Goal: Task Accomplishment & Management: Complete application form

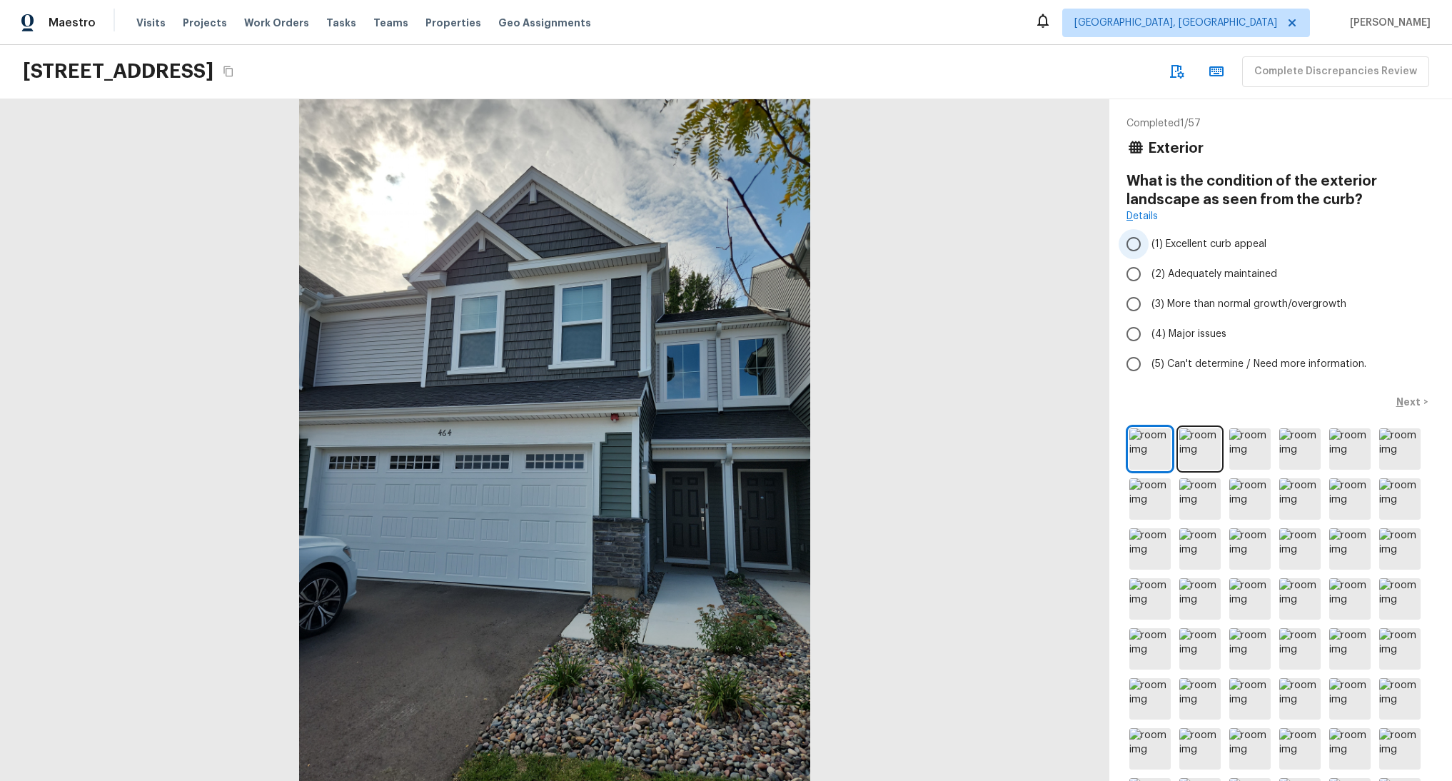
click at [1185, 246] on span "(1) Excellent curb appeal" at bounding box center [1208, 244] width 115 height 14
click at [1148, 246] on input "(1) Excellent curb appeal" at bounding box center [1133, 244] width 30 height 30
radio input "true"
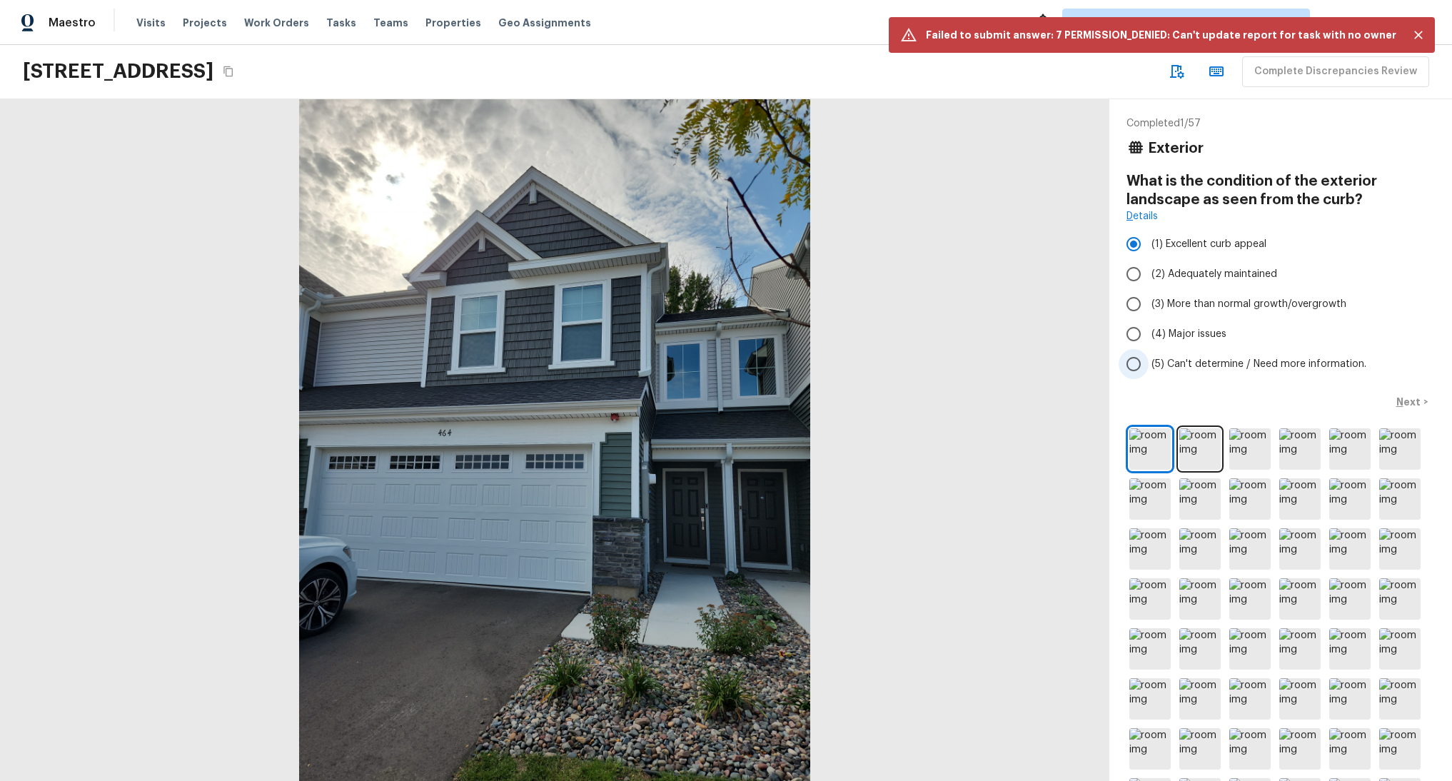
scroll to position [169, 0]
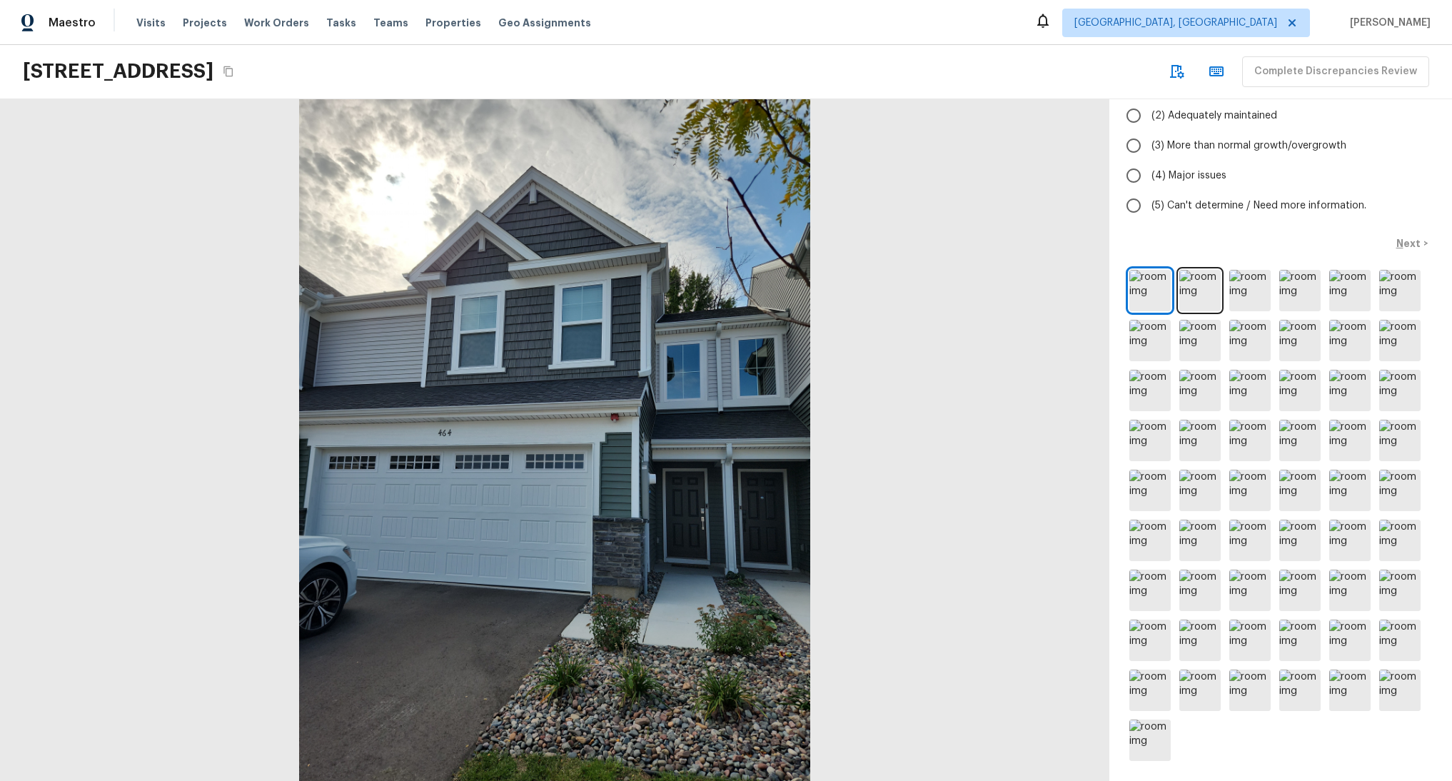
click at [1211, 276] on div at bounding box center [1280, 515] width 308 height 497
click at [1185, 277] on img at bounding box center [1199, 290] width 41 height 41
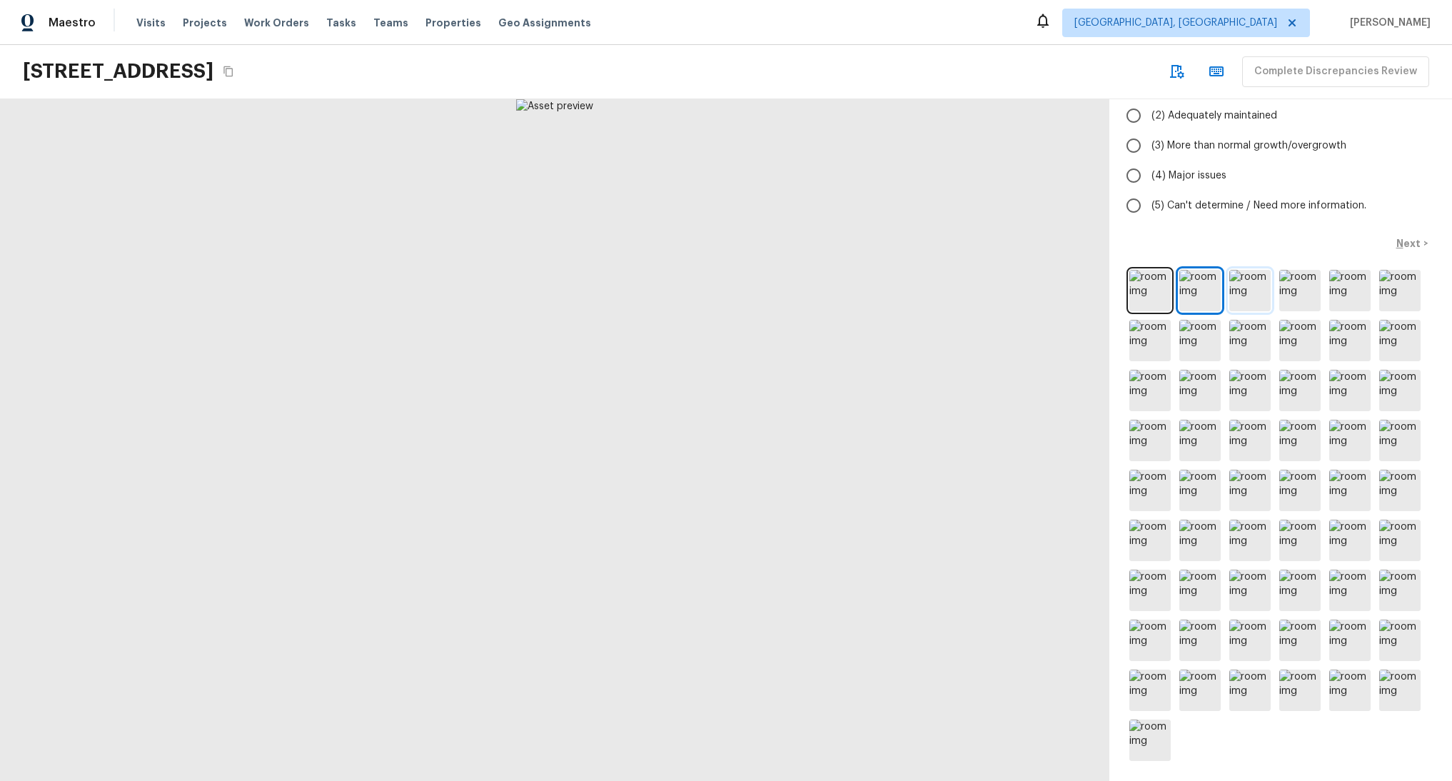
click at [1238, 281] on img at bounding box center [1249, 290] width 41 height 41
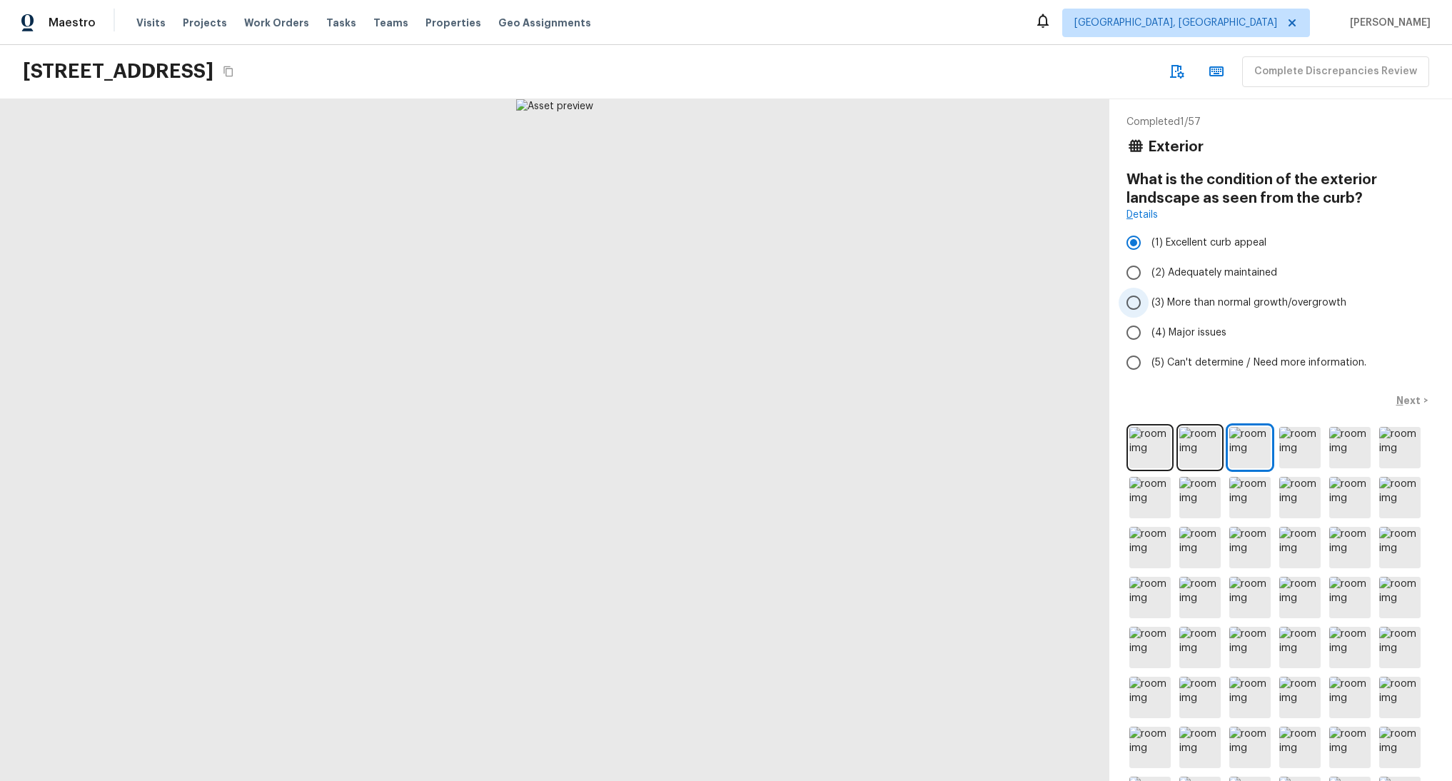
scroll to position [0, 0]
click at [1291, 455] on img at bounding box center [1299, 448] width 41 height 41
click at [1133, 216] on link "Details" at bounding box center [1141, 216] width 31 height 14
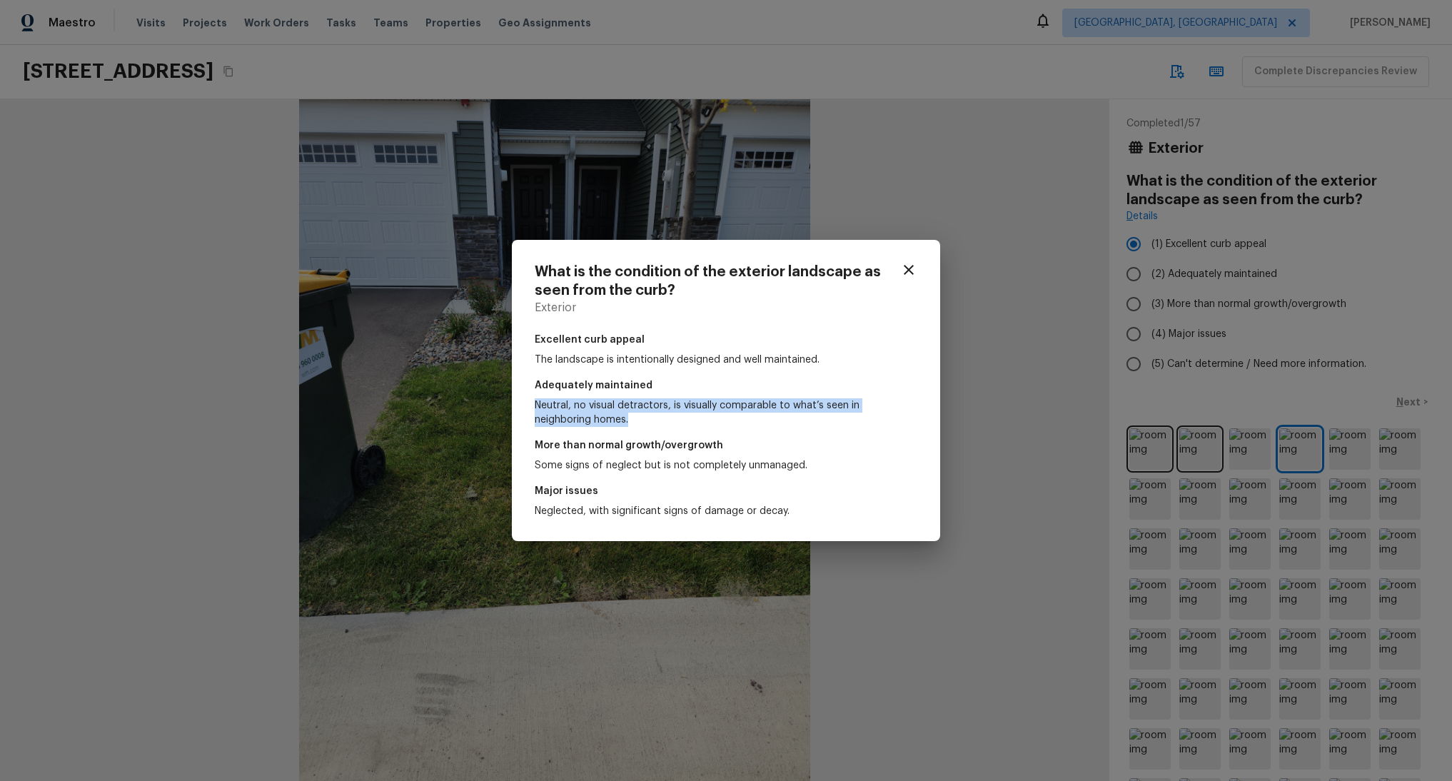
drag, startPoint x: 610, startPoint y: 405, endPoint x: 628, endPoint y: 423, distance: 25.7
click at [628, 423] on div "Adequately maintained Neutral, no visual detractors, is visually comparable to …" at bounding box center [726, 402] width 383 height 49
click at [628, 423] on p "Neutral, no visual detractors, is visually comparable to what’s seen in neighbo…" at bounding box center [726, 412] width 383 height 29
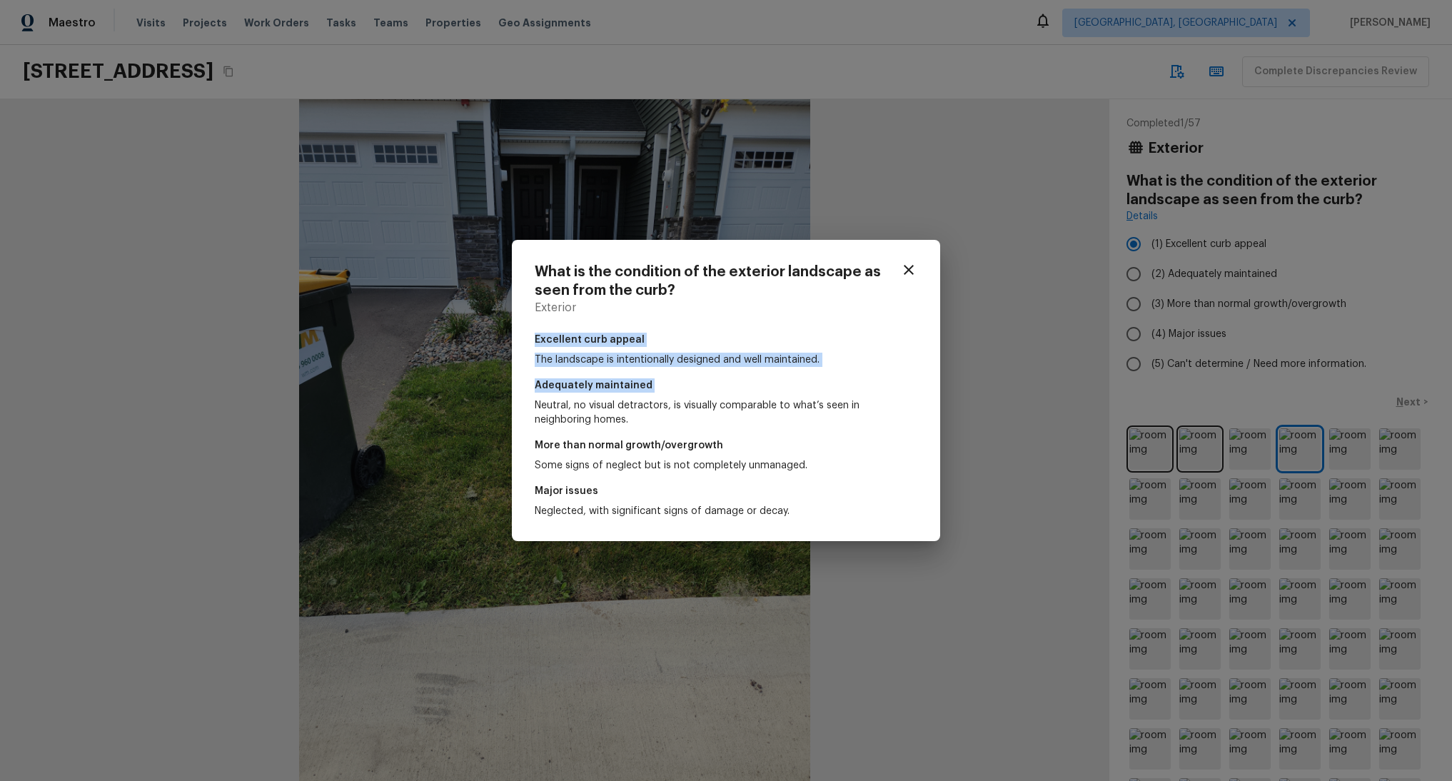
drag, startPoint x: 605, startPoint y: 330, endPoint x: 673, endPoint y: 398, distance: 95.9
click at [673, 397] on div "What is the condition of the exterior landscape as seen from the curb? Exterior…" at bounding box center [726, 391] width 383 height 256
click at [673, 409] on p "Neutral, no visual detractors, is visually comparable to what’s seen in neighbo…" at bounding box center [726, 412] width 383 height 29
click at [913, 268] on icon "button" at bounding box center [908, 269] width 17 height 17
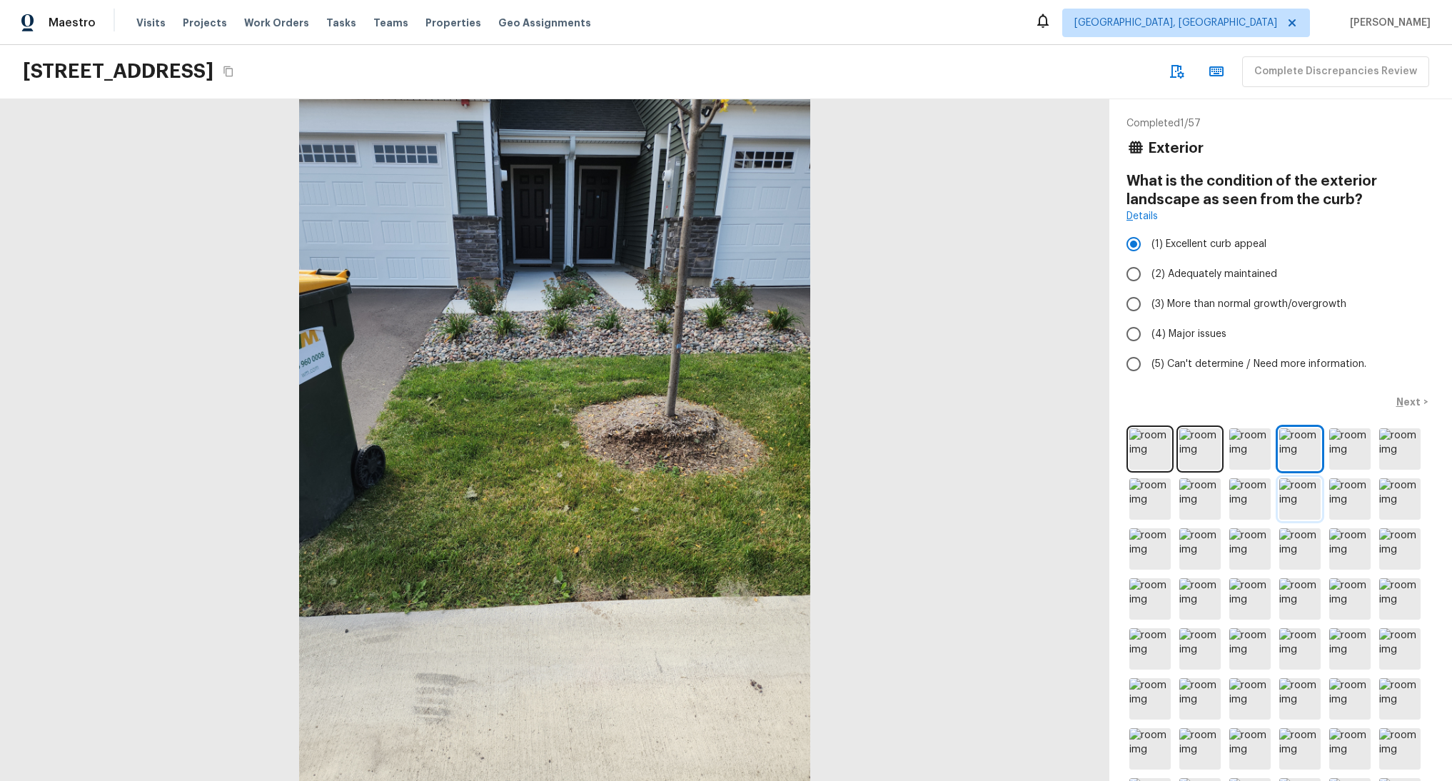
click at [1305, 490] on img at bounding box center [1299, 498] width 41 height 41
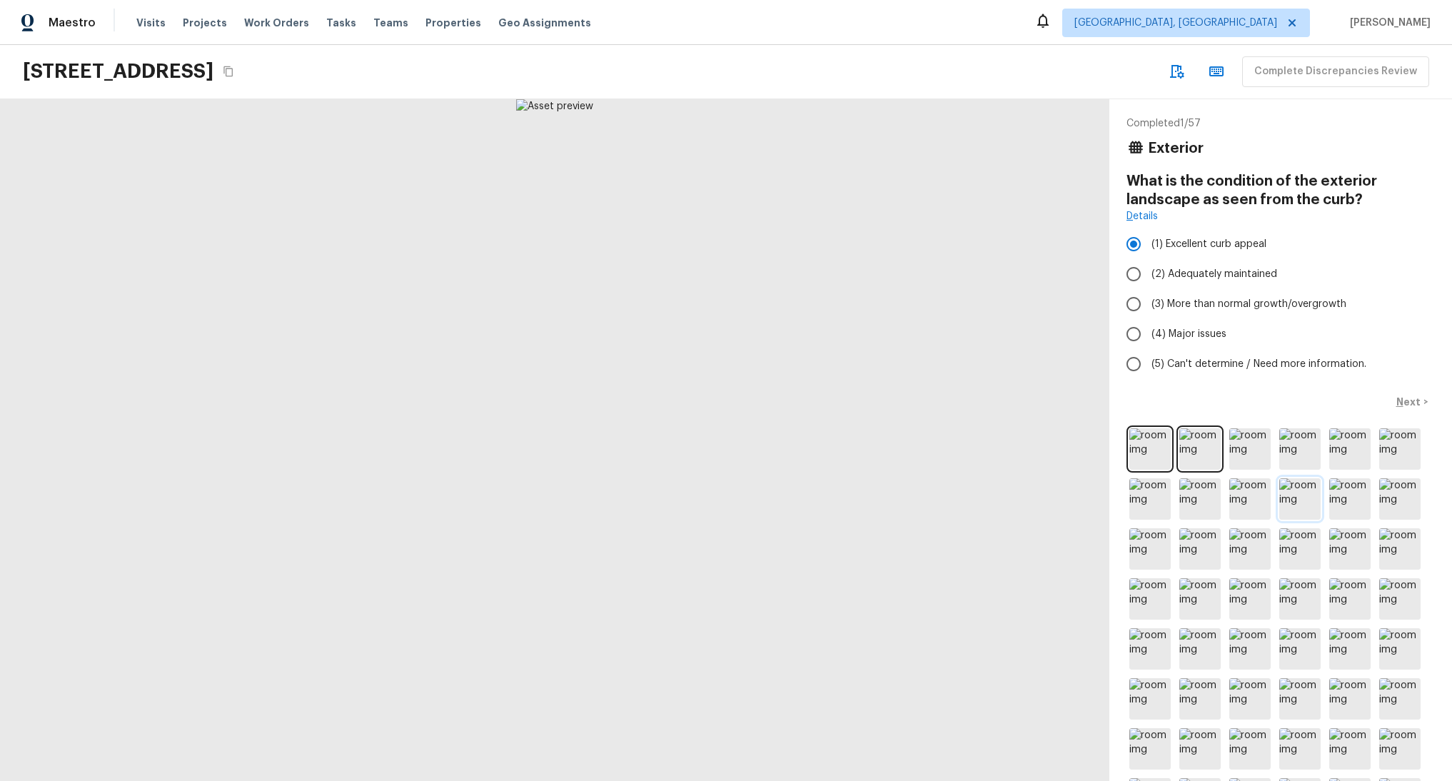
click at [1296, 495] on img at bounding box center [1299, 498] width 41 height 41
click at [1329, 495] on img at bounding box center [1349, 498] width 41 height 41
click at [1314, 593] on div at bounding box center [1280, 673] width 308 height 497
click at [1337, 596] on img at bounding box center [1349, 598] width 41 height 41
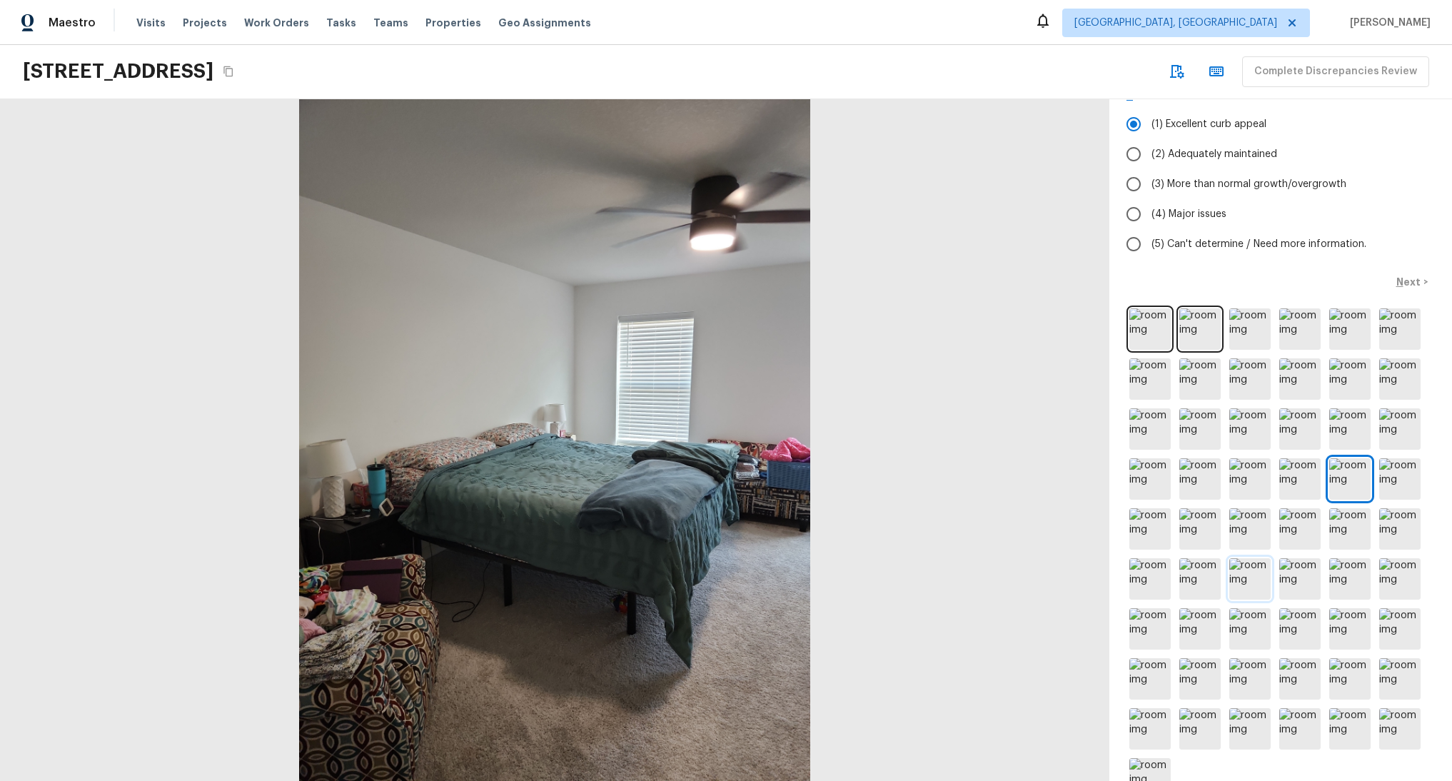
scroll to position [120, 0]
click at [1250, 584] on img at bounding box center [1249, 578] width 41 height 41
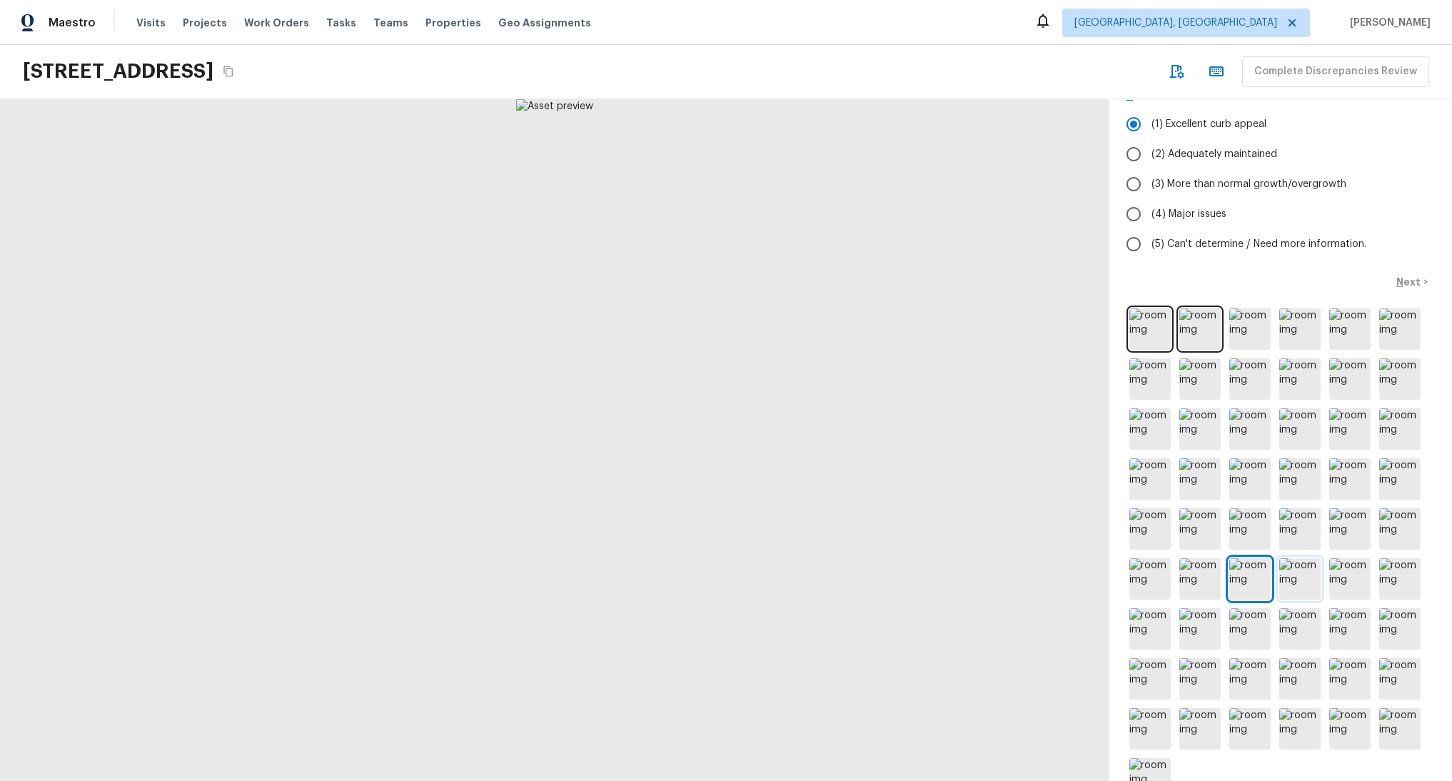
click at [1296, 577] on img at bounding box center [1299, 578] width 41 height 41
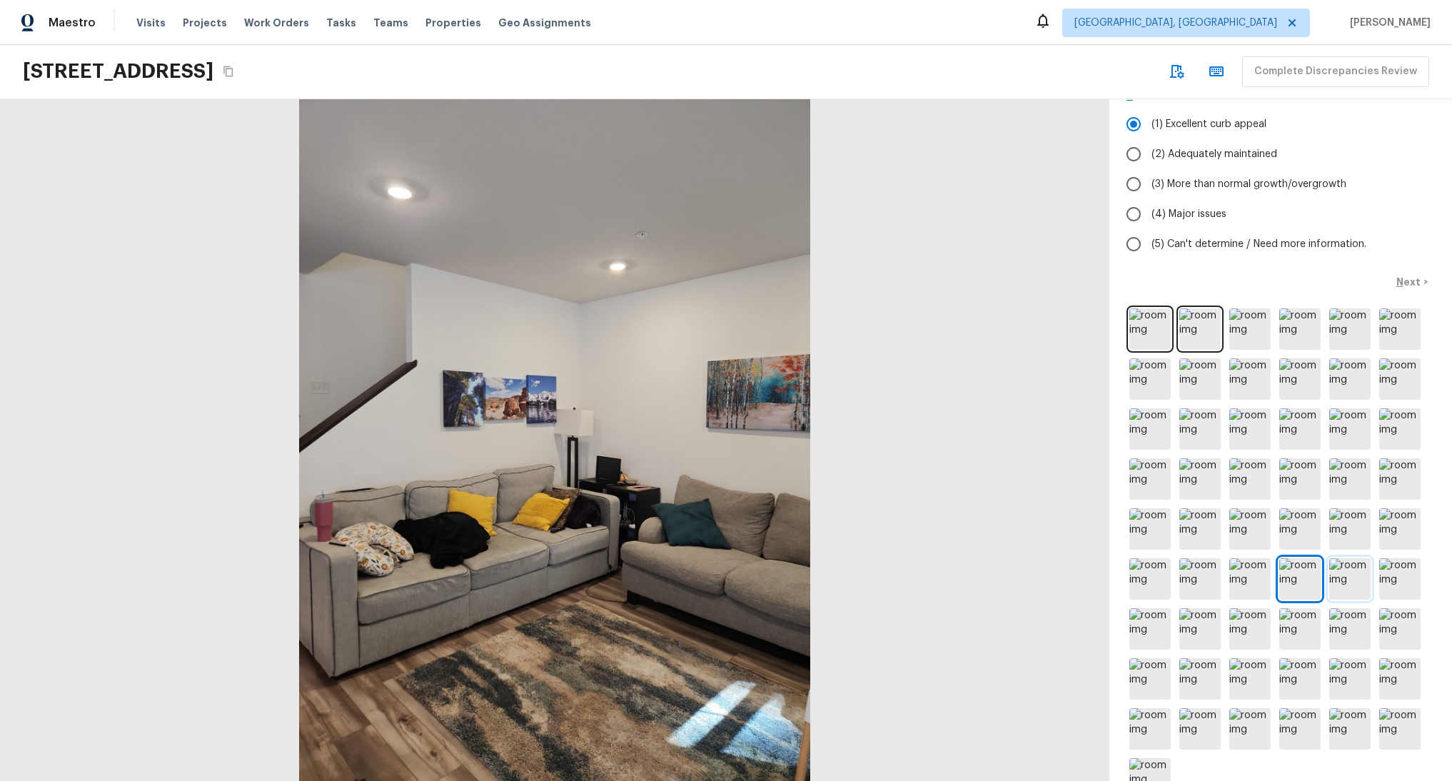
click at [1329, 576] on img at bounding box center [1349, 578] width 41 height 41
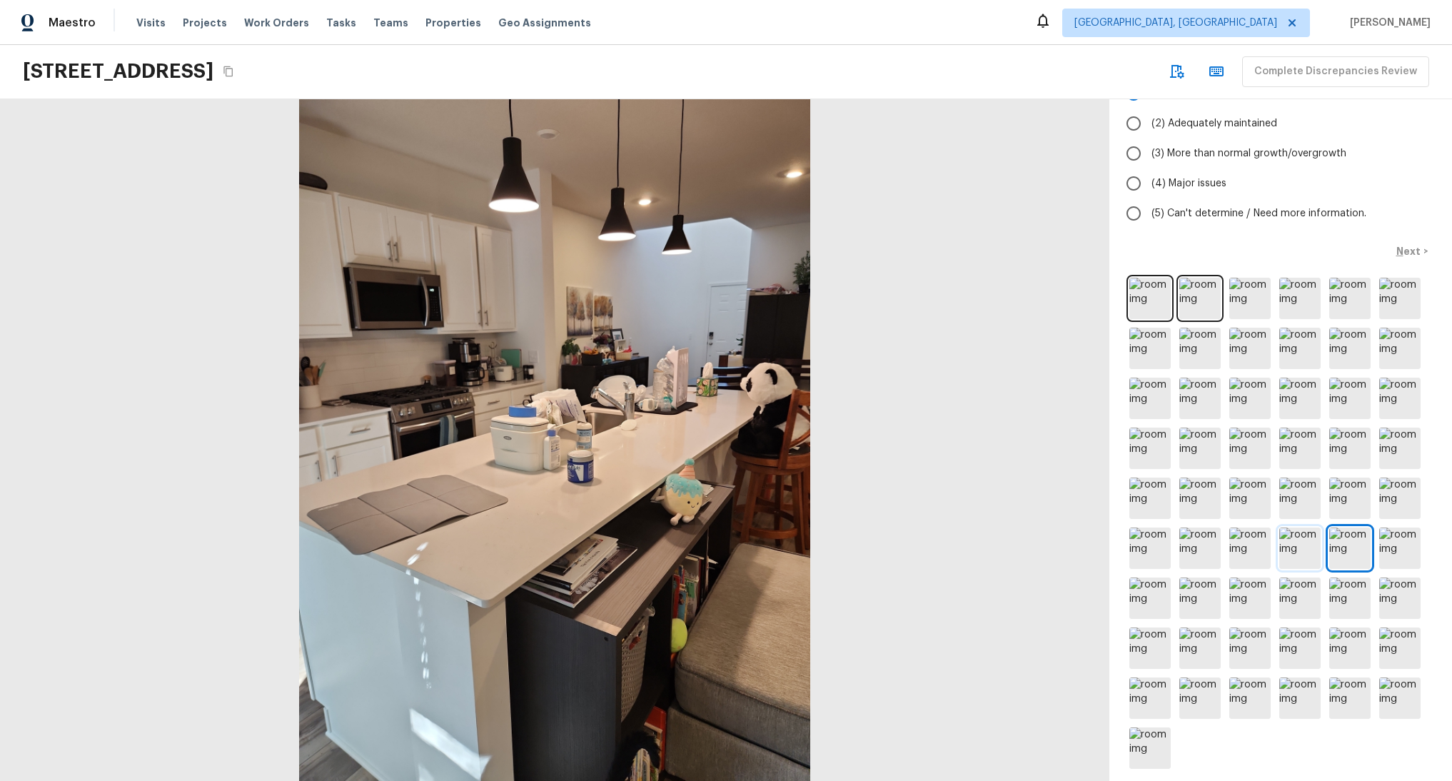
scroll to position [169, 0]
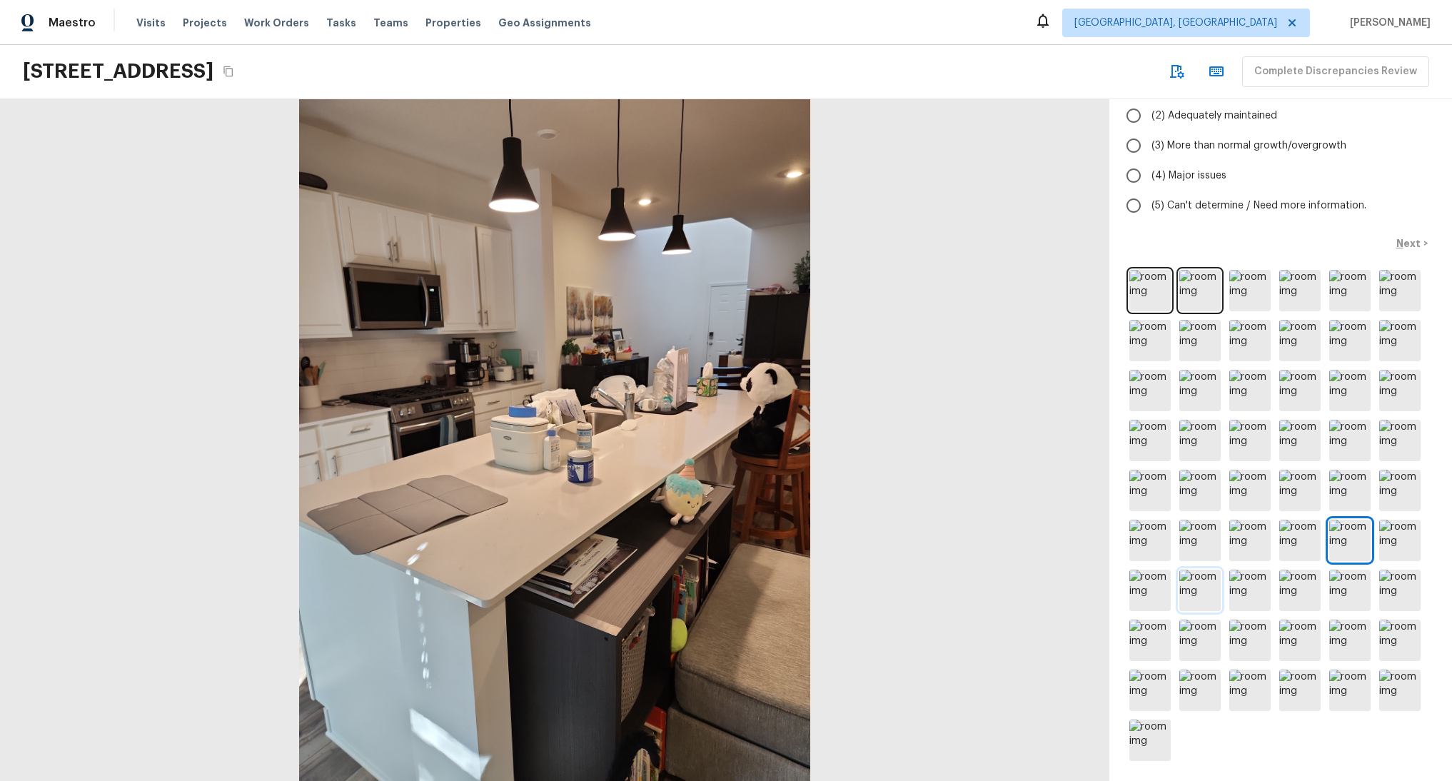
click at [1179, 585] on img at bounding box center [1199, 590] width 41 height 41
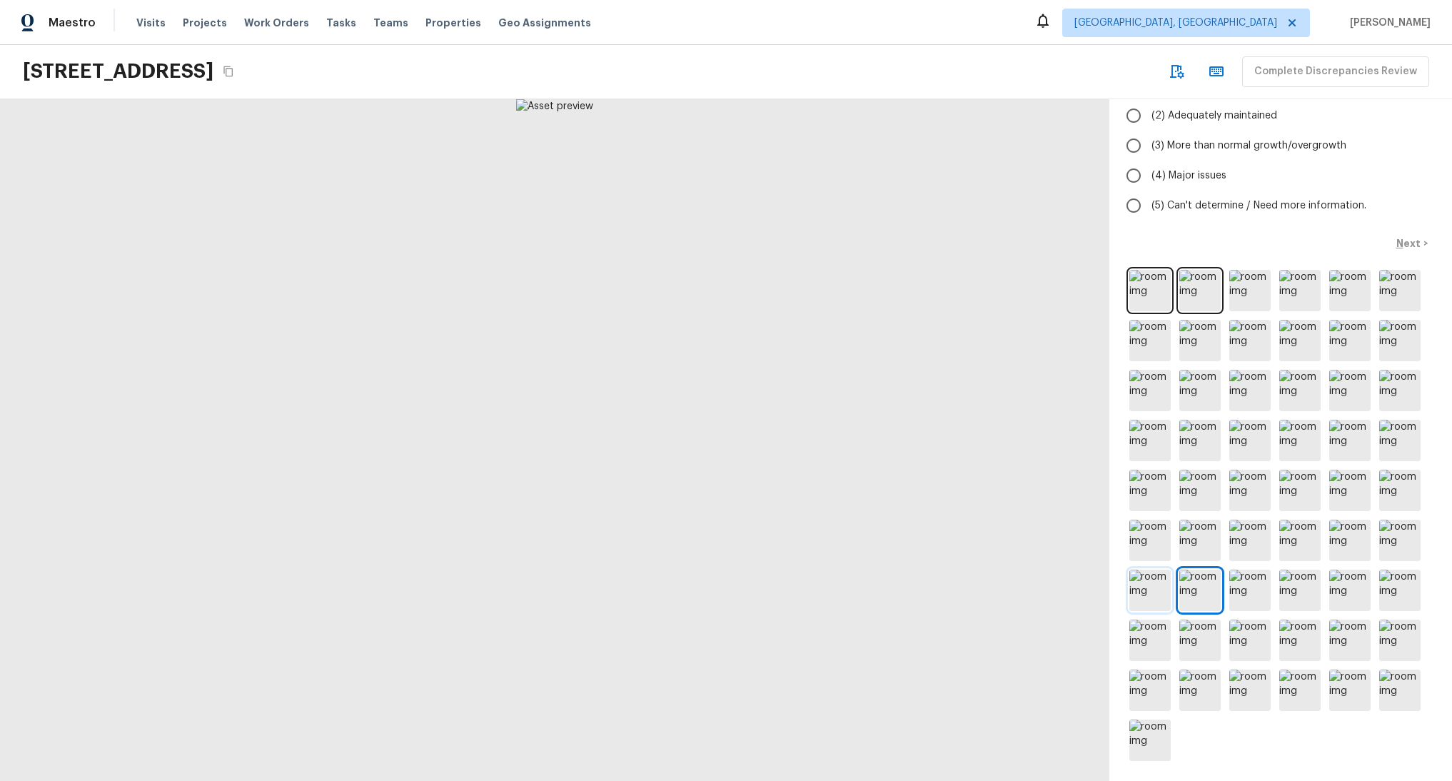
click at [1129, 575] on img at bounding box center [1149, 590] width 41 height 41
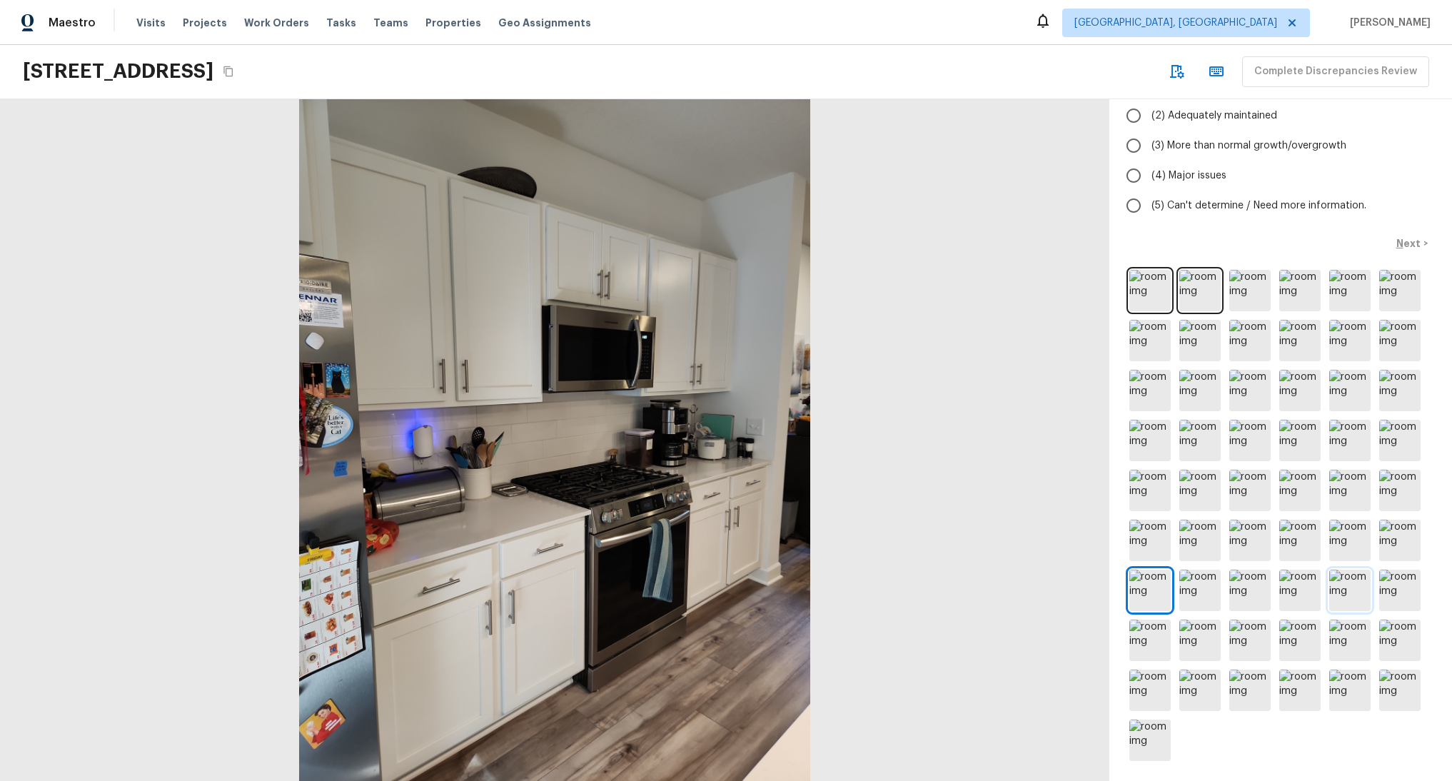
click at [1329, 584] on img at bounding box center [1349, 590] width 41 height 41
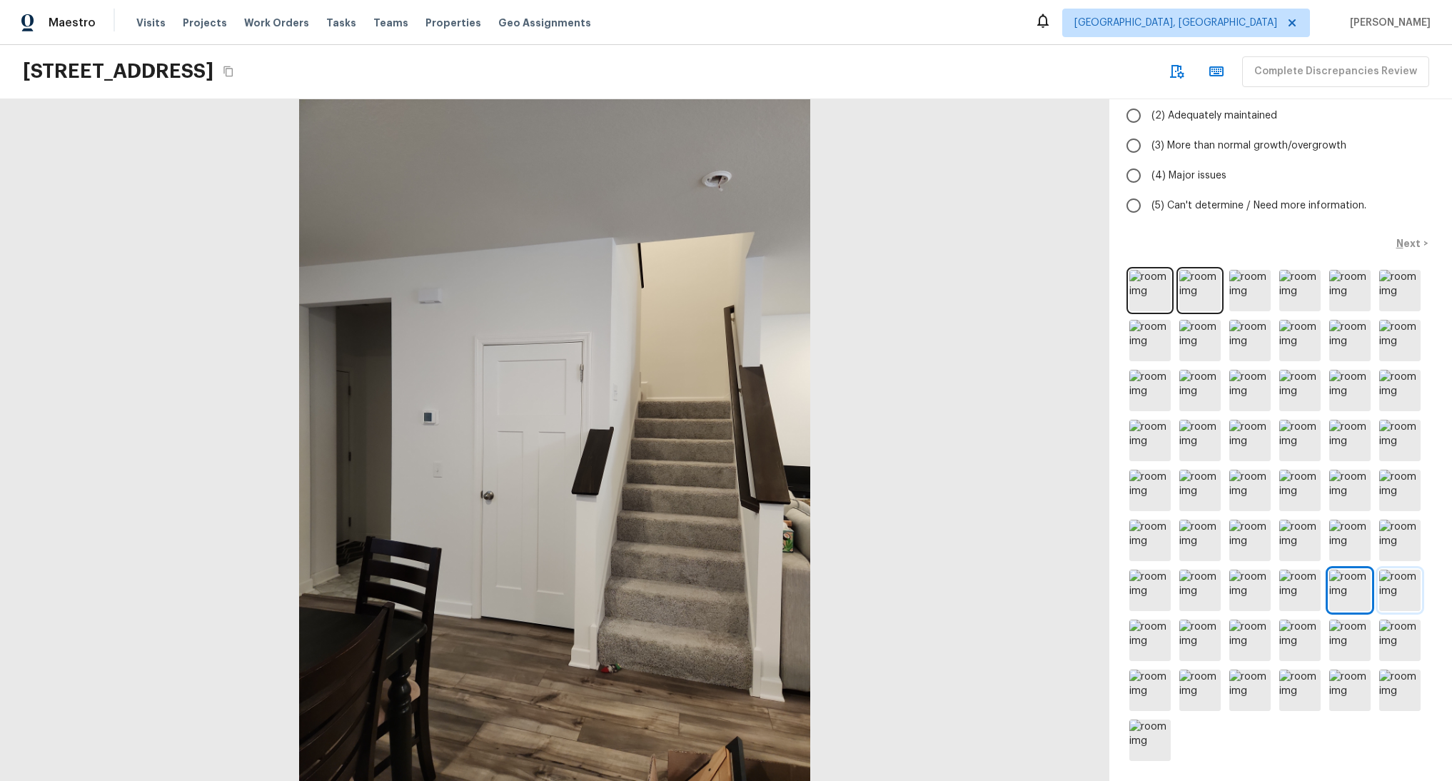
click at [1393, 577] on img at bounding box center [1399, 590] width 41 height 41
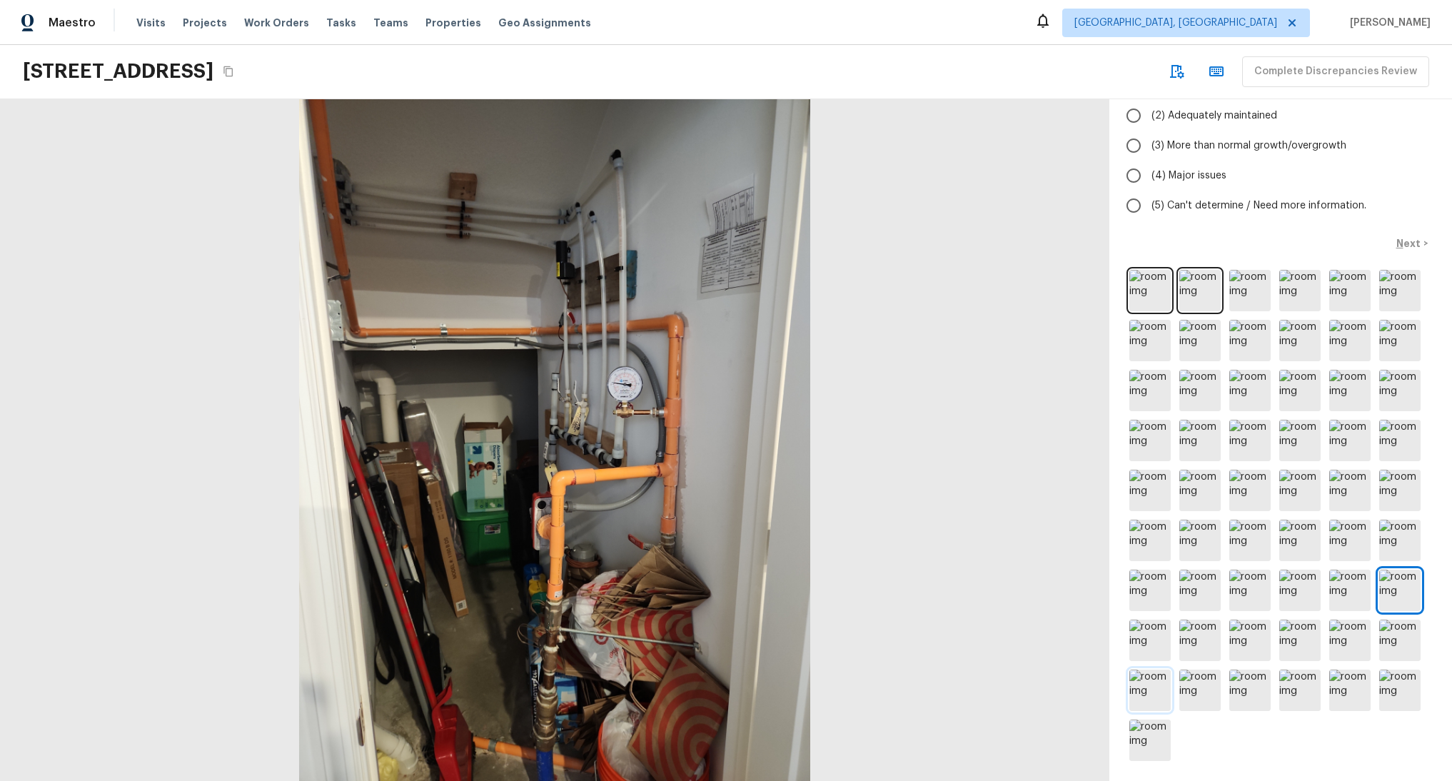
click at [1152, 688] on img at bounding box center [1149, 689] width 41 height 41
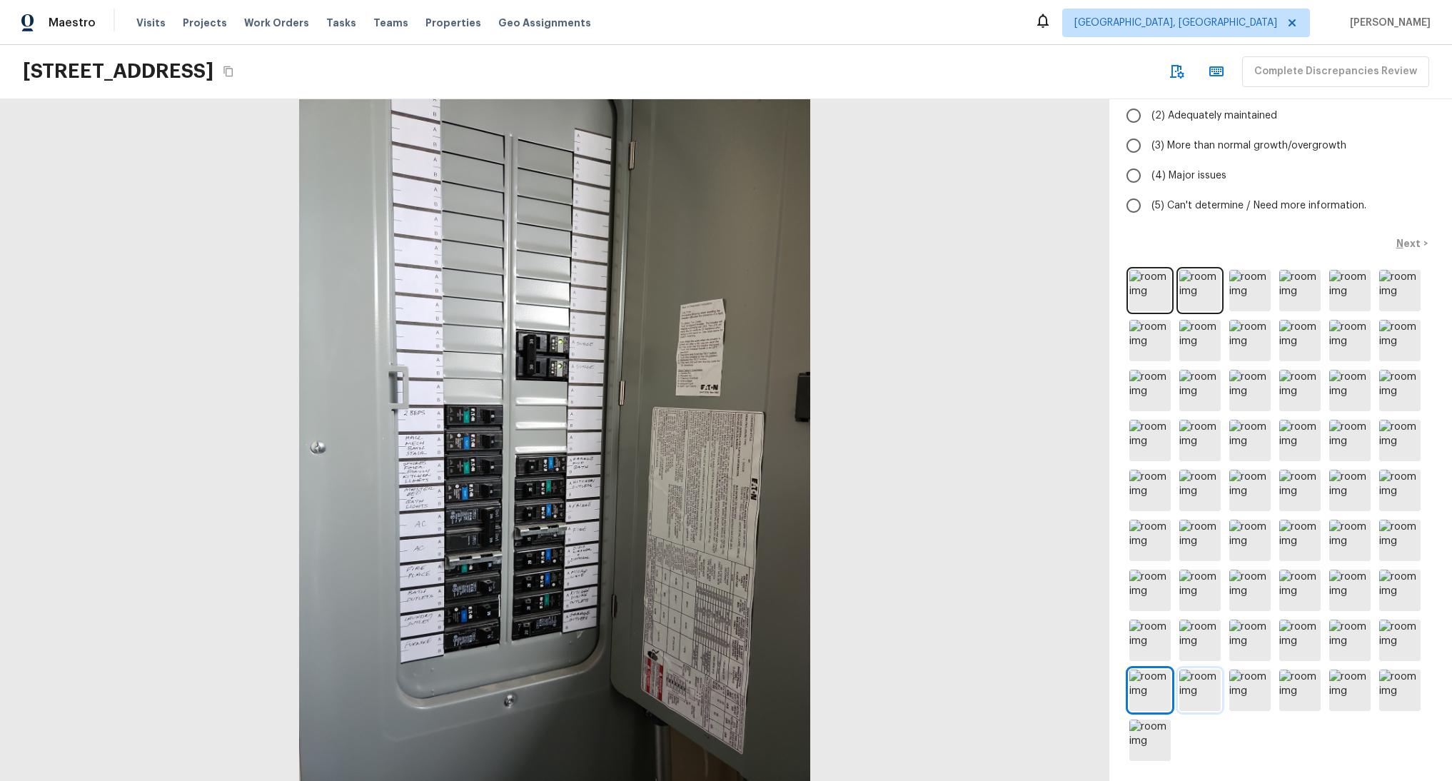
click at [1190, 687] on img at bounding box center [1199, 689] width 41 height 41
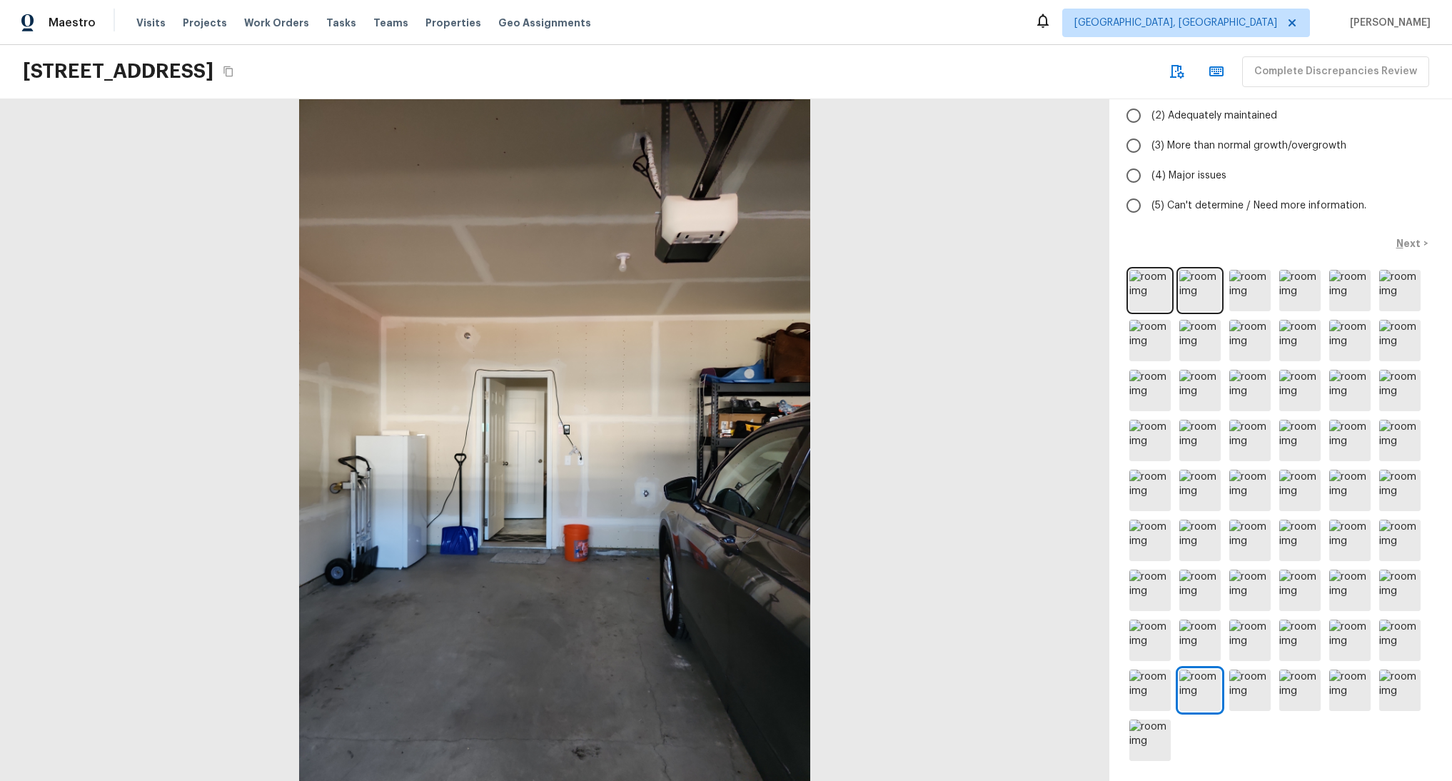
click at [1260, 687] on div at bounding box center [1280, 515] width 308 height 497
click at [1246, 683] on img at bounding box center [1249, 689] width 41 height 41
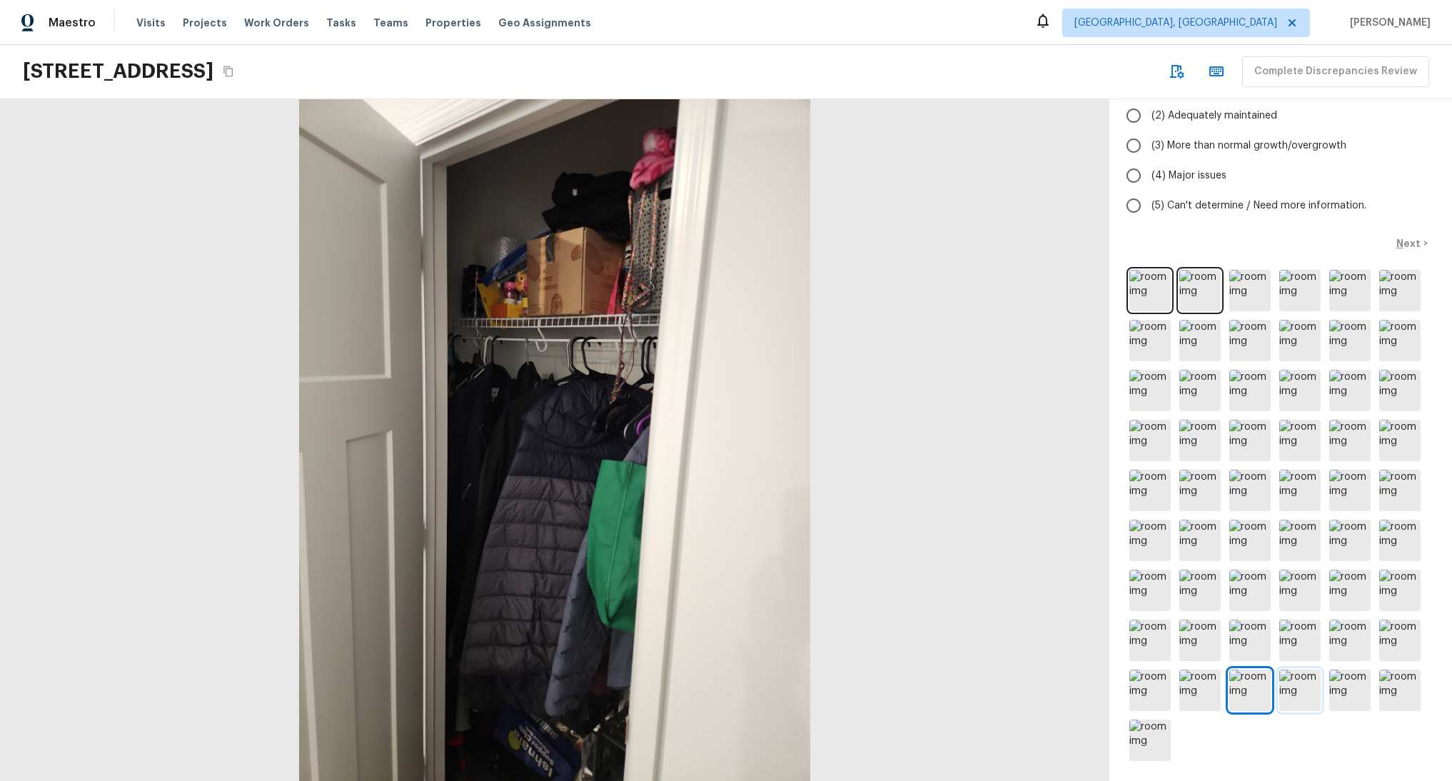
click at [1294, 689] on img at bounding box center [1299, 689] width 41 height 41
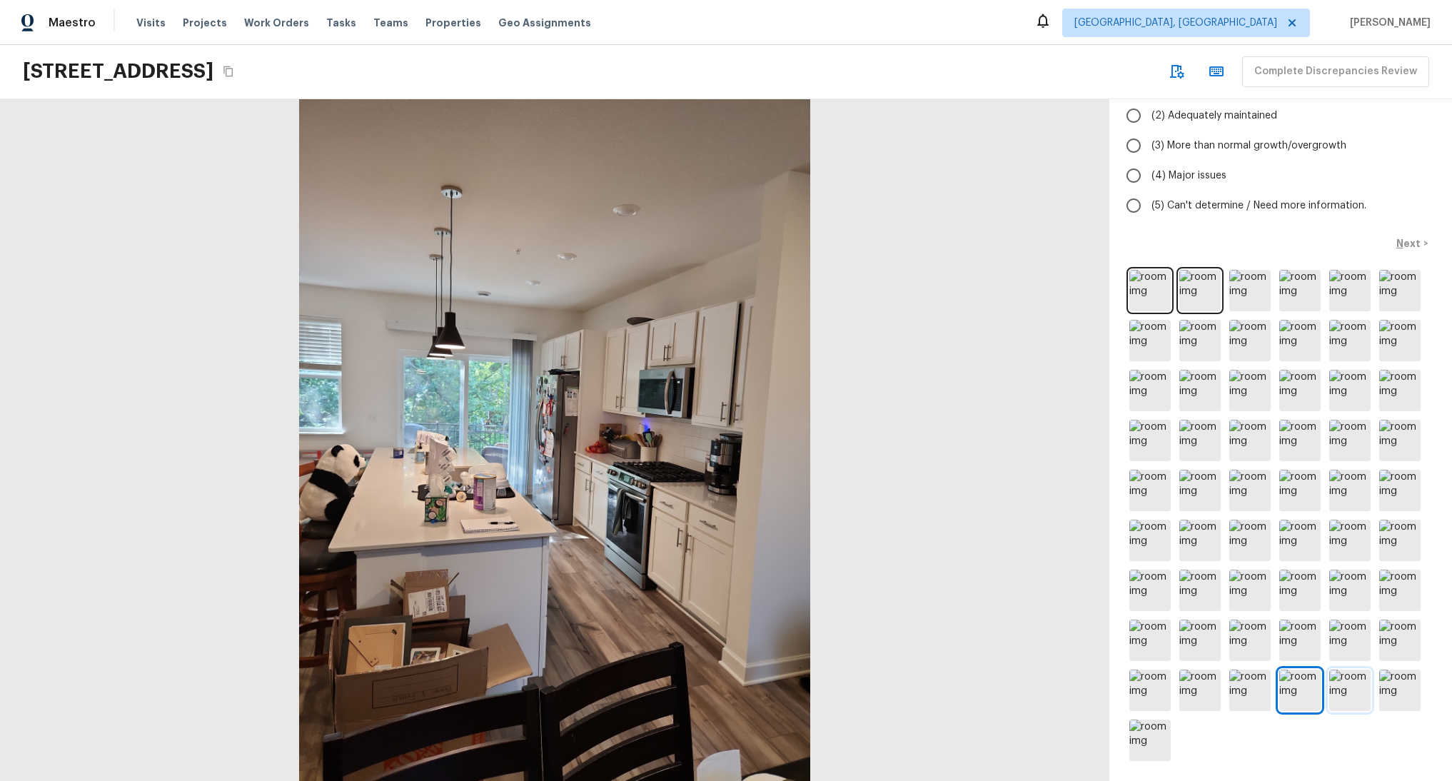
click at [1333, 676] on img at bounding box center [1349, 689] width 41 height 41
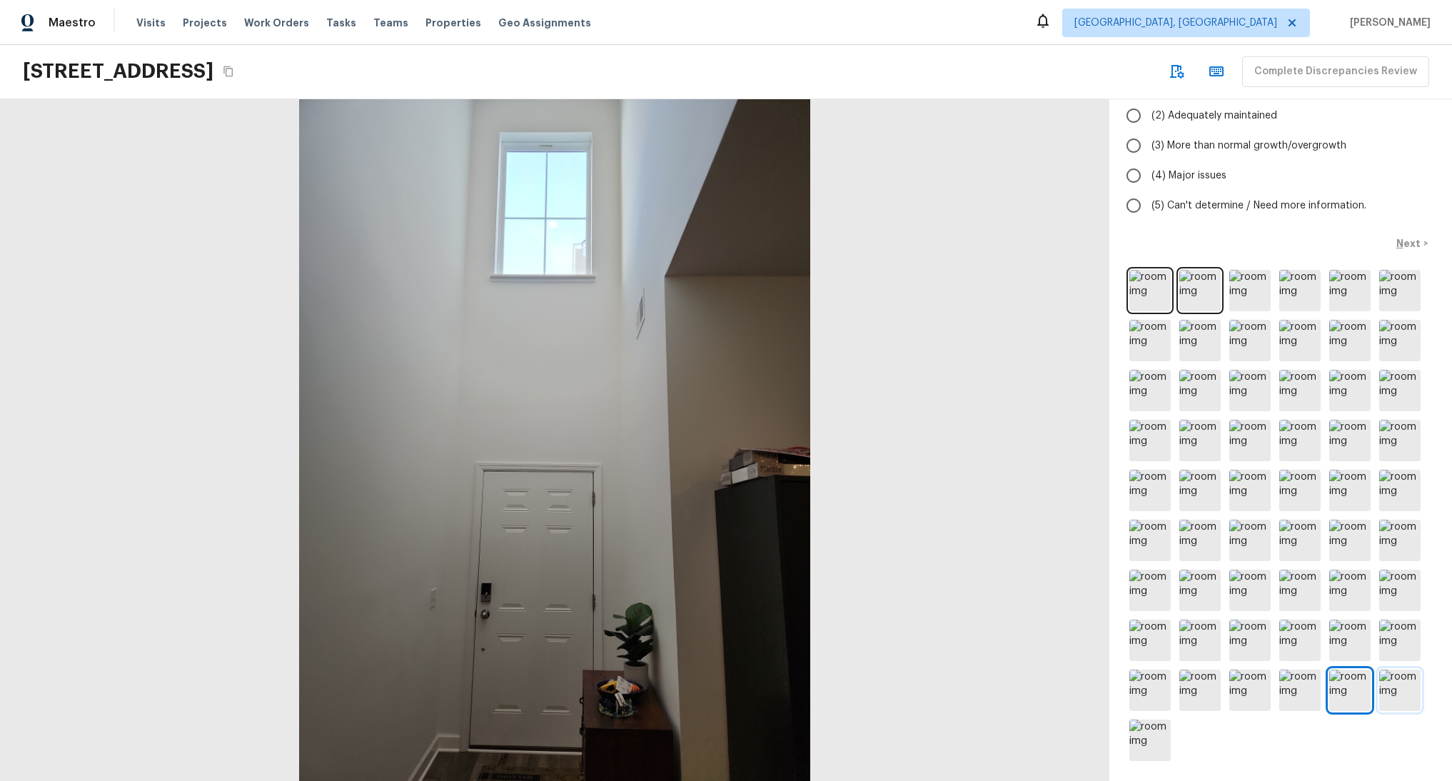
click at [1379, 679] on img at bounding box center [1399, 689] width 41 height 41
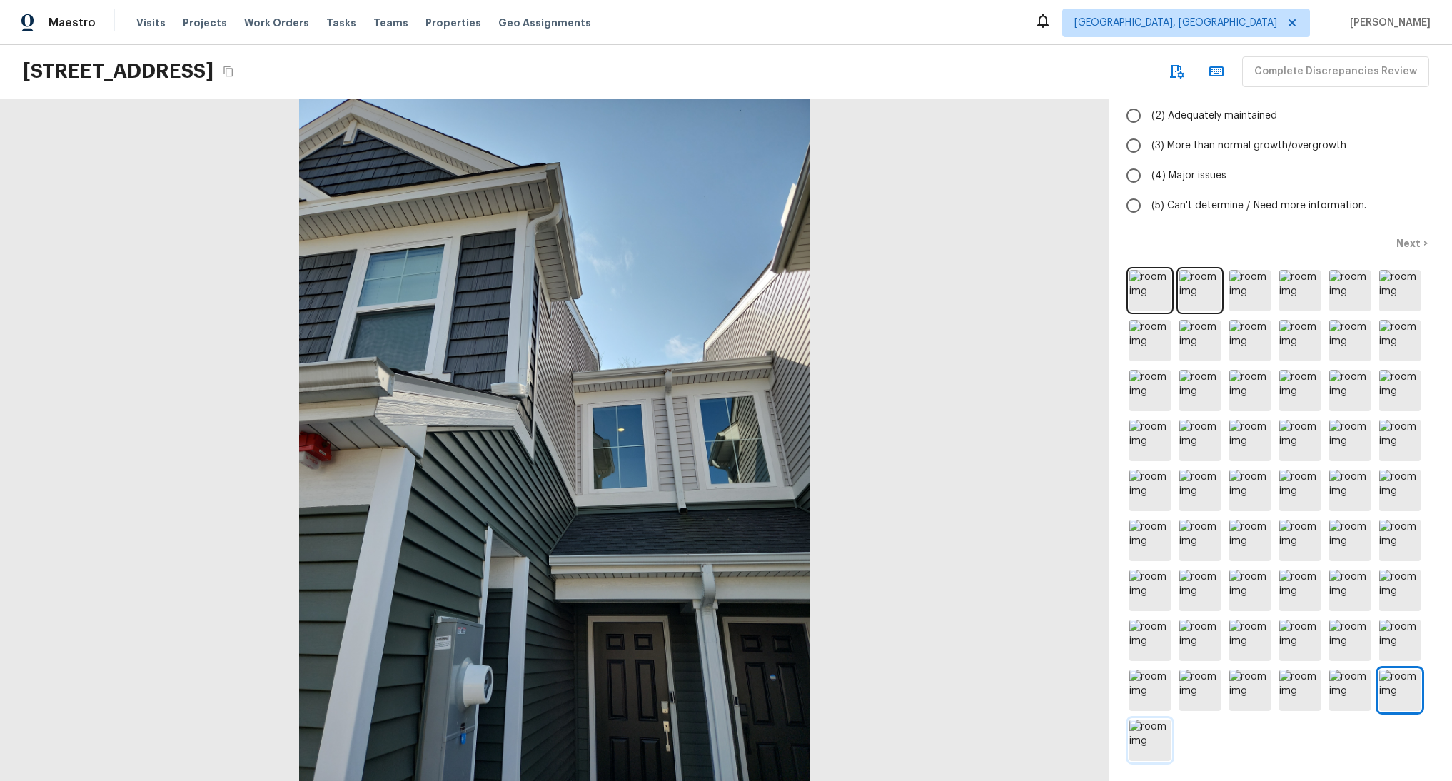
click at [1147, 720] on img at bounding box center [1149, 739] width 41 height 41
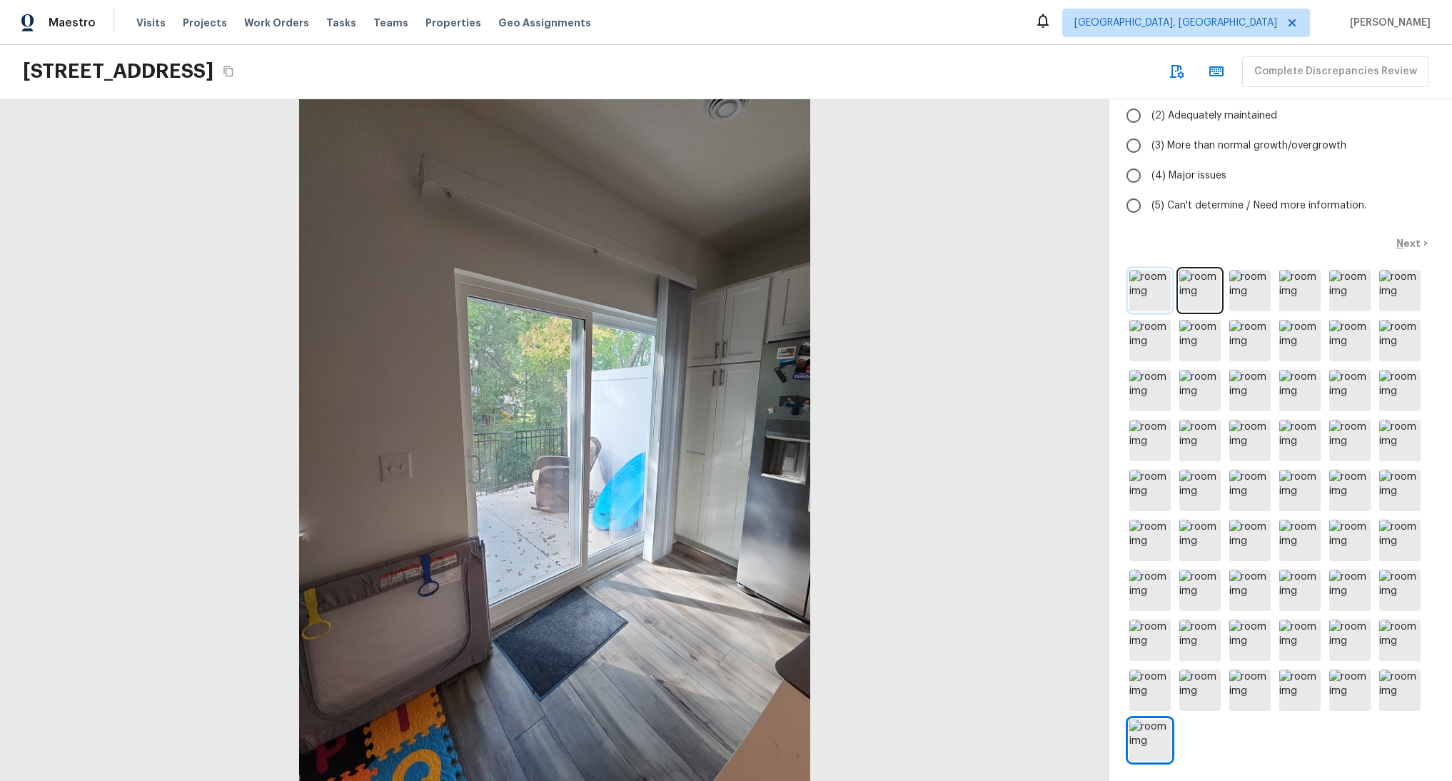
click at [1138, 270] on img at bounding box center [1149, 290] width 41 height 41
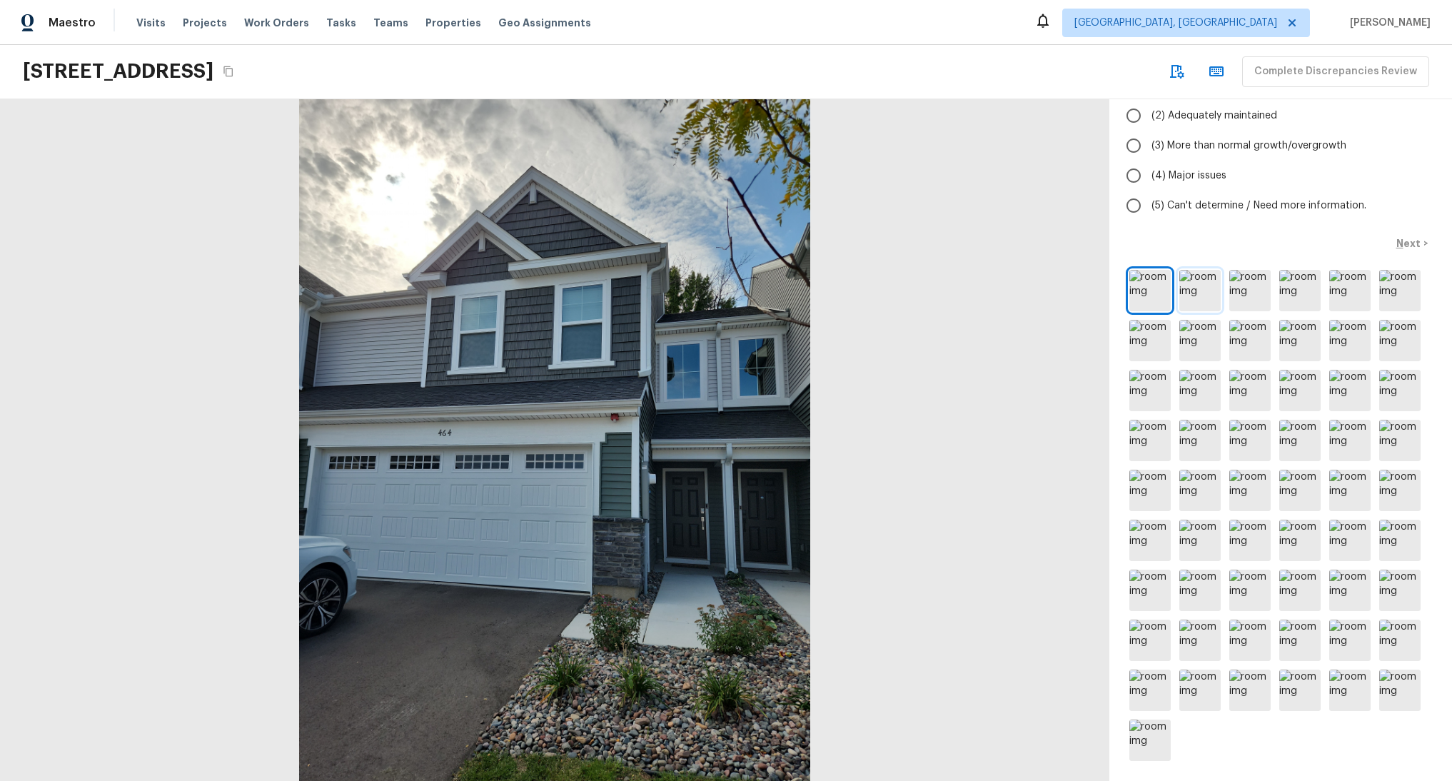
click at [1198, 292] on img at bounding box center [1199, 290] width 41 height 41
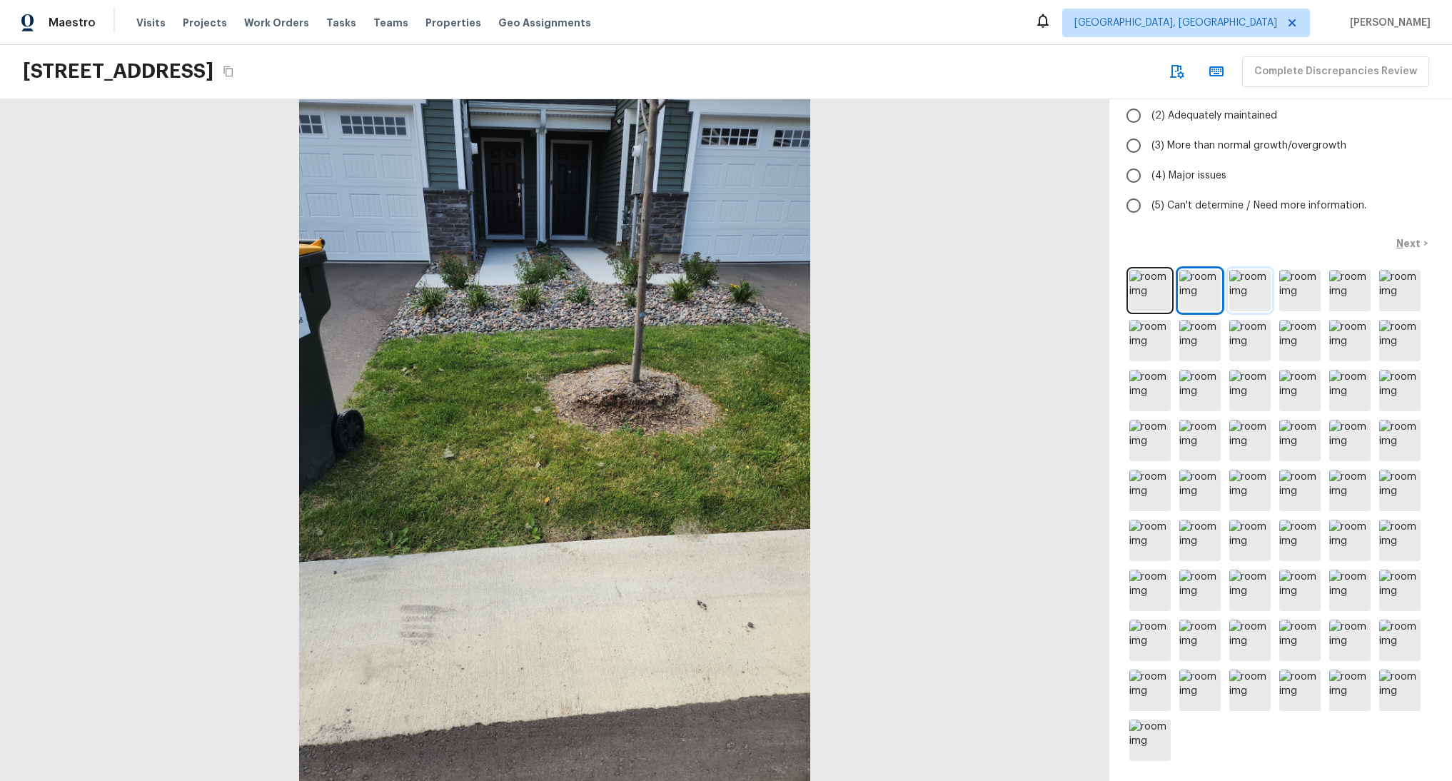
click at [1243, 285] on img at bounding box center [1249, 290] width 41 height 41
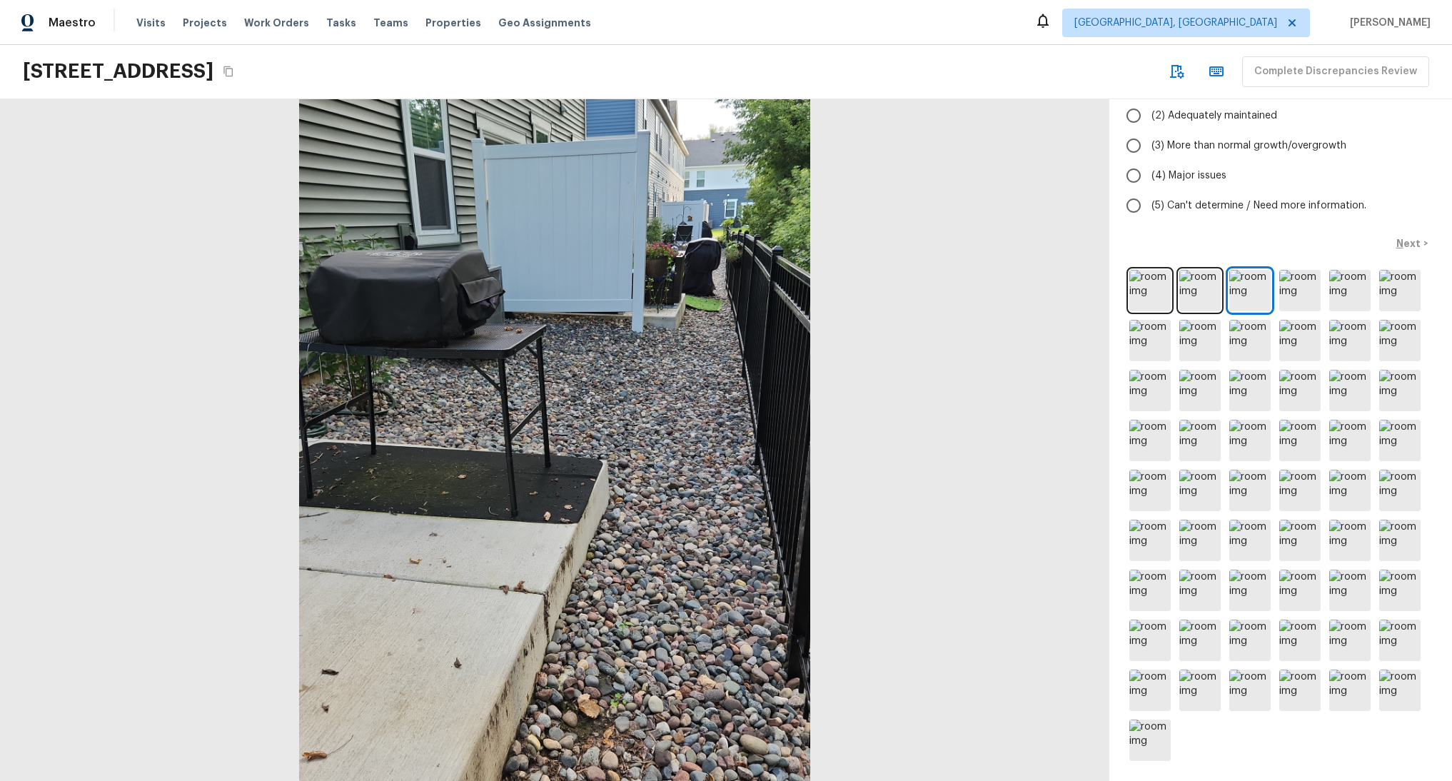
click at [1317, 286] on div at bounding box center [1280, 515] width 308 height 497
click at [1292, 281] on img at bounding box center [1299, 290] width 41 height 41
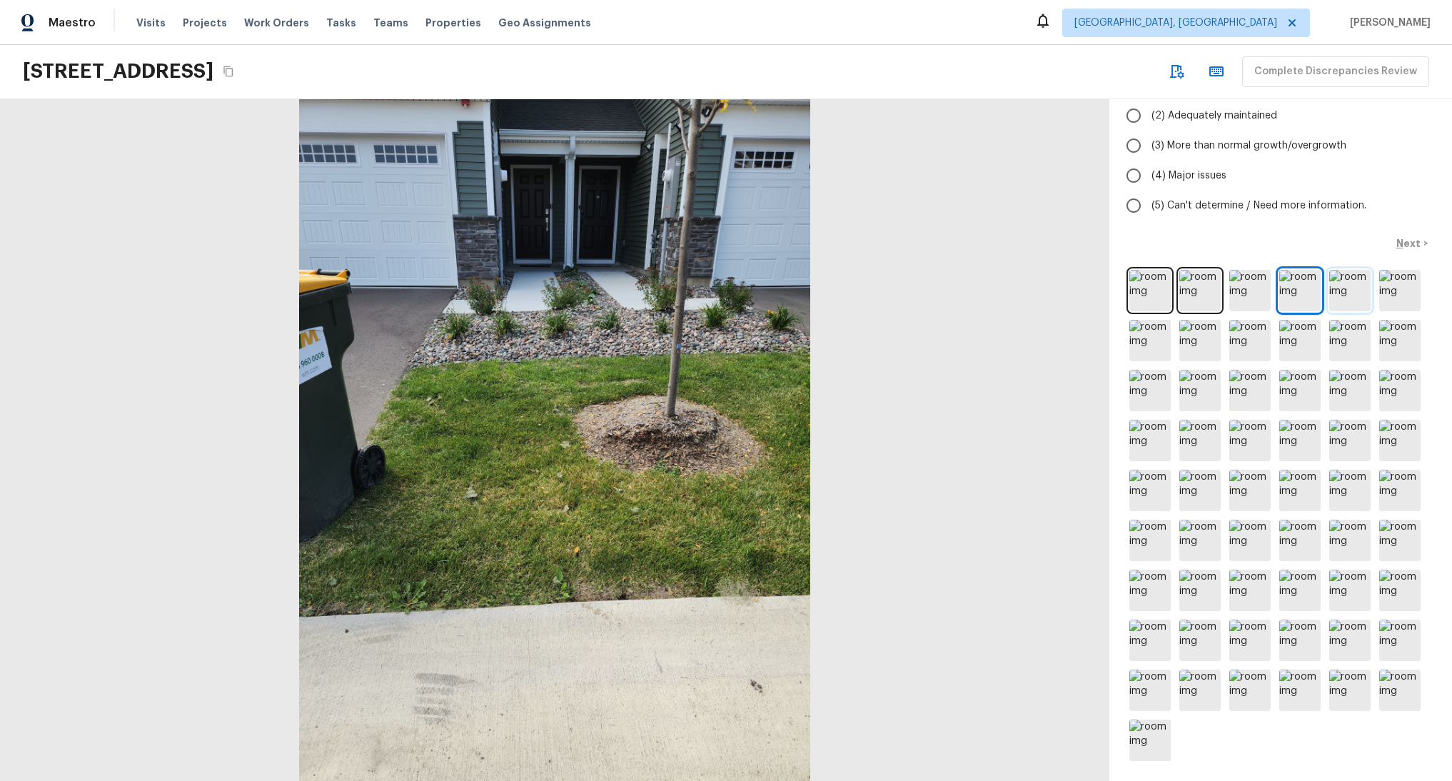
click at [1338, 282] on img at bounding box center [1349, 290] width 41 height 41
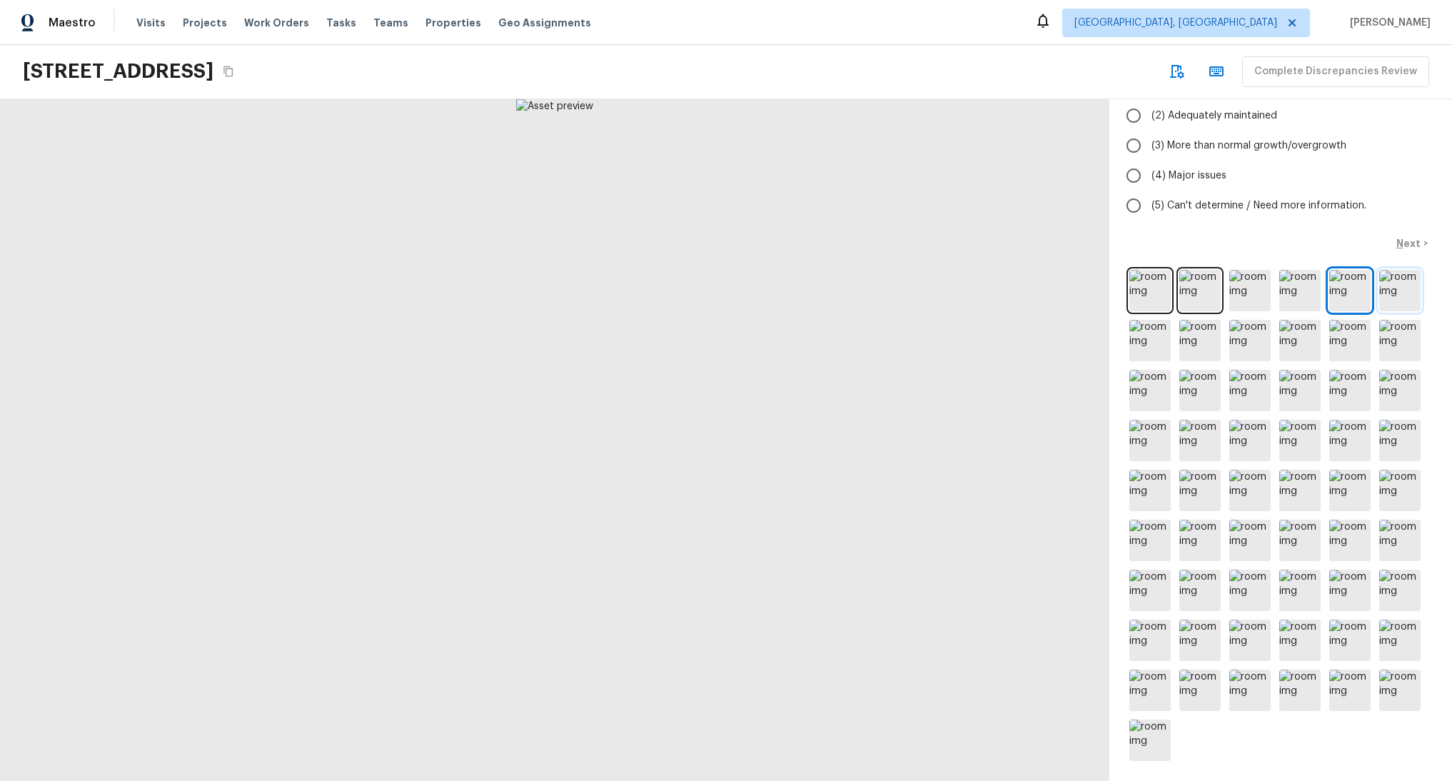
click at [1379, 281] on img at bounding box center [1399, 290] width 41 height 41
click at [1135, 329] on img at bounding box center [1149, 340] width 41 height 41
click at [1182, 333] on img at bounding box center [1199, 340] width 41 height 41
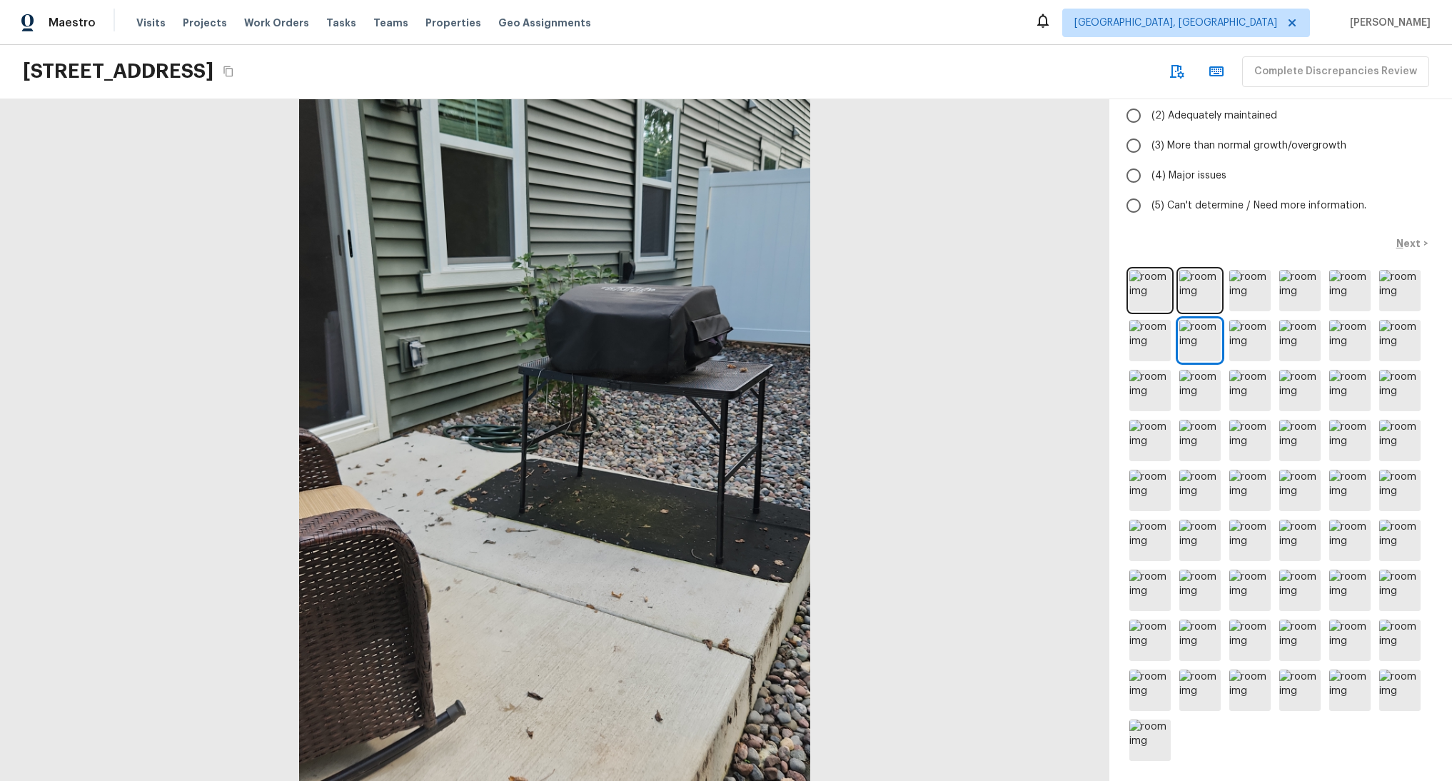
click at [1217, 338] on div at bounding box center [1280, 515] width 308 height 497
click at [1244, 333] on img at bounding box center [1249, 340] width 41 height 41
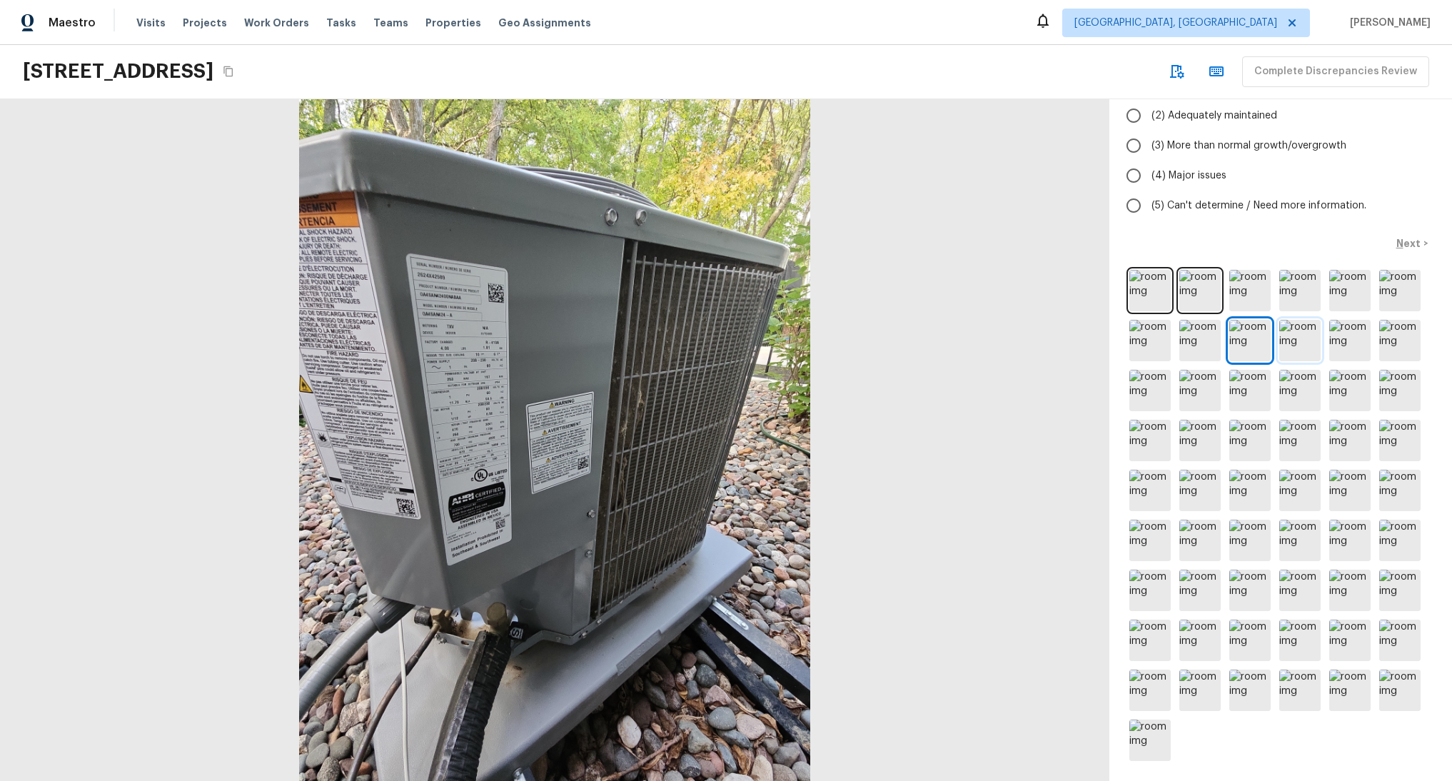
click at [1305, 330] on img at bounding box center [1299, 340] width 41 height 41
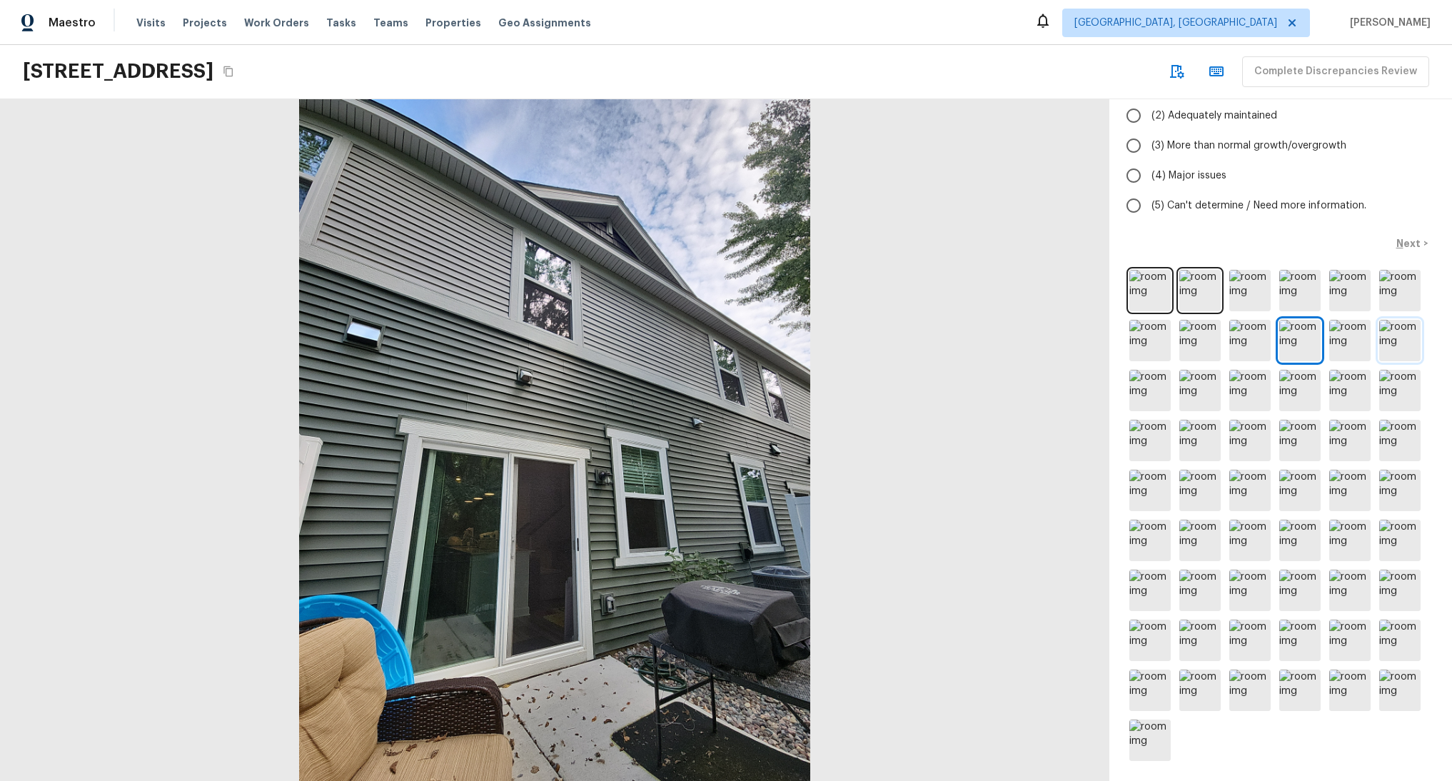
click at [1386, 328] on img at bounding box center [1399, 340] width 41 height 41
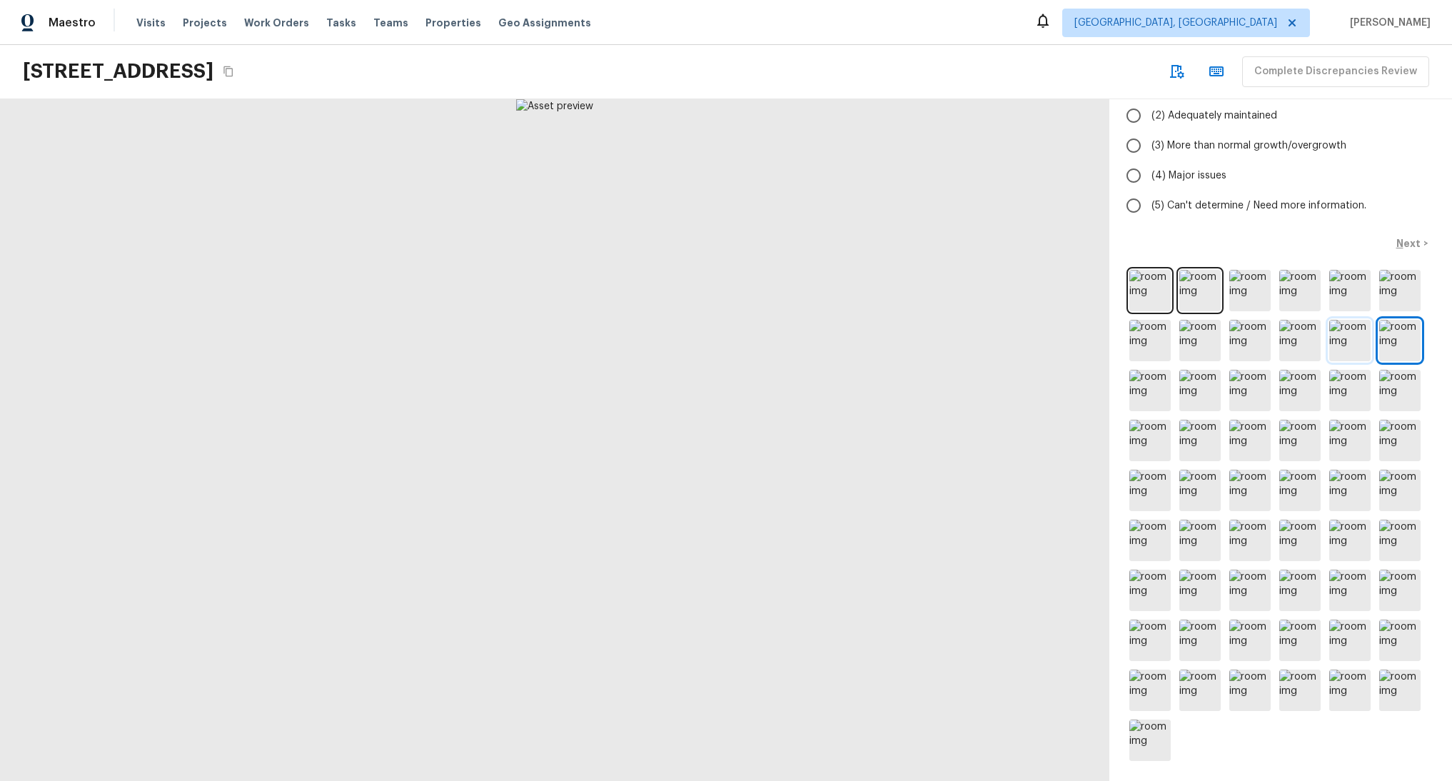
click at [1329, 333] on img at bounding box center [1349, 340] width 41 height 41
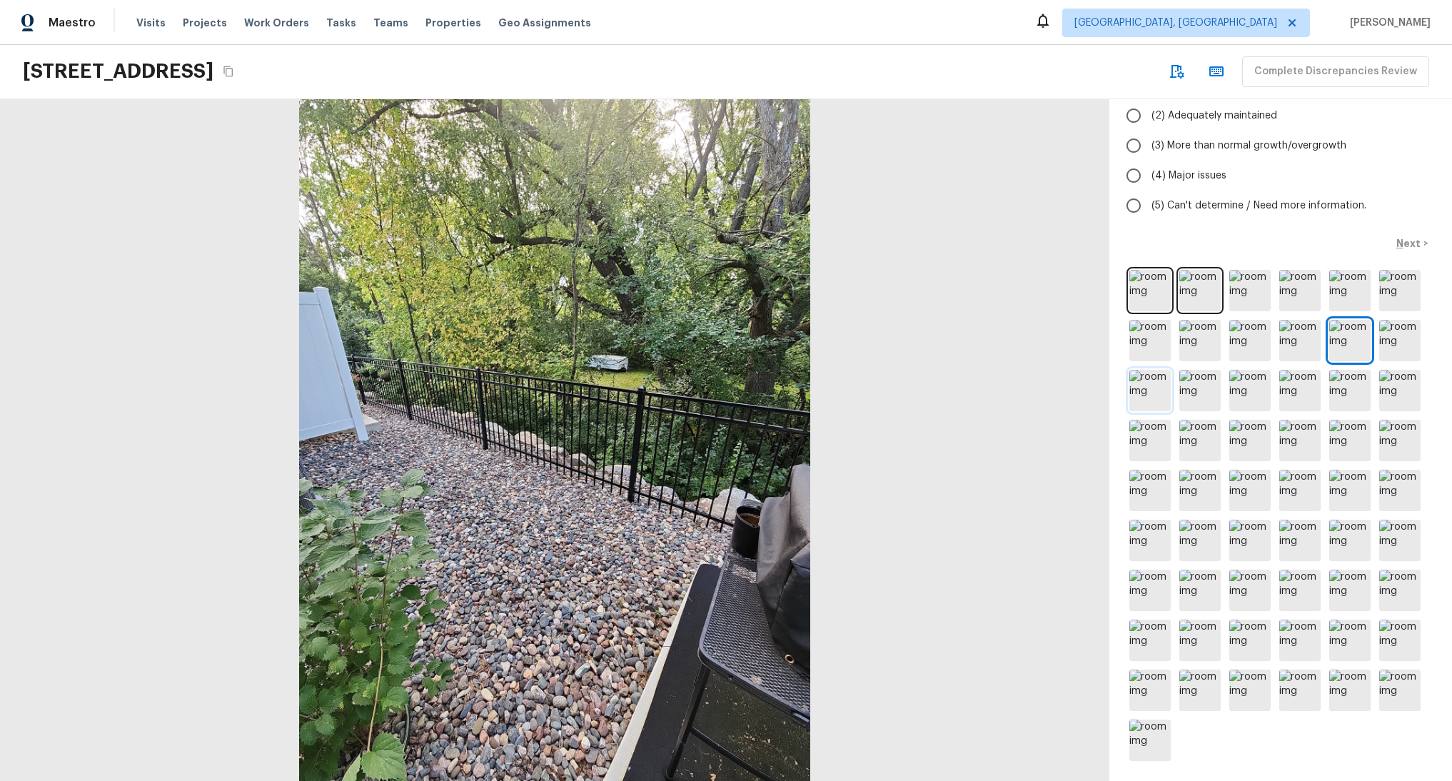
click at [1144, 388] on img at bounding box center [1149, 390] width 41 height 41
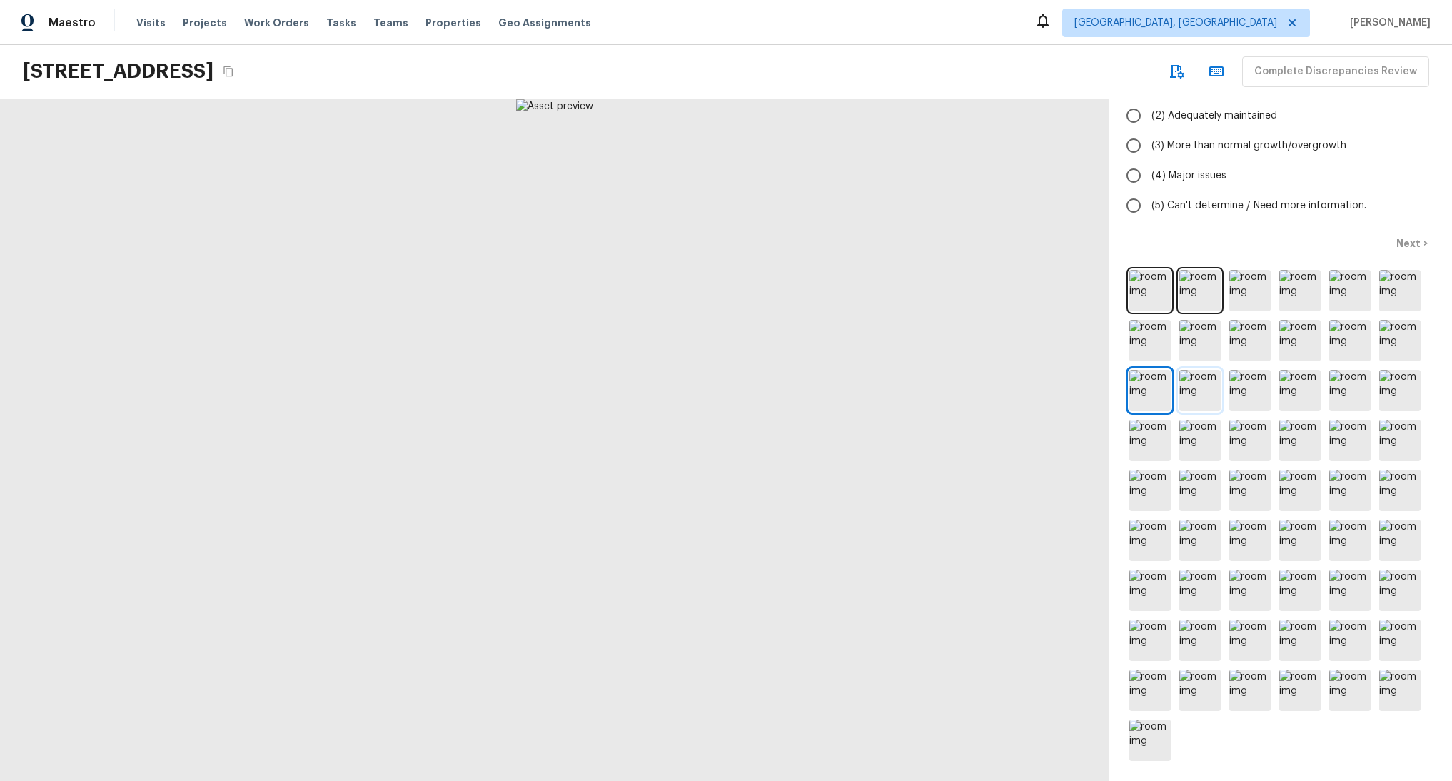
click at [1179, 388] on img at bounding box center [1199, 390] width 41 height 41
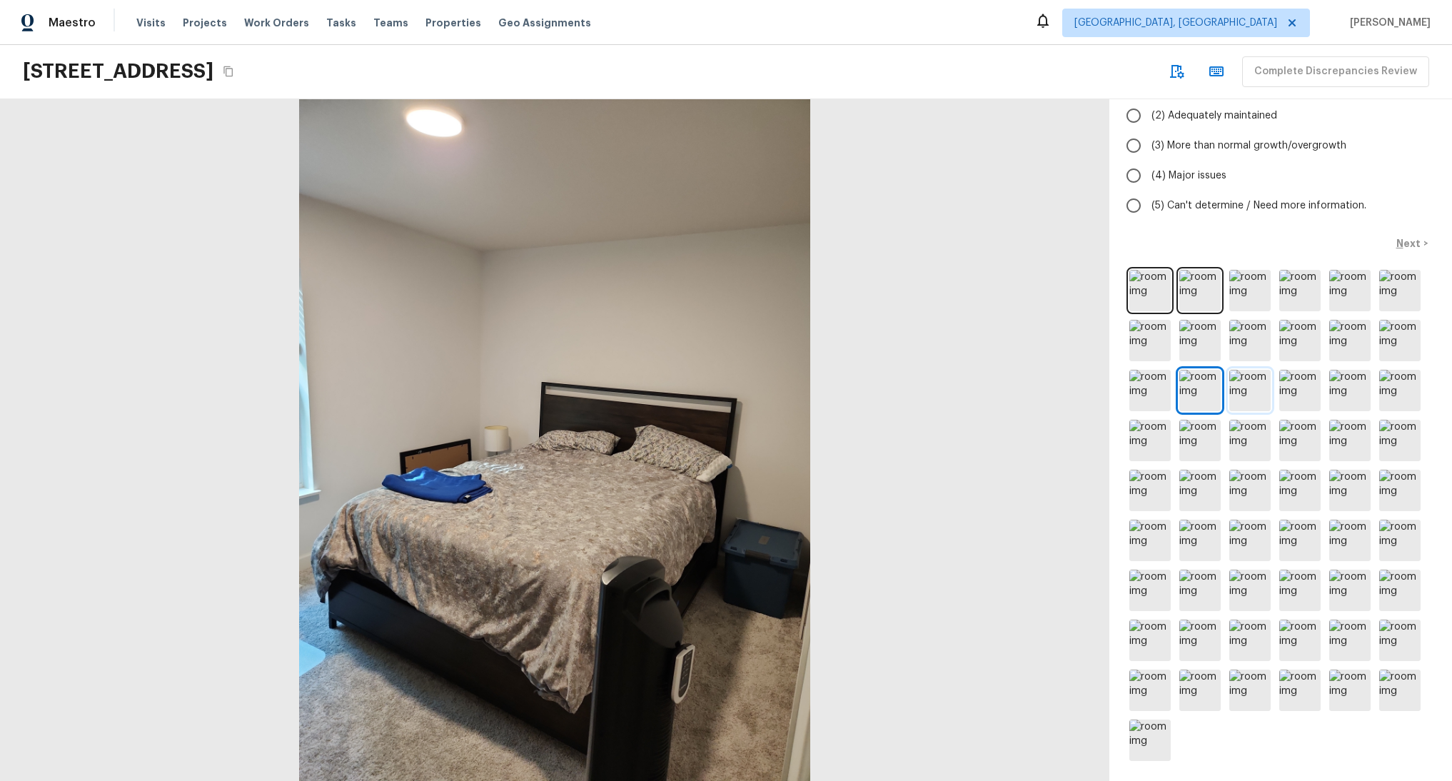
click at [1231, 378] on img at bounding box center [1249, 390] width 41 height 41
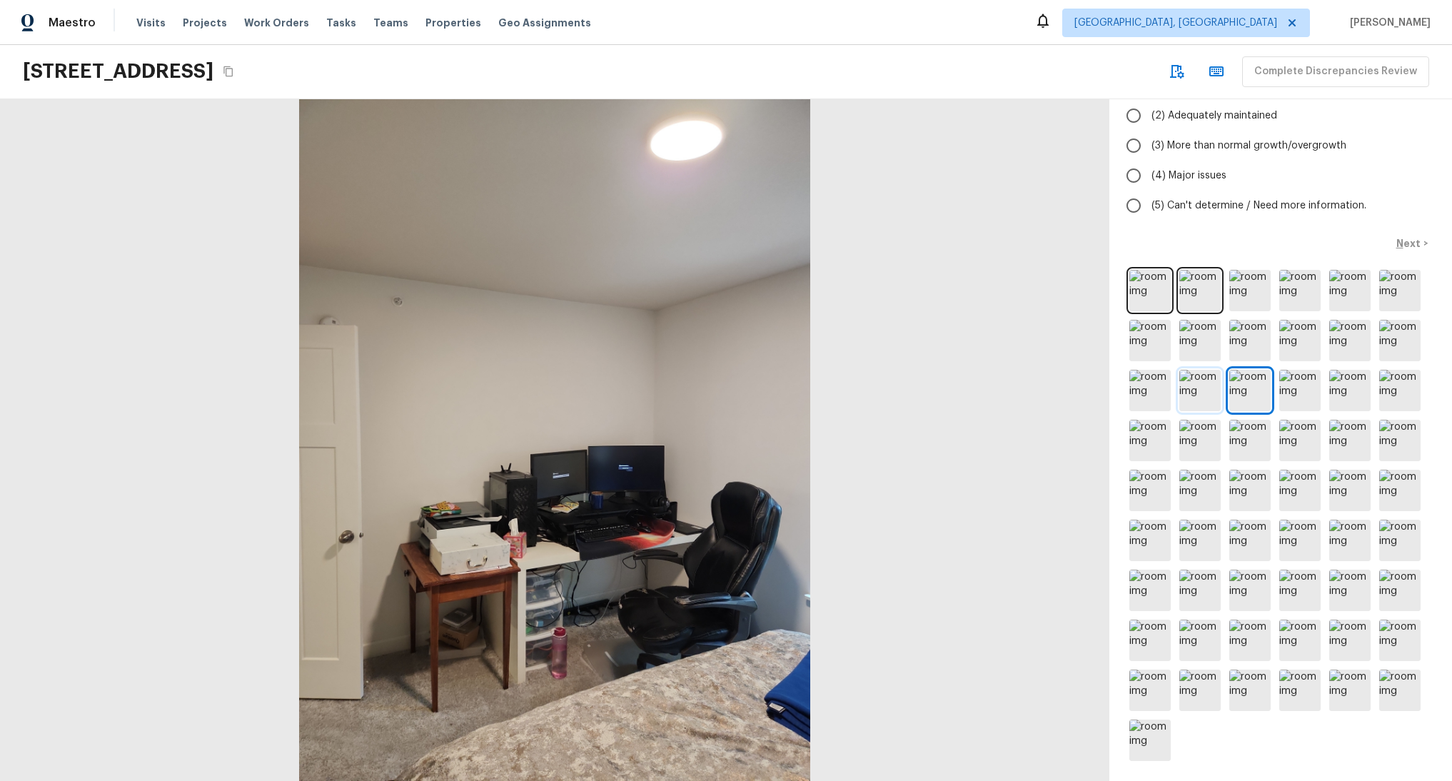
click at [1189, 384] on img at bounding box center [1199, 390] width 41 height 41
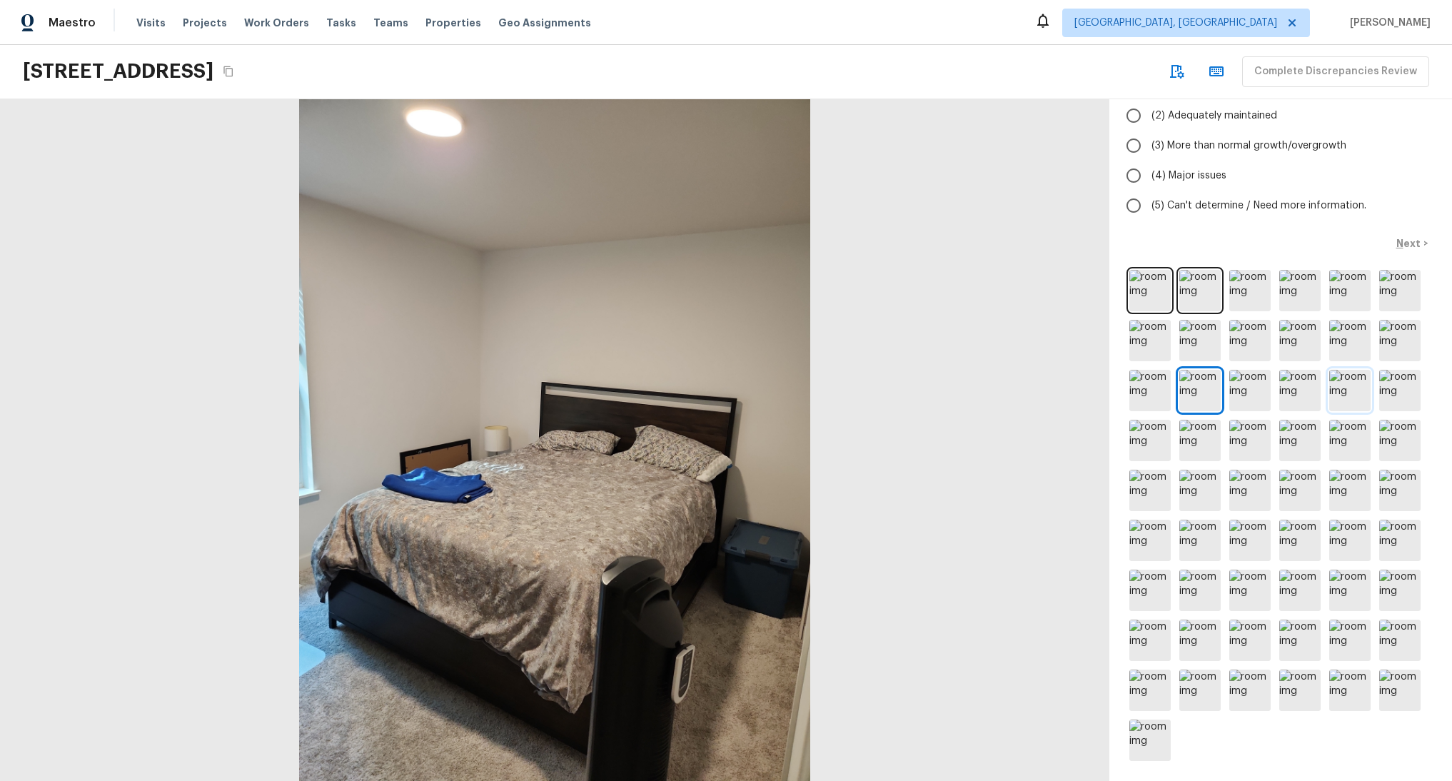
click at [1349, 383] on img at bounding box center [1349, 390] width 41 height 41
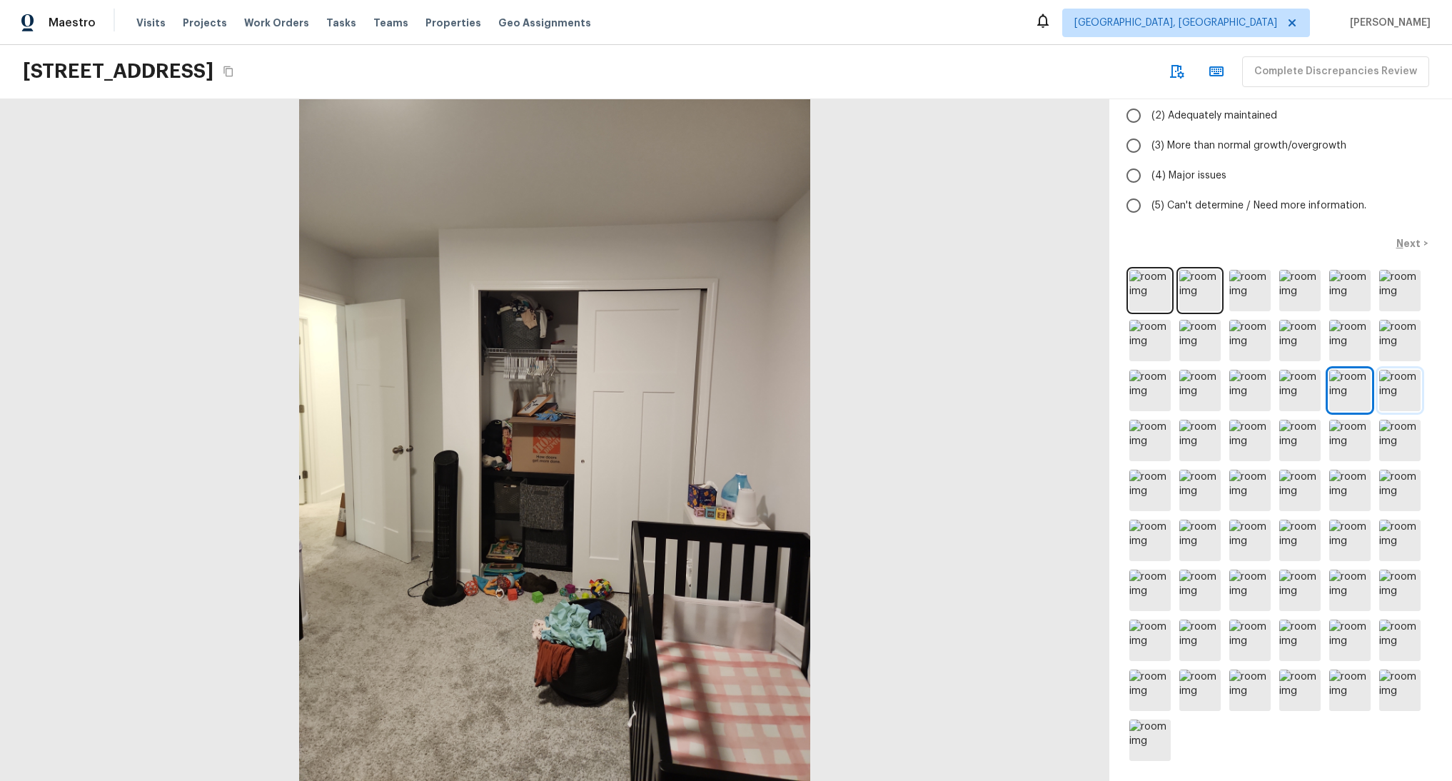
click at [1386, 383] on img at bounding box center [1399, 390] width 41 height 41
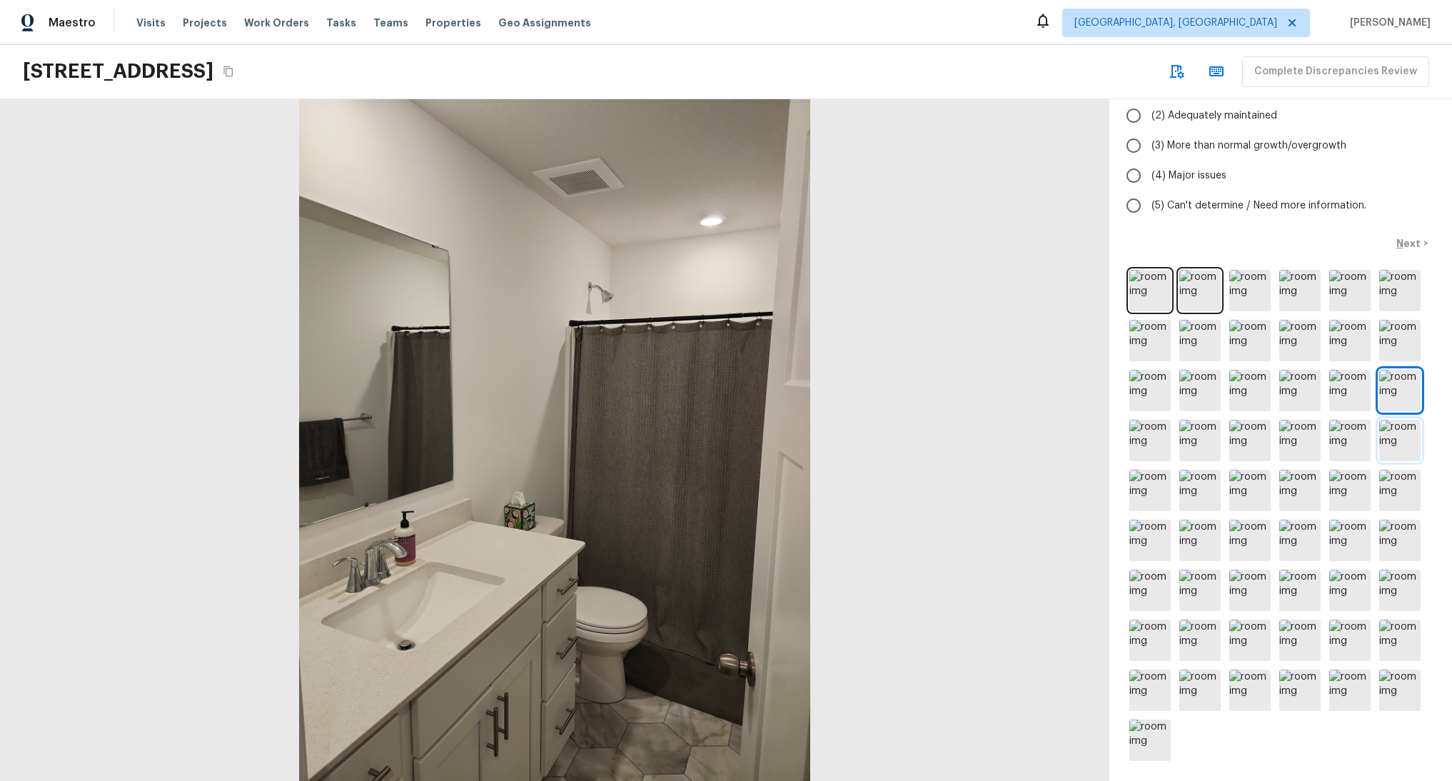
click at [1386, 438] on img at bounding box center [1399, 440] width 41 height 41
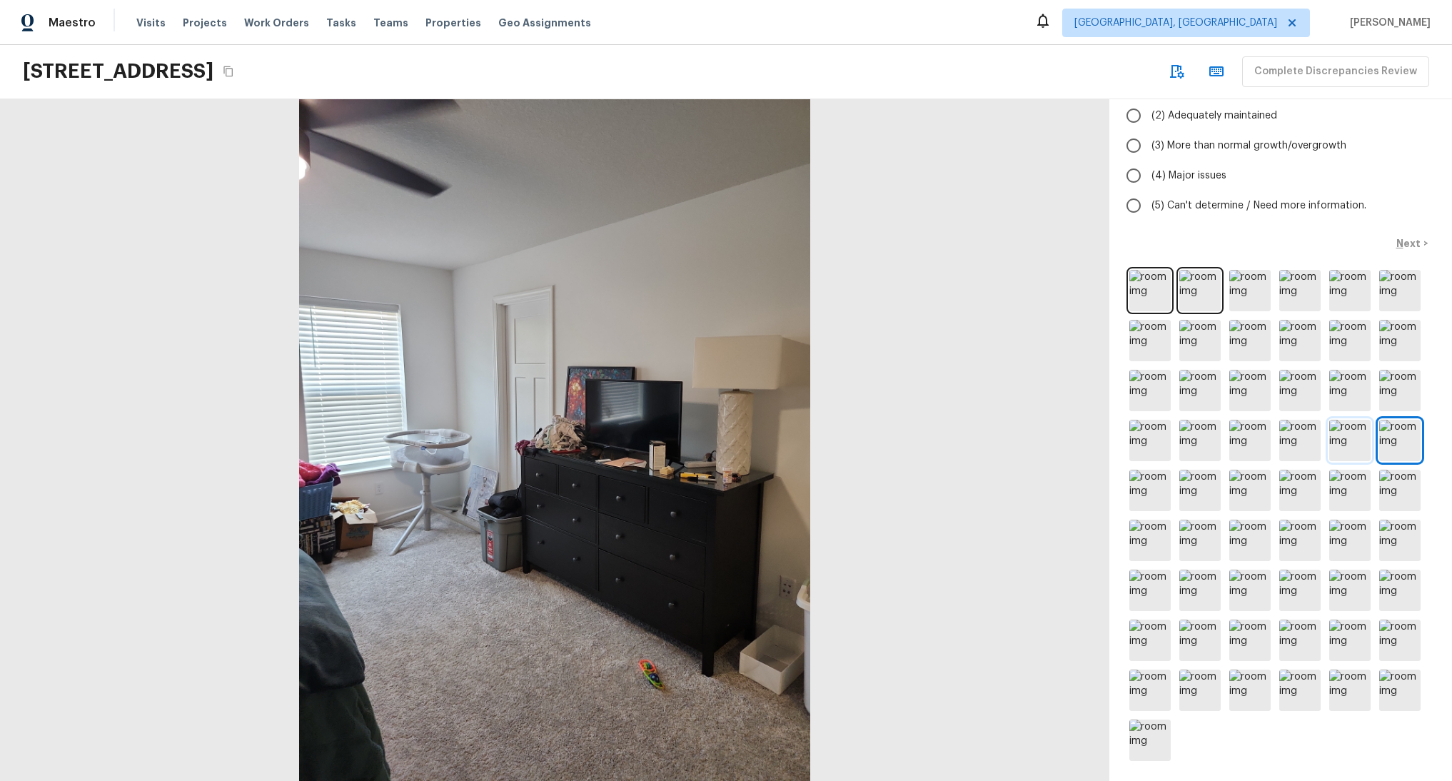
click at [1343, 433] on img at bounding box center [1349, 440] width 41 height 41
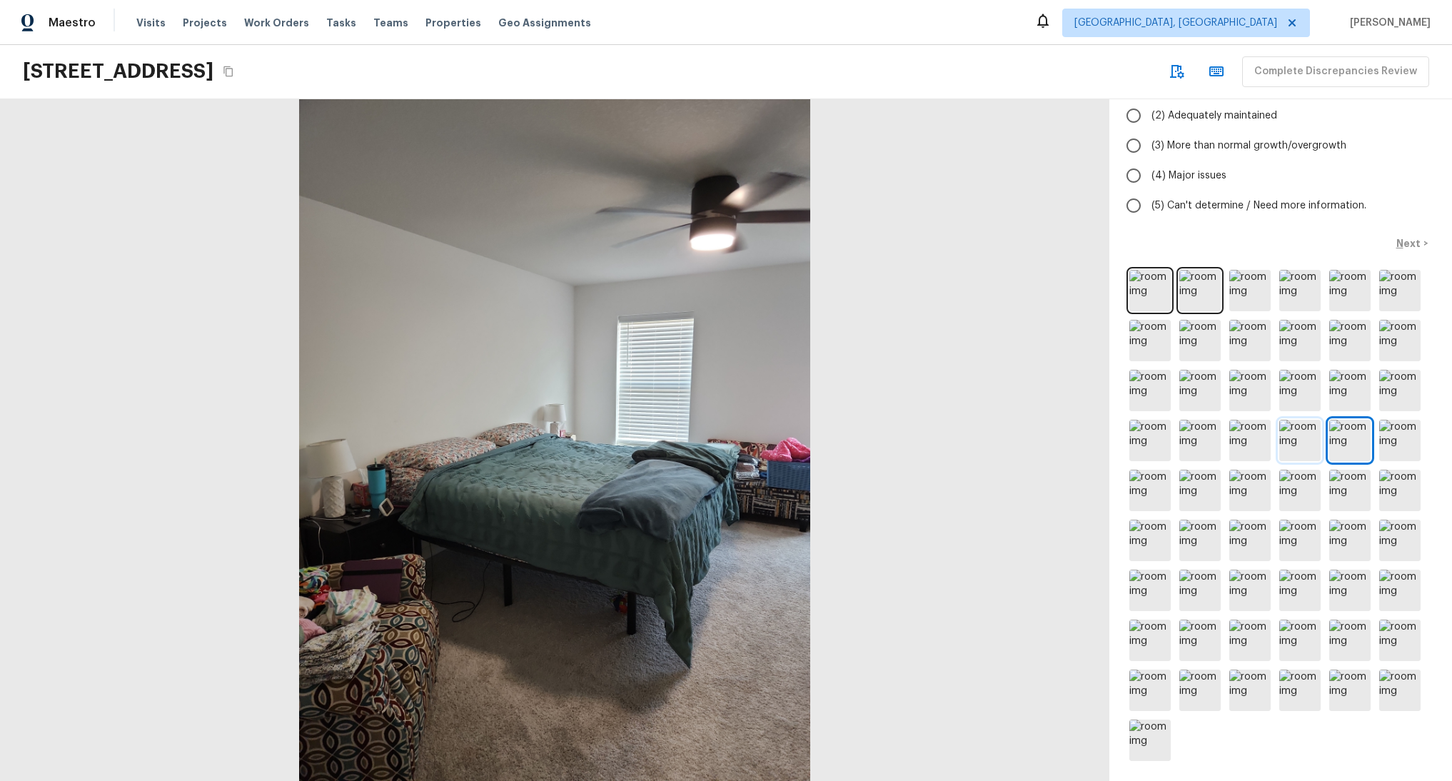
click at [1294, 428] on img at bounding box center [1299, 440] width 41 height 41
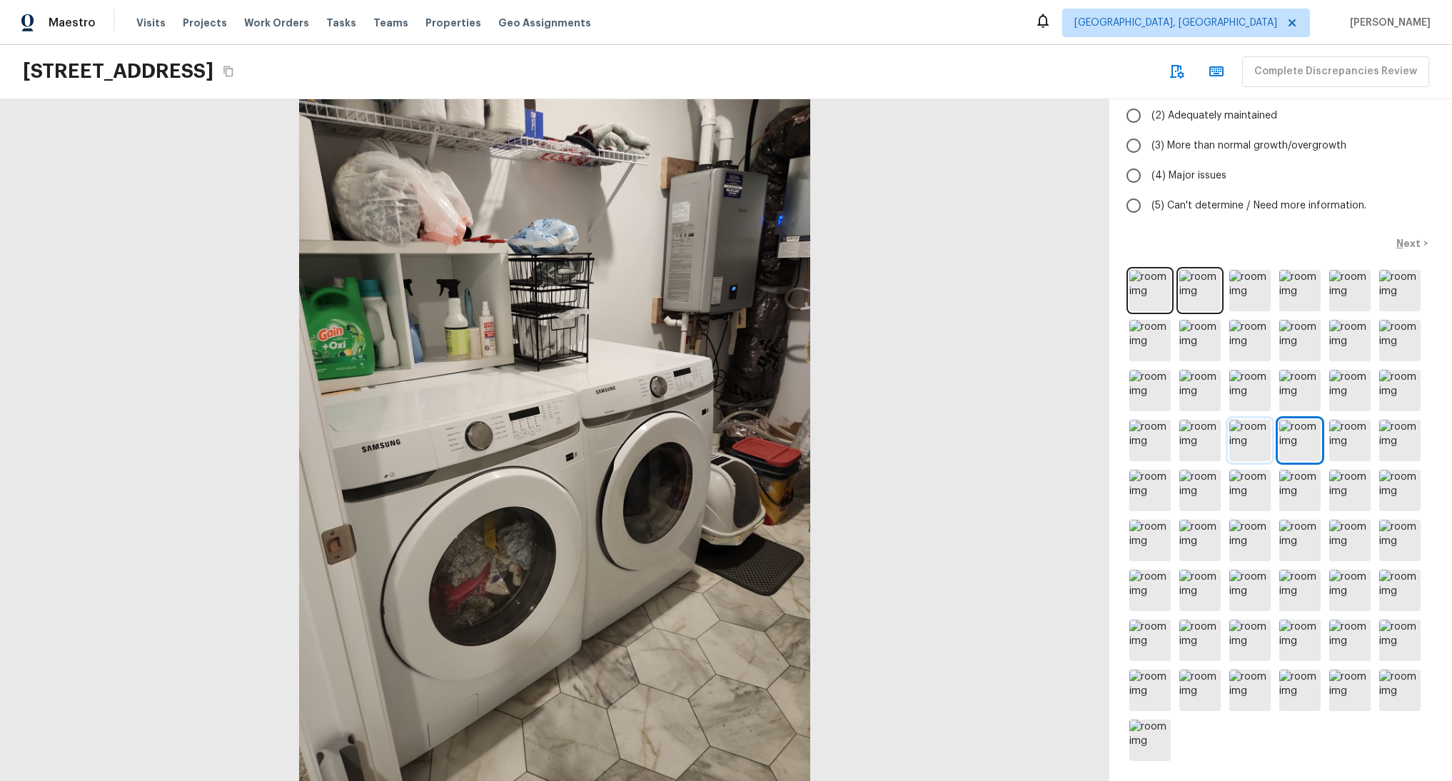
click at [1242, 423] on img at bounding box center [1249, 440] width 41 height 41
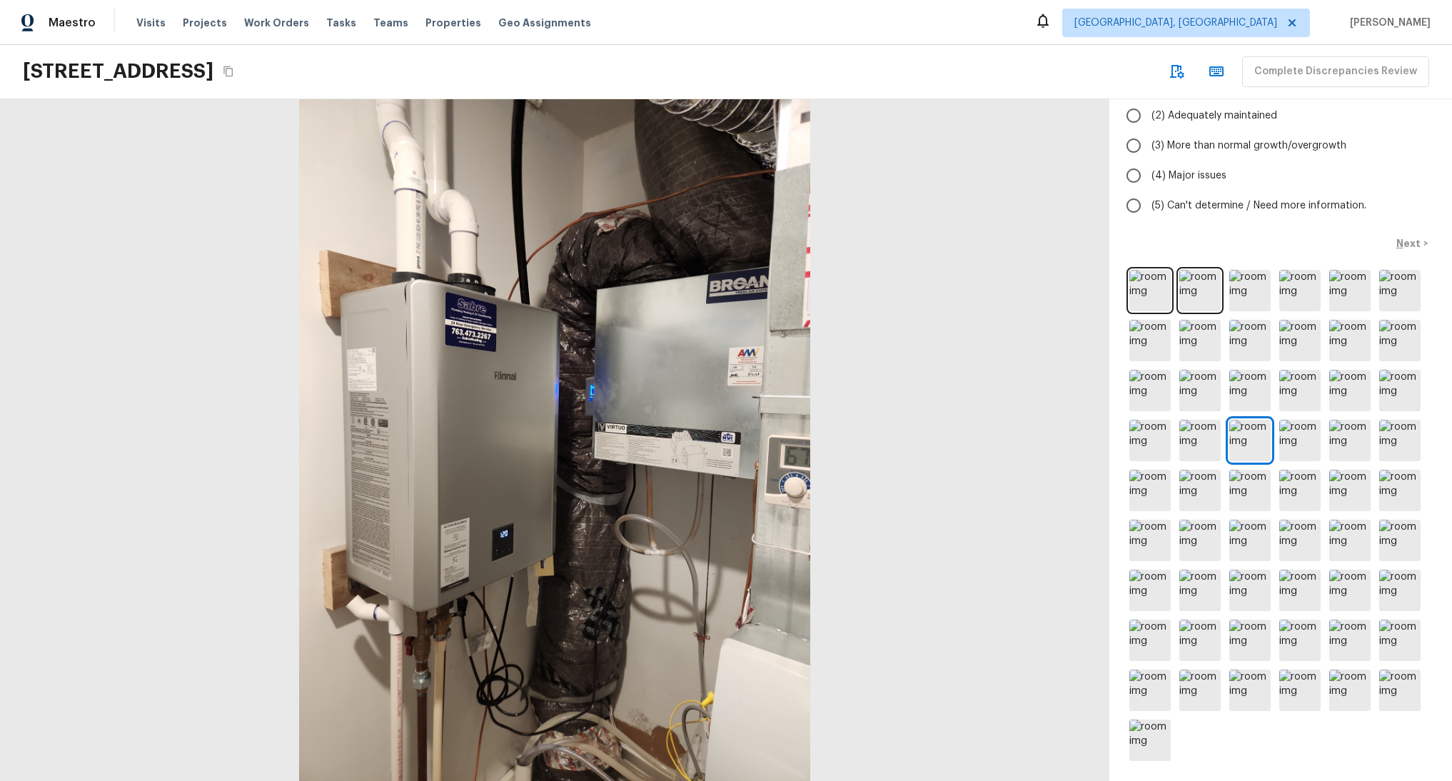
click at [1160, 421] on div at bounding box center [1280, 515] width 308 height 497
click at [1181, 535] on img at bounding box center [1199, 540] width 41 height 41
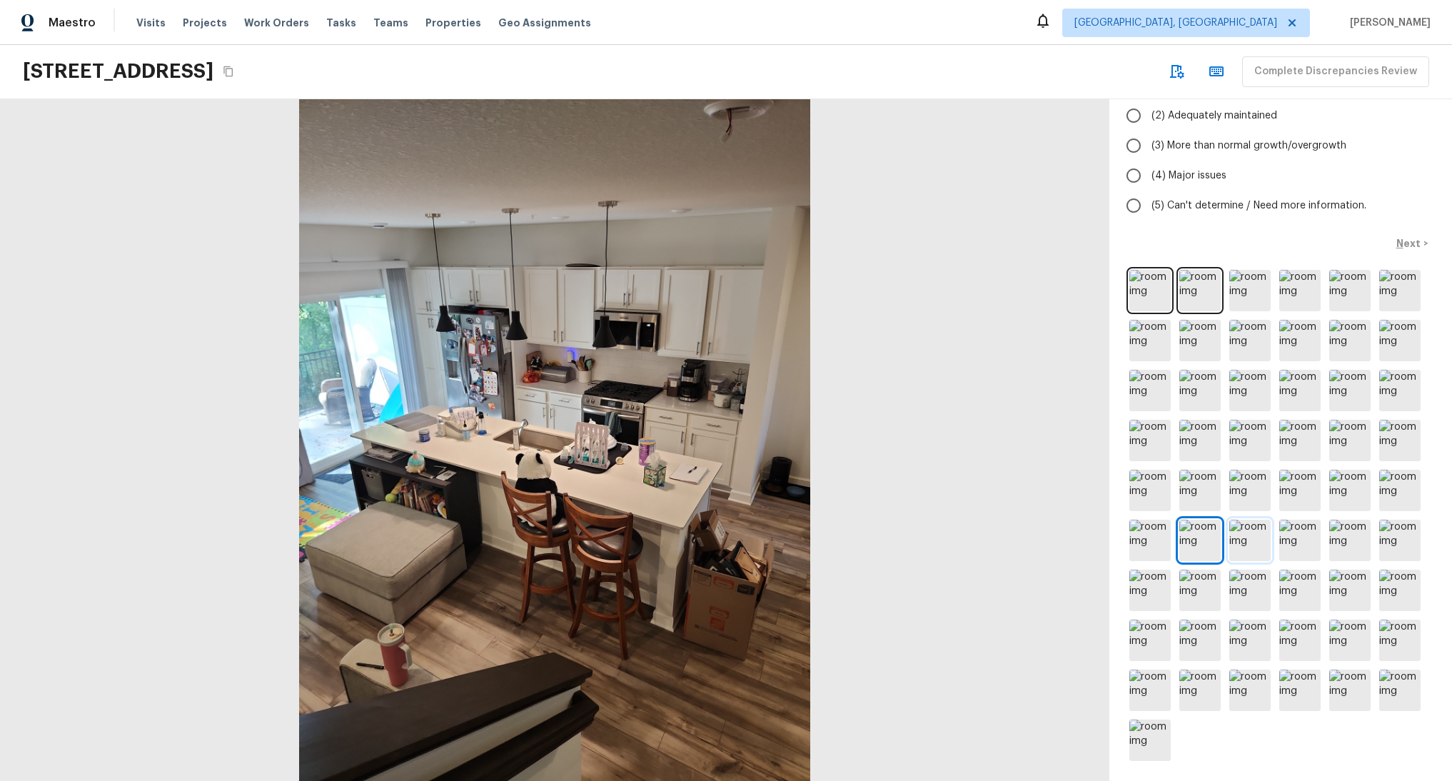
click at [1243, 532] on img at bounding box center [1249, 540] width 41 height 41
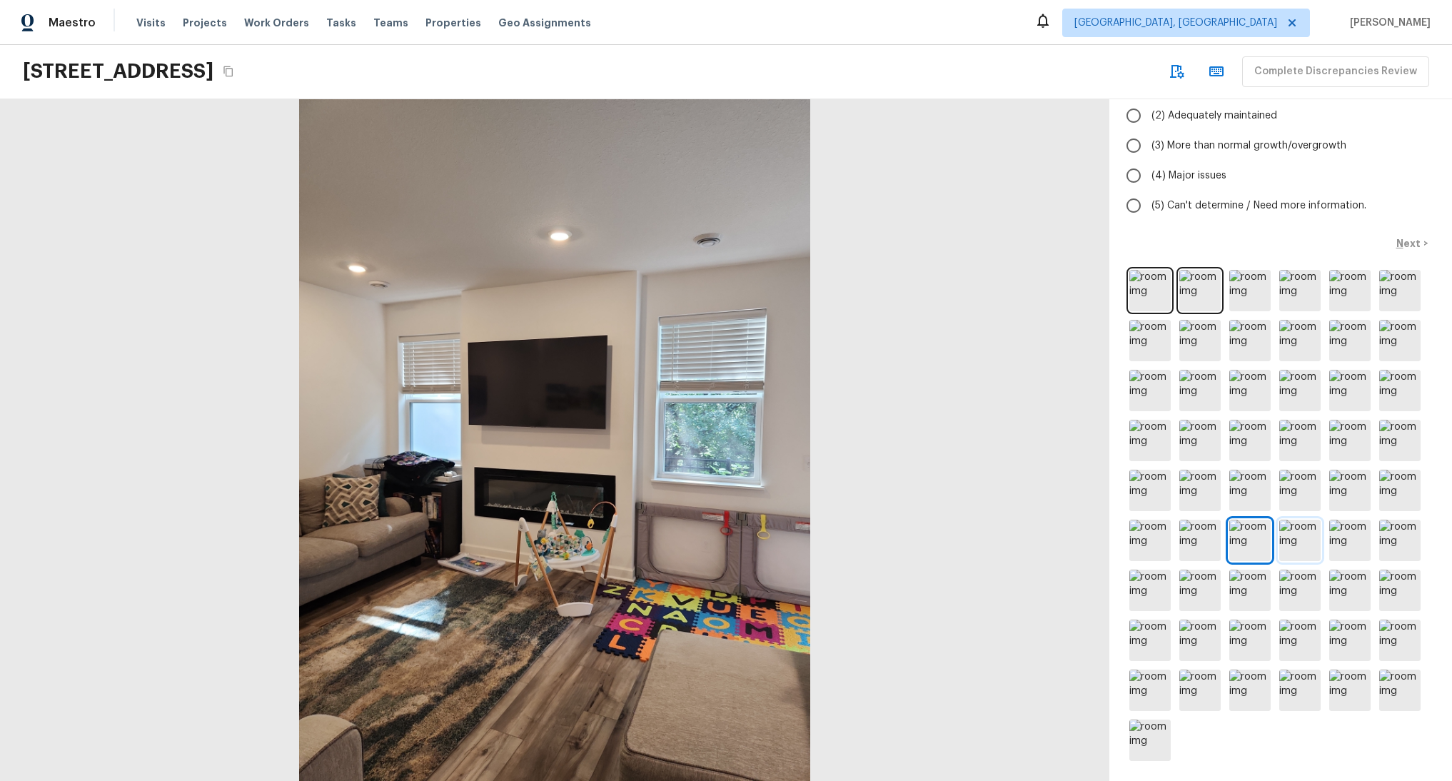
click at [1295, 532] on img at bounding box center [1299, 540] width 41 height 41
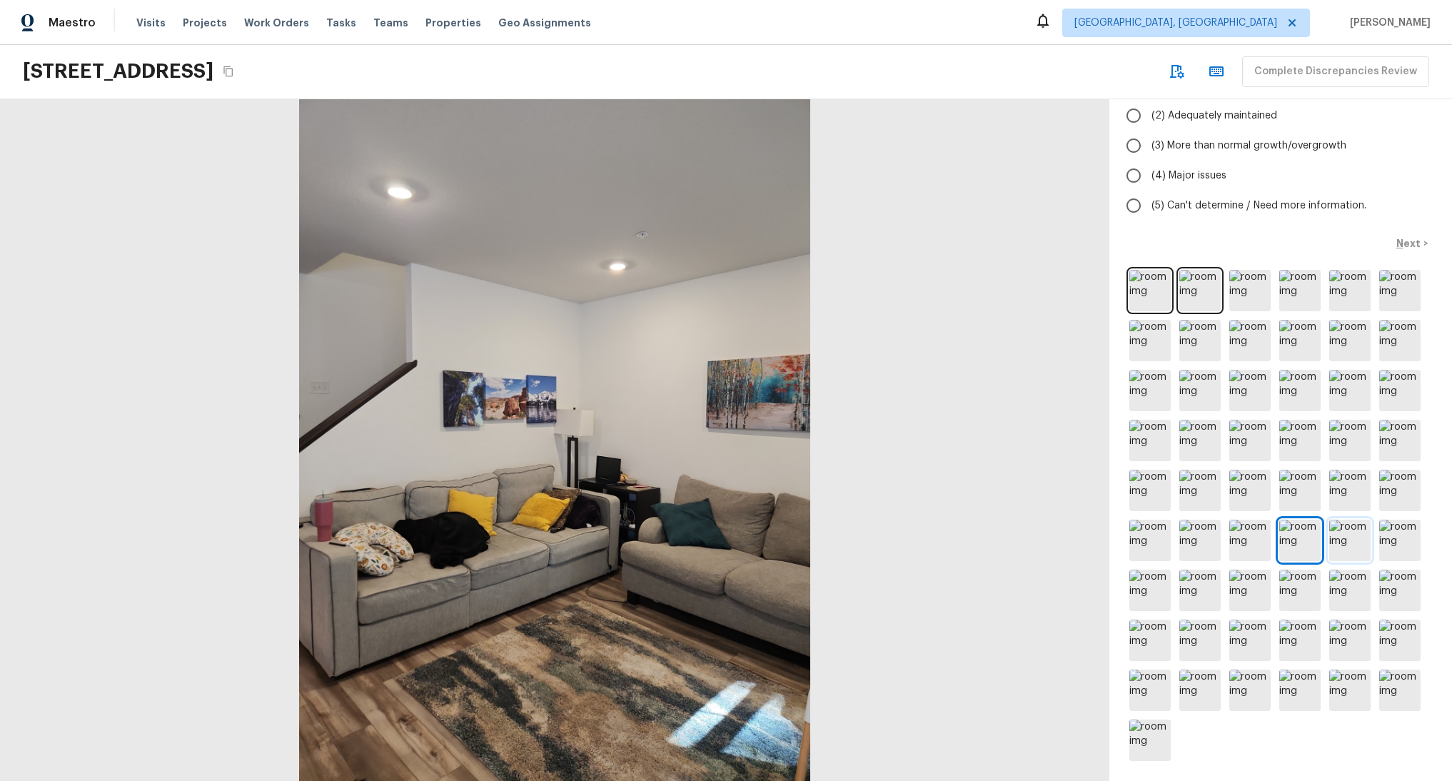
click at [1355, 530] on img at bounding box center [1349, 540] width 41 height 41
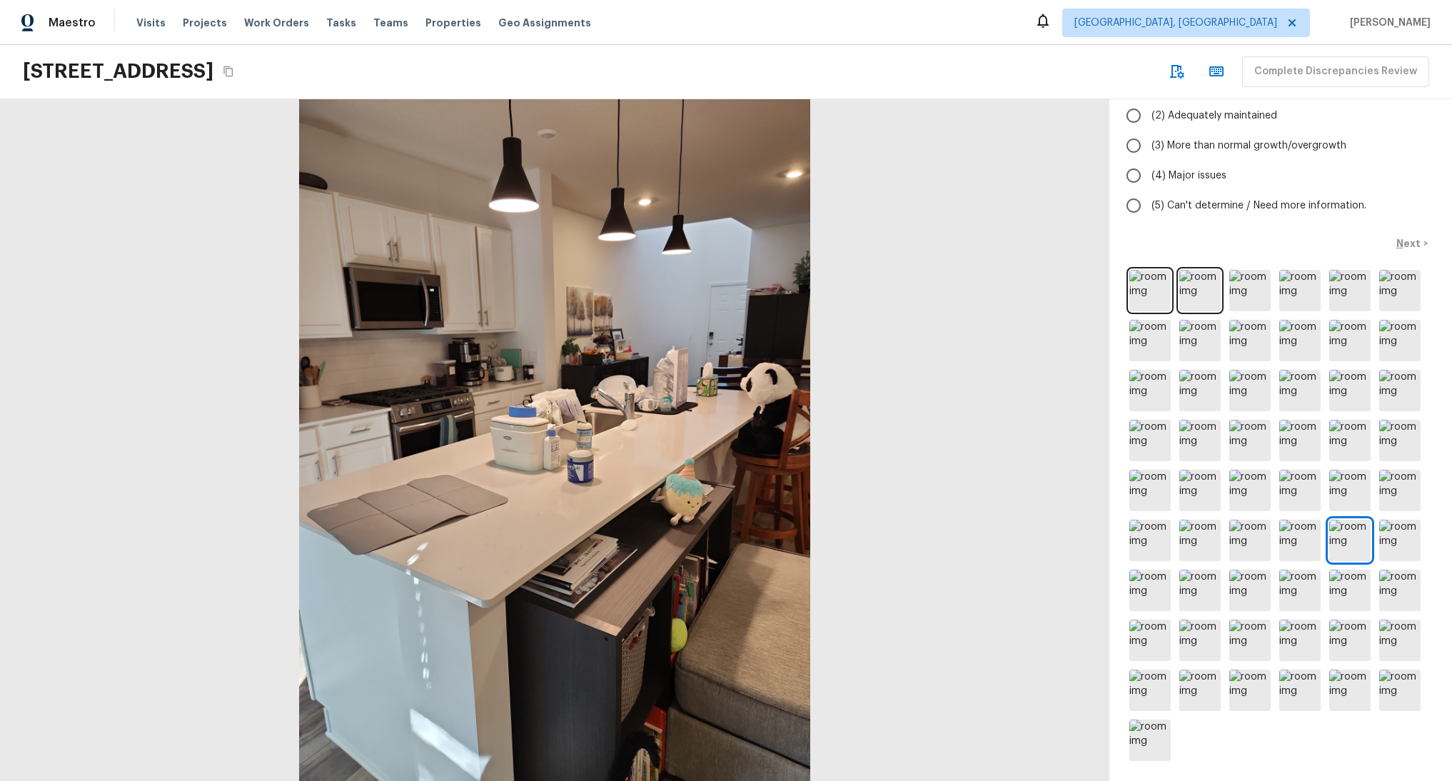
click at [1415, 527] on div "Completed 1 / 57 Exterior What is the condition of the exterior landscape as se…" at bounding box center [1280, 440] width 343 height 682
click at [1408, 527] on img at bounding box center [1399, 540] width 41 height 41
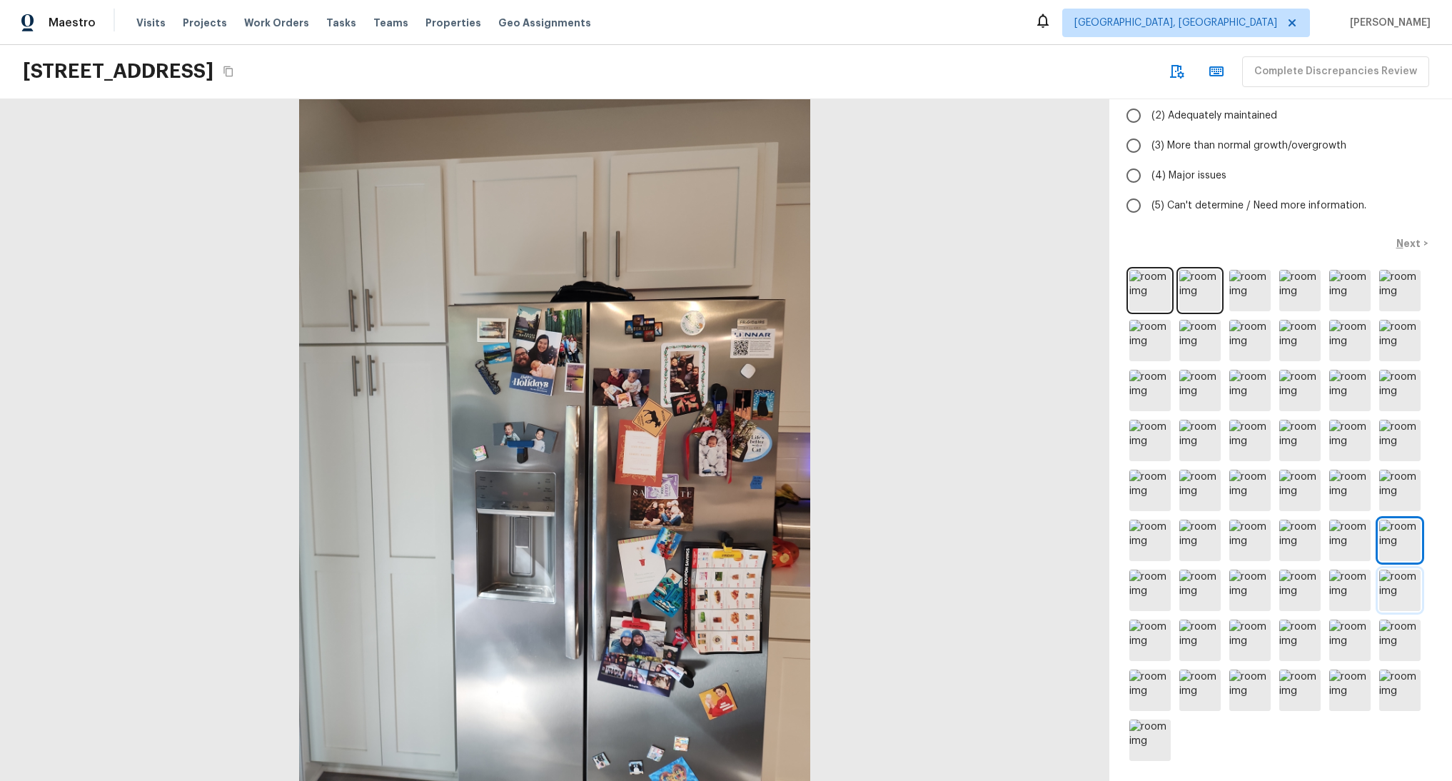
click at [1395, 584] on img at bounding box center [1399, 590] width 41 height 41
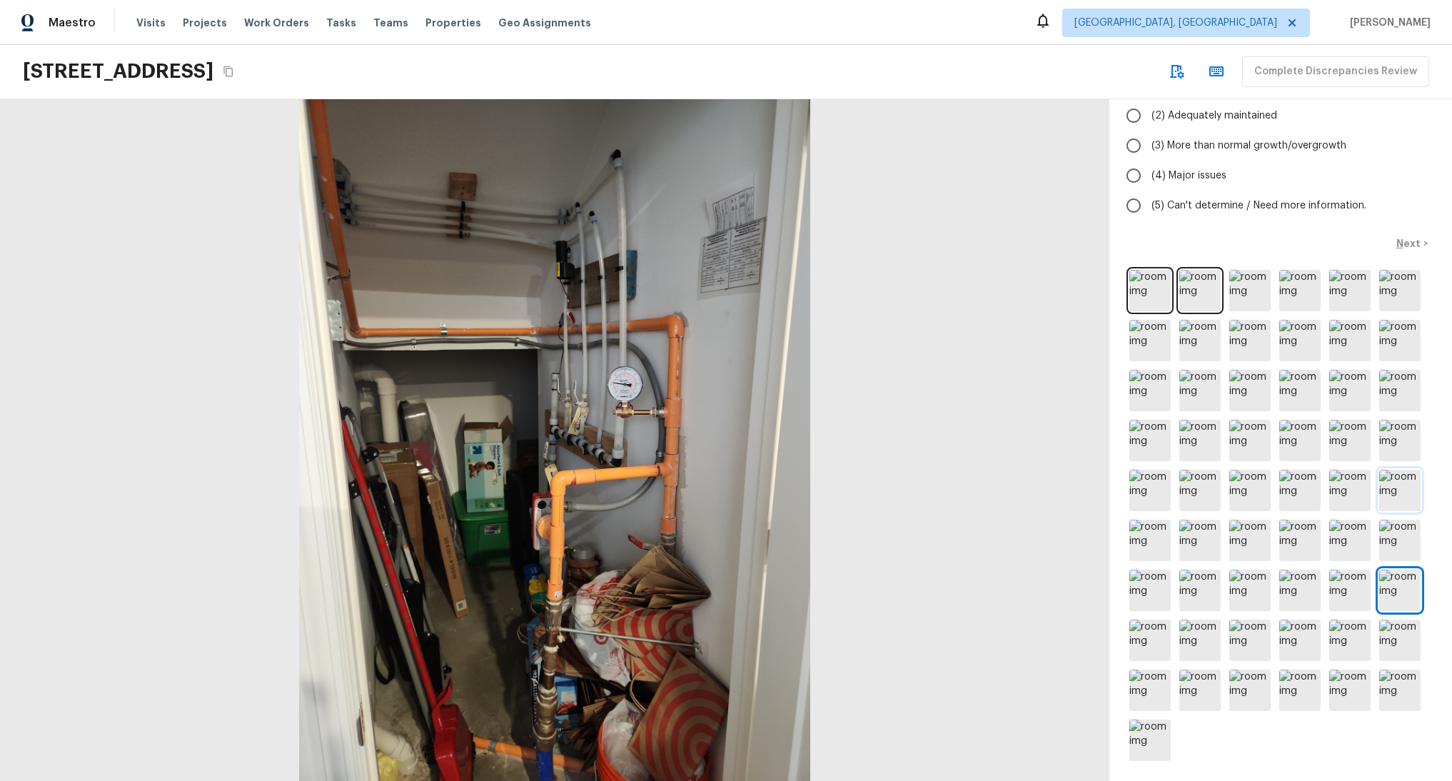
click at [1386, 490] on img at bounding box center [1399, 490] width 41 height 41
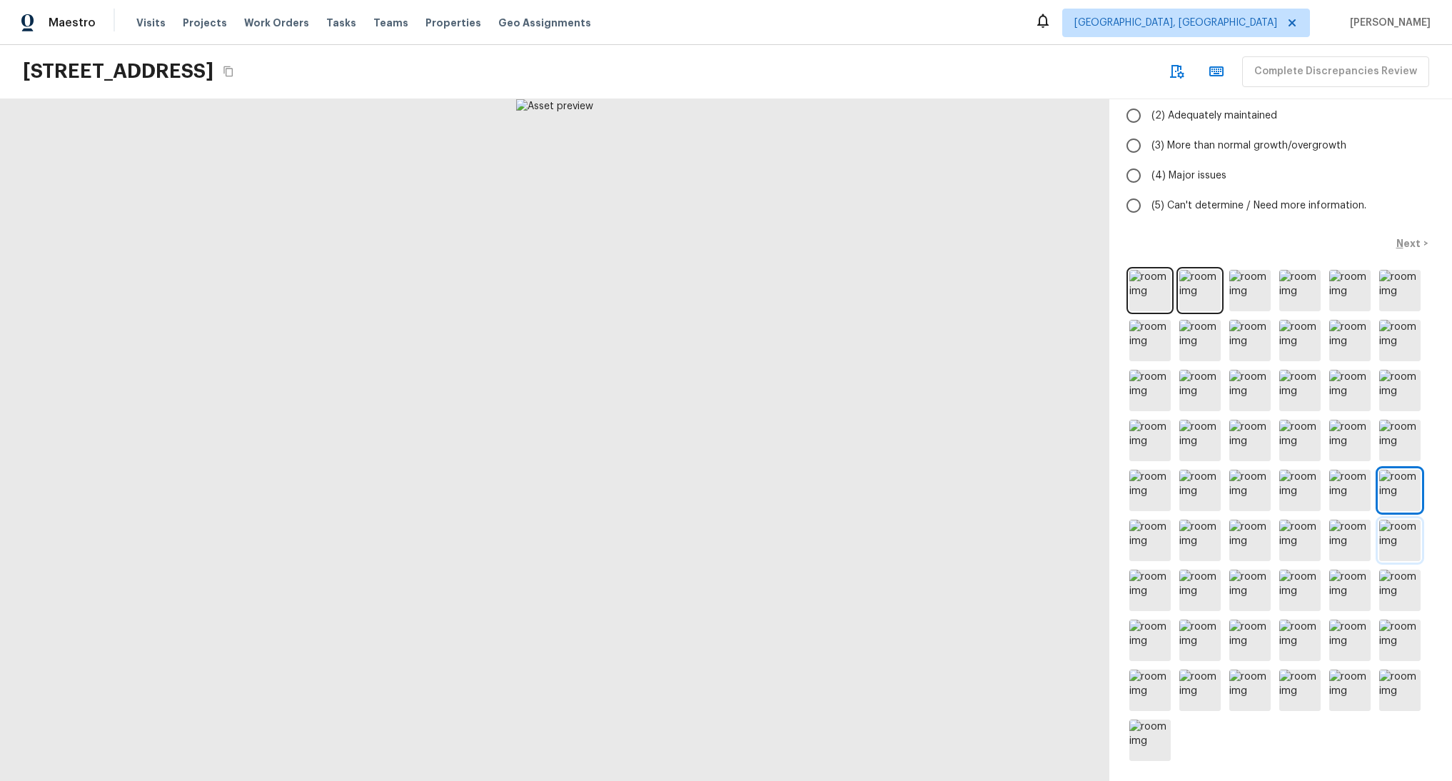
click at [1382, 523] on img at bounding box center [1399, 540] width 41 height 41
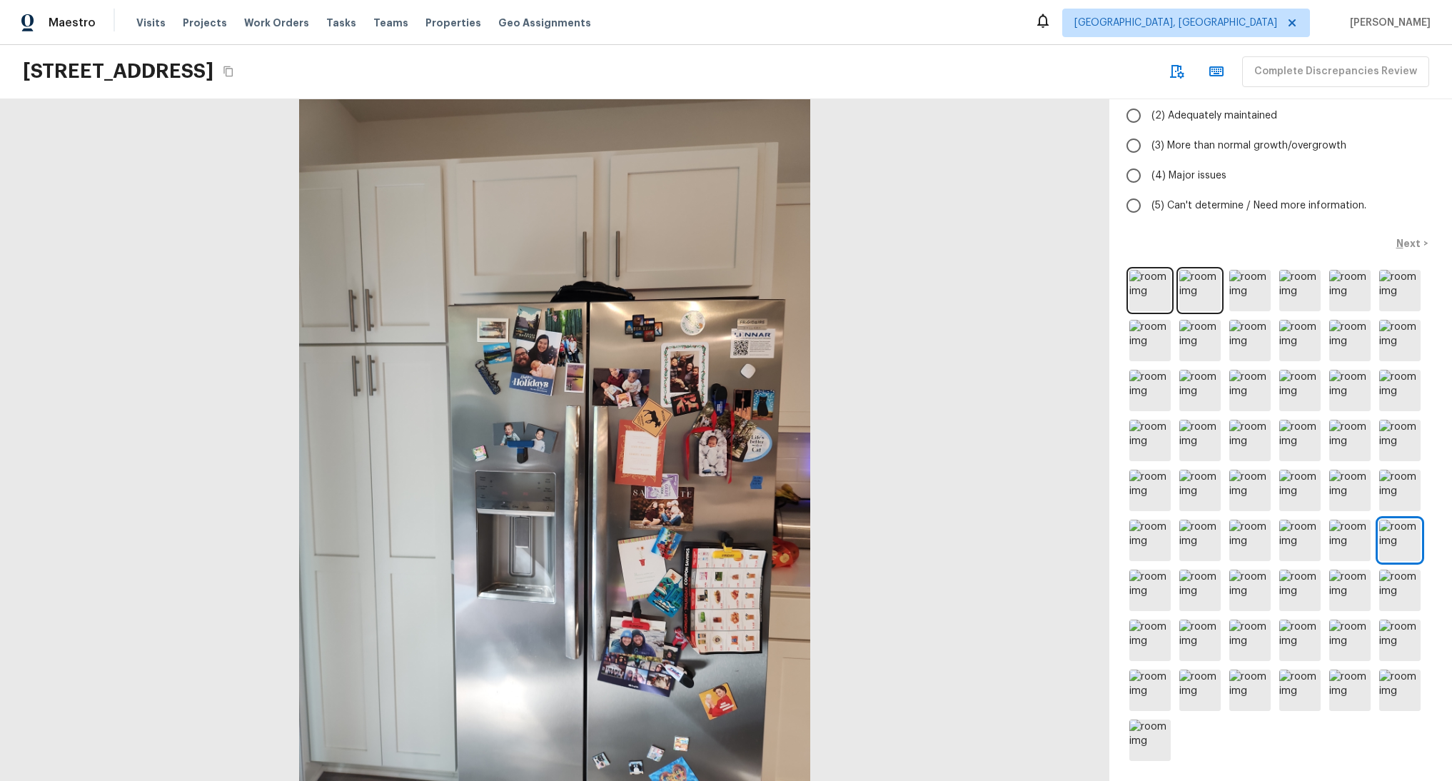
click at [502, 407] on div at bounding box center [554, 440] width 1109 height 682
click at [527, 384] on div at bounding box center [554, 440] width 1109 height 682
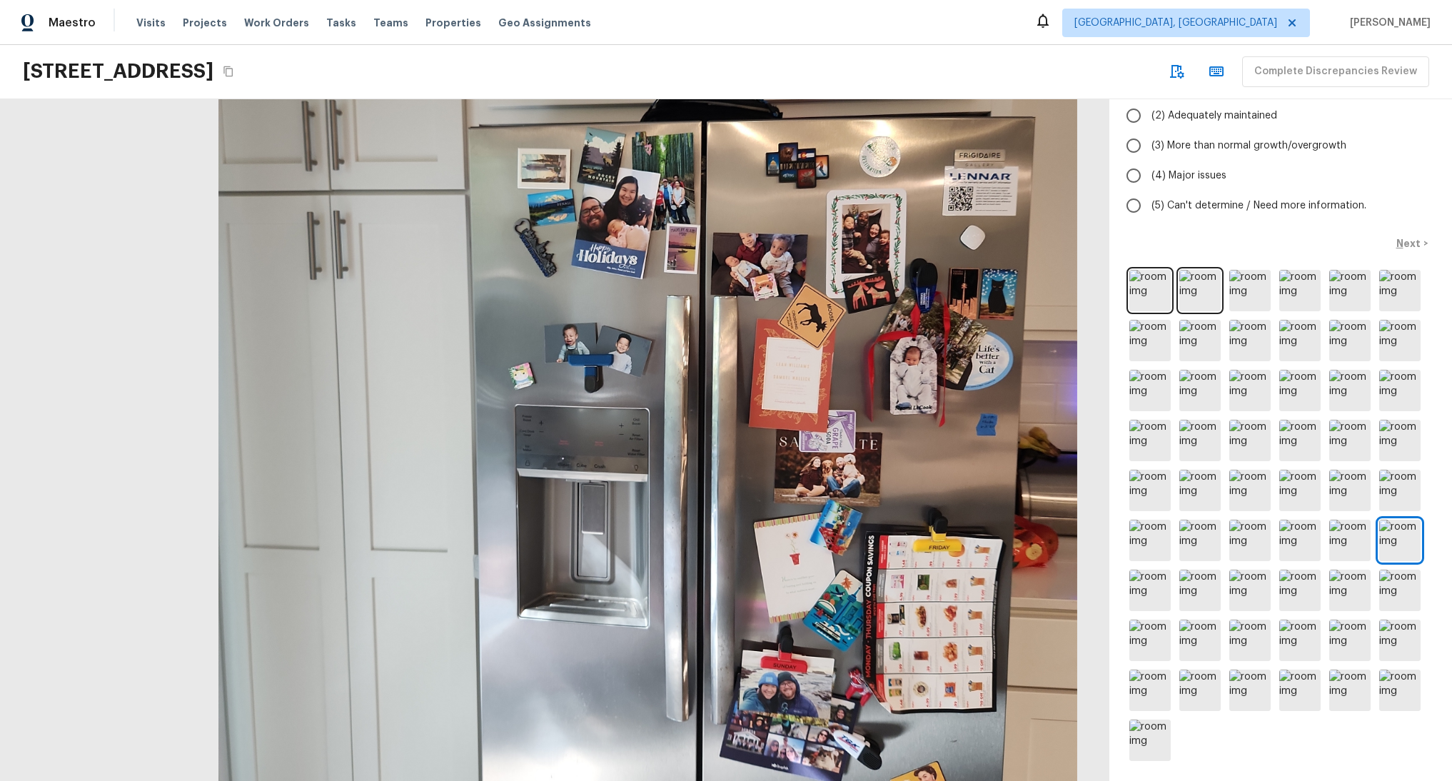
drag, startPoint x: 896, startPoint y: 527, endPoint x: 914, endPoint y: 413, distance: 115.6
click at [914, 413] on div at bounding box center [648, 353] width 1864 height 1145
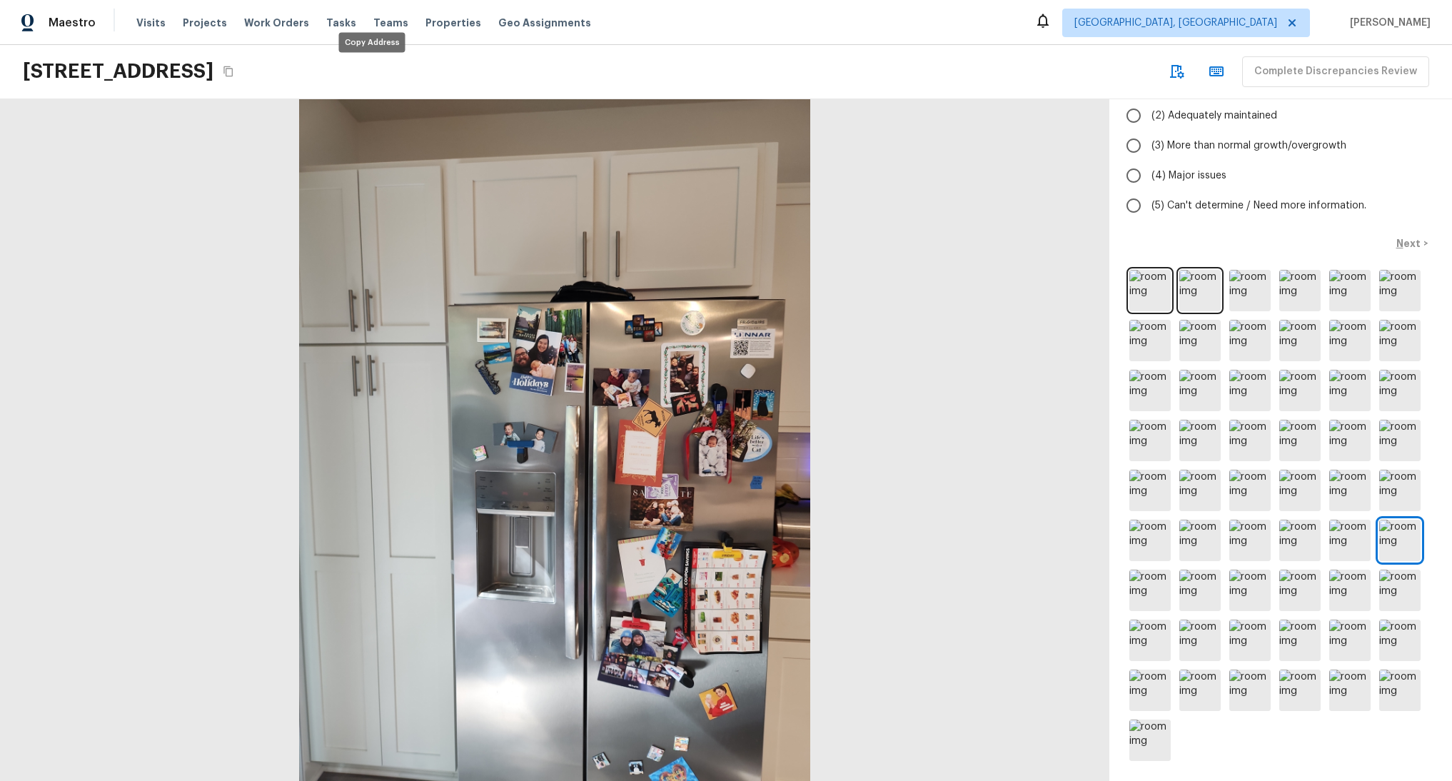
click at [238, 66] on button "Copy Address" at bounding box center [228, 71] width 19 height 19
click at [198, 68] on h2 "[STREET_ADDRESS]" at bounding box center [118, 72] width 191 height 26
click at [1329, 682] on img at bounding box center [1349, 689] width 41 height 41
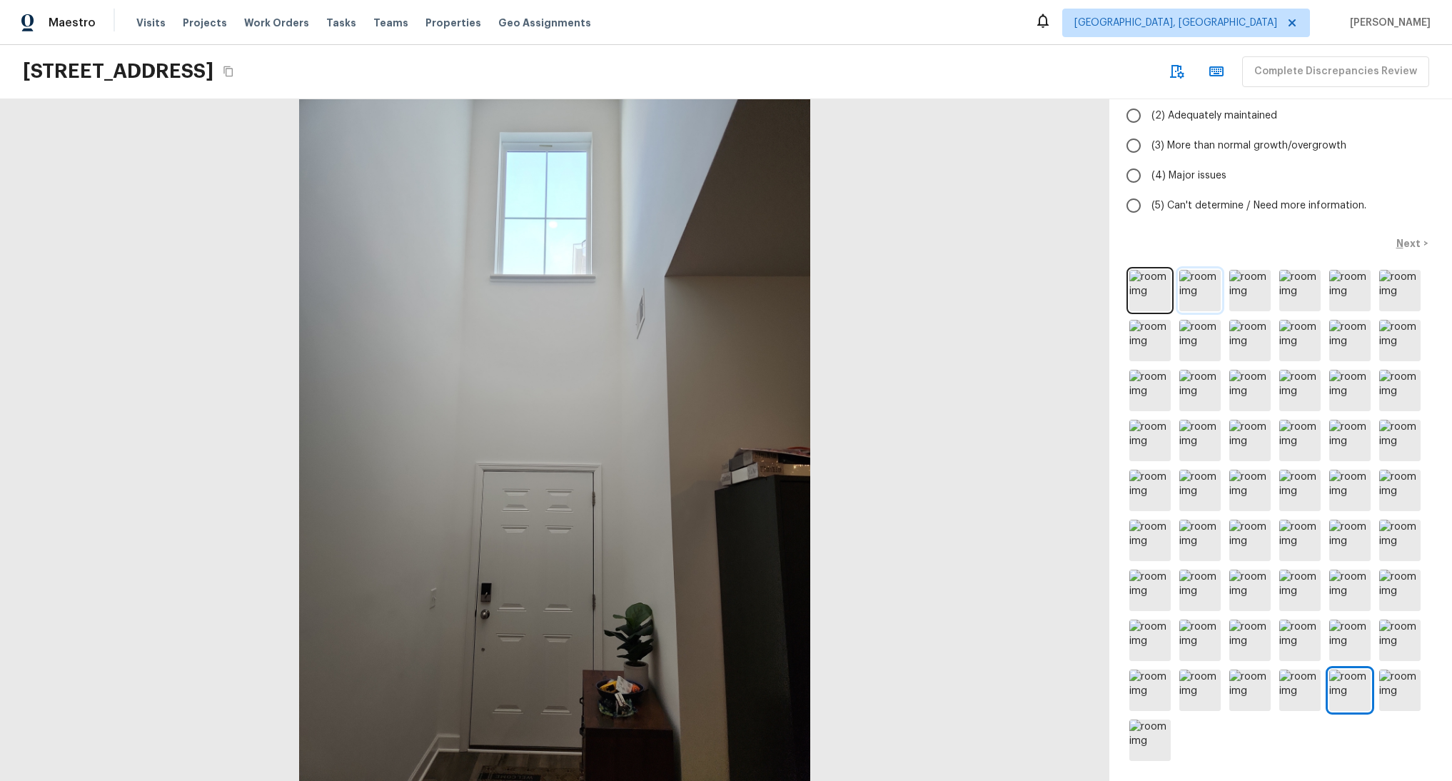
click at [1191, 270] on img at bounding box center [1199, 290] width 41 height 41
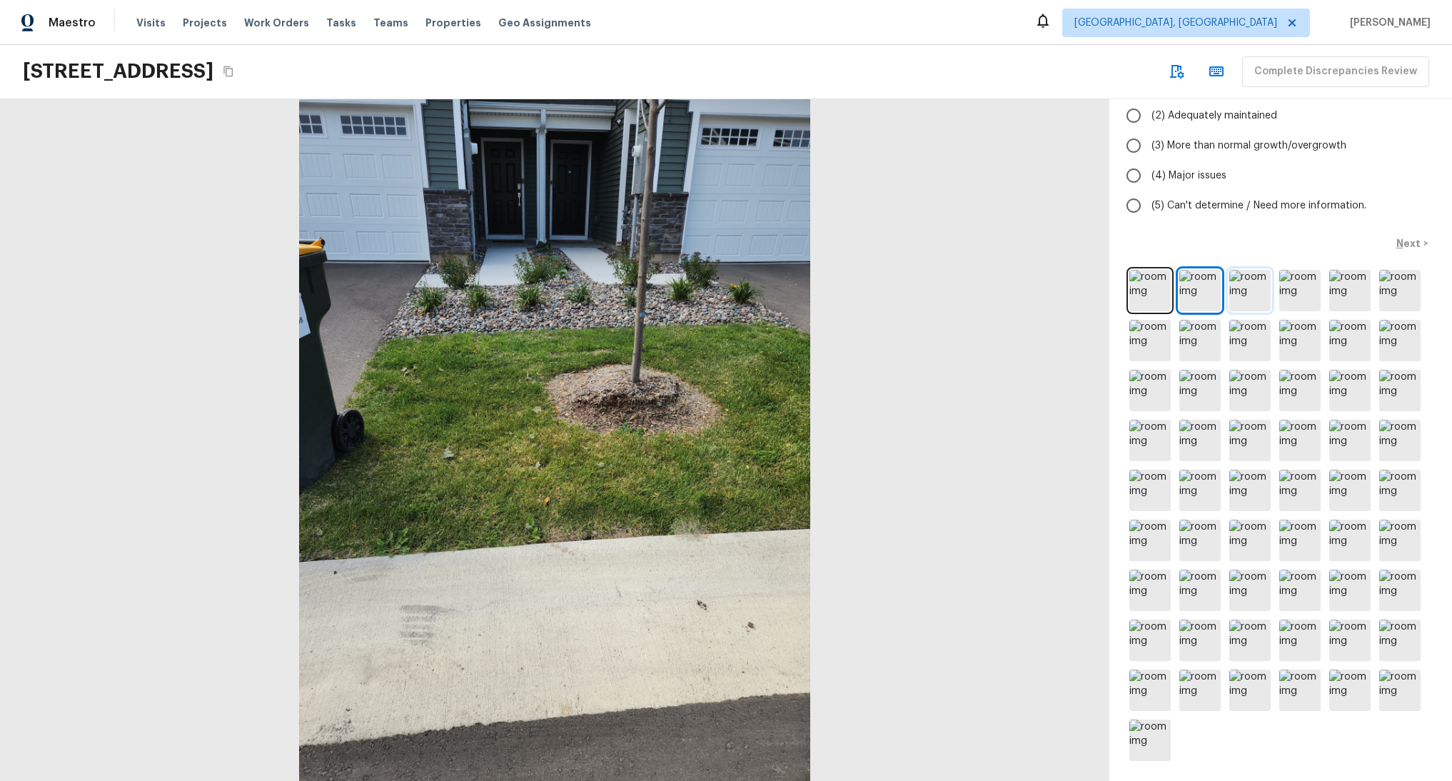
click at [1233, 280] on img at bounding box center [1249, 290] width 41 height 41
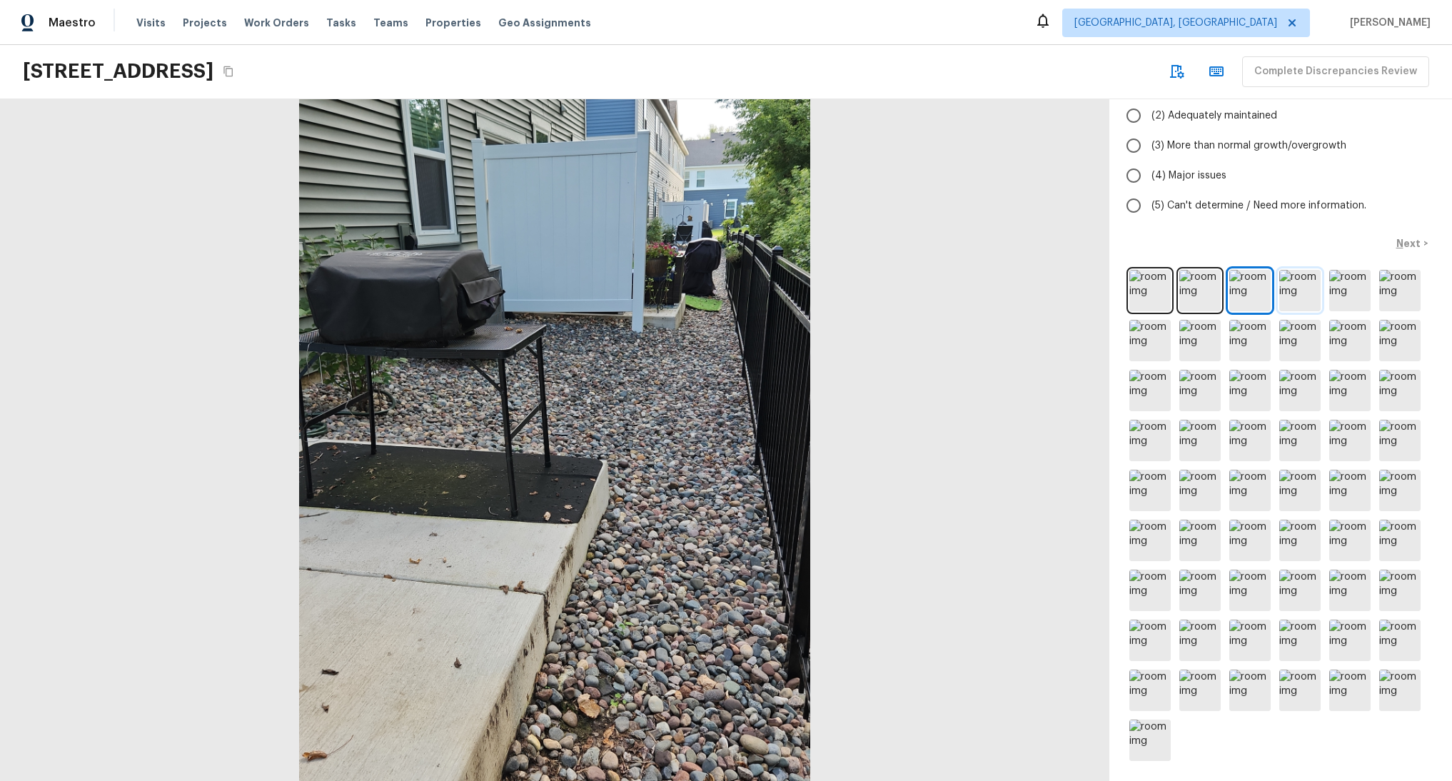
click at [1307, 283] on img at bounding box center [1299, 290] width 41 height 41
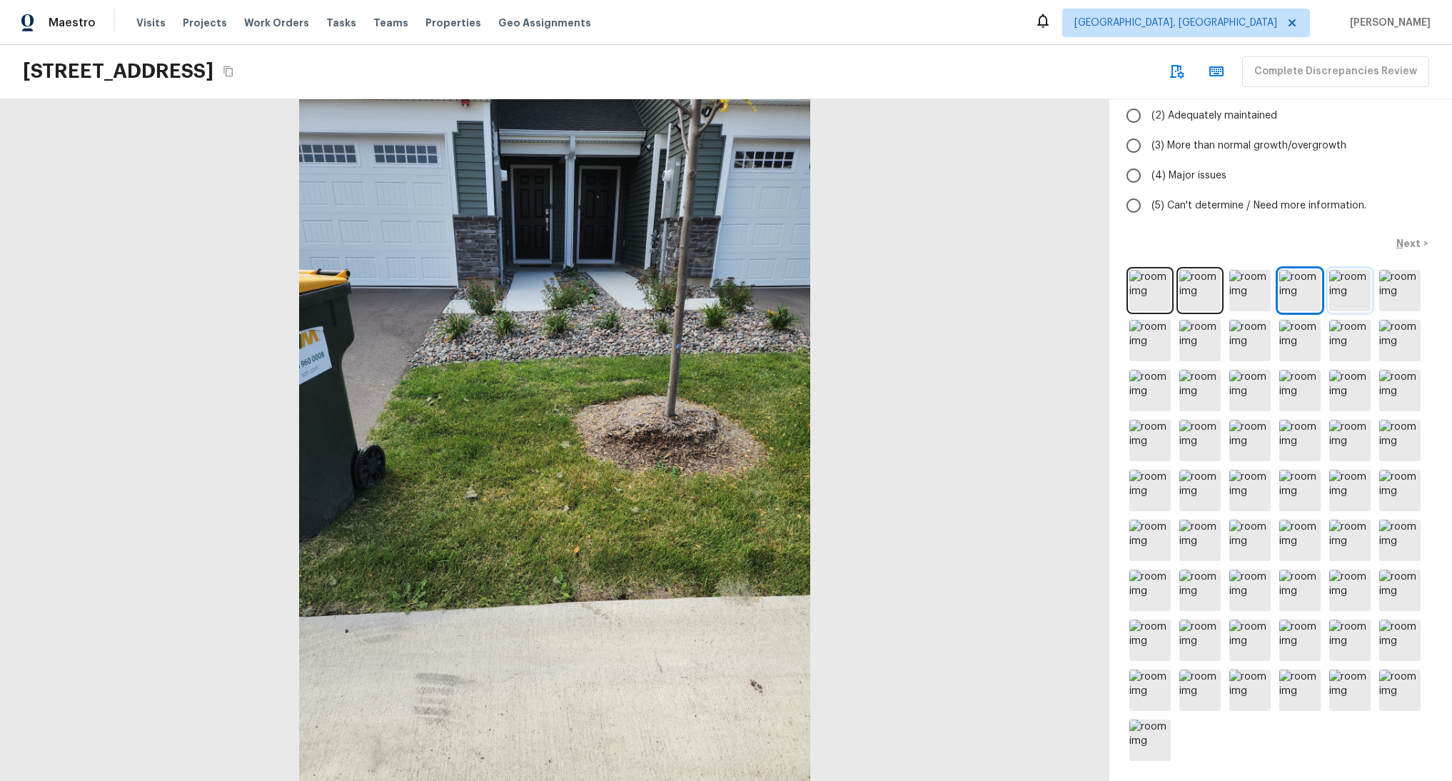
click at [1345, 279] on img at bounding box center [1349, 290] width 41 height 41
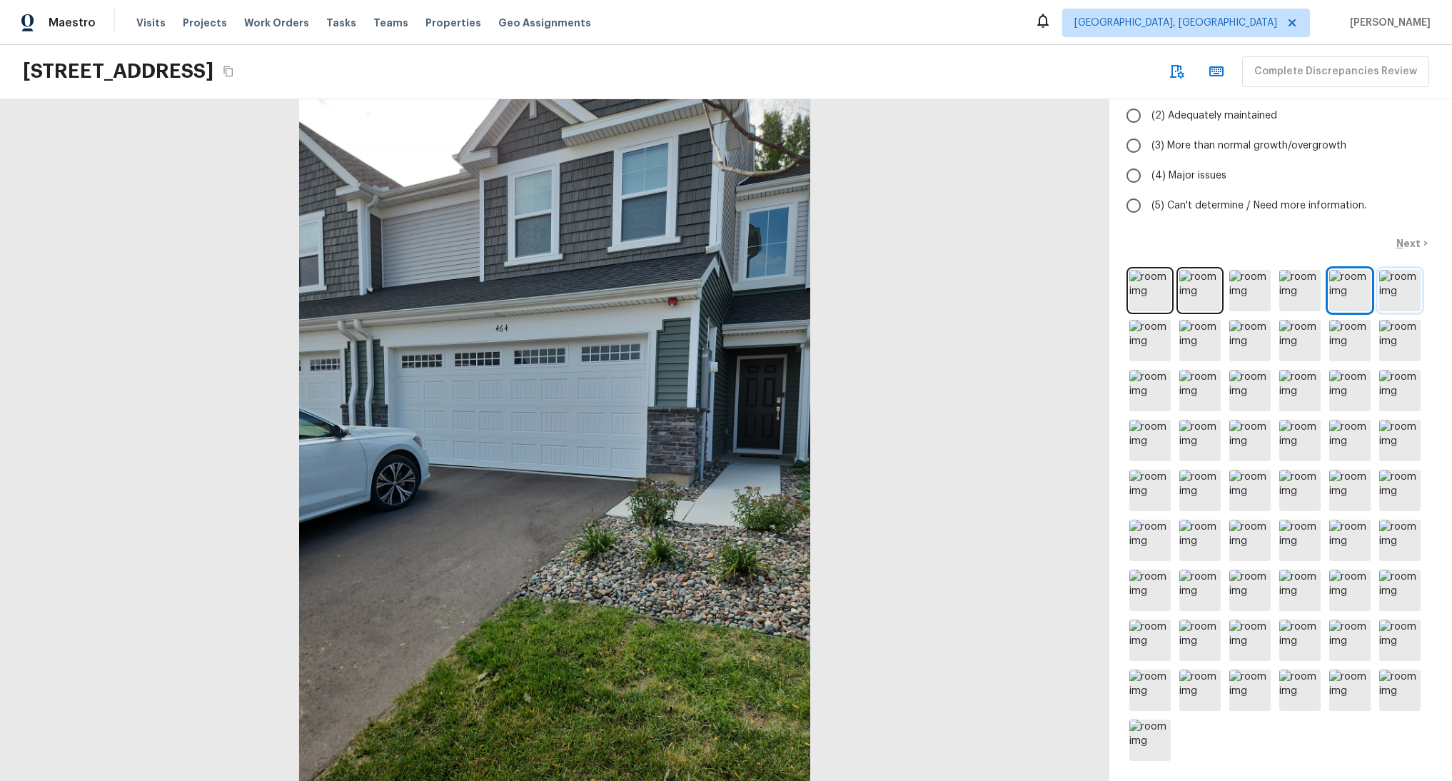
click at [1384, 283] on img at bounding box center [1399, 290] width 41 height 41
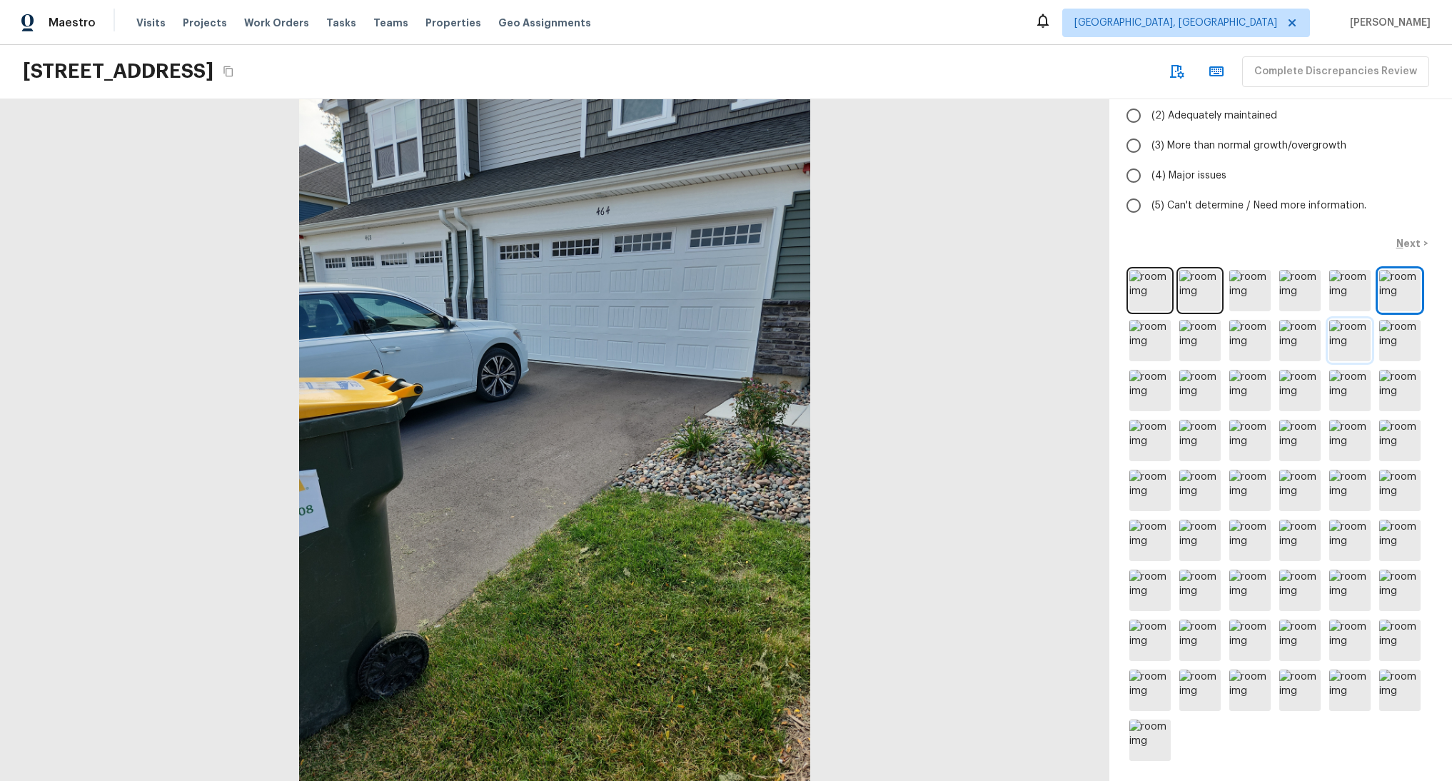
click at [1331, 336] on img at bounding box center [1349, 340] width 41 height 41
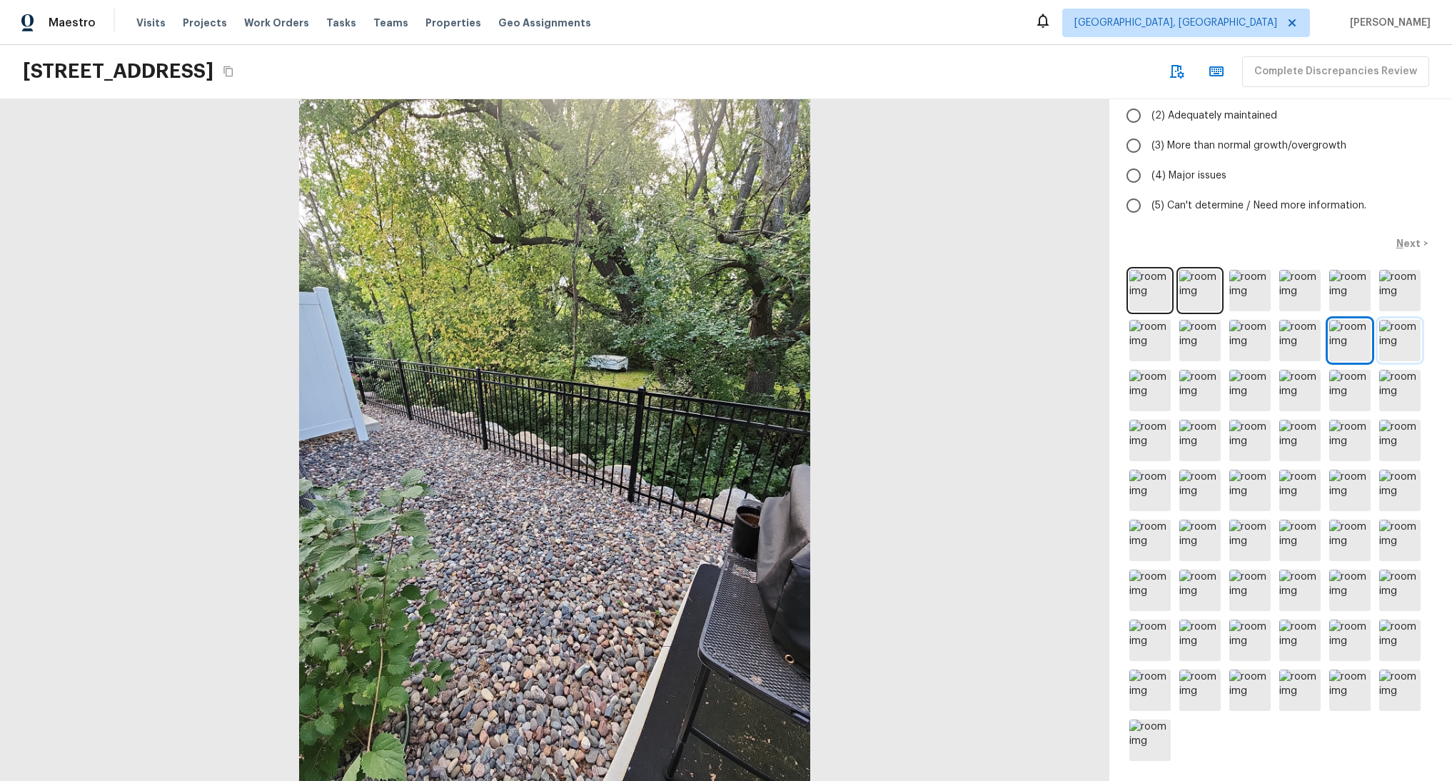
click at [1384, 335] on img at bounding box center [1399, 340] width 41 height 41
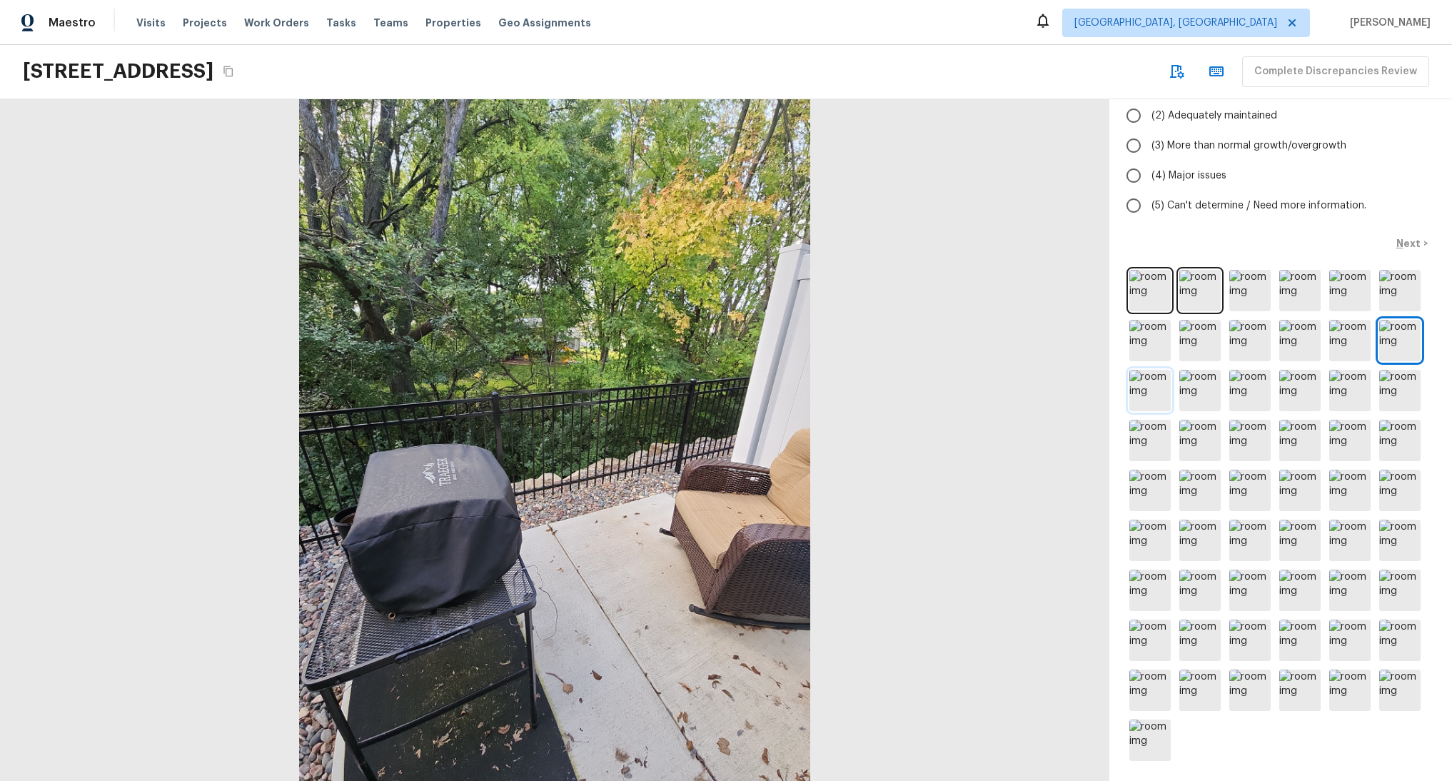
click at [1132, 380] on img at bounding box center [1149, 390] width 41 height 41
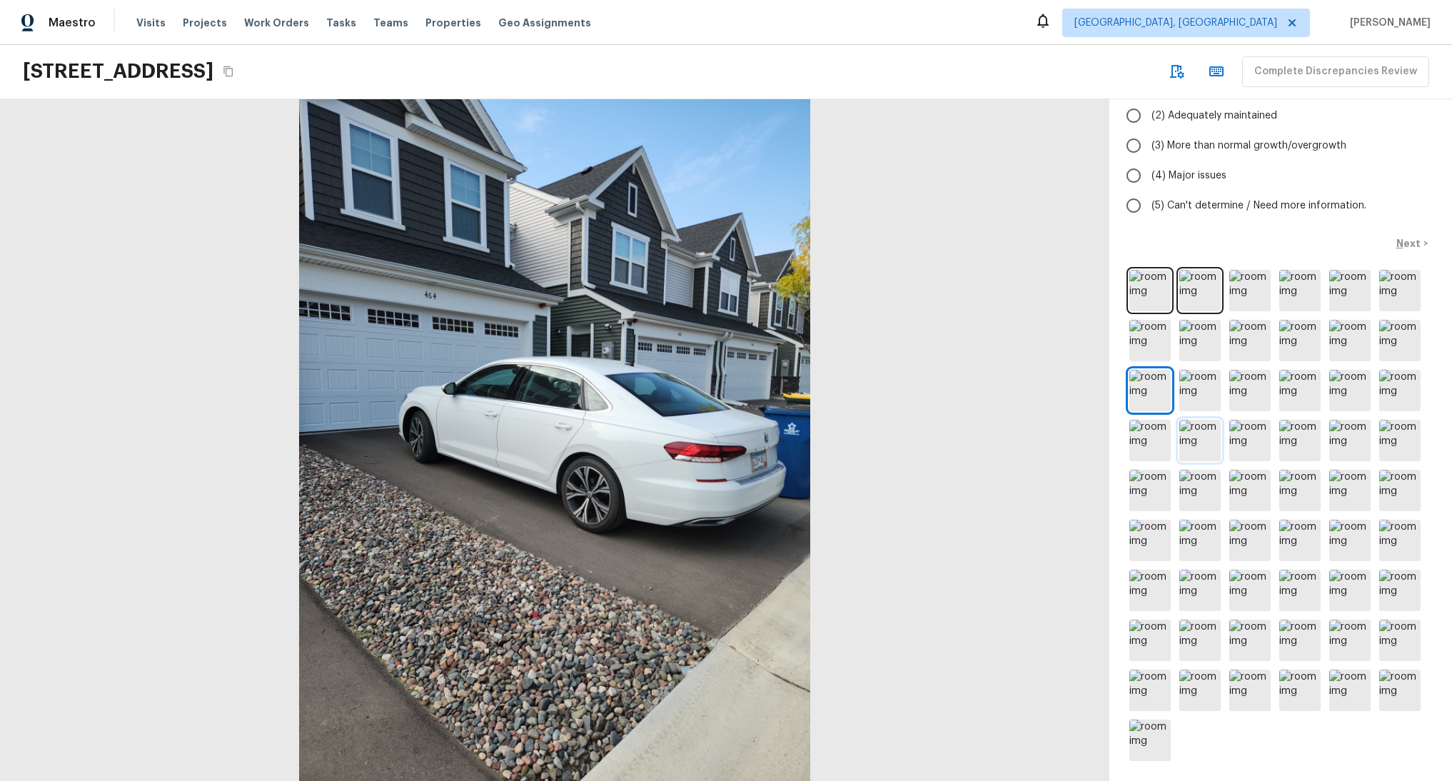
click at [1191, 435] on img at bounding box center [1199, 440] width 41 height 41
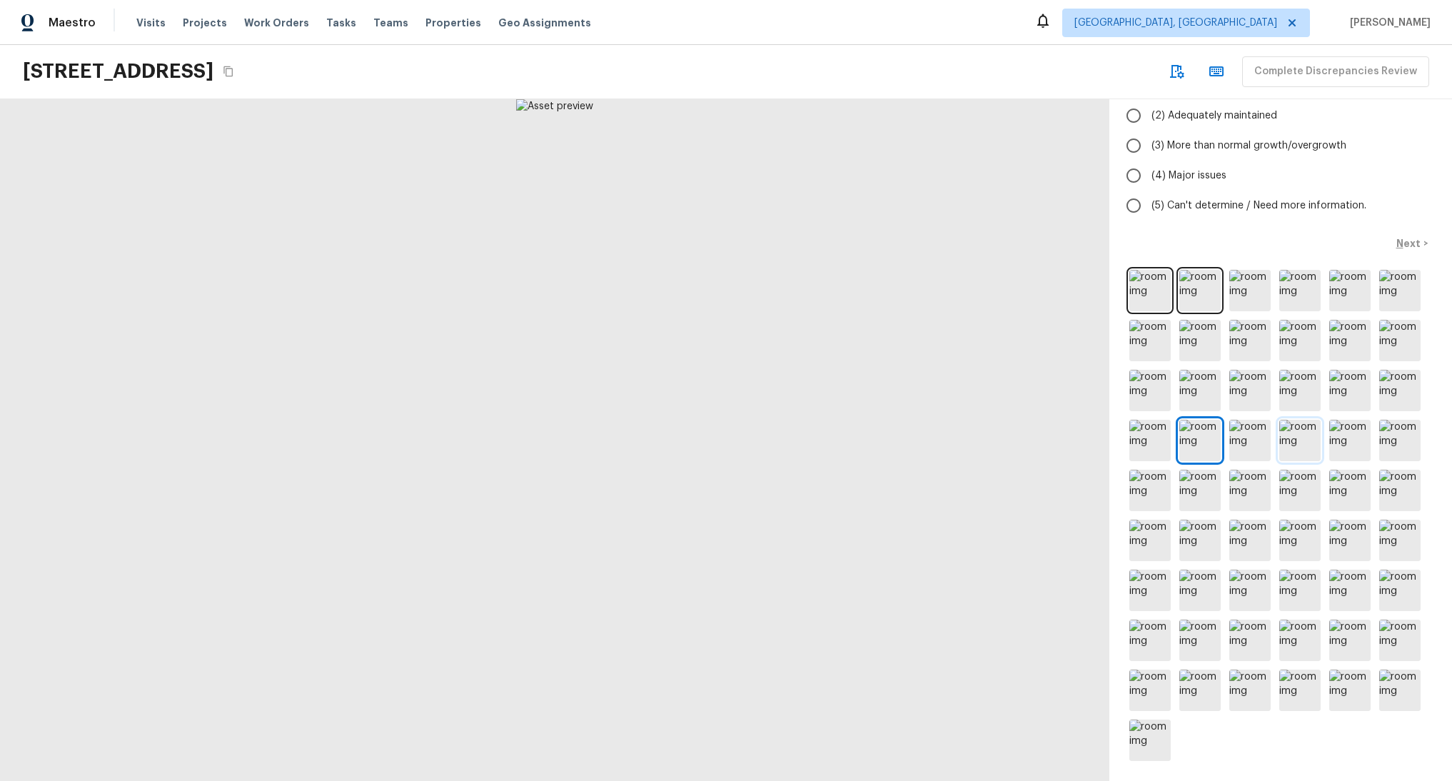
click at [1279, 438] on img at bounding box center [1299, 440] width 41 height 41
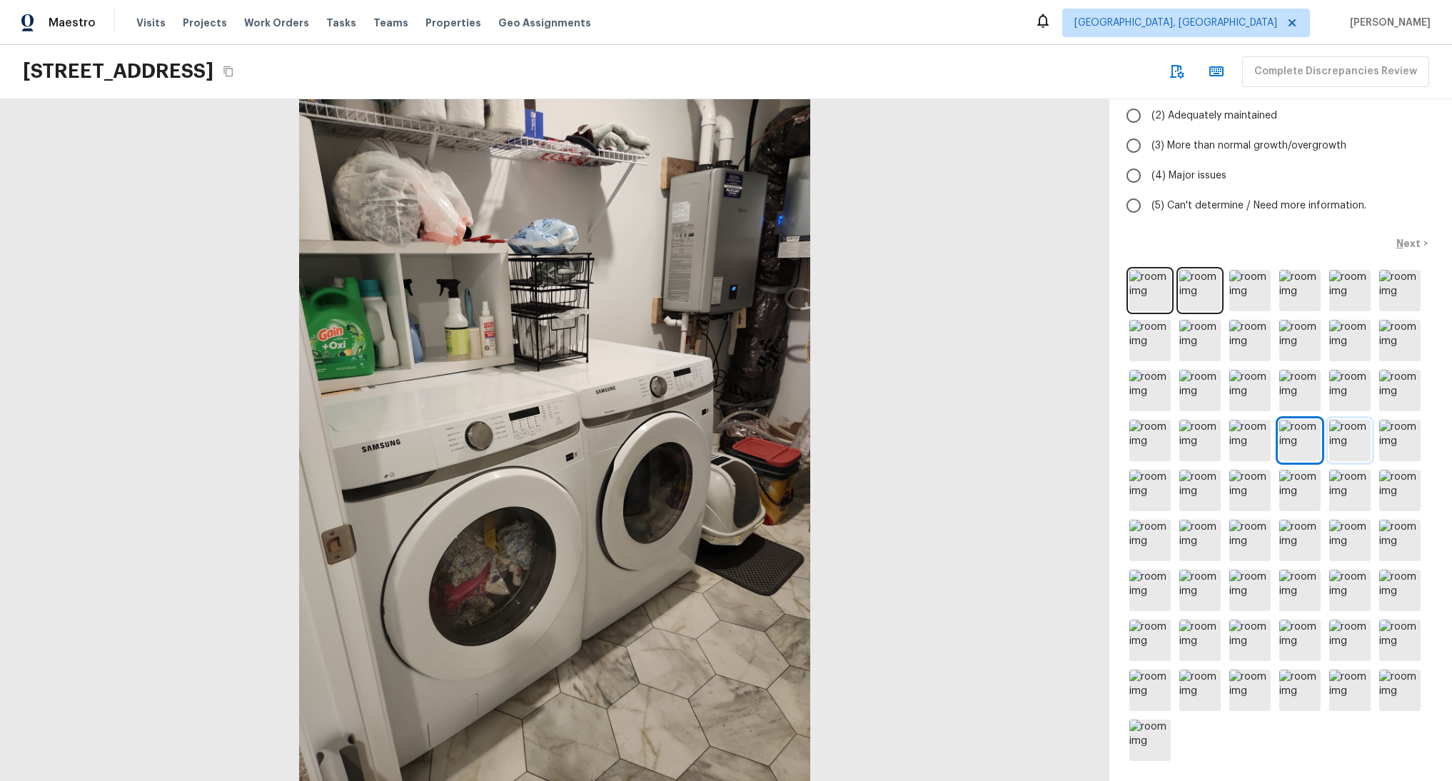
click at [1336, 443] on img at bounding box center [1349, 440] width 41 height 41
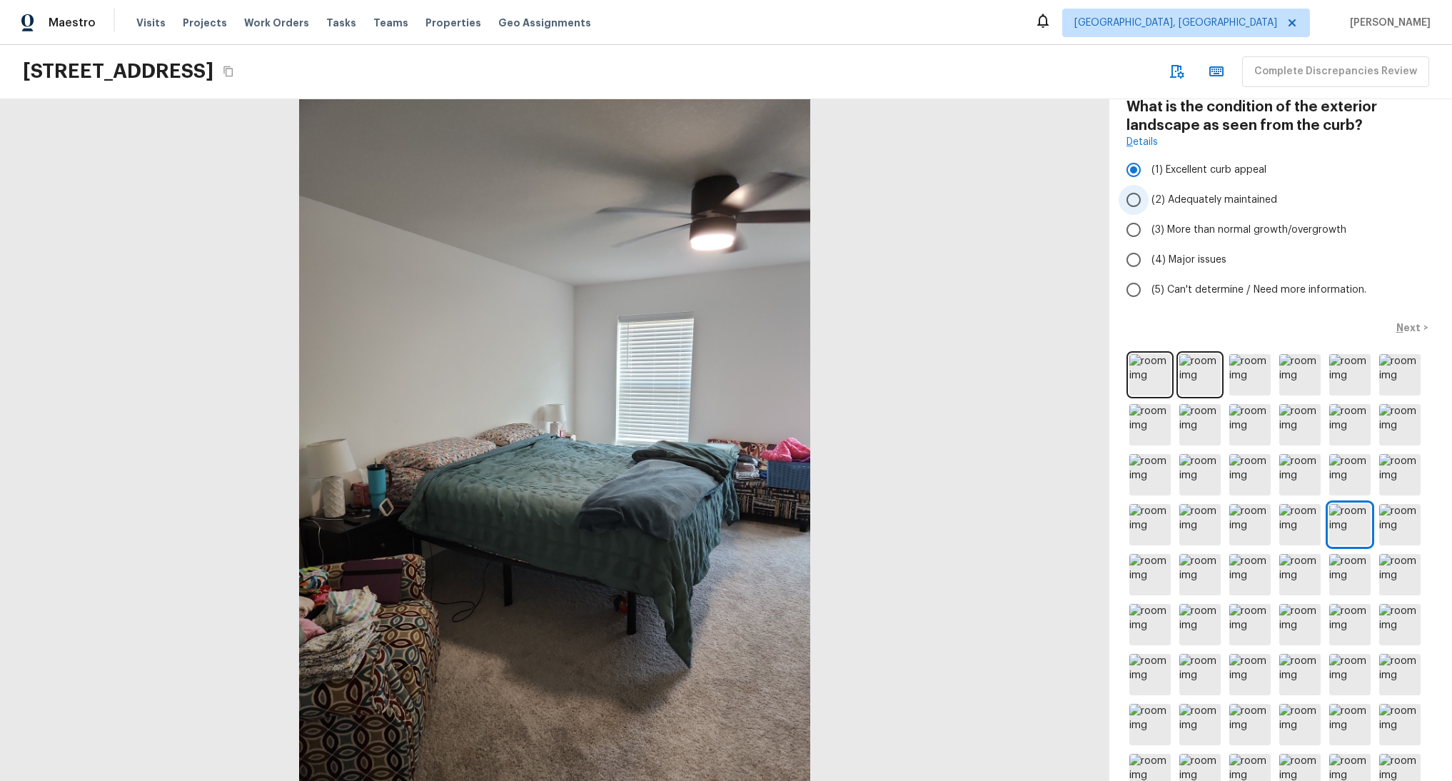
scroll to position [0, 0]
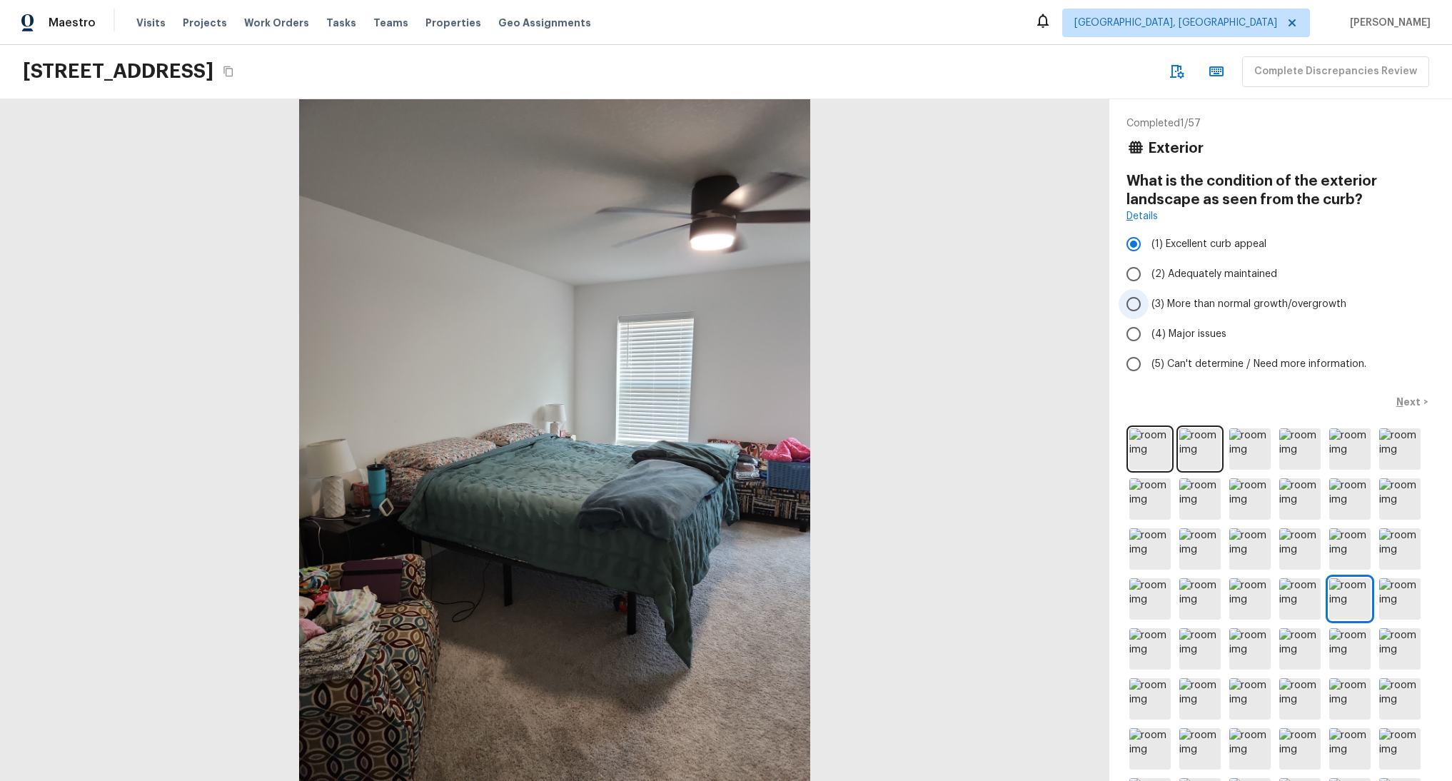
click at [1185, 294] on label "(3) More than normal growth/overgrowth" at bounding box center [1270, 304] width 305 height 30
click at [1148, 294] on input "(3) More than normal growth/overgrowth" at bounding box center [1133, 304] width 30 height 30
radio input "true"
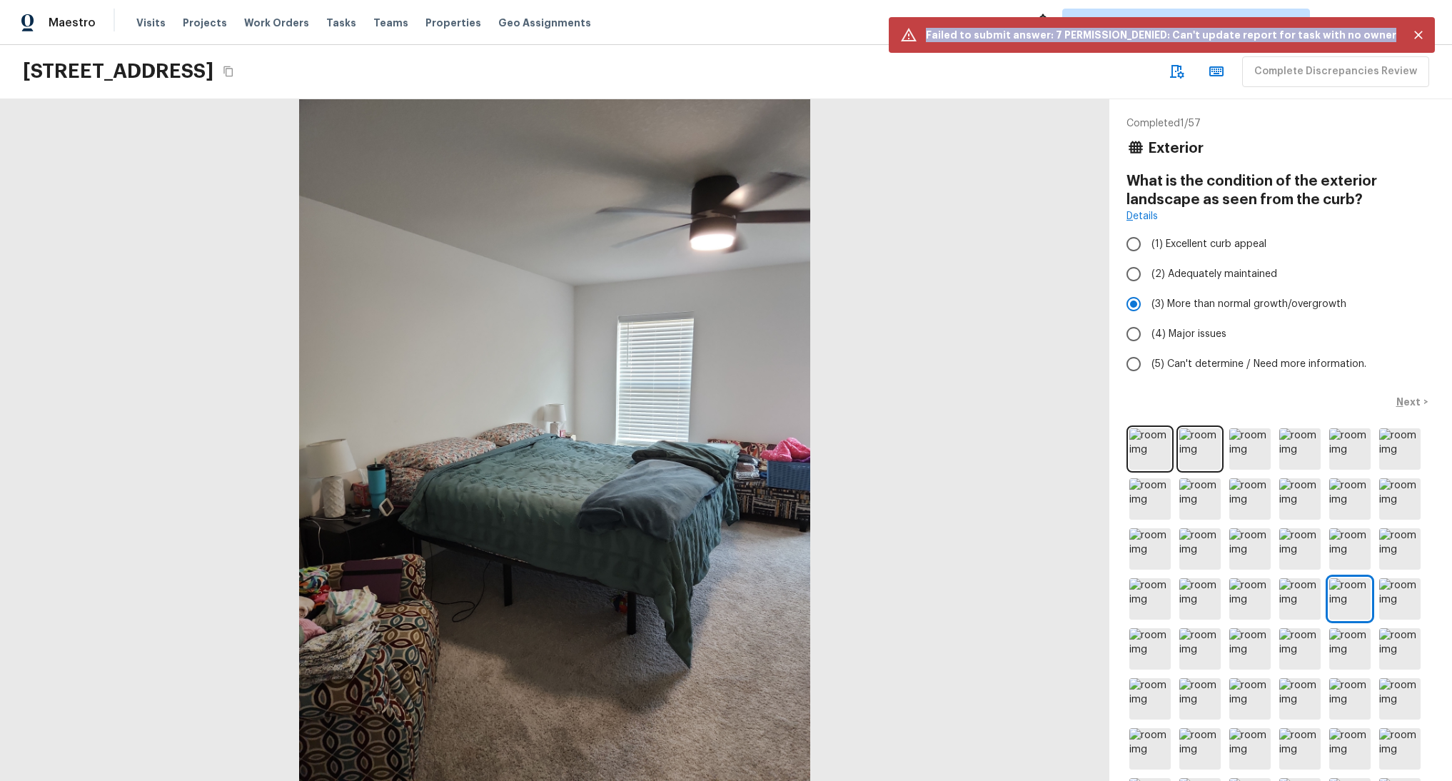
drag, startPoint x: 1398, startPoint y: 34, endPoint x: 944, endPoint y: 34, distance: 453.9
click at [944, 34] on div "Failed to submit answer: 7 PERMISSION_DENIED: Can't update report for task with…" at bounding box center [1162, 35] width 546 height 36
copy p "Failed to submit answer: 7 PERMISSION_DENIED: Can't update report for task with…"
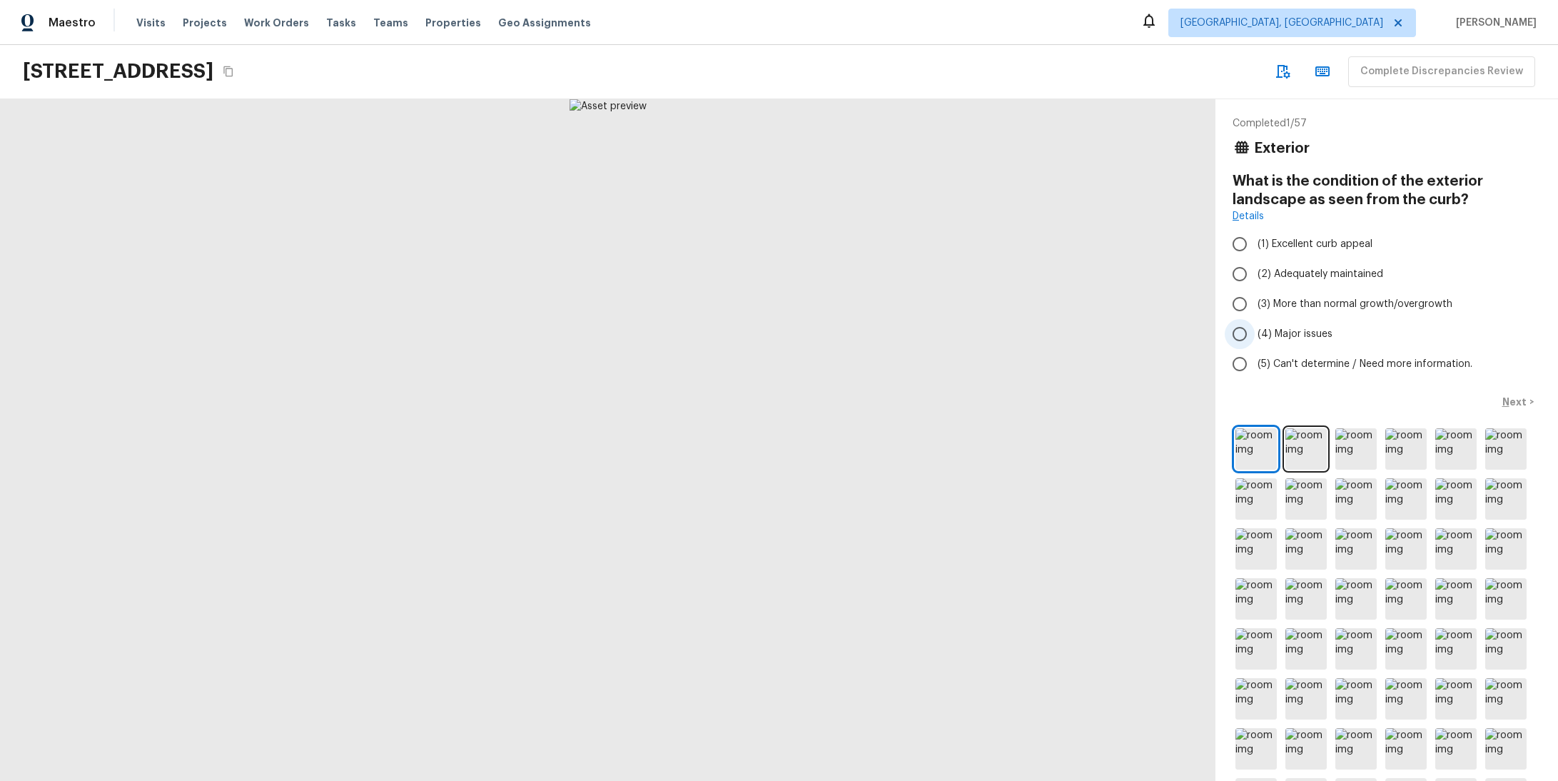
click at [1258, 335] on span "(4) Major issues" at bounding box center [1295, 334] width 75 height 14
click at [1255, 335] on input "(4) Major issues" at bounding box center [1240, 334] width 30 height 30
radio input "true"
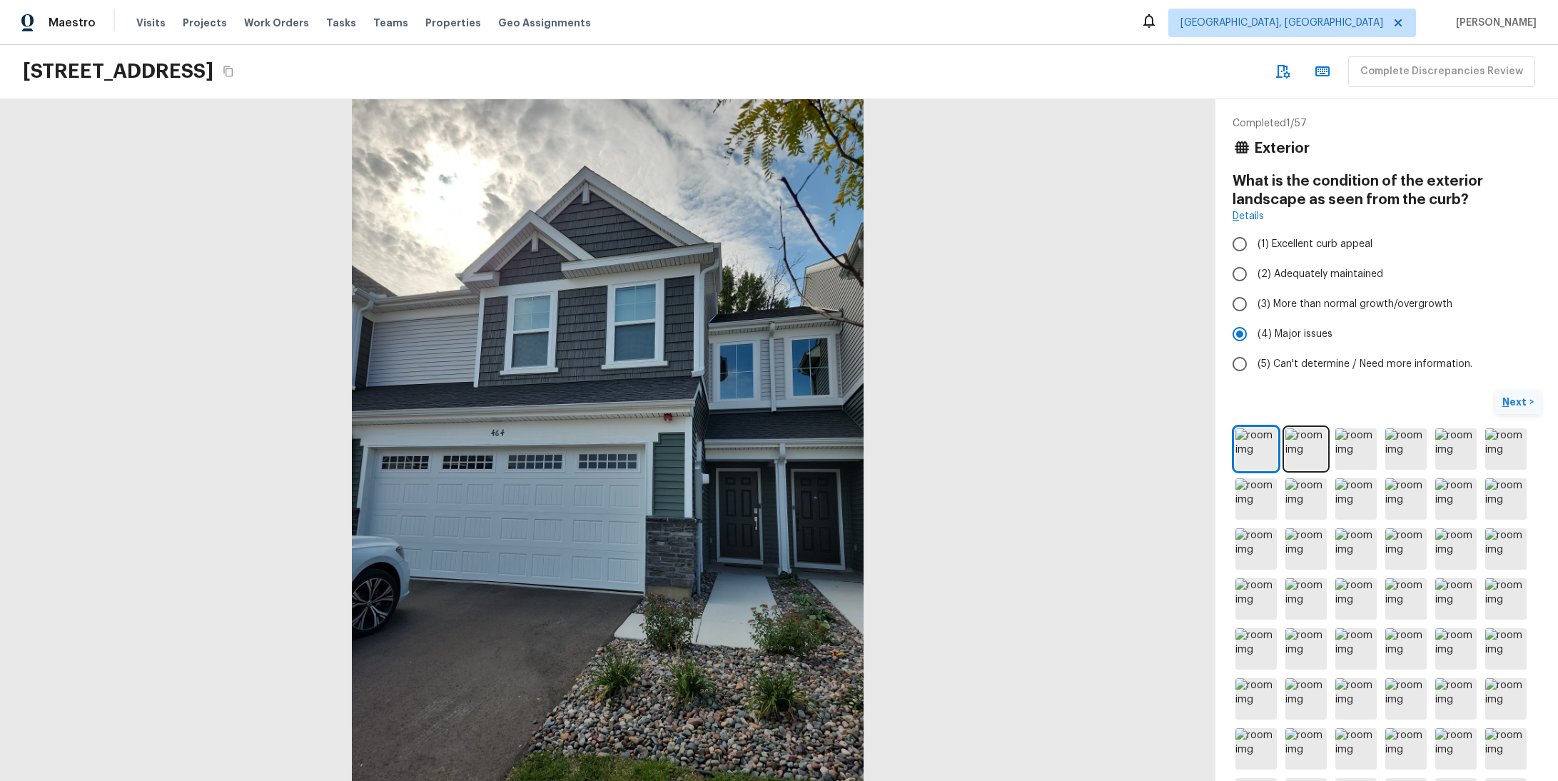
click at [1502, 400] on p "Next" at bounding box center [1515, 402] width 27 height 14
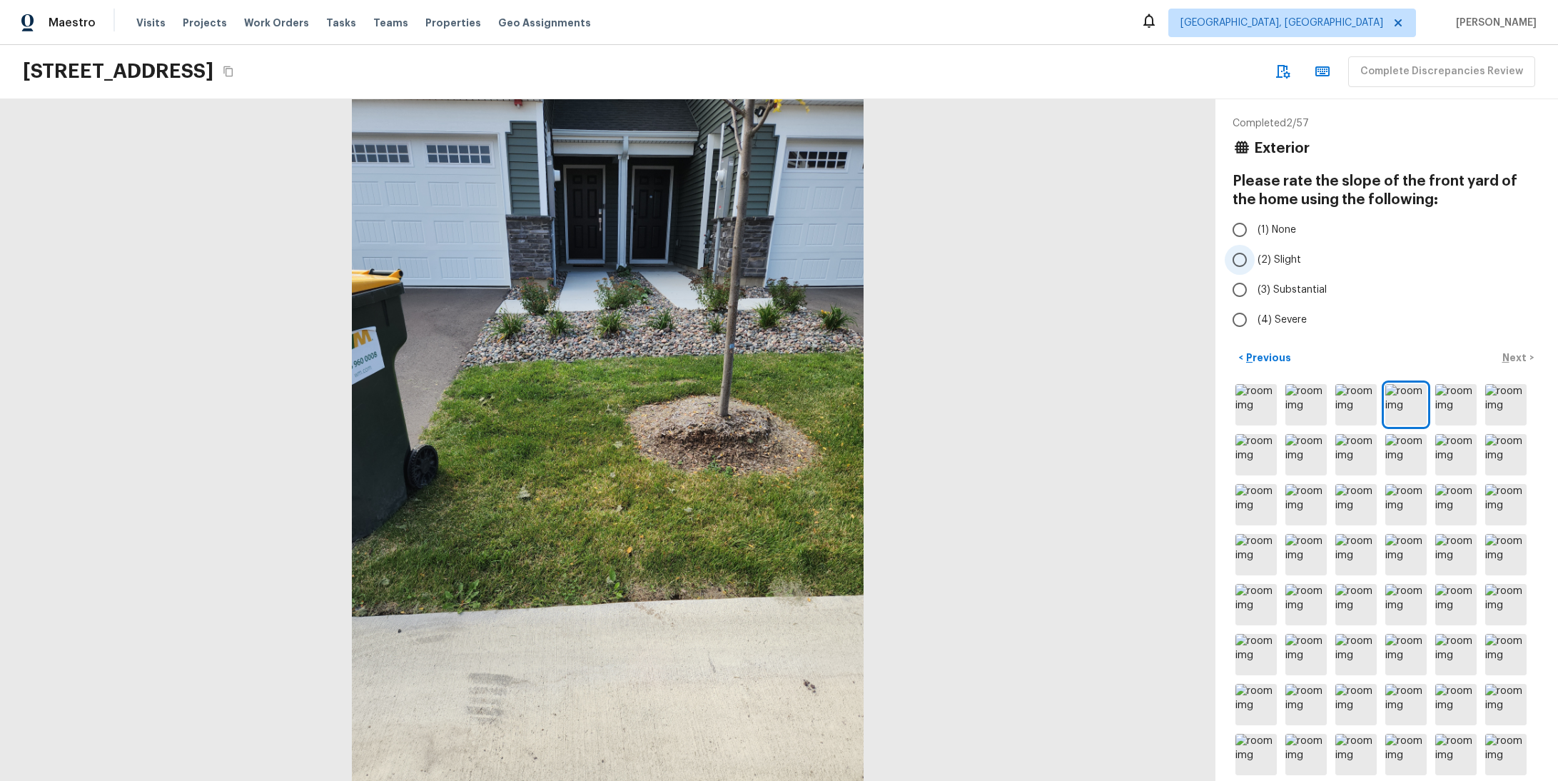
click at [1233, 263] on input "(2) Slight" at bounding box center [1240, 260] width 30 height 30
radio input "true"
click at [1502, 359] on p "Next" at bounding box center [1515, 357] width 27 height 14
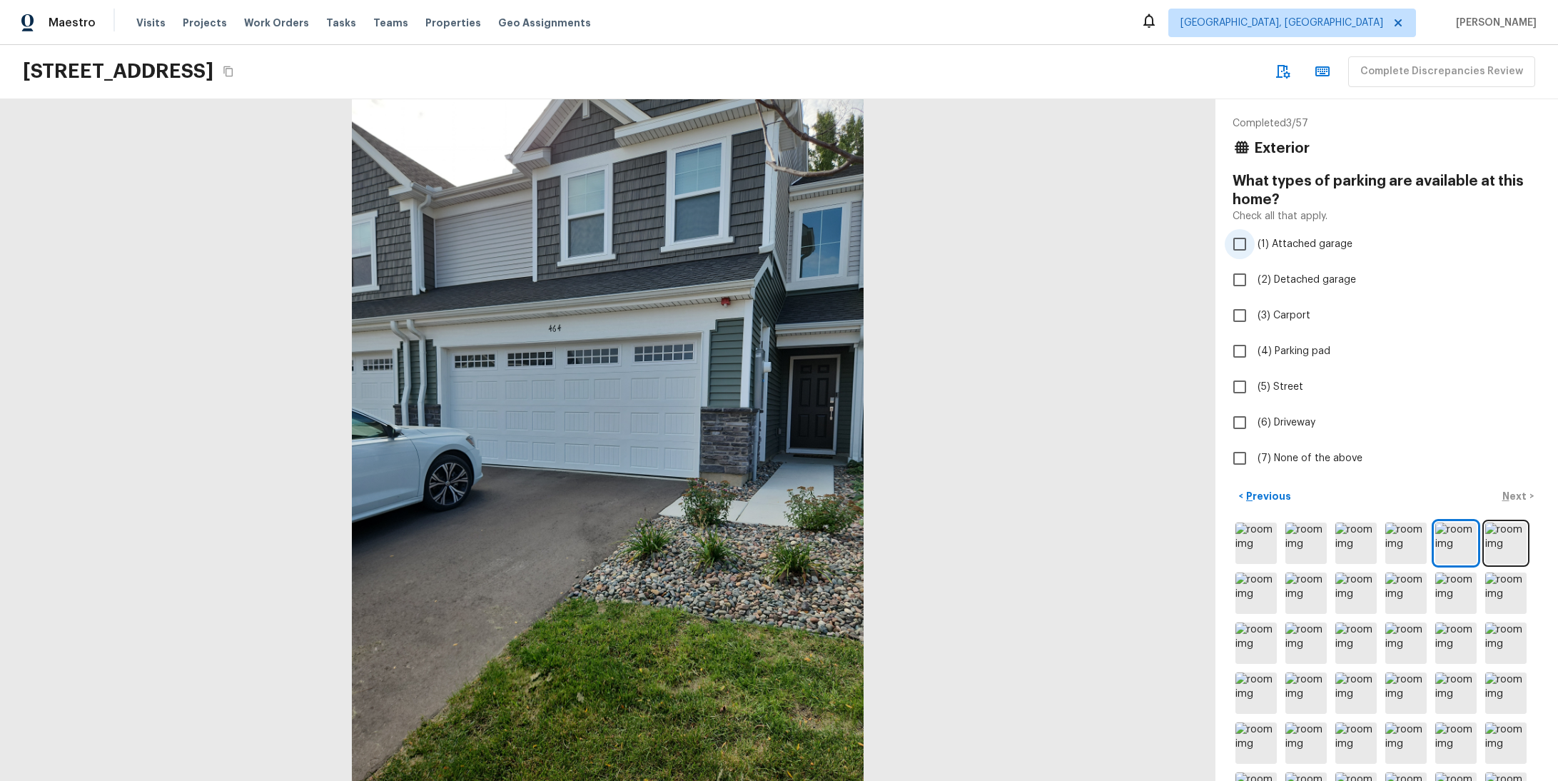
click at [1227, 248] on input "(1) Attached garage" at bounding box center [1240, 244] width 30 height 30
checkbox input "true"
click at [1228, 277] on input "(2) Detached garage" at bounding box center [1240, 280] width 30 height 30
checkbox input "true"
click at [1502, 490] on p "Next" at bounding box center [1515, 496] width 27 height 14
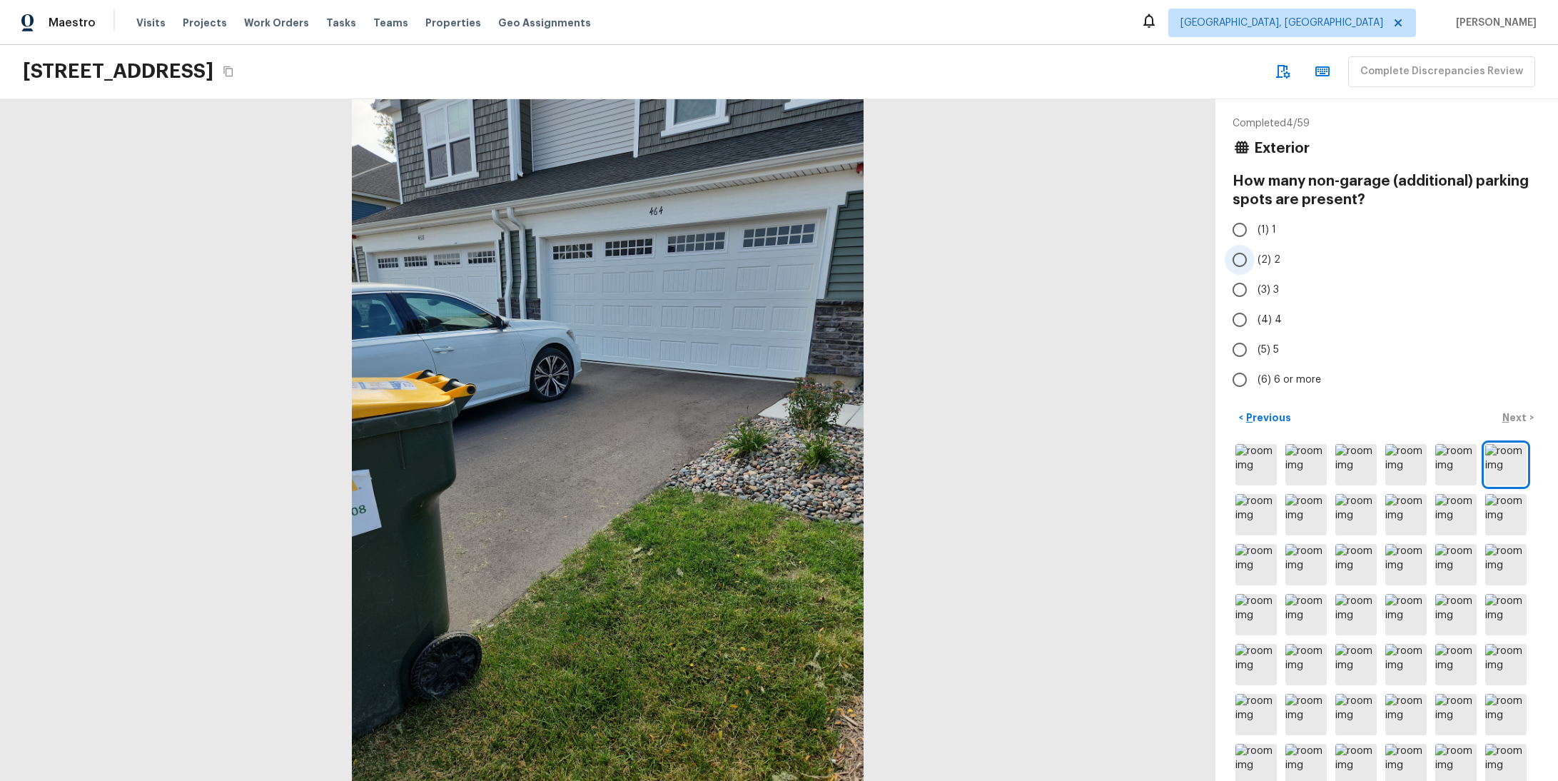
click at [1226, 262] on input "(2) 2" at bounding box center [1240, 260] width 30 height 30
radio input "true"
click at [1508, 413] on button "Next >" at bounding box center [1518, 418] width 46 height 24
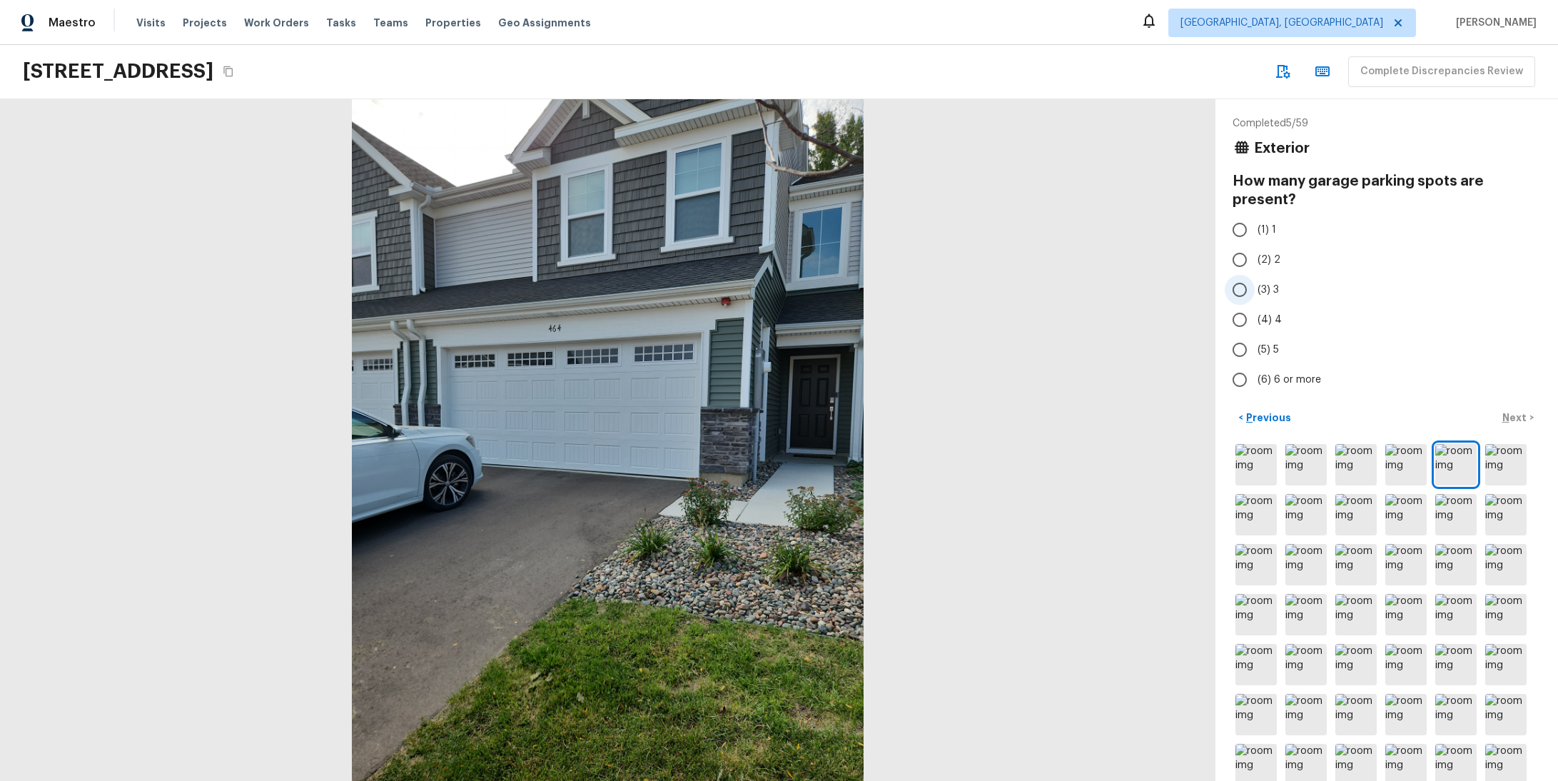
click at [1239, 295] on input "(3) 3" at bounding box center [1240, 290] width 30 height 30
radio input "true"
click at [1238, 298] on input "(3) 3" at bounding box center [1240, 290] width 30 height 30
click at [1225, 262] on input "(2) 2" at bounding box center [1240, 260] width 30 height 30
radio input "true"
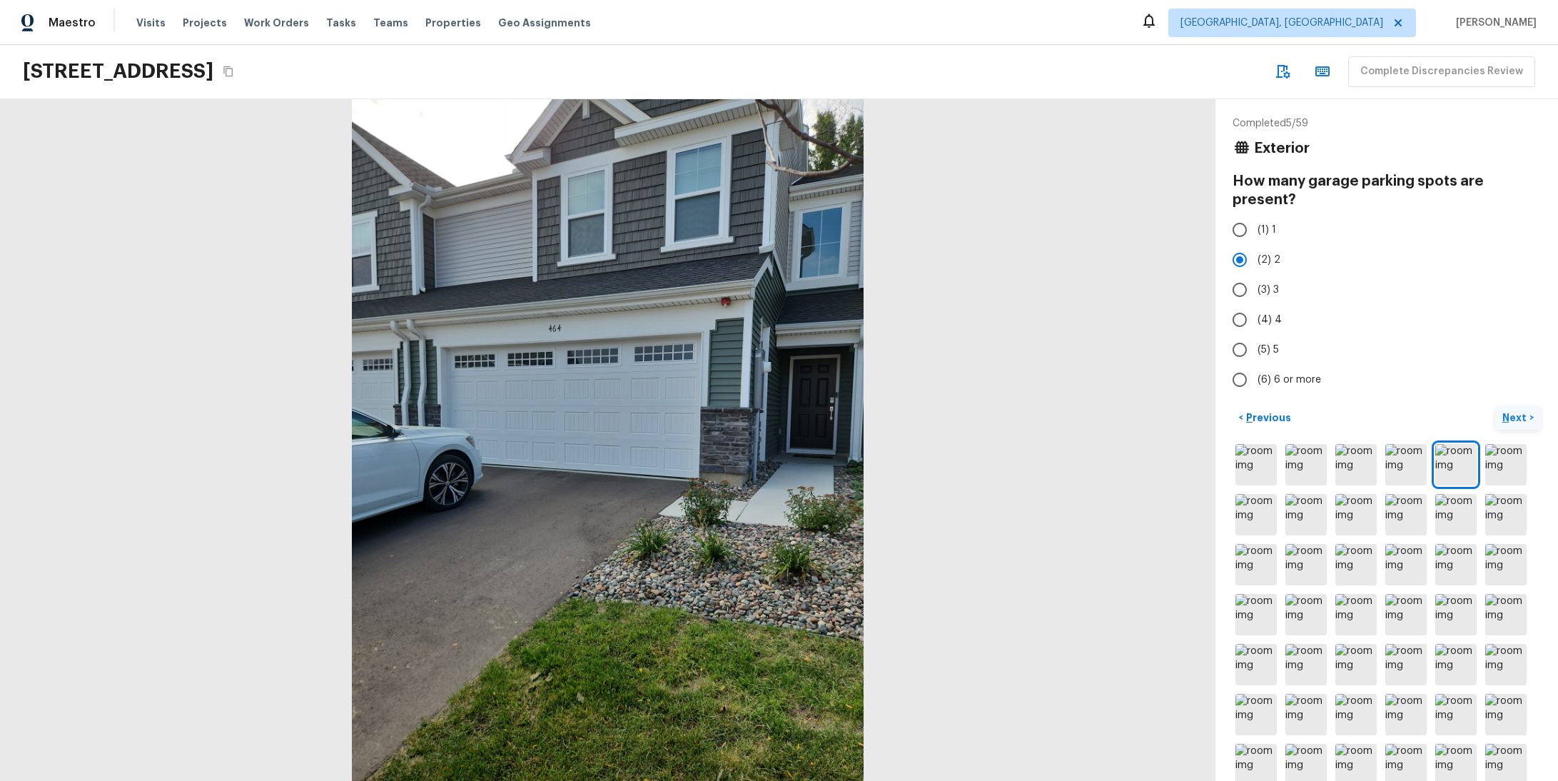
click at [1505, 421] on p "Next" at bounding box center [1515, 417] width 27 height 14
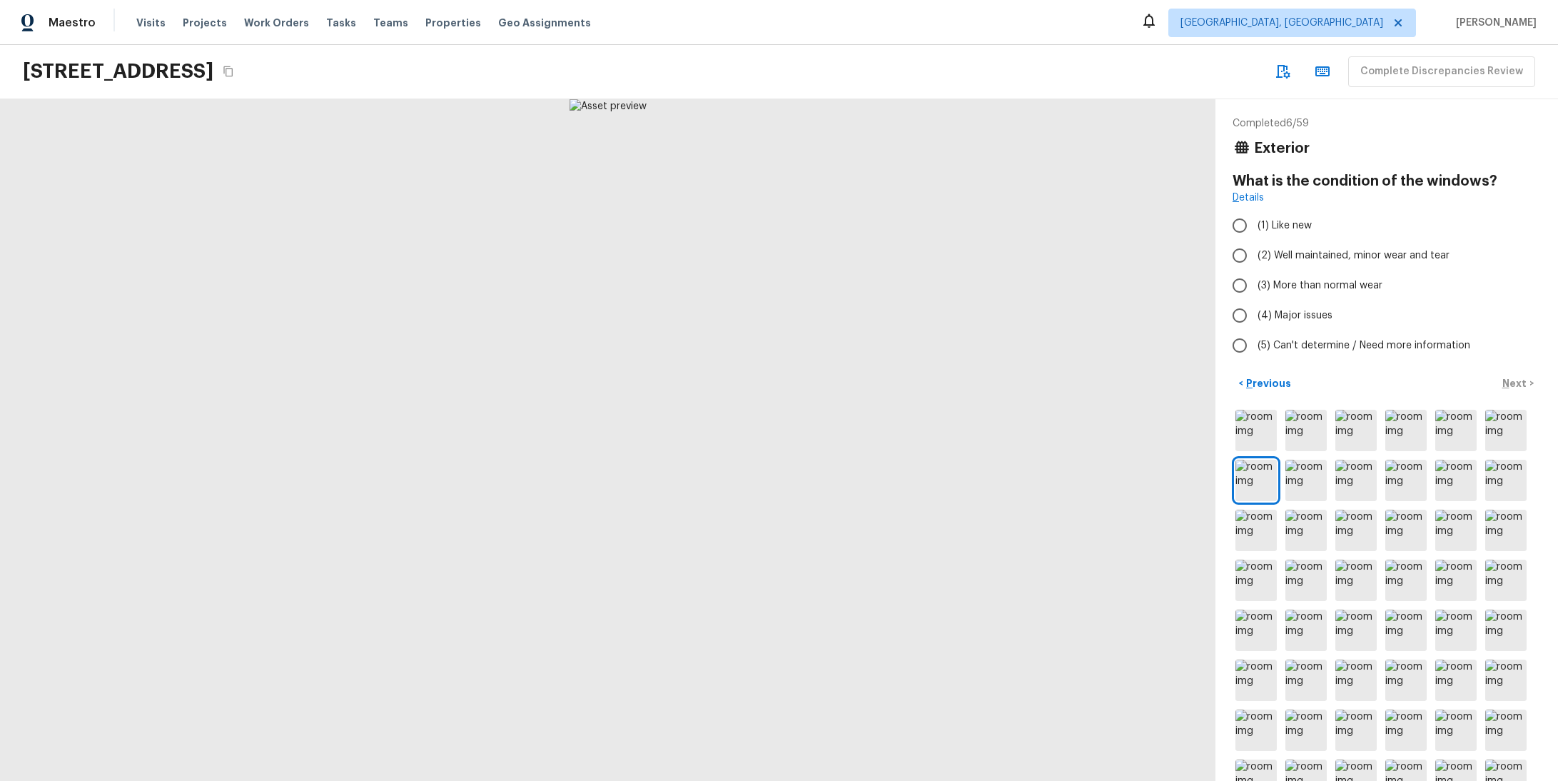
click at [1320, 198] on div "Details" at bounding box center [1387, 198] width 308 height 14
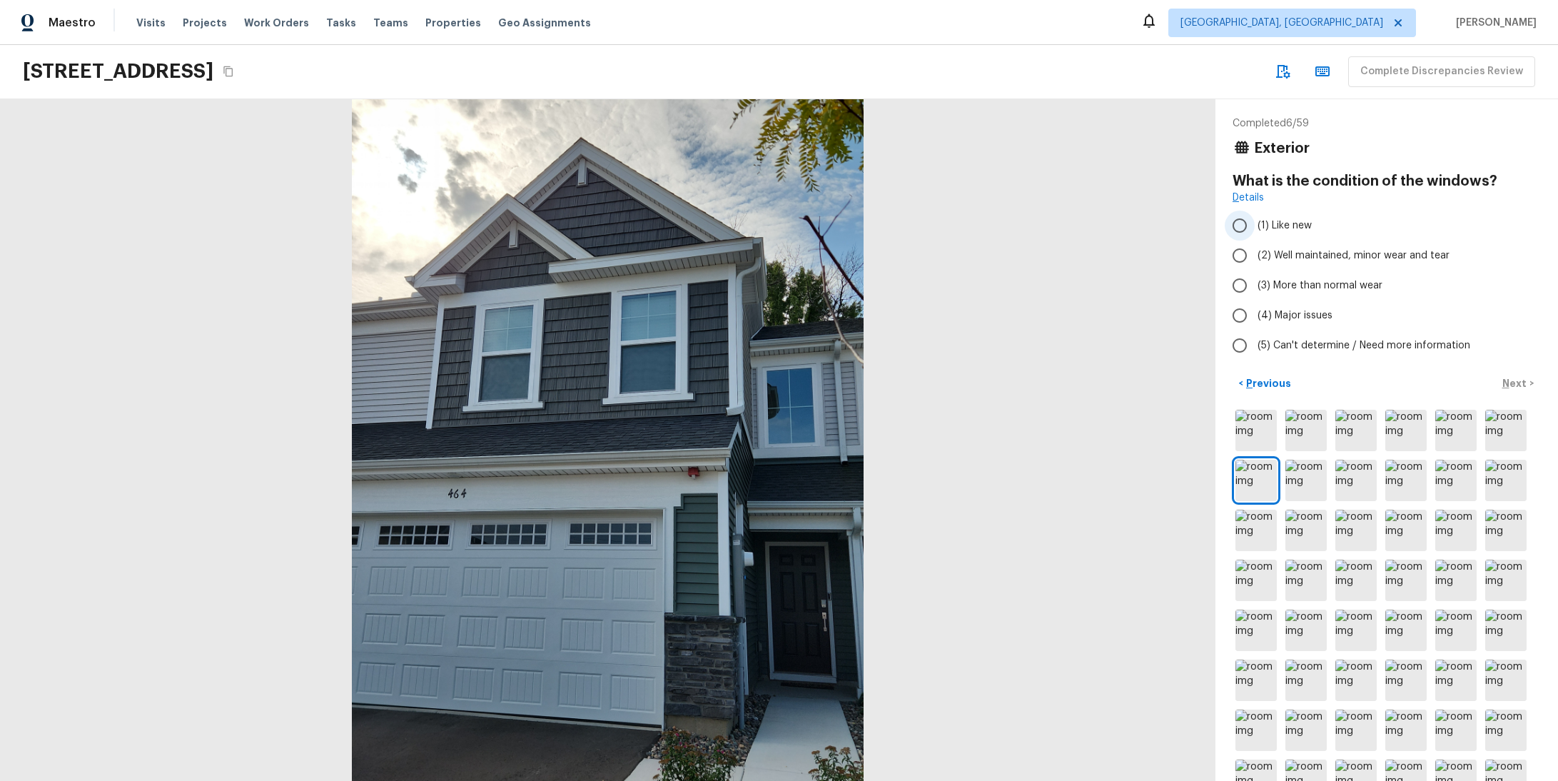
click at [1272, 221] on span "(1) Like new" at bounding box center [1285, 225] width 54 height 14
click at [1255, 221] on input "(1) Like new" at bounding box center [1240, 226] width 30 height 30
radio input "true"
click at [1283, 287] on span "(3) More than normal wear" at bounding box center [1320, 285] width 125 height 14
click at [1255, 287] on input "(3) More than normal wear" at bounding box center [1240, 286] width 30 height 30
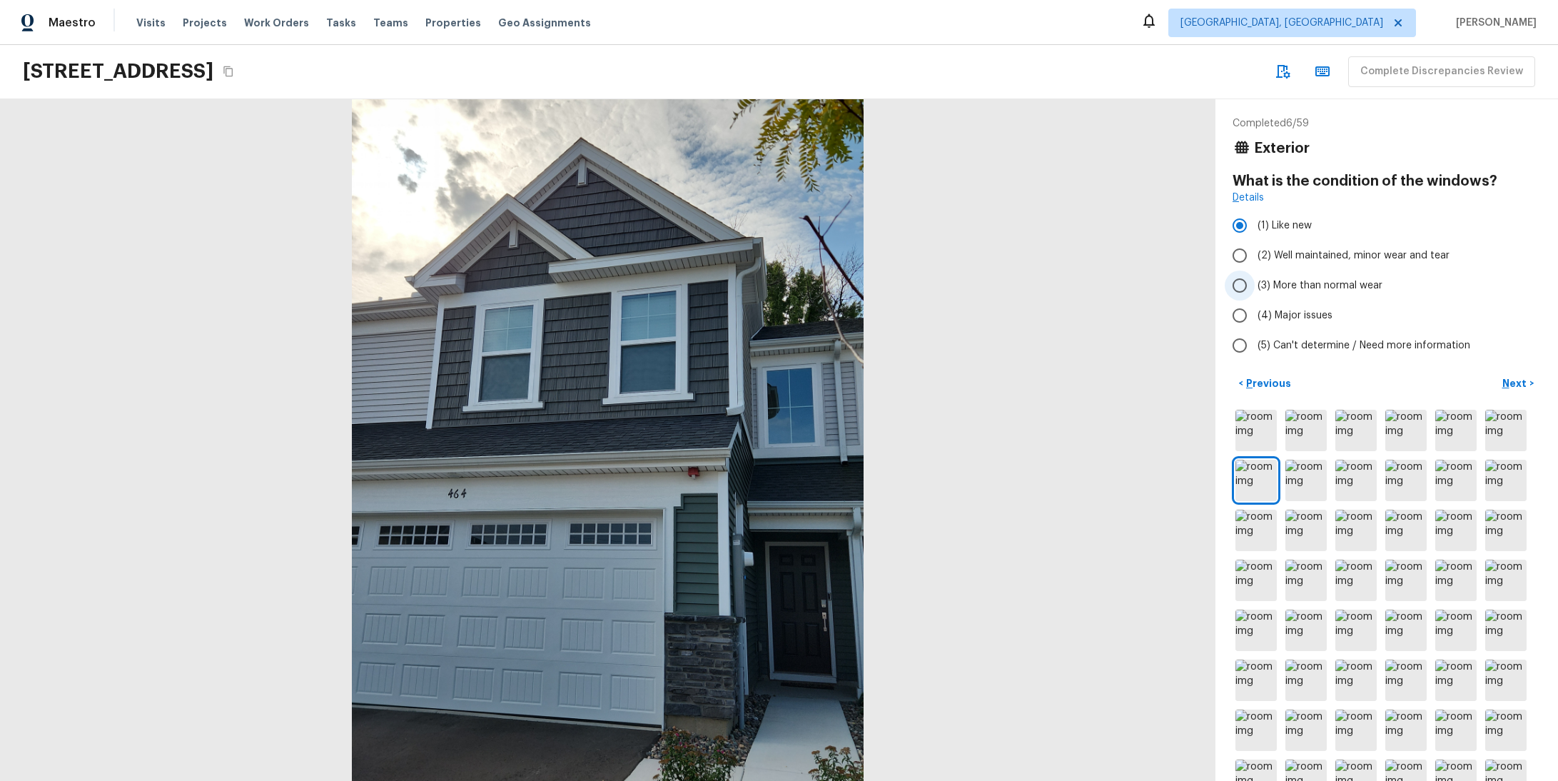
radio input "true"
click at [1502, 383] on p "Next" at bounding box center [1515, 383] width 27 height 14
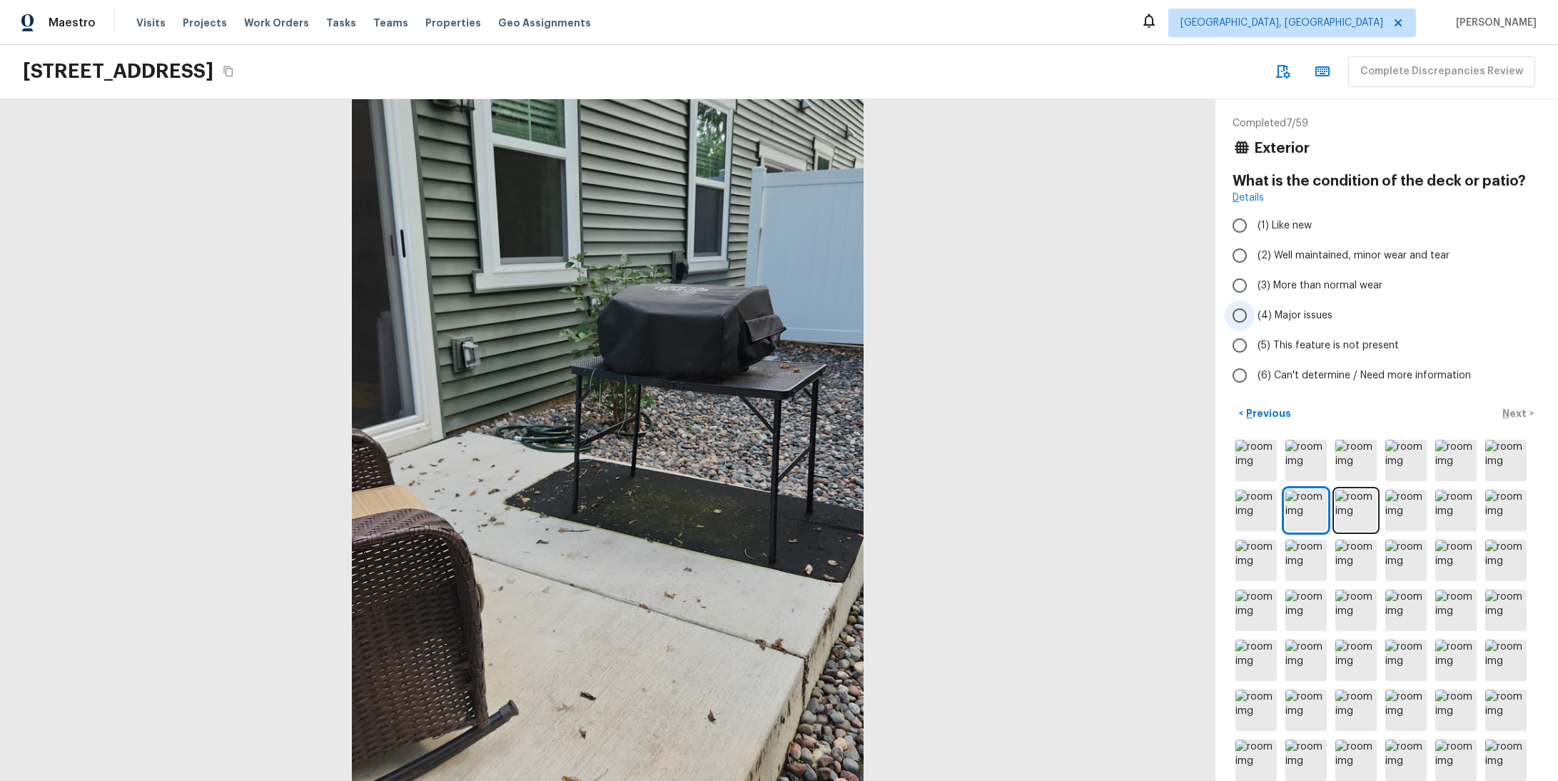
click at [1258, 310] on span "(4) Major issues" at bounding box center [1295, 315] width 75 height 14
click at [1255, 310] on input "(4) Major issues" at bounding box center [1240, 315] width 30 height 30
radio input "true"
click at [1502, 413] on p "Next" at bounding box center [1515, 413] width 27 height 14
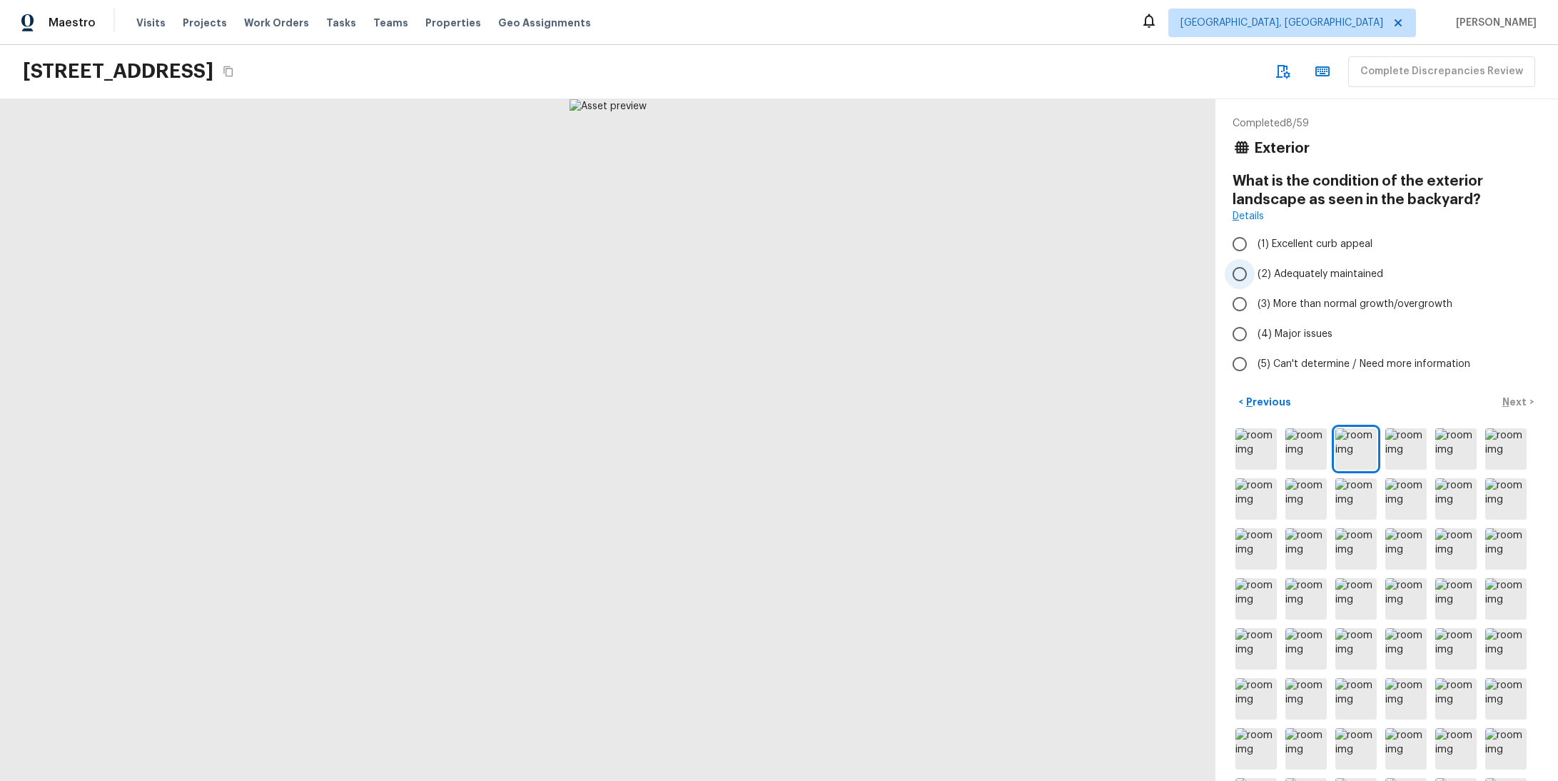
click at [1273, 270] on span "(2) Adequately maintained" at bounding box center [1321, 274] width 126 height 14
click at [1255, 270] on input "(2) Adequately maintained" at bounding box center [1240, 274] width 30 height 30
radio input "true"
click at [1495, 406] on div "< Previous Next >" at bounding box center [1387, 402] width 308 height 24
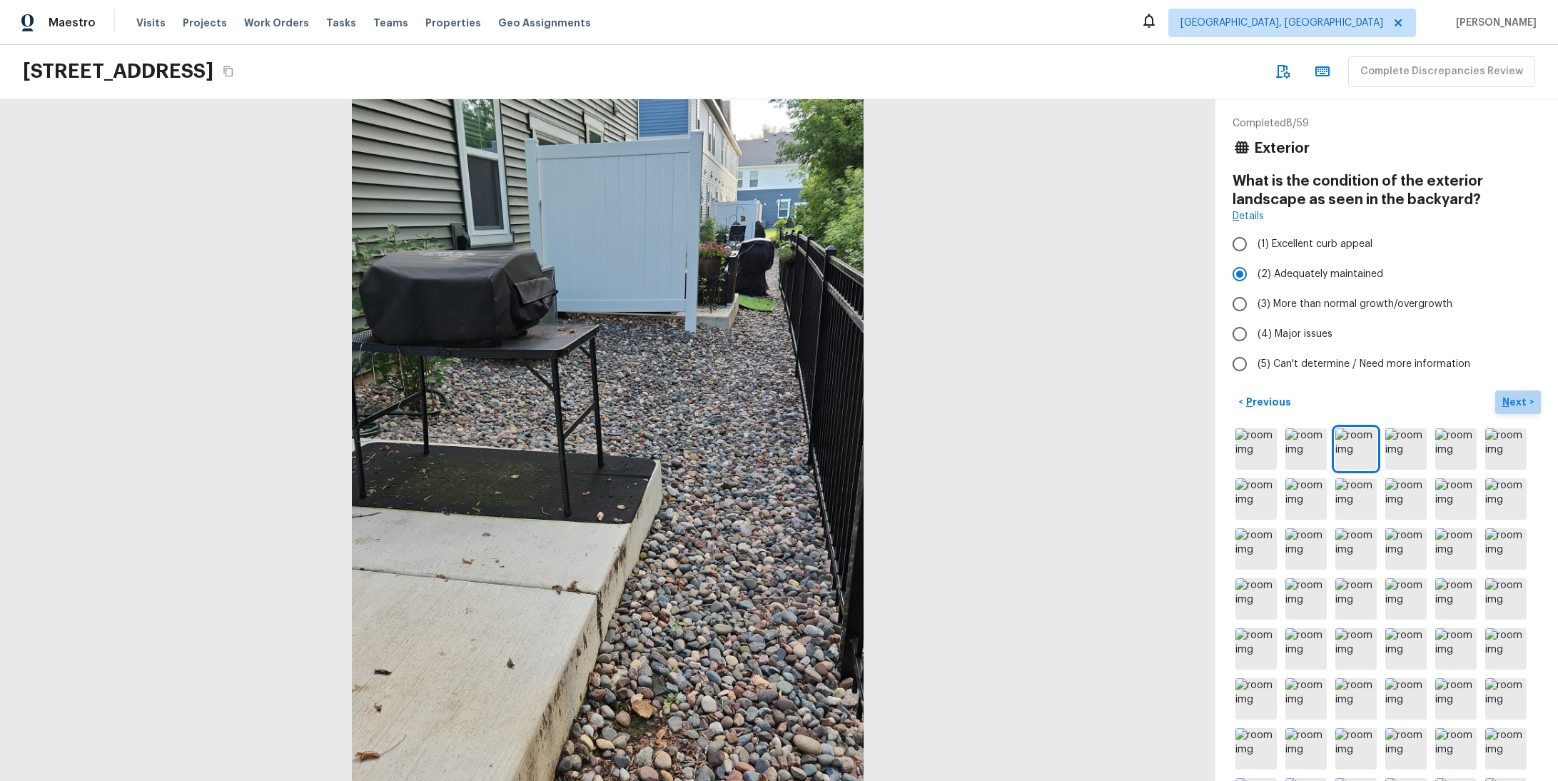
click at [1502, 403] on p "Next" at bounding box center [1515, 402] width 27 height 14
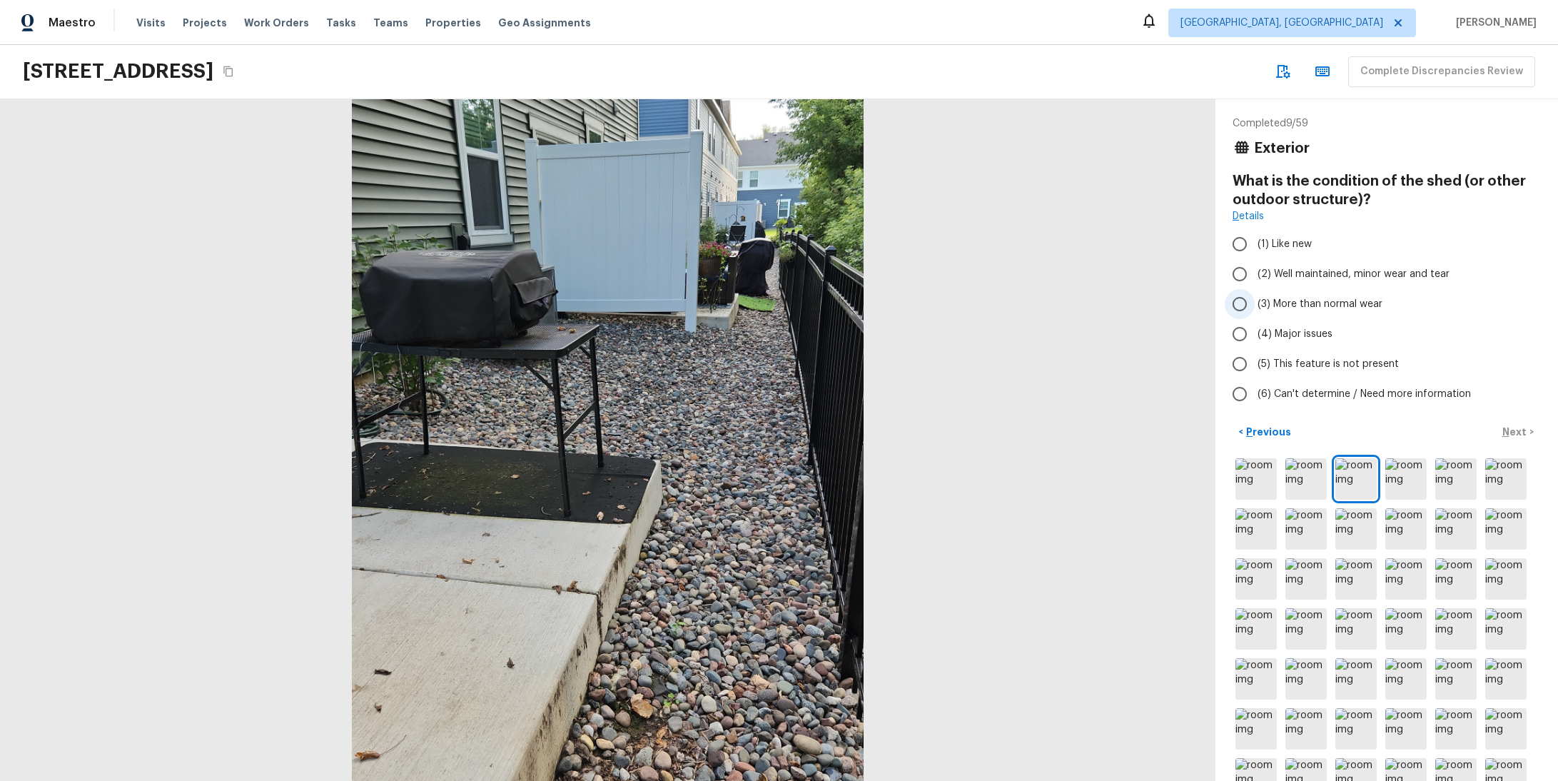
click at [1288, 305] on span "(3) More than normal wear" at bounding box center [1320, 304] width 125 height 14
click at [1255, 305] on input "(3) More than normal wear" at bounding box center [1240, 304] width 30 height 30
radio input "true"
click at [1500, 422] on button "Next >" at bounding box center [1518, 432] width 46 height 24
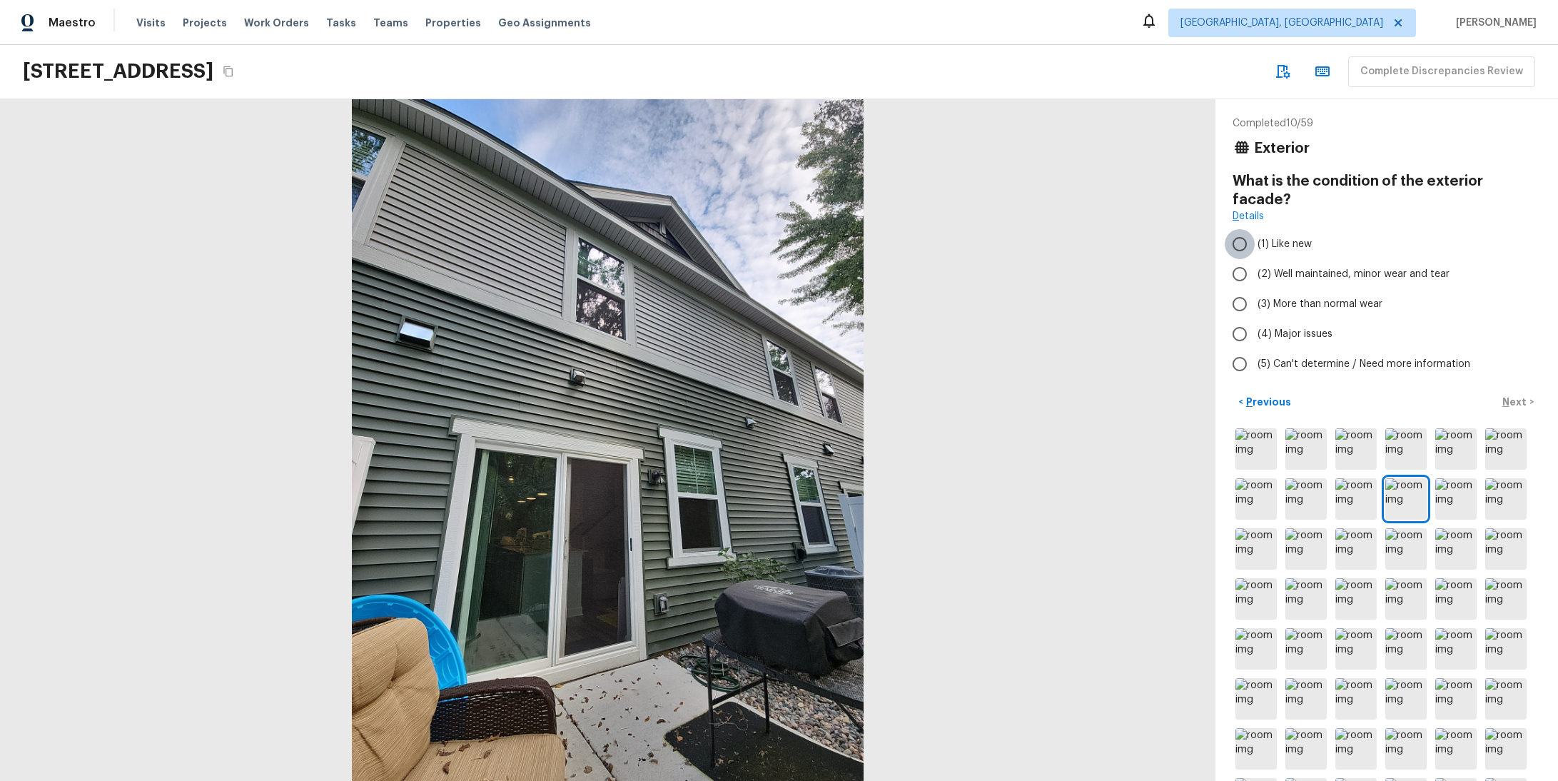
click at [1231, 242] on input "(1) Like new" at bounding box center [1240, 244] width 30 height 30
radio input "true"
click at [1228, 271] on input "(2) Well maintained, minor wear and tear" at bounding box center [1240, 274] width 30 height 30
radio input "true"
click at [1502, 405] on p "Next" at bounding box center [1515, 402] width 27 height 14
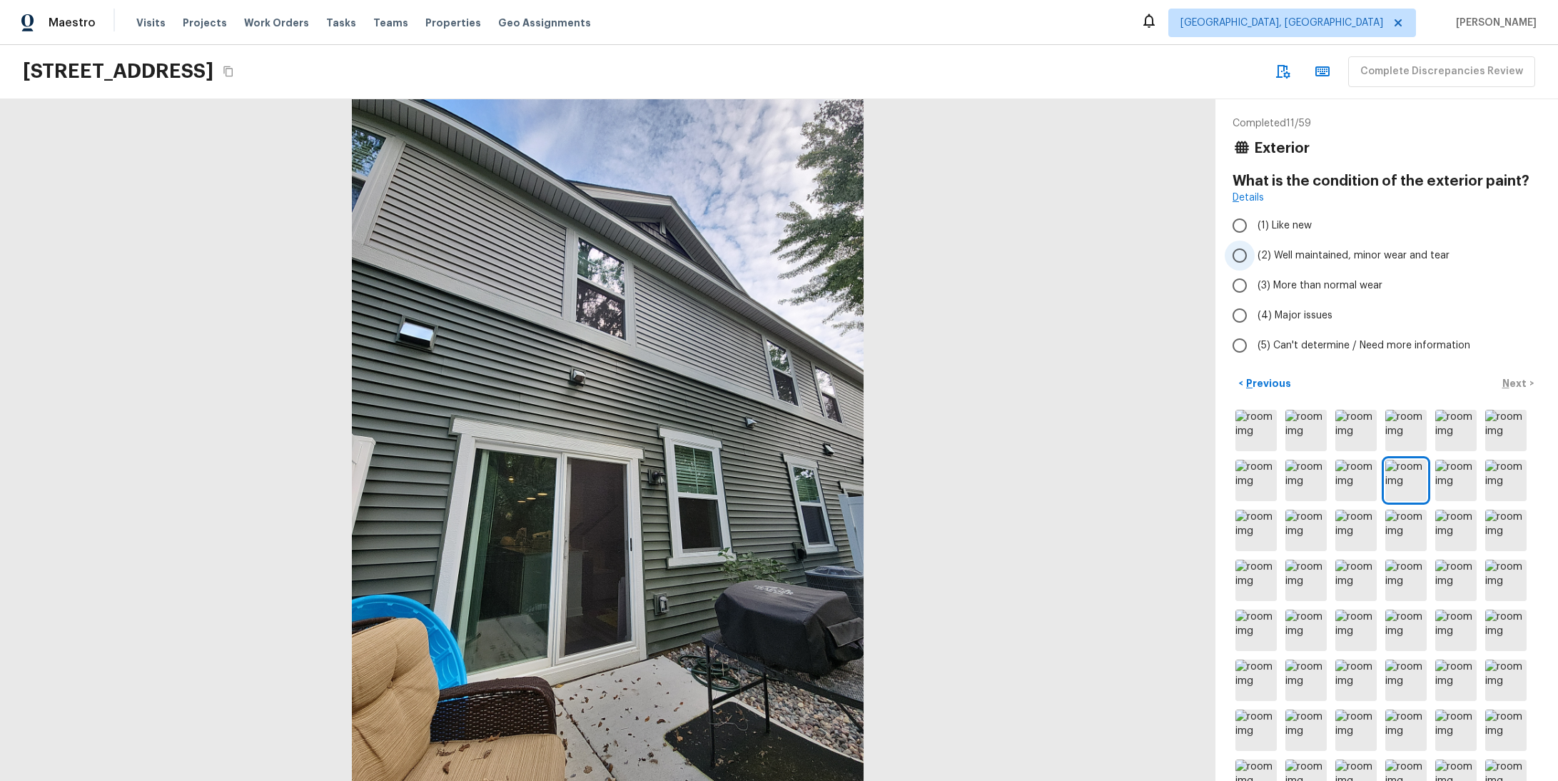
click at [1258, 253] on span "(2) Well maintained, minor wear and tear" at bounding box center [1354, 255] width 192 height 14
click at [1255, 253] on input "(2) Well maintained, minor wear and tear" at bounding box center [1240, 256] width 30 height 30
radio input "true"
click at [1505, 385] on p "Next" at bounding box center [1515, 383] width 27 height 14
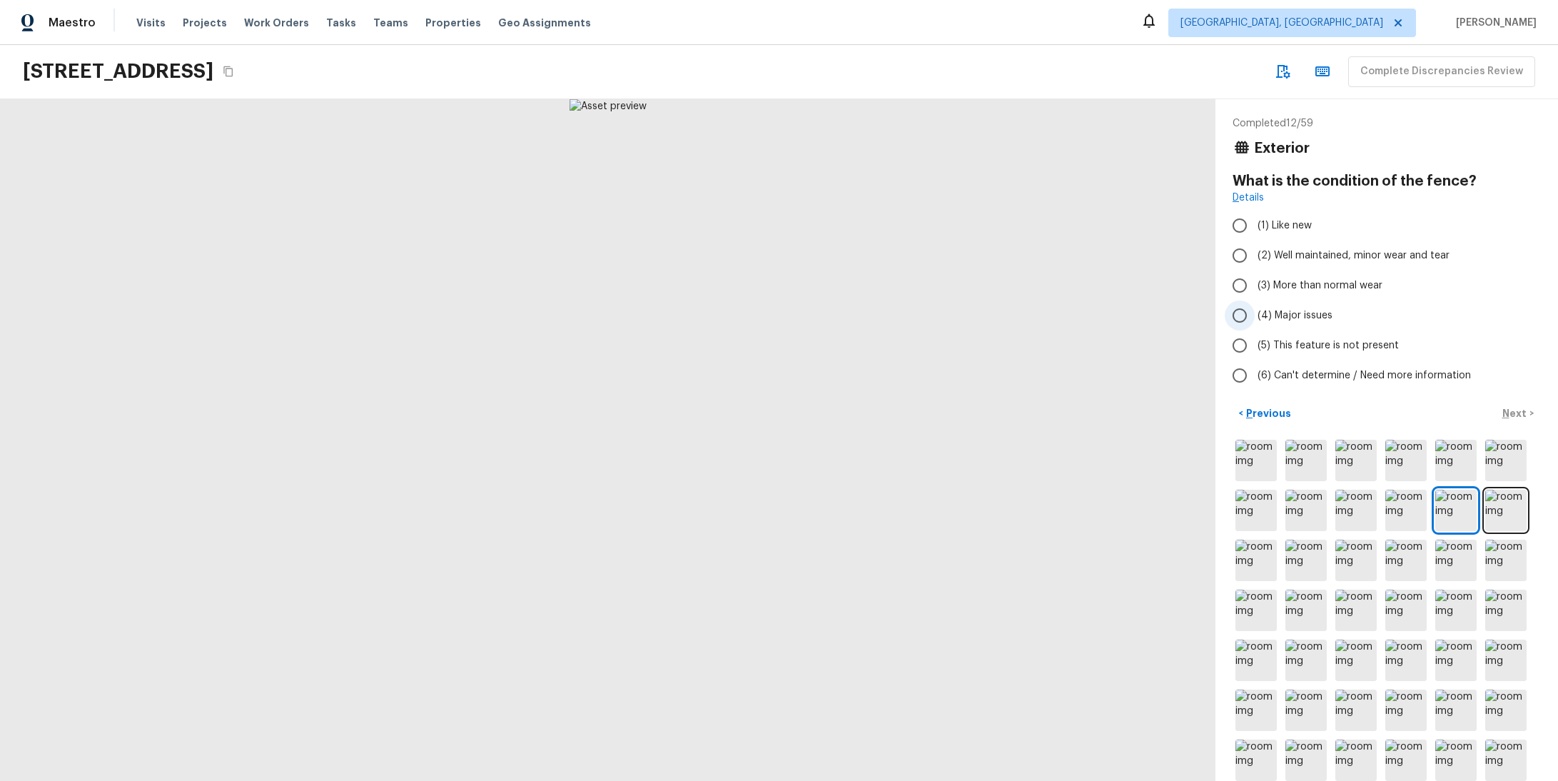
click at [1268, 321] on span "(4) Major issues" at bounding box center [1295, 315] width 75 height 14
click at [1255, 321] on input "(4) Major issues" at bounding box center [1240, 315] width 30 height 30
radio input "true"
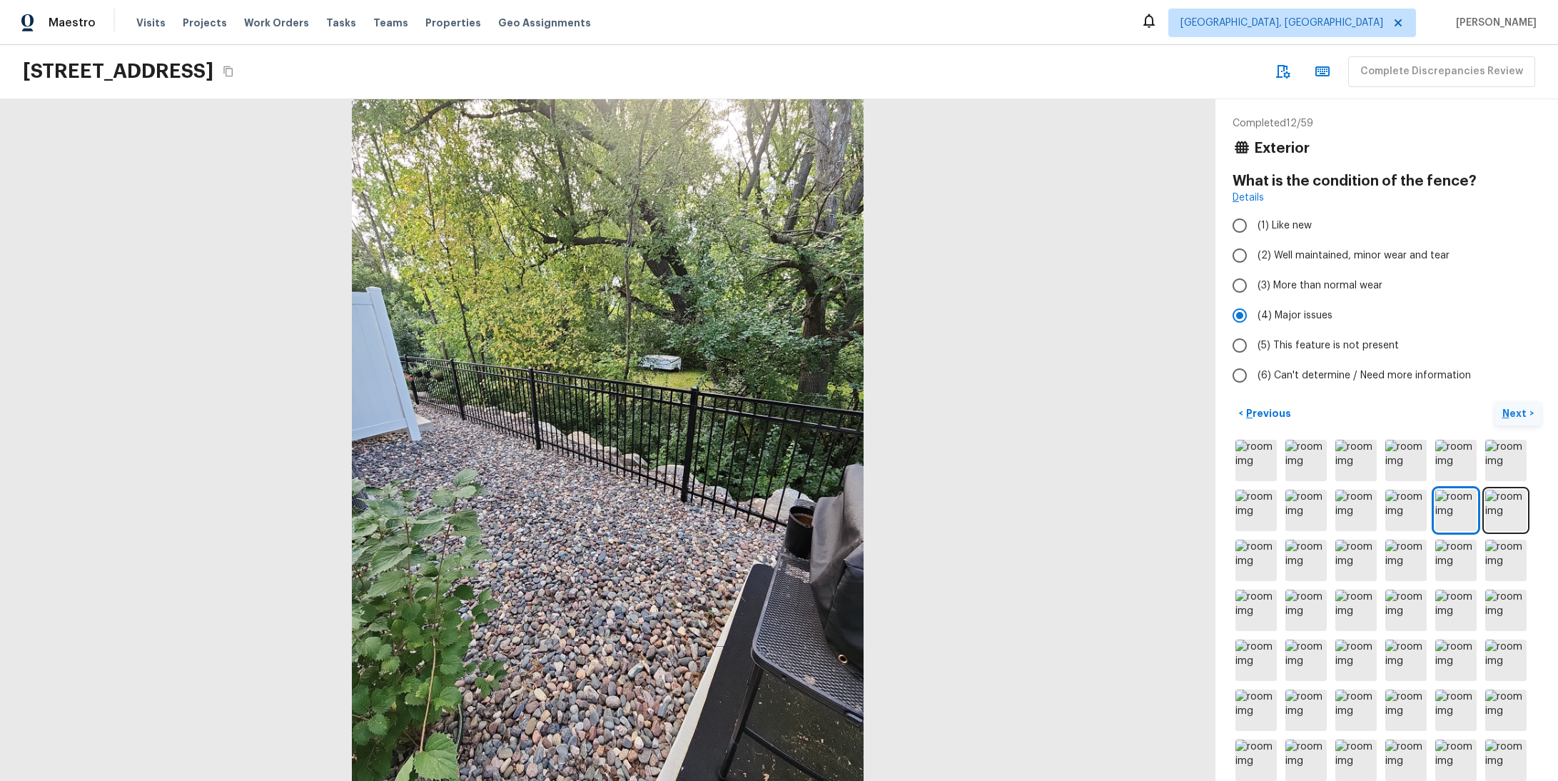
click at [1502, 408] on p "Next" at bounding box center [1515, 413] width 27 height 14
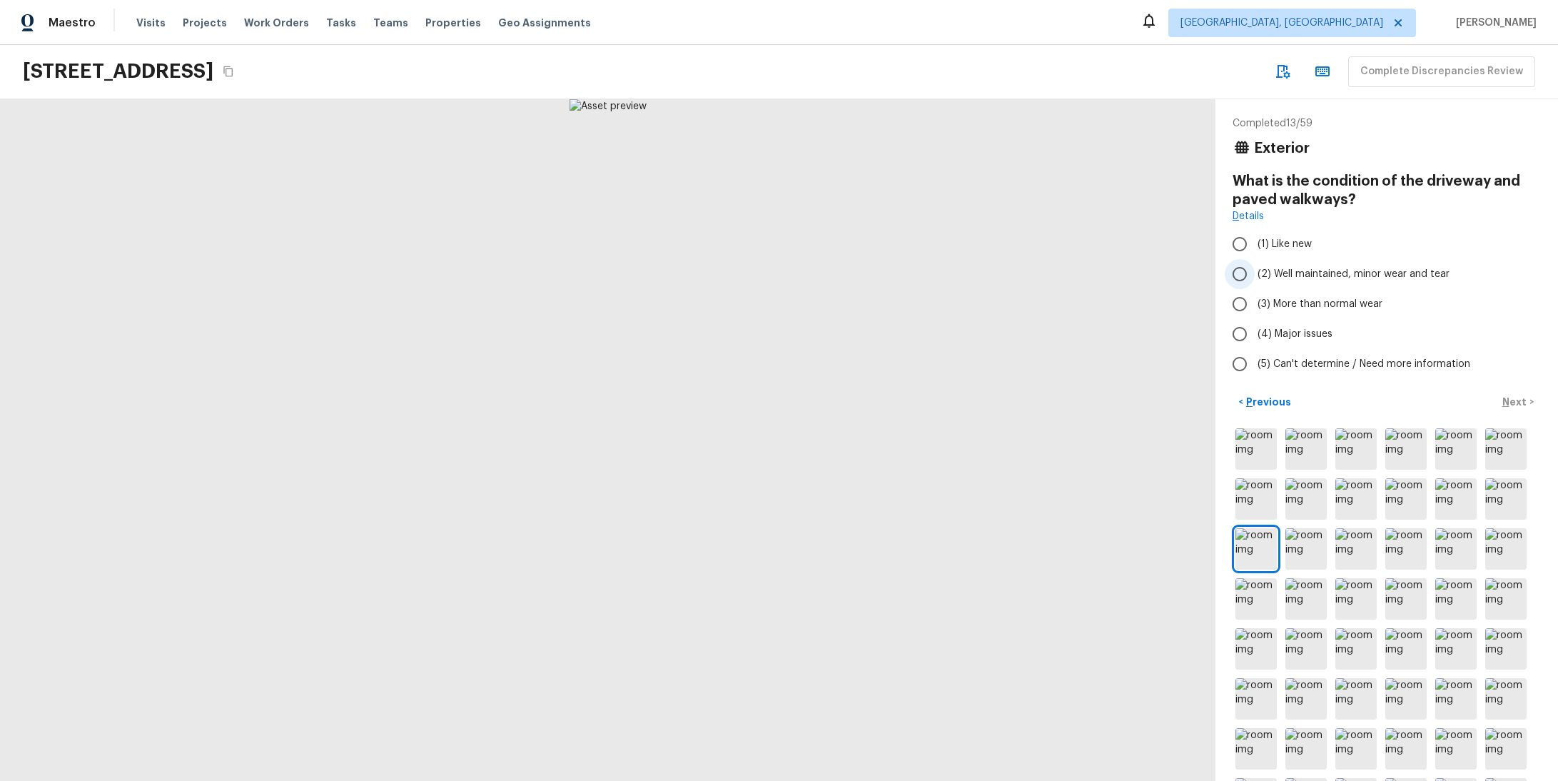
click at [1292, 266] on label "(2) Well maintained, minor wear and tear" at bounding box center [1377, 274] width 305 height 30
click at [1255, 266] on input "(2) Well maintained, minor wear and tear" at bounding box center [1240, 274] width 30 height 30
radio input "true"
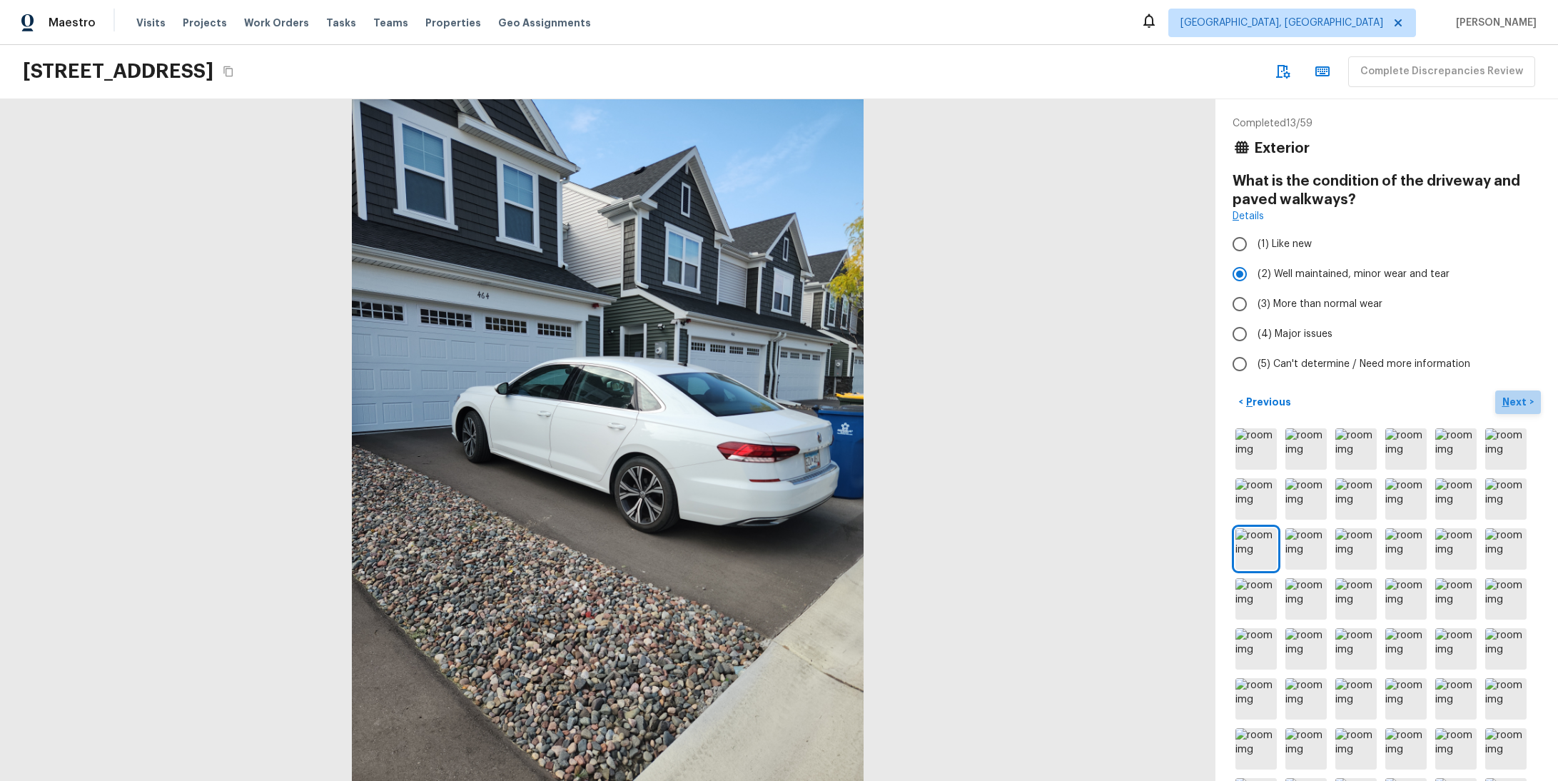
click at [1502, 401] on p "Next" at bounding box center [1515, 402] width 27 height 14
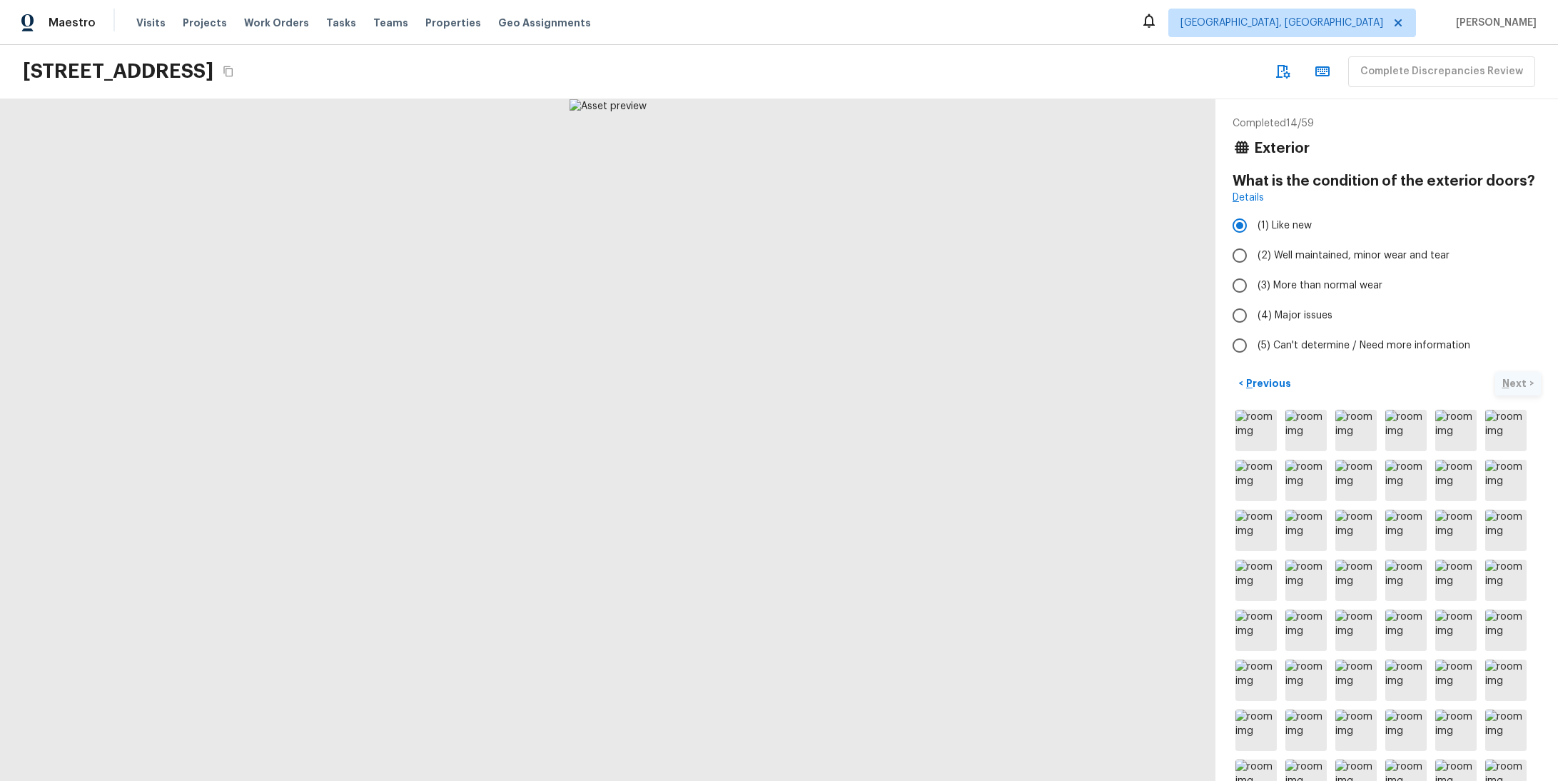
radio input "false"
radio input "true"
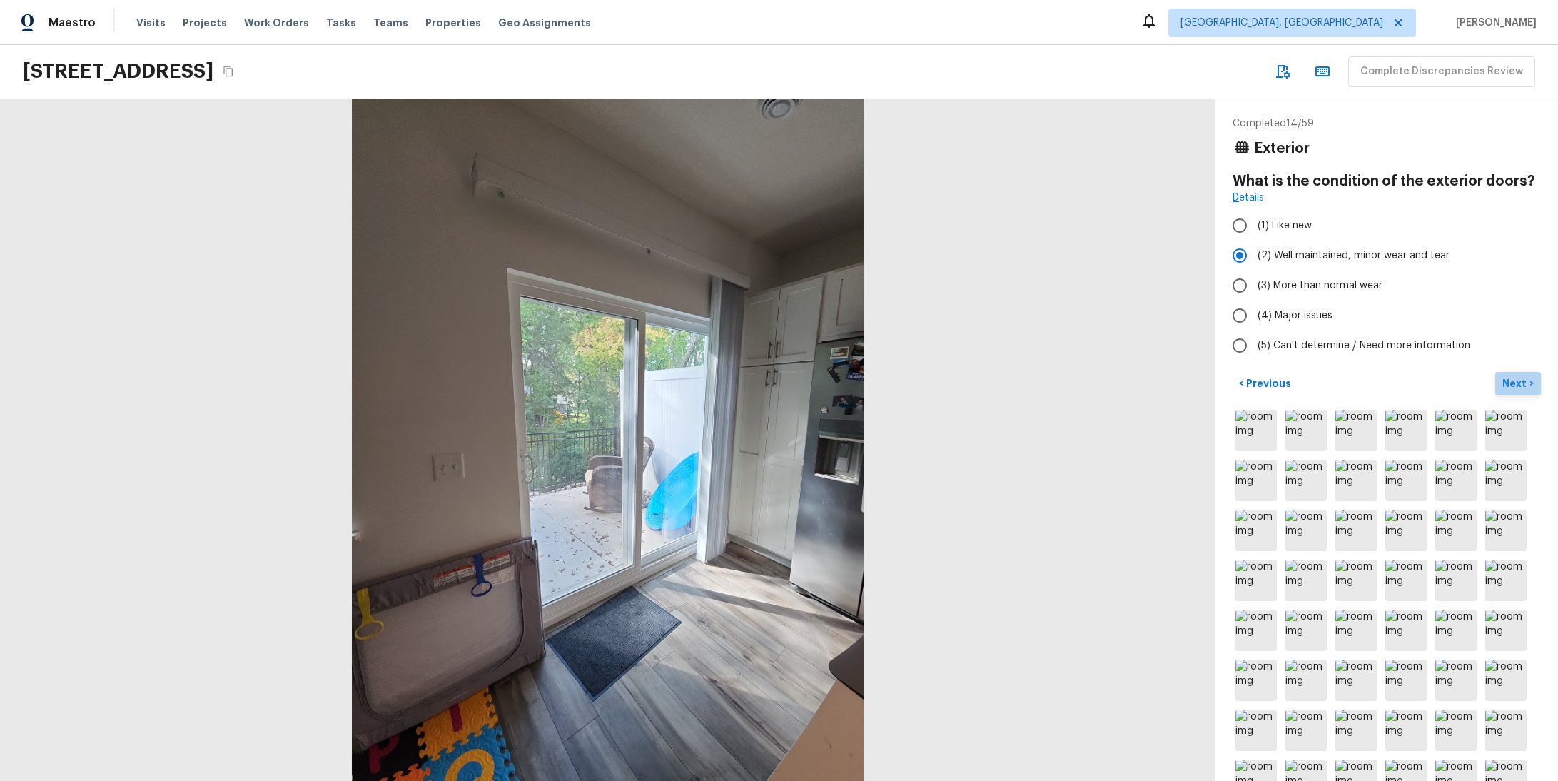
click at [1502, 385] on p "Next" at bounding box center [1515, 383] width 27 height 14
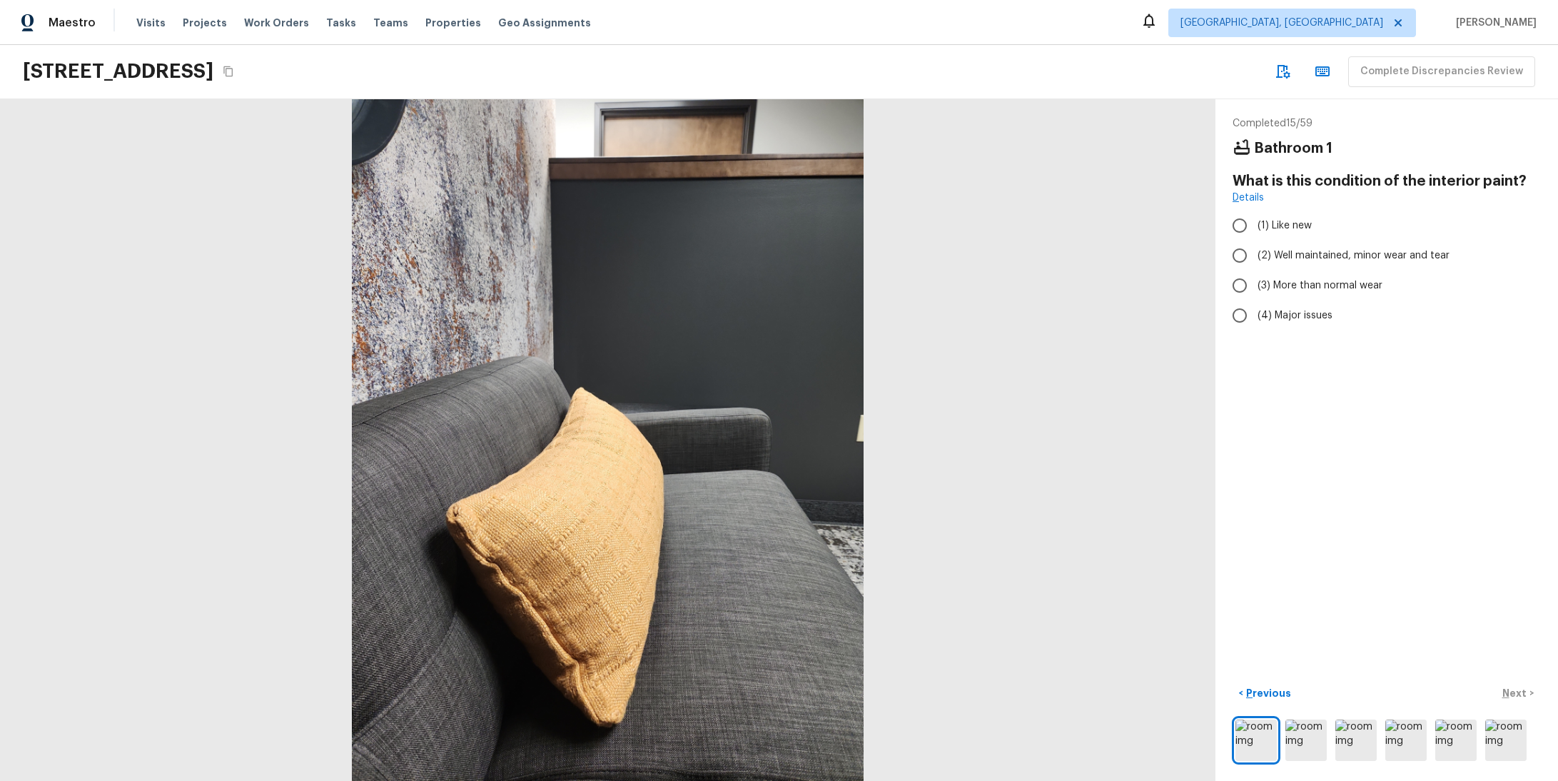
radio input "true"
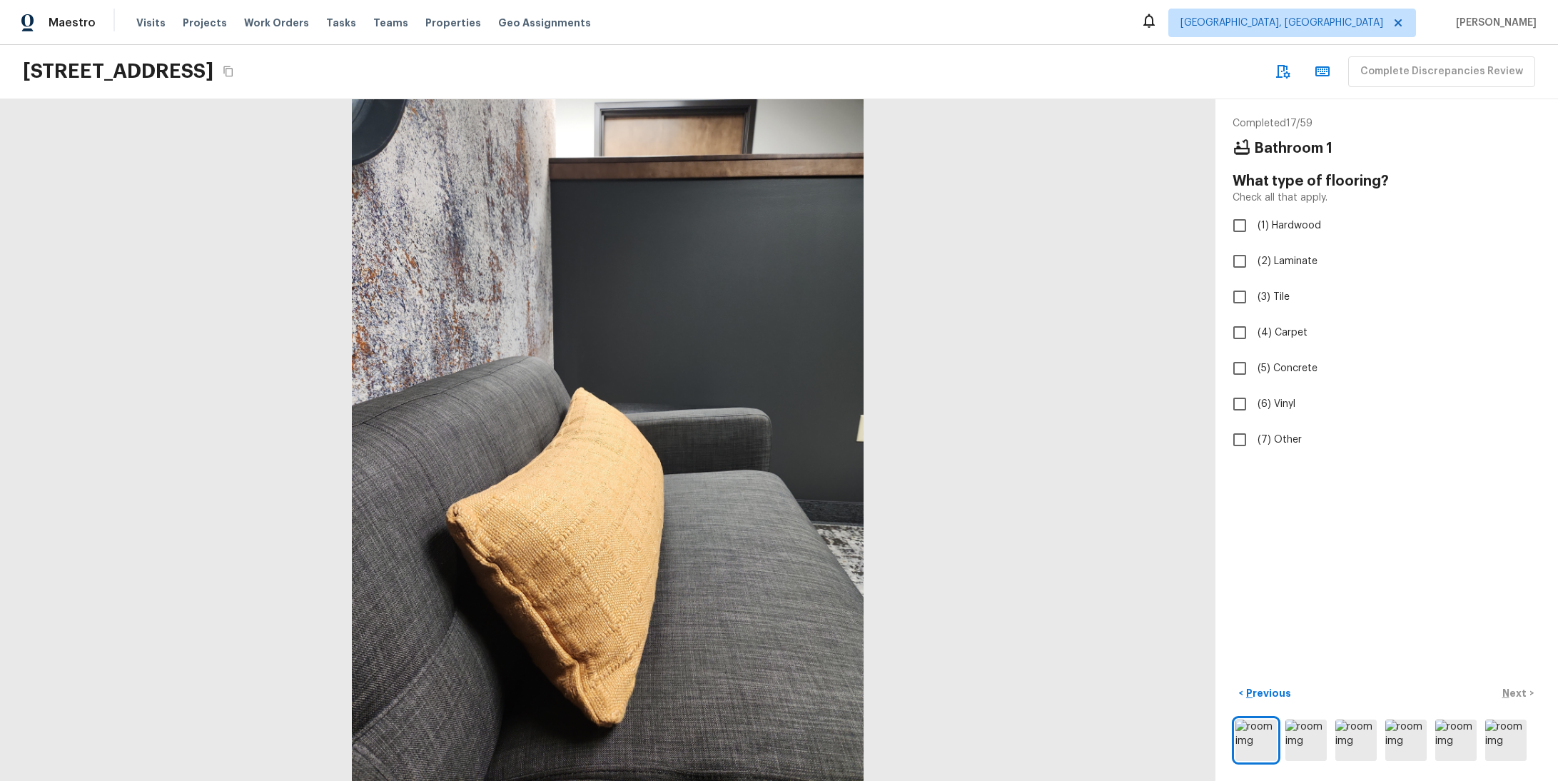
checkbox input "true"
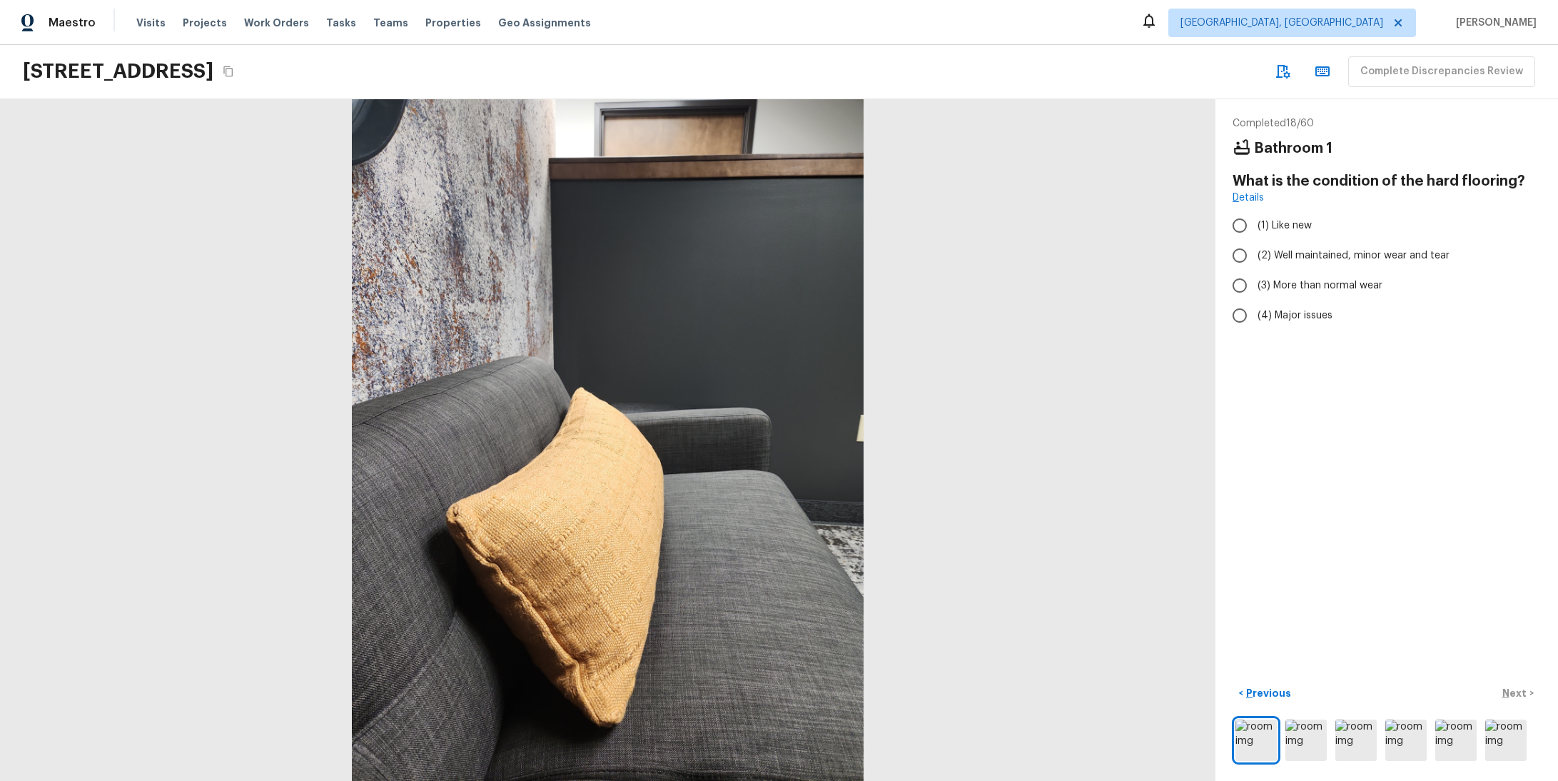
radio input "true"
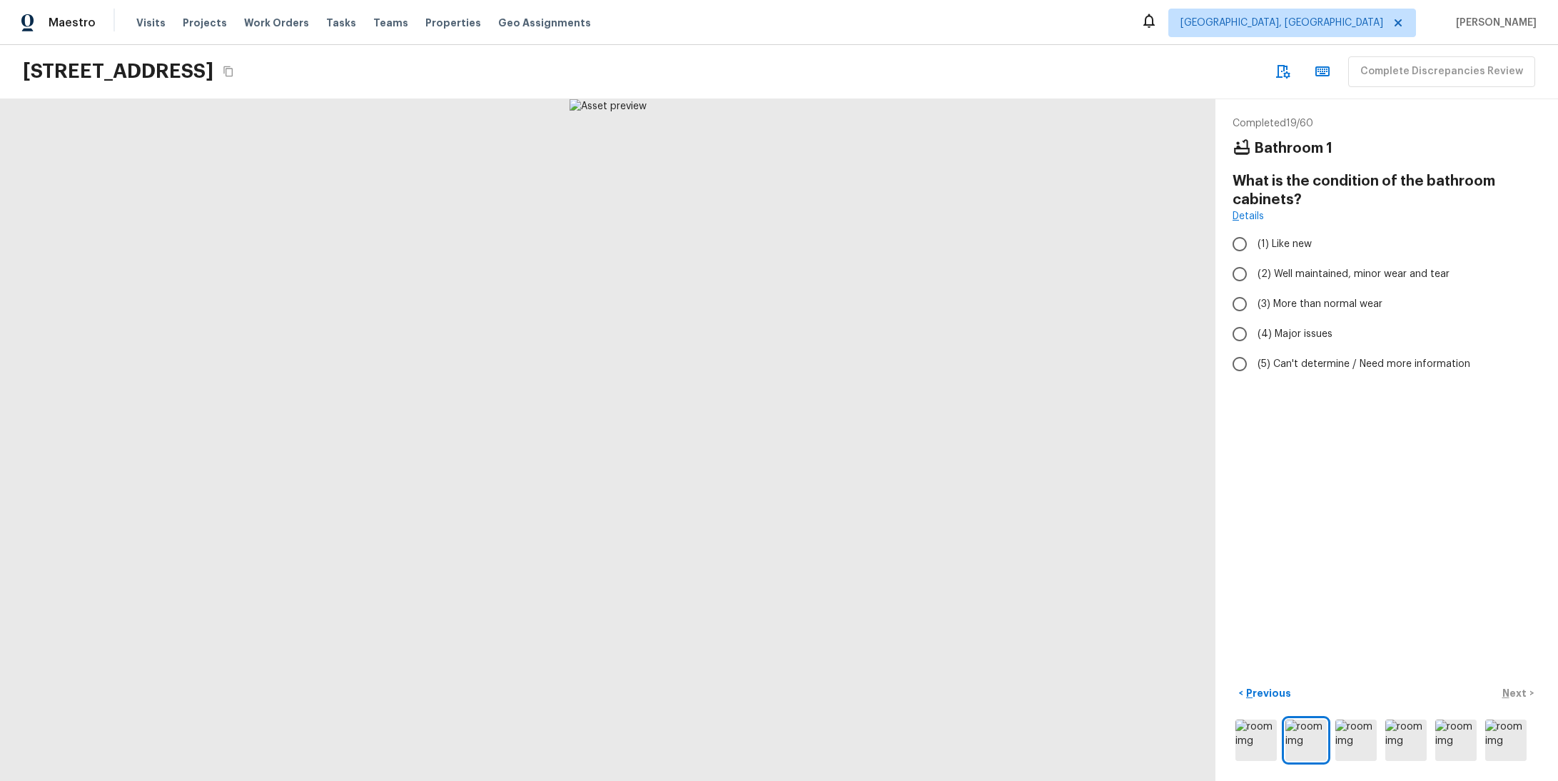
radio input "true"
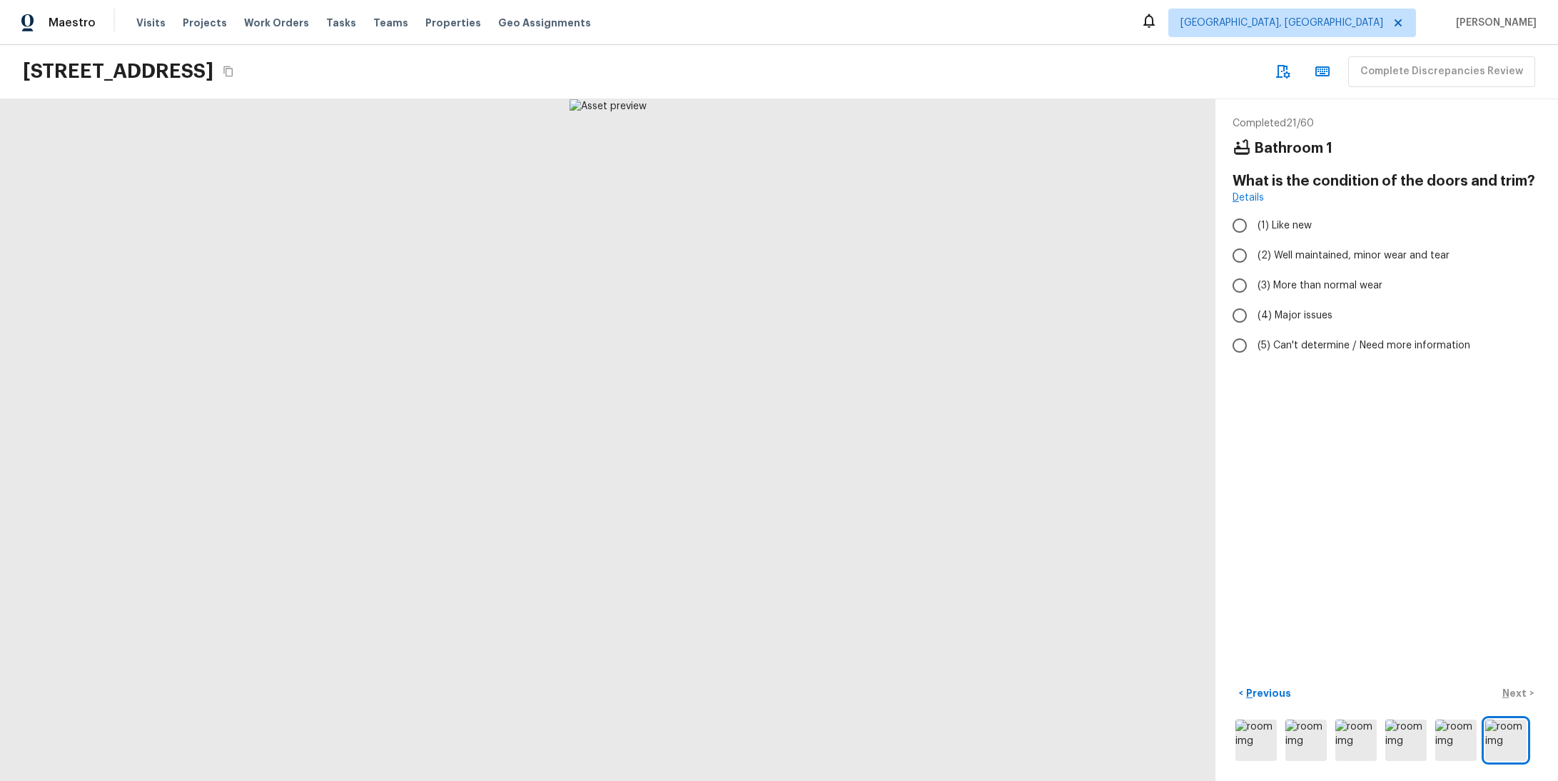
radio input "true"
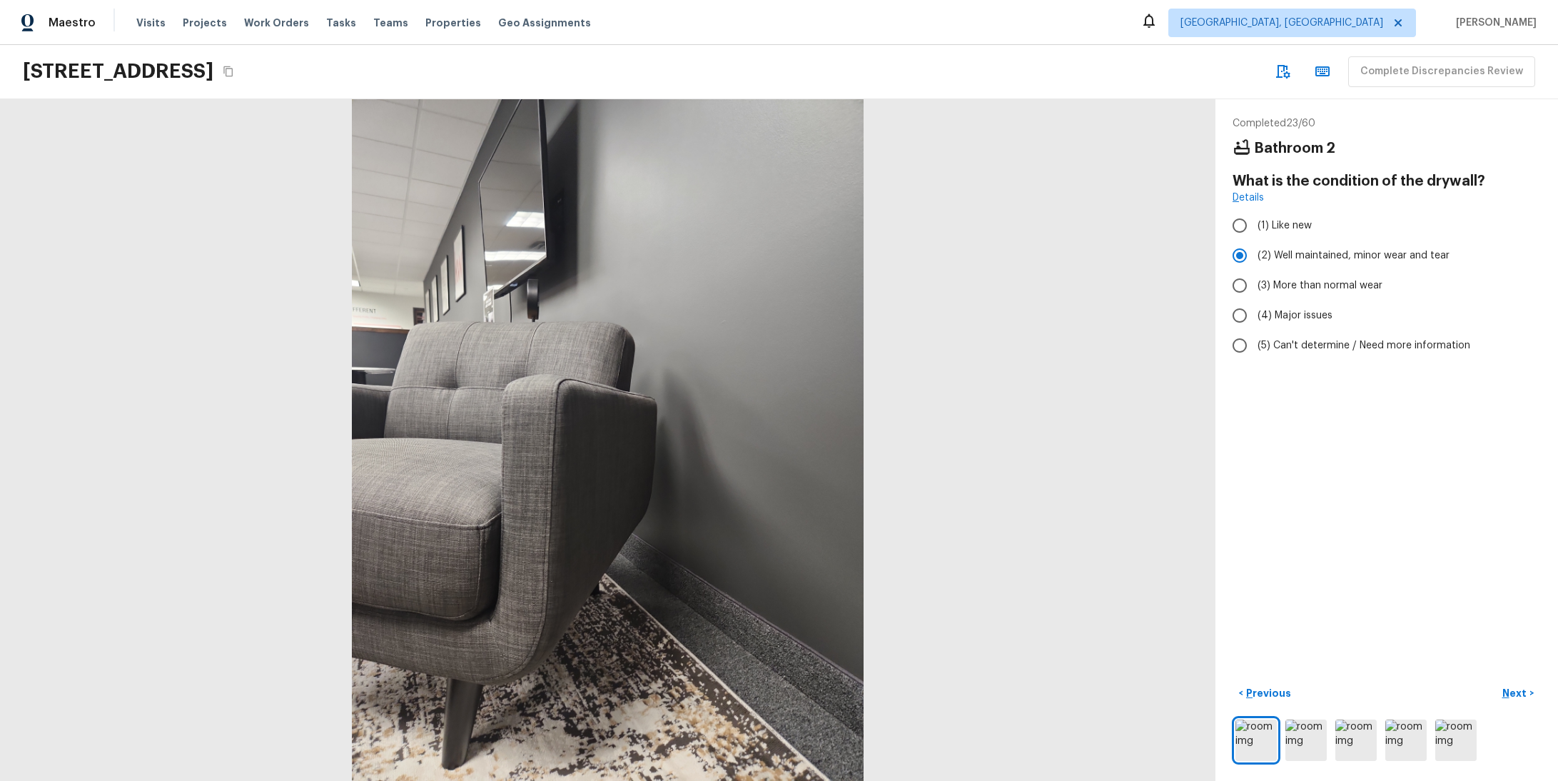
radio input "false"
radio input "true"
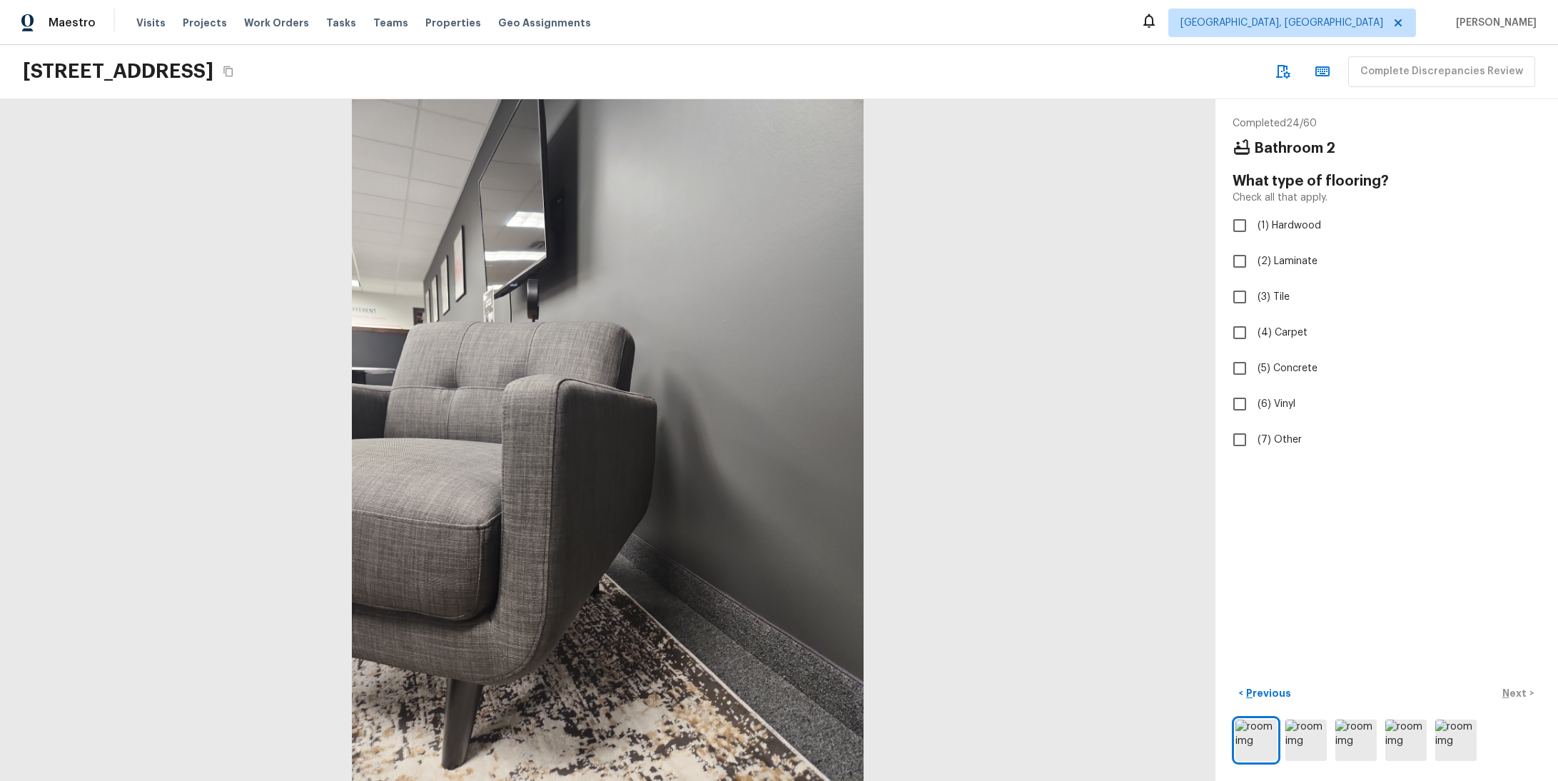
checkbox input "true"
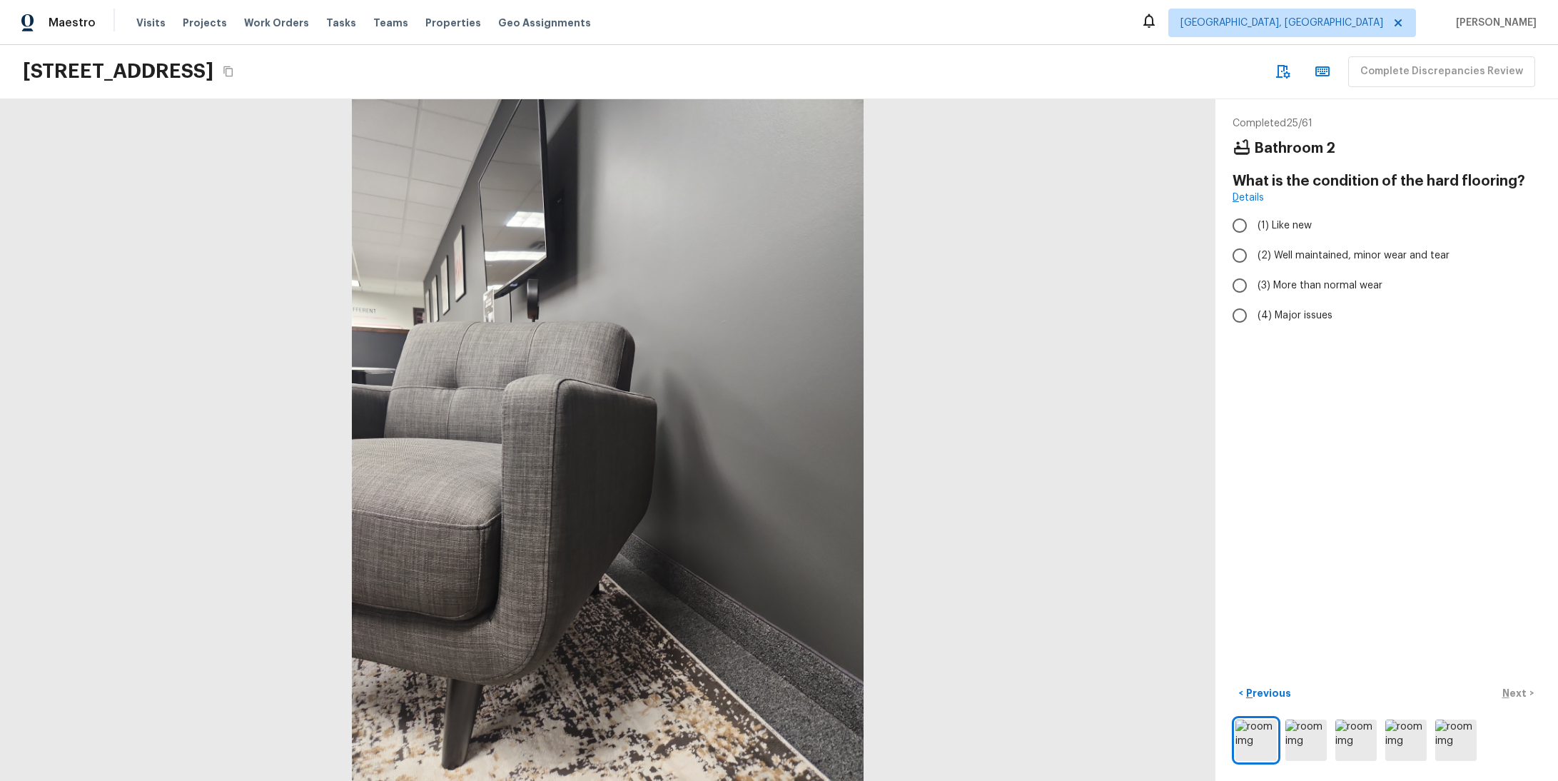
radio input "true"
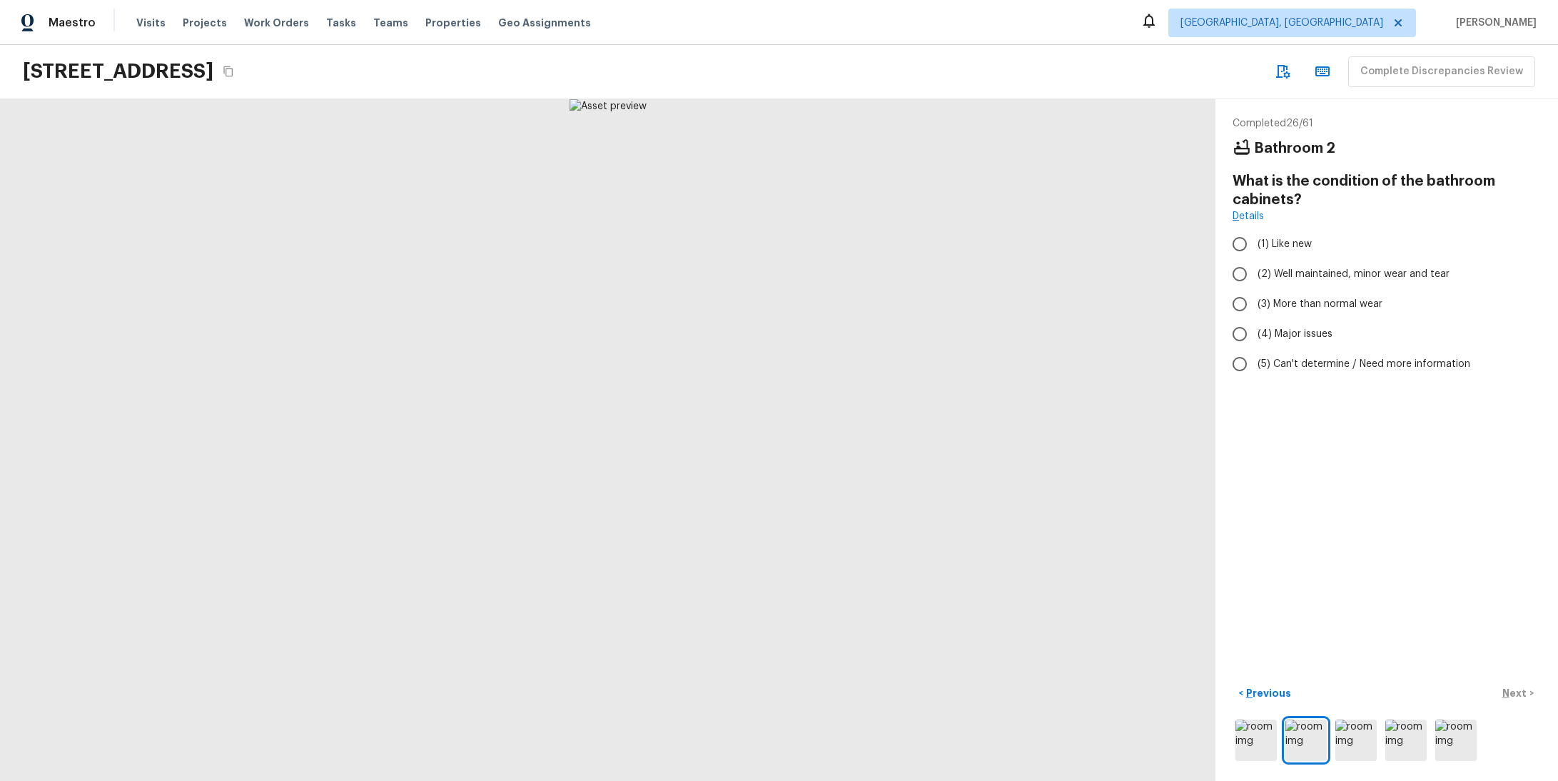
radio input "true"
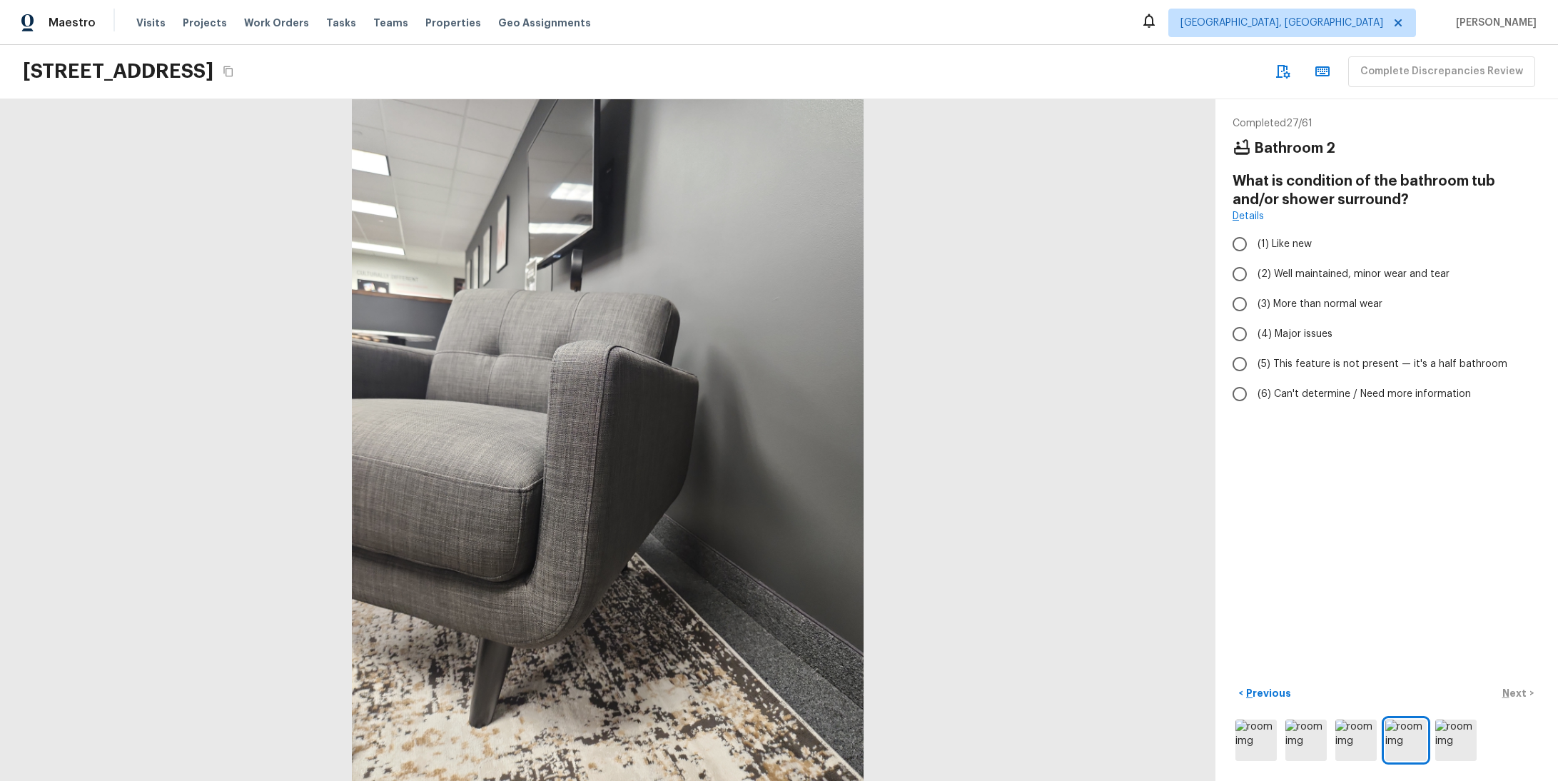
radio input "true"
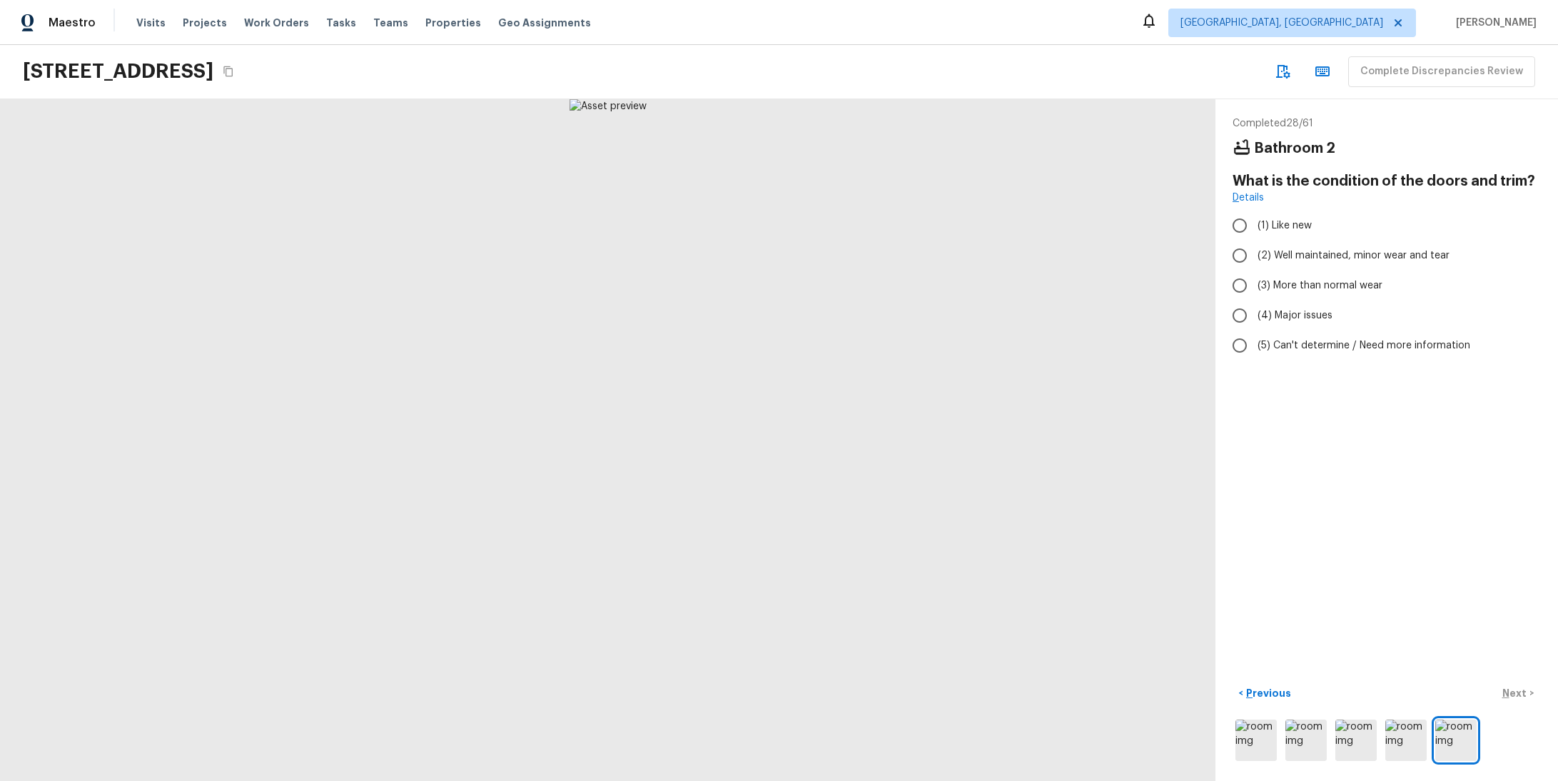
radio input "true"
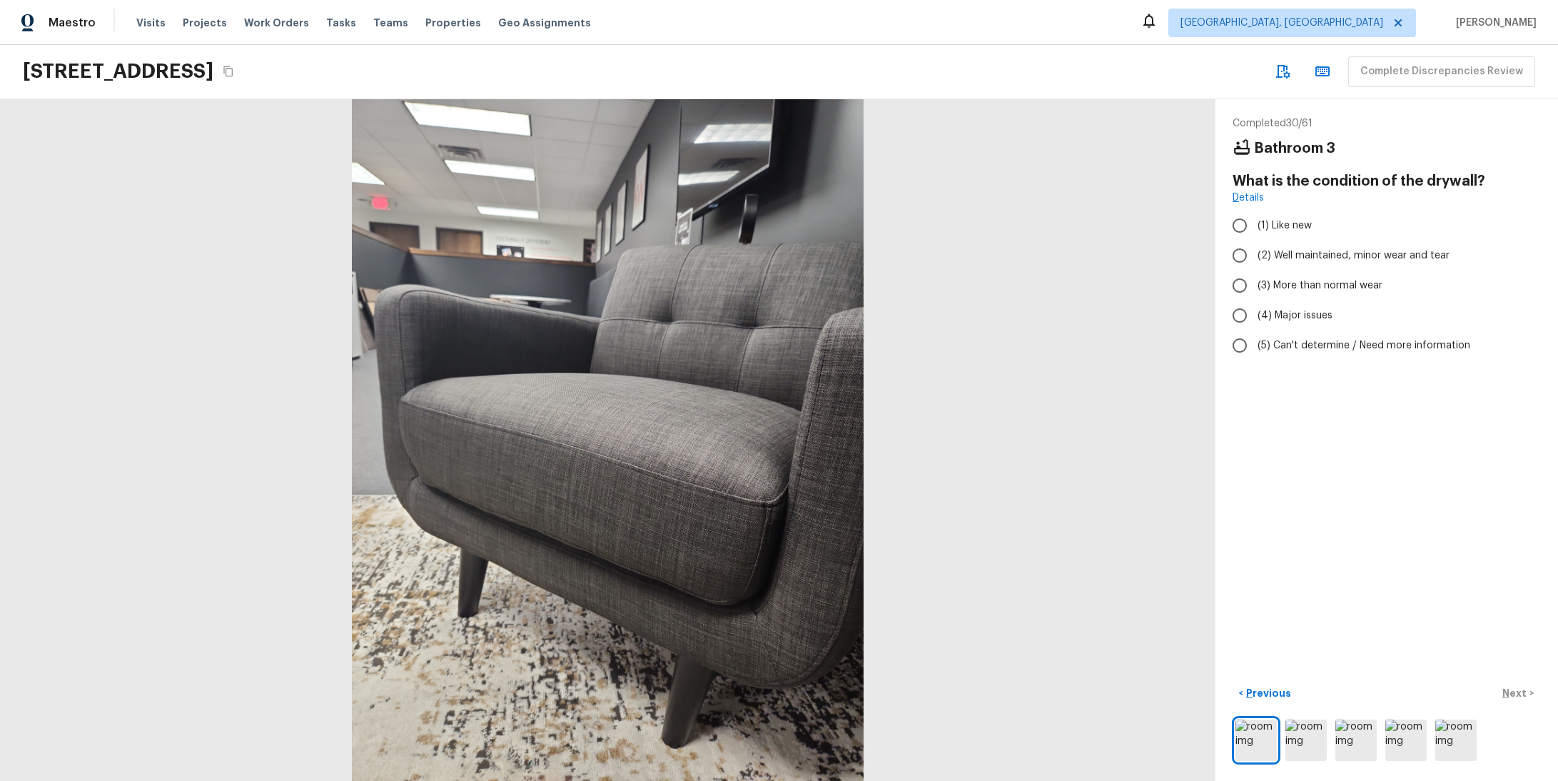
radio input "true"
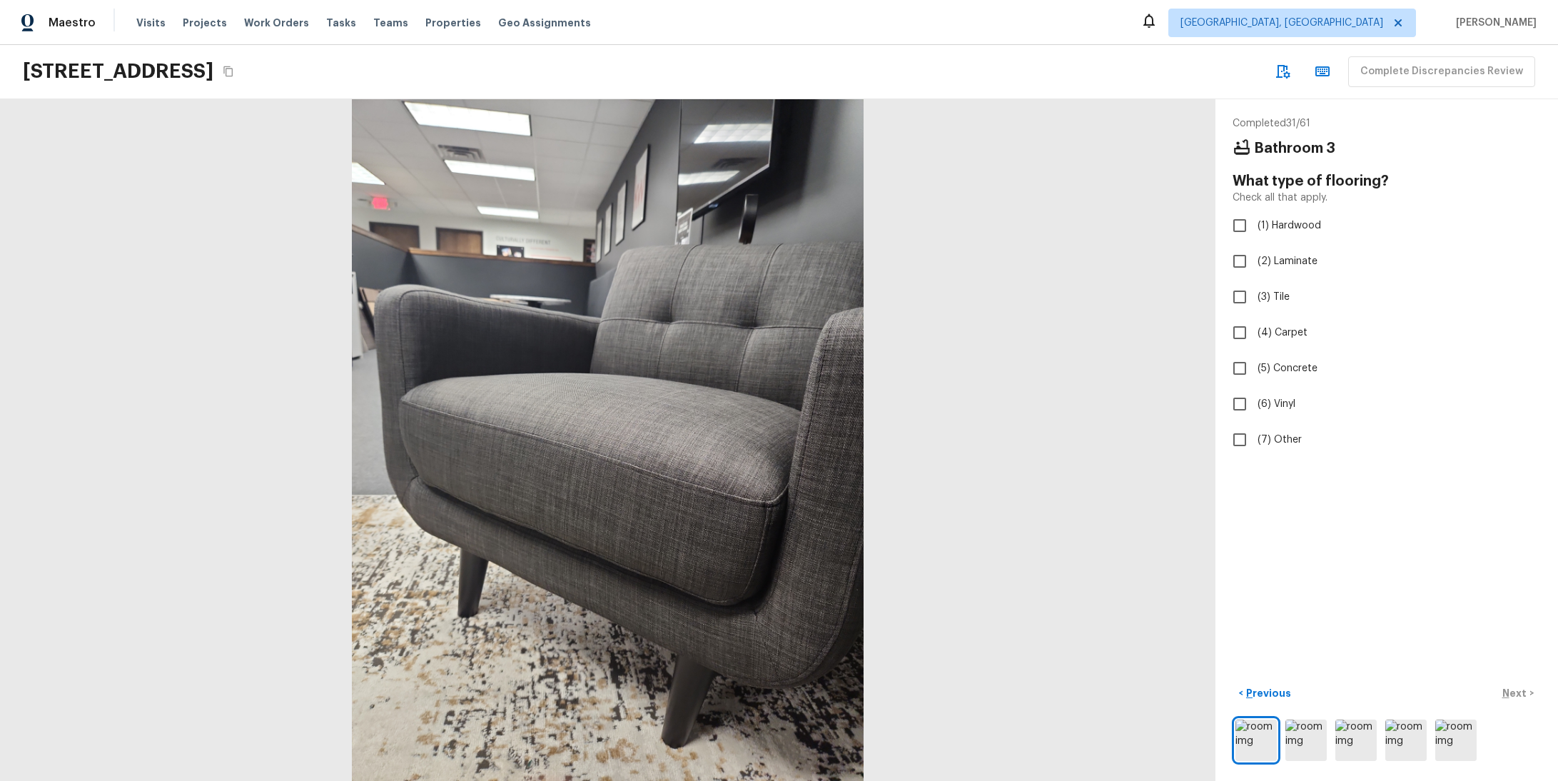
checkbox input "true"
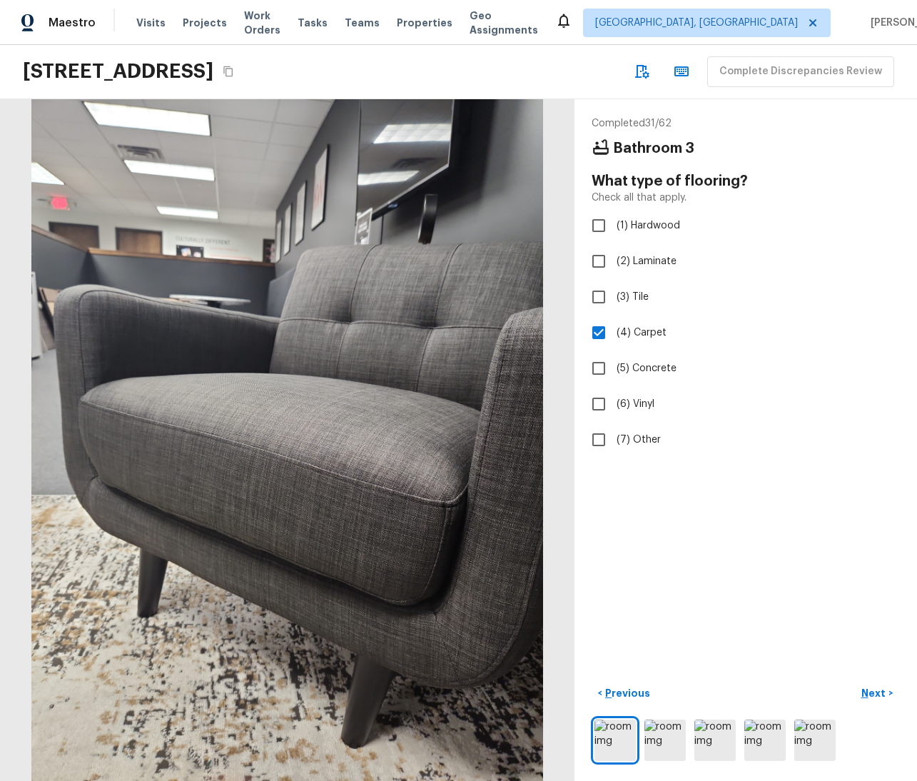
click at [861, 687] on p "Next" at bounding box center [874, 693] width 27 height 14
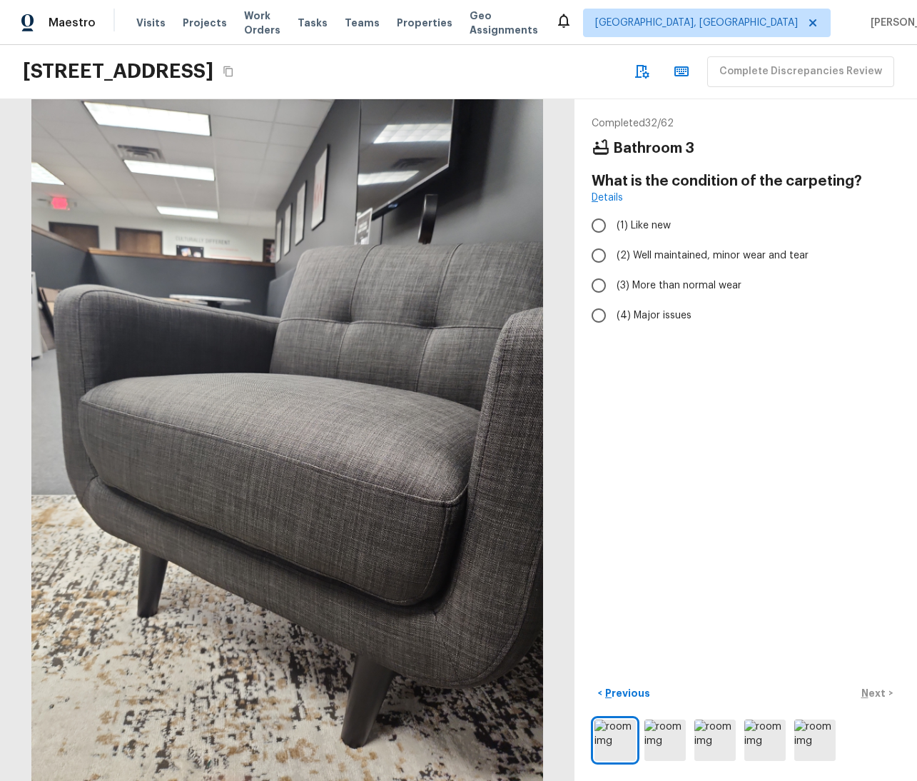
radio input "true"
click at [833, 505] on div "Completed 32 / 62 Bathroom 3 What is the condition of the carpeting? Details (1…" at bounding box center [746, 440] width 343 height 682
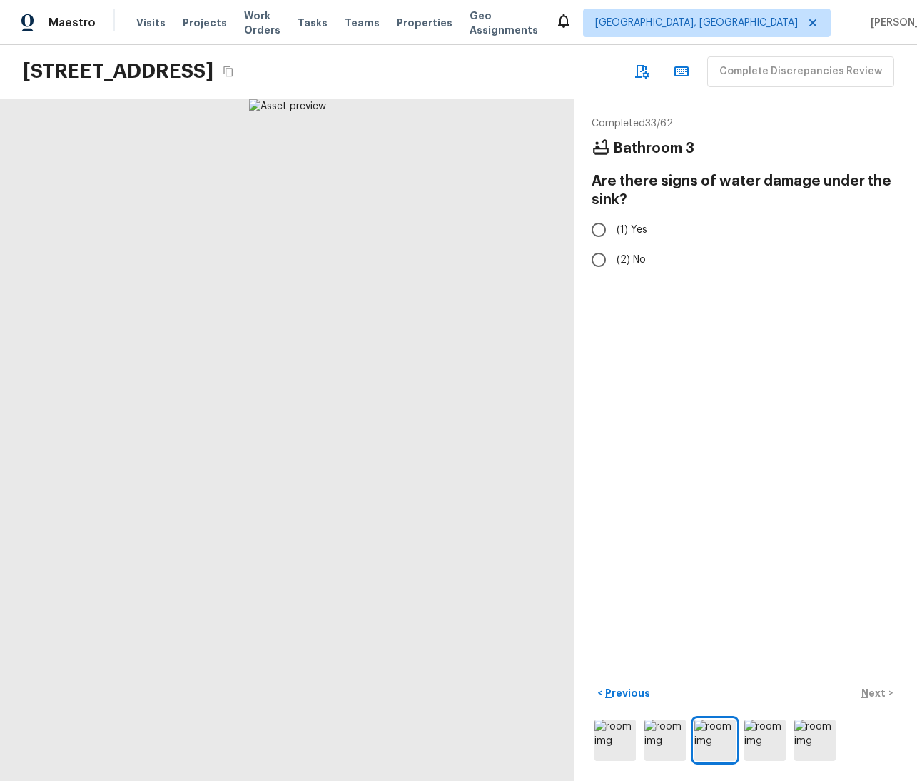
radio input "true"
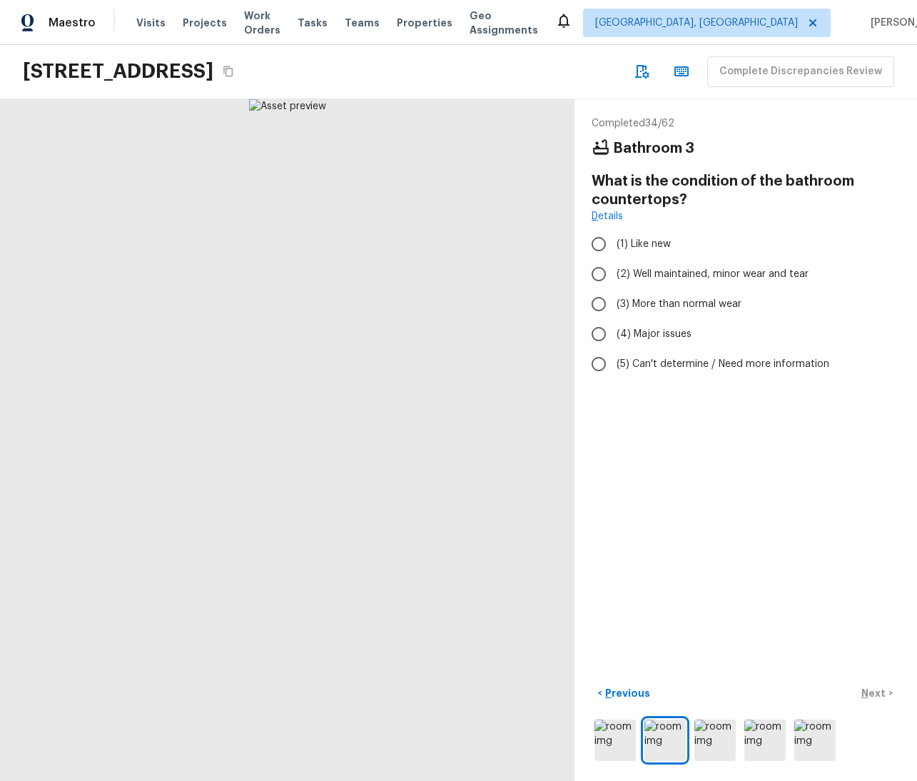
radio input "true"
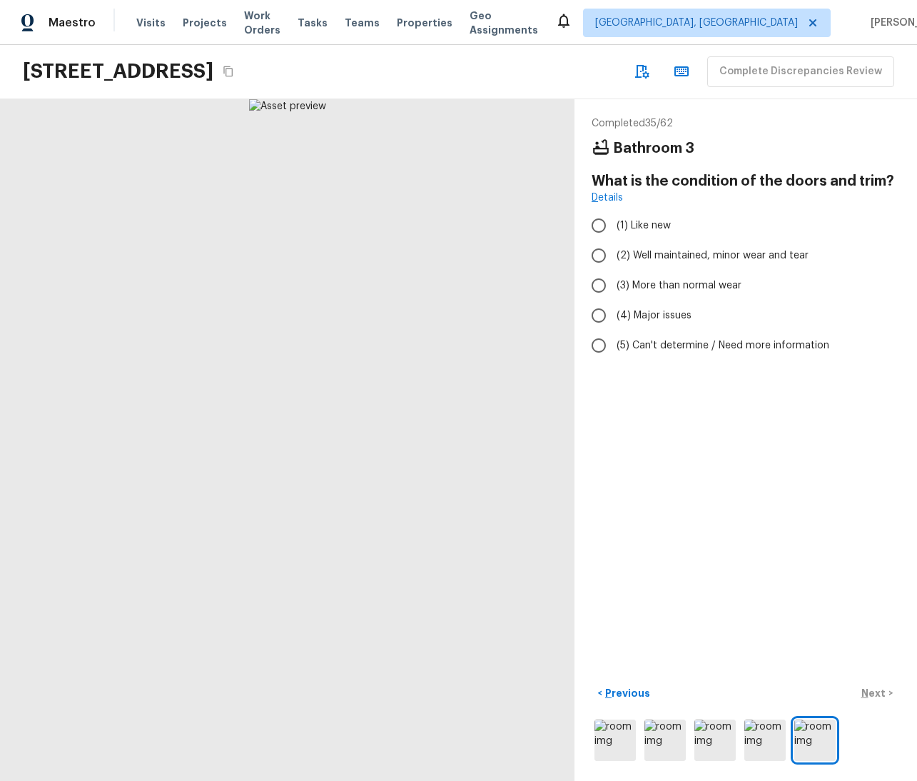
radio input "true"
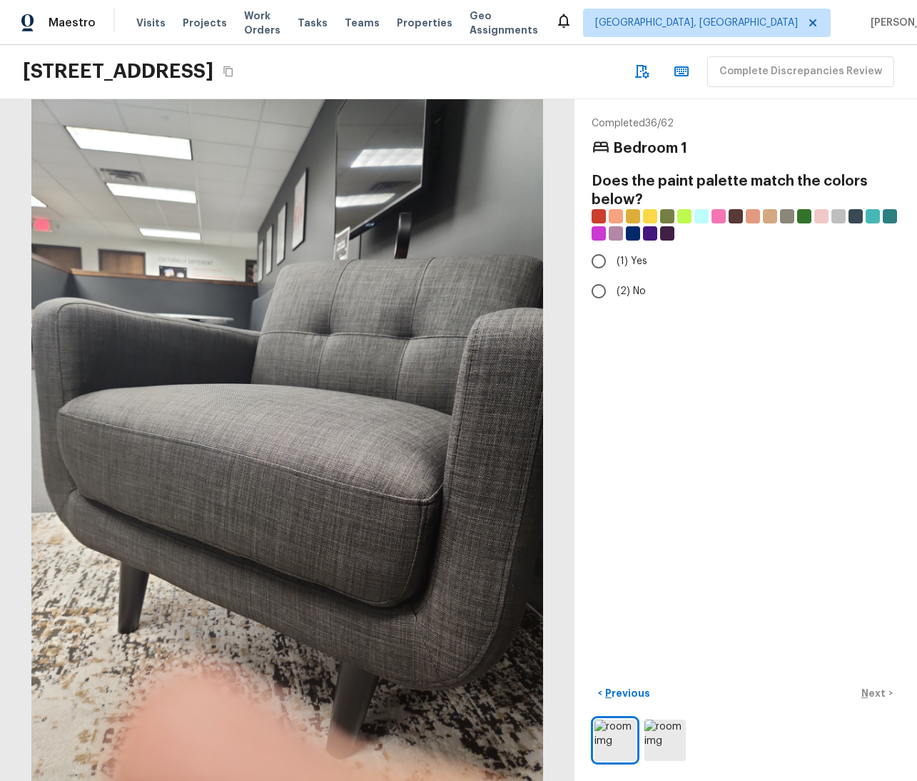
radio input "true"
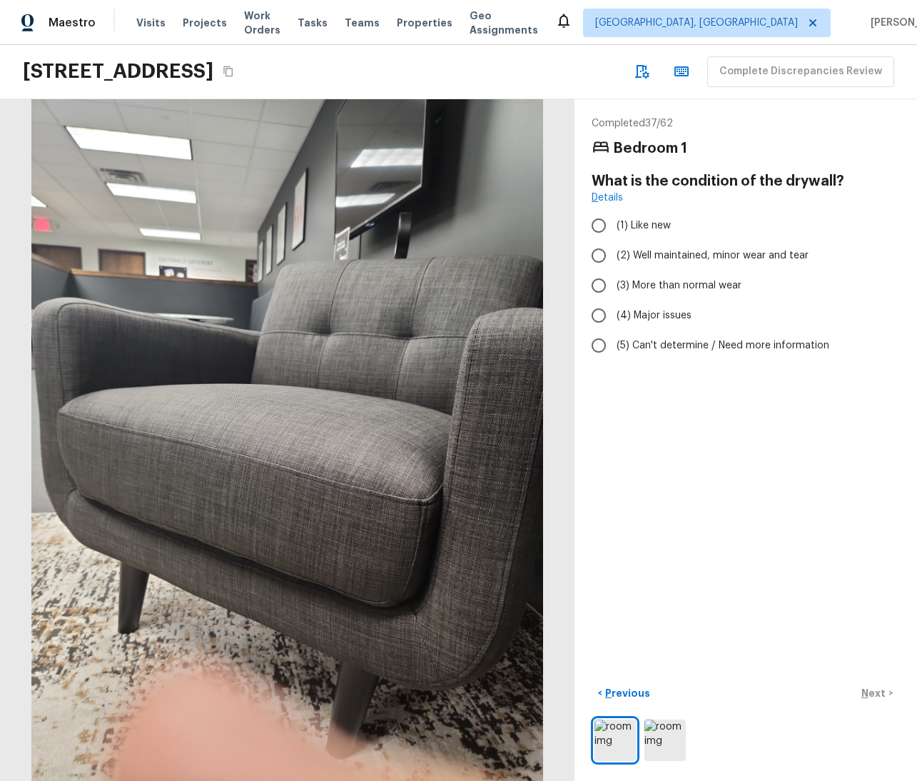
radio input "true"
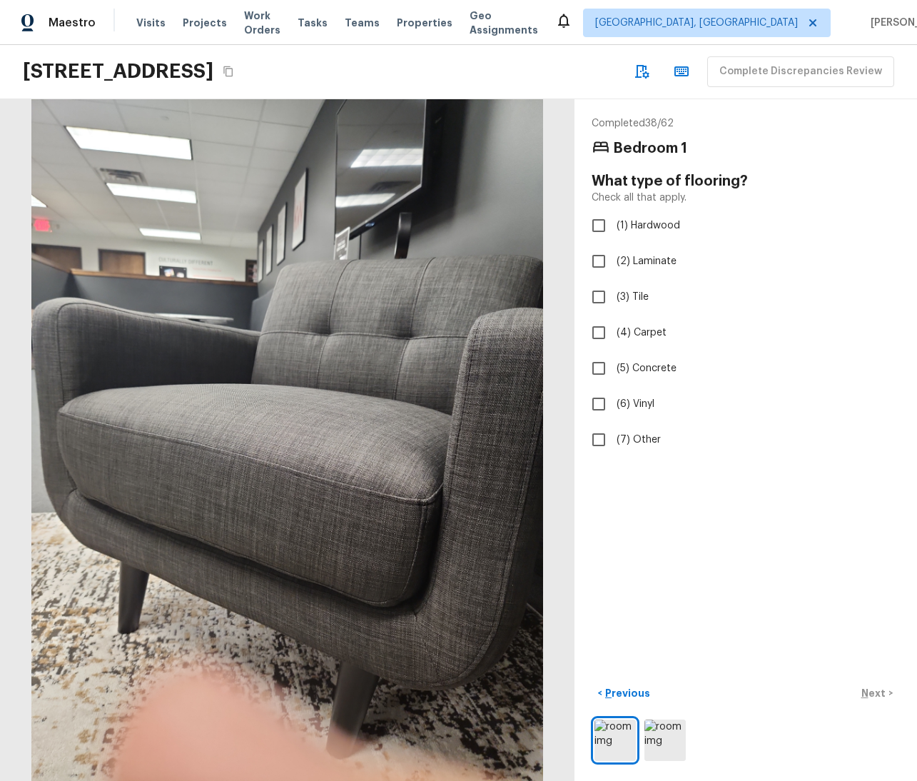
checkbox input "true"
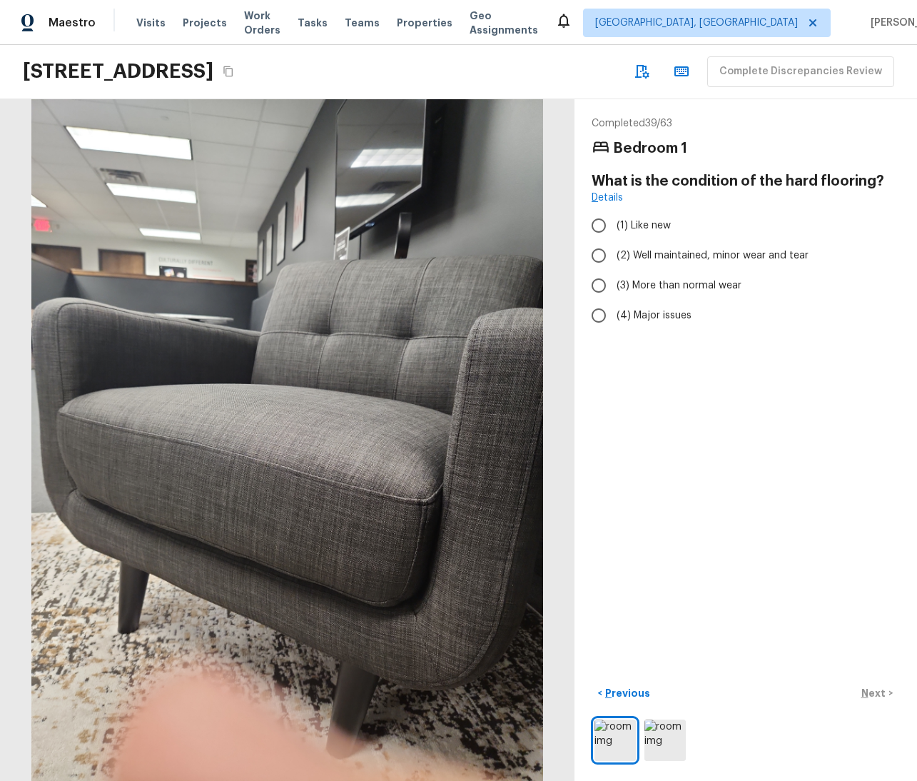
click at [726, 437] on div "Completed 39 / 63 Bedroom 1 What is the condition of the hard flooring? Details…" at bounding box center [746, 440] width 343 height 682
radio input "true"
click at [871, 686] on p "Next" at bounding box center [874, 693] width 27 height 14
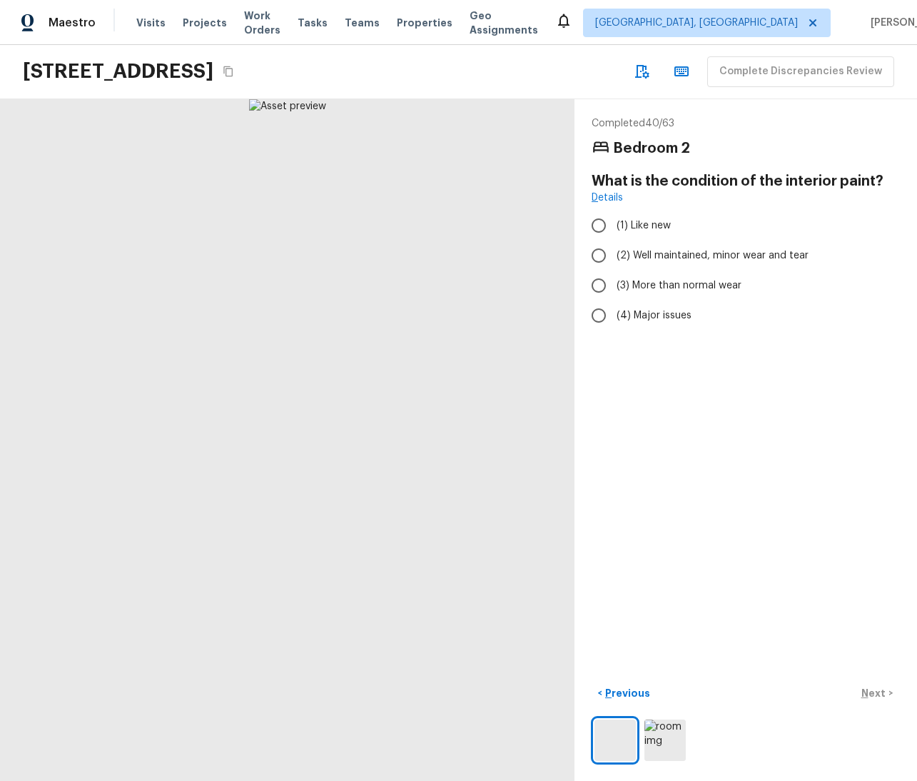
radio input "true"
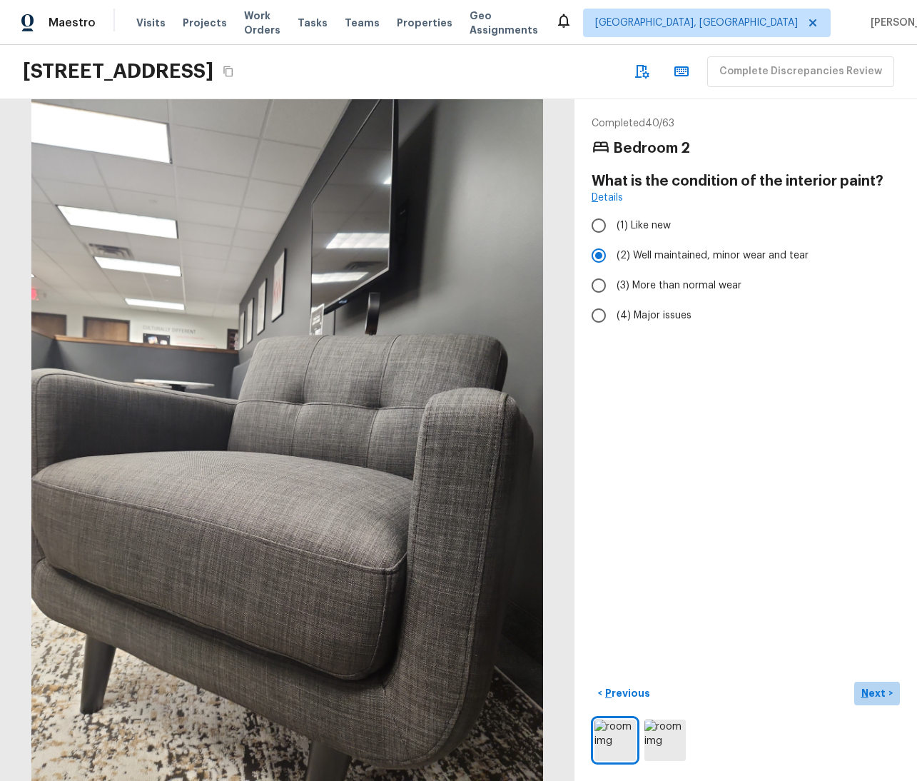
click at [864, 686] on p "Next" at bounding box center [874, 693] width 27 height 14
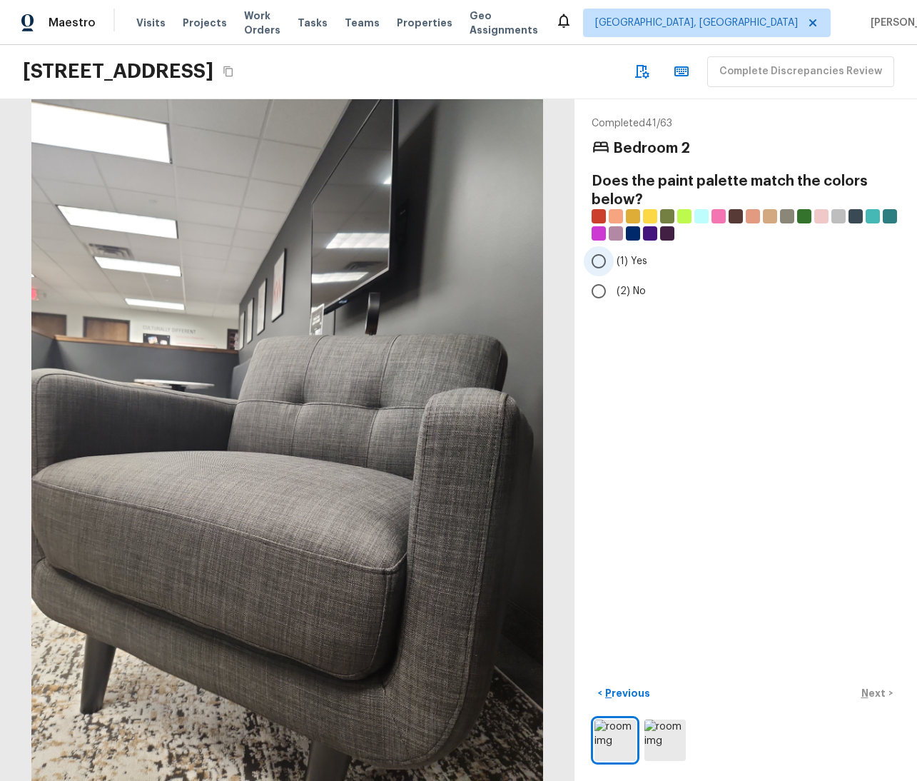
click at [598, 263] on input "(1) Yes" at bounding box center [599, 261] width 30 height 30
radio input "true"
click at [868, 686] on p "Next" at bounding box center [874, 693] width 27 height 14
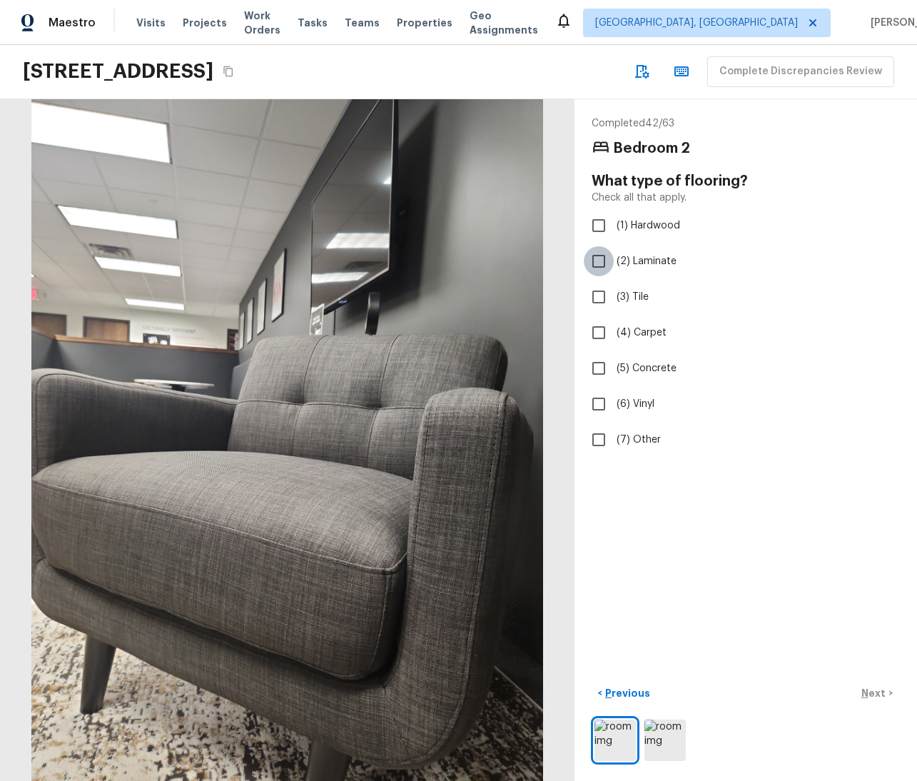
click at [584, 256] on input "(2) Laminate" at bounding box center [599, 261] width 30 height 30
checkbox input "true"
click at [866, 686] on p "Next" at bounding box center [874, 693] width 27 height 14
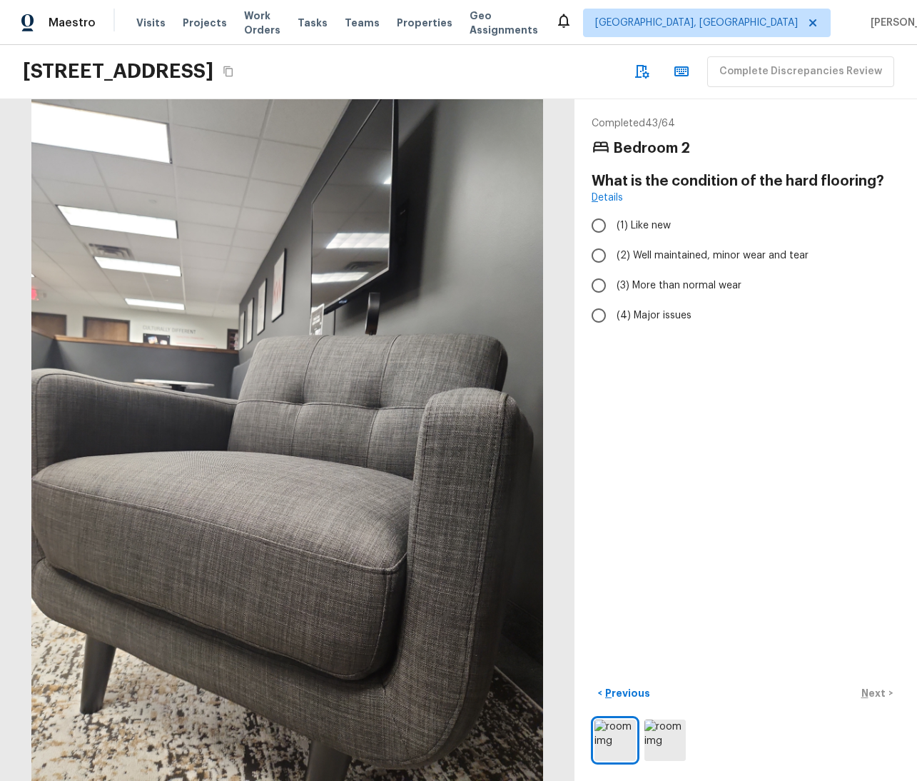
radio input "true"
click at [861, 686] on p "Next" at bounding box center [874, 693] width 27 height 14
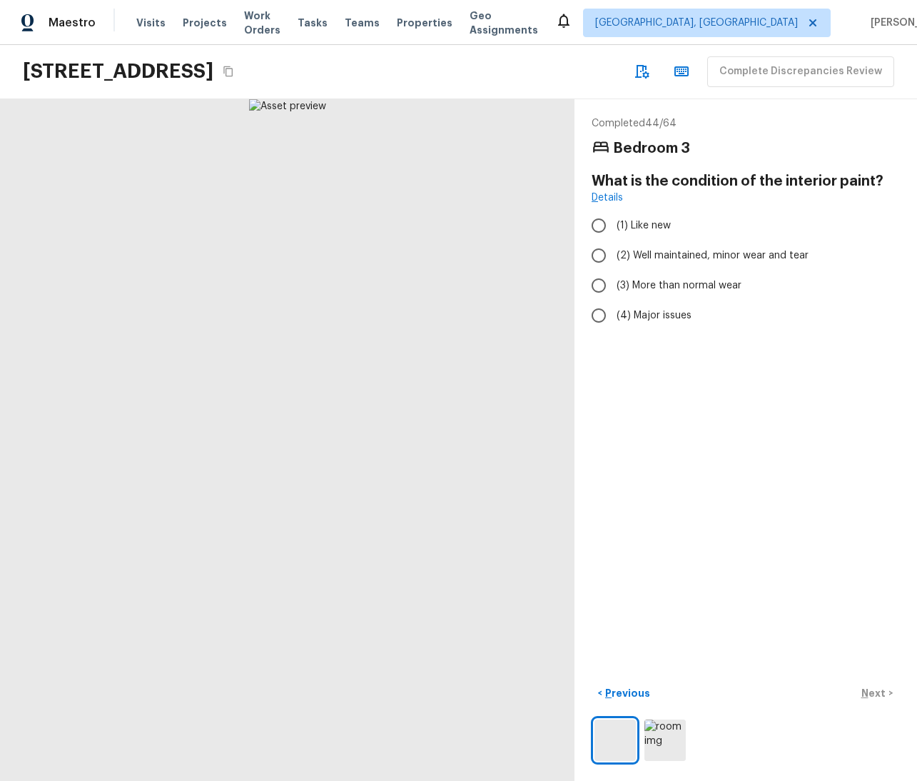
radio input "true"
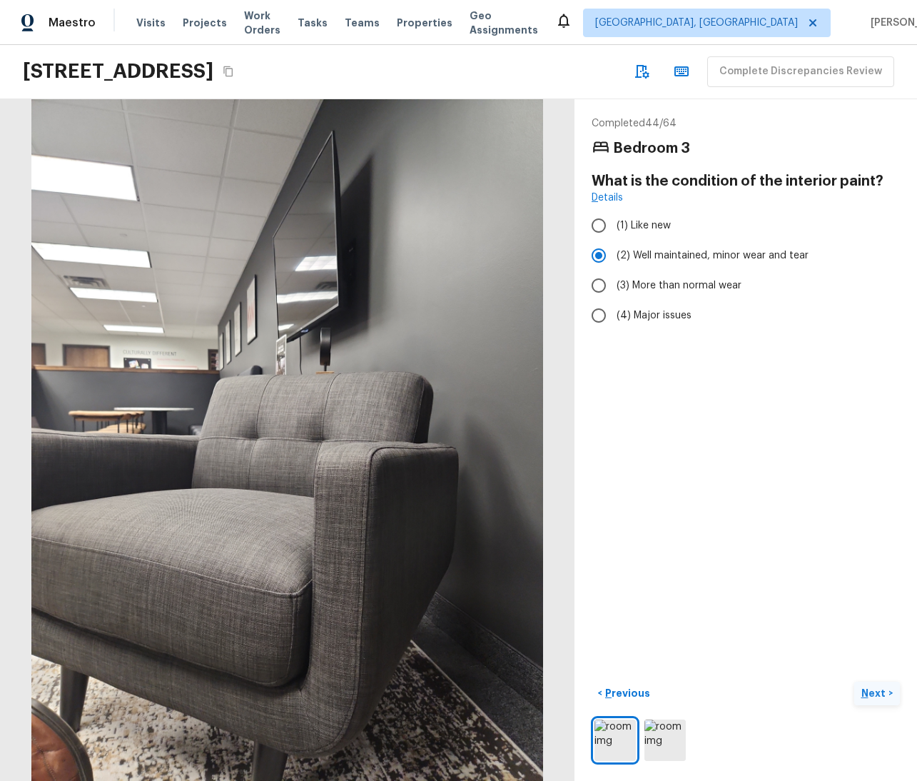
click at [861, 686] on p "Next" at bounding box center [874, 693] width 27 height 14
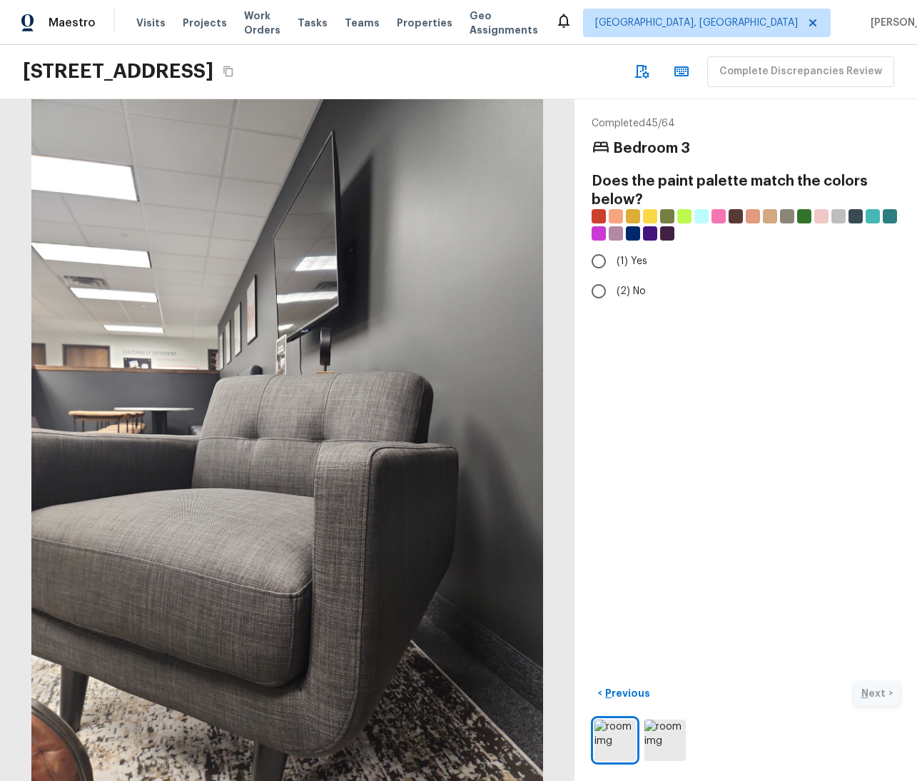
radio input "true"
click at [861, 682] on div "< Previous Next >" at bounding box center [746, 694] width 308 height 24
click at [864, 686] on p "Next" at bounding box center [874, 693] width 27 height 14
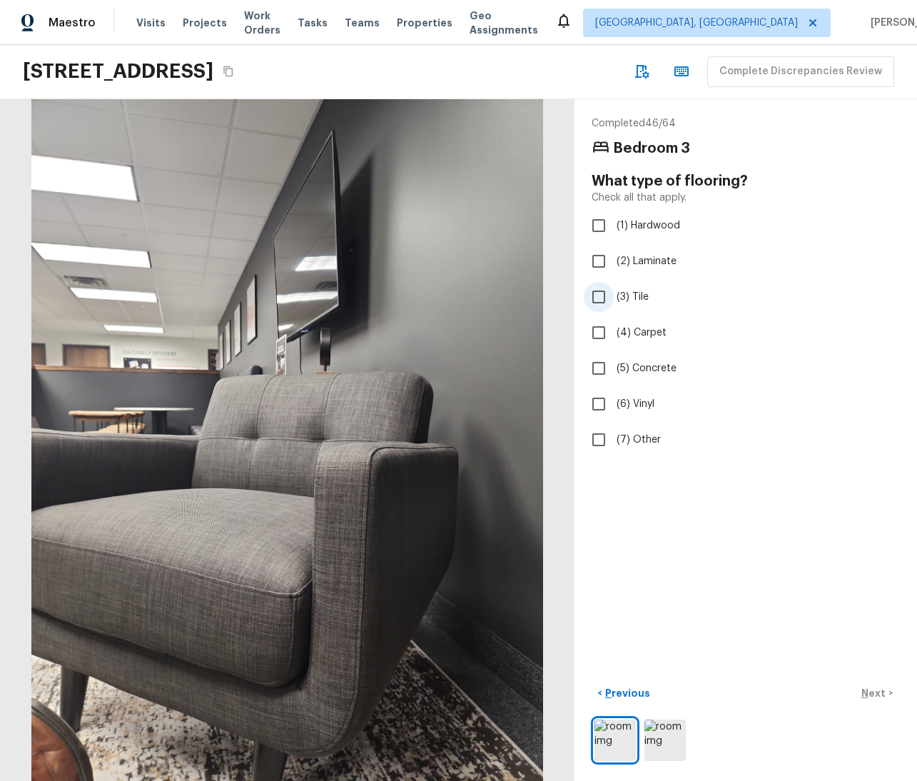
click at [612, 305] on label "(3) Tile" at bounding box center [736, 297] width 305 height 30
click at [612, 305] on input "(3) Tile" at bounding box center [599, 297] width 30 height 30
checkbox input "true"
click at [869, 686] on p "Next" at bounding box center [874, 693] width 27 height 14
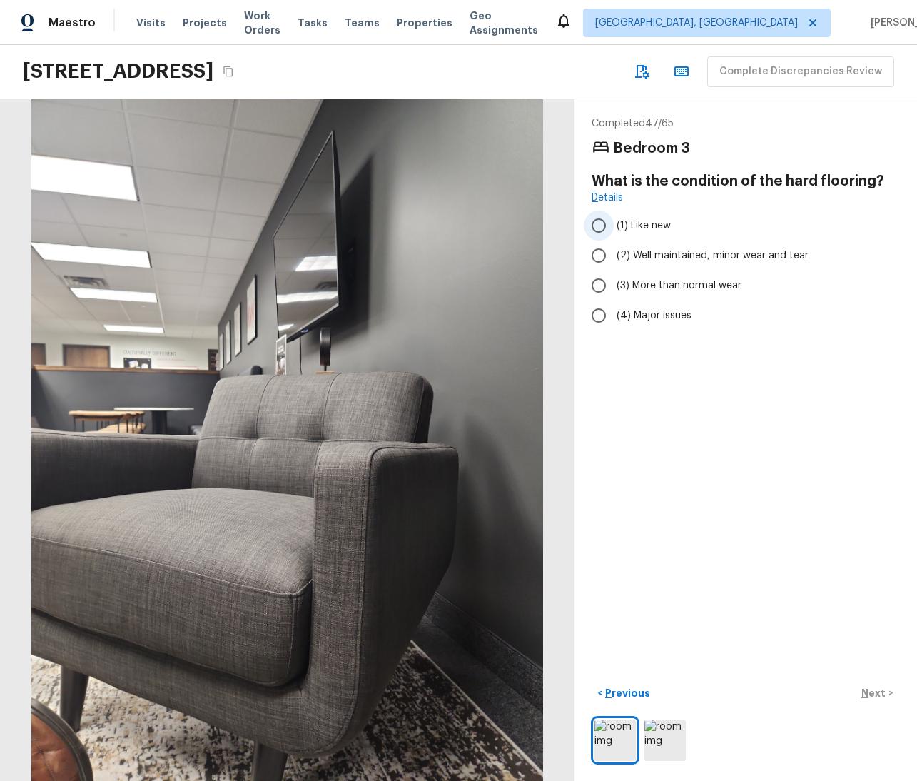
click at [617, 219] on span "(1) Like new" at bounding box center [644, 225] width 54 height 14
click at [614, 219] on input "(1) Like new" at bounding box center [599, 226] width 30 height 30
radio input "true"
click at [861, 686] on p "Next" at bounding box center [874, 693] width 27 height 14
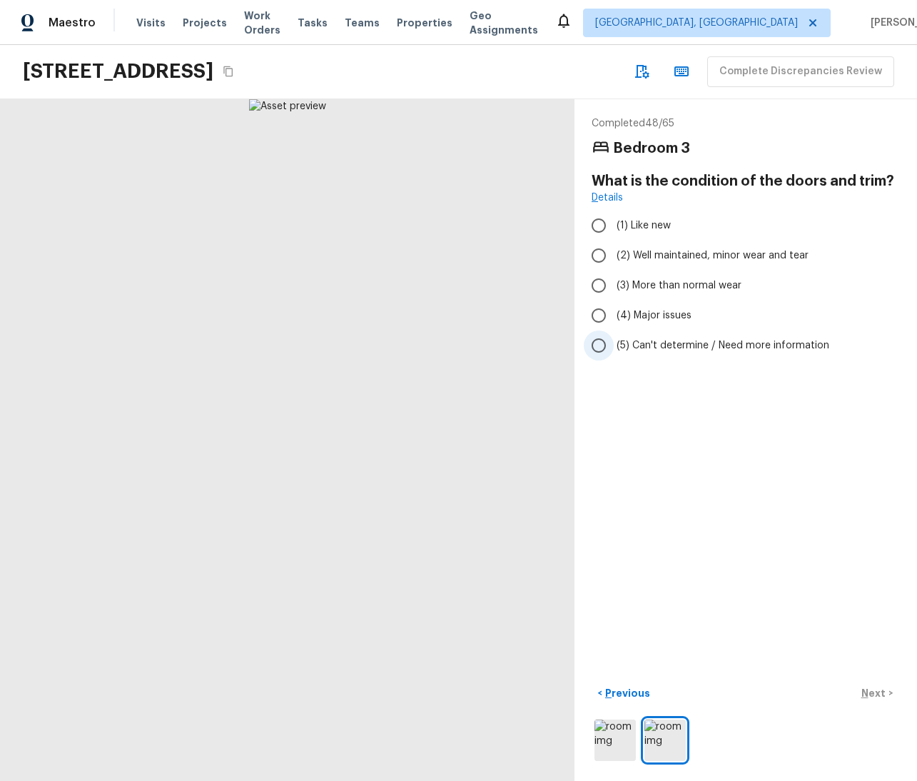
click at [660, 343] on span "(5) Can't determine / Need more information" at bounding box center [723, 345] width 213 height 14
click at [614, 343] on input "(5) Can't determine / Need more information" at bounding box center [599, 345] width 30 height 30
radio input "true"
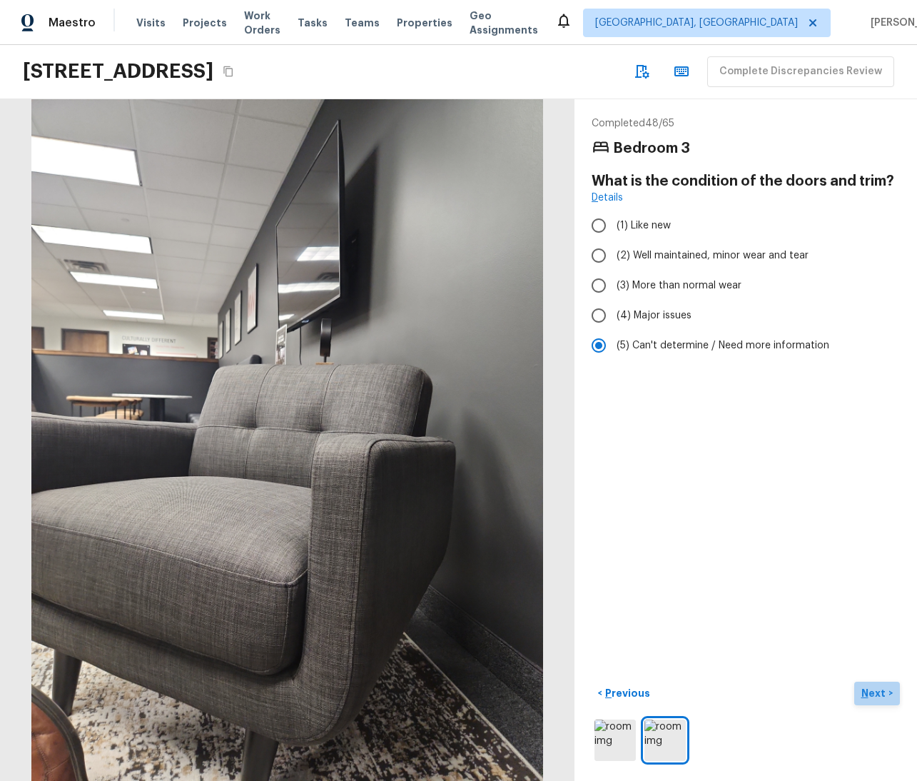
click at [864, 686] on p "Next" at bounding box center [874, 693] width 27 height 14
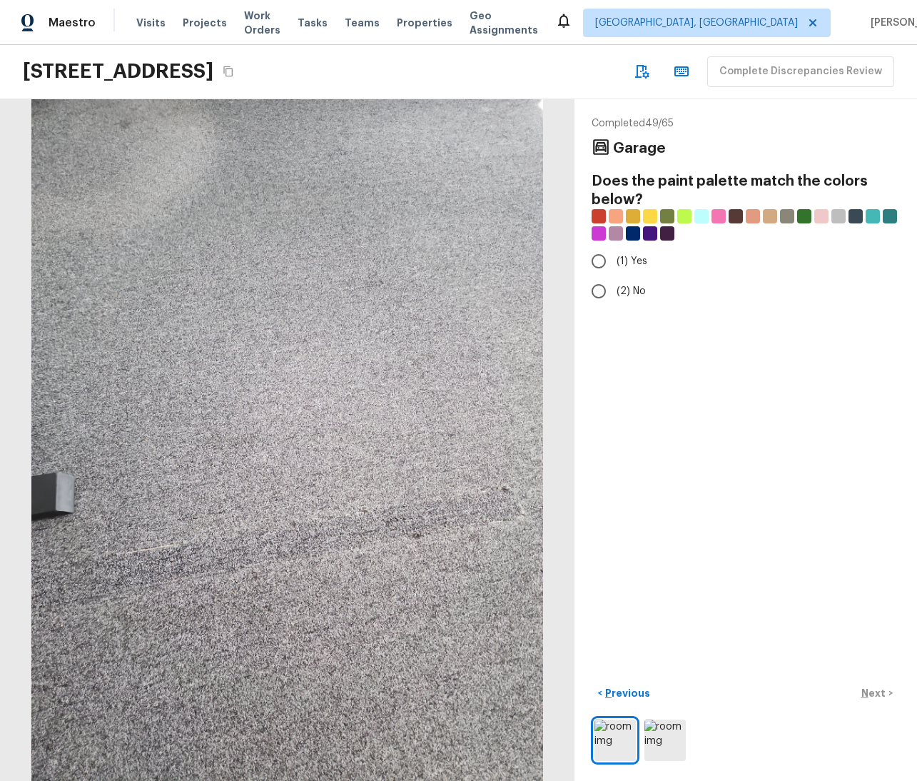
click at [772, 393] on div "Completed 49 / 65 Garage Does the paint palette match the colors below? (1) Yes…" at bounding box center [746, 440] width 343 height 682
click at [617, 265] on span "(1) Yes" at bounding box center [632, 261] width 31 height 14
click at [612, 265] on input "(1) Yes" at bounding box center [599, 261] width 30 height 30
radio input "true"
click at [866, 688] on p "Next" at bounding box center [874, 693] width 27 height 14
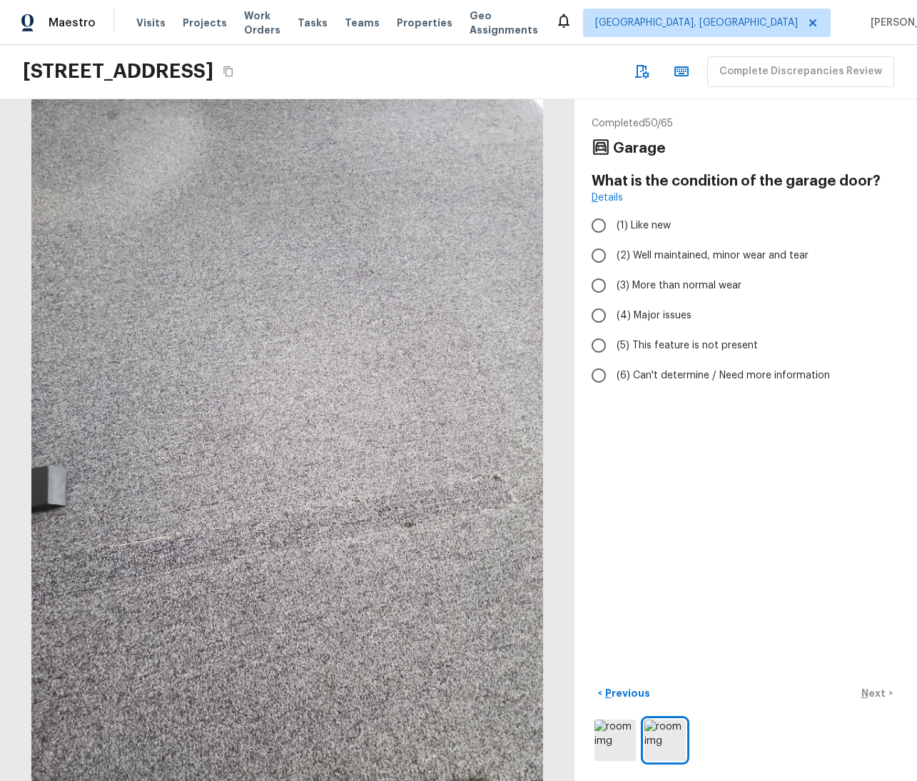
radio input "true"
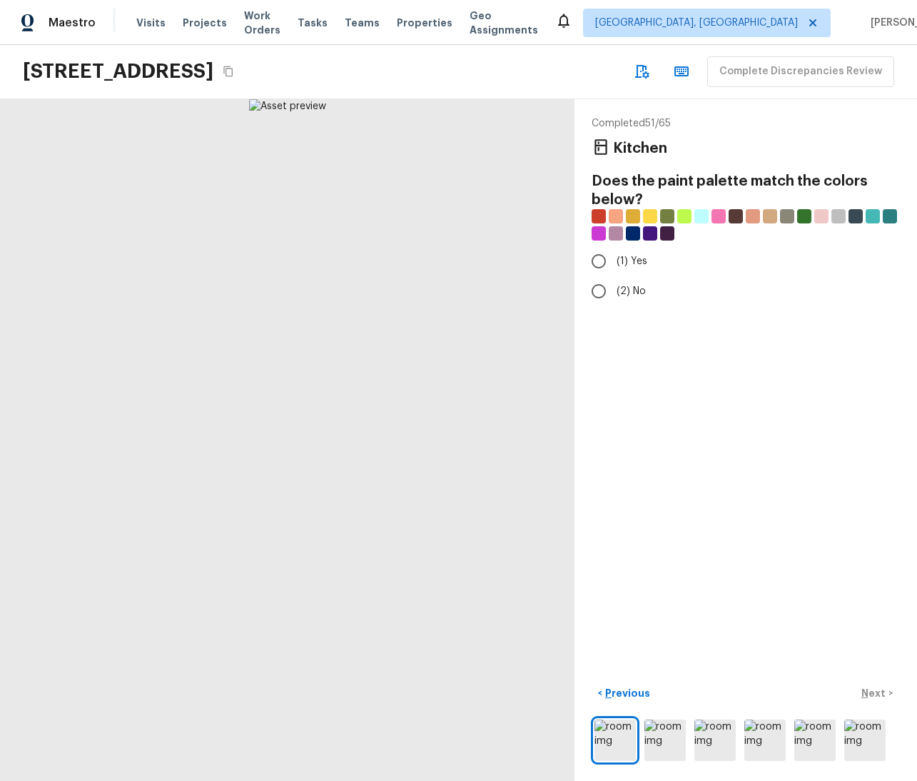
radio input "true"
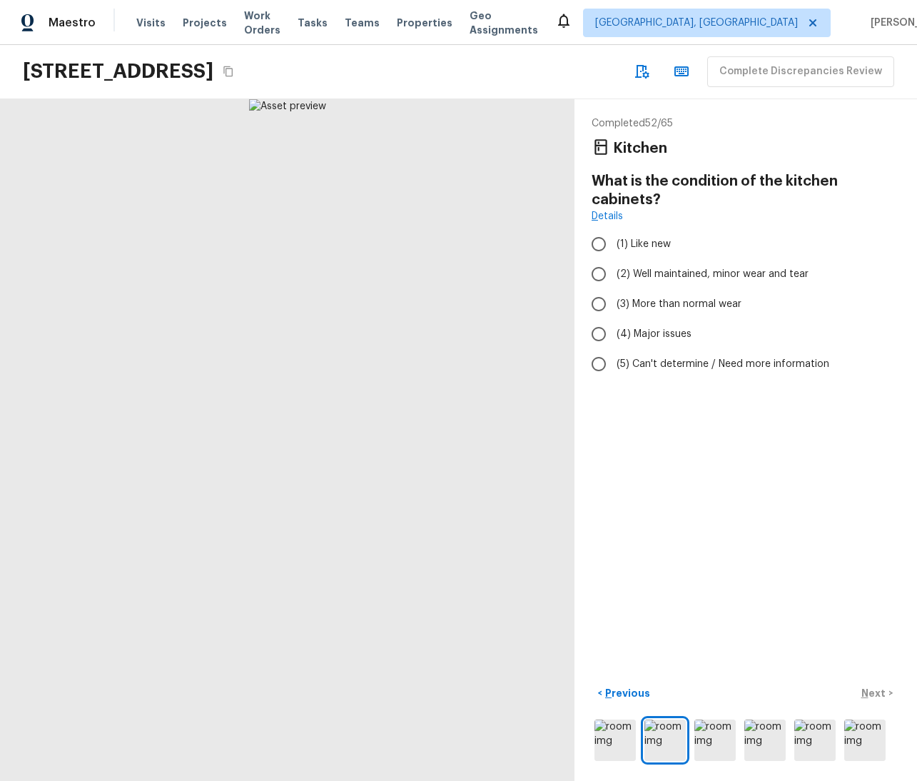
radio input "true"
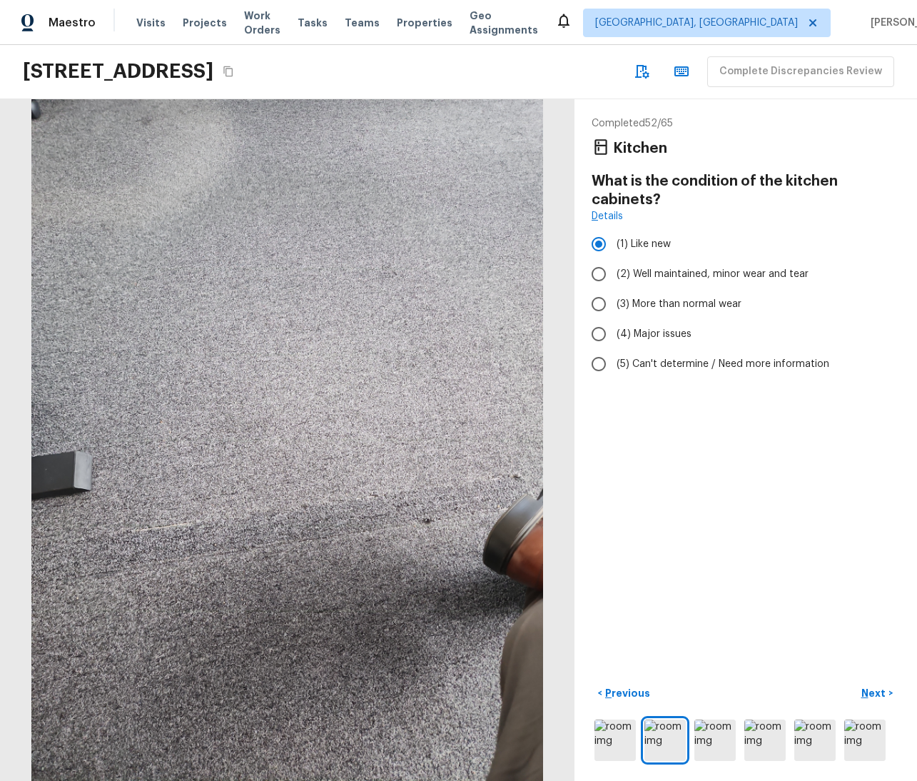
click at [792, 627] on div "Completed 52 / 65 Kitchen What is the condition of the kitchen cabinets? Detail…" at bounding box center [746, 440] width 343 height 682
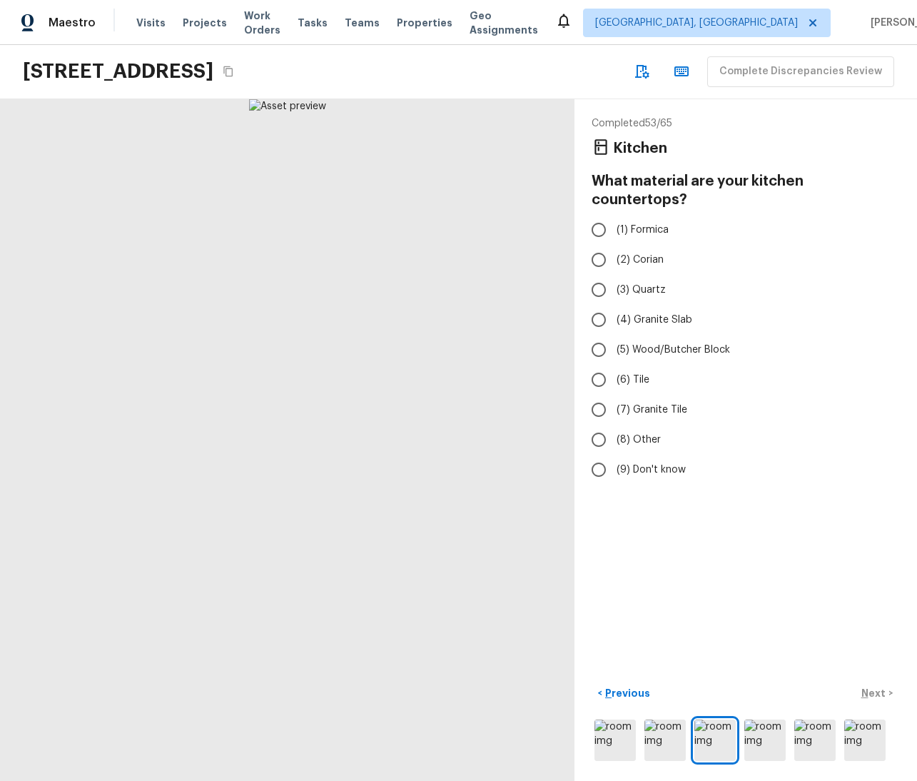
radio input "true"
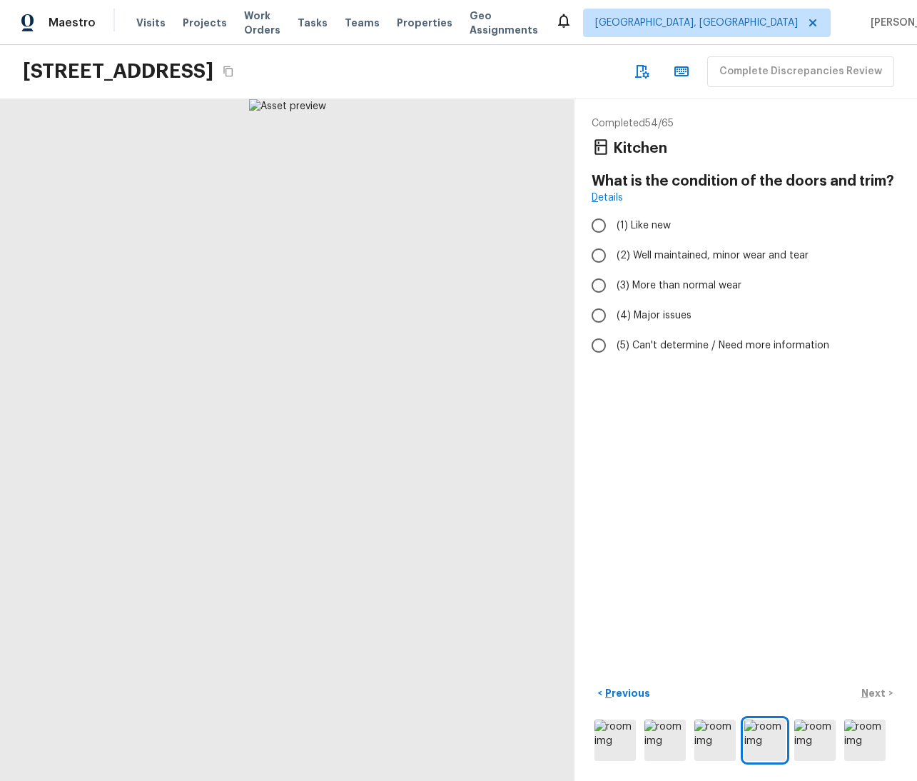
radio input "true"
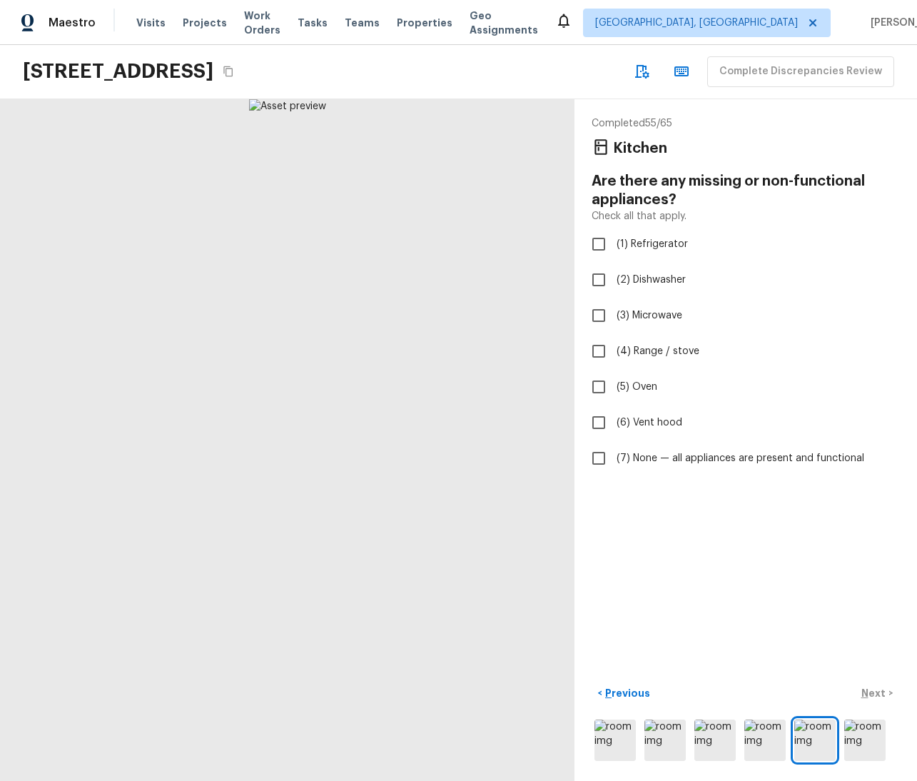
checkbox input "true"
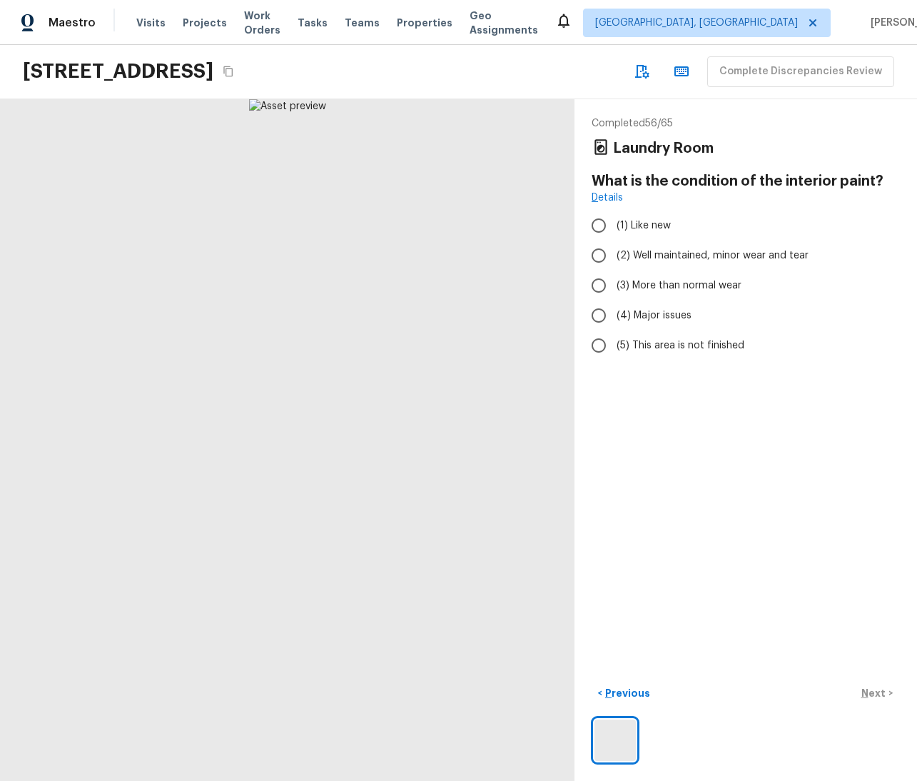
radio input "true"
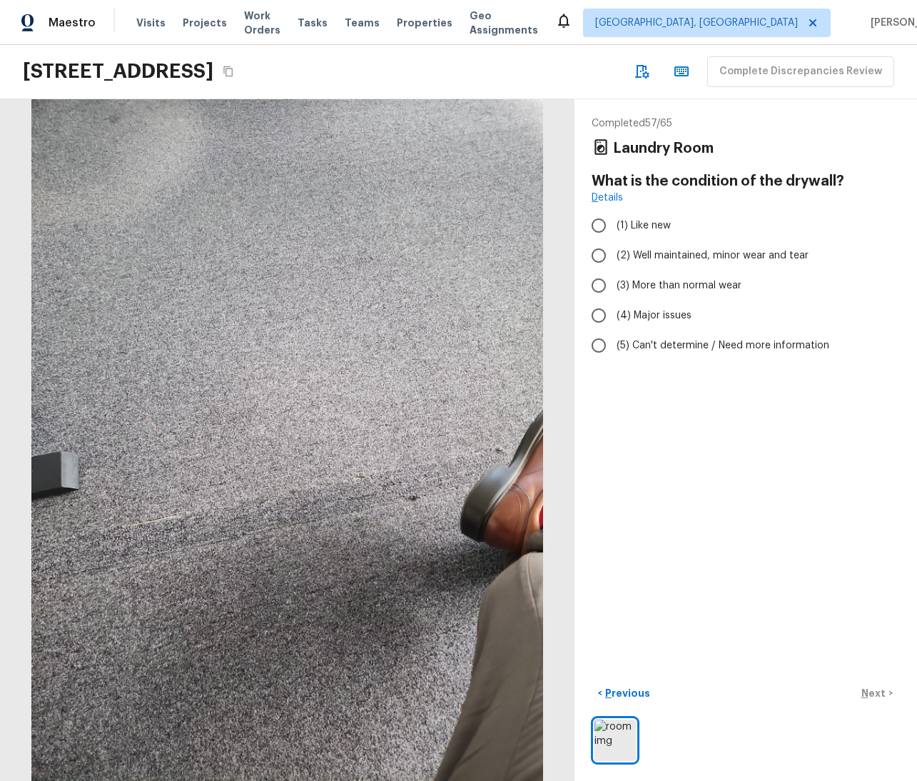
radio input "true"
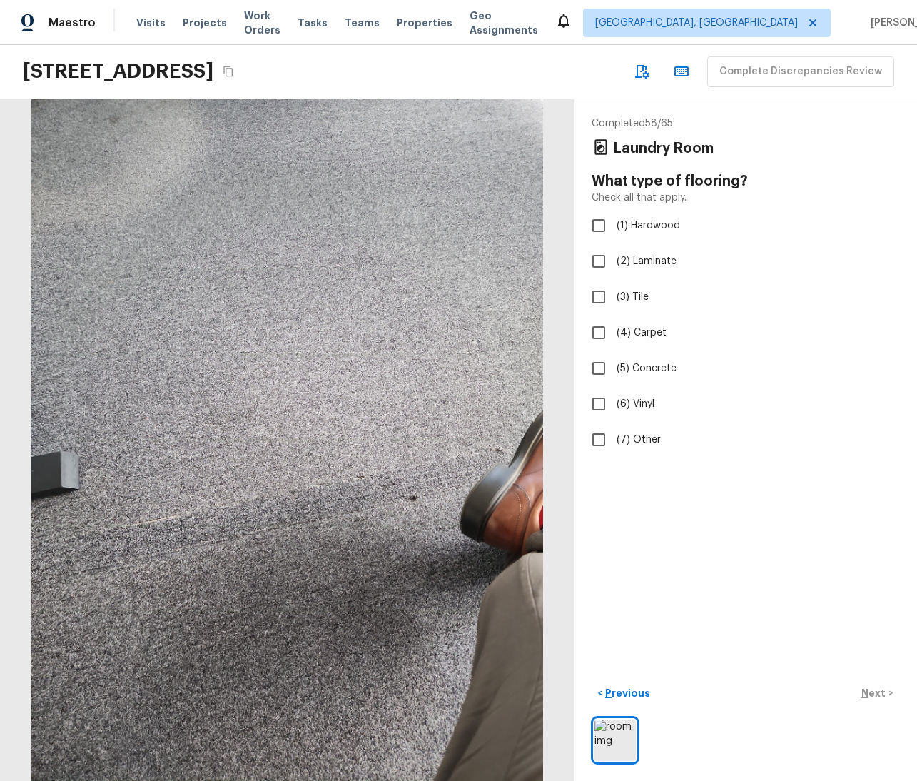
checkbox input "true"
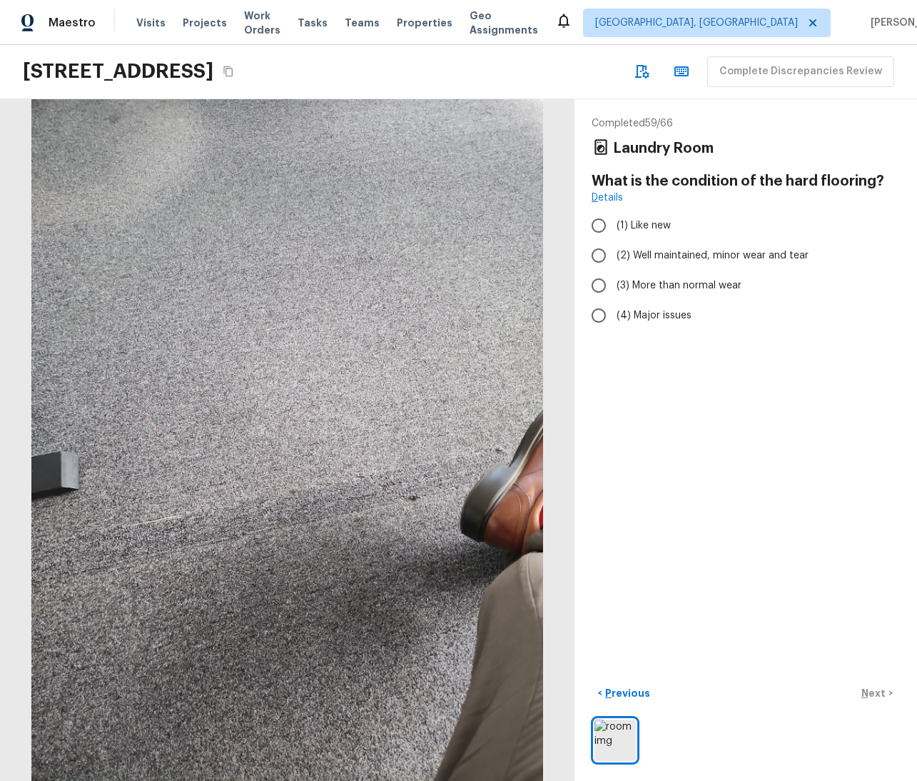
radio input "true"
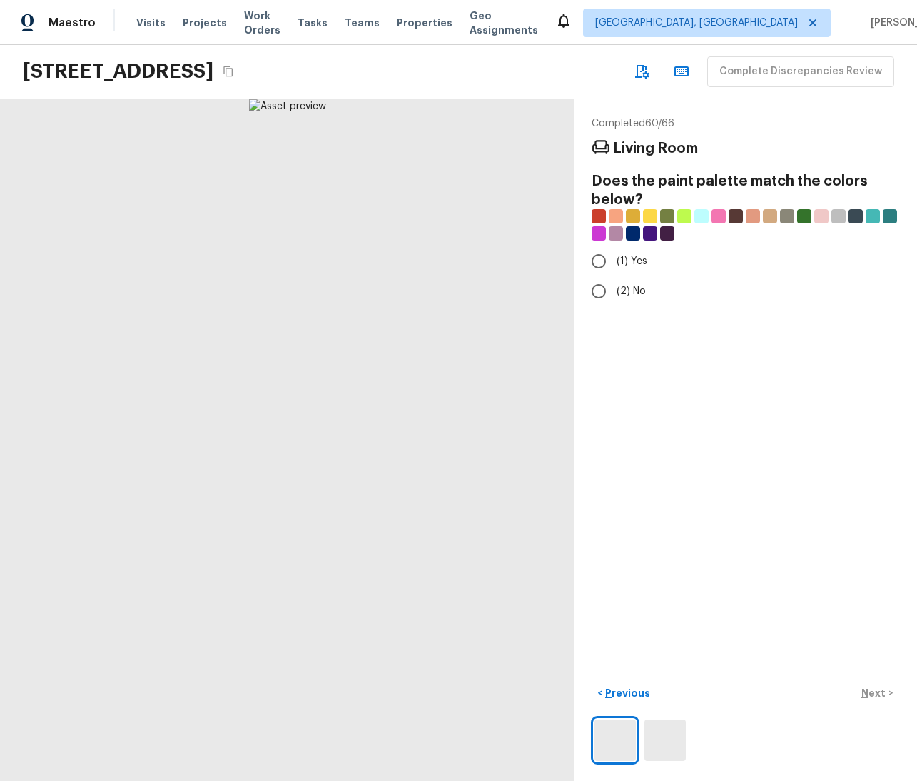
radio input "true"
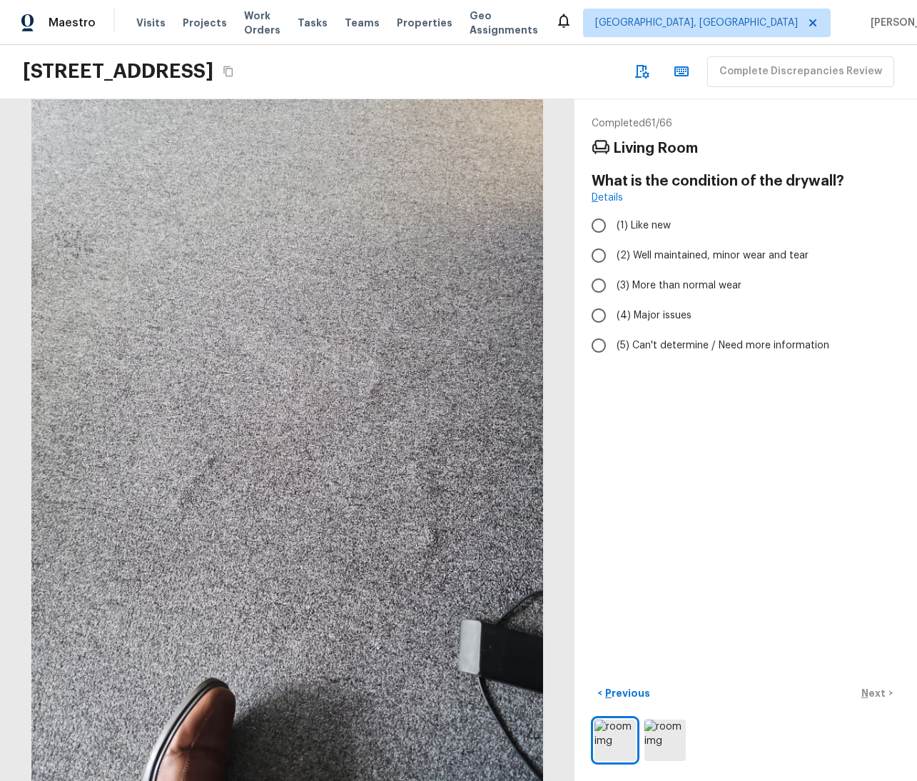
radio input "true"
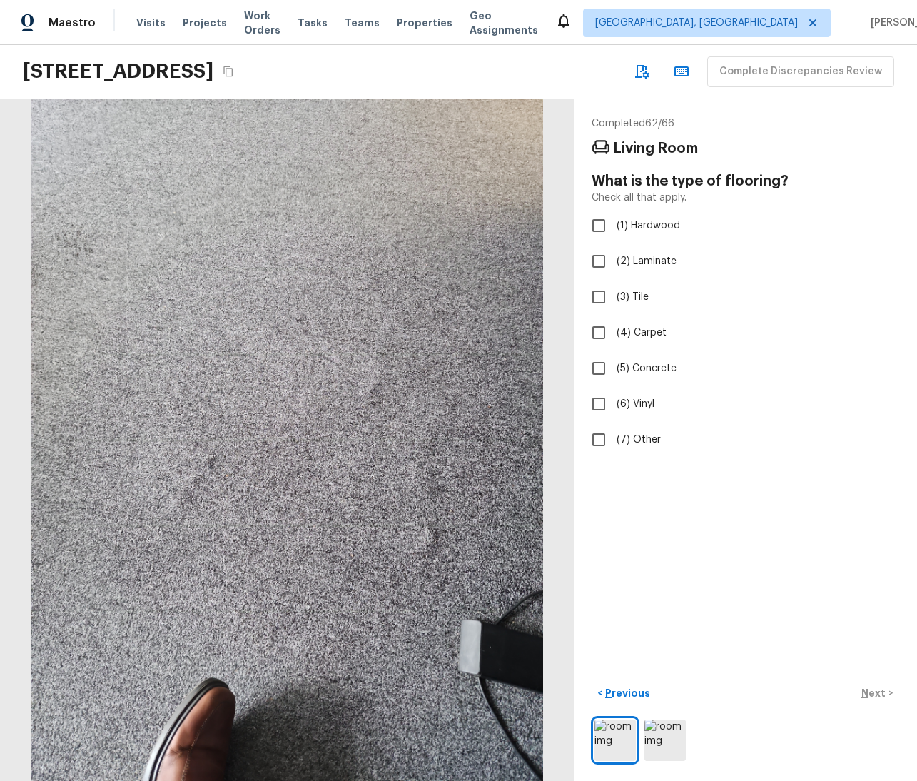
checkbox input "true"
click at [862, 686] on p "Next" at bounding box center [874, 693] width 27 height 14
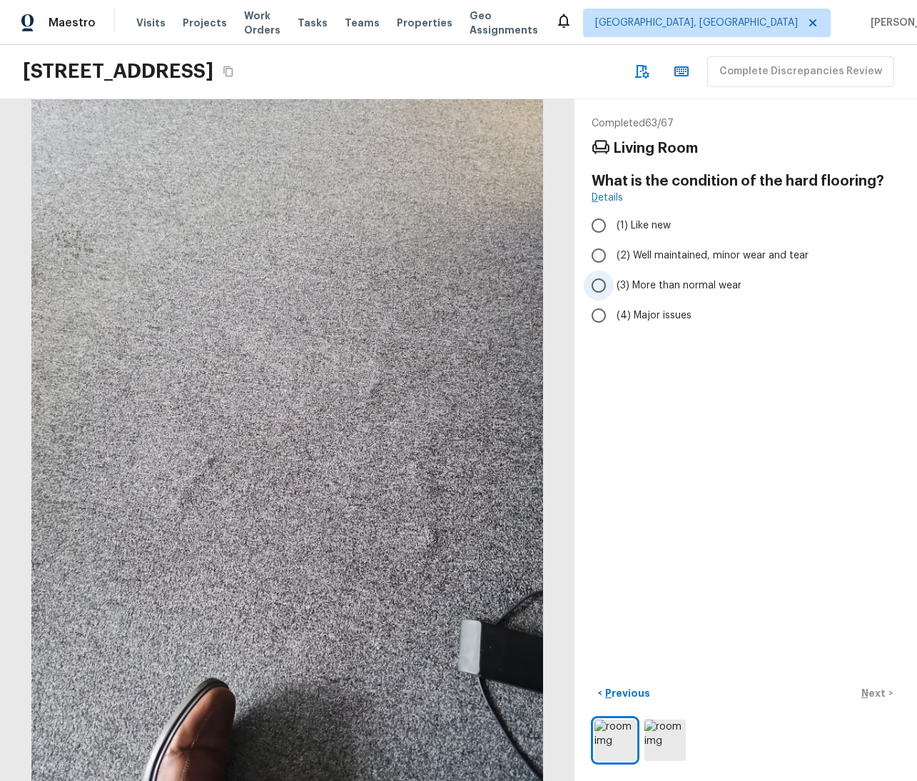
radio input "true"
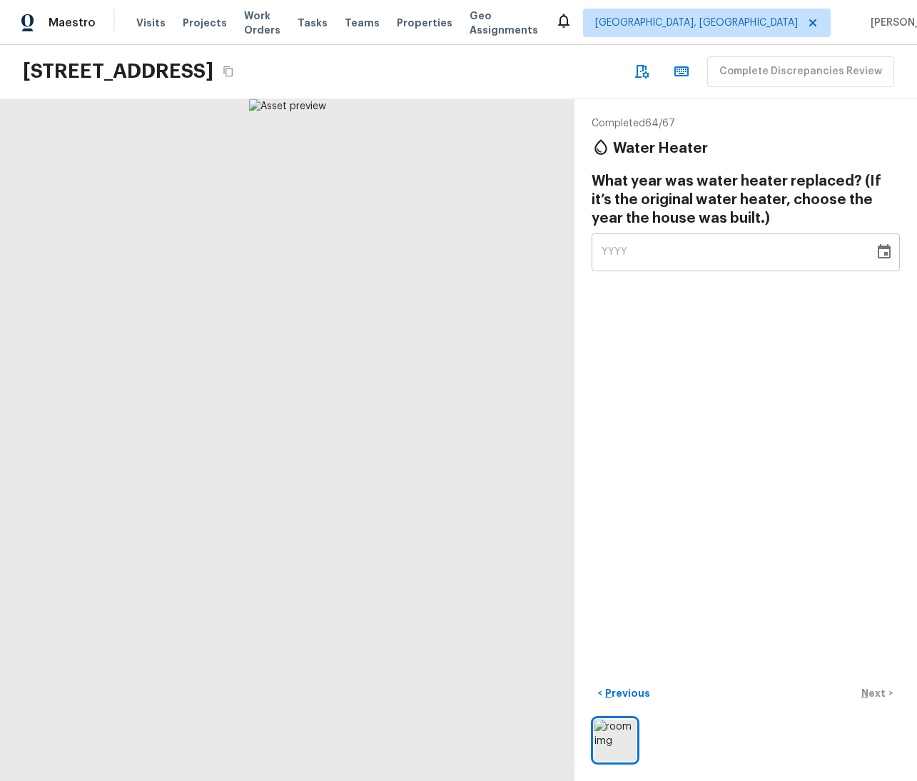
click at [712, 245] on div "YYYY" at bounding box center [733, 252] width 263 height 38
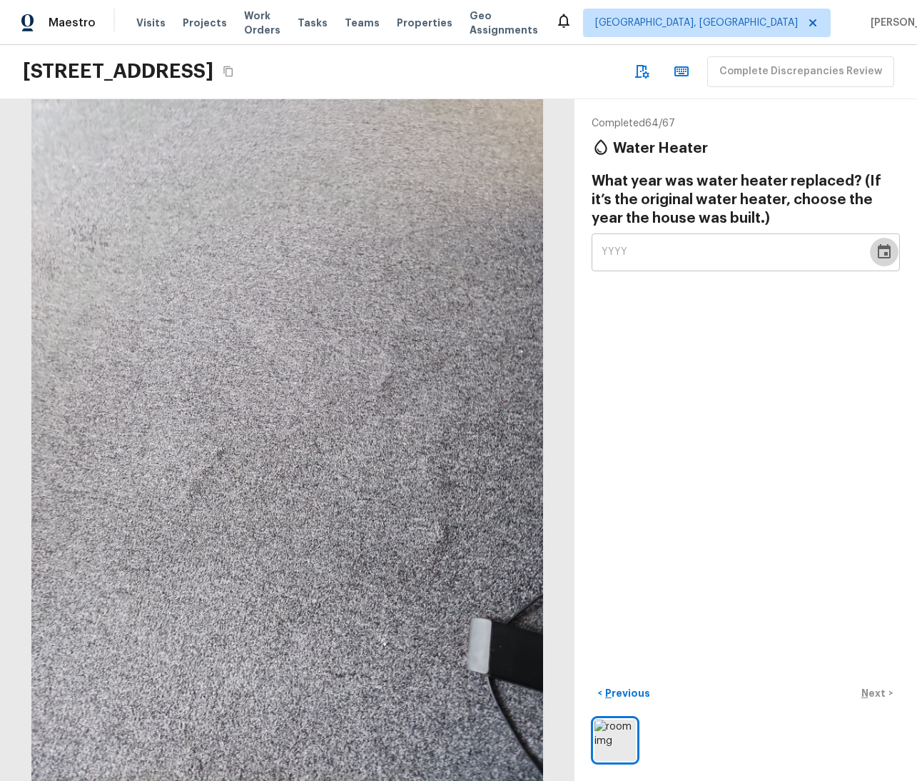
click at [879, 243] on icon "Choose date" at bounding box center [884, 251] width 17 height 17
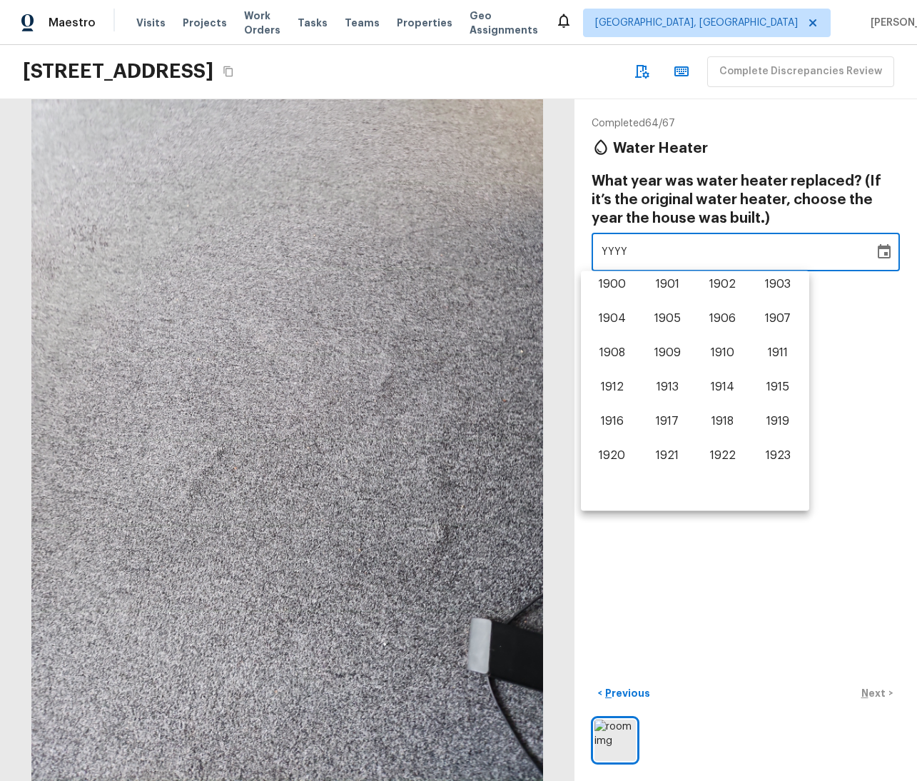
scroll to position [888, 0]
click at [717, 425] on button "2022" at bounding box center [722, 424] width 51 height 26
type input "2022"
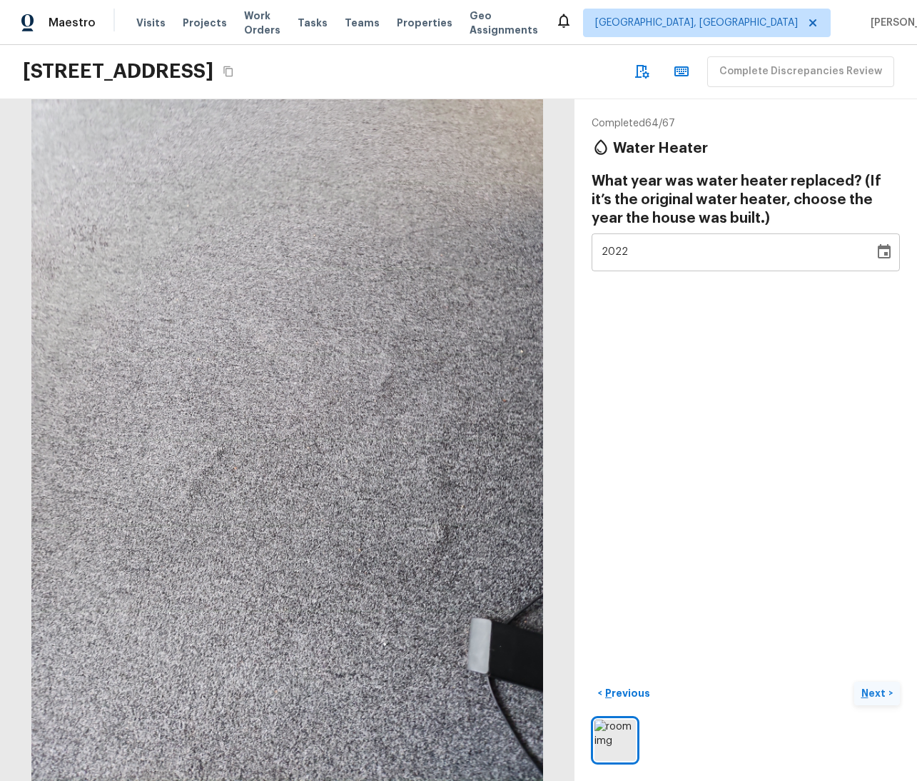
click at [872, 687] on p "Next" at bounding box center [874, 693] width 27 height 14
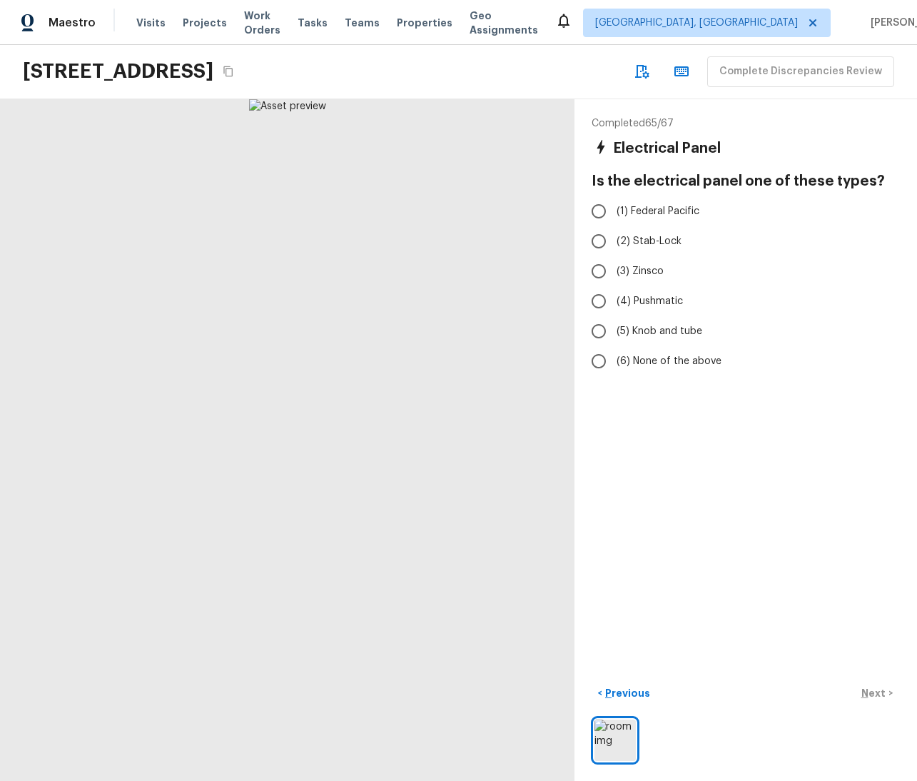
radio input "true"
click at [877, 682] on button "Next >" at bounding box center [877, 694] width 46 height 24
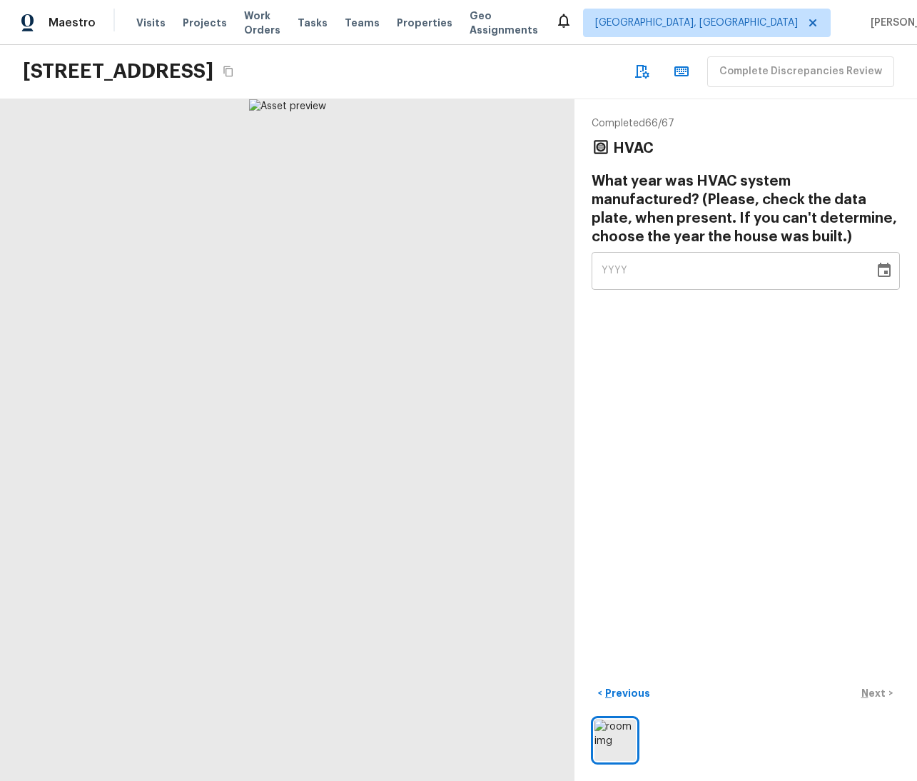
click at [889, 280] on div "YYYY ​" at bounding box center [746, 271] width 308 height 38
click at [880, 271] on icon "Choose date" at bounding box center [884, 270] width 17 height 17
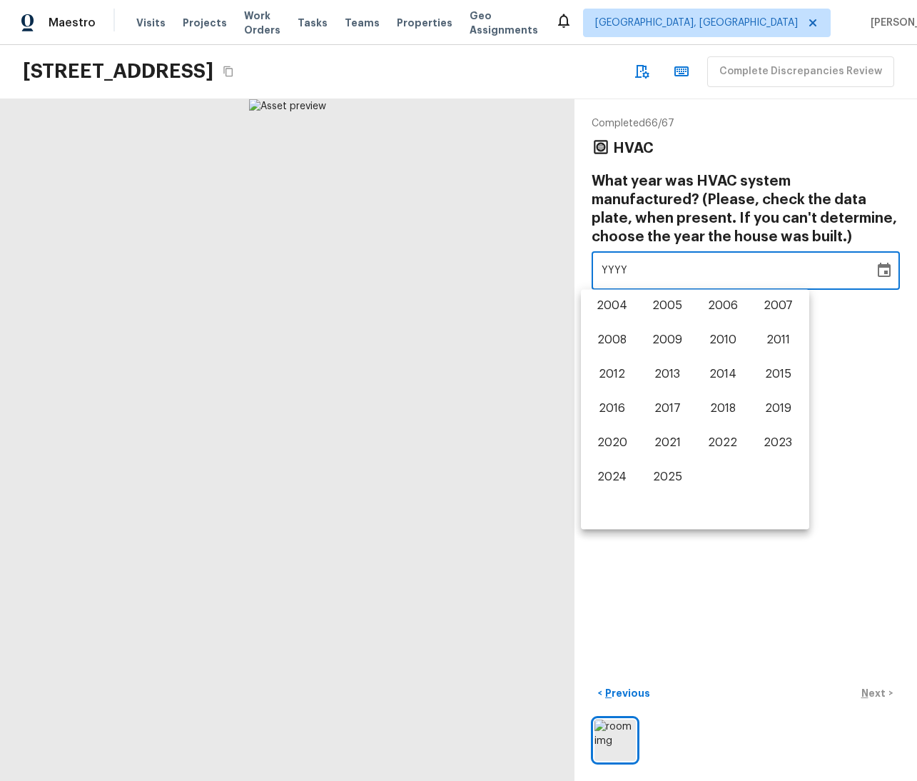
click at [664, 427] on div "1900 1901 1902 1903 1904 1905 1906 1907 1908 1909 1910 1911 1912 1913 1914 1915…" at bounding box center [695, 390] width 228 height 200
click at [665, 446] on button "2021" at bounding box center [667, 443] width 51 height 26
type input "2021"
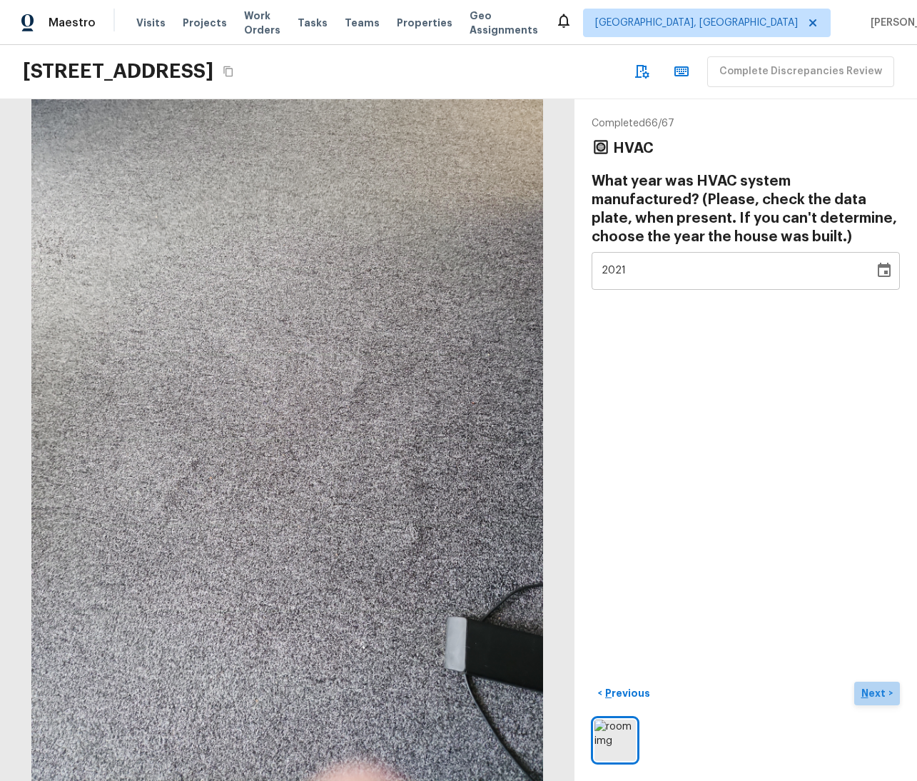
click at [869, 687] on p "Next" at bounding box center [874, 693] width 27 height 14
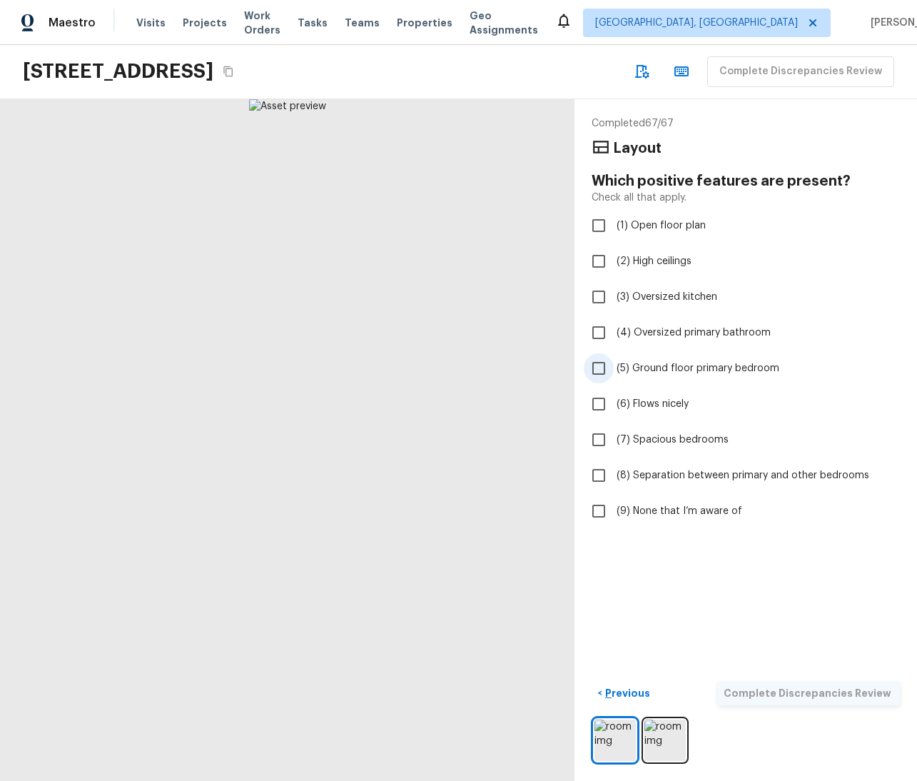
click at [657, 358] on label "(5) Ground floor primary bedroom" at bounding box center [736, 368] width 305 height 30
click at [614, 358] on input "(5) Ground floor primary bedroom" at bounding box center [599, 368] width 30 height 30
checkbox input "true"
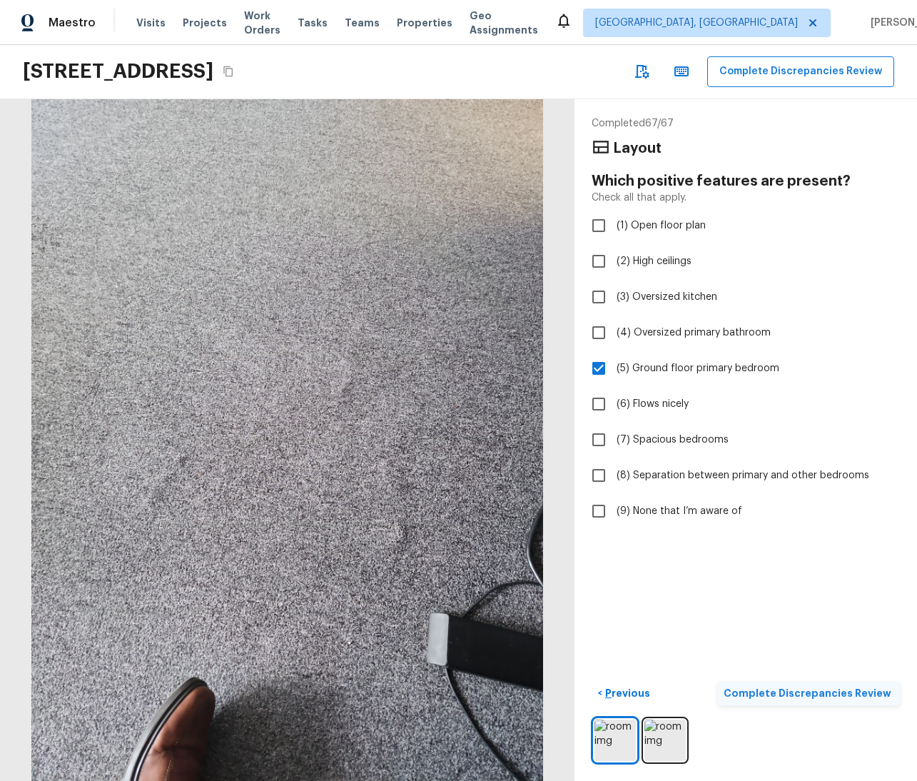
click at [819, 686] on p "Complete Discrepancies Review" at bounding box center [809, 693] width 171 height 14
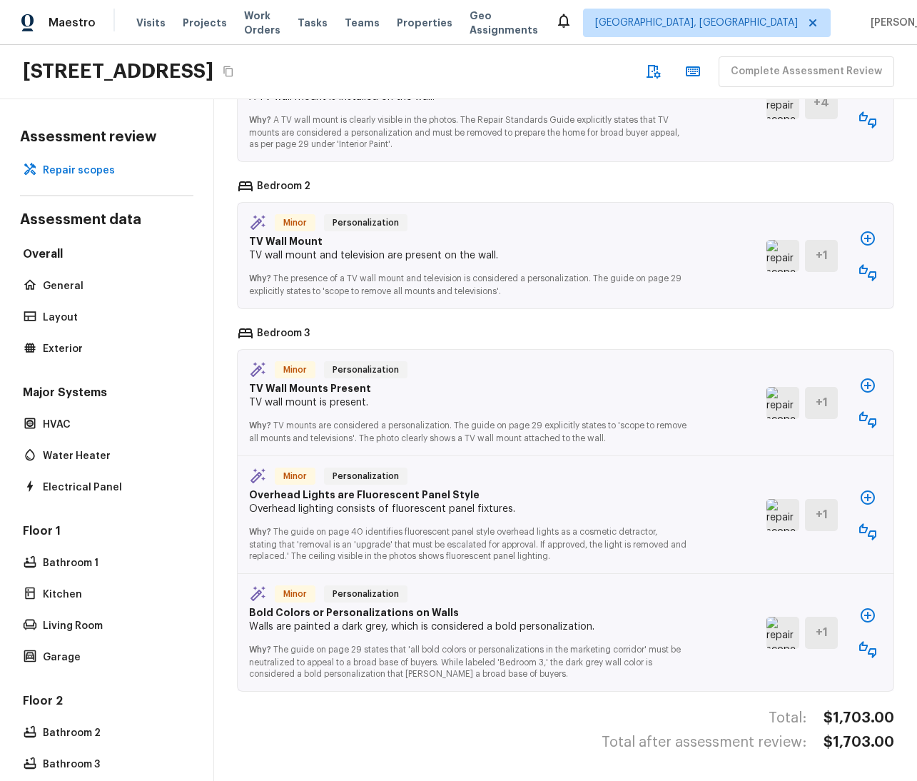
scroll to position [11, 0]
click at [859, 523] on icon "button" at bounding box center [867, 531] width 17 height 17
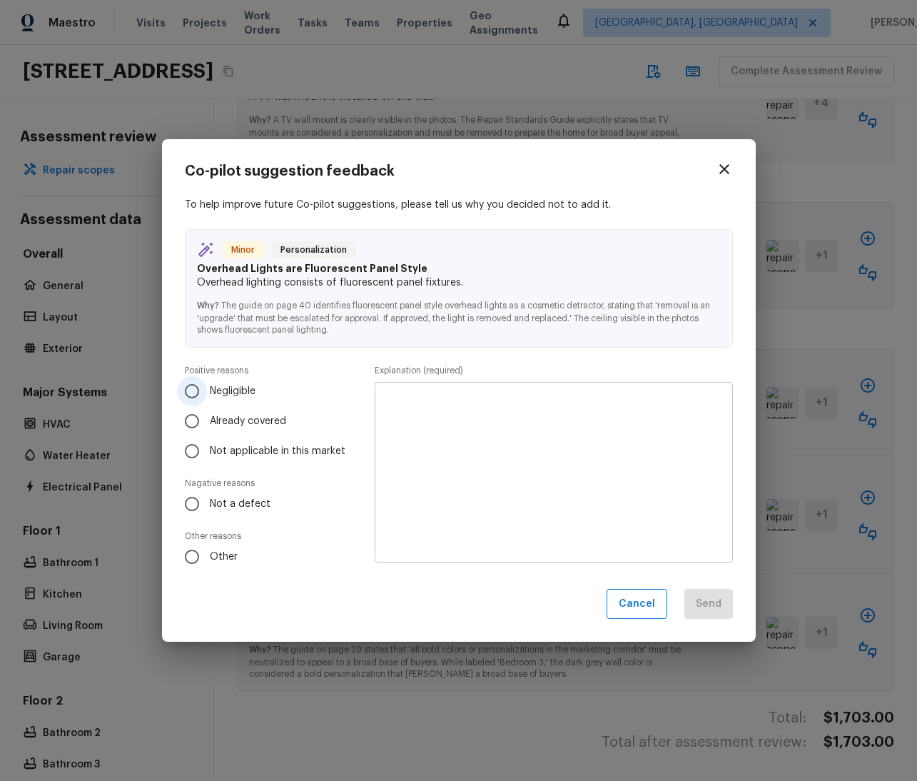
click at [231, 403] on label "Negligible" at bounding box center [265, 391] width 176 height 30
click at [207, 403] on input "Negligible" at bounding box center [192, 391] width 30 height 30
radio input "true"
click at [235, 506] on span "Not a defect" at bounding box center [240, 504] width 61 height 14
click at [207, 506] on input "Not a defect" at bounding box center [192, 504] width 30 height 30
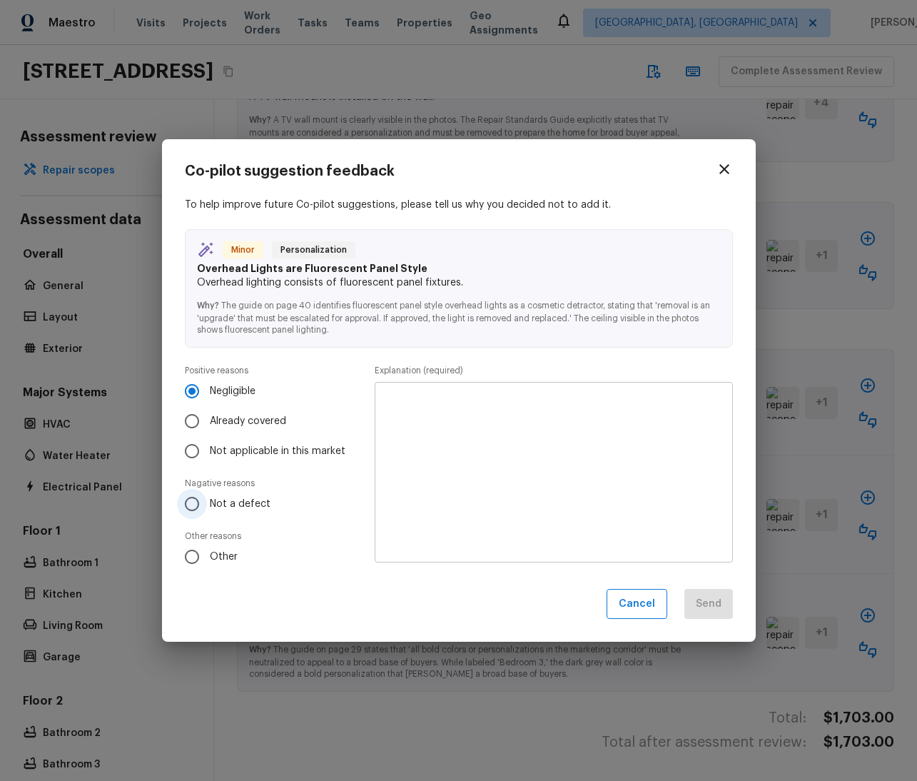
radio input "true"
radio input "false"
click at [218, 559] on span "Other" at bounding box center [224, 557] width 28 height 14
click at [207, 559] on input "Other" at bounding box center [192, 557] width 30 height 30
radio input "true"
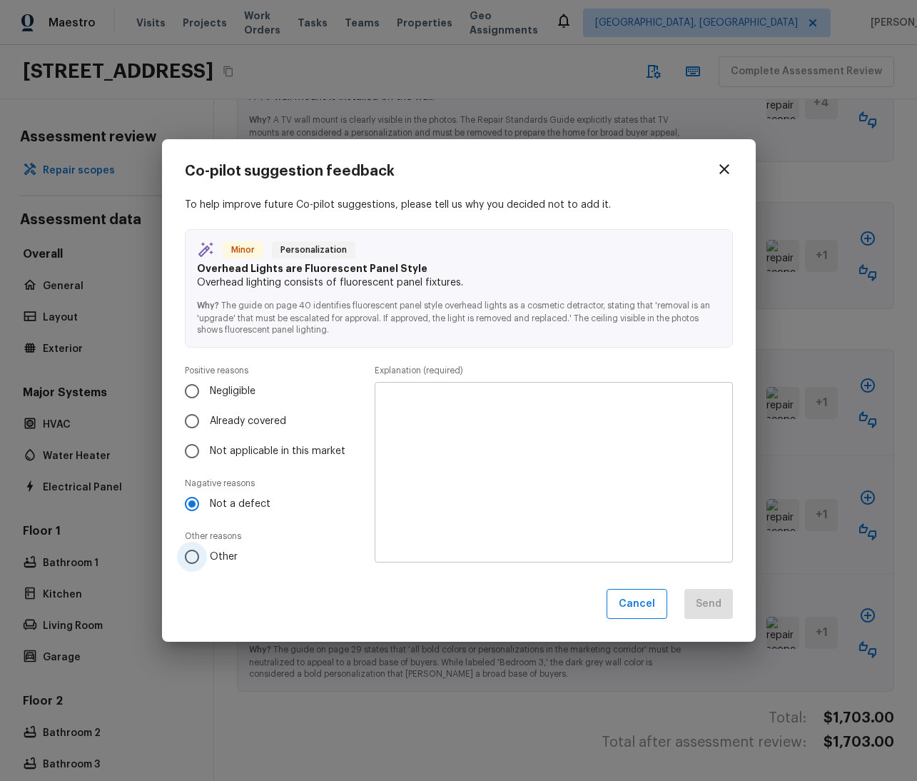
radio input "false"
click at [223, 388] on span "Negligible" at bounding box center [233, 391] width 46 height 14
click at [207, 388] on input "Negligible" at bounding box center [192, 391] width 30 height 30
radio input "true"
radio input "false"
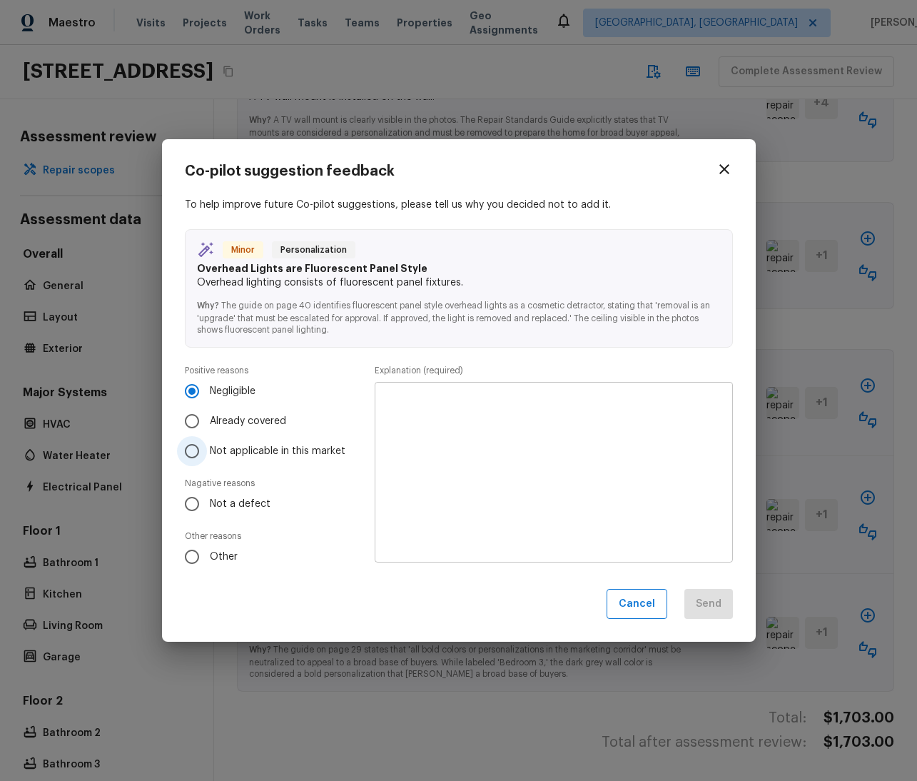
click at [275, 448] on span "Not applicable in this market" at bounding box center [278, 451] width 136 height 14
click at [207, 448] on input "Not applicable in this market" at bounding box center [192, 451] width 30 height 30
radio input "true"
click at [256, 420] on span "Already covered" at bounding box center [248, 421] width 76 height 14
click at [207, 420] on input "Already covered" at bounding box center [192, 421] width 30 height 30
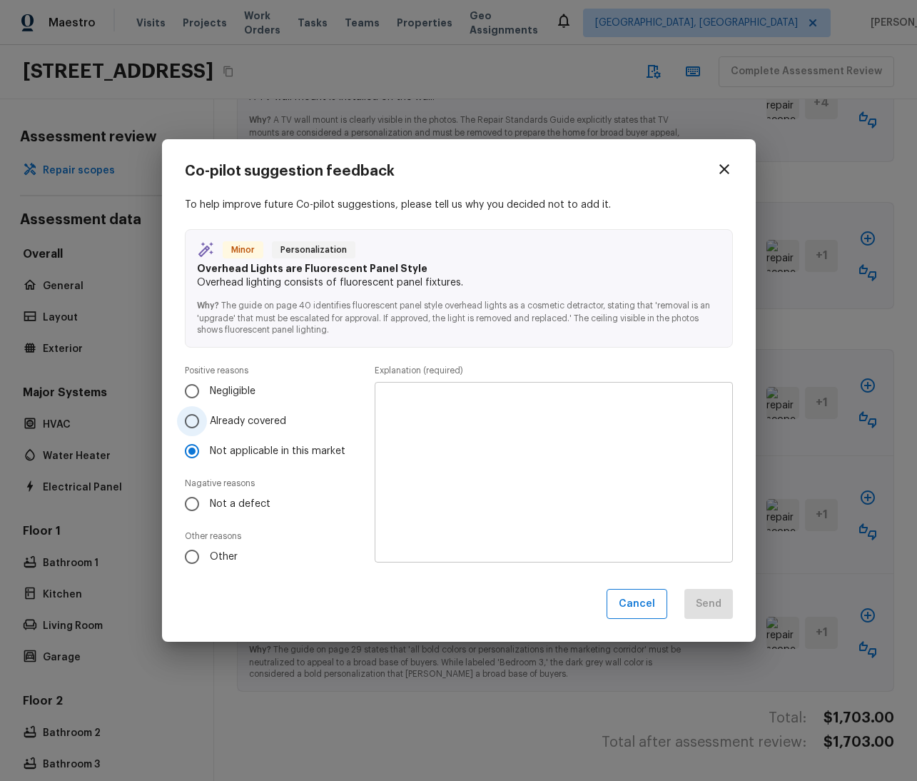
radio input "true"
click at [245, 500] on span "Not a defect" at bounding box center [240, 504] width 61 height 14
click at [207, 500] on input "Not a defect" at bounding box center [192, 504] width 30 height 30
radio input "true"
radio input "false"
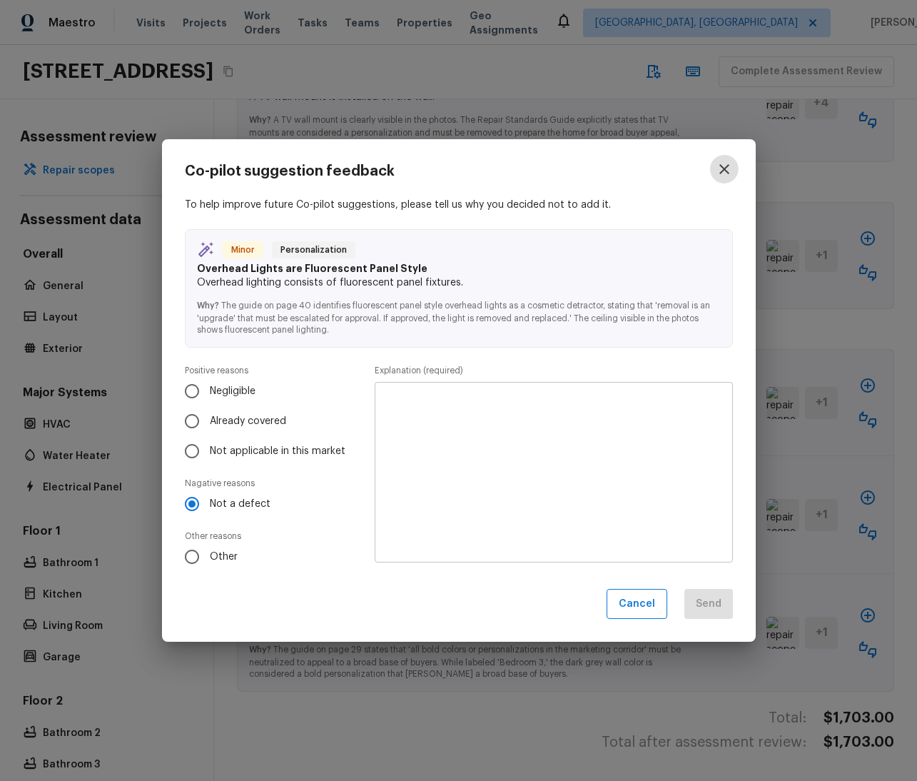
click at [722, 163] on icon "button" at bounding box center [724, 169] width 17 height 17
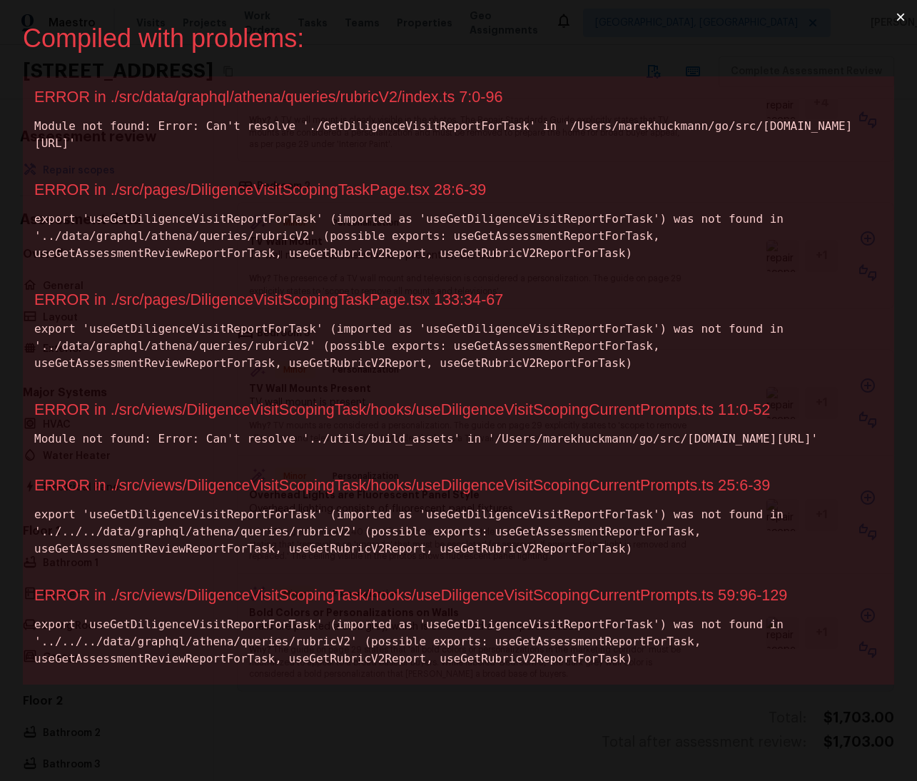
scroll to position [0, 0]
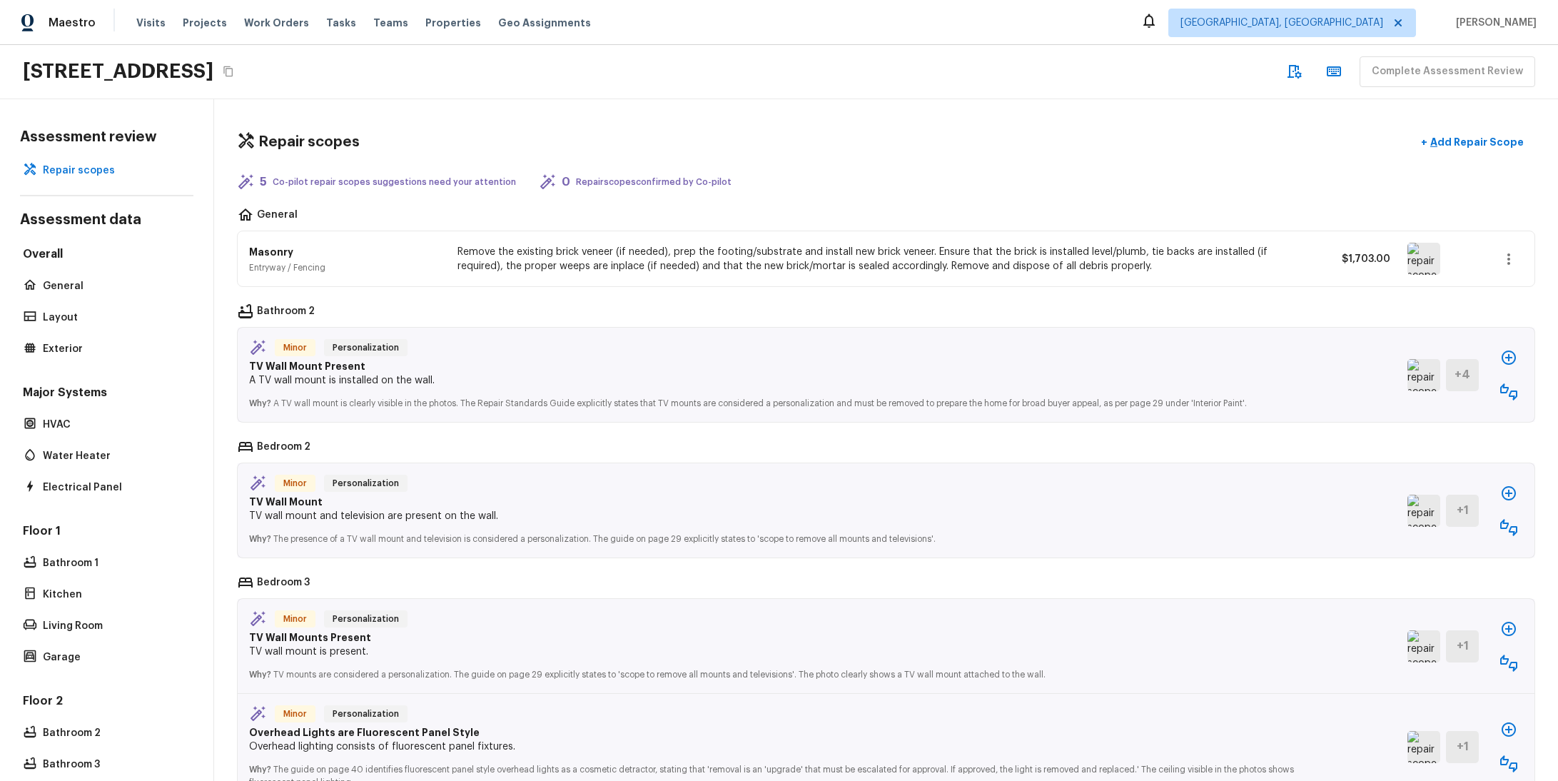
click at [916, 350] on icon "button" at bounding box center [1508, 357] width 17 height 17
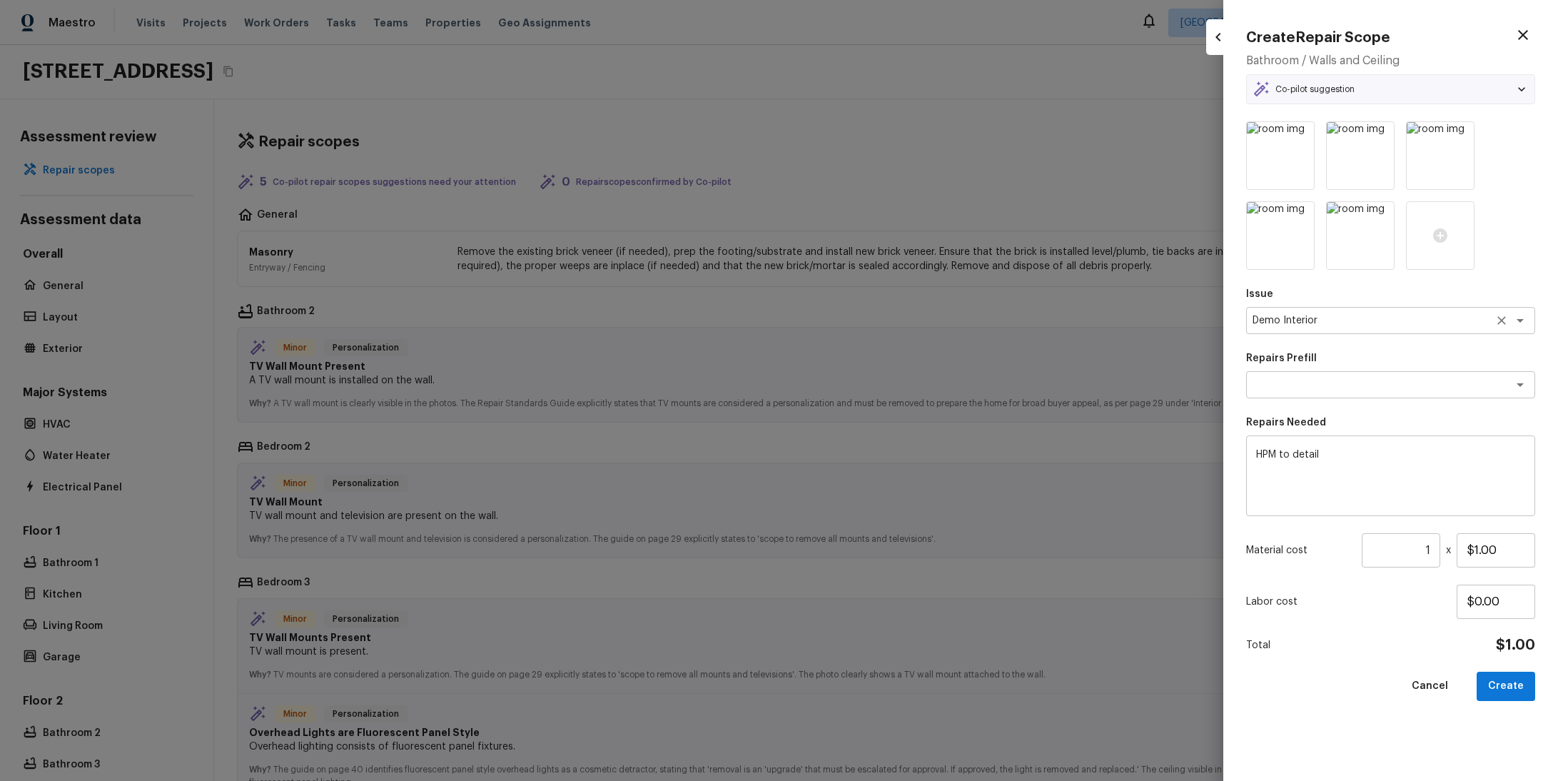
type textarea "Add a Task"
click at [916, 271] on div at bounding box center [779, 390] width 1558 height 781
type input "$0.00"
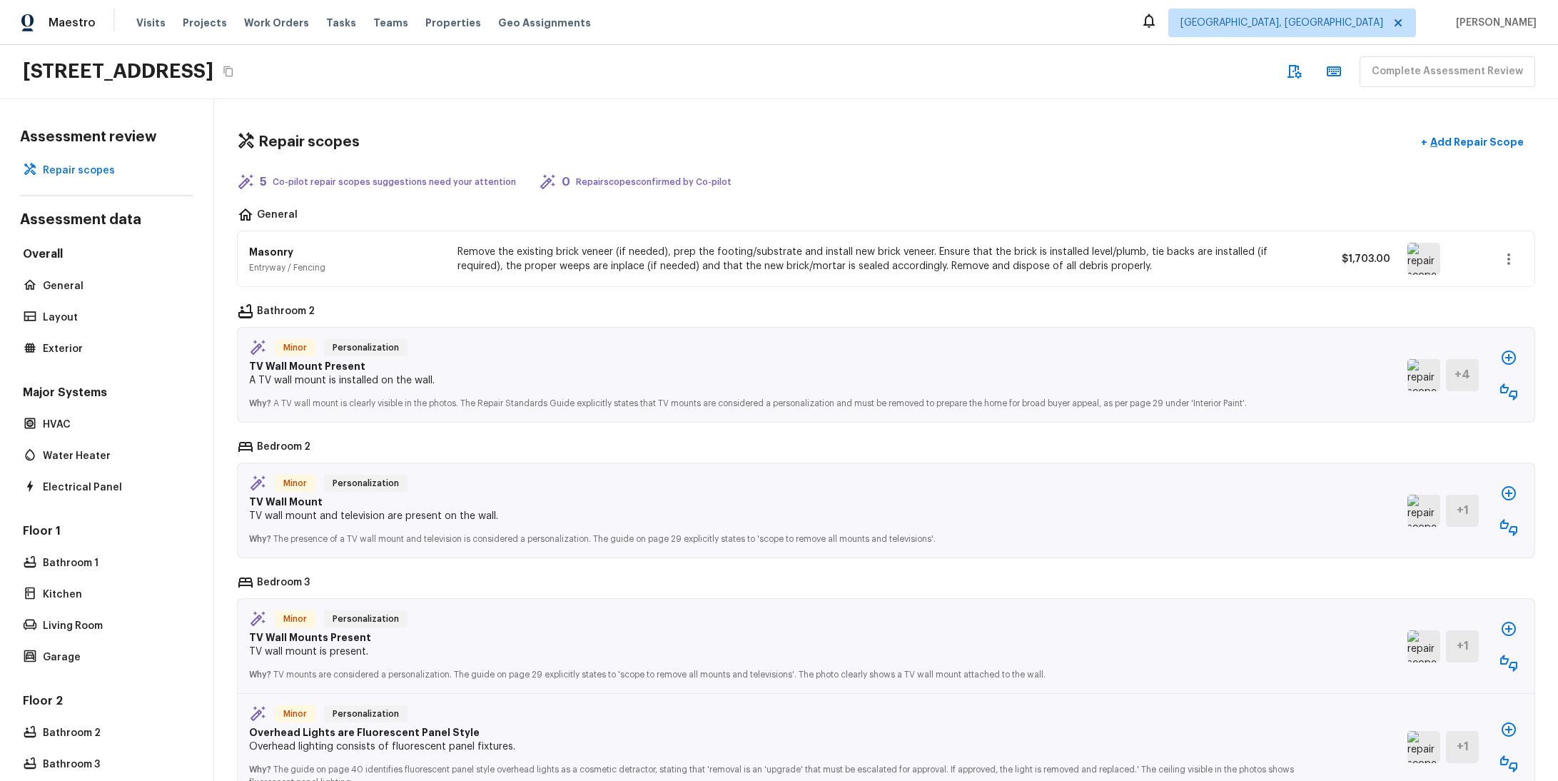
click at [916, 353] on icon "button" at bounding box center [1508, 357] width 17 height 17
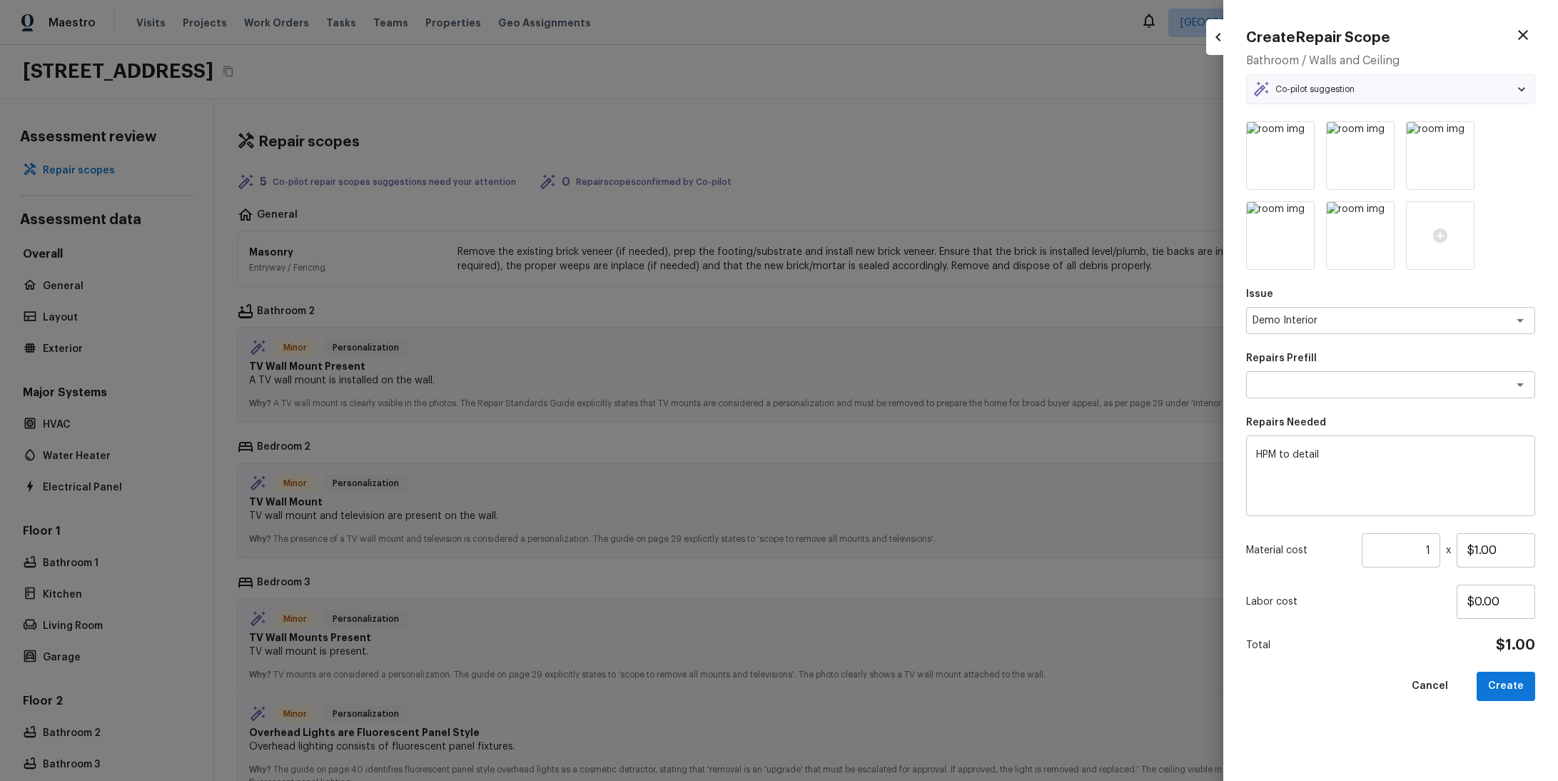
type textarea "Add a Task"
click at [916, 23] on button "button" at bounding box center [1523, 35] width 24 height 24
type input "$0.00"
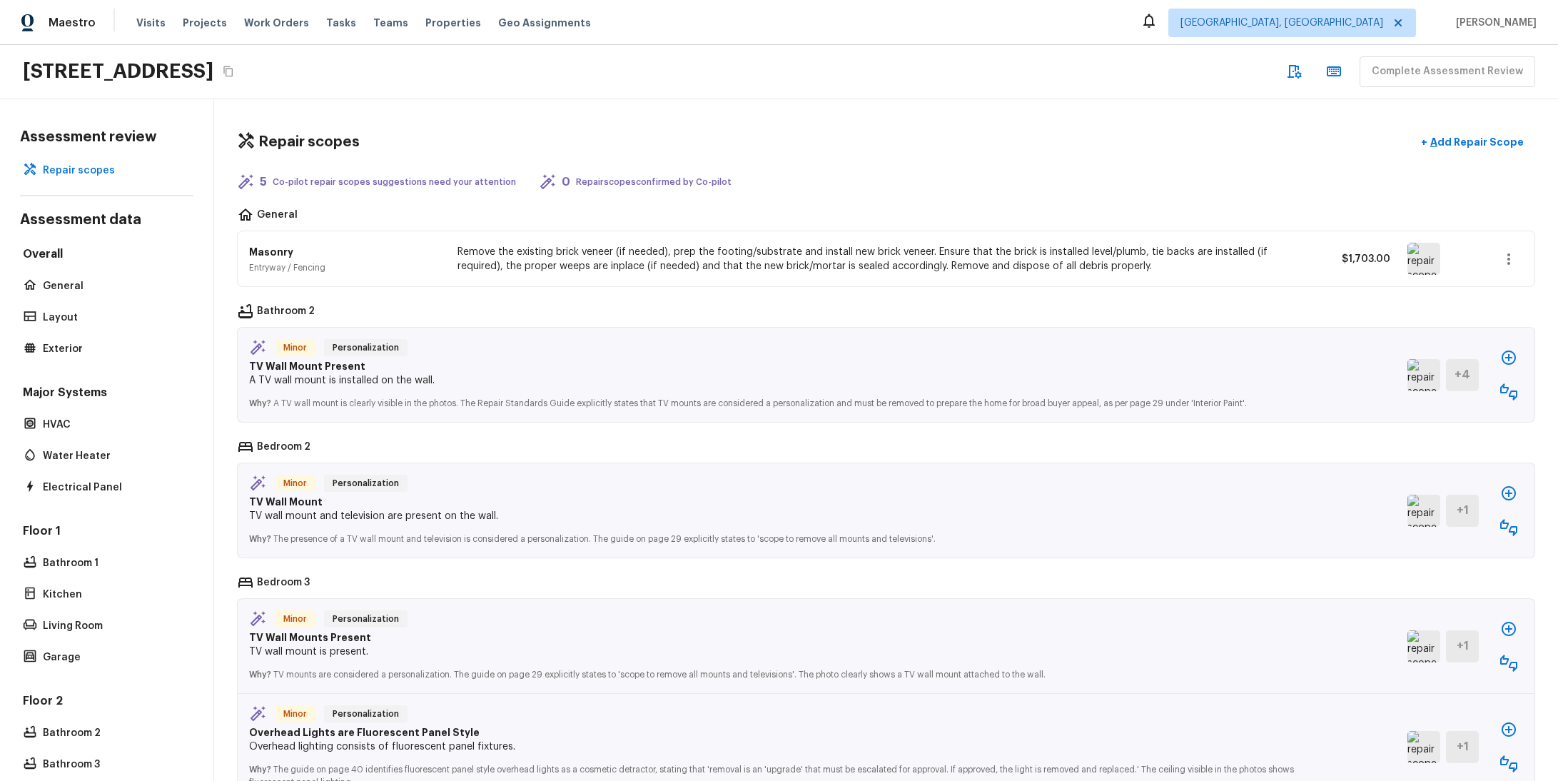
click at [916, 367] on button "button" at bounding box center [1509, 357] width 29 height 29
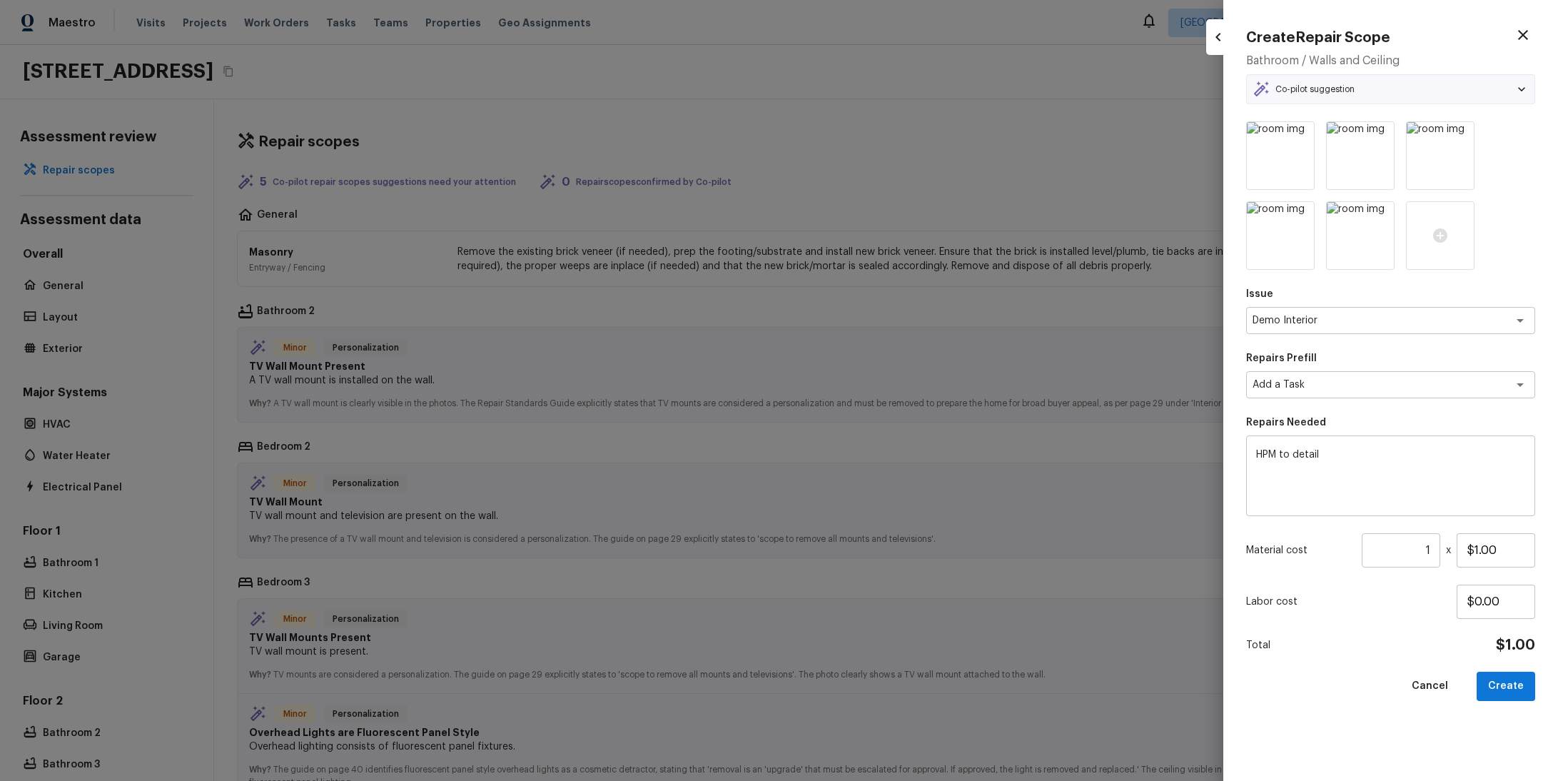
click at [916, 86] on div "Co-pilot suggestion" at bounding box center [1391, 89] width 276 height 17
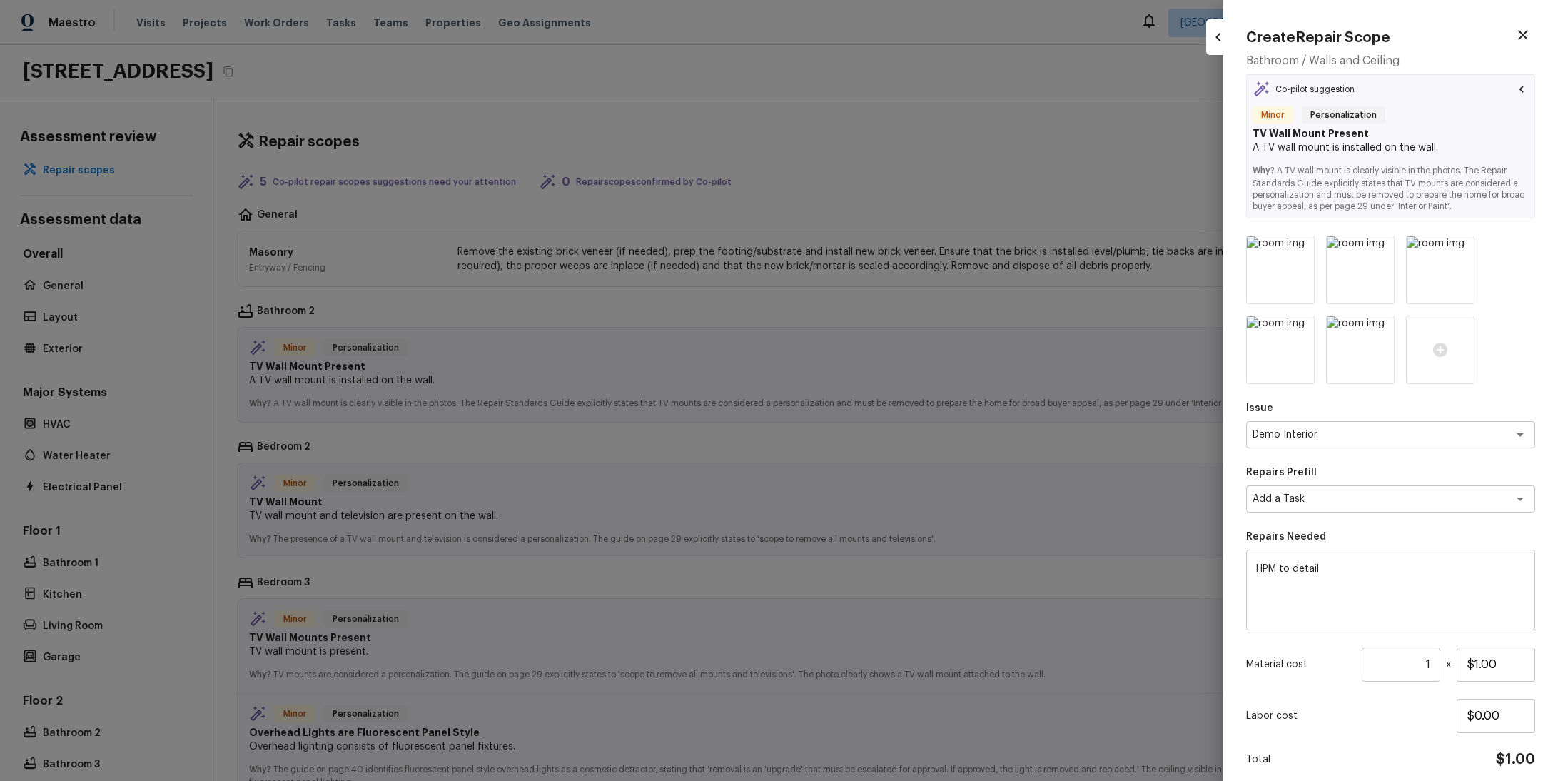
click at [916, 84] on p "Co-pilot suggestion" at bounding box center [1314, 89] width 79 height 11
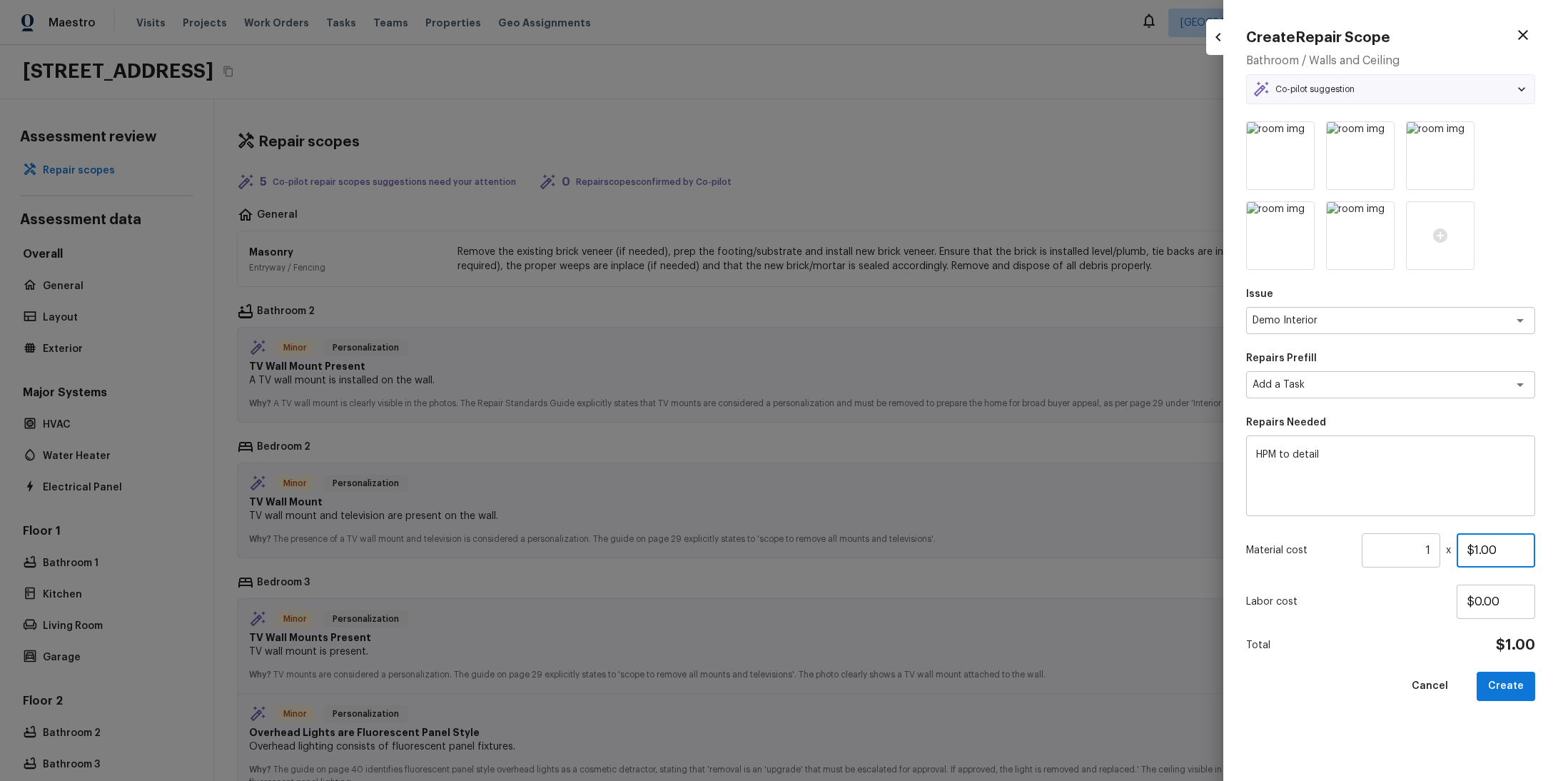
click at [916, 550] on input "$1.00" at bounding box center [1496, 550] width 79 height 34
drag, startPoint x: 1523, startPoint y: 550, endPoint x: 1483, endPoint y: 546, distance: 40.1
click at [916, 546] on input "$1.00" at bounding box center [1496, 550] width 79 height 34
type input "$2.00"
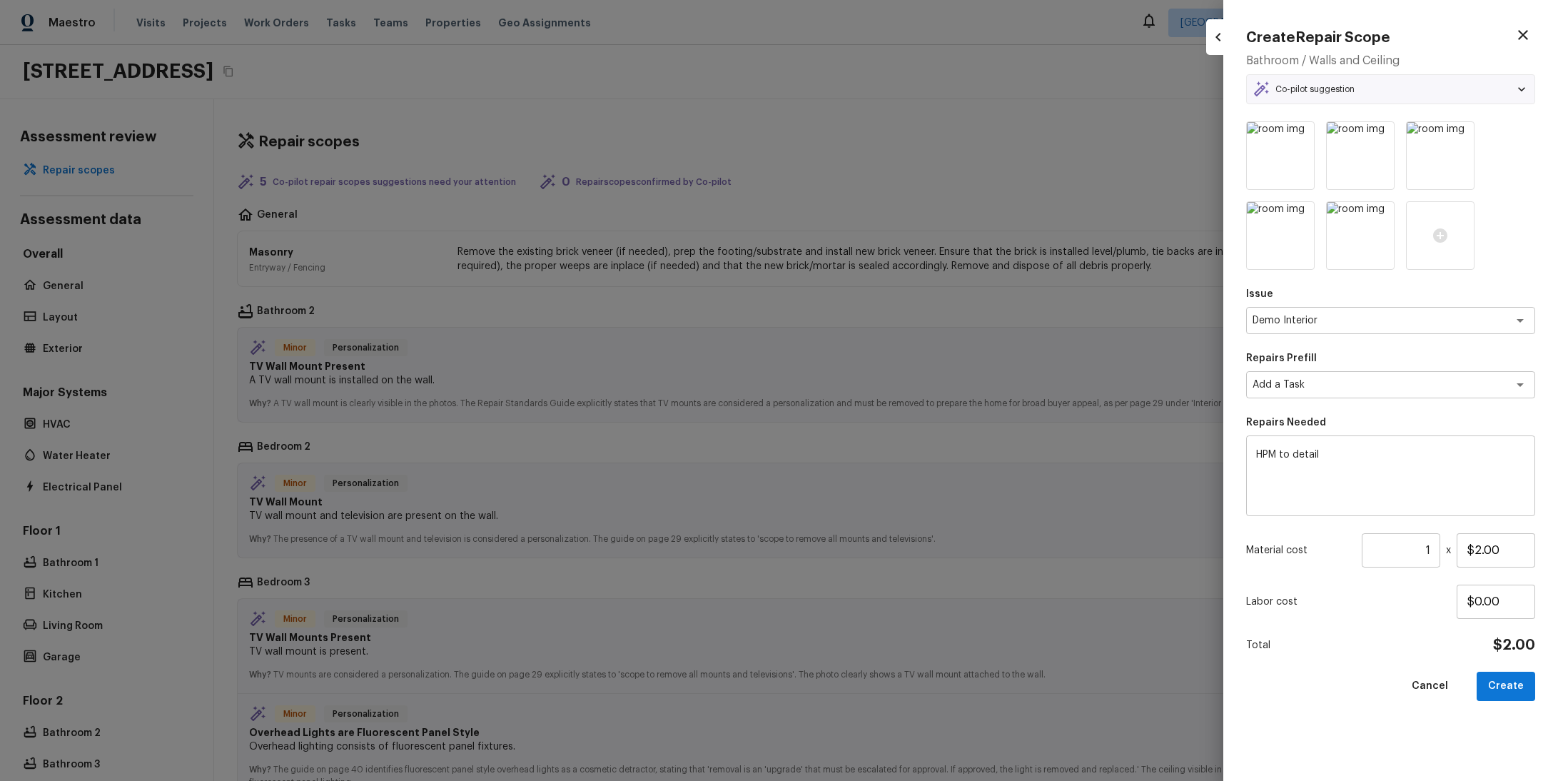
click at [916, 475] on textarea "HPM to detail" at bounding box center [1390, 476] width 269 height 57
click at [916, 368] on div "Repairs Prefill Add a Task x ​" at bounding box center [1390, 374] width 289 height 47
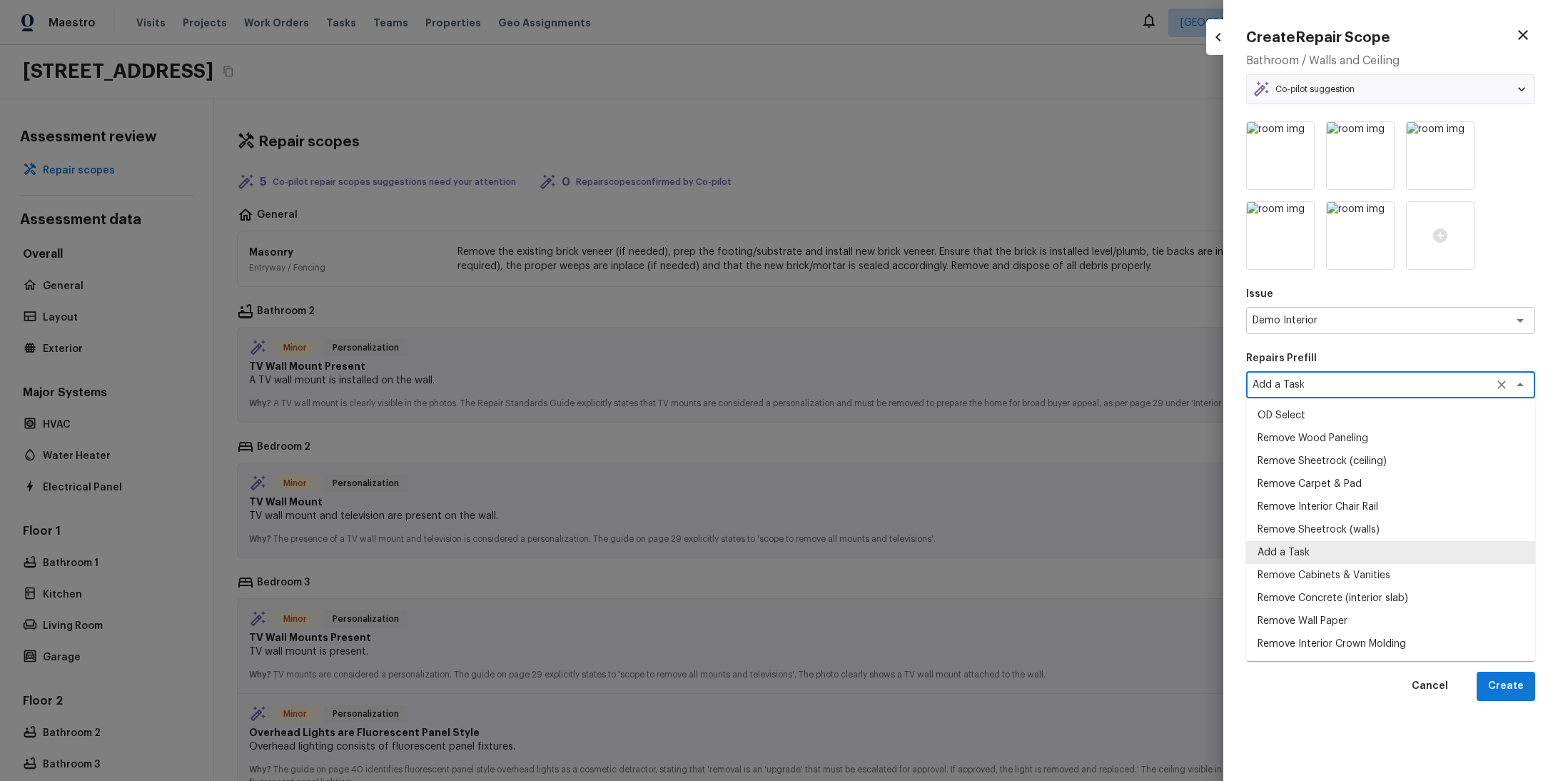
click at [916, 383] on textarea "Add a Task" at bounding box center [1371, 385] width 236 height 14
click at [916, 443] on li "Remove Wood Paneling" at bounding box center [1390, 438] width 289 height 23
type textarea "Remove Wood Paneling"
type textarea "Remove and properly dispose of the interior wood paneling (ceiling or walls) as…"
type input "$0.29"
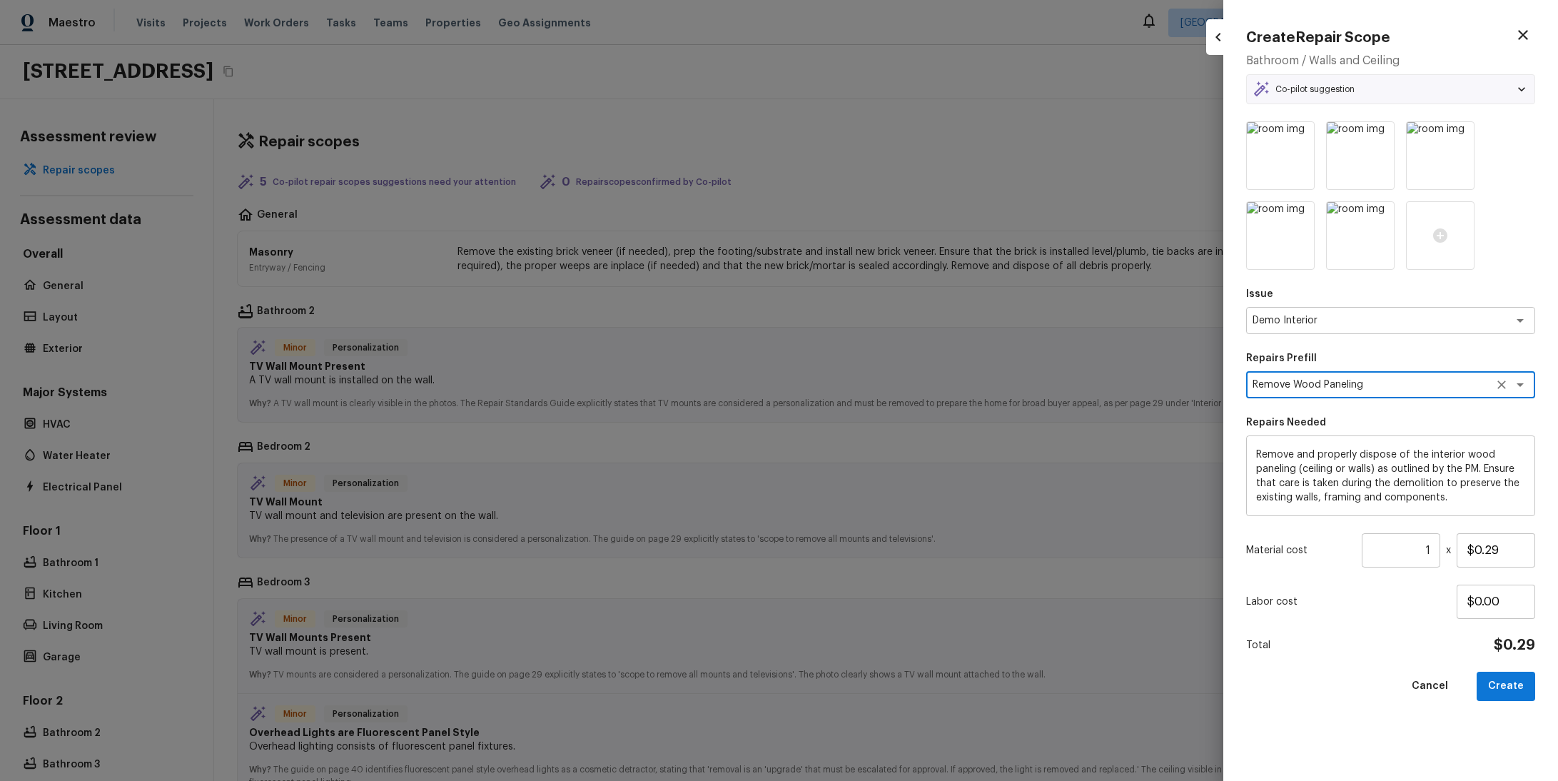
click at [916, 459] on textarea "Remove and properly dispose of the interior wood paneling (ceiling or walls) as…" at bounding box center [1390, 476] width 269 height 57
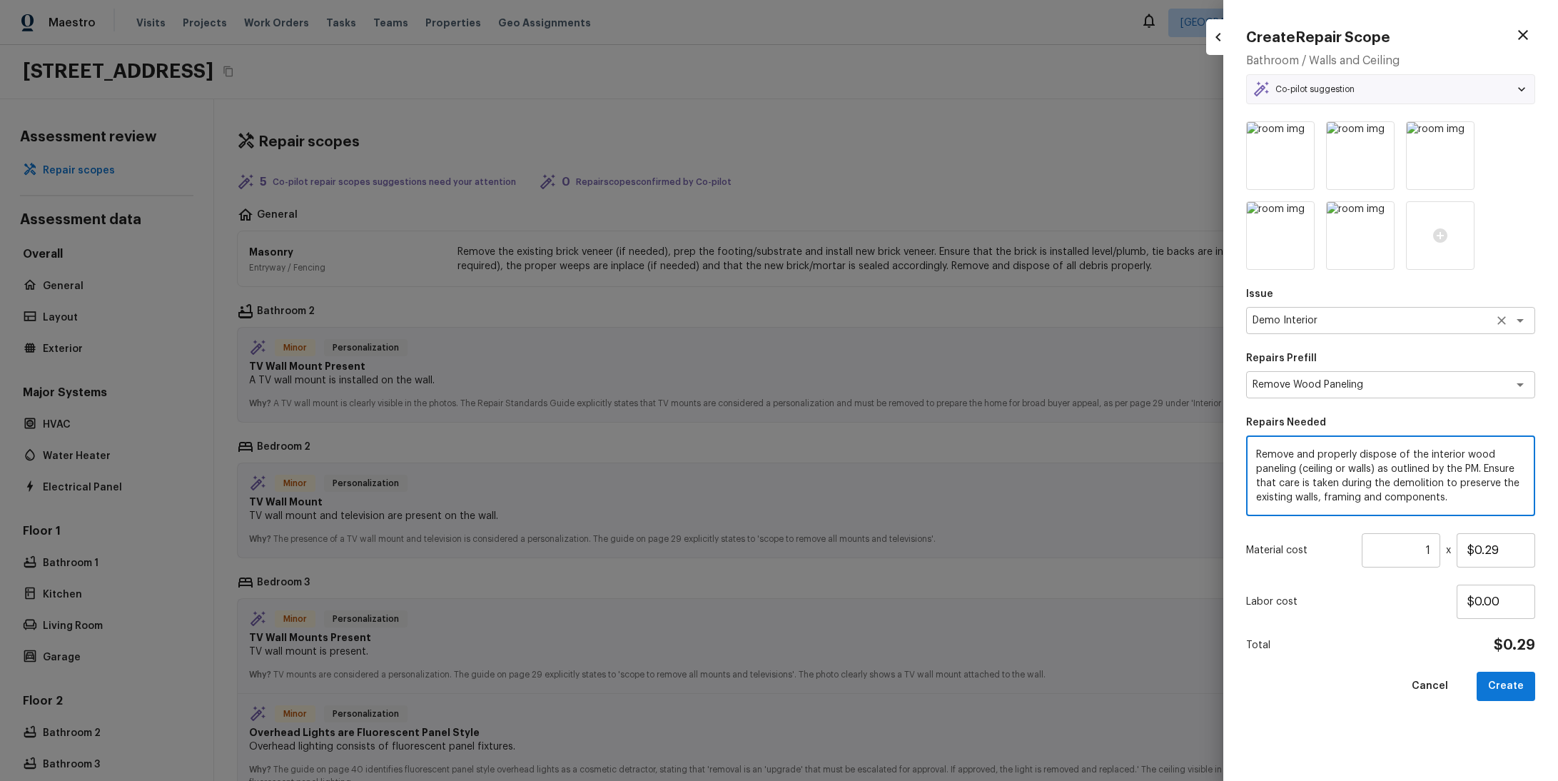
click at [916, 328] on div "Demo Interior x ​" at bounding box center [1390, 320] width 289 height 27
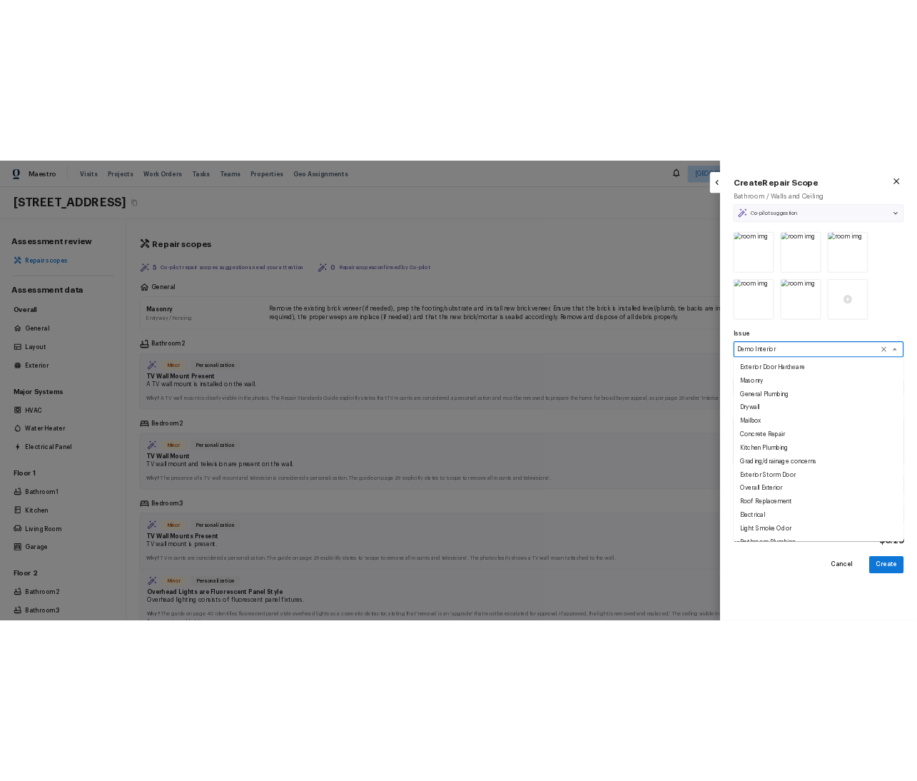
scroll to position [904, 0]
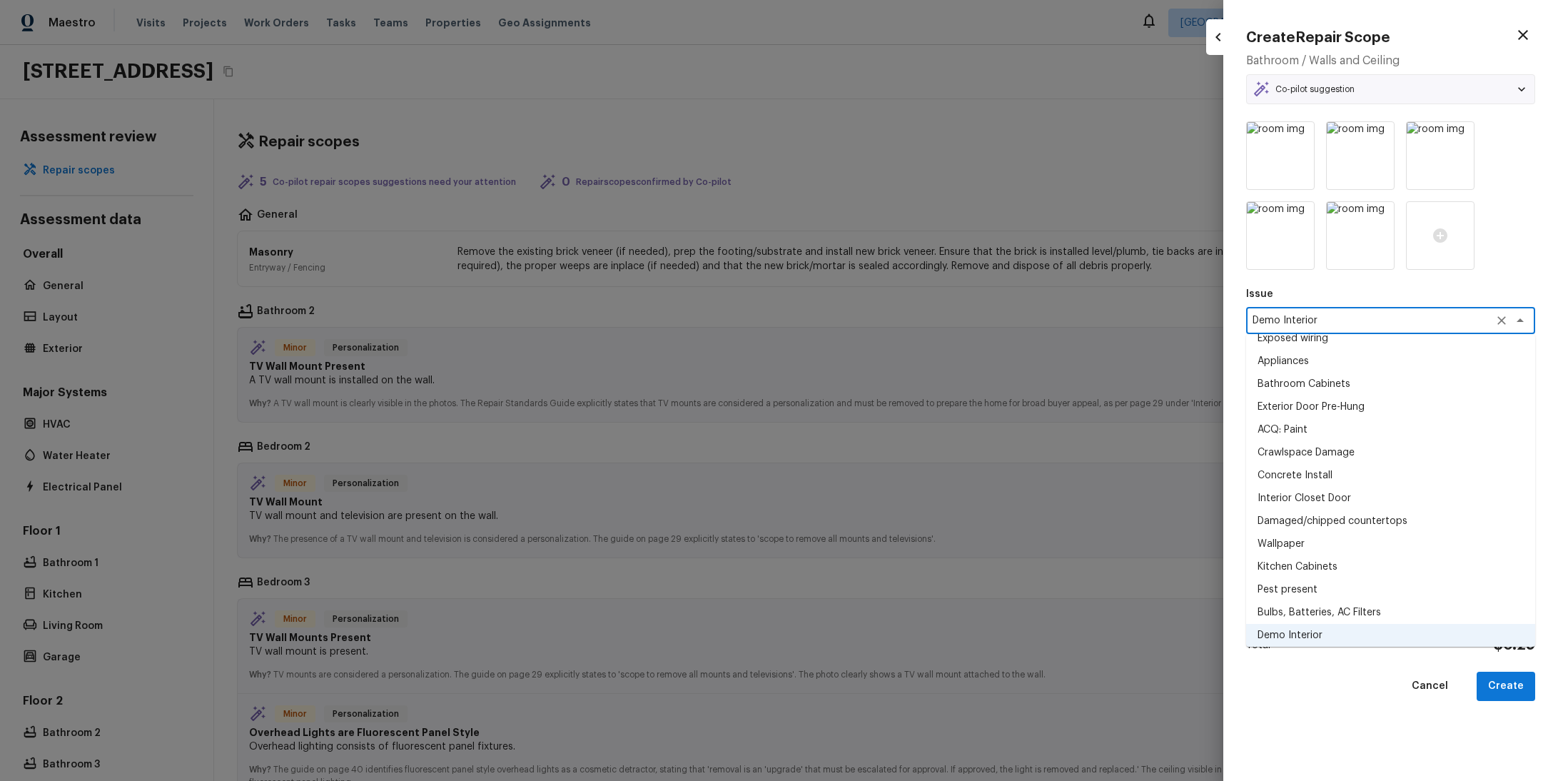
click at [916, 410] on li "Exterior Door Pre-Hung" at bounding box center [1390, 406] width 289 height 23
type textarea "Exterior Door Pre-Hung"
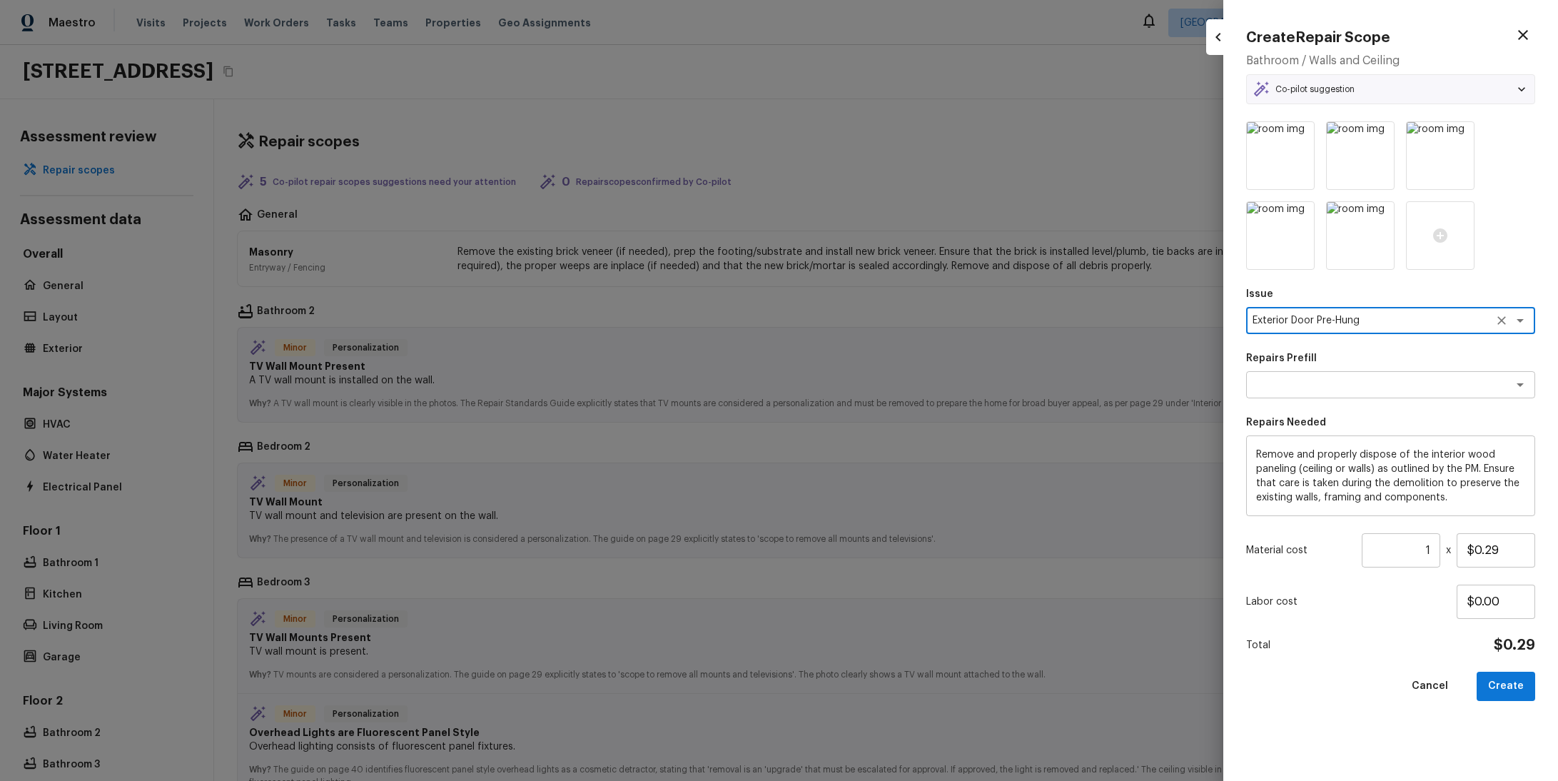
click at [916, 292] on p "Issue" at bounding box center [1390, 294] width 289 height 14
click at [916, 31] on icon "button" at bounding box center [1523, 34] width 17 height 17
type textarea "Demo Interior"
type textarea "Add a Task"
type textarea "HPM to detail"
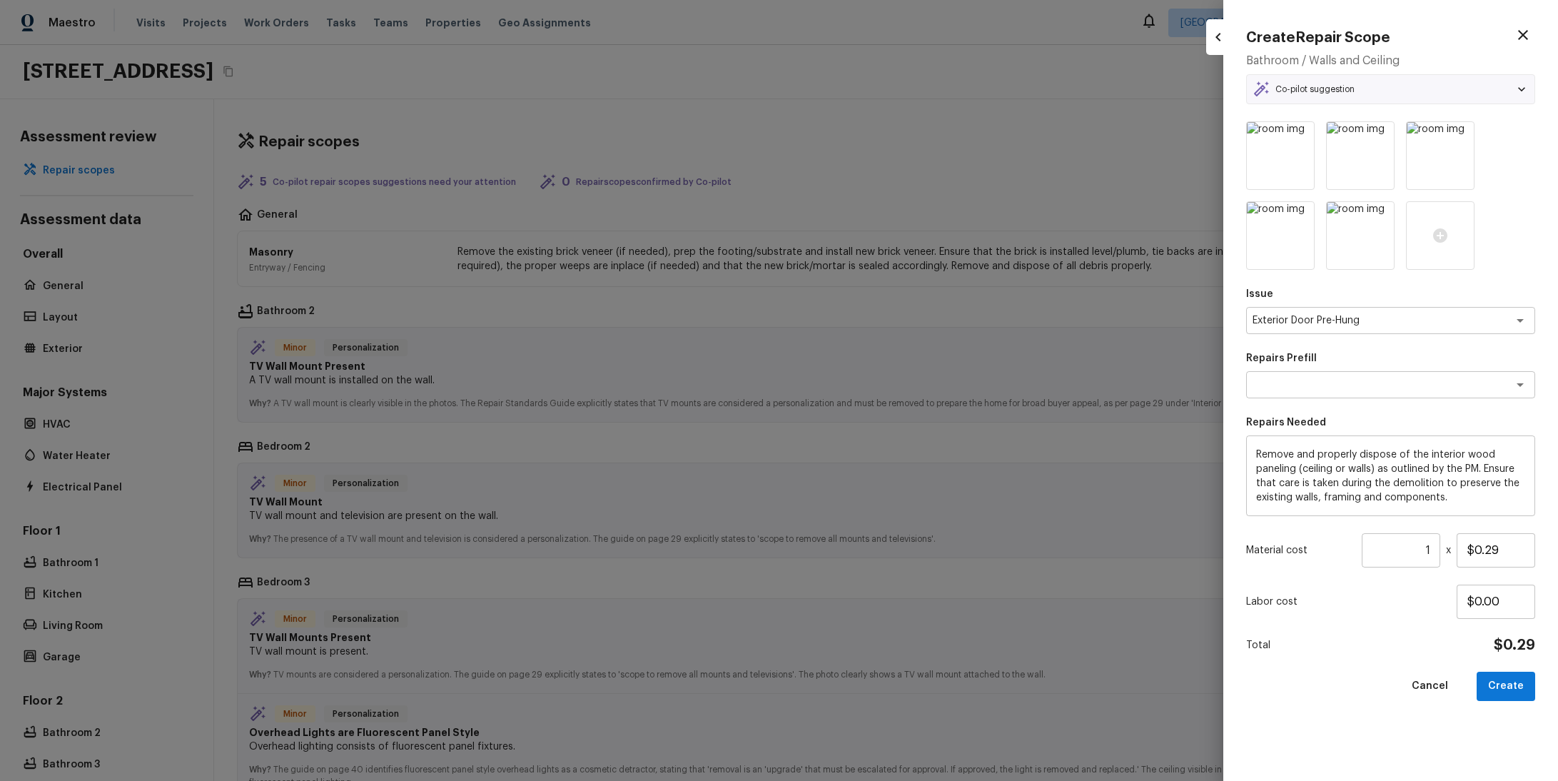
type input "$1.00"
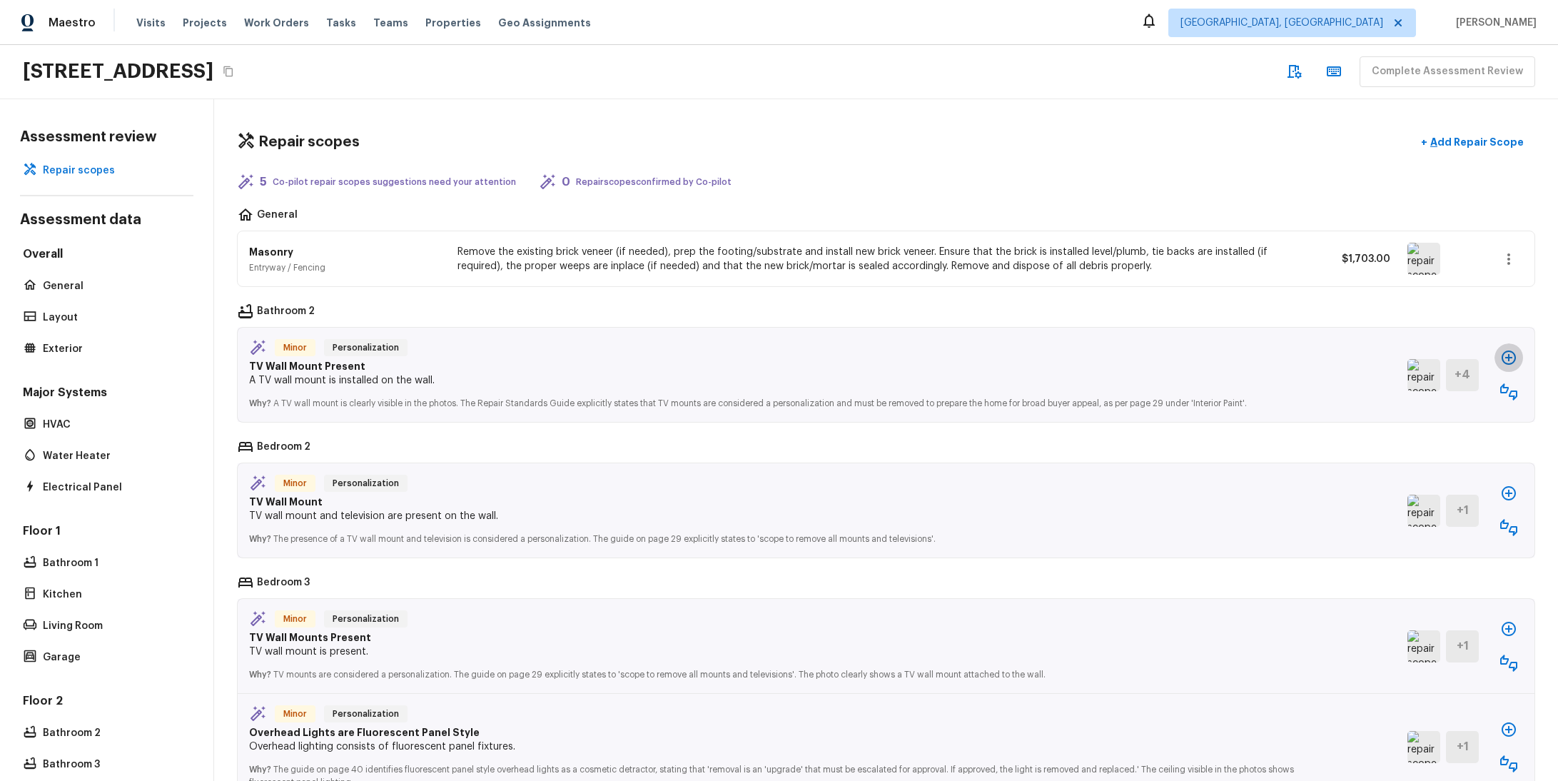
click at [916, 354] on icon "button" at bounding box center [1509, 357] width 14 height 14
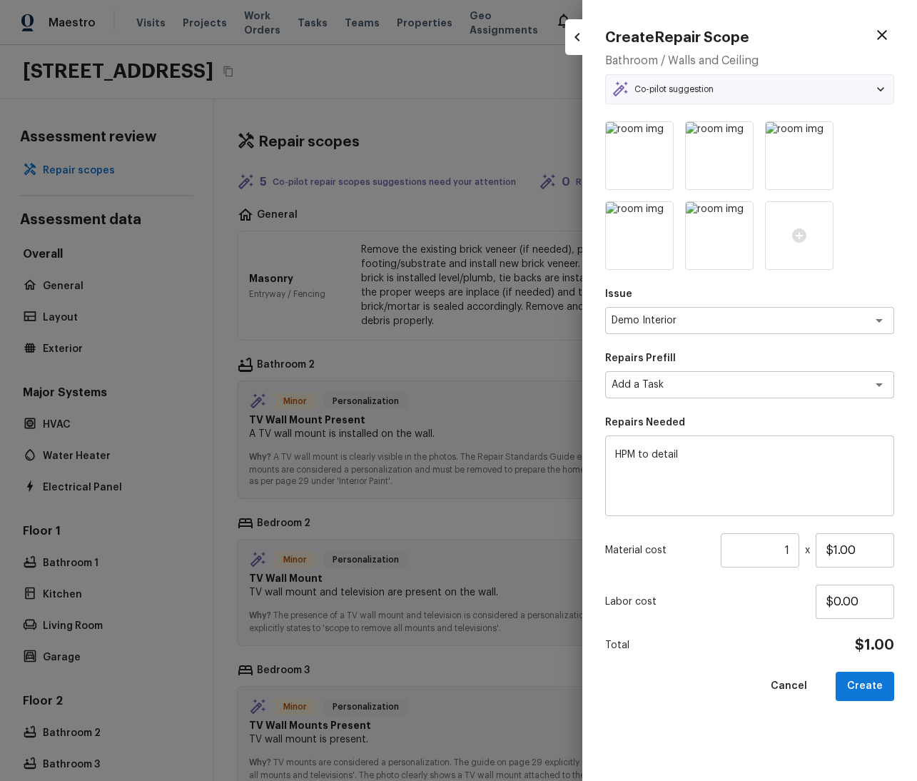
click at [881, 31] on icon "button" at bounding box center [882, 34] width 17 height 17
type input "$0.00"
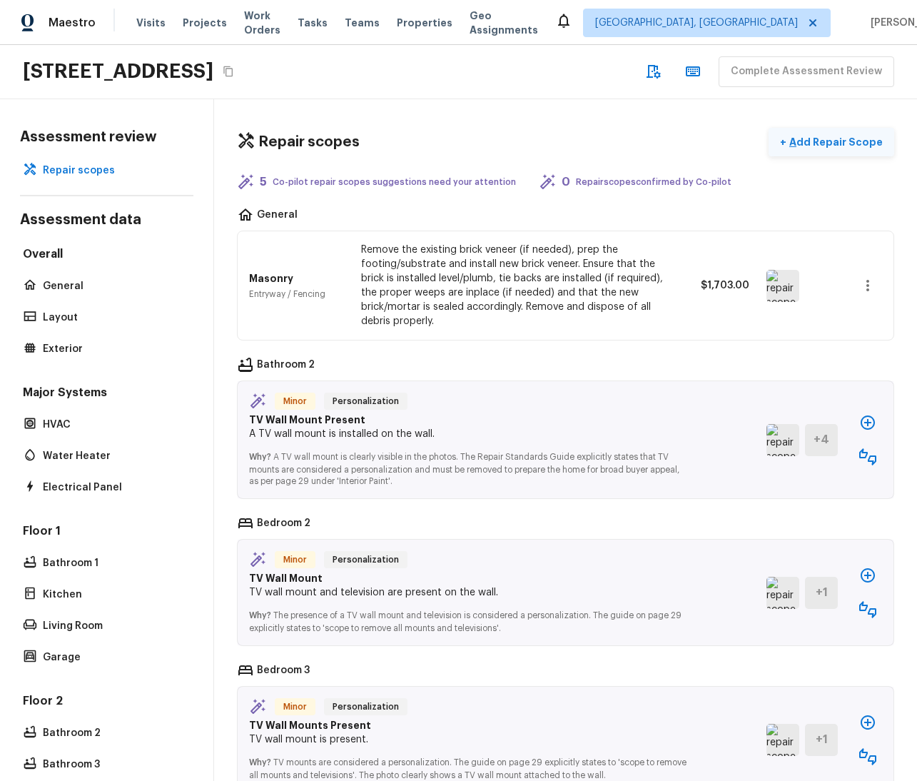
click at [828, 146] on p "Add Repair Scope" at bounding box center [835, 142] width 96 height 14
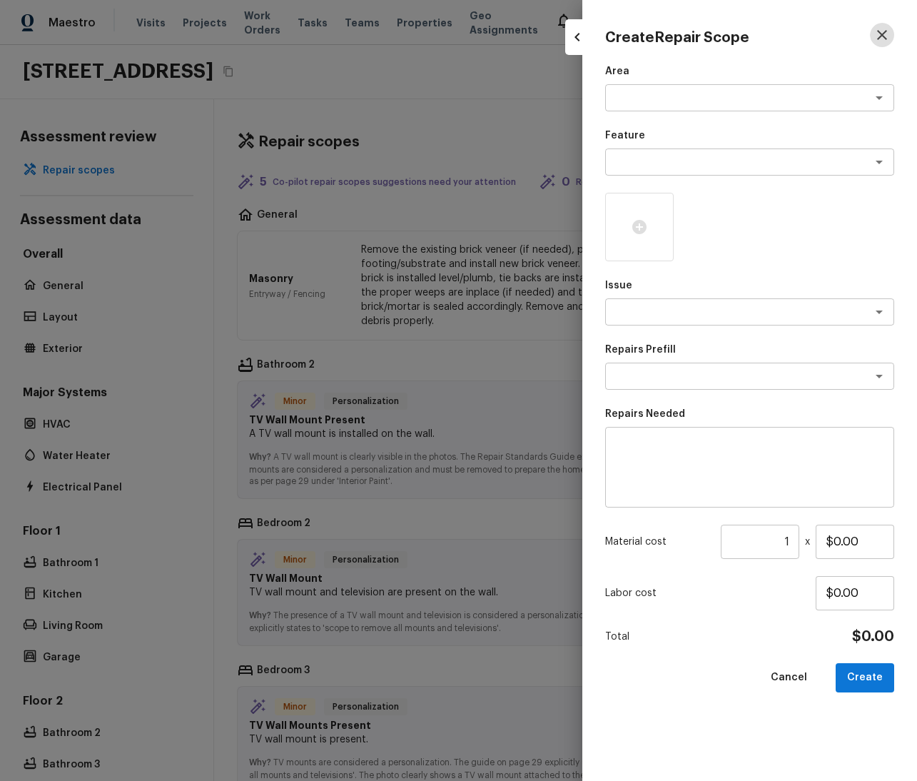
click at [884, 28] on icon "button" at bounding box center [882, 34] width 17 height 17
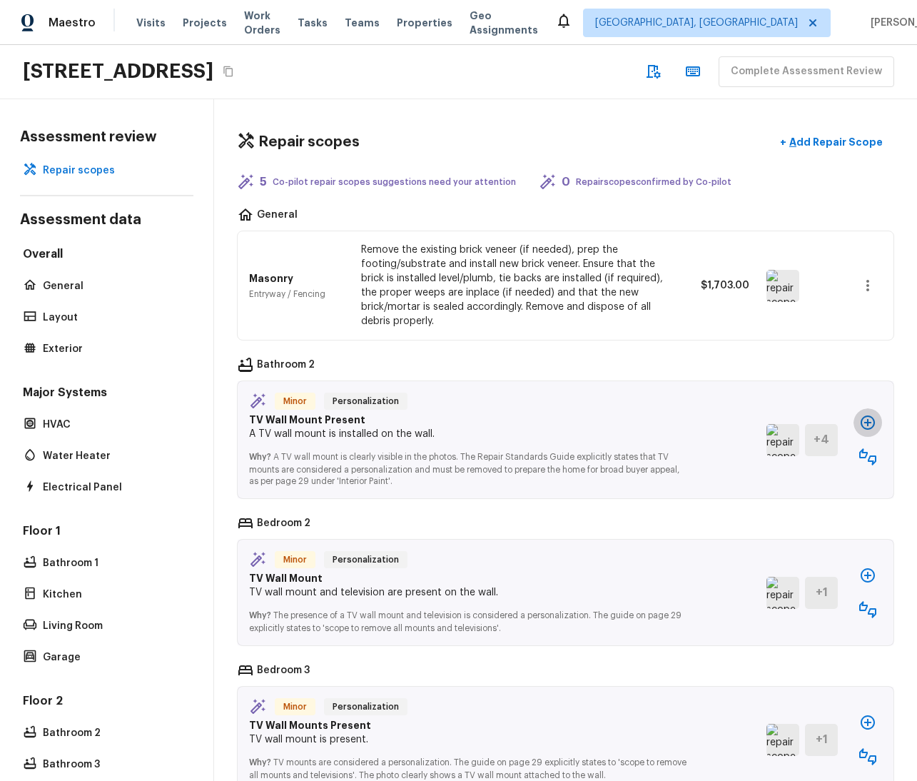
click at [859, 415] on icon "button" at bounding box center [867, 422] width 17 height 17
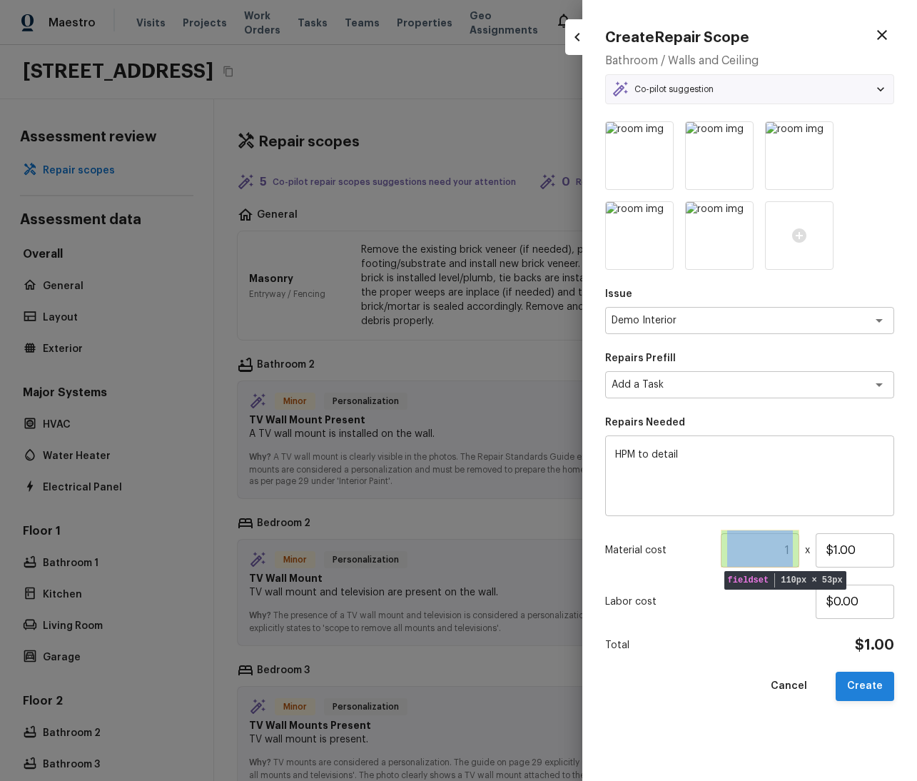
click at [859, 687] on button "Create" at bounding box center [865, 686] width 59 height 29
click at [662, 326] on textarea "Demo Interior" at bounding box center [730, 320] width 236 height 14
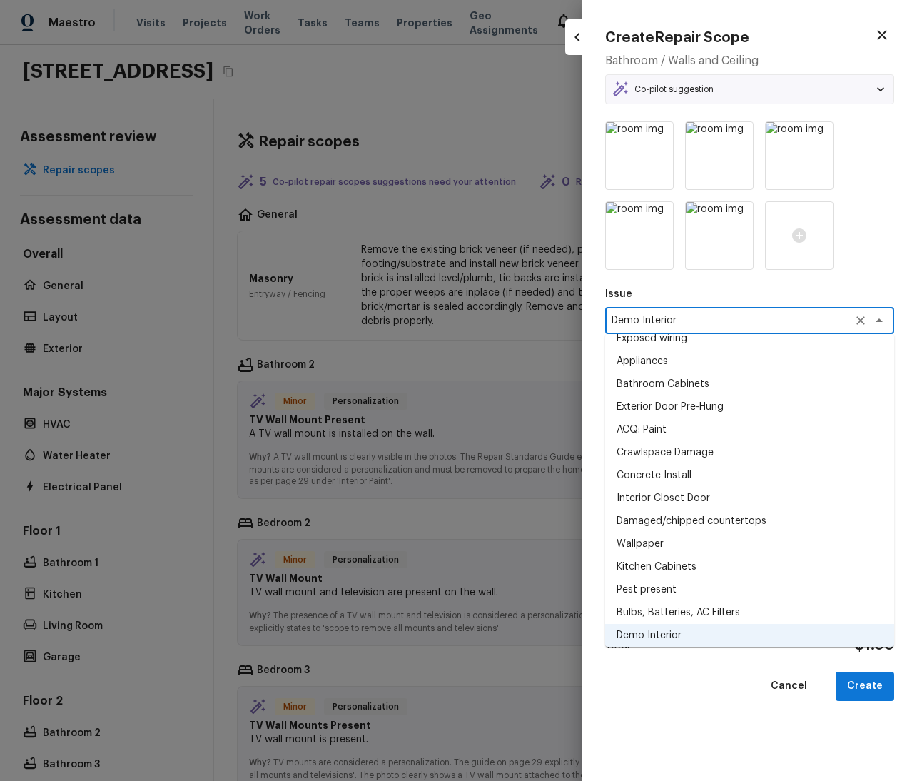
click at [677, 383] on li "Bathroom Cabinets" at bounding box center [749, 384] width 289 height 23
type textarea "Bathroom Cabinets"
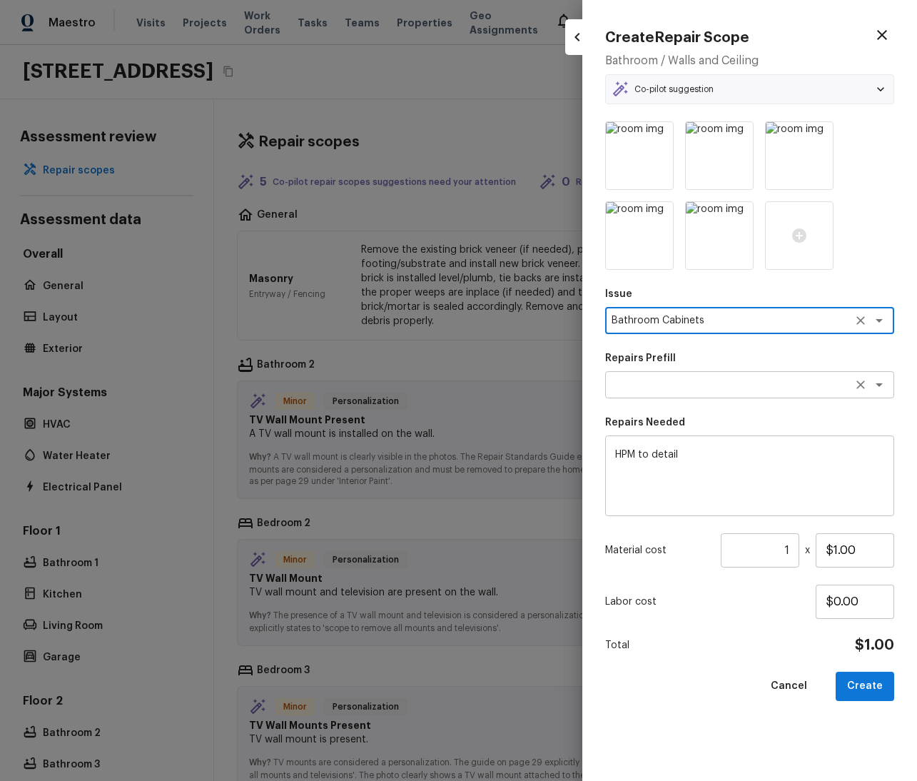
click at [684, 378] on textarea at bounding box center [730, 385] width 236 height 14
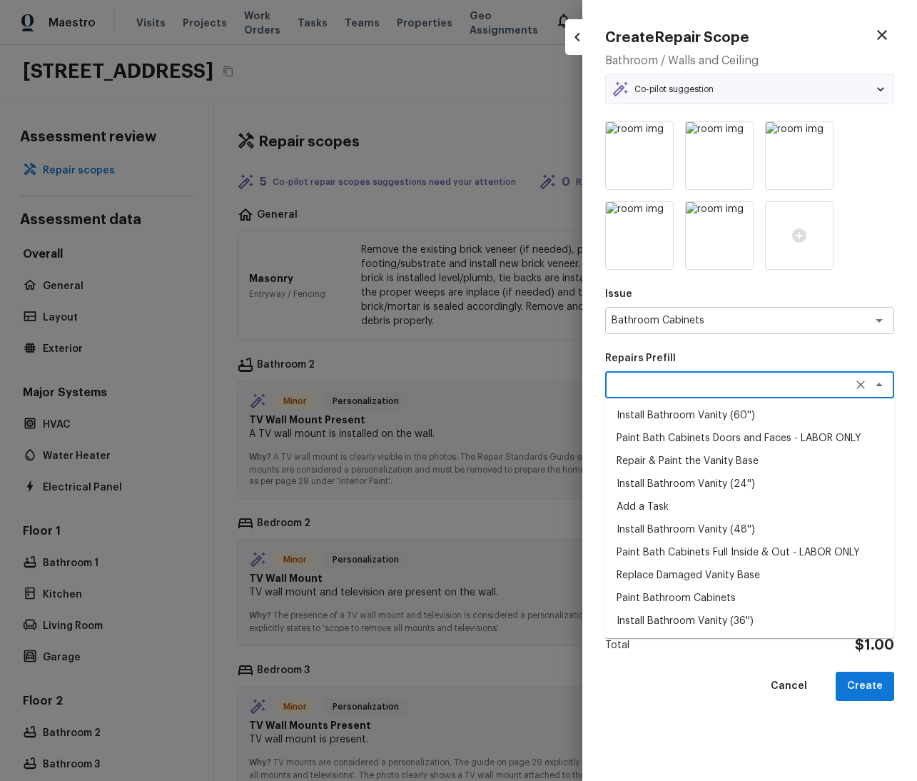
click at [671, 440] on li "Paint Bath Cabinets Doors and Faces - LABOR ONLY" at bounding box center [749, 438] width 289 height 23
type textarea "Paint Bath Cabinets Doors and Faces - LABOR ONLY"
type textarea "Prep, sand, mask and apply 2 coats of paint to the bathroom cabinet doors and b…"
type input "$27.00"
click at [719, 376] on div "Paint Bath Cabinets Doors and Faces - LABOR ONLY x ​" at bounding box center [749, 384] width 289 height 27
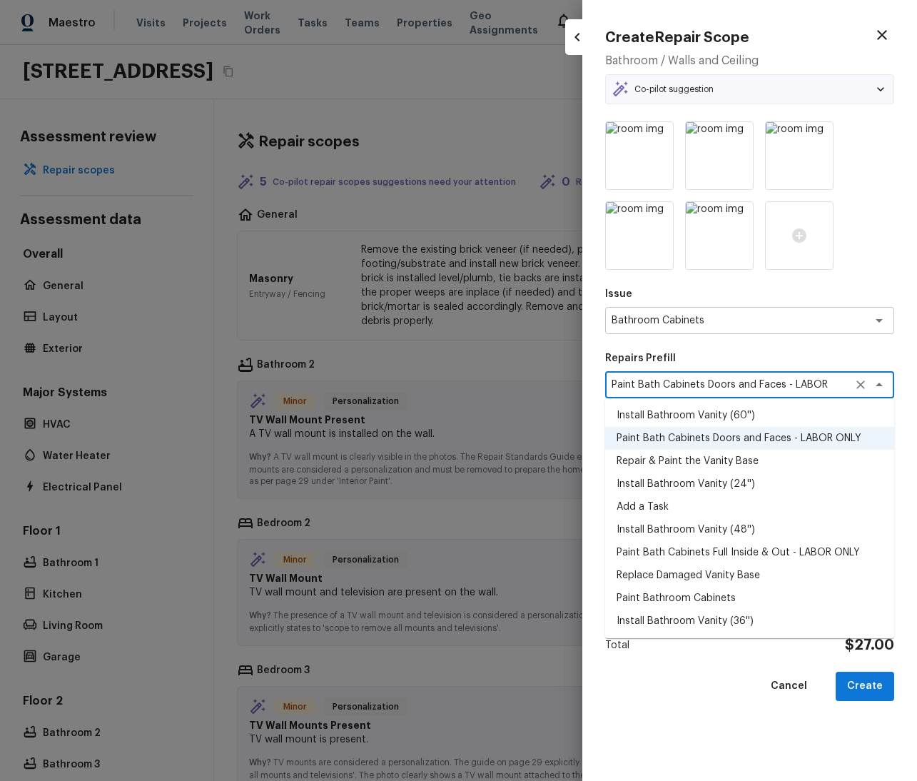
click at [679, 528] on li "Install Bathroom Vanity (48'')" at bounding box center [749, 529] width 289 height 23
type textarea "Install Bathroom Vanity (48'')"
type textarea "Remove the existing bathroom vanity (if present) and install a new 48'' bathroo…"
type input "$380.00"
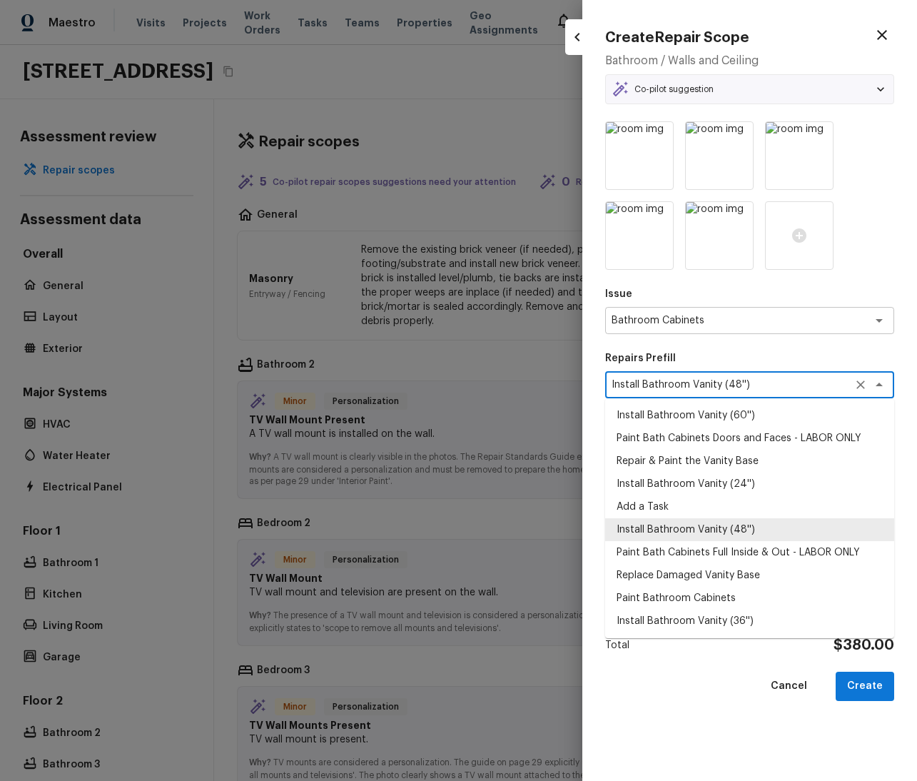
click at [790, 392] on div "Install Bathroom Vanity (48'') x ​" at bounding box center [749, 384] width 289 height 27
click at [671, 498] on li "Add a Task" at bounding box center [749, 506] width 289 height 23
type textarea "Add a Task"
type textarea "HPM to detail"
type input "$1.00"
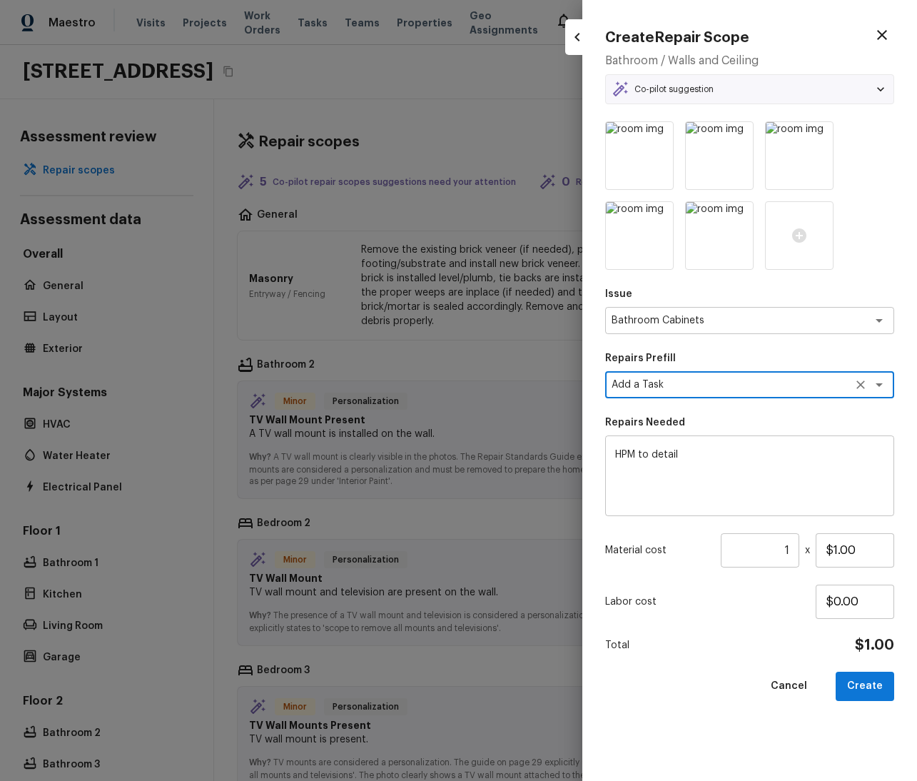
click at [707, 453] on textarea "HPM to detail" at bounding box center [749, 476] width 269 height 57
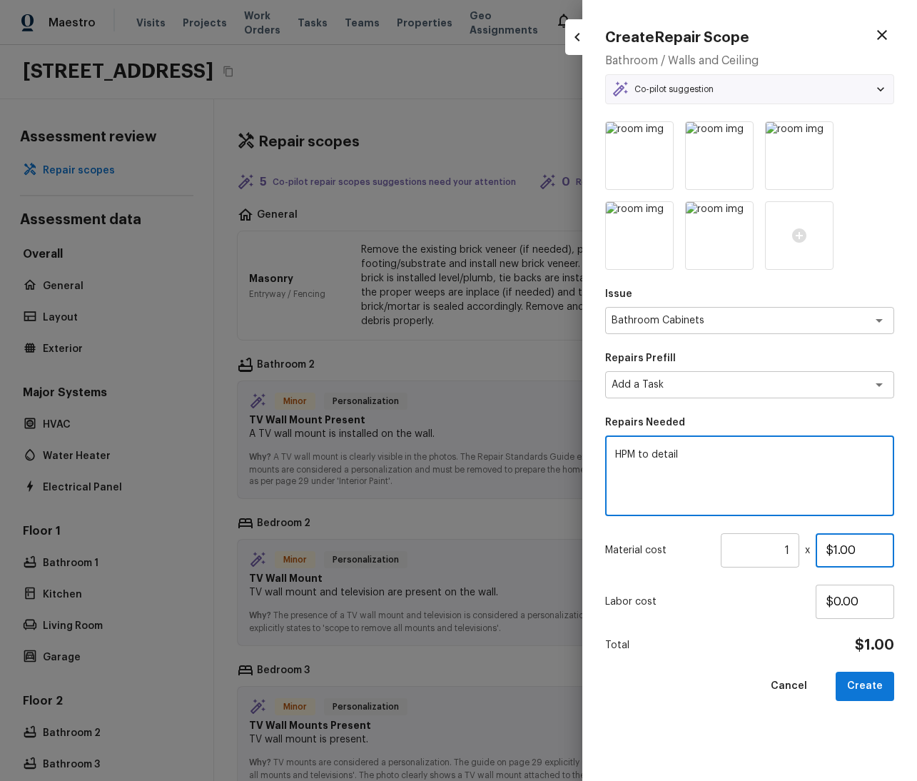
click at [871, 550] on input "$1.00" at bounding box center [855, 550] width 79 height 34
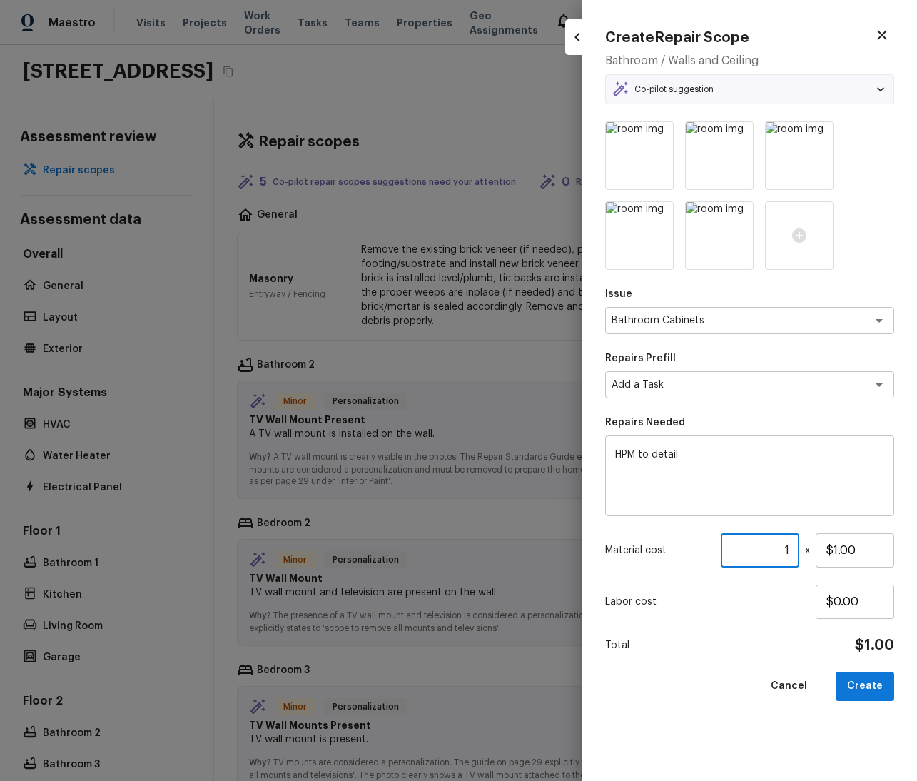
click at [772, 544] on input "1" at bounding box center [760, 550] width 79 height 34
type input "2"
click at [807, 494] on textarea "HPM to detail" at bounding box center [749, 476] width 269 height 57
drag, startPoint x: 864, startPoint y: 555, endPoint x: 797, endPoint y: 552, distance: 67.2
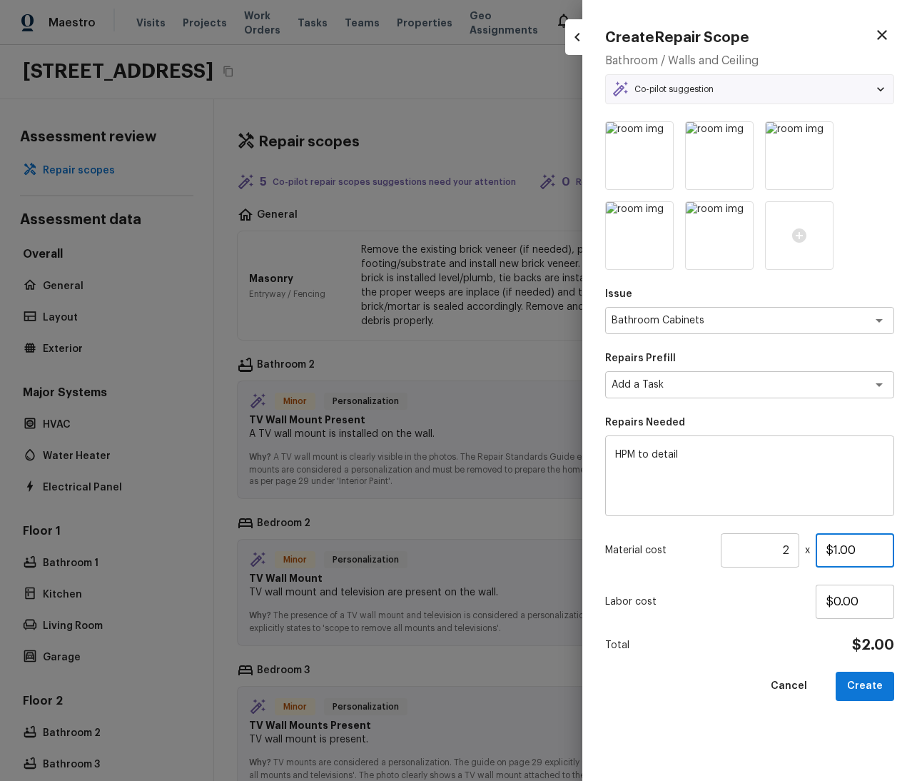
click at [797, 552] on div "Material cost 2 ​ x $1.00" at bounding box center [749, 550] width 289 height 34
type input "$3.00"
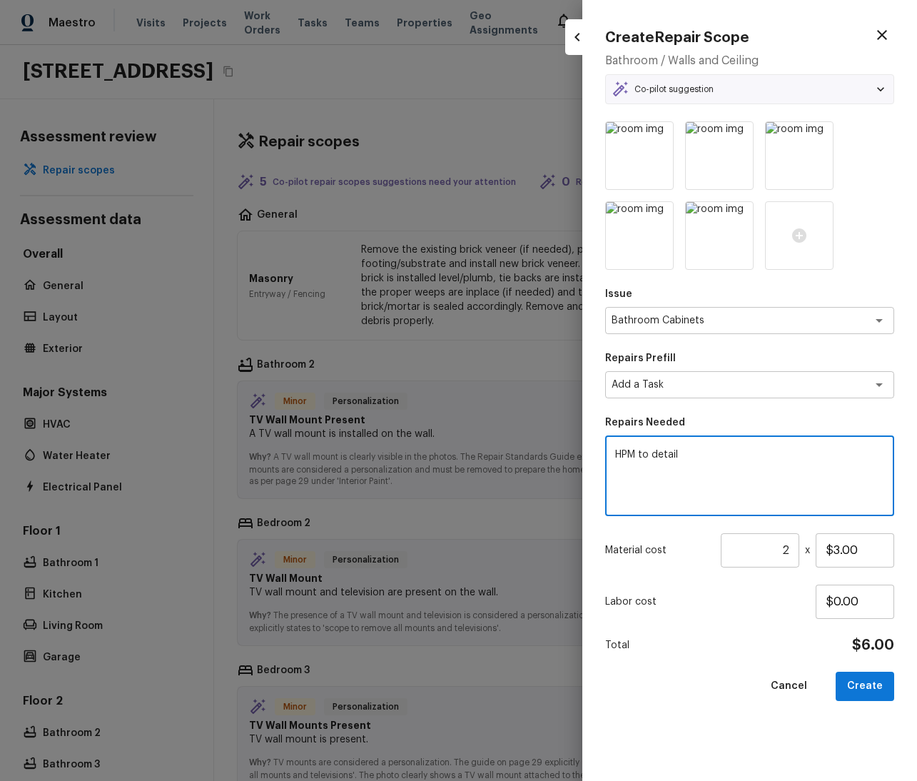
click at [797, 498] on textarea "HPM to detail" at bounding box center [749, 476] width 269 height 57
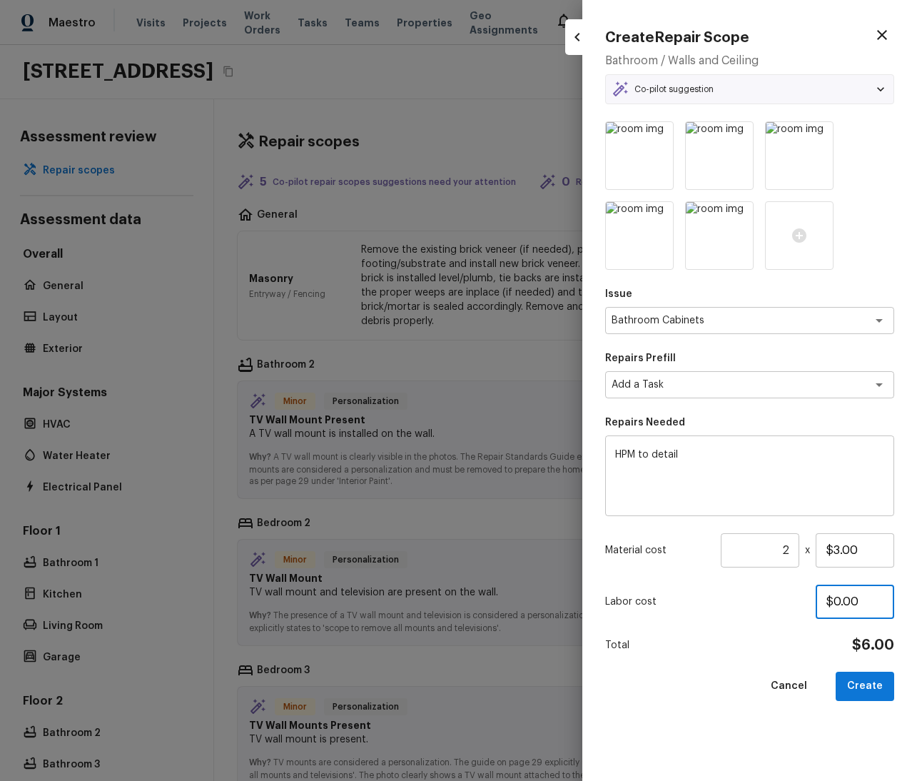
click at [869, 597] on input "$0.00" at bounding box center [855, 602] width 79 height 34
drag, startPoint x: 861, startPoint y: 603, endPoint x: 803, endPoint y: 603, distance: 57.8
click at [810, 604] on div "Labor cost $0.00" at bounding box center [749, 602] width 289 height 34
type input "$3.00"
click at [731, 94] on div "Co-pilot suggestion" at bounding box center [750, 89] width 276 height 17
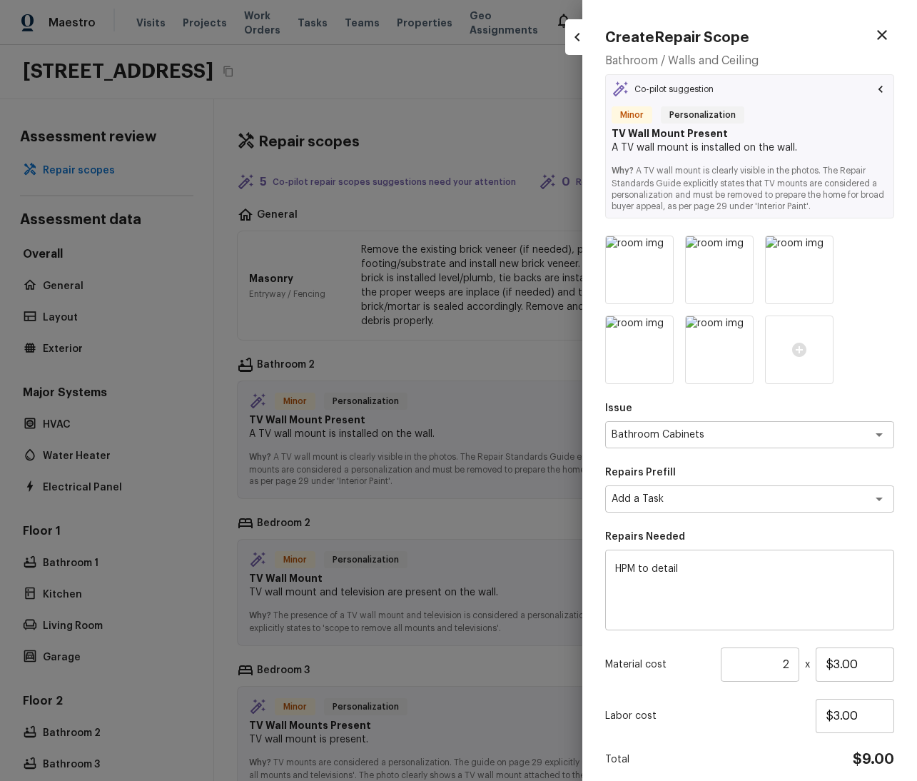
click at [718, 449] on div "Issue Bathroom Cabinets x ​ Repairs Prefill Add a Task x ​ Repairs Needed HPM t…" at bounding box center [749, 526] width 289 height 580
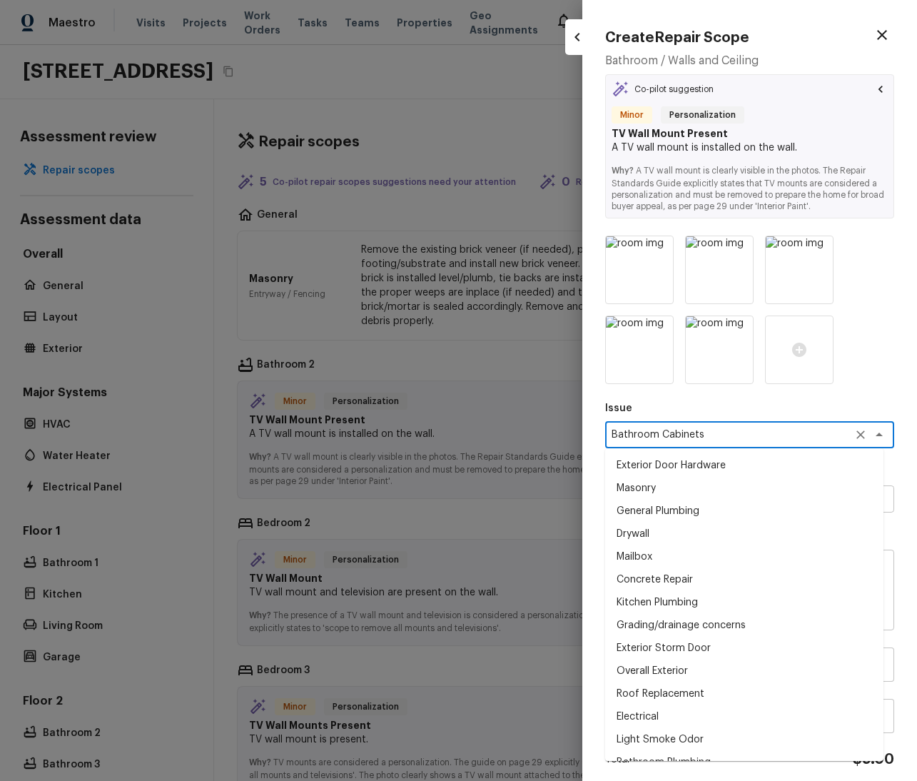
click at [714, 440] on textarea "Bathroom Cabinets" at bounding box center [730, 435] width 236 height 14
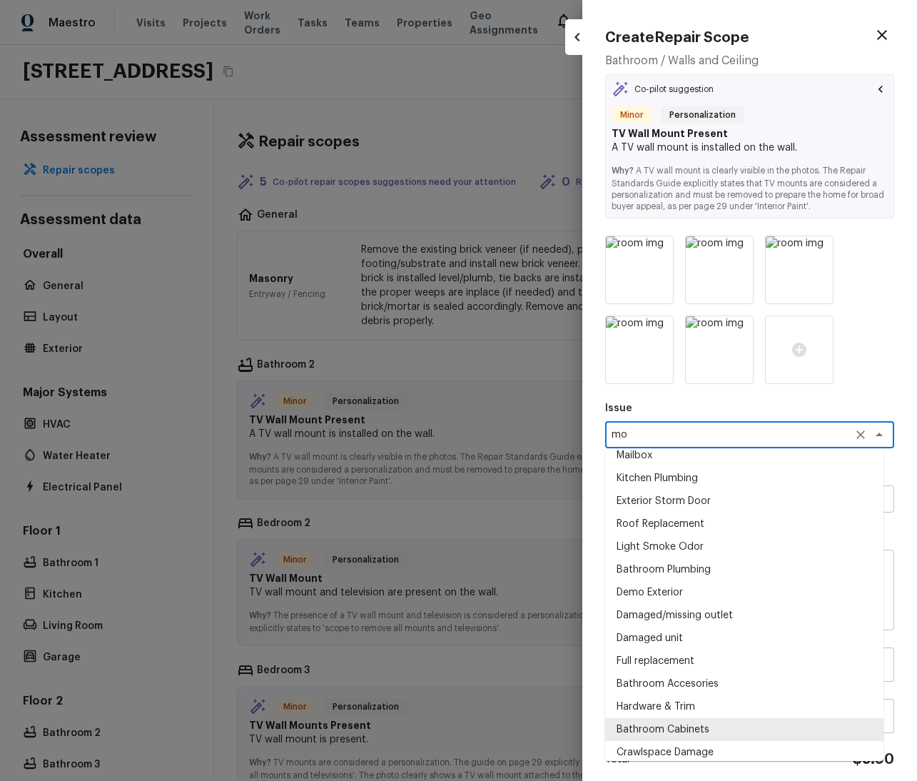
scroll to position [0, 0]
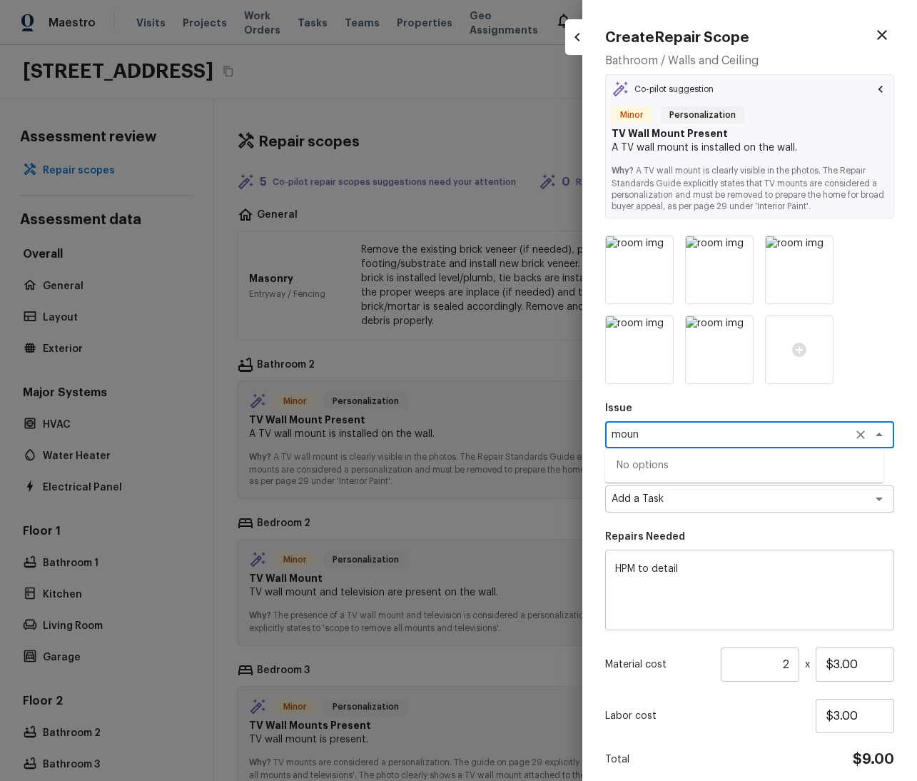
type textarea "mount"
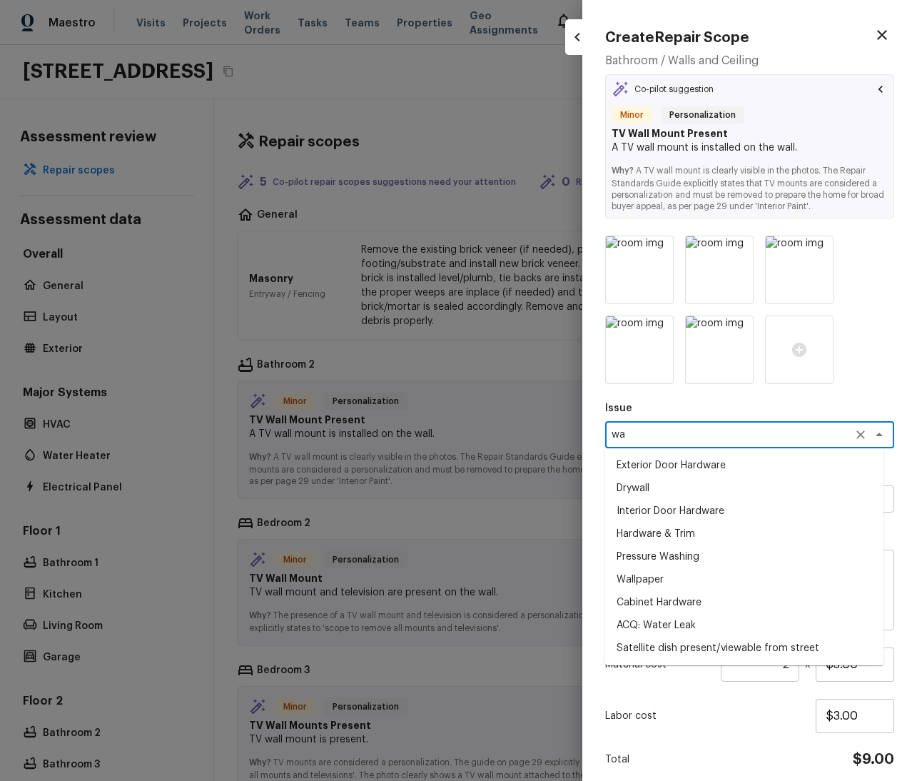
click at [684, 494] on li "Drywall" at bounding box center [744, 488] width 278 height 23
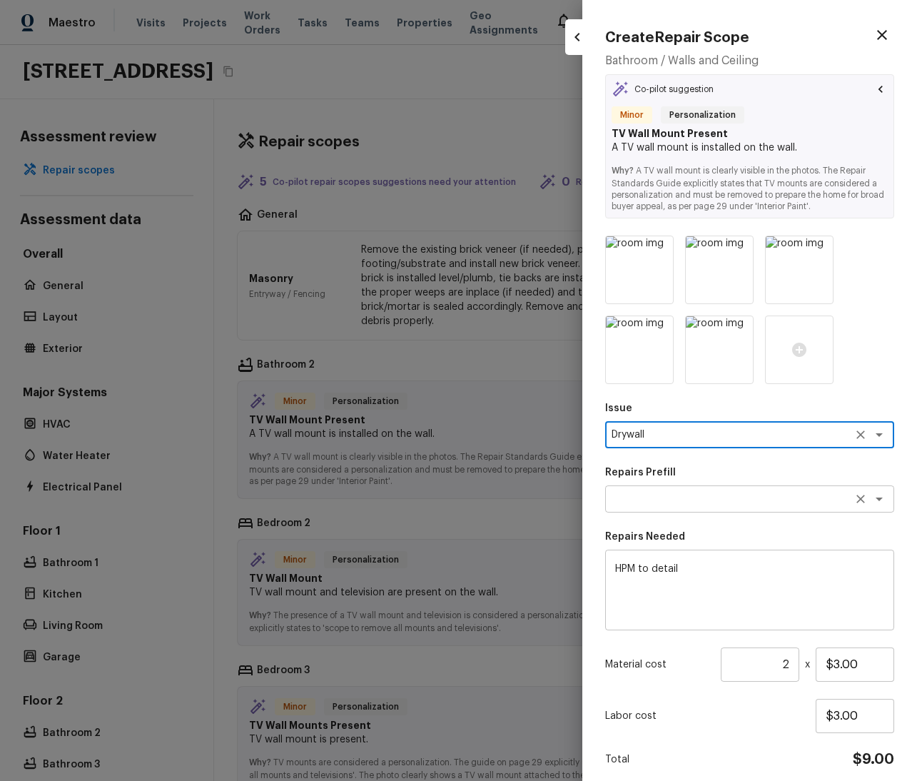
click at [687, 490] on div "x ​" at bounding box center [749, 498] width 289 height 27
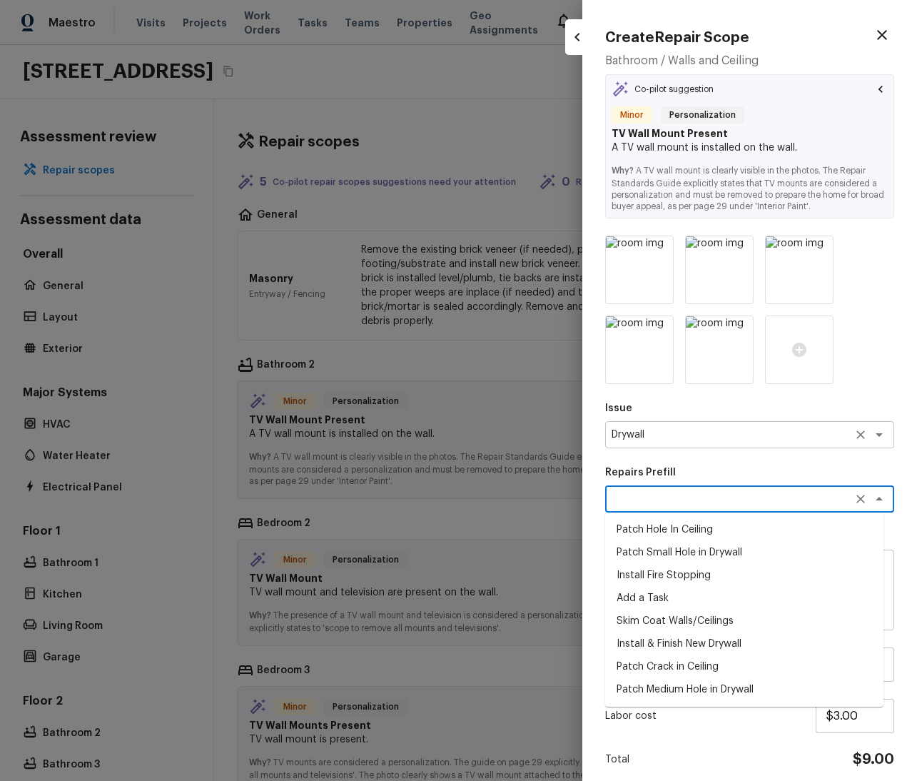
click at [829, 431] on textarea "Drywall" at bounding box center [730, 435] width 236 height 14
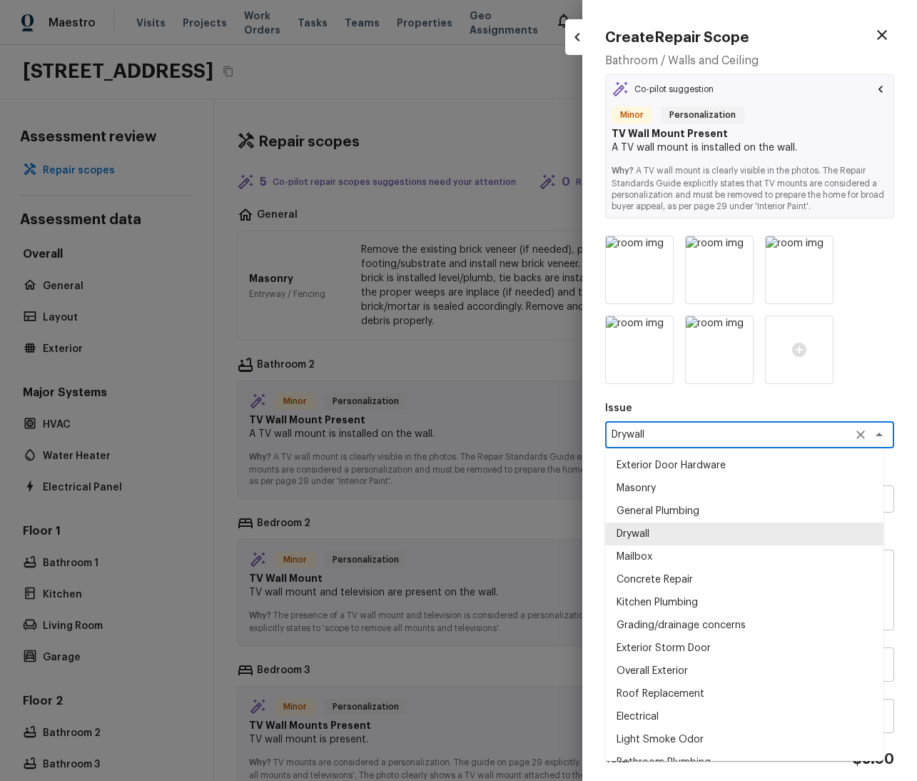
click at [876, 27] on icon "button" at bounding box center [882, 34] width 17 height 17
type textarea "Demo Interior"
type textarea "Add a Task"
type input "1"
type input "$1.00"
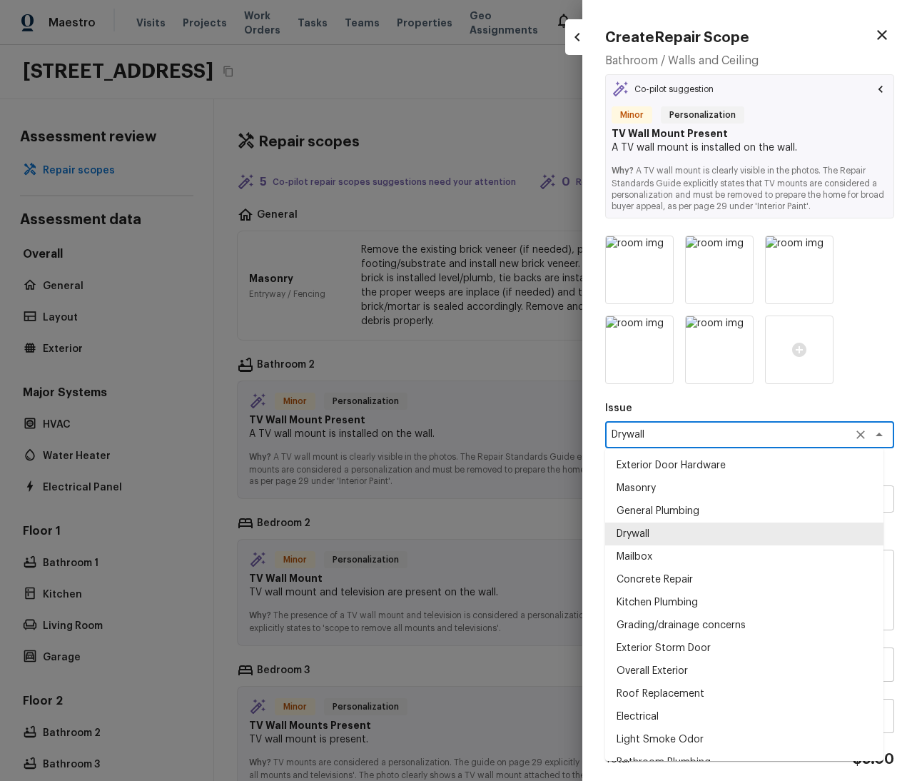
type input "$0.00"
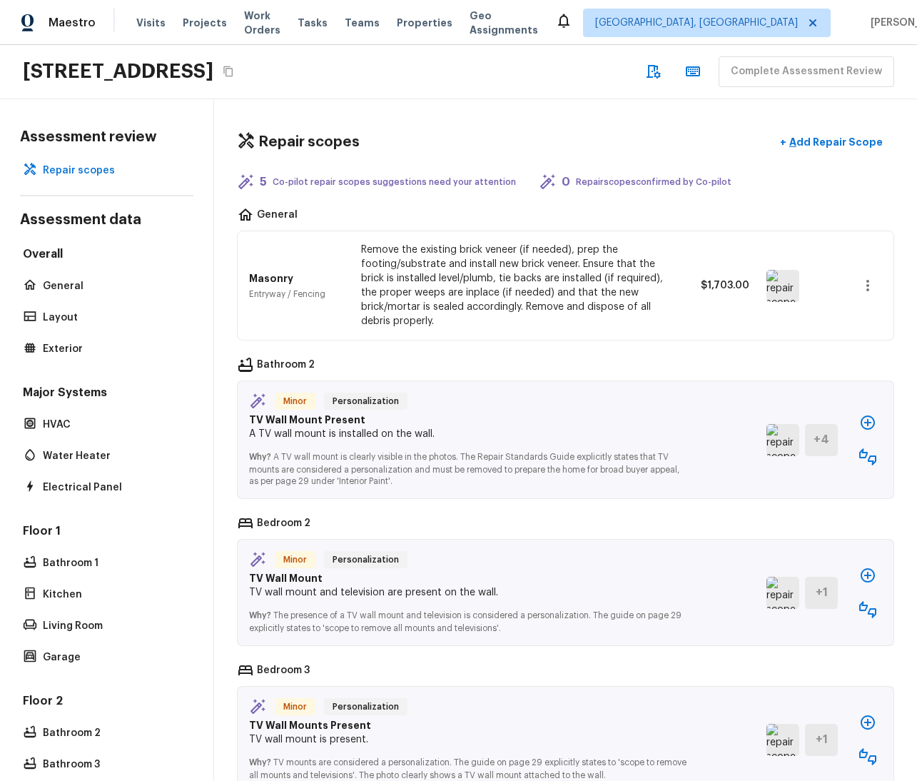
click at [859, 288] on icon "button" at bounding box center [867, 285] width 17 height 17
click at [765, 365] on div at bounding box center [458, 390] width 917 height 781
click at [859, 420] on icon "button" at bounding box center [867, 422] width 17 height 17
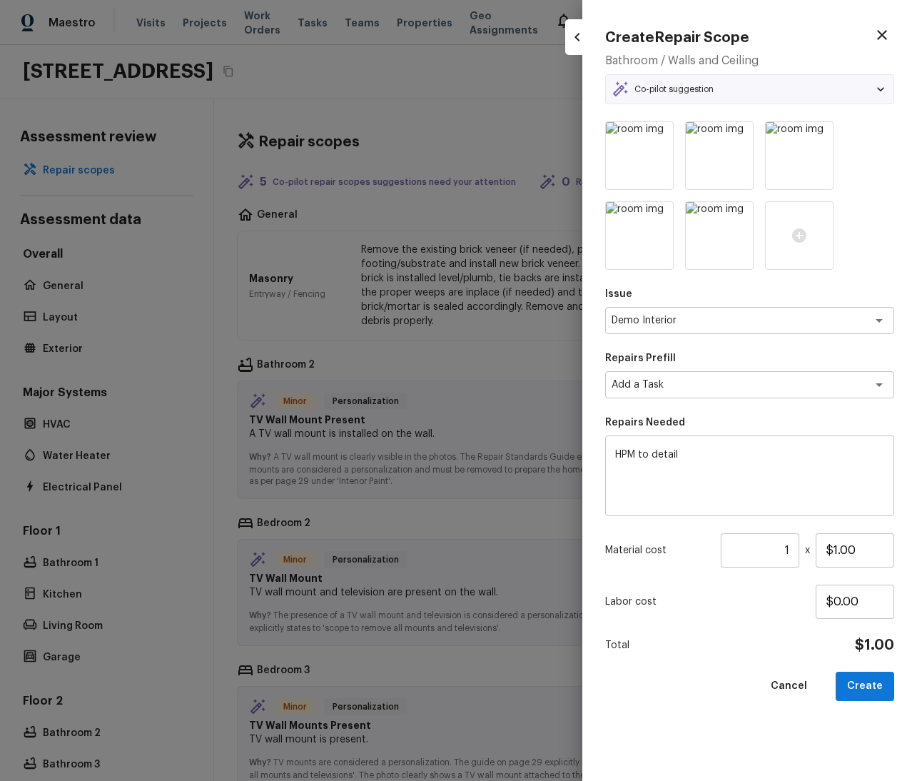
click at [736, 81] on div "Co-pilot suggestion" at bounding box center [750, 89] width 276 height 17
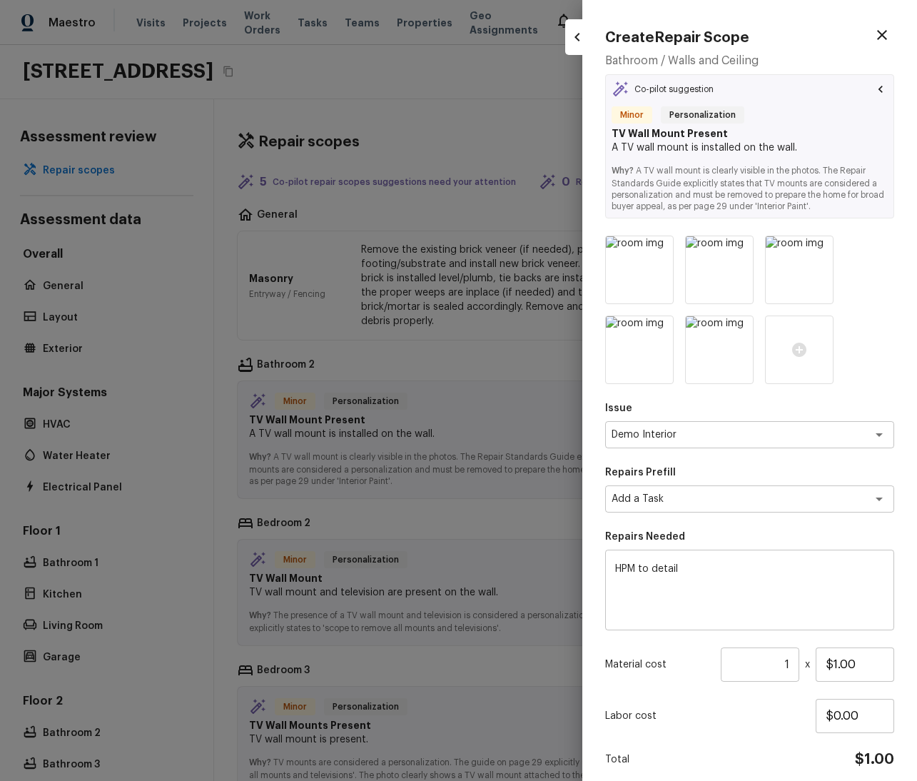
click at [620, 86] on icon at bounding box center [620, 89] width 17 height 17
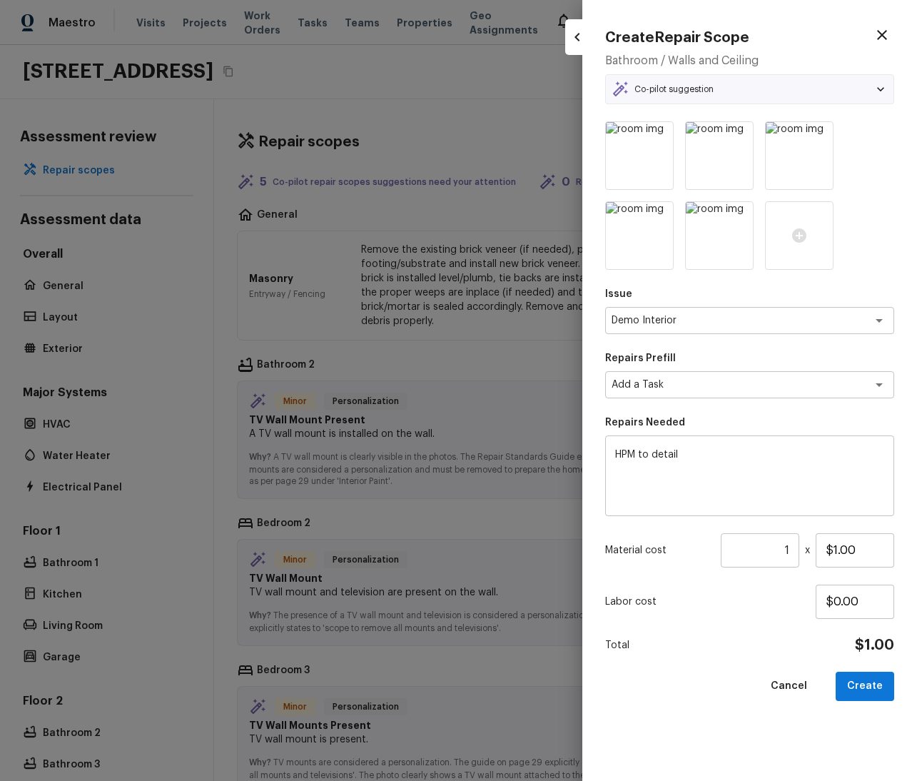
click at [623, 88] on icon at bounding box center [620, 88] width 15 height 15
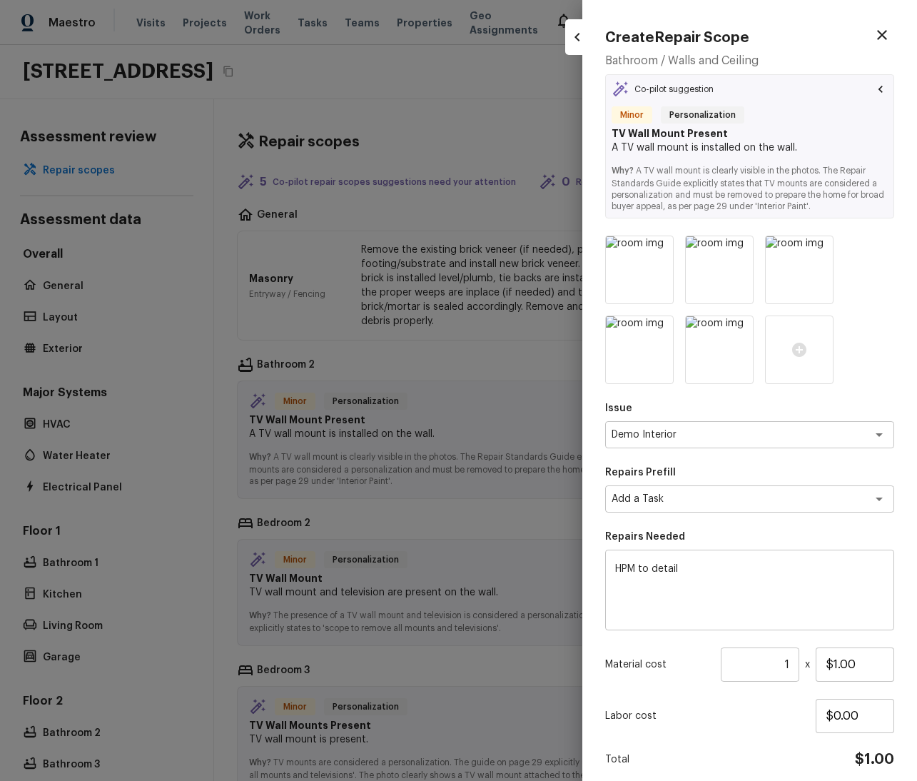
click at [798, 185] on p "Why? A TV wall mount is clearly visible in the photos. The Repair Standards Gui…" at bounding box center [750, 183] width 276 height 57
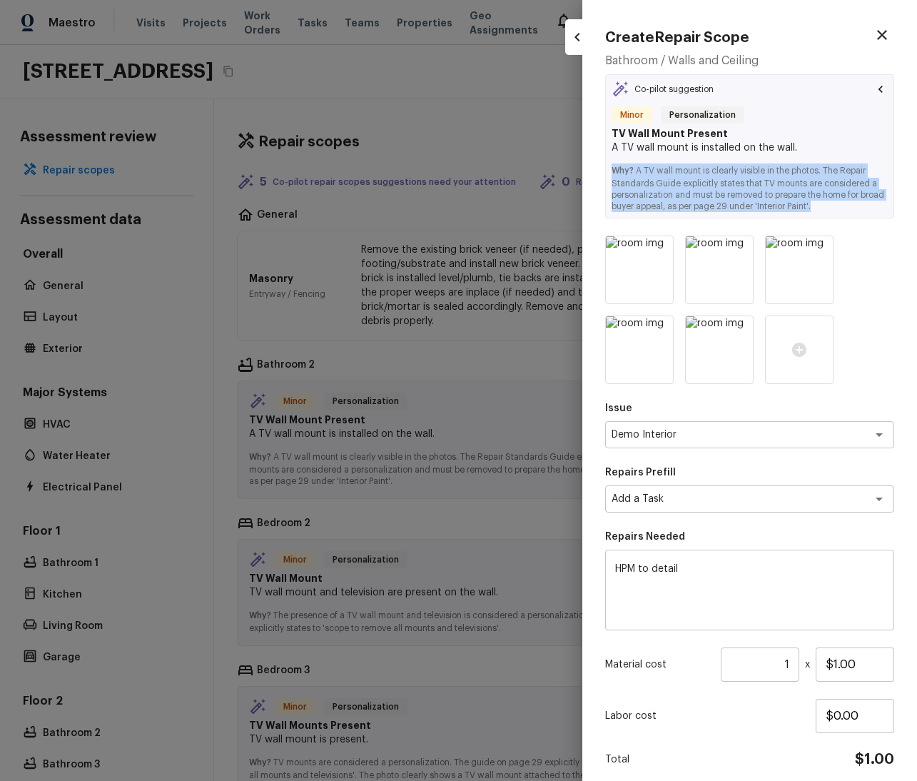
drag, startPoint x: 836, startPoint y: 208, endPoint x: 611, endPoint y: 166, distance: 228.7
click at [611, 166] on div "Co-pilot suggestion Minor Personalization TV Wall Mount Present A TV wall mount…" at bounding box center [749, 146] width 289 height 144
copy p "Why? A TV wall mount is clearly visible in the photos. The Repair Standards Gui…"
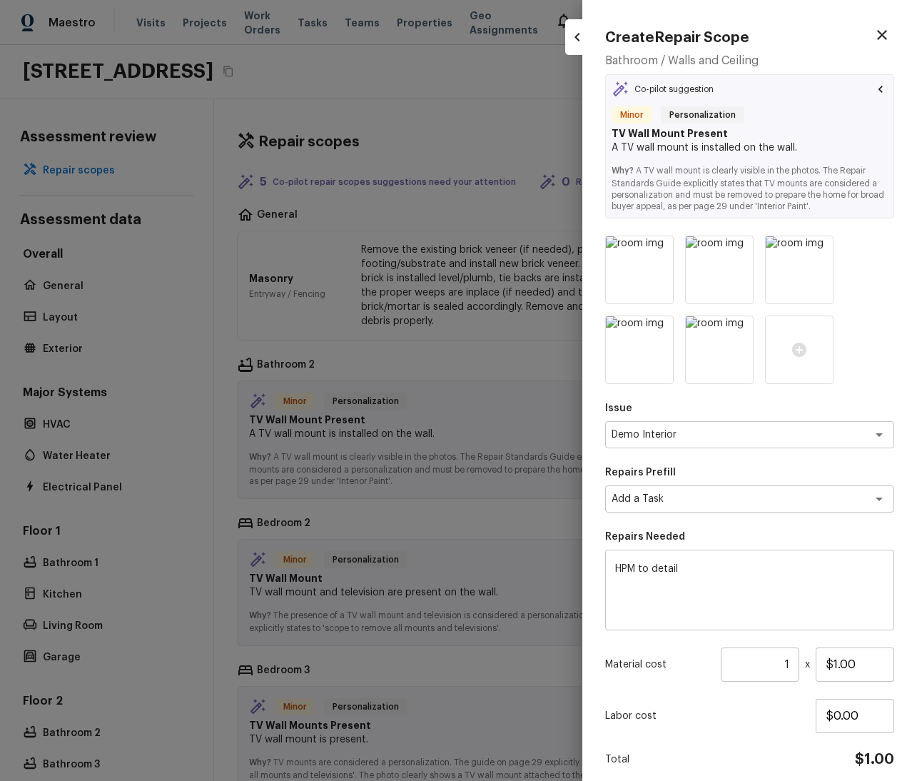
click at [736, 595] on textarea "HPM to detail" at bounding box center [749, 590] width 269 height 57
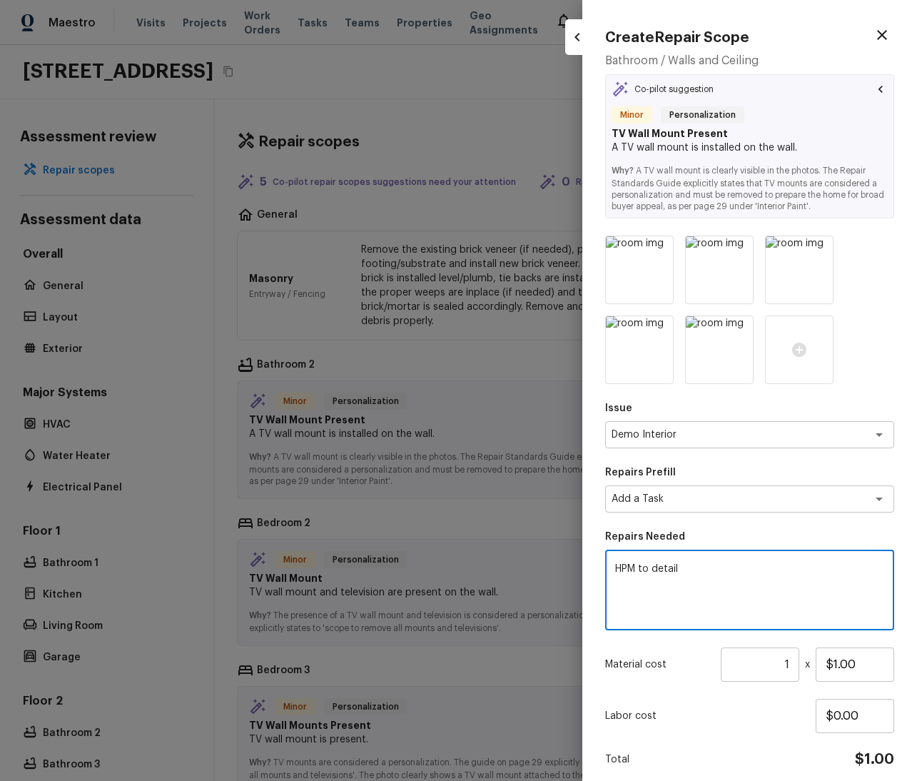
paste textarea "Why? A TV wall mount is clearly visible in the photos. The Repair Standards Gui…"
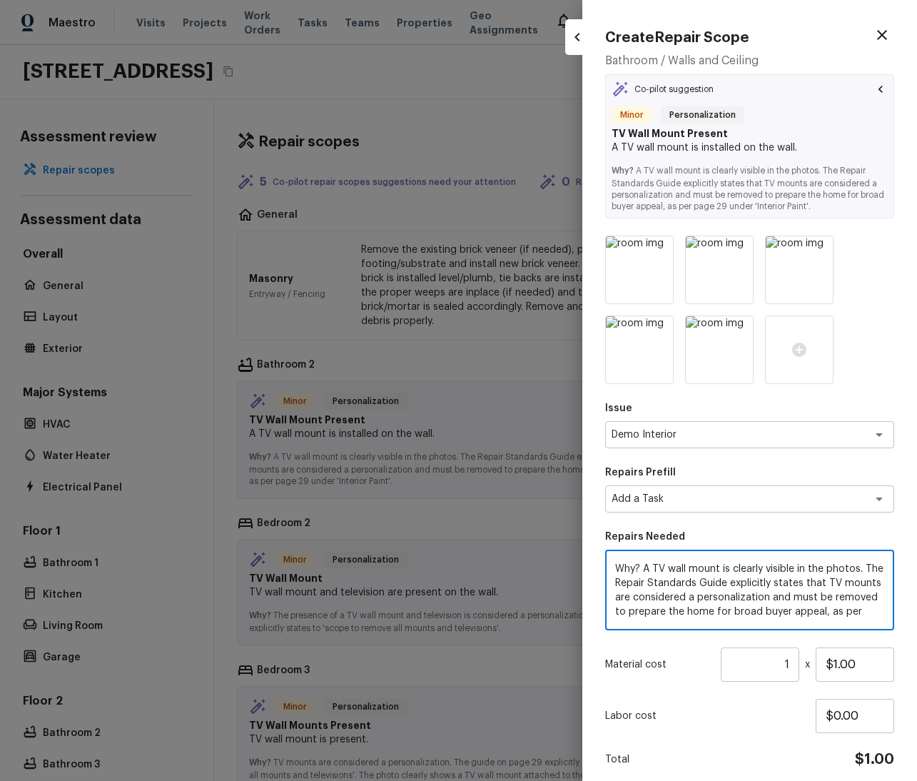
scroll to position [12, 0]
type textarea "Why? A TV wall mount is clearly visible in the photos. The Repair Standards Gui…"
click at [762, 517] on div "Issue Demo Interior x ​ Repairs Prefill Add a Task x ​ Repairs Needed Why? A TV…" at bounding box center [749, 526] width 289 height 580
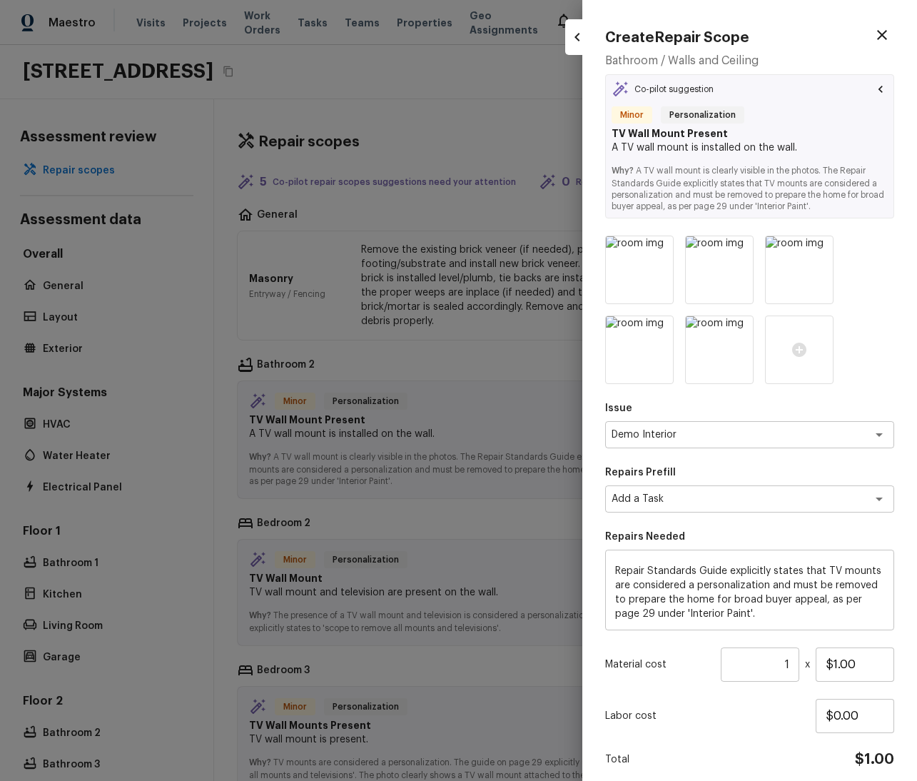
scroll to position [56, 0]
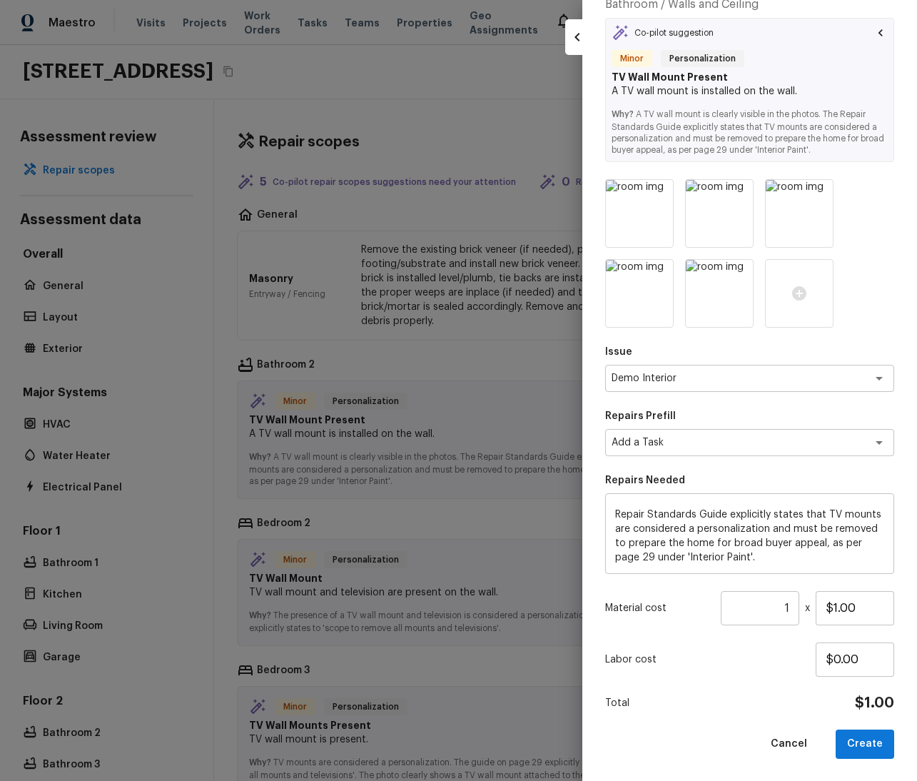
click at [854, 759] on div "Create Repair Scope Bathroom / Walls and Ceiling Co-pilot suggestion Minor Pers…" at bounding box center [749, 390] width 335 height 781
click at [854, 742] on button "Create" at bounding box center [865, 743] width 59 height 29
type input "$0.00"
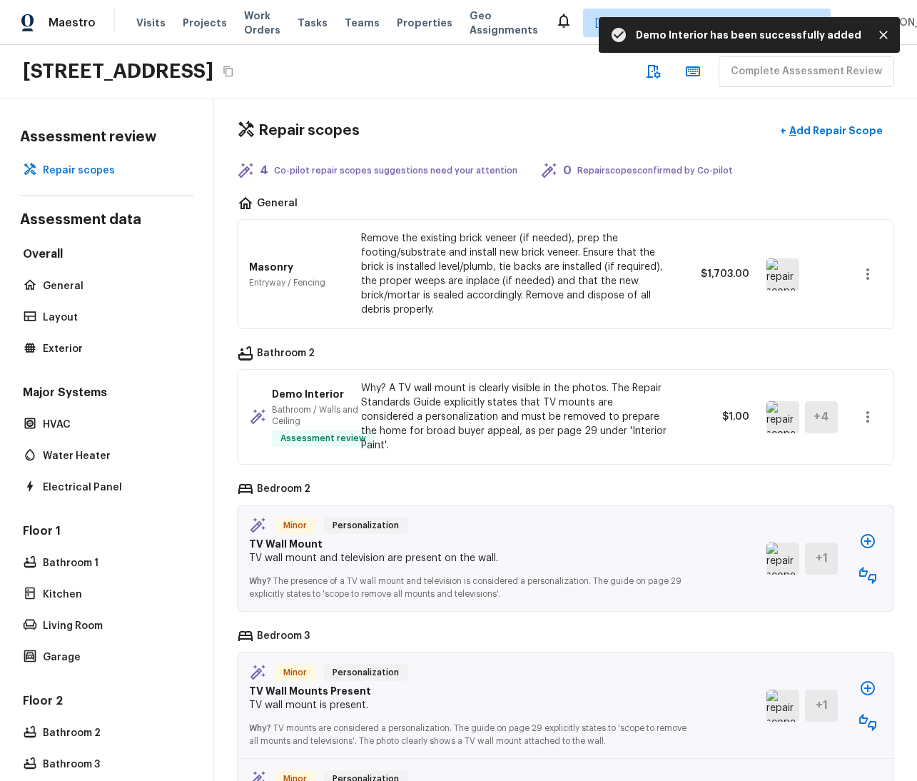
scroll to position [24, 0]
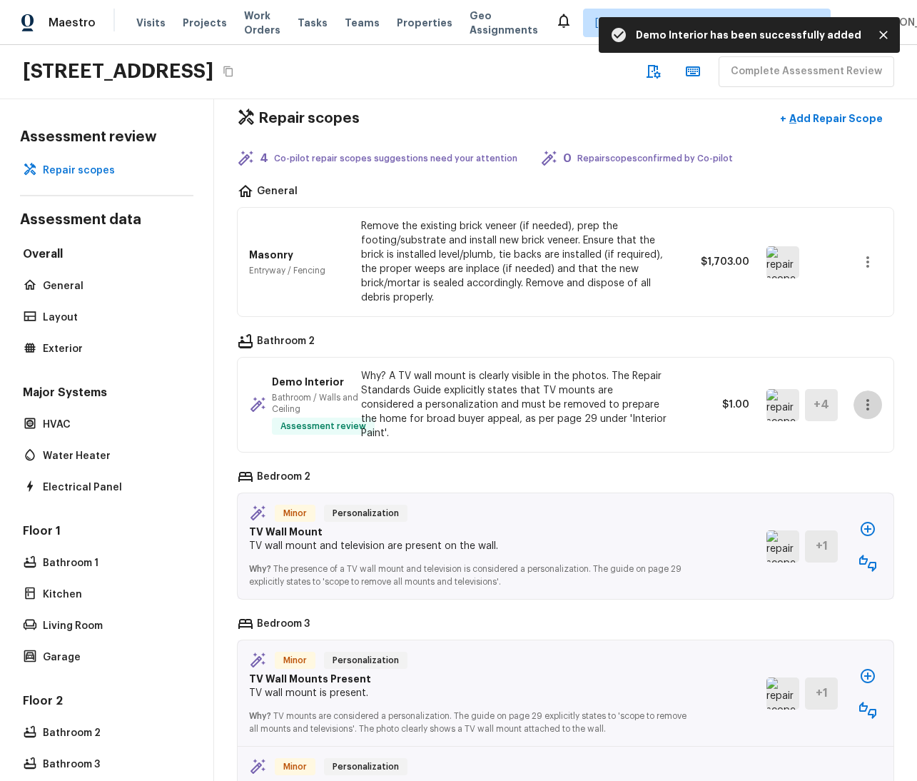
click at [854, 395] on button "button" at bounding box center [868, 404] width 29 height 29
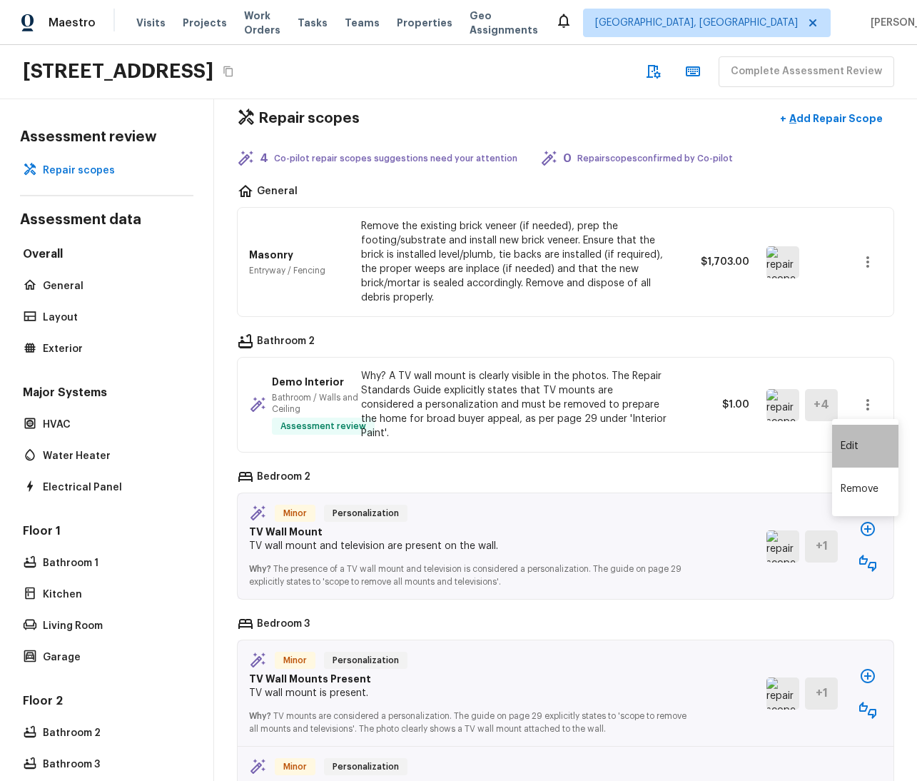
click at [854, 452] on li "Edit" at bounding box center [865, 446] width 66 height 43
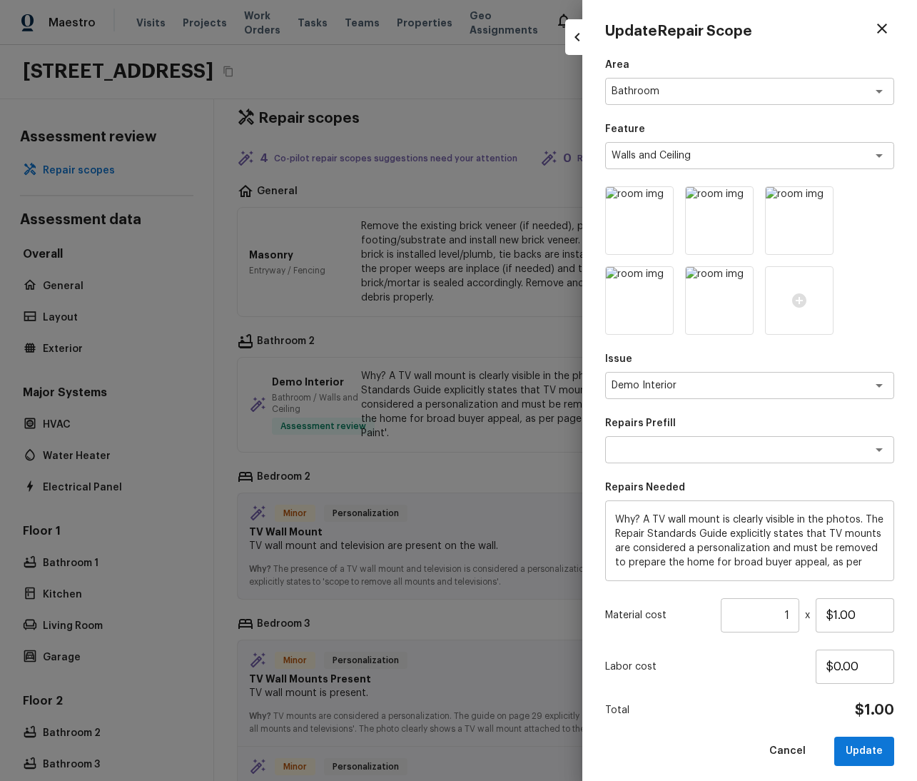
scroll to position [14, 0]
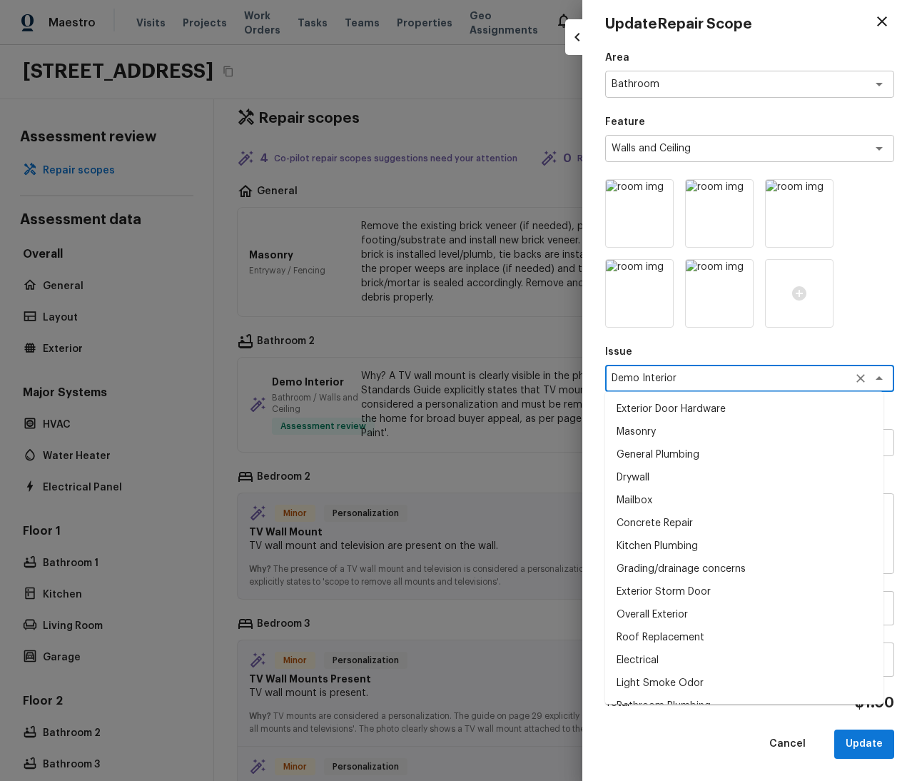
click at [718, 372] on textarea "Demo Interior" at bounding box center [730, 378] width 236 height 14
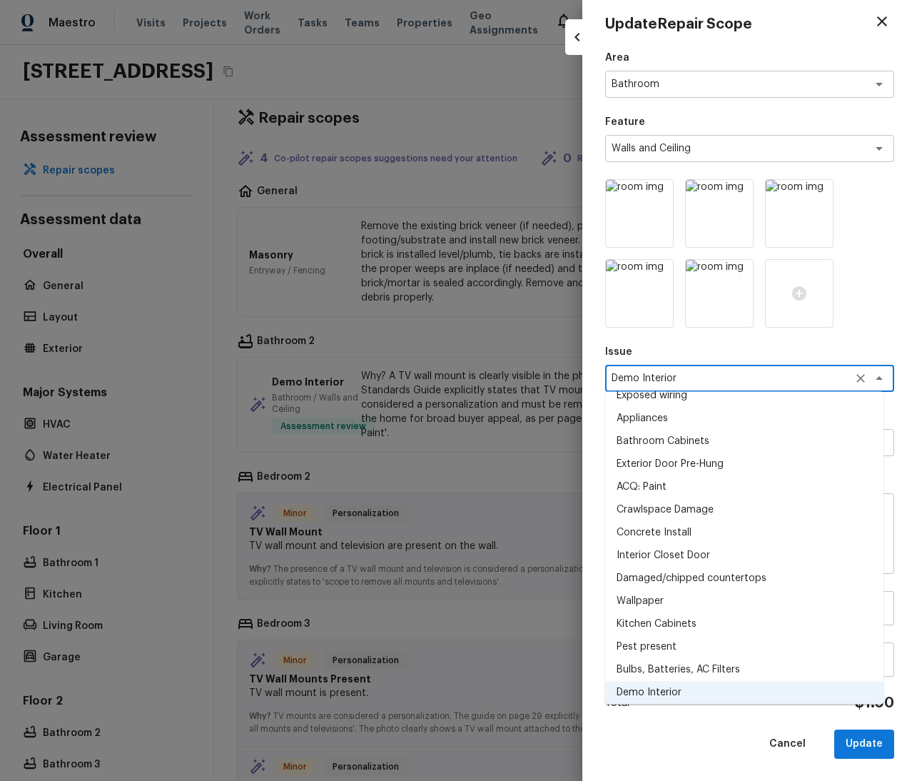
click at [695, 460] on li "Exterior Door Pre-Hung" at bounding box center [744, 464] width 278 height 23
type textarea "Exterior Door Pre-Hung"
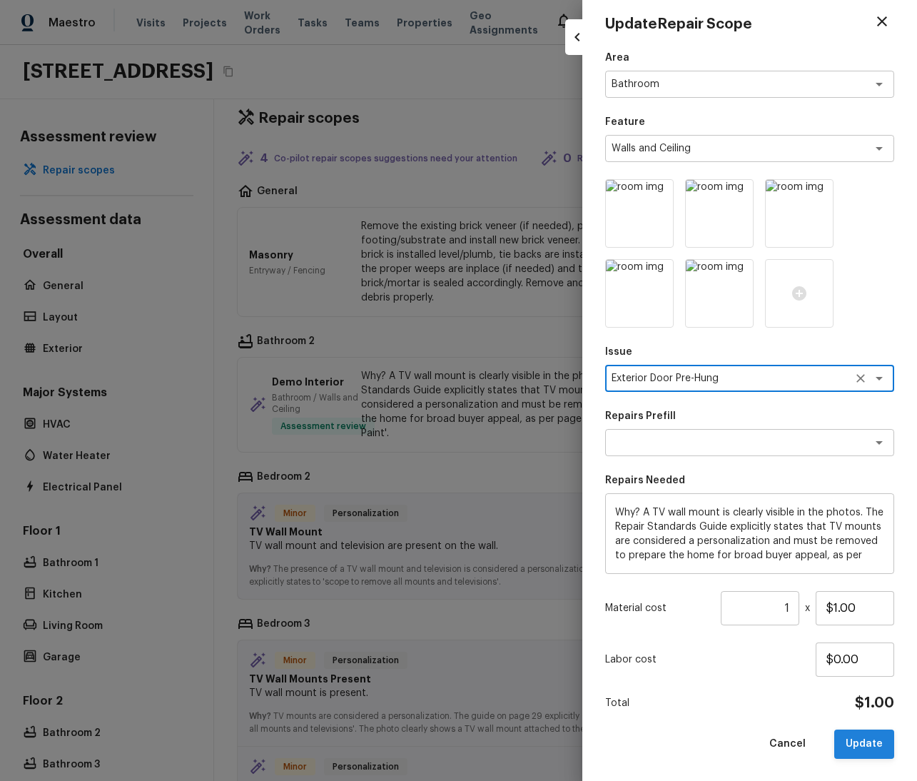
click at [854, 742] on button "Update" at bounding box center [864, 743] width 60 height 29
type input "$0.00"
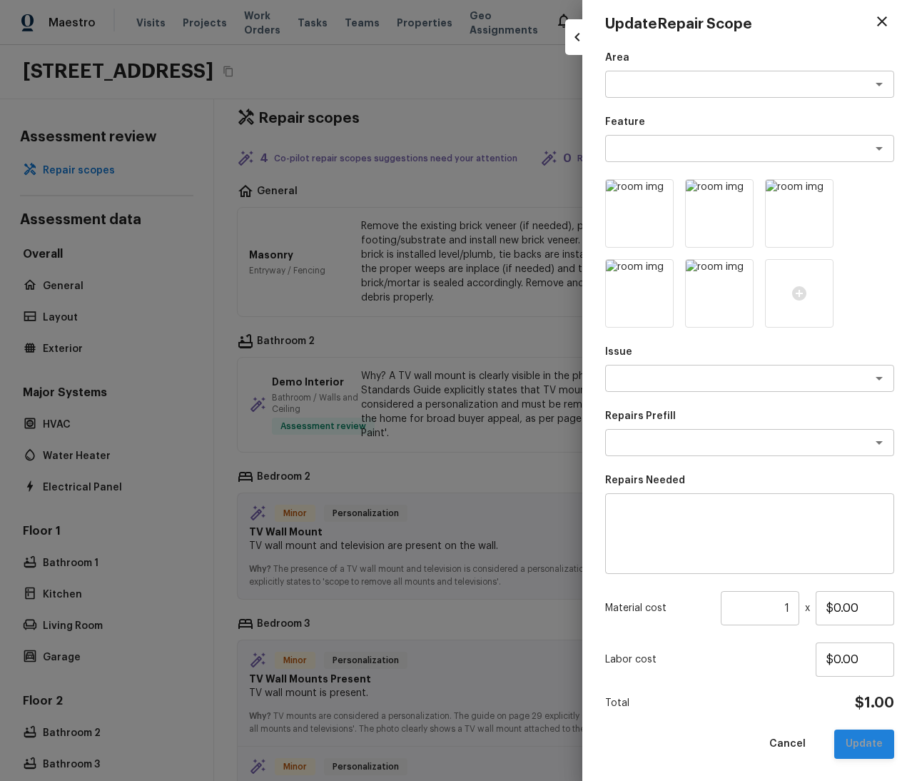
scroll to position [0, 0]
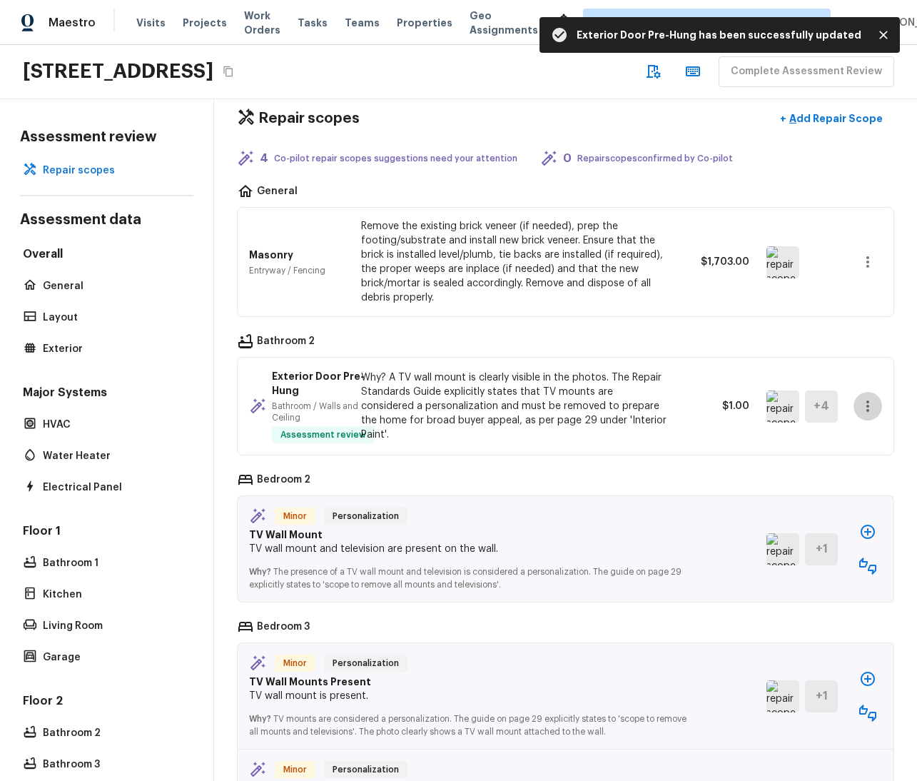
click at [859, 403] on icon "button" at bounding box center [867, 406] width 17 height 17
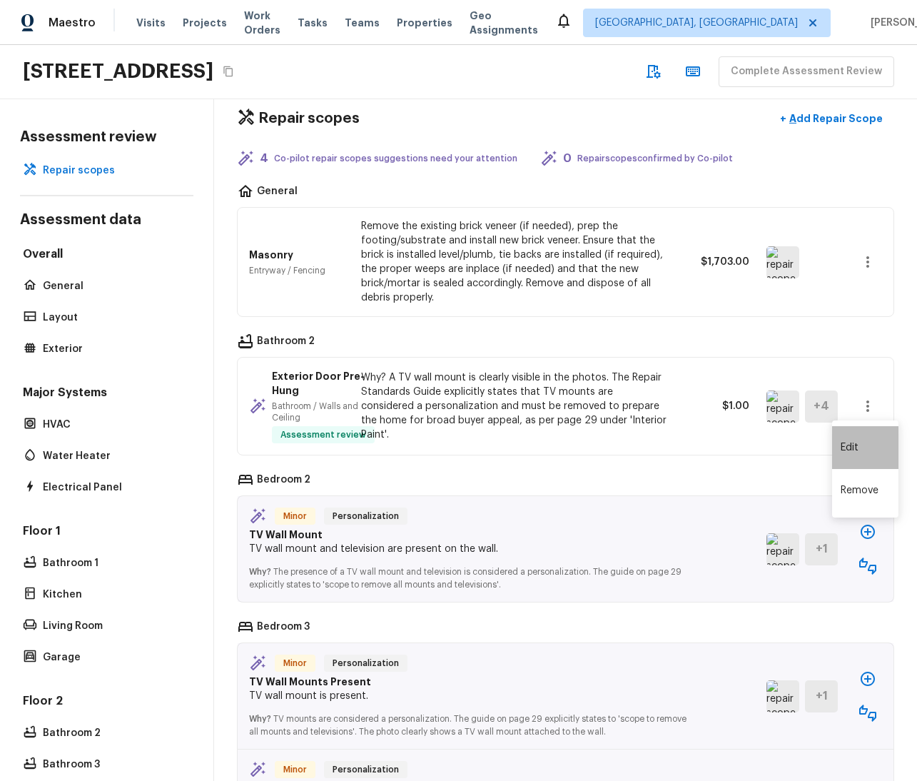
click at [848, 451] on li "Edit" at bounding box center [865, 447] width 66 height 43
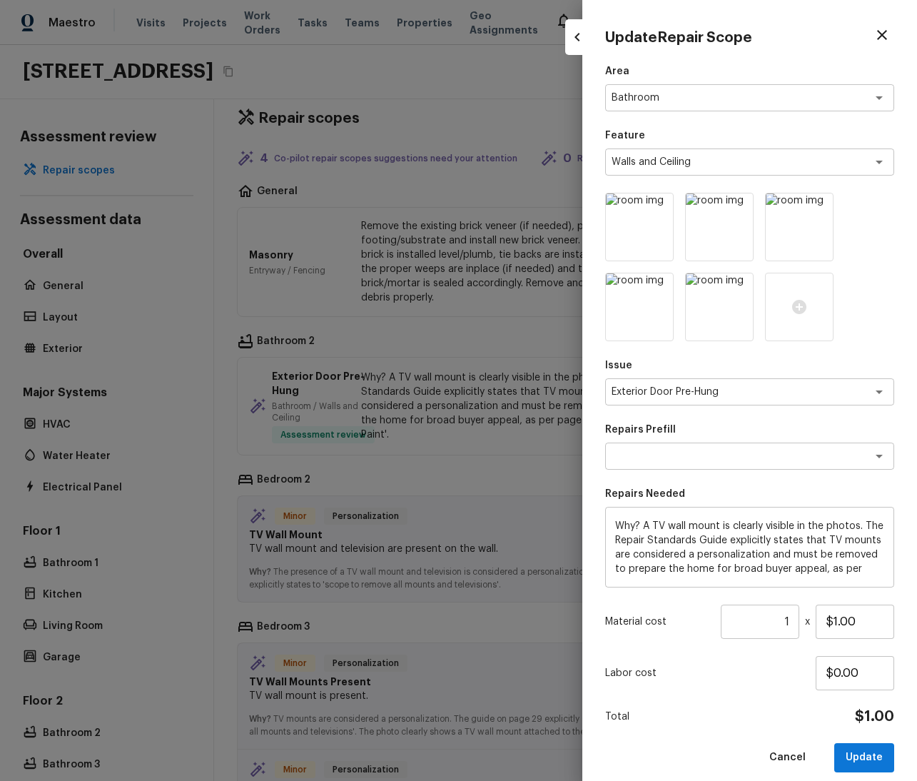
click at [474, 403] on div at bounding box center [458, 390] width 917 height 781
type input "$0.00"
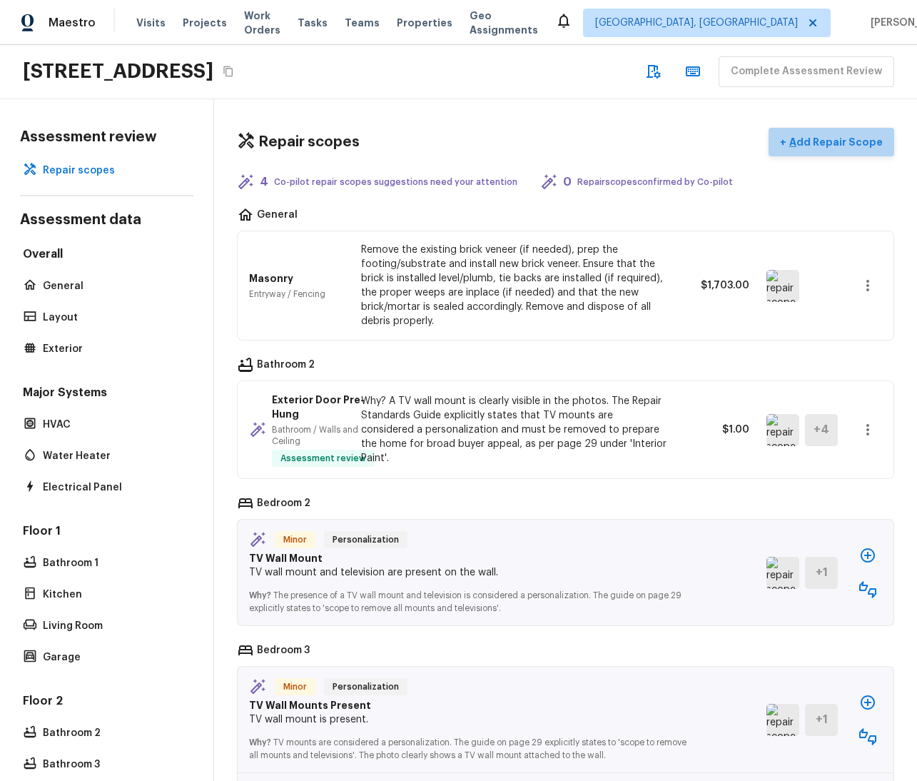
click at [841, 135] on p "Add Repair Scope" at bounding box center [835, 142] width 96 height 14
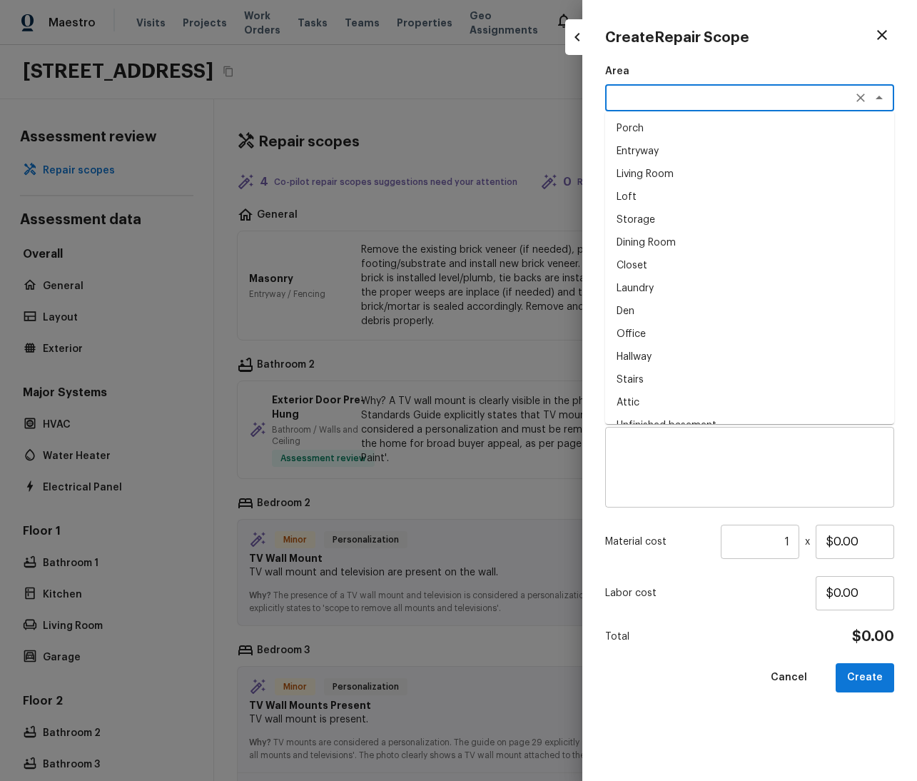
click at [704, 101] on textarea at bounding box center [730, 98] width 236 height 14
click at [671, 221] on li "Storage" at bounding box center [749, 219] width 289 height 23
type textarea "Storage"
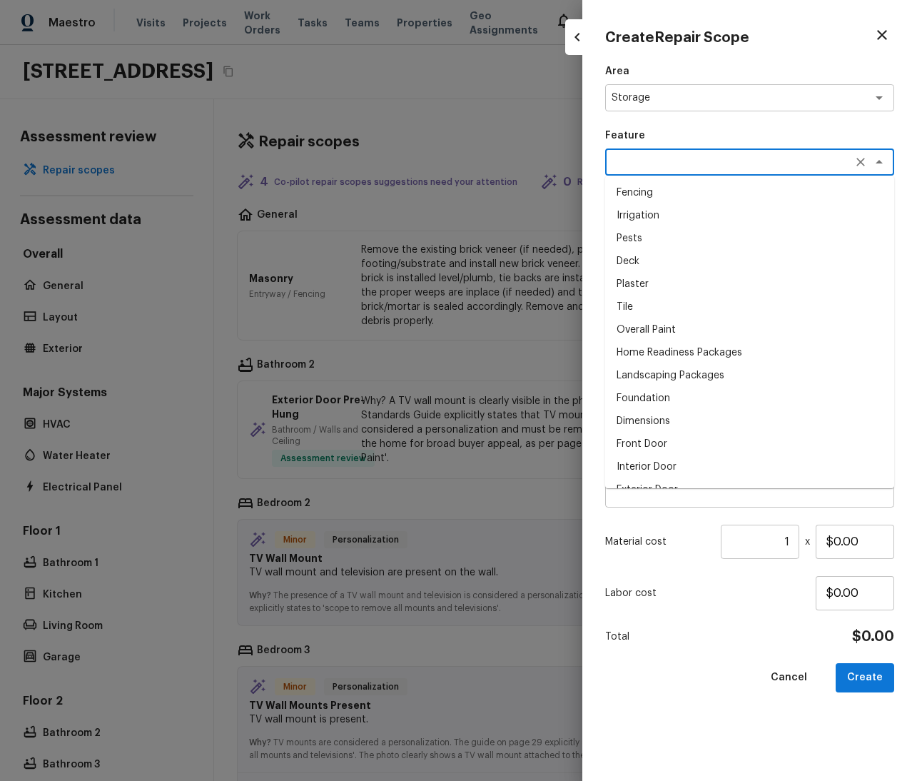
click at [702, 160] on textarea at bounding box center [730, 162] width 236 height 14
click at [666, 276] on li "Plaster" at bounding box center [749, 284] width 289 height 23
type textarea "Plaster"
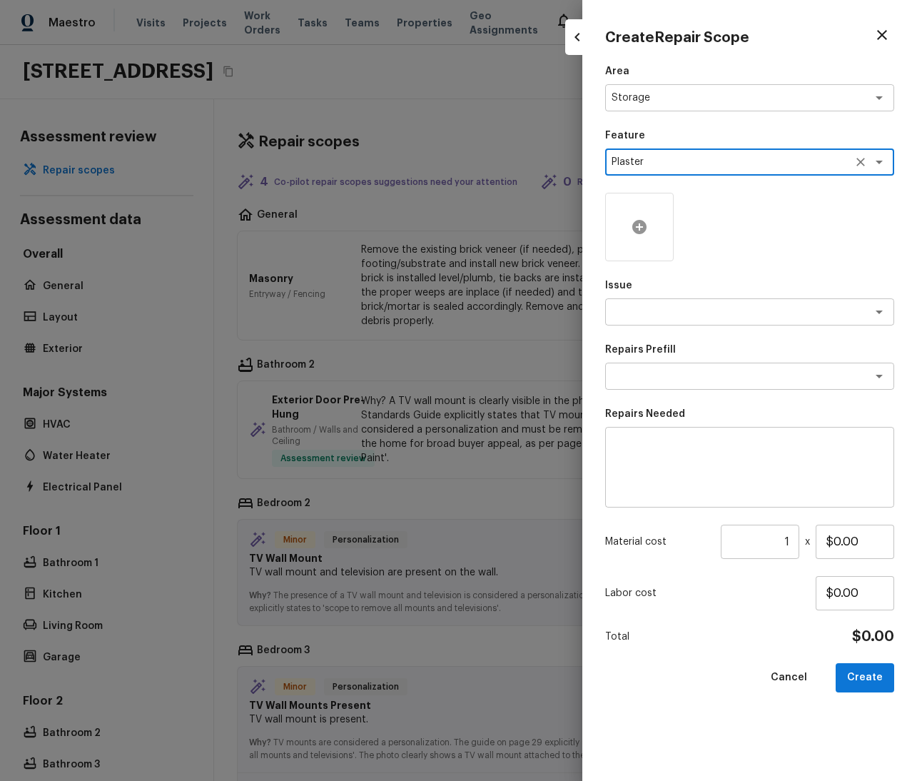
click at [649, 225] on div at bounding box center [639, 227] width 69 height 69
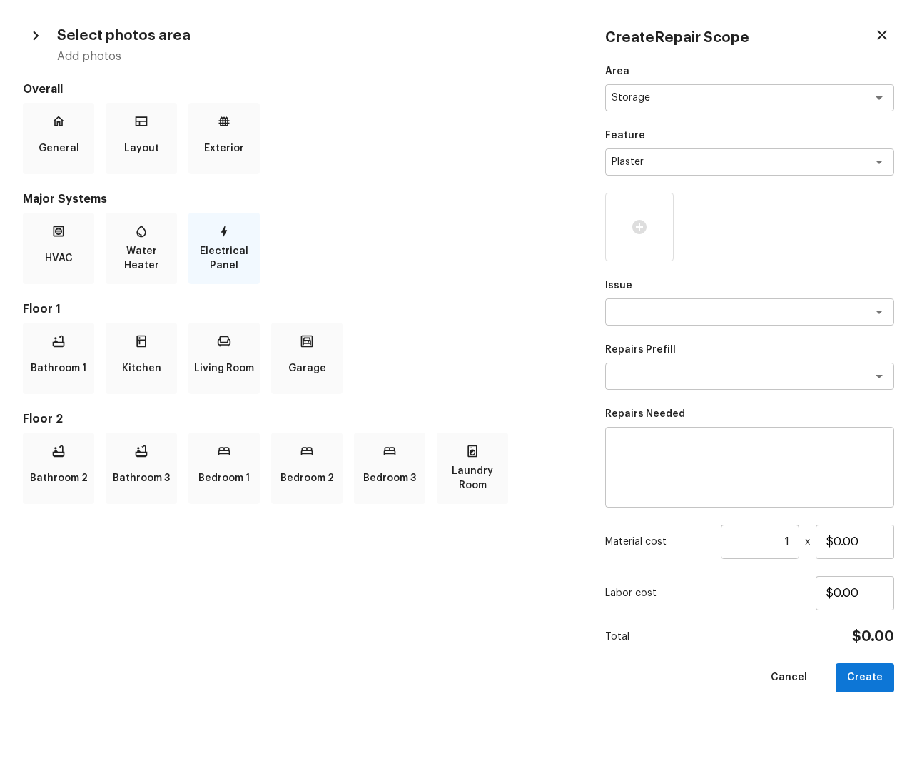
click at [243, 251] on p "Electrical Panel" at bounding box center [224, 258] width 66 height 29
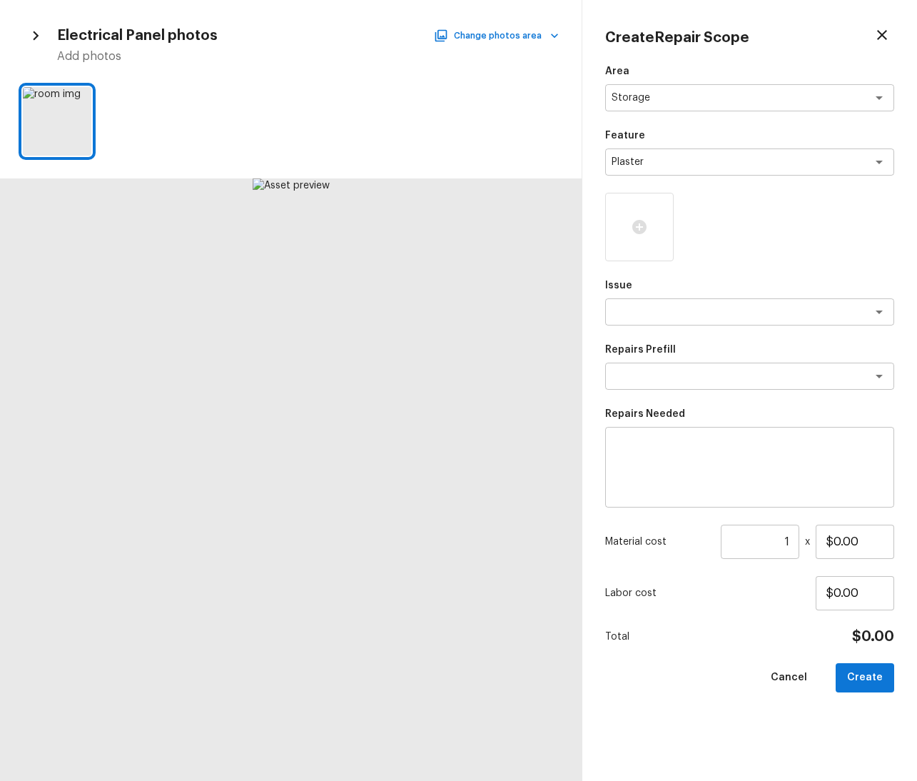
click at [291, 304] on div at bounding box center [291, 479] width 582 height 602
click at [65, 122] on div at bounding box center [57, 121] width 69 height 69
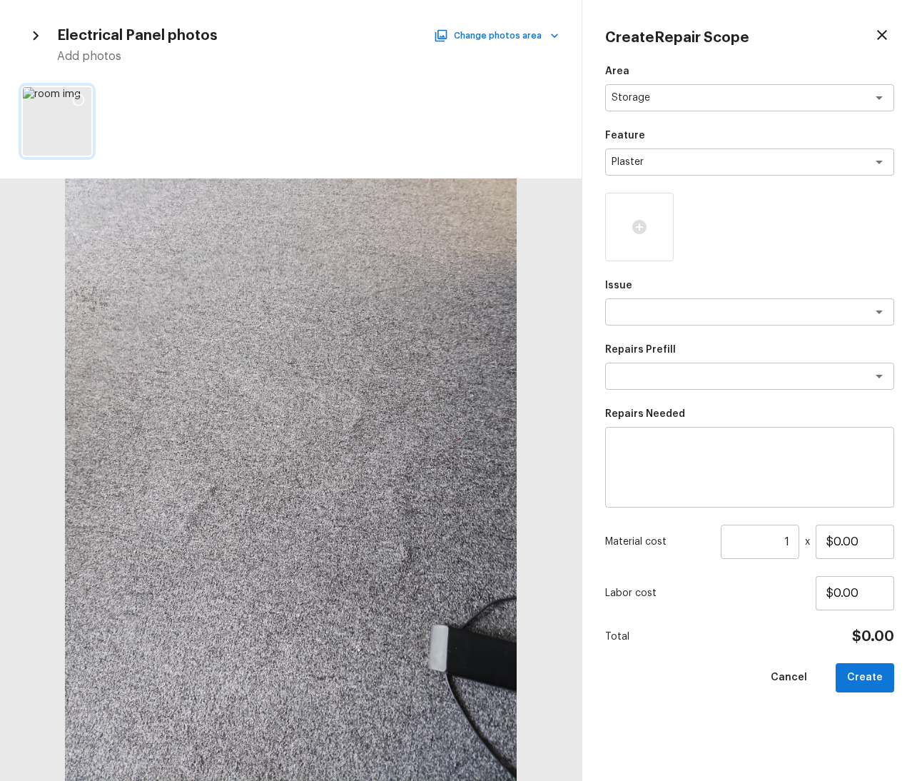
click at [84, 101] on icon at bounding box center [78, 100] width 14 height 14
click at [672, 321] on div "x ​" at bounding box center [749, 311] width 289 height 27
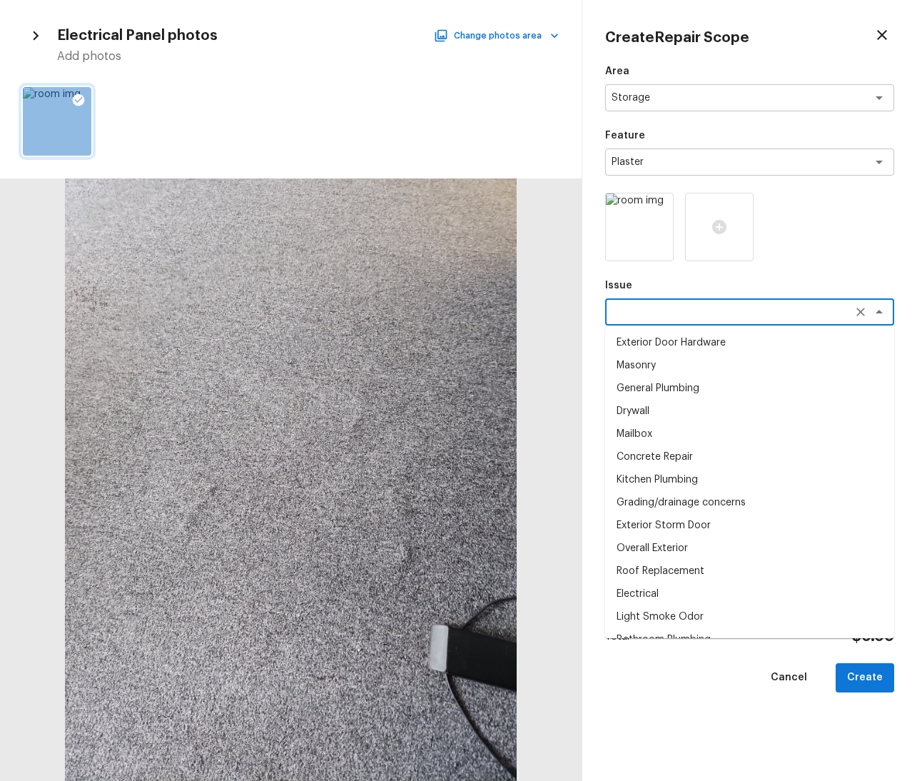
click at [676, 394] on li "General Plumbing" at bounding box center [749, 388] width 289 height 23
type textarea "General Plumbing"
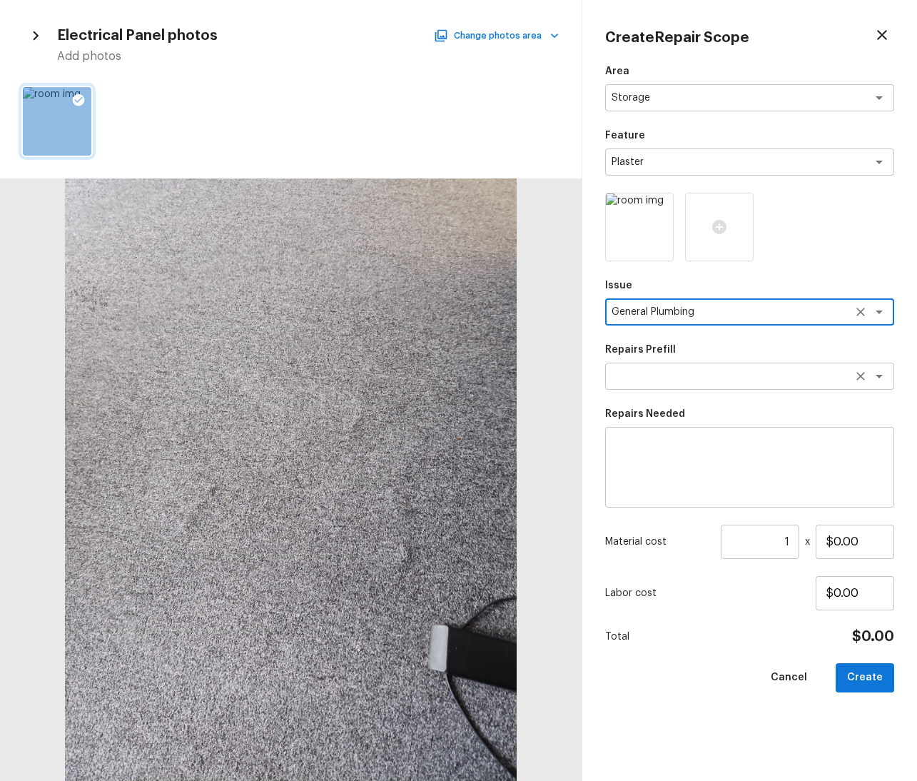
click at [689, 379] on textarea at bounding box center [730, 376] width 236 height 14
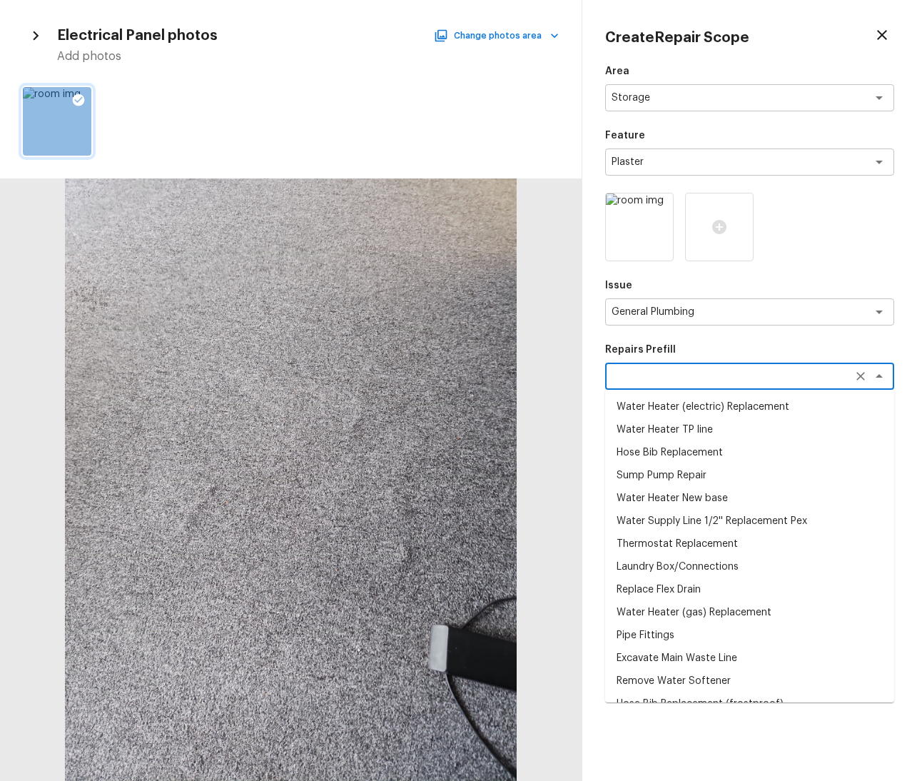
click at [676, 449] on li "Hose Bib Replacement" at bounding box center [749, 452] width 289 height 23
type textarea "Hose Bib Replacement"
type textarea "Remove the existing hose bib and replace it with a new hose bib. Ensure that th…"
type input "$53.65"
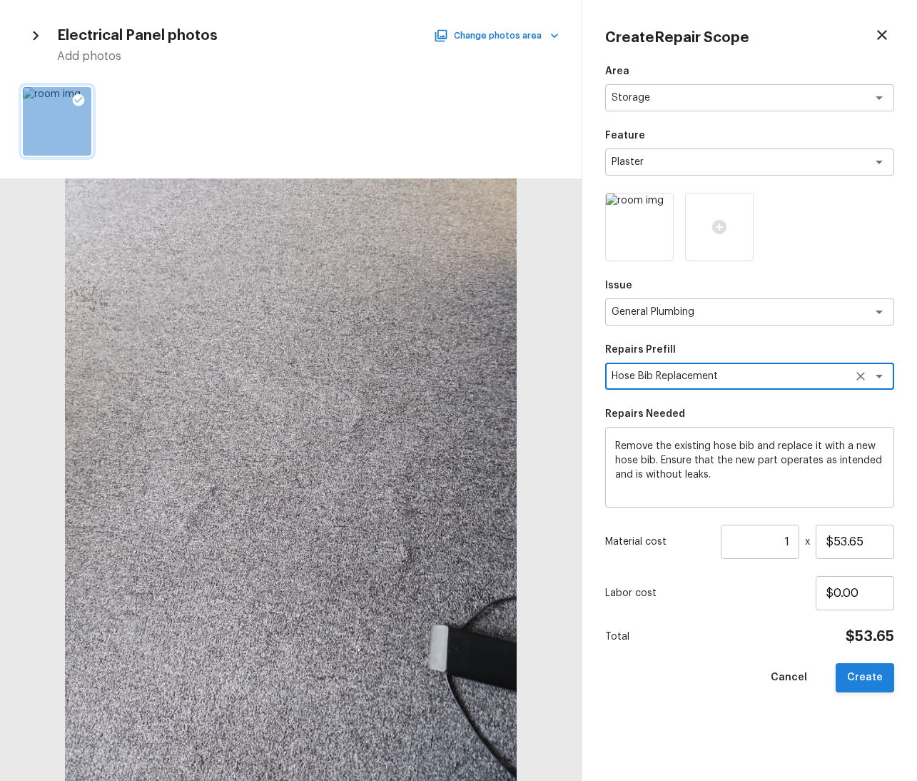
click at [868, 675] on button "Create" at bounding box center [865, 677] width 59 height 29
type input "$0.00"
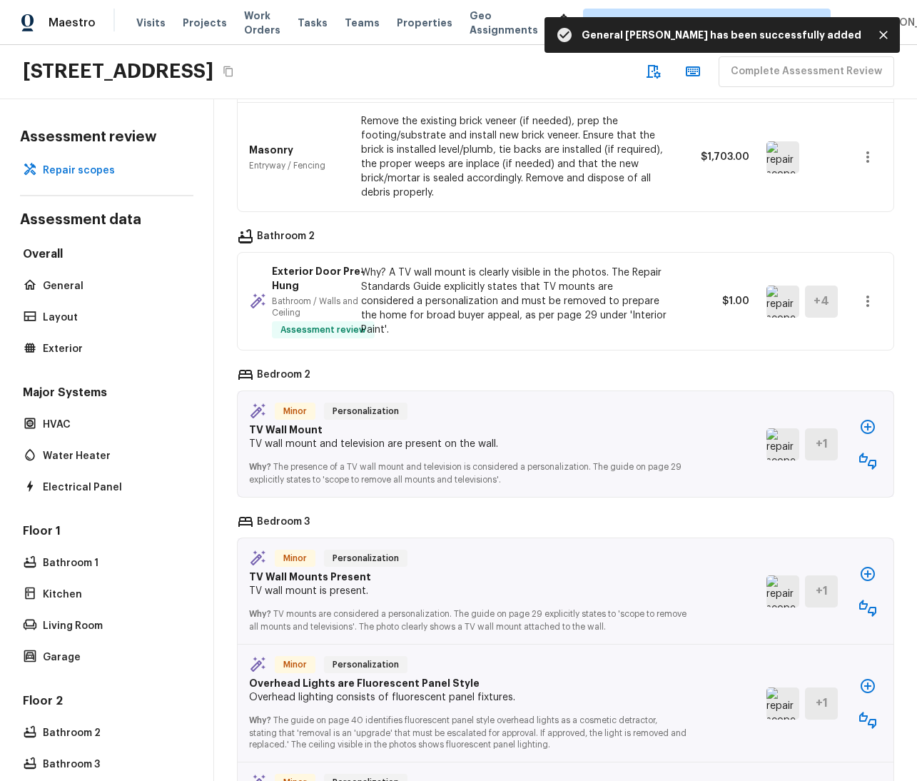
scroll to position [342, 0]
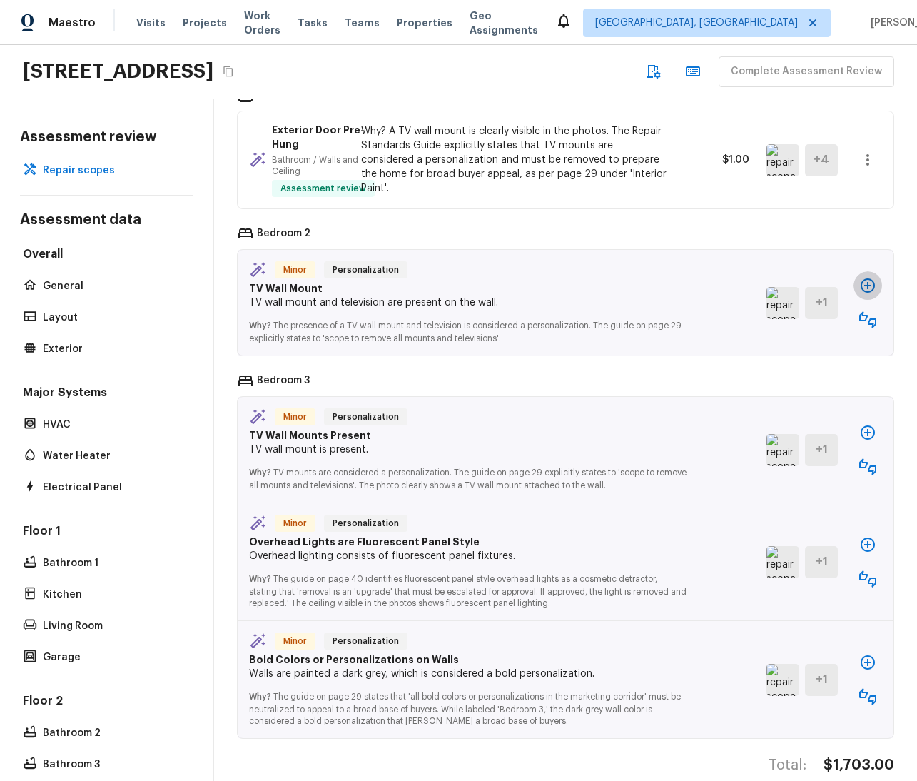
click at [854, 279] on button "button" at bounding box center [868, 285] width 29 height 29
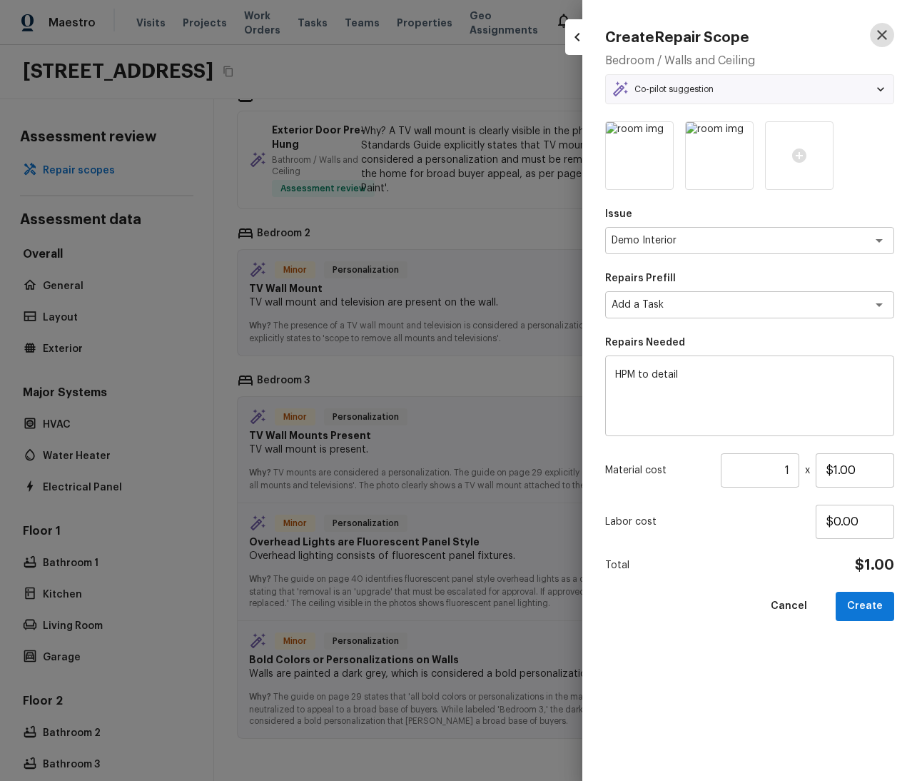
click at [881, 36] on icon "button" at bounding box center [882, 35] width 10 height 10
type input "$0.00"
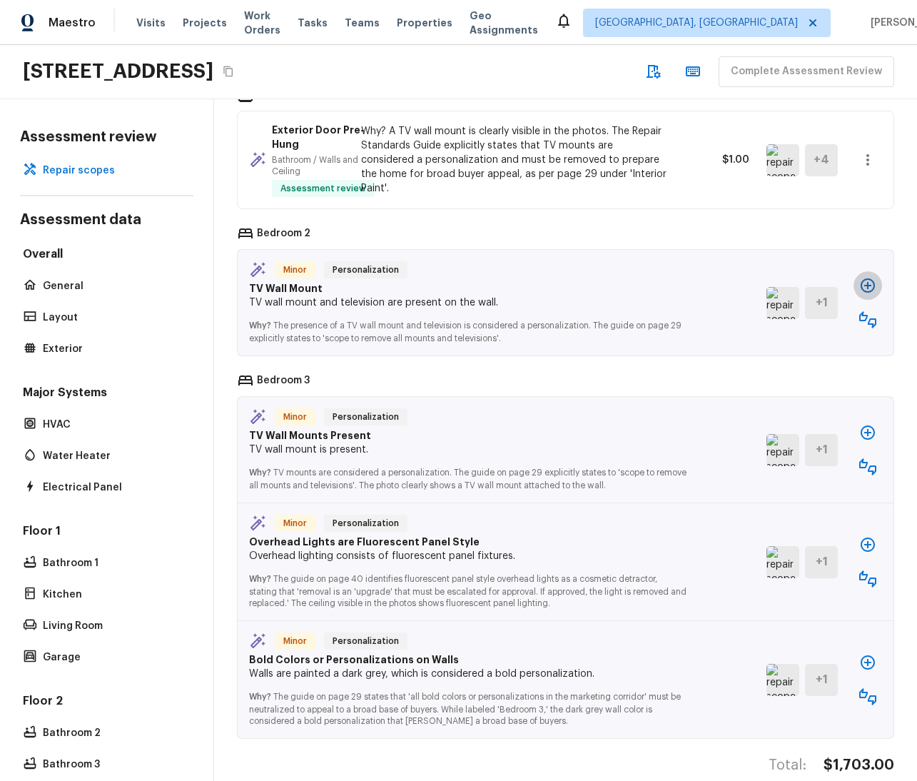
click at [859, 281] on icon "button" at bounding box center [867, 285] width 17 height 17
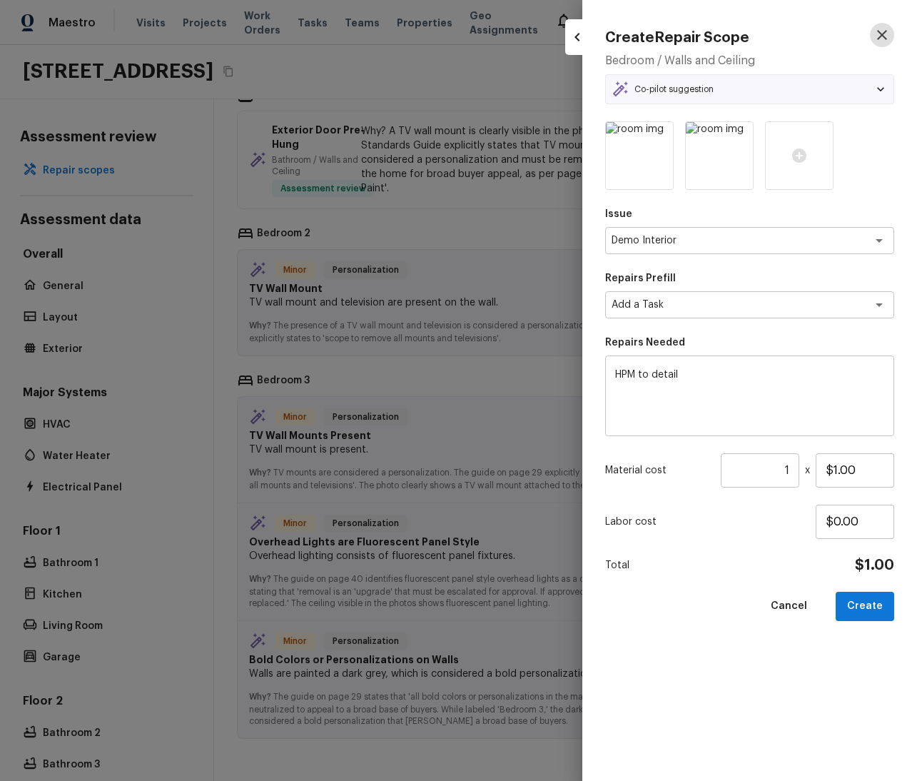
click at [881, 34] on icon "button" at bounding box center [882, 35] width 10 height 10
type input "$0.00"
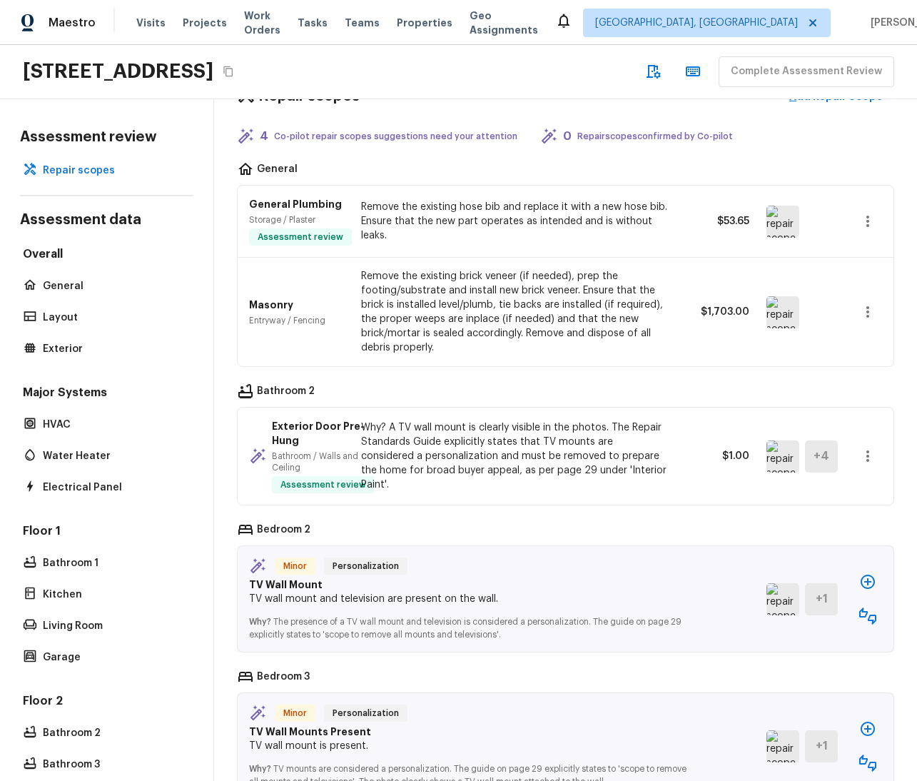
scroll to position [0, 0]
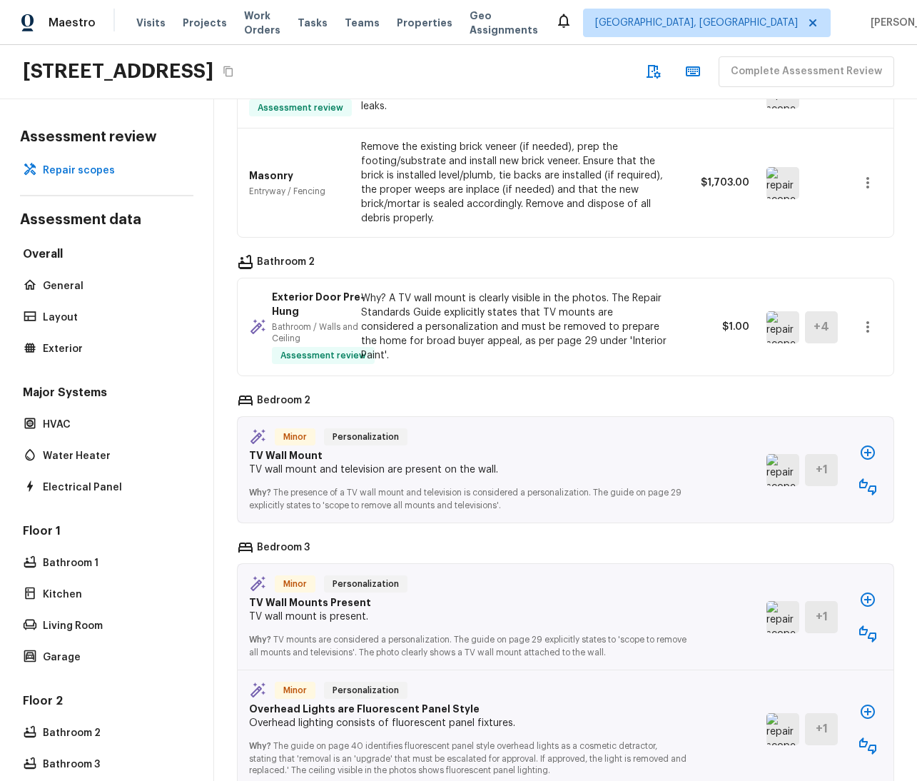
scroll to position [311, 0]
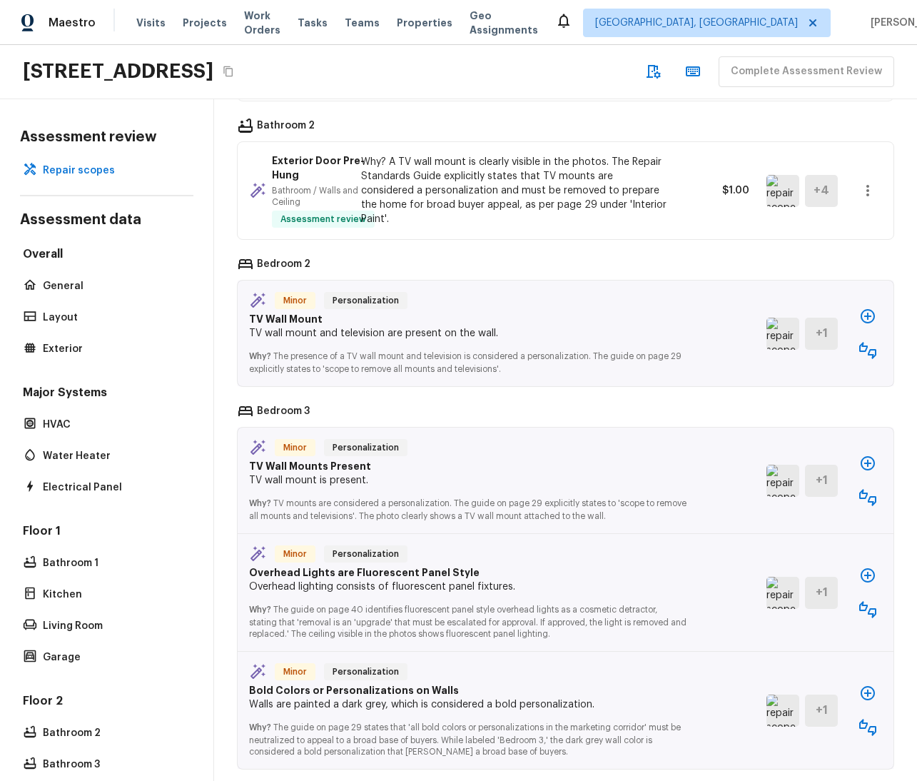
click at [859, 317] on icon "button" at bounding box center [867, 316] width 17 height 17
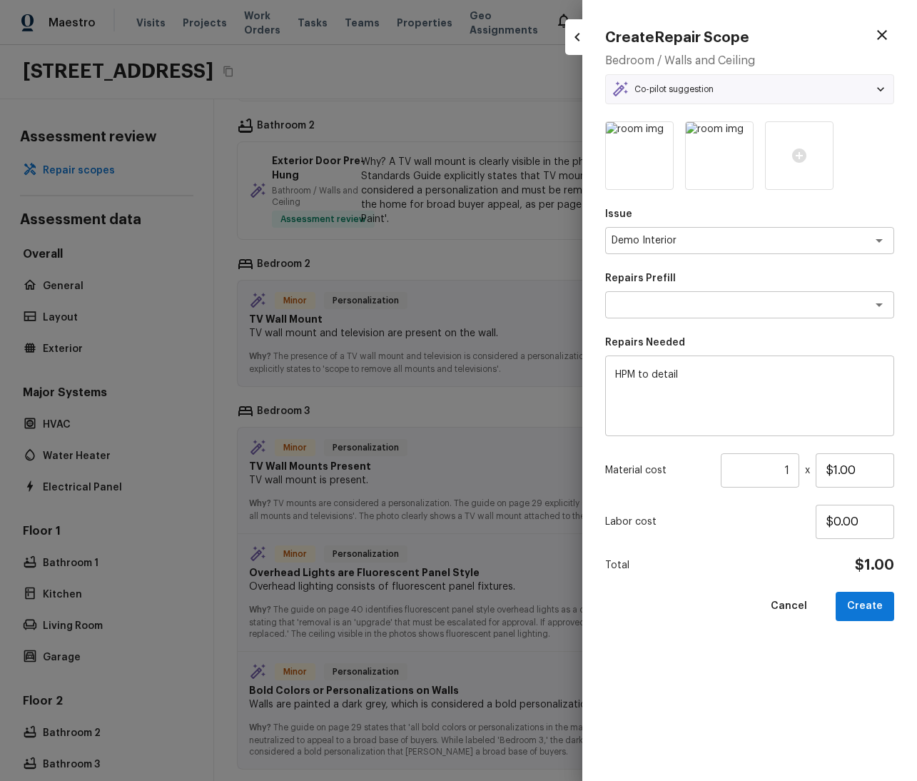
type textarea "Add a Task"
click at [786, 386] on textarea "HPM to detail" at bounding box center [749, 396] width 269 height 57
click at [859, 607] on button "Create" at bounding box center [865, 606] width 59 height 29
type input "$0.00"
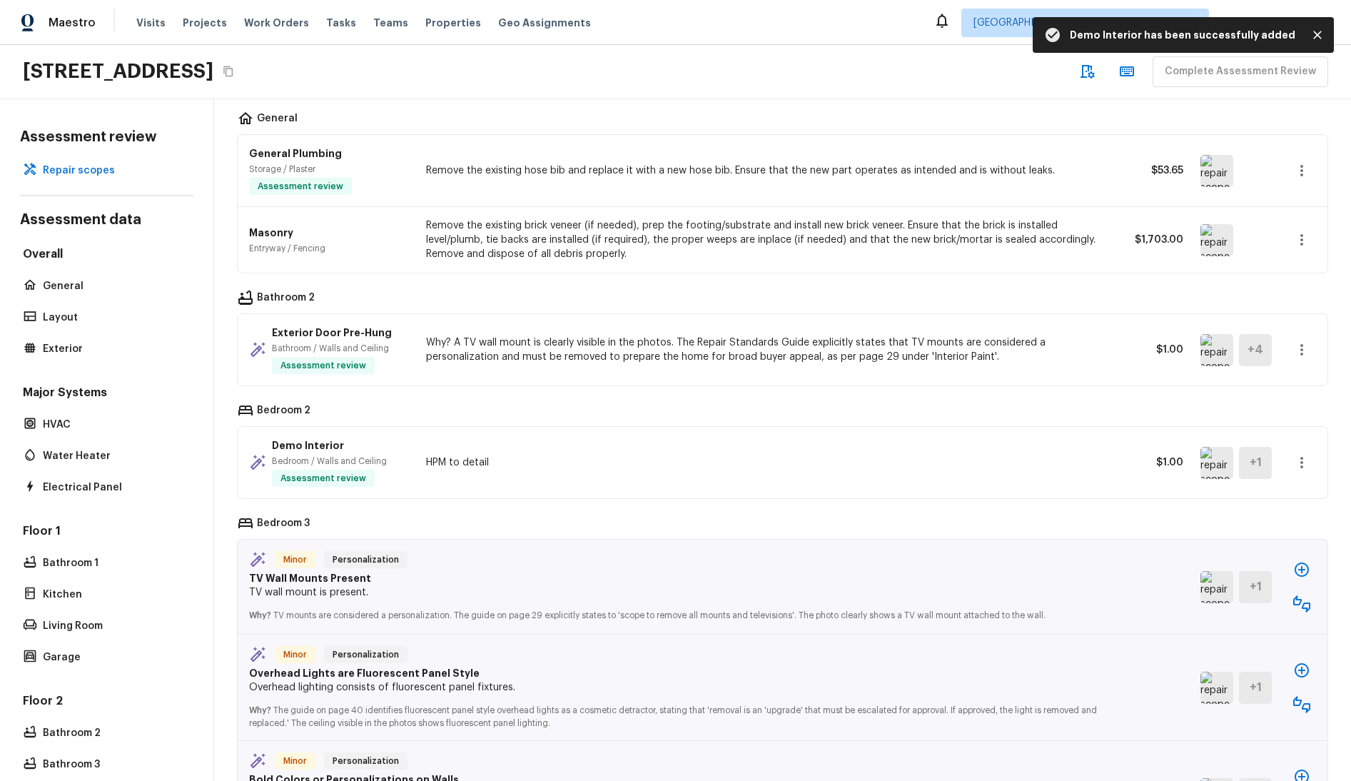
scroll to position [0, 0]
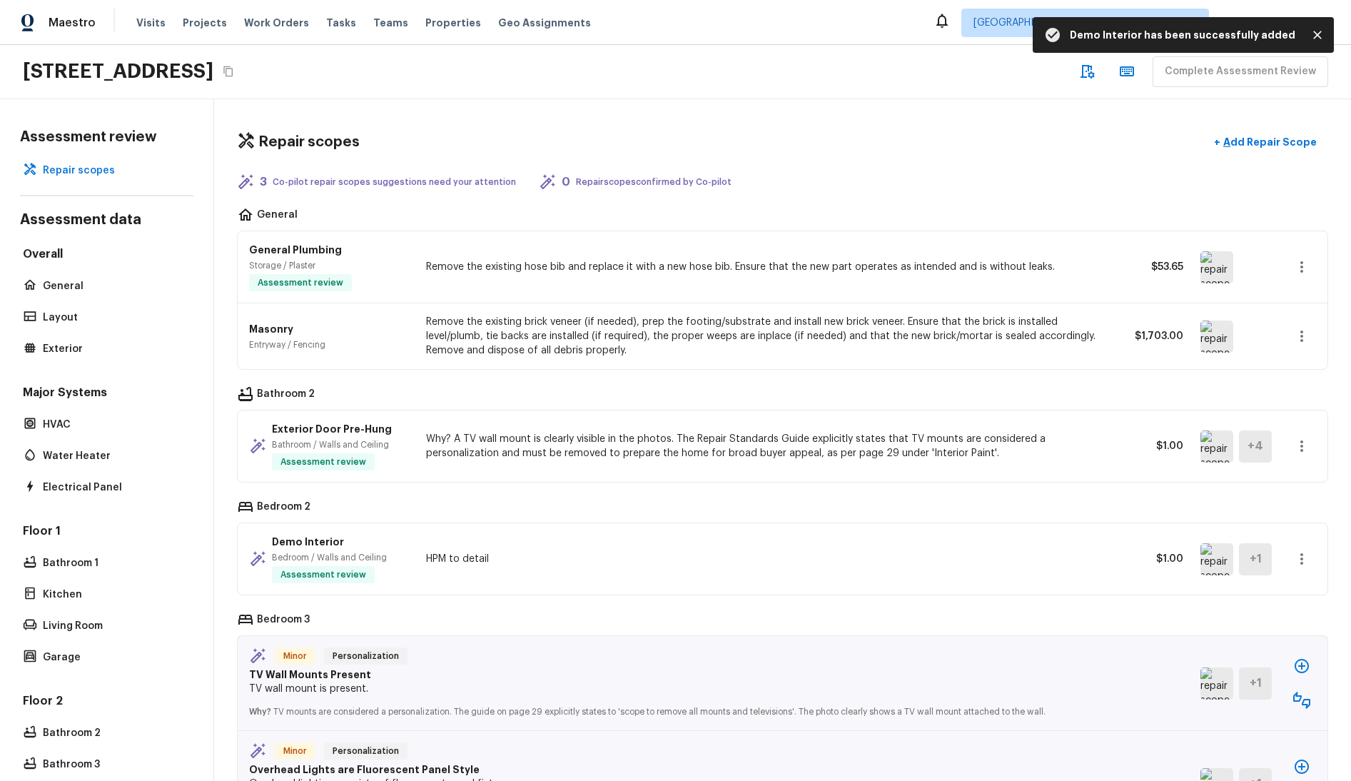
click at [916, 31] on icon "Close" at bounding box center [1317, 35] width 9 height 9
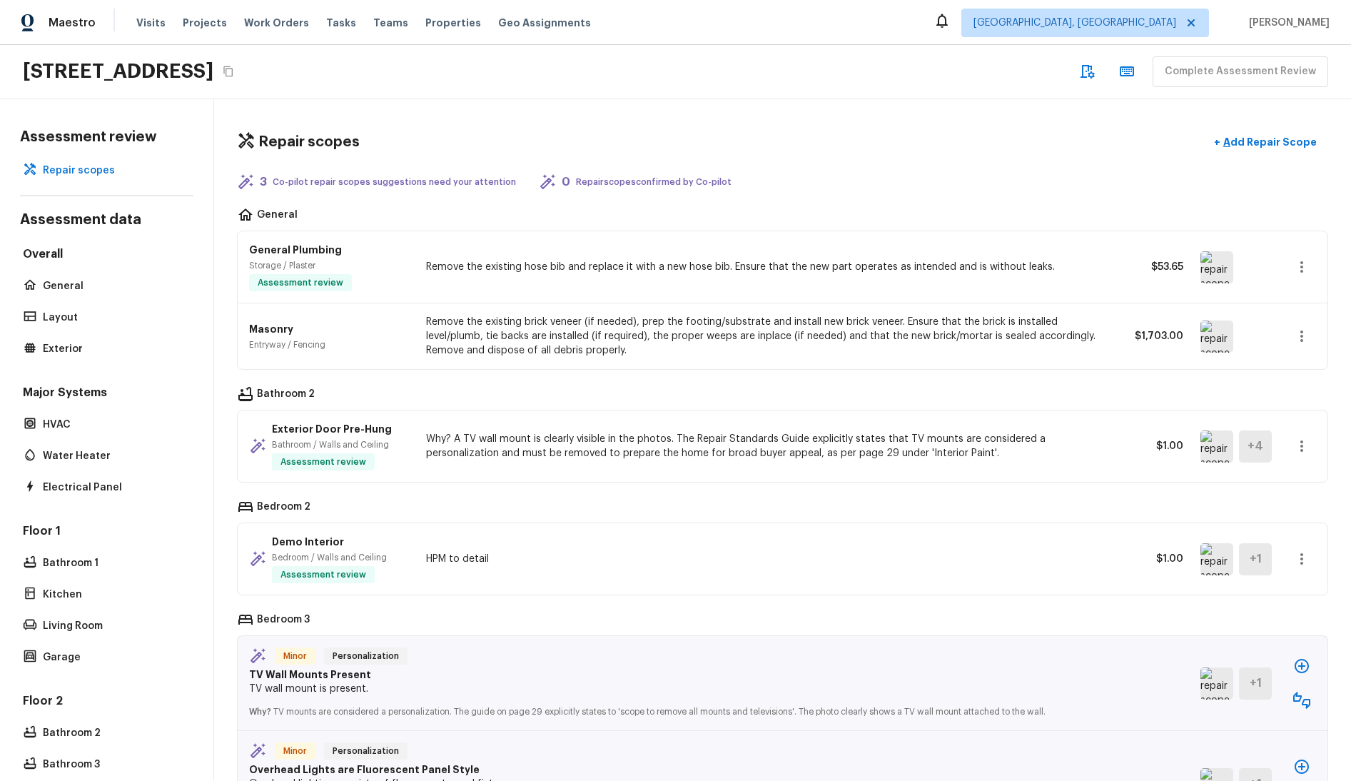
click at [916, 268] on icon "button" at bounding box center [1301, 266] width 17 height 17
click at [916, 308] on li "Edit" at bounding box center [1299, 308] width 66 height 43
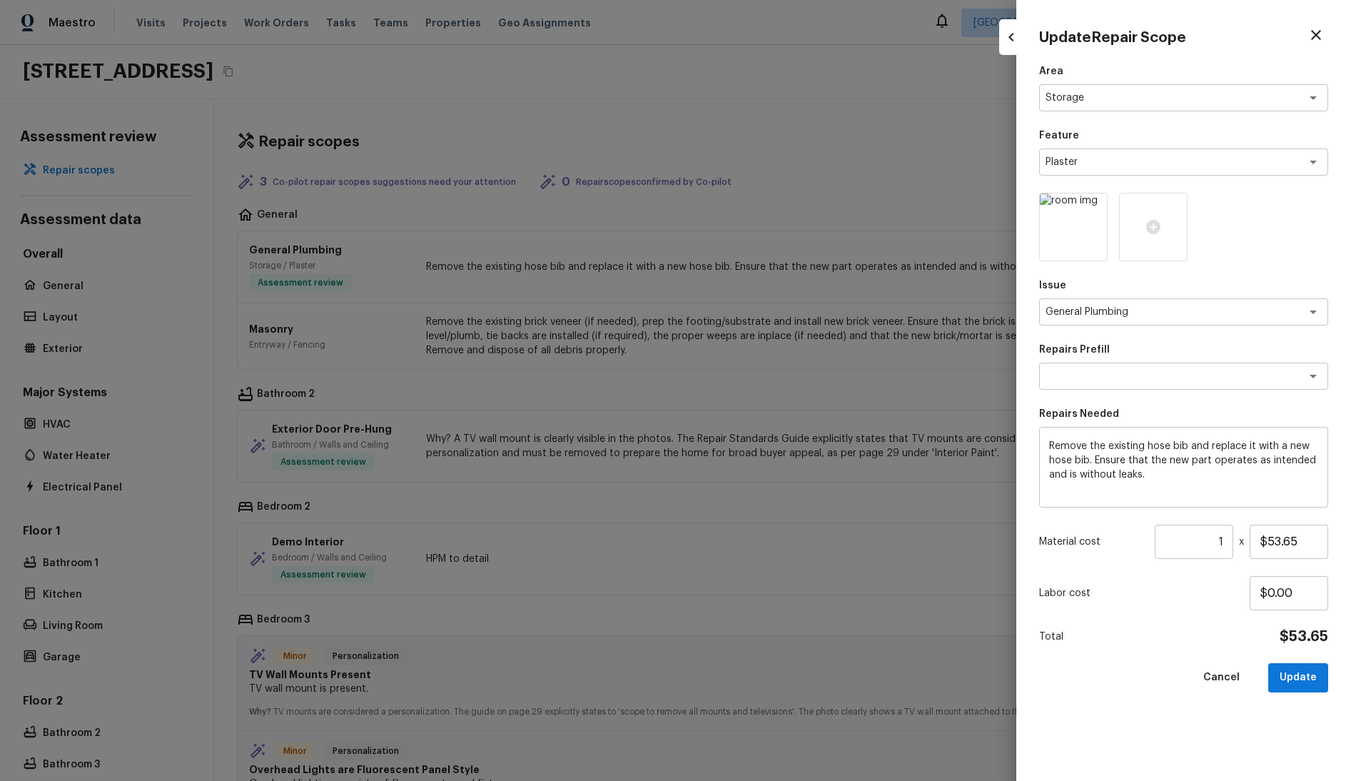
click at [916, 31] on icon "button" at bounding box center [1316, 34] width 17 height 17
type input "$0.00"
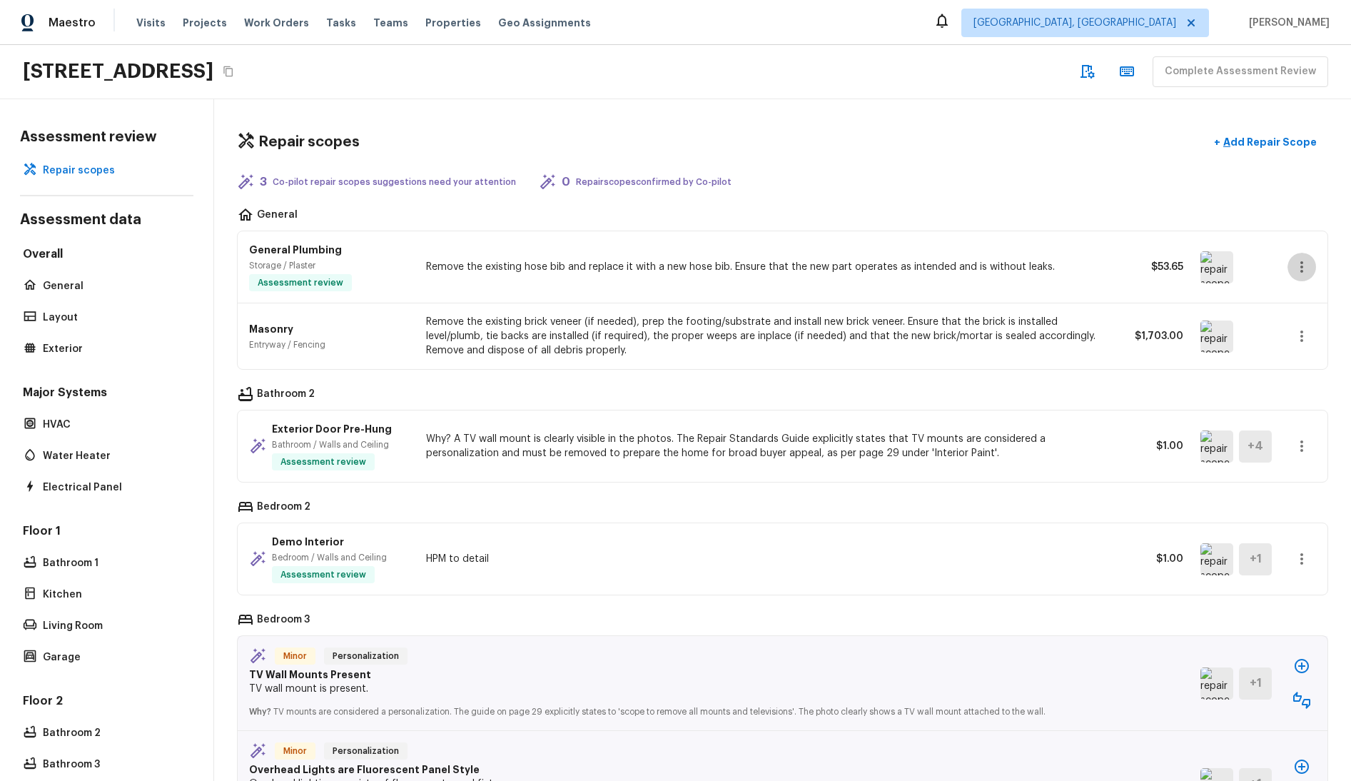
click at [916, 262] on icon "button" at bounding box center [1301, 266] width 17 height 17
click at [916, 313] on li "Edit" at bounding box center [1299, 308] width 66 height 43
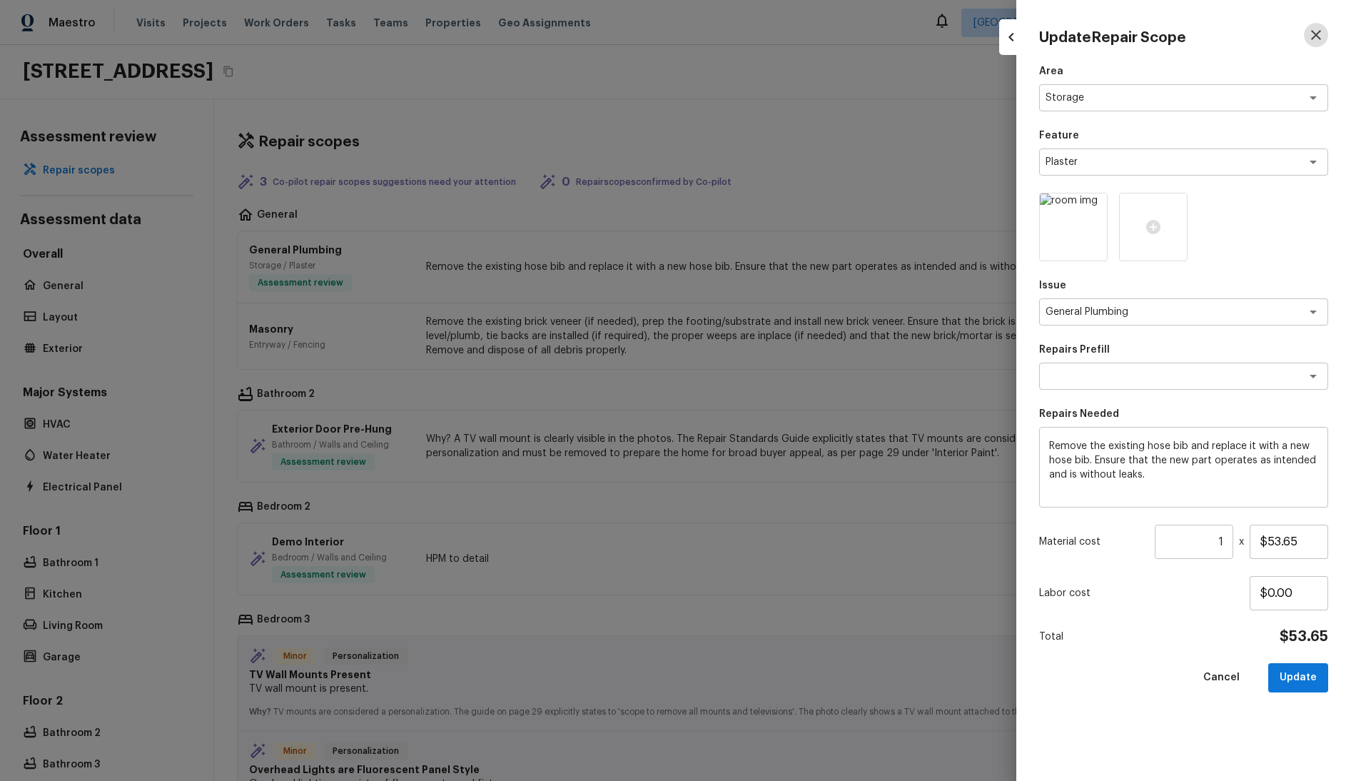
click at [916, 37] on button "button" at bounding box center [1316, 35] width 24 height 24
type input "$0.00"
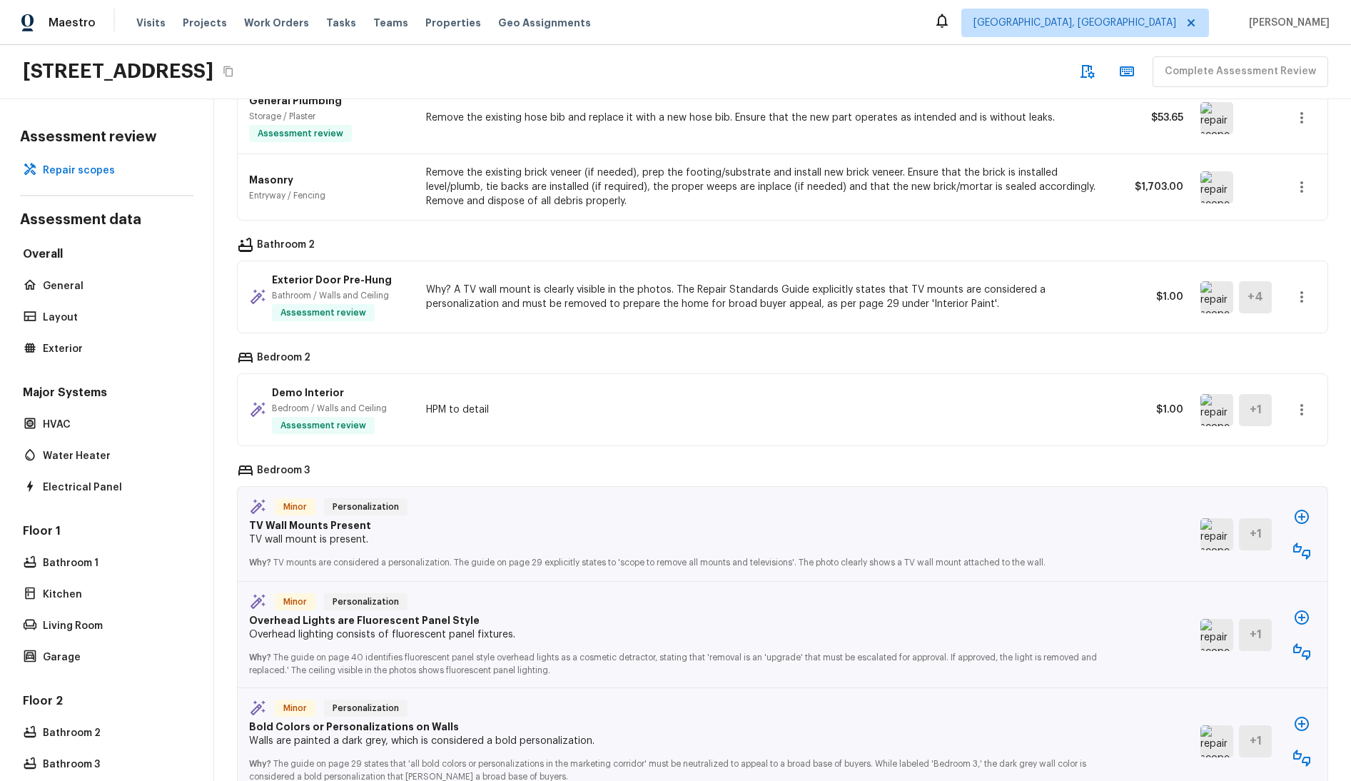
scroll to position [262, 0]
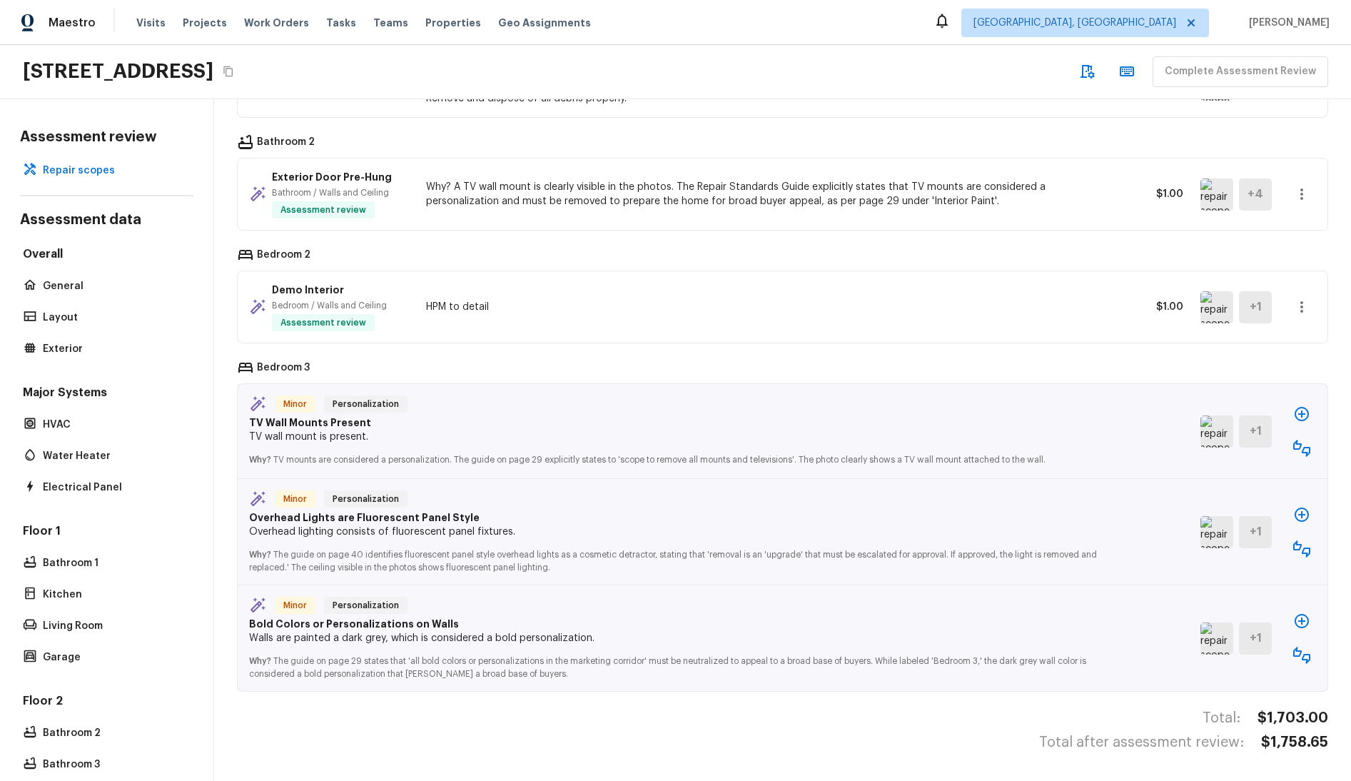
click at [916, 405] on icon "button" at bounding box center [1301, 413] width 17 height 17
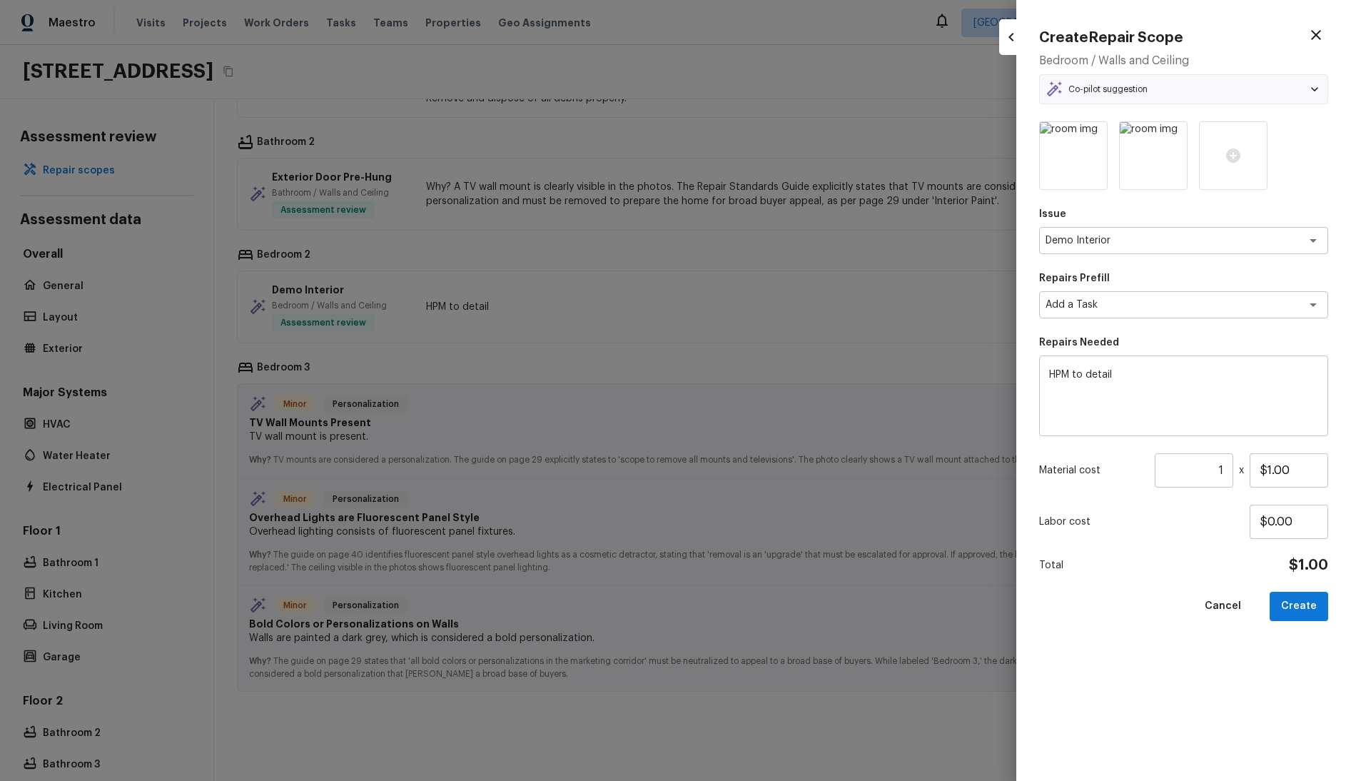
click at [916, 433] on div "HPM to detail x ​" at bounding box center [1183, 395] width 289 height 81
click at [916, 411] on textarea "HPM to detail" at bounding box center [1183, 396] width 269 height 57
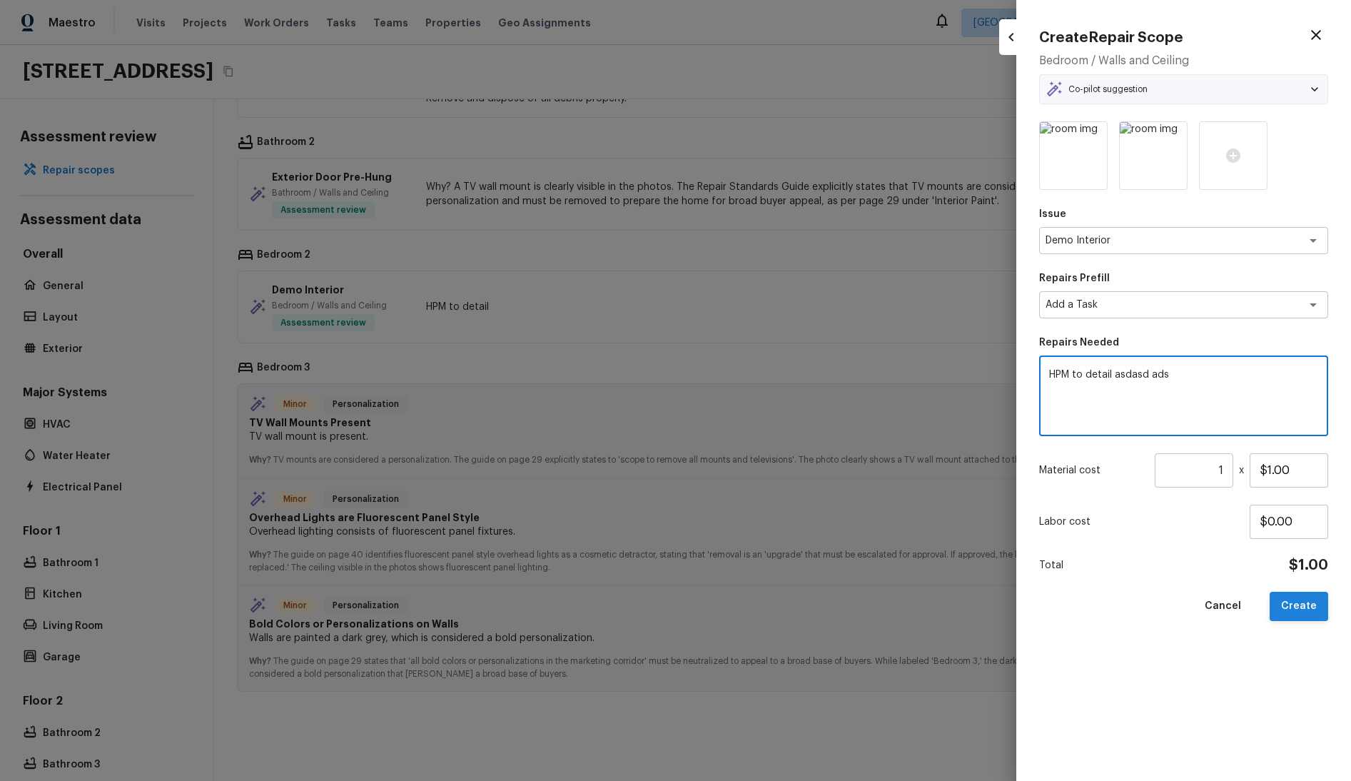
type textarea "HPM to detail asdasd ads"
click at [916, 610] on button "Create" at bounding box center [1299, 606] width 59 height 29
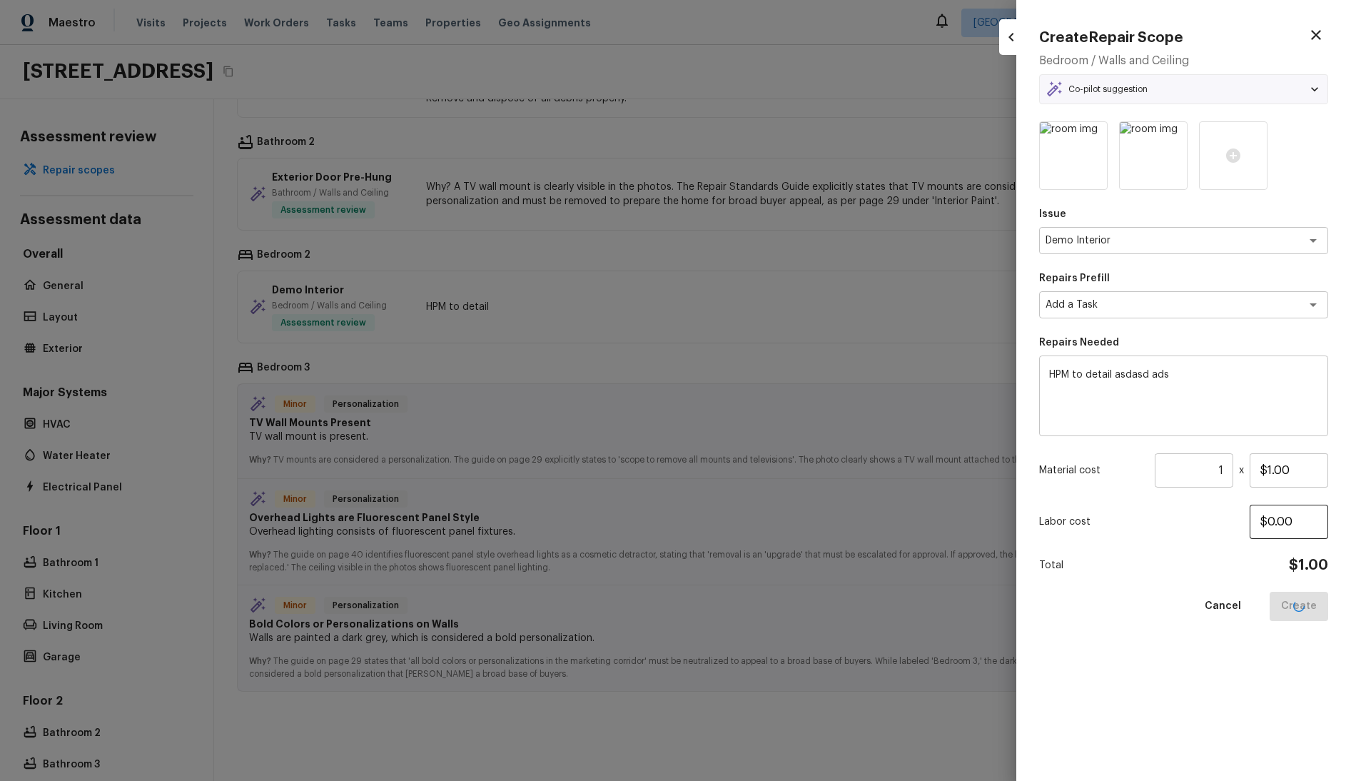
type input "$0.00"
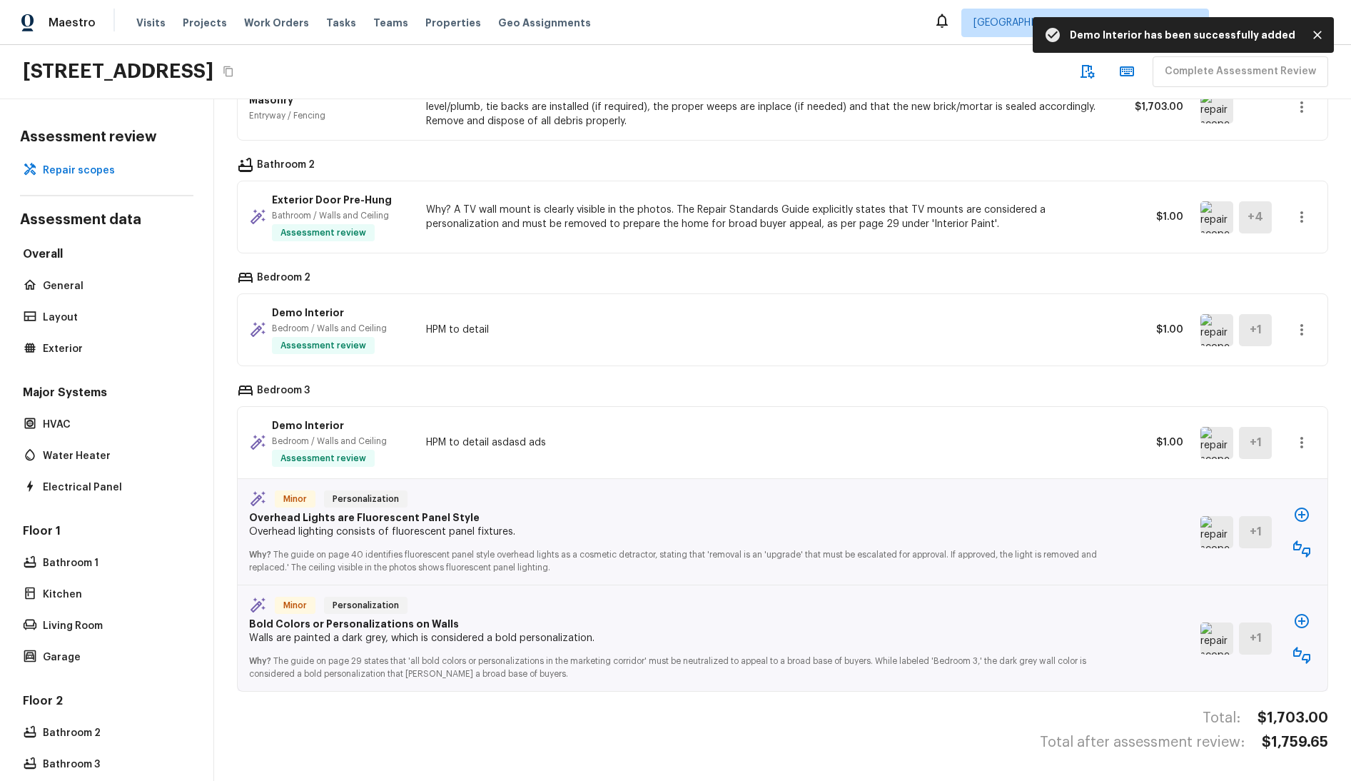
scroll to position [11, 0]
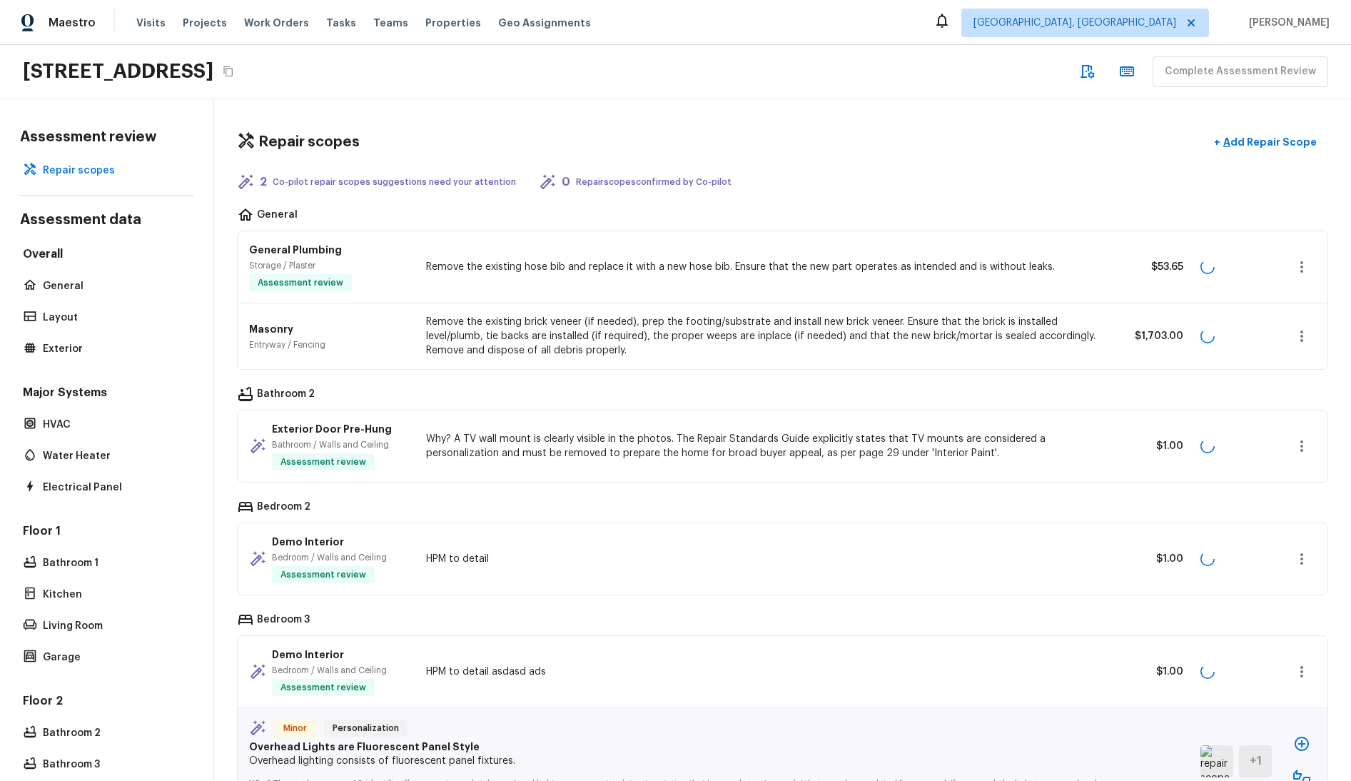
scroll to position [239, 0]
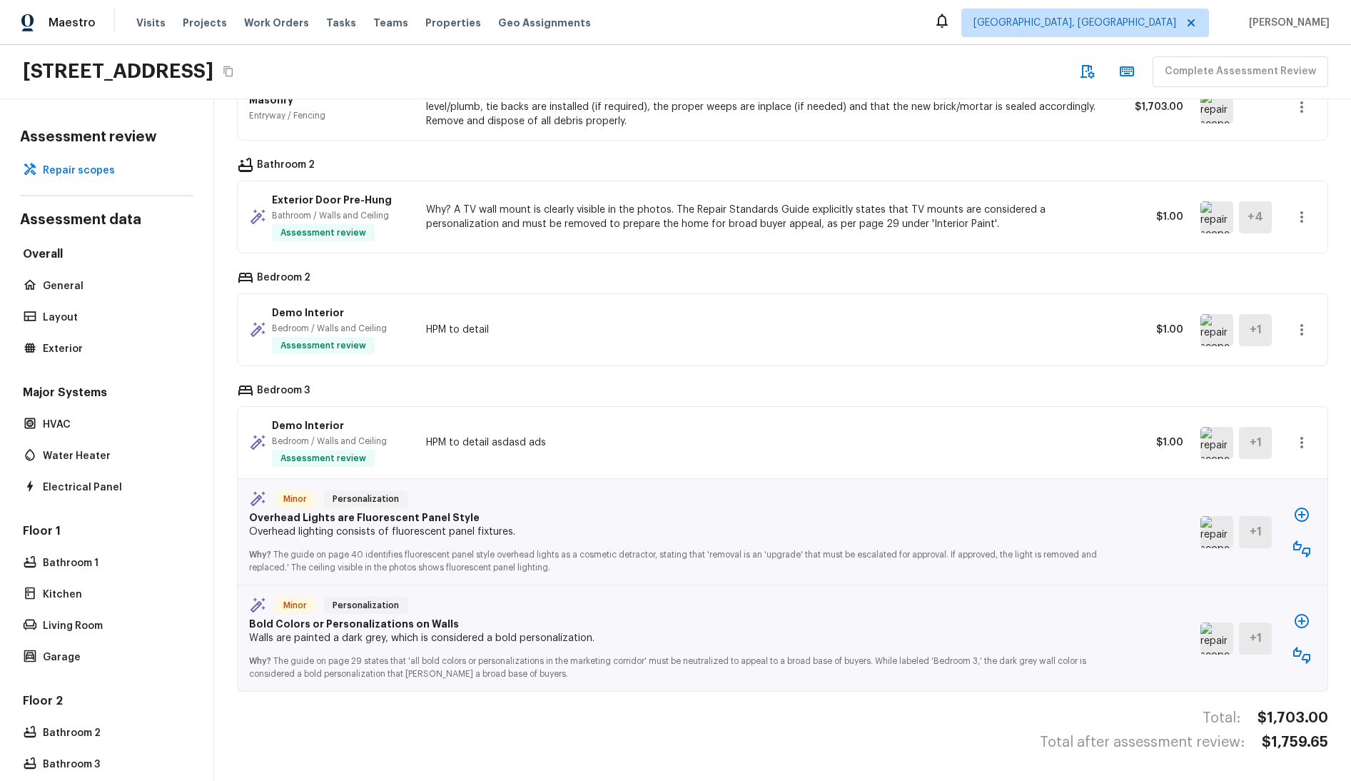
click at [1293, 506] on icon "button" at bounding box center [1301, 514] width 17 height 17
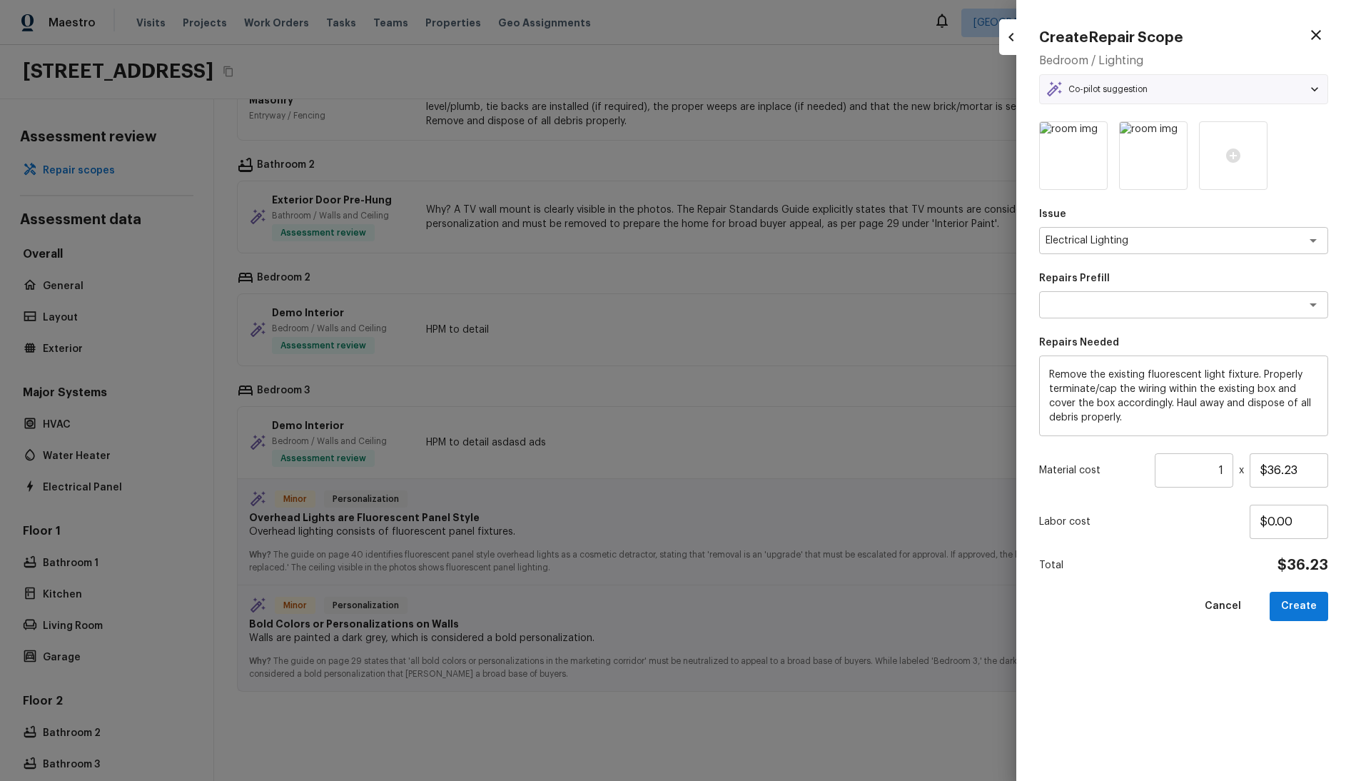
type textarea "Remove Fluorescent Light Fixture"
click at [1298, 605] on button "Create" at bounding box center [1299, 606] width 59 height 29
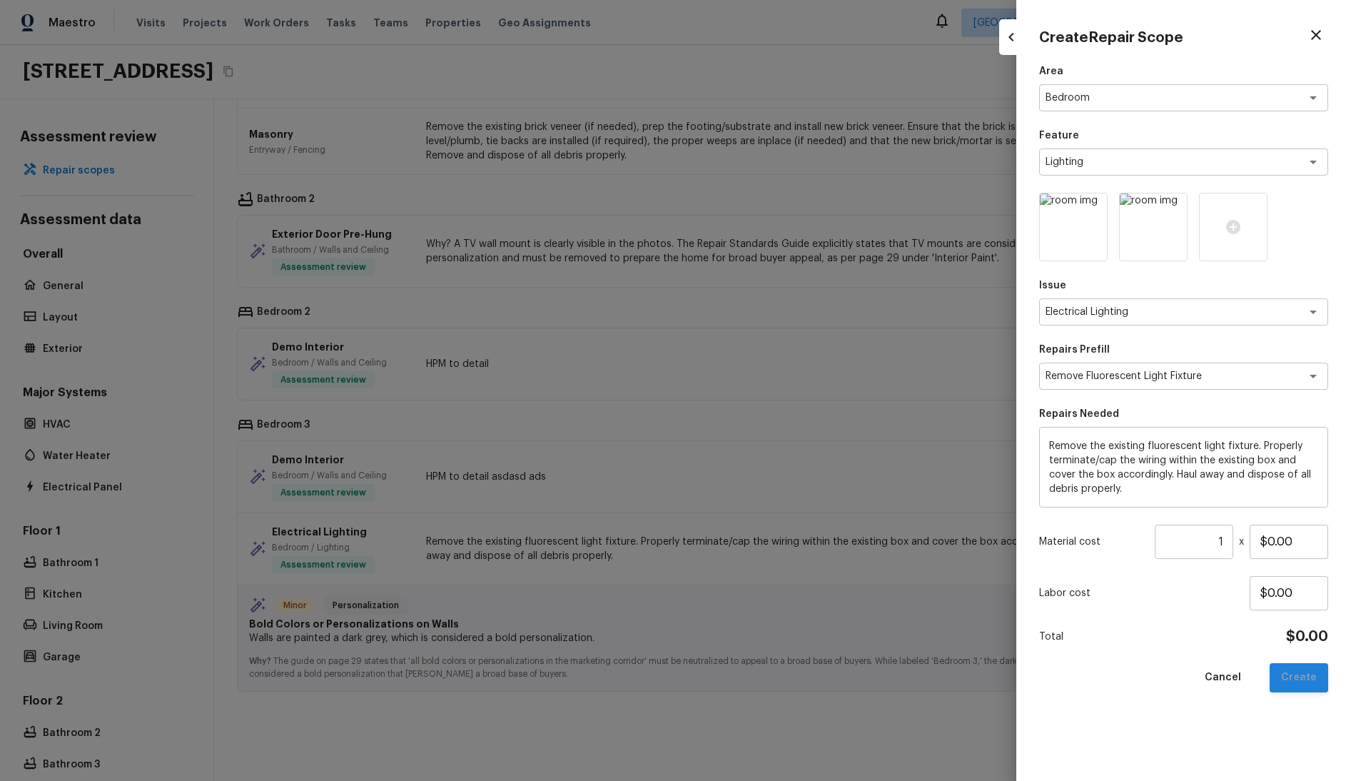
type input "$0.00"
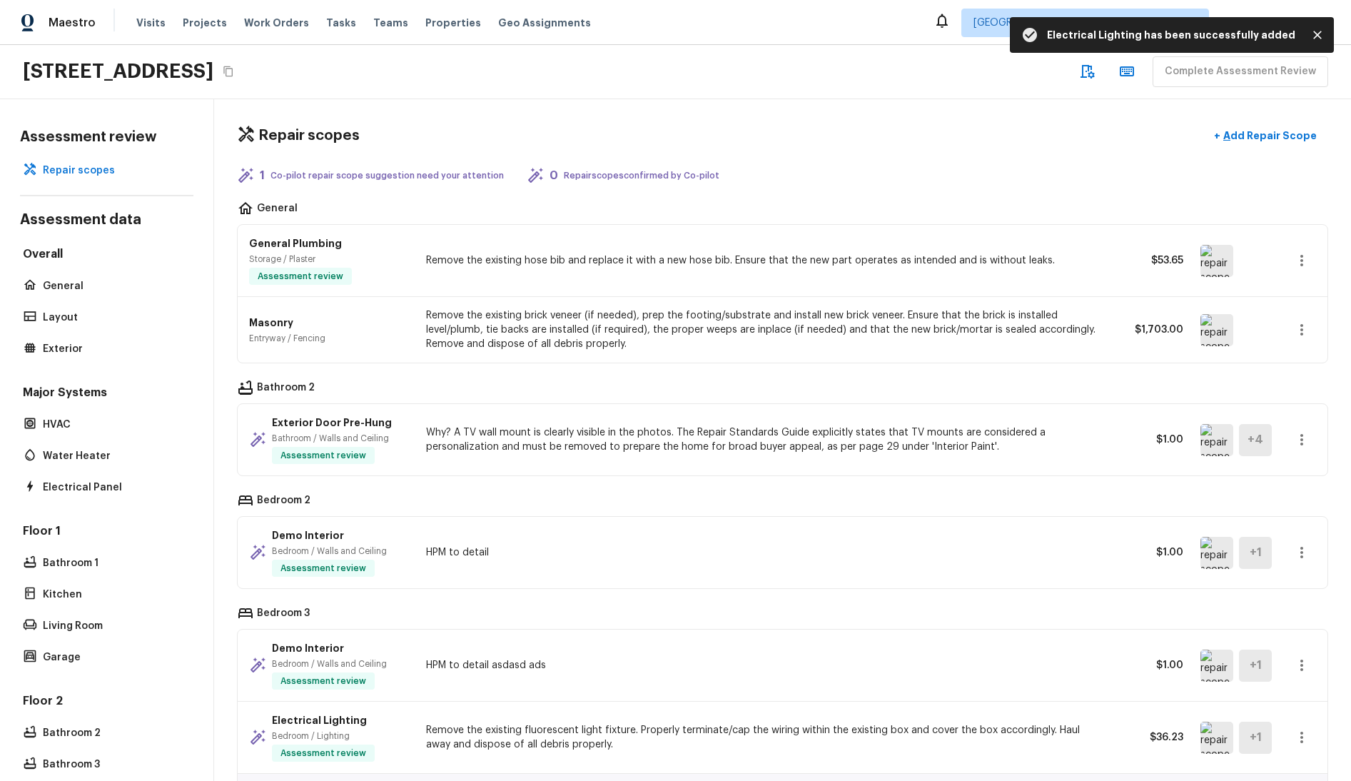
scroll to position [0, 0]
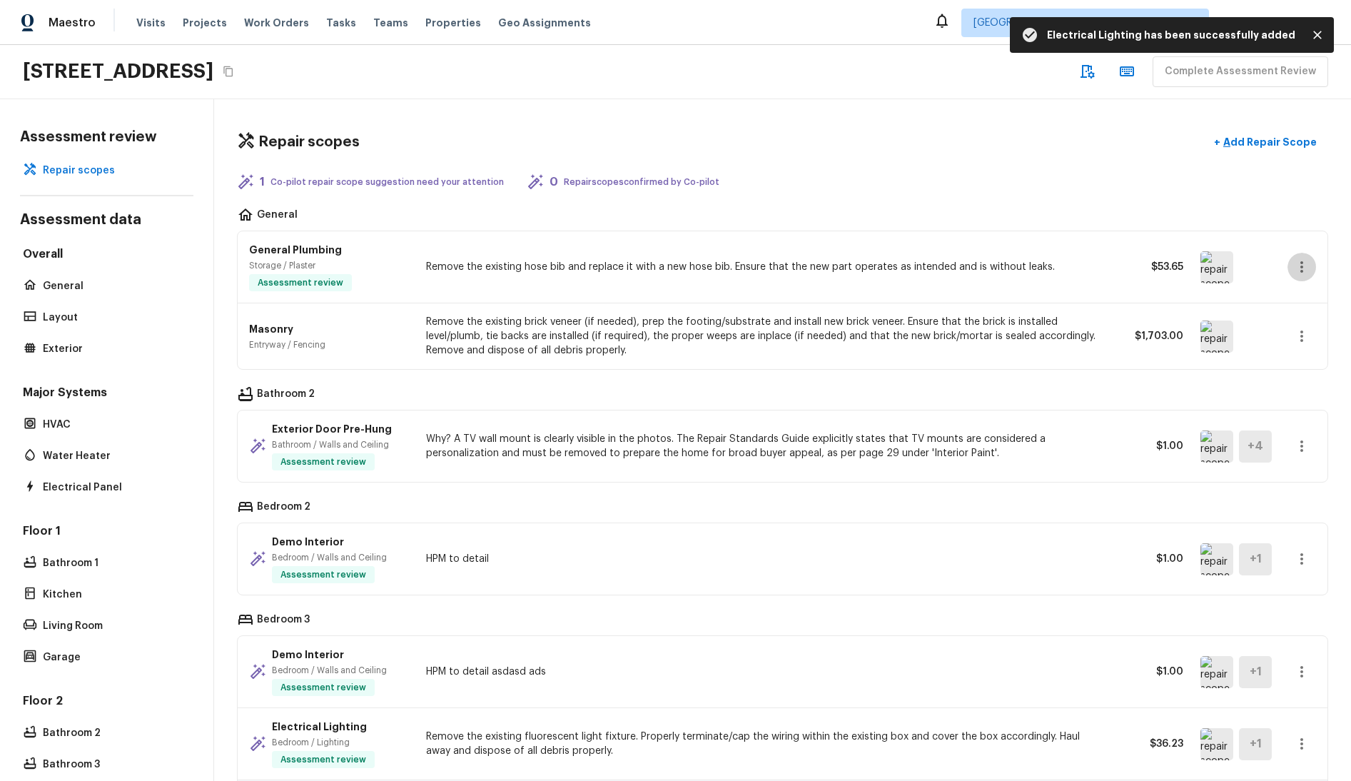
click at [1293, 265] on icon "button" at bounding box center [1301, 266] width 17 height 17
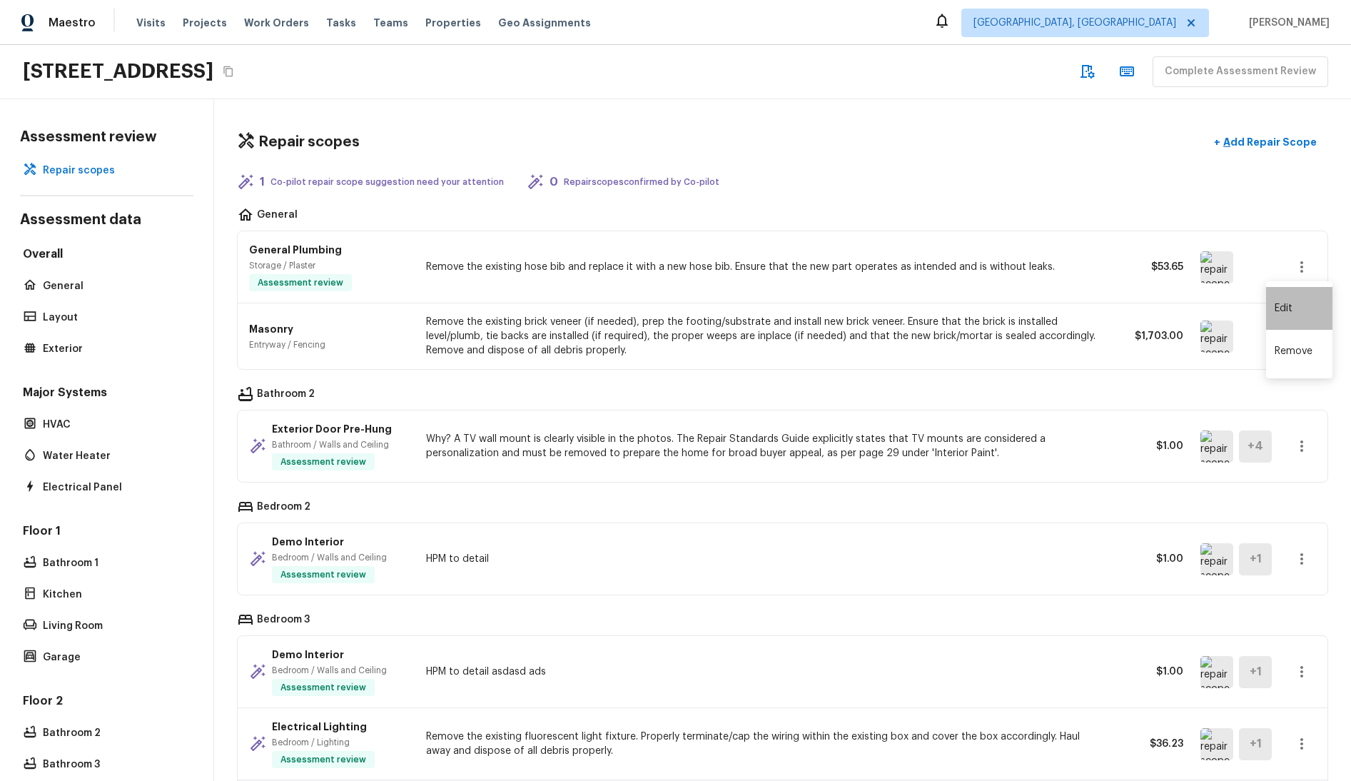
click at [1279, 308] on li "Edit" at bounding box center [1299, 308] width 66 height 43
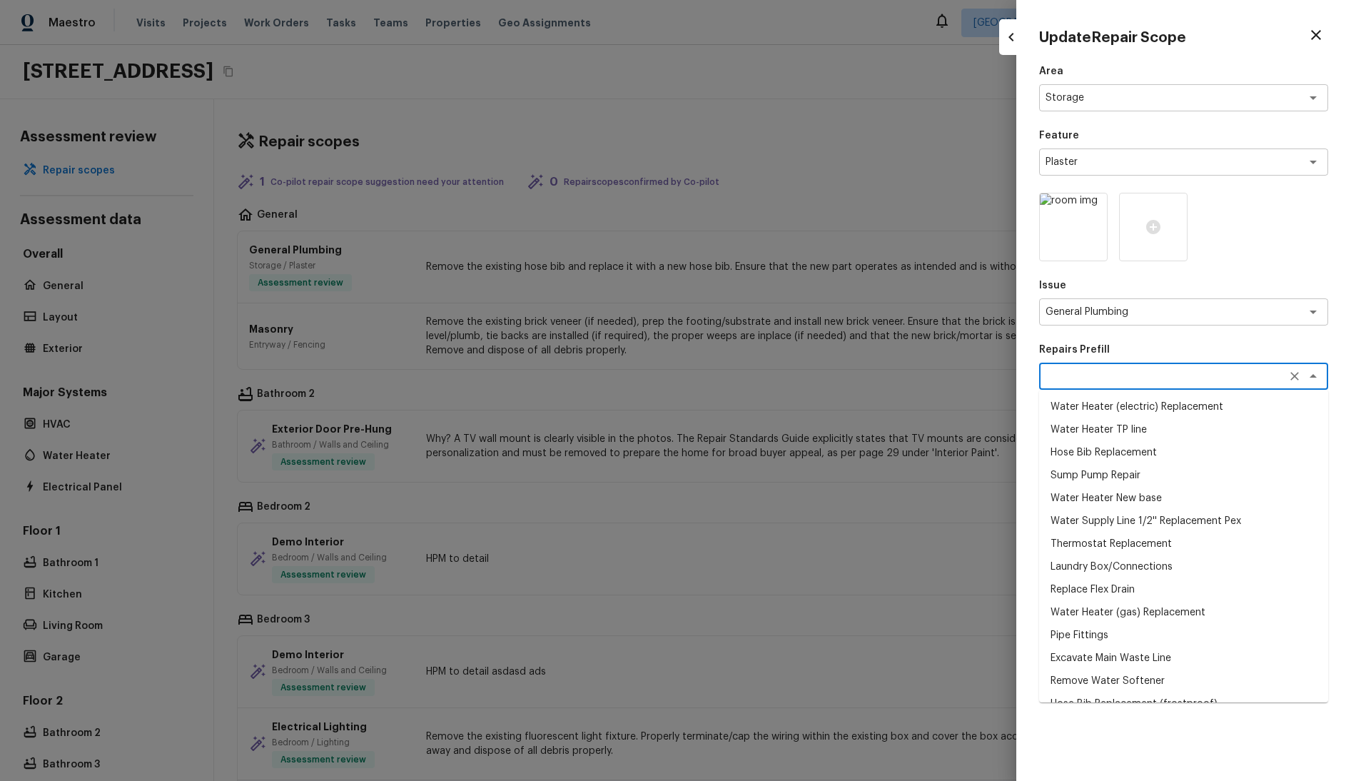
click at [1118, 380] on textarea at bounding box center [1164, 376] width 236 height 14
click at [1103, 490] on li "Water Heater New base" at bounding box center [1183, 498] width 289 height 23
type textarea "Water Heater New base"
type textarea "Install a new aluminum/steel base under the water heater (new or existing). Ens…"
type input "$75.00"
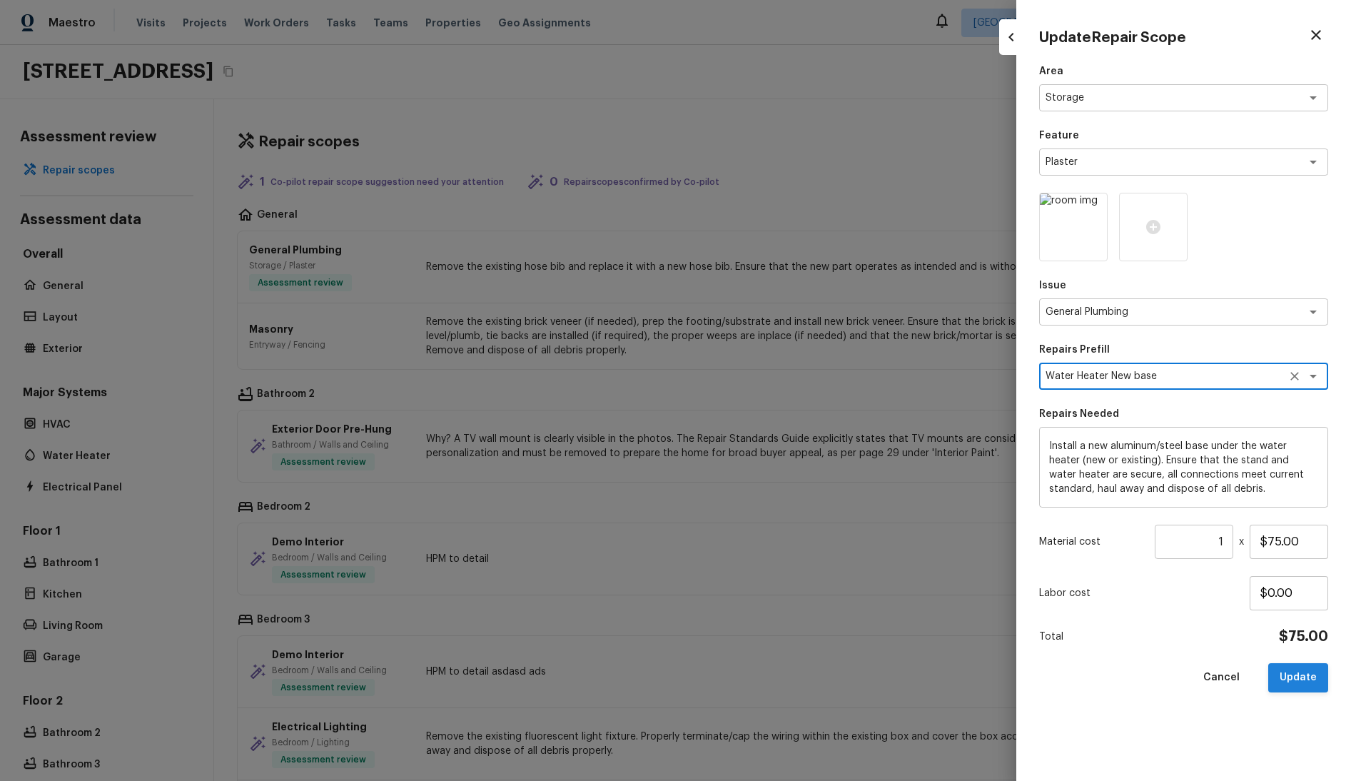
click at [1300, 680] on button "Update" at bounding box center [1298, 677] width 60 height 29
type input "$0.00"
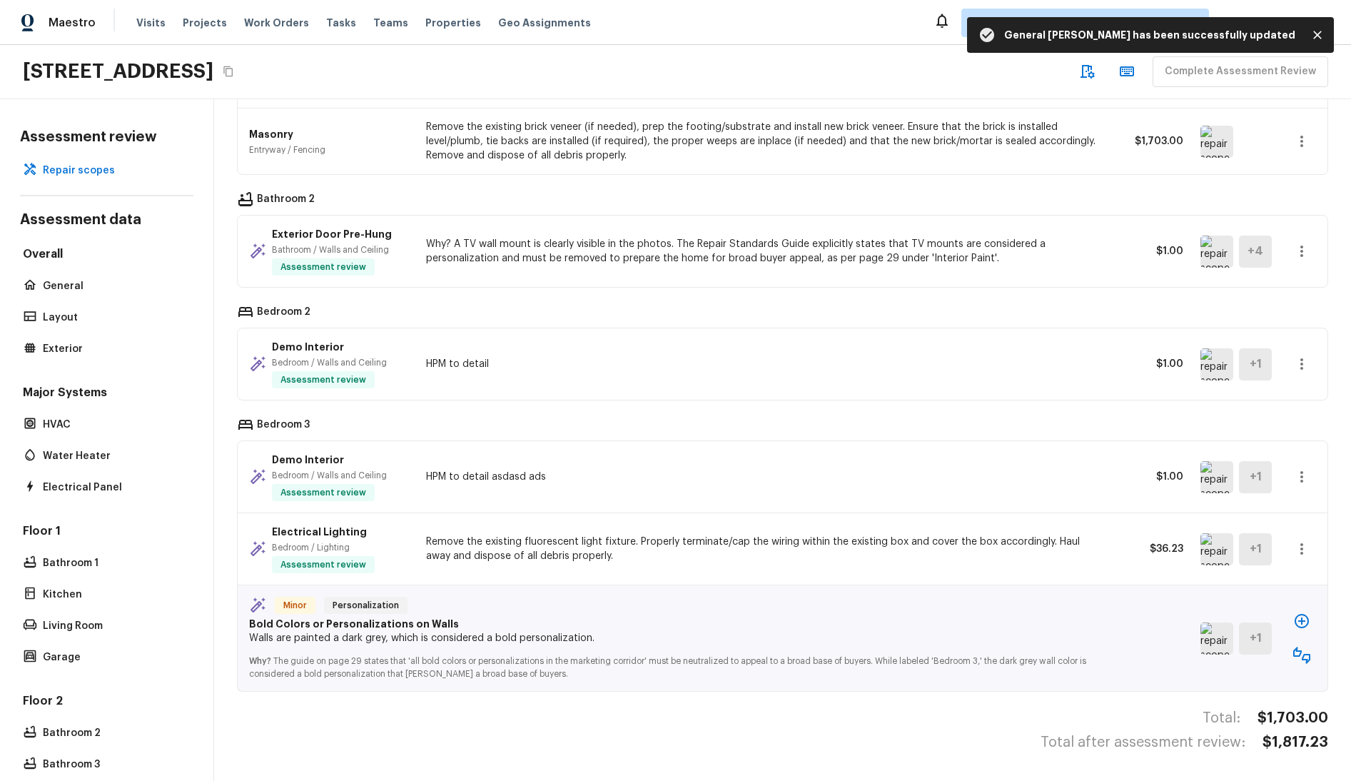
scroll to position [11, 0]
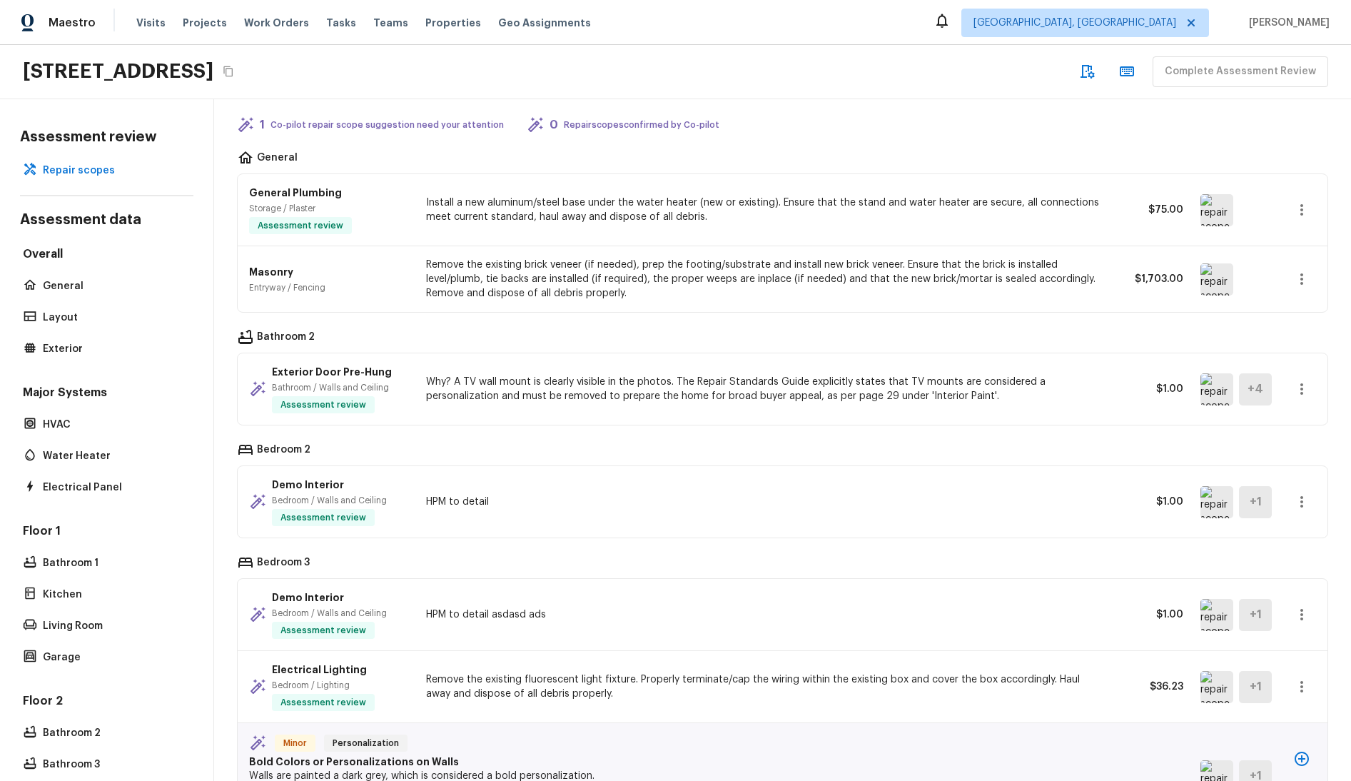
scroll to position [205, 0]
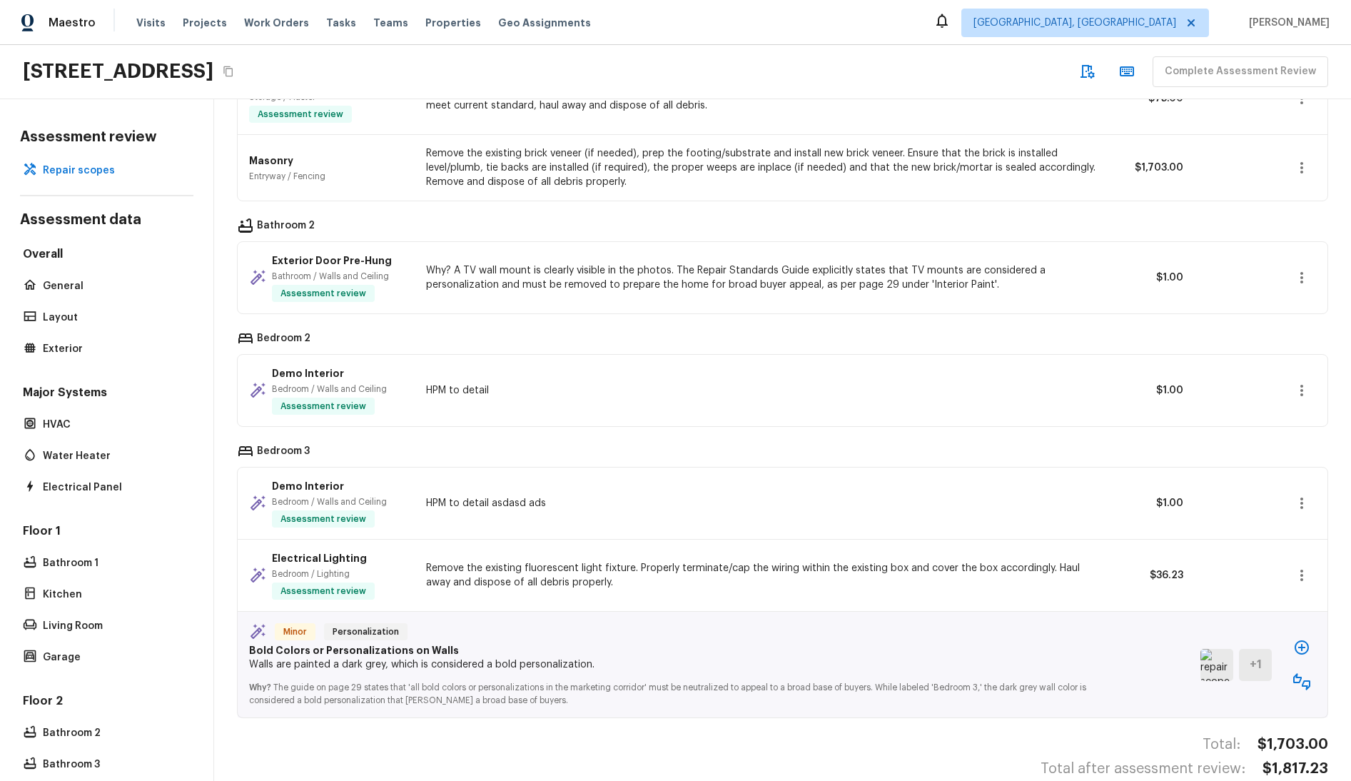
scroll to position [205, 0]
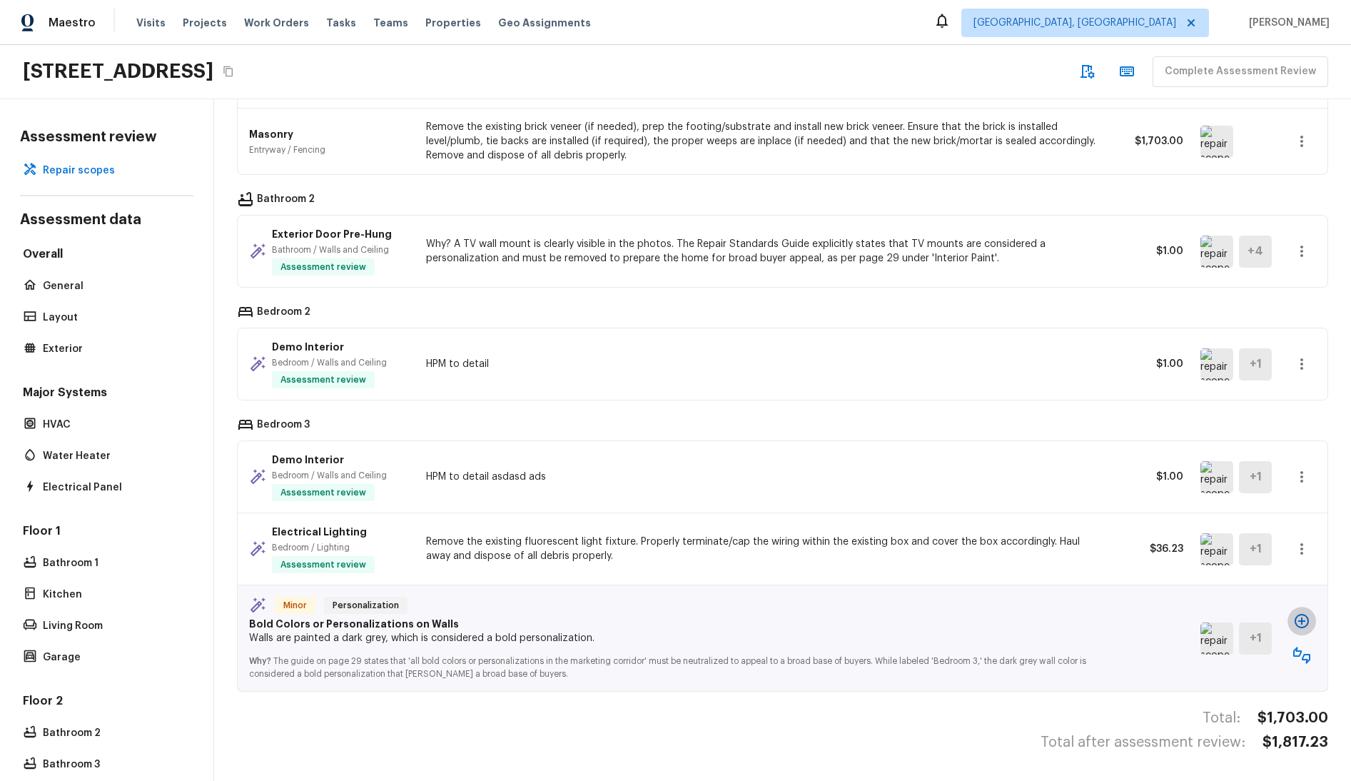
click at [1293, 612] on icon "button" at bounding box center [1301, 620] width 17 height 17
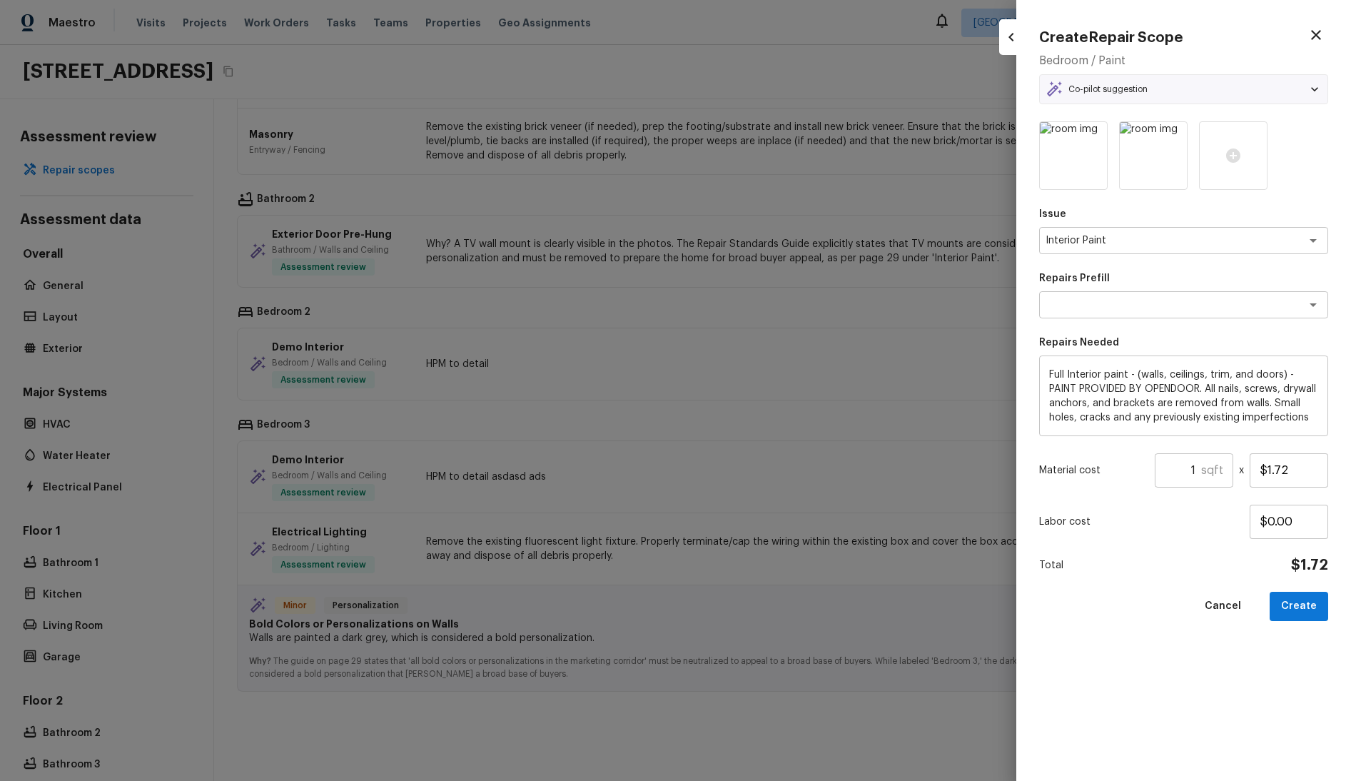
type textarea "Full Interior Paint LABOR ONLY"
click at [1300, 610] on button "Create" at bounding box center [1299, 606] width 59 height 29
type input "$0.00"
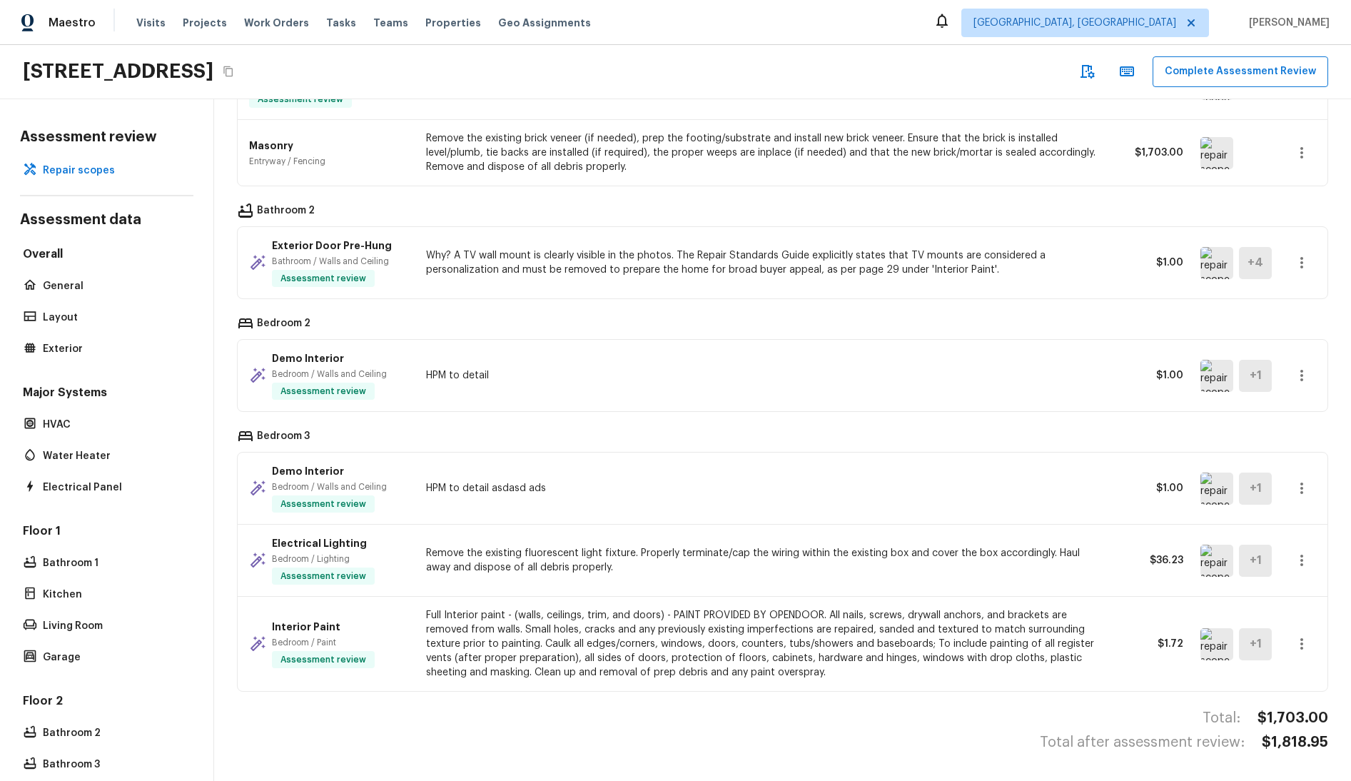
scroll to position [0, 0]
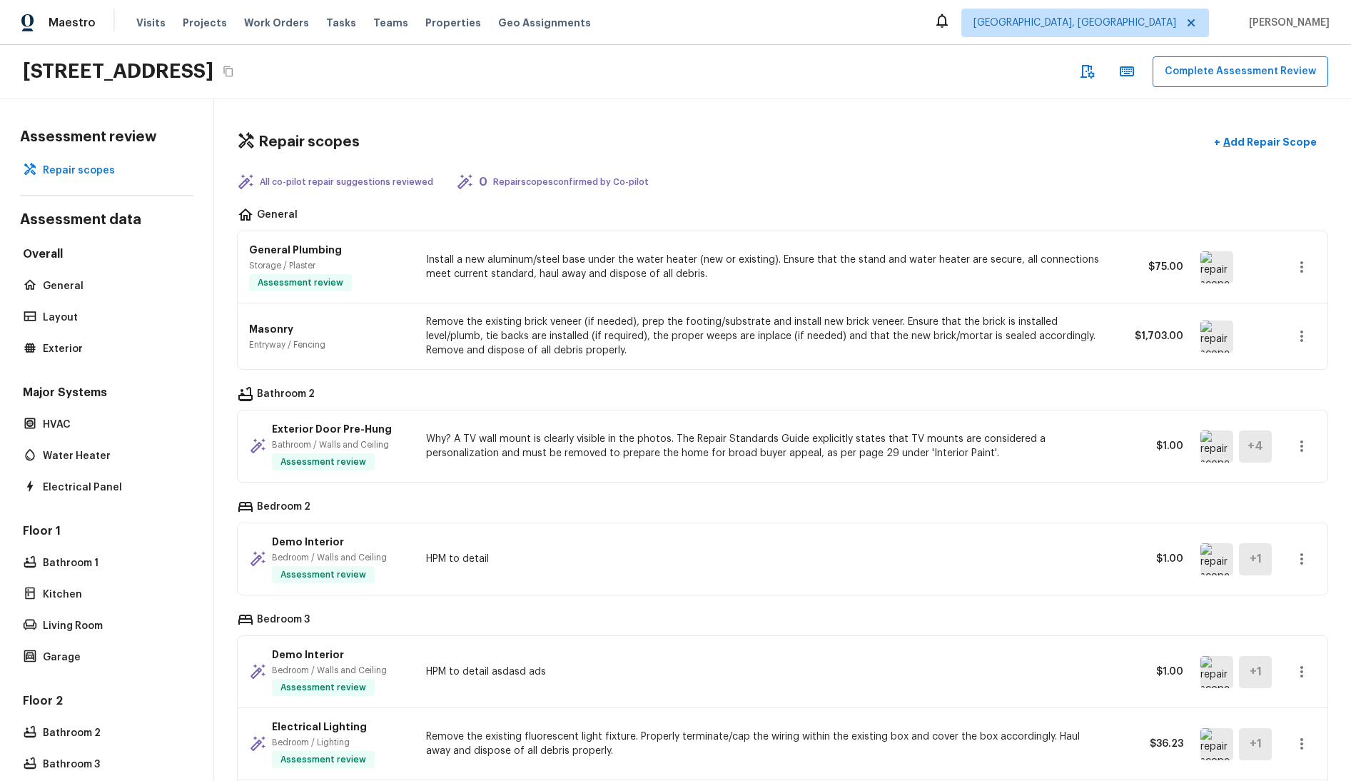
click at [366, 186] on p "All co-pilot repair suggestions reviewed" at bounding box center [346, 181] width 173 height 11
click at [1228, 140] on p "Add Repair Scope" at bounding box center [1269, 142] width 96 height 14
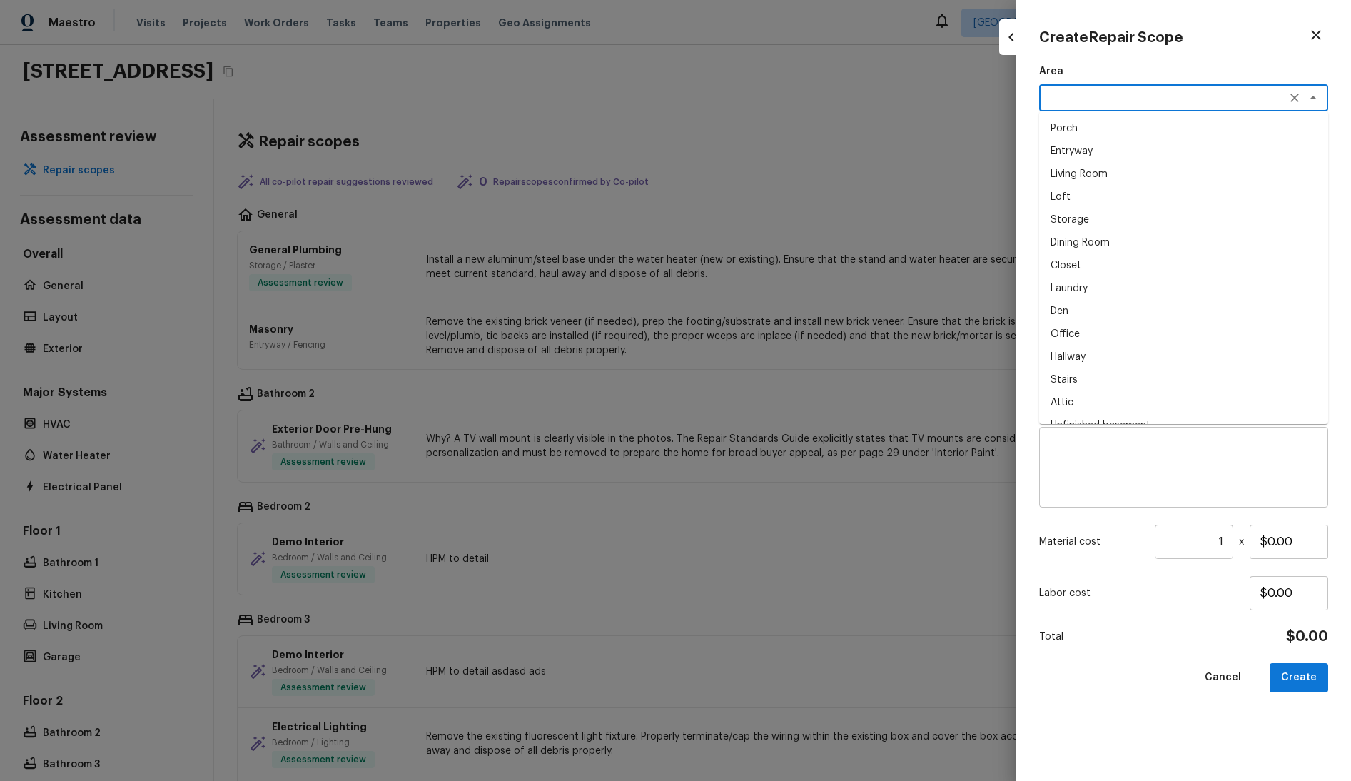
click at [1101, 95] on textarea at bounding box center [1164, 98] width 236 height 14
click at [1087, 96] on textarea "qwe" at bounding box center [1164, 98] width 236 height 14
type textarea "qwe"
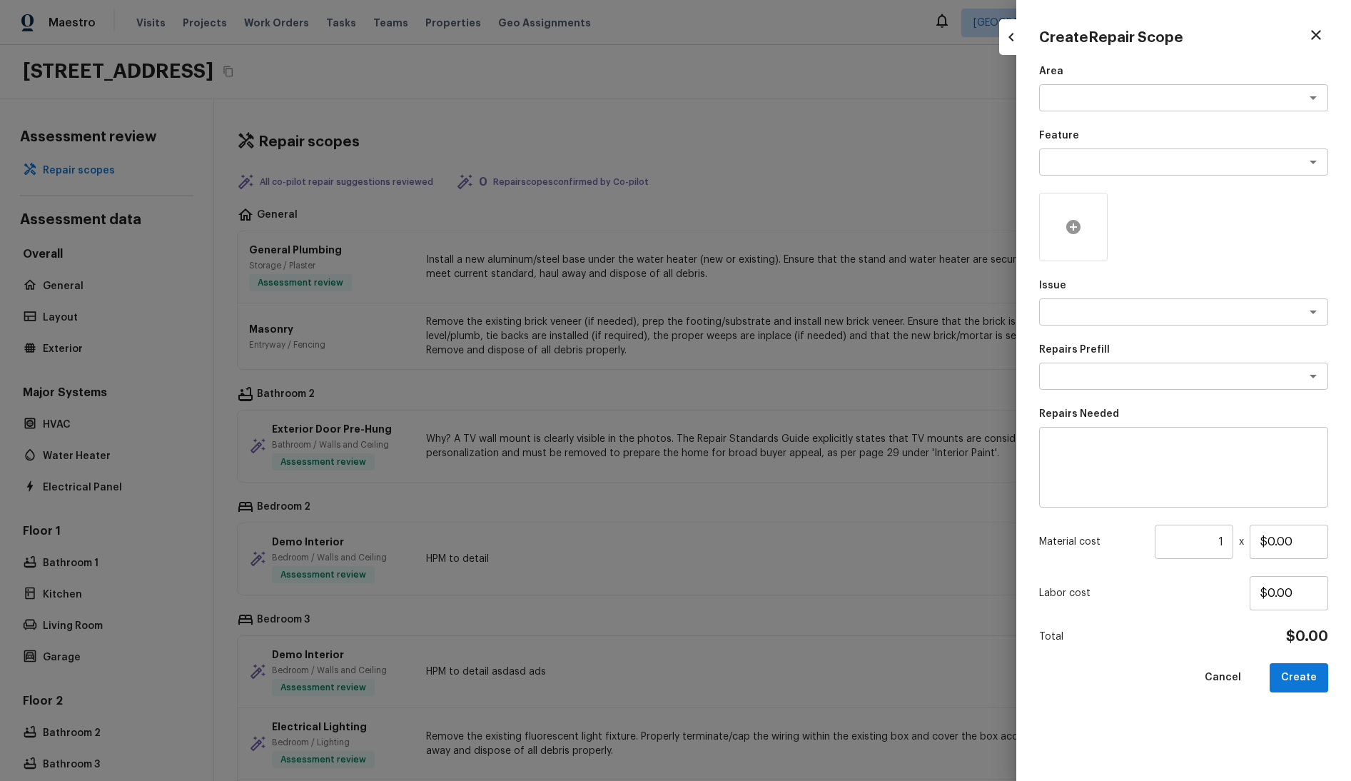
click at [1098, 206] on div at bounding box center [1073, 227] width 69 height 69
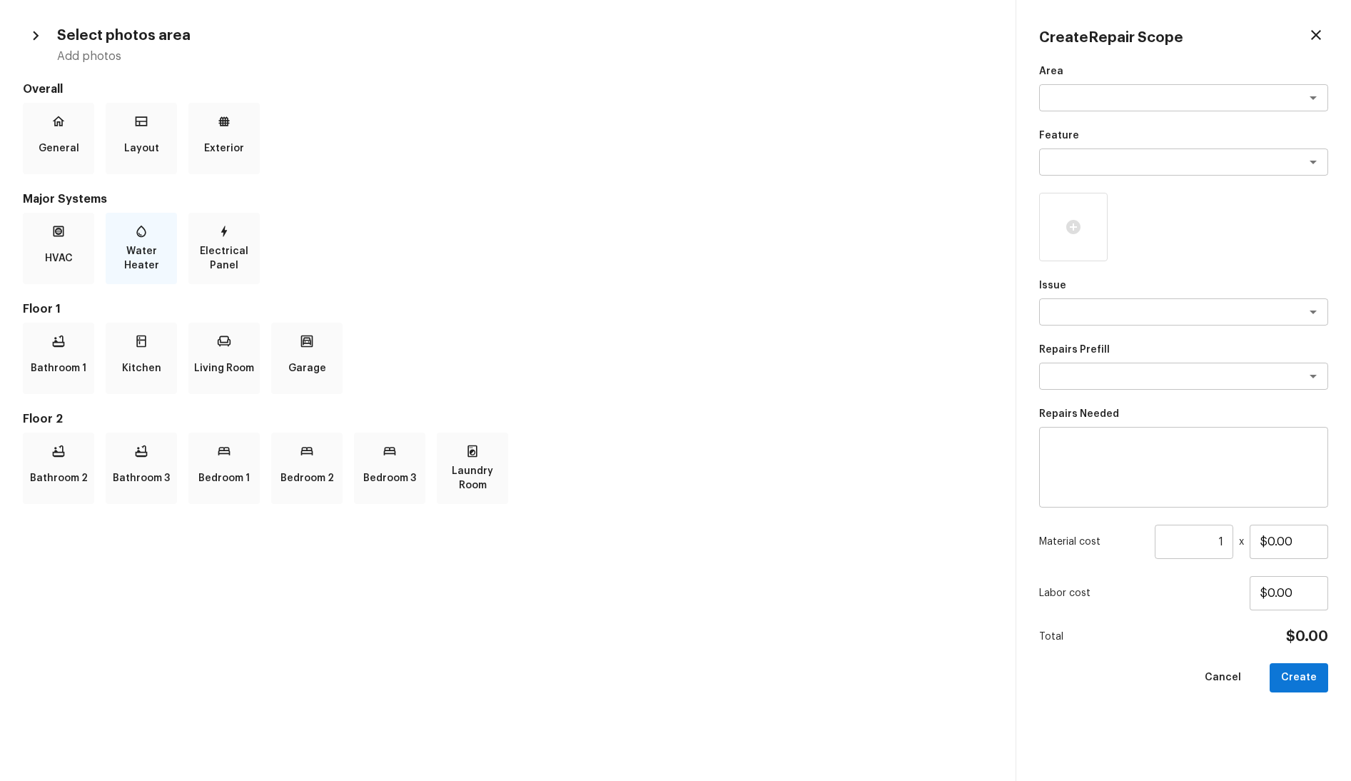
click at [146, 256] on p "Water Heater" at bounding box center [141, 258] width 66 height 29
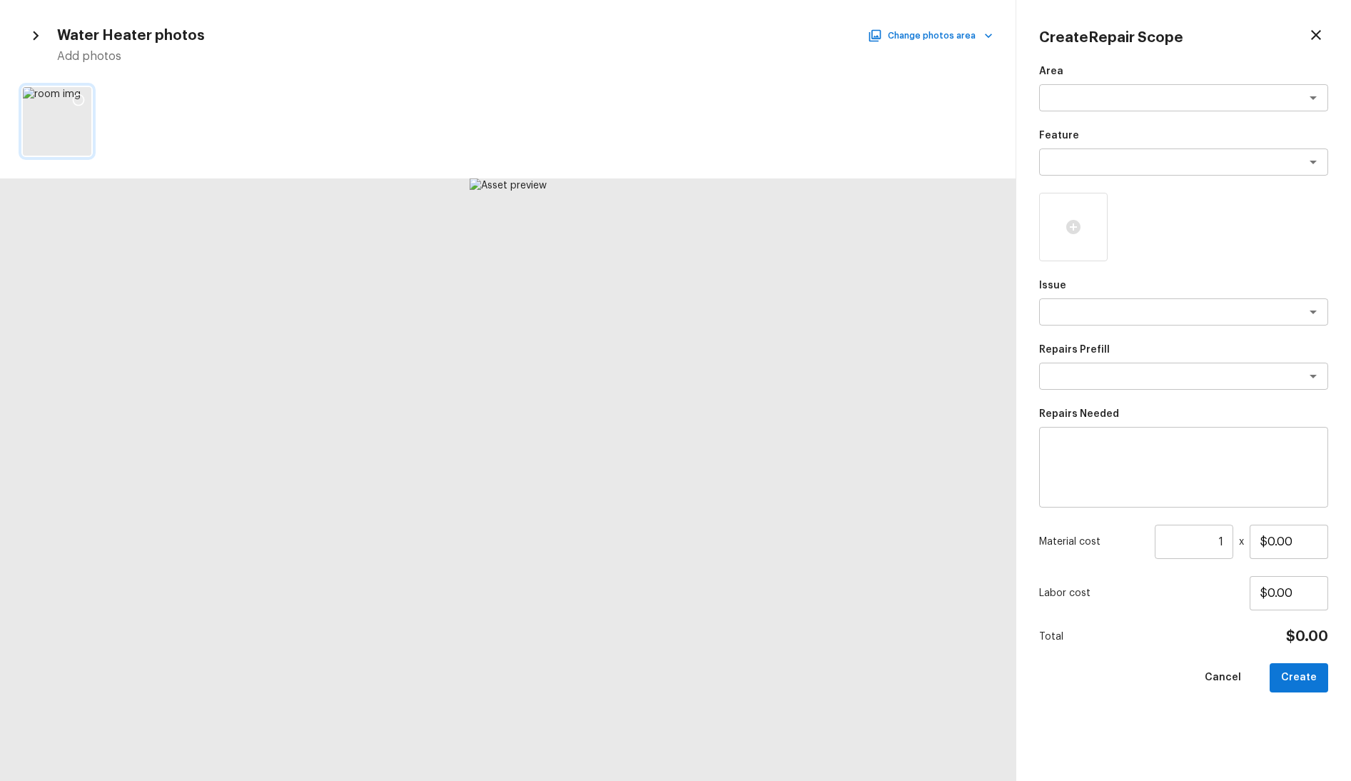
click at [70, 106] on div at bounding box center [79, 102] width 26 height 30
click at [79, 111] on div at bounding box center [79, 102] width 26 height 30
click at [1127, 306] on textarea at bounding box center [1164, 312] width 236 height 14
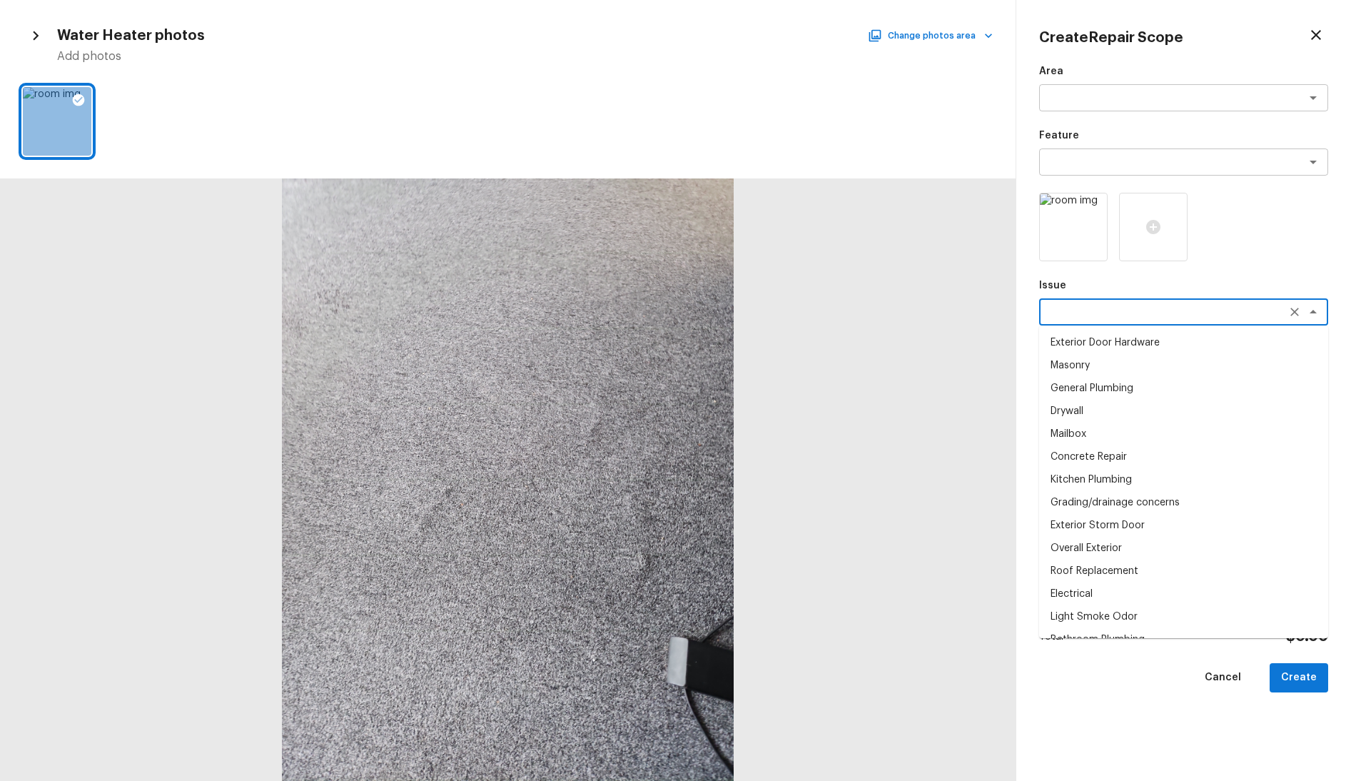
click at [1104, 404] on li "Drywall" at bounding box center [1183, 411] width 289 height 23
type textarea "Drywall"
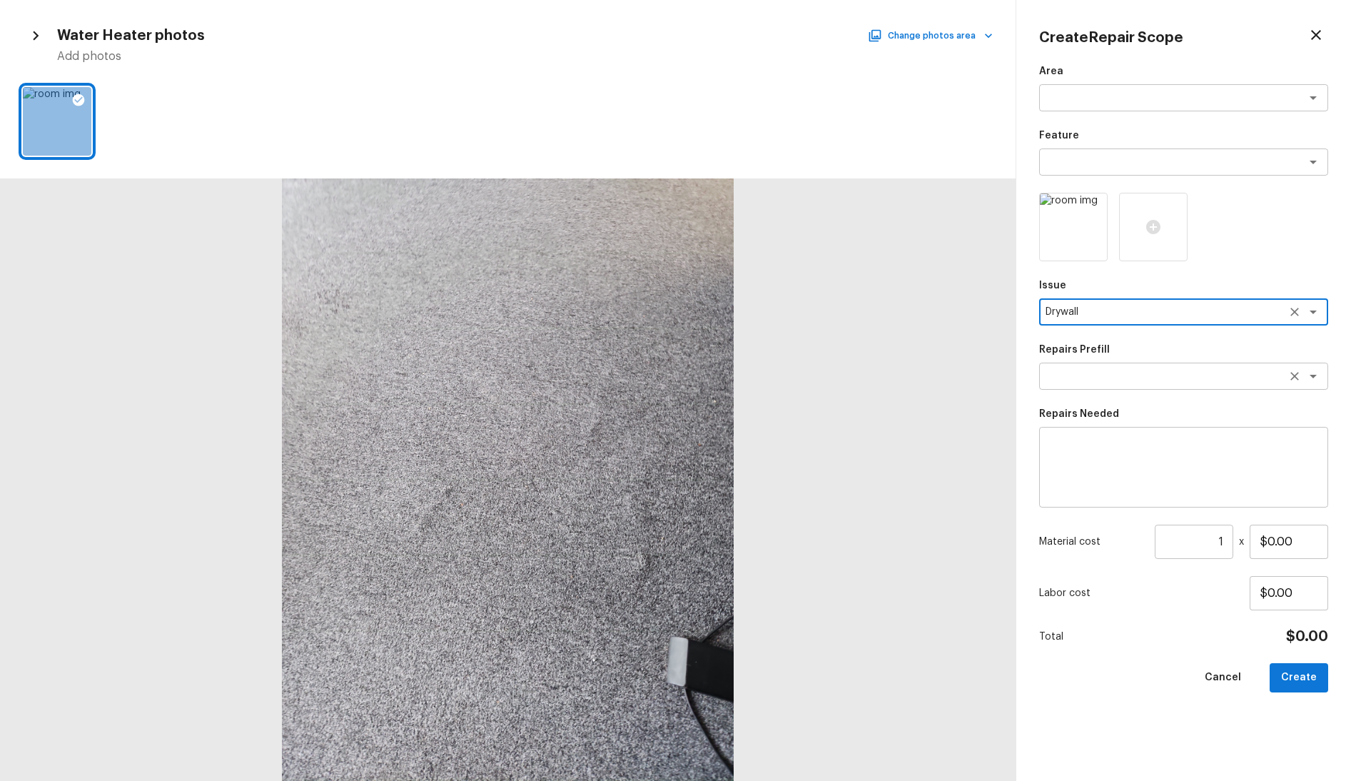
click at [1110, 376] on textarea at bounding box center [1164, 376] width 236 height 14
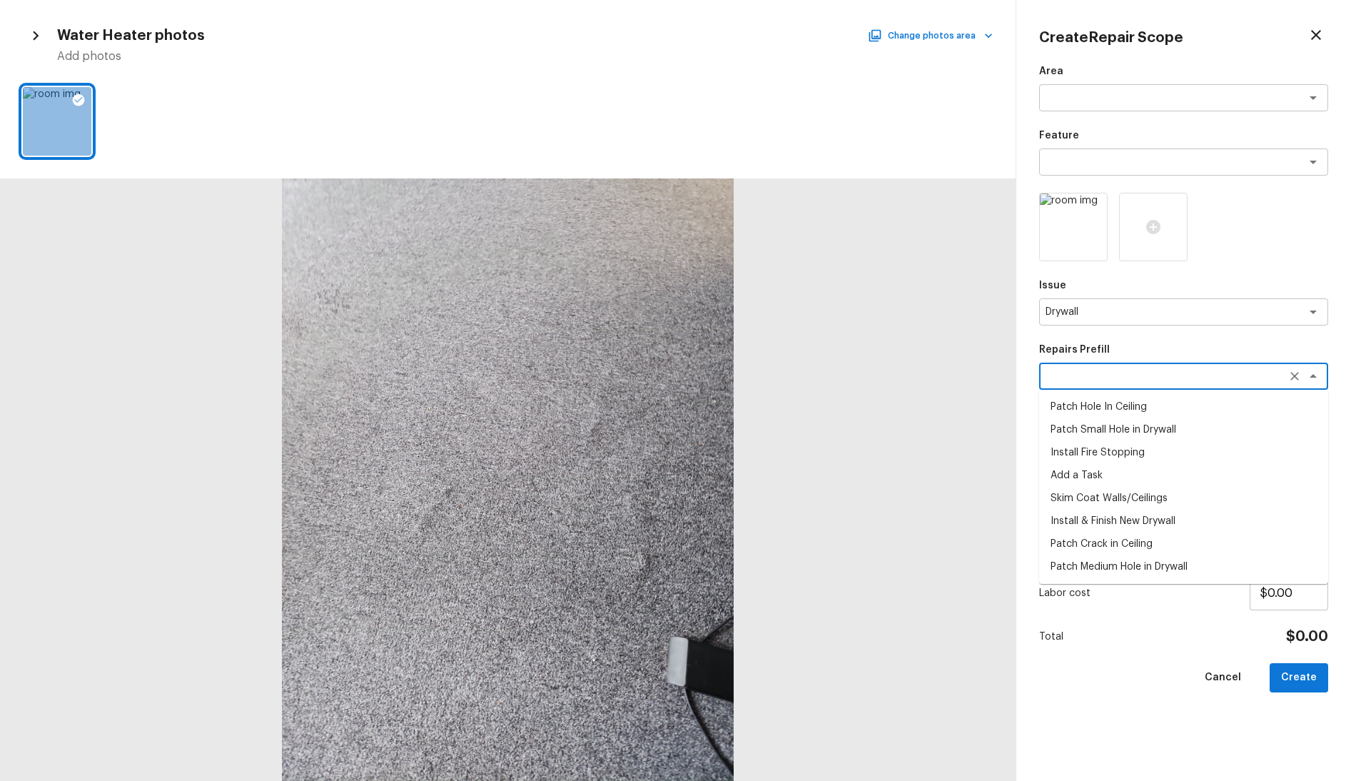
click at [1106, 464] on li "Add a Task" at bounding box center [1183, 475] width 289 height 23
type textarea "Add a Task"
type textarea "HPM to detail"
type input "$1.00"
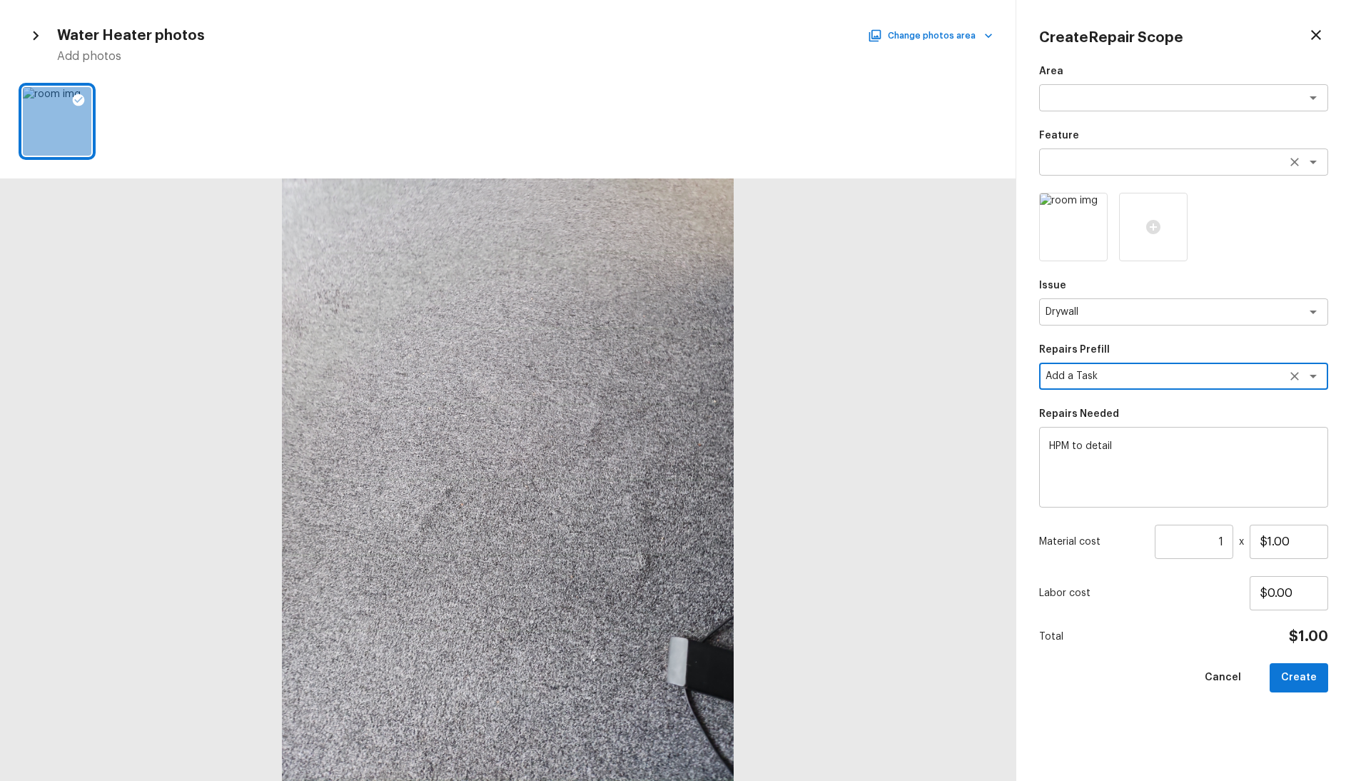
click at [1103, 171] on div "x ​" at bounding box center [1183, 161] width 289 height 27
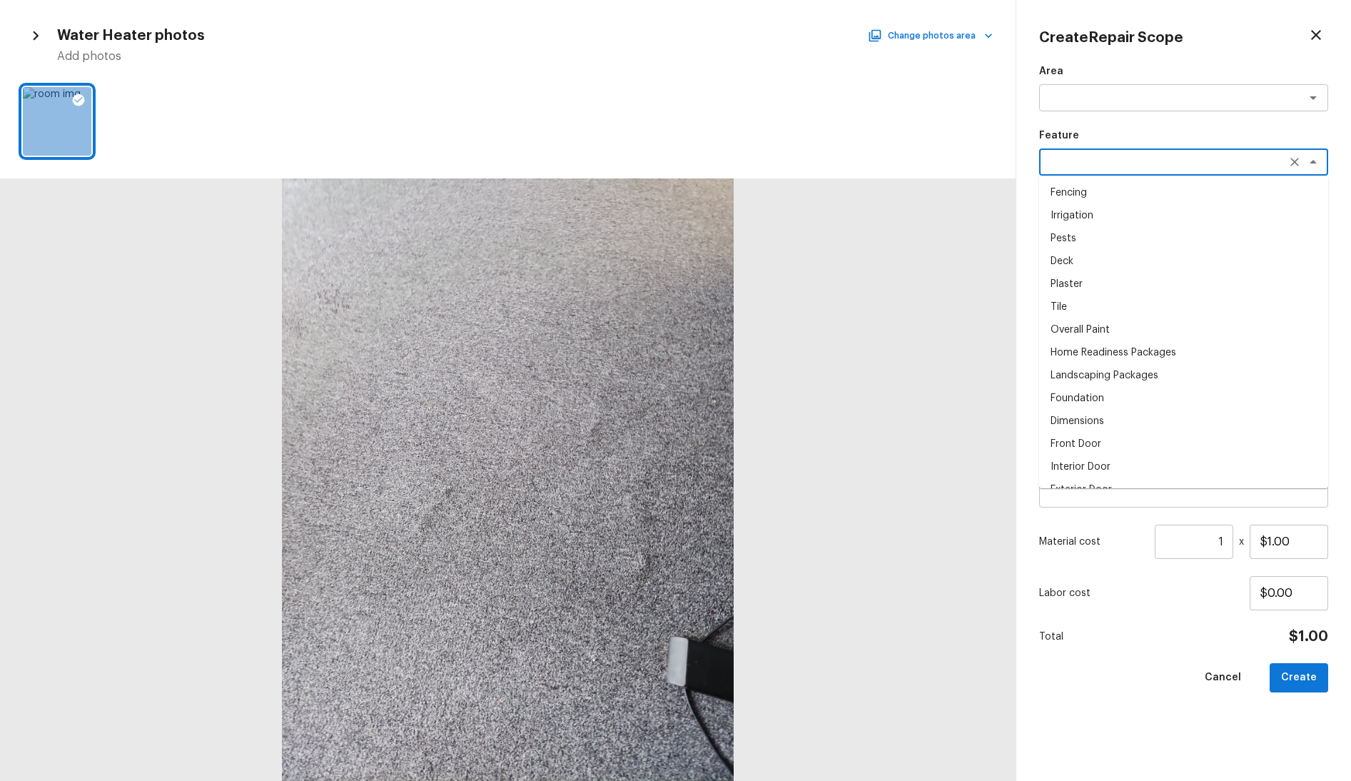
click at [1101, 268] on li "Deck" at bounding box center [1183, 261] width 289 height 23
type textarea "Deck"
click at [1081, 117] on div "Area x ​ Feature Deck x ​ Issue Drywall x ​ Repairs Prefill Add a Task x ​ Repa…" at bounding box center [1183, 411] width 289 height 694
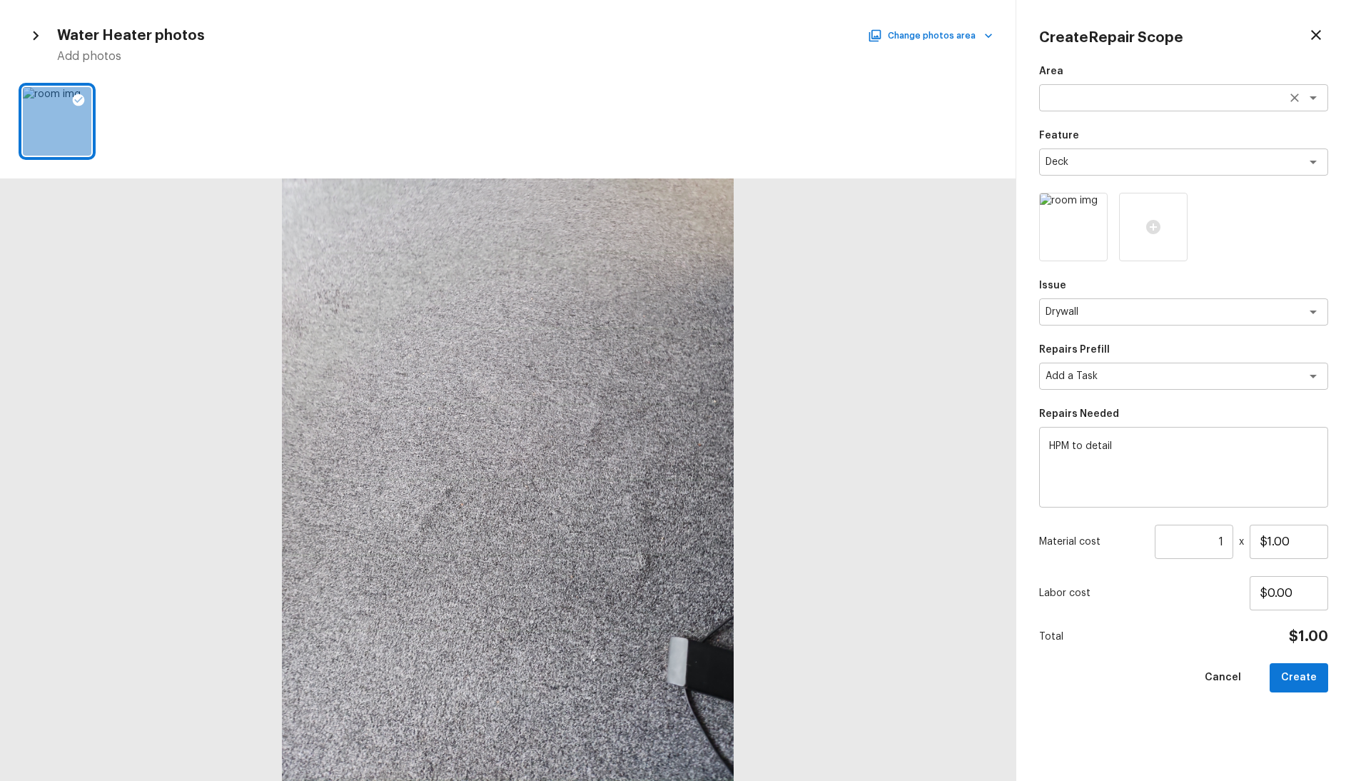
click at [1082, 98] on textarea at bounding box center [1164, 98] width 236 height 14
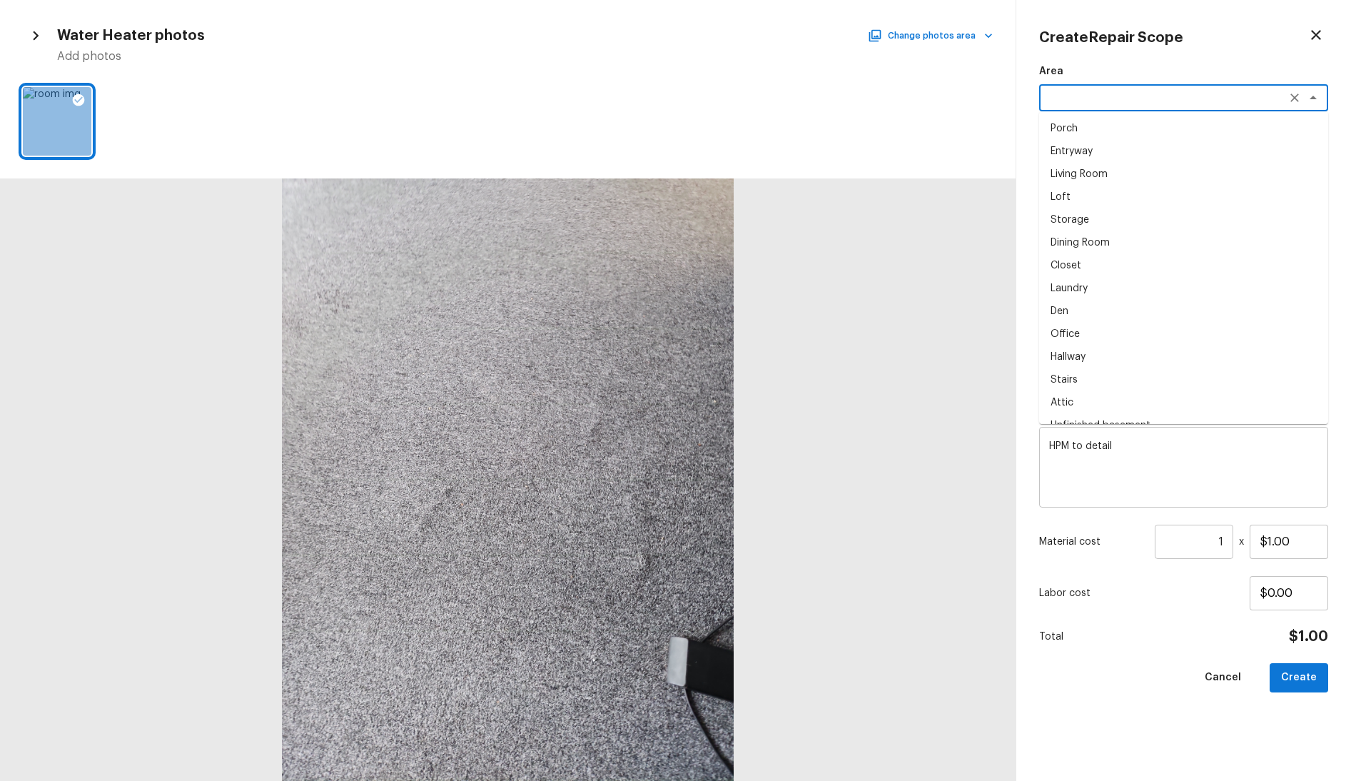
click at [1110, 290] on li "Laundry" at bounding box center [1183, 288] width 289 height 23
type textarea "Laundry"
click at [1169, 622] on div "Area Laundry x ​ Feature Deck x ​ Issue Drywall x ​ Repairs Prefill Add a Task …" at bounding box center [1183, 411] width 289 height 694
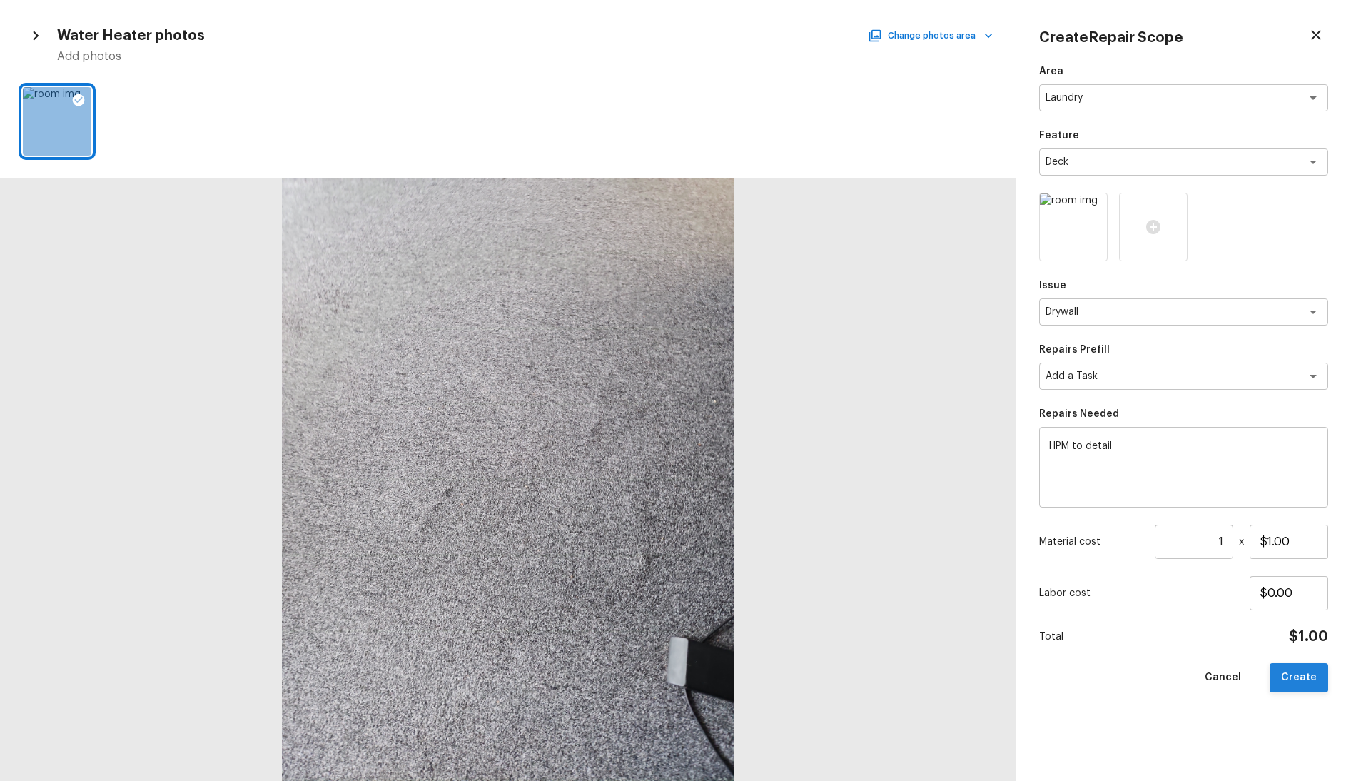
click at [1301, 677] on button "Create" at bounding box center [1299, 677] width 59 height 29
type input "$0.00"
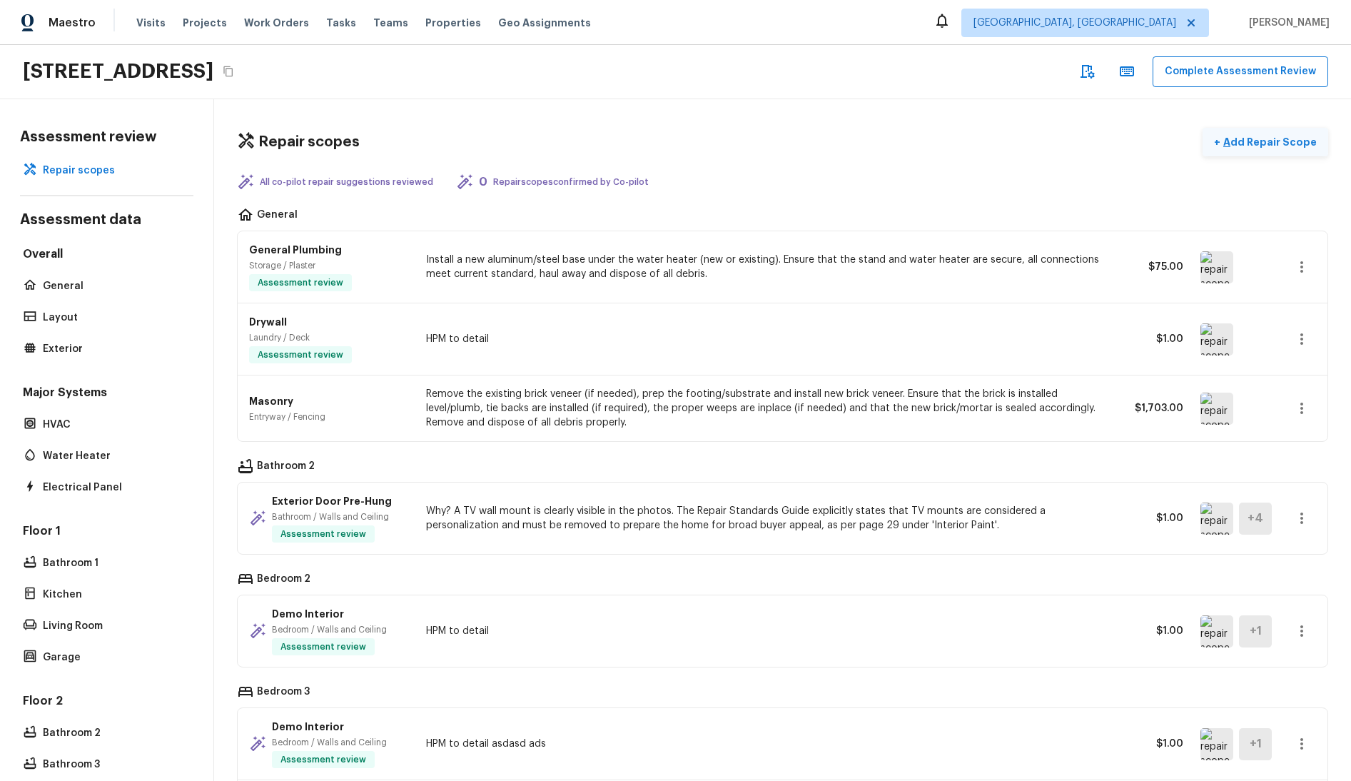
drag, startPoint x: 1312, startPoint y: 141, endPoint x: 1191, endPoint y: 141, distance: 120.6
click at [1193, 141] on div "Repair scopes + Add Repair Scope All co-pilot repair suggestions reviewed 0 Rep…" at bounding box center [782, 440] width 1137 height 682
click at [1229, 141] on p "Add Repair Scope" at bounding box center [1269, 142] width 96 height 14
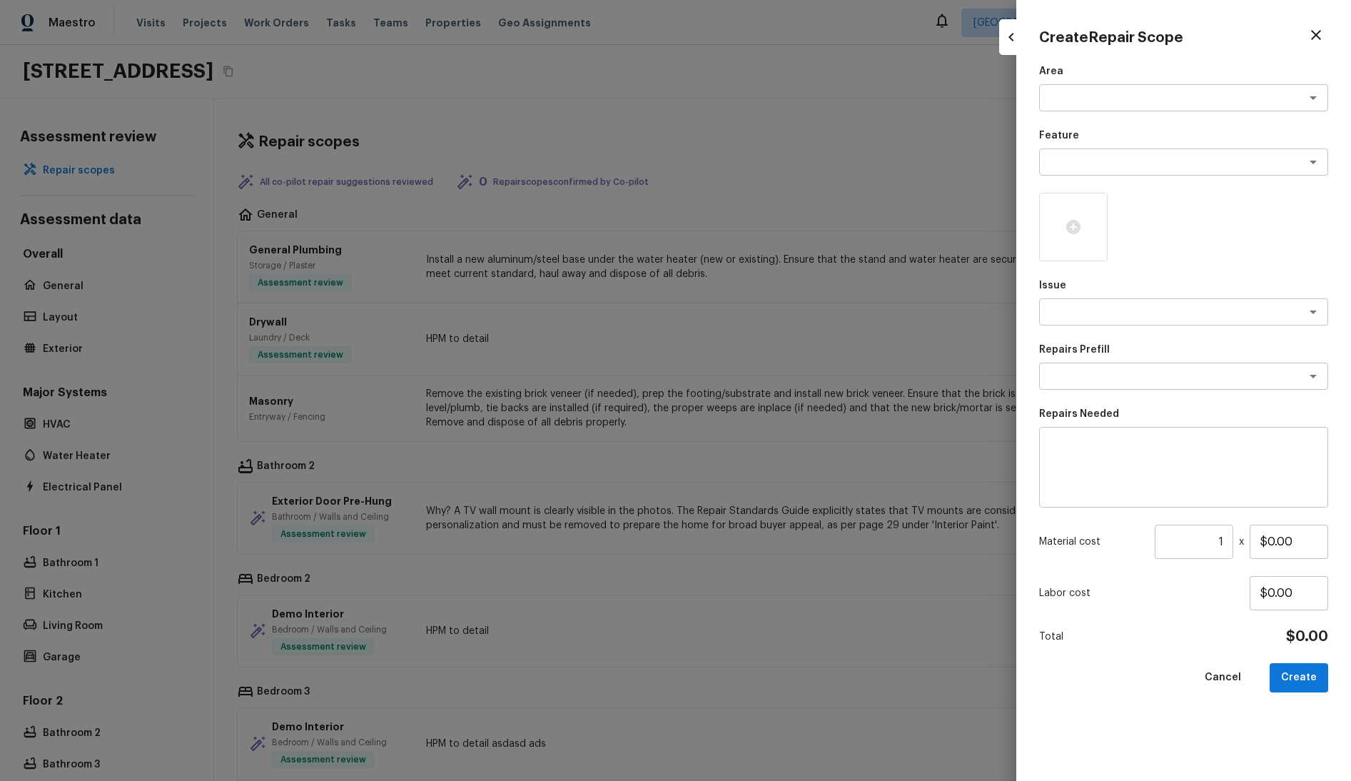
drag, startPoint x: 1206, startPoint y: 41, endPoint x: 1024, endPoint y: 45, distance: 182.1
click at [1024, 45] on div "Create Repair Scope Area x ​ Feature x ​ Issue x ​ Repairs Prefill x ​ Repairs …" at bounding box center [1183, 390] width 335 height 781
copy h4 "Create Repair Scope"
click at [1313, 33] on icon "button" at bounding box center [1316, 34] width 17 height 17
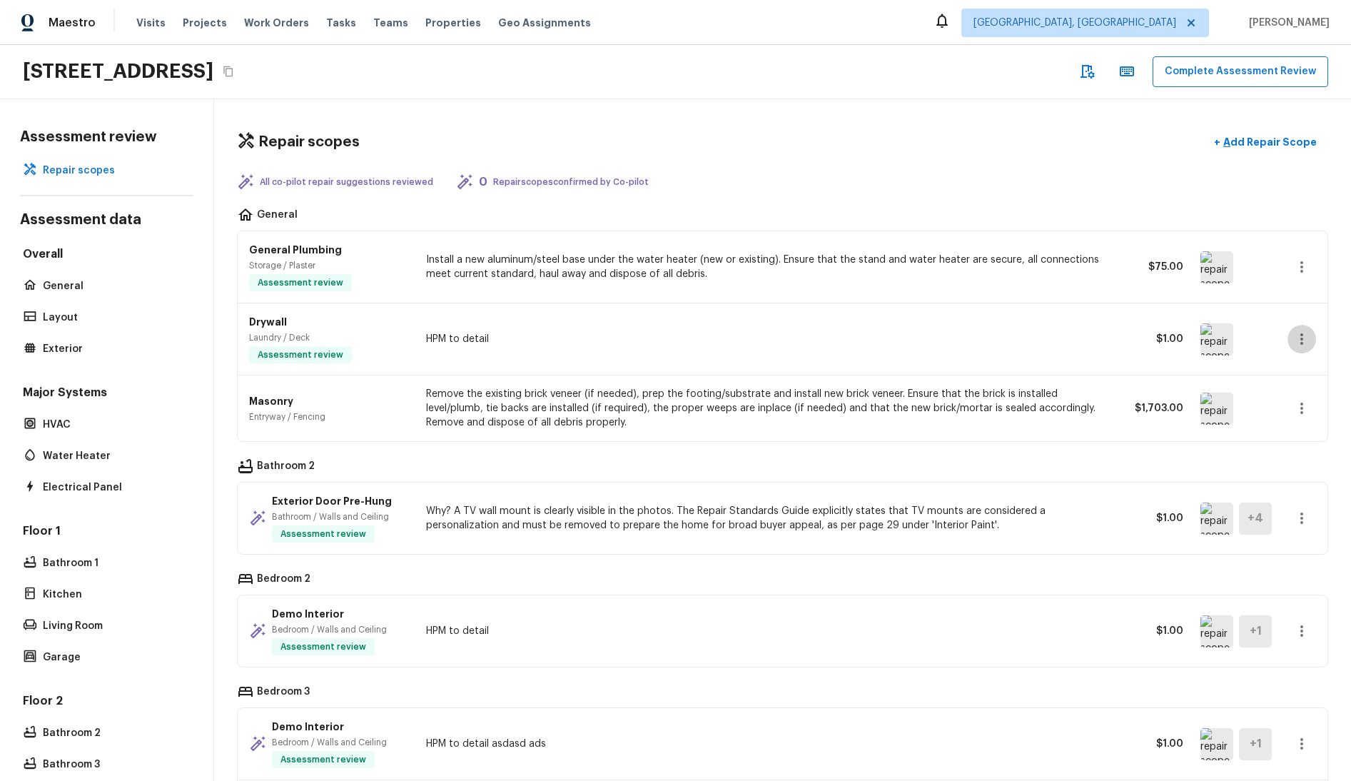
click at [1293, 335] on icon "button" at bounding box center [1301, 338] width 17 height 17
click at [1028, 388] on div at bounding box center [675, 390] width 1351 height 781
click at [1293, 340] on icon "button" at bounding box center [1301, 338] width 17 height 17
click at [1292, 418] on li "Remove" at bounding box center [1299, 423] width 66 height 43
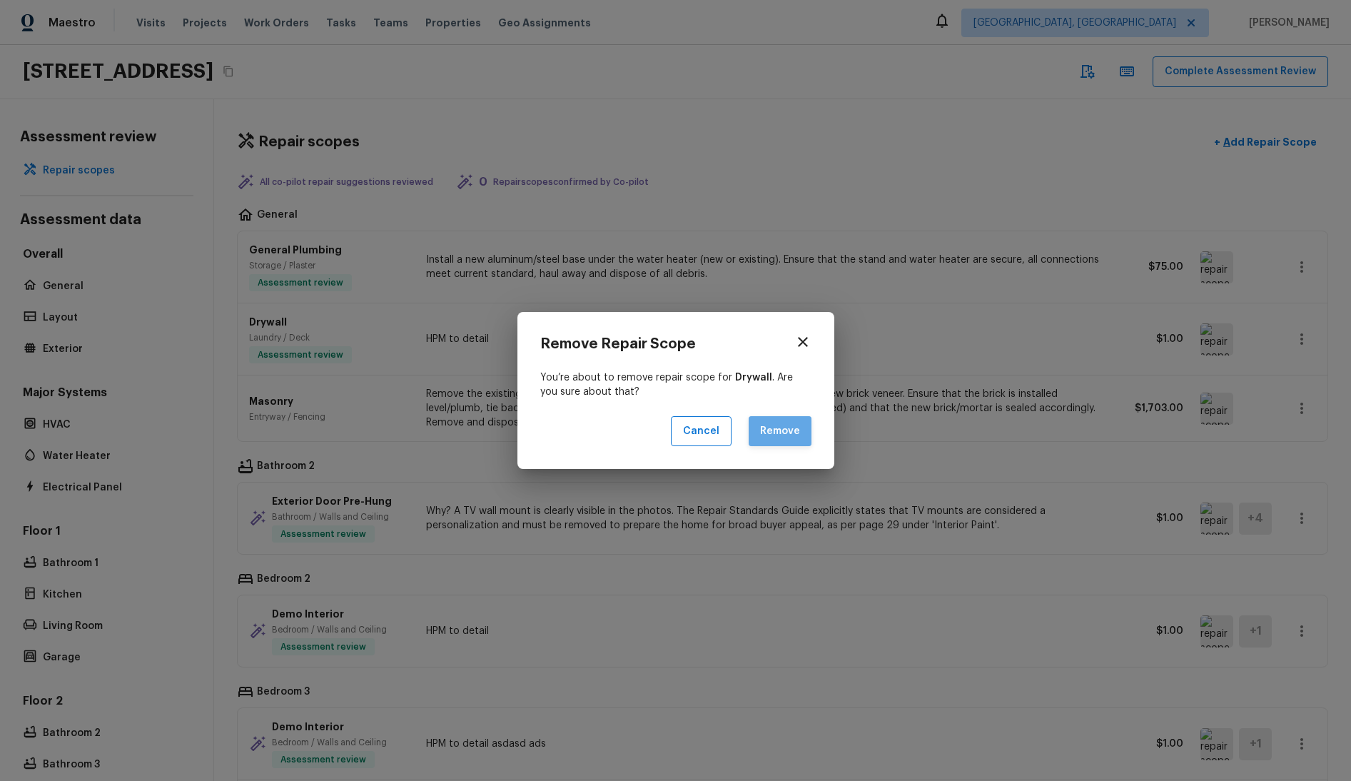
click at [777, 434] on button "Remove" at bounding box center [780, 431] width 63 height 31
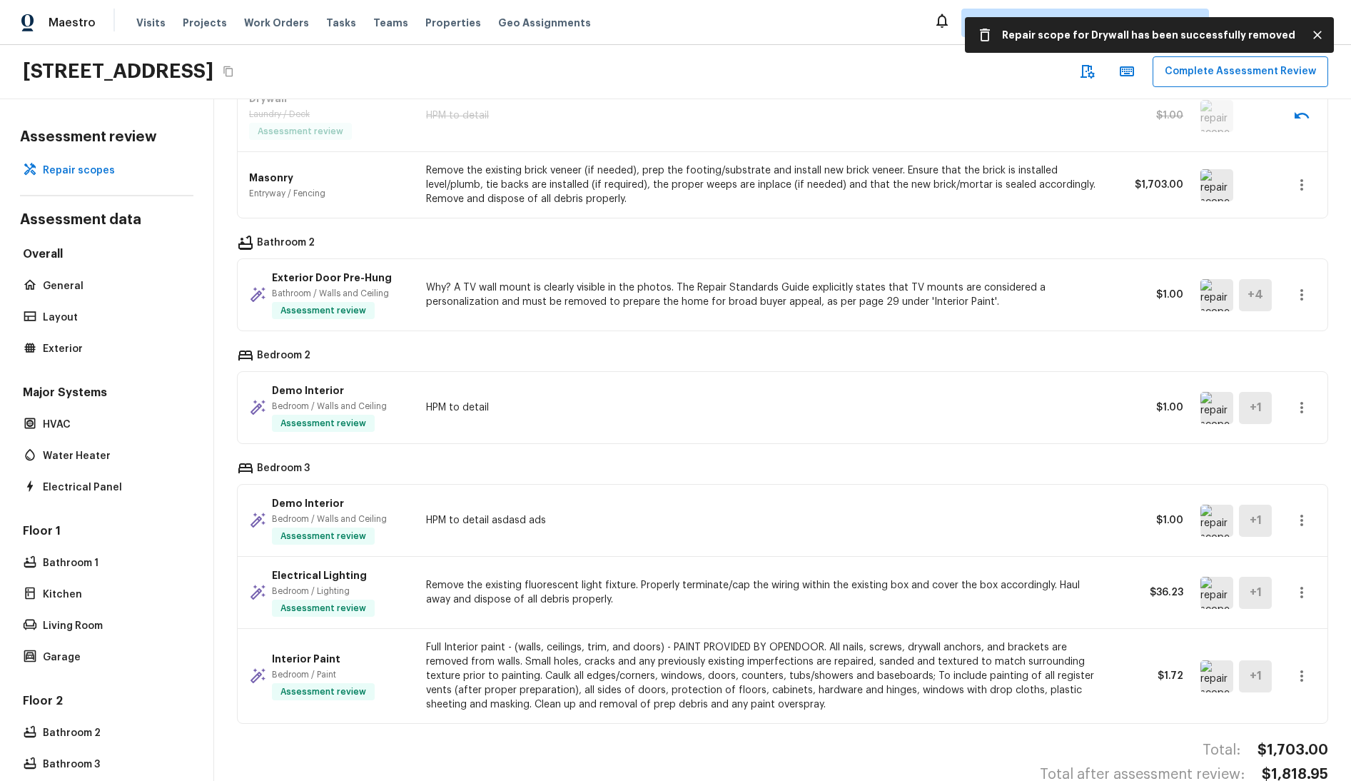
scroll to position [228, 0]
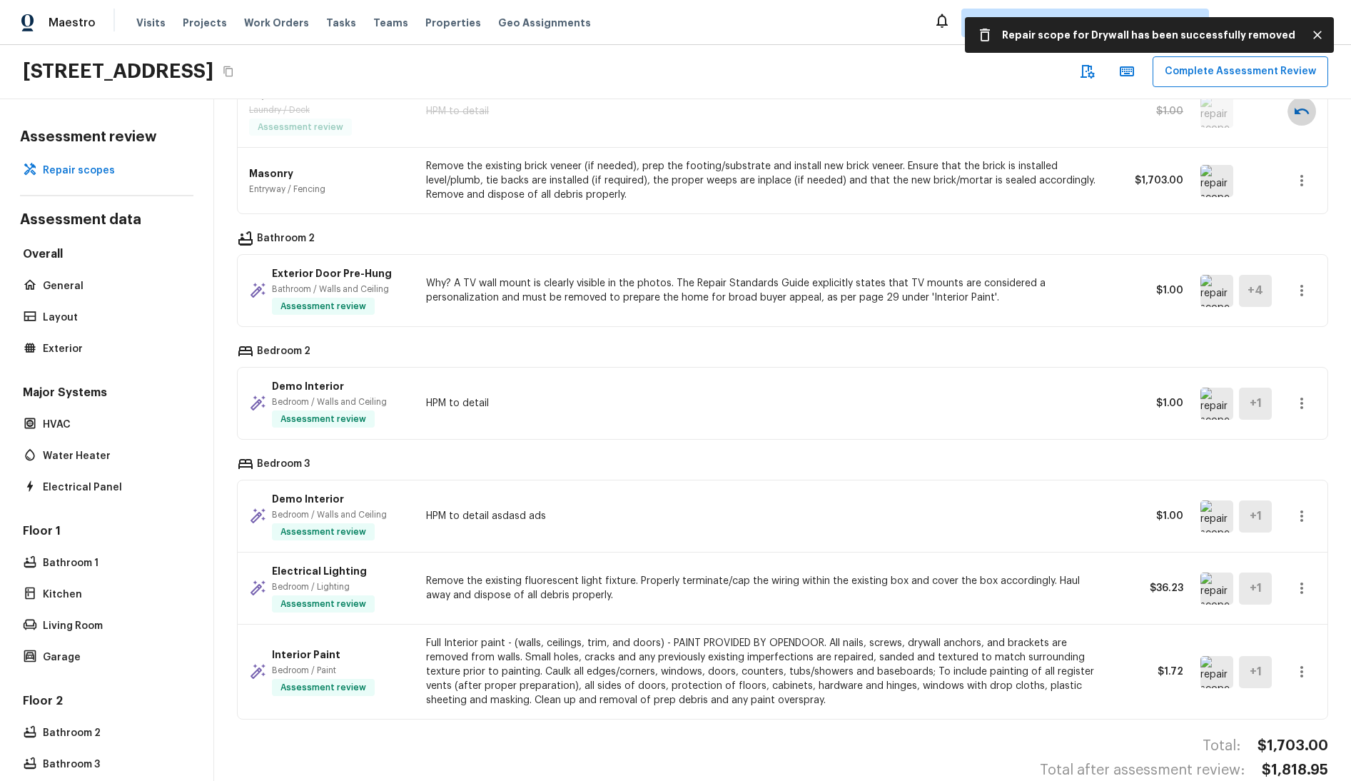
click at [1295, 111] on icon "button" at bounding box center [1302, 111] width 14 height 6
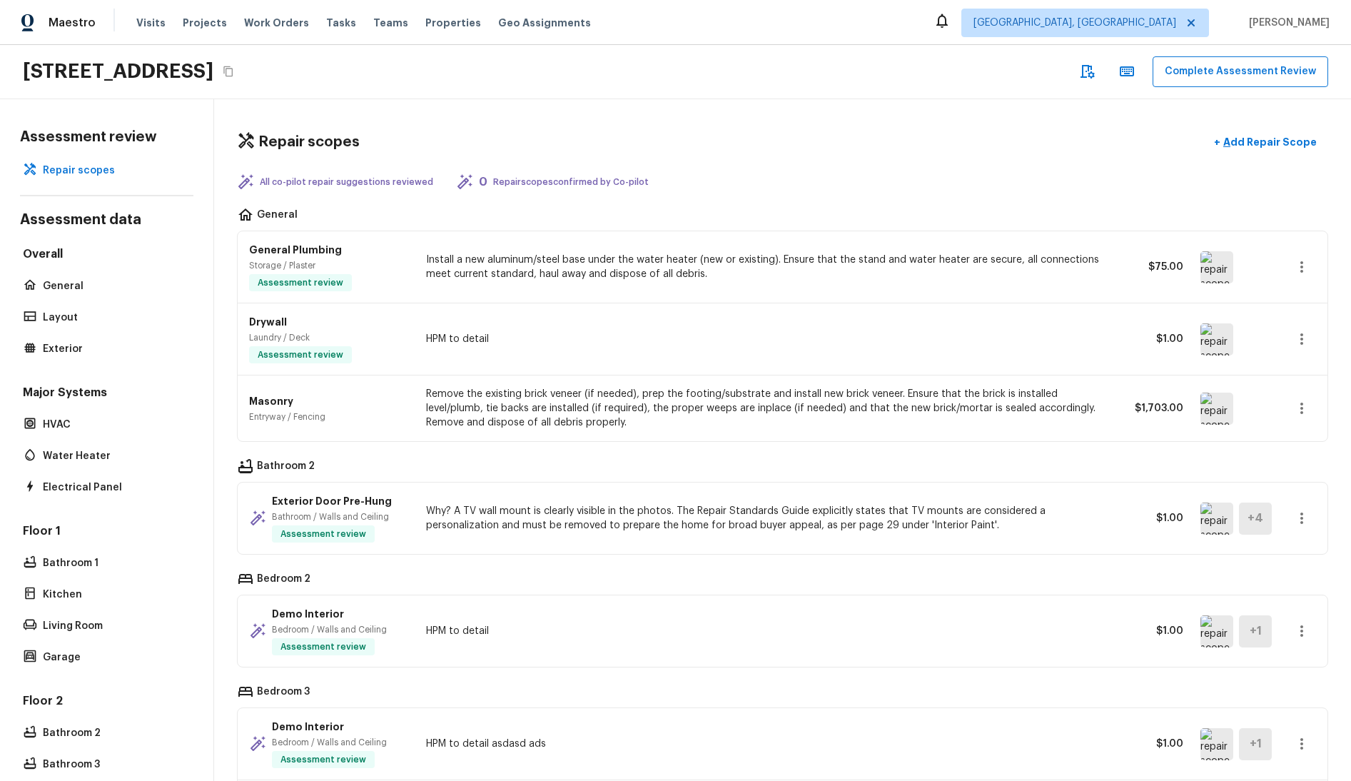
scroll to position [0, 0]
click at [1227, 136] on p "Add Repair Scope" at bounding box center [1269, 142] width 96 height 14
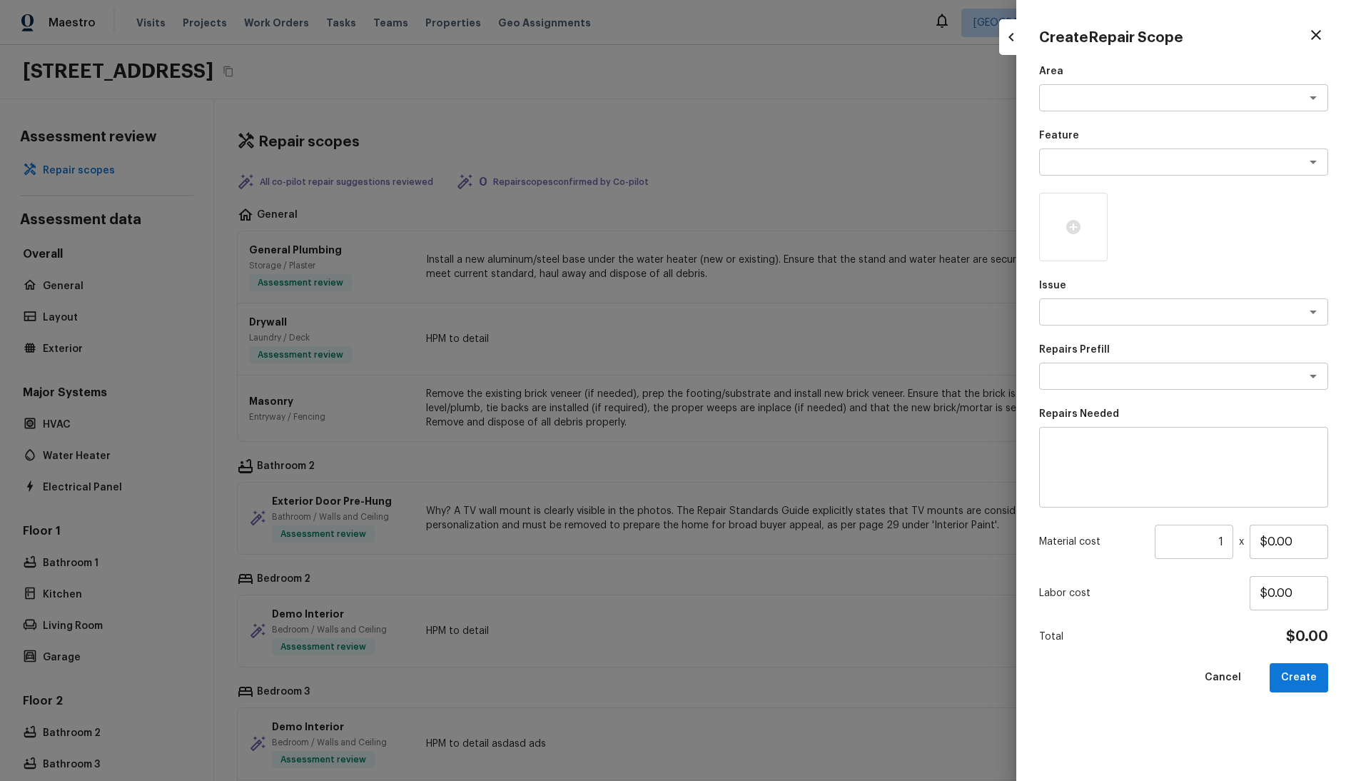
click at [1304, 33] on button "button" at bounding box center [1316, 35] width 24 height 24
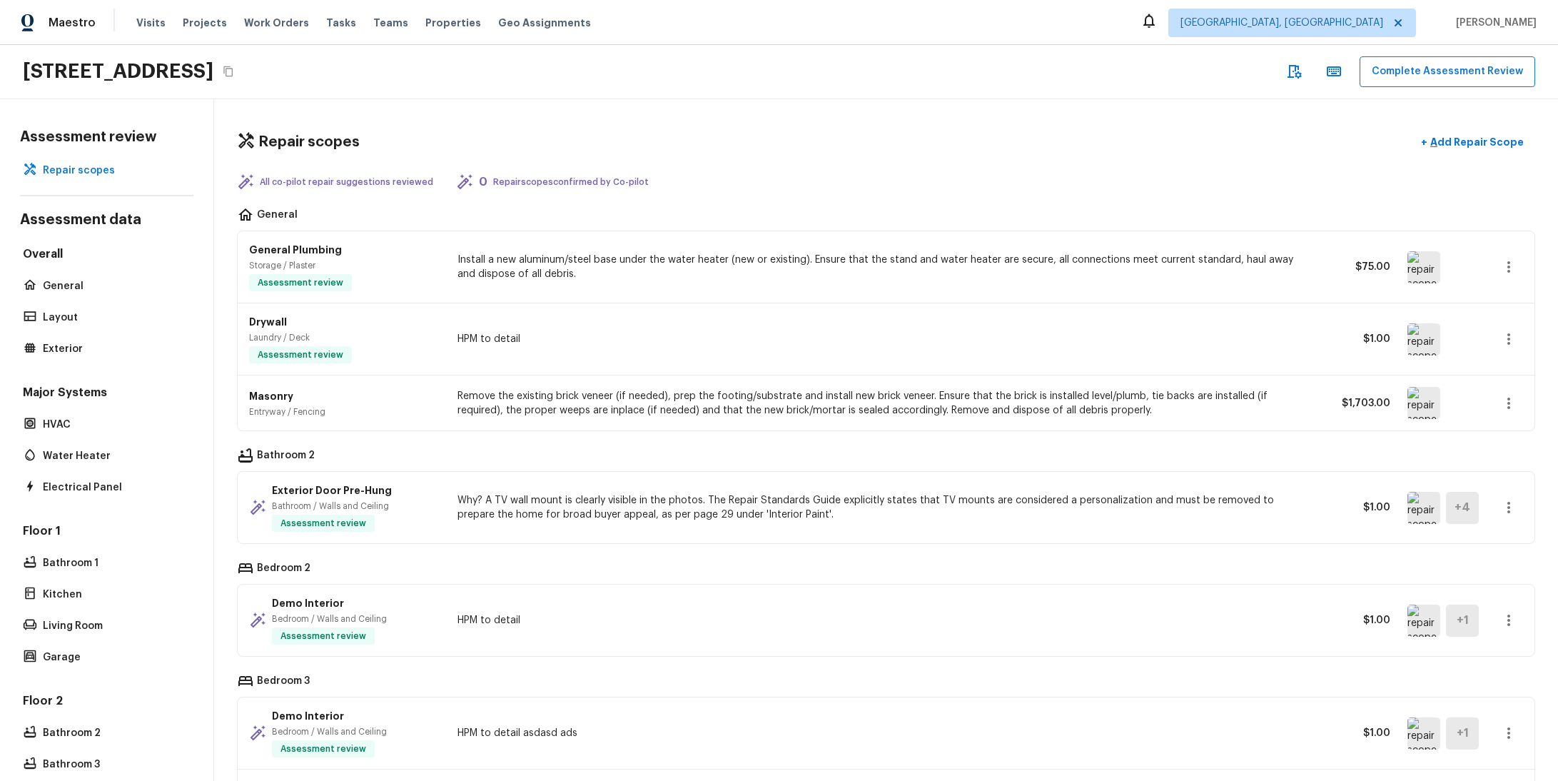
click at [1302, 76] on icon "button" at bounding box center [1295, 72] width 14 height 14
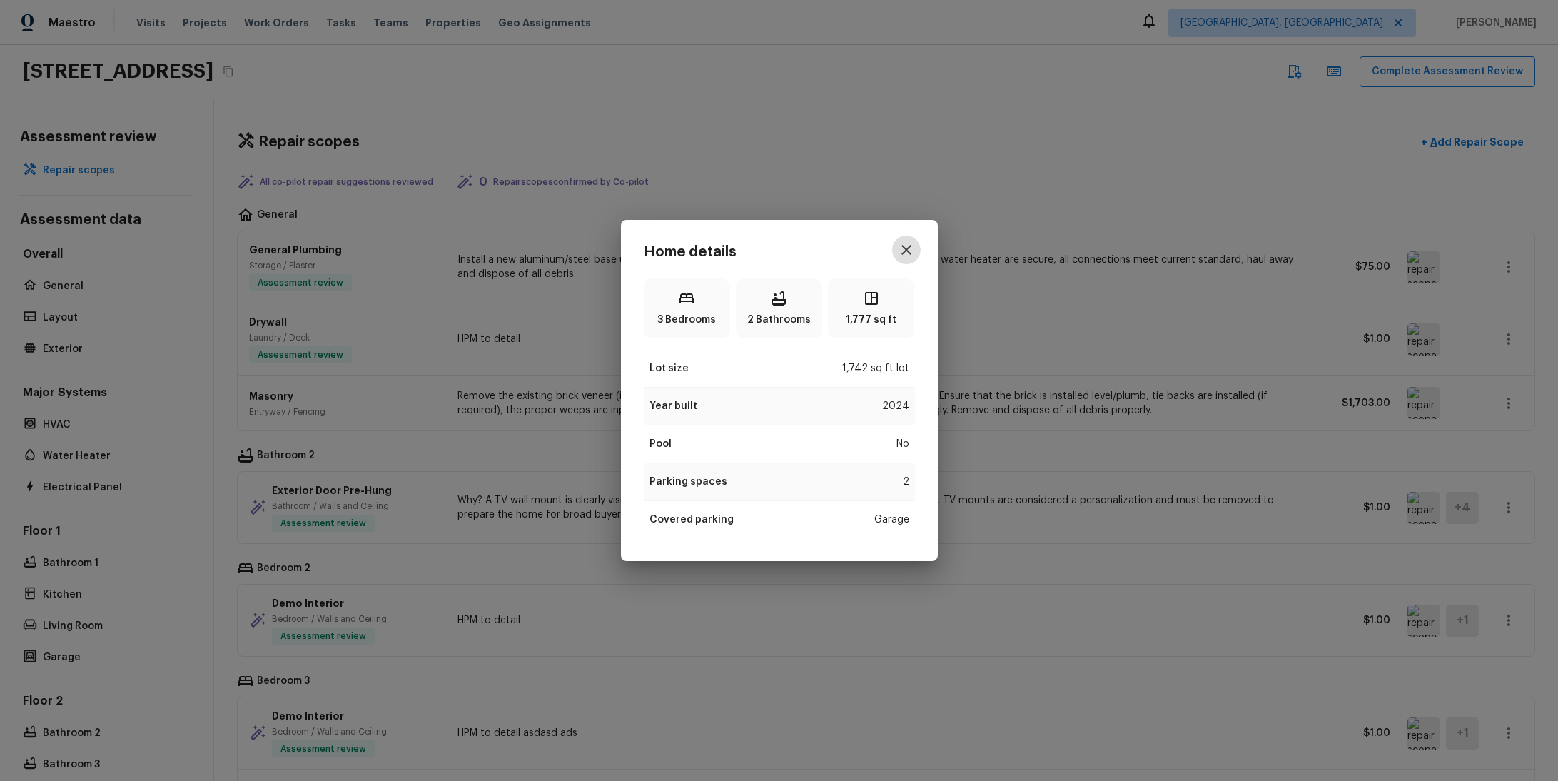
click at [898, 256] on icon "button" at bounding box center [906, 249] width 17 height 17
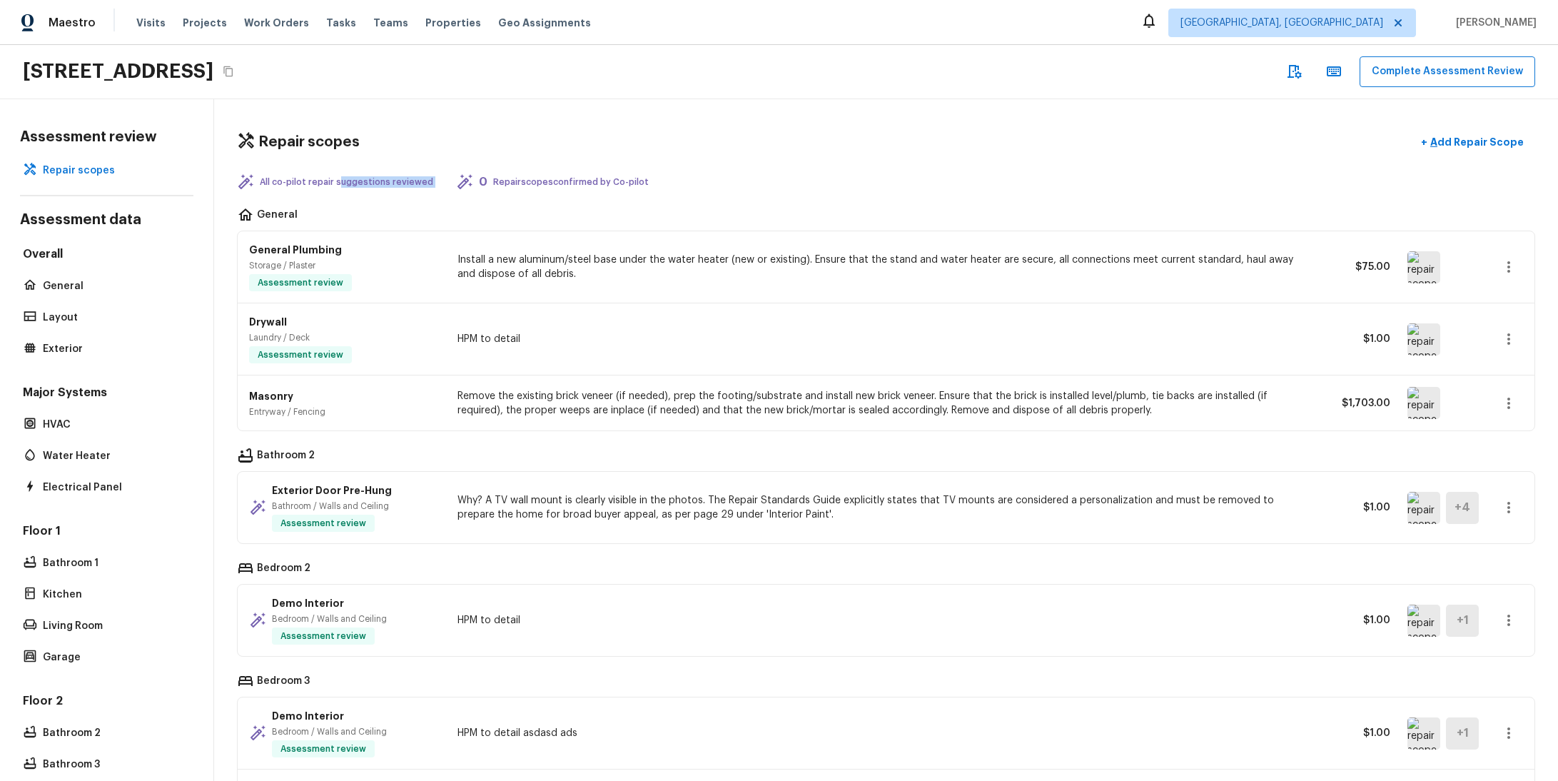
drag, startPoint x: 338, startPoint y: 183, endPoint x: 570, endPoint y: 181, distance: 232.7
click at [497, 180] on div "All co-pilot repair suggestions reviewed 0 Repair scopes confirmed by Co-pilot" at bounding box center [886, 181] width 1298 height 17
click at [595, 182] on p "Repair scopes confirmed by Co-pilot" at bounding box center [571, 181] width 156 height 11
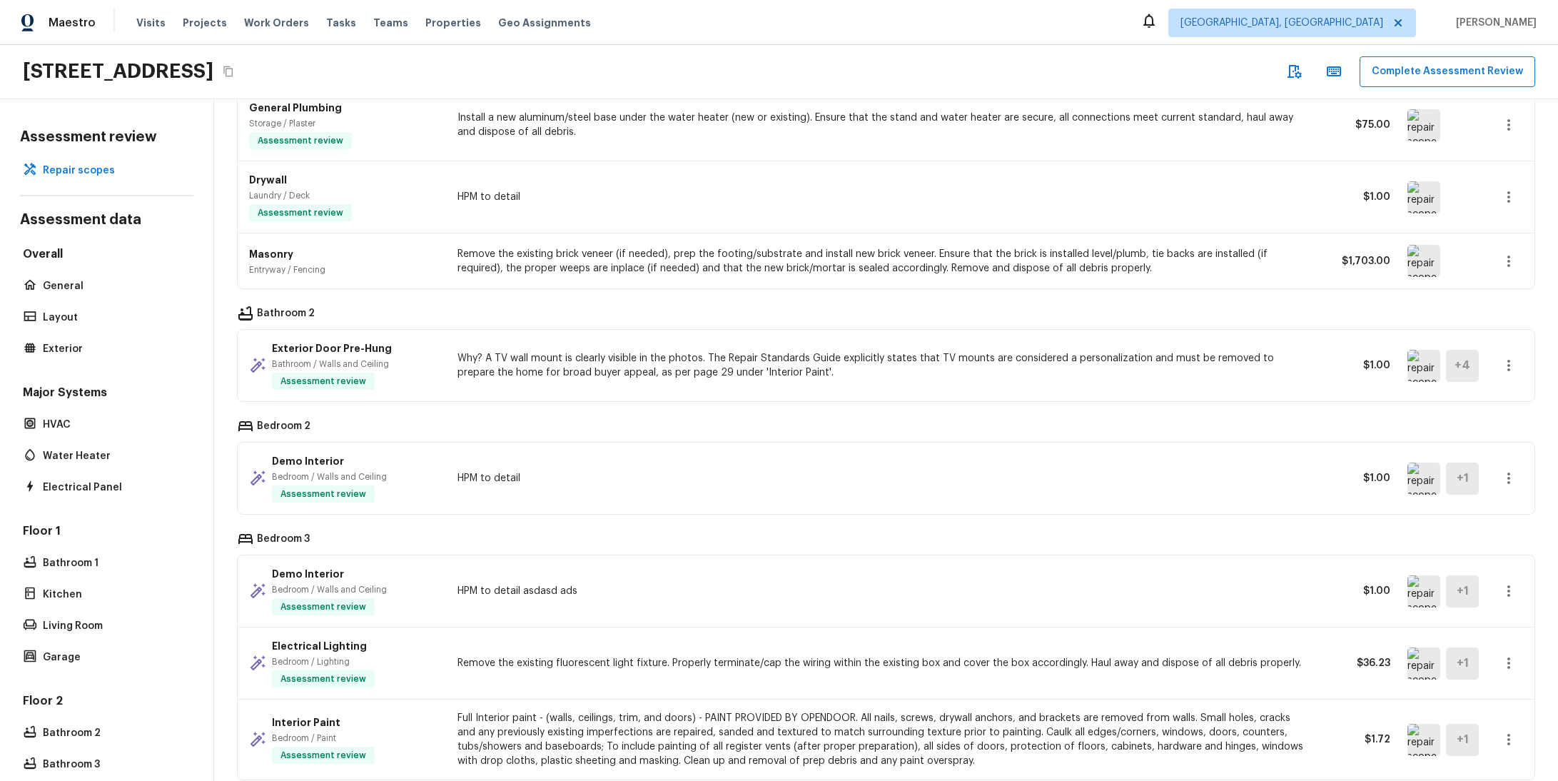
scroll to position [241, 0]
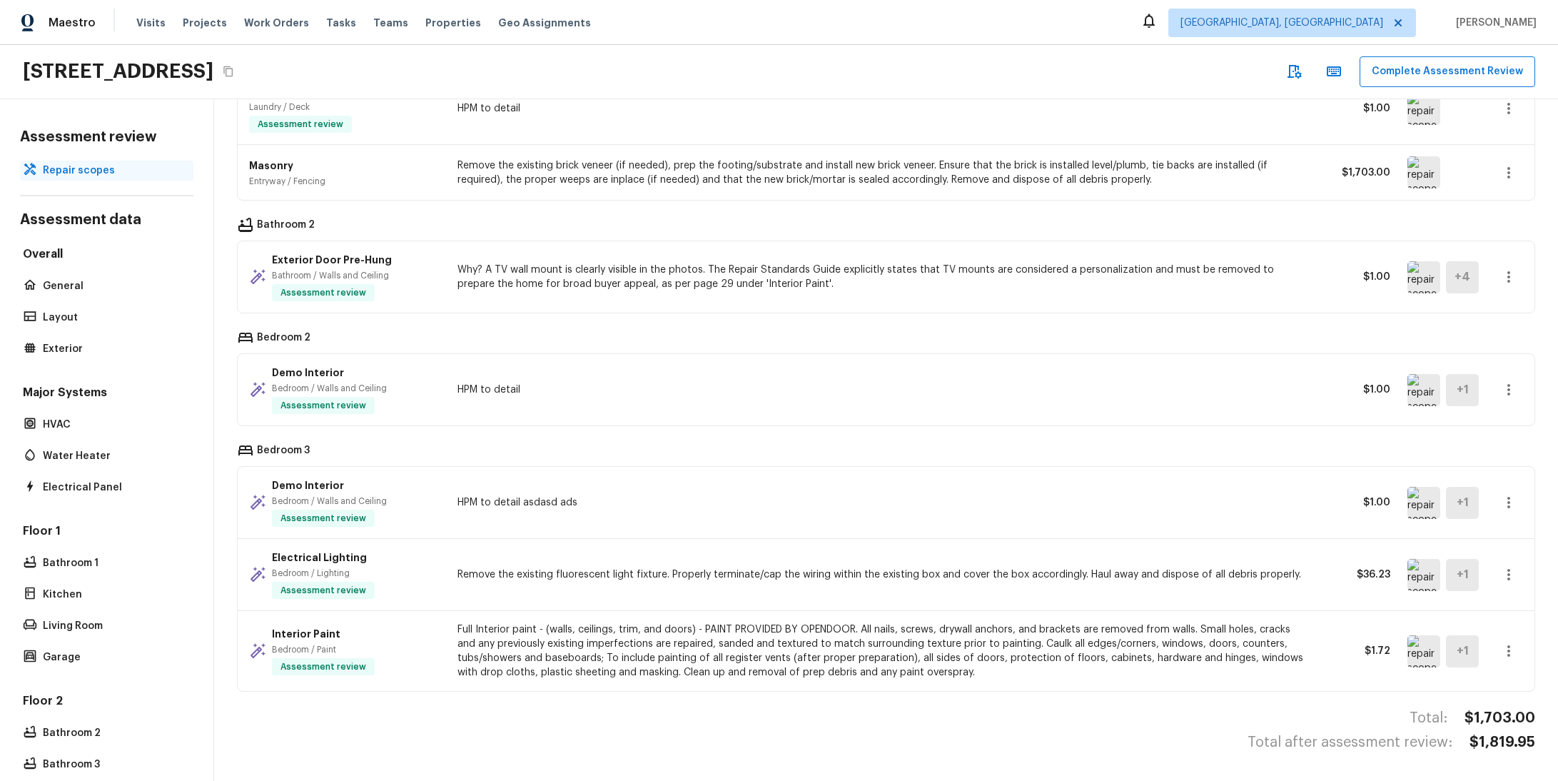
click at [76, 169] on p "Repair scopes" at bounding box center [114, 170] width 142 height 14
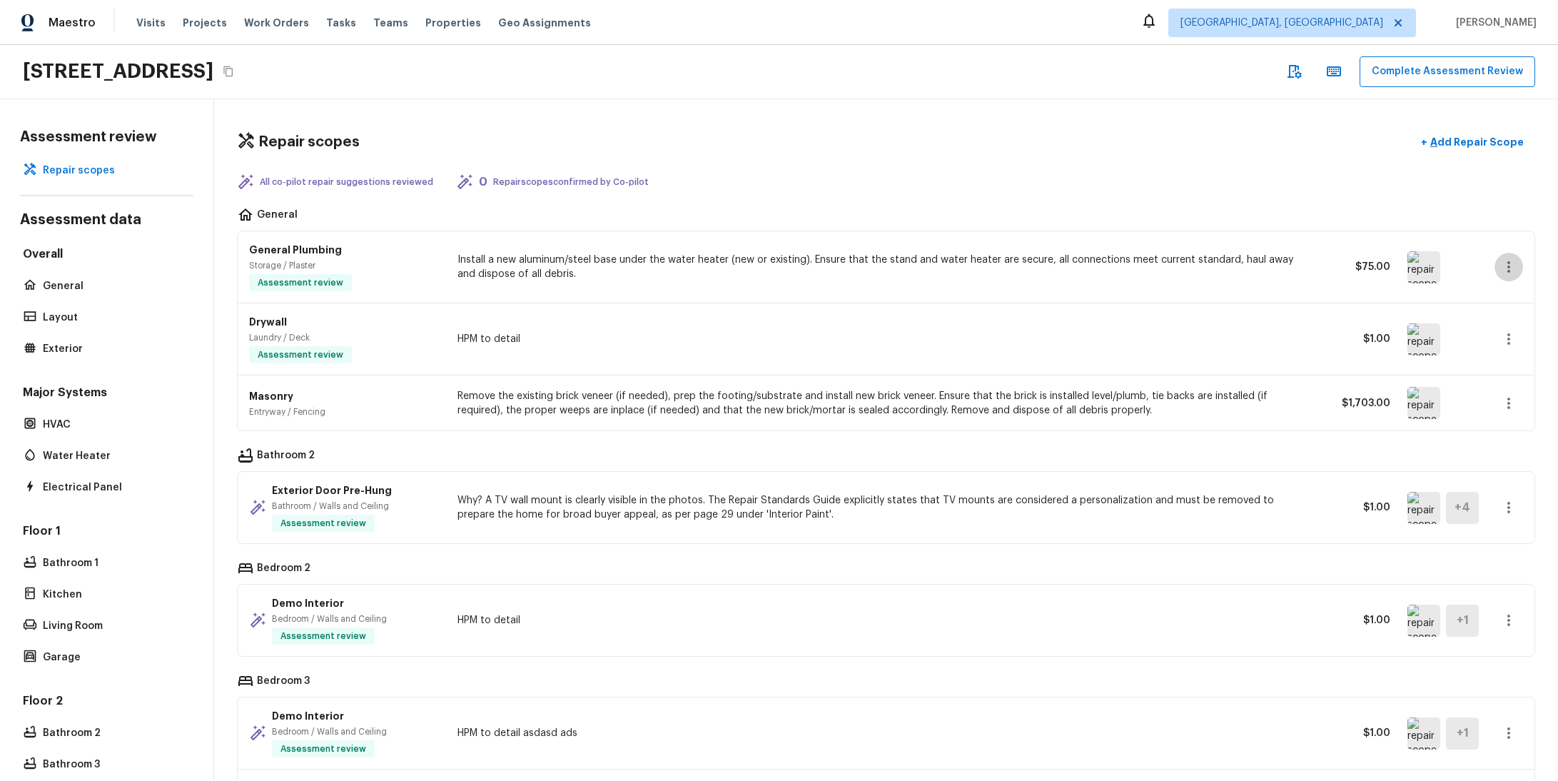
click at [1500, 258] on icon "button" at bounding box center [1508, 266] width 17 height 17
click at [1454, 138] on div at bounding box center [779, 390] width 1558 height 781
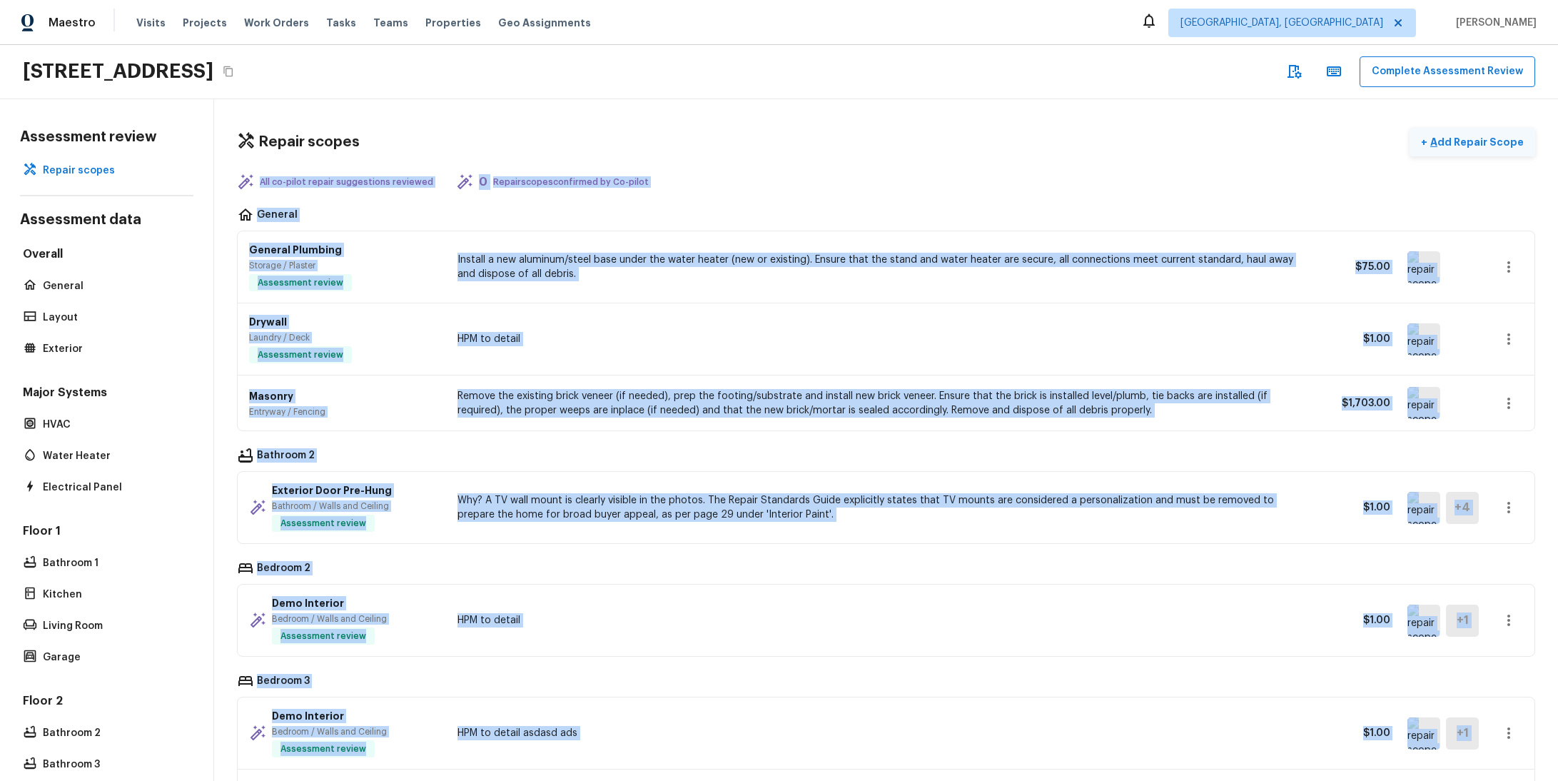
click at [1446, 135] on p "Add Repair Scope" at bounding box center [1476, 142] width 96 height 14
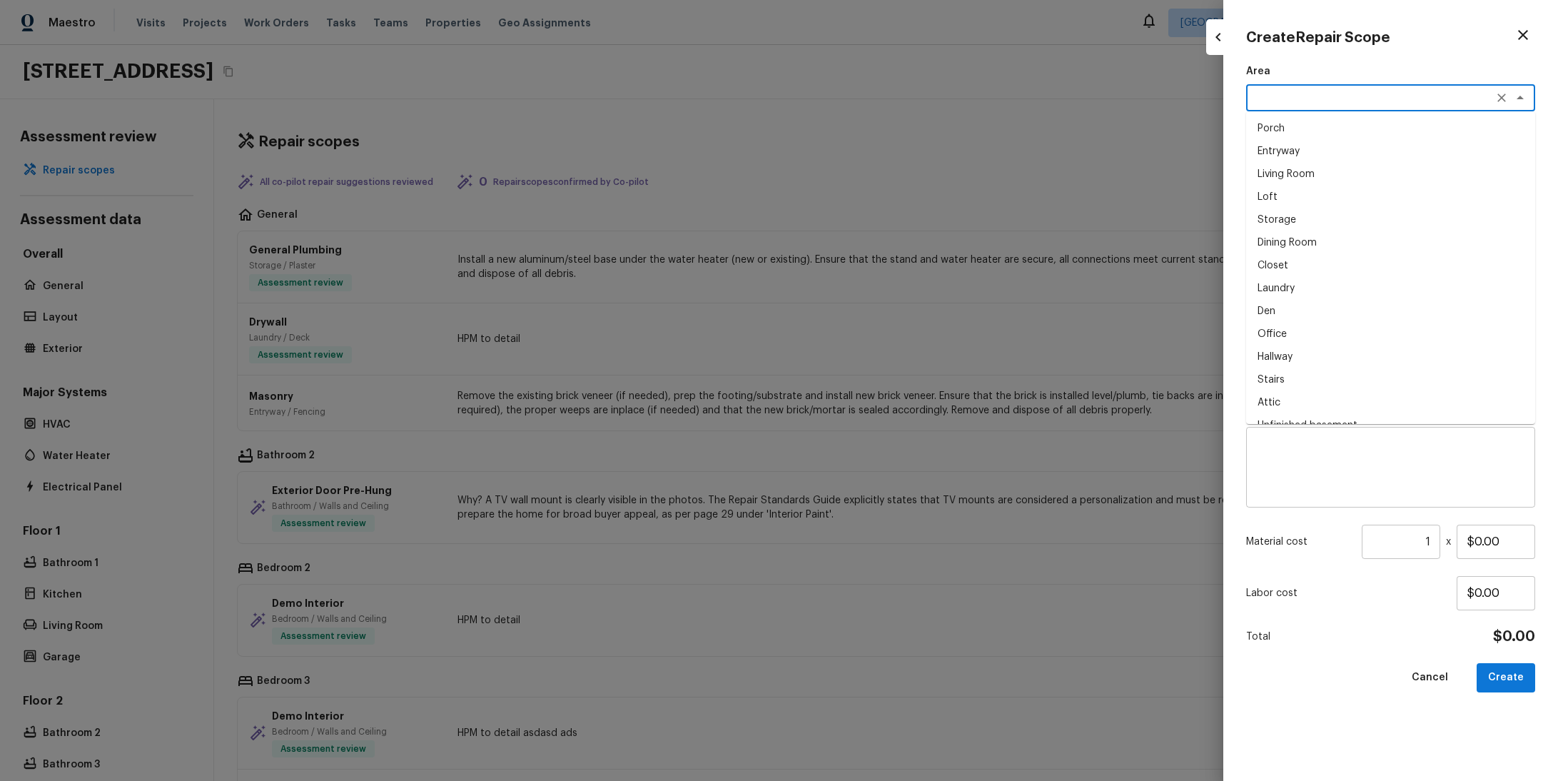
click at [1332, 96] on textarea at bounding box center [1371, 98] width 236 height 14
click at [1333, 234] on li "Dining Room" at bounding box center [1390, 242] width 289 height 23
type textarea "Dining Room"
click at [1330, 178] on div "Area Dining Room x ​ Feature x ​ Issue x ​ Repairs Prefill x ​ Repairs Needed x…" at bounding box center [1390, 411] width 289 height 694
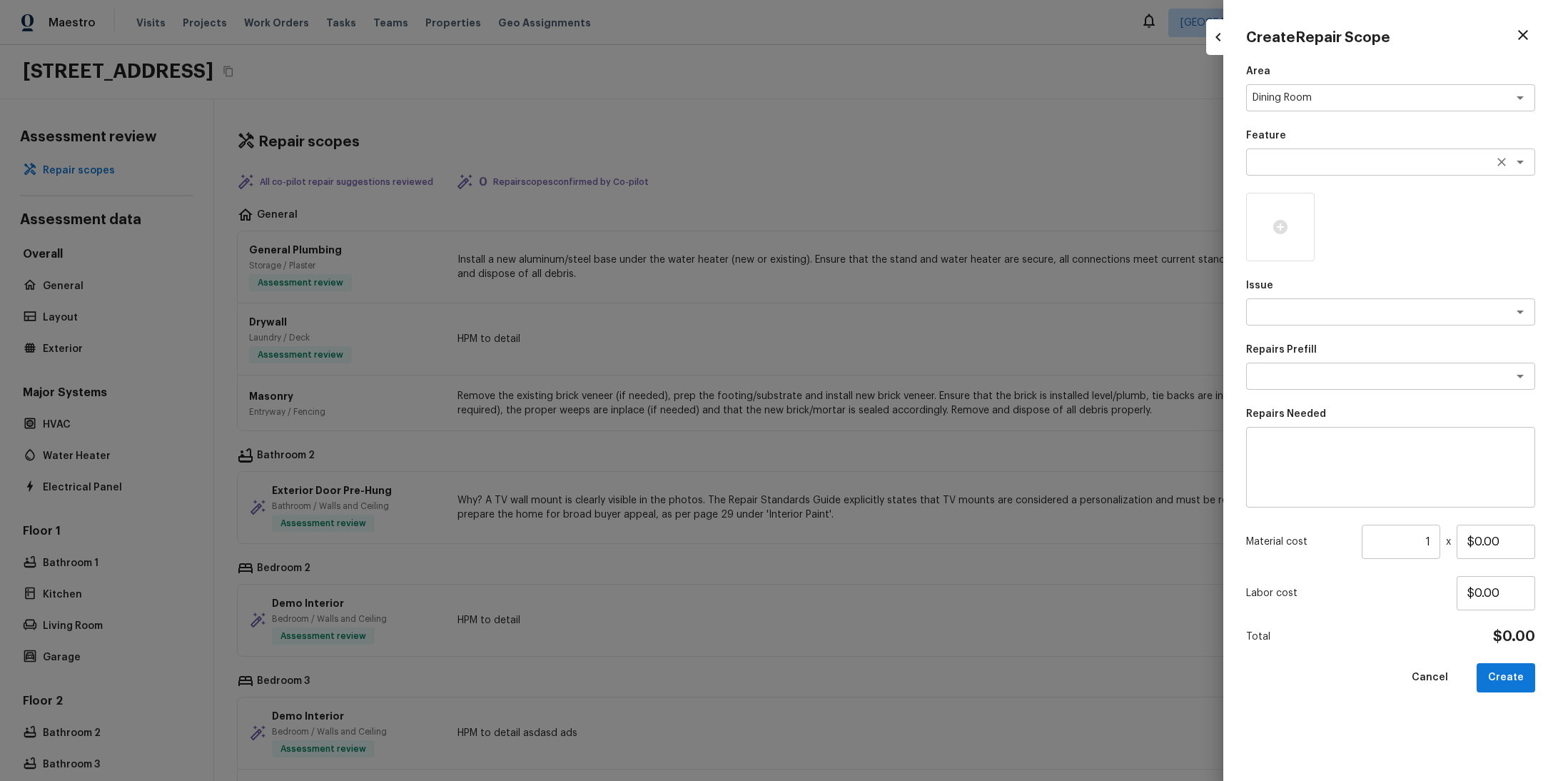
click at [1324, 162] on textarea at bounding box center [1371, 162] width 236 height 14
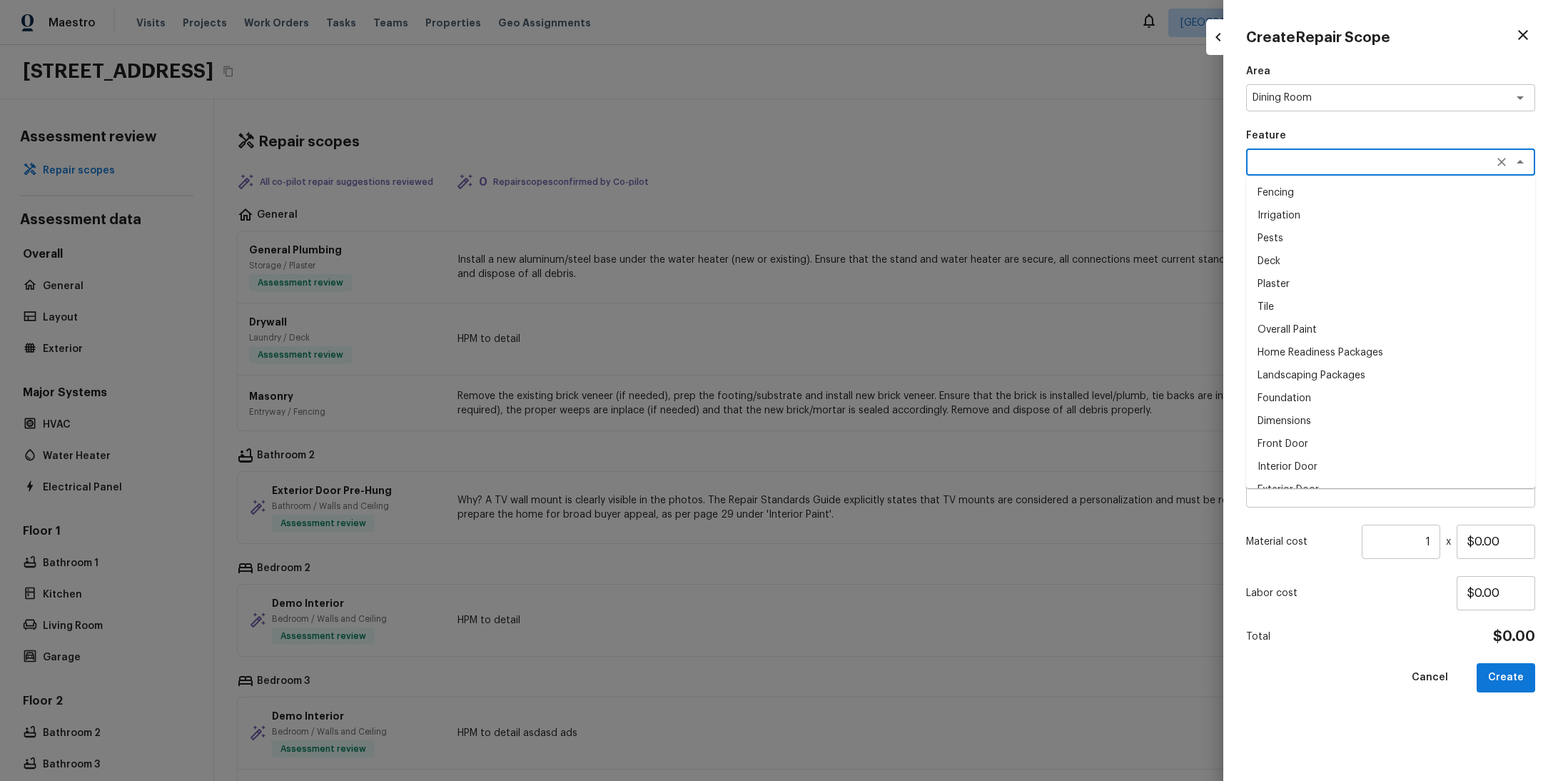
click at [1331, 289] on li "Plaster" at bounding box center [1390, 284] width 289 height 23
type textarea "Plaster"
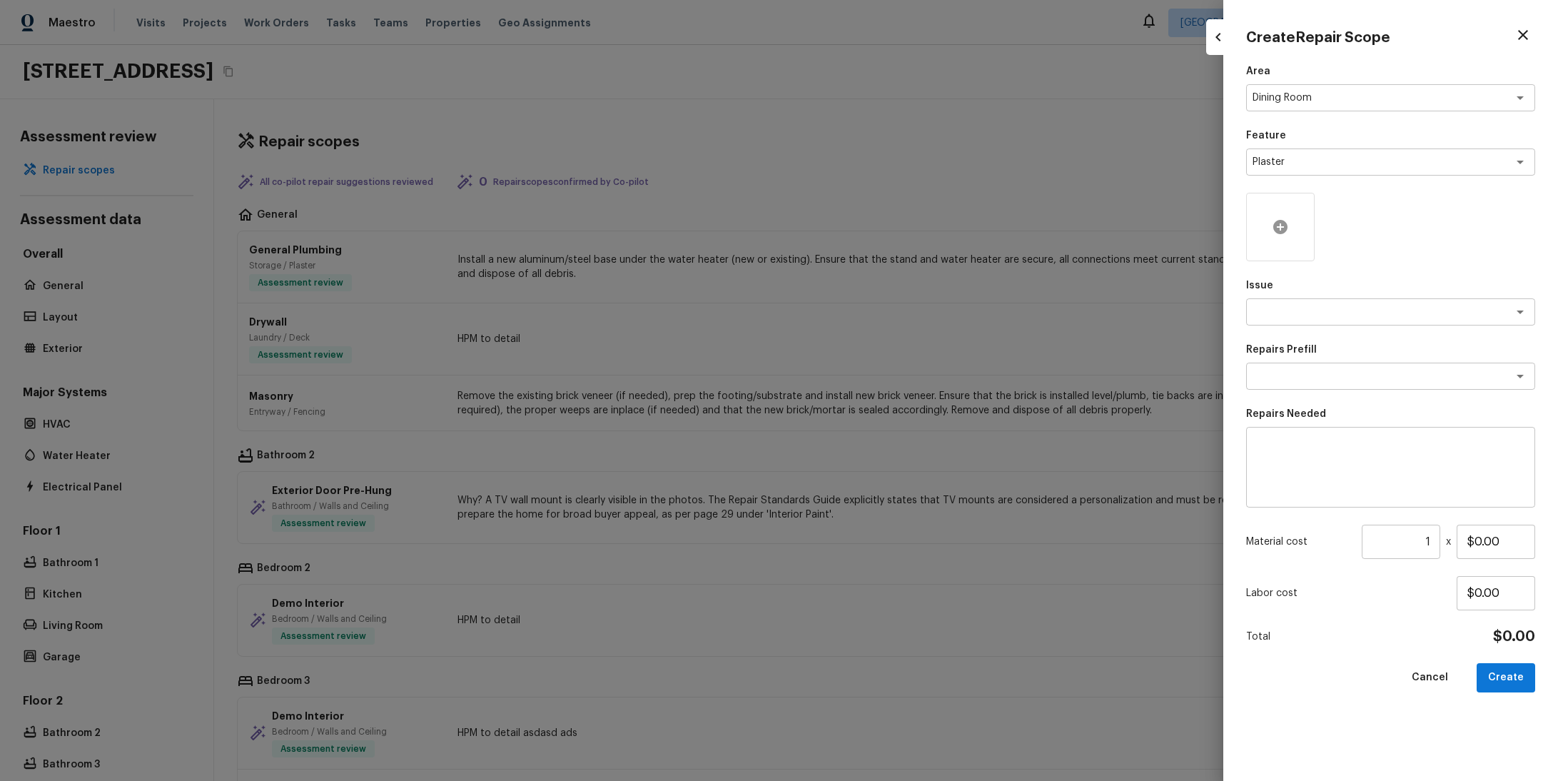
click at [1294, 231] on div at bounding box center [1280, 227] width 69 height 69
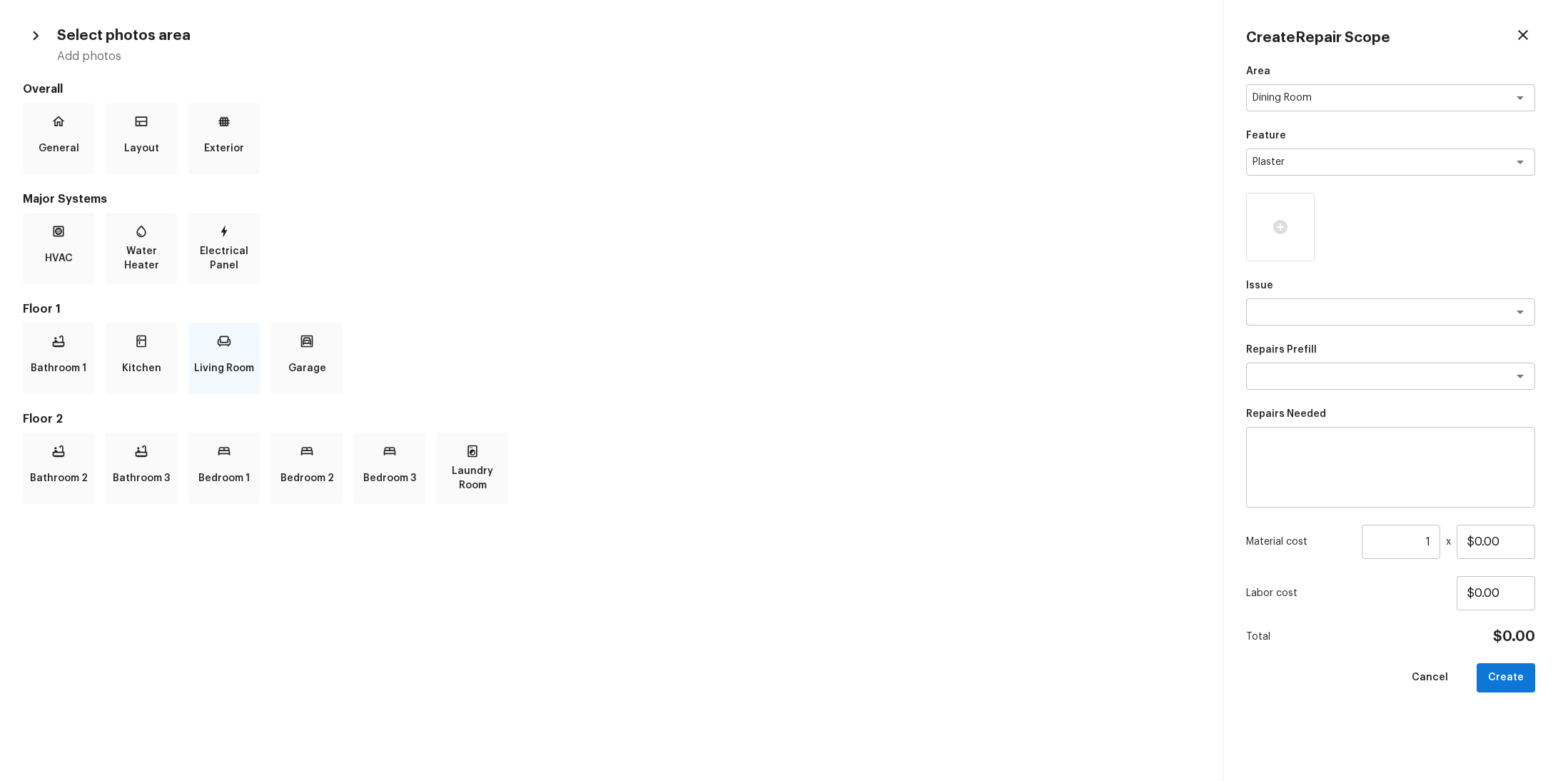
click at [219, 381] on p "Living Room" at bounding box center [224, 368] width 60 height 29
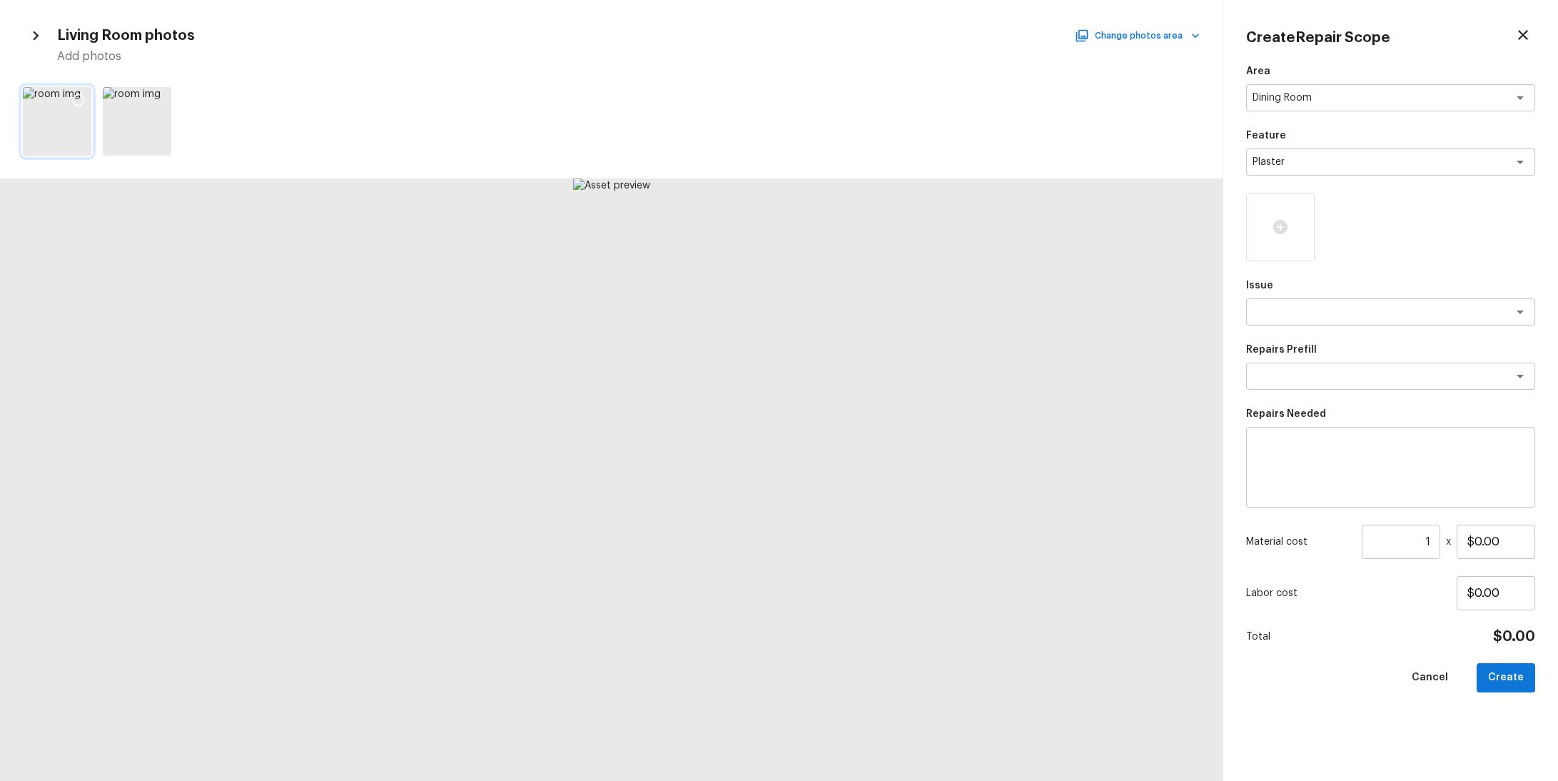
click at [50, 108] on div at bounding box center [57, 121] width 69 height 69
click at [131, 123] on div at bounding box center [137, 121] width 69 height 69
click at [149, 102] on div at bounding box center [159, 102] width 26 height 30
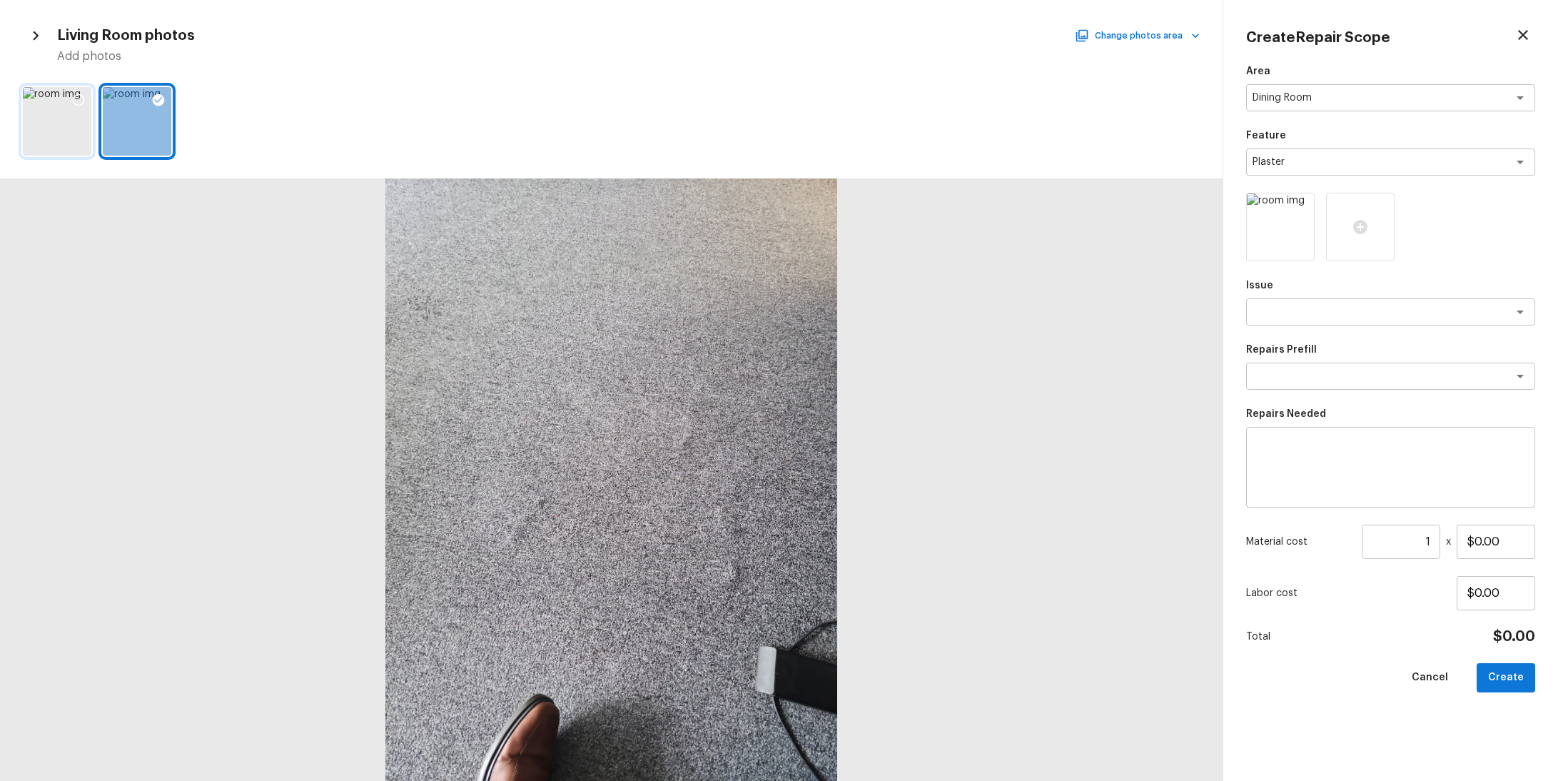
click at [78, 101] on icon at bounding box center [78, 100] width 14 height 14
click at [1337, 325] on div "Area Dining Room x ​ Feature Plaster x ​ Issue x ​ Repairs Prefill x ​ Repairs …" at bounding box center [1390, 411] width 289 height 694
click at [1323, 320] on div "x ​" at bounding box center [1390, 311] width 289 height 27
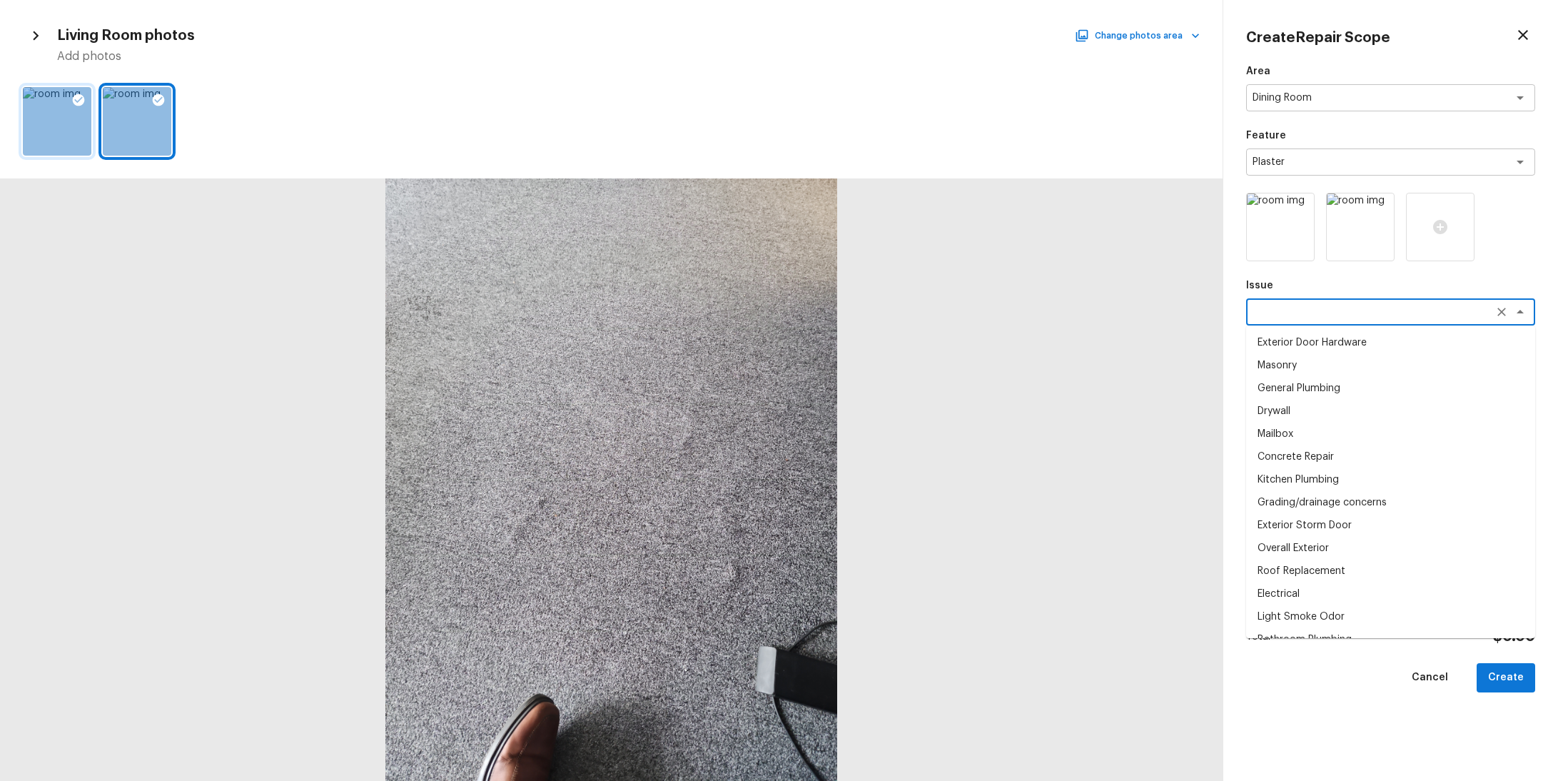
click at [1318, 436] on li "Mailbox" at bounding box center [1390, 434] width 289 height 23
type textarea "Mailbox"
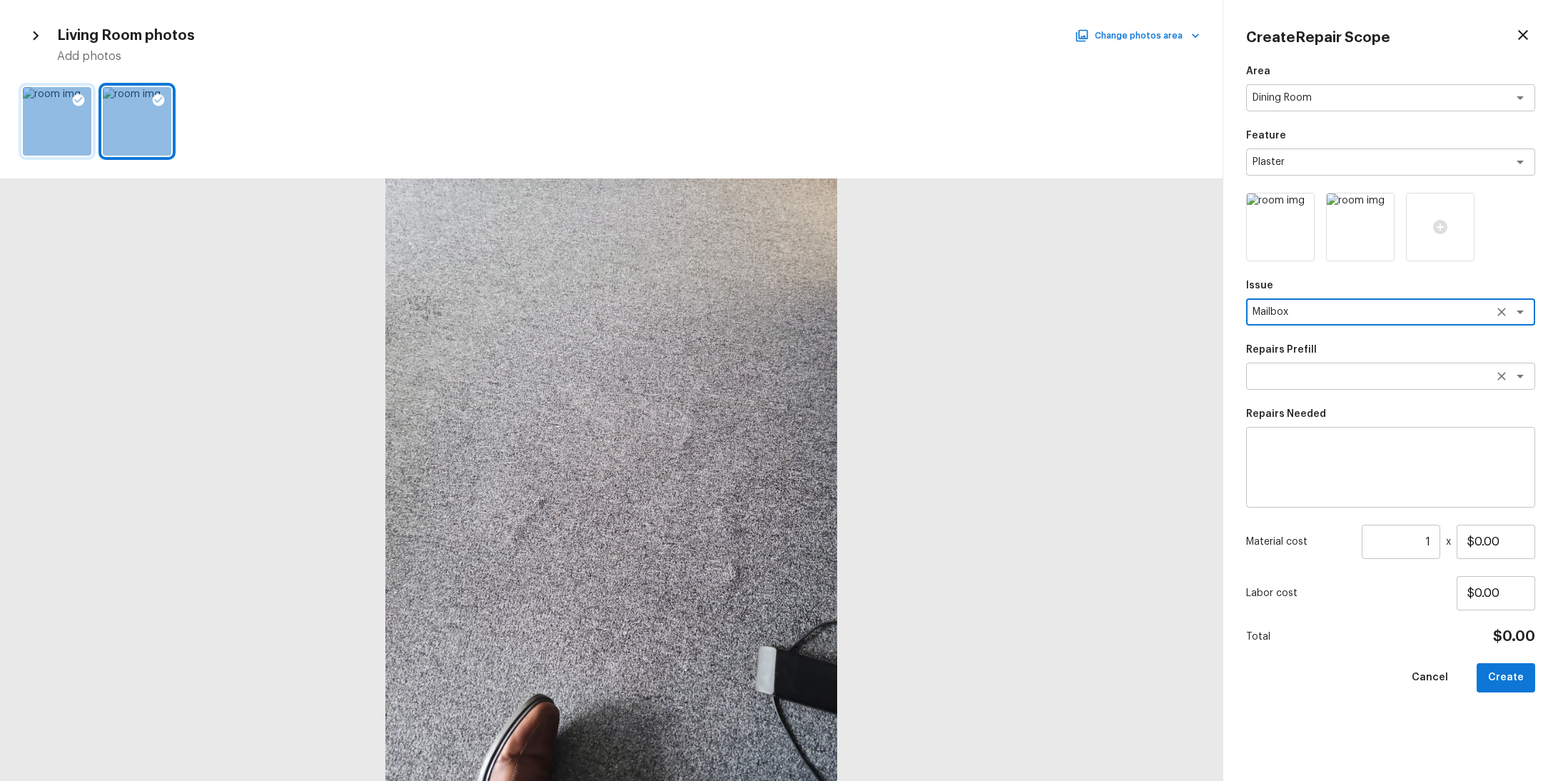
click at [1296, 374] on textarea at bounding box center [1371, 376] width 236 height 14
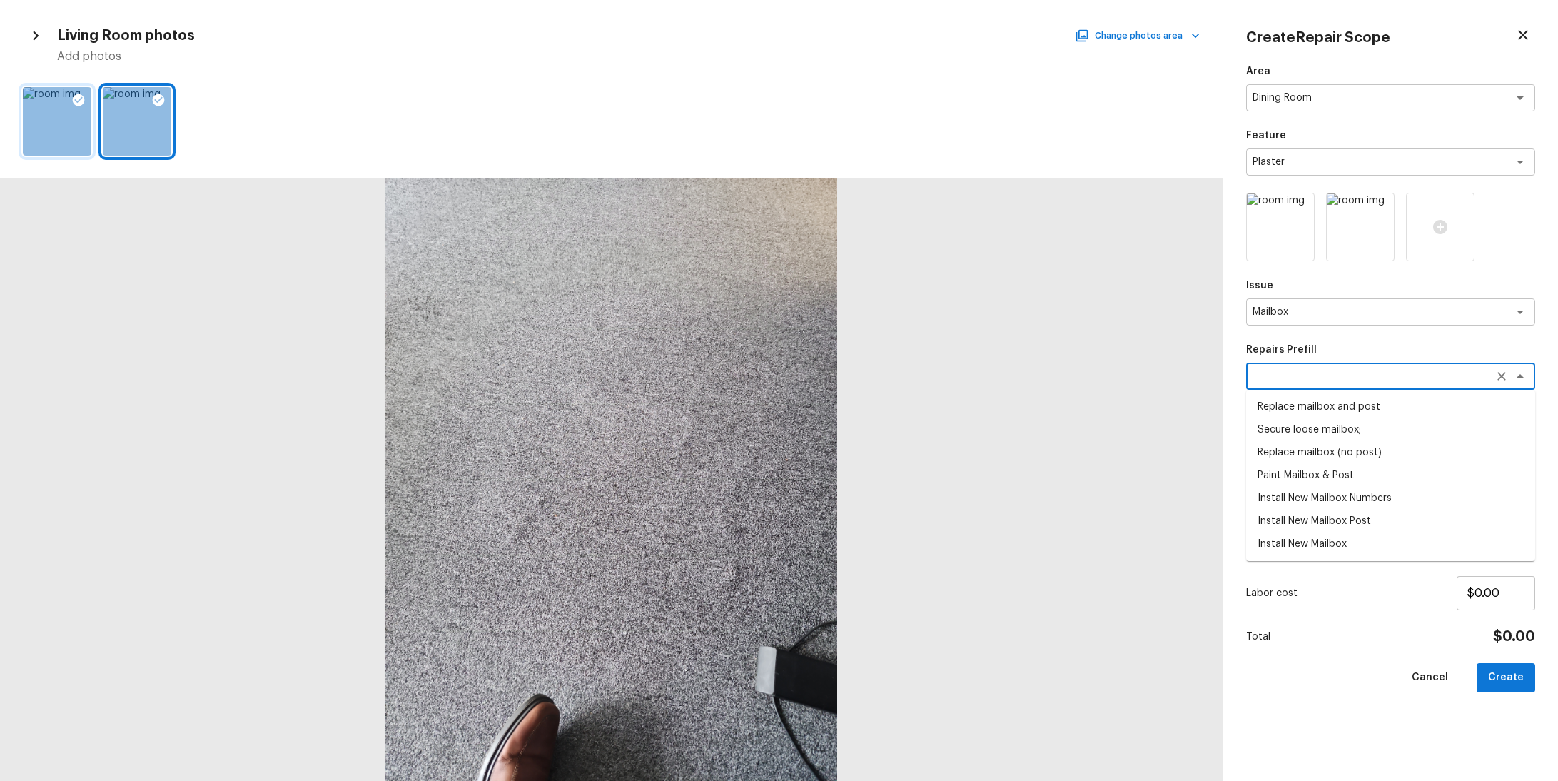
click at [1319, 479] on li "Paint Mailbox & Post" at bounding box center [1390, 475] width 289 height 23
type textarea "Paint Mailbox & Post"
type textarea "Paint mailbox & post"
type input "$35.00"
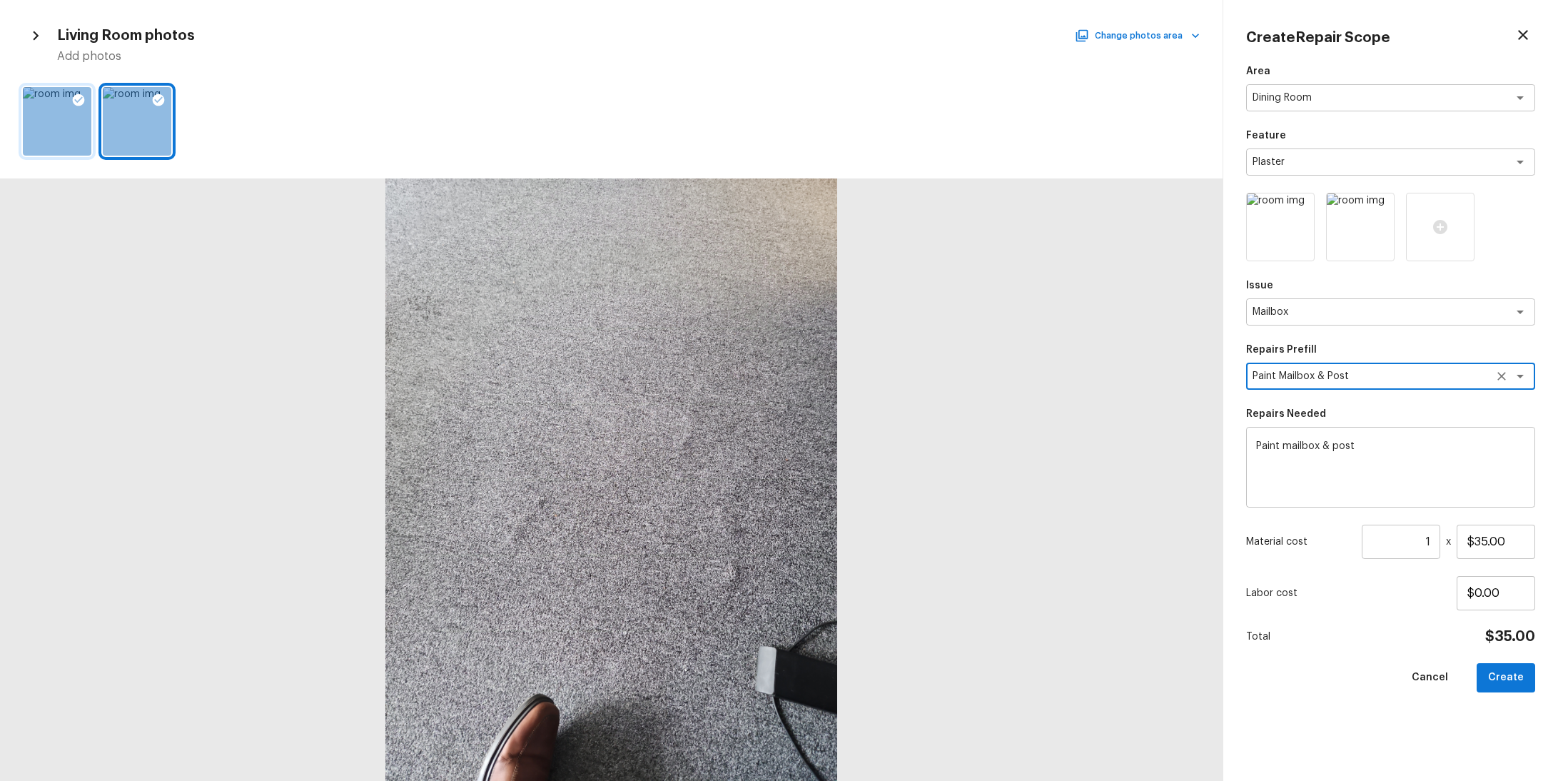
click at [1309, 463] on textarea "Paint mailbox & post" at bounding box center [1390, 467] width 269 height 57
click at [1504, 679] on button "Create" at bounding box center [1506, 677] width 59 height 29
type input "$0.00"
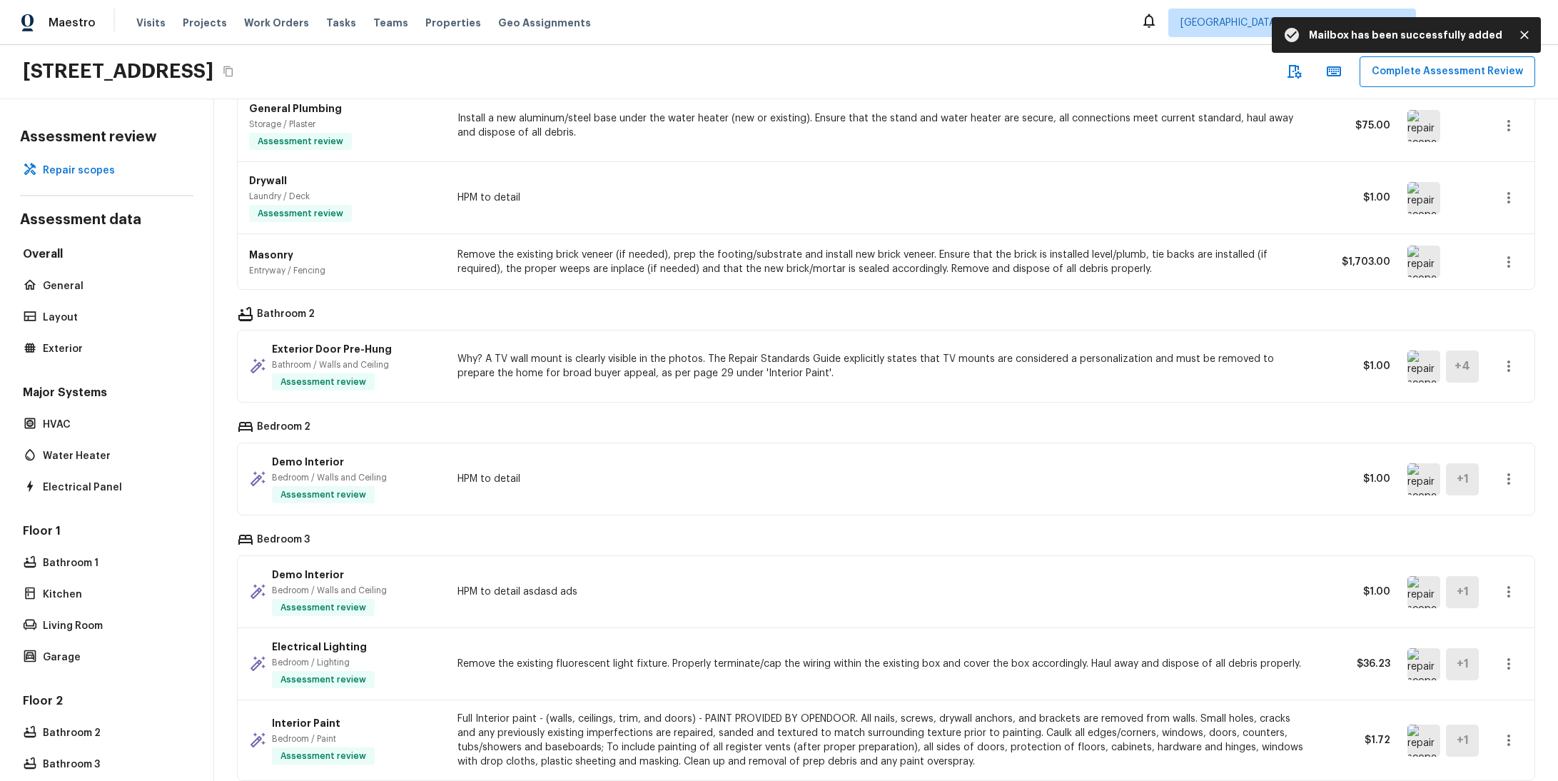
scroll to position [313, 0]
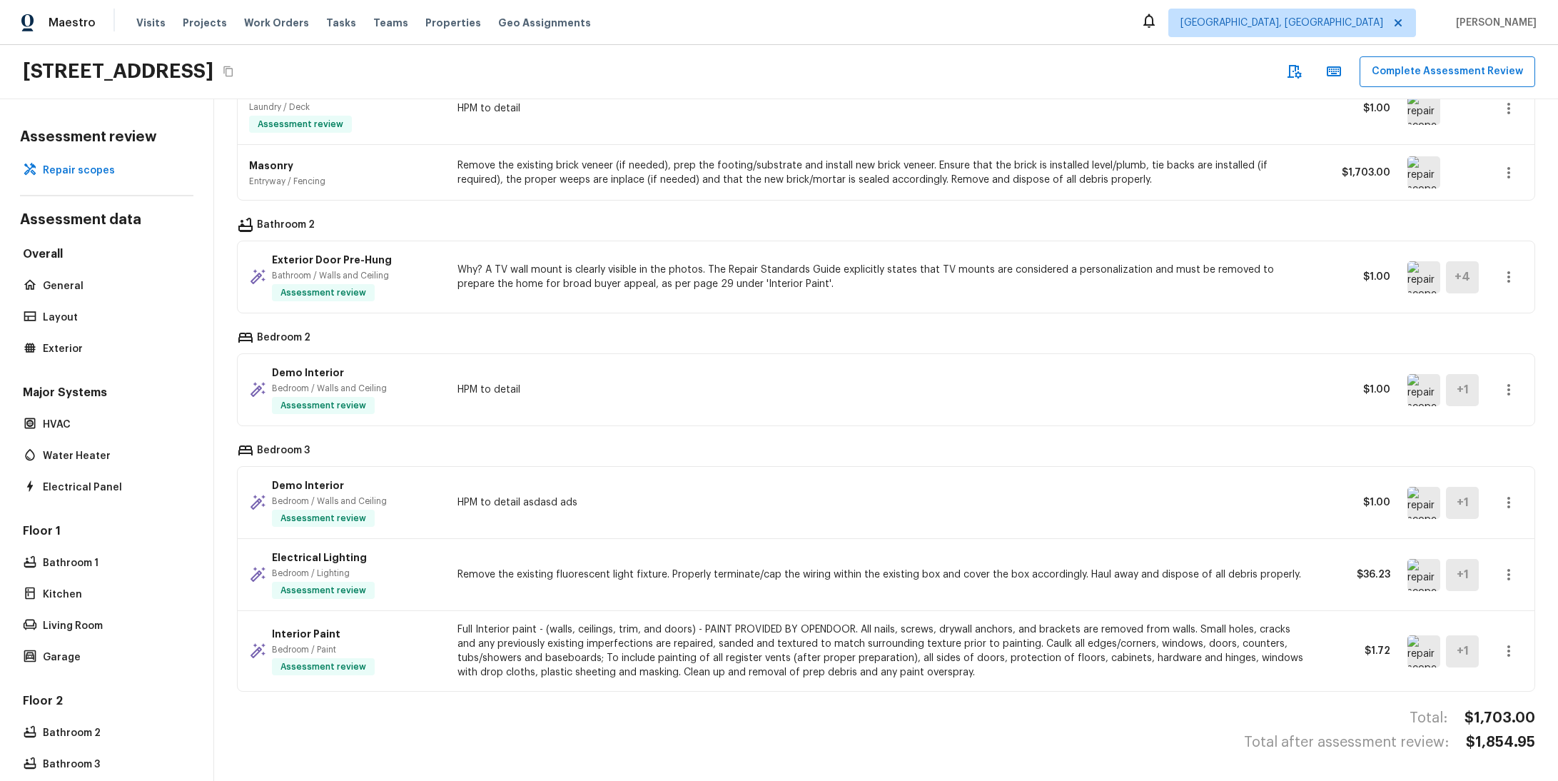
click at [1303, 75] on icon "button" at bounding box center [1293, 71] width 17 height 17
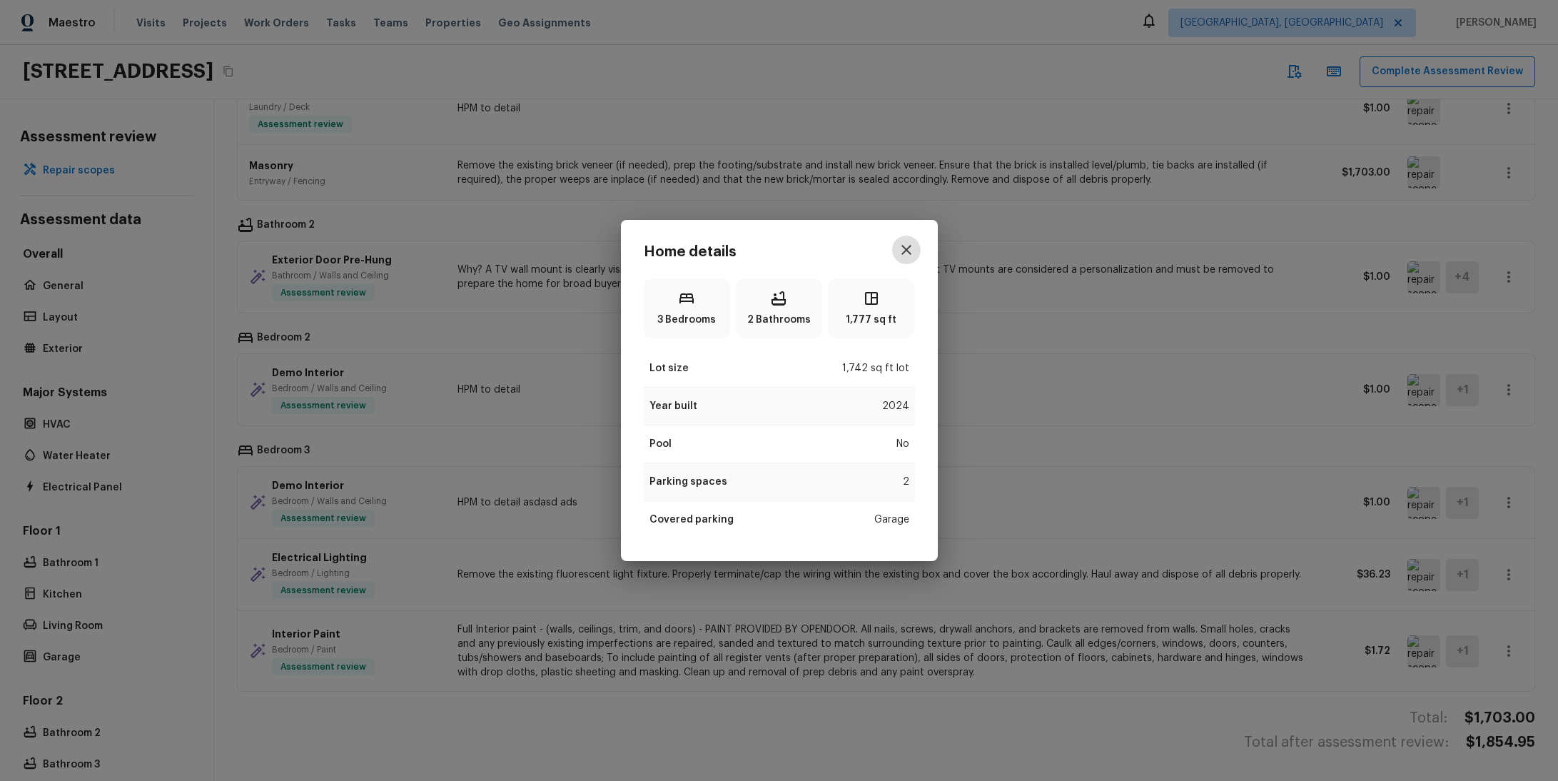
click at [910, 238] on button "button" at bounding box center [906, 250] width 29 height 29
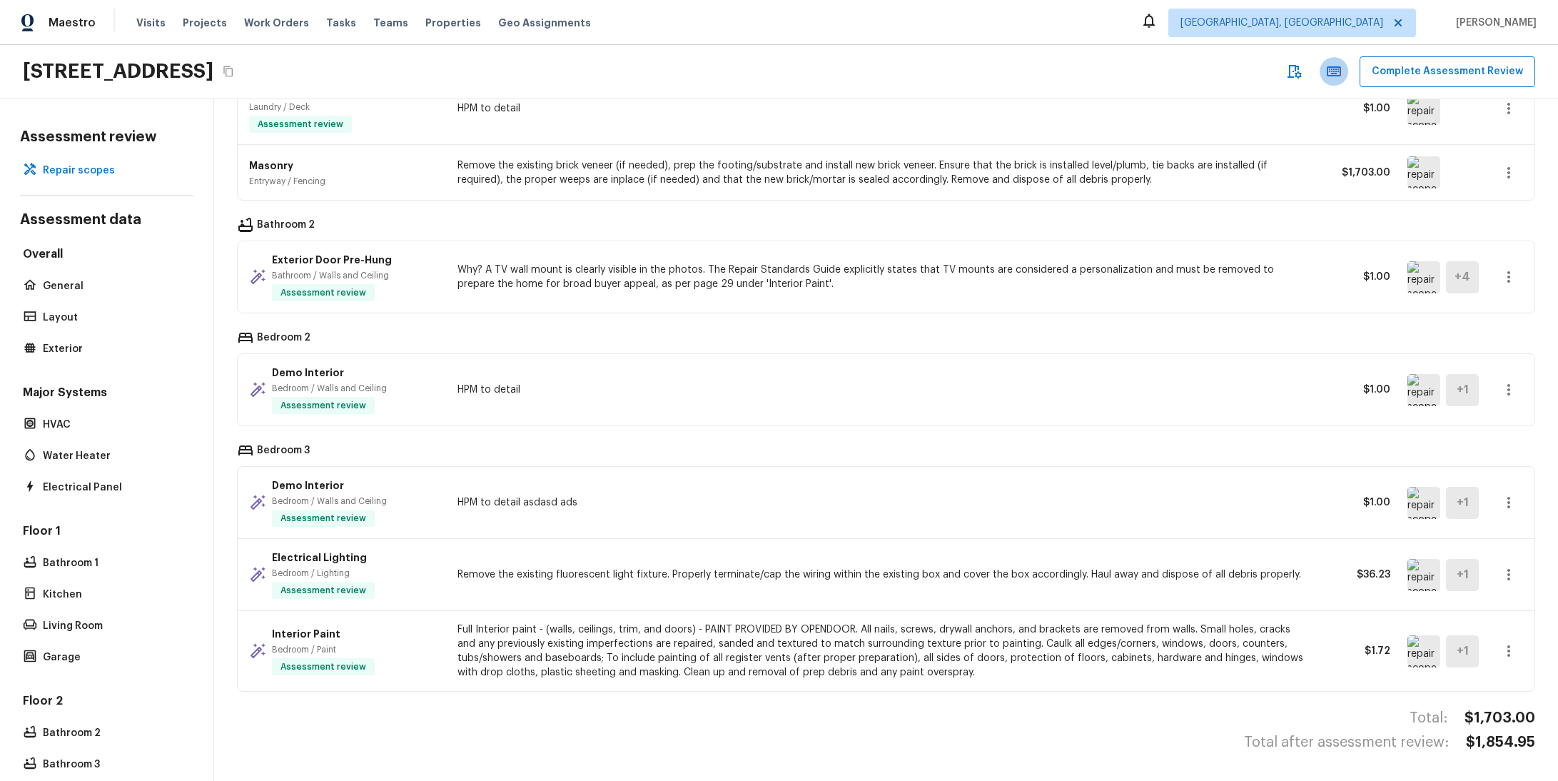
click at [1339, 71] on icon "button" at bounding box center [1334, 71] width 14 height 10
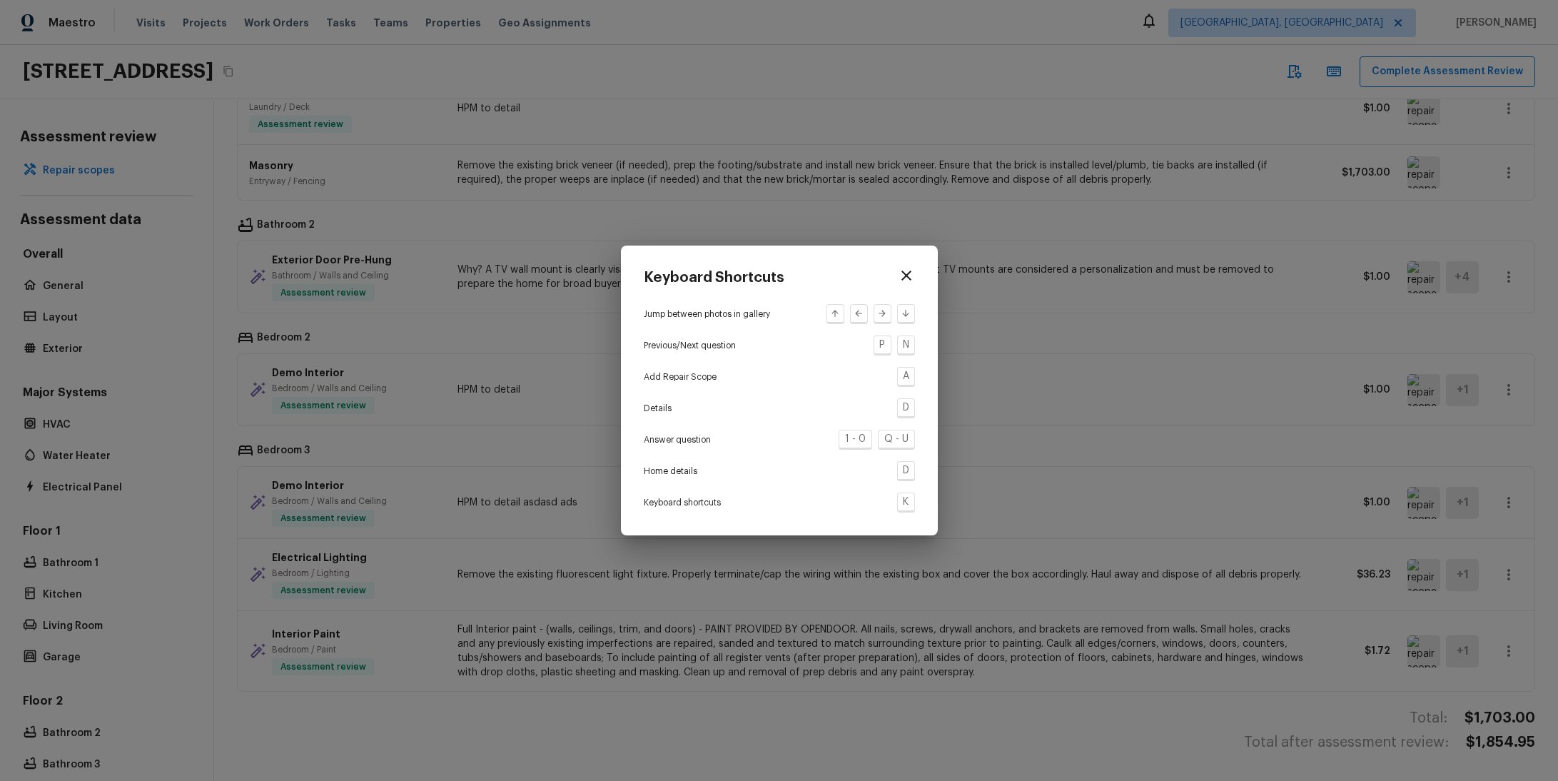
click at [902, 276] on icon "button" at bounding box center [906, 275] width 17 height 17
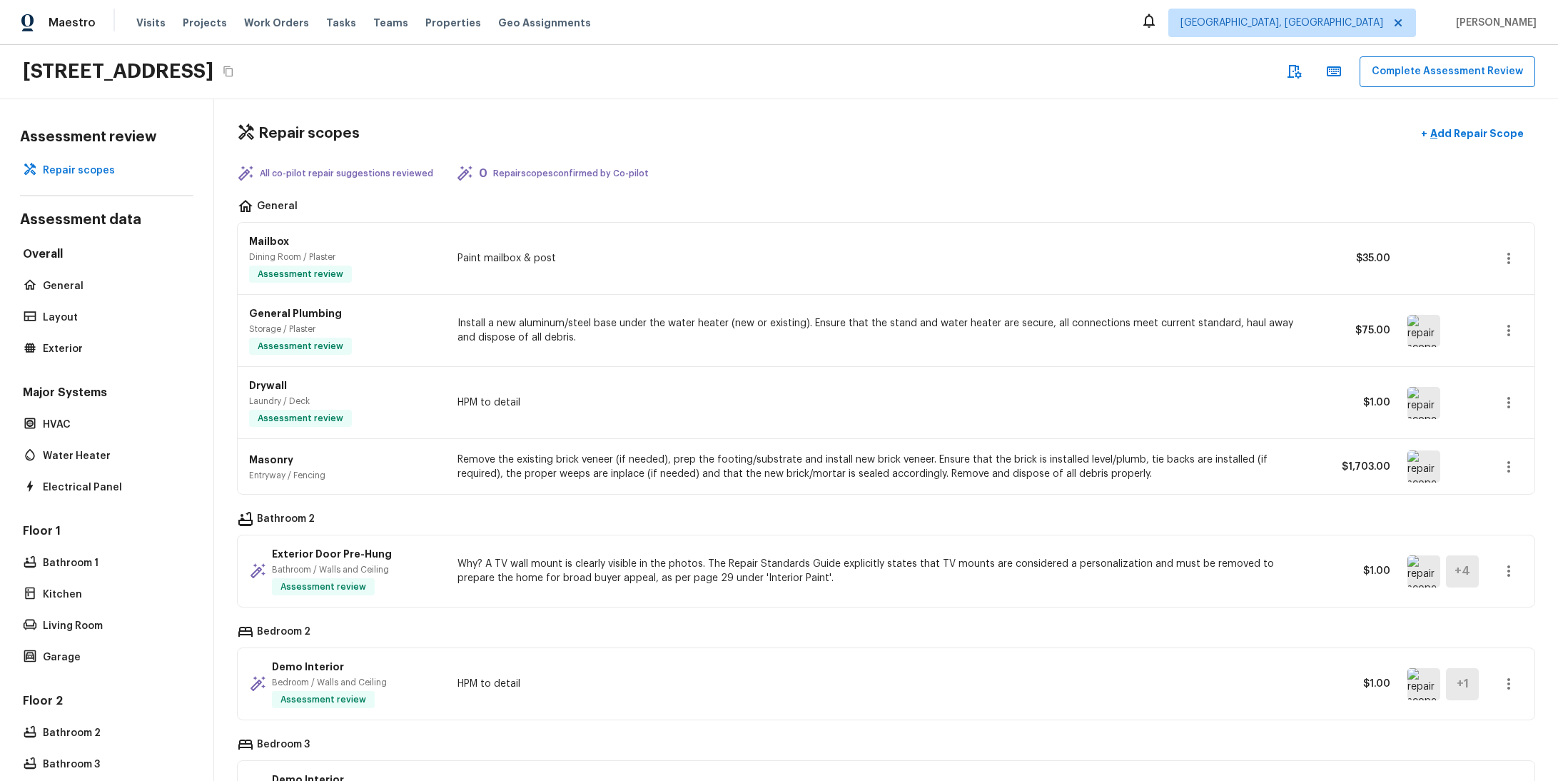
scroll to position [0, 0]
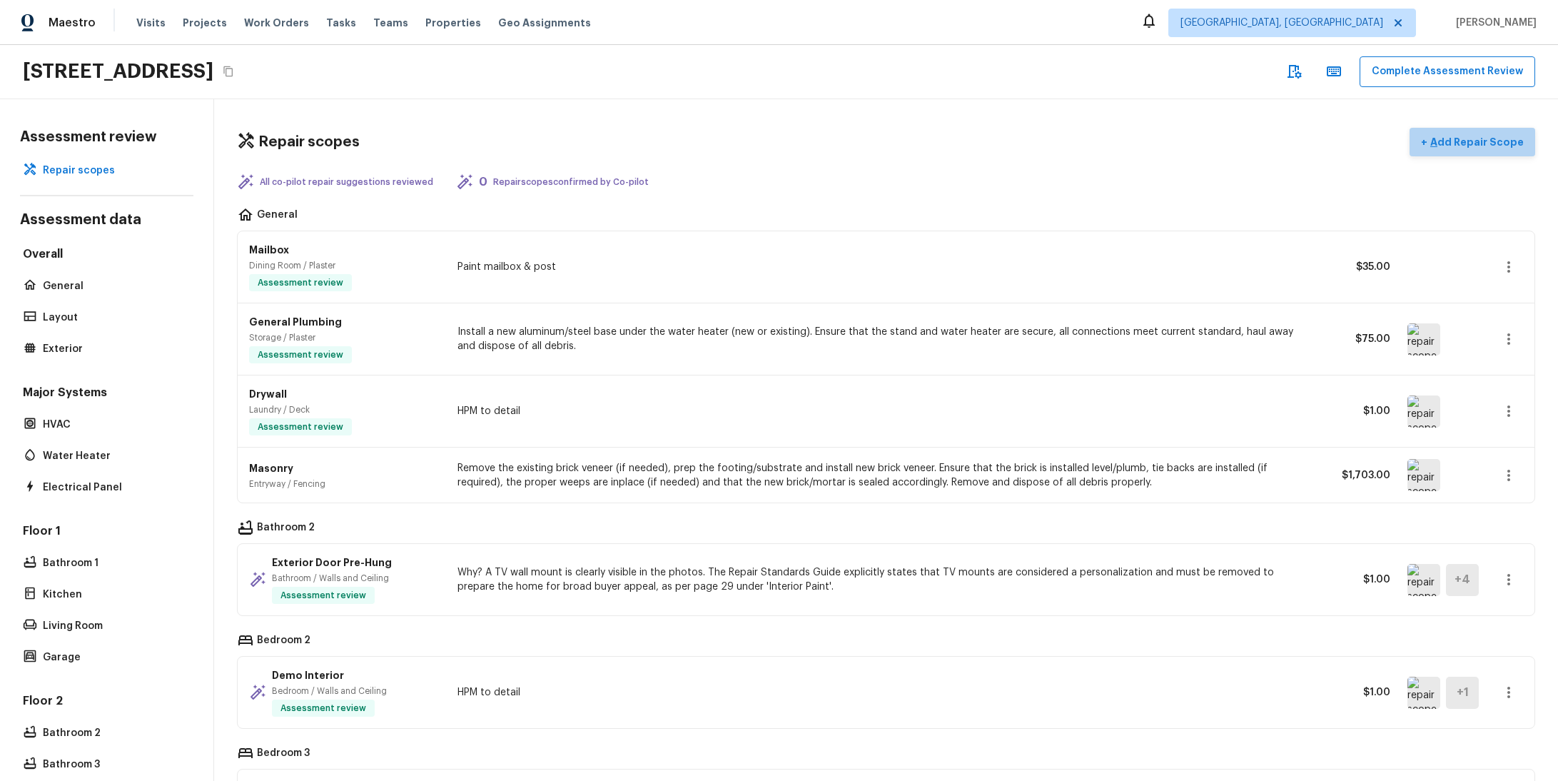
click at [1463, 143] on p "Add Repair Scope" at bounding box center [1476, 142] width 96 height 14
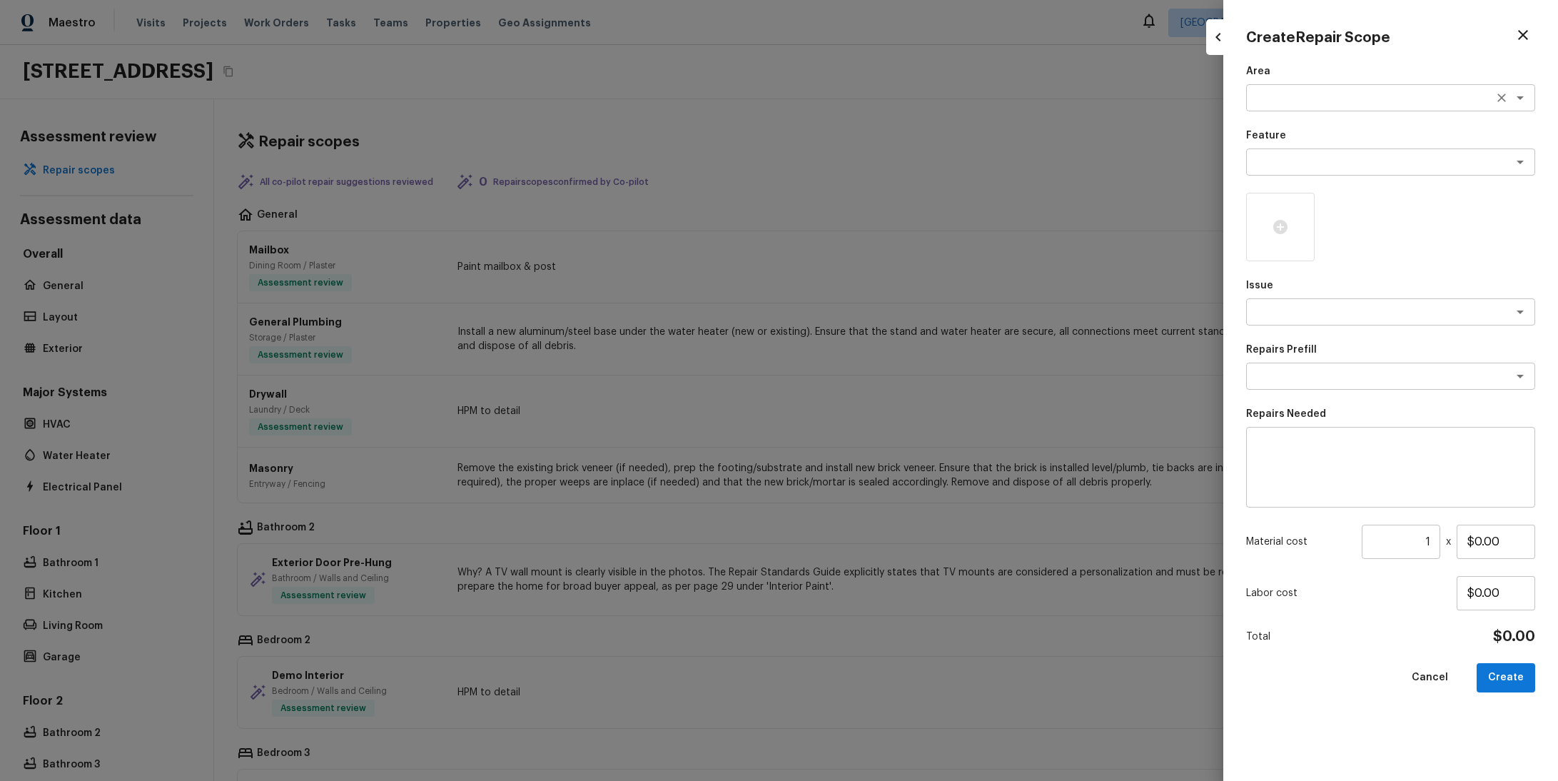
click at [1313, 89] on div "x ​" at bounding box center [1390, 97] width 289 height 27
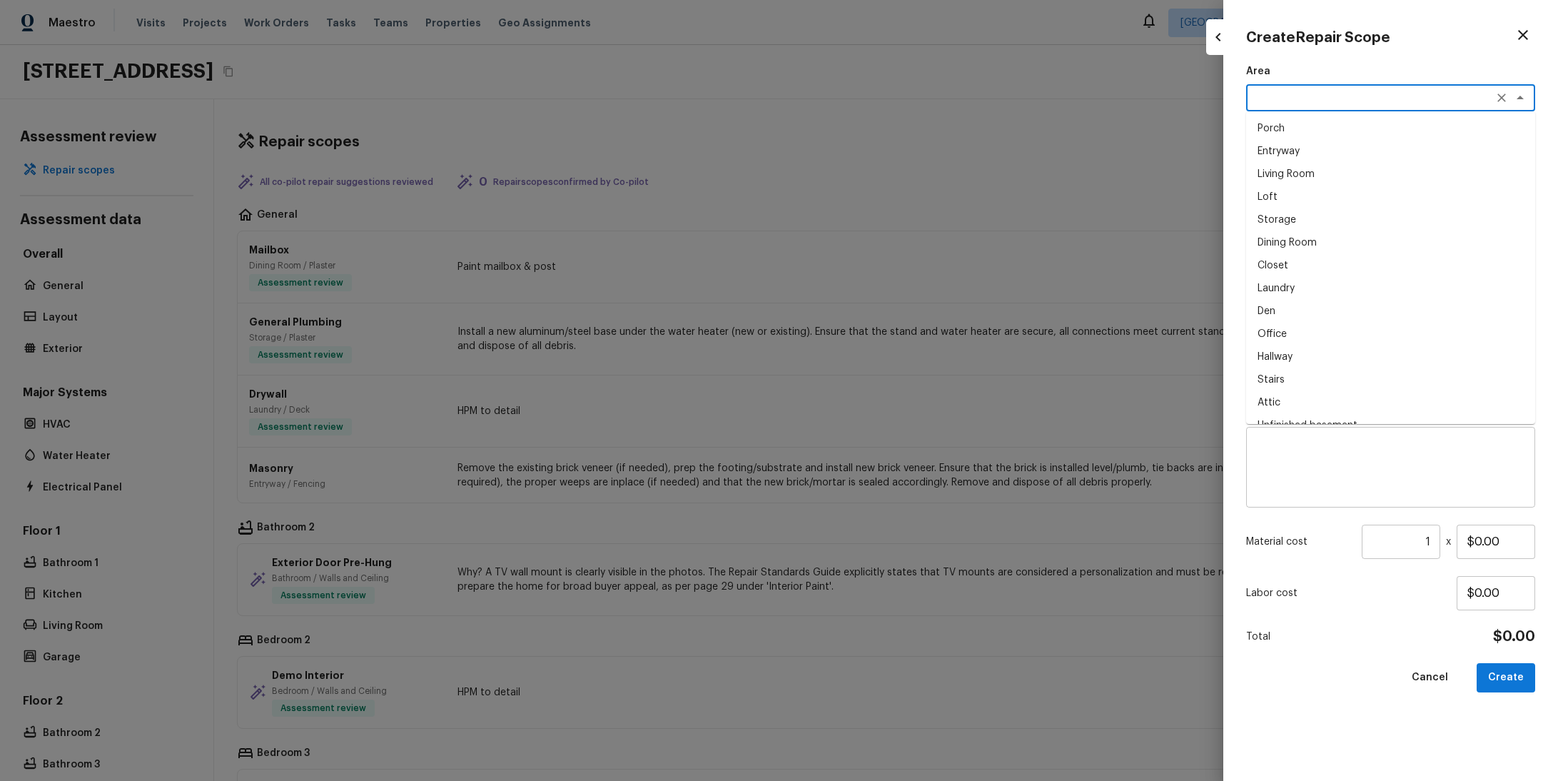
click at [1298, 243] on li "Dining Room" at bounding box center [1390, 242] width 289 height 23
type textarea "Dining Room"
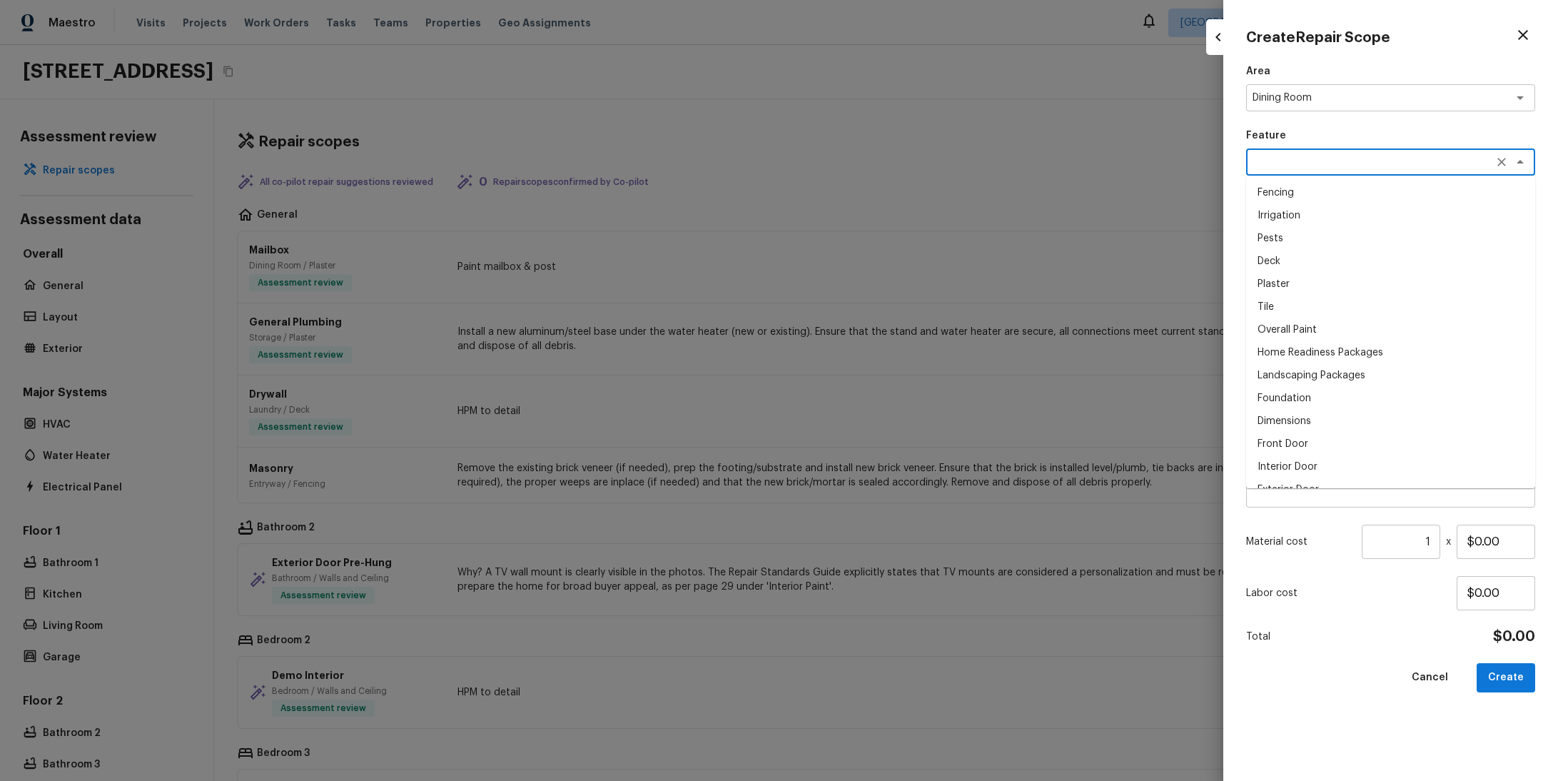
click at [1319, 163] on textarea at bounding box center [1371, 162] width 236 height 14
click at [1313, 309] on li "Tile" at bounding box center [1390, 306] width 289 height 23
type textarea "Tile"
click at [1284, 222] on icon at bounding box center [1280, 227] width 14 height 14
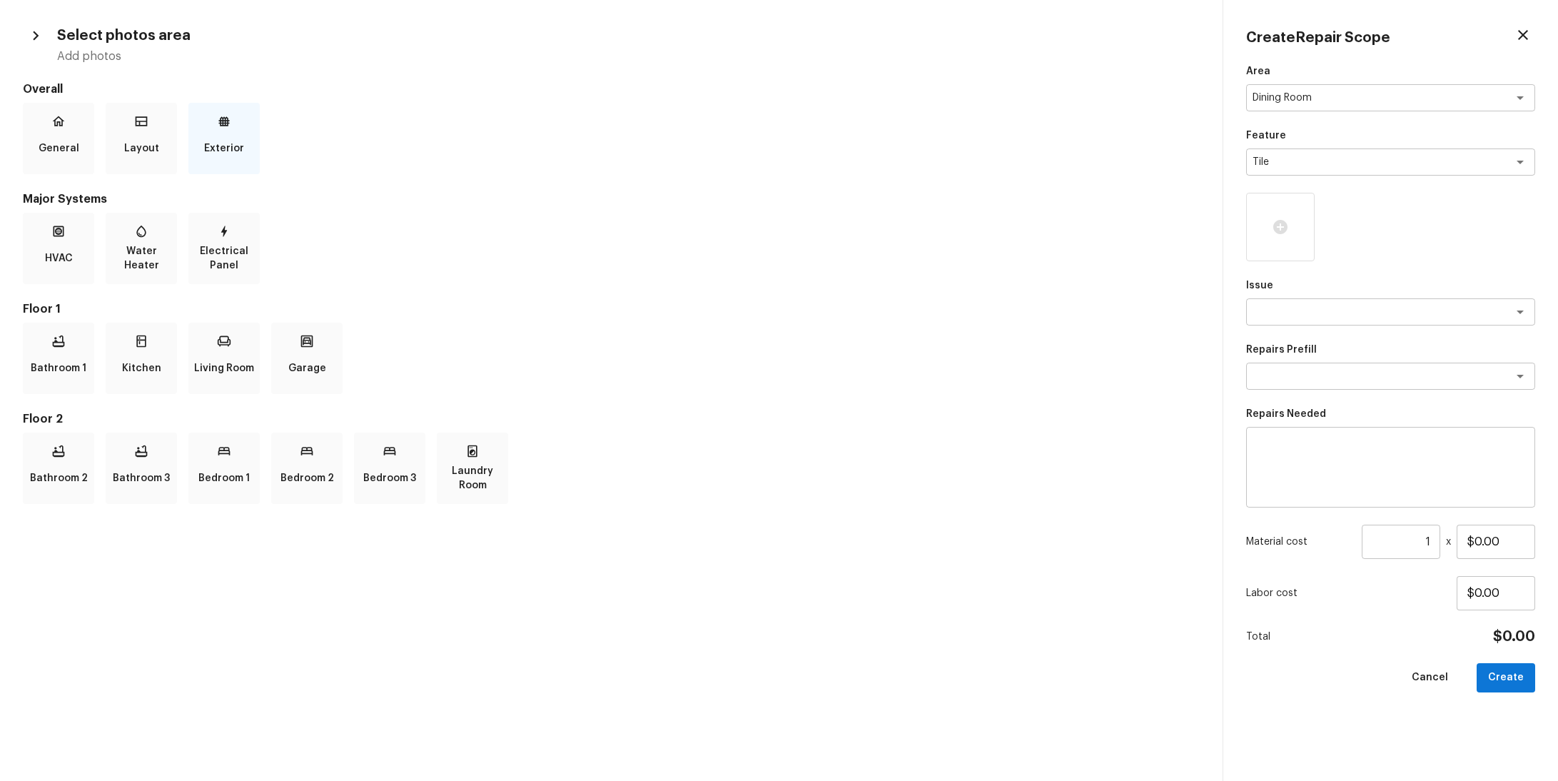
click at [195, 136] on div "Exterior" at bounding box center [223, 138] width 71 height 71
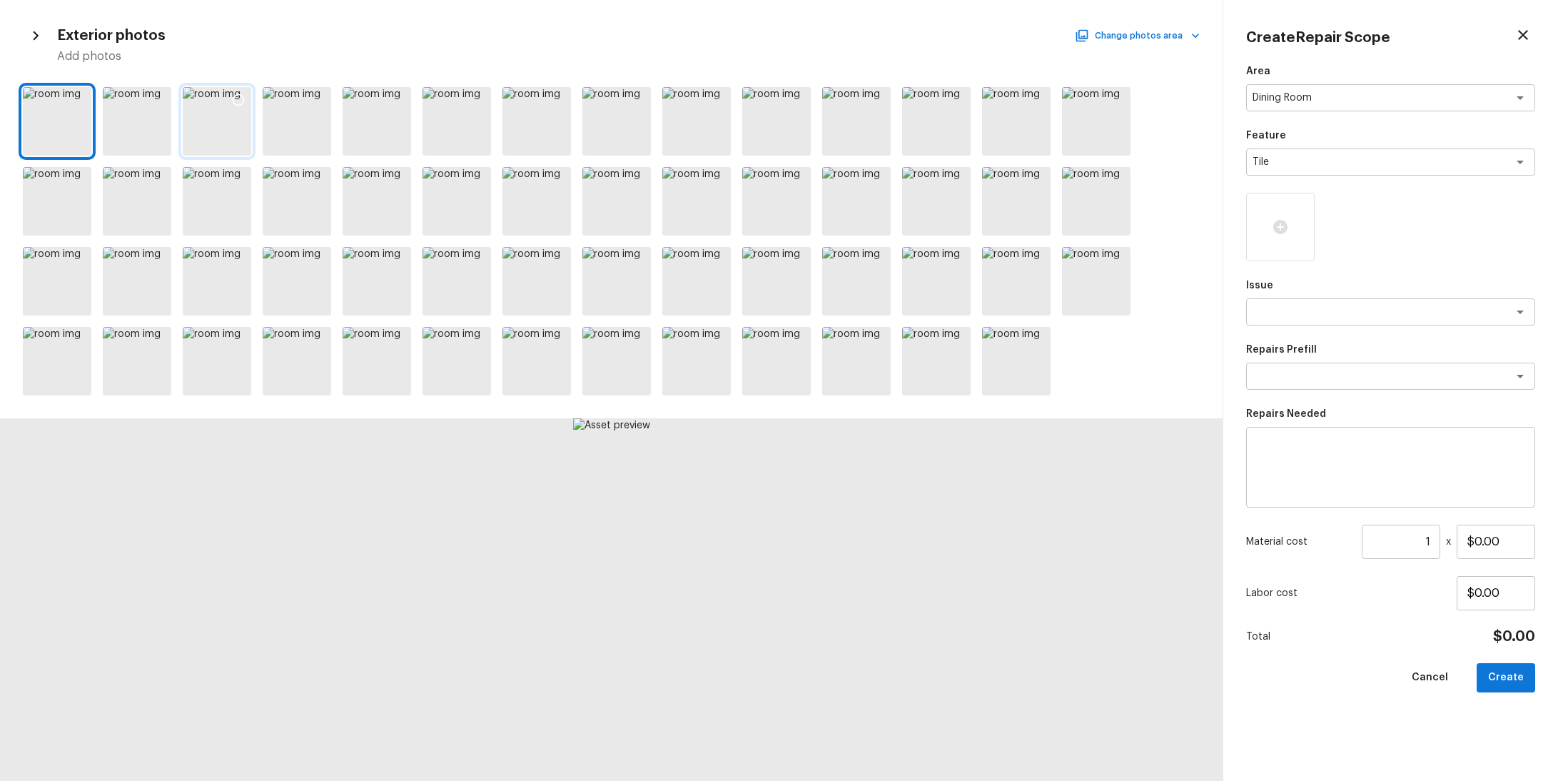
click at [215, 122] on div at bounding box center [217, 121] width 69 height 69
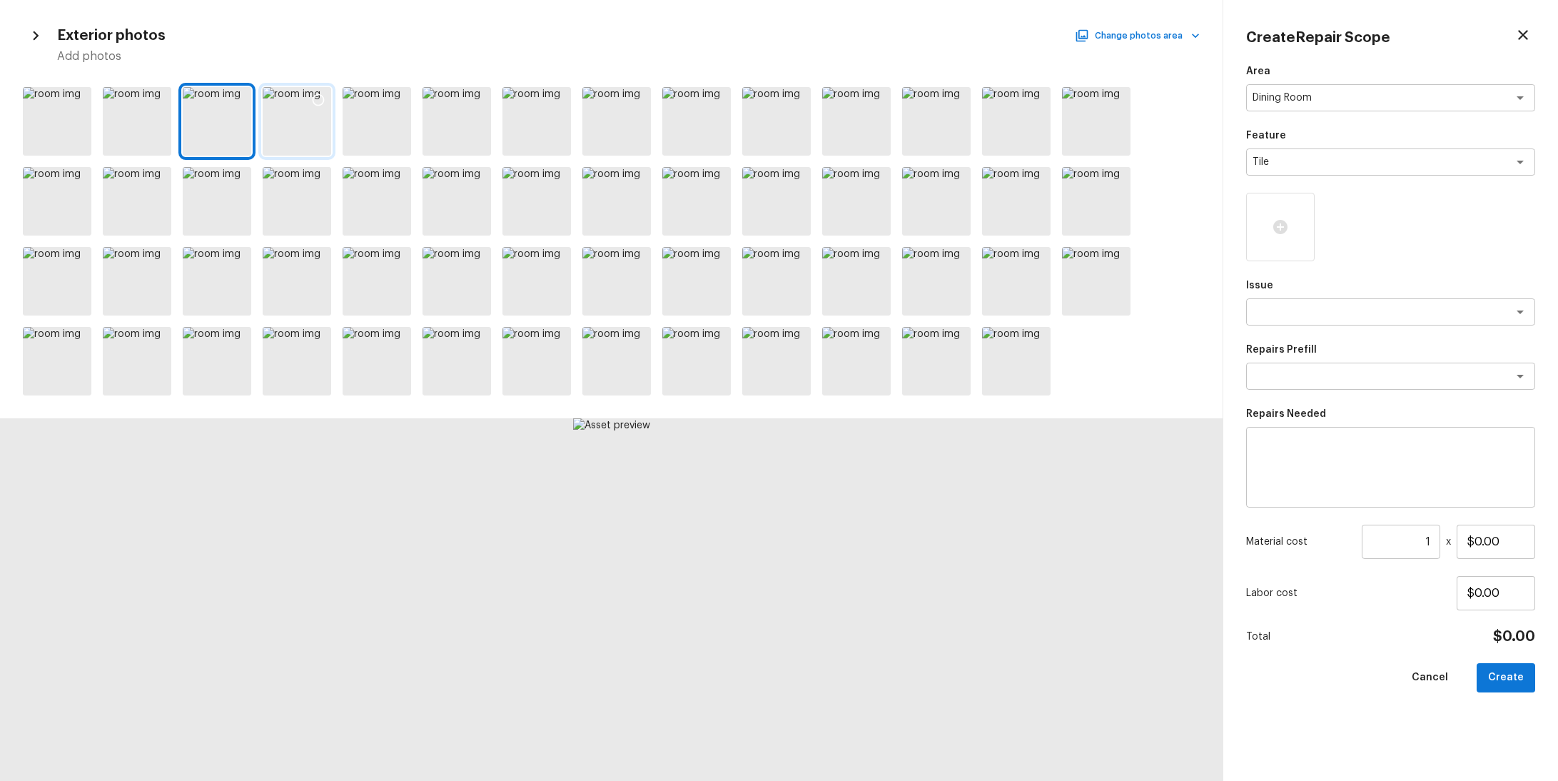
click at [306, 126] on div at bounding box center [297, 121] width 69 height 69
click at [371, 126] on div at bounding box center [377, 121] width 69 height 69
click at [400, 102] on icon at bounding box center [398, 100] width 14 height 14
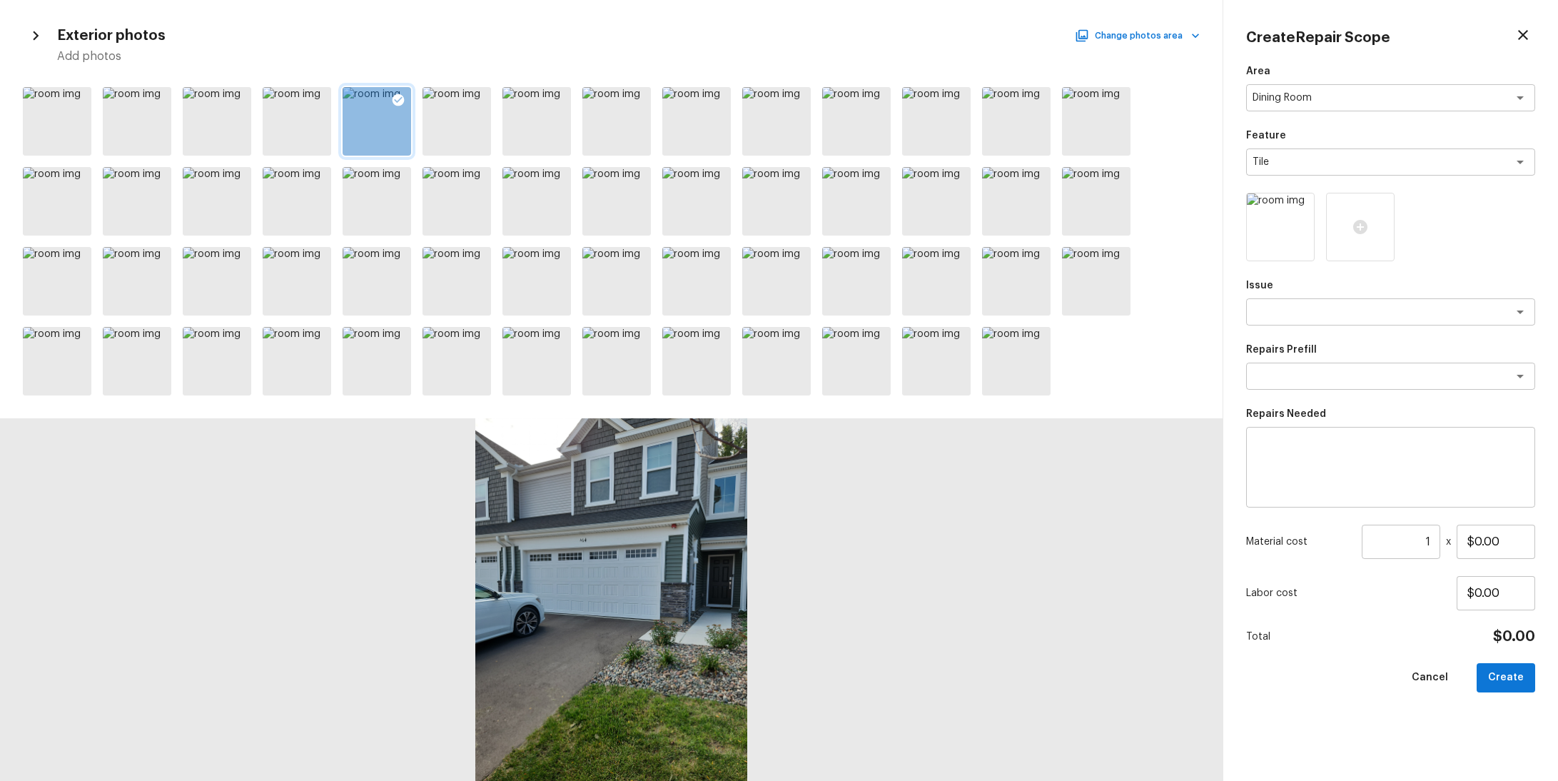
click at [623, 528] on div at bounding box center [611, 599] width 1223 height 363
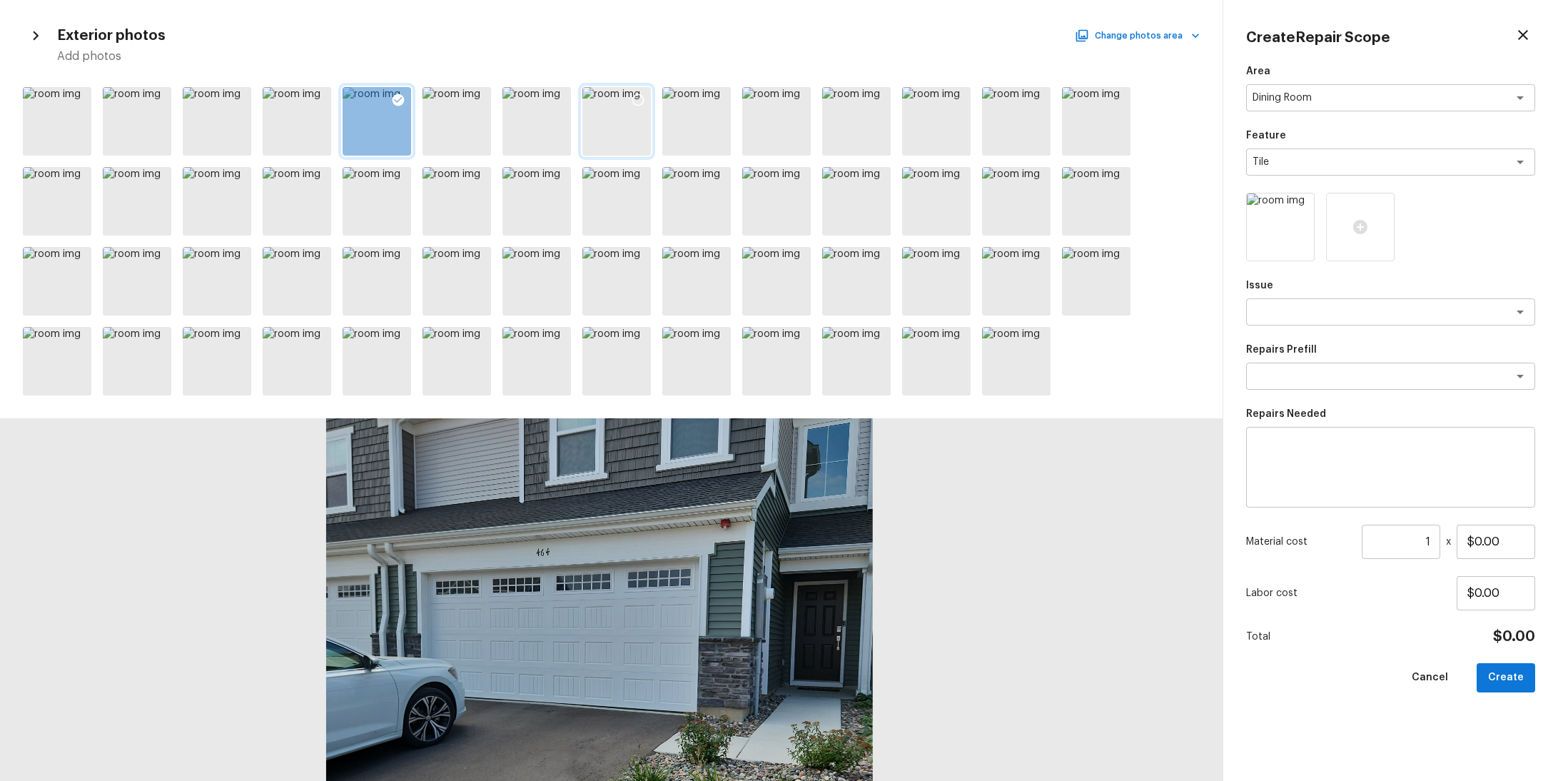
click at [623, 128] on div at bounding box center [616, 121] width 69 height 69
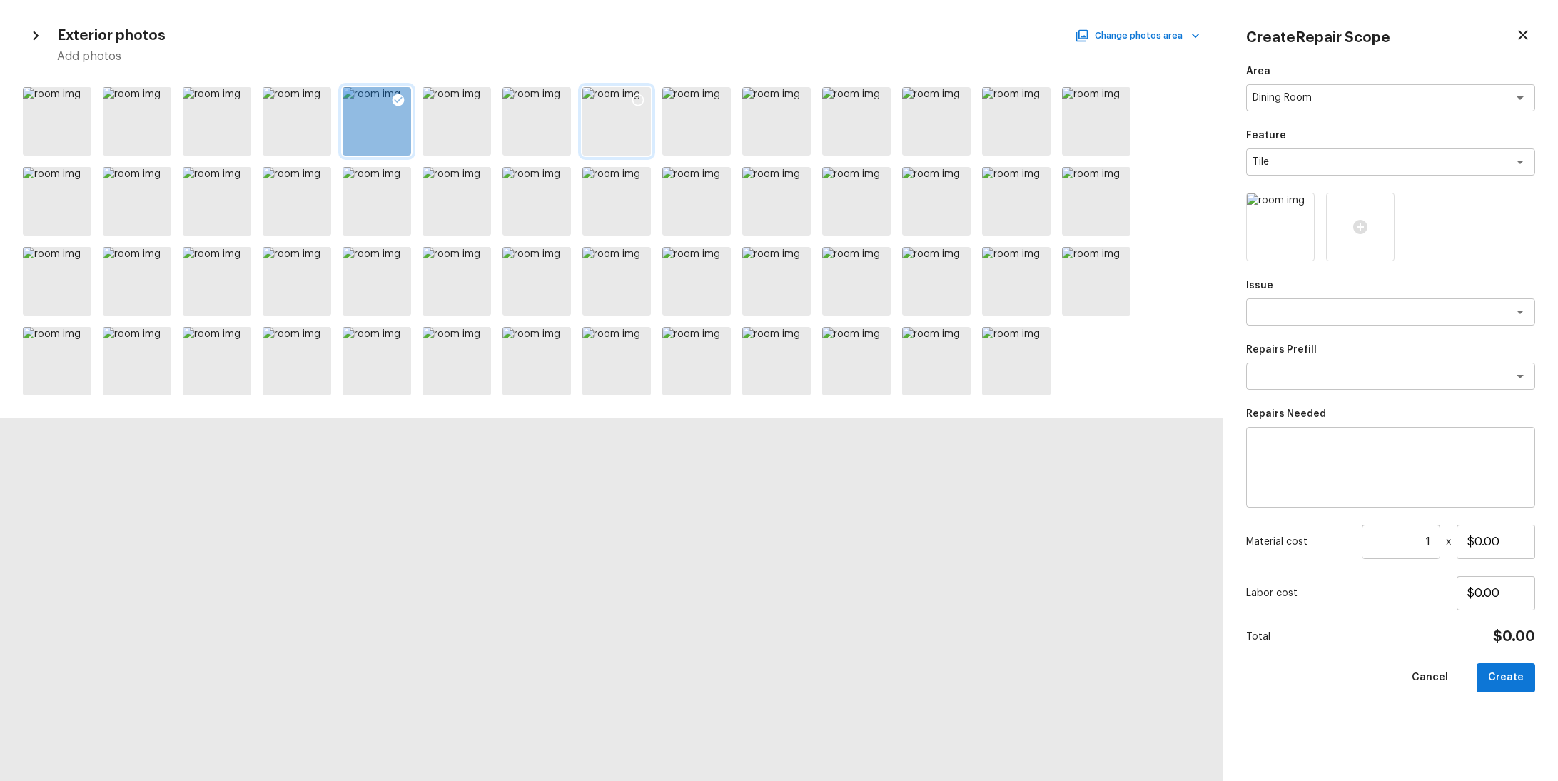
click at [623, 128] on div at bounding box center [616, 121] width 69 height 69
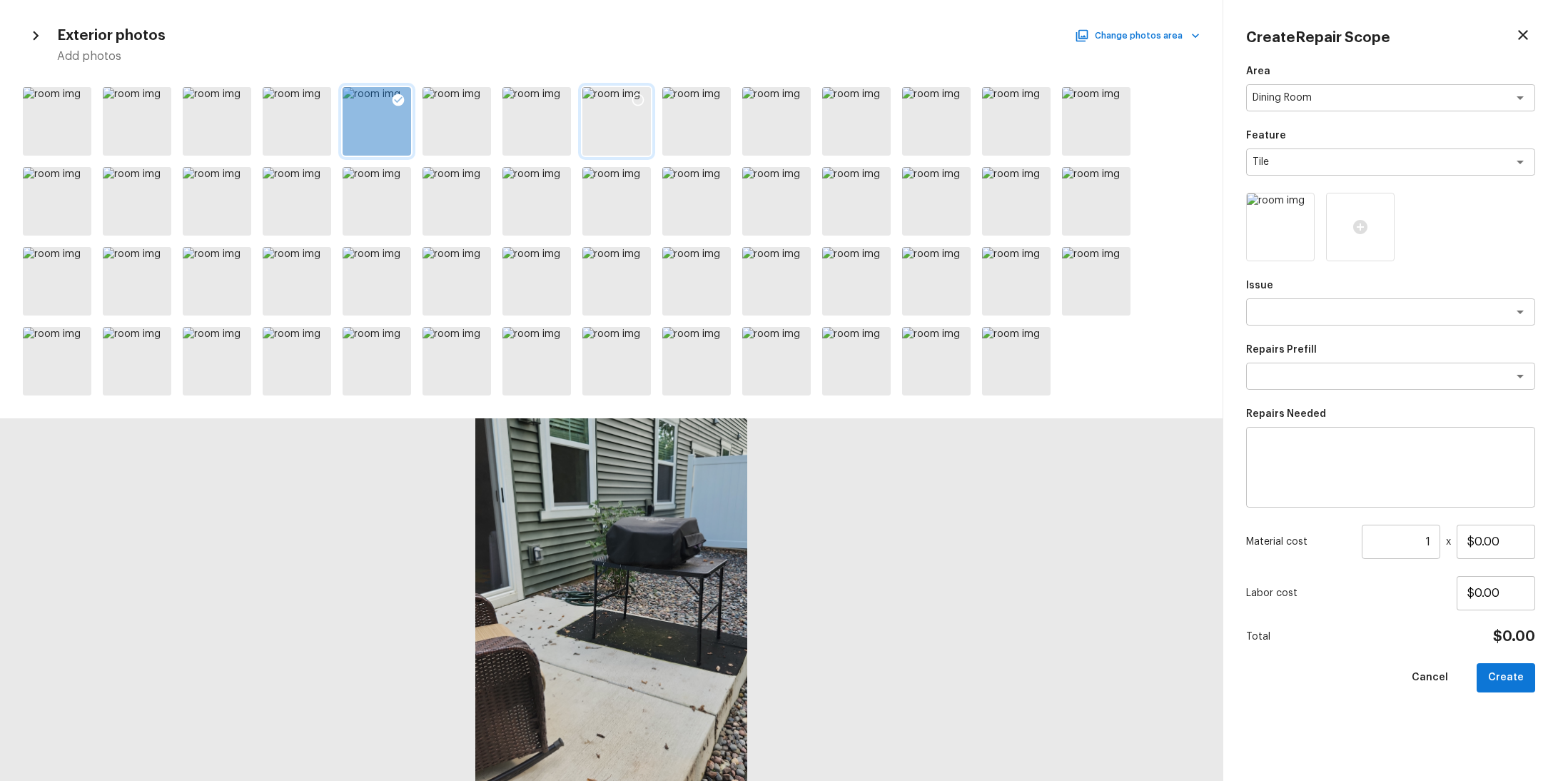
click at [640, 101] on icon at bounding box center [638, 100] width 14 height 14
click at [721, 98] on icon at bounding box center [718, 100] width 14 height 14
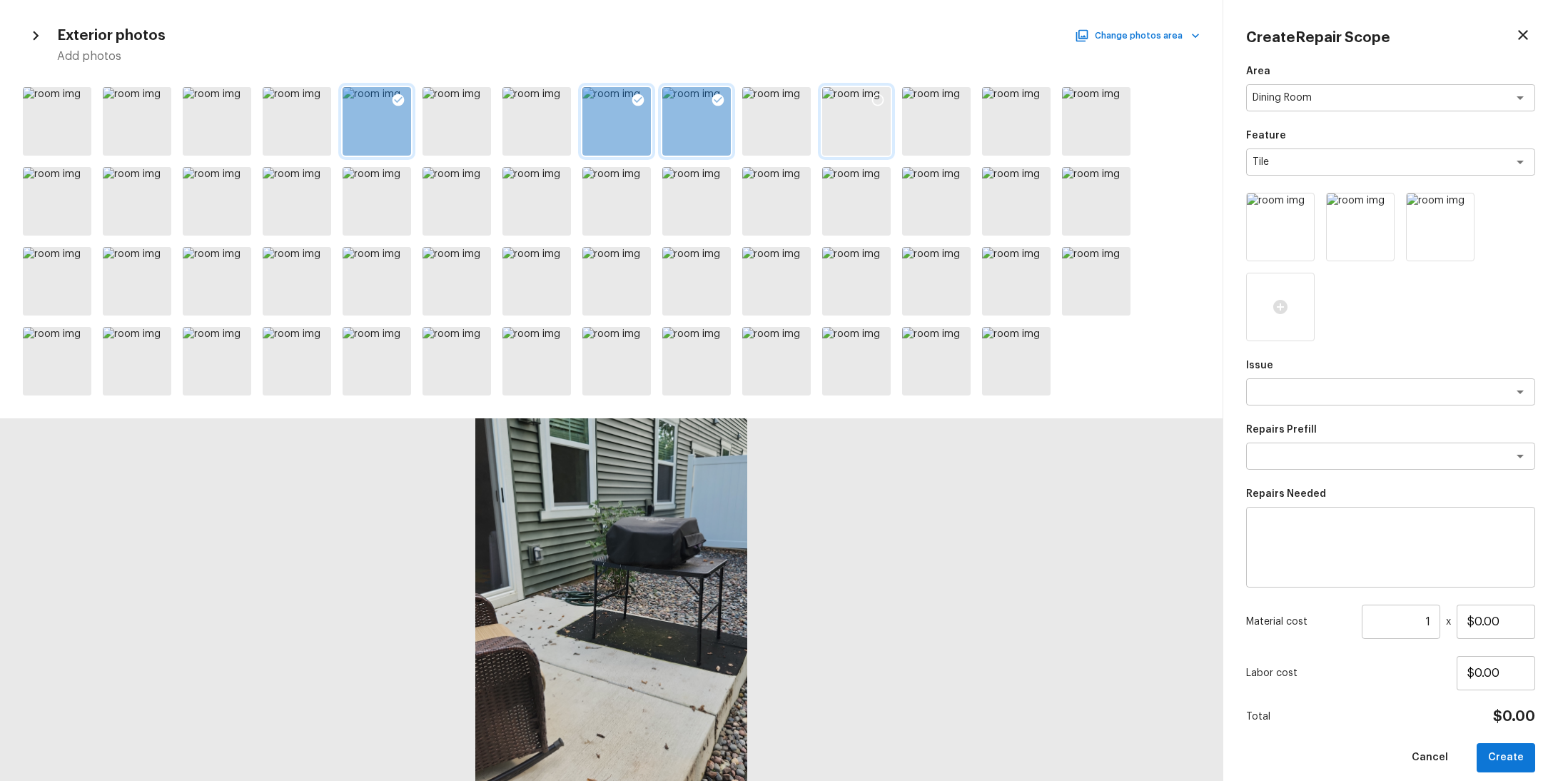
click at [862, 131] on div at bounding box center [856, 121] width 69 height 69
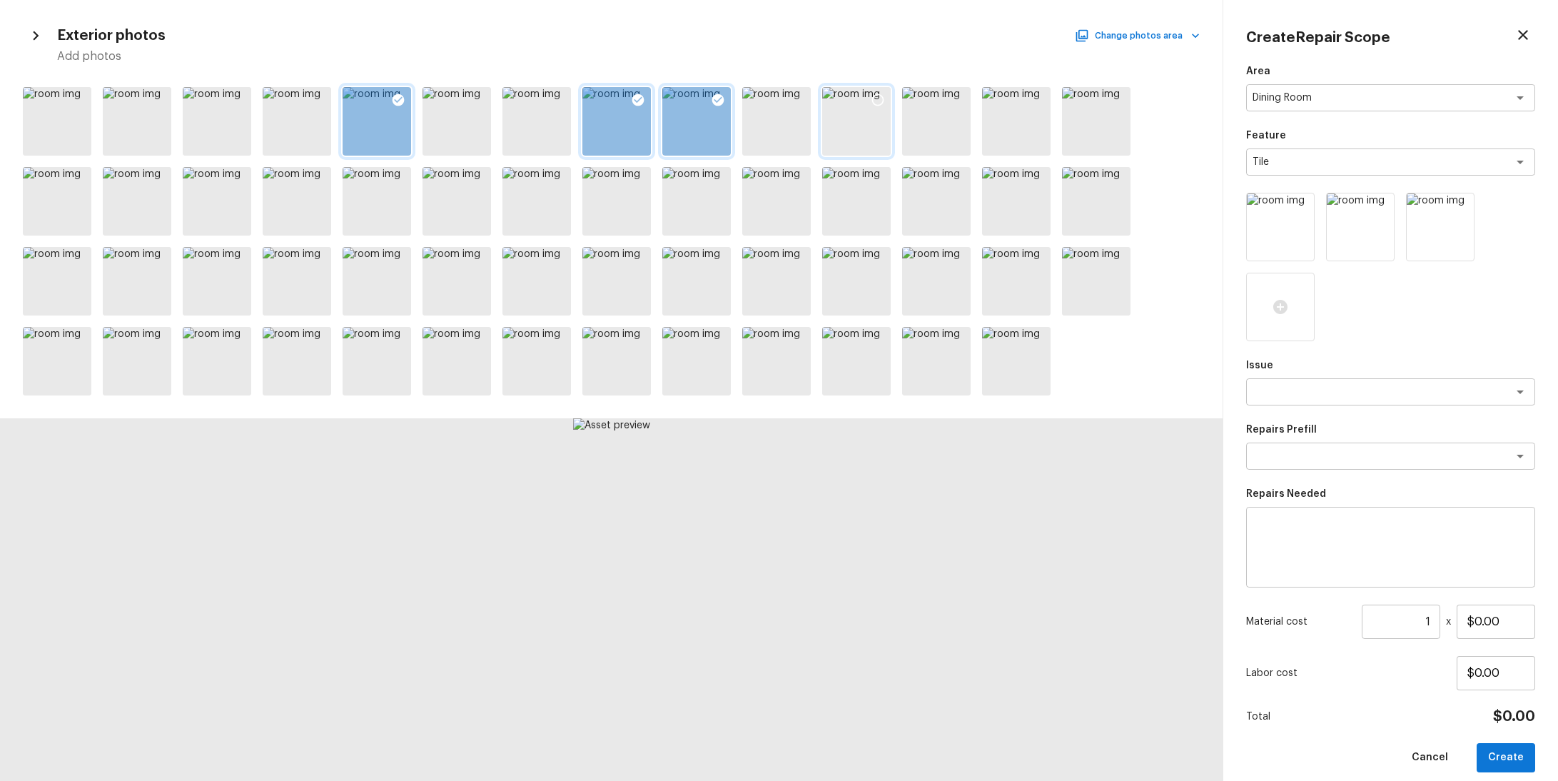
click at [869, 113] on div at bounding box center [878, 102] width 26 height 30
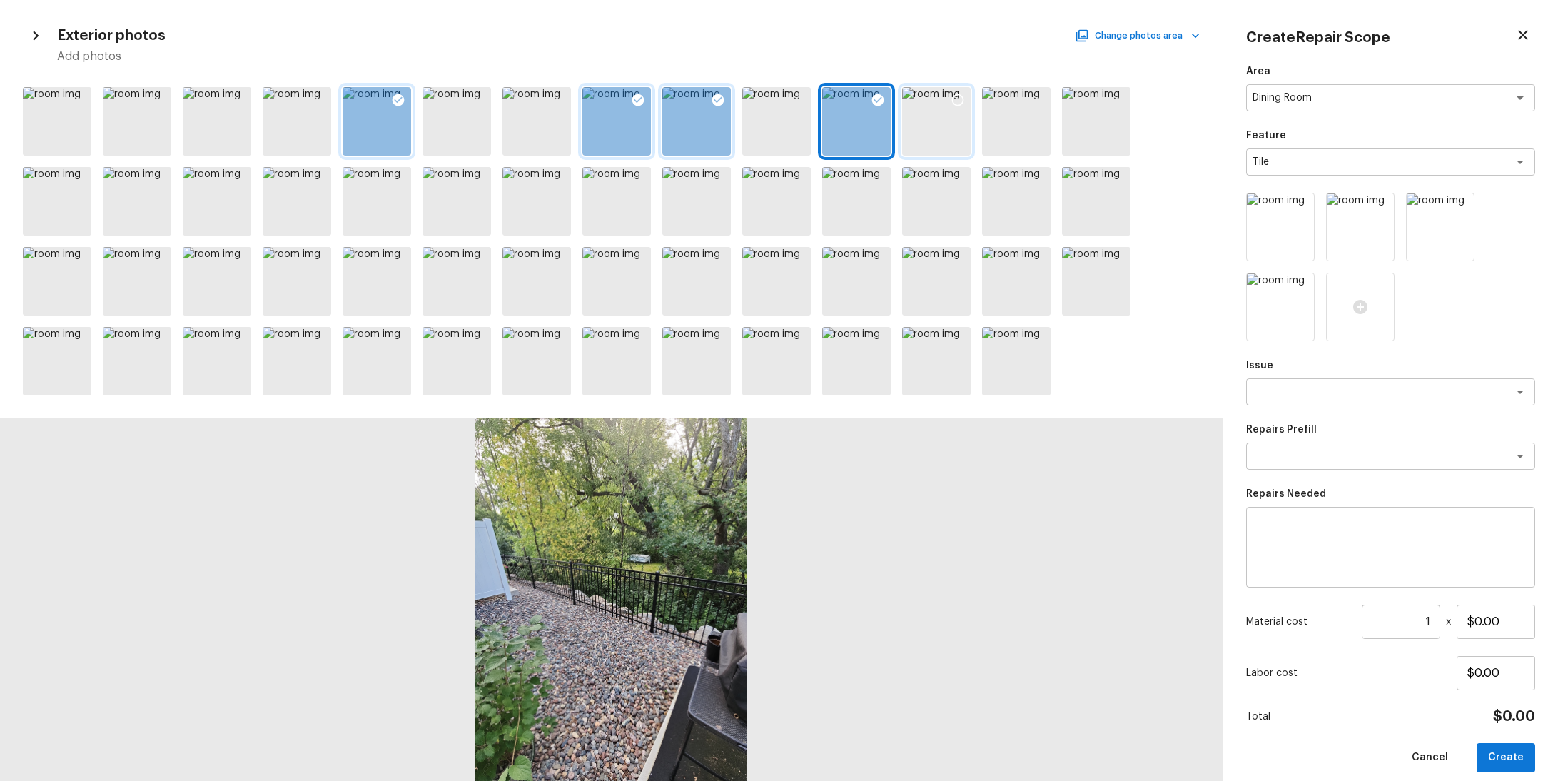
click at [951, 122] on div at bounding box center [936, 121] width 69 height 69
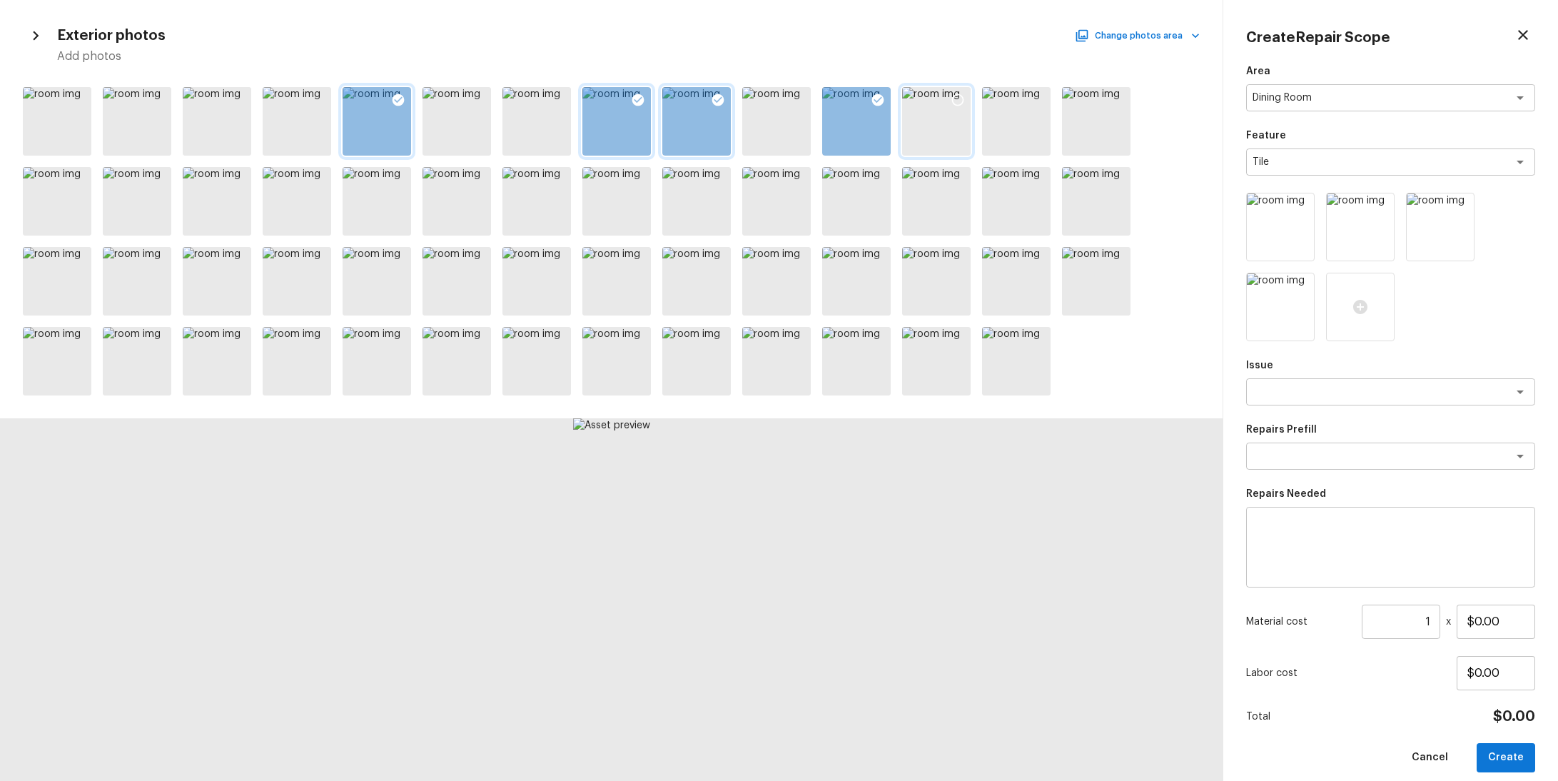
click at [951, 122] on div at bounding box center [936, 121] width 69 height 69
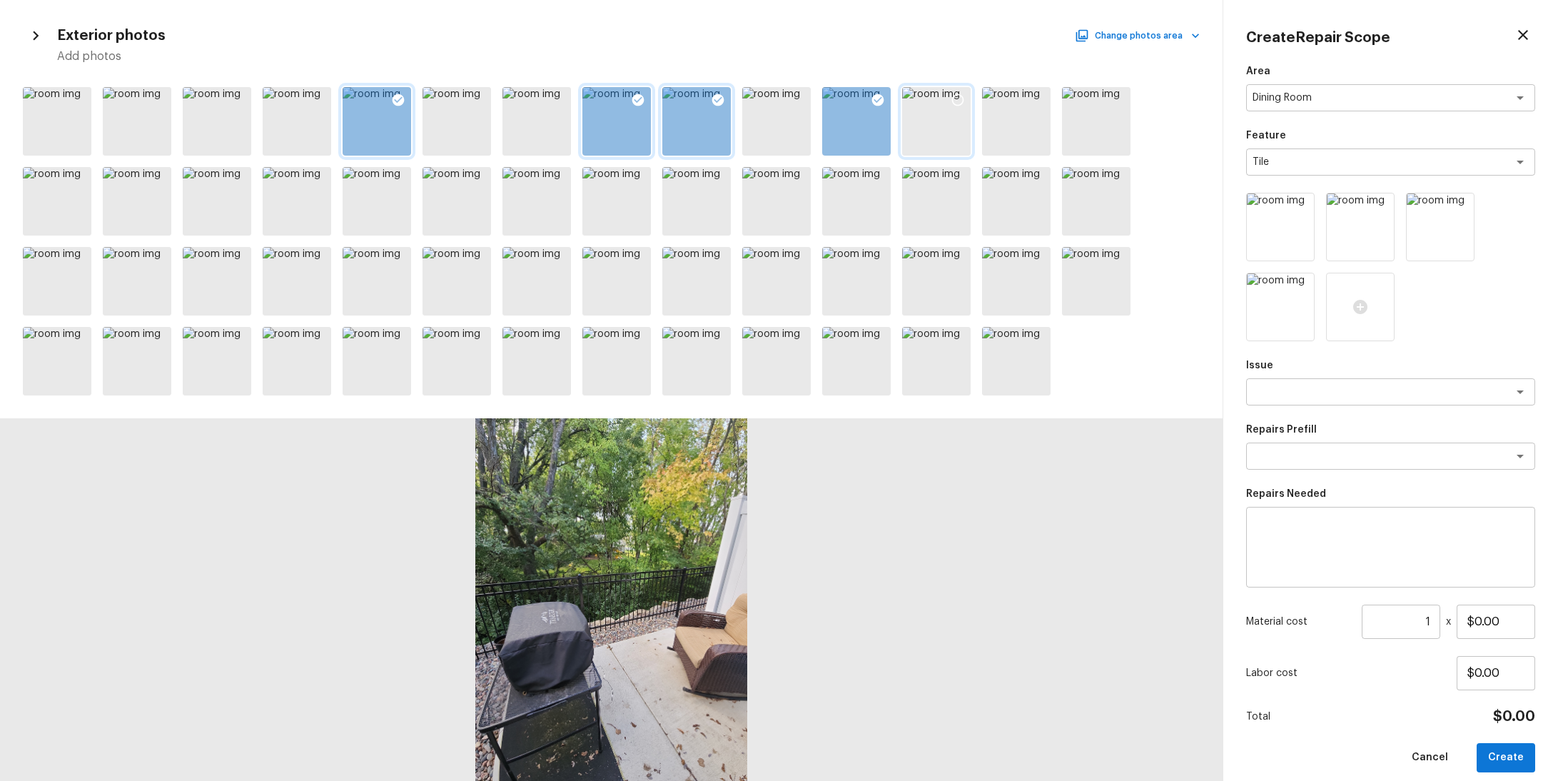
click at [951, 122] on div at bounding box center [936, 121] width 69 height 69
click at [951, 120] on div at bounding box center [936, 121] width 69 height 69
click at [1032, 108] on div at bounding box center [1038, 102] width 26 height 30
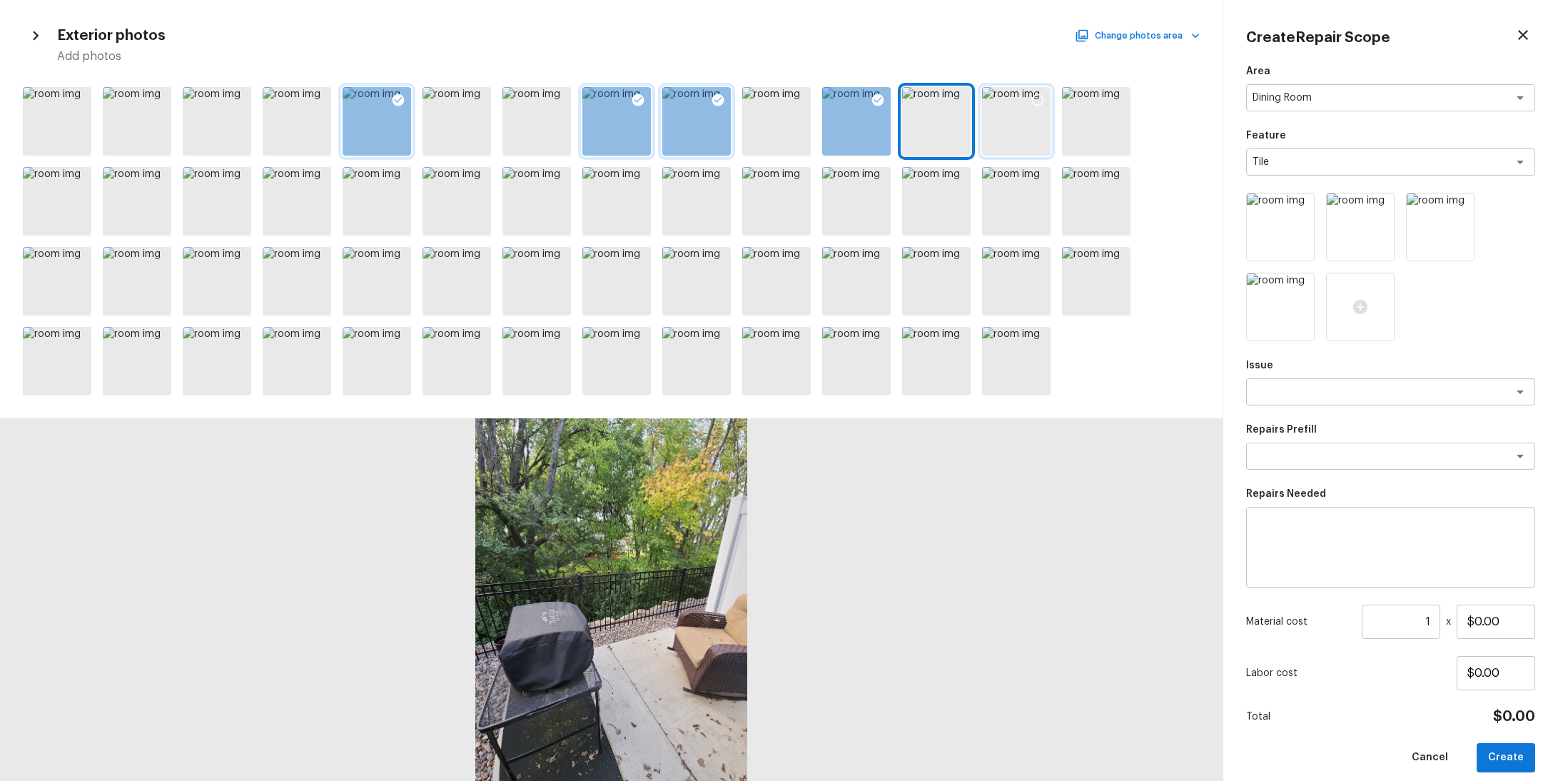
click at [1032, 108] on div at bounding box center [1038, 102] width 26 height 30
click at [1028, 112] on div at bounding box center [1038, 102] width 26 height 30
click at [944, 102] on div at bounding box center [936, 121] width 69 height 69
click at [951, 107] on div at bounding box center [958, 102] width 26 height 30
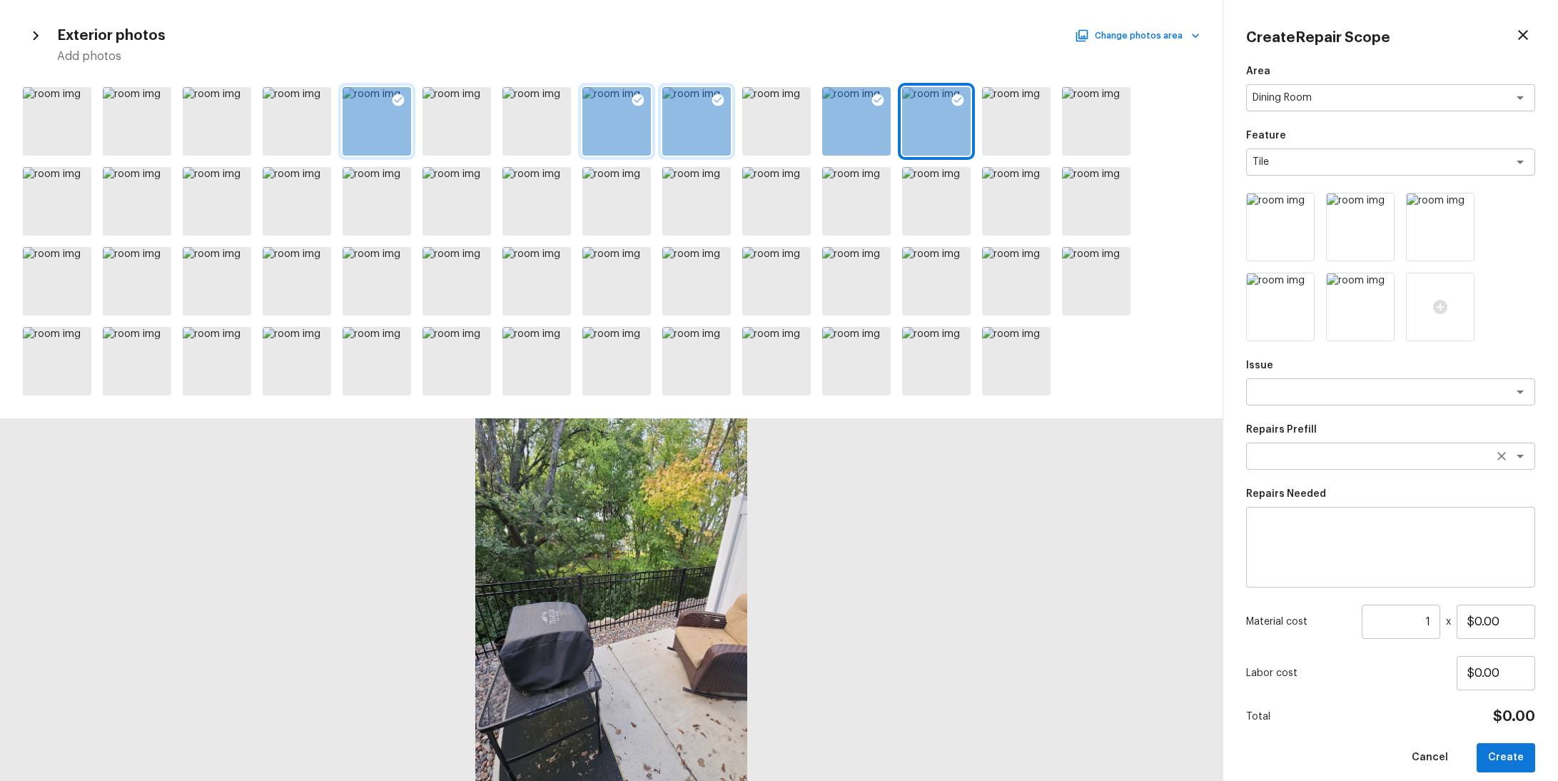
drag, startPoint x: 1377, startPoint y: 460, endPoint x: 1370, endPoint y: 468, distance: 10.7
click at [1376, 460] on textarea at bounding box center [1371, 456] width 236 height 14
click at [1368, 403] on div "Area Dining Room x ​ Feature Tile x ​ Issue x ​ Repairs Prefill x ​ Select issu…" at bounding box center [1390, 418] width 289 height 708
click at [1367, 403] on div "x ​" at bounding box center [1390, 391] width 289 height 27
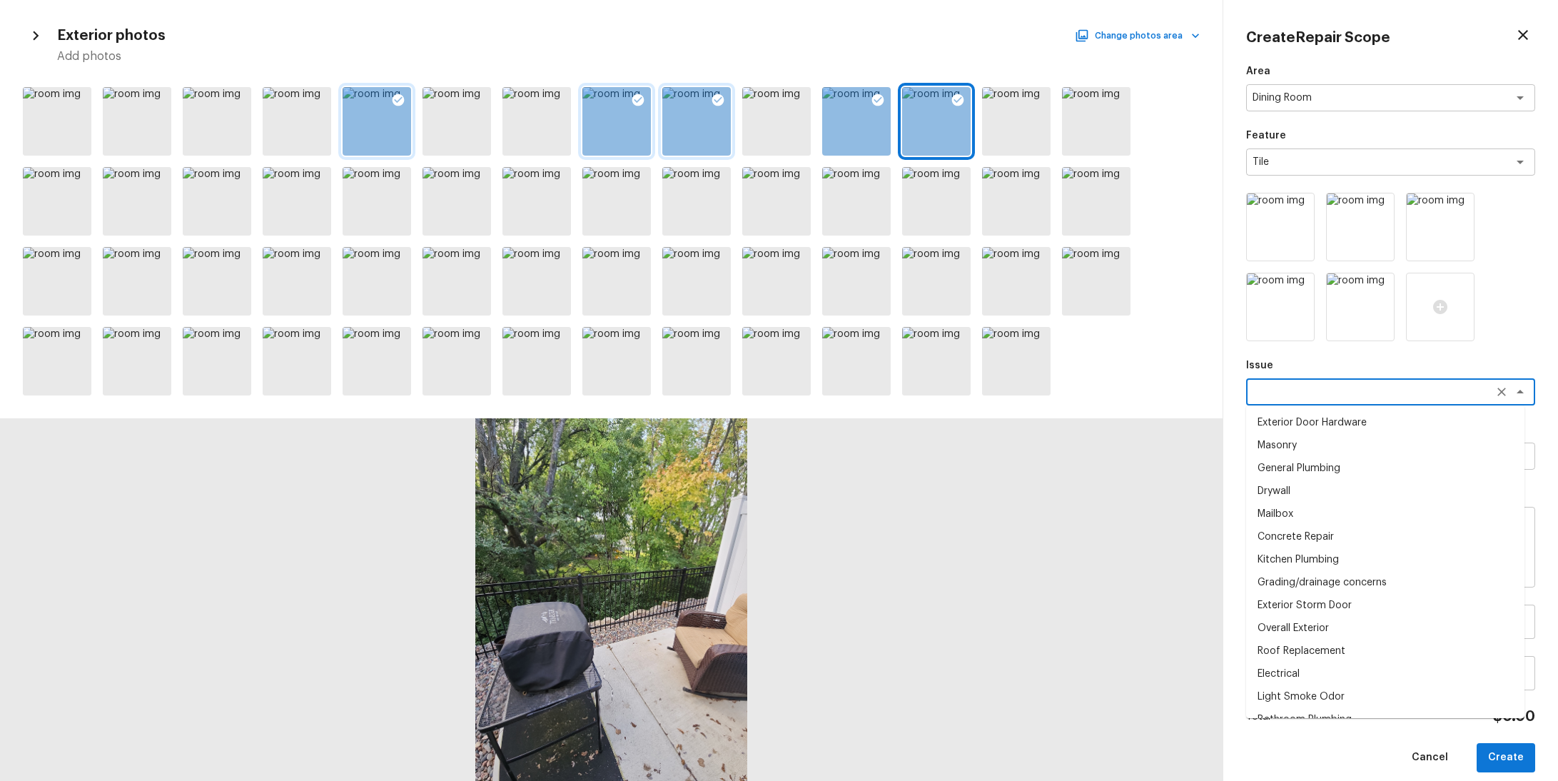
click at [1347, 487] on li "Drywall" at bounding box center [1385, 491] width 278 height 23
type textarea "Drywall"
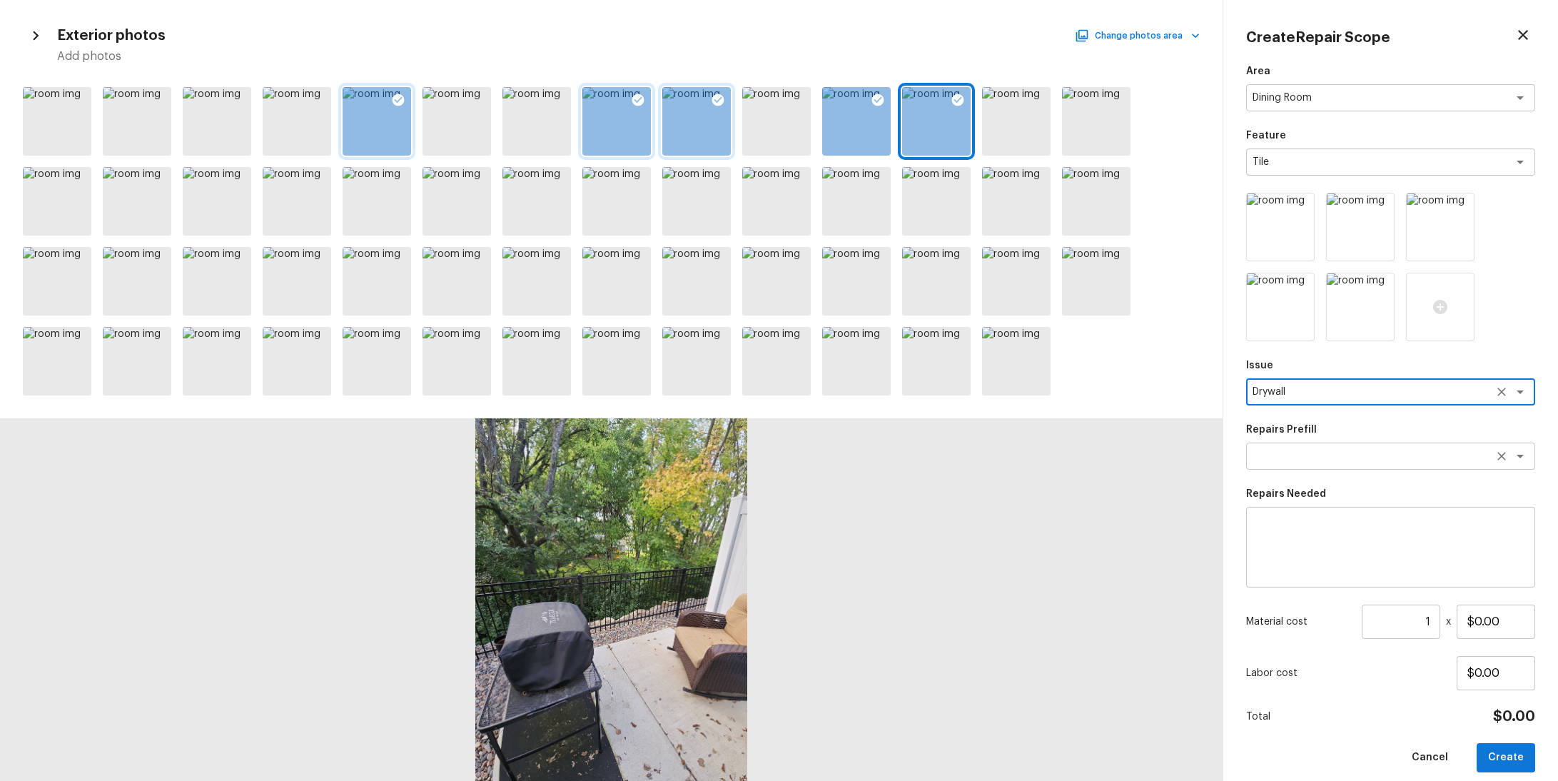
click at [1355, 447] on div "x ​" at bounding box center [1390, 456] width 289 height 27
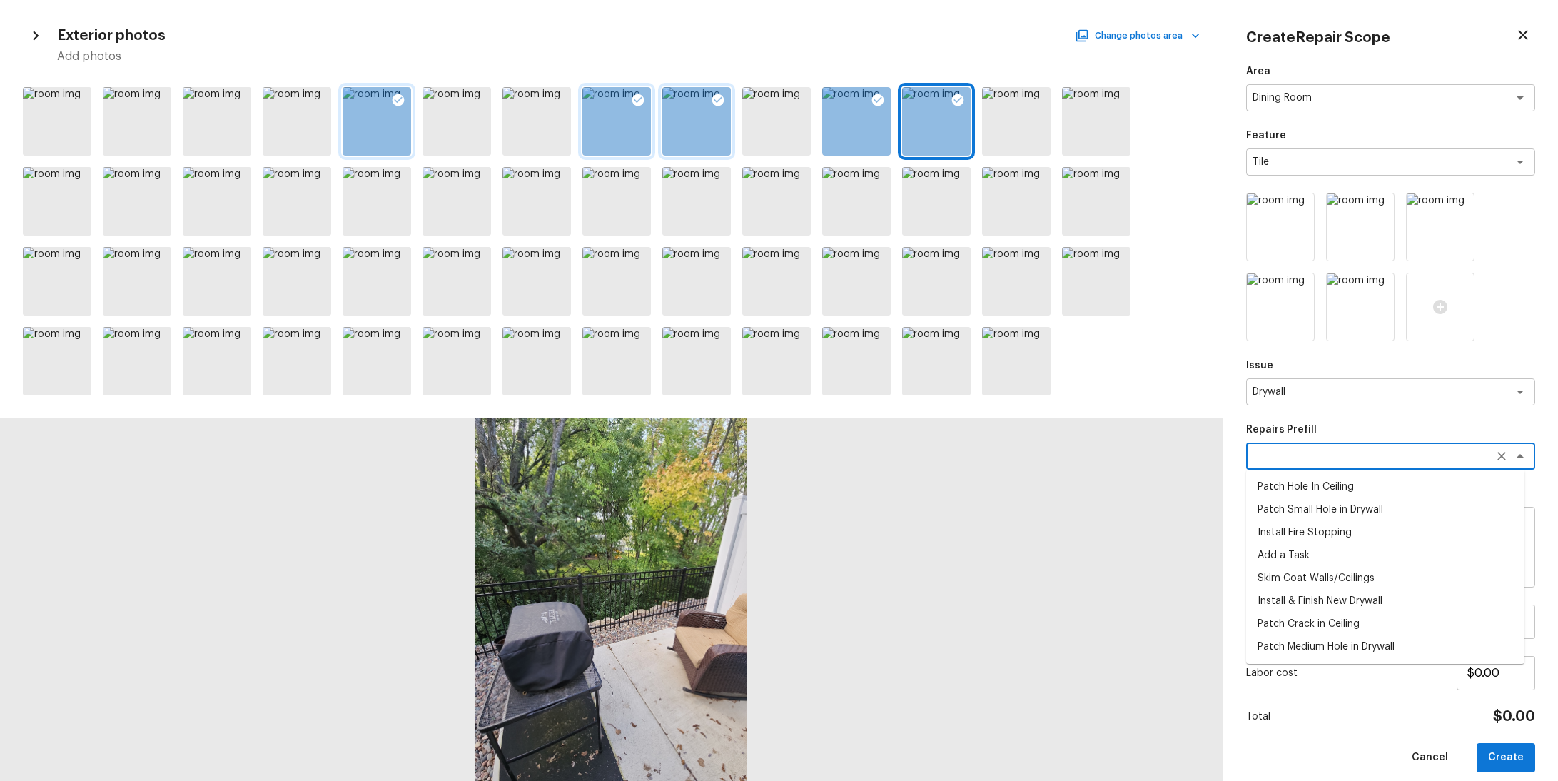
click at [1327, 561] on li "Add a Task" at bounding box center [1385, 555] width 278 height 23
type textarea "Add a Task"
type textarea "HPM to detail"
type input "$1.00"
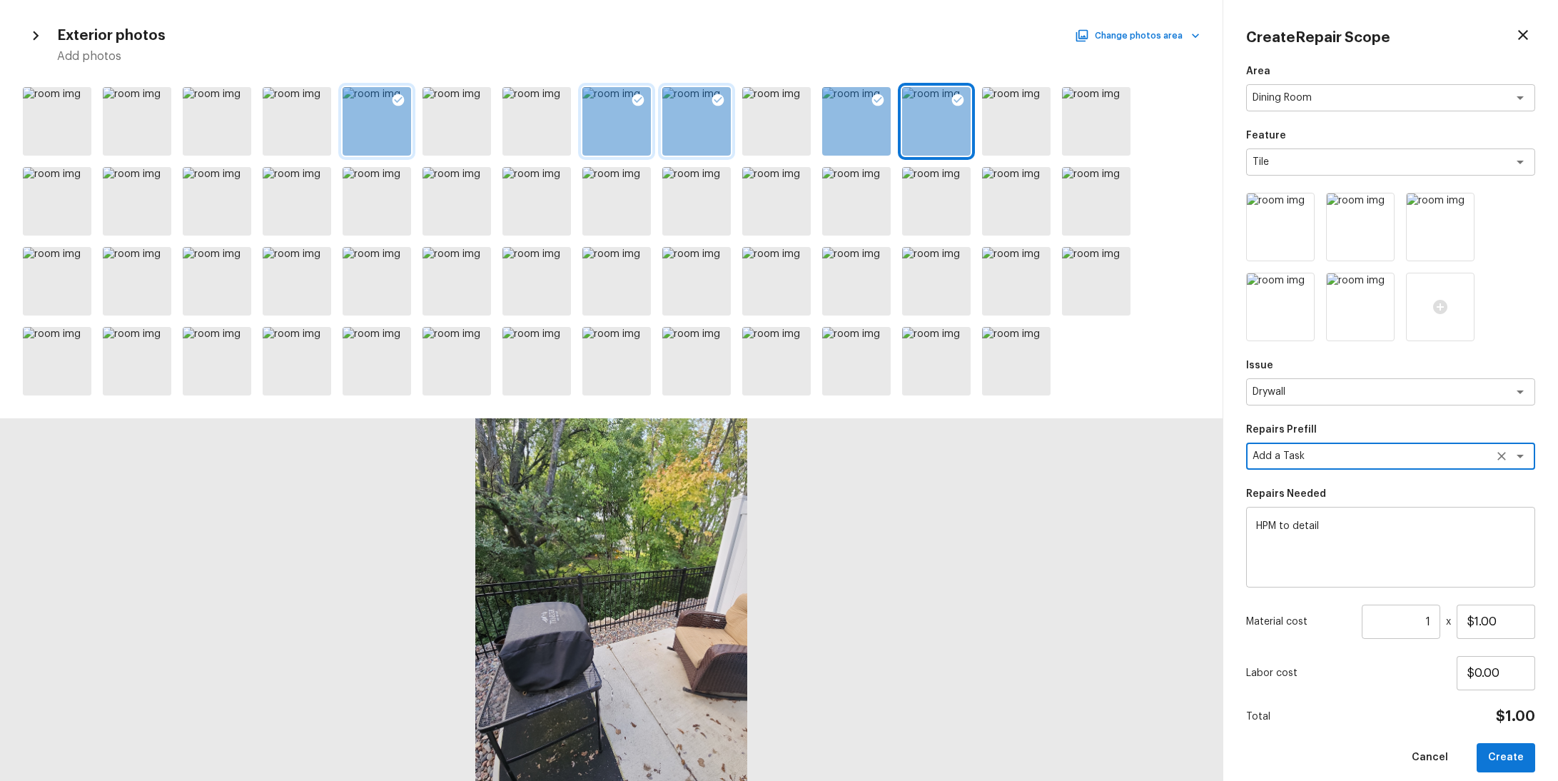
click at [1336, 566] on textarea "HPM to detail" at bounding box center [1390, 547] width 269 height 57
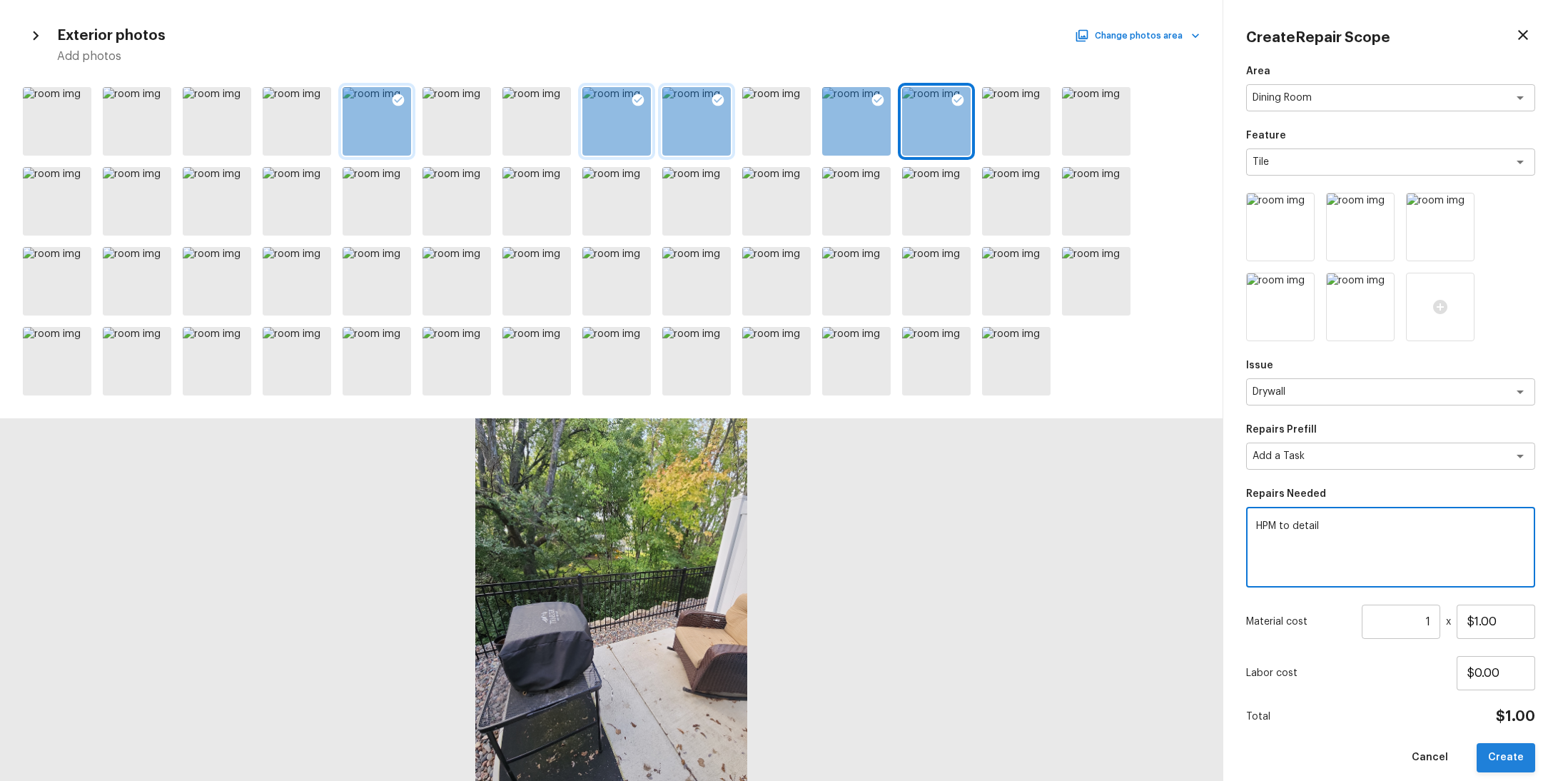
click at [1519, 759] on button "Create" at bounding box center [1506, 757] width 59 height 29
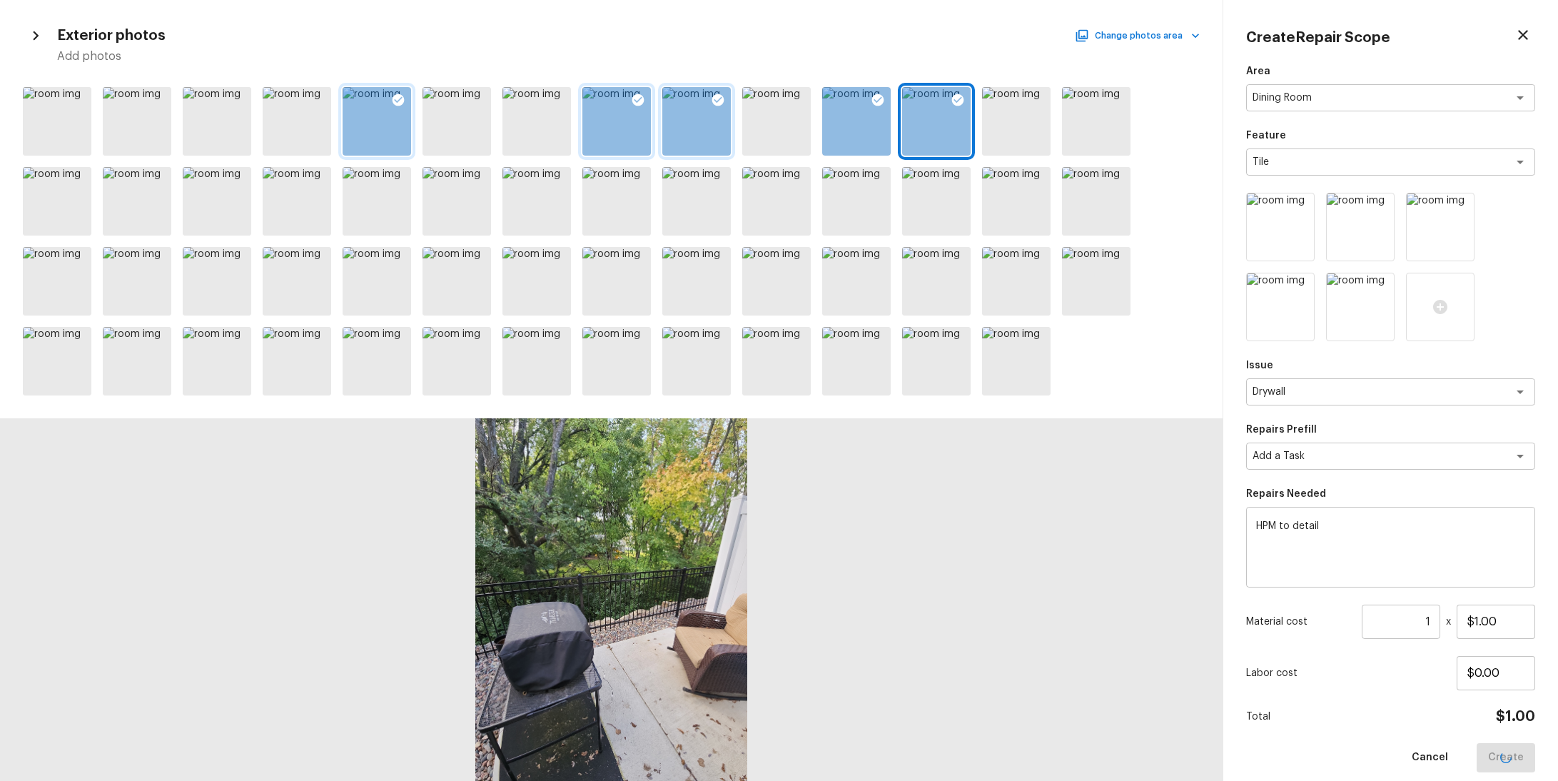
type input "$0.00"
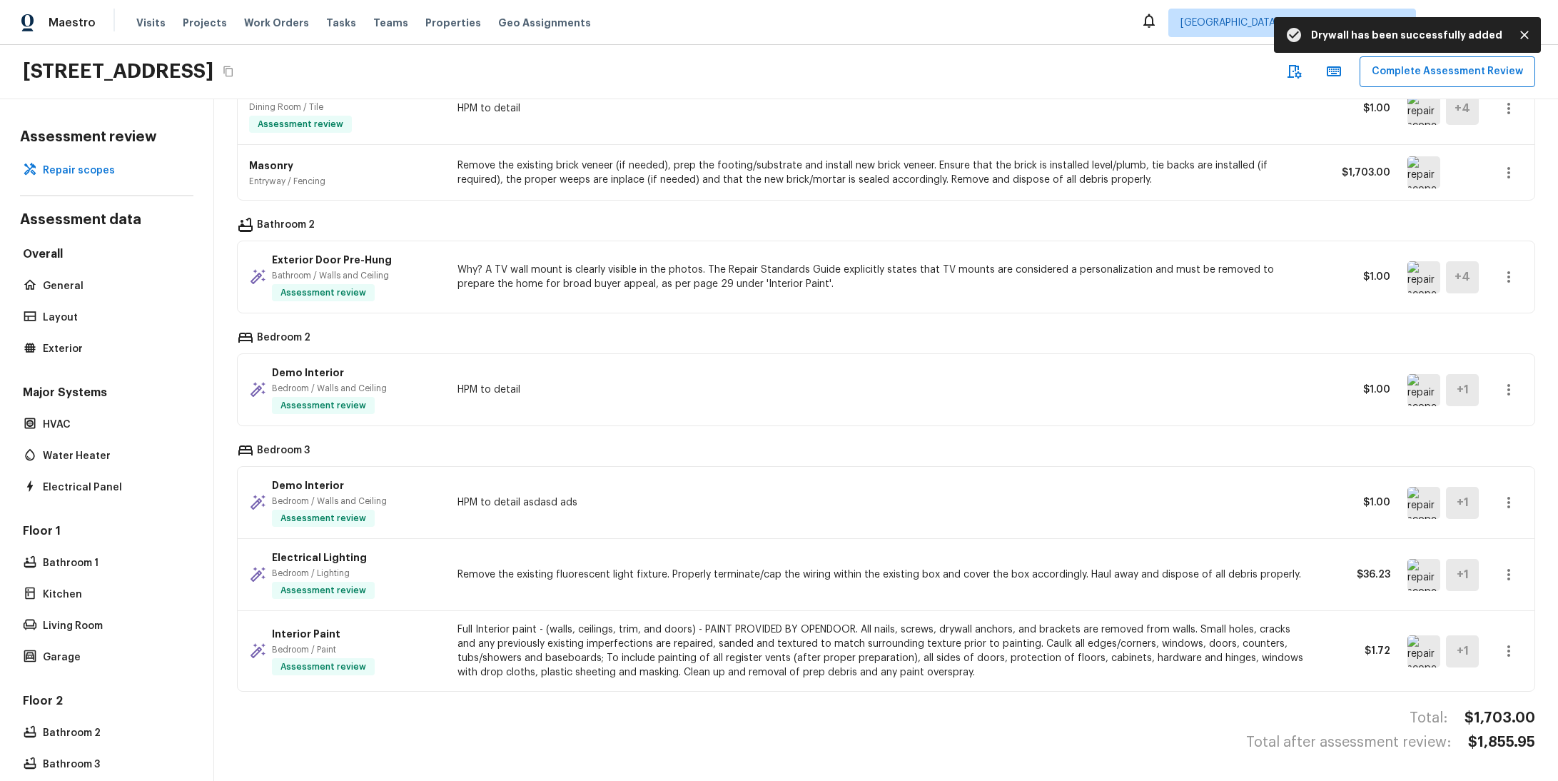
scroll to position [11, 0]
click at [1496, 637] on button "button" at bounding box center [1509, 651] width 29 height 29
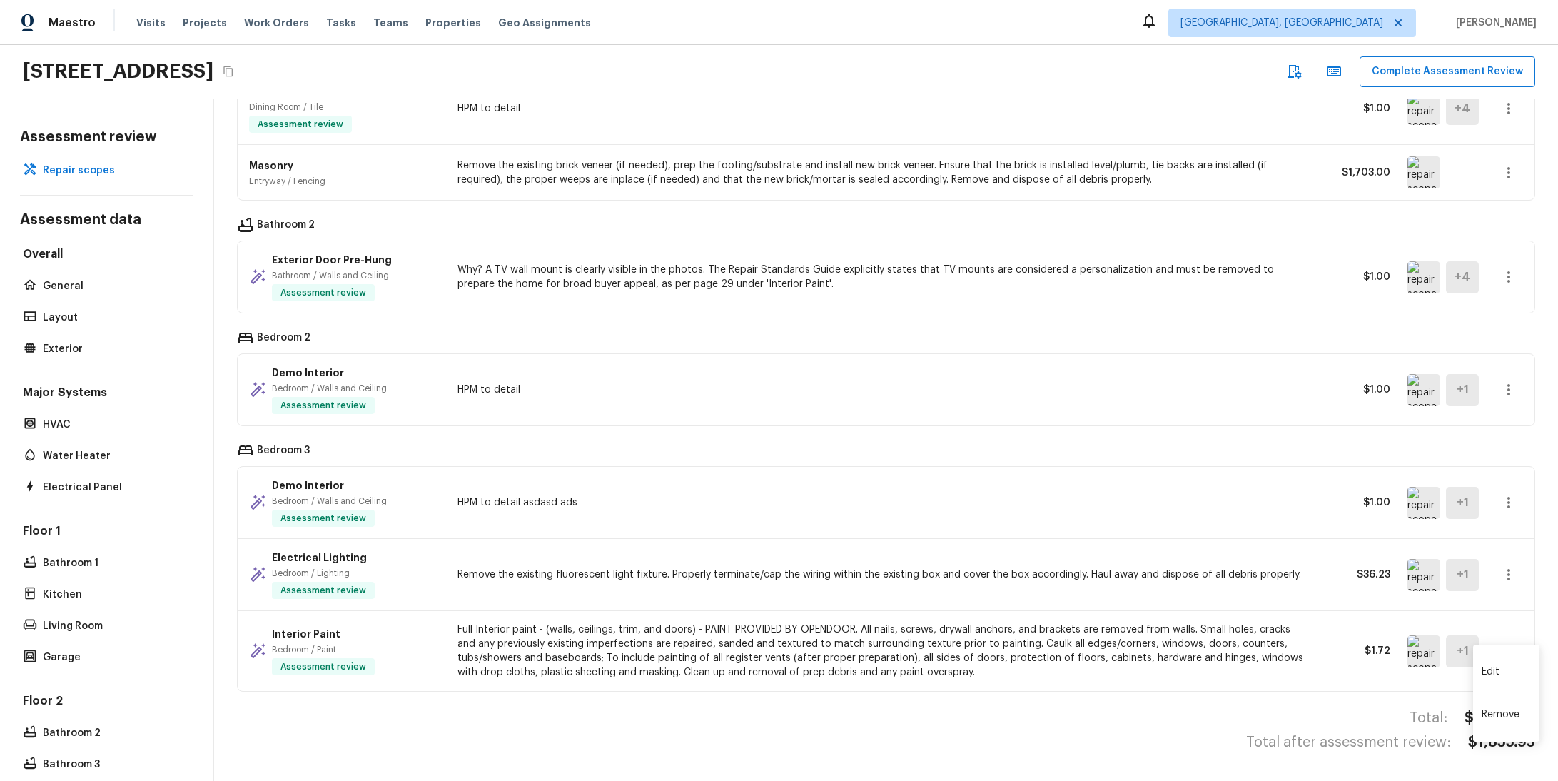
click at [1075, 474] on div at bounding box center [779, 390] width 1558 height 781
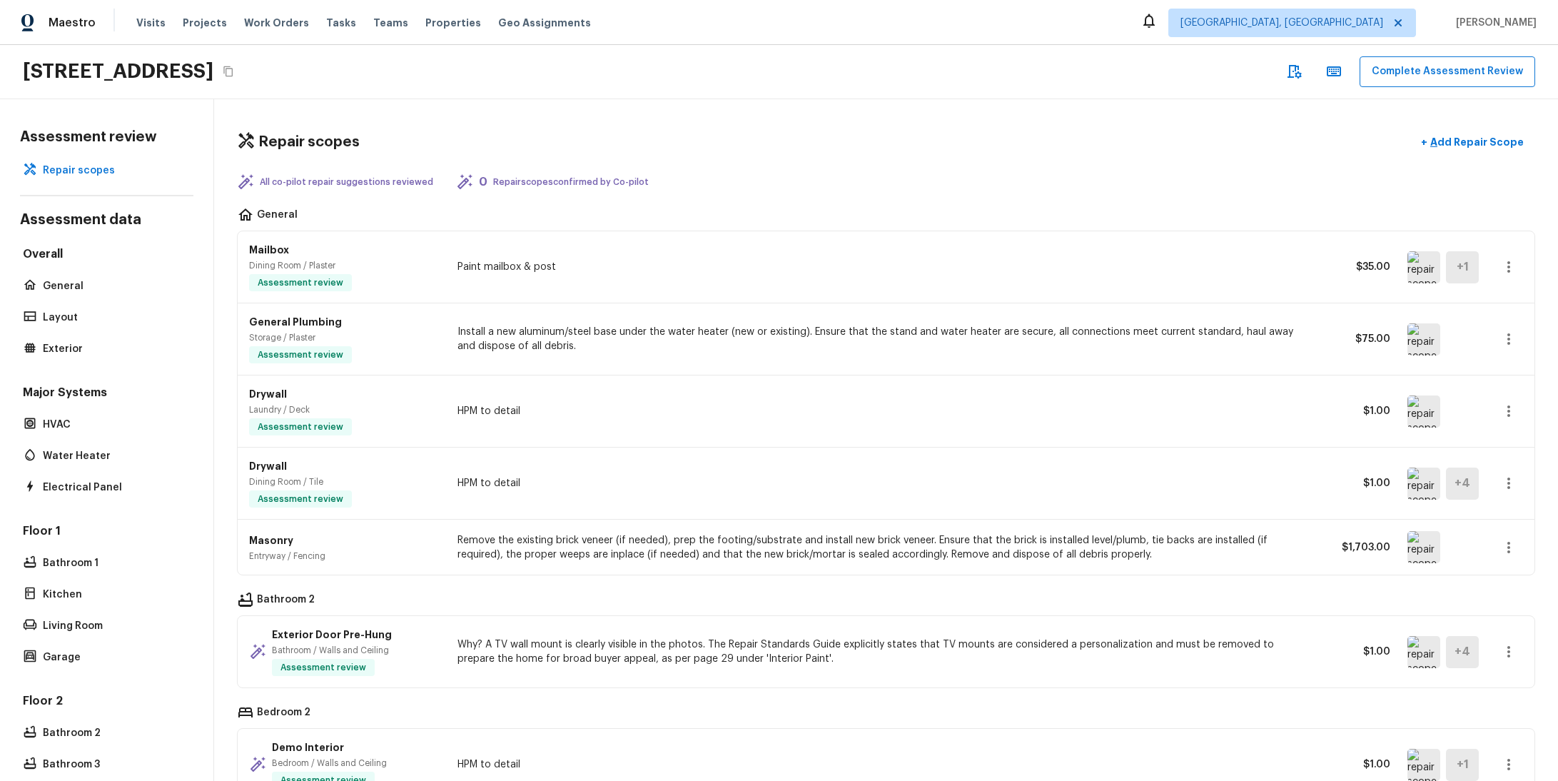
scroll to position [0, 0]
drag, startPoint x: 239, startPoint y: 180, endPoint x: 363, endPoint y: 179, distance: 123.5
click at [362, 179] on div "All co-pilot repair suggestions reviewed" at bounding box center [335, 181] width 196 height 17
click at [385, 186] on p "All co-pilot repair suggestions reviewed" at bounding box center [346, 181] width 173 height 11
click at [456, 178] on icon at bounding box center [464, 181] width 17 height 17
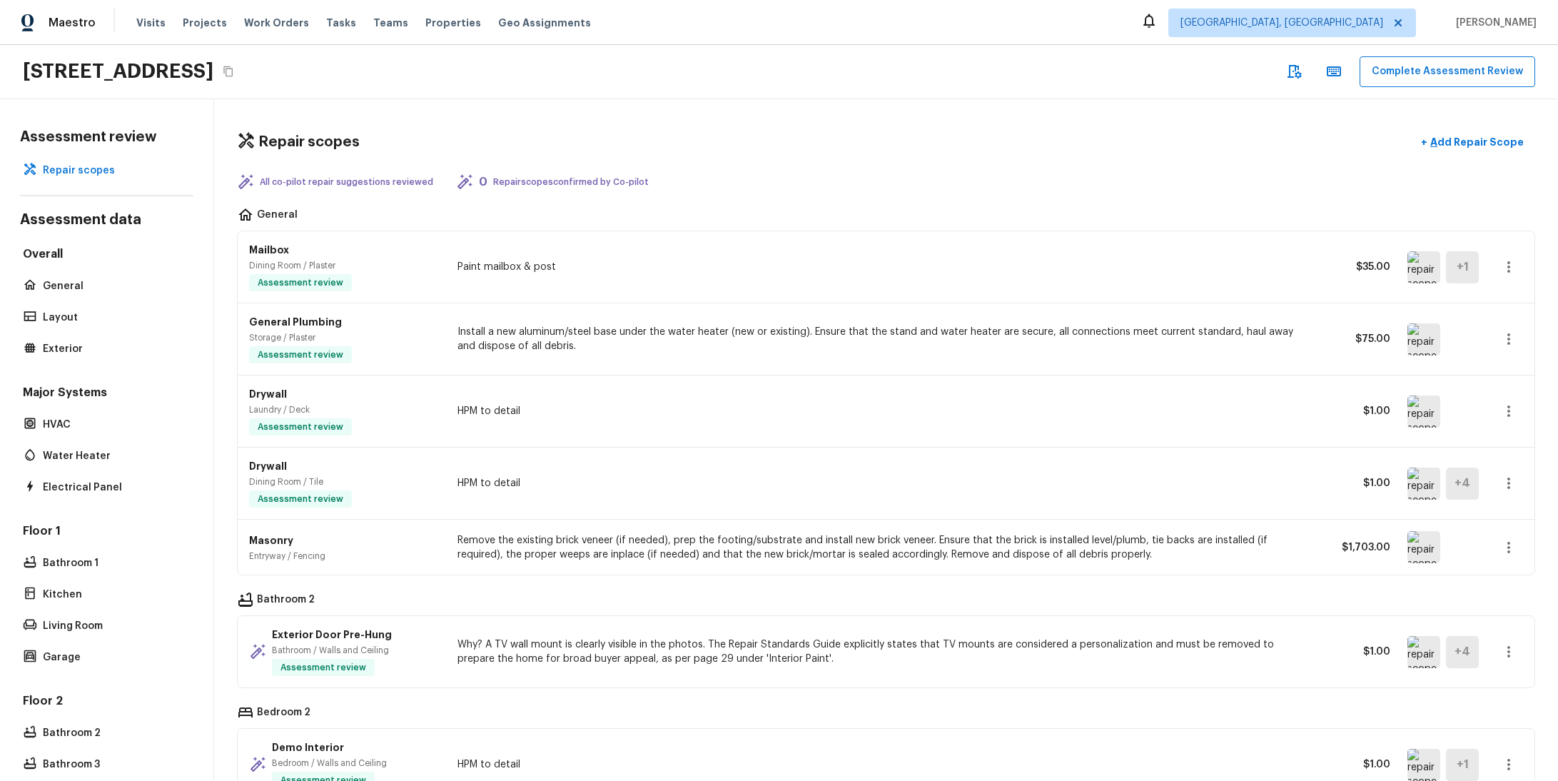
click at [431, 178] on div "All co-pilot repair suggestions reviewed 0 Repair scopes confirmed by Co-pilot" at bounding box center [886, 181] width 1298 height 17
click at [497, 185] on p "Repair scopes confirmed by Co-pilot" at bounding box center [571, 181] width 156 height 11
drag, startPoint x: 662, startPoint y: 189, endPoint x: 456, endPoint y: 168, distance: 207.3
click at [457, 168] on div "Repair scopes + Add Repair Scope All co-pilot repair suggestions reviewed 0 Rep…" at bounding box center [886, 440] width 1344 height 682
click at [492, 122] on div "Repair scopes + Add Repair Scope All co-pilot repair suggestions reviewed 0 Rep…" at bounding box center [886, 440] width 1344 height 682
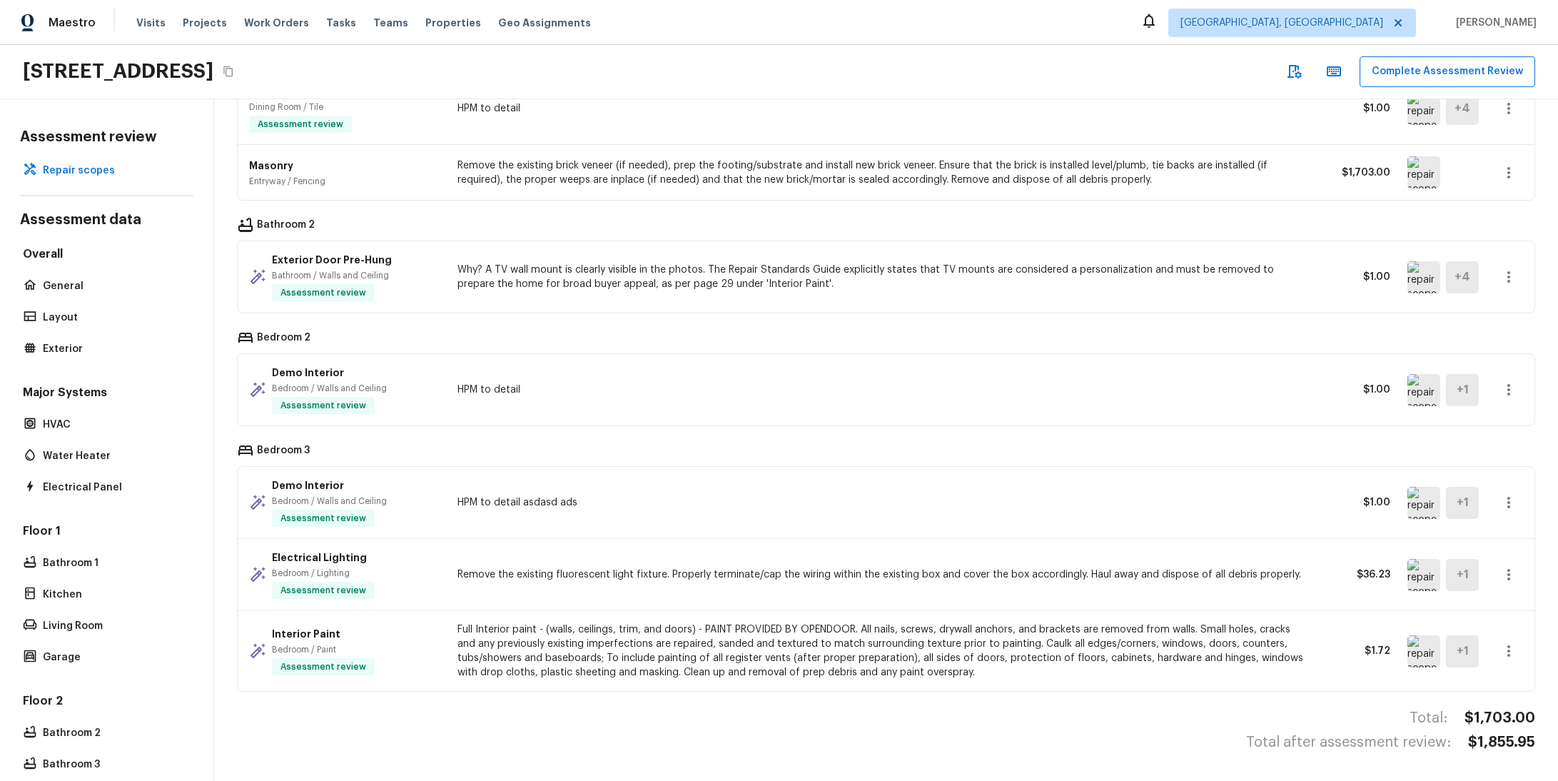
scroll to position [11, 0]
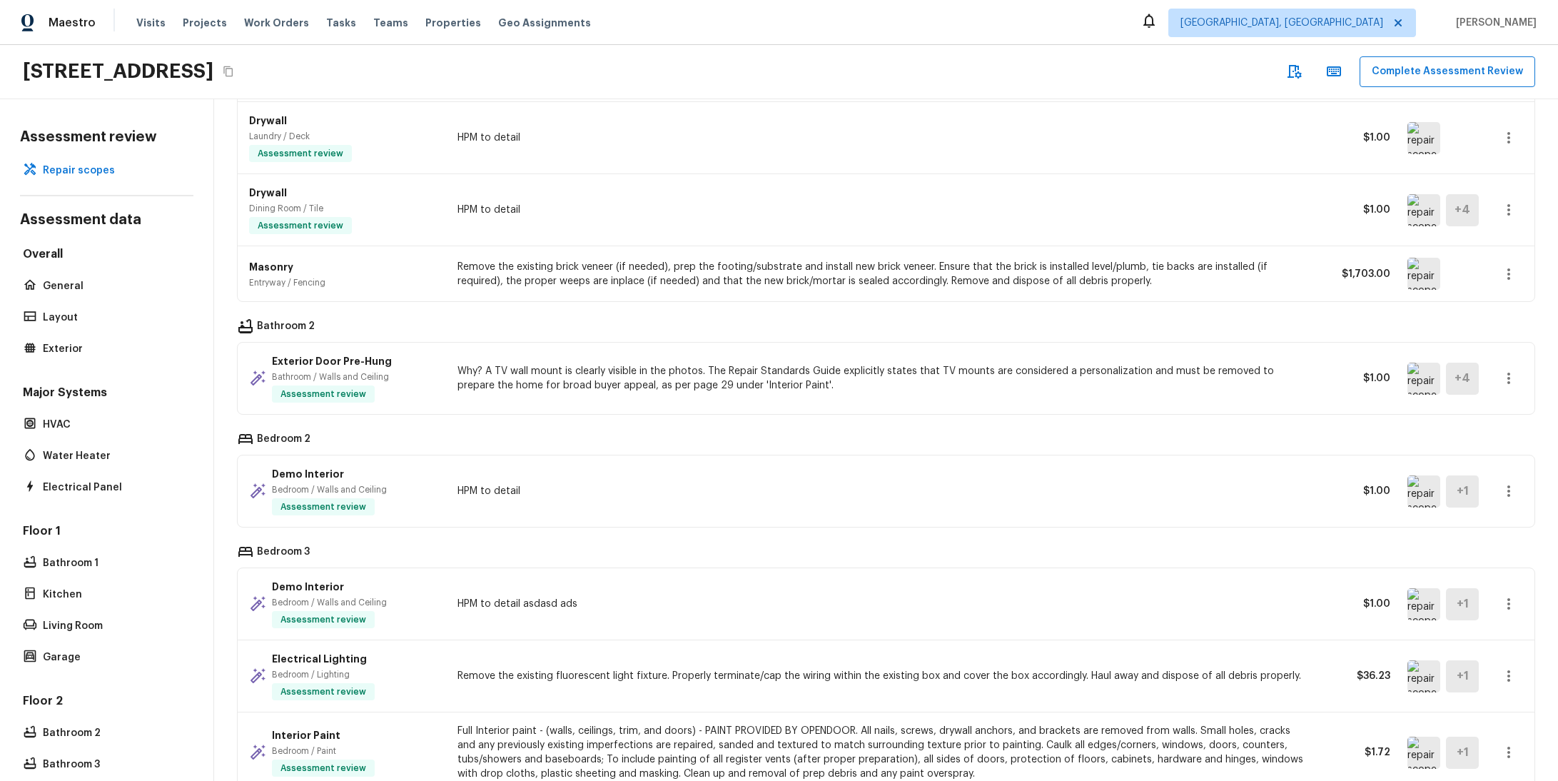
scroll to position [385, 0]
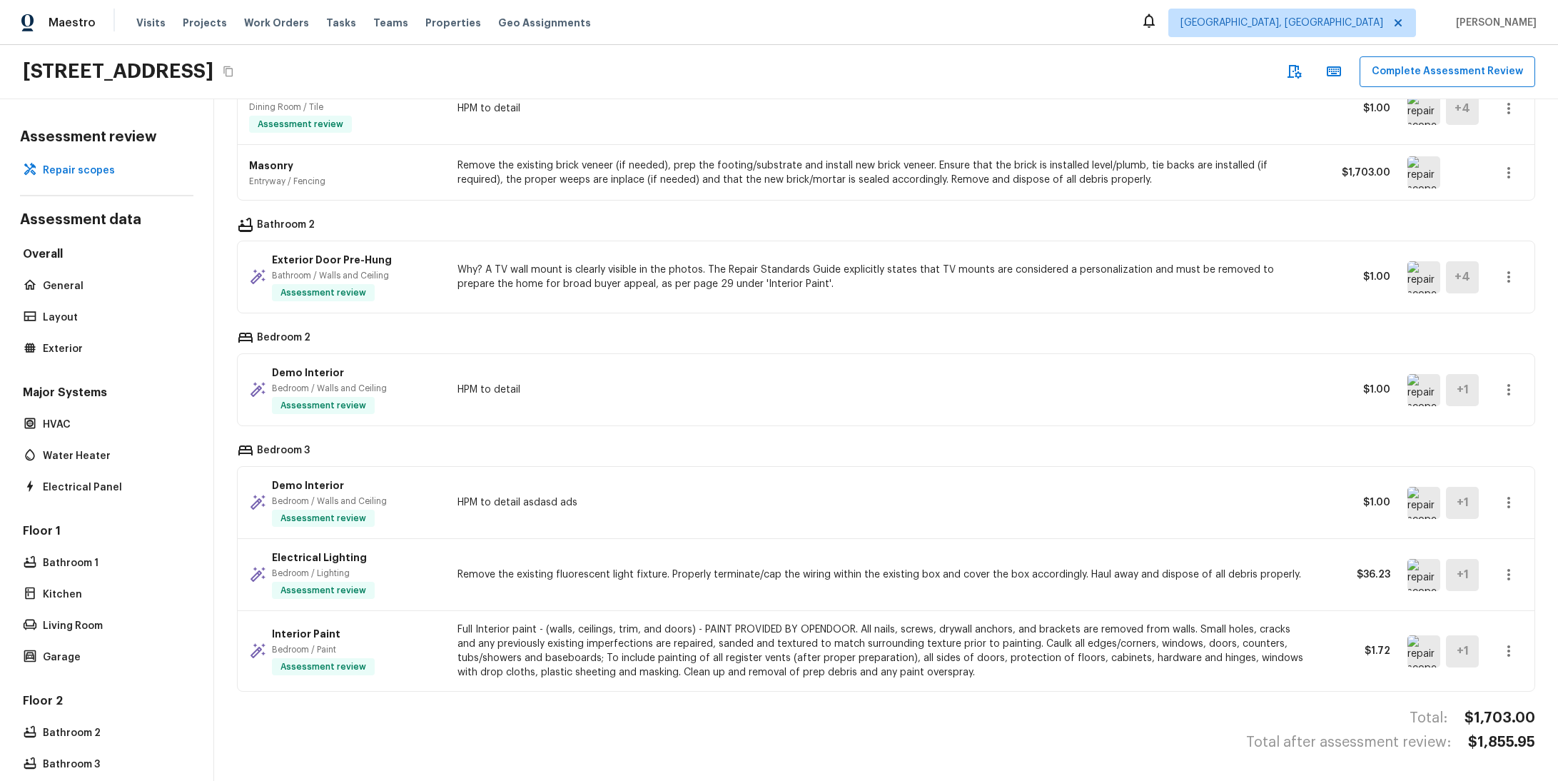
scroll to position [11, 0]
click at [819, 421] on div "General Mailbox Dining Room / Plaster Assessment review Paint mailbox & post $3…" at bounding box center [886, 262] width 1298 height 859
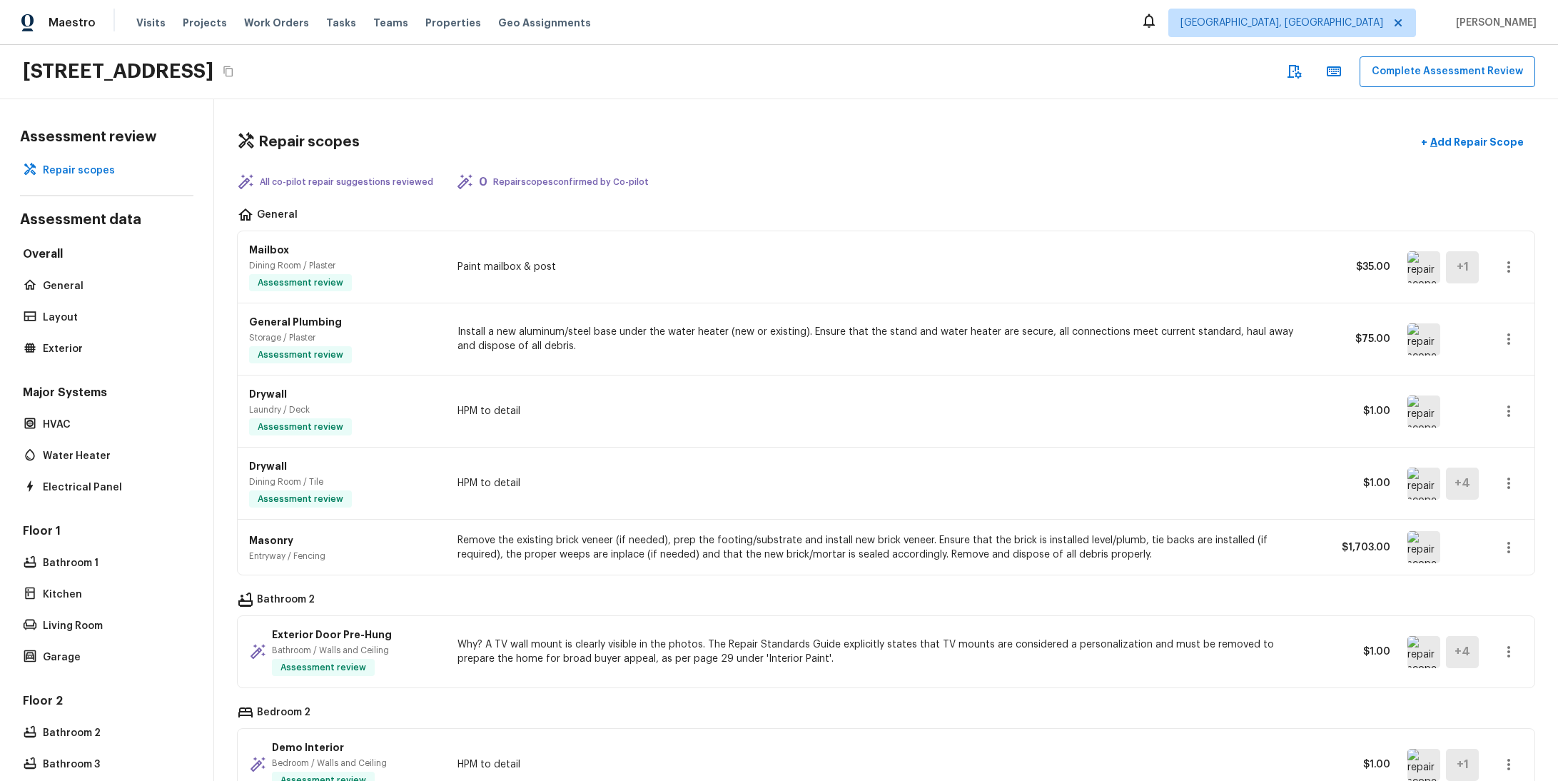
scroll to position [0, 0]
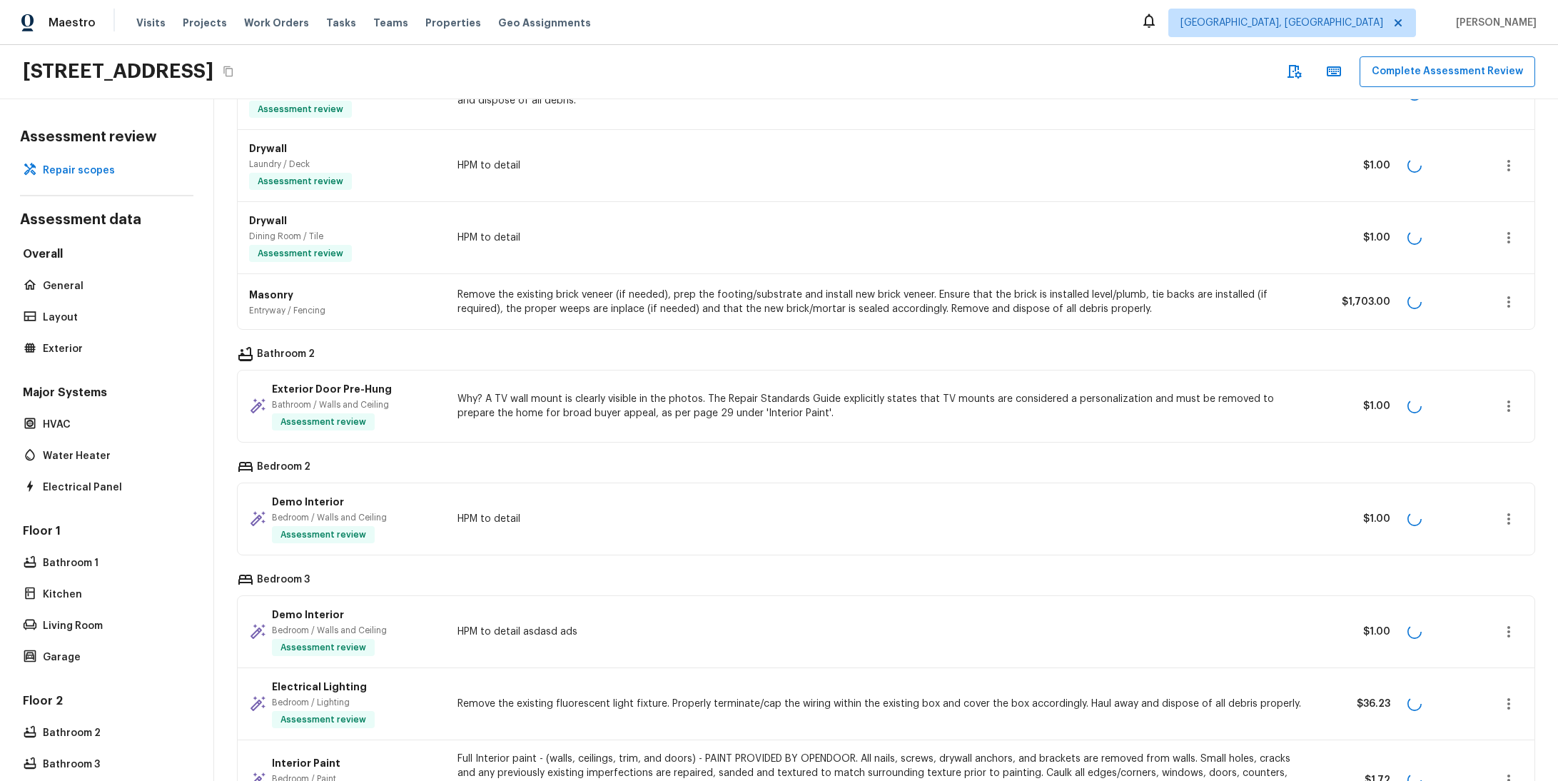
scroll to position [385, 0]
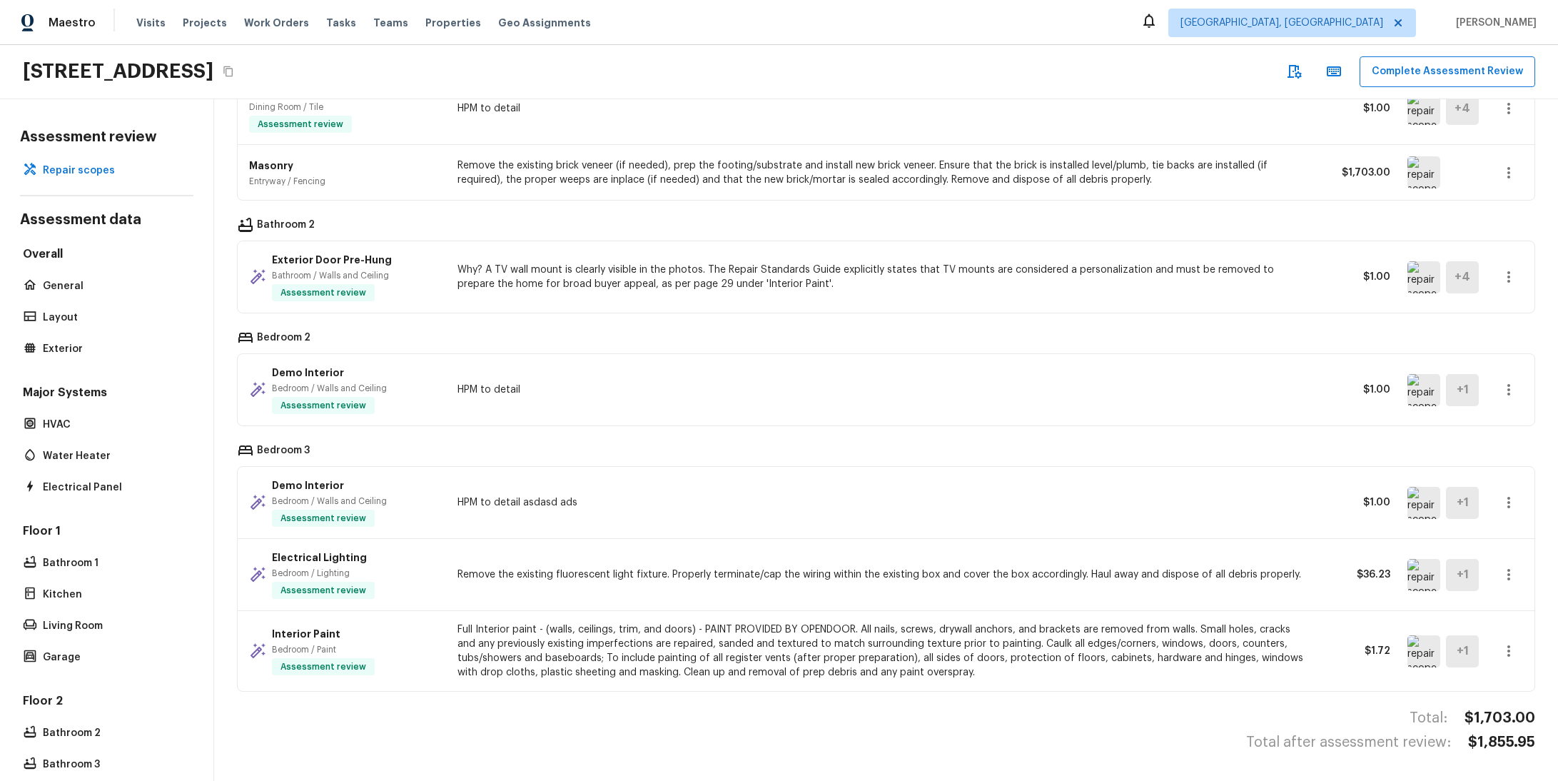
click at [868, 286] on div "Exterior Door Pre-Hung Bathroom / Walls and Ceiling Assessment review Why? A TV…" at bounding box center [886, 276] width 1297 height 71
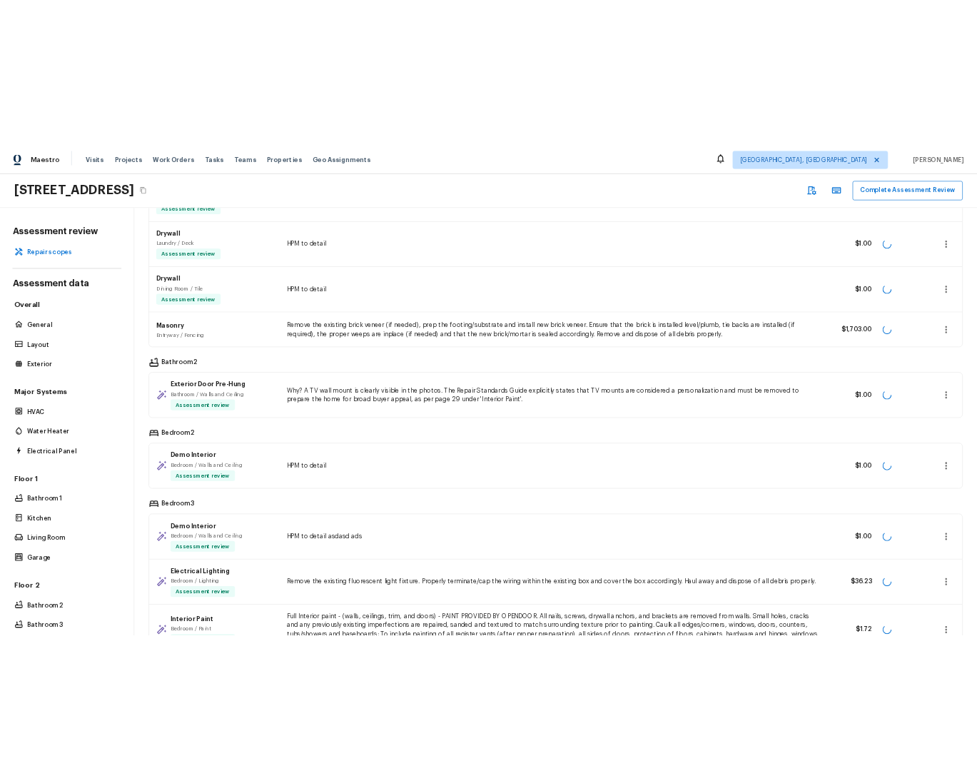
scroll to position [385, 0]
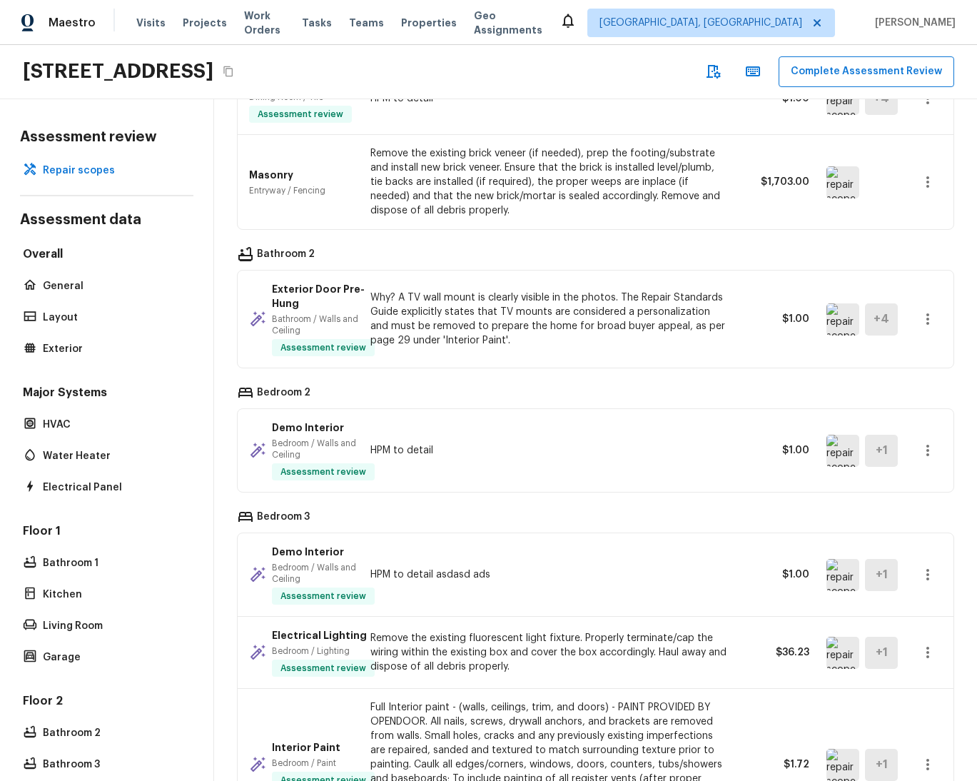
click at [655, 443] on p "HPM to detail" at bounding box center [549, 450] width 358 height 14
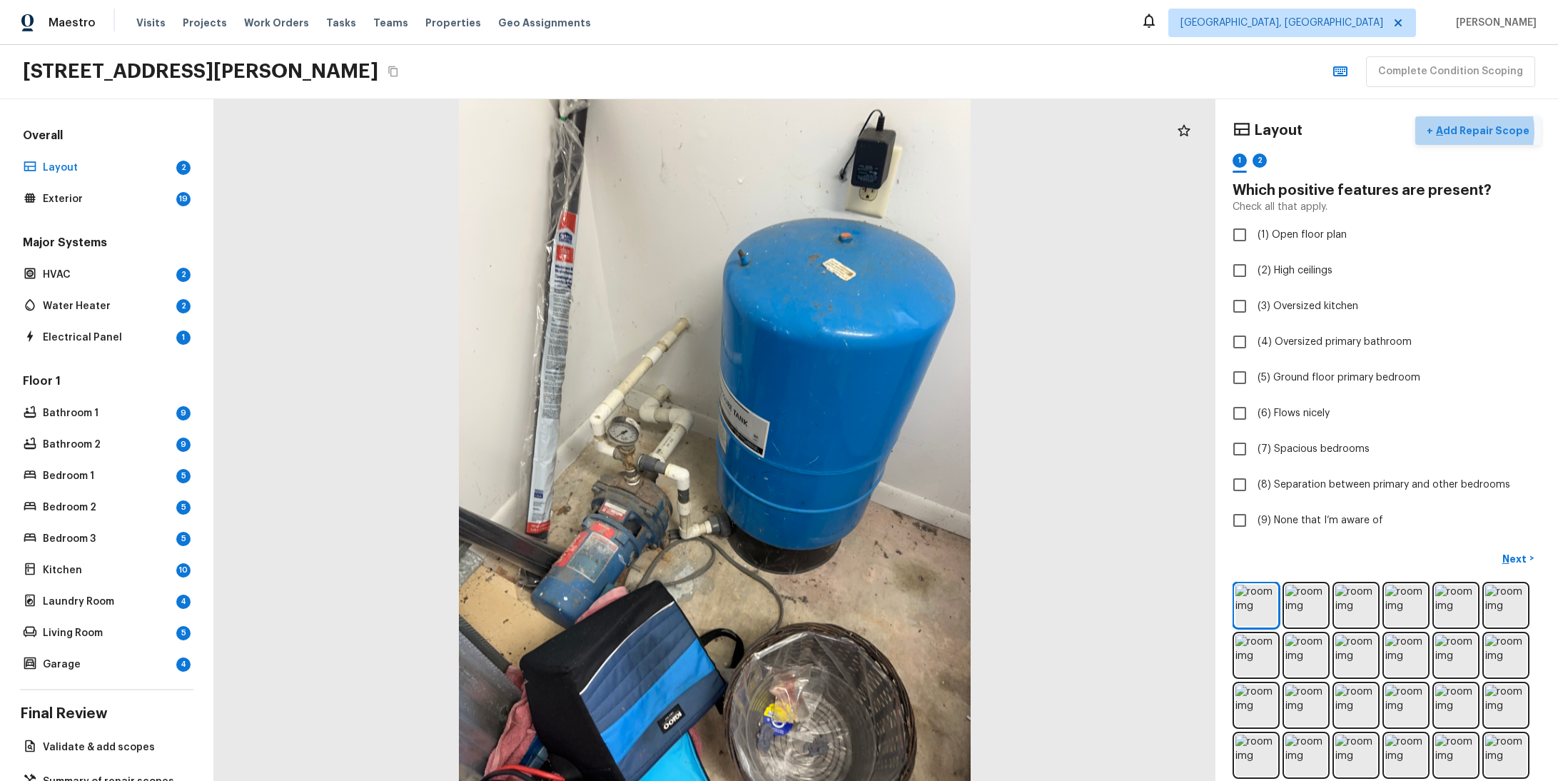
click at [1445, 131] on p "Add Repair Scope" at bounding box center [1481, 130] width 96 height 14
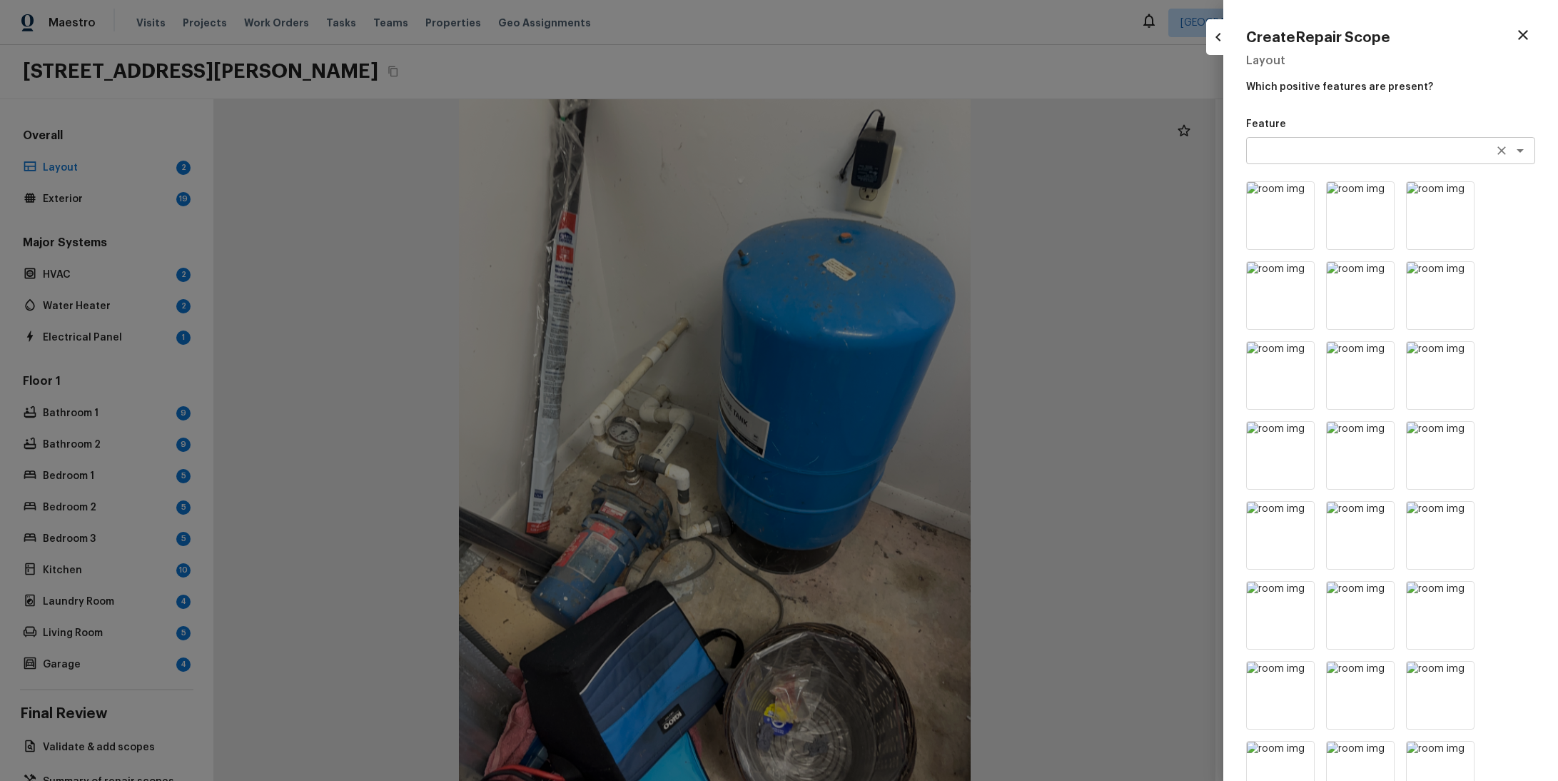
click at [1495, 145] on icon "Clear" at bounding box center [1502, 150] width 14 height 14
click at [1386, 149] on textarea at bounding box center [1371, 150] width 236 height 14
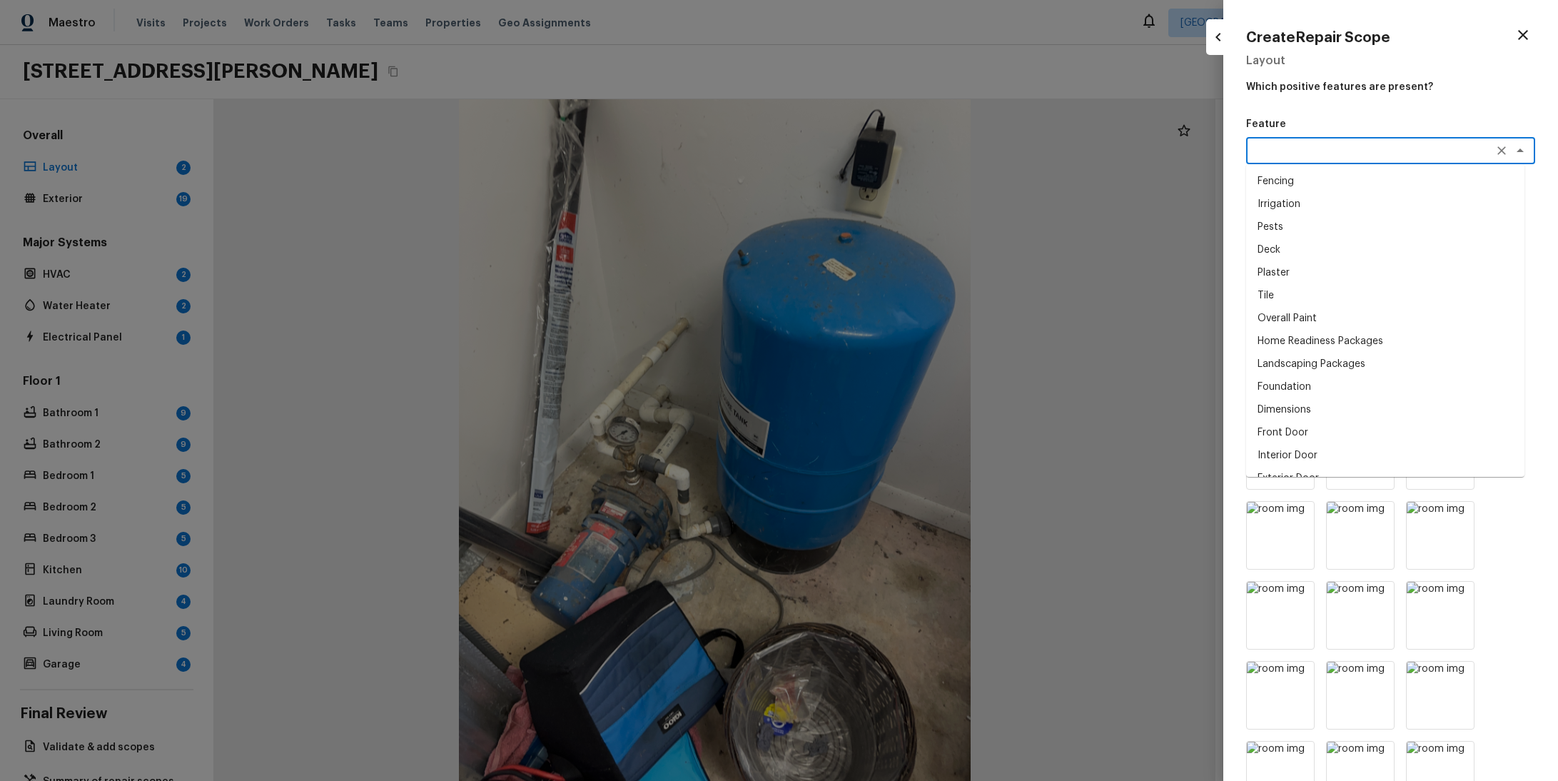
click at [1340, 251] on li "Deck" at bounding box center [1385, 249] width 278 height 23
type textarea "Deck"
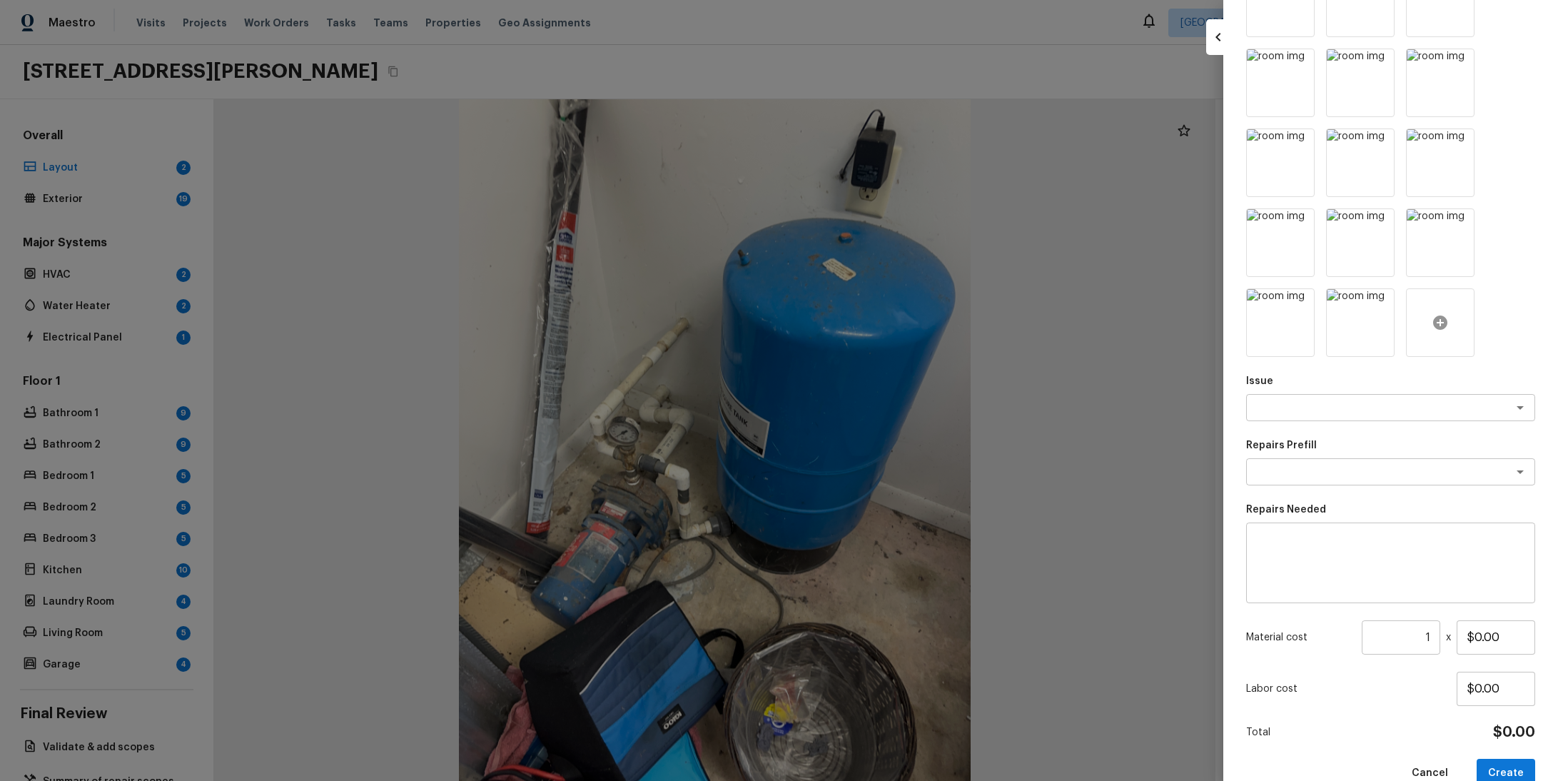
scroll to position [562, 0]
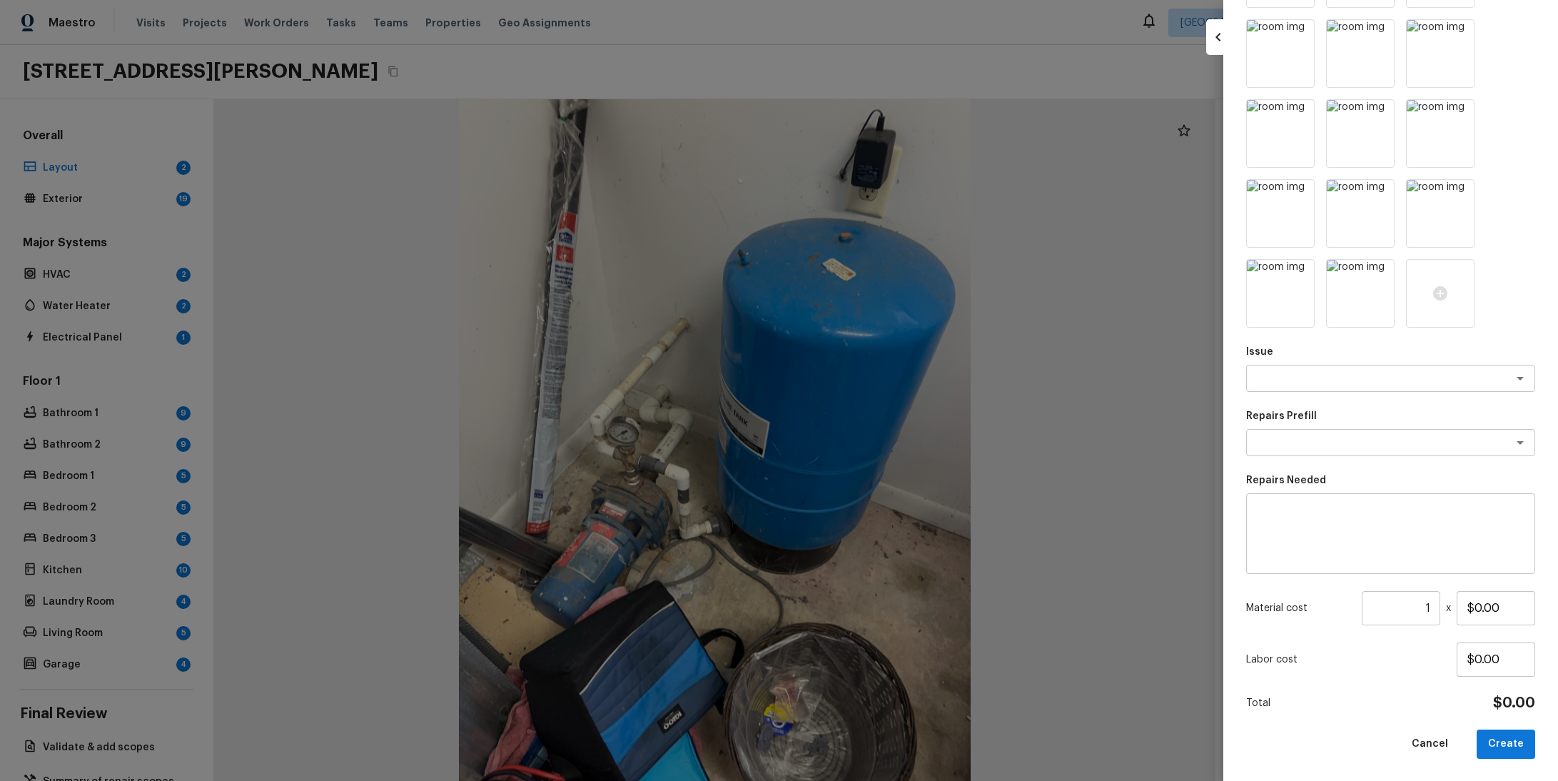
click at [1505, 762] on div "Create Repair Scope Layout Which positive features are present? Feature Deck x …" at bounding box center [1390, 390] width 335 height 781
click at [1503, 751] on button "Create" at bounding box center [1506, 743] width 59 height 29
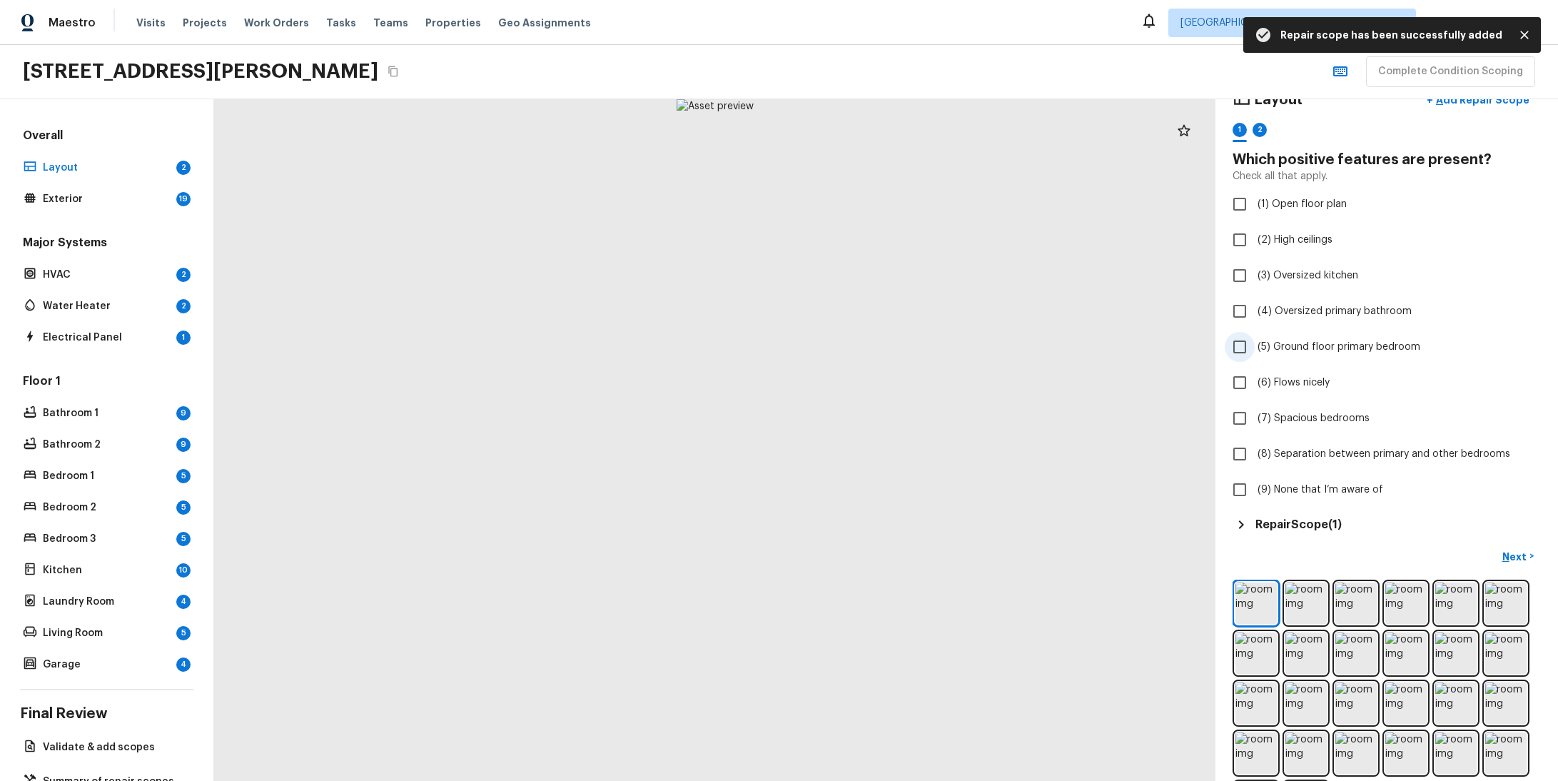
scroll to position [0, 0]
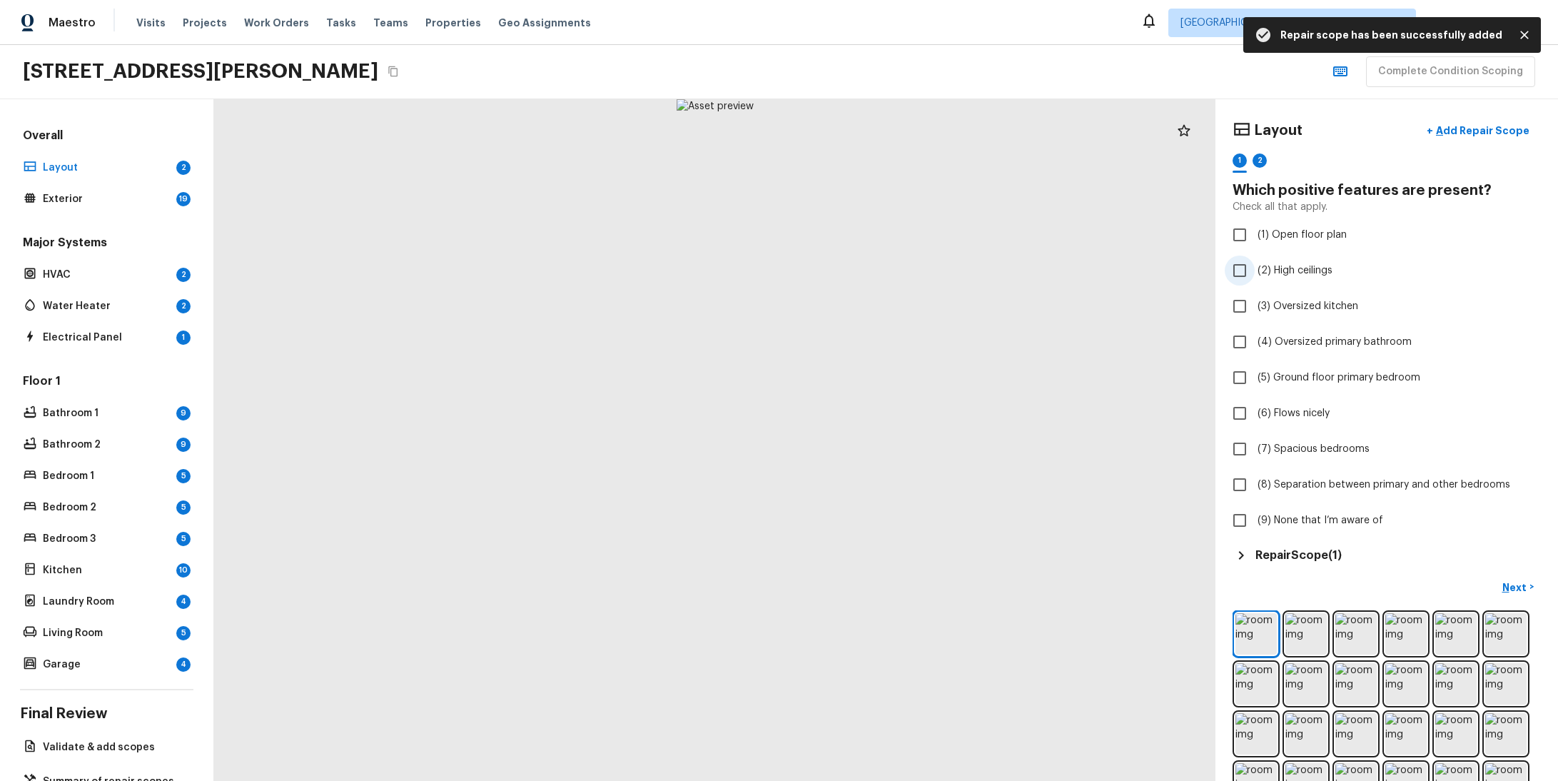
checkbox input "true"
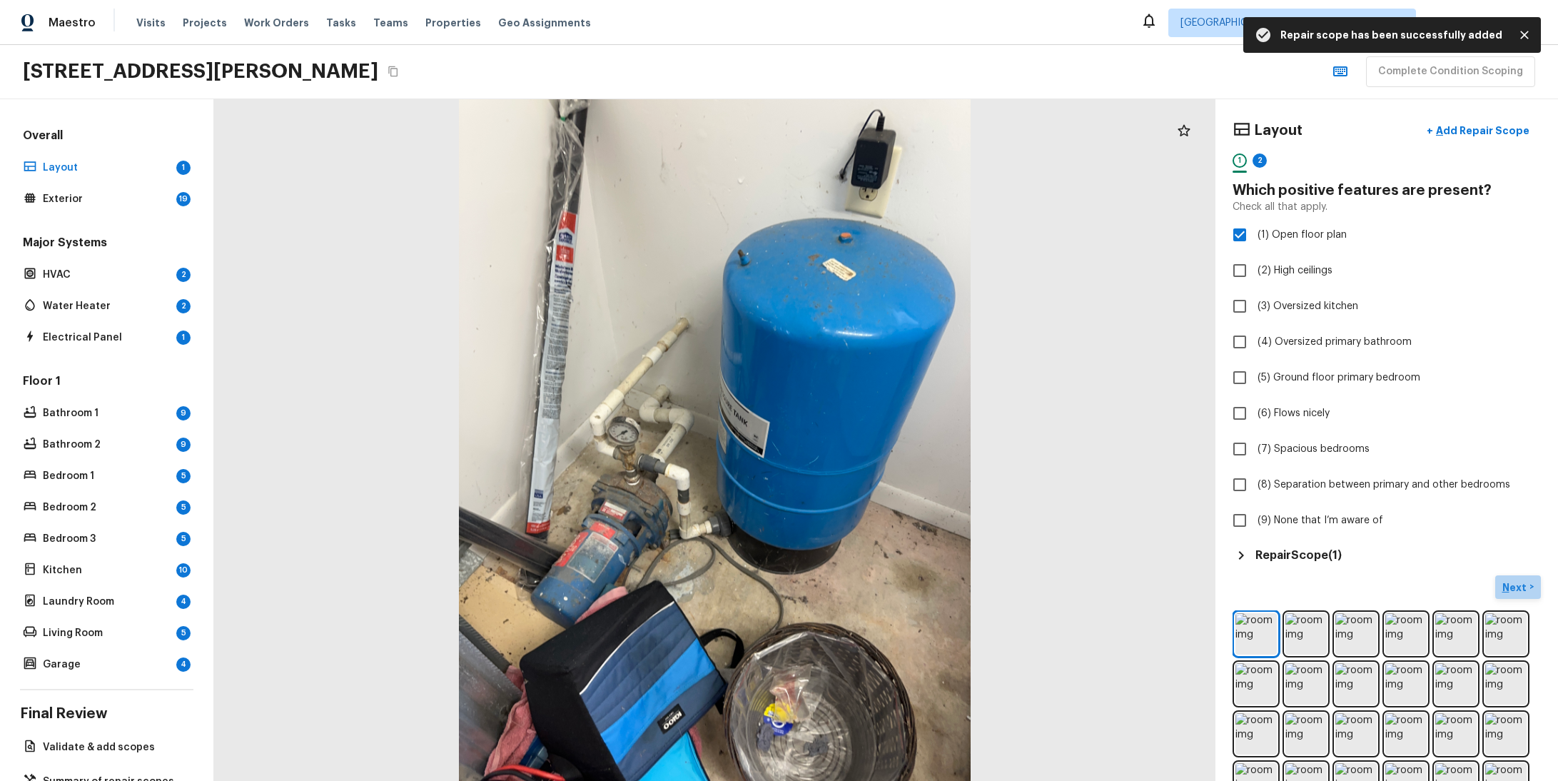
click at [1502, 583] on p "Next" at bounding box center [1515, 587] width 27 height 14
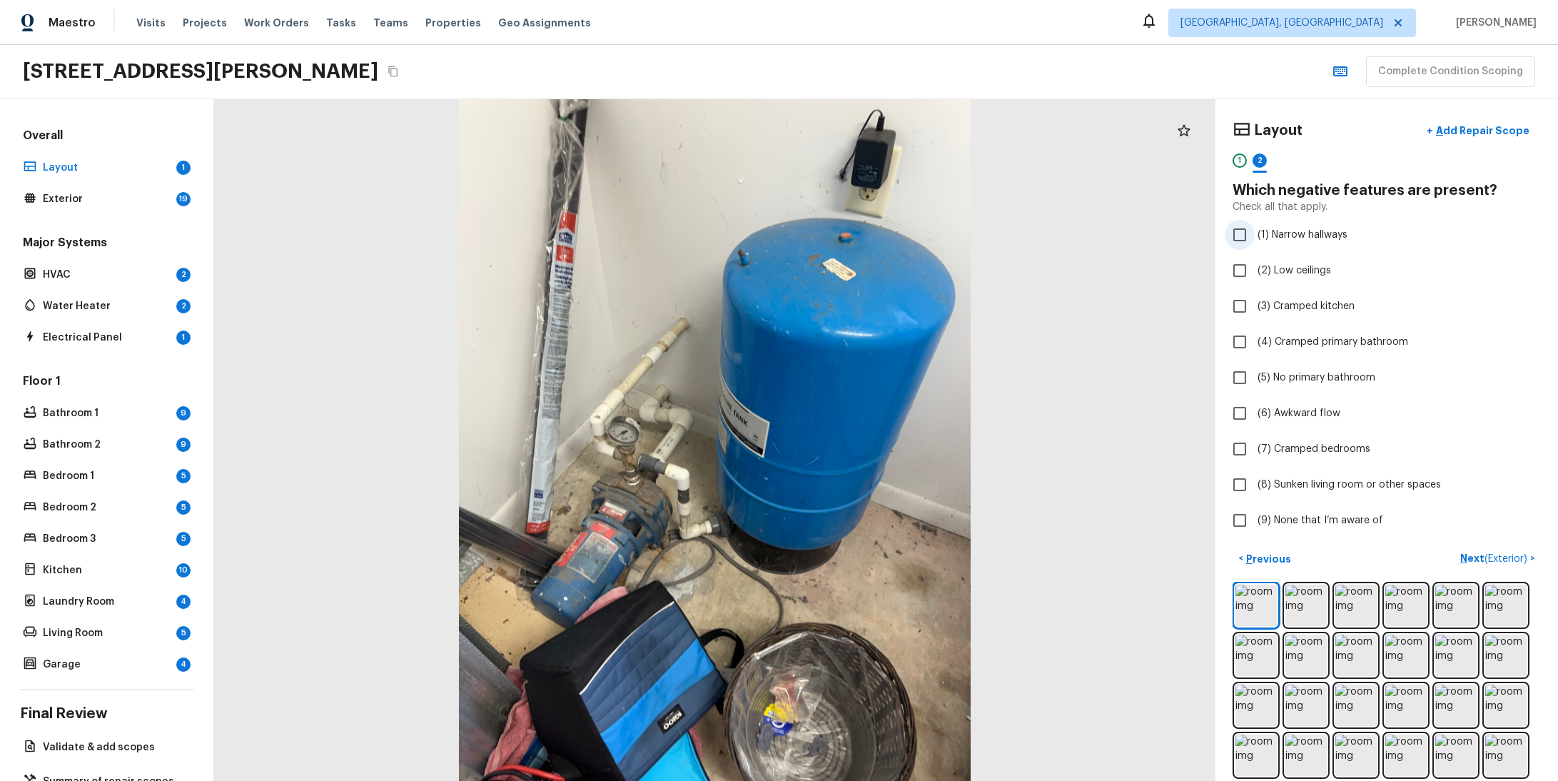
click at [1310, 241] on span "(1) Narrow hallways" at bounding box center [1303, 235] width 90 height 14
click at [1255, 241] on input "(1) Narrow hallways" at bounding box center [1240, 235] width 30 height 30
checkbox input "true"
click at [1462, 558] on p "Next ( Exterior )" at bounding box center [1495, 558] width 70 height 15
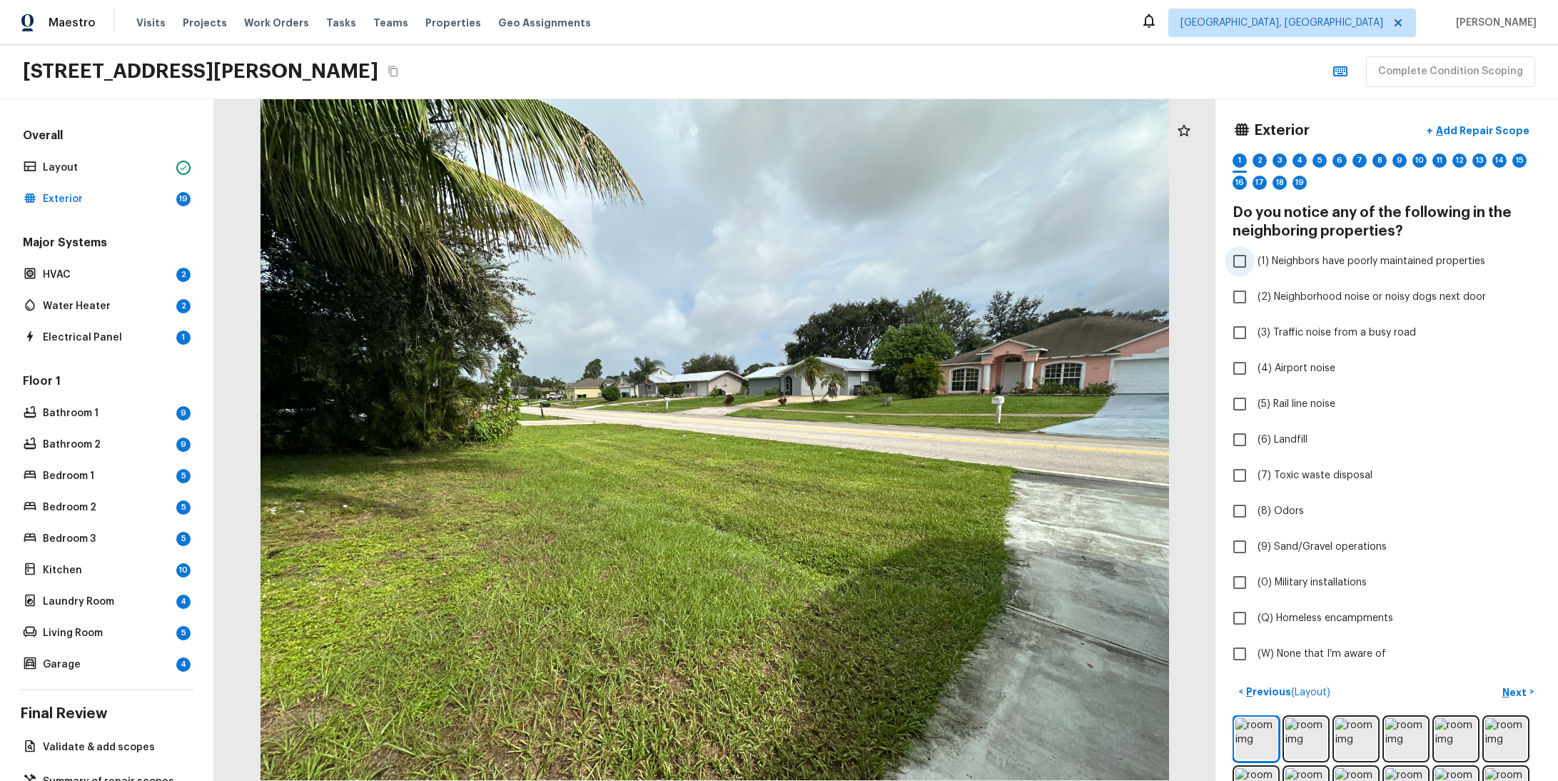
click at [1295, 258] on span "(1) Neighbors have poorly maintained properties" at bounding box center [1372, 261] width 228 height 14
click at [1255, 258] on input "(1) Neighbors have poorly maintained properties" at bounding box center [1240, 261] width 30 height 30
checkbox input "true"
click at [1288, 345] on label "(3) Traffic noise from a busy road" at bounding box center [1377, 333] width 305 height 30
click at [1255, 345] on input "(3) Traffic noise from a busy road" at bounding box center [1240, 333] width 30 height 30
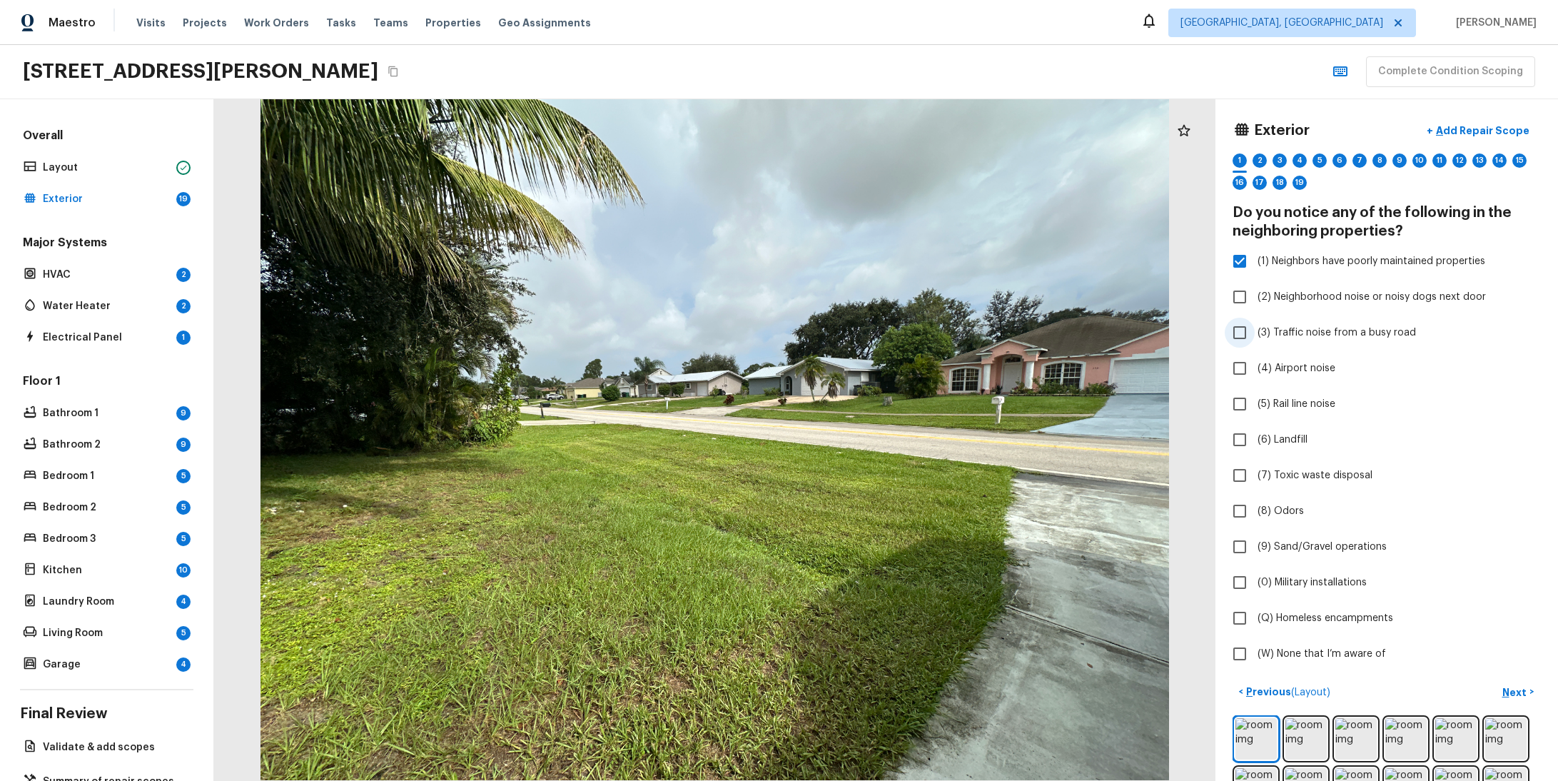
checkbox input "true"
click at [1280, 379] on label "(4) Airport noise" at bounding box center [1377, 368] width 305 height 30
click at [1255, 379] on input "(4) Airport noise" at bounding box center [1240, 368] width 30 height 30
checkbox input "true"
click at [1457, 133] on p "Add Repair Scope" at bounding box center [1481, 130] width 96 height 14
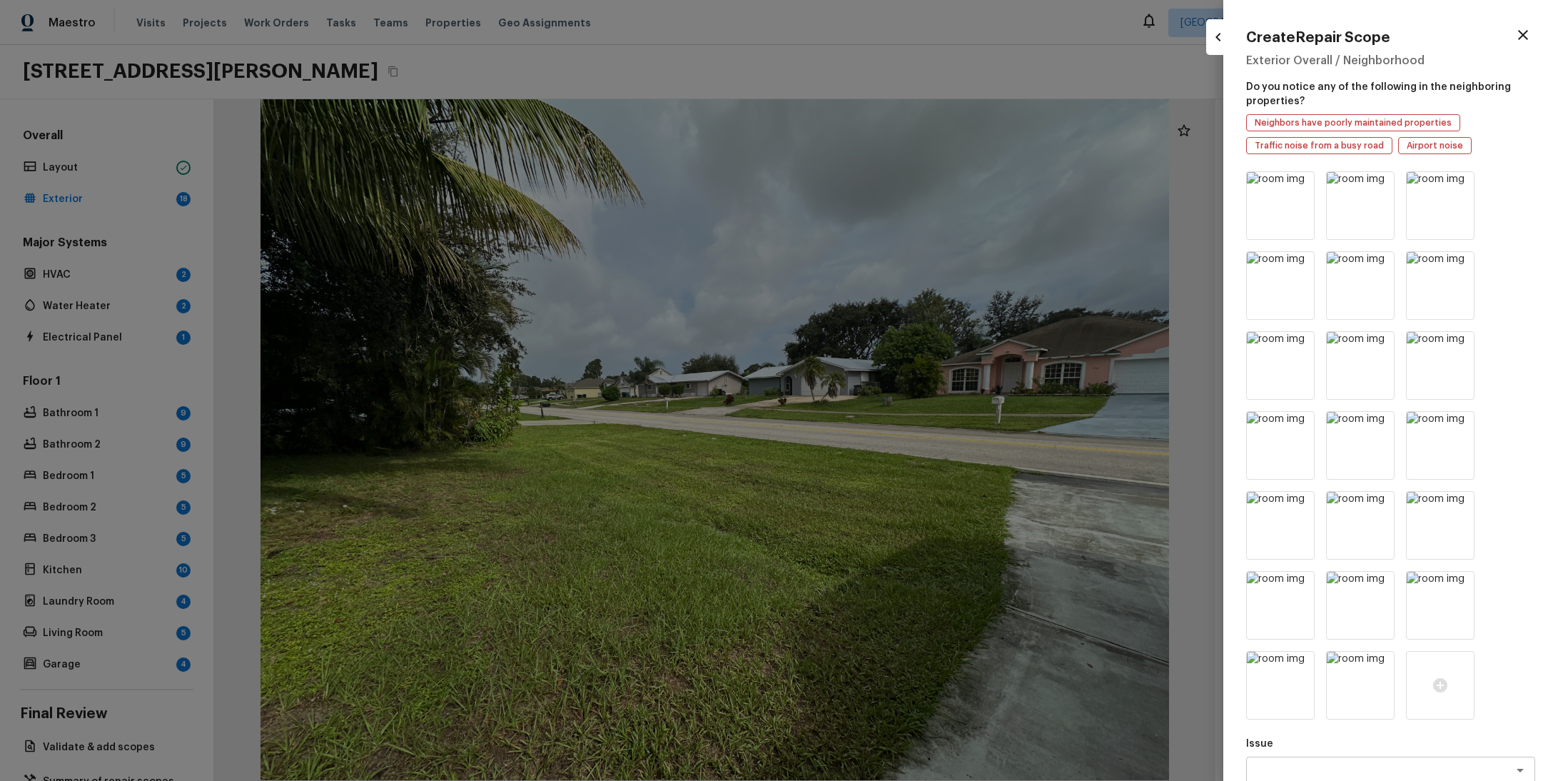
click at [1343, 125] on span "Neighbors have poorly maintained properties" at bounding box center [1353, 123] width 207 height 14
click at [1247, 231] on img at bounding box center [1280, 205] width 67 height 67
click at [1300, 212] on img at bounding box center [1280, 205] width 67 height 67
click at [1380, 186] on icon at bounding box center [1381, 185] width 12 height 12
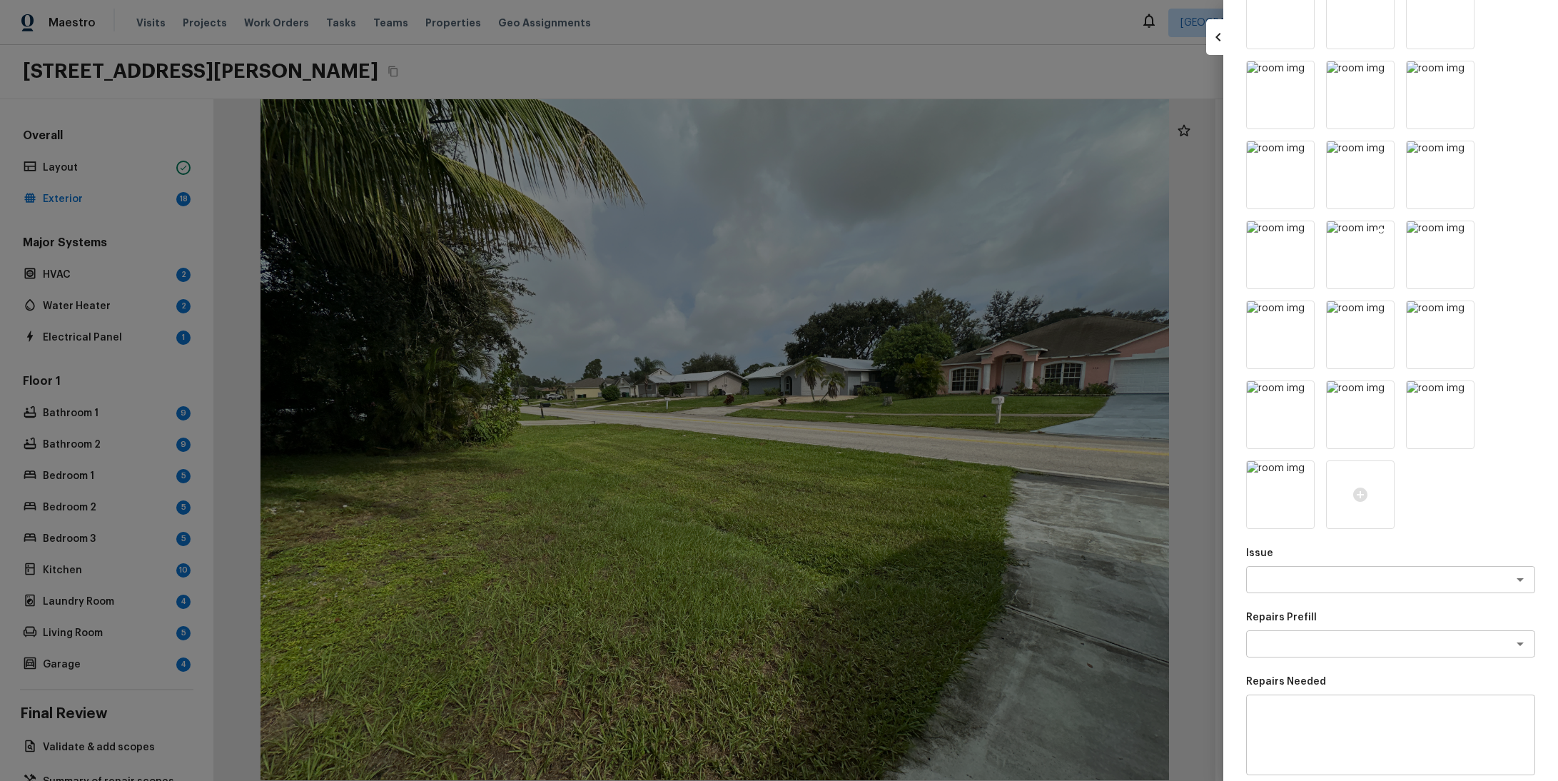
scroll to position [392, 0]
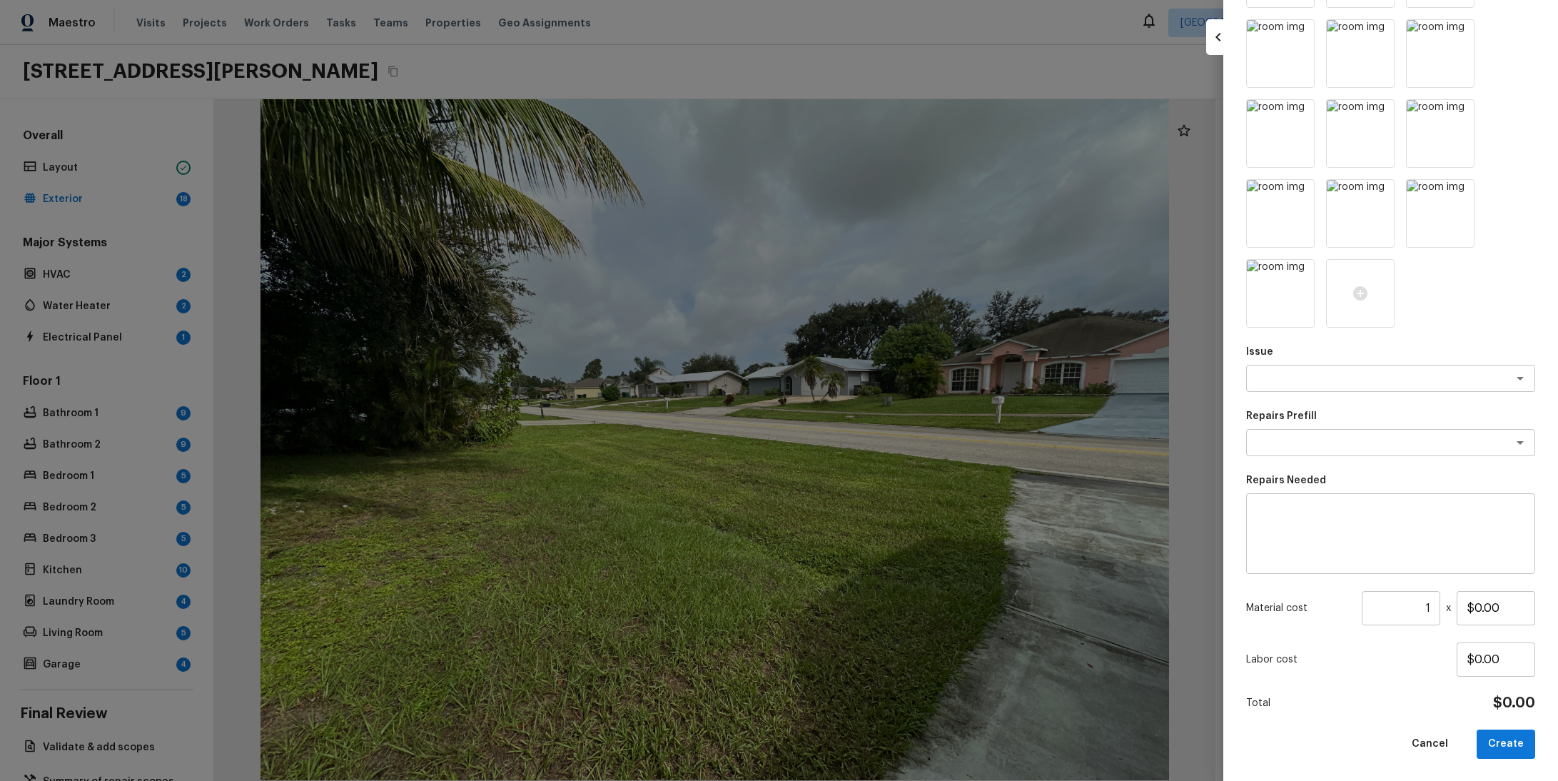
click at [1339, 345] on p "Issue" at bounding box center [1390, 352] width 289 height 14
click at [1337, 375] on textarea at bounding box center [1371, 378] width 236 height 14
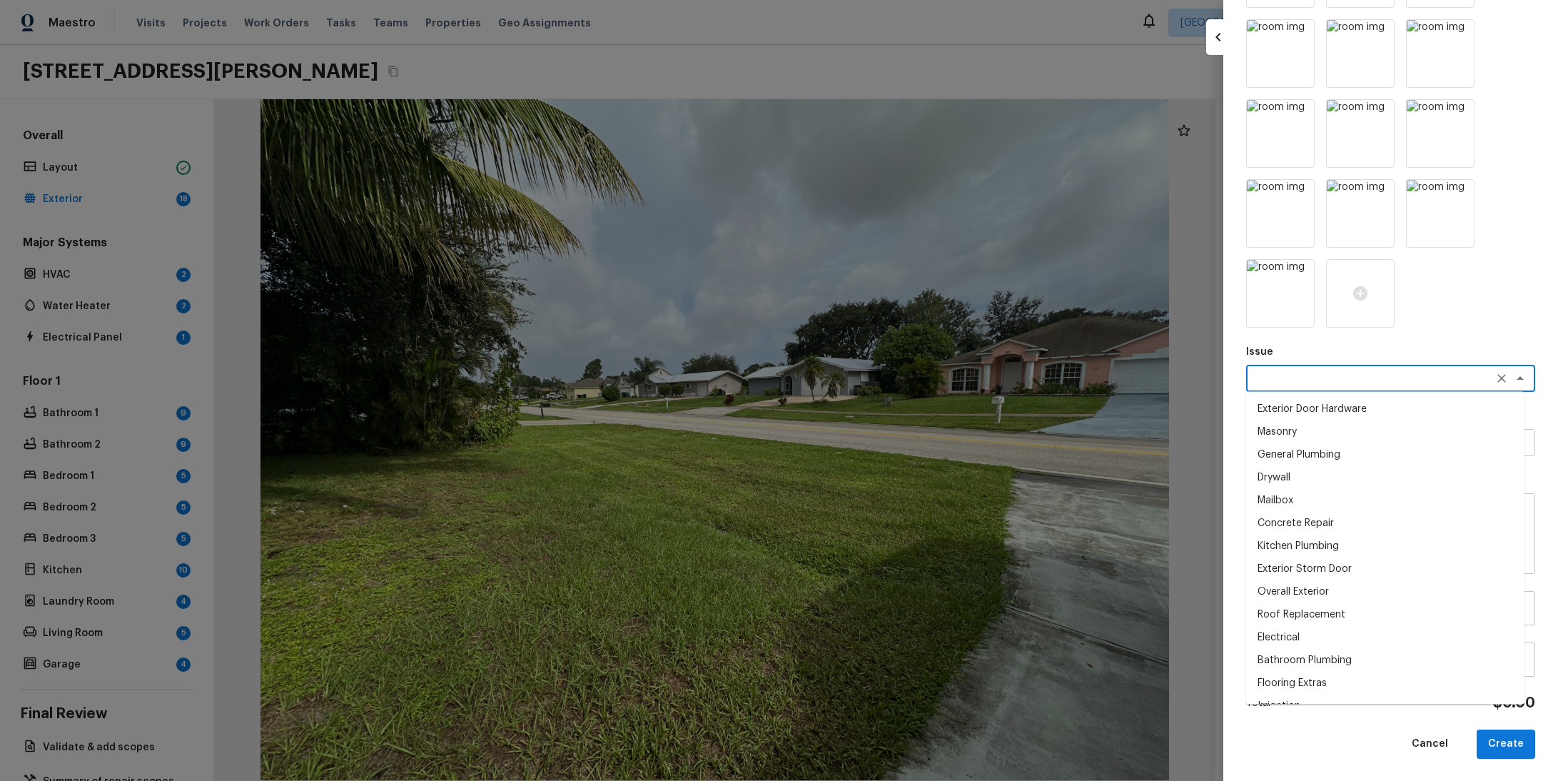
click at [1341, 513] on li "Concrete Repair" at bounding box center [1385, 523] width 278 height 23
type textarea "Concrete Repair"
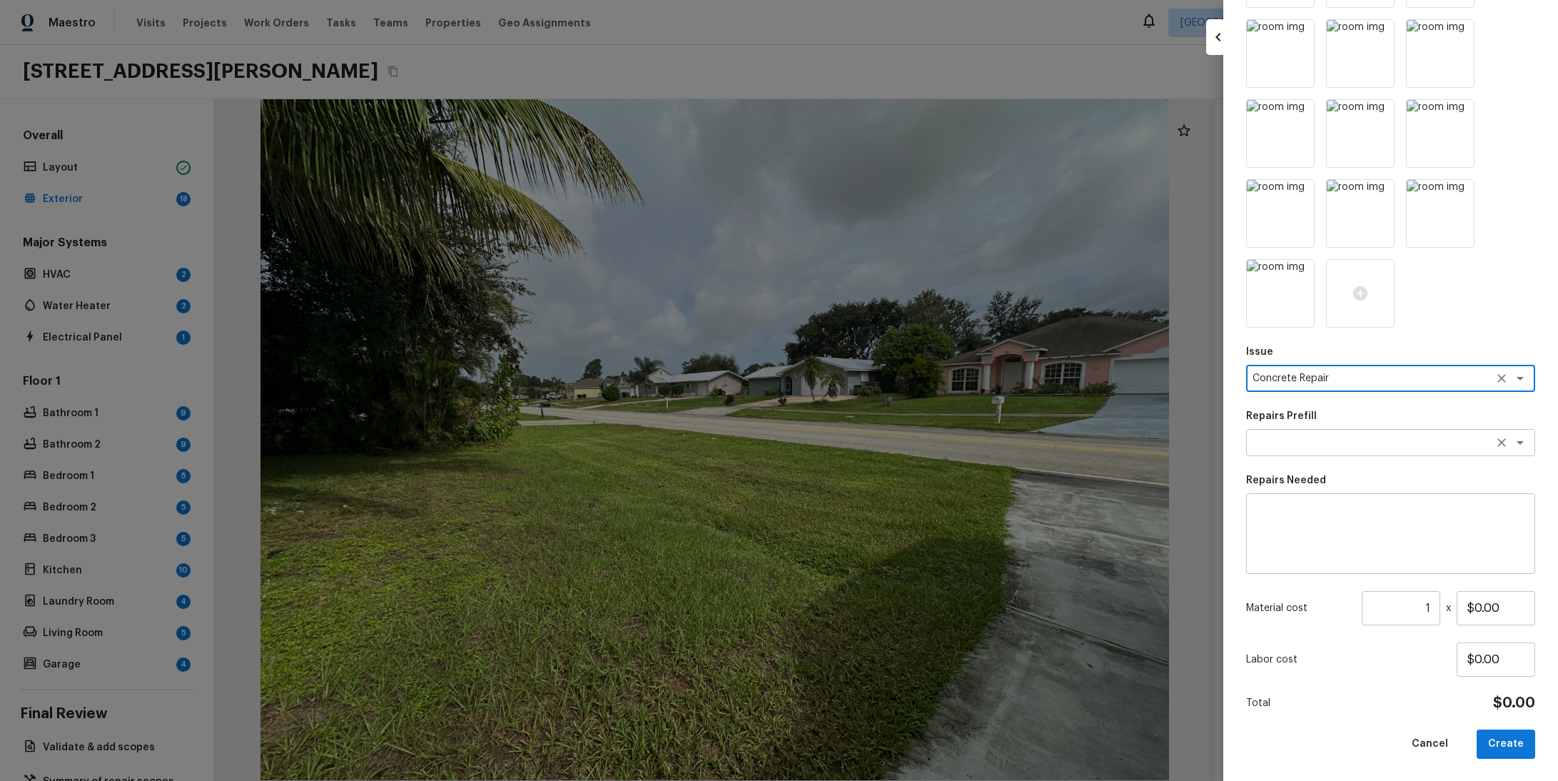
click at [1355, 445] on textarea at bounding box center [1371, 442] width 236 height 14
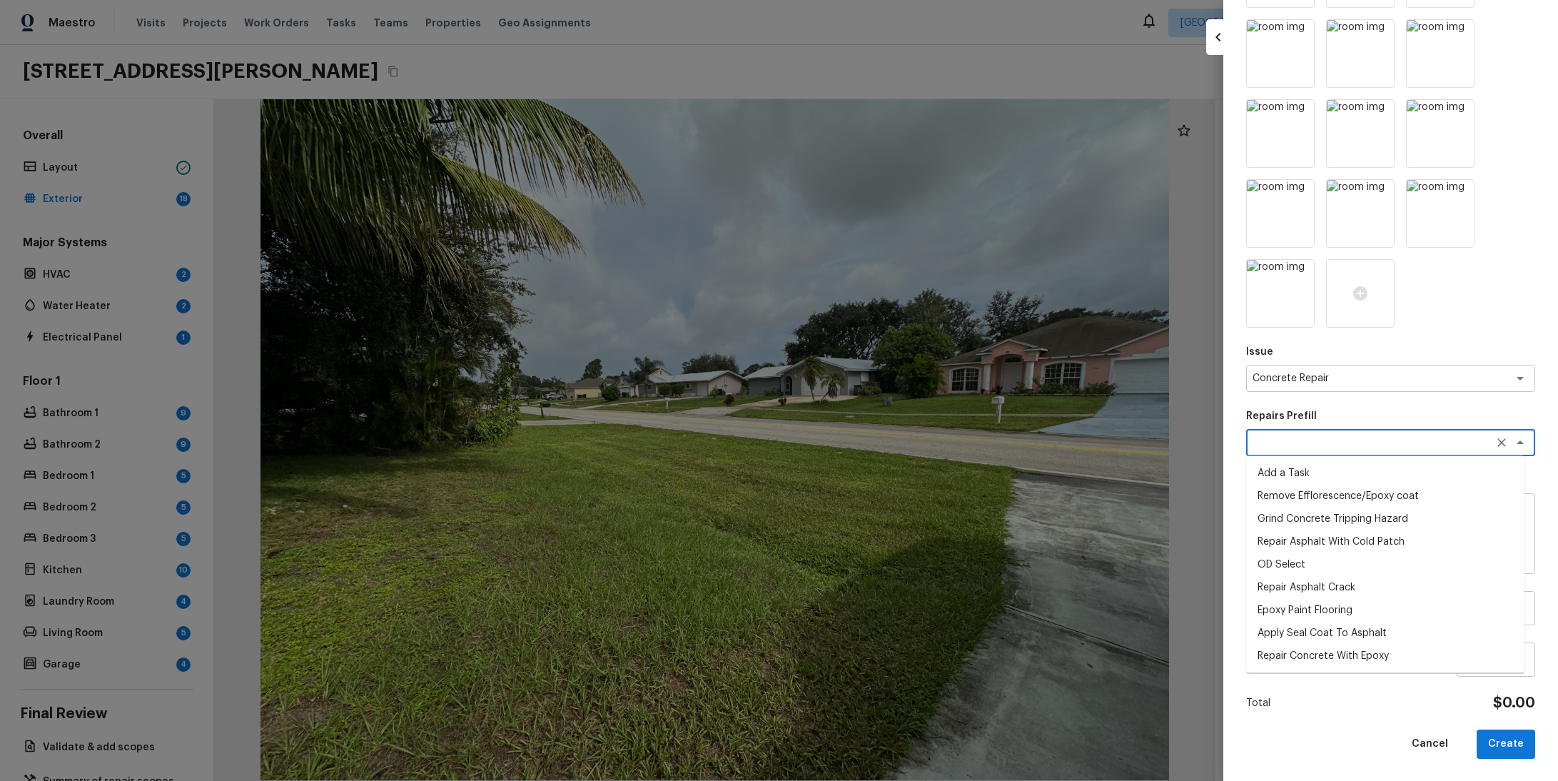
click at [1318, 563] on li "OD Select" at bounding box center [1385, 564] width 278 height 23
type textarea "OD Select"
type textarea "Refer to the agreed upon scope document for further details."
type input "$1.00"
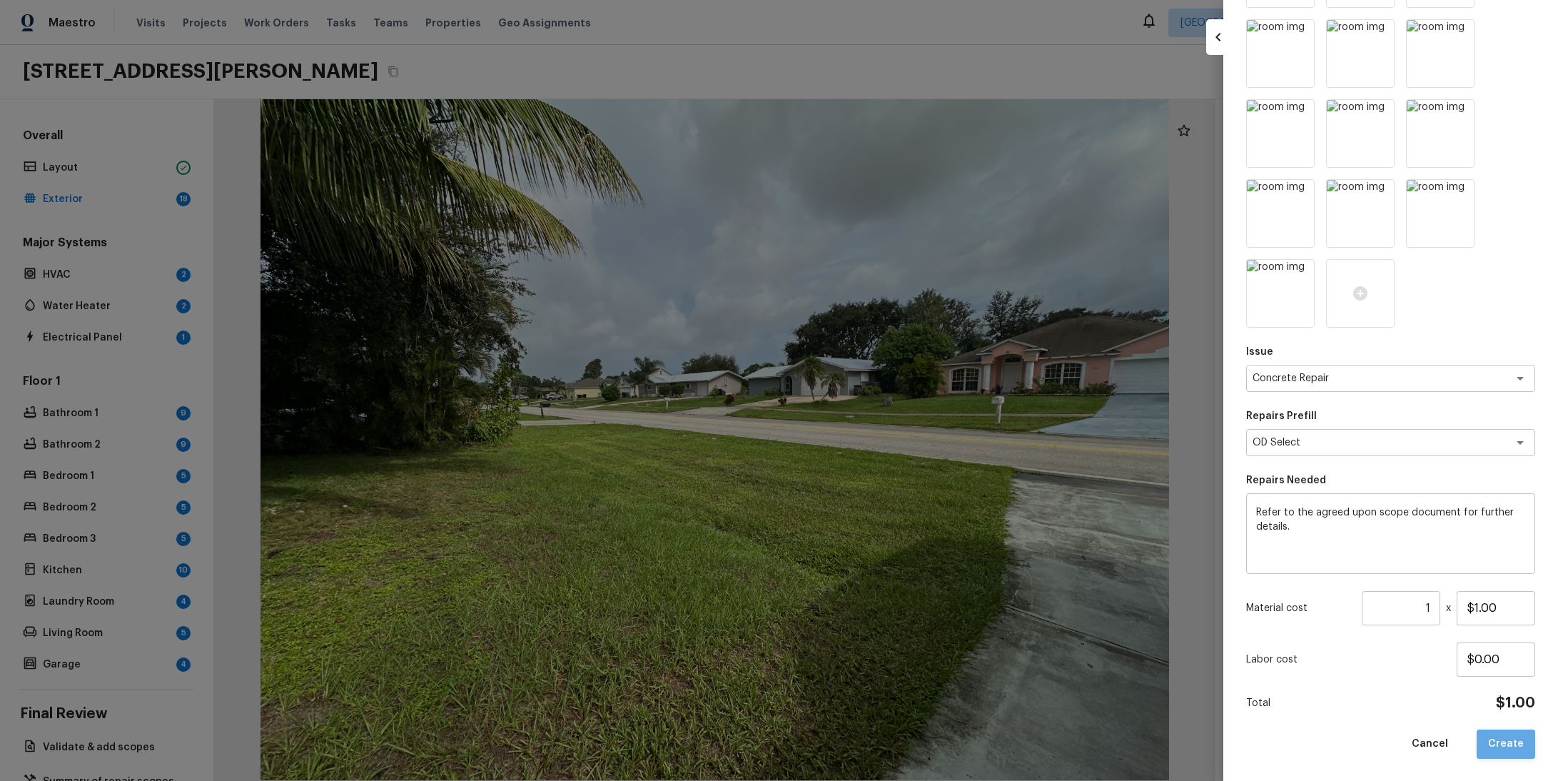
click at [1500, 734] on button "Create" at bounding box center [1506, 743] width 59 height 29
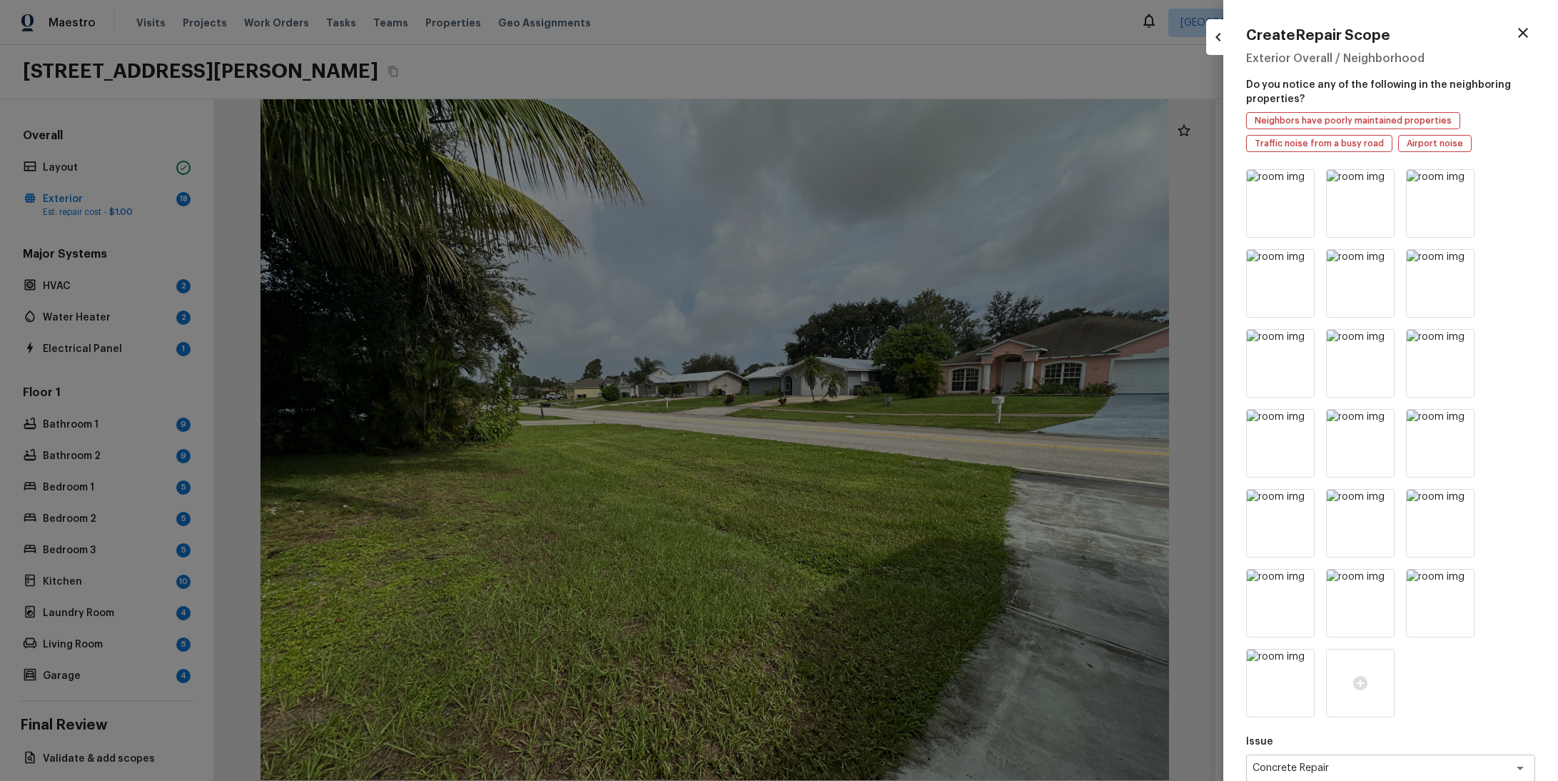
scroll to position [0, 0]
type input "$0.00"
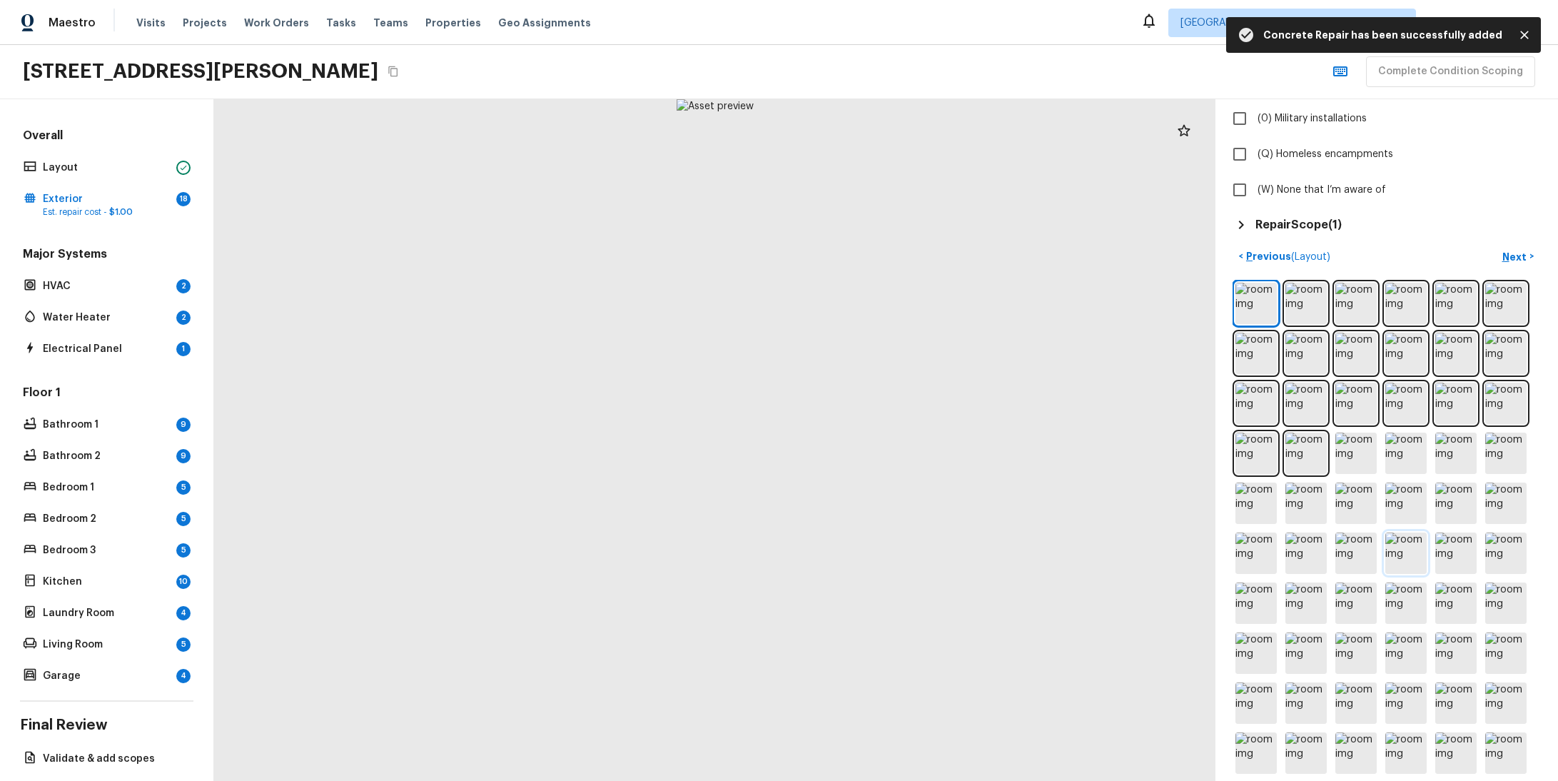
scroll to position [487, 0]
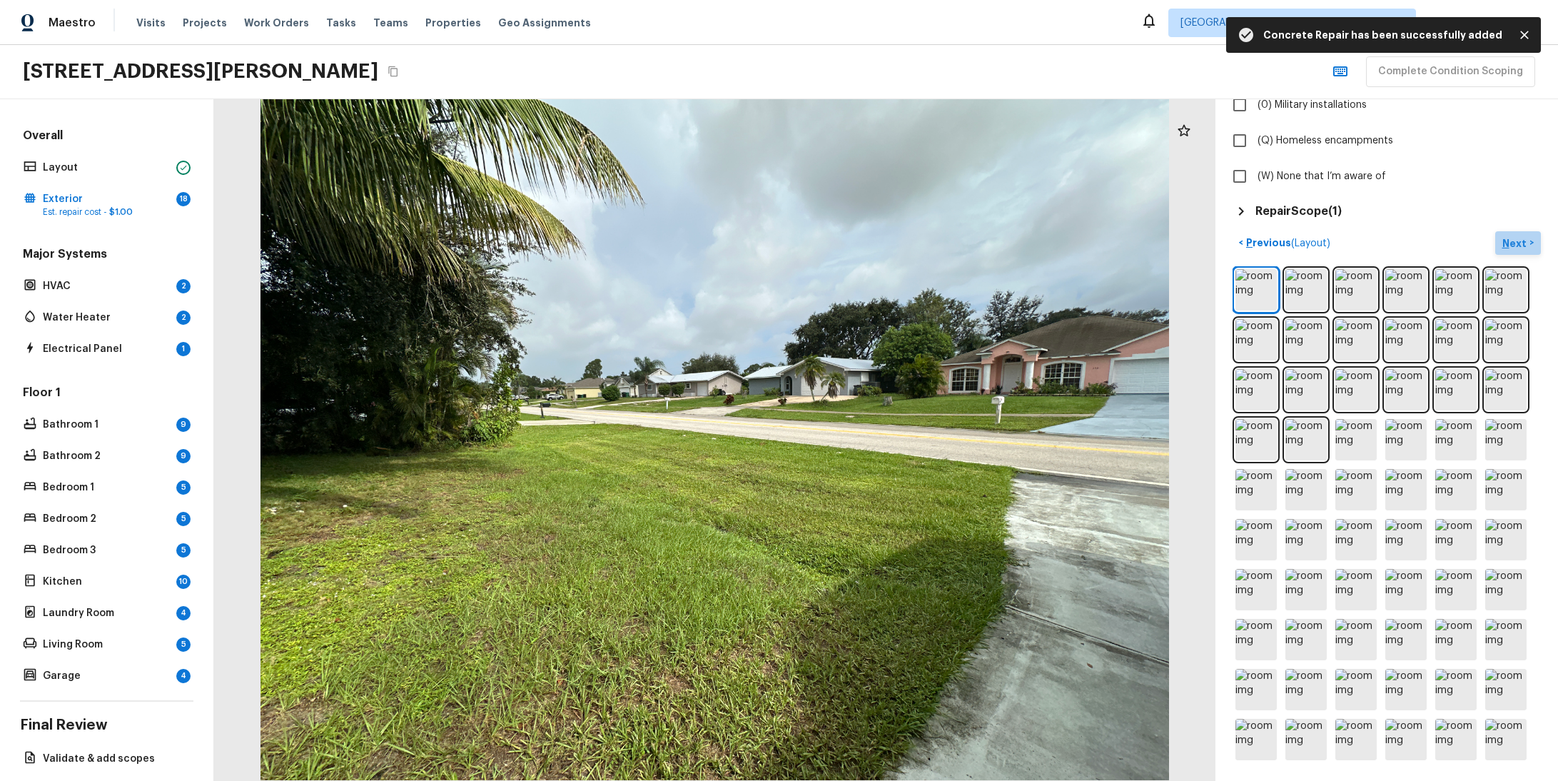
click at [1502, 237] on p "Next" at bounding box center [1515, 243] width 27 height 14
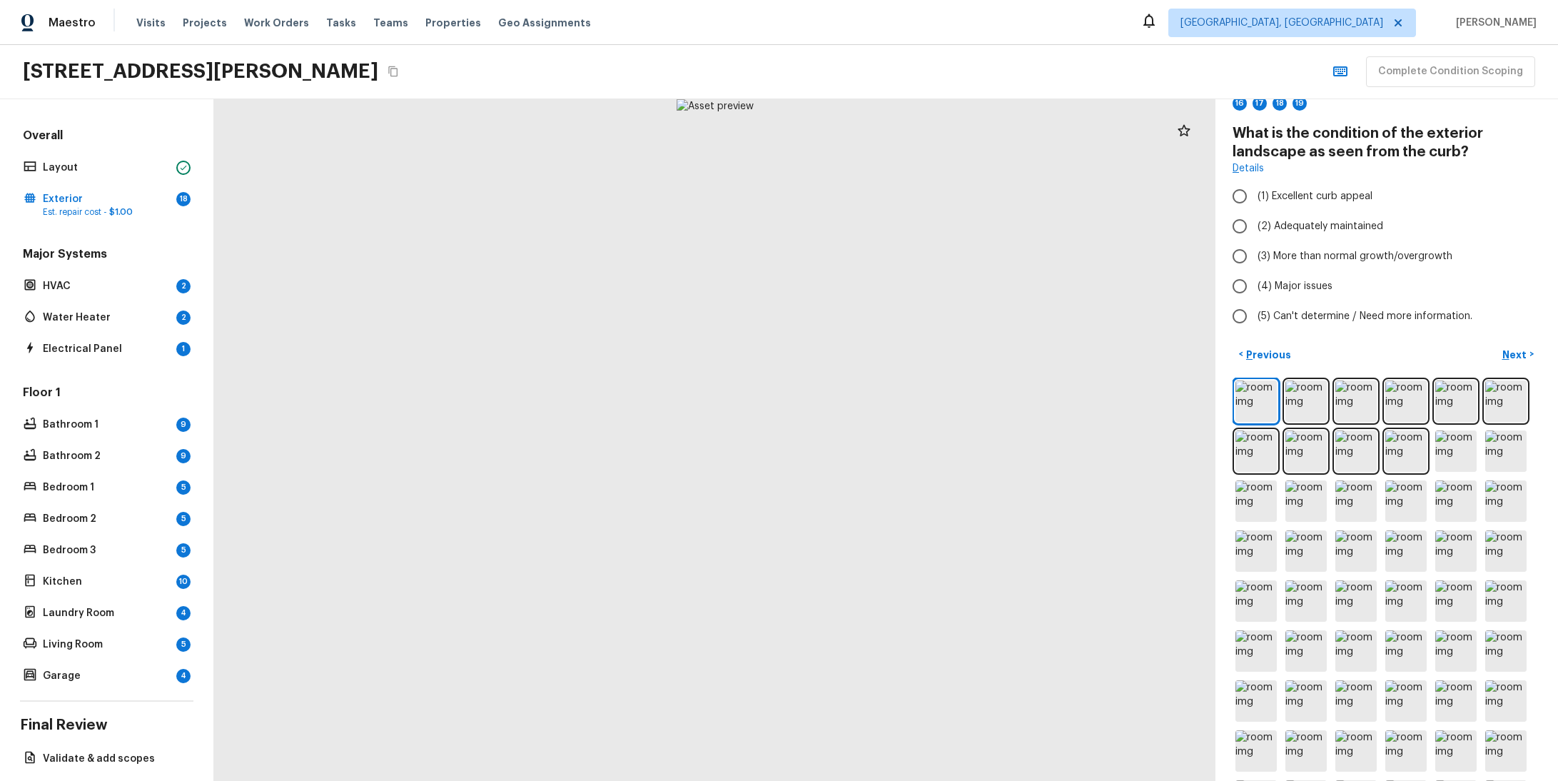
scroll to position [0, 0]
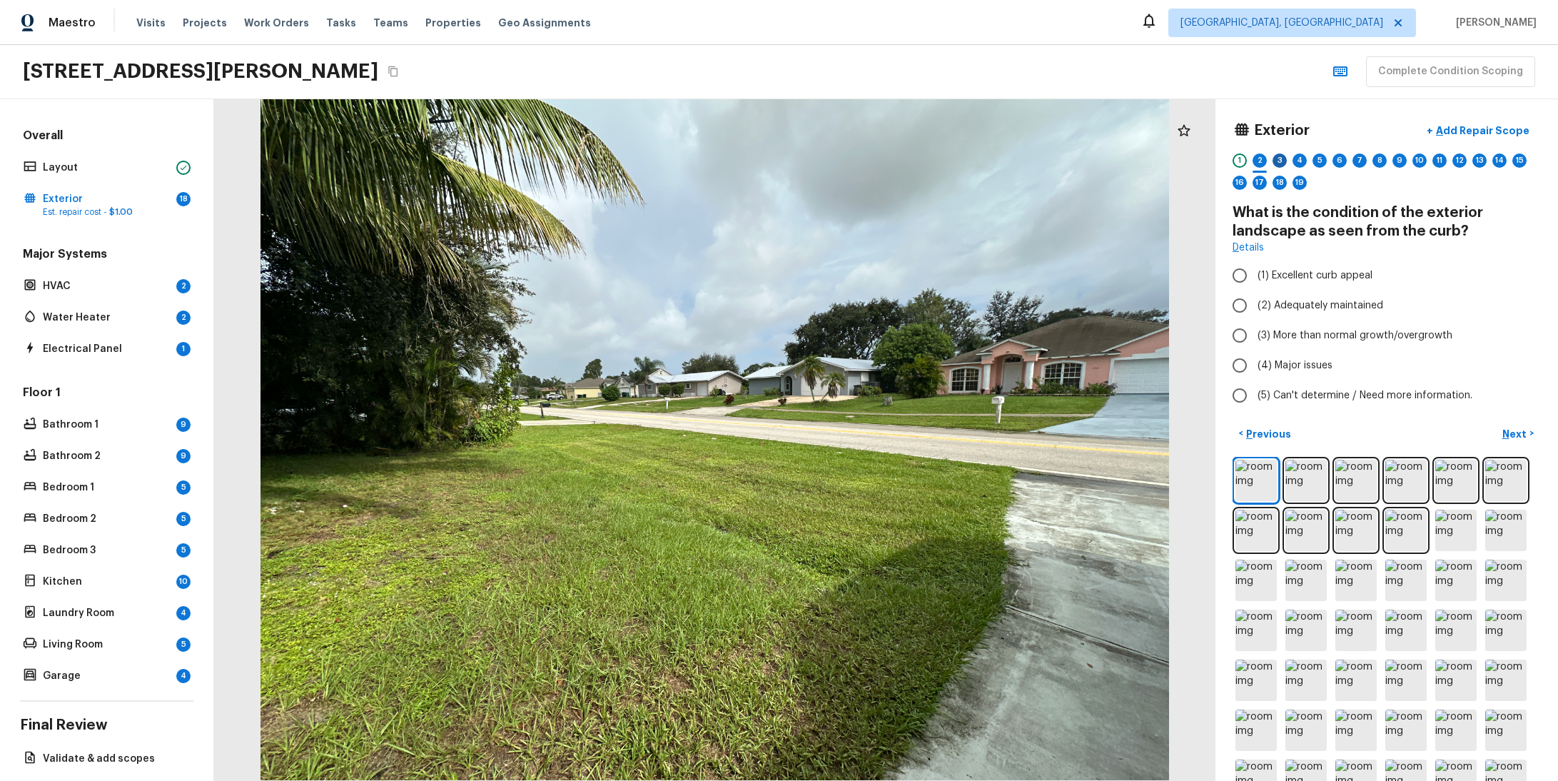
click at [1273, 162] on div "3" at bounding box center [1280, 160] width 14 height 14
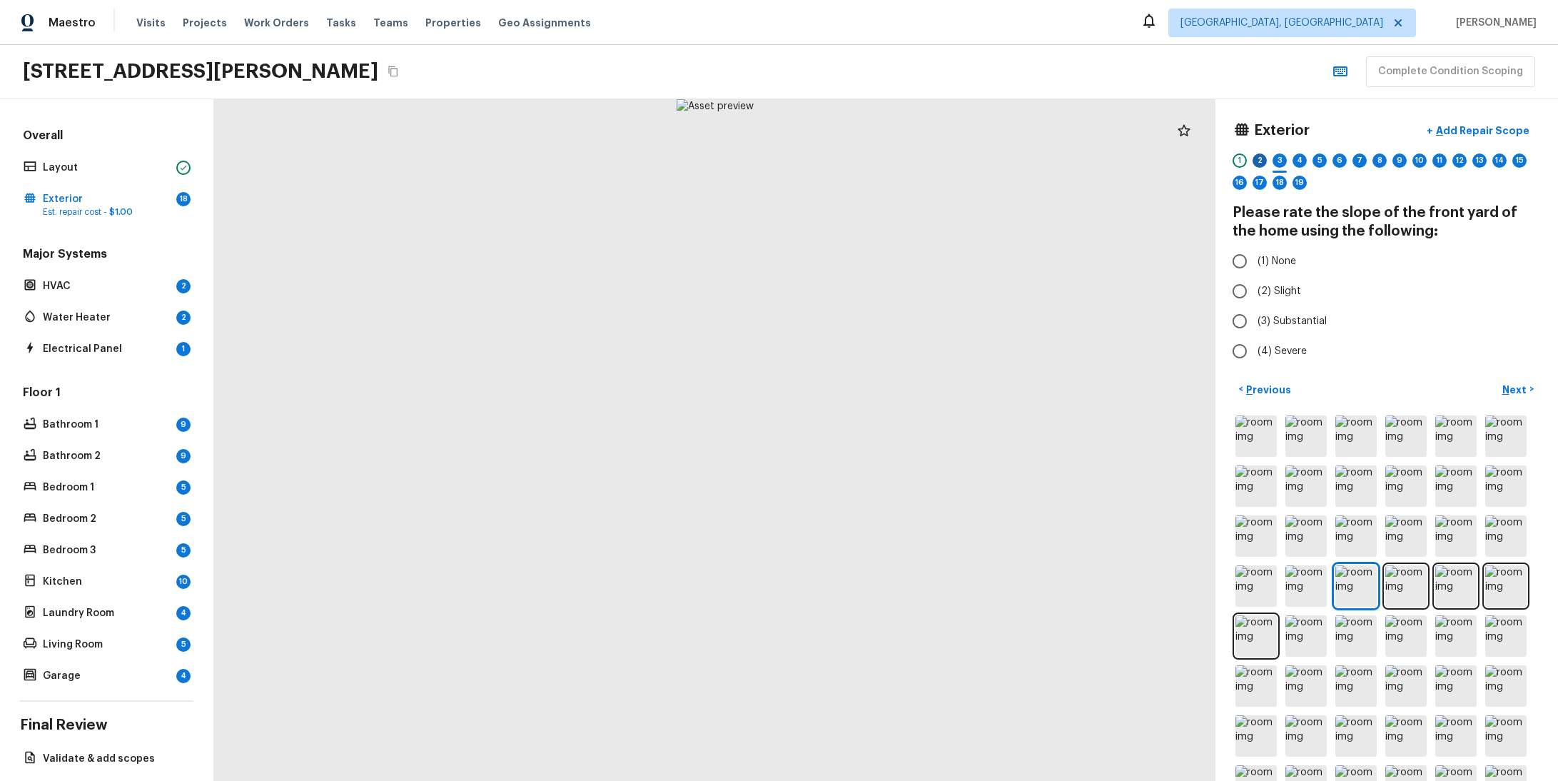
click at [1253, 159] on div "2" at bounding box center [1260, 160] width 14 height 14
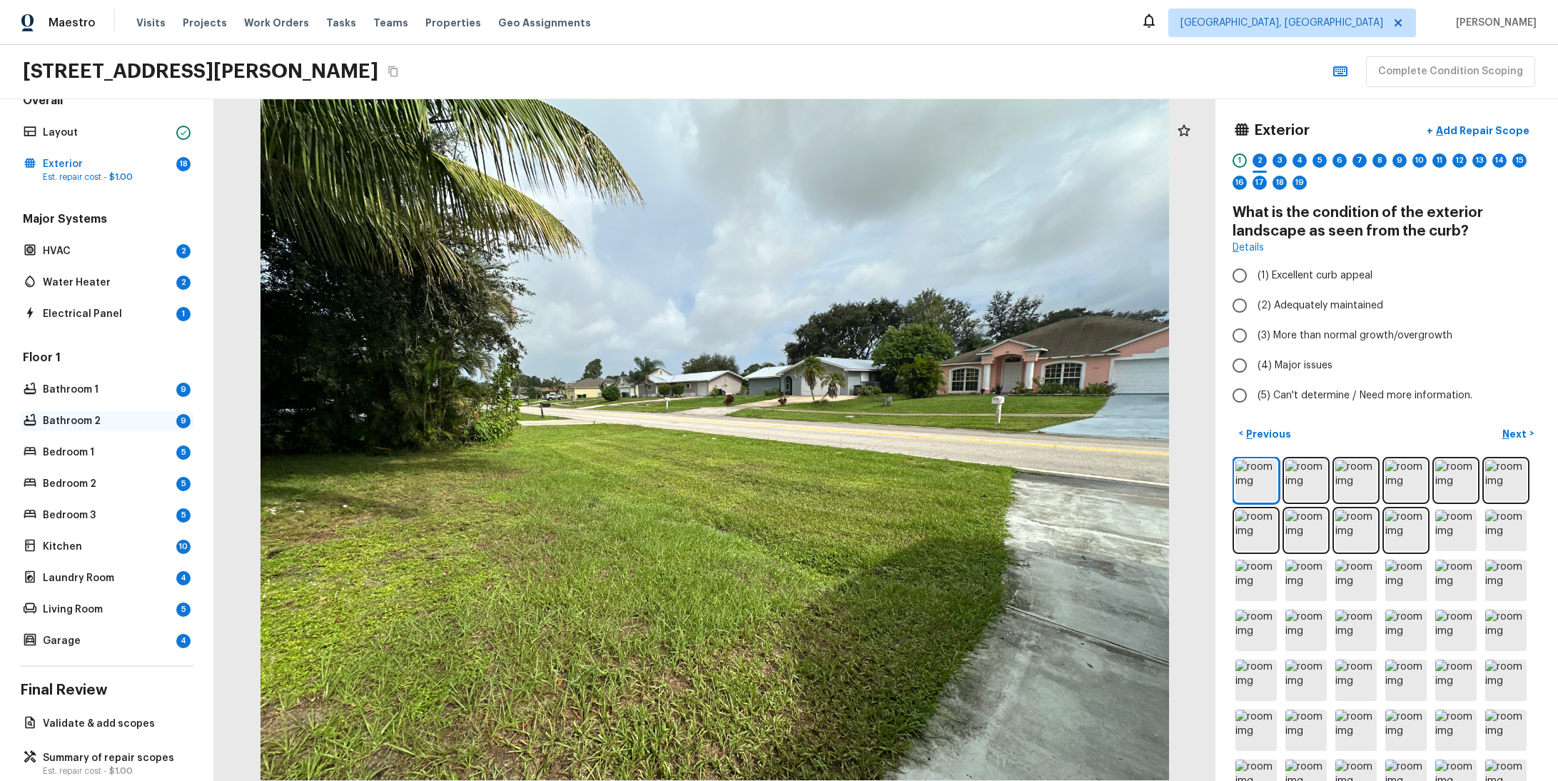
scroll to position [73, 0]
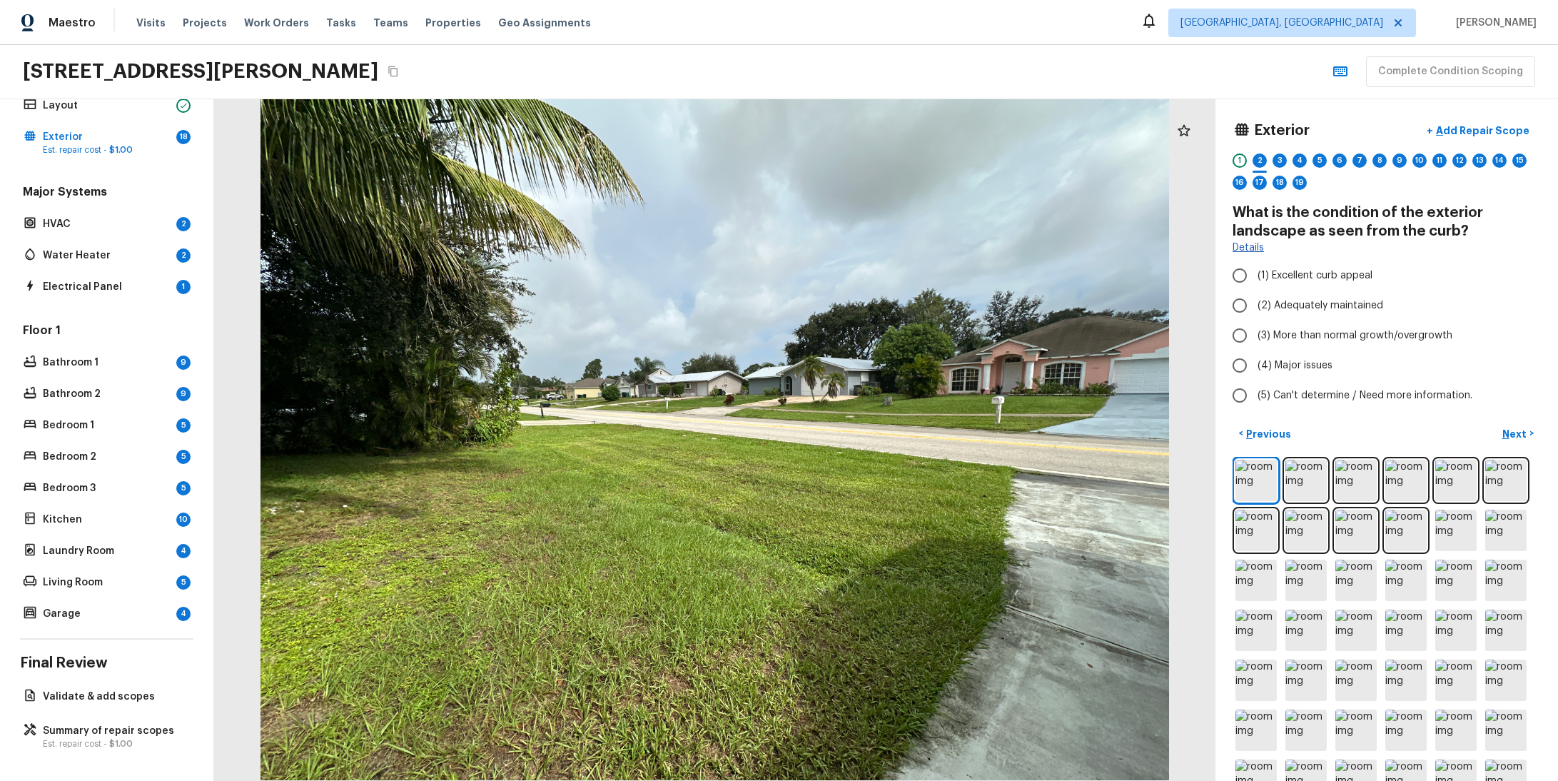
click at [1248, 246] on link "Details" at bounding box center [1248, 248] width 31 height 14
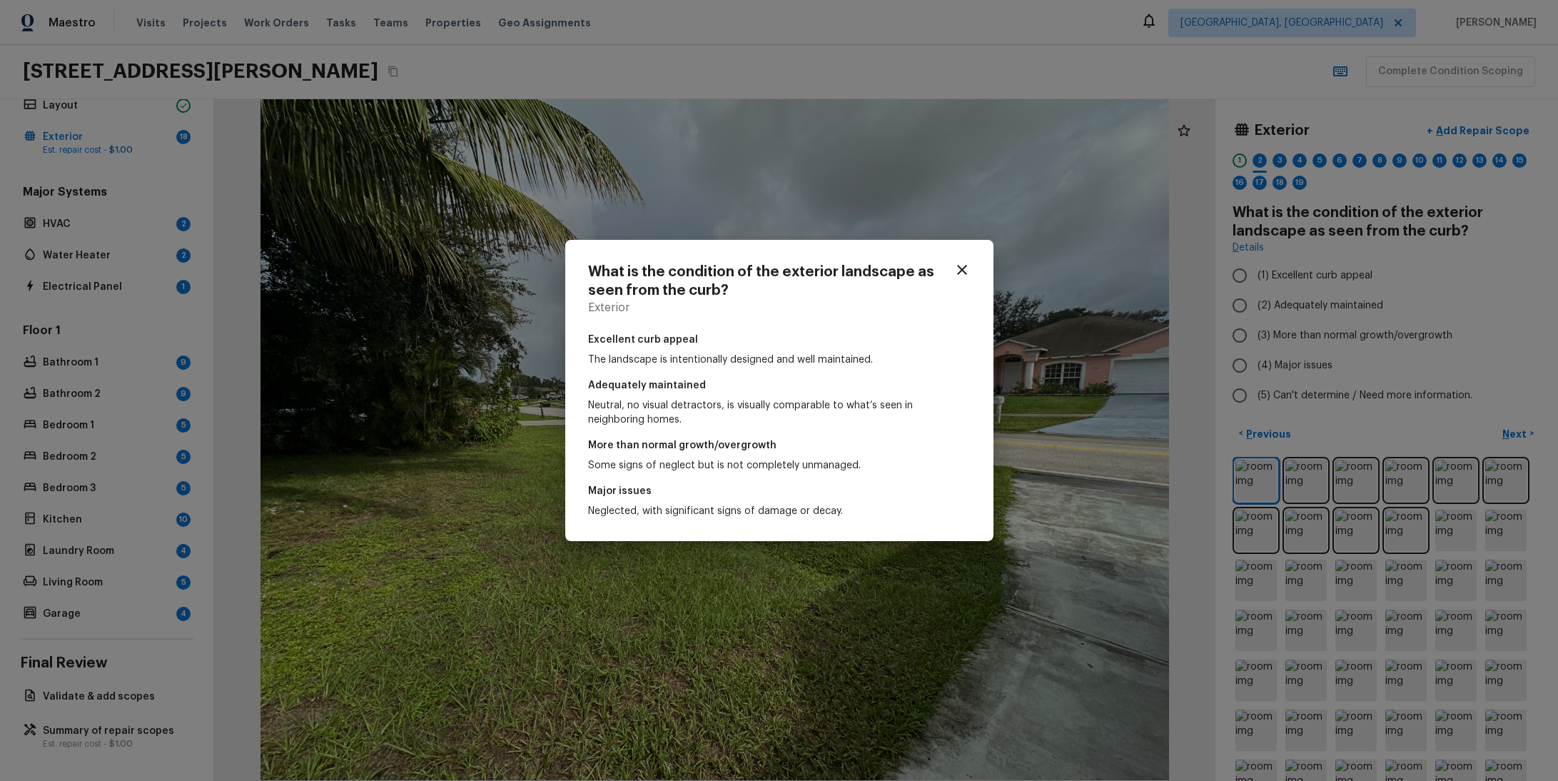
click at [968, 265] on icon "button" at bounding box center [962, 269] width 17 height 17
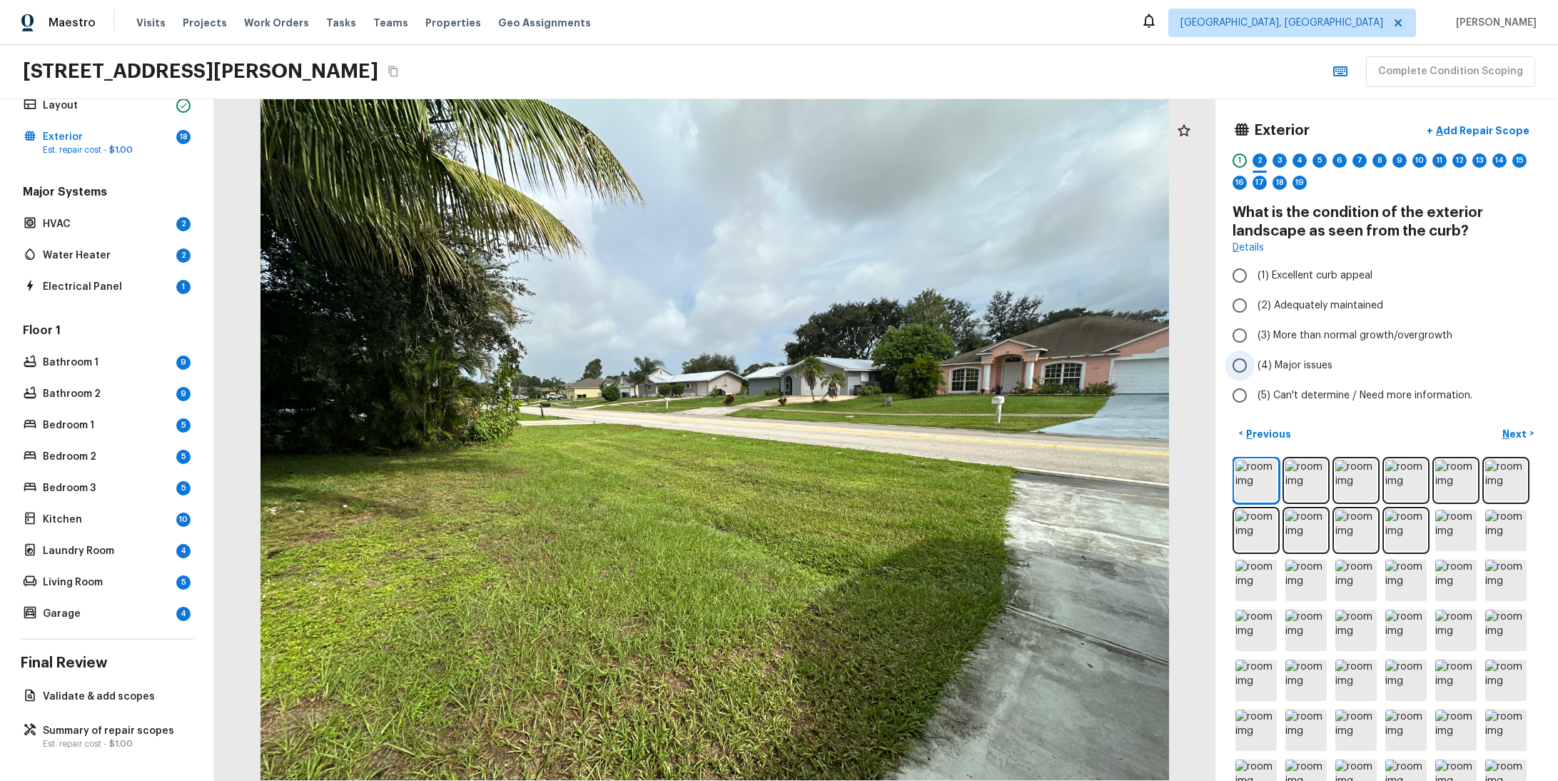
click at [1298, 358] on span "(4) Major issues" at bounding box center [1295, 365] width 75 height 14
click at [1255, 358] on input "(4) Major issues" at bounding box center [1240, 365] width 30 height 30
radio input "true"
click at [1288, 338] on span "(3) More than normal growth/overgrowth" at bounding box center [1355, 335] width 195 height 14
click at [1255, 338] on input "(3) More than normal growth/overgrowth" at bounding box center [1240, 335] width 30 height 30
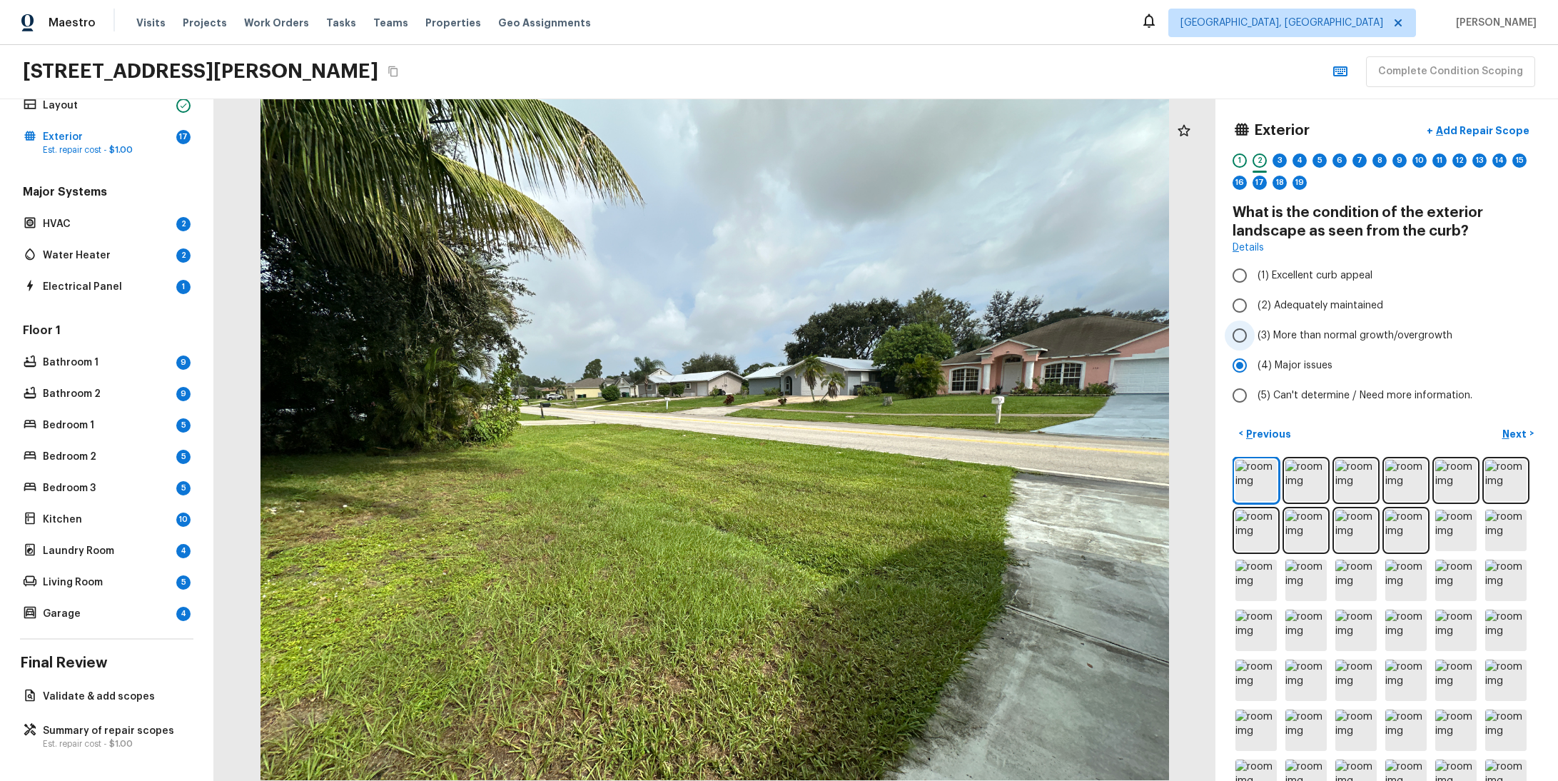
radio input "true"
click at [1502, 433] on p "Next" at bounding box center [1515, 434] width 27 height 14
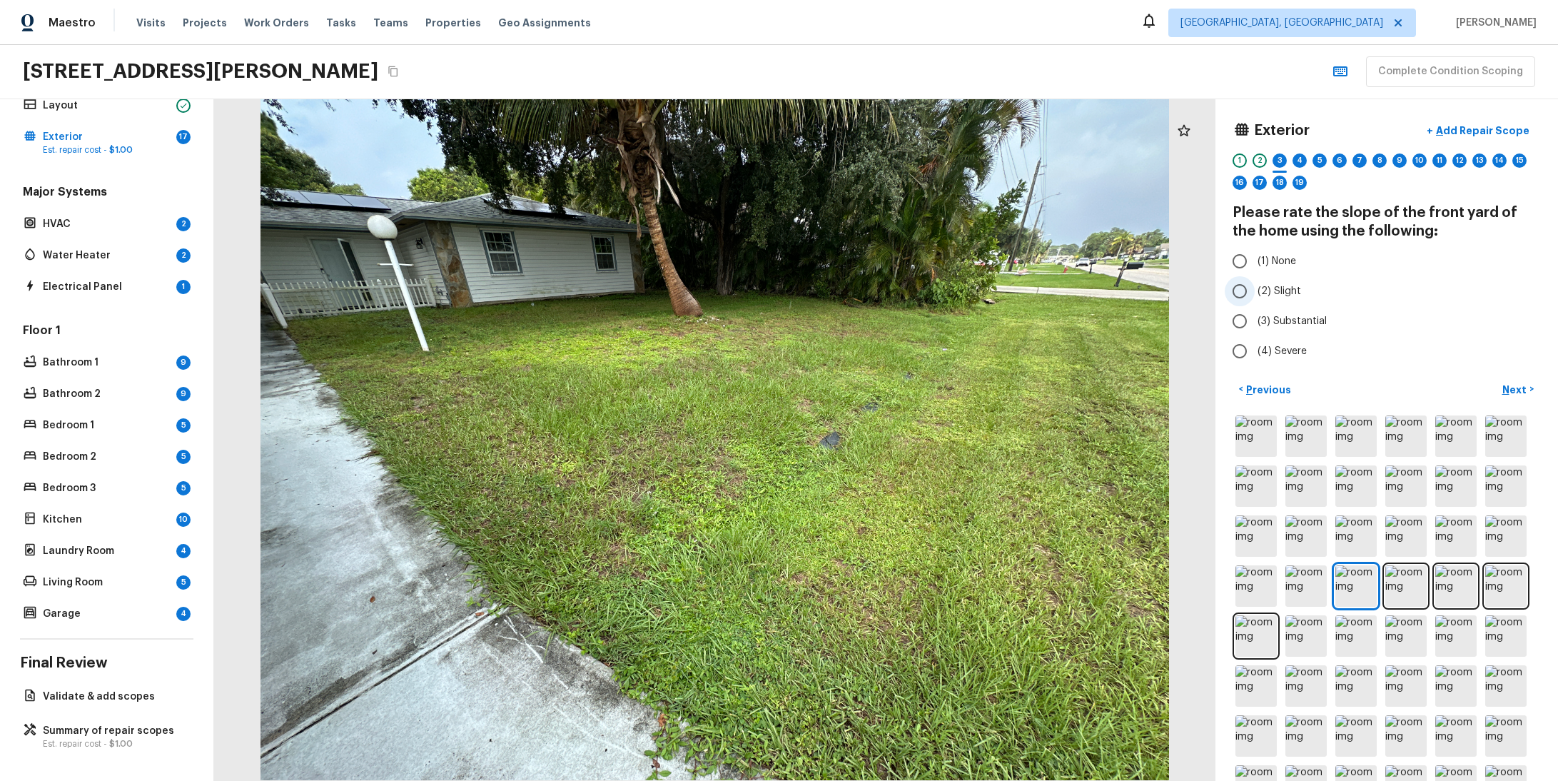
click at [1255, 283] on label "(2) Slight" at bounding box center [1377, 291] width 305 height 30
click at [1255, 283] on input "(2) Slight" at bounding box center [1240, 291] width 30 height 30
radio input "true"
click at [1502, 388] on p "Next" at bounding box center [1515, 390] width 27 height 14
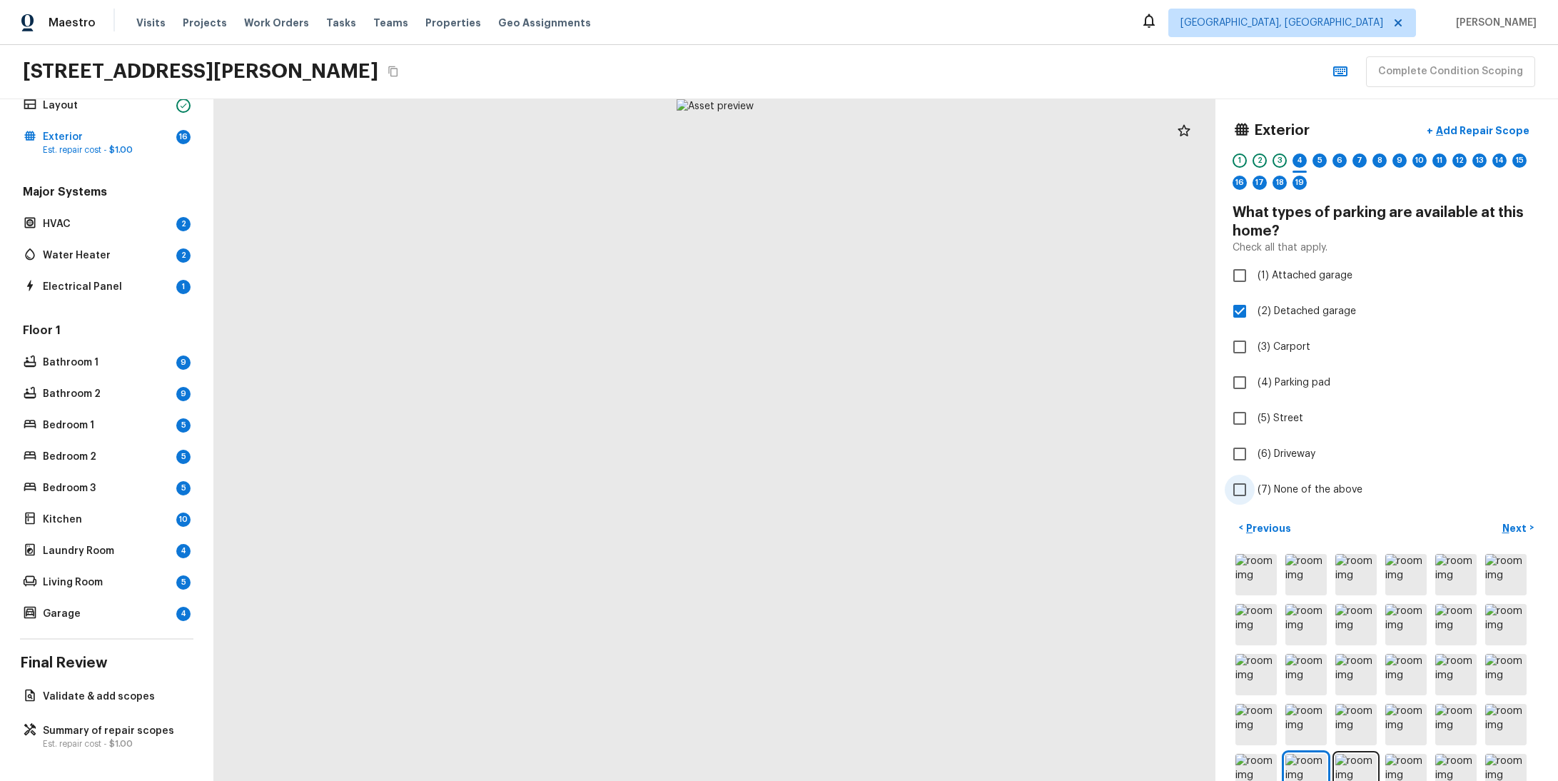
checkbox input "true"
click at [1502, 525] on p "Next" at bounding box center [1515, 528] width 27 height 14
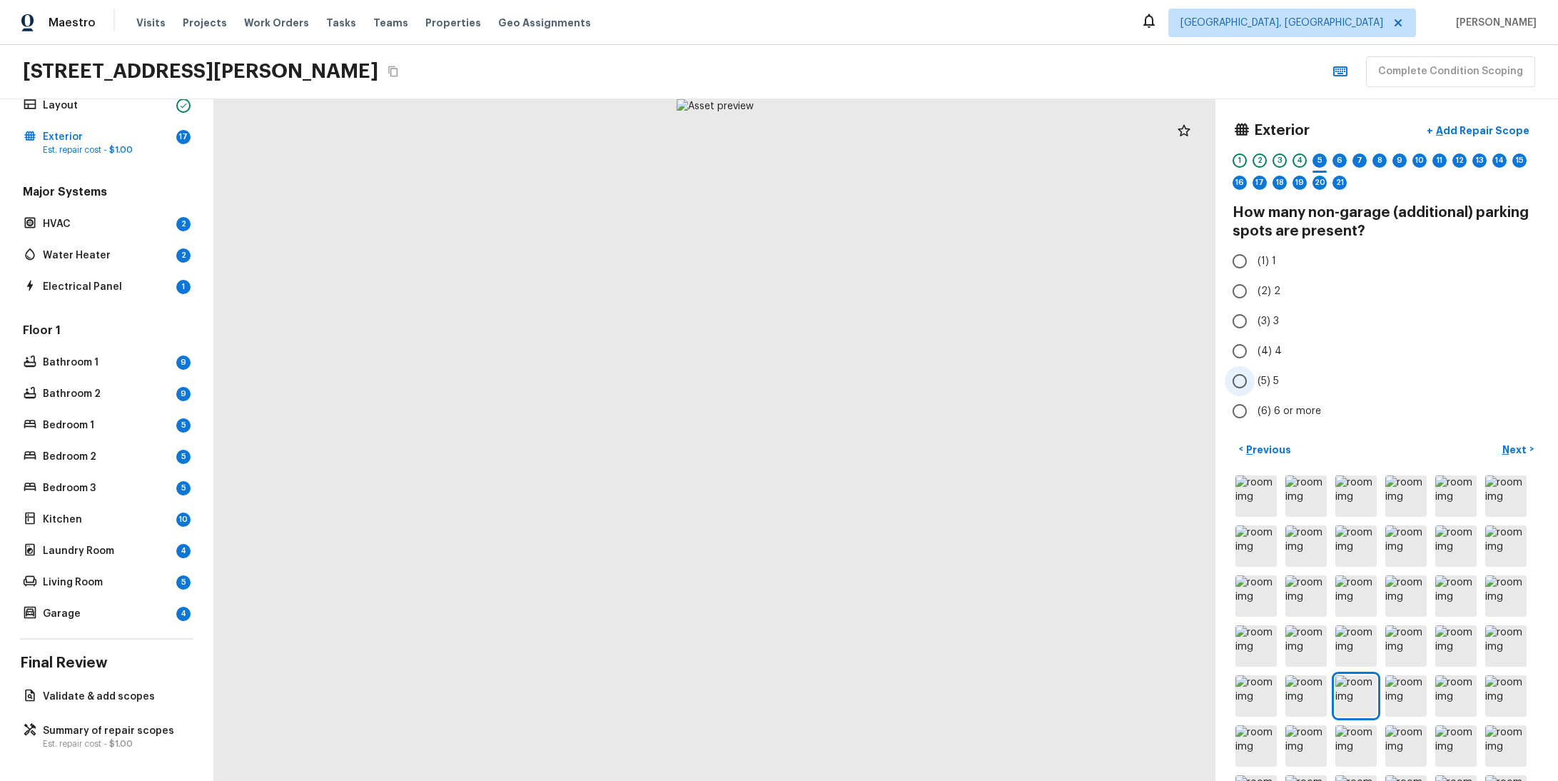
radio input "true"
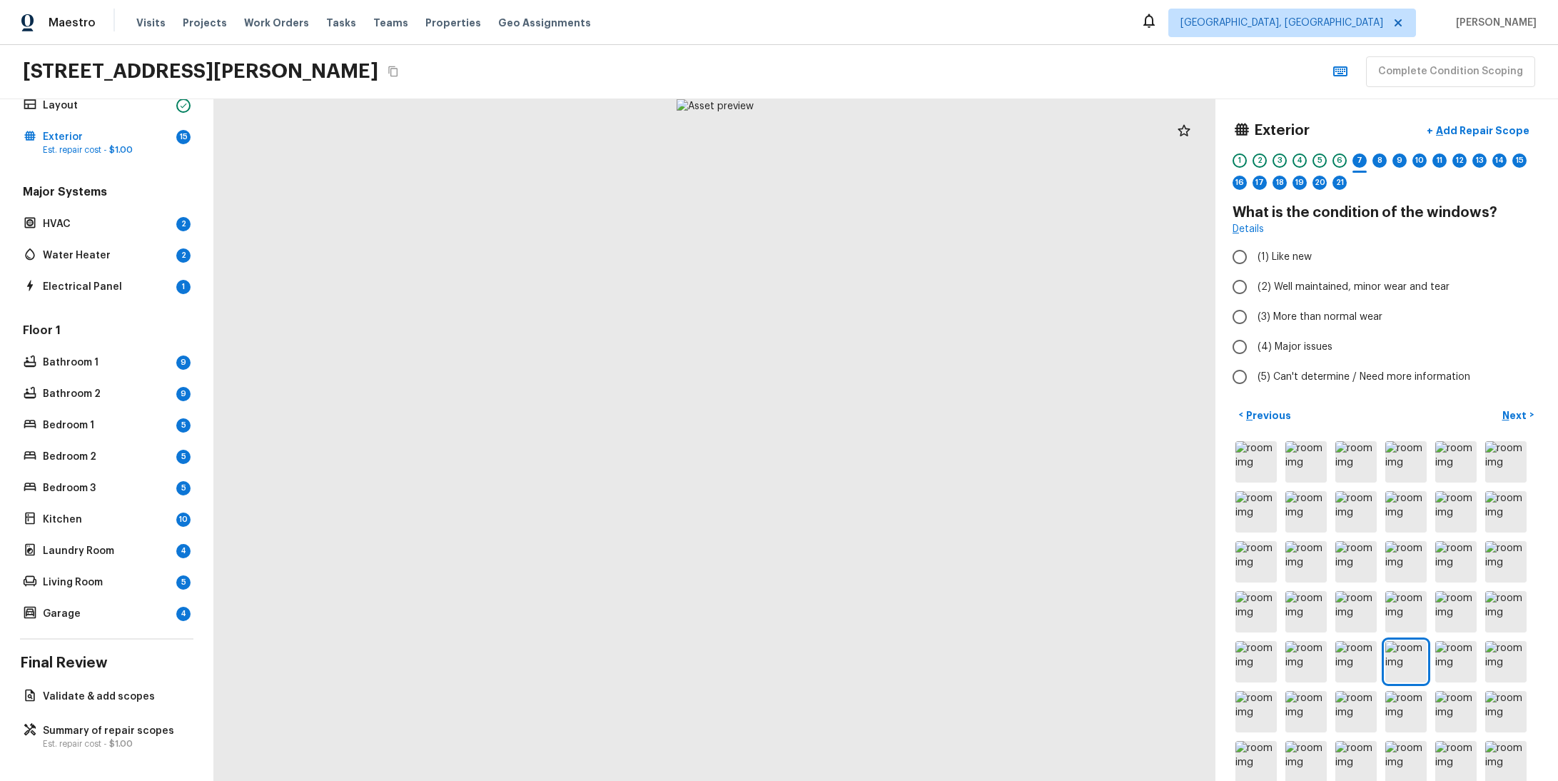
radio input "true"
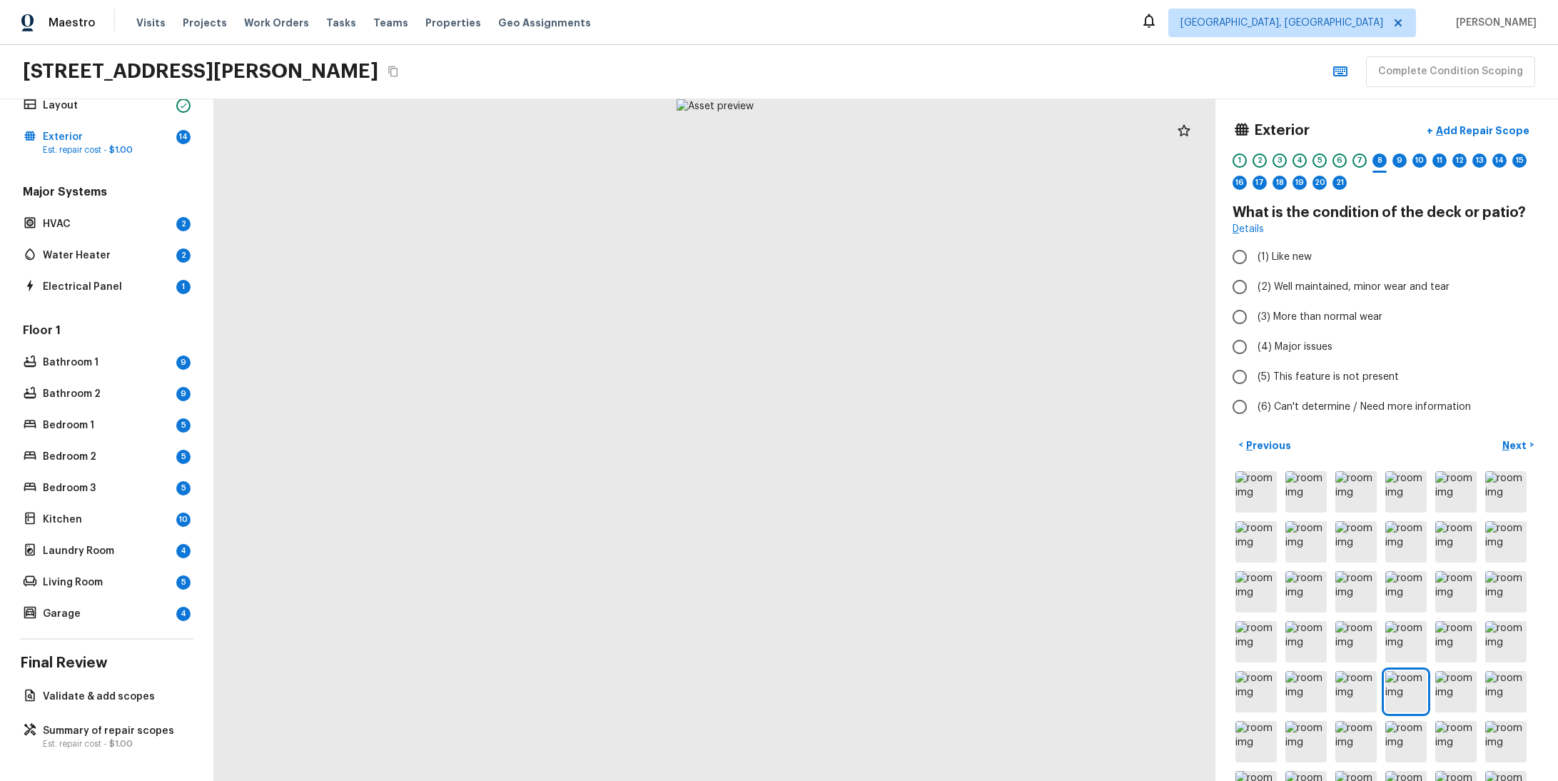
radio input "true"
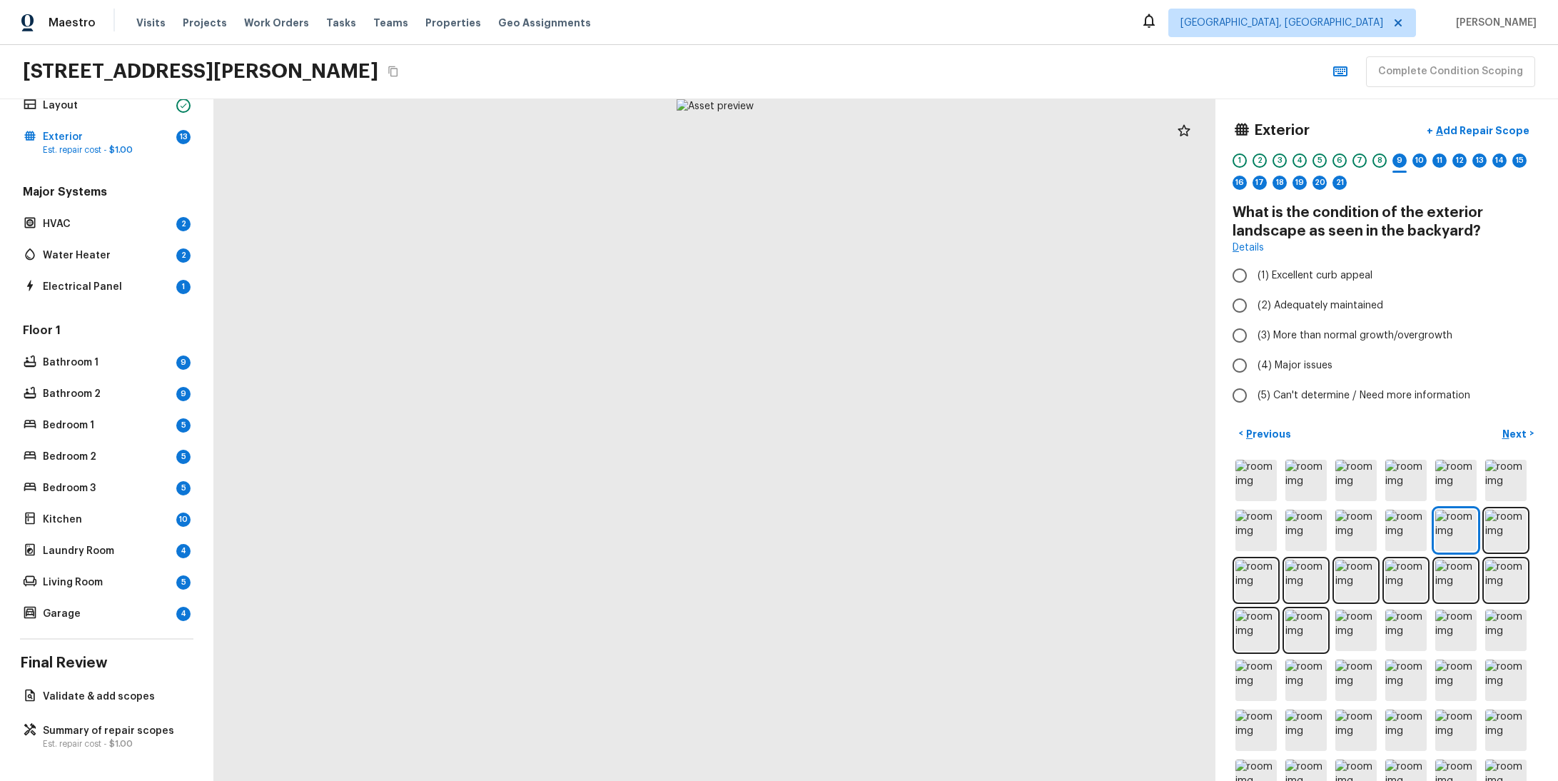
radio input "true"
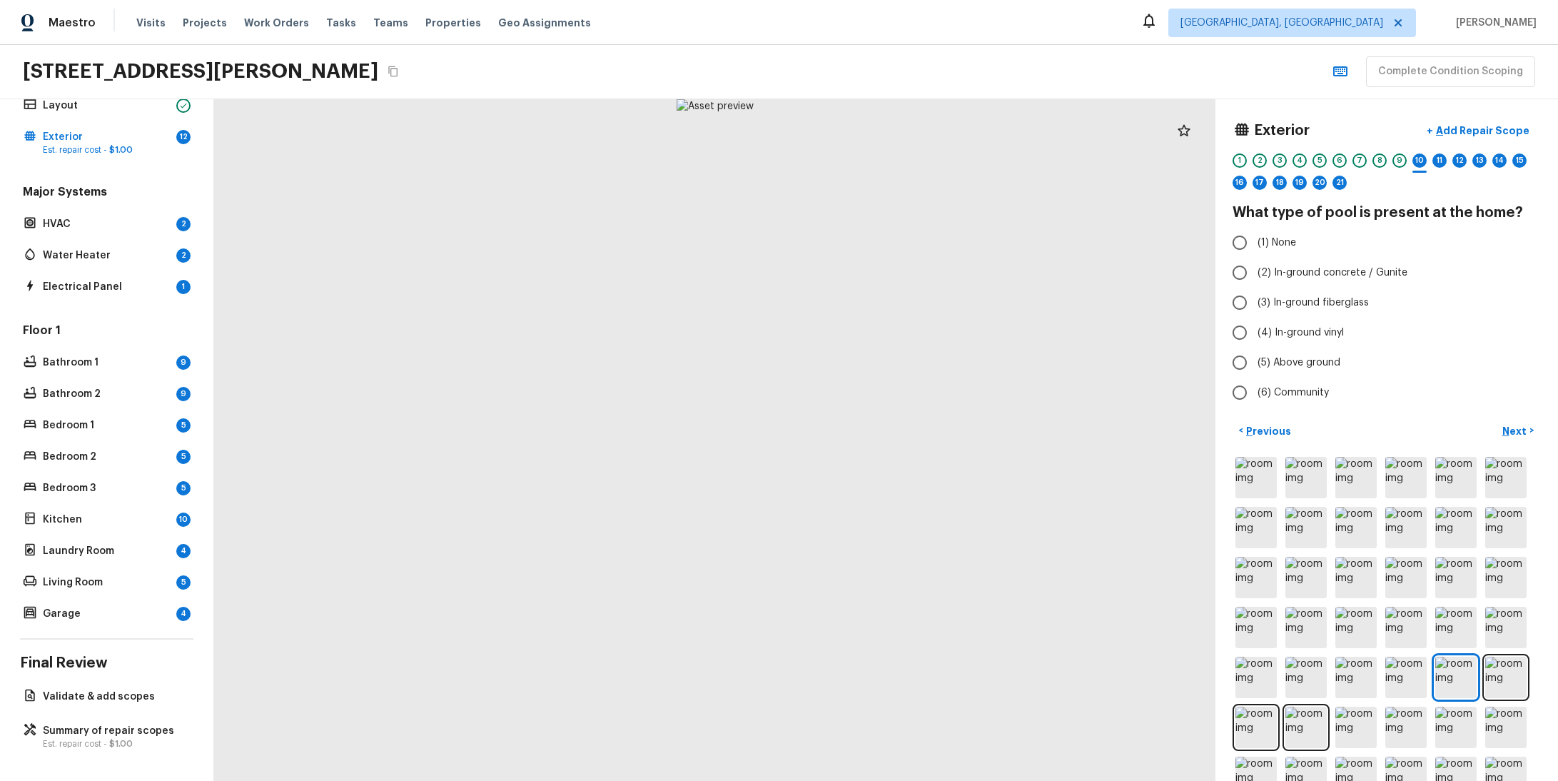
radio input "true"
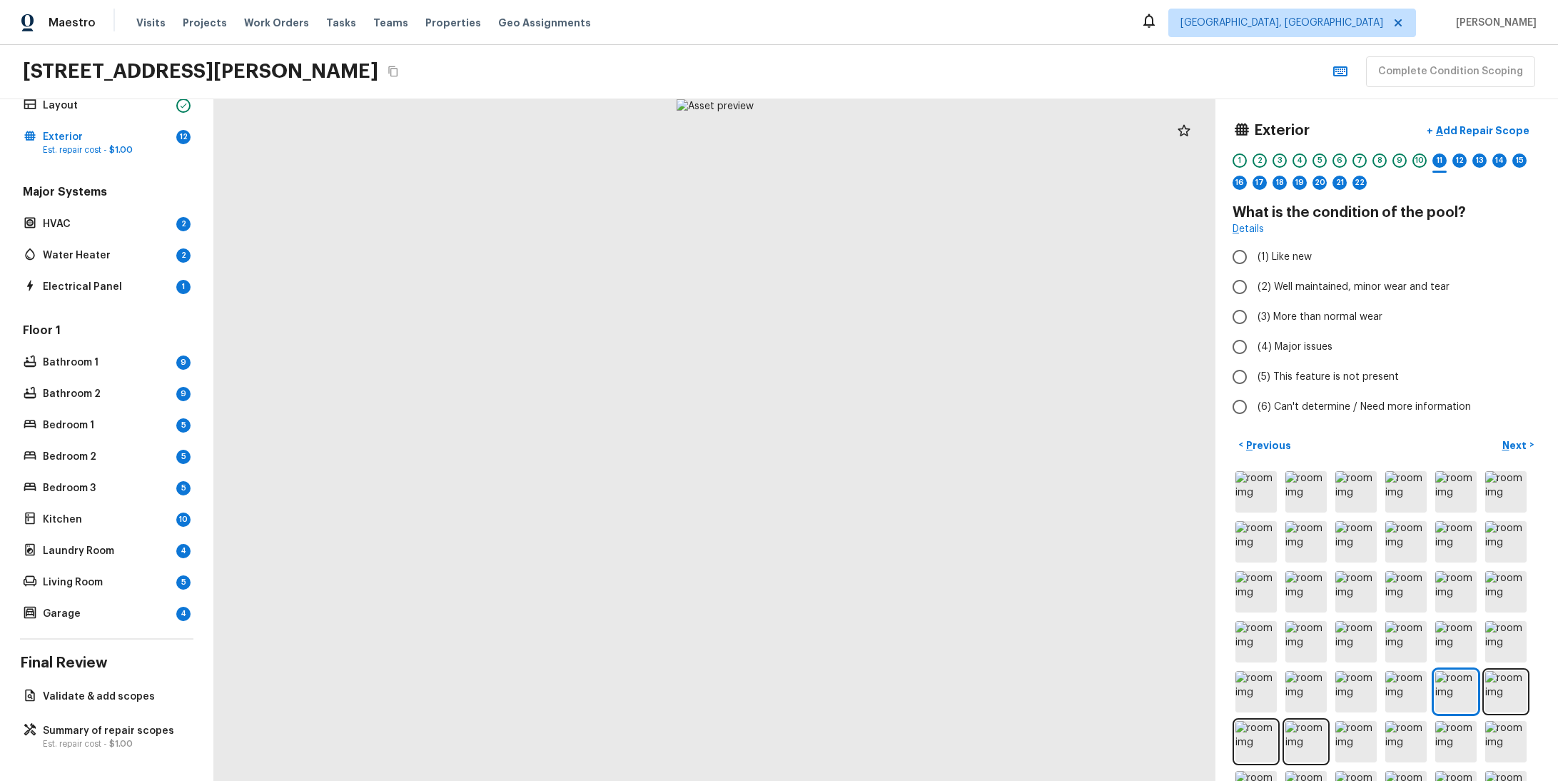
radio input "true"
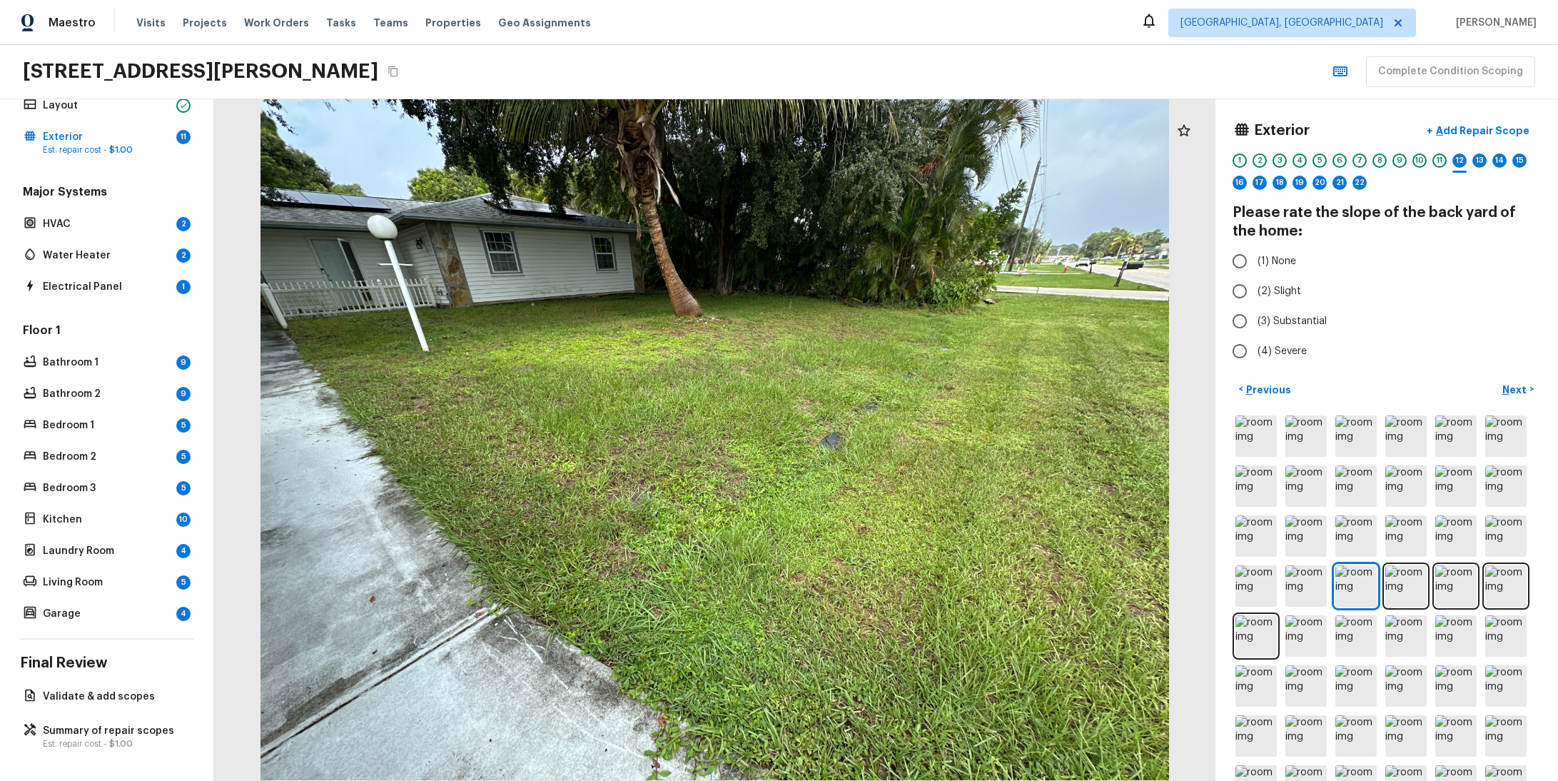
radio input "true"
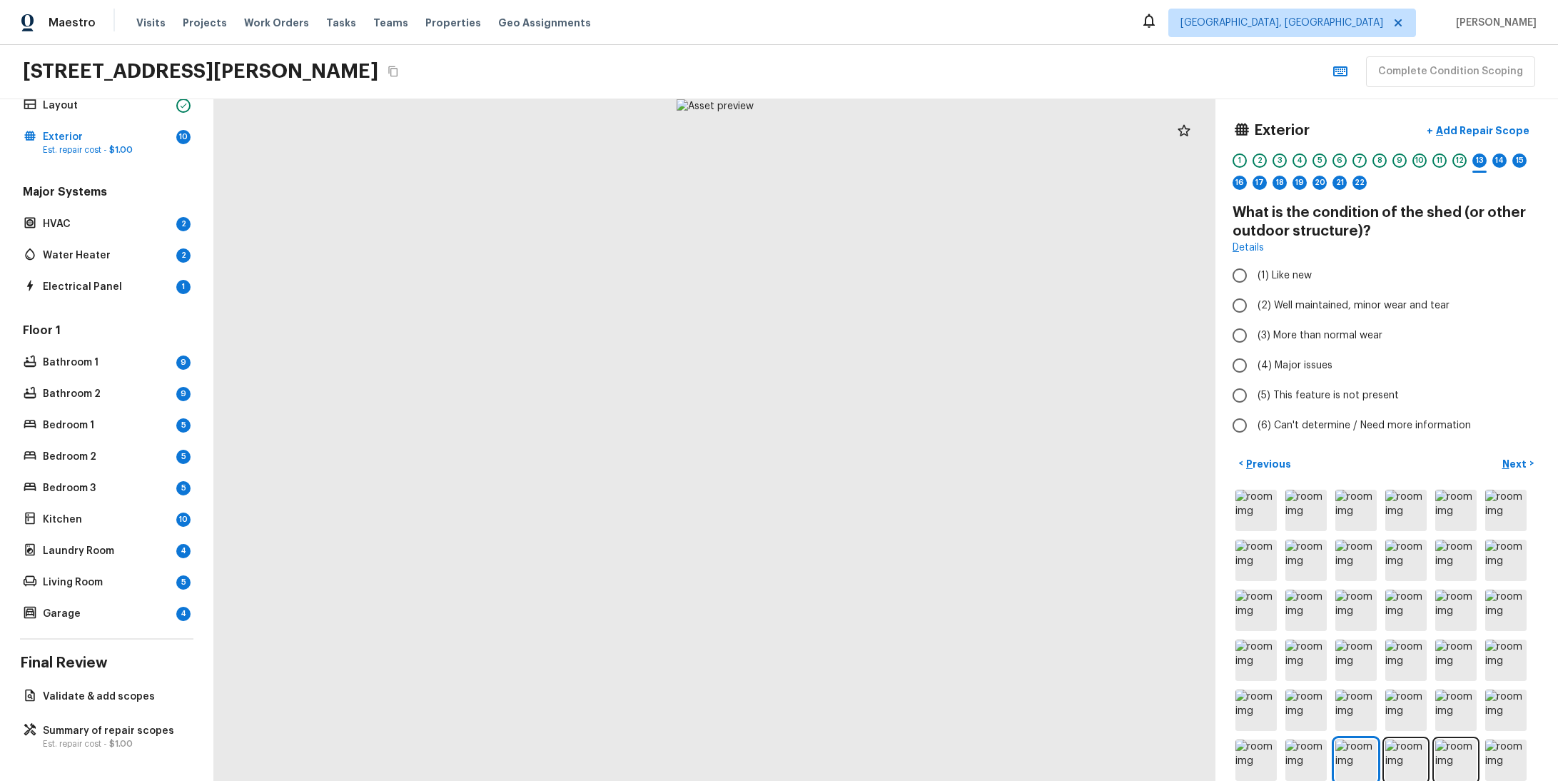
radio input "true"
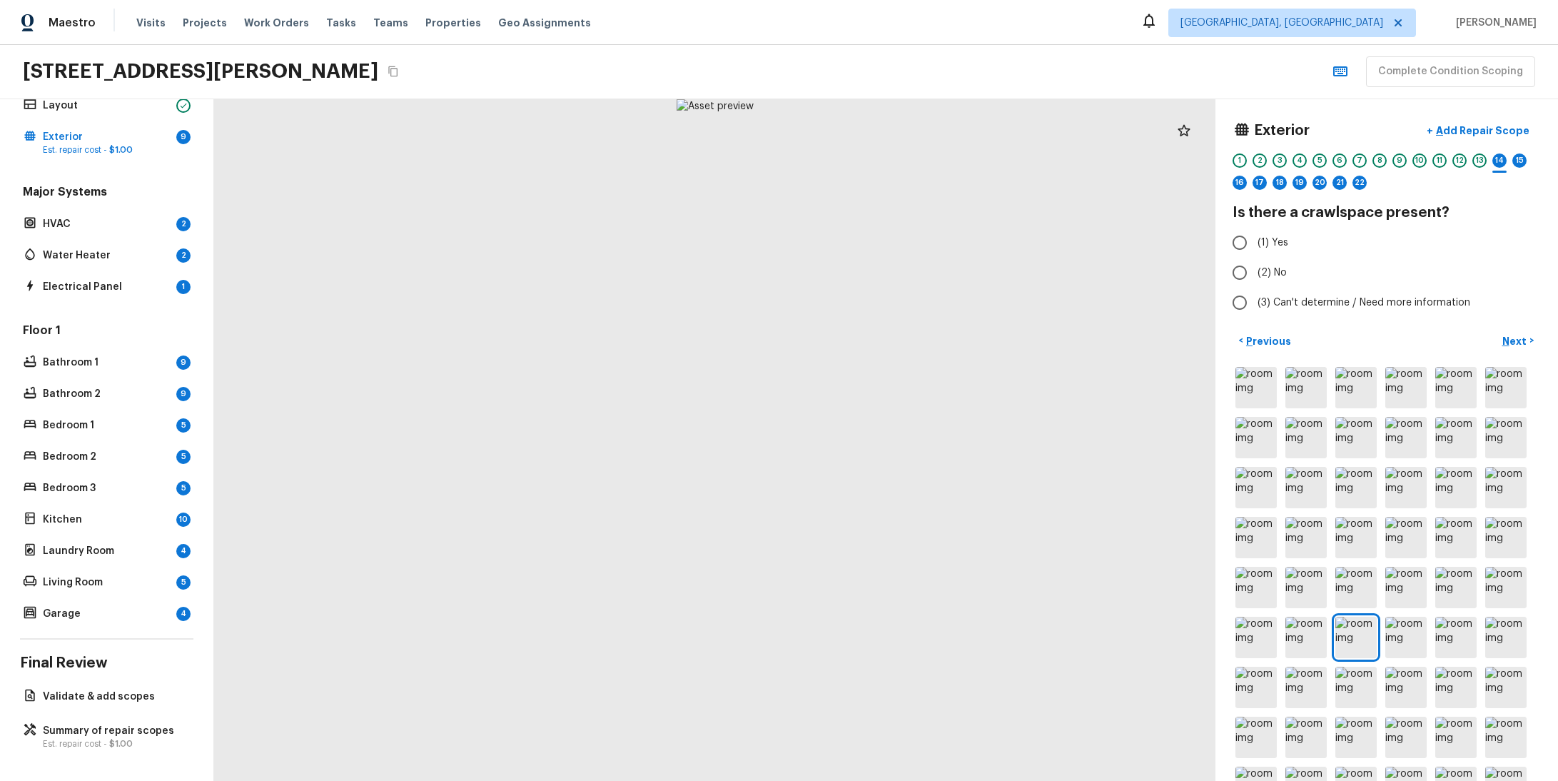
radio input "true"
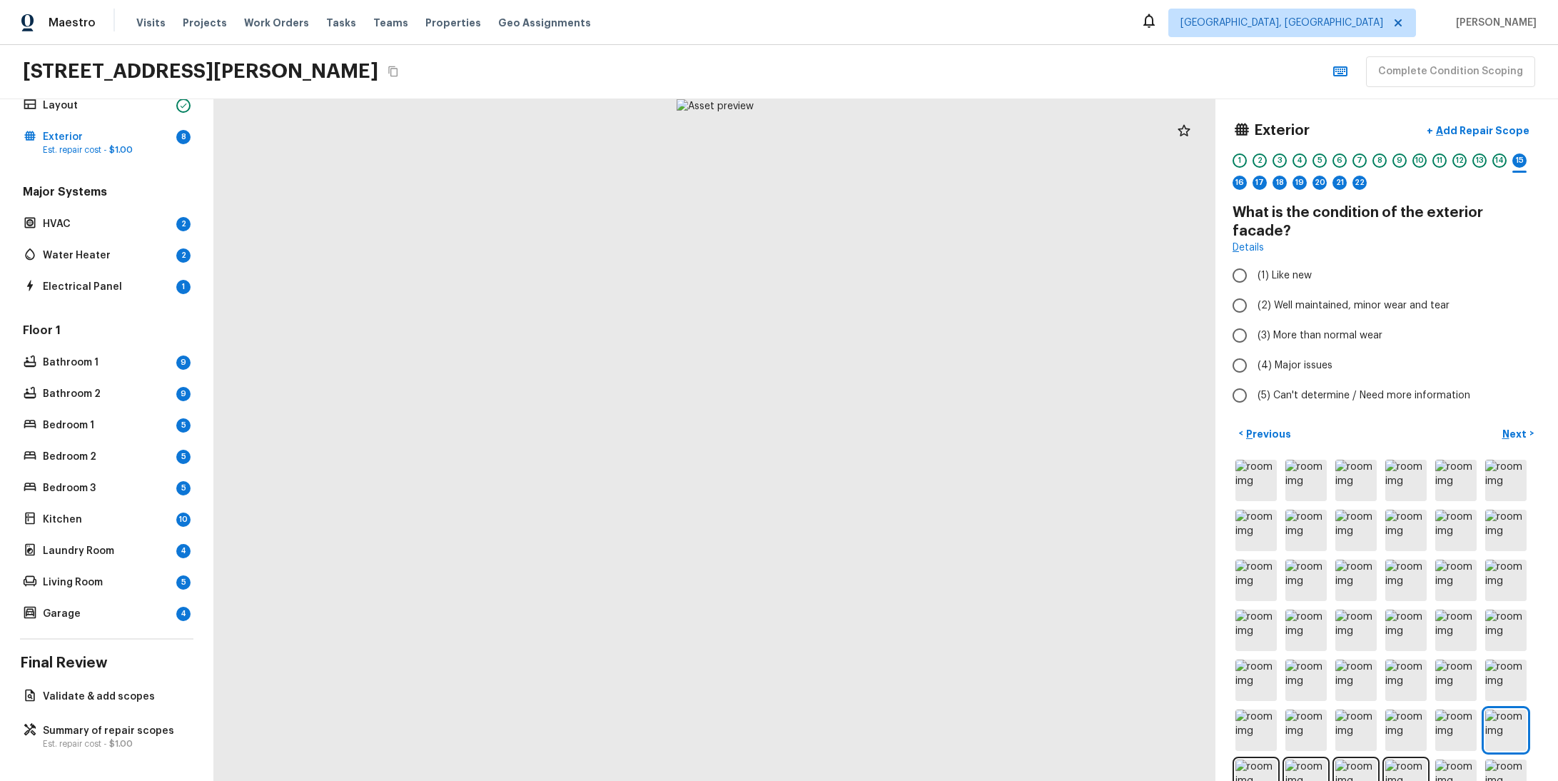
radio input "true"
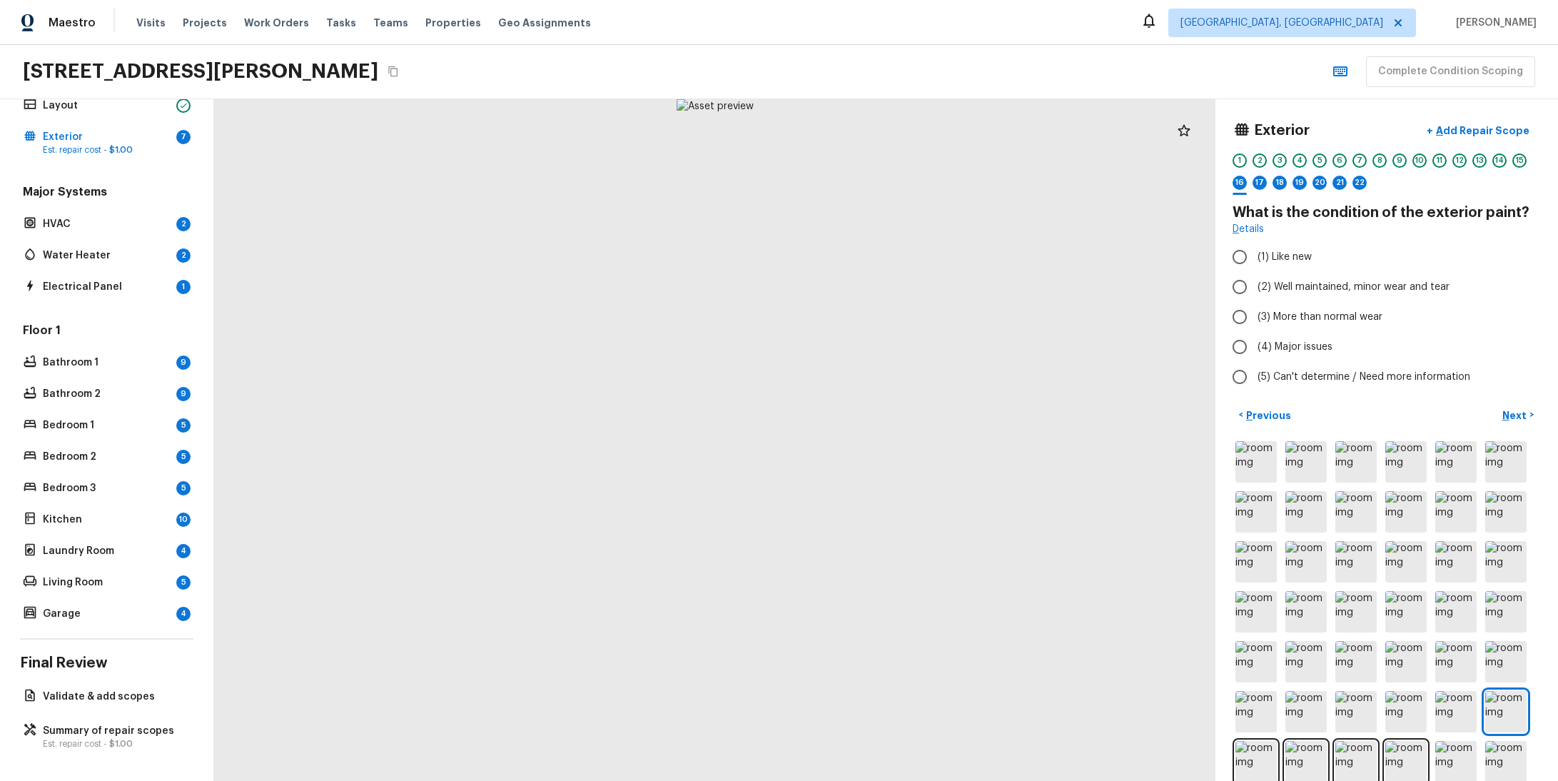
radio input "true"
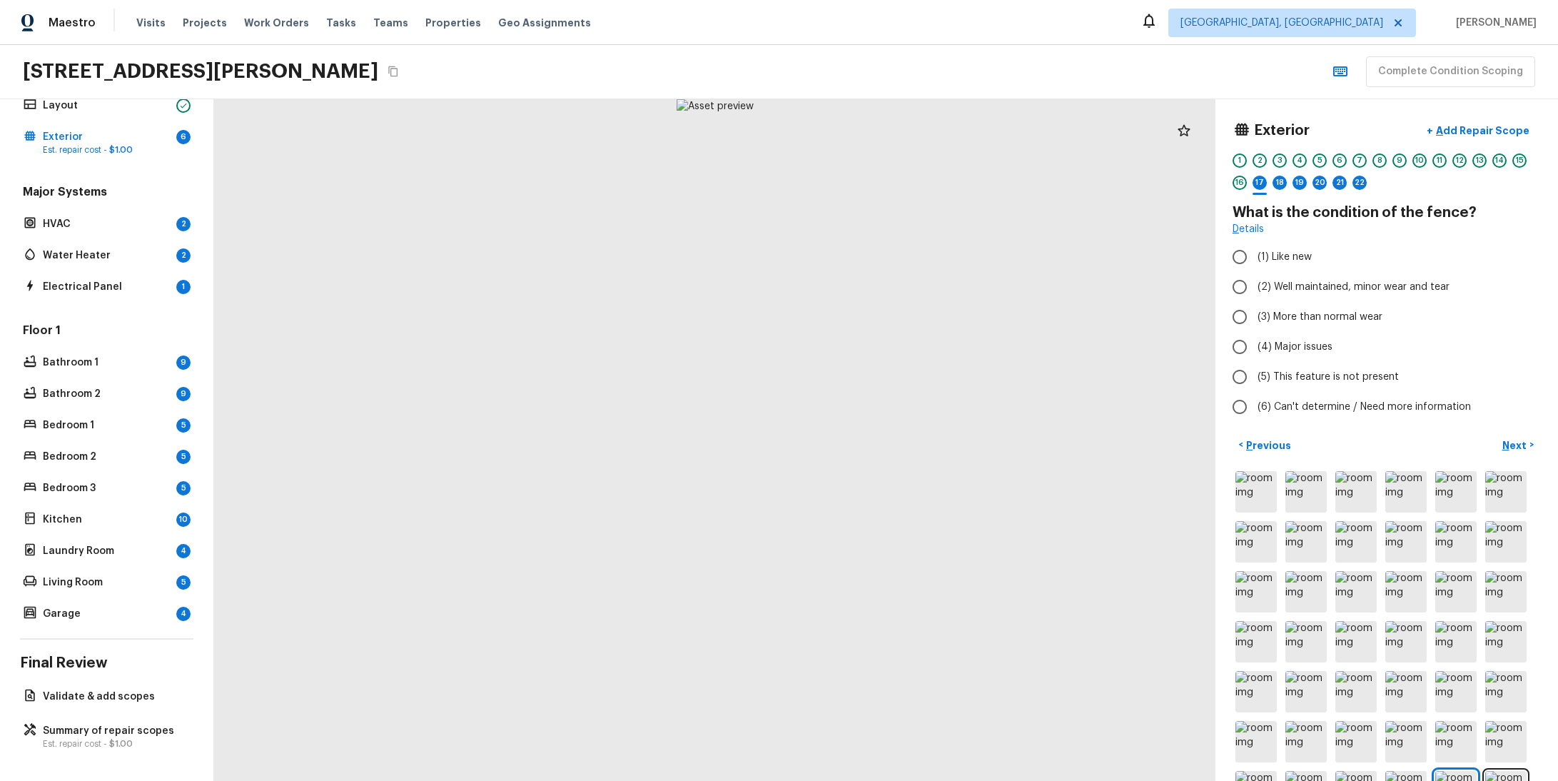
radio input "true"
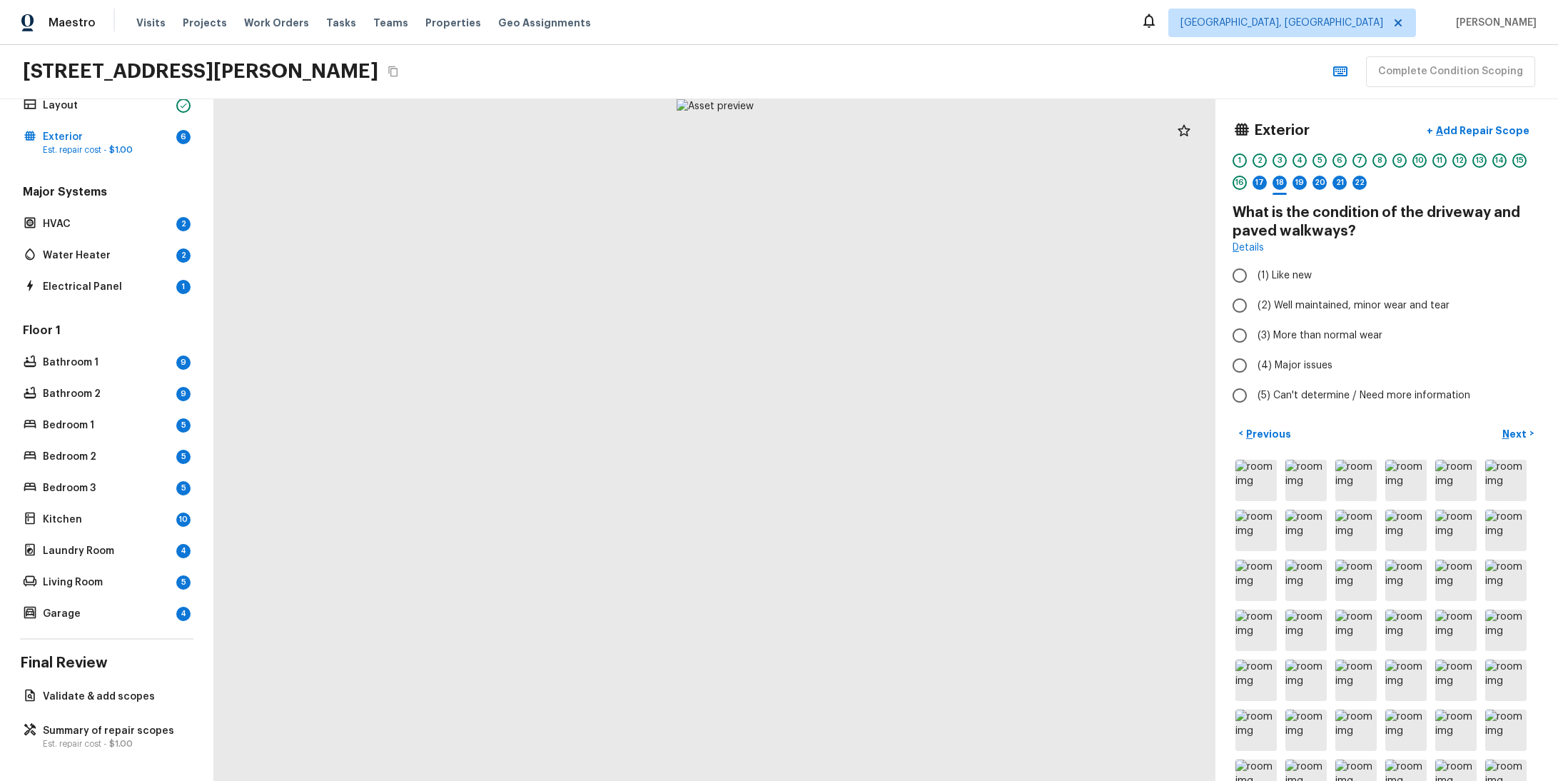
radio input "true"
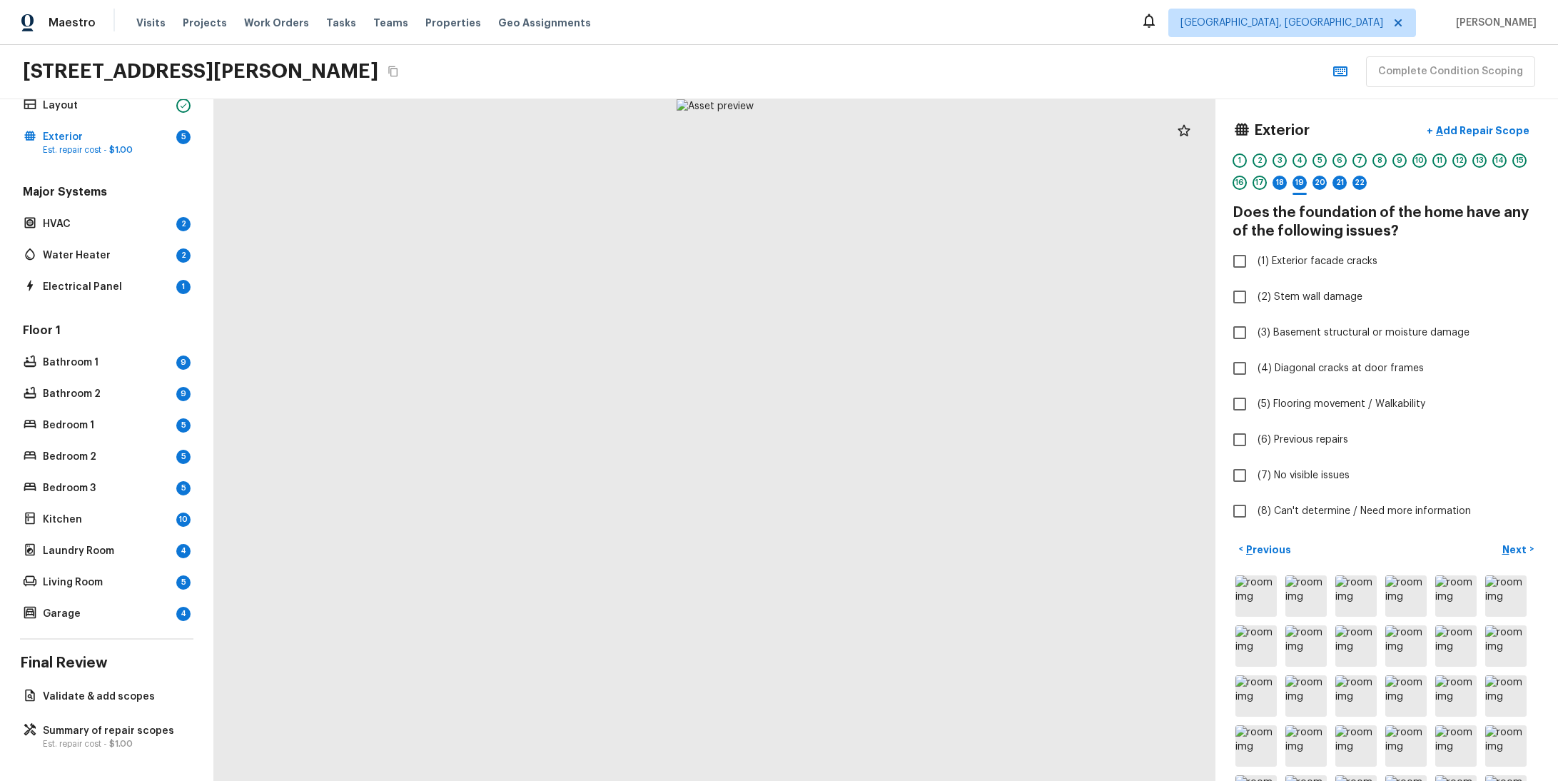
checkbox input "true"
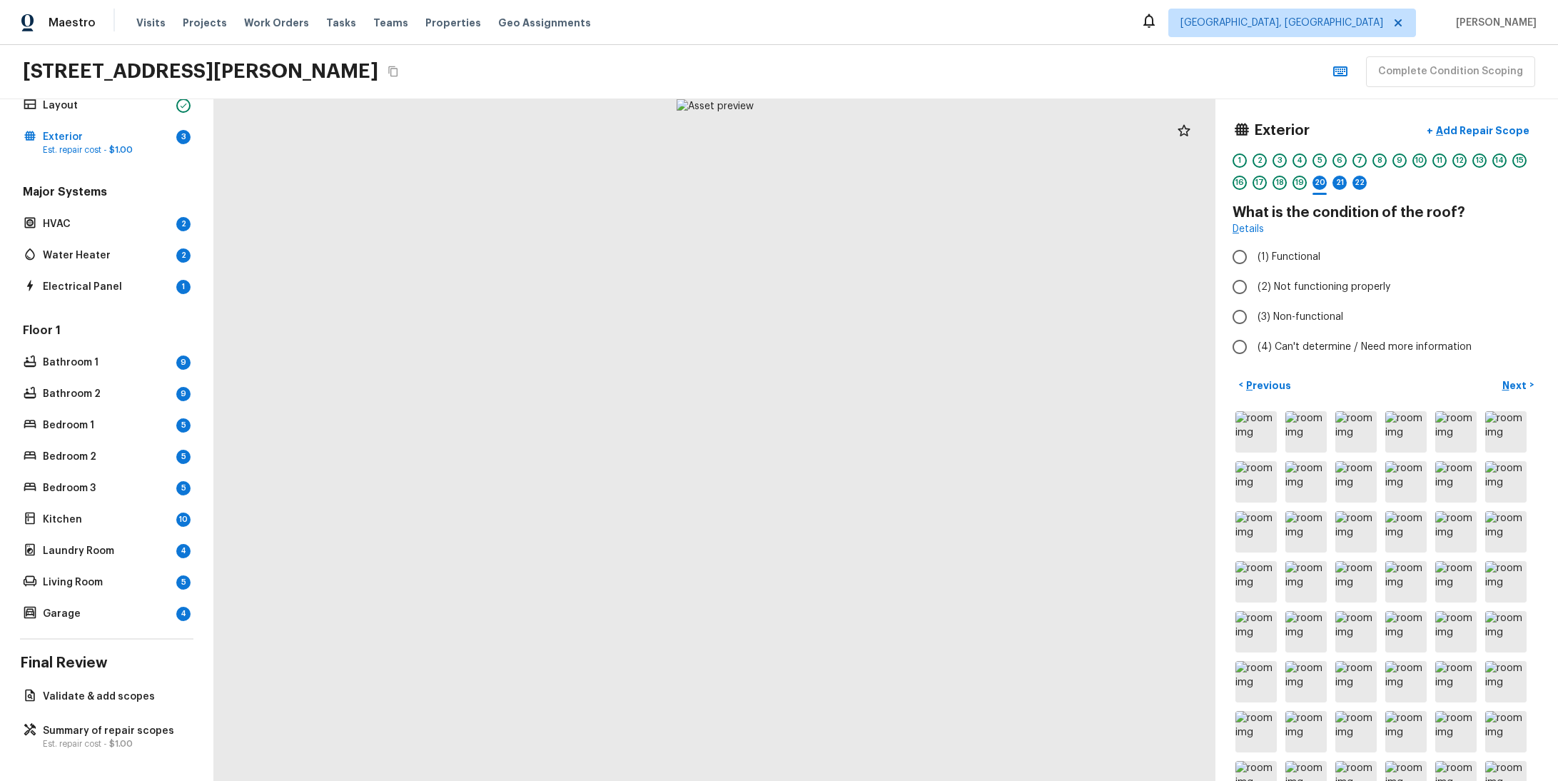
radio input "true"
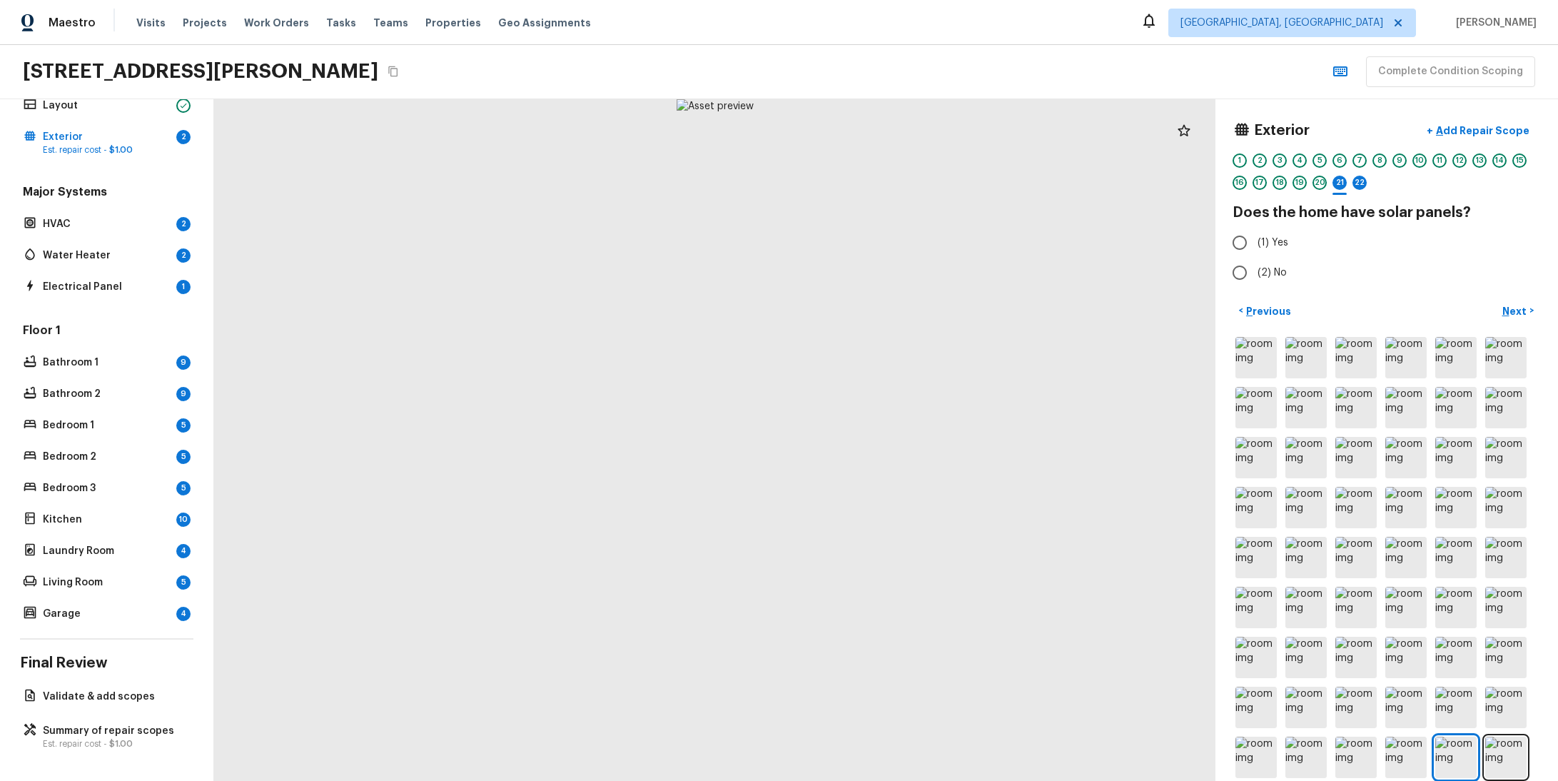
radio input "true"
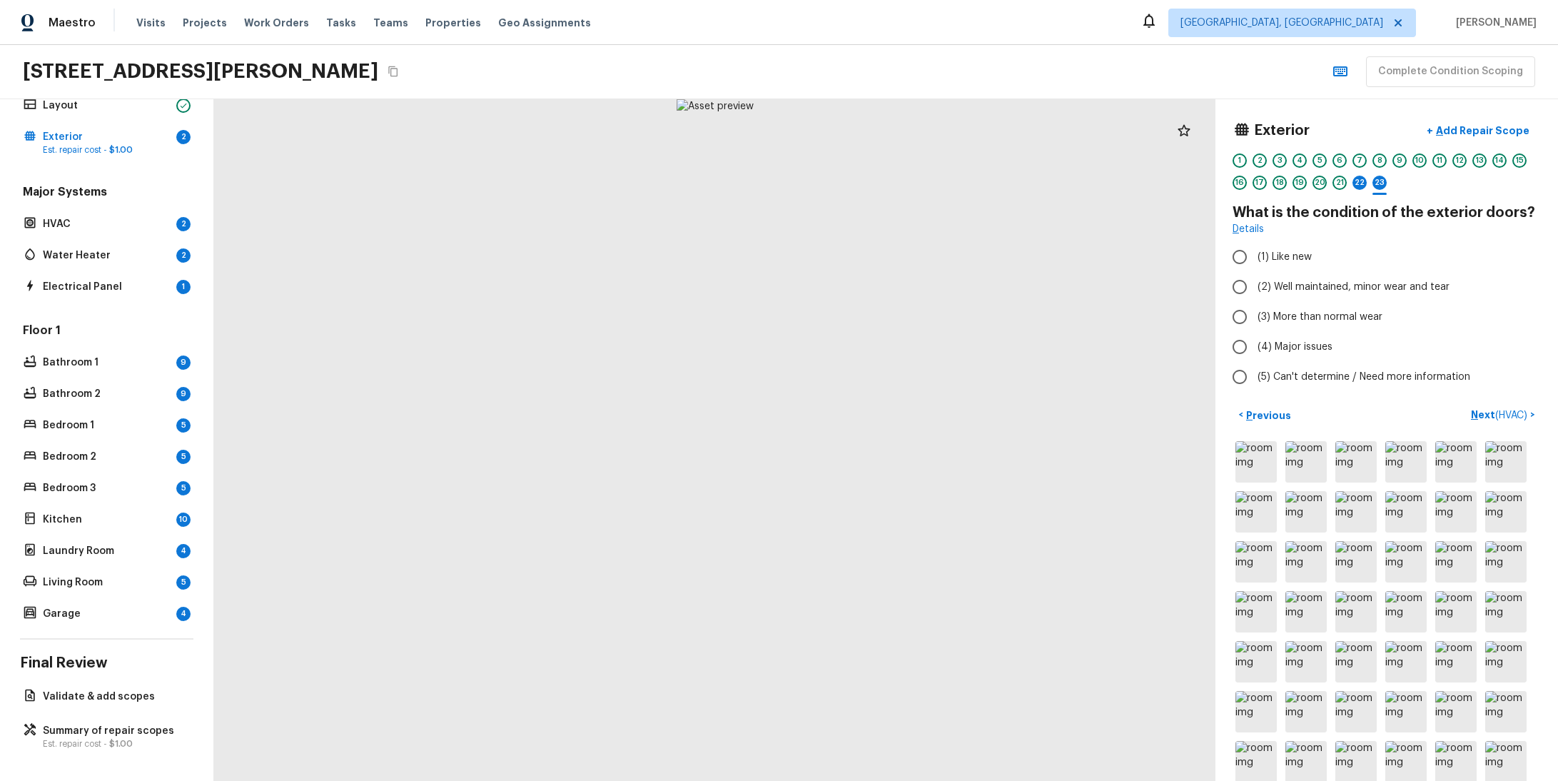
radio input "true"
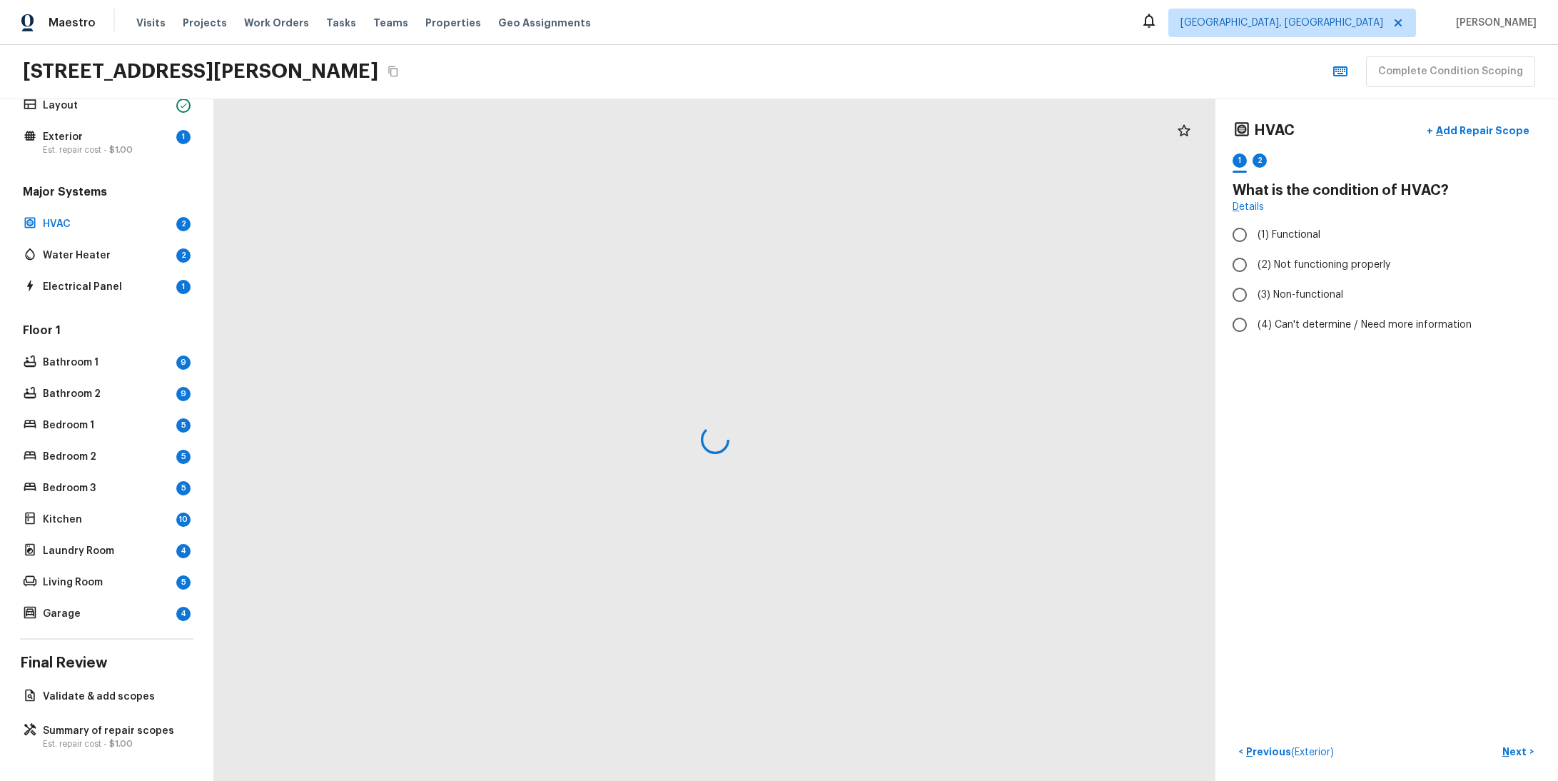
radio input "true"
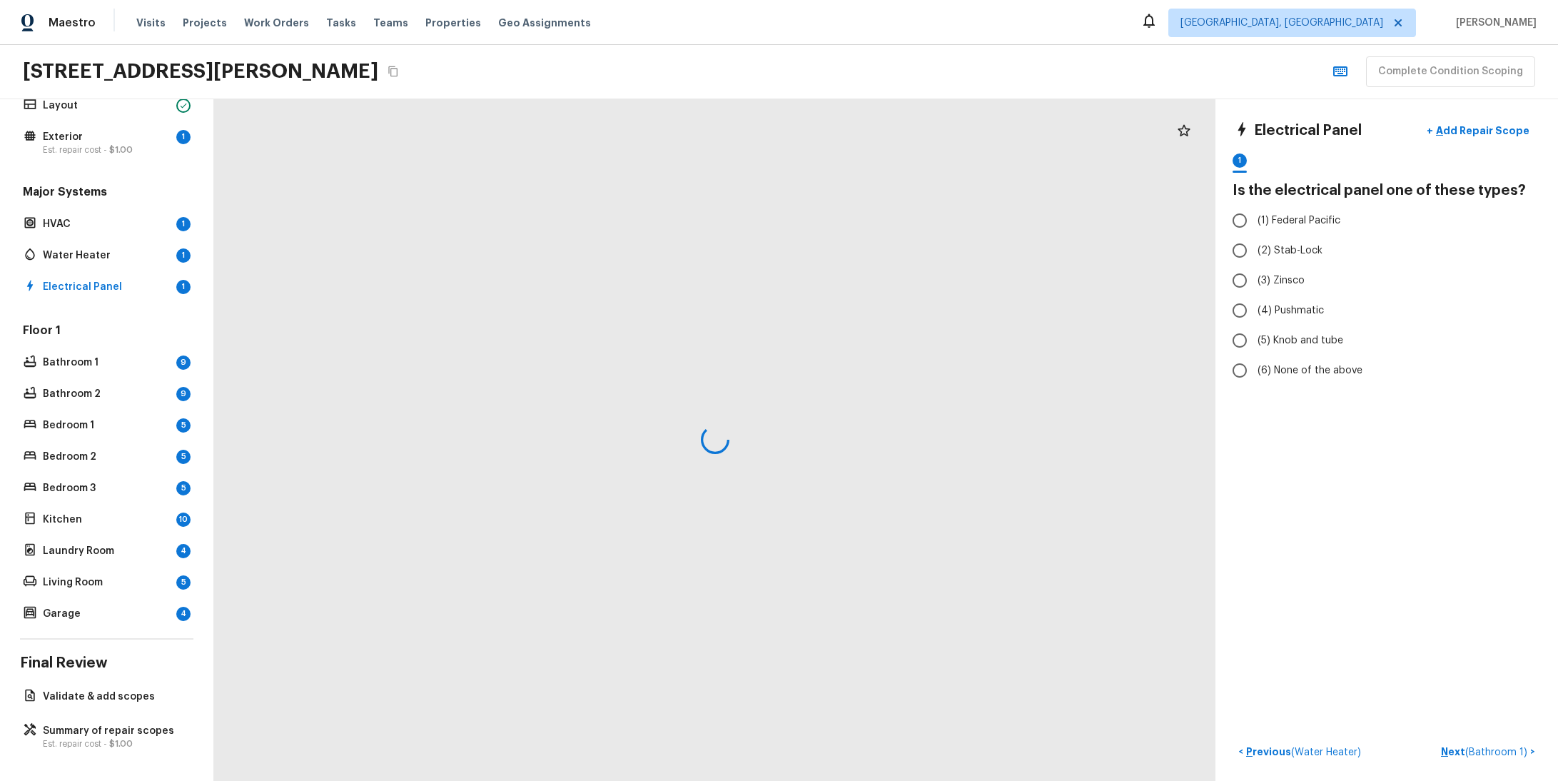
radio input "true"
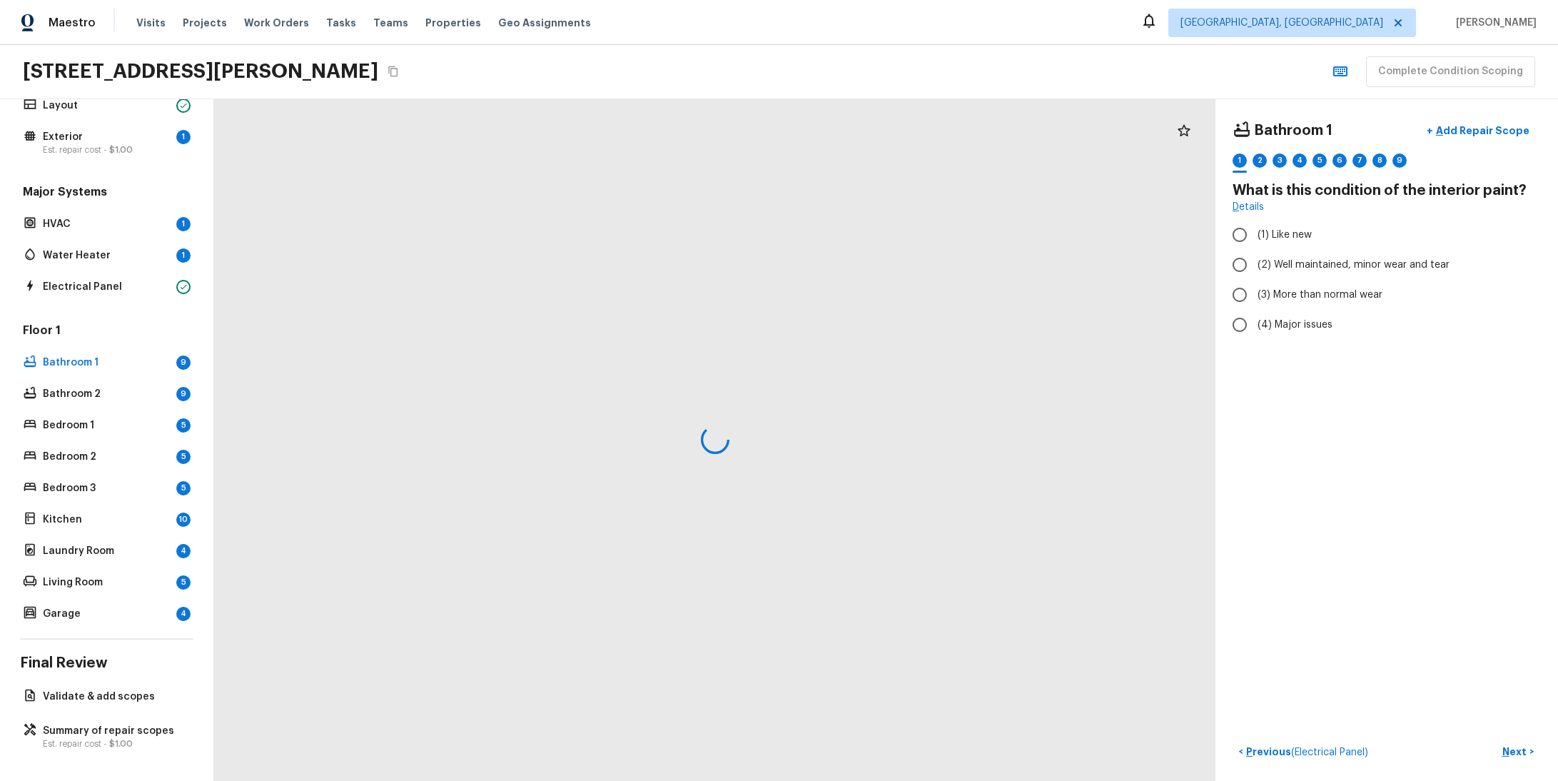
radio input "true"
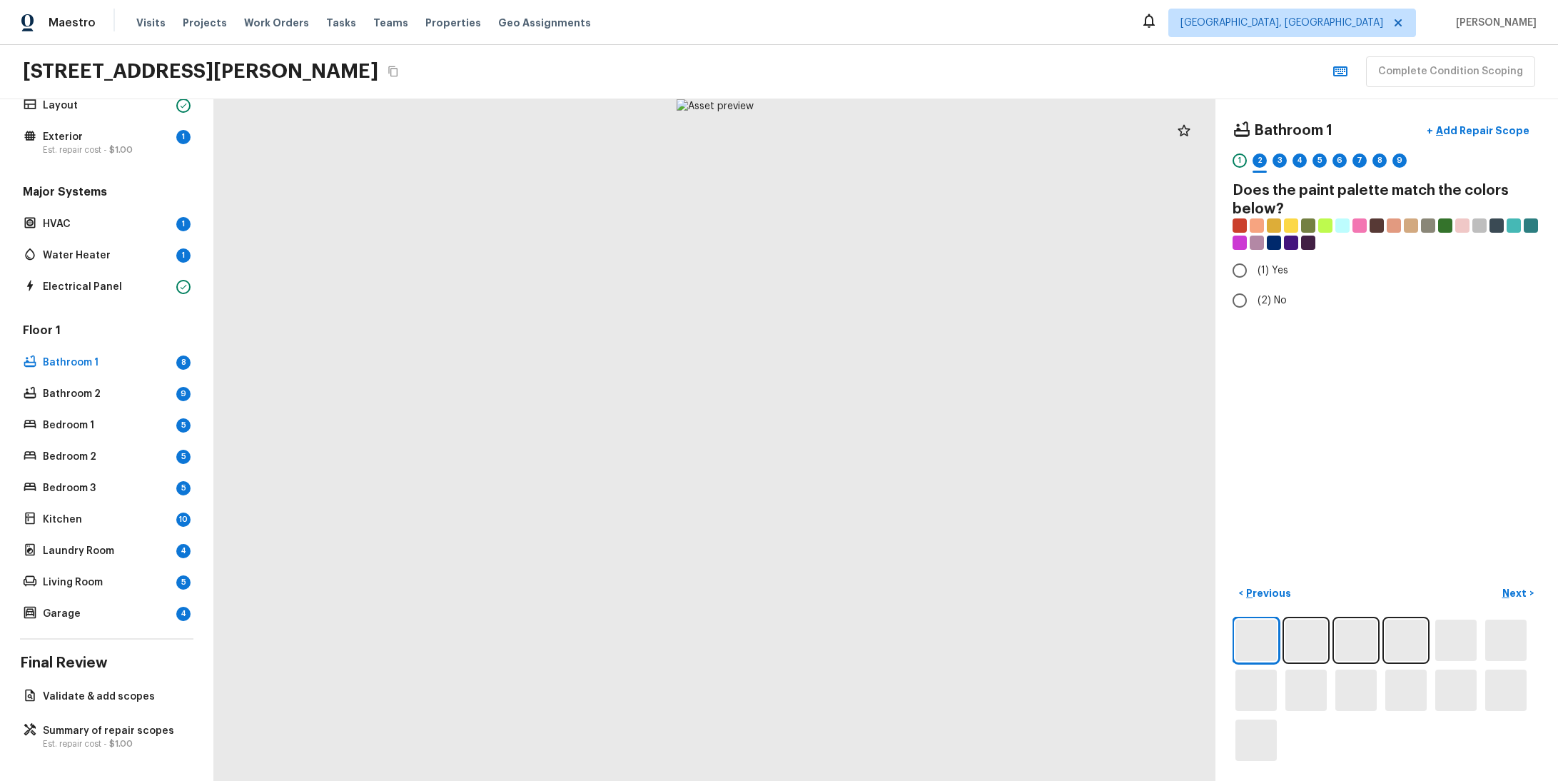
radio input "true"
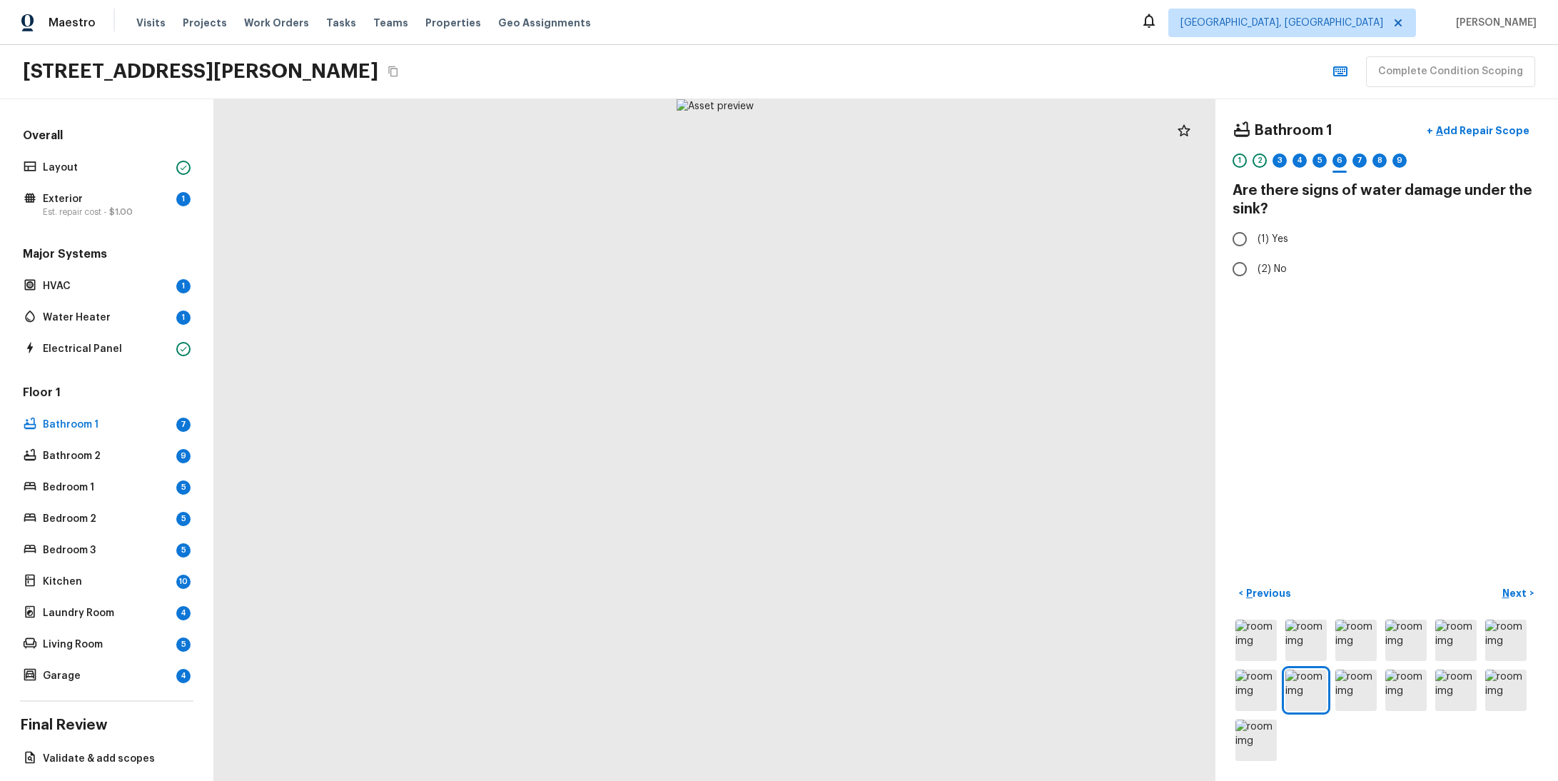
scroll to position [0, 0]
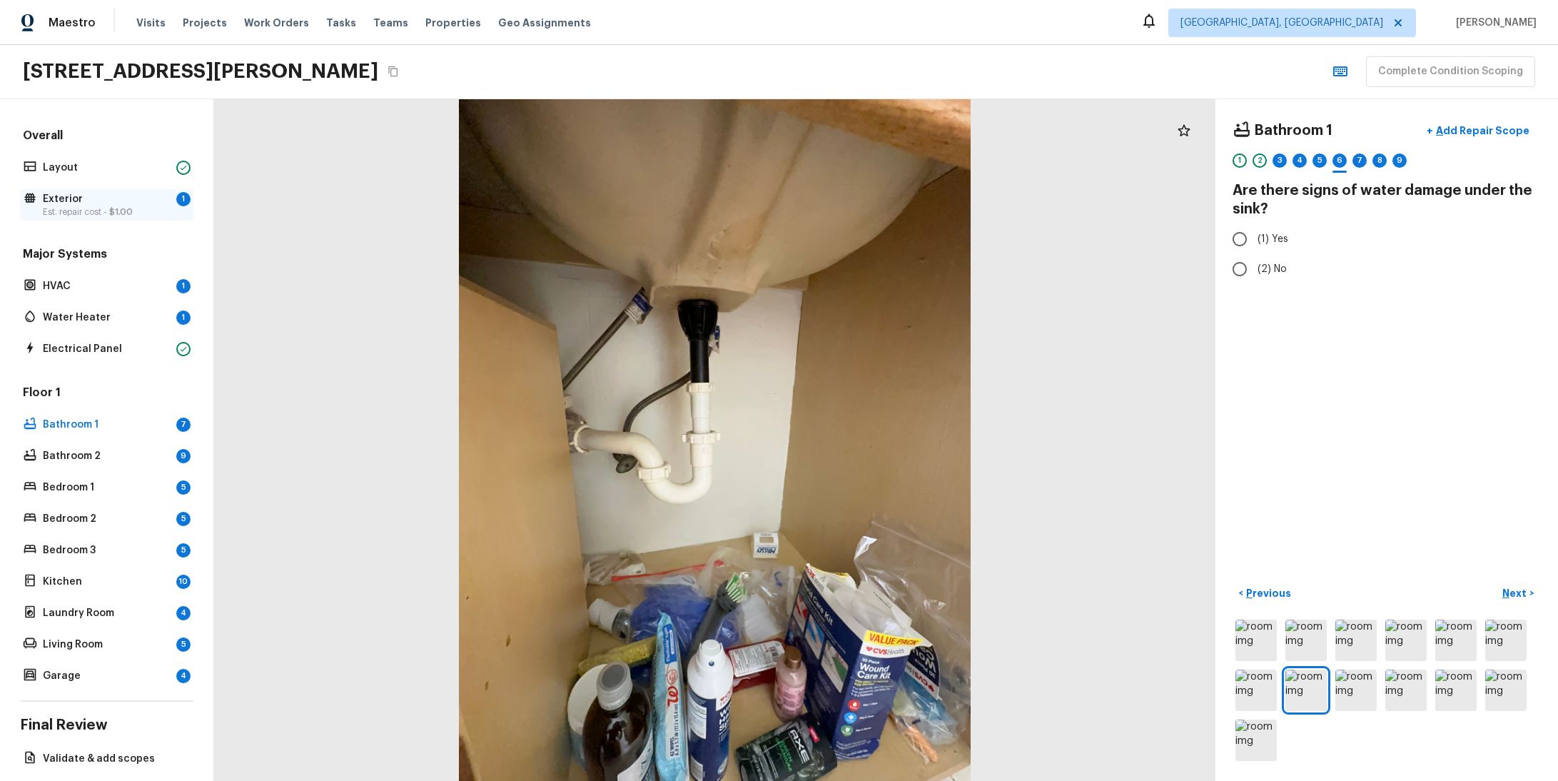
click at [89, 206] on p "Est. repair cost - $1.00" at bounding box center [107, 211] width 128 height 11
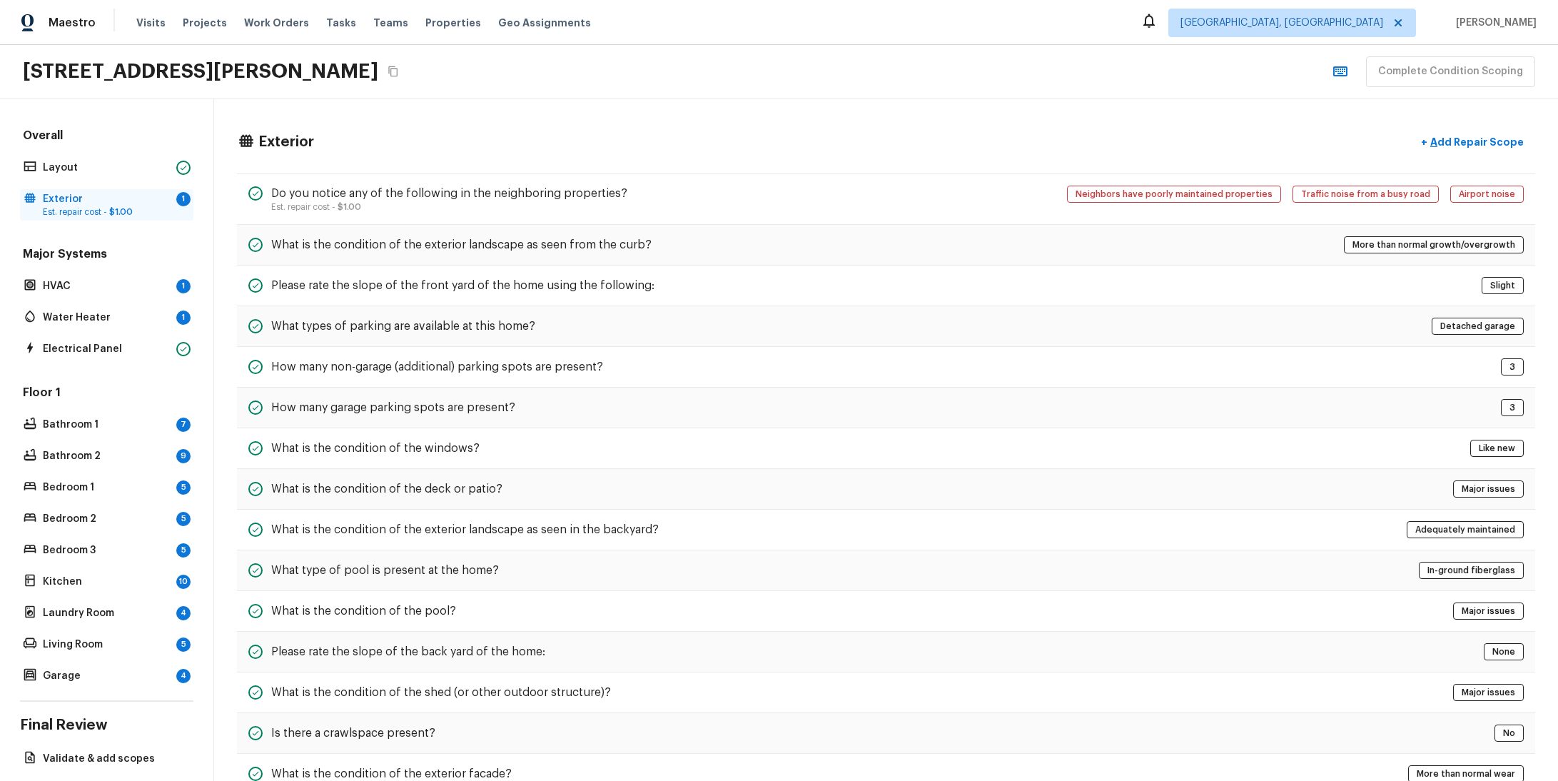
click at [116, 206] on p "Est. repair cost - $1.00" at bounding box center [107, 211] width 128 height 11
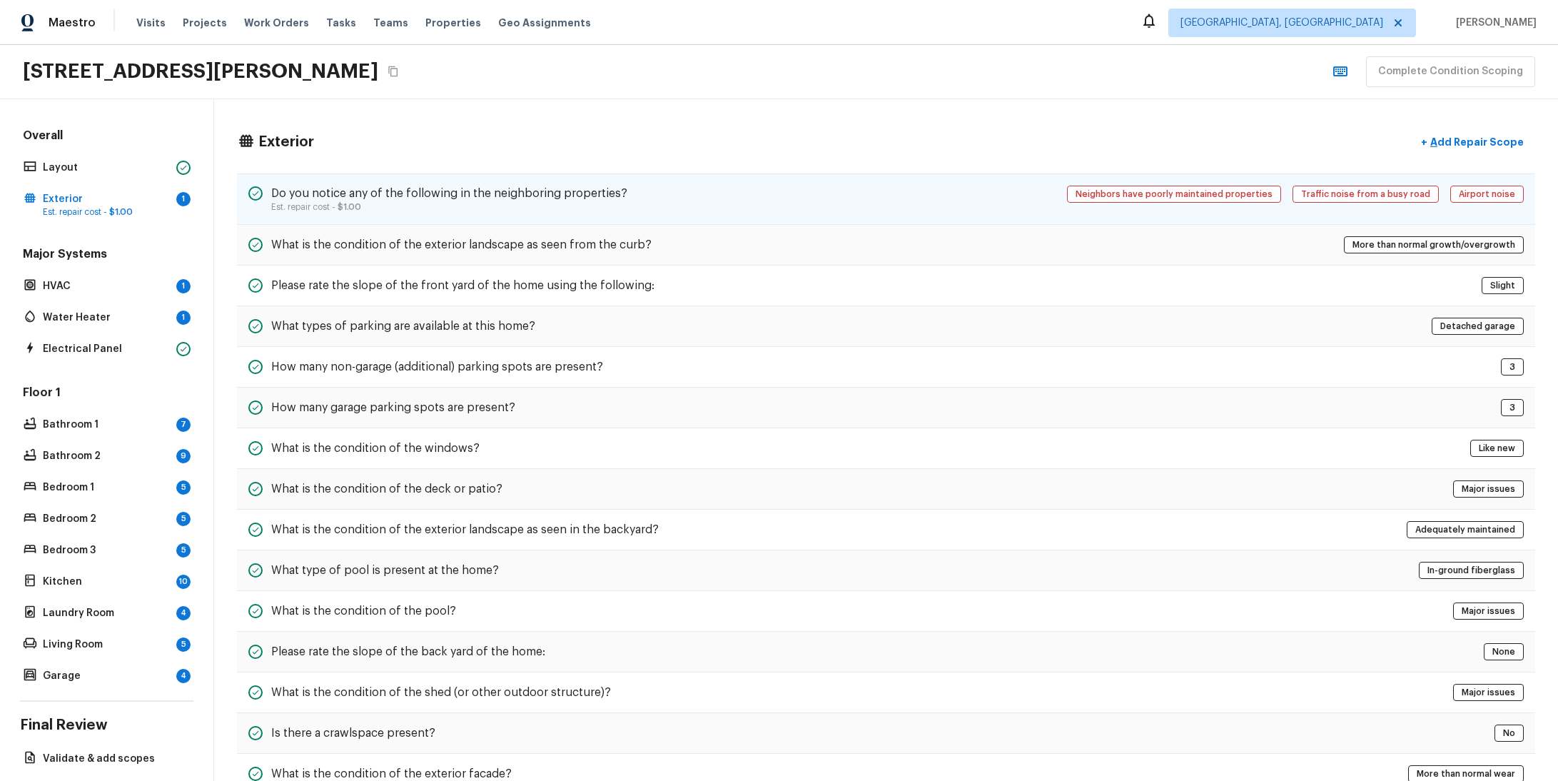
click at [753, 197] on div "Do you notice any of the following in the neighboring properties? Est. repair c…" at bounding box center [886, 198] width 1298 height 51
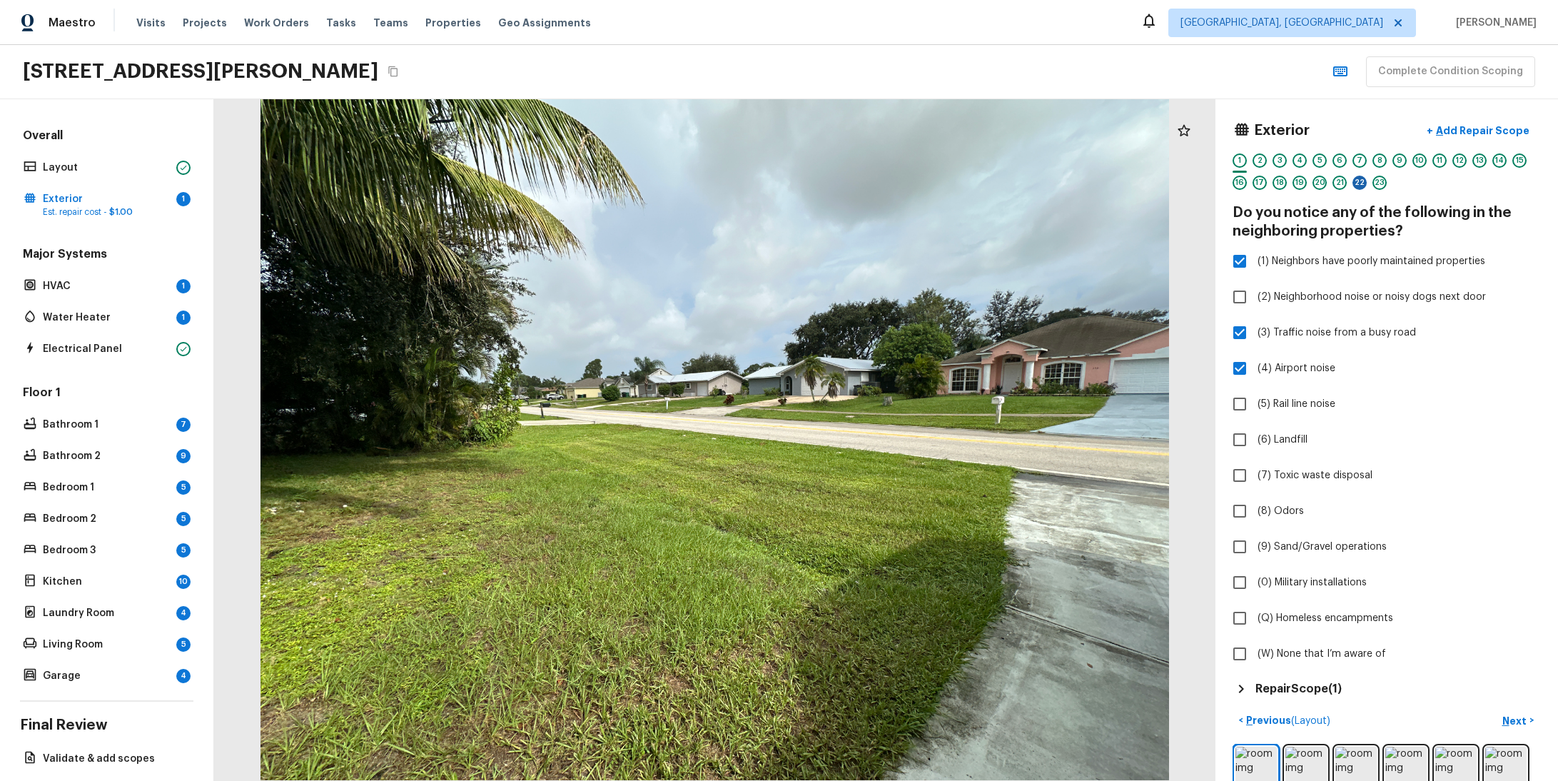
click at [1353, 185] on div "22" at bounding box center [1360, 183] width 14 height 14
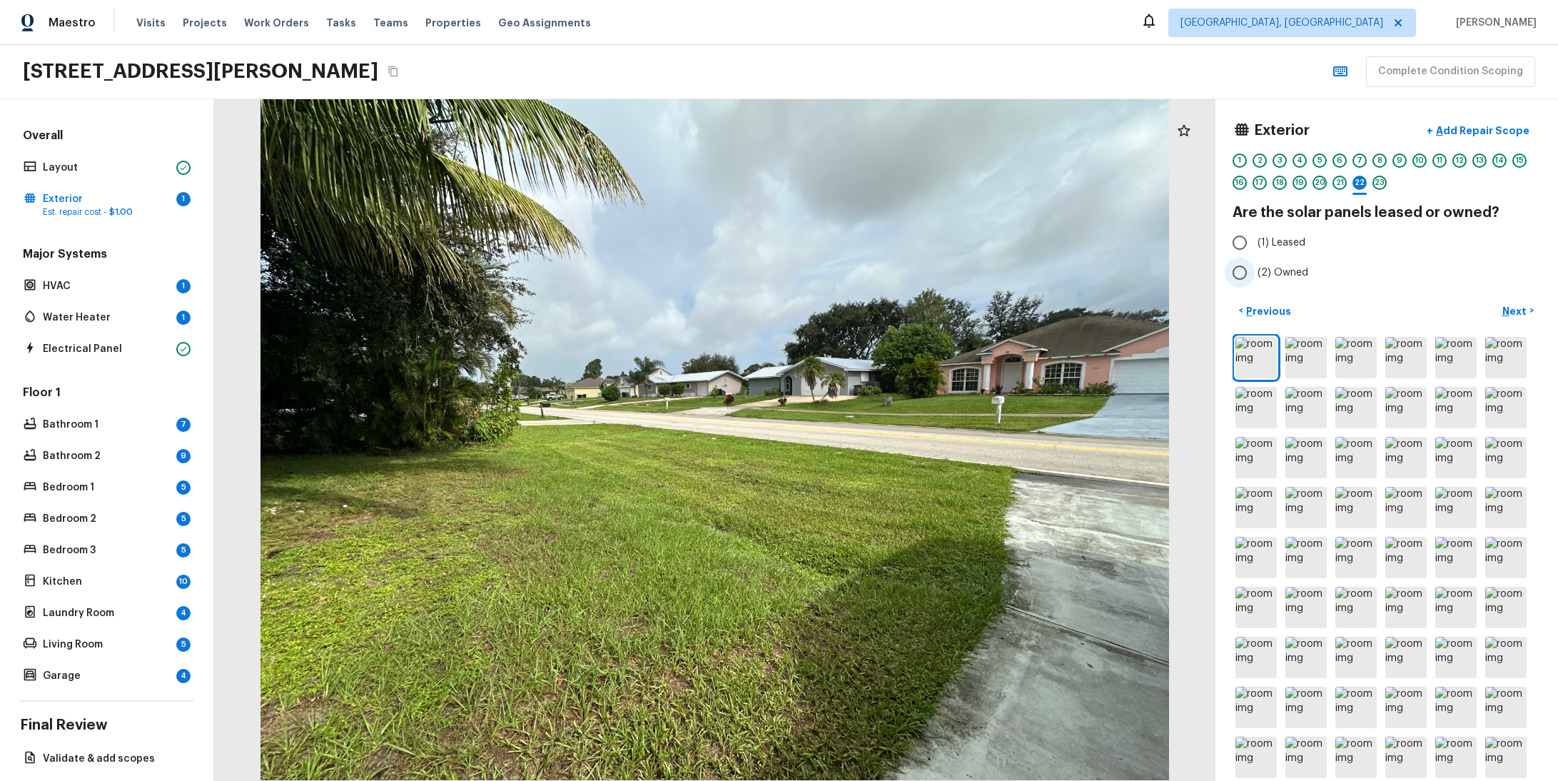
click at [1236, 262] on input "(2) Owned" at bounding box center [1240, 273] width 30 height 30
radio input "true"
click at [1502, 309] on p "Next" at bounding box center [1515, 311] width 27 height 14
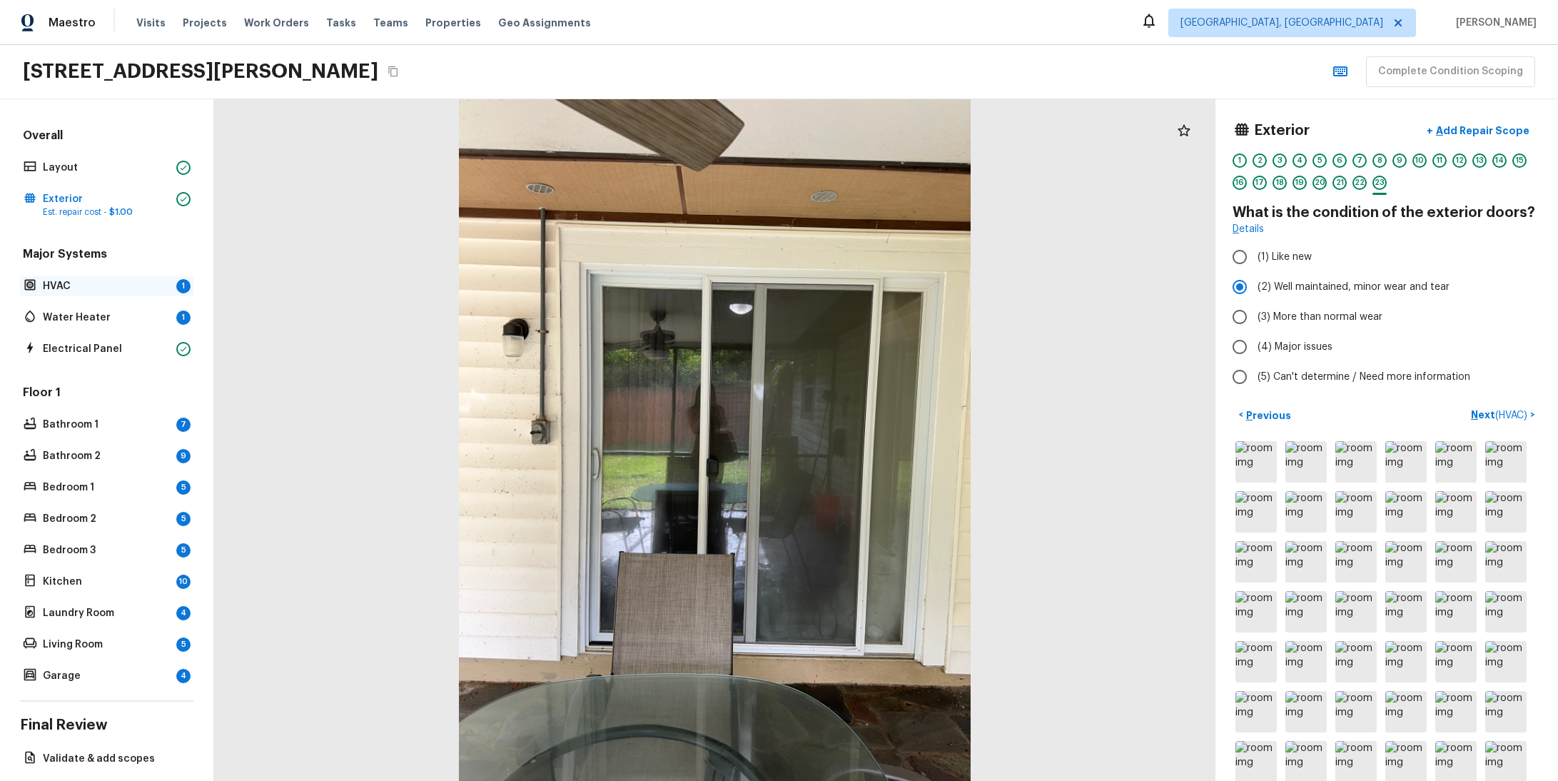
click at [94, 285] on p "HVAC" at bounding box center [107, 286] width 128 height 14
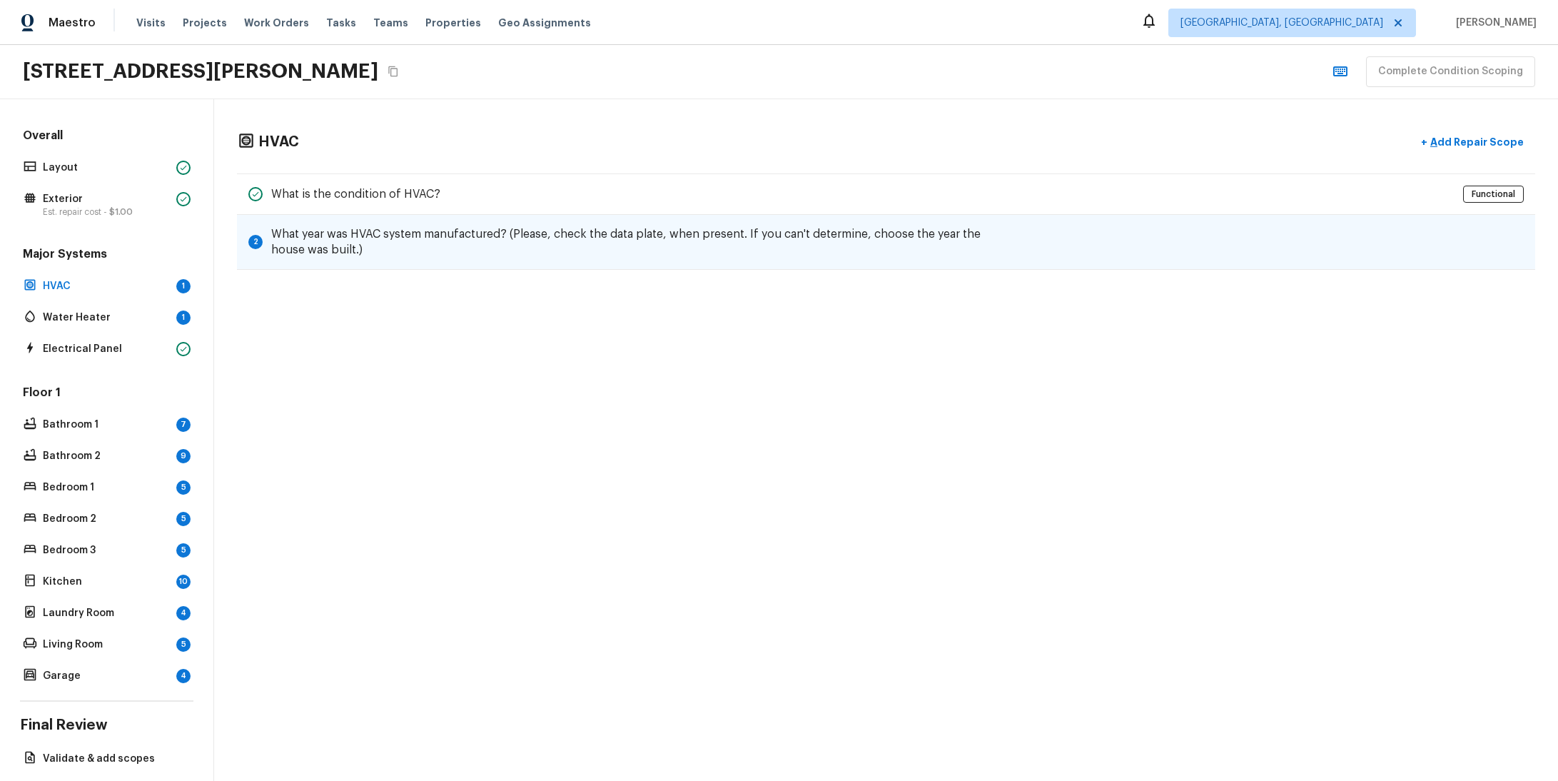
click at [559, 235] on h5 "What year was HVAC system manufactured? (Please, check the data plate, when pre…" at bounding box center [642, 241] width 742 height 31
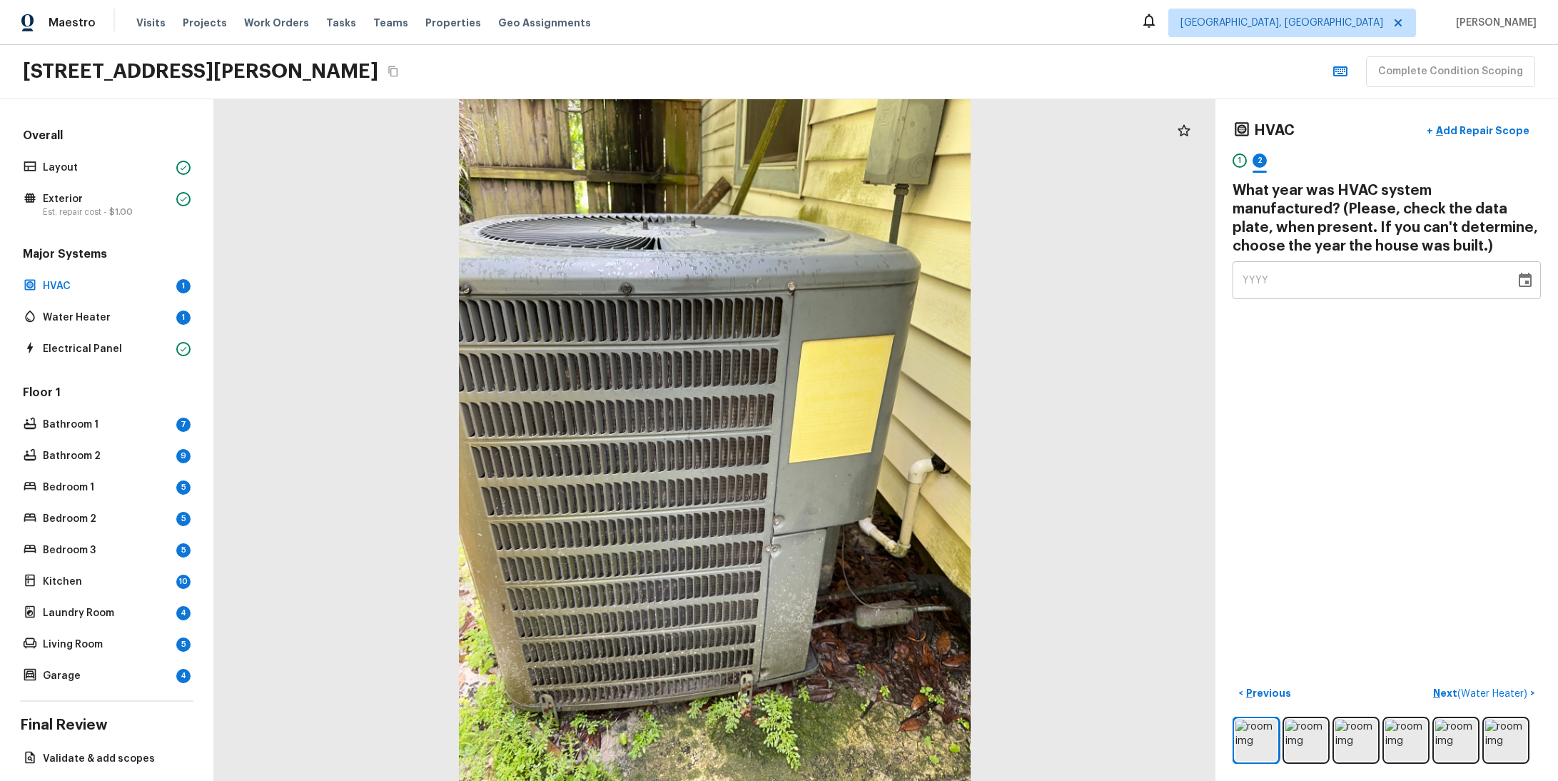
click at [1293, 290] on div "YYYY" at bounding box center [1374, 280] width 263 height 38
type input "1111"
click at [1360, 363] on div "HVAC + Add Repair Scope 1 2 What year was HVAC system manufactured? (Please, ch…" at bounding box center [1387, 440] width 343 height 682
click at [1470, 689] on span "( Water Heater )" at bounding box center [1492, 694] width 70 height 10
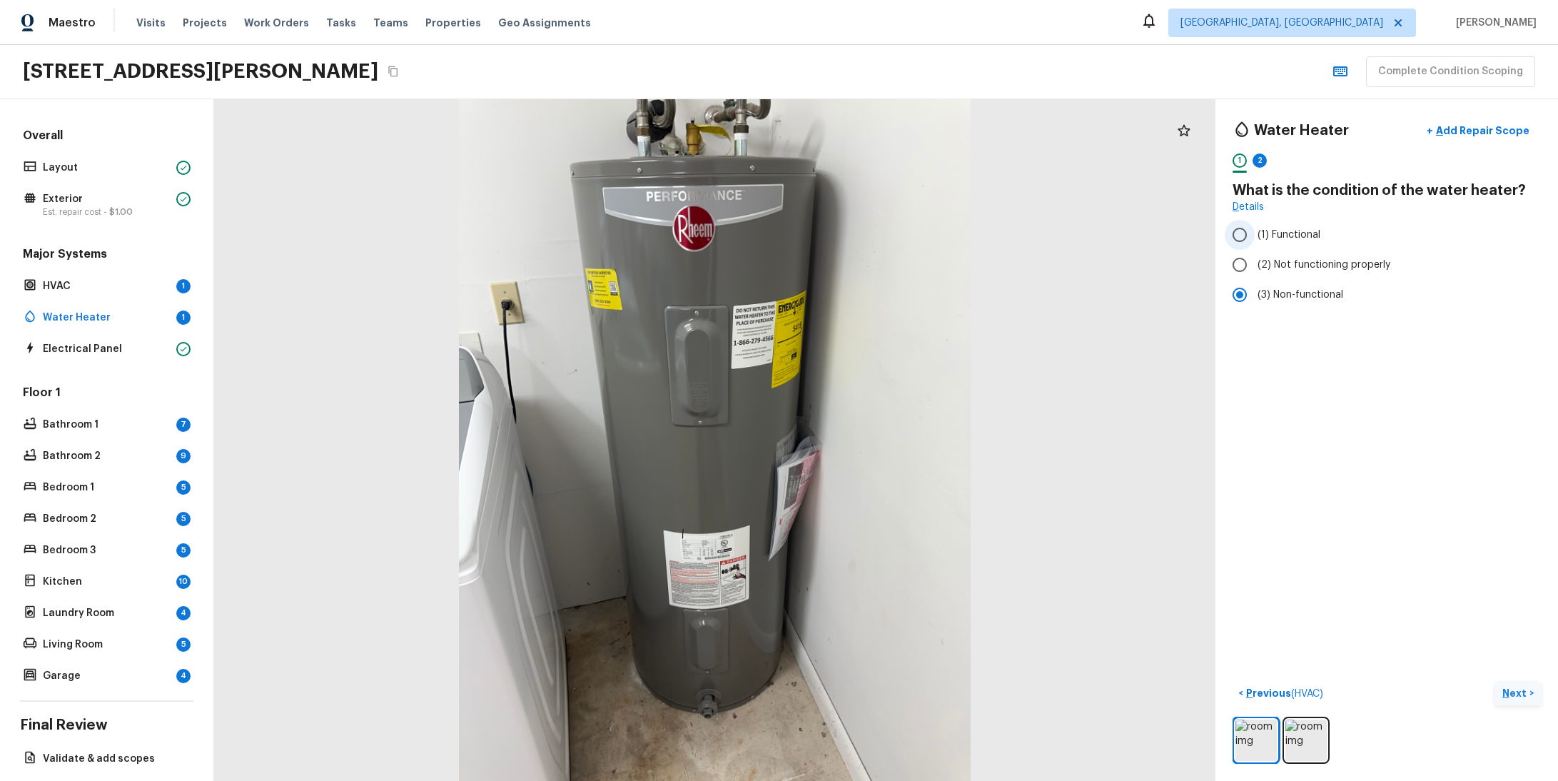
click at [1283, 247] on label "(1) Functional" at bounding box center [1377, 235] width 305 height 30
click at [1255, 247] on input "(1) Functional" at bounding box center [1240, 235] width 30 height 30
radio input "true"
click at [1521, 682] on button "Next >" at bounding box center [1518, 694] width 46 height 24
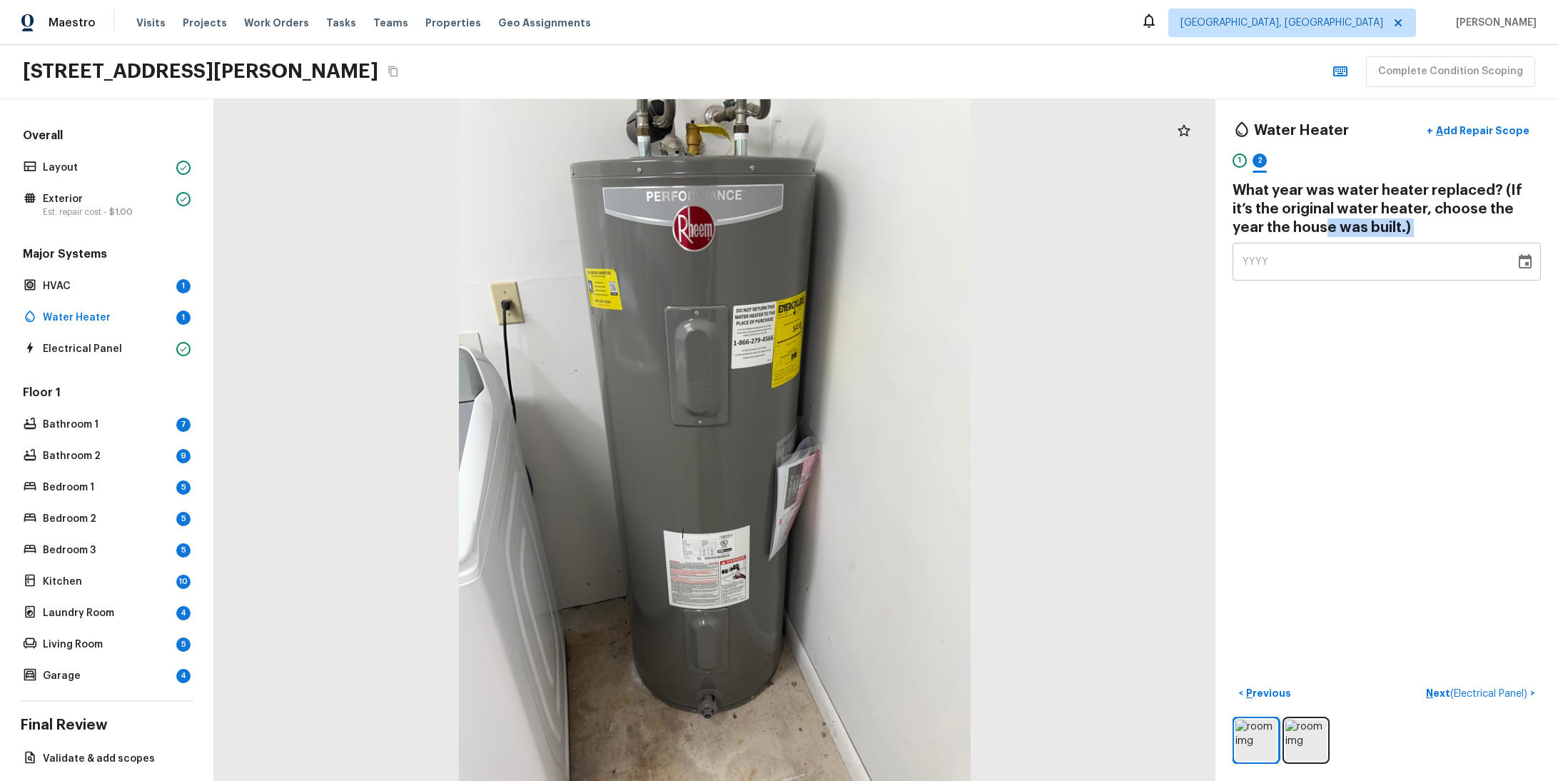
drag, startPoint x: 1282, startPoint y: 239, endPoint x: 1288, endPoint y: 259, distance: 20.8
click at [1285, 253] on div "Water Heater + Add Repair Scope 1 2 What year was water heater replaced? (If it…" at bounding box center [1387, 198] width 308 height 165
click at [1288, 259] on div "YYYY" at bounding box center [1374, 262] width 263 height 38
type input "3333"
click at [1485, 598] on div "Water Heater + Add Repair Scope 1 2 What year was water heater replaced? (If it…" at bounding box center [1387, 440] width 343 height 682
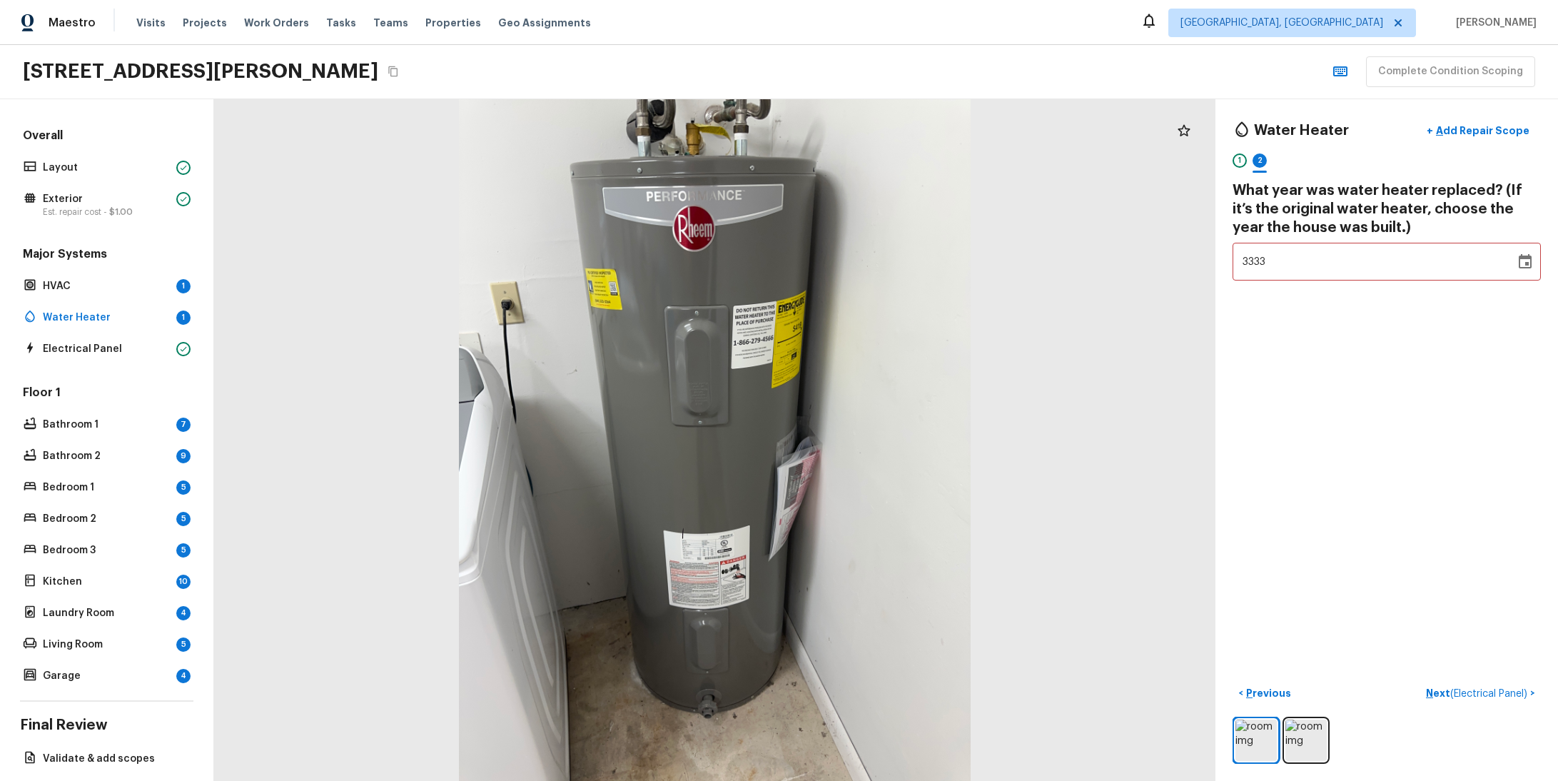
click at [1464, 689] on span "( Electrical Panel )" at bounding box center [1488, 694] width 77 height 10
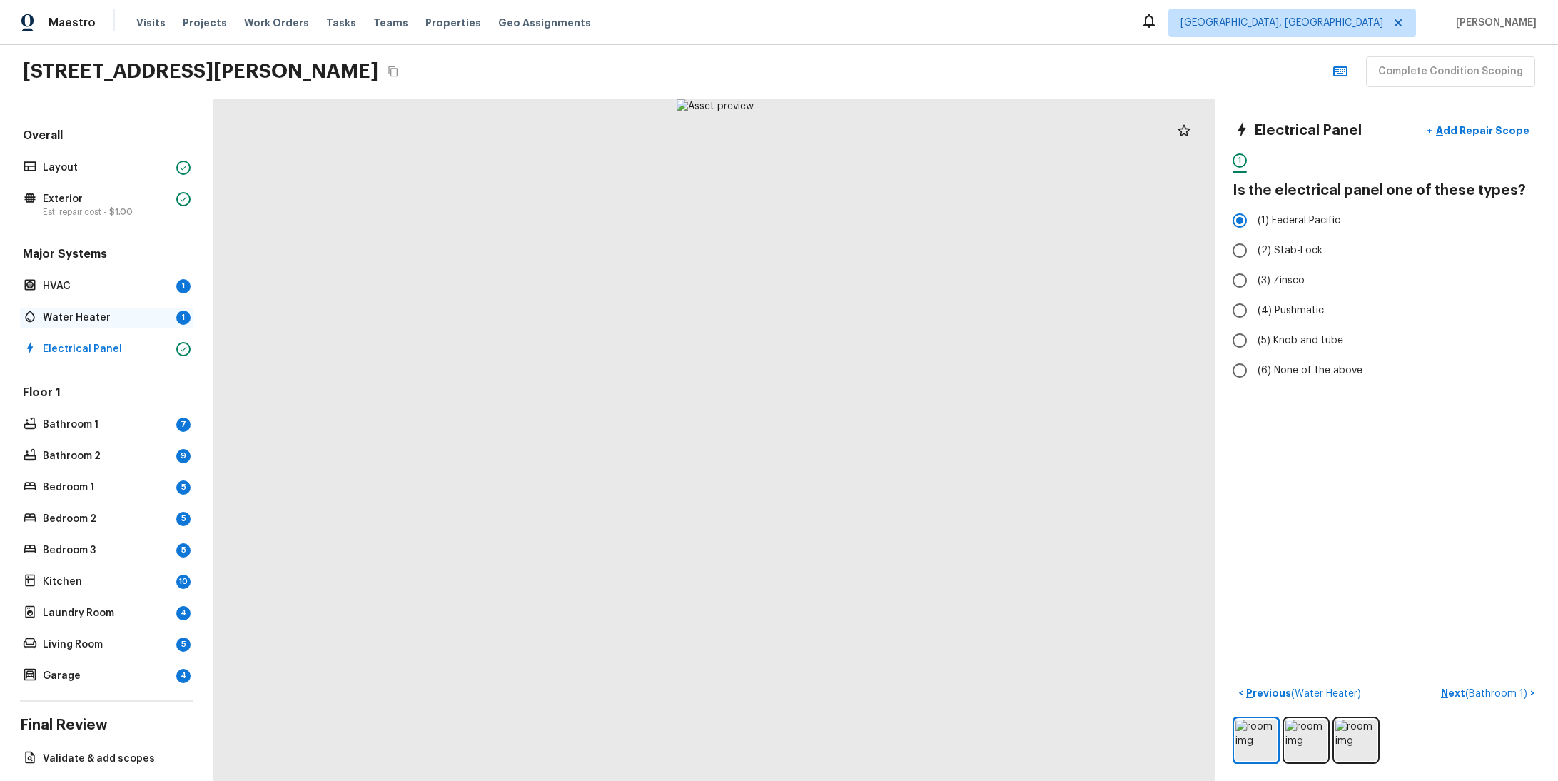
click at [84, 318] on p "Water Heater" at bounding box center [107, 317] width 128 height 14
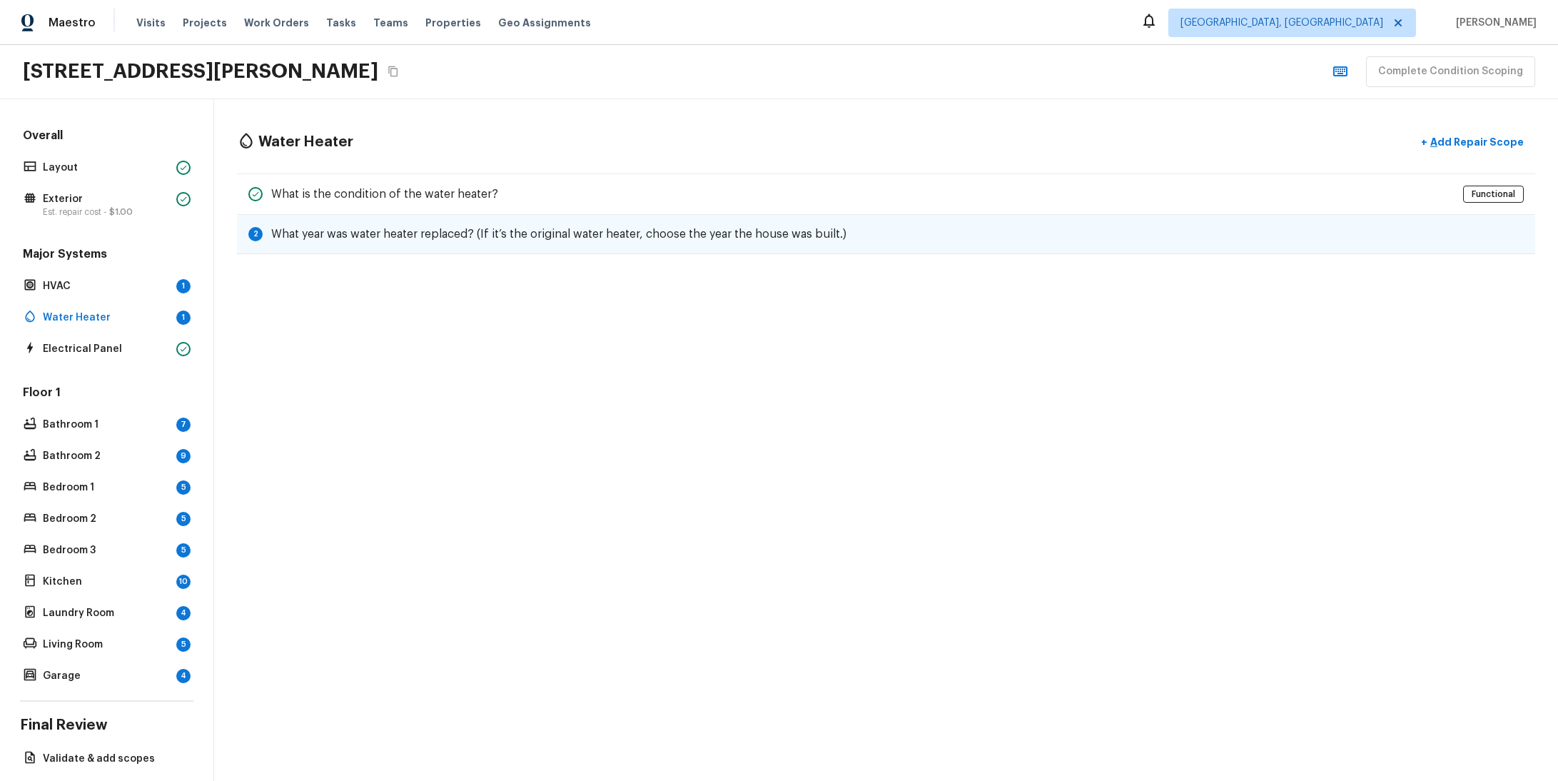
click at [364, 226] on h5 "What year was water heater replaced? (If it’s the original water heater, choose…" at bounding box center [558, 234] width 575 height 16
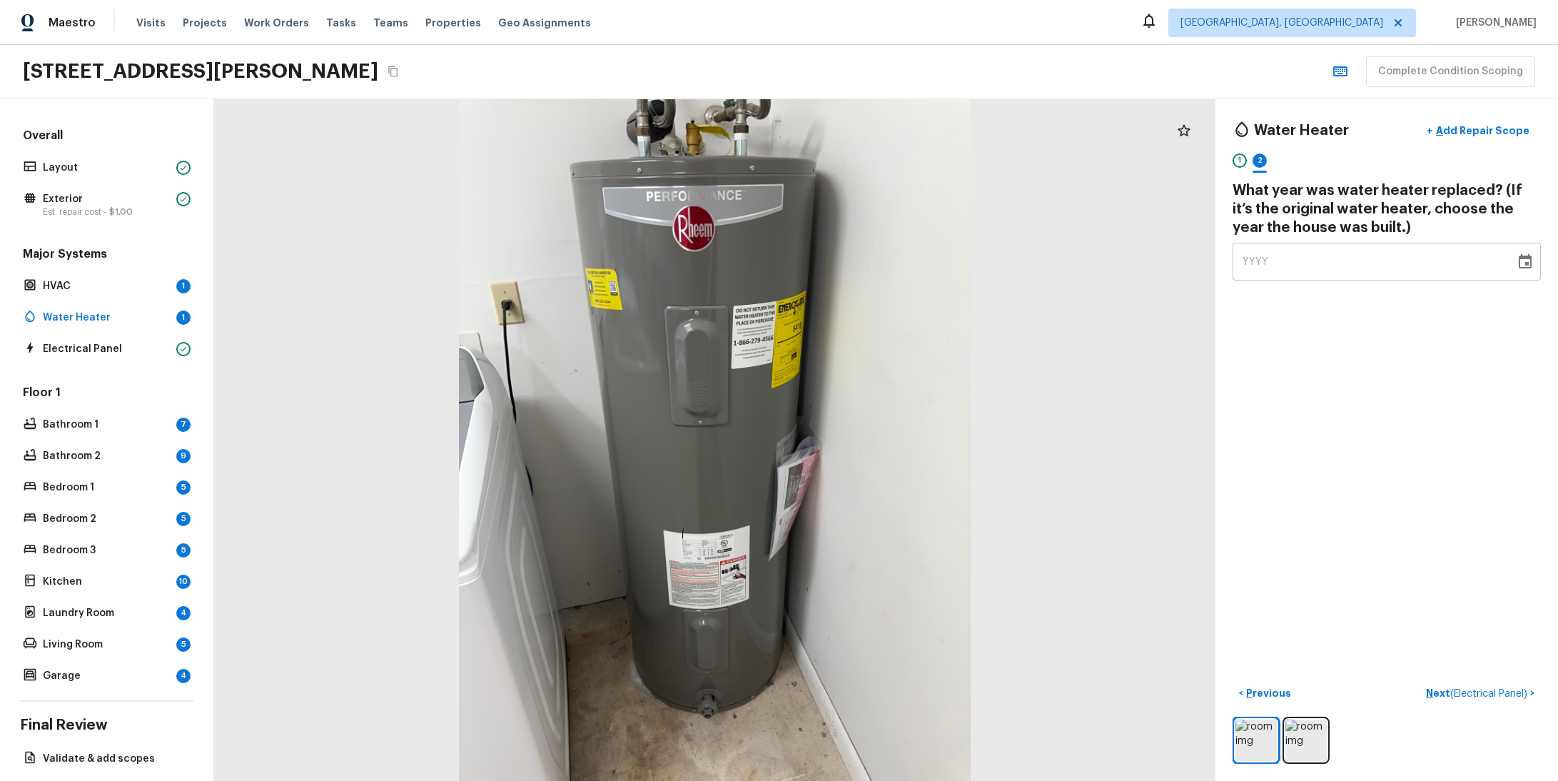
click at [1519, 260] on icon "Choose date" at bounding box center [1525, 261] width 13 height 14
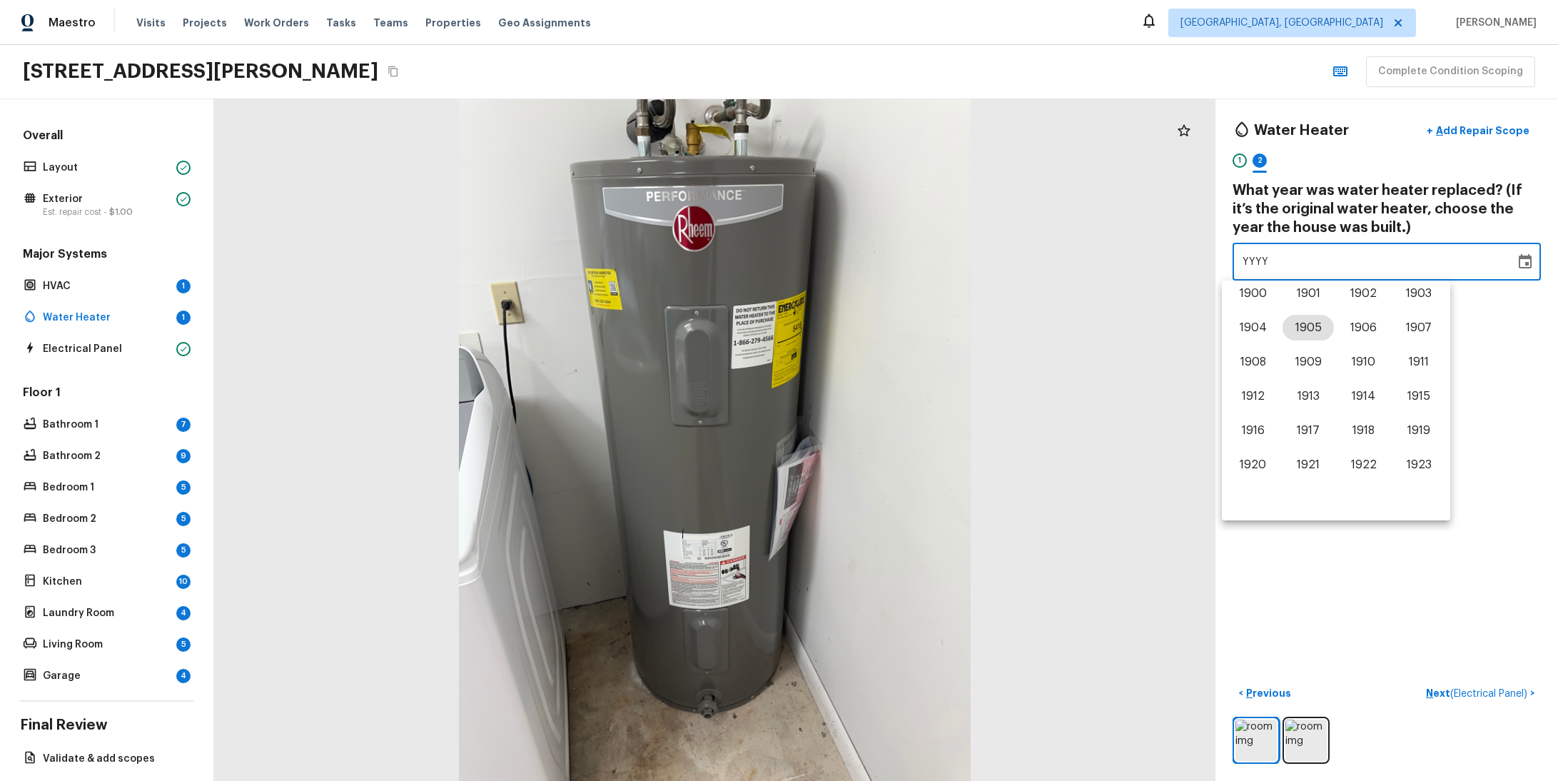
click at [1298, 328] on button "1905" at bounding box center [1308, 328] width 51 height 26
type input "1905"
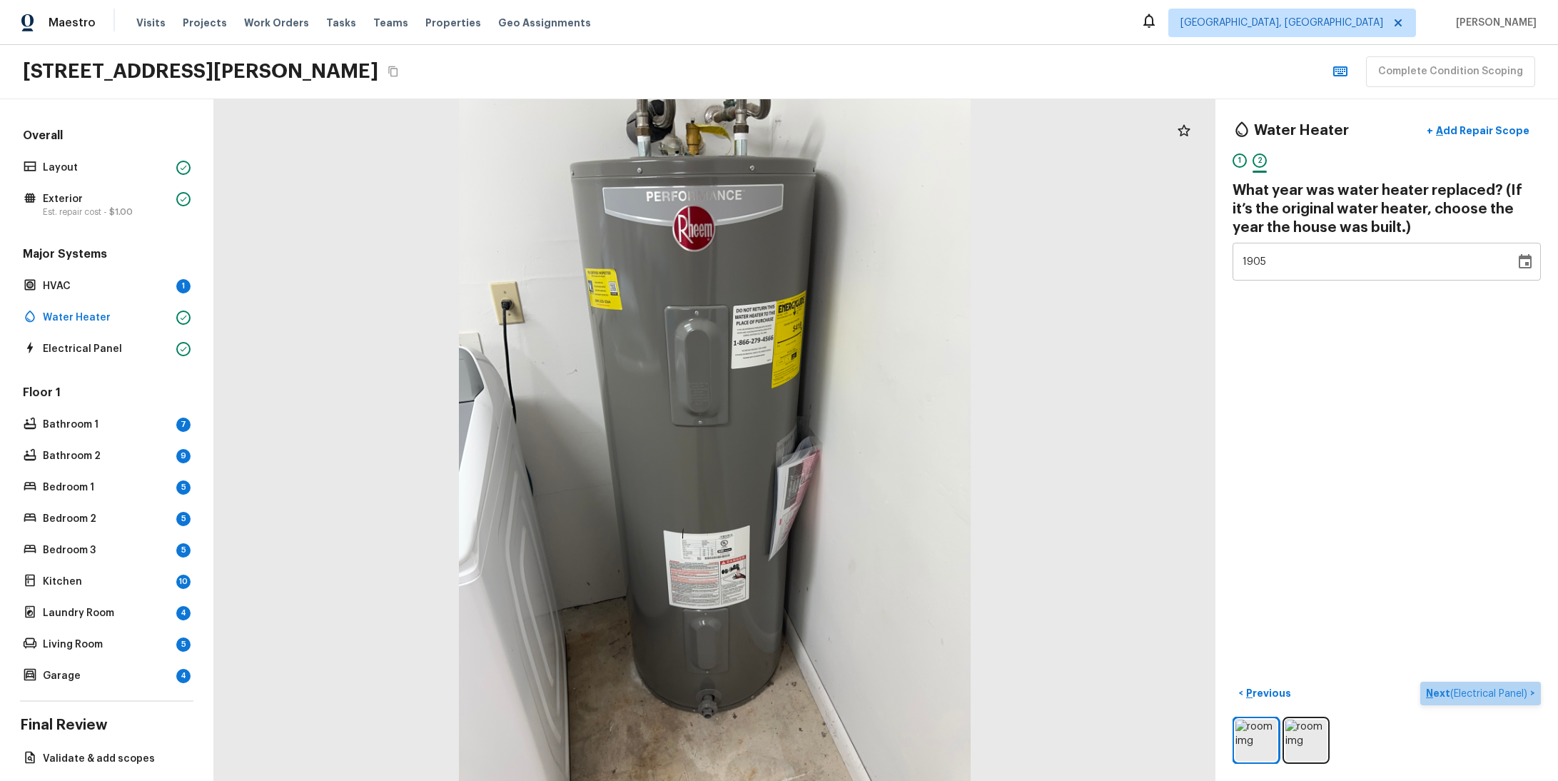
click at [1434, 686] on p "Next ( Electrical Panel )" at bounding box center [1478, 693] width 104 height 15
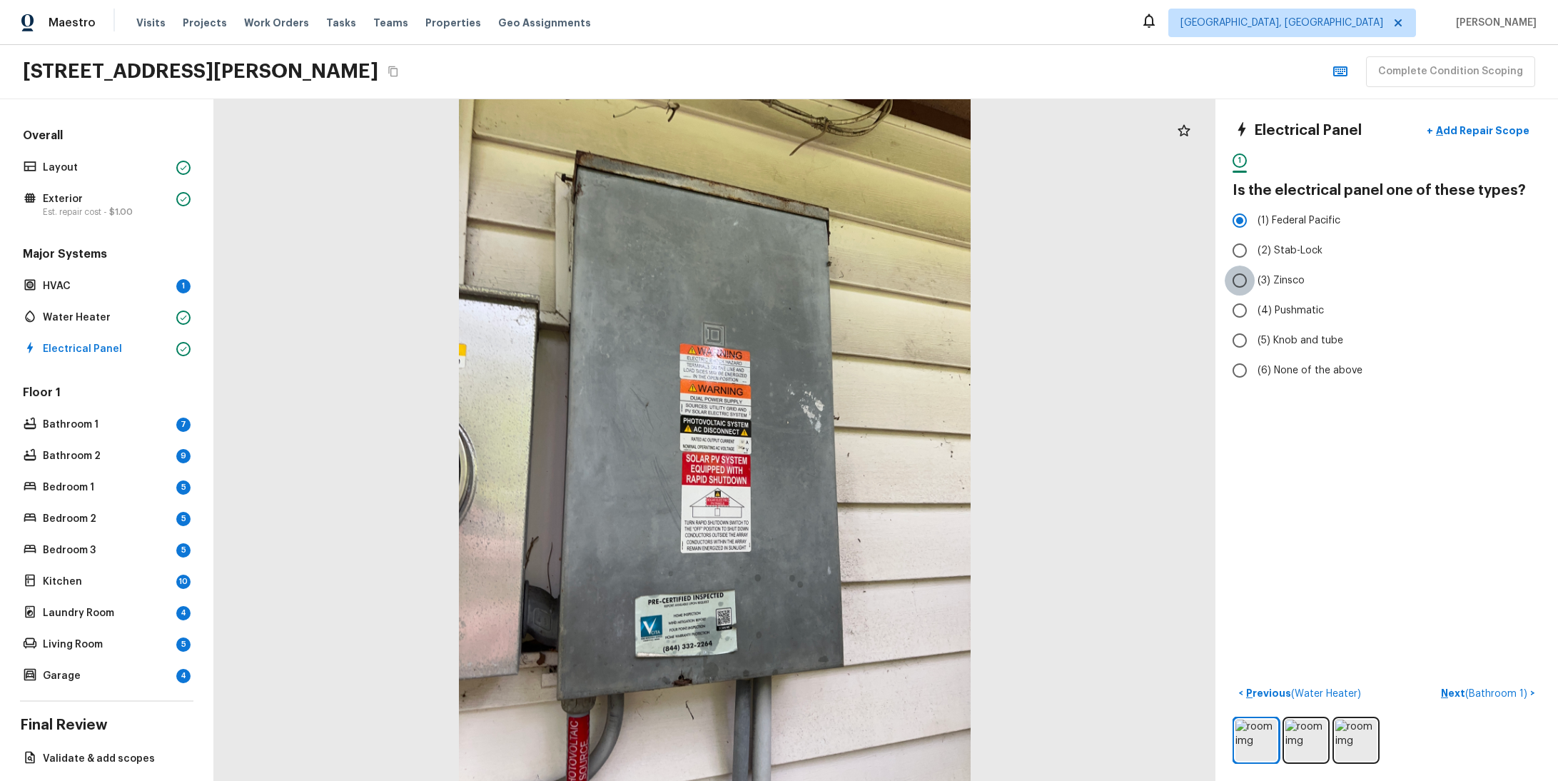
click at [1237, 272] on input "(3) Zinsco" at bounding box center [1240, 281] width 30 height 30
radio input "true"
click at [1497, 689] on span "( Bathroom 1 )" at bounding box center [1496, 694] width 62 height 10
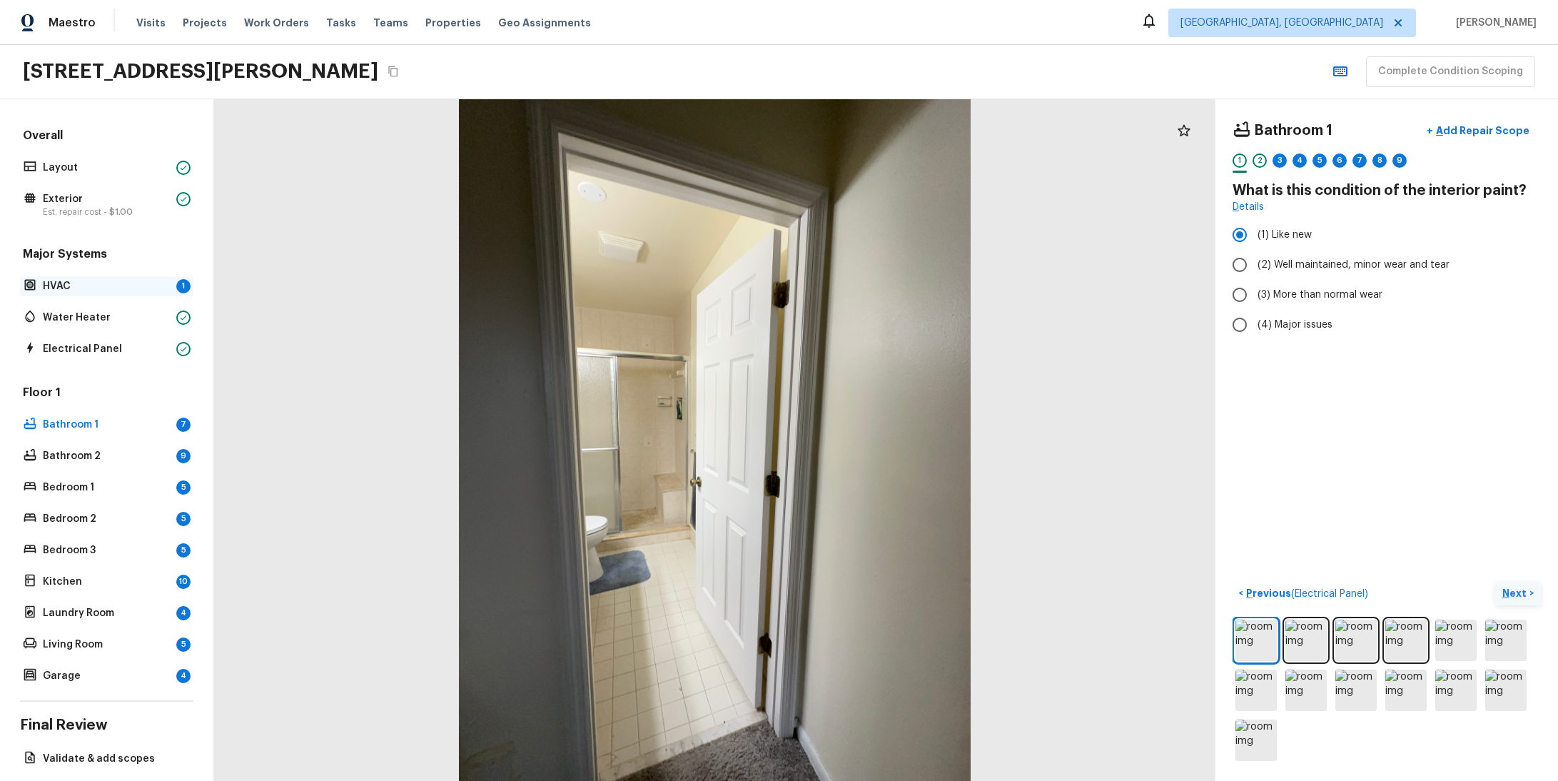
click at [92, 286] on p "HVAC" at bounding box center [107, 286] width 128 height 14
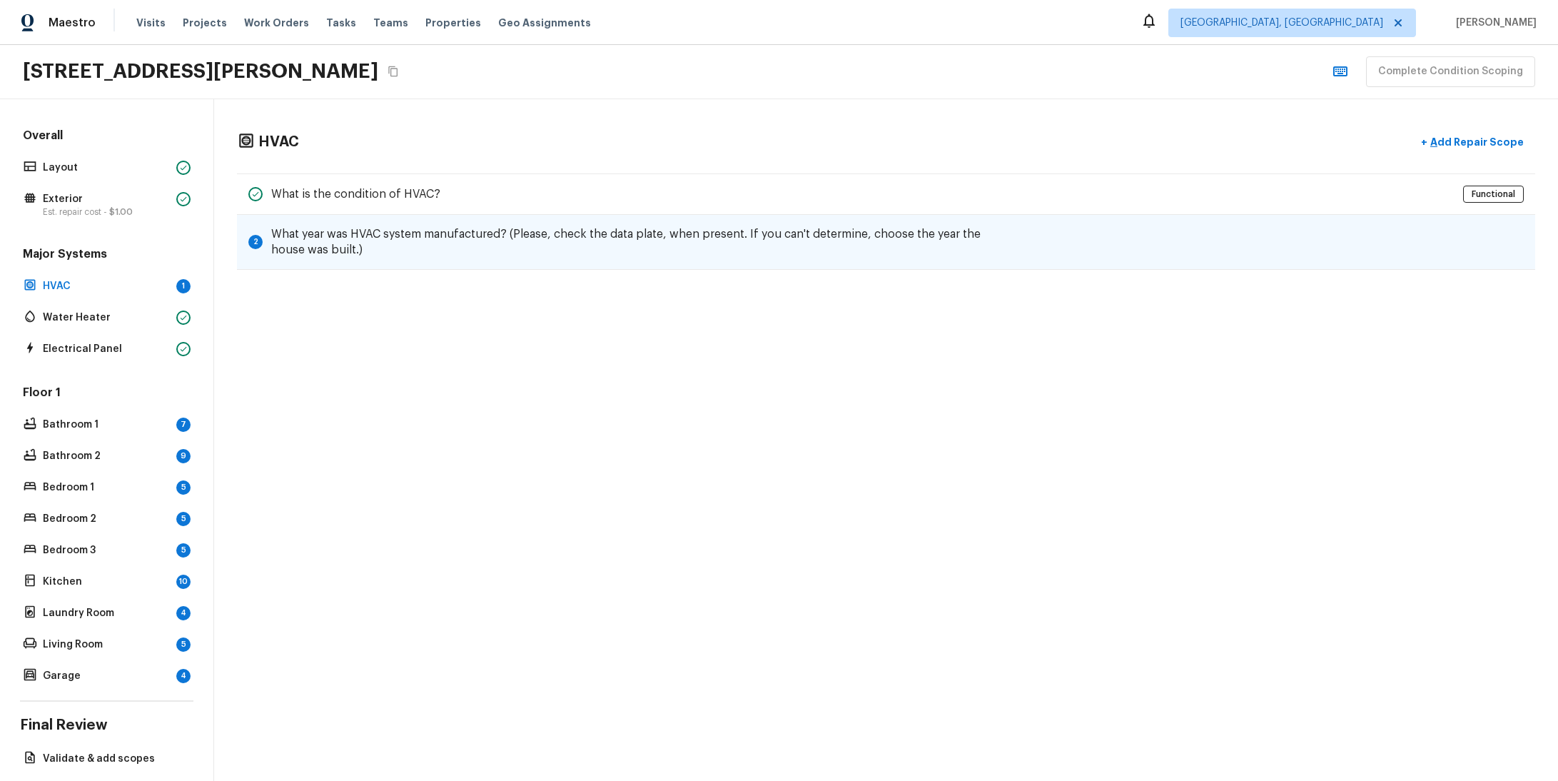
click at [474, 232] on h5 "What year was HVAC system manufactured? (Please, check the data plate, when pre…" at bounding box center [642, 241] width 742 height 31
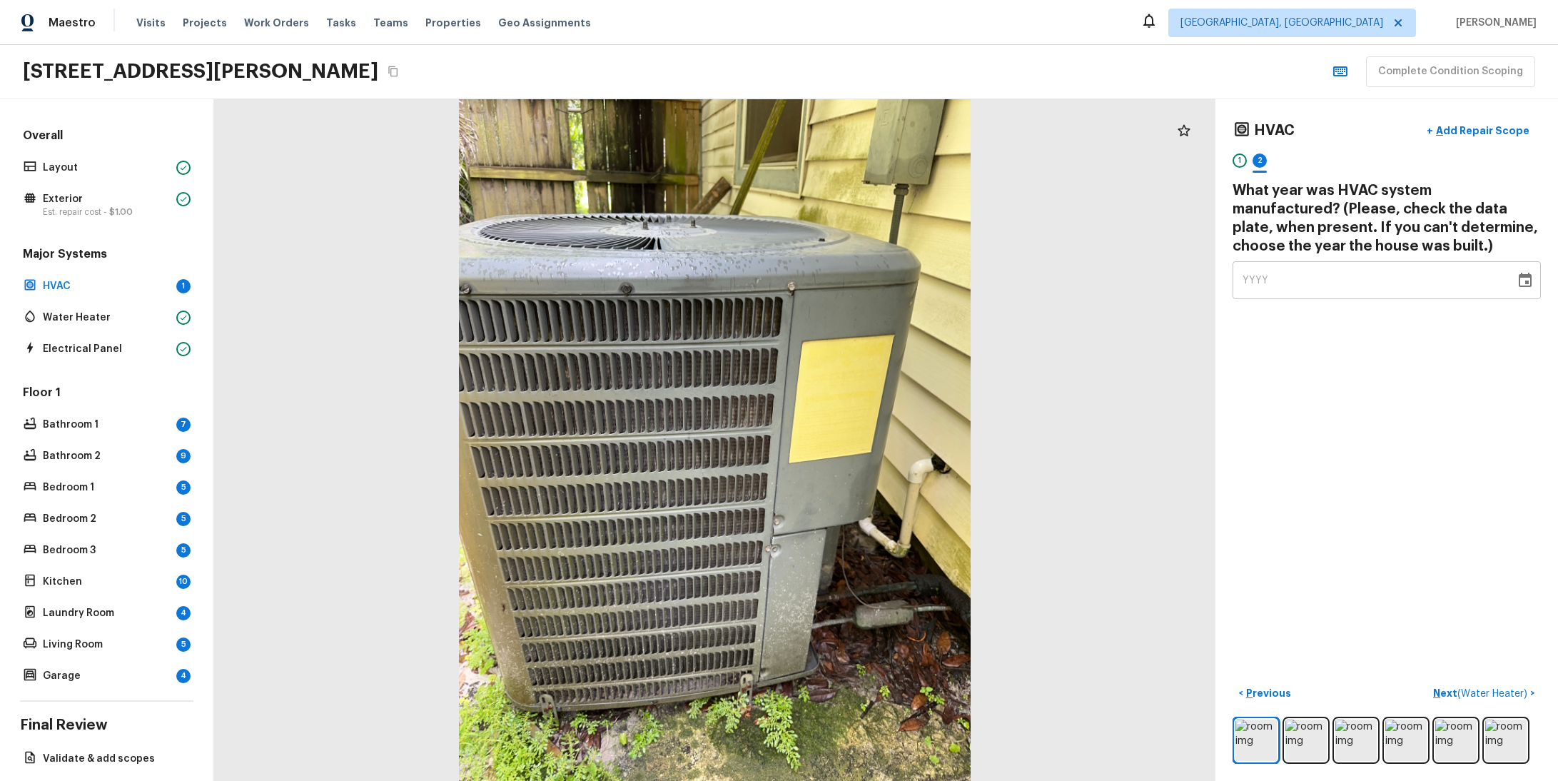
click at [1315, 266] on div "YYYY" at bounding box center [1374, 280] width 263 height 38
click at [1315, 271] on div "YYYY" at bounding box center [1374, 280] width 263 height 38
click at [1315, 281] on div "YYYY" at bounding box center [1374, 280] width 263 height 38
click at [1517, 281] on icon "Choose date" at bounding box center [1525, 280] width 17 height 17
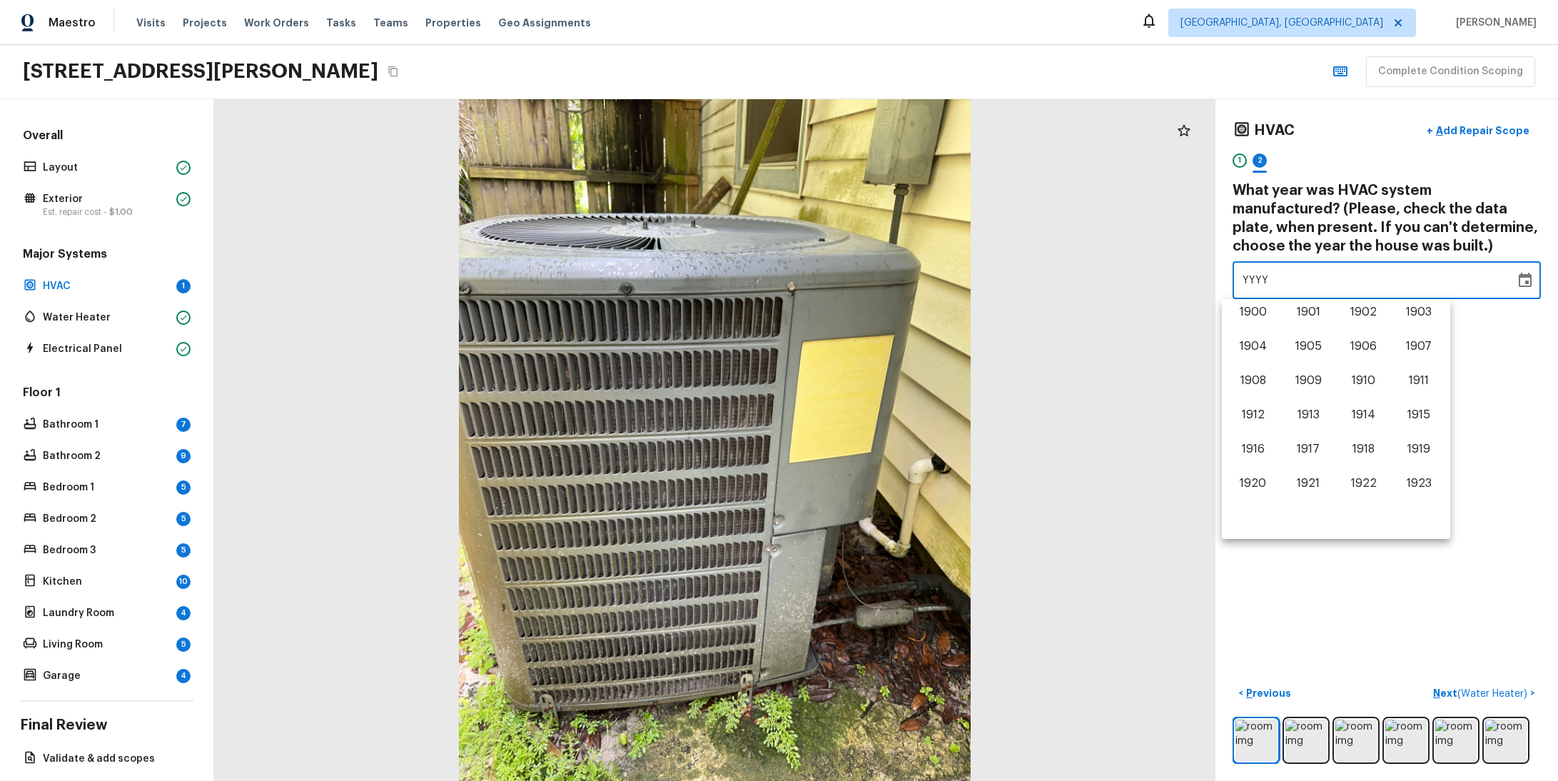
scroll to position [888, 0]
click at [1293, 337] on button "2009" at bounding box center [1308, 349] width 51 height 26
type input "2009"
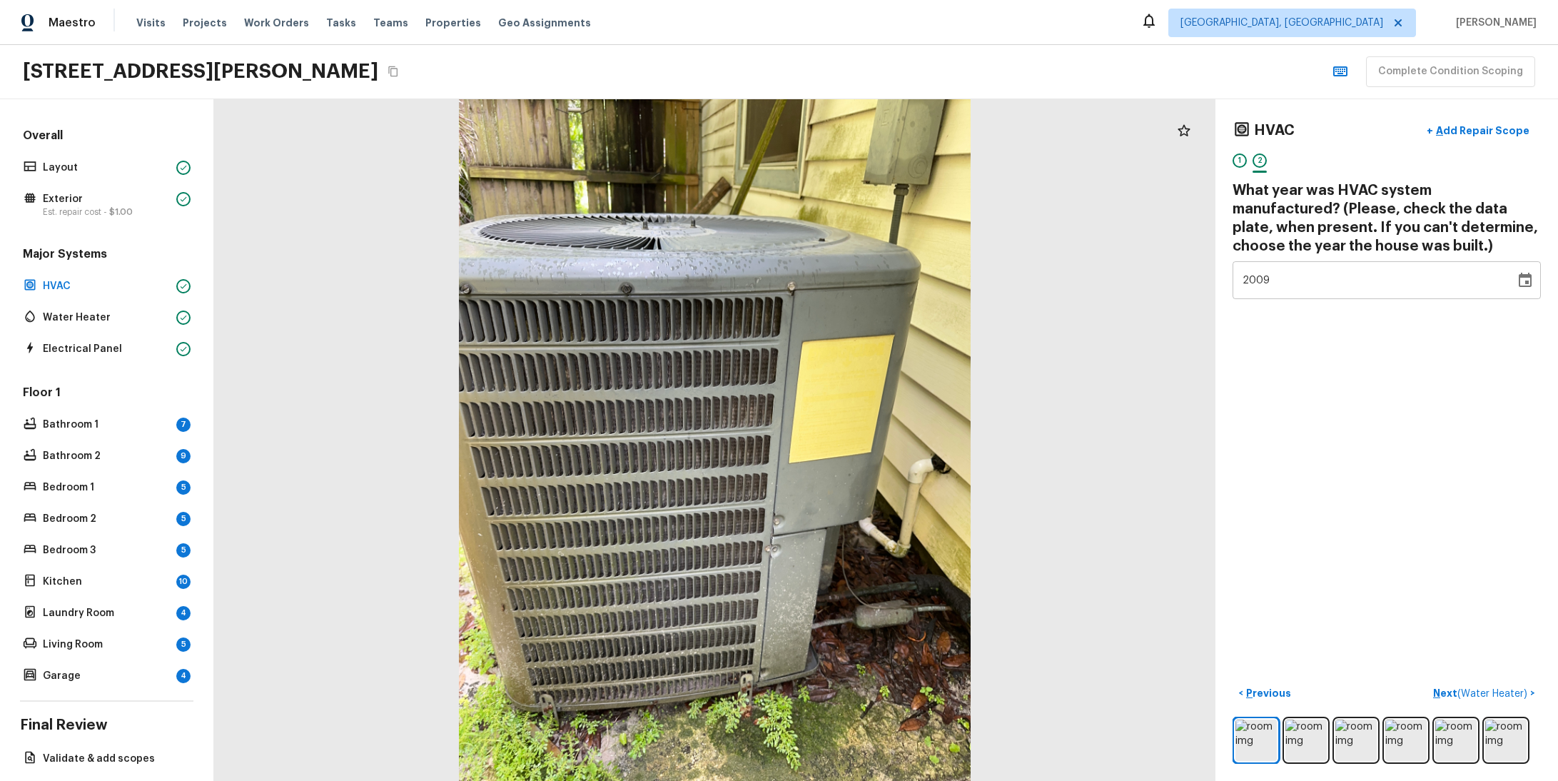
click at [1440, 458] on div "HVAC + Add Repair Scope 1 2 What year was HVAC system manufactured? (Please, ch…" at bounding box center [1387, 440] width 343 height 682
click at [1423, 527] on div "HVAC + Add Repair Scope 1 2 What year was HVAC system manufactured? (Please, ch…" at bounding box center [1387, 440] width 343 height 682
click at [1467, 689] on span "( Water Heater )" at bounding box center [1492, 694] width 70 height 10
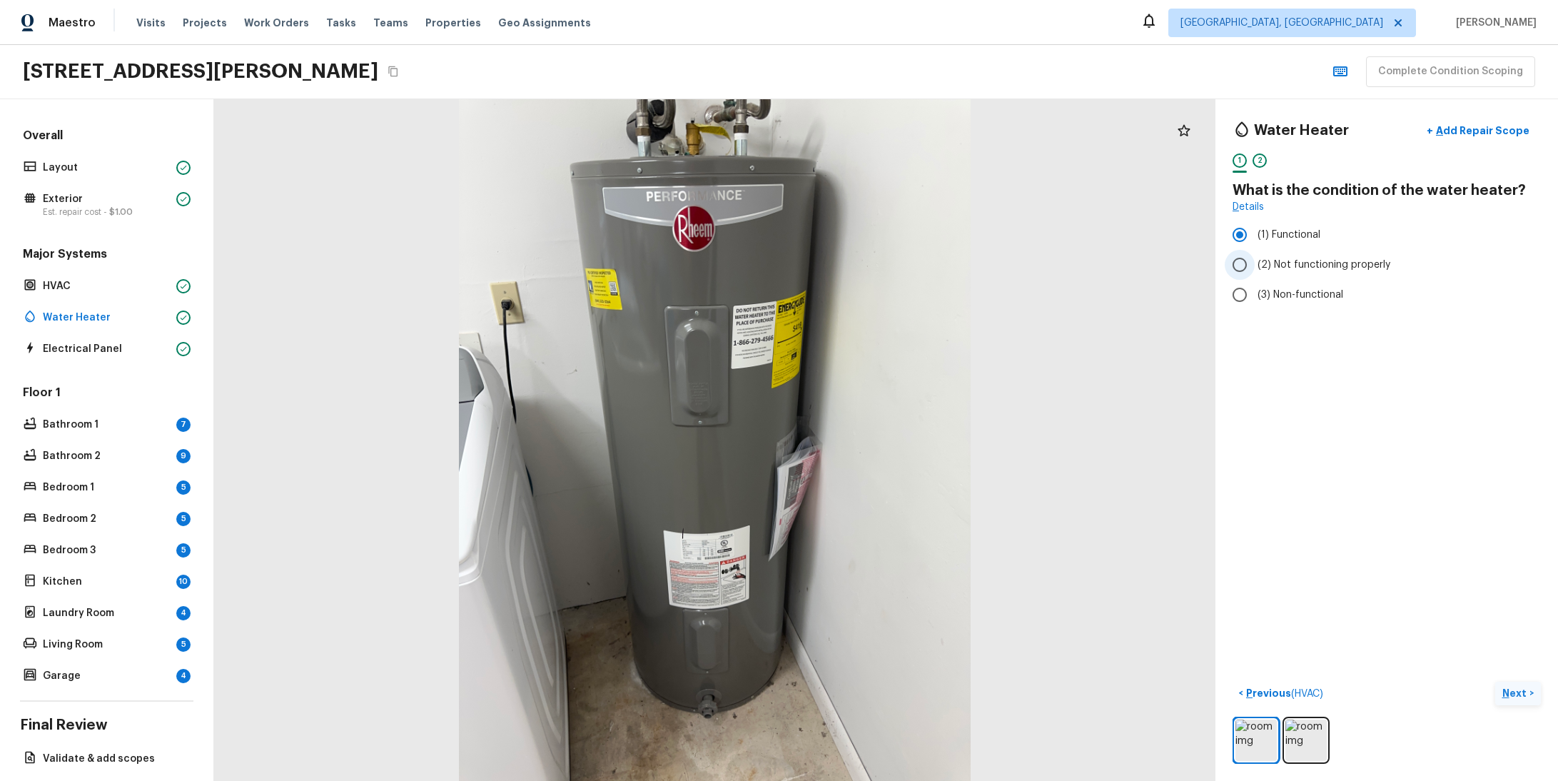
click at [1258, 259] on span "(2) Not functioning properly" at bounding box center [1324, 265] width 133 height 14
click at [1255, 259] on input "(2) Not functioning properly" at bounding box center [1240, 265] width 30 height 30
radio input "true"
click at [1502, 686] on p "Next" at bounding box center [1515, 693] width 27 height 14
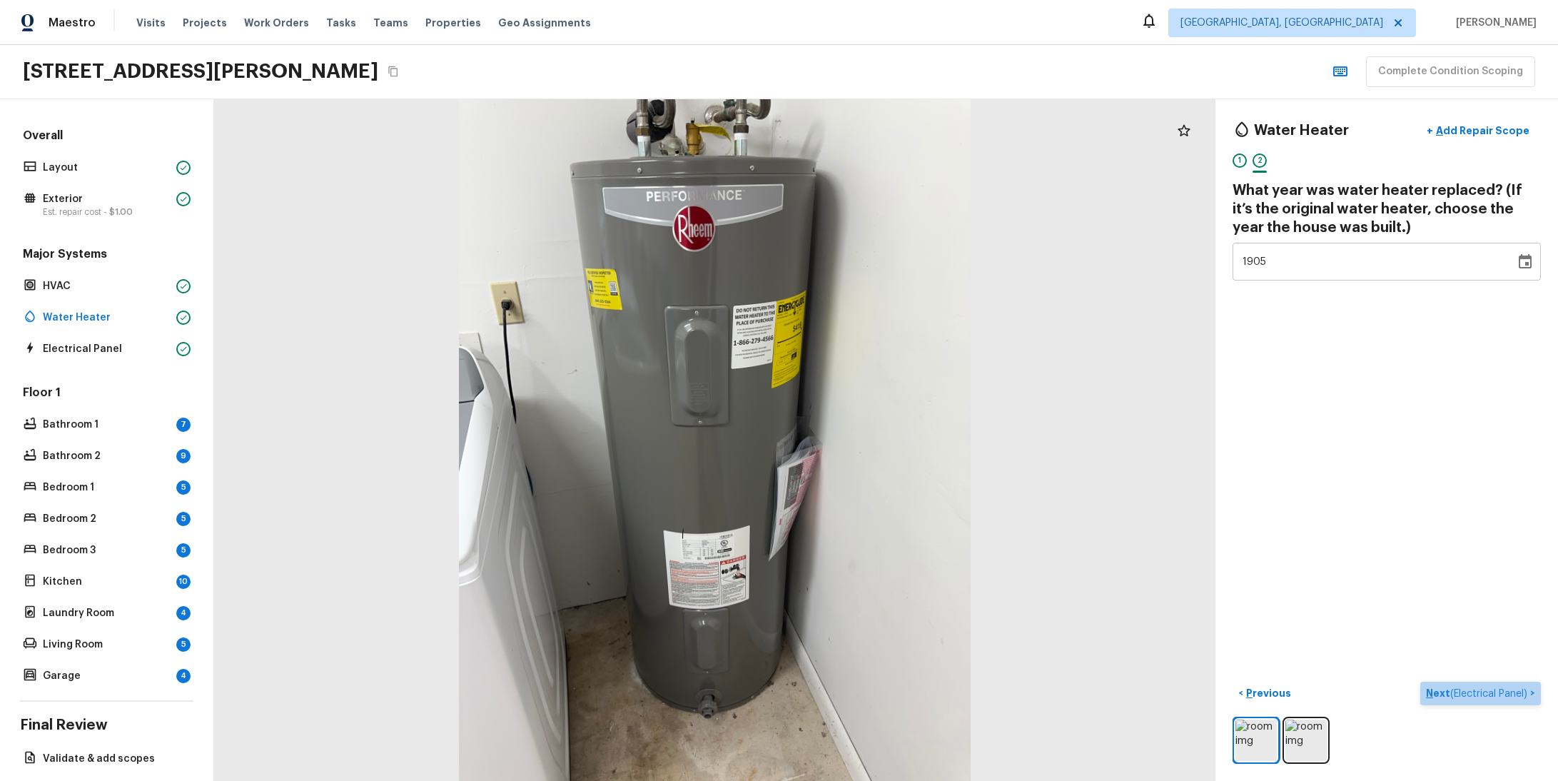
click at [1483, 689] on span "( Electrical Panel )" at bounding box center [1488, 694] width 77 height 10
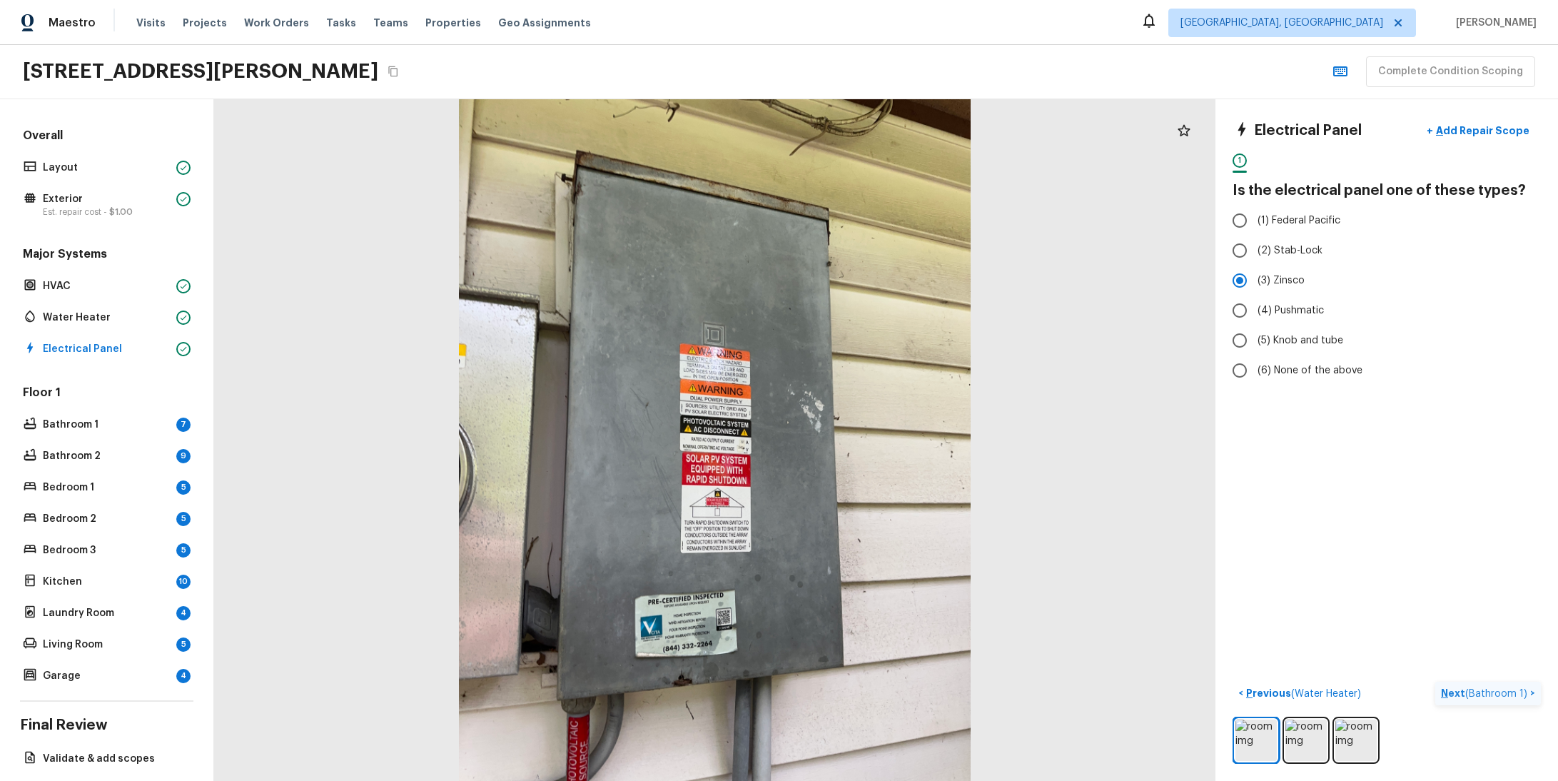
click at [1483, 689] on span "( Bathroom 1 )" at bounding box center [1496, 694] width 62 height 10
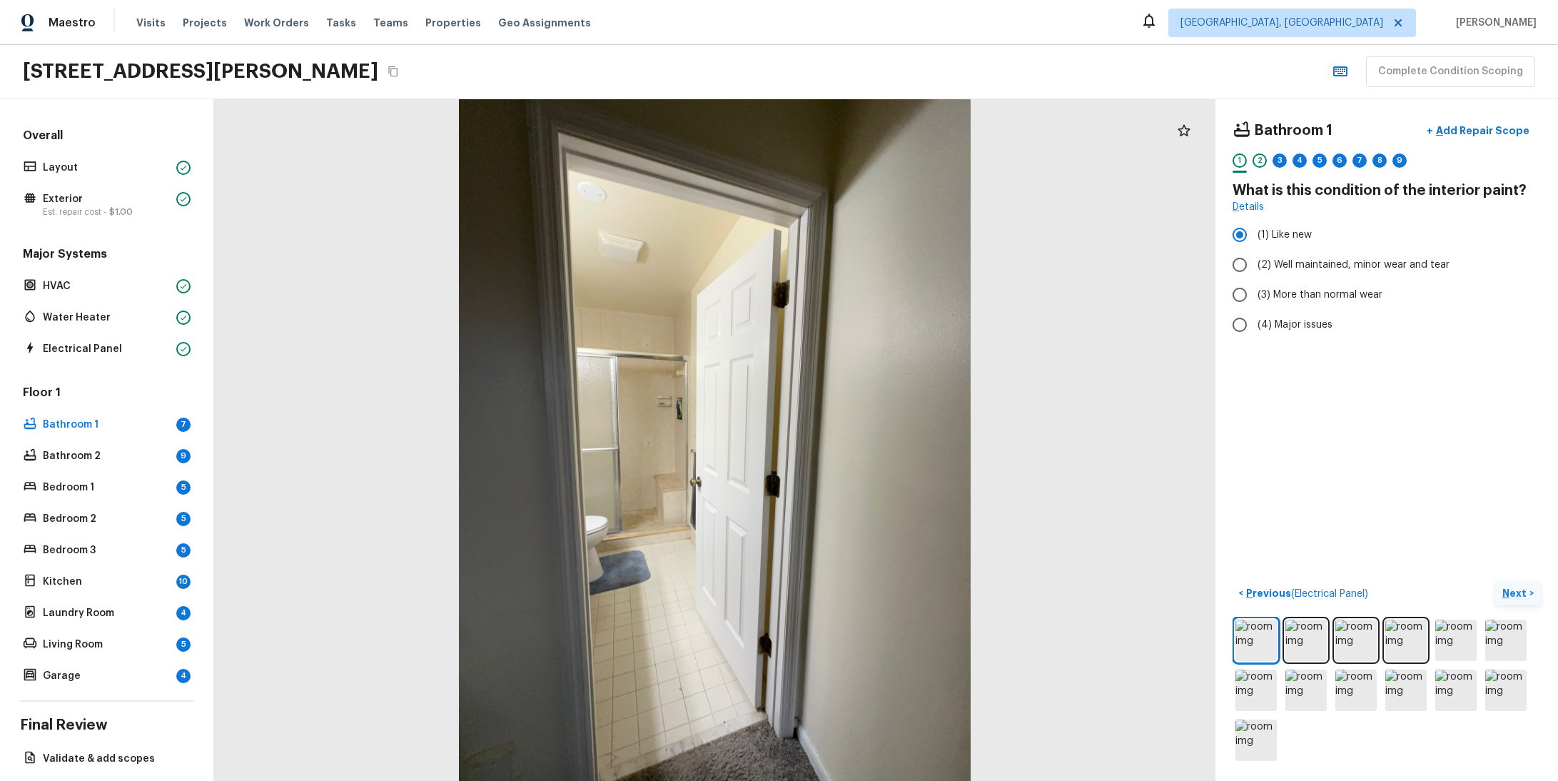
click at [1273, 171] on div at bounding box center [1280, 172] width 14 height 2
radio input "true"
click at [1507, 586] on p "Next" at bounding box center [1515, 593] width 27 height 14
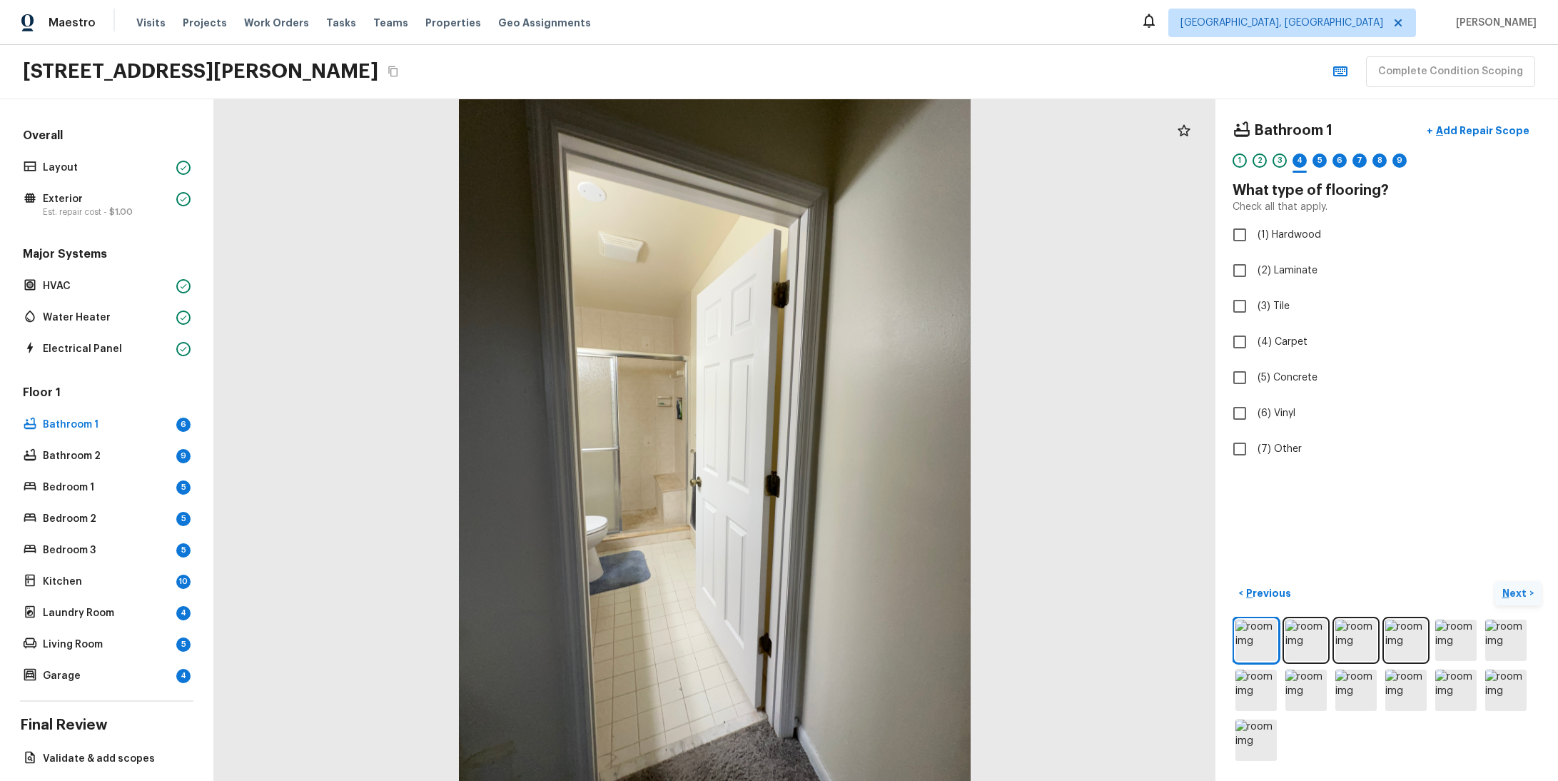
checkbox input "true"
click at [1507, 586] on p "Next" at bounding box center [1515, 593] width 27 height 14
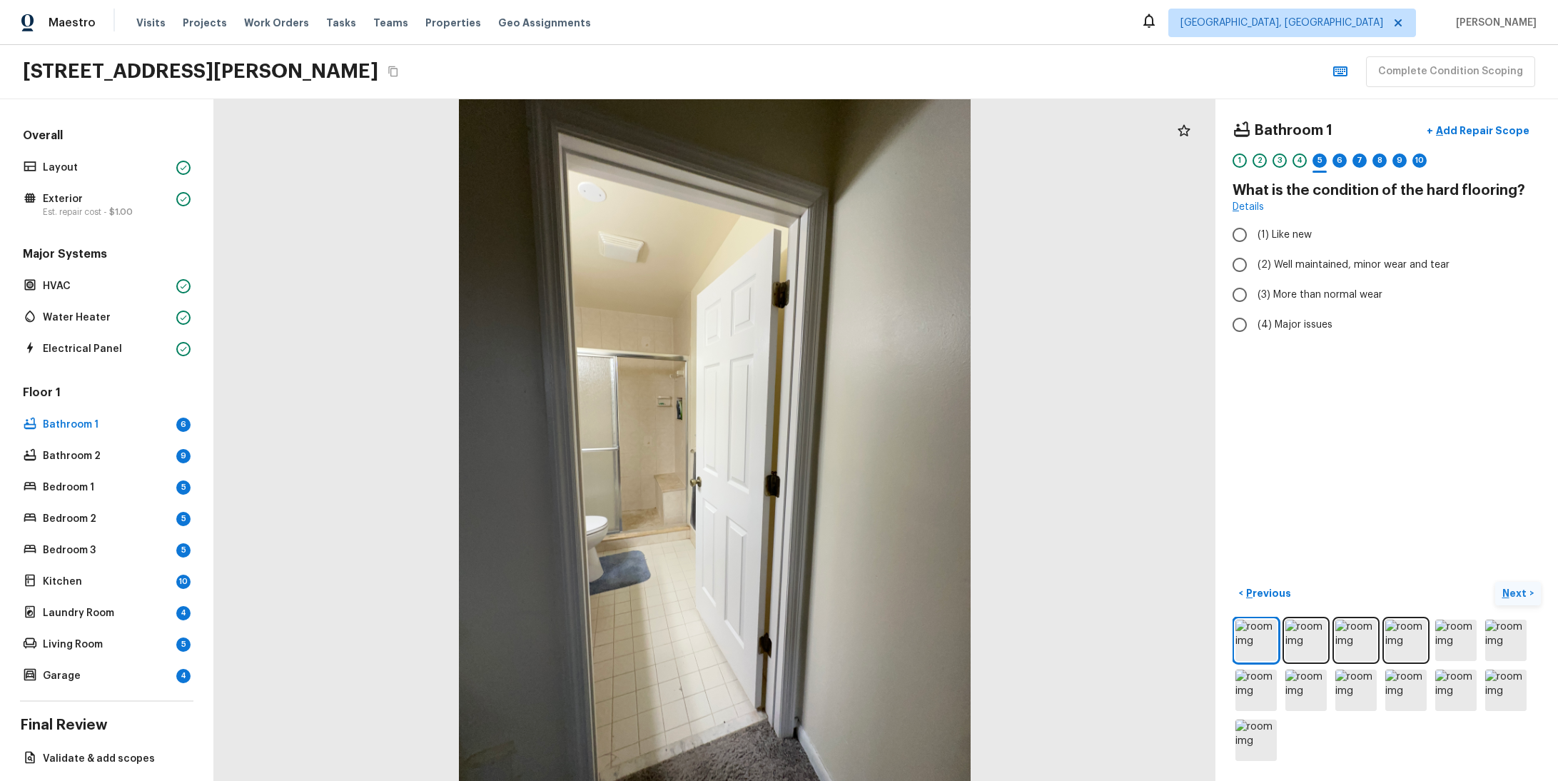
radio input "true"
click at [1507, 586] on p "Next" at bounding box center [1515, 593] width 27 height 14
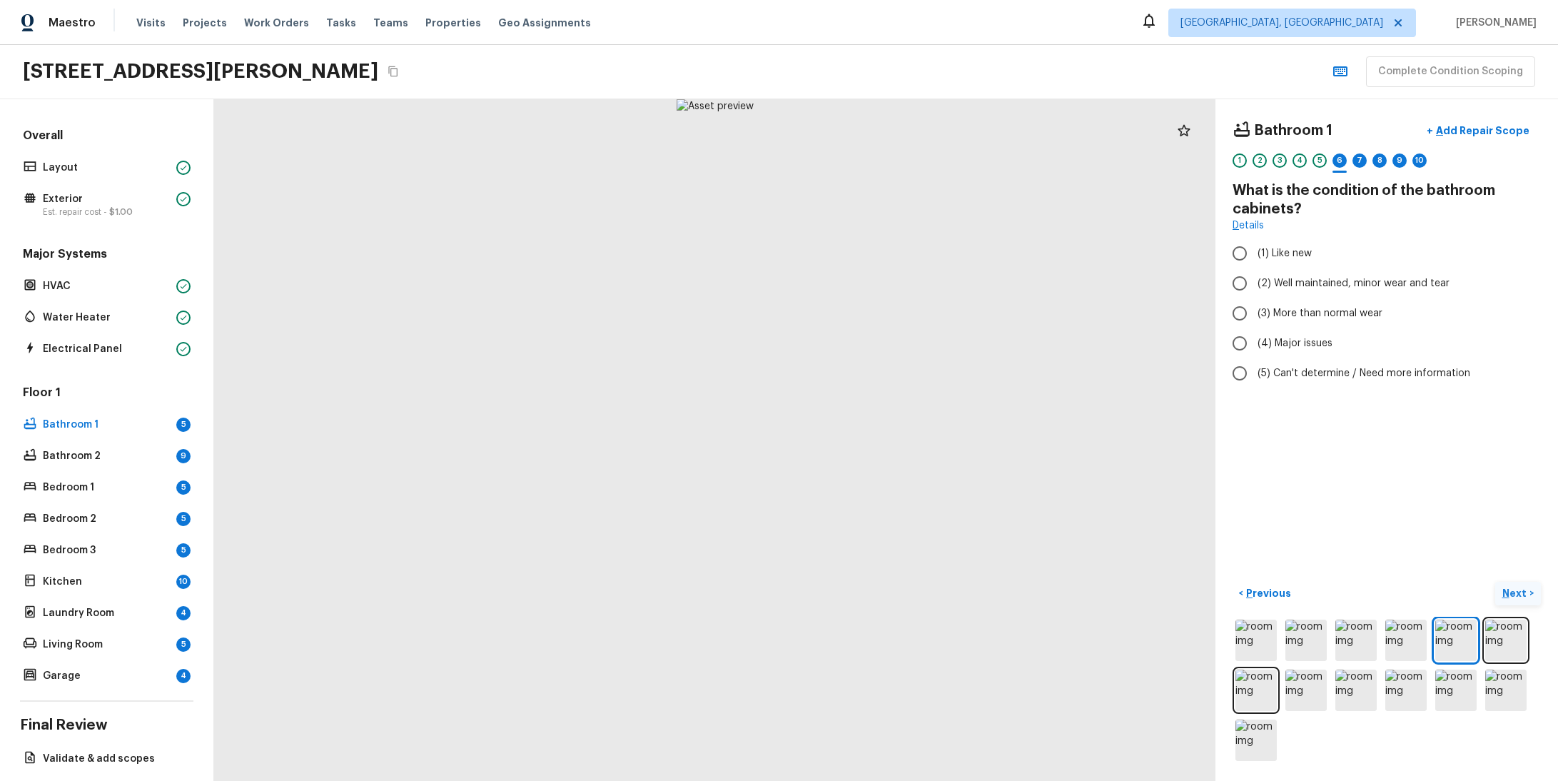
radio input "true"
click at [1507, 586] on p "Next" at bounding box center [1515, 593] width 27 height 14
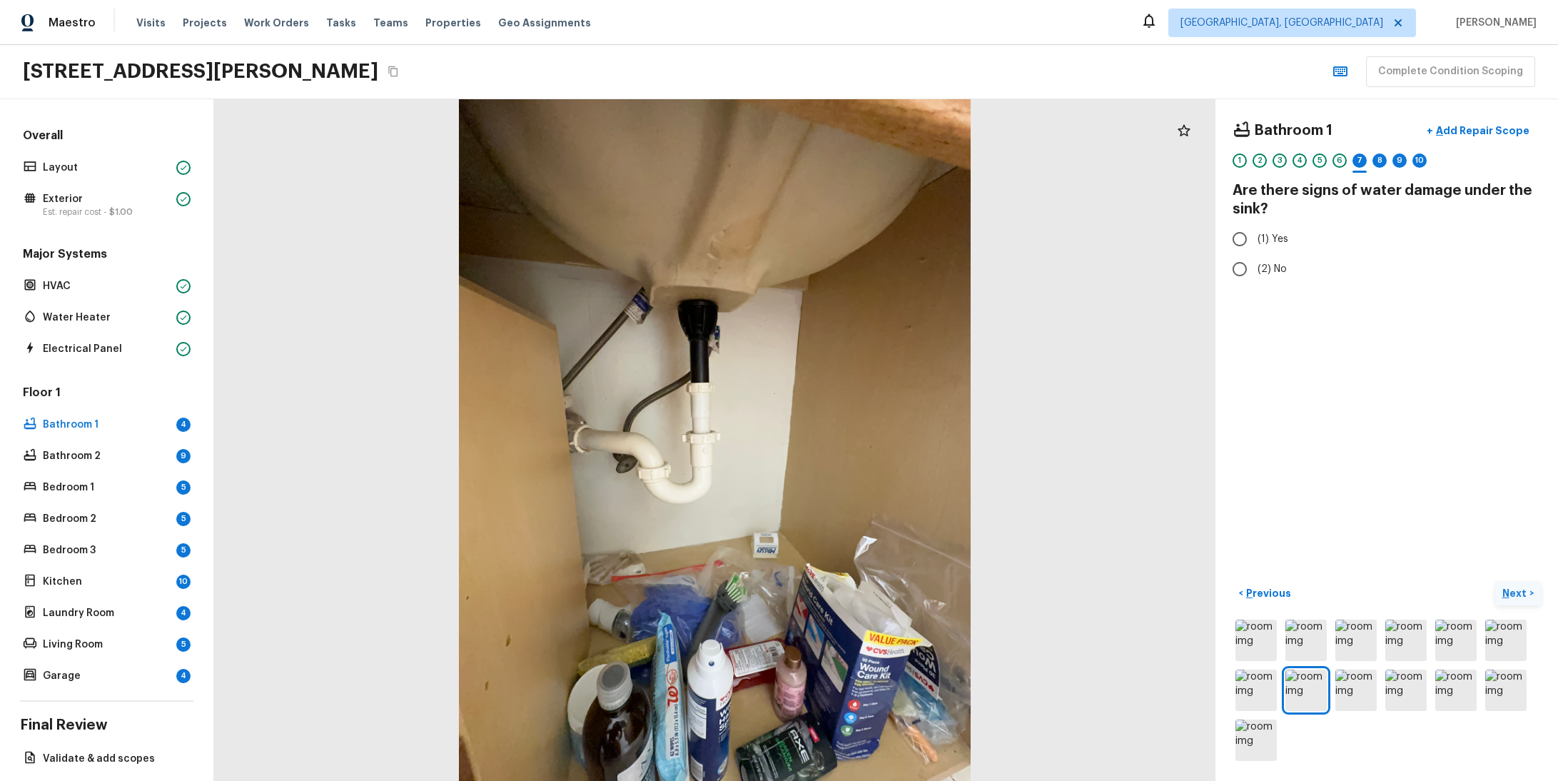
radio input "true"
click at [1507, 586] on p "Next" at bounding box center [1515, 593] width 27 height 14
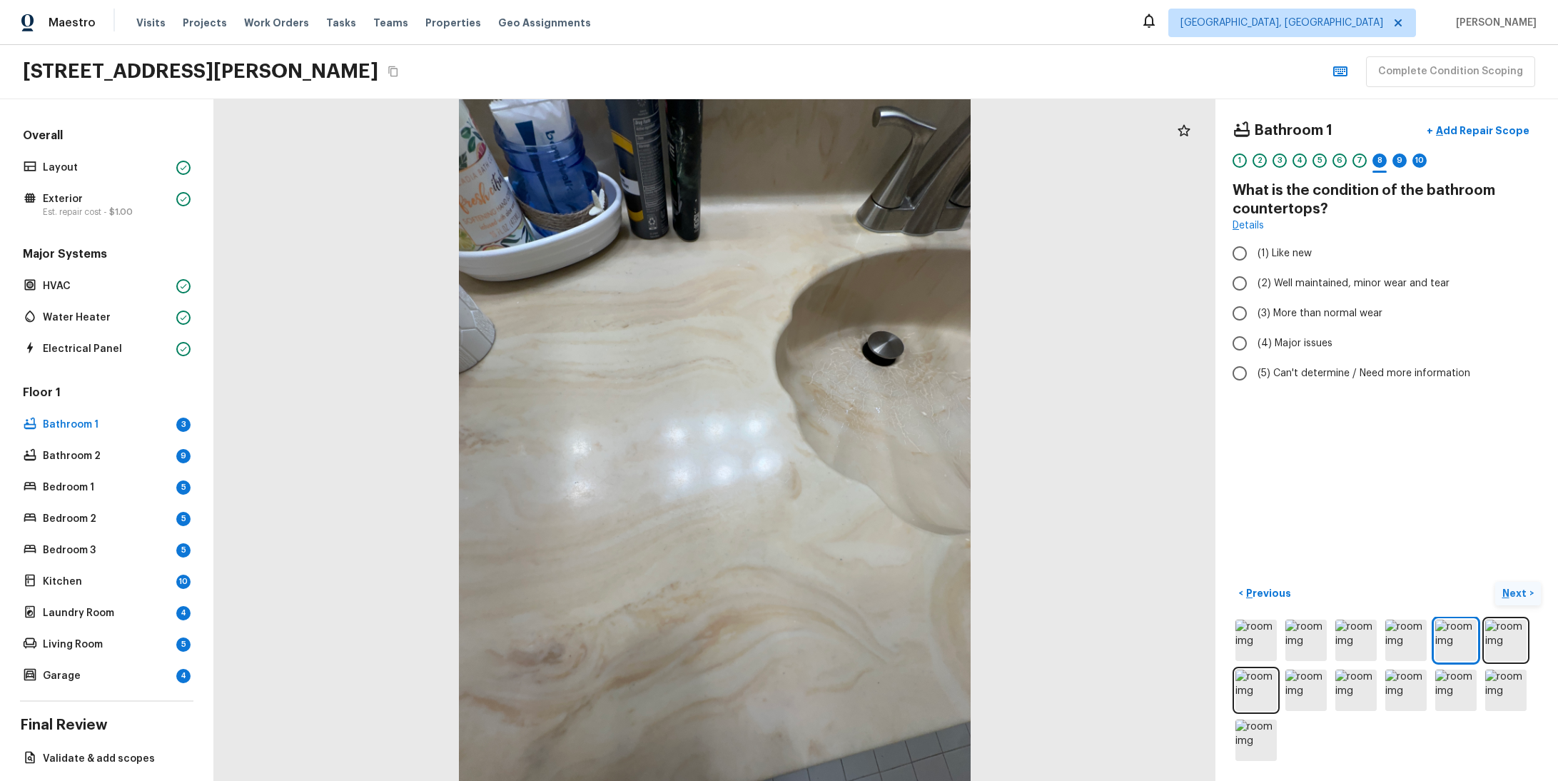
radio input "true"
click at [1507, 586] on p "Next" at bounding box center [1515, 593] width 27 height 14
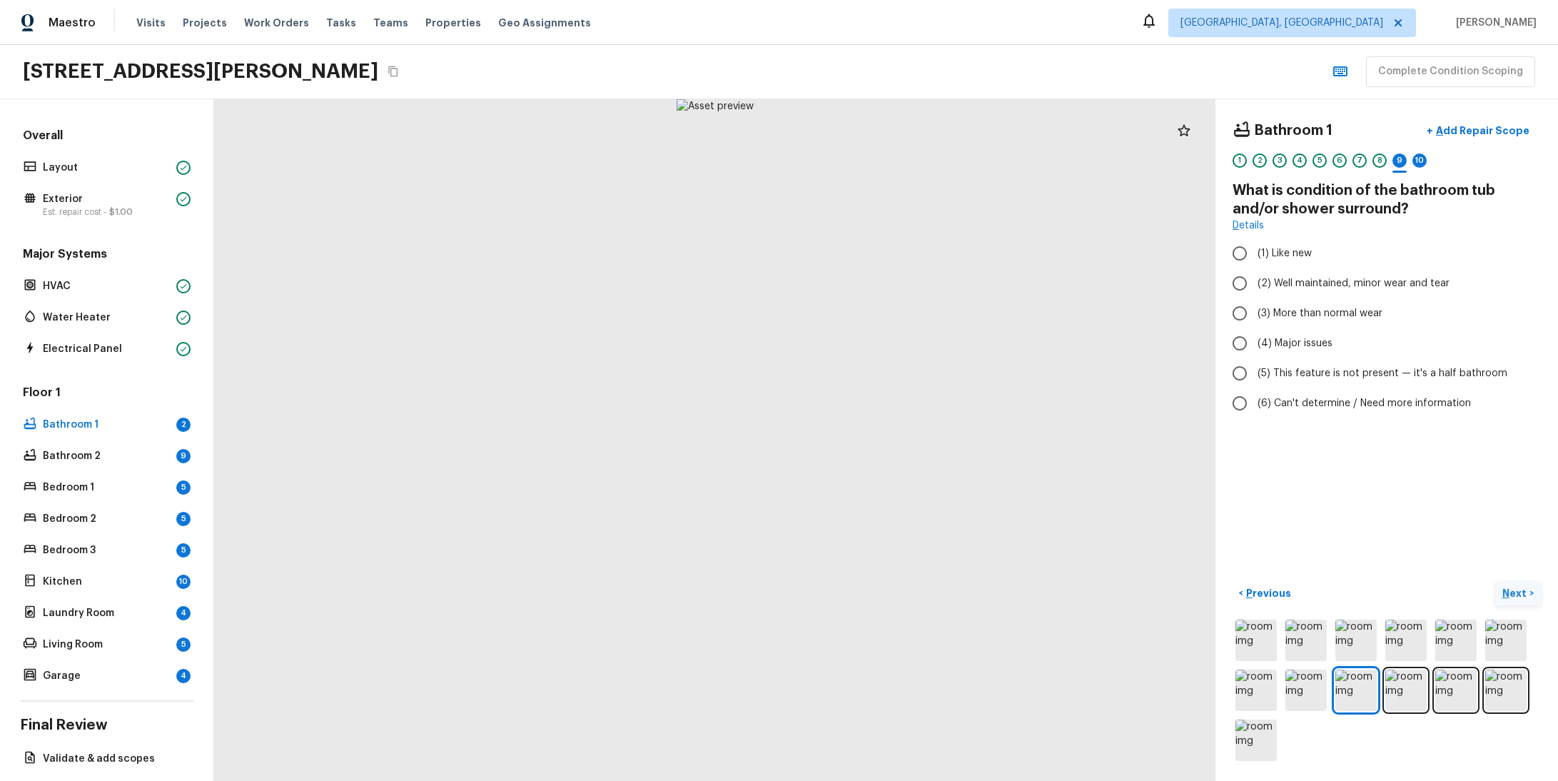
radio input "true"
click at [1507, 586] on p "Next" at bounding box center [1515, 593] width 27 height 14
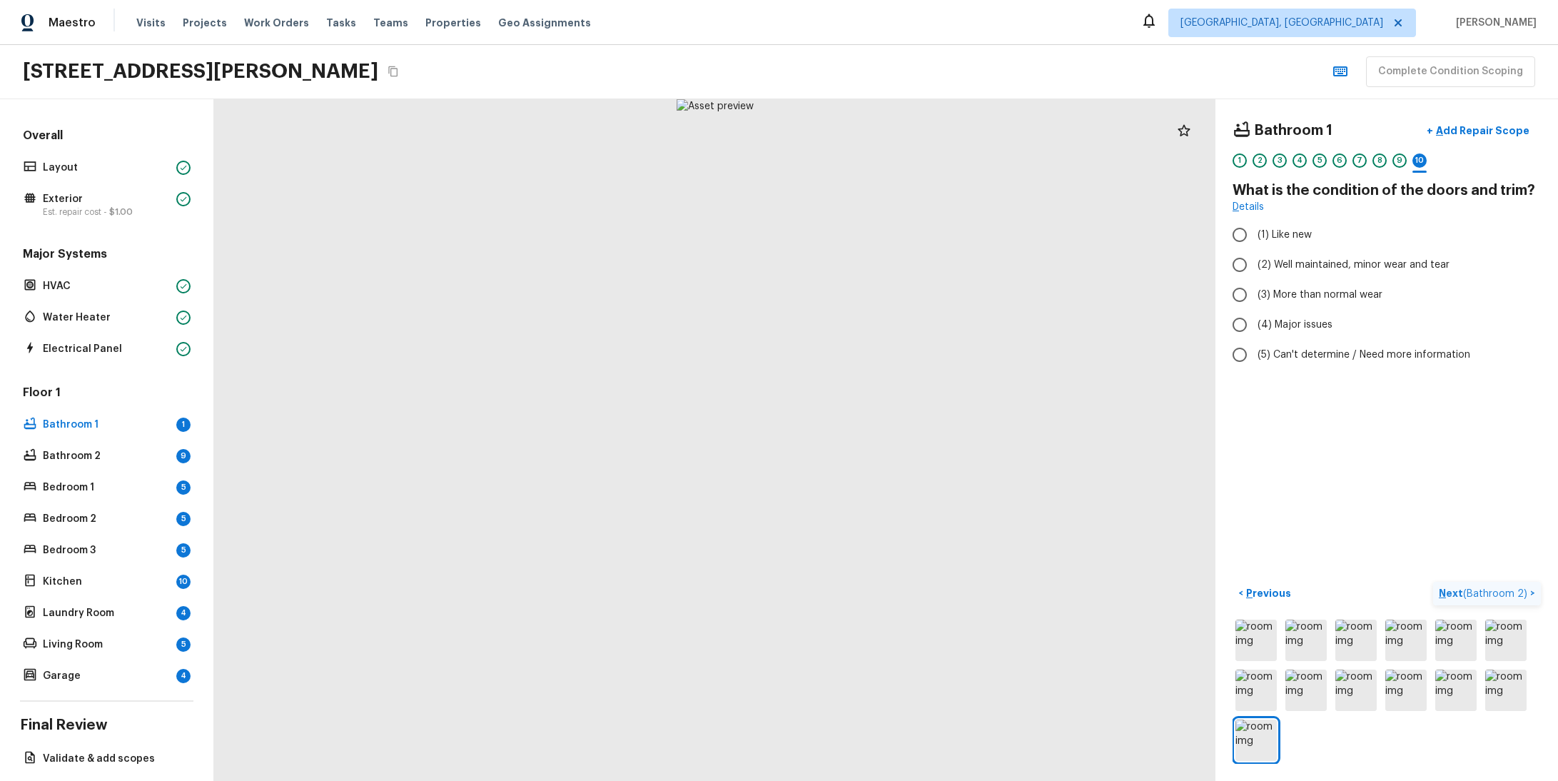
radio input "true"
click at [1507, 589] on span "( Bathroom 2 )" at bounding box center [1495, 594] width 64 height 10
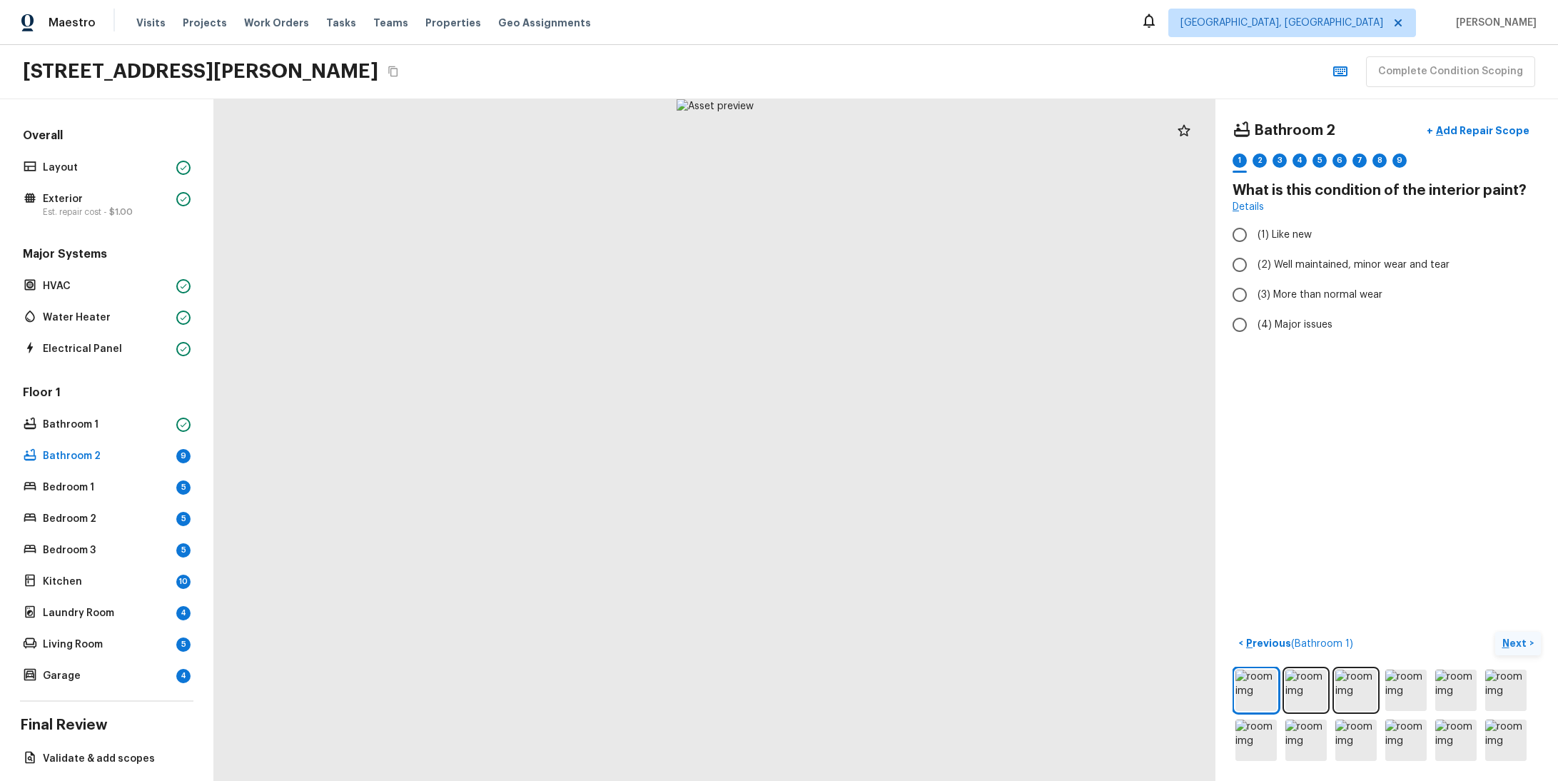
radio input "true"
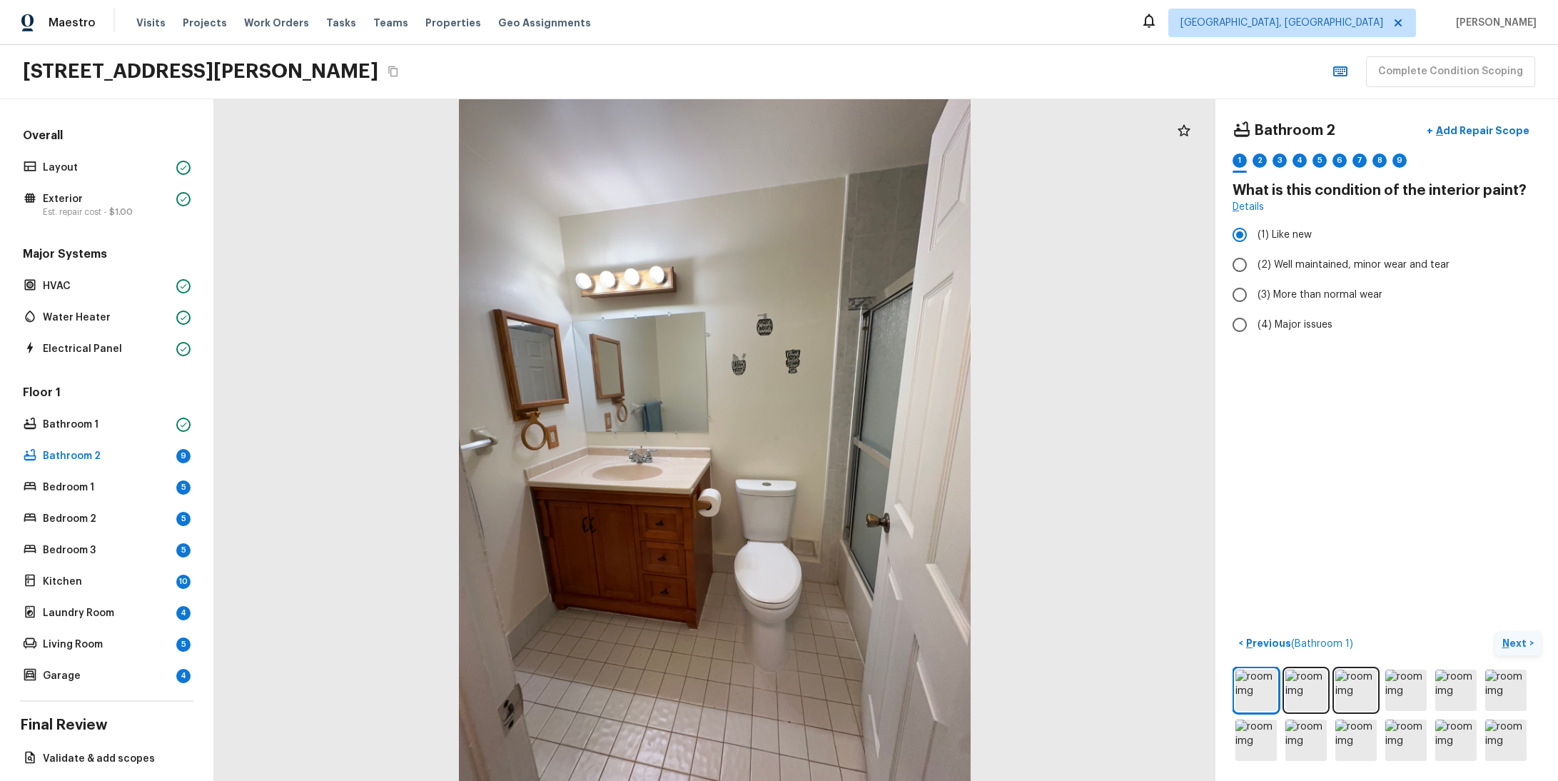
click at [1507, 636] on p "Next" at bounding box center [1515, 643] width 27 height 14
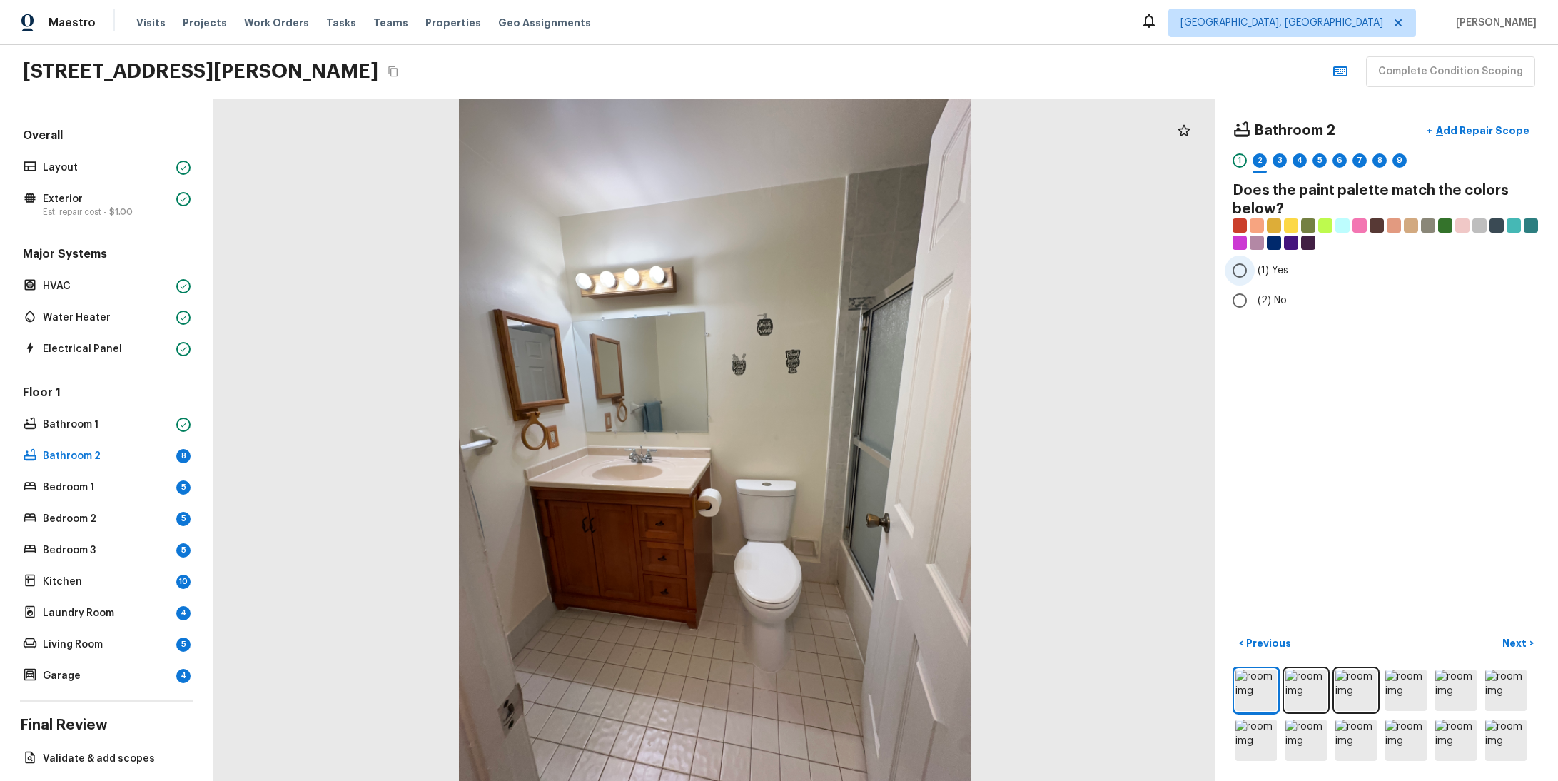
radio input "true"
click at [1505, 636] on p "Next" at bounding box center [1515, 643] width 27 height 14
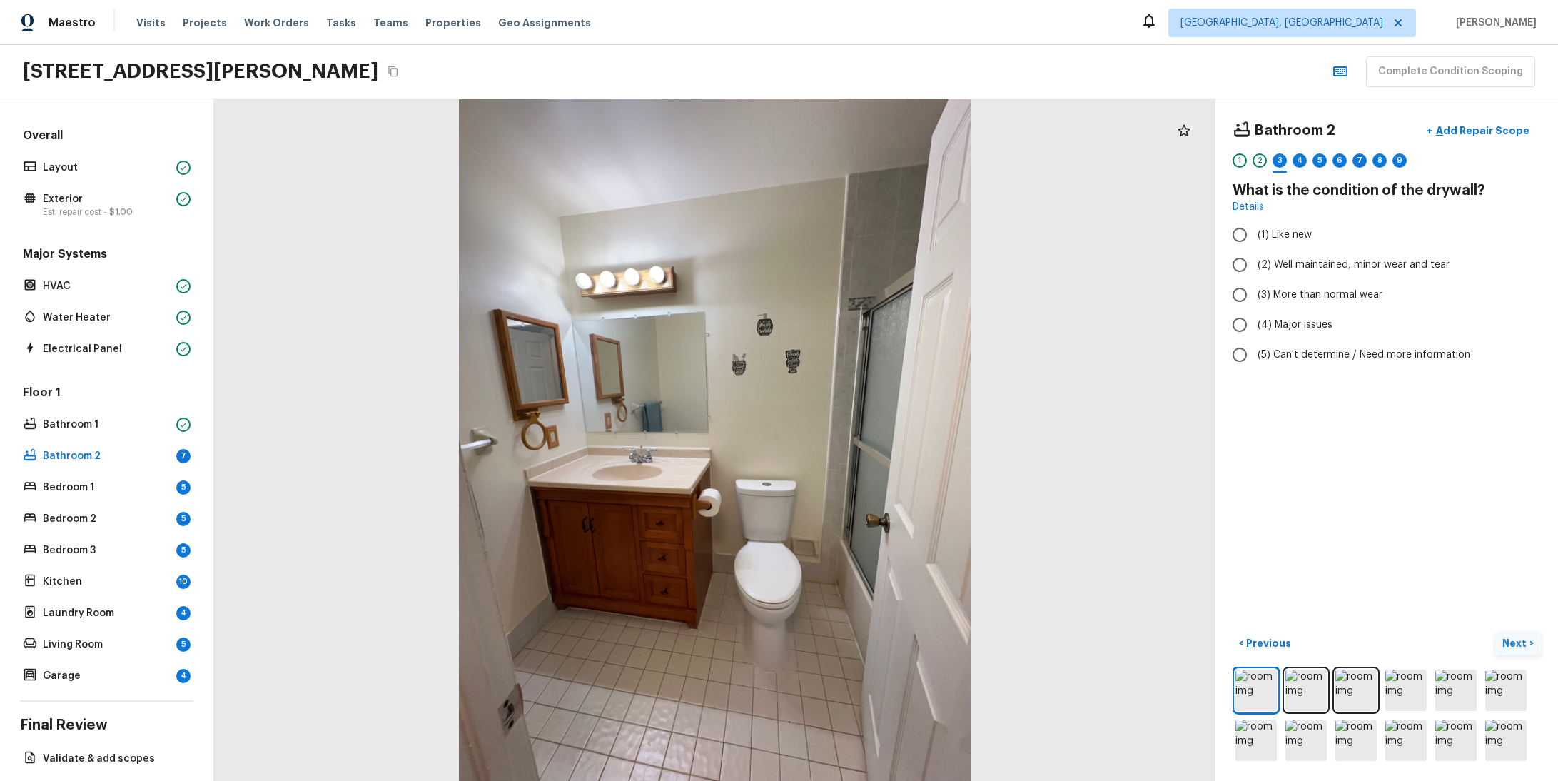
radio input "true"
click at [1505, 636] on p "Next" at bounding box center [1515, 643] width 27 height 14
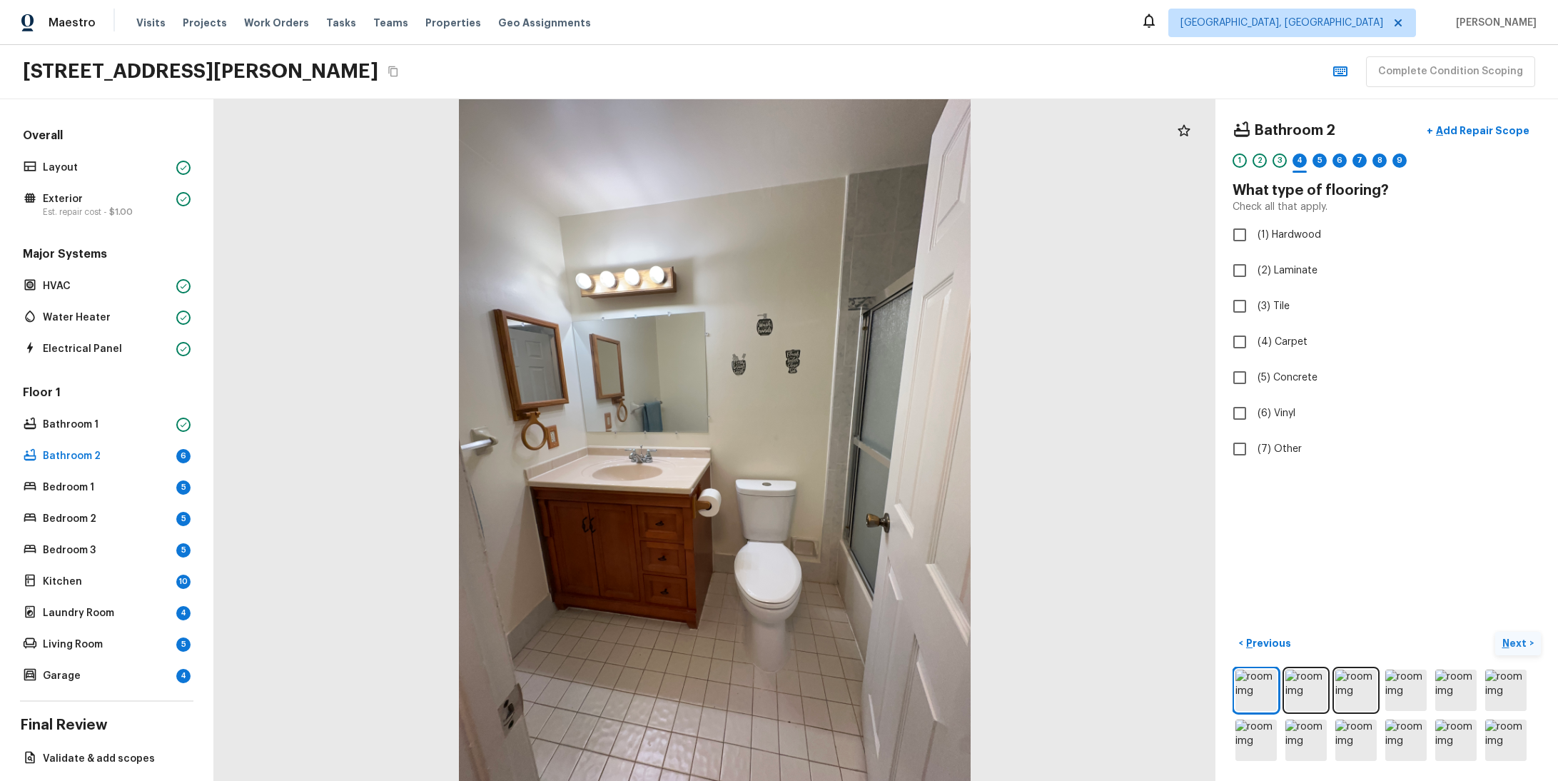
checkbox input "true"
click at [1505, 636] on p "Next" at bounding box center [1515, 643] width 27 height 14
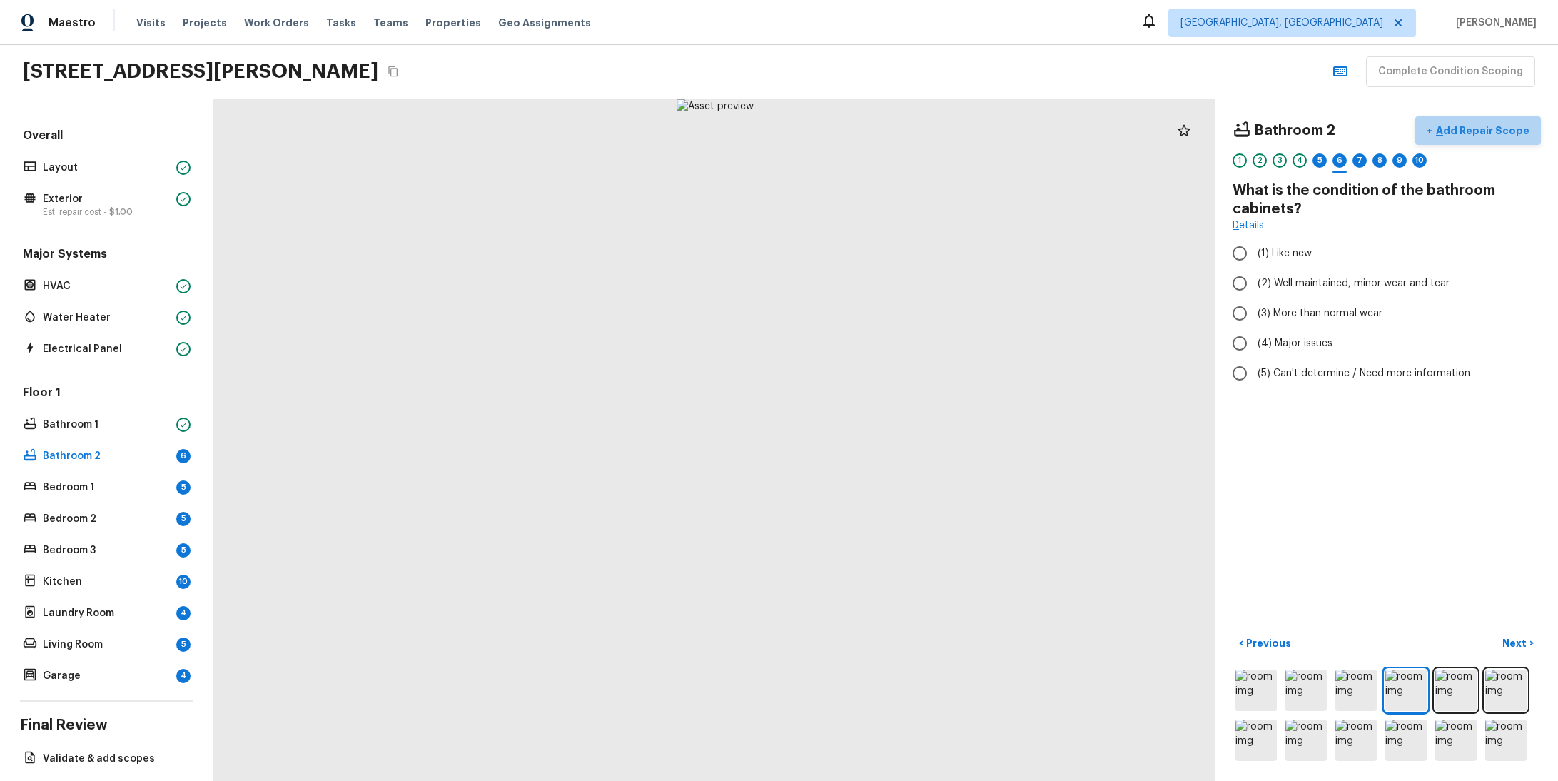
click at [1483, 122] on button "+ Add Repair Scope" at bounding box center [1478, 130] width 126 height 29
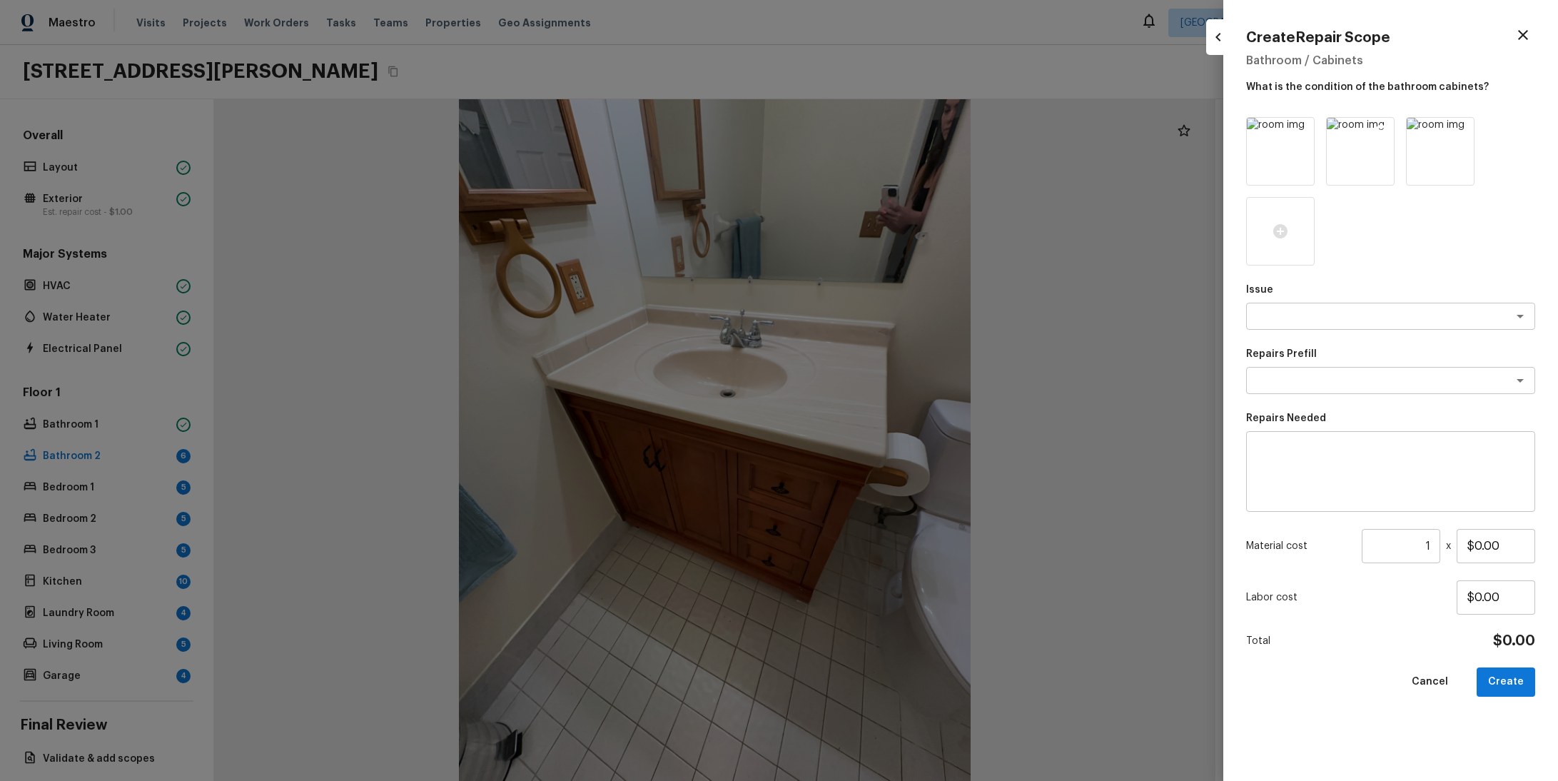
click at [1333, 173] on img at bounding box center [1360, 151] width 67 height 67
click at [1284, 136] on img at bounding box center [1280, 151] width 67 height 67
click at [1375, 134] on icon at bounding box center [1381, 130] width 14 height 14
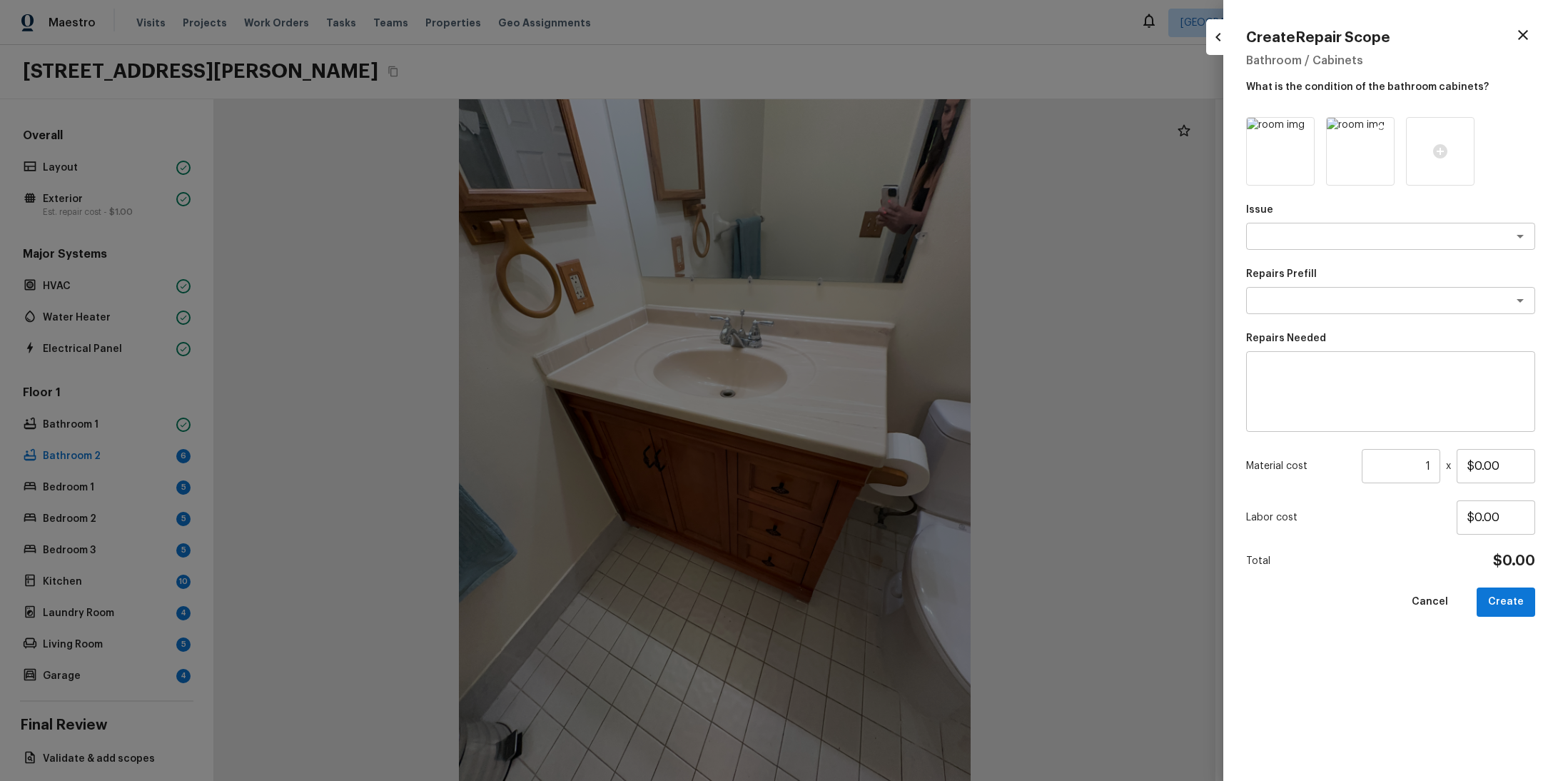
click at [1363, 134] on img at bounding box center [1360, 151] width 67 height 67
click at [1324, 227] on div "x ​" at bounding box center [1390, 236] width 289 height 27
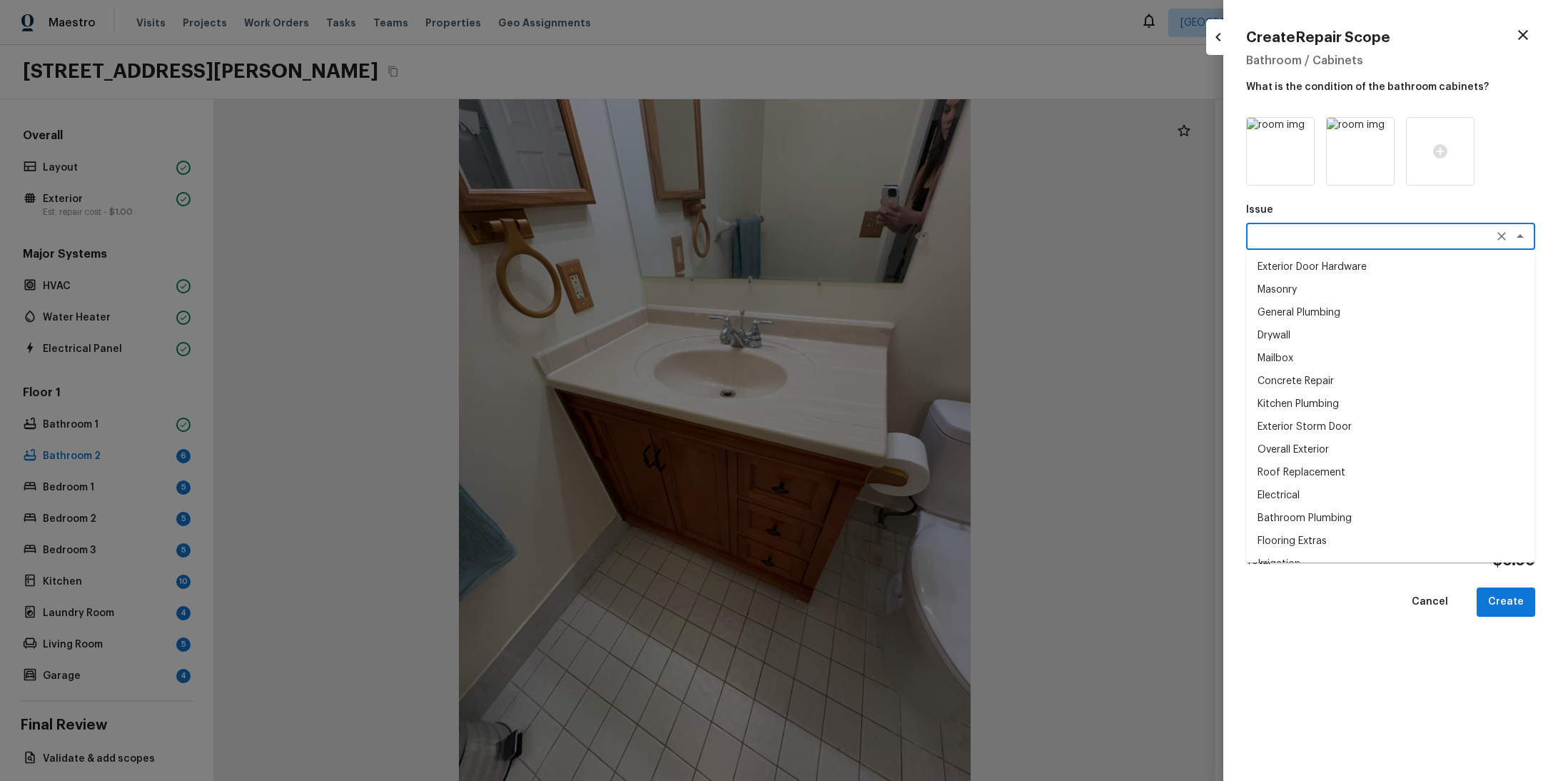
click at [1300, 343] on li "Drywall" at bounding box center [1390, 335] width 289 height 23
type textarea "Drywall"
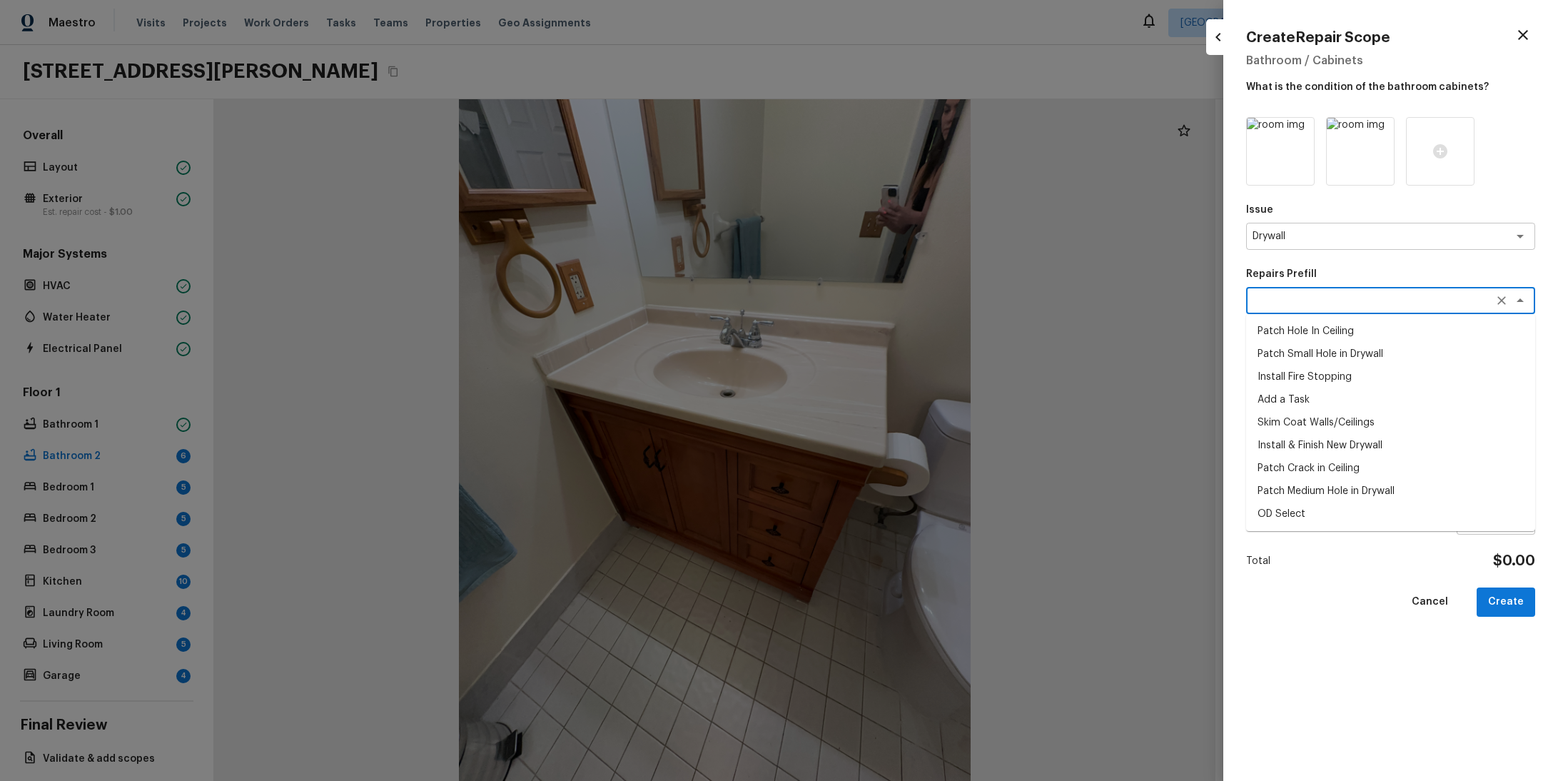
drag, startPoint x: 1325, startPoint y: 296, endPoint x: 1325, endPoint y: 313, distance: 16.4
click at [1325, 296] on textarea at bounding box center [1371, 300] width 236 height 14
click at [1325, 453] on li "Install & Finish New Drywall" at bounding box center [1390, 445] width 289 height 23
type textarea "Install & Finish New Drywall"
type textarea "Remove the existing damaged drywall and replace with new. Ensure that the new d…"
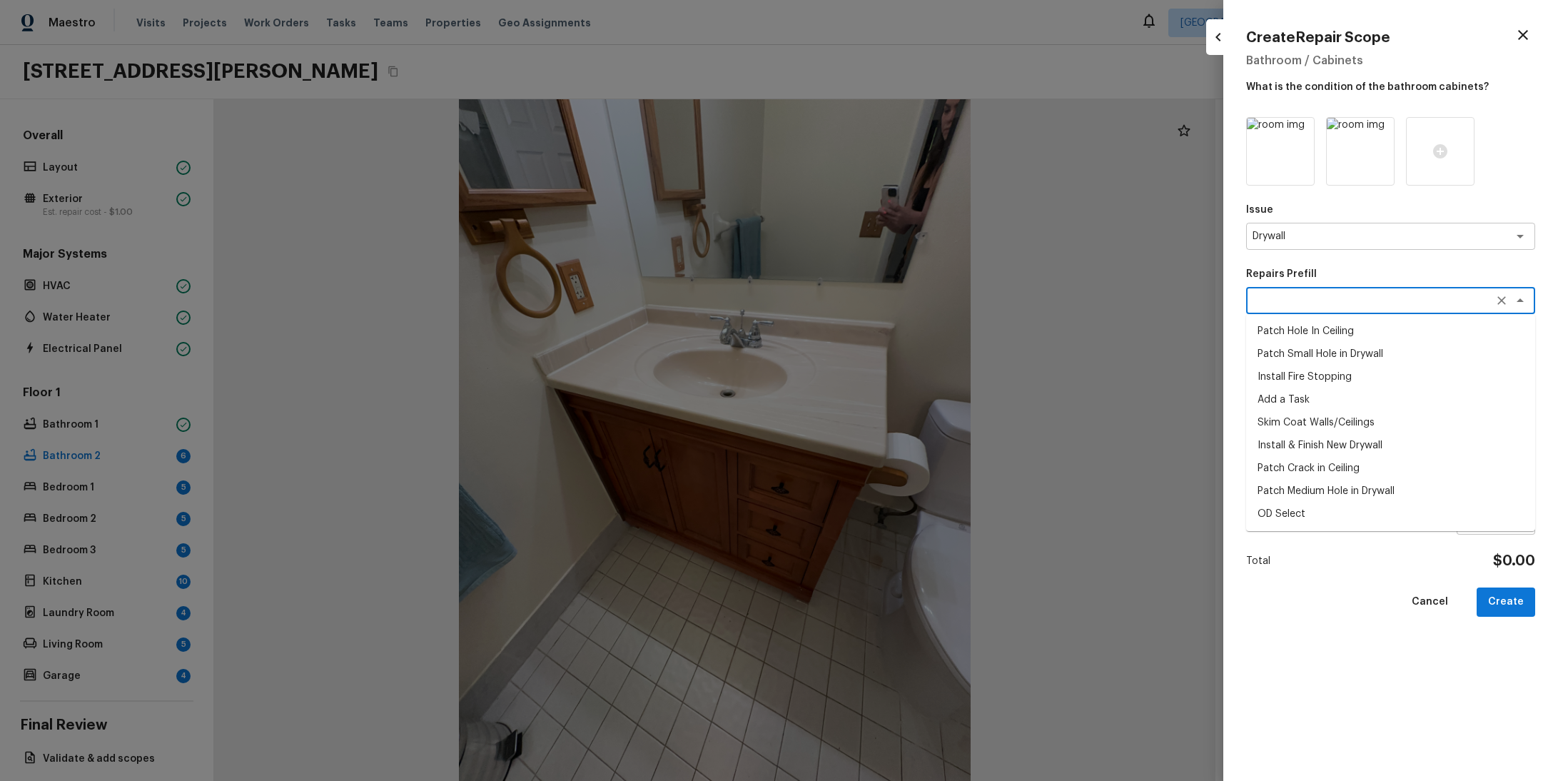
type input "$100.00"
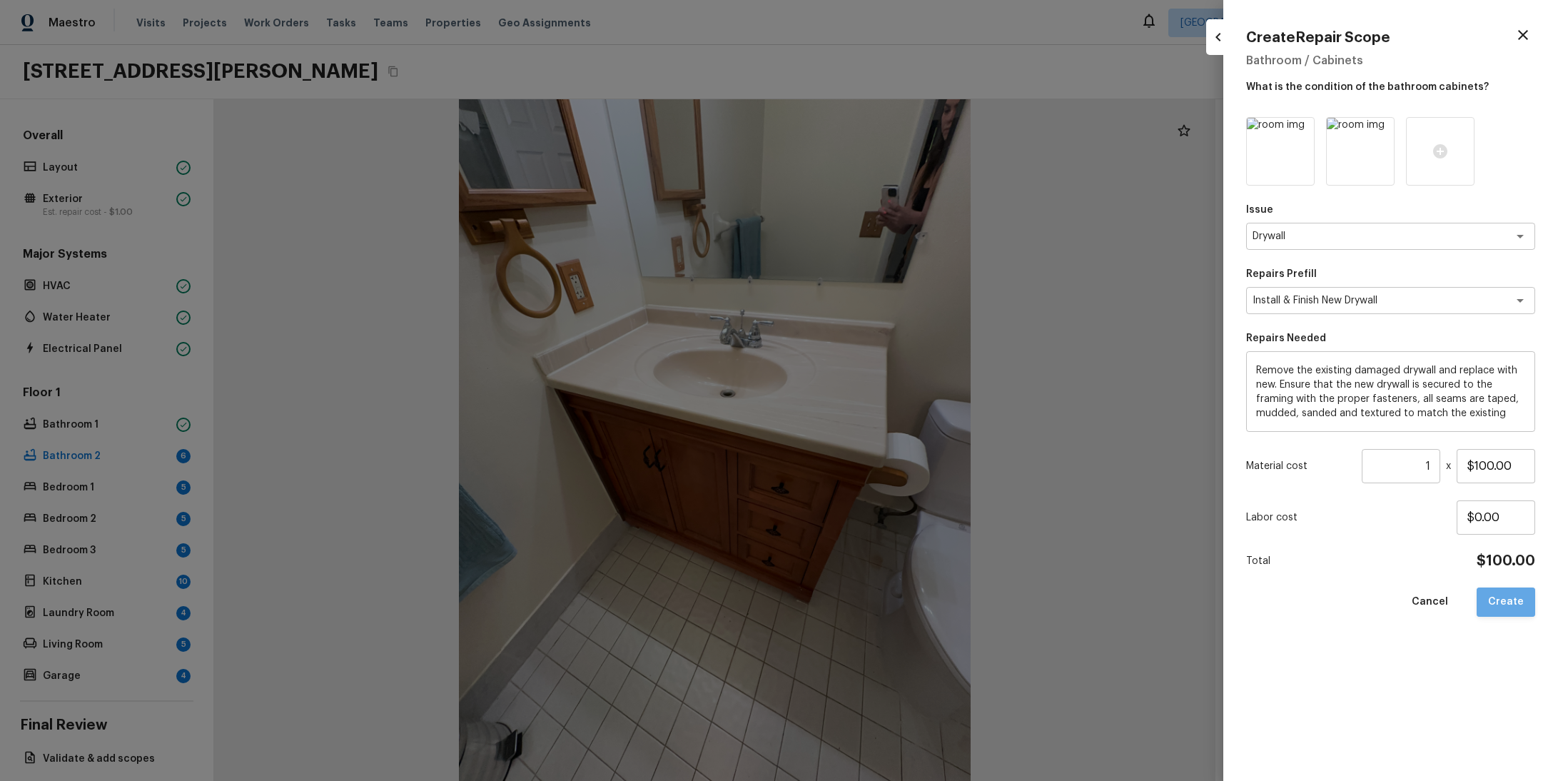
click at [1509, 597] on button "Create" at bounding box center [1506, 601] width 59 height 29
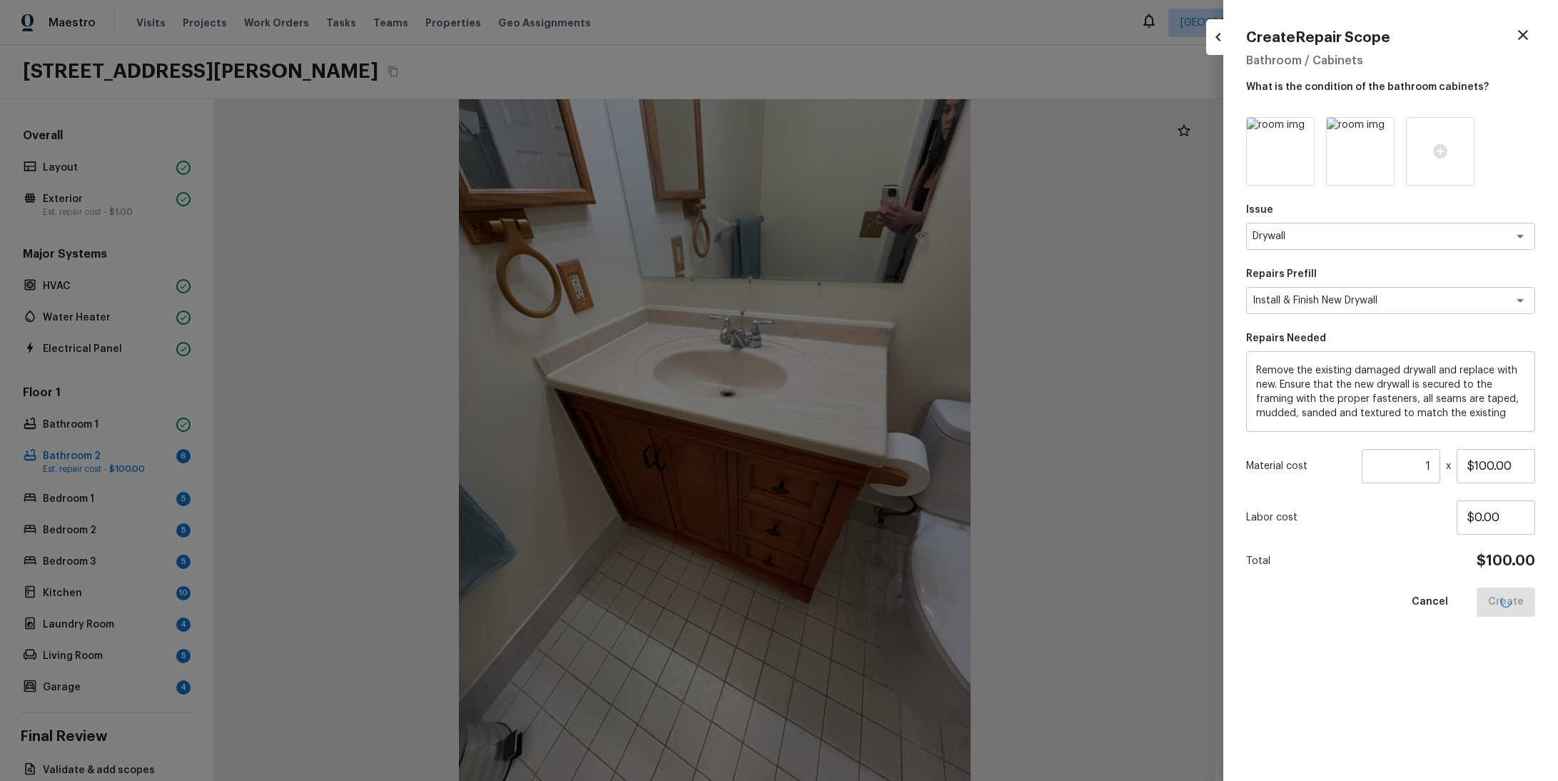
type input "$0.00"
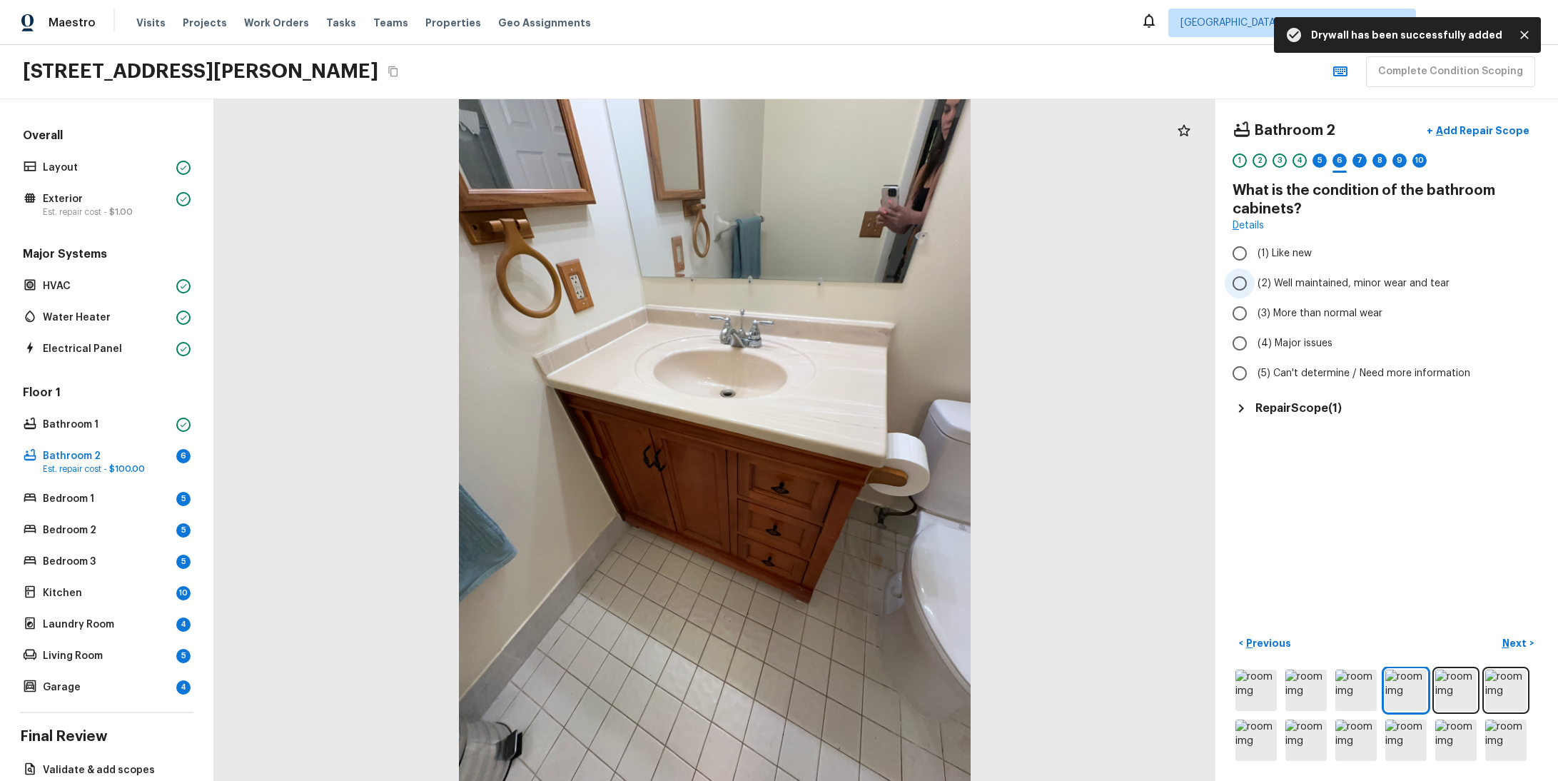
click at [1265, 278] on span "(2) Well maintained, minor wear and tear" at bounding box center [1354, 283] width 192 height 14
click at [1255, 278] on input "(2) Well maintained, minor wear and tear" at bounding box center [1240, 283] width 30 height 30
radio input "true"
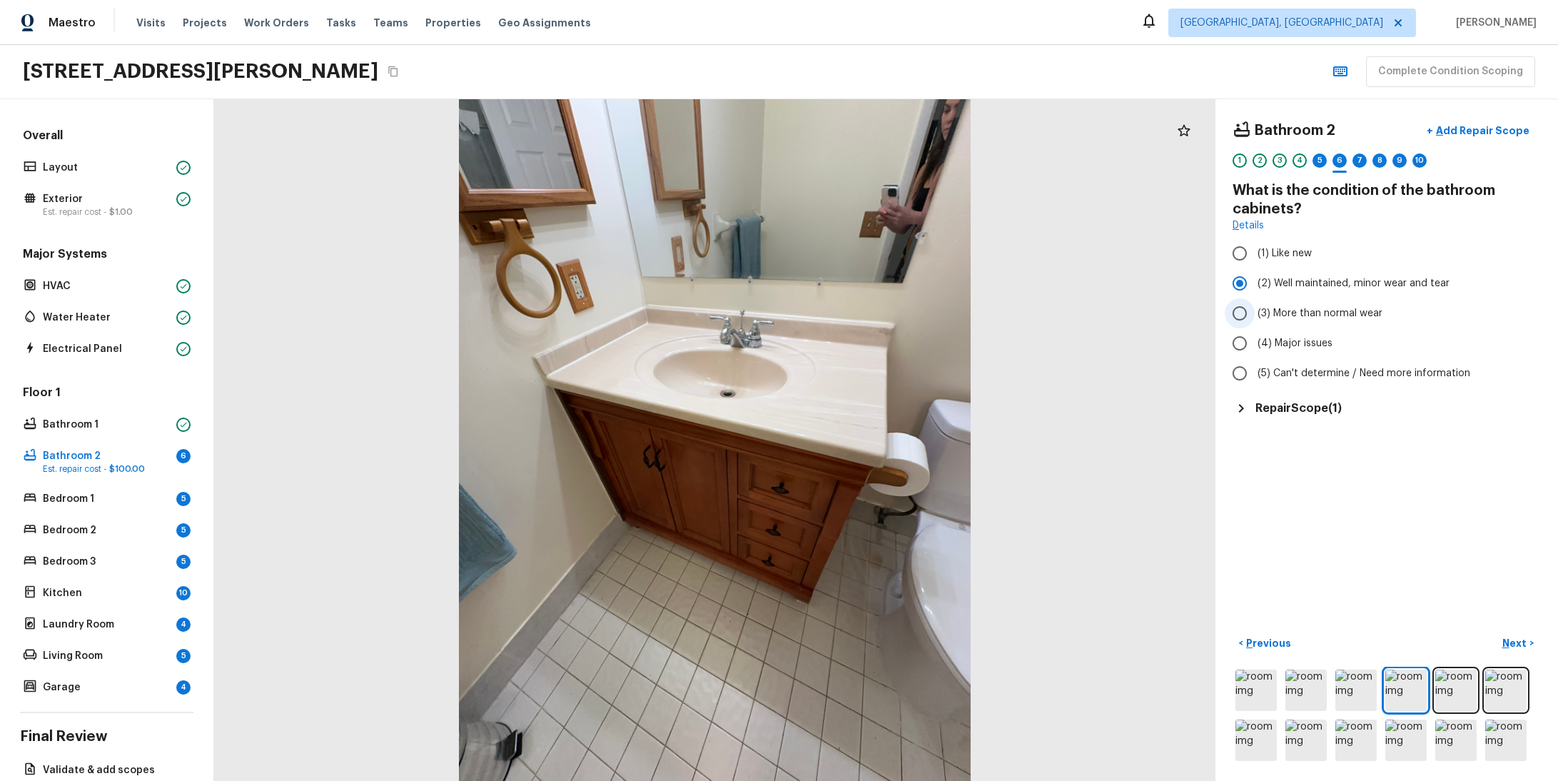
click at [1269, 311] on span "(3) More than normal wear" at bounding box center [1320, 313] width 125 height 14
click at [1255, 311] on input "(3) More than normal wear" at bounding box center [1240, 313] width 30 height 30
radio input "true"
click at [1502, 637] on p "Next" at bounding box center [1515, 643] width 27 height 14
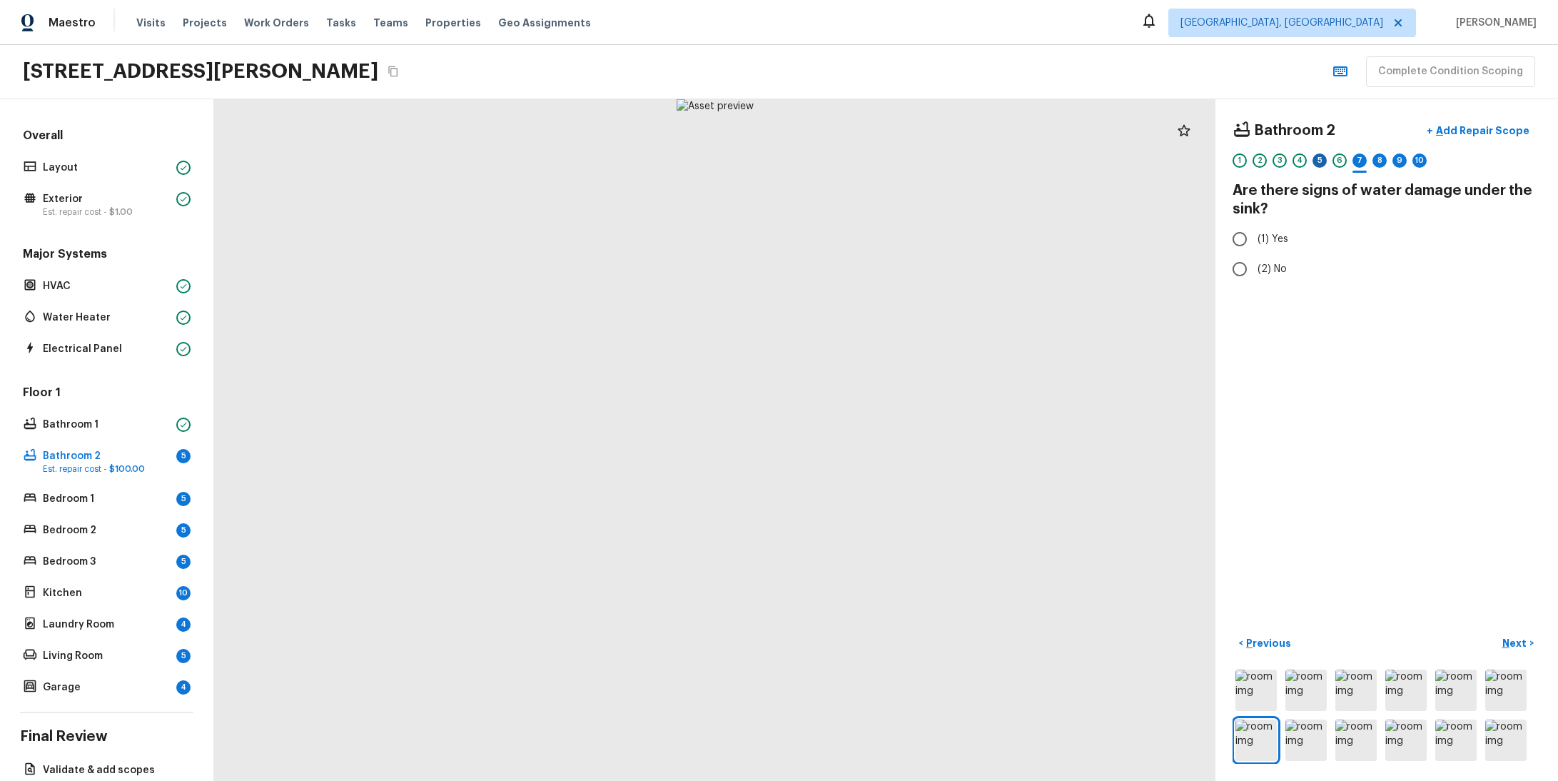
click at [1313, 155] on div "5" at bounding box center [1320, 160] width 14 height 14
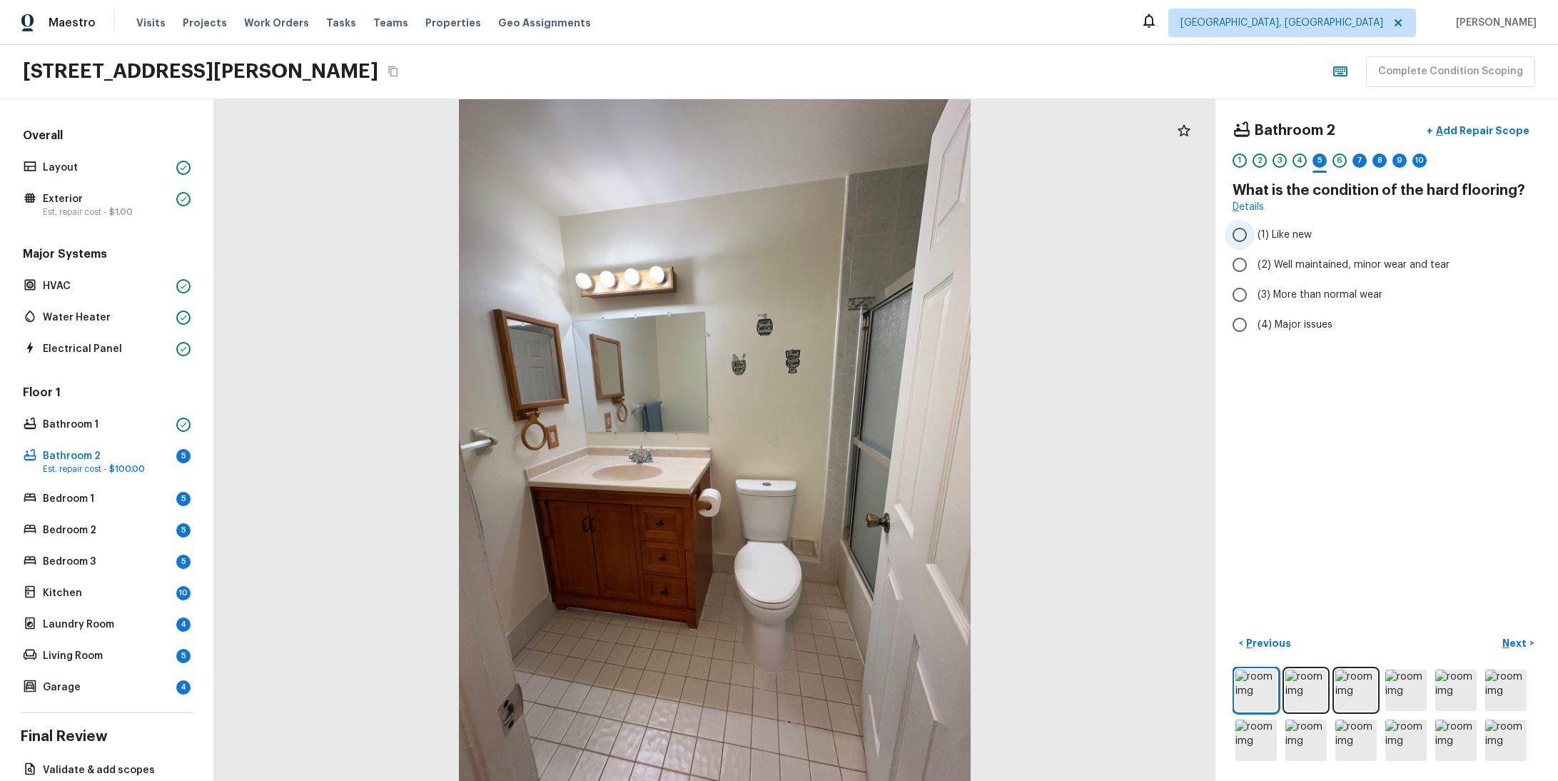
click at [1278, 239] on span "(1) Like new" at bounding box center [1285, 235] width 54 height 14
click at [1255, 239] on input "(1) Like new" at bounding box center [1240, 235] width 30 height 30
radio input "true"
click at [1507, 636] on p "Next" at bounding box center [1515, 643] width 27 height 14
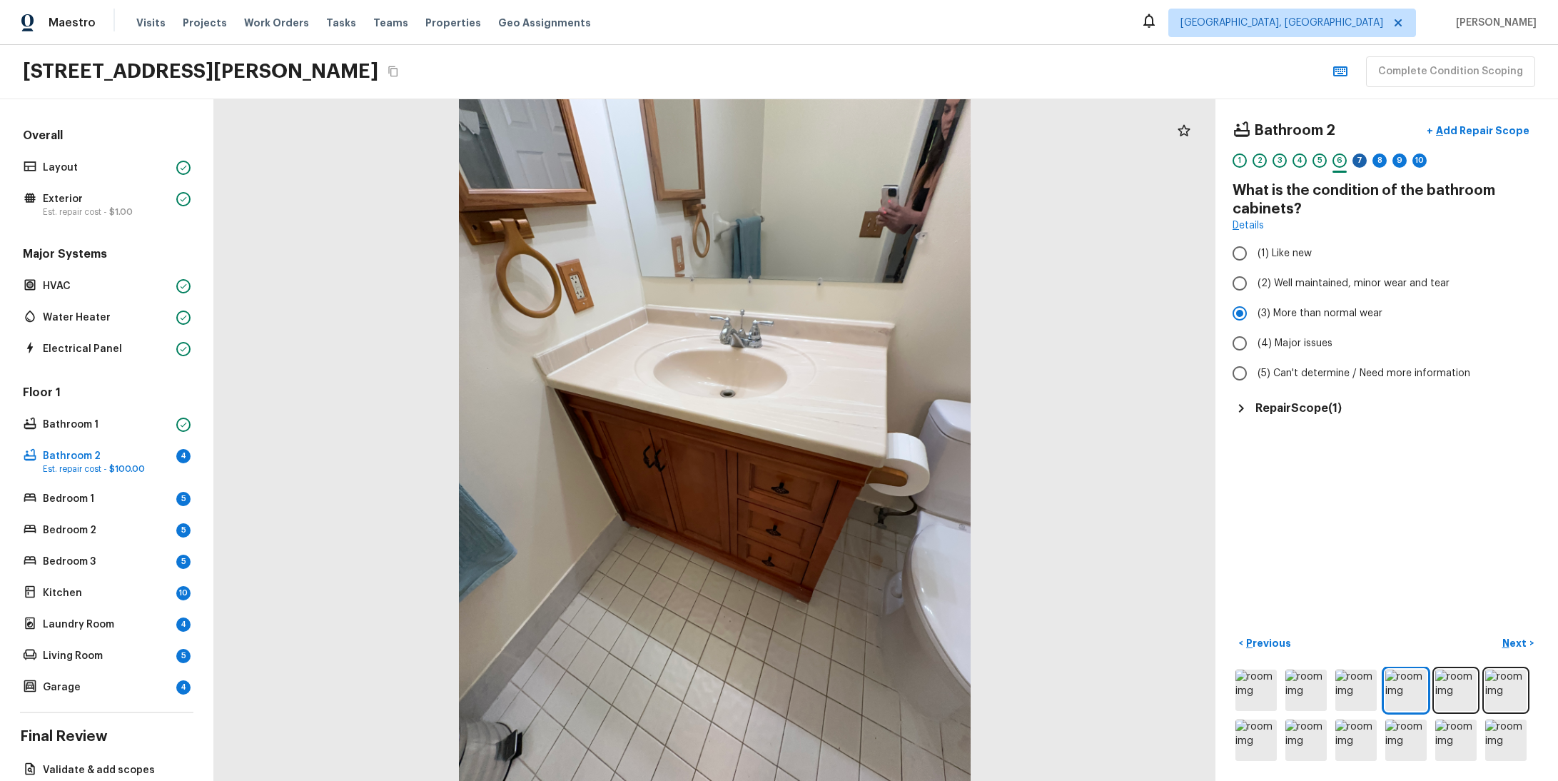
click at [1353, 160] on div "7" at bounding box center [1360, 160] width 14 height 14
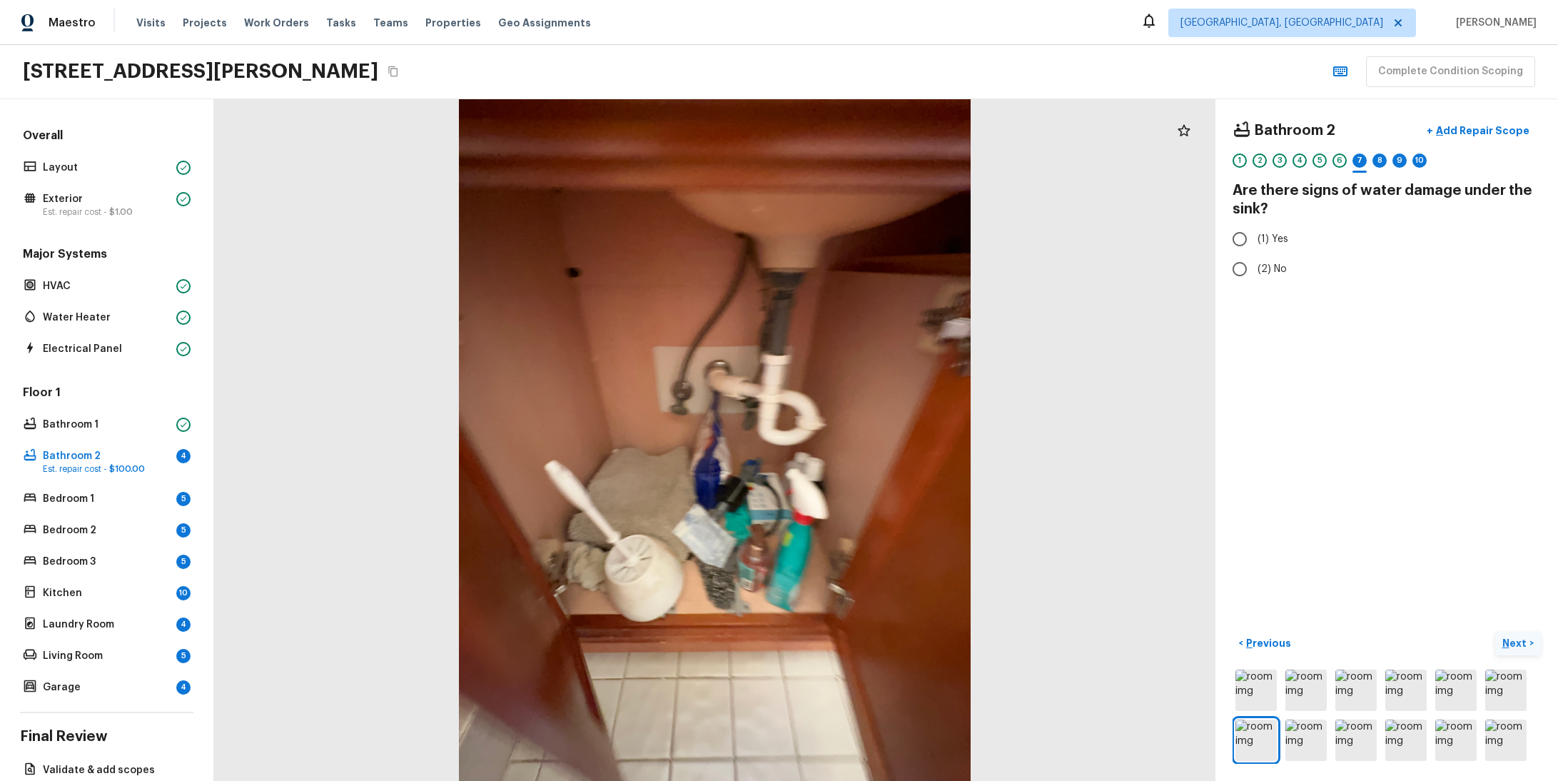
radio input "true"
click at [1495, 632] on button "Next >" at bounding box center [1518, 644] width 46 height 24
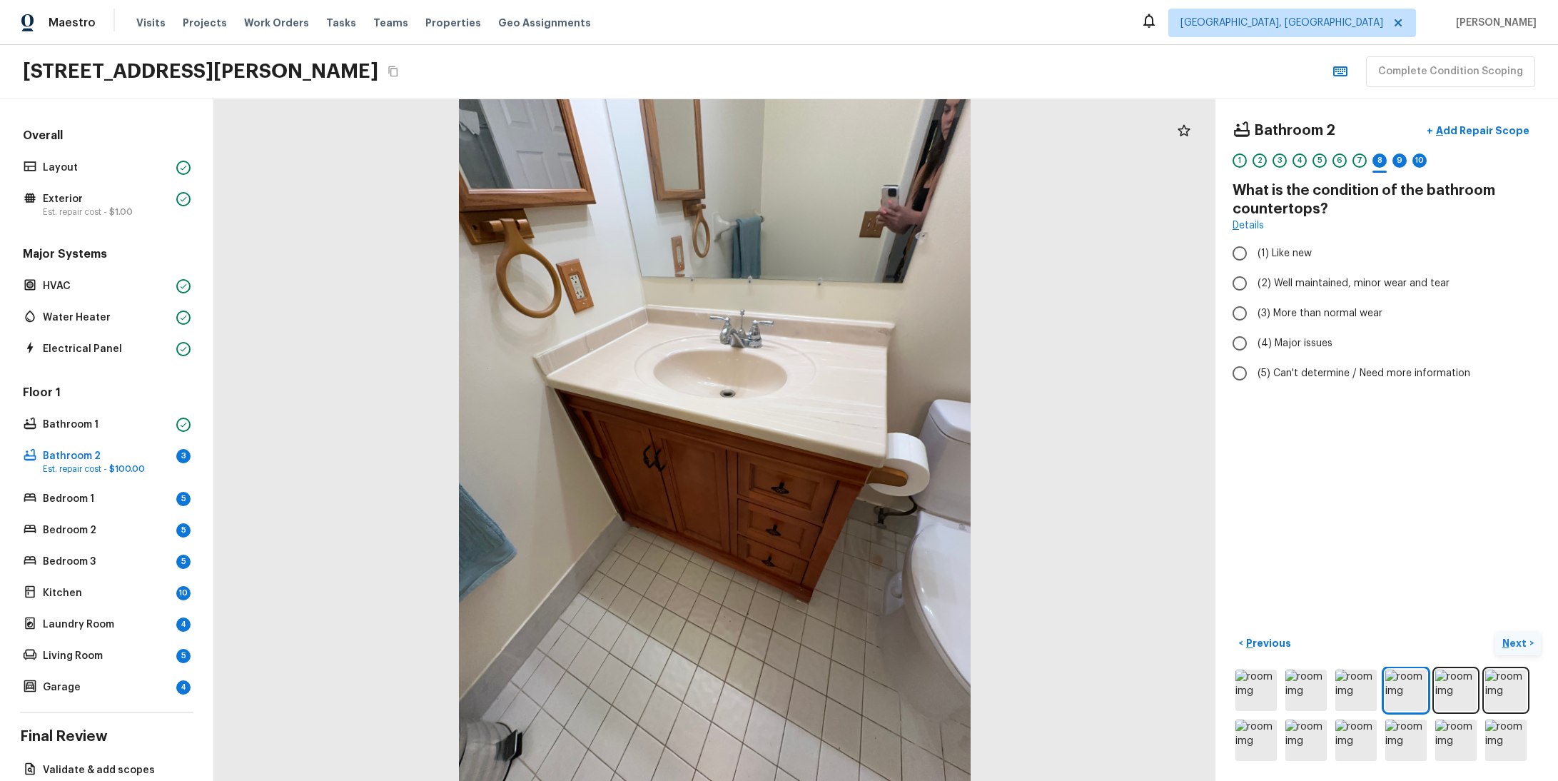
radio input "true"
click at [1495, 632] on button "Next >" at bounding box center [1518, 644] width 46 height 24
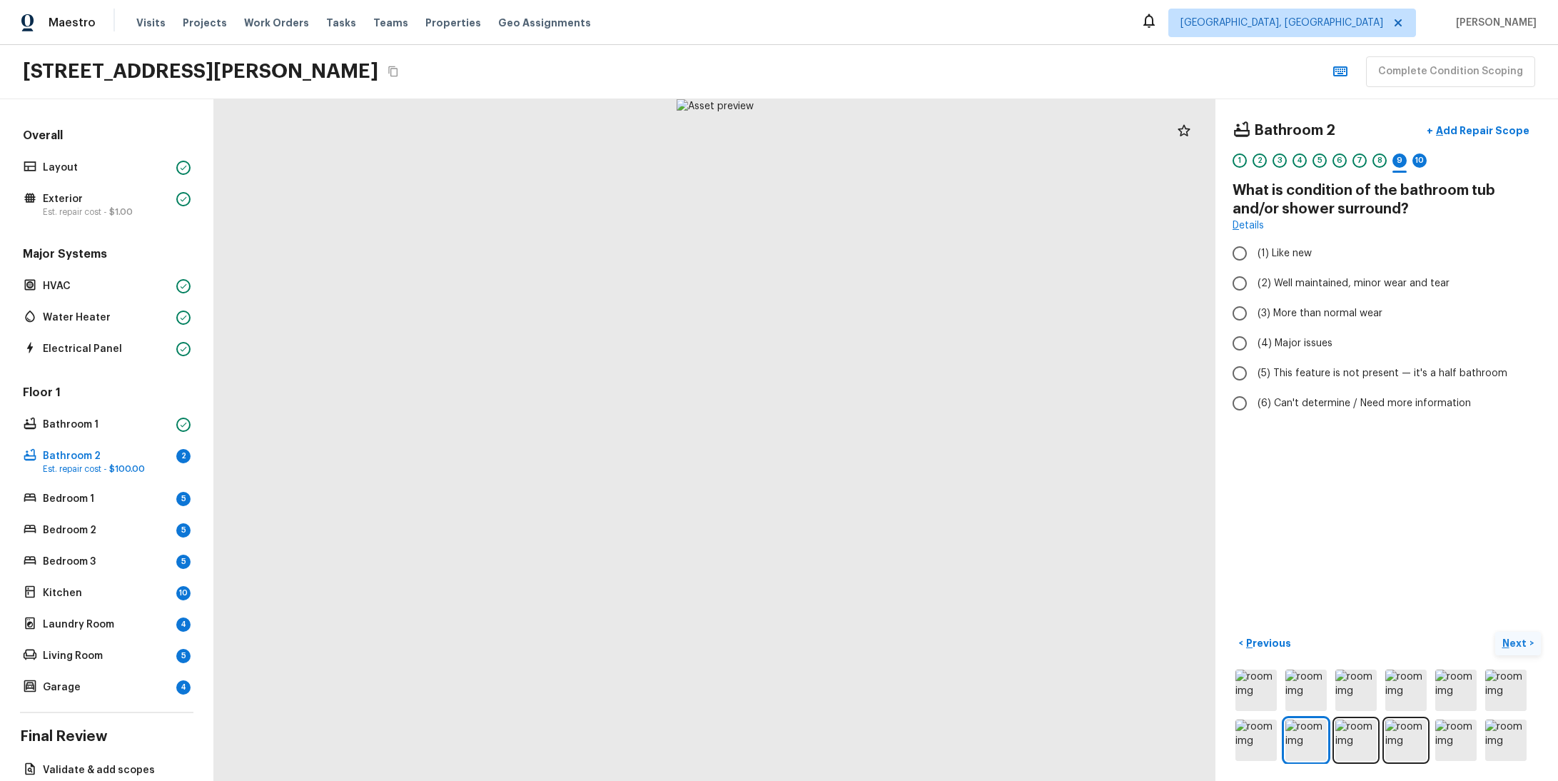
radio input "true"
click at [1502, 636] on p "Next" at bounding box center [1515, 643] width 27 height 14
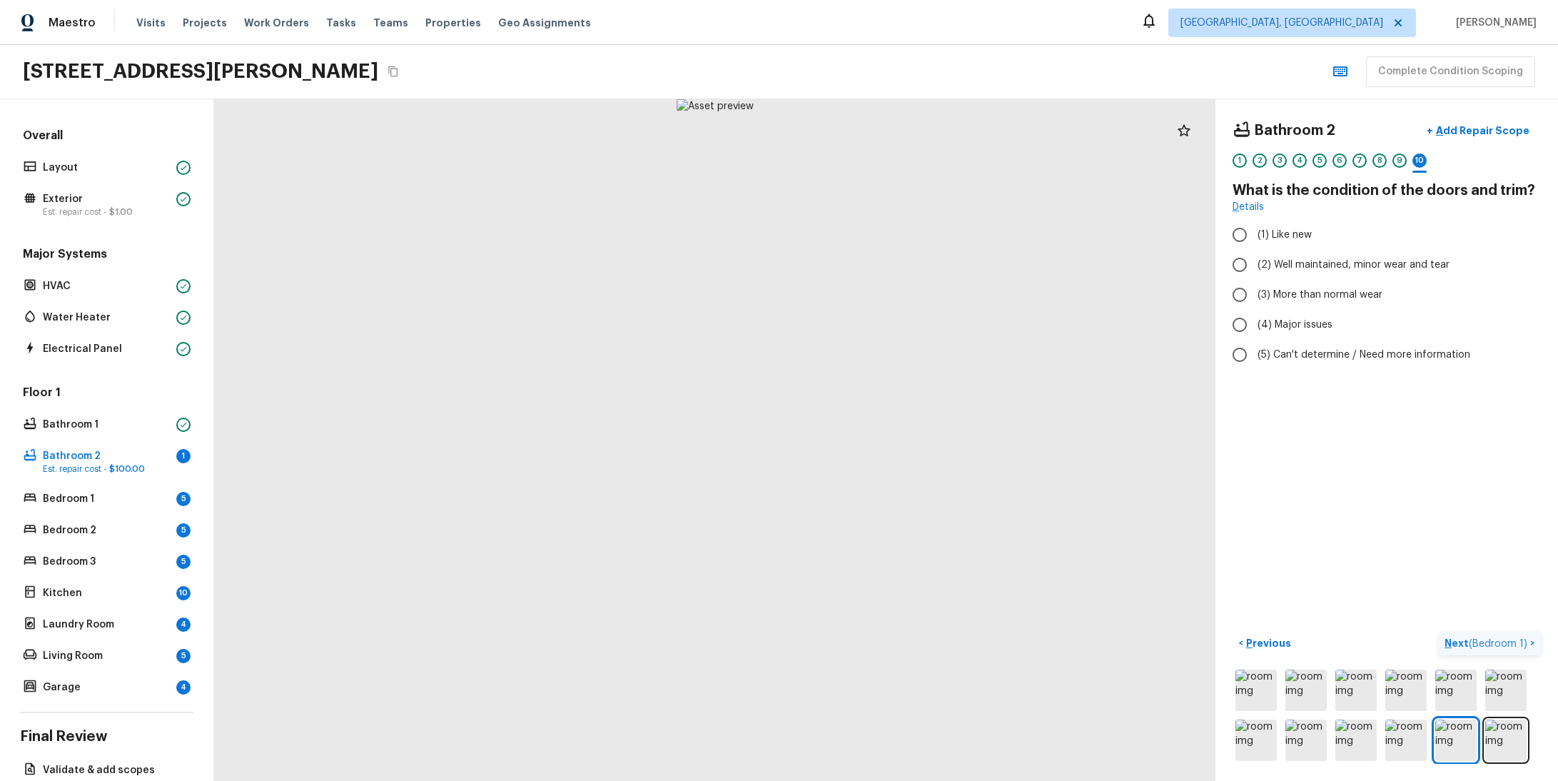
radio input "true"
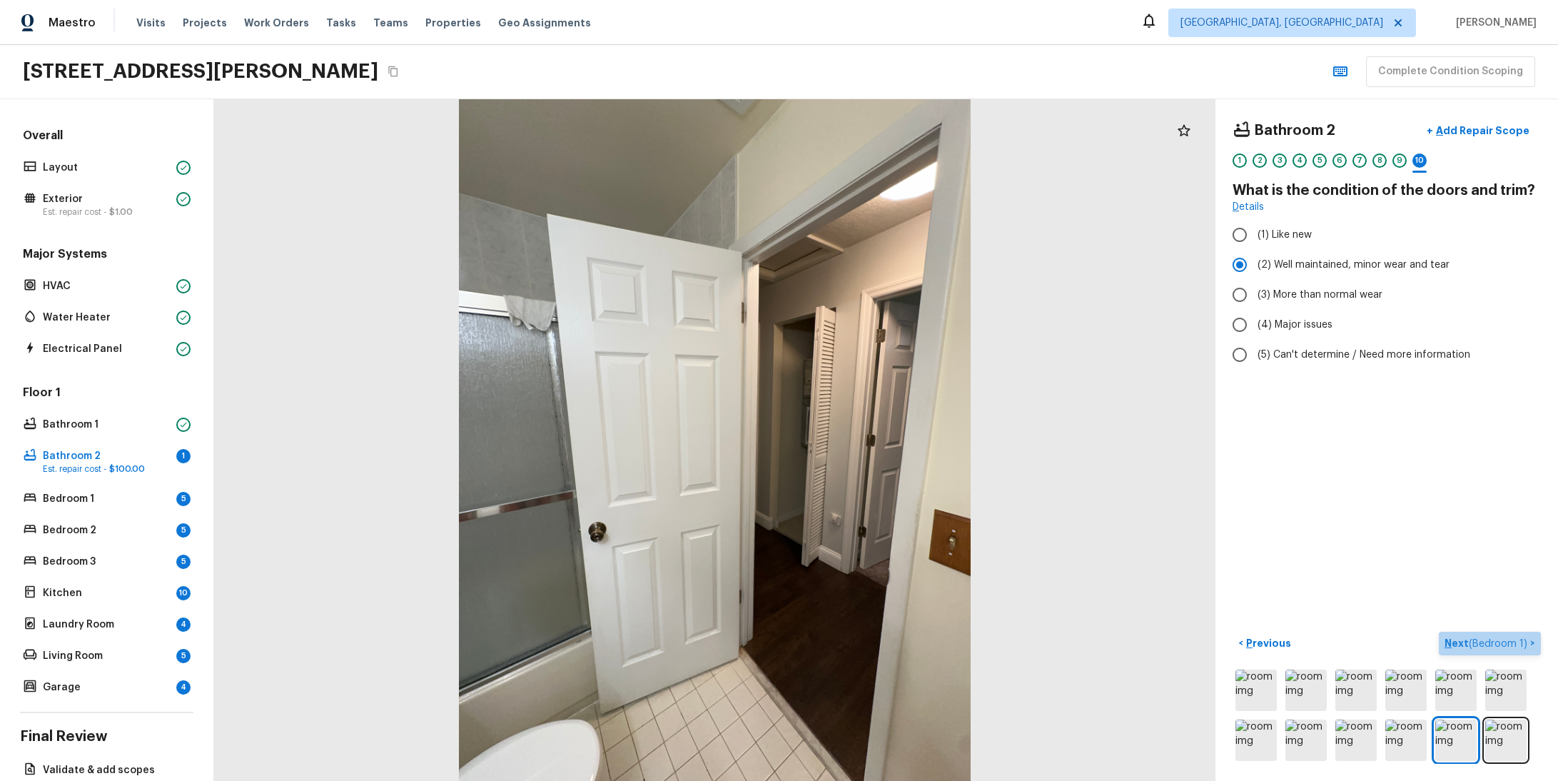
click at [1497, 639] on span "( Bedroom 1 )" at bounding box center [1498, 644] width 59 height 10
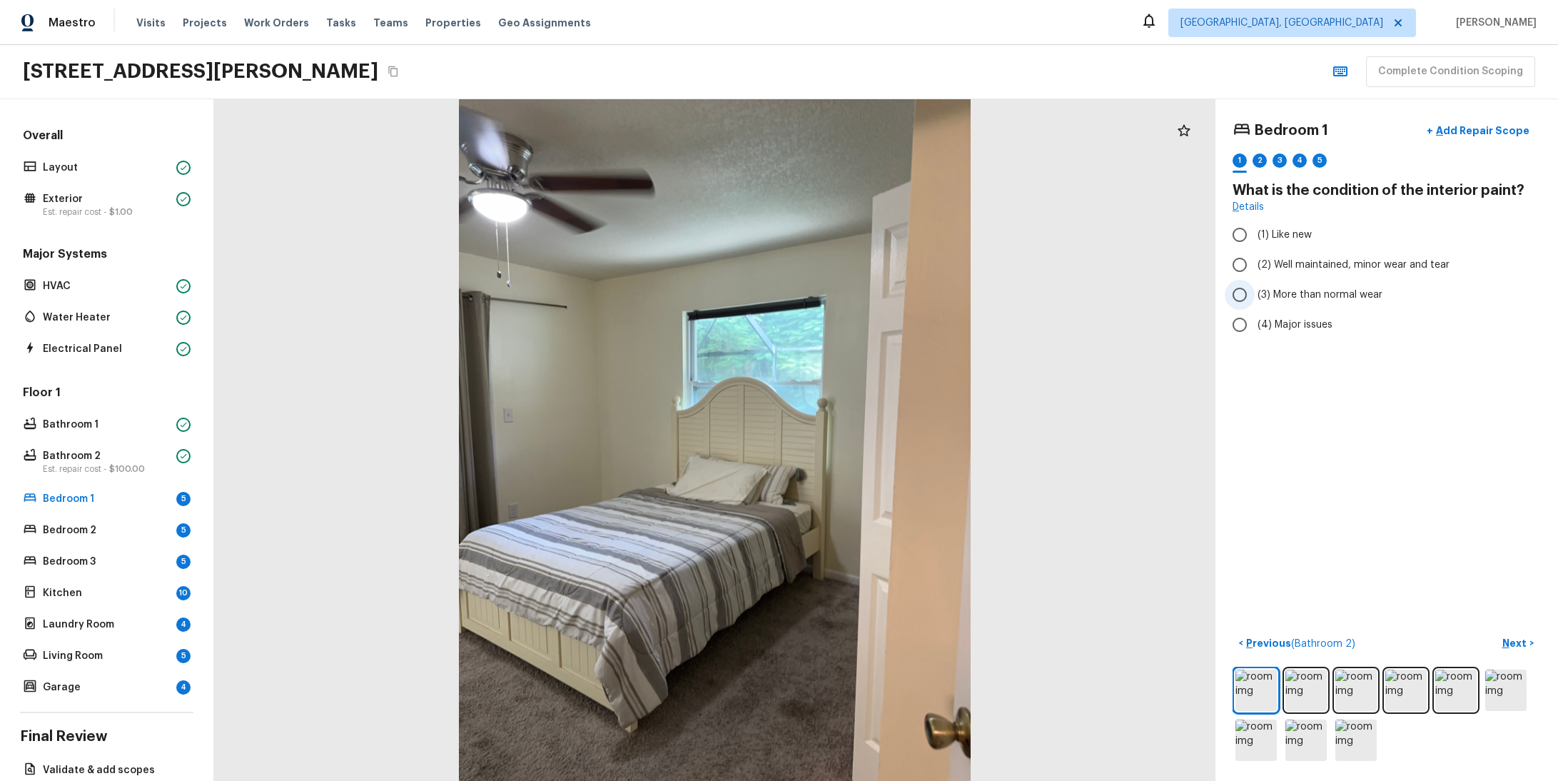
radio input "true"
click at [1504, 636] on p "Next" at bounding box center [1515, 643] width 27 height 14
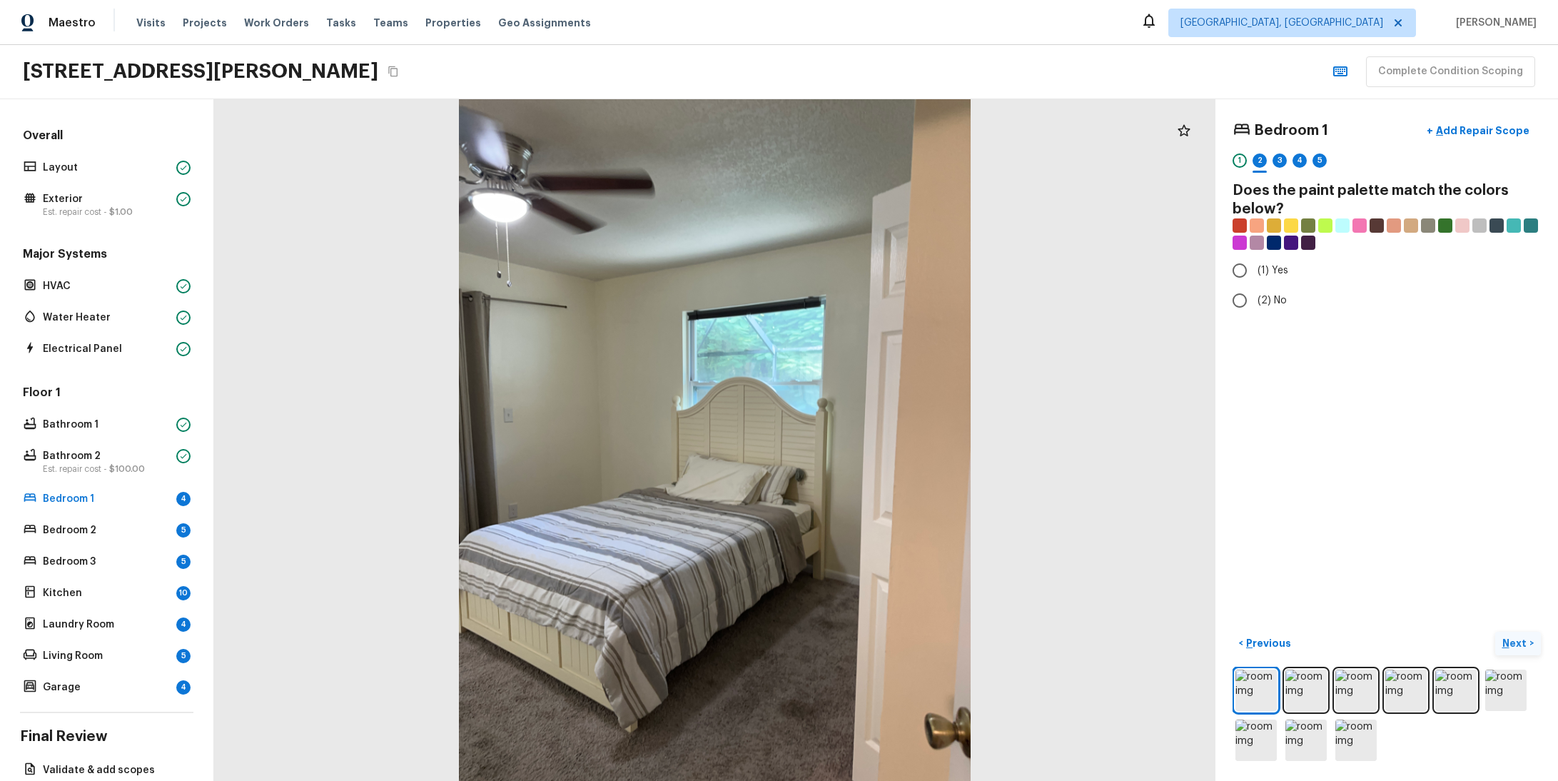
radio input "true"
click at [1505, 636] on p "Next" at bounding box center [1515, 643] width 27 height 14
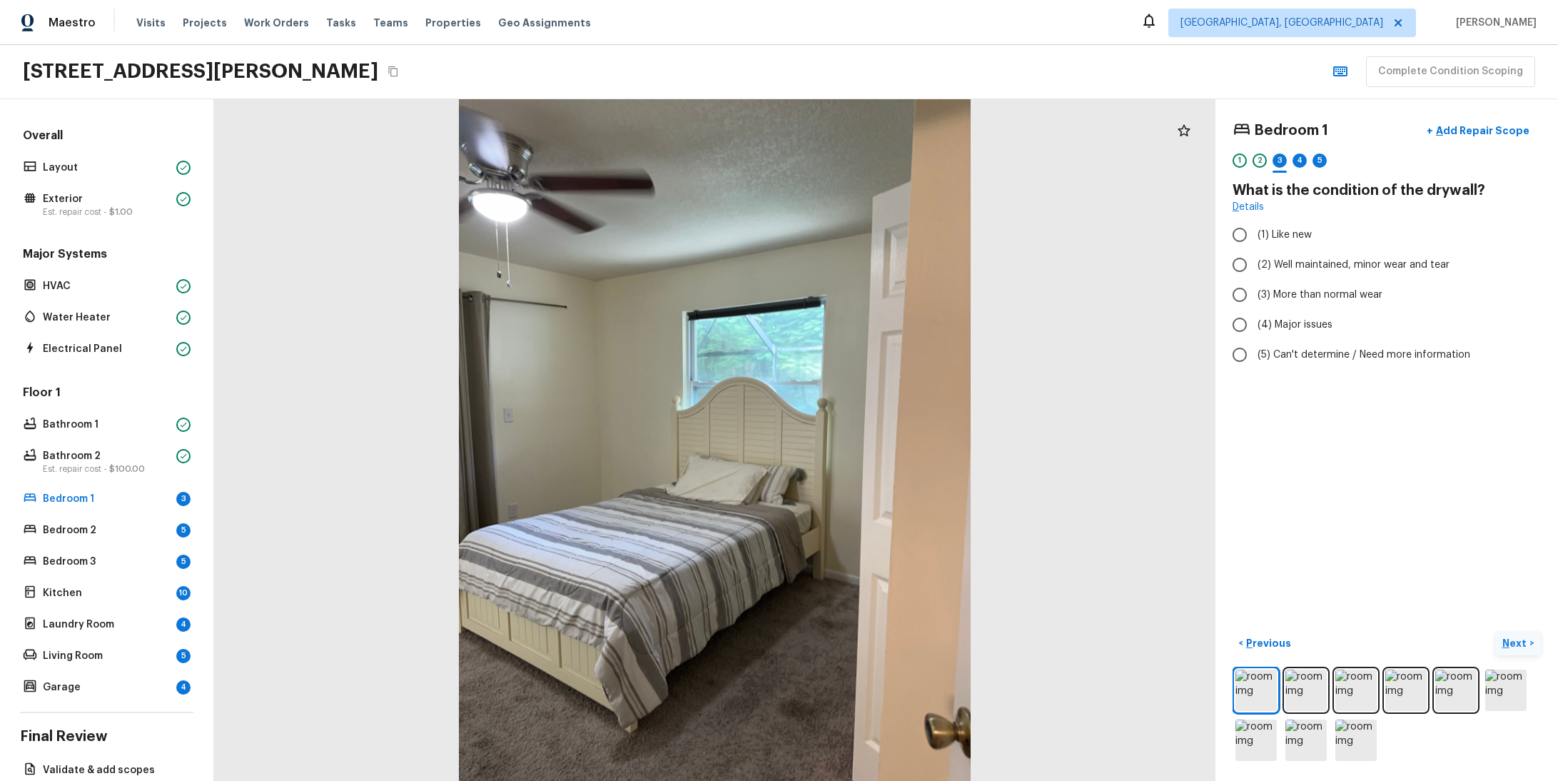
radio input "true"
click at [1505, 636] on p "Next" at bounding box center [1515, 643] width 27 height 14
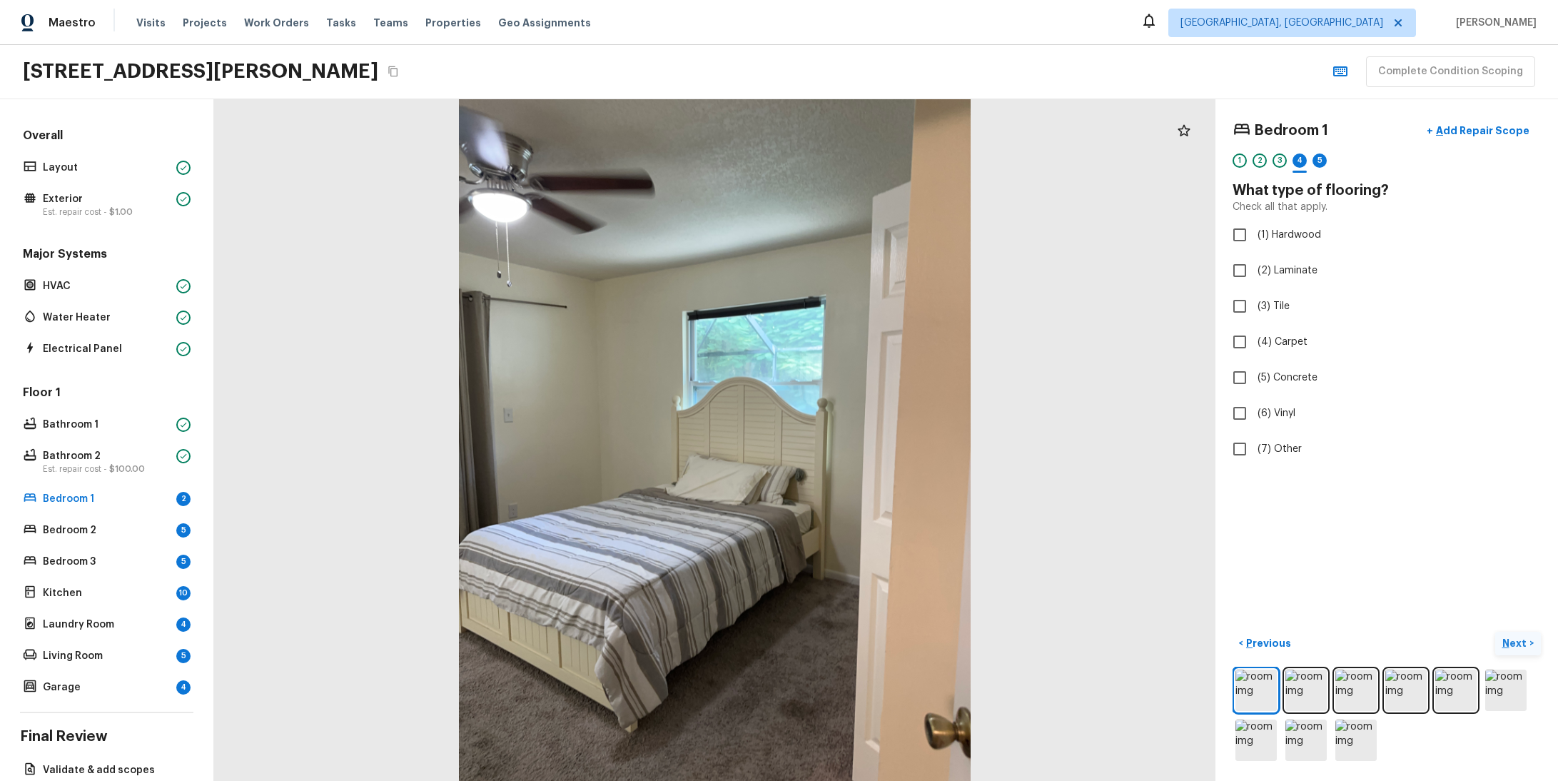
checkbox input "true"
click at [1505, 636] on p "Next" at bounding box center [1515, 643] width 27 height 14
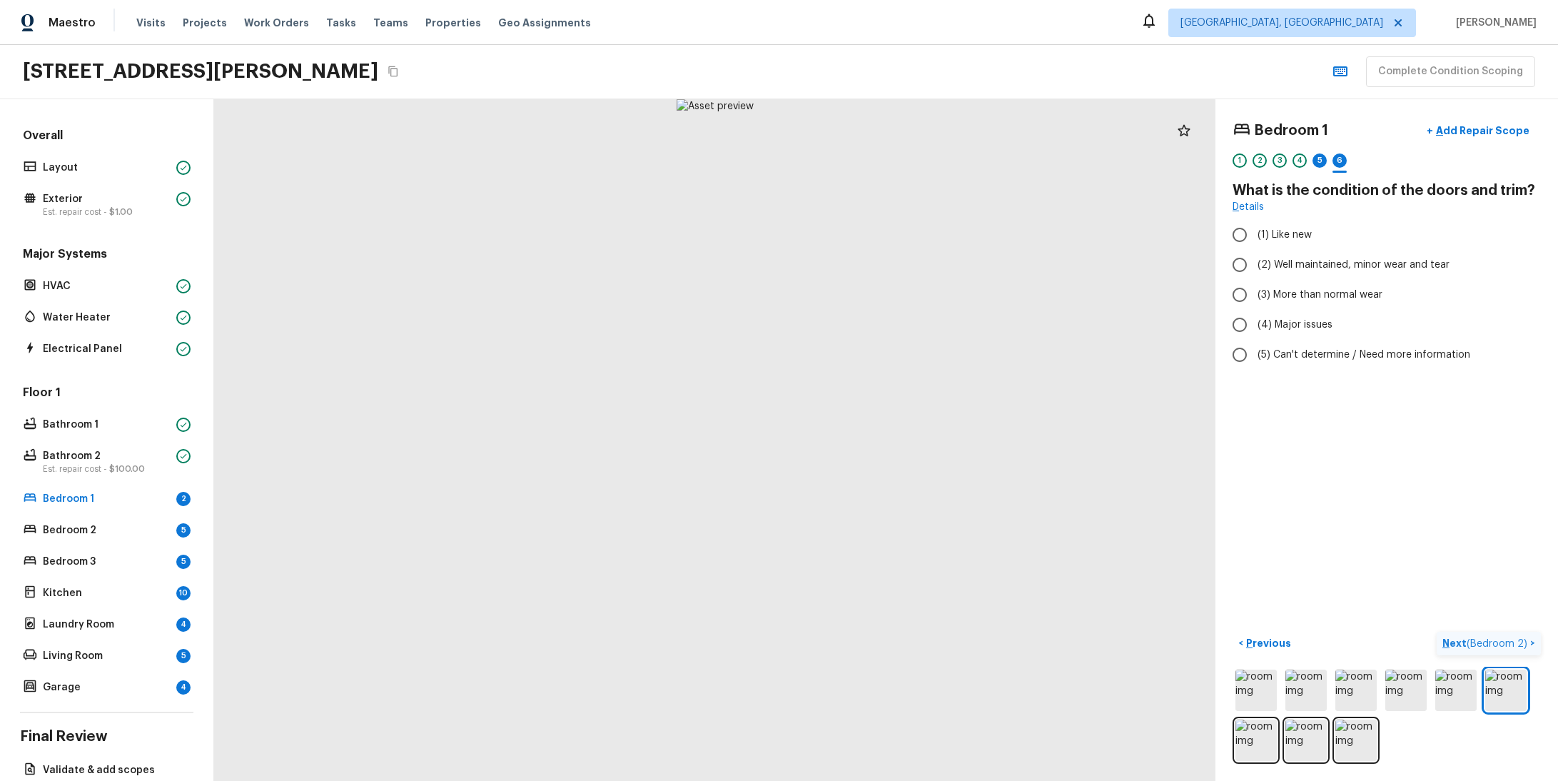
radio input "true"
click at [1505, 639] on span "( Bedroom 2 )" at bounding box center [1497, 644] width 61 height 10
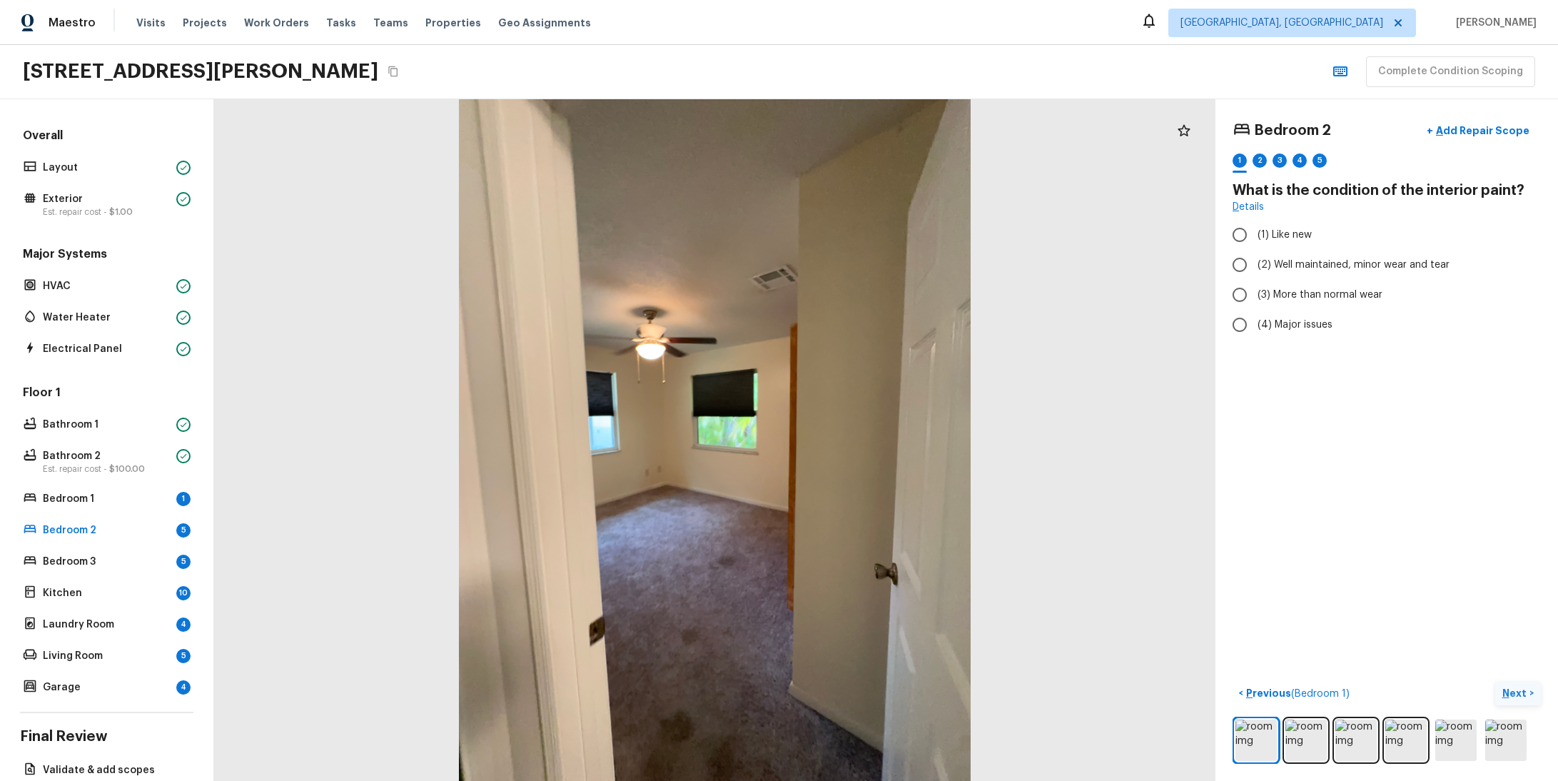
radio input "true"
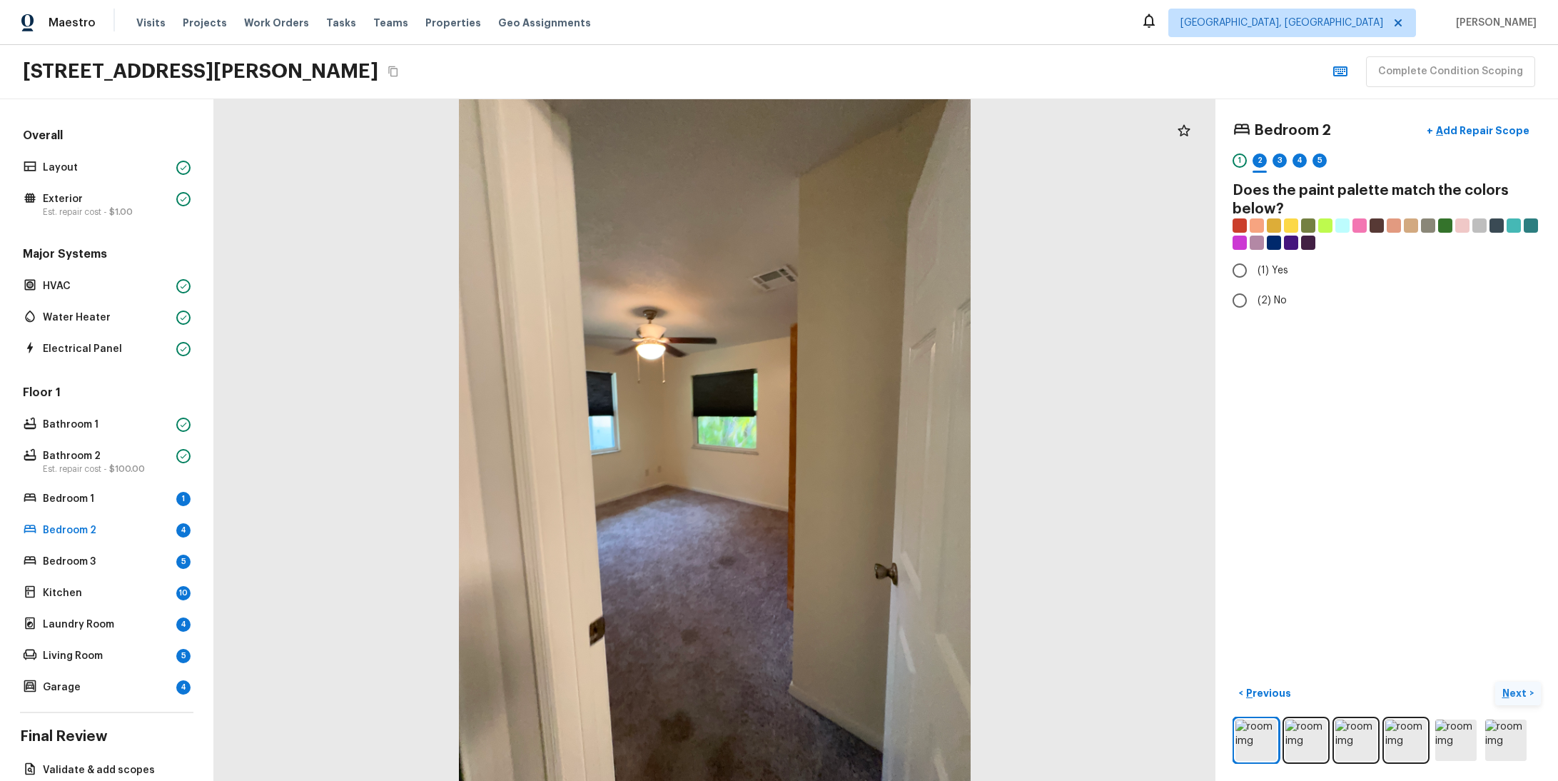
radio input "true"
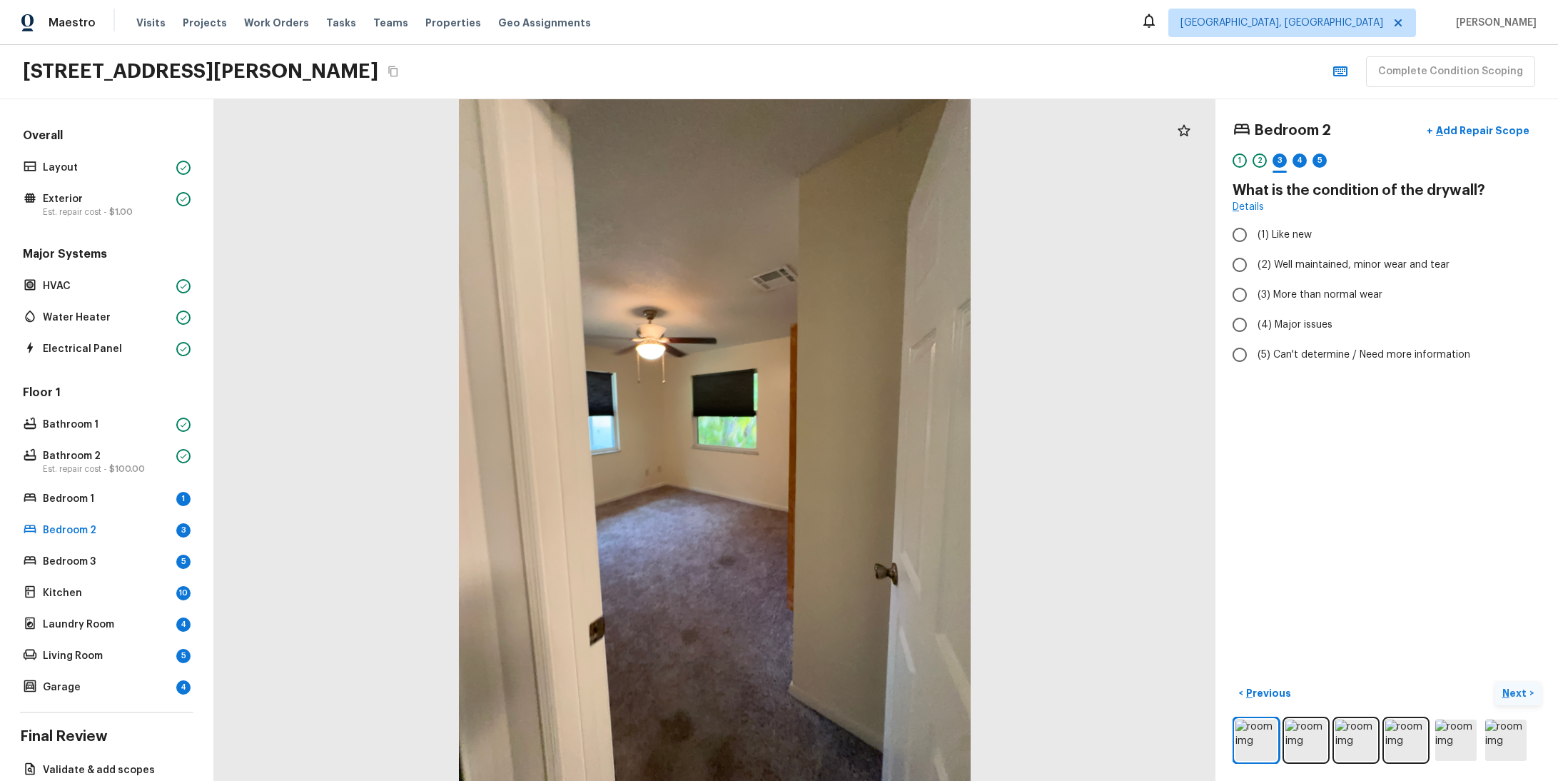
radio input "true"
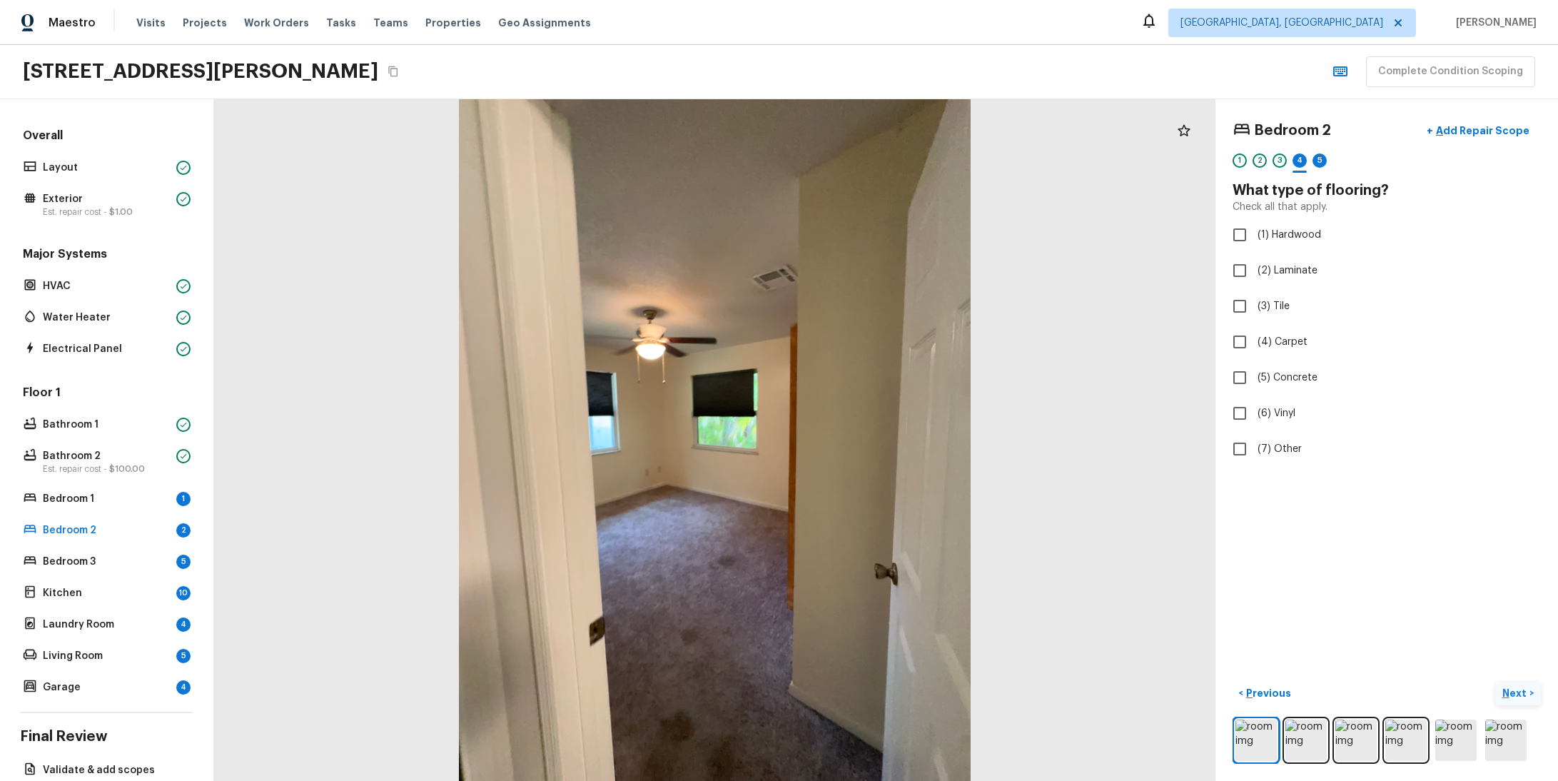
checkbox input "true"
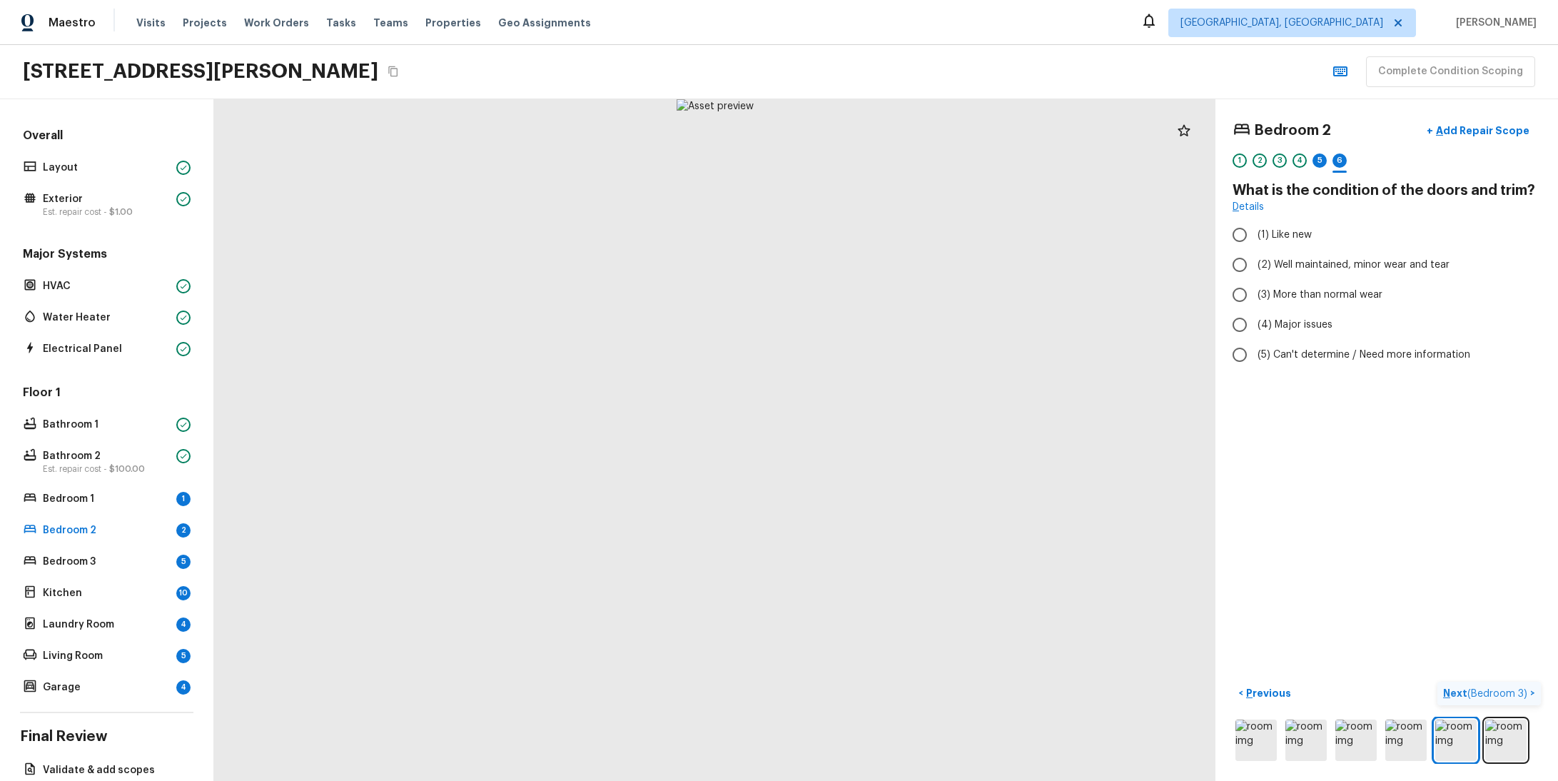
radio input "true"
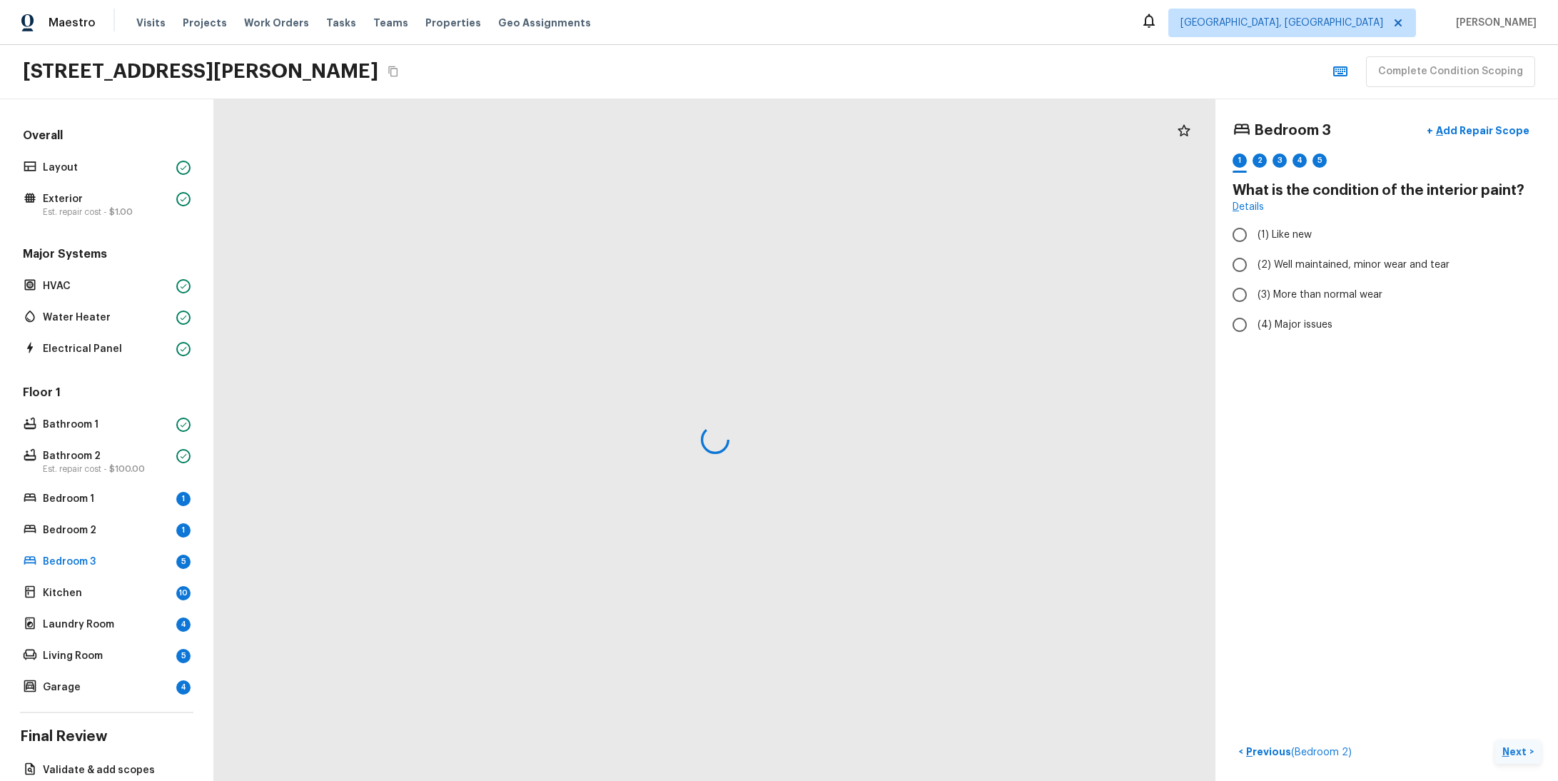
radio input "true"
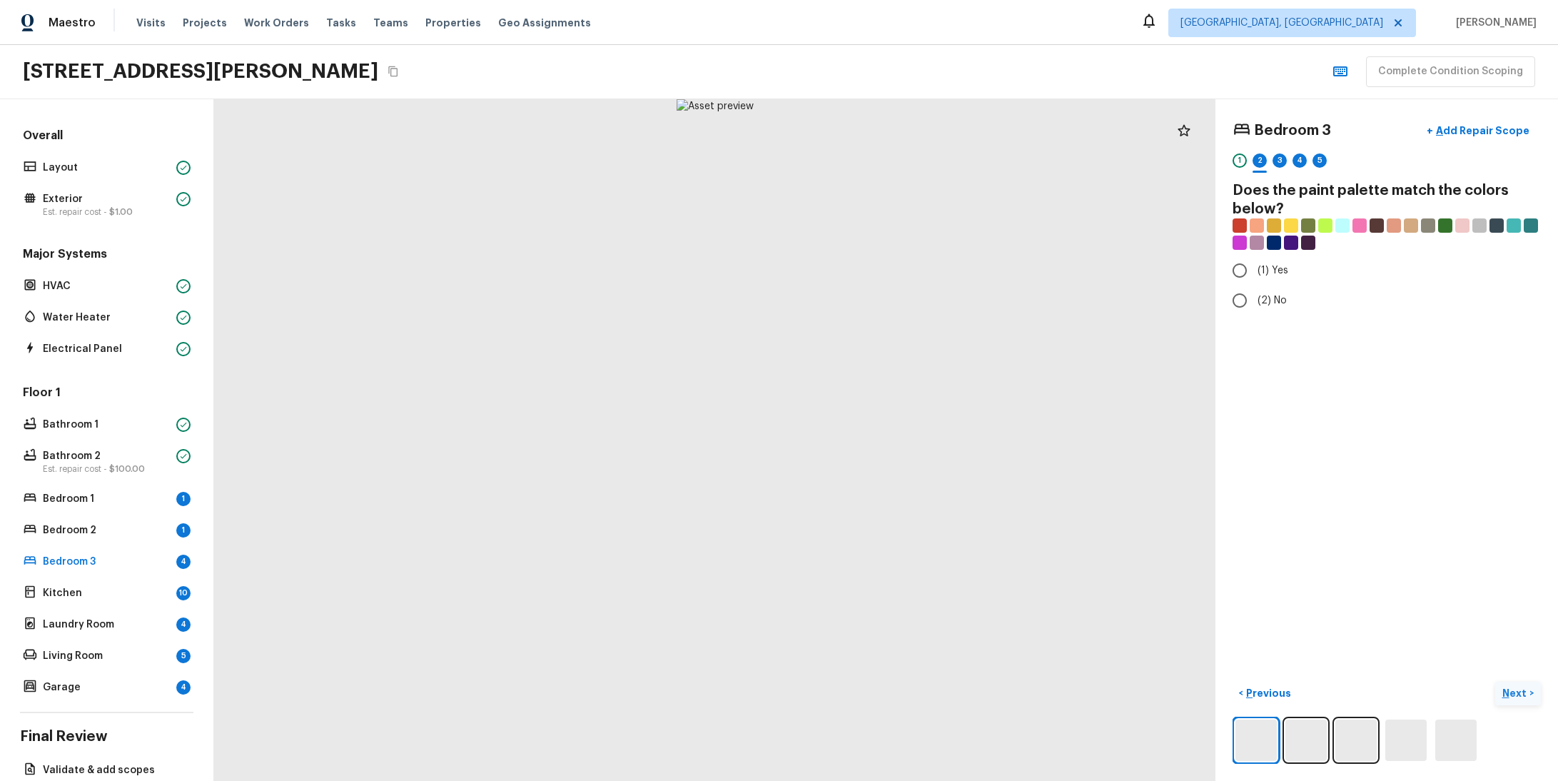
radio input "true"
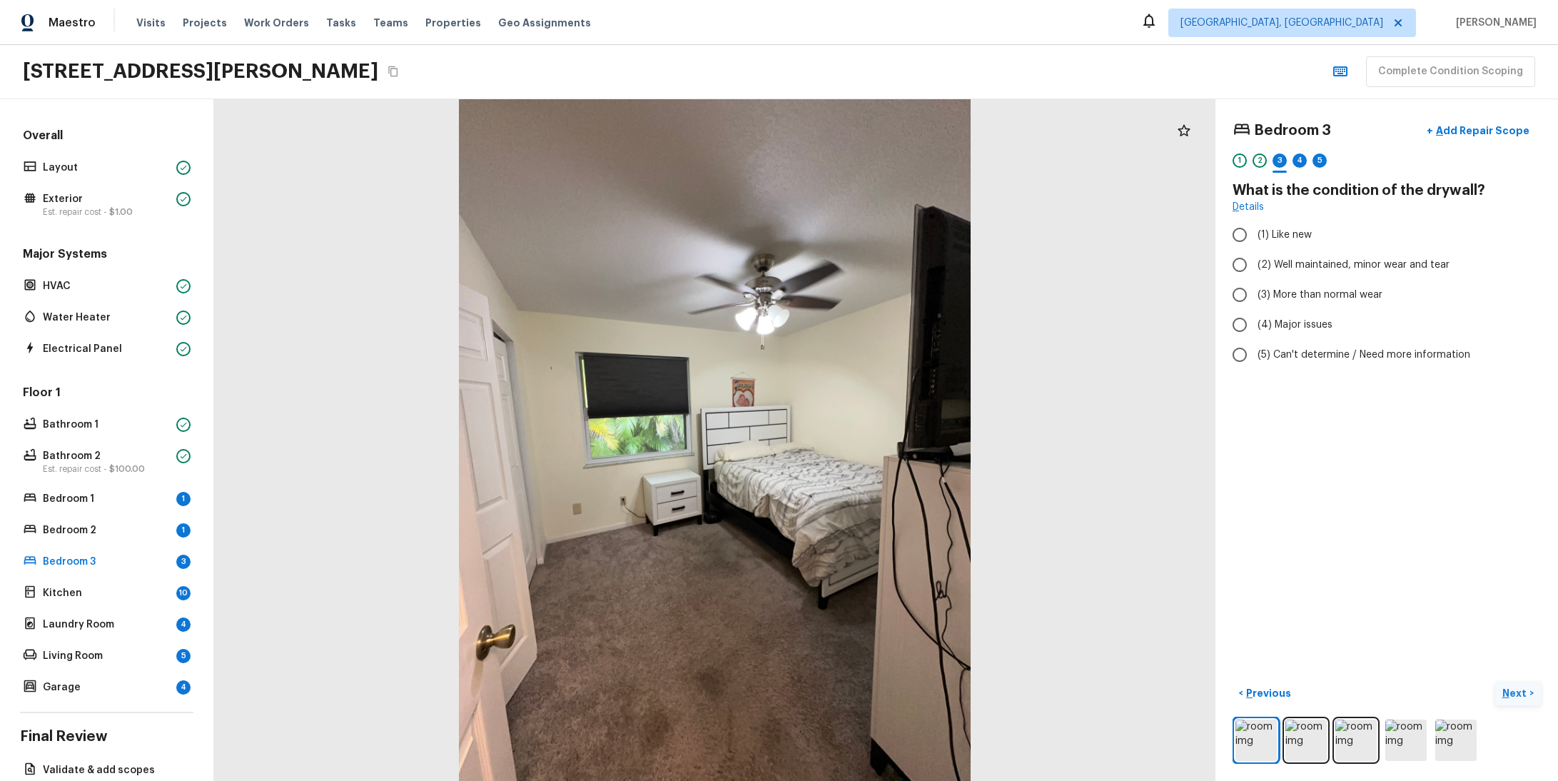
radio input "true"
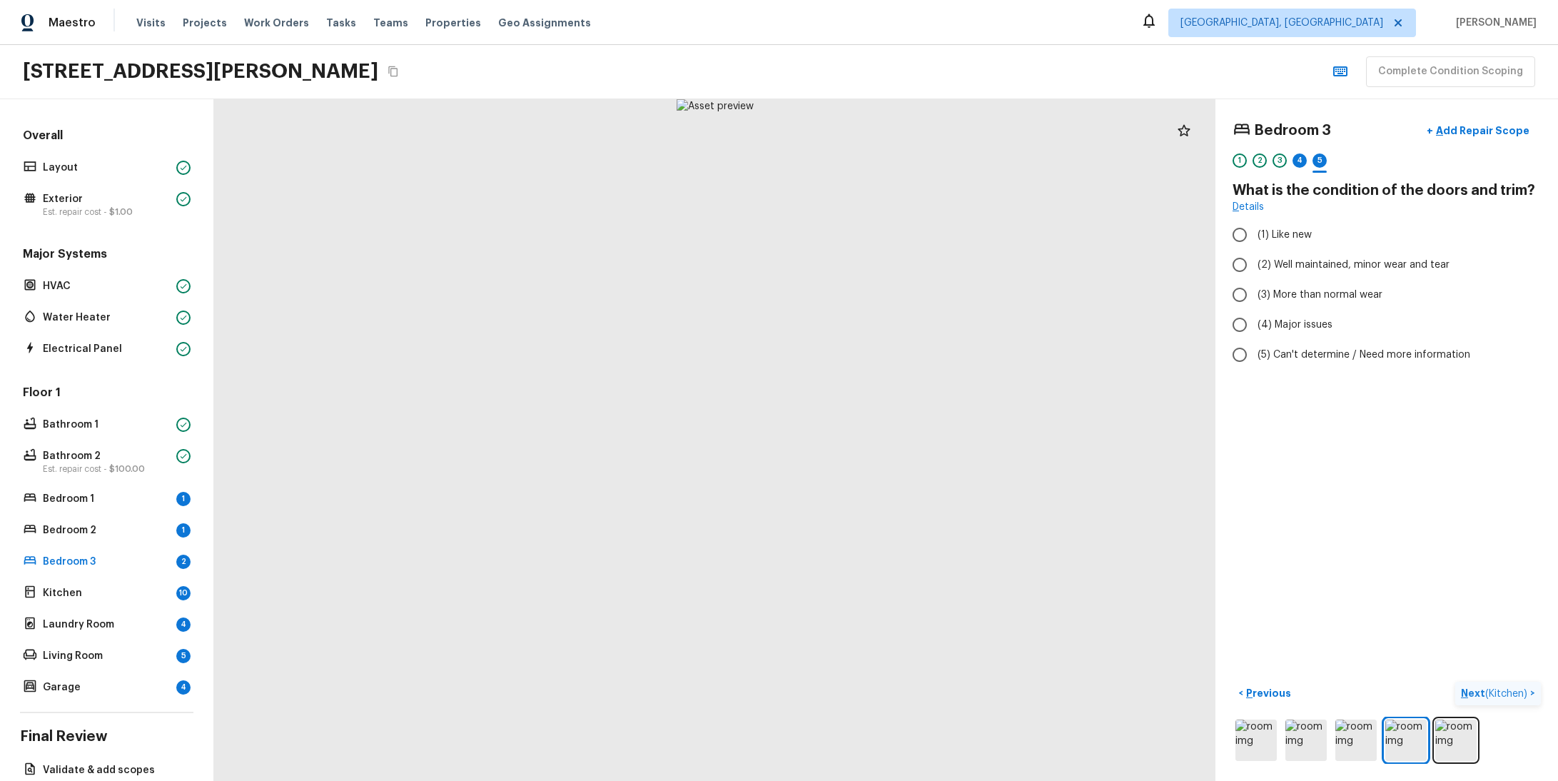
radio input "true"
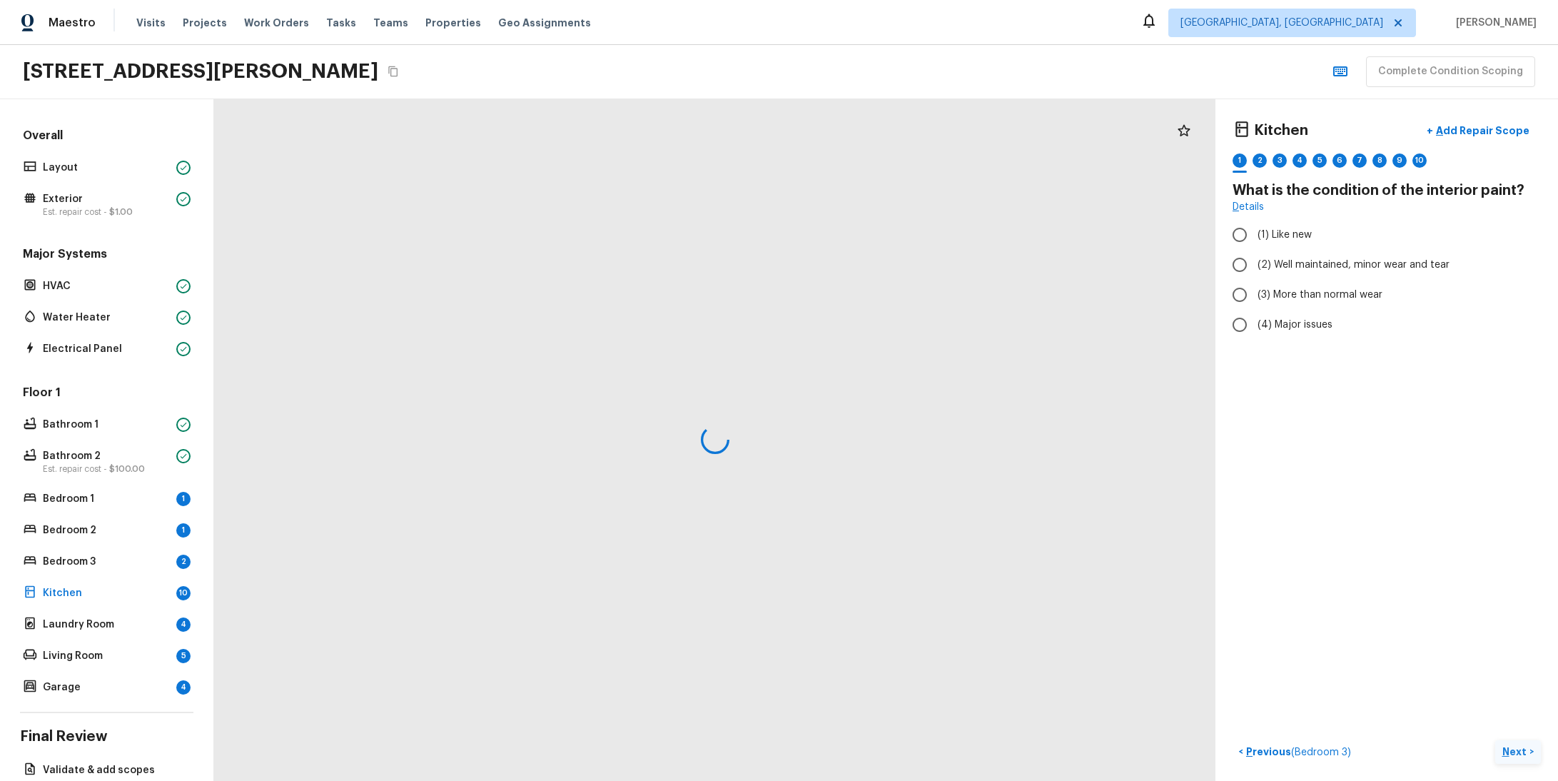
radio input "true"
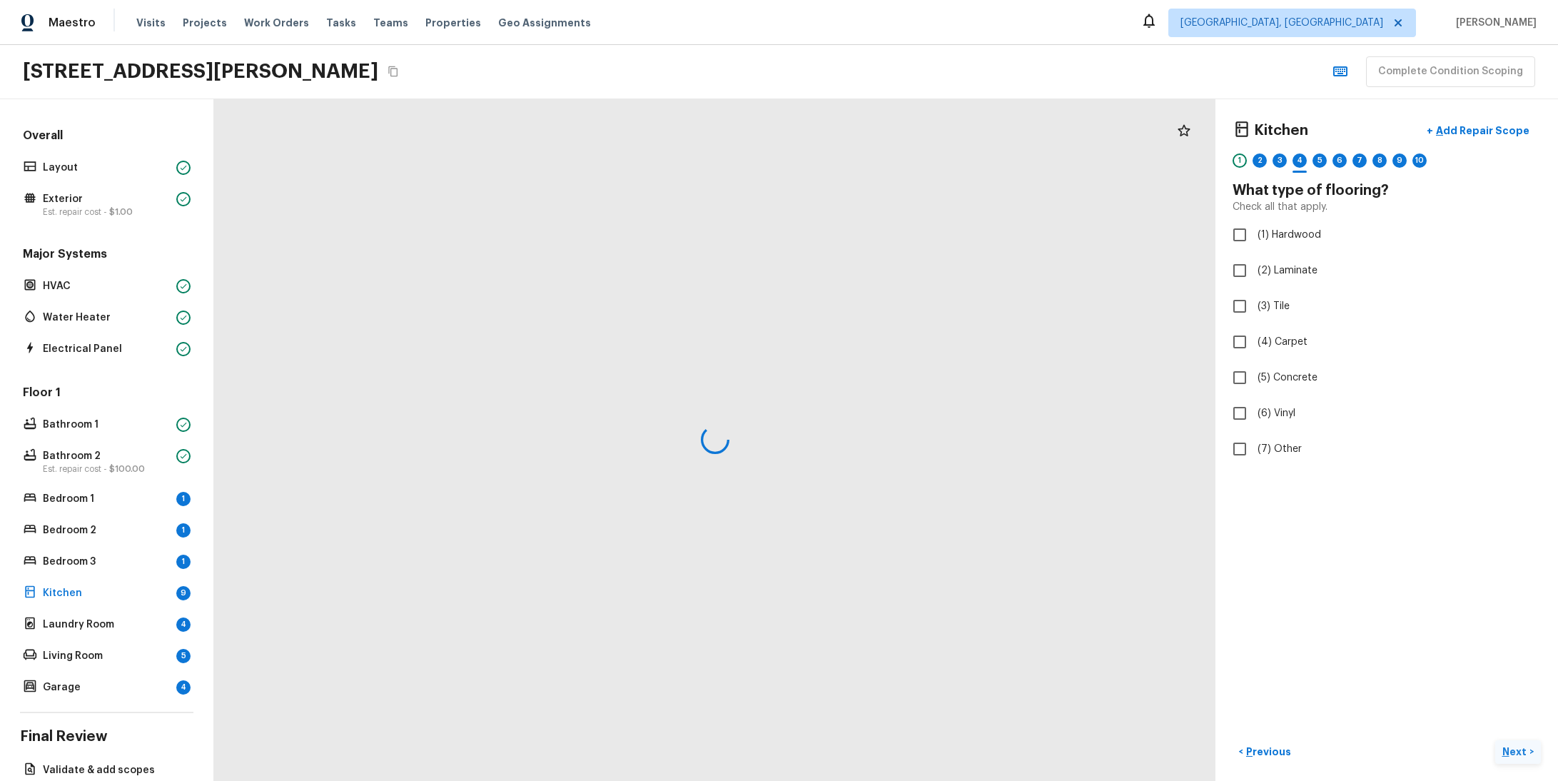
checkbox input "true"
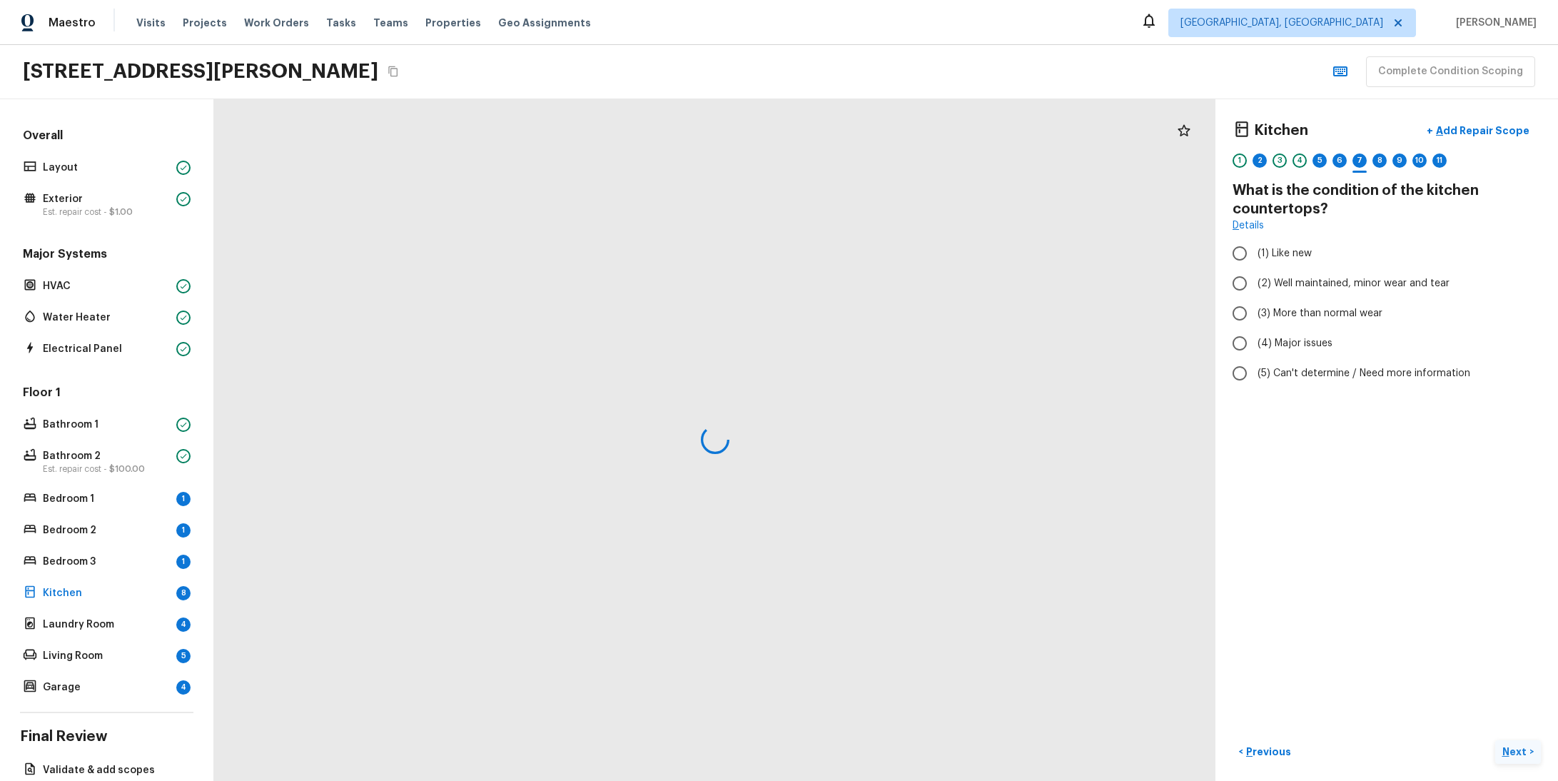
radio input "true"
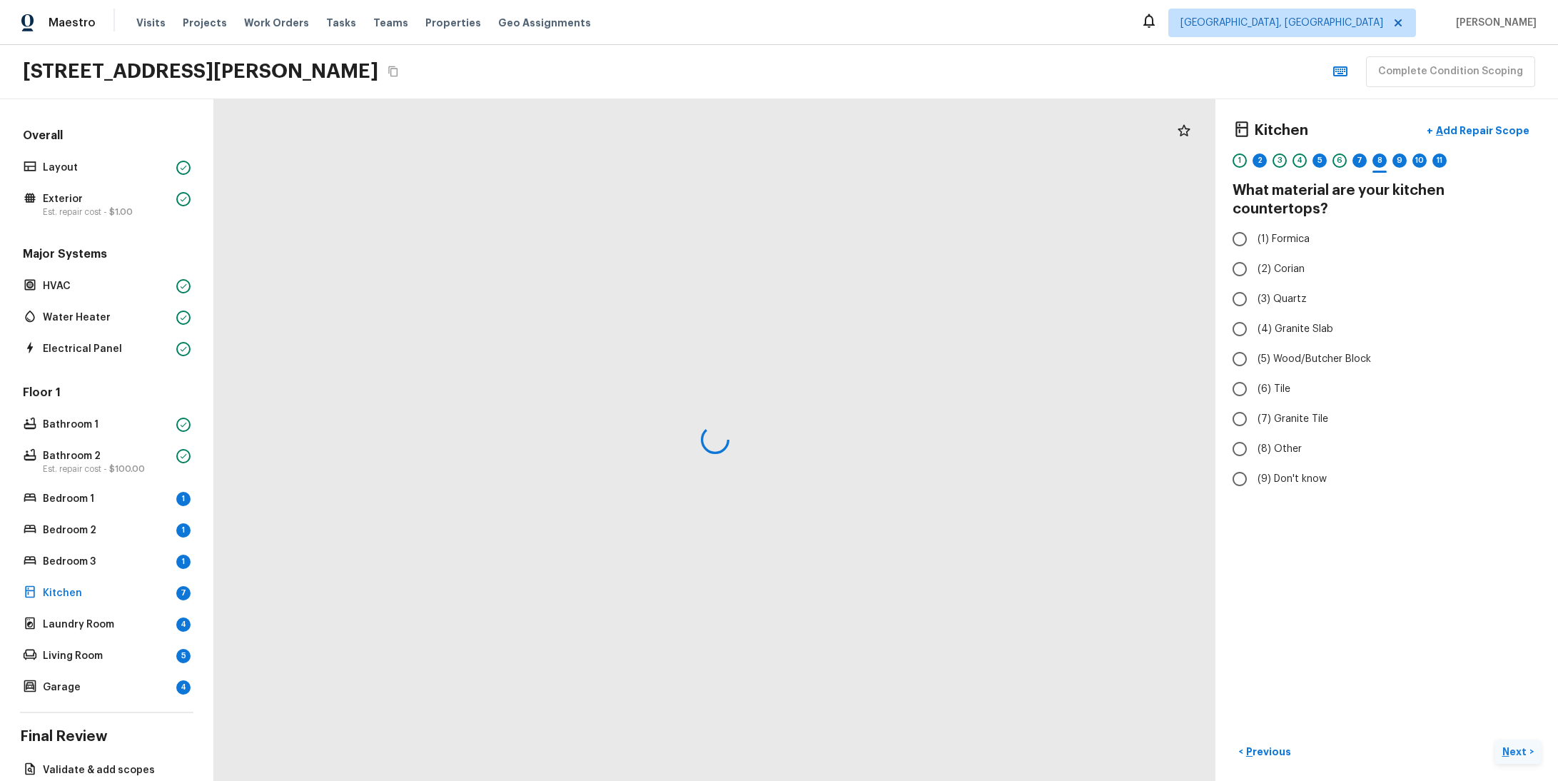
radio input "true"
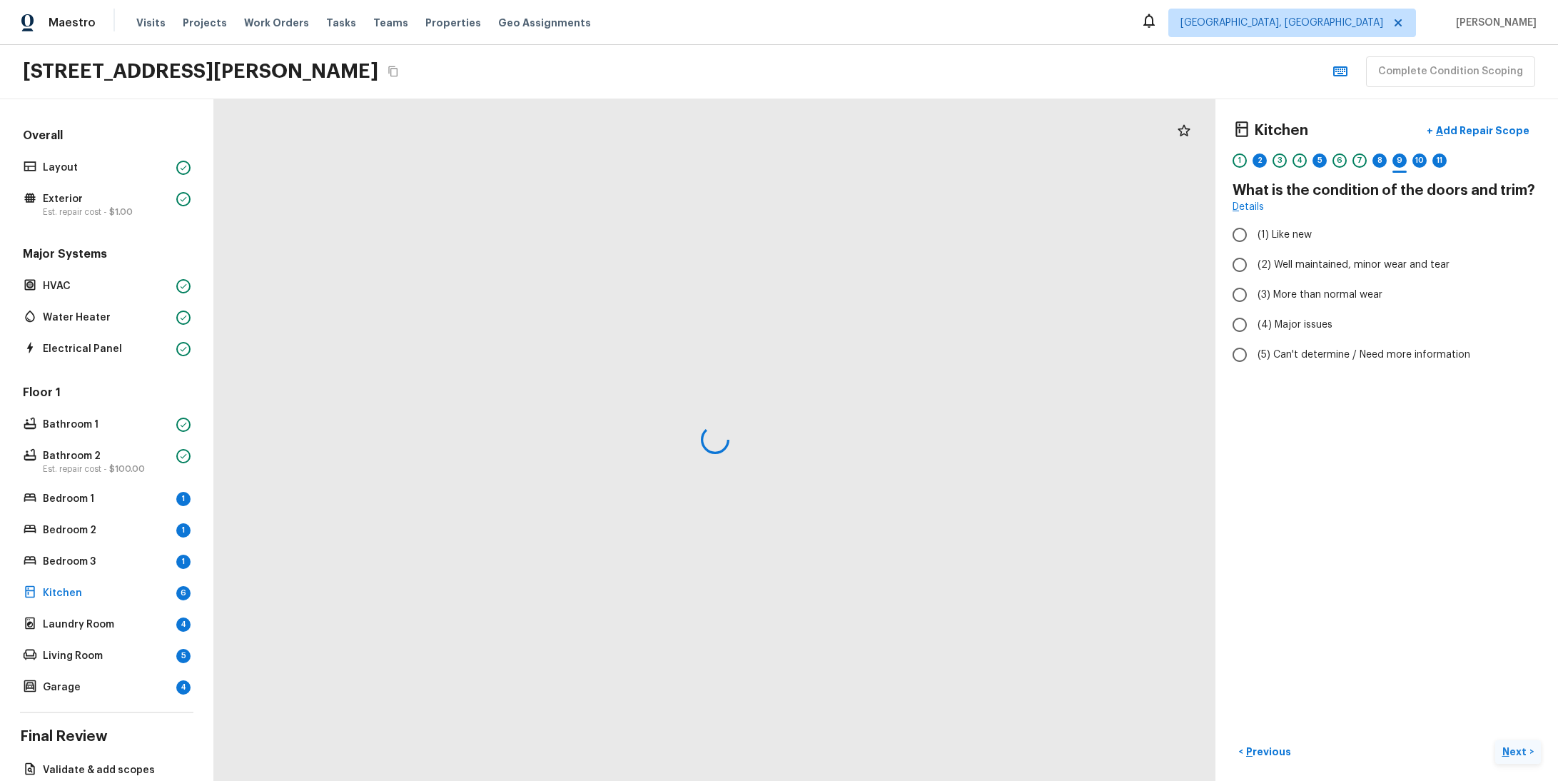
radio input "true"
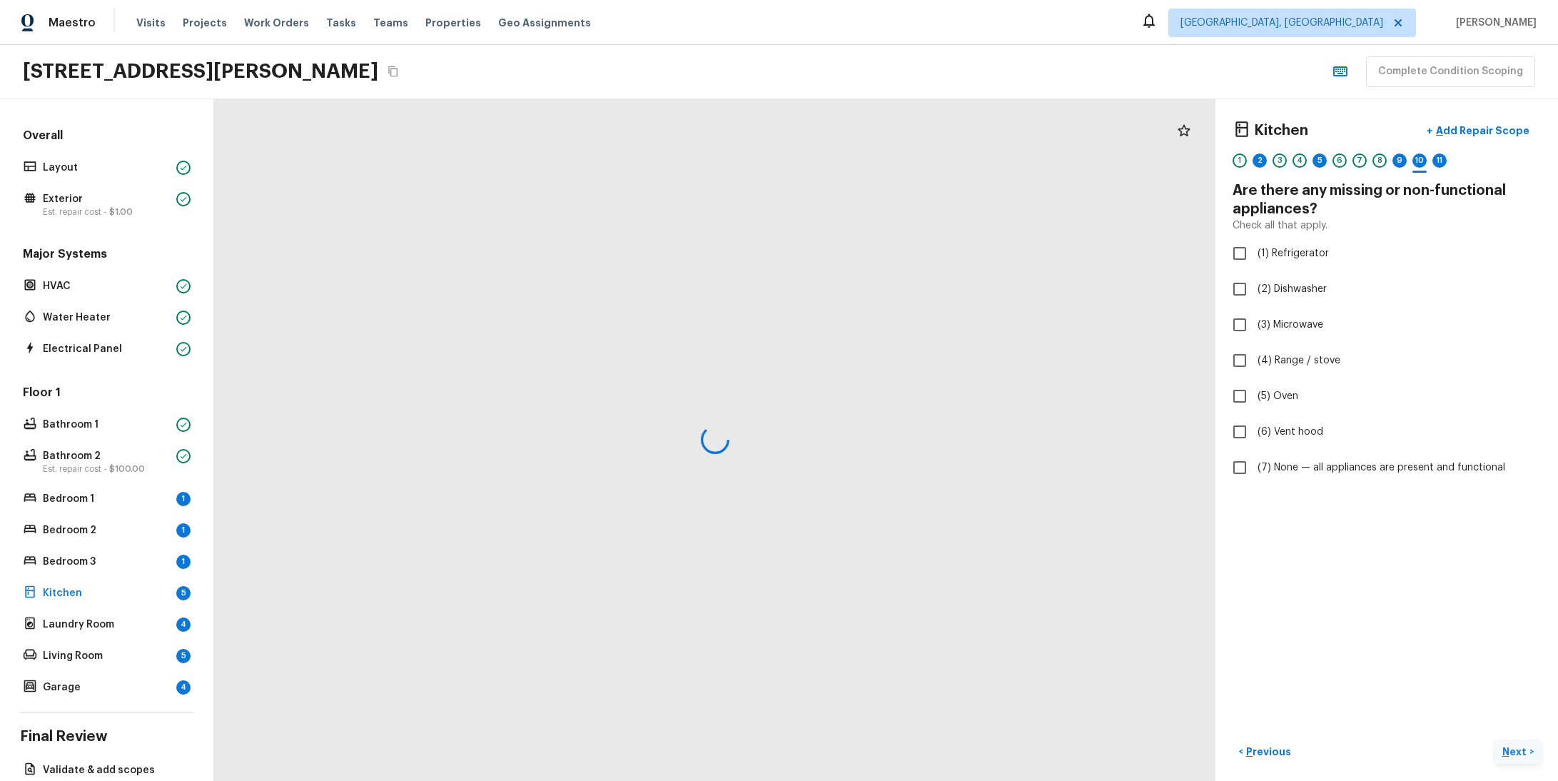
checkbox input "true"
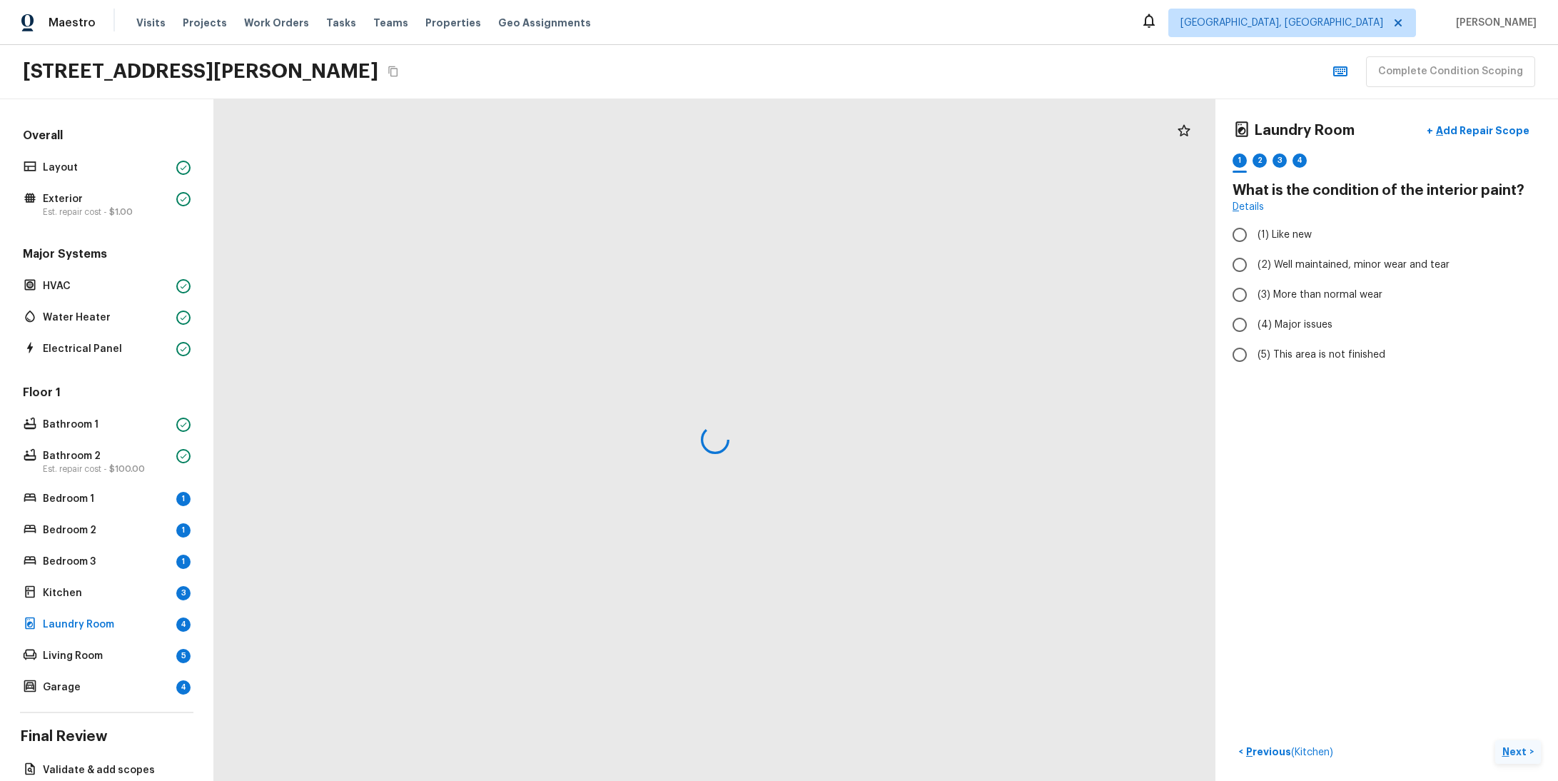
radio input "true"
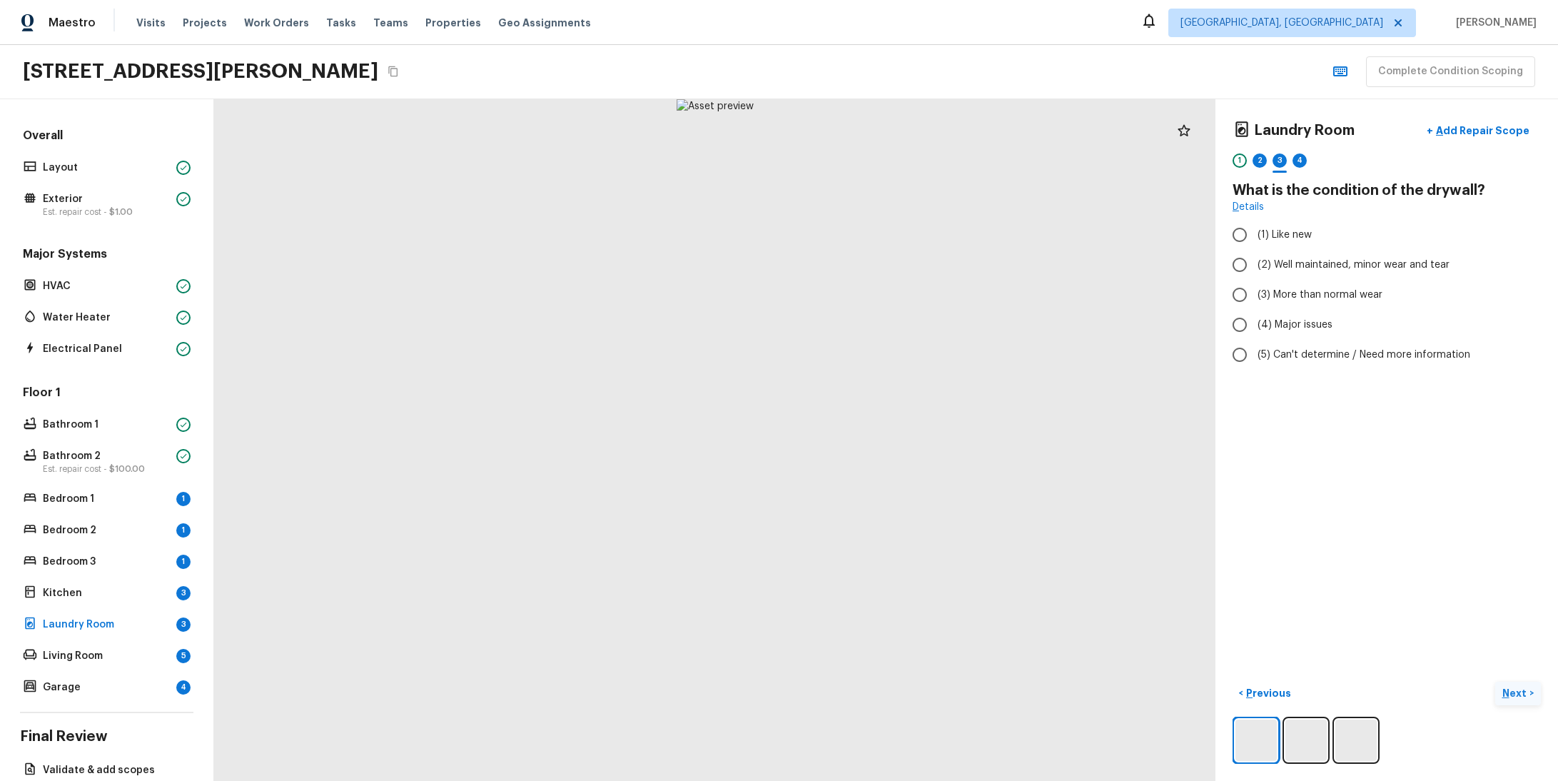
radio input "true"
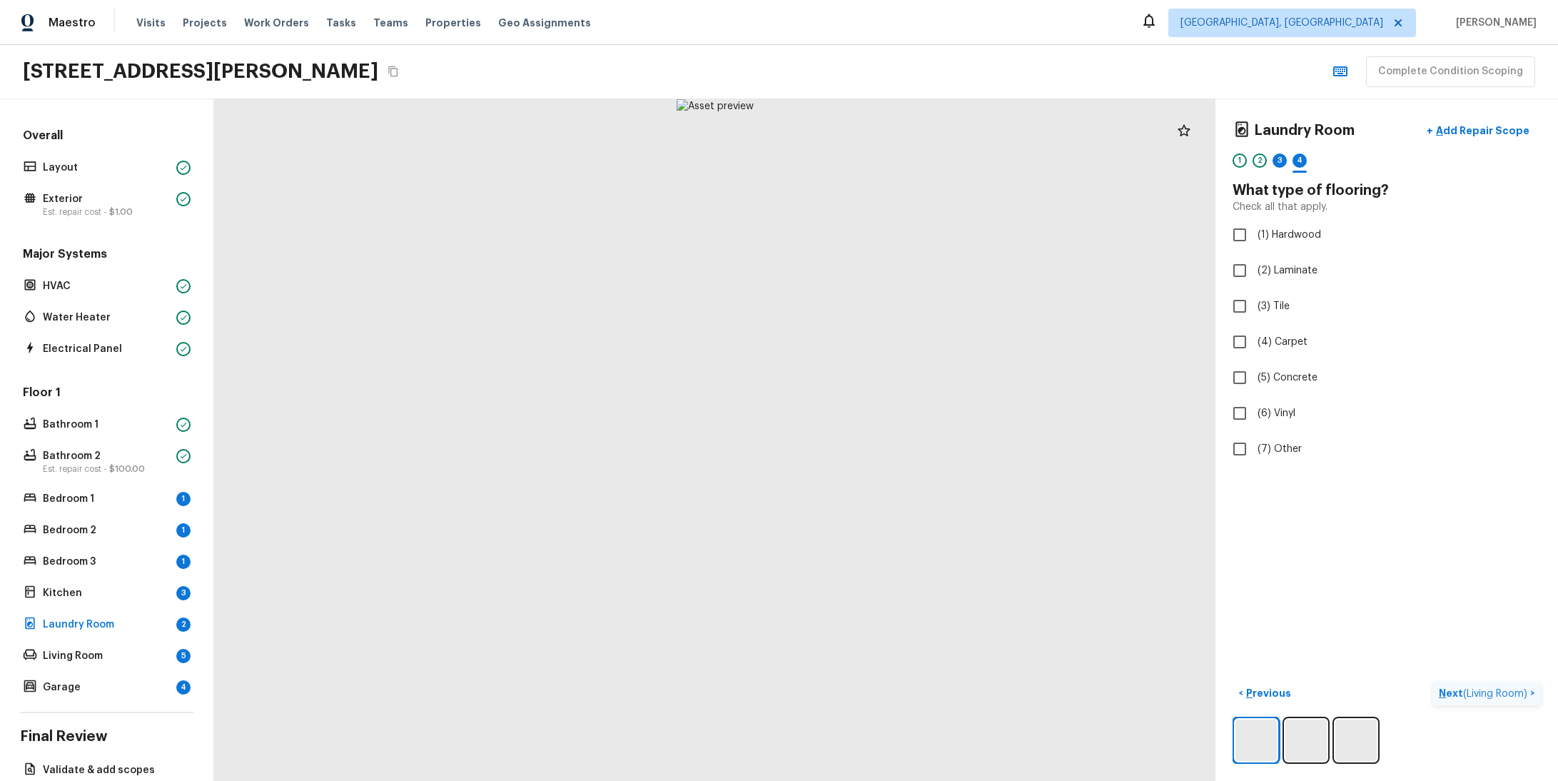
checkbox input "true"
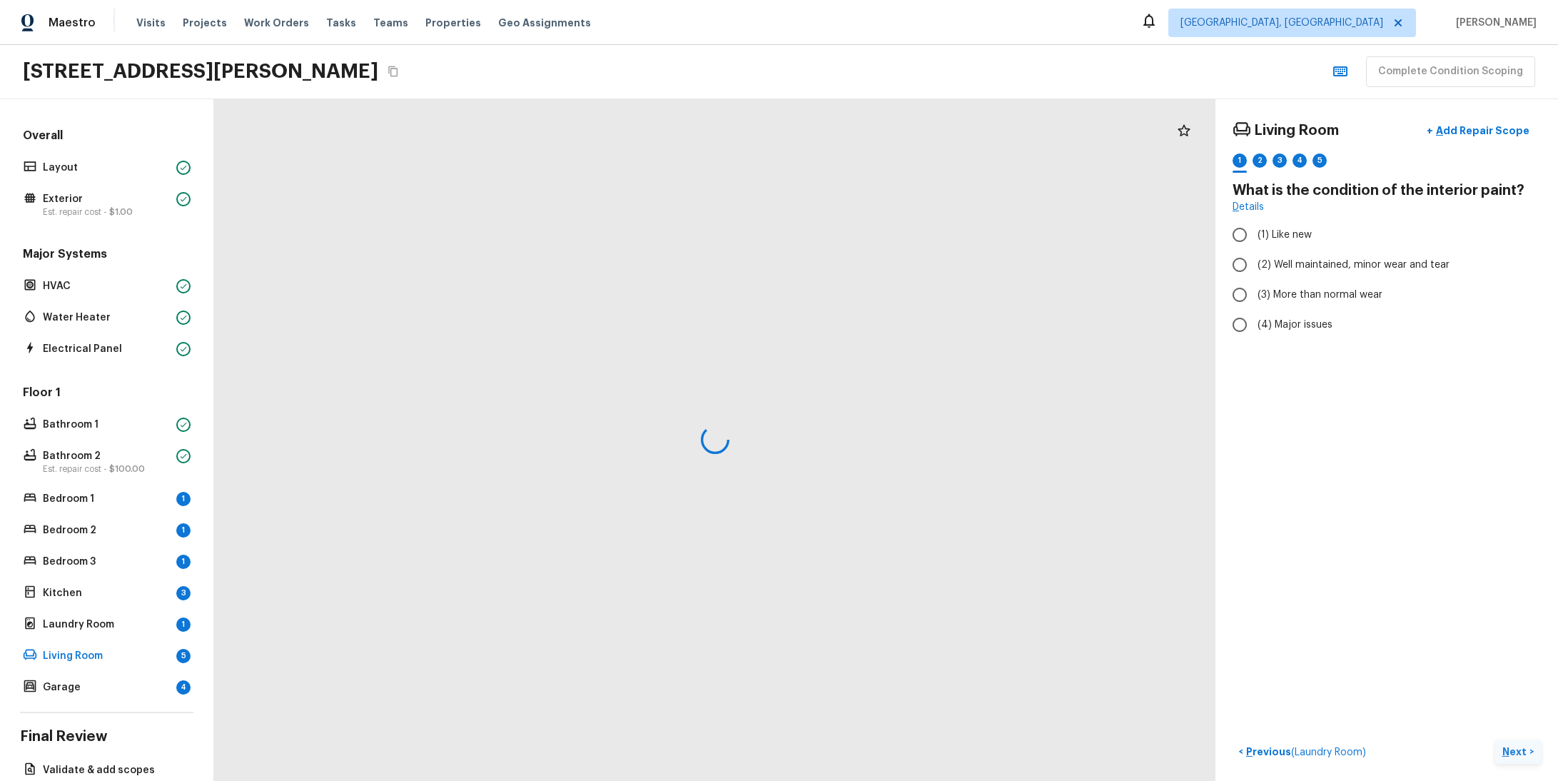
radio input "true"
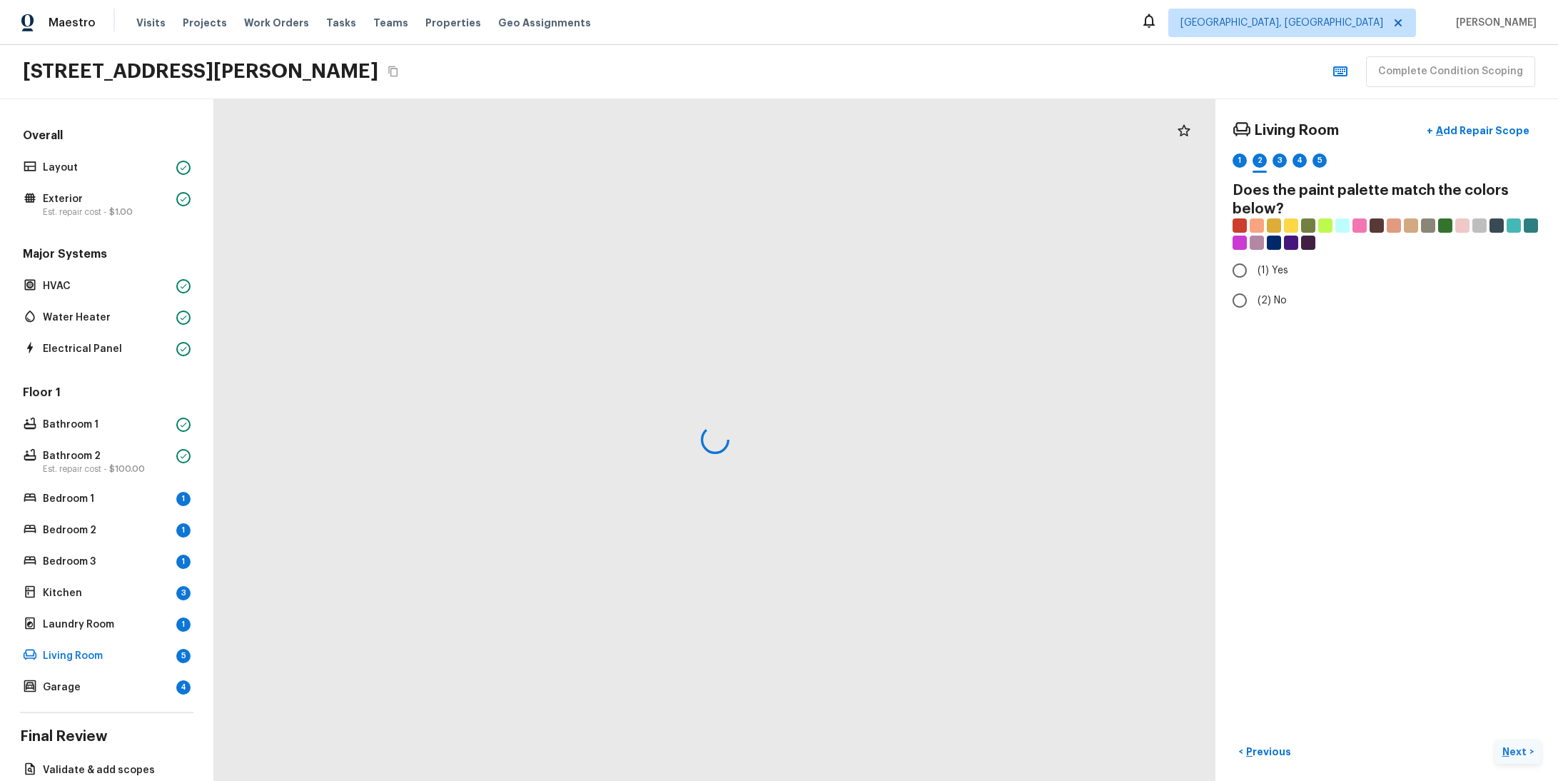
radio input "true"
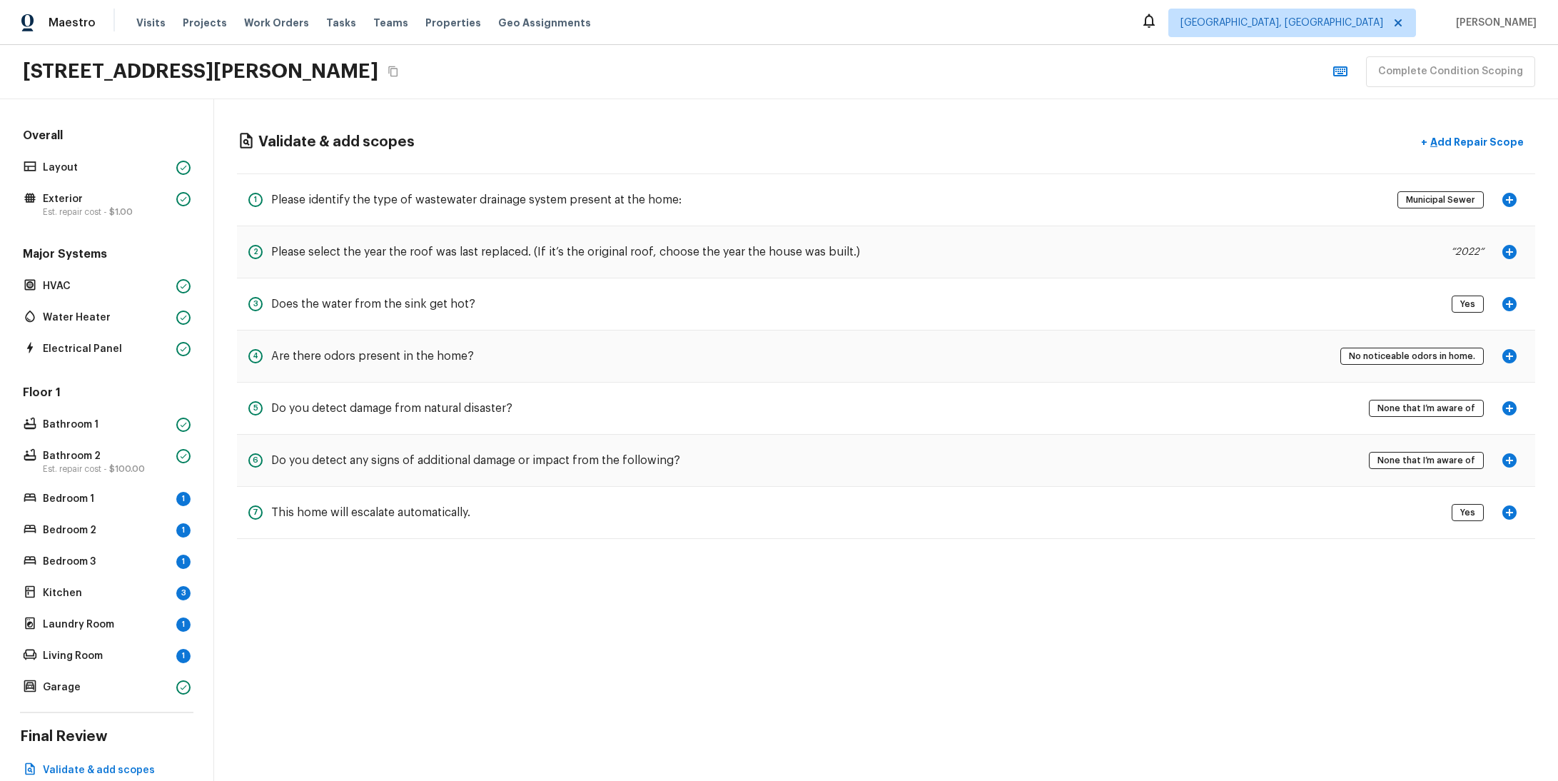
click at [118, 484] on div "Floor 1 Bathroom 1 Bathroom 2 Est. repair cost - $100.00 Bedroom 1 1 Bedroom 2 …" at bounding box center [106, 541] width 173 height 313
click at [123, 497] on p "Bedroom 1" at bounding box center [107, 499] width 128 height 14
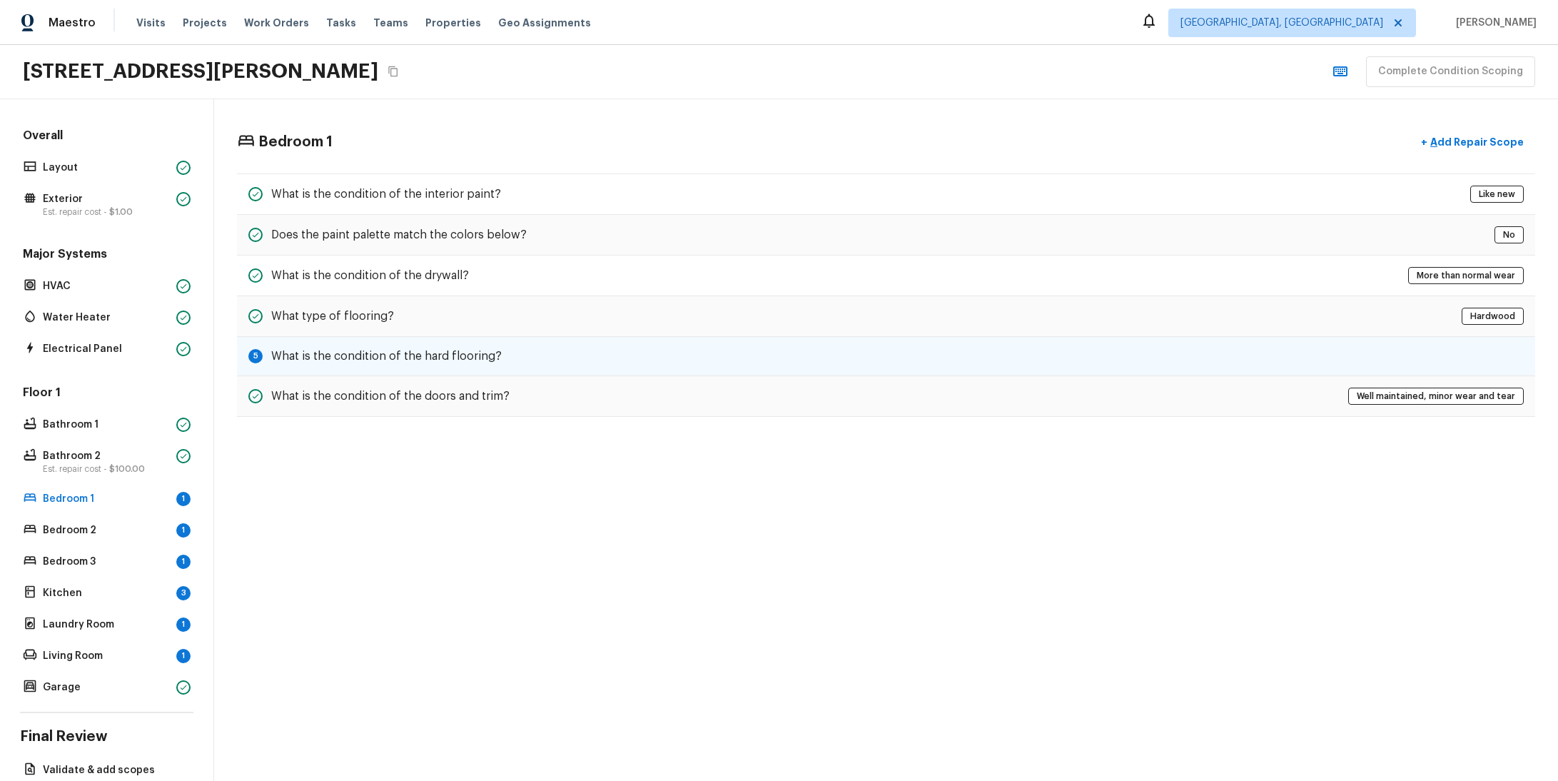
click at [333, 353] on h5 "What is the condition of the hard flooring?" at bounding box center [386, 356] width 231 height 16
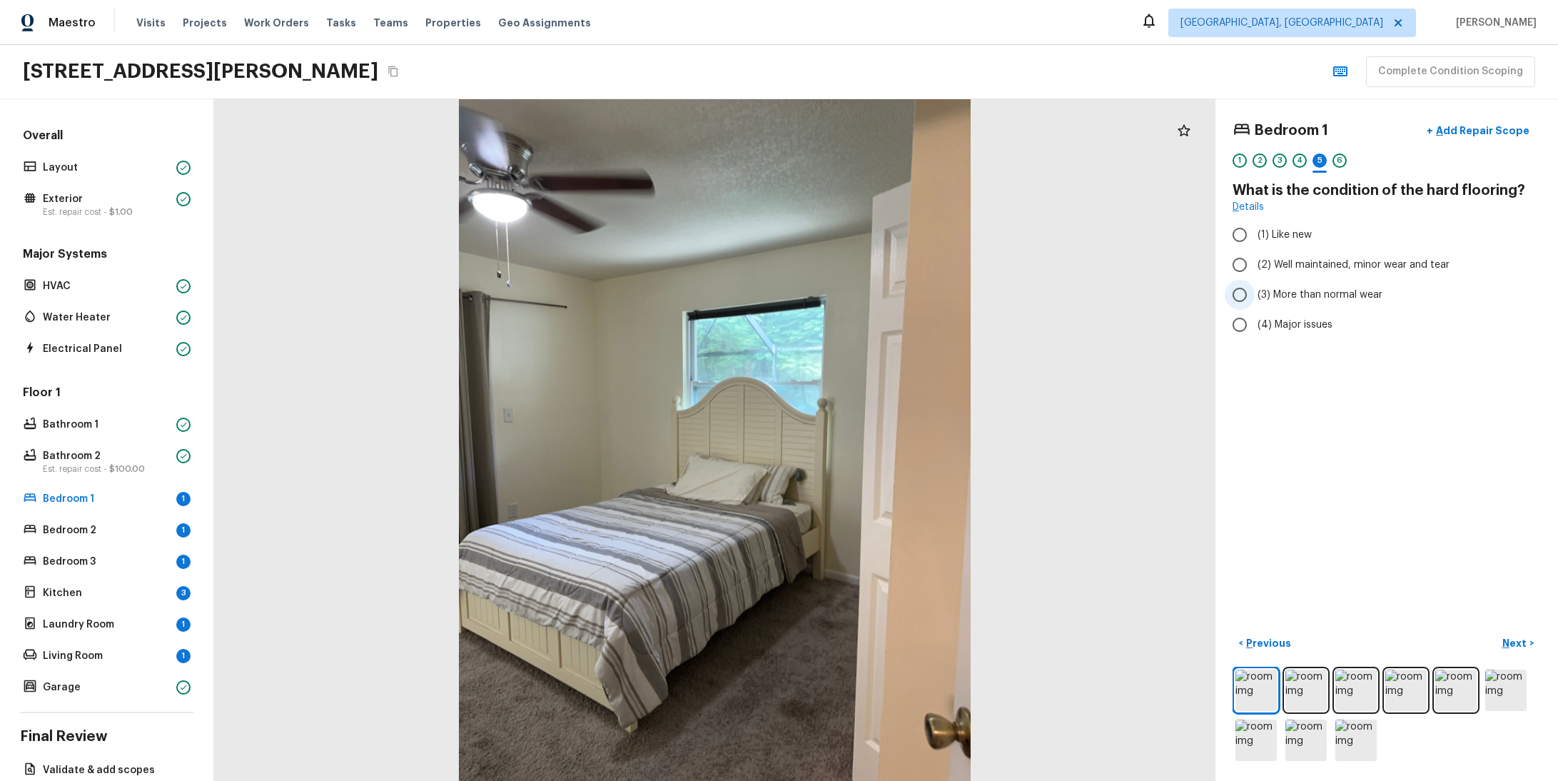
click at [1269, 298] on span "(3) More than normal wear" at bounding box center [1320, 295] width 125 height 14
click at [1255, 298] on input "(3) More than normal wear" at bounding box center [1240, 295] width 30 height 30
radio input "true"
click at [1502, 638] on p "Next" at bounding box center [1515, 643] width 27 height 14
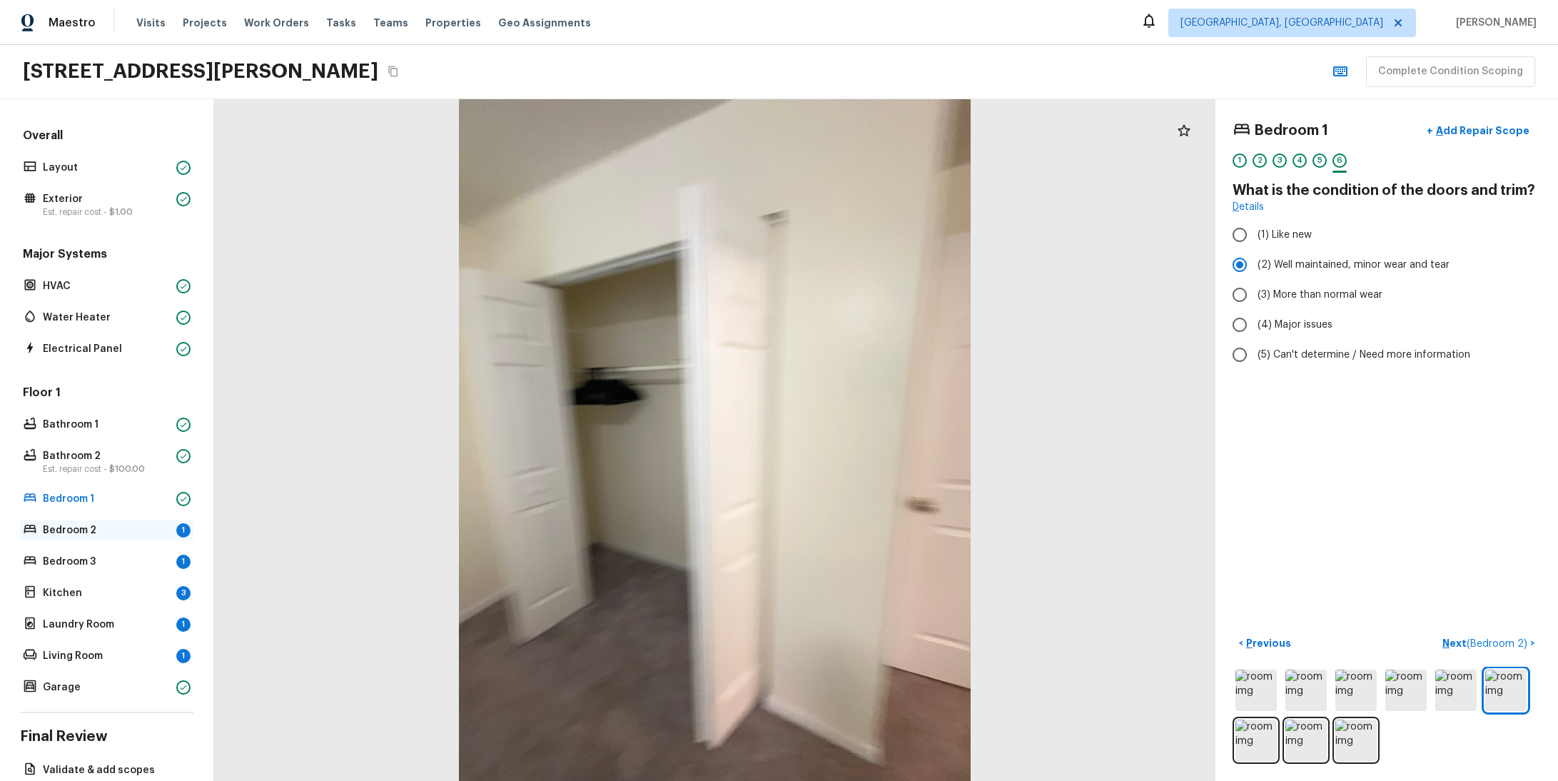
click at [92, 529] on p "Bedroom 2" at bounding box center [107, 530] width 128 height 14
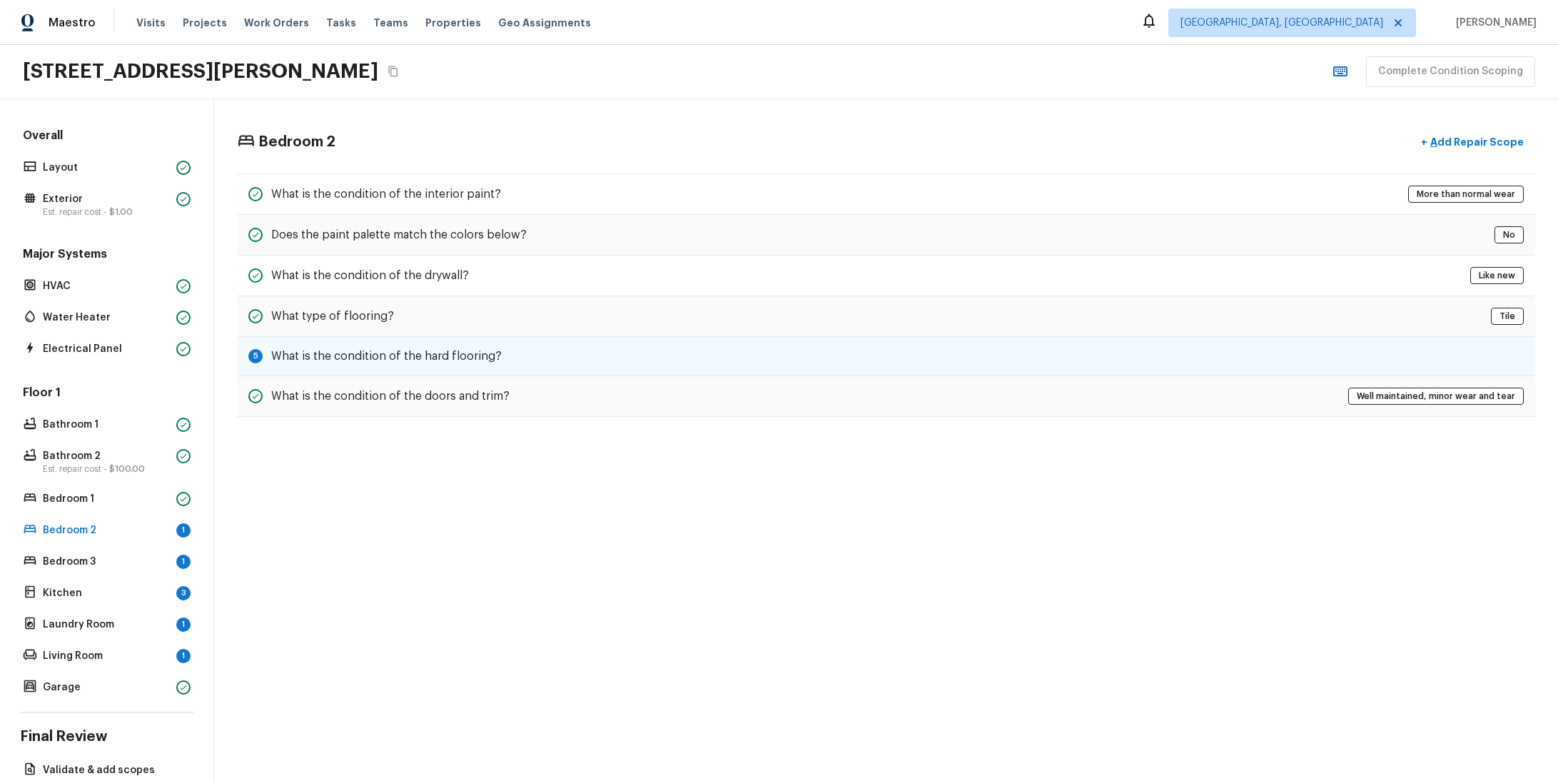
click at [816, 370] on div "5 What is the condition of the hard flooring?" at bounding box center [886, 356] width 1298 height 39
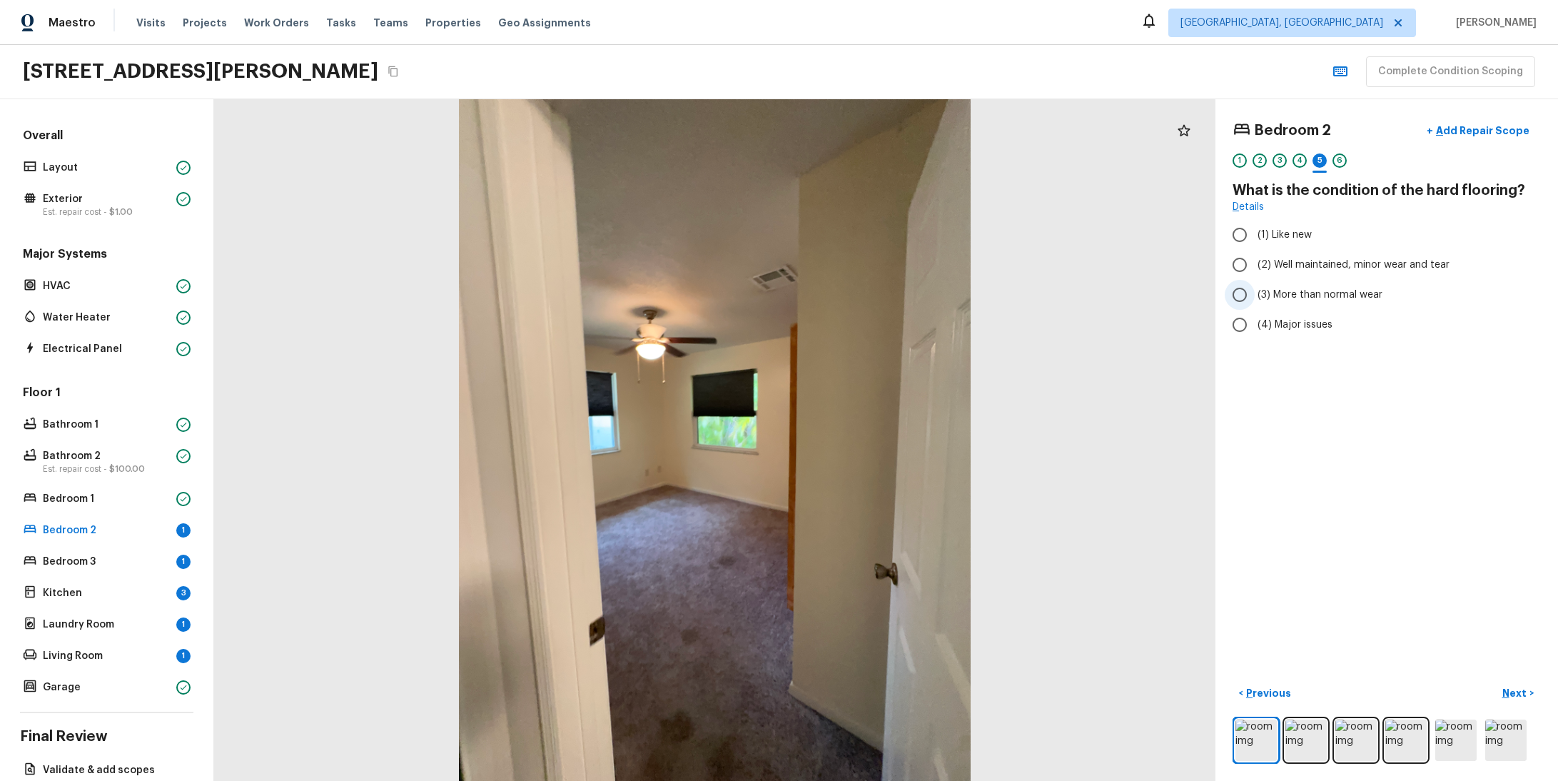
click at [1285, 288] on span "(3) More than normal wear" at bounding box center [1320, 295] width 125 height 14
click at [1255, 287] on input "(3) More than normal wear" at bounding box center [1240, 295] width 30 height 30
radio input "true"
click at [1491, 669] on div "Bedroom 2 + Add Repair Scope 1 2 3 4 5 6 What is the condition of the hard floo…" at bounding box center [1387, 440] width 343 height 682
click at [1507, 692] on button "Next >" at bounding box center [1518, 694] width 46 height 24
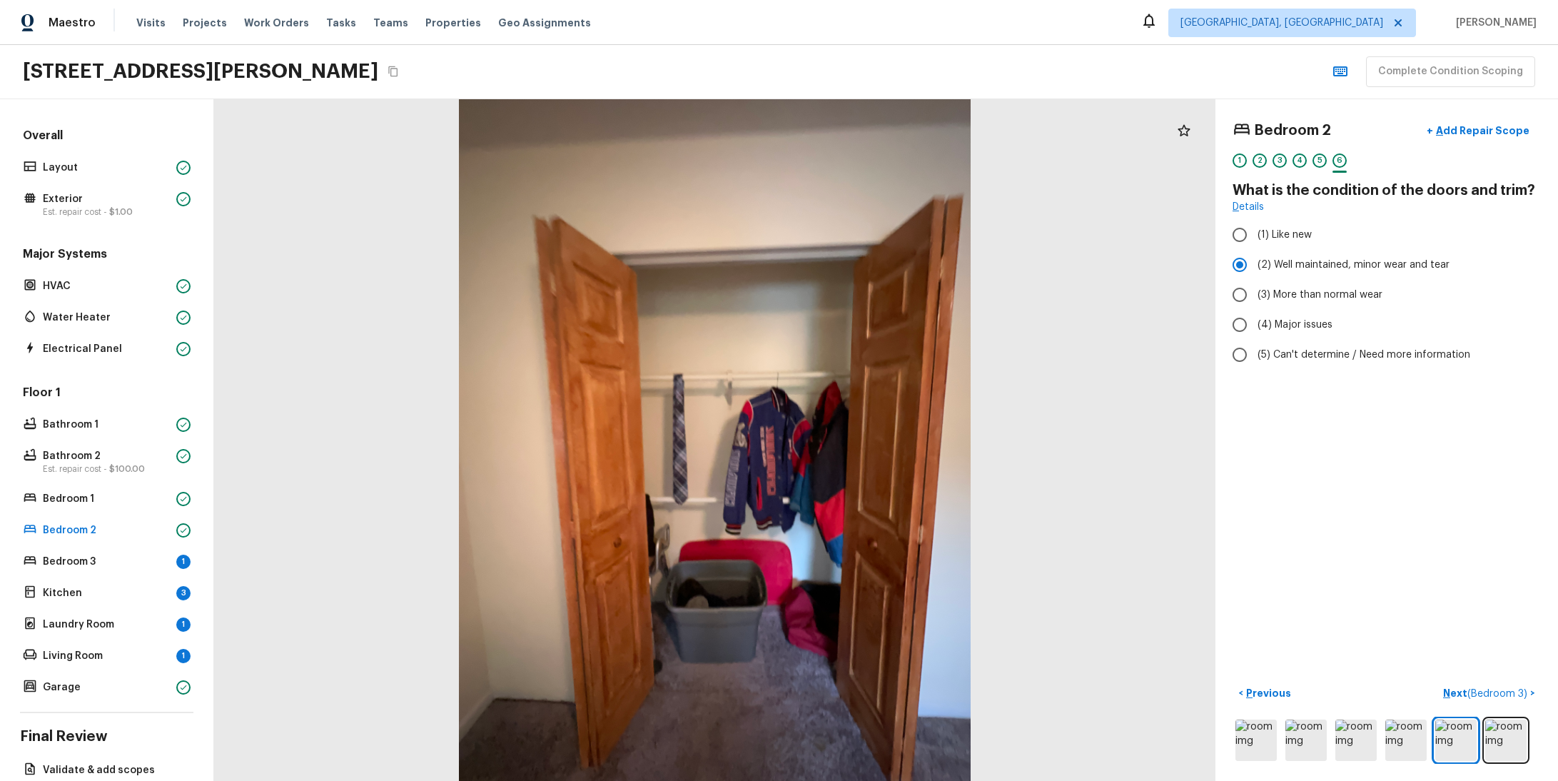
click at [86, 574] on div "Floor 1 Bathroom 1 Bathroom 2 Est. repair cost - $100.00 Bedroom 1 Bedroom 2 Be…" at bounding box center [106, 541] width 173 height 313
click at [93, 566] on p "Bedroom 3" at bounding box center [107, 562] width 128 height 14
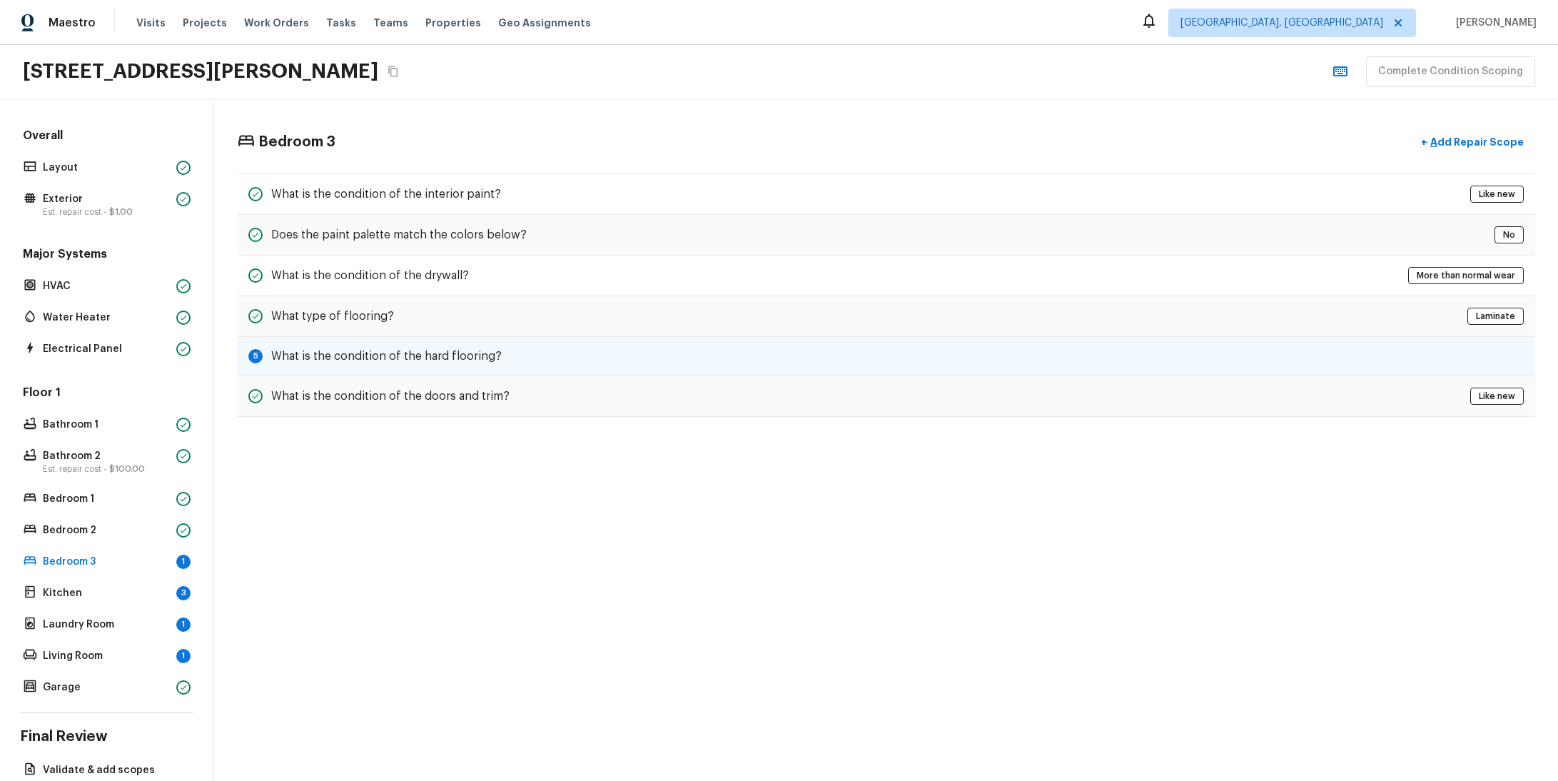
click at [558, 356] on div "5 What is the condition of the hard flooring?" at bounding box center [886, 356] width 1298 height 39
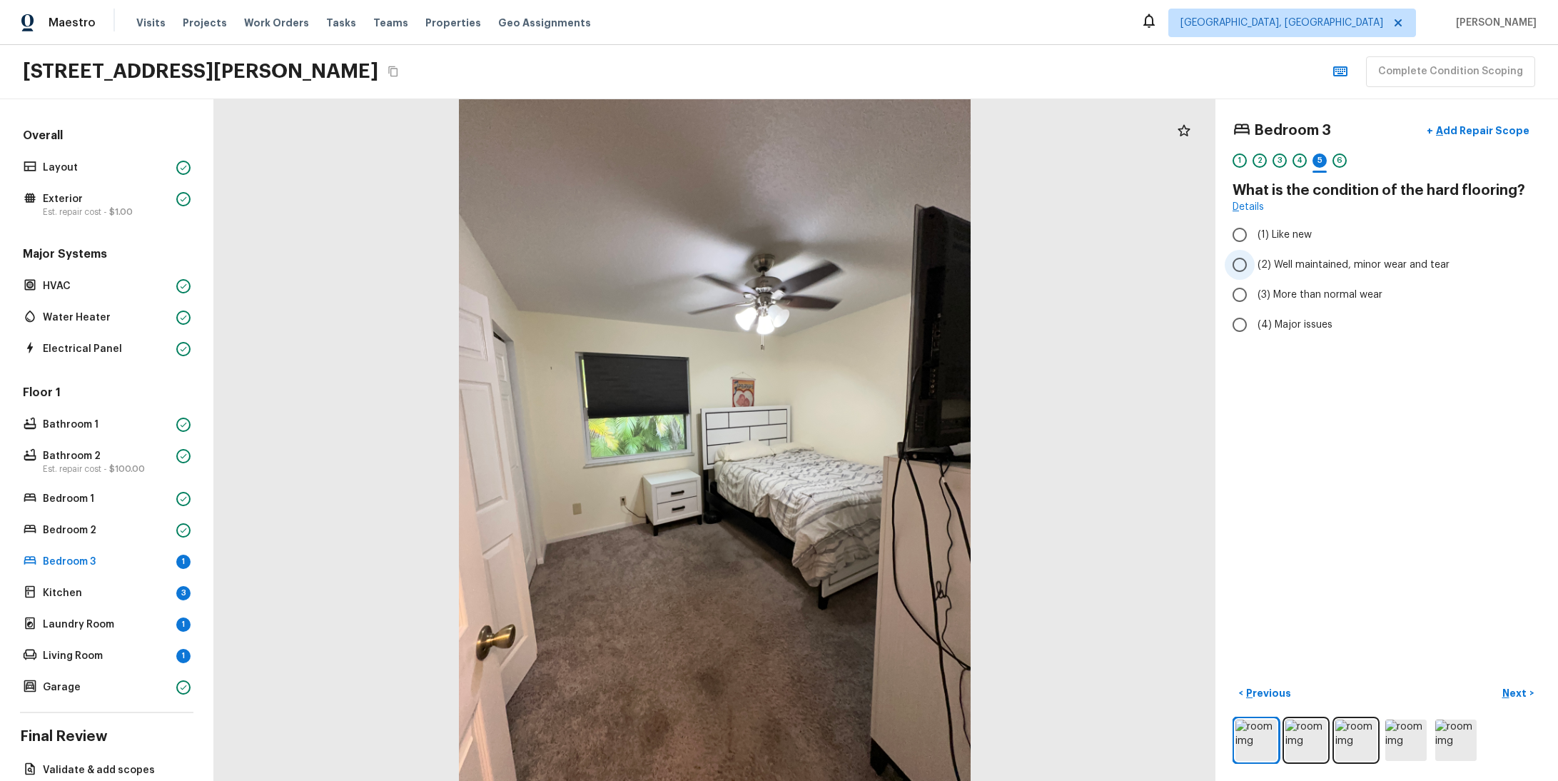
click at [1340, 276] on label "(2) Well maintained, minor wear and tear" at bounding box center [1377, 265] width 305 height 30
click at [1255, 276] on input "(2) Well maintained, minor wear and tear" at bounding box center [1240, 265] width 30 height 30
radio input "true"
click at [1502, 699] on div "< Previous Next >" at bounding box center [1387, 723] width 308 height 82
click at [1507, 686] on p "Next" at bounding box center [1515, 693] width 27 height 14
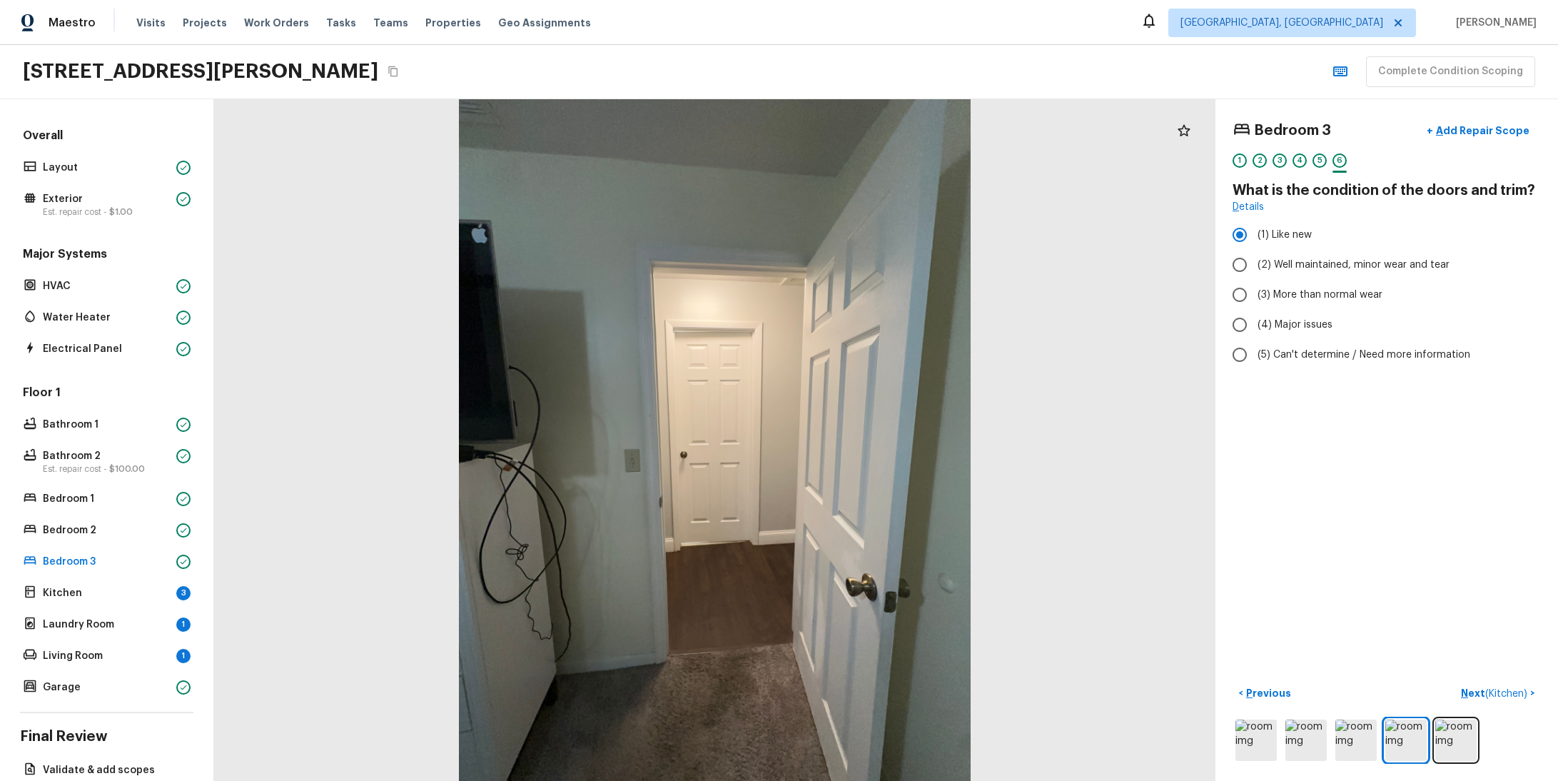
click at [71, 580] on div "Floor 1 Bathroom 1 Bathroom 2 Est. repair cost - $100.00 Bedroom 1 Bedroom 2 Be…" at bounding box center [106, 541] width 173 height 313
click at [76, 583] on div "Kitchen 3" at bounding box center [106, 593] width 173 height 20
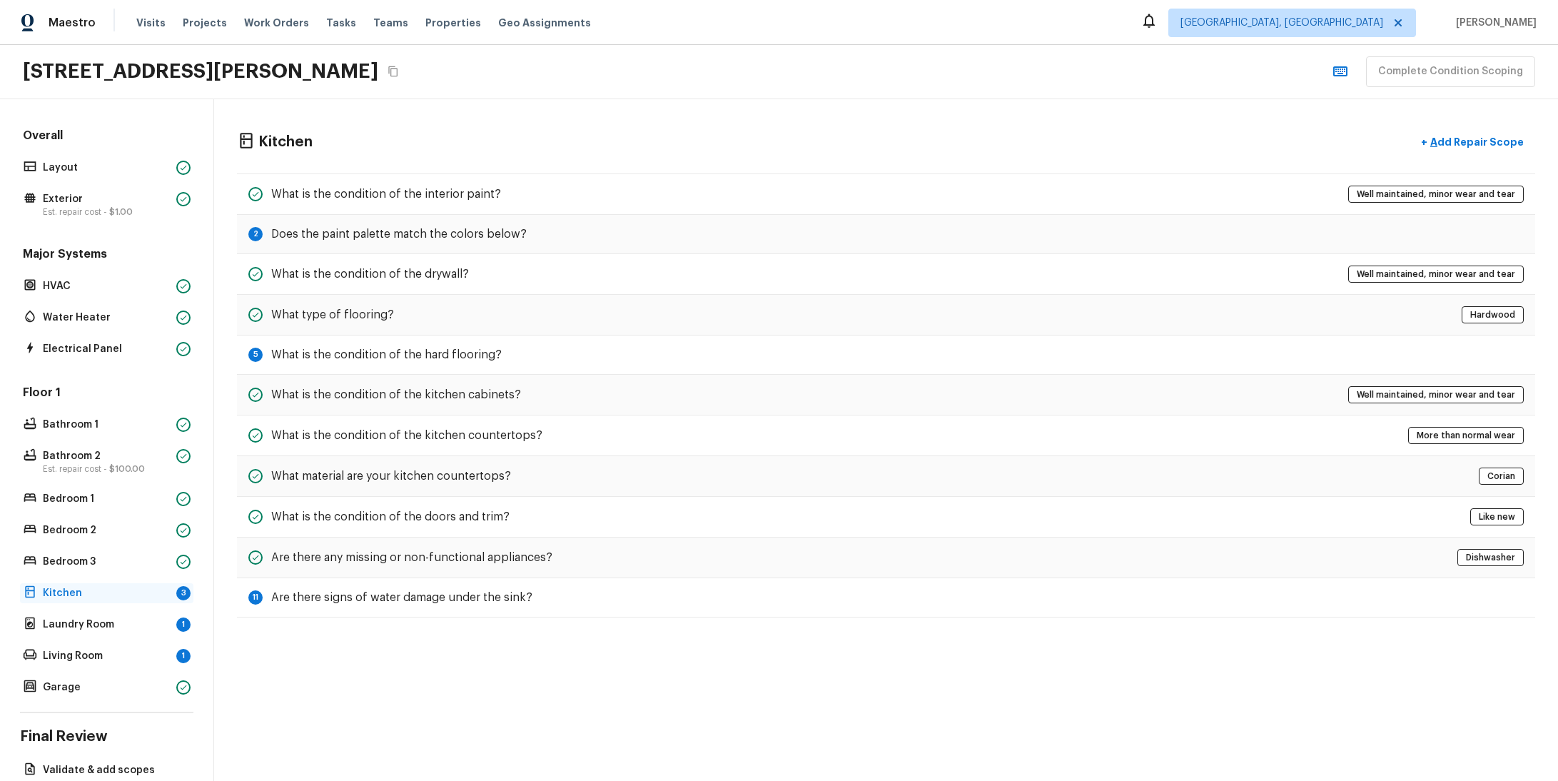
click at [117, 598] on p "Kitchen" at bounding box center [107, 593] width 128 height 14
click at [432, 237] on h5 "Does the paint palette match the colors below?" at bounding box center [399, 234] width 256 height 16
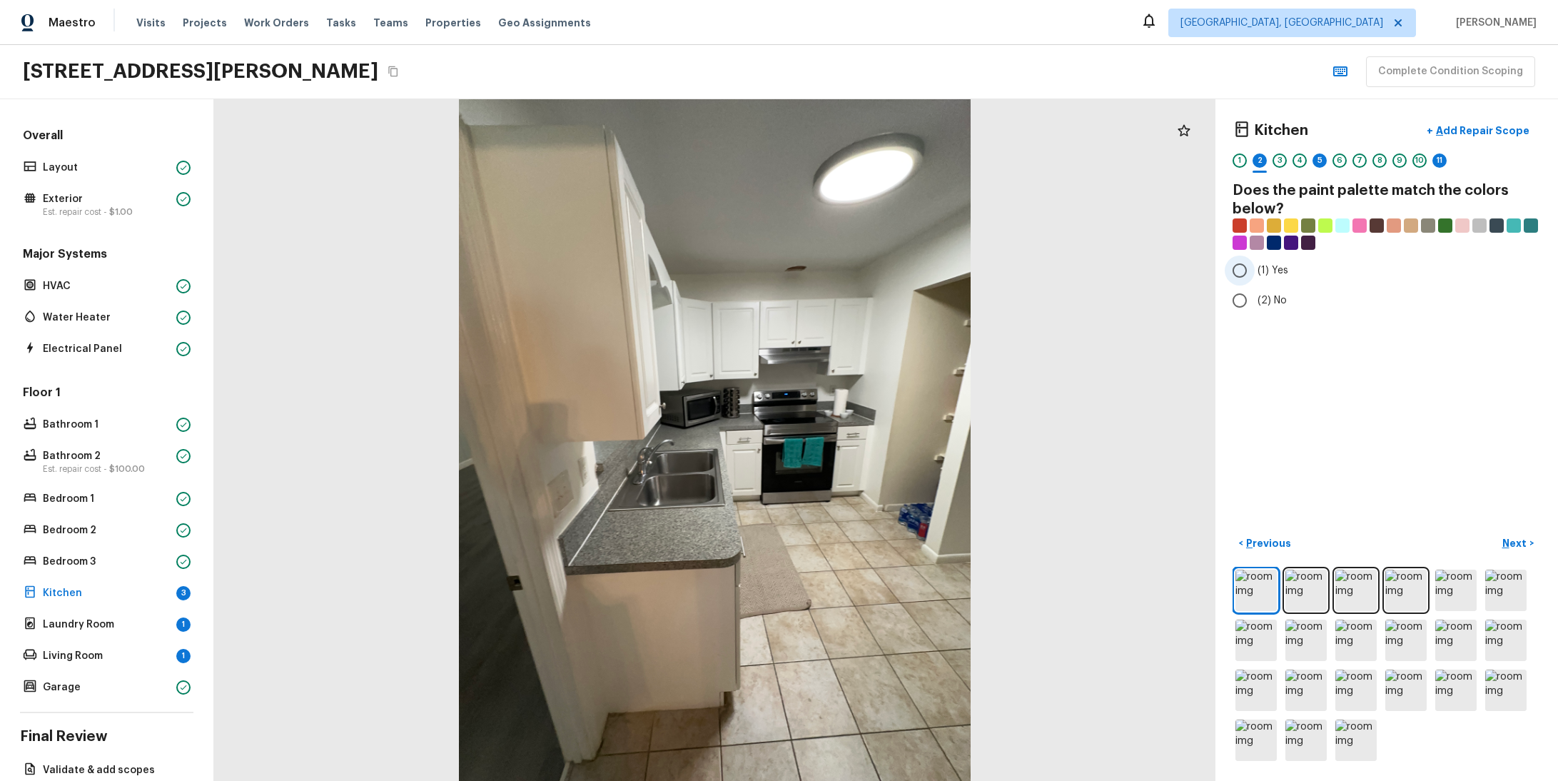
click at [1258, 264] on span "(1) Yes" at bounding box center [1273, 270] width 31 height 14
click at [1255, 264] on input "(1) Yes" at bounding box center [1240, 271] width 30 height 30
radio input "true"
click at [1510, 538] on p "Next" at bounding box center [1515, 543] width 27 height 14
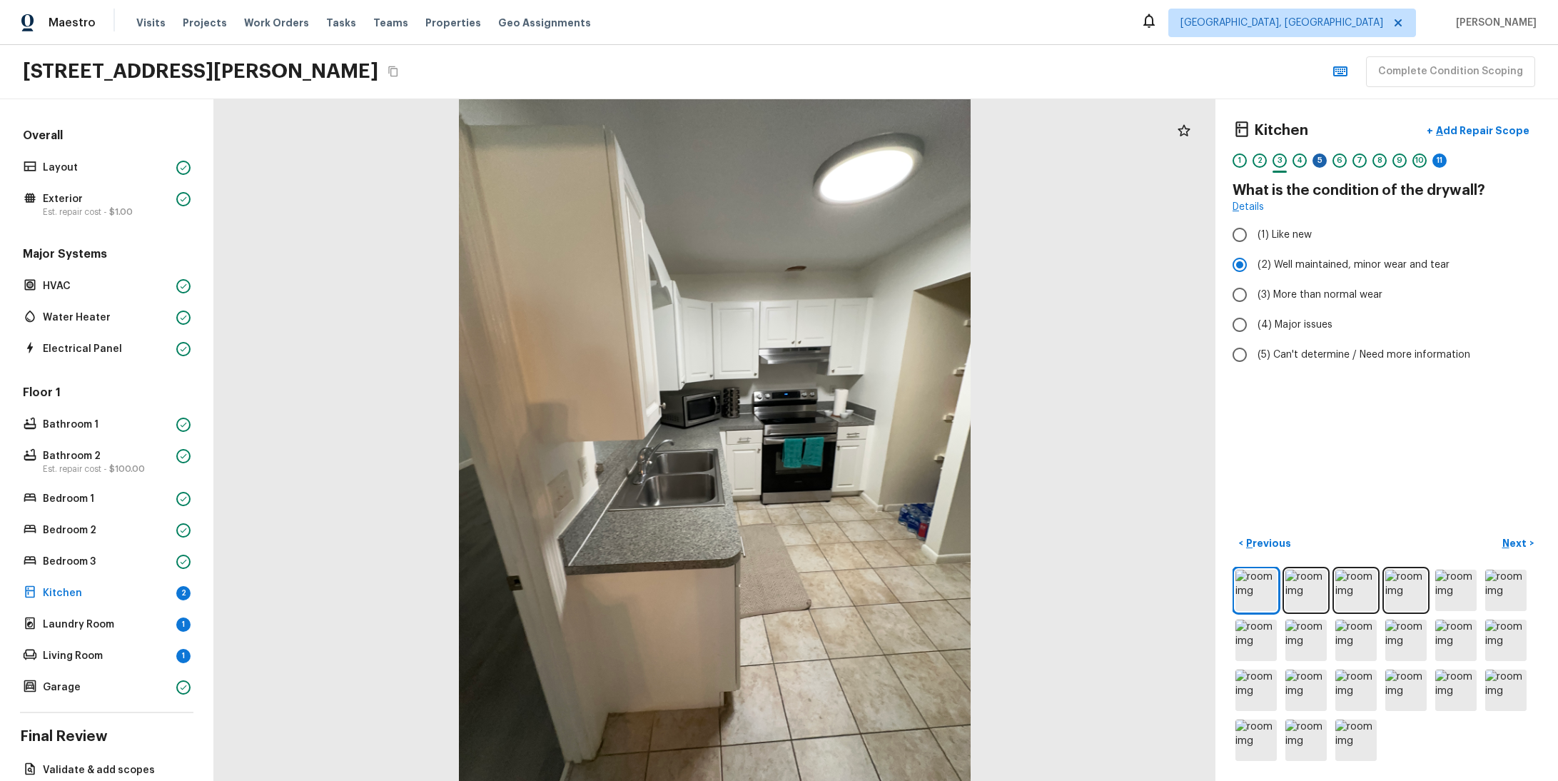
click at [1313, 159] on div "5" at bounding box center [1320, 160] width 14 height 14
click at [1263, 266] on span "(2) Well maintained, minor wear and tear" at bounding box center [1354, 265] width 192 height 14
click at [1255, 266] on input "(2) Well maintained, minor wear and tear" at bounding box center [1240, 265] width 30 height 30
radio input "true"
click at [1502, 536] on p "Next" at bounding box center [1515, 543] width 27 height 14
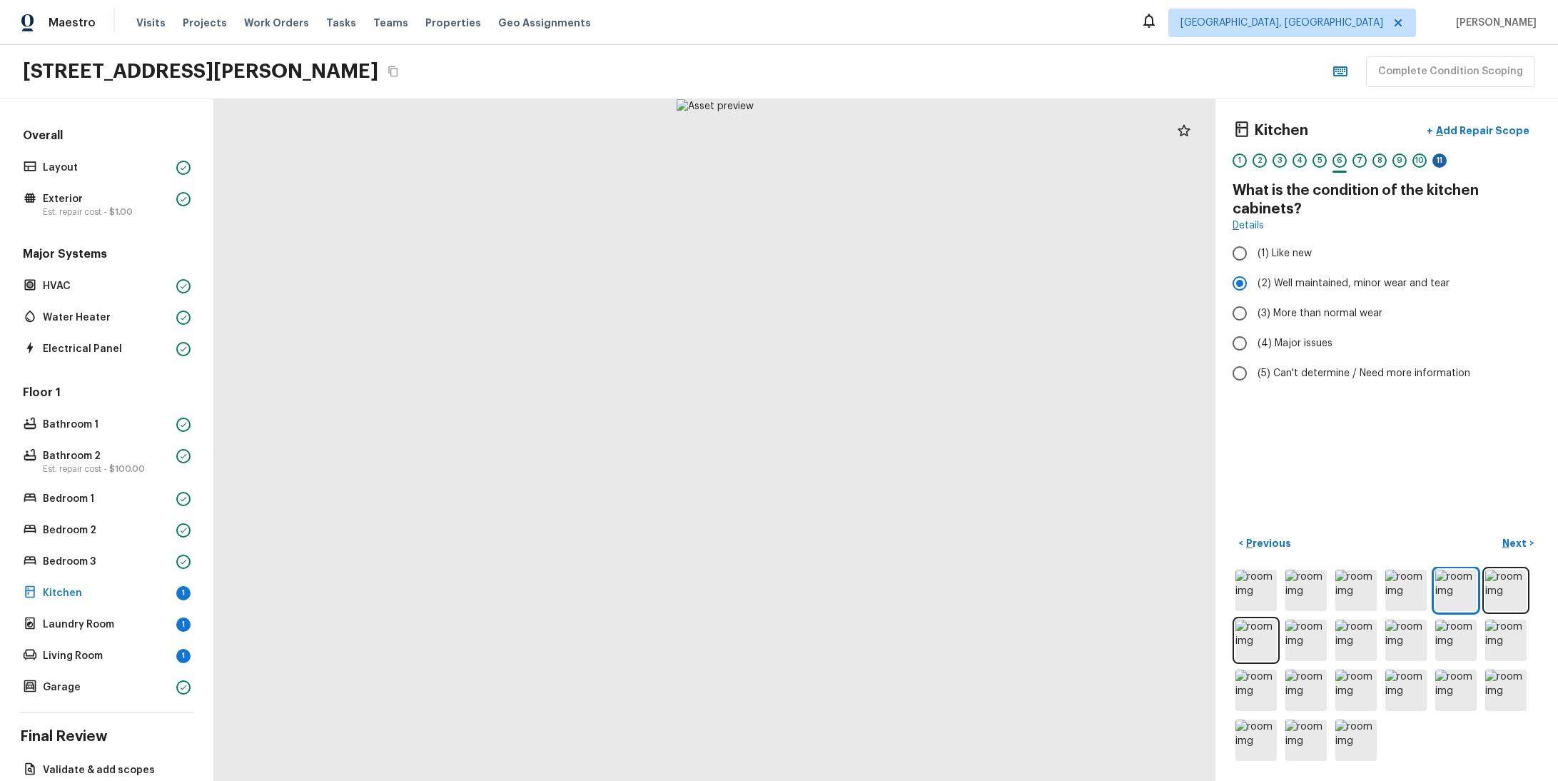
drag, startPoint x: 1420, startPoint y: 146, endPoint x: 1422, endPoint y: 158, distance: 12.2
click at [1420, 148] on div "Kitchen + Add Repair Scope 1 2 3 4 5 6 7 8 9 10 11" at bounding box center [1387, 146] width 308 height 60
click at [1432, 158] on div "11" at bounding box center [1439, 160] width 14 height 14
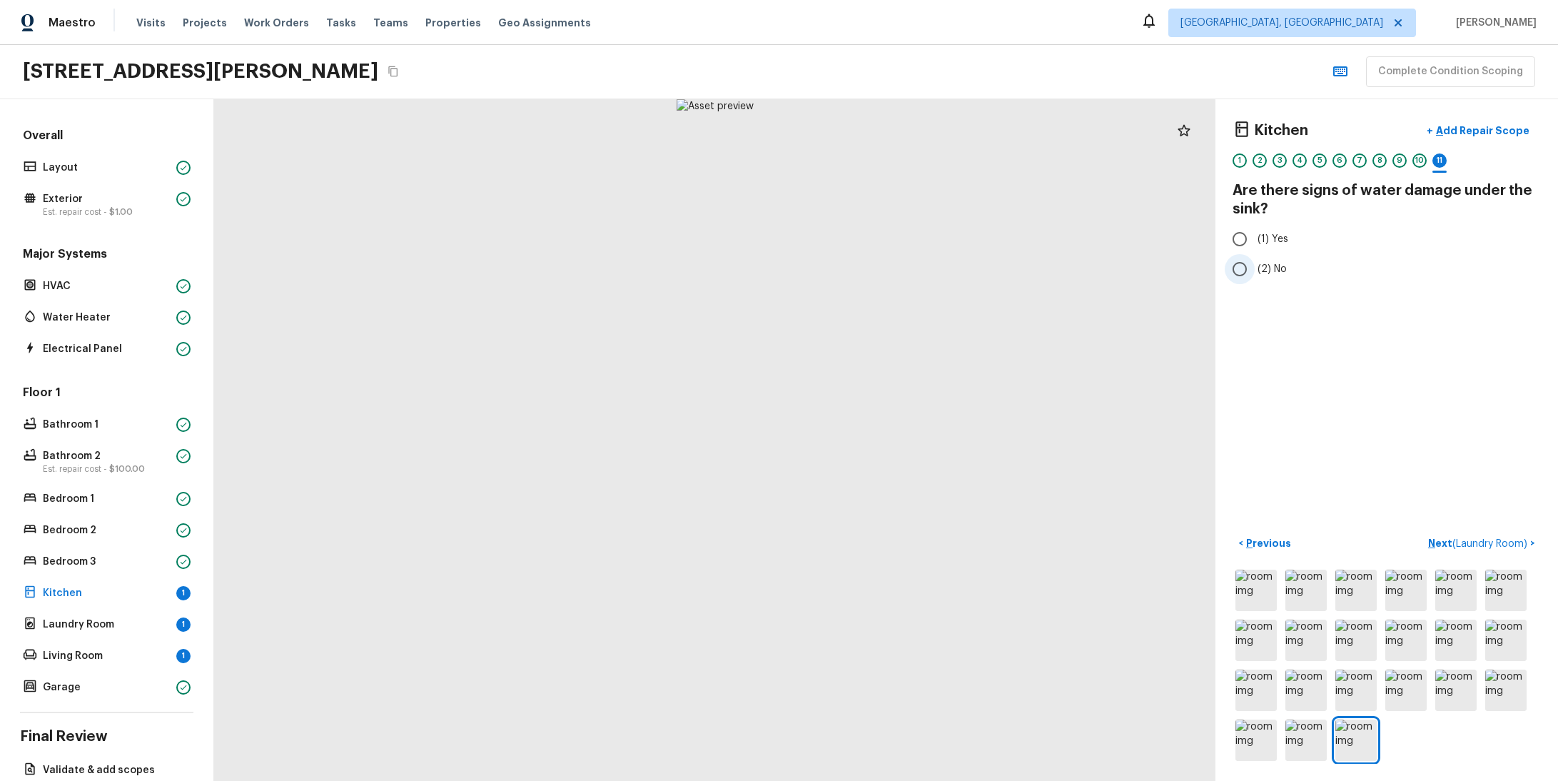
click at [1226, 267] on input "(2) No" at bounding box center [1240, 269] width 30 height 30
radio input "true"
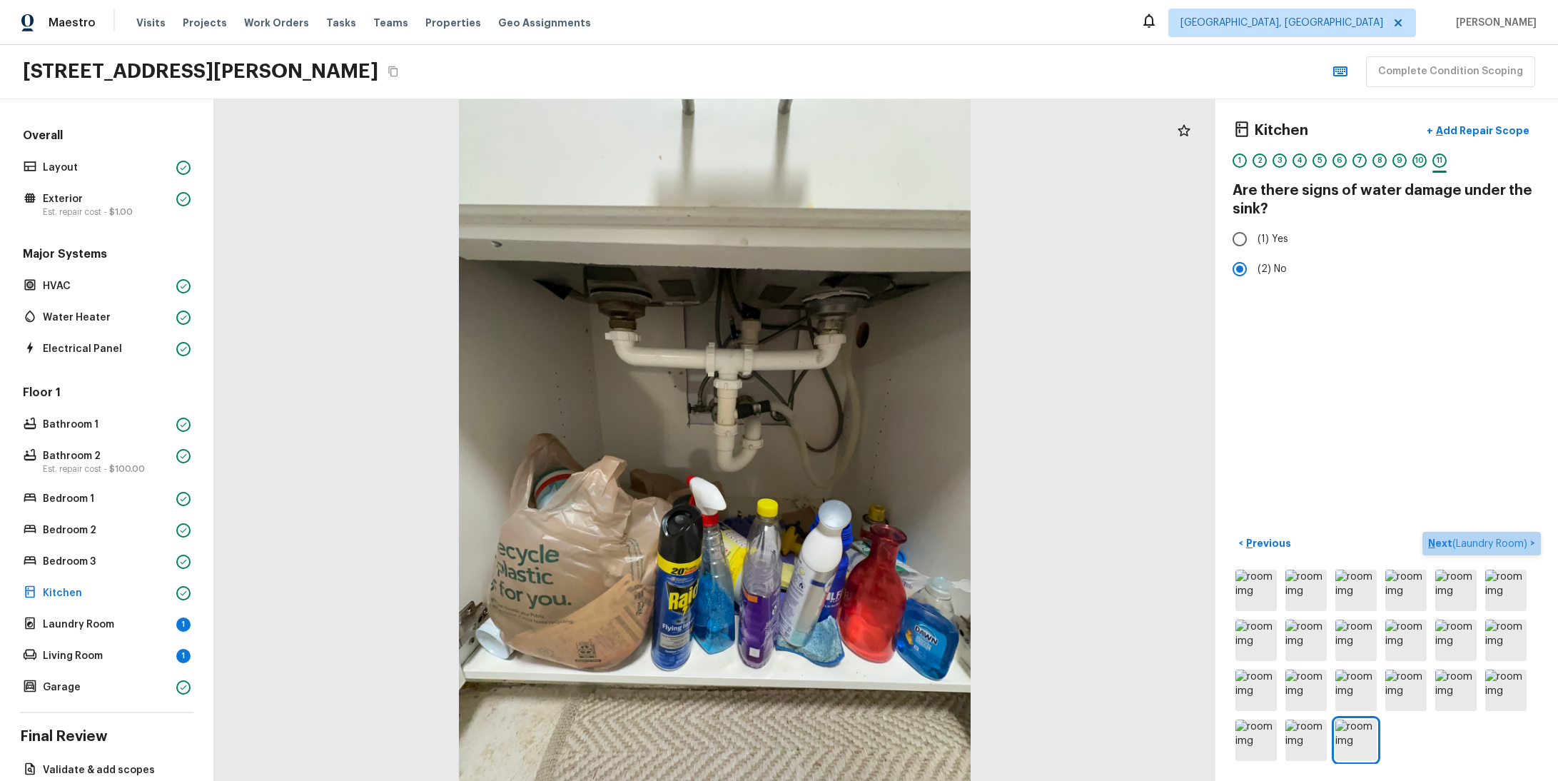
click at [1467, 539] on span "( Laundry Room )" at bounding box center [1489, 544] width 75 height 10
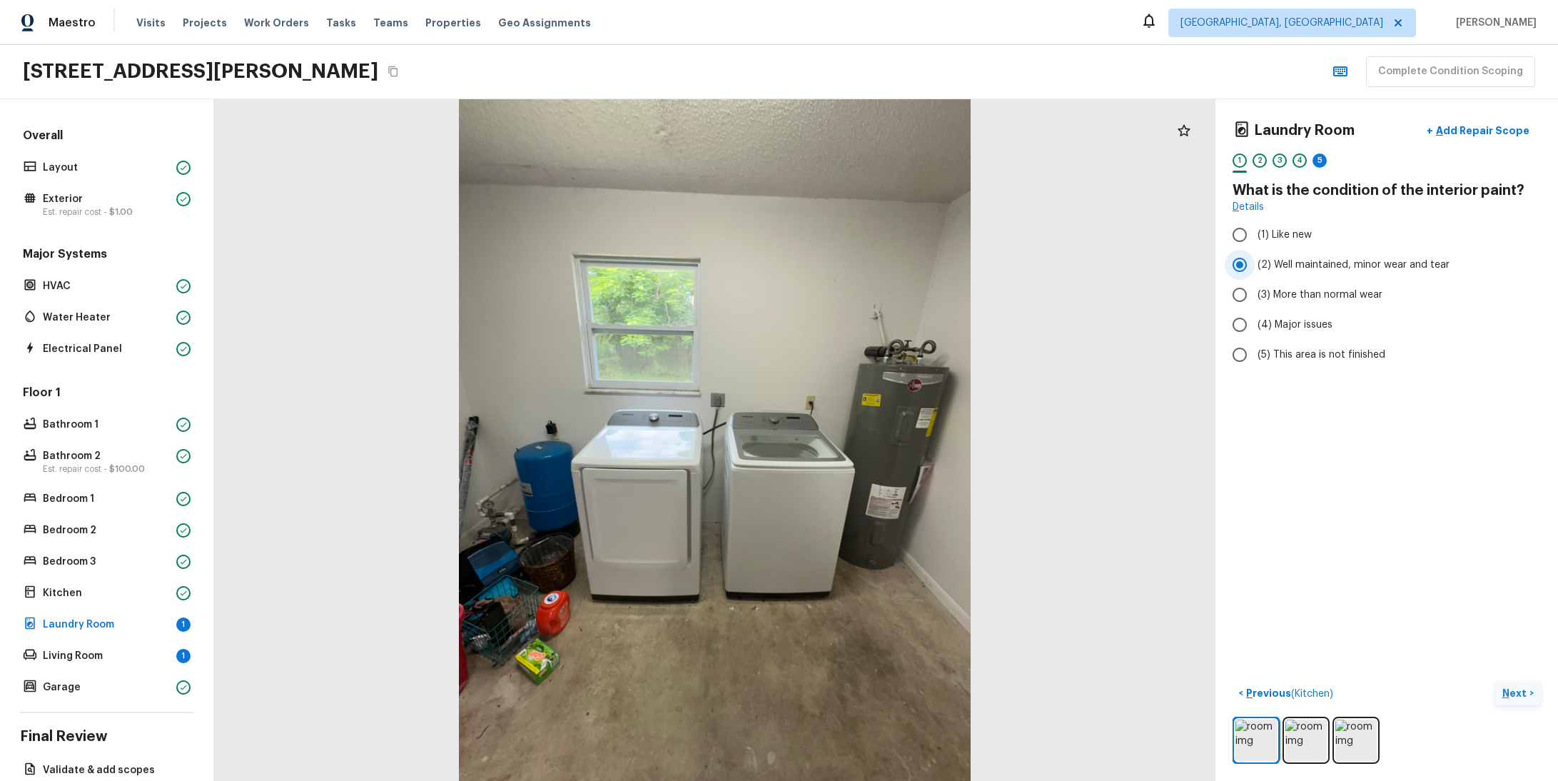
click at [1243, 261] on input "(2) Well maintained, minor wear and tear" at bounding box center [1240, 265] width 30 height 30
click at [1502, 689] on p "Next" at bounding box center [1515, 693] width 27 height 14
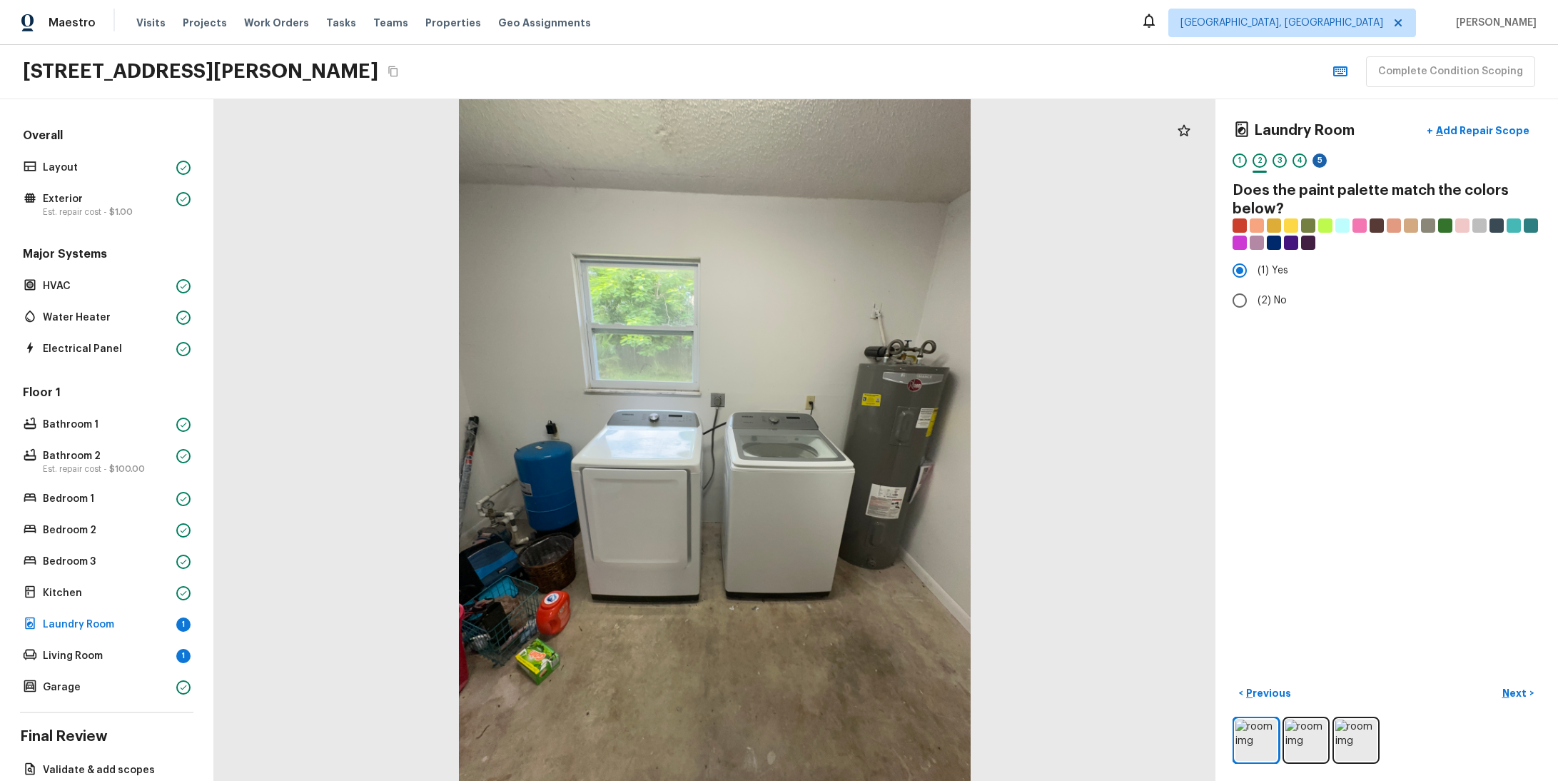
click at [1313, 153] on div "5" at bounding box center [1320, 160] width 14 height 14
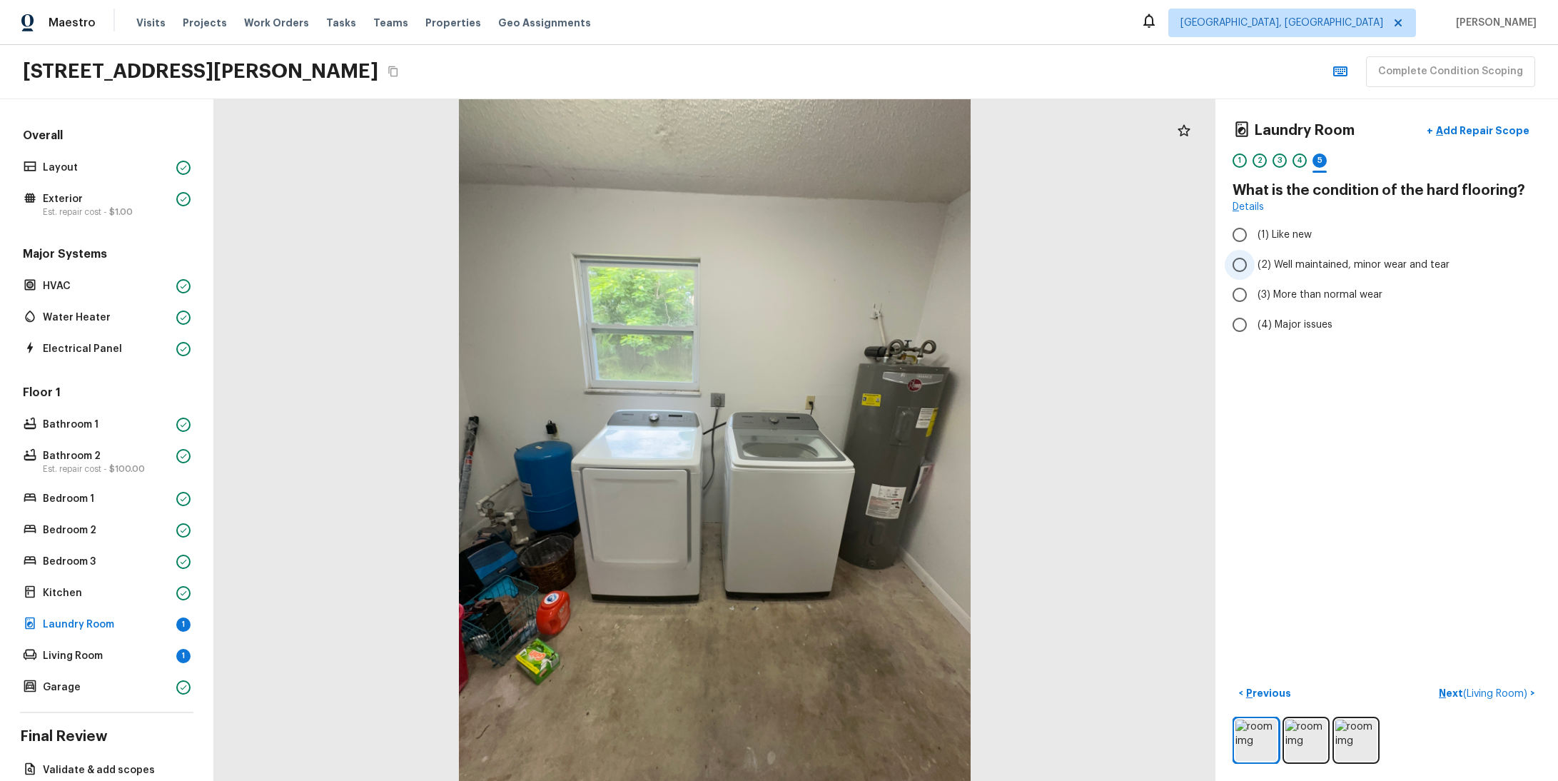
click at [1268, 267] on span "(2) Well maintained, minor wear and tear" at bounding box center [1354, 265] width 192 height 14
click at [1255, 267] on input "(2) Well maintained, minor wear and tear" at bounding box center [1240, 265] width 30 height 30
radio input "true"
click at [1463, 689] on span "( Living Room )" at bounding box center [1495, 694] width 64 height 10
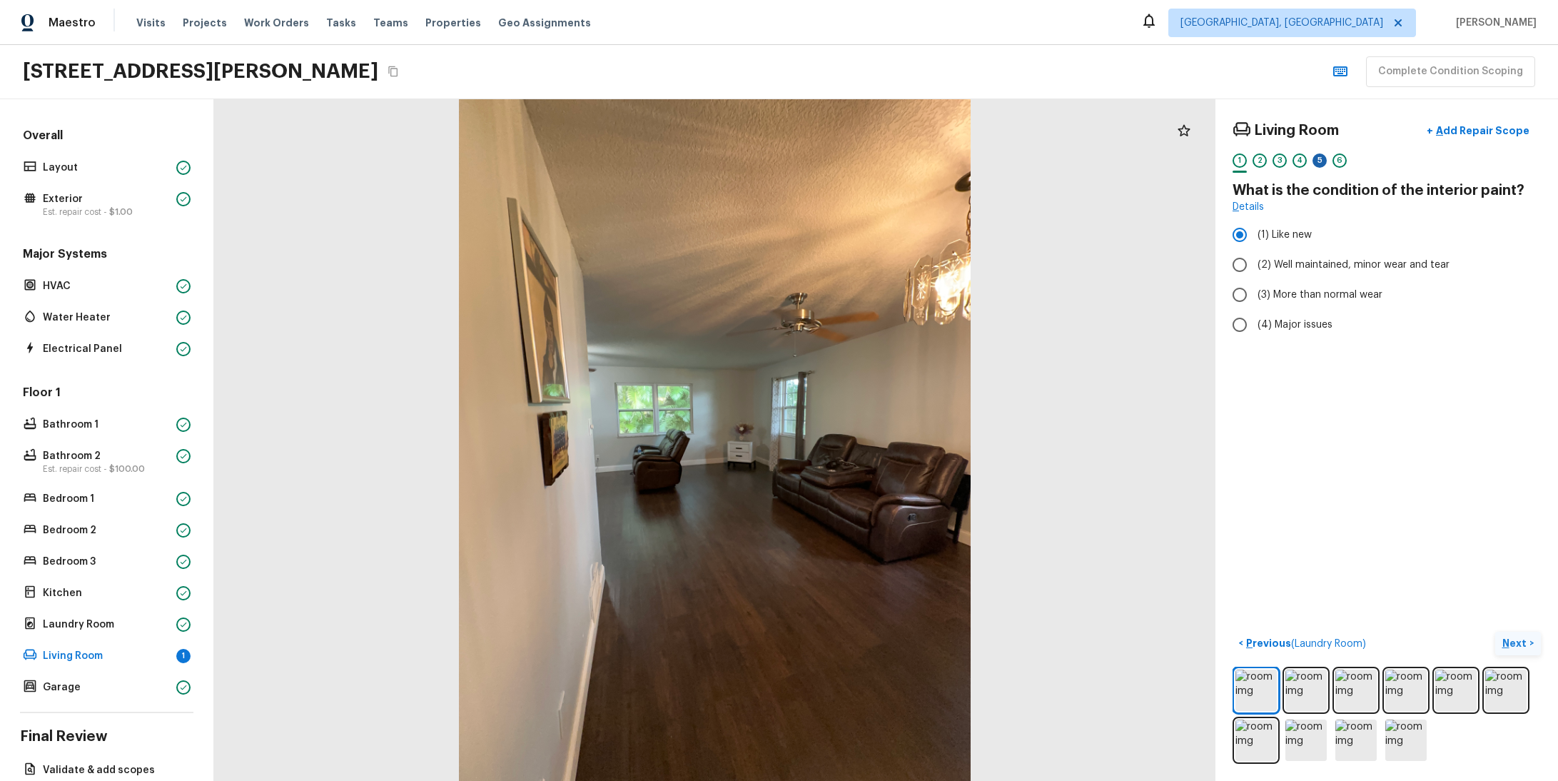
click at [1313, 158] on div "5" at bounding box center [1320, 160] width 14 height 14
click at [1276, 235] on span "(1) Like new" at bounding box center [1285, 235] width 54 height 14
click at [1255, 235] on input "(1) Like new" at bounding box center [1240, 235] width 30 height 30
radio input "true"
click at [1504, 636] on p "Next" at bounding box center [1515, 643] width 27 height 14
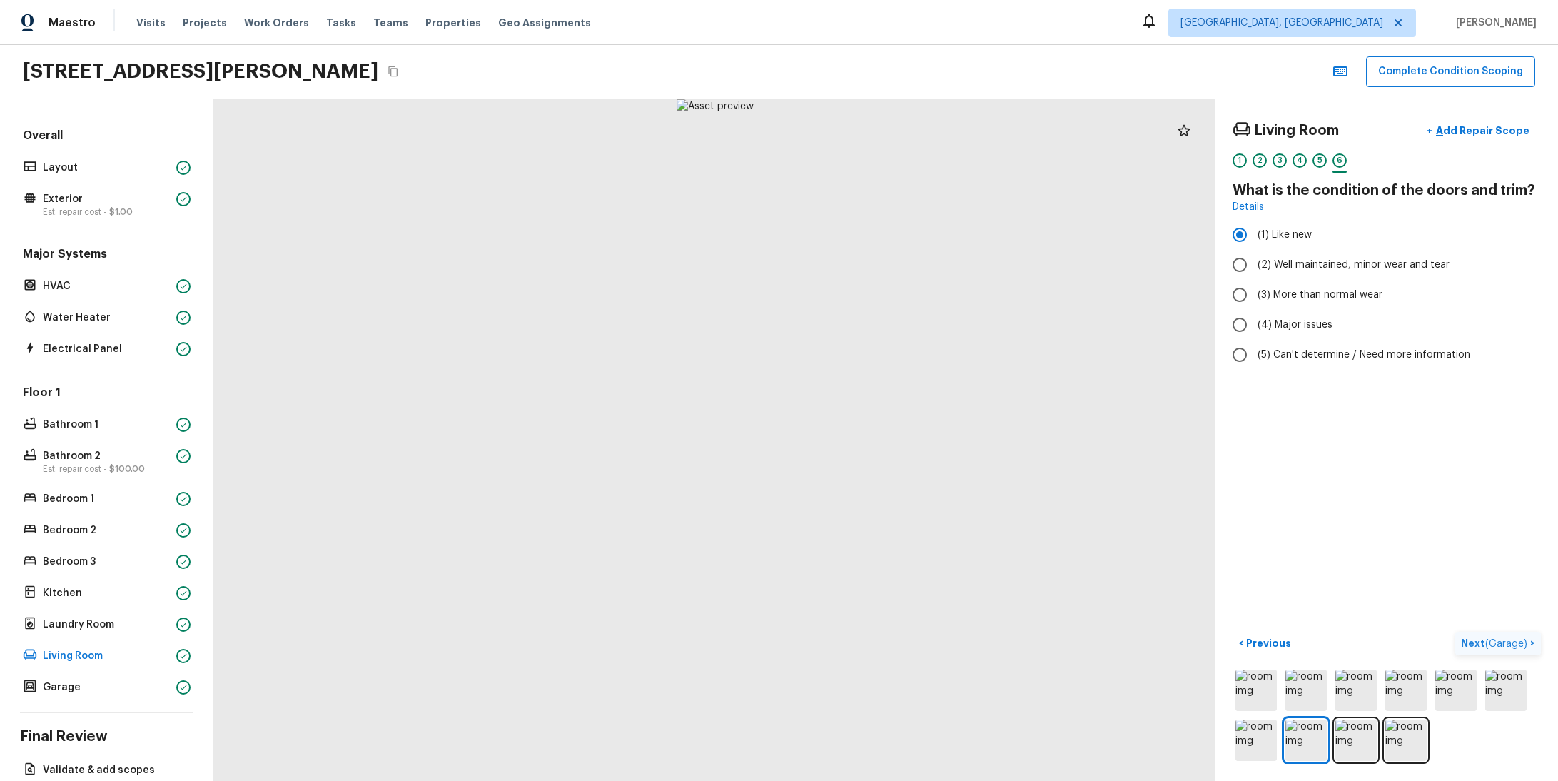
click at [1505, 639] on span "( Garage )" at bounding box center [1506, 644] width 42 height 10
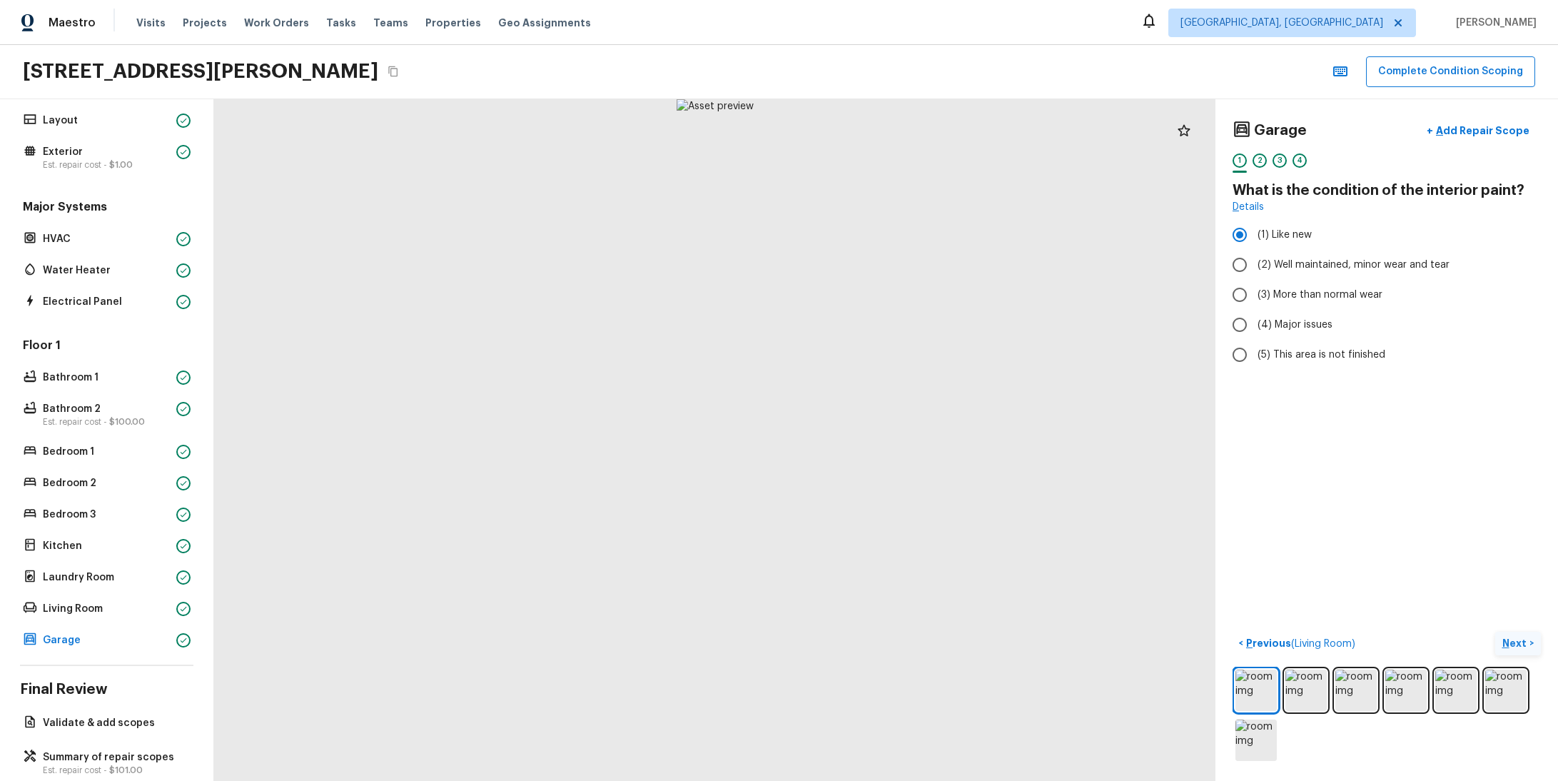
scroll to position [84, 0]
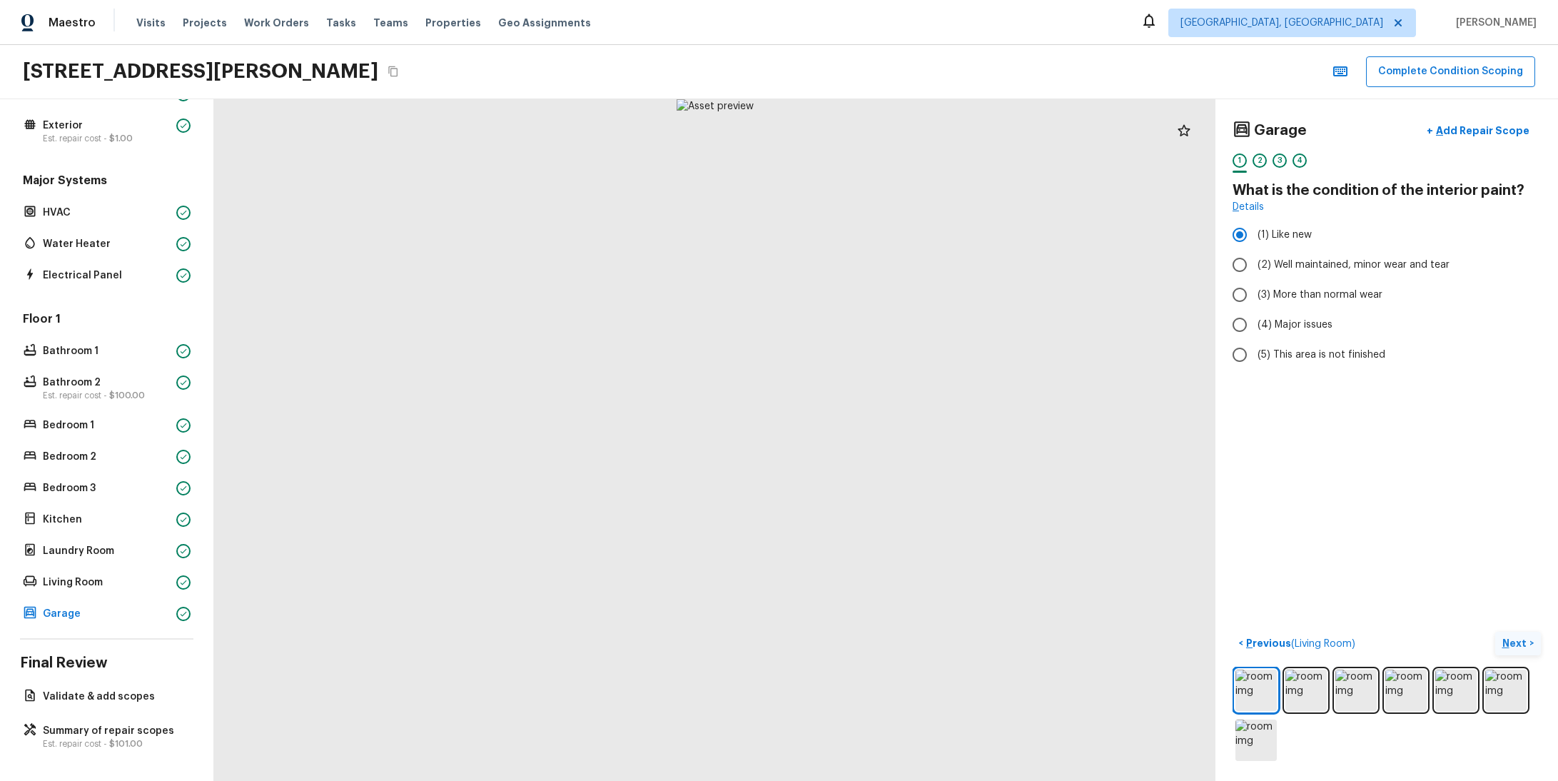
click at [1510, 614] on div "Garage + Add Repair Scope 1 2 3 4 What is the condition of the interior paint? …" at bounding box center [1387, 440] width 343 height 682
click at [1502, 636] on p "Next" at bounding box center [1515, 643] width 27 height 14
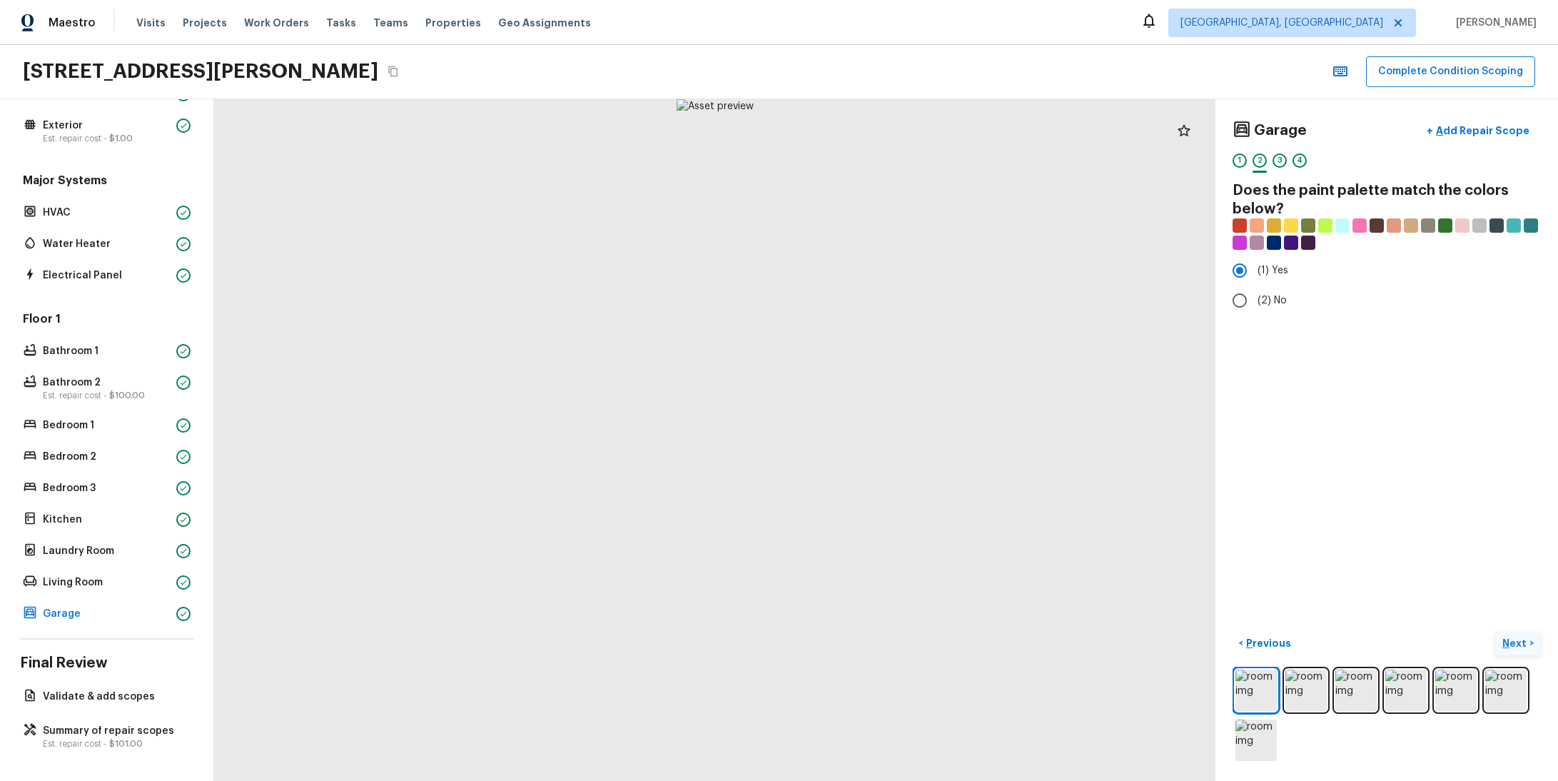
click at [1502, 636] on p "Next" at bounding box center [1515, 643] width 27 height 14
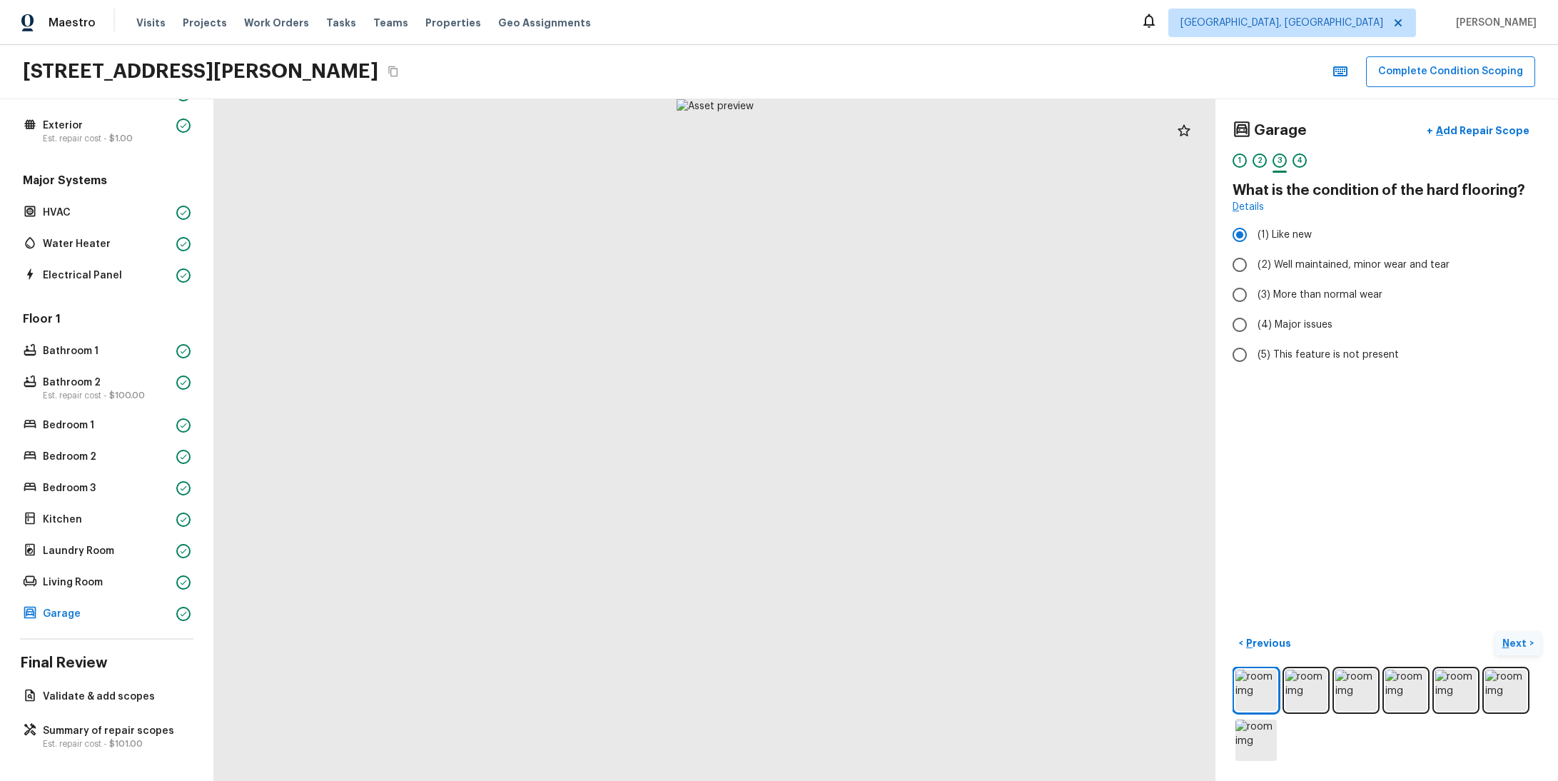
click at [1502, 636] on p "Next" at bounding box center [1515, 643] width 27 height 14
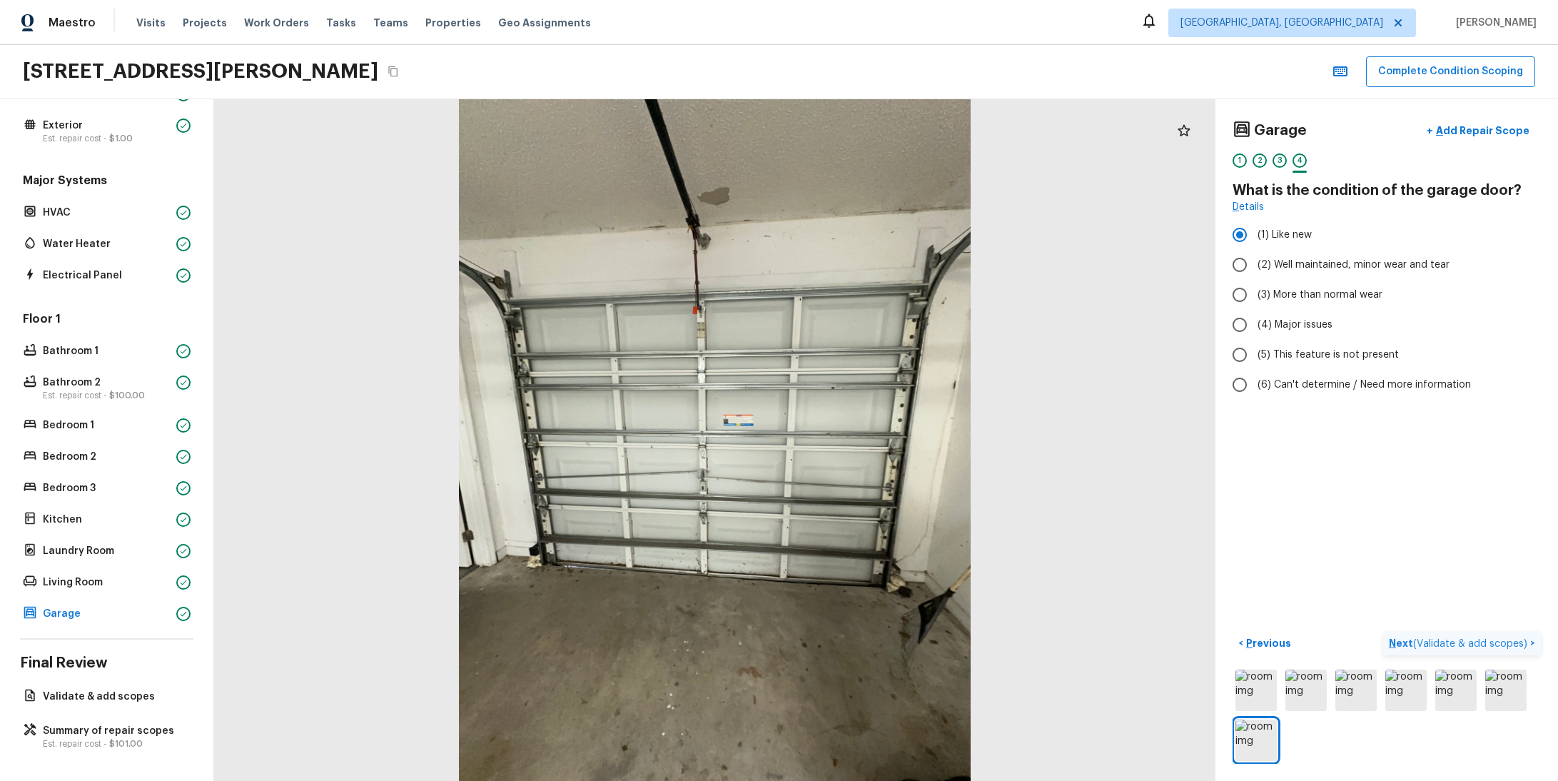
click at [1500, 639] on span "( Validate & add scopes )" at bounding box center [1470, 644] width 114 height 10
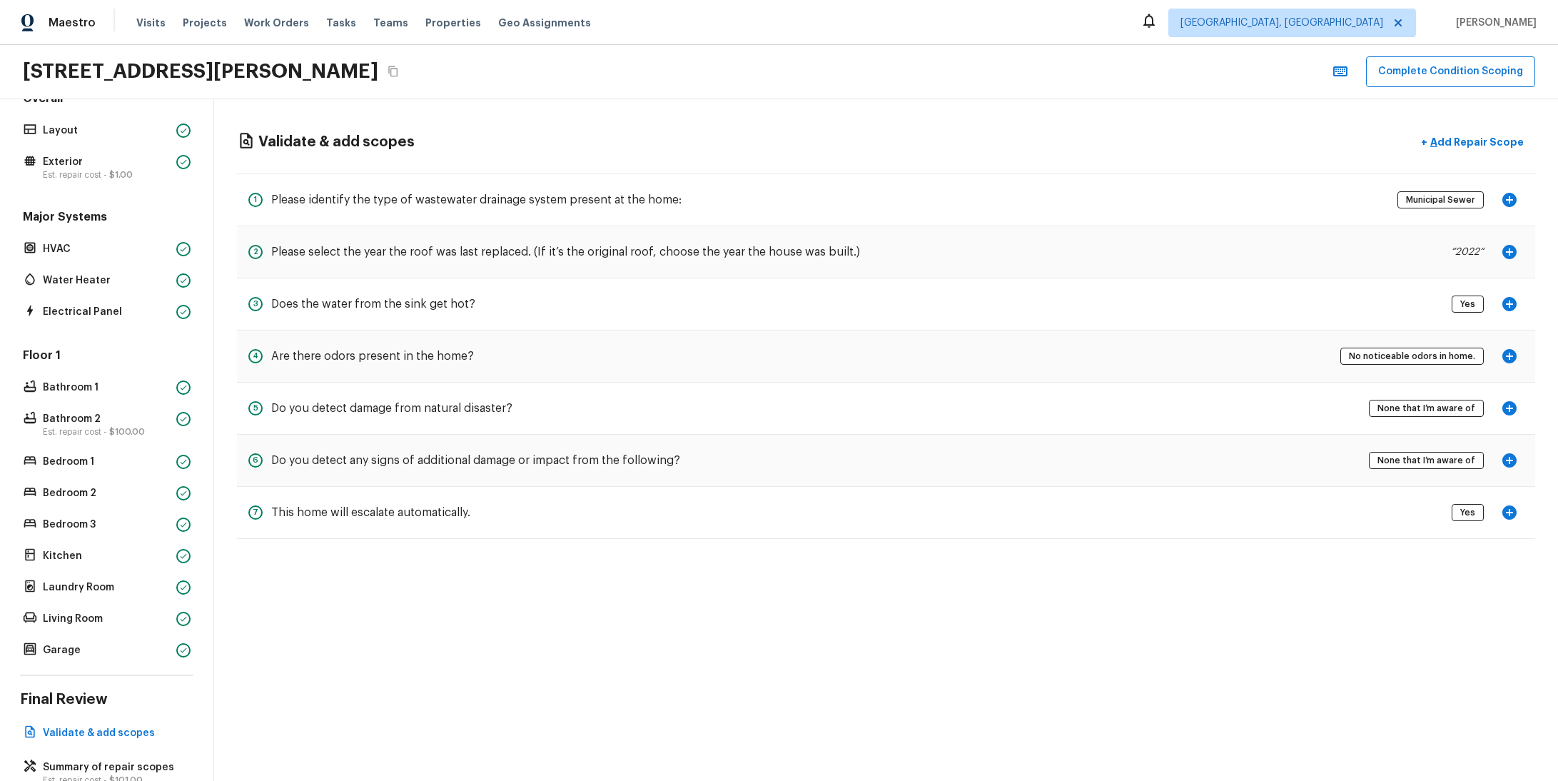
scroll to position [0, 0]
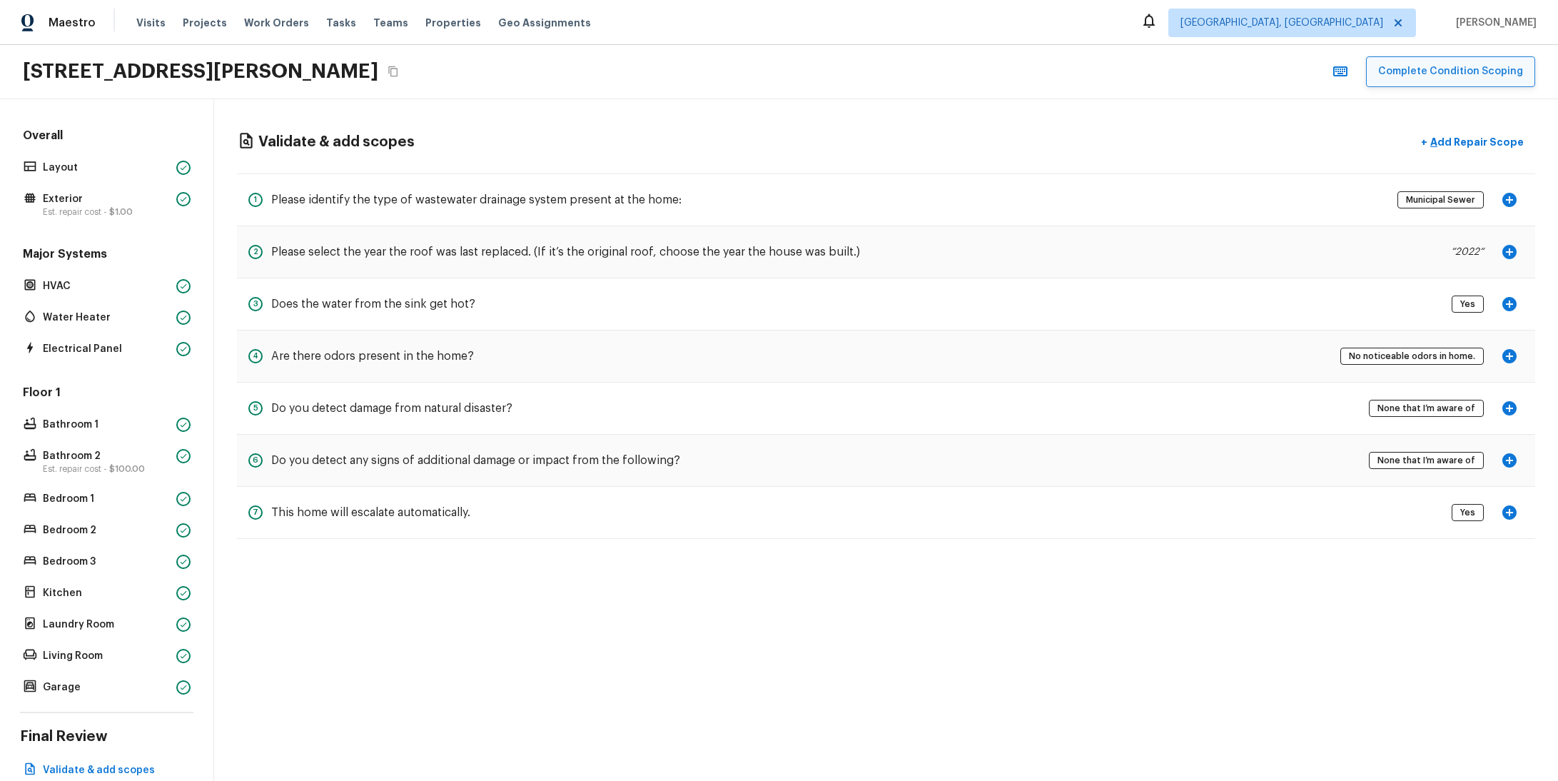
click at [1442, 81] on button "Complete Condition Scoping" at bounding box center [1450, 71] width 169 height 31
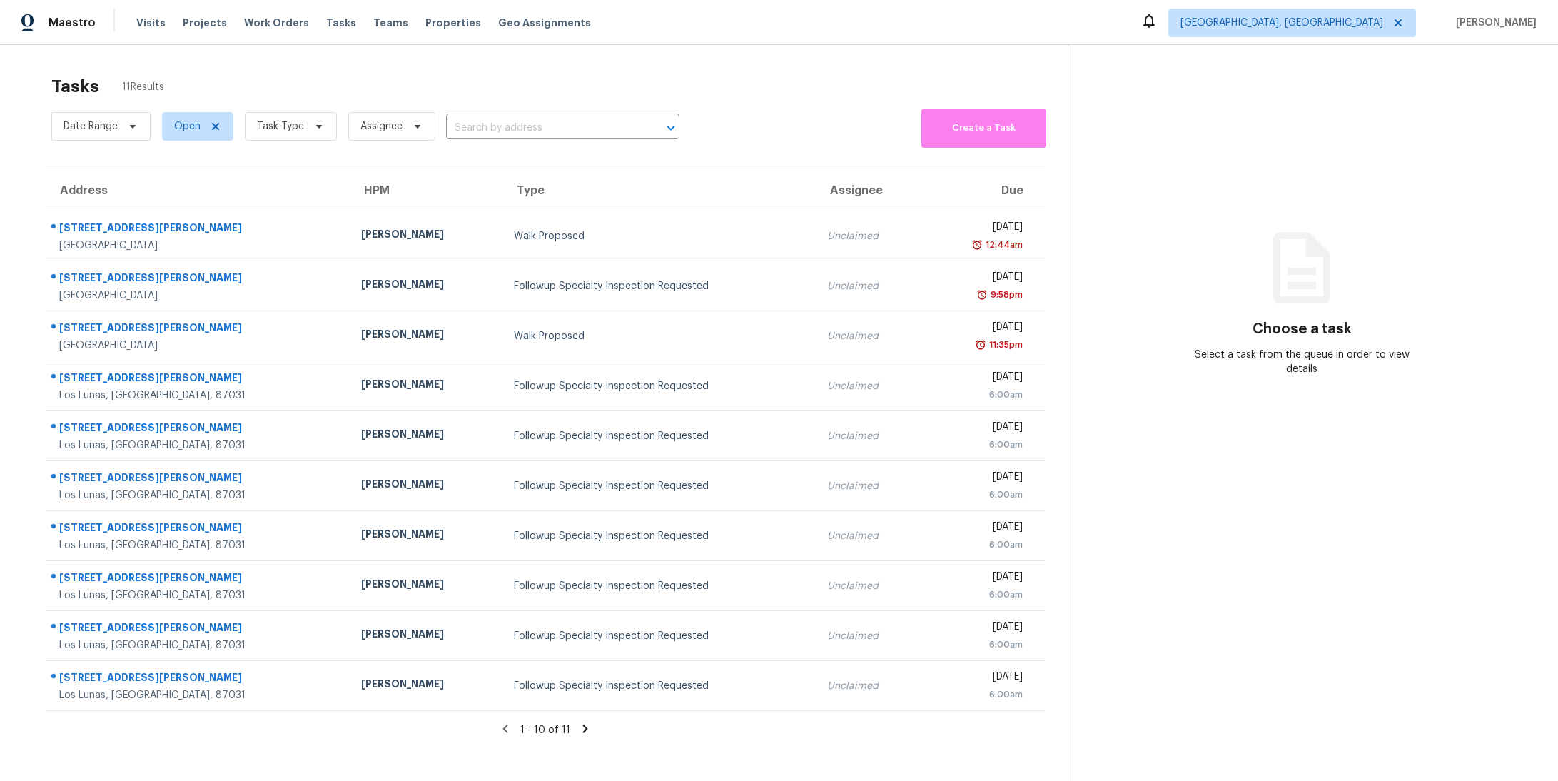
click at [1007, 189] on th "Due" at bounding box center [984, 191] width 122 height 40
click at [272, 123] on span "Task Type" at bounding box center [280, 126] width 47 height 14
click at [315, 95] on div "Tasks 11 Results" at bounding box center [559, 86] width 1016 height 37
click at [307, 89] on div "Tasks 11 Results" at bounding box center [559, 86] width 1016 height 37
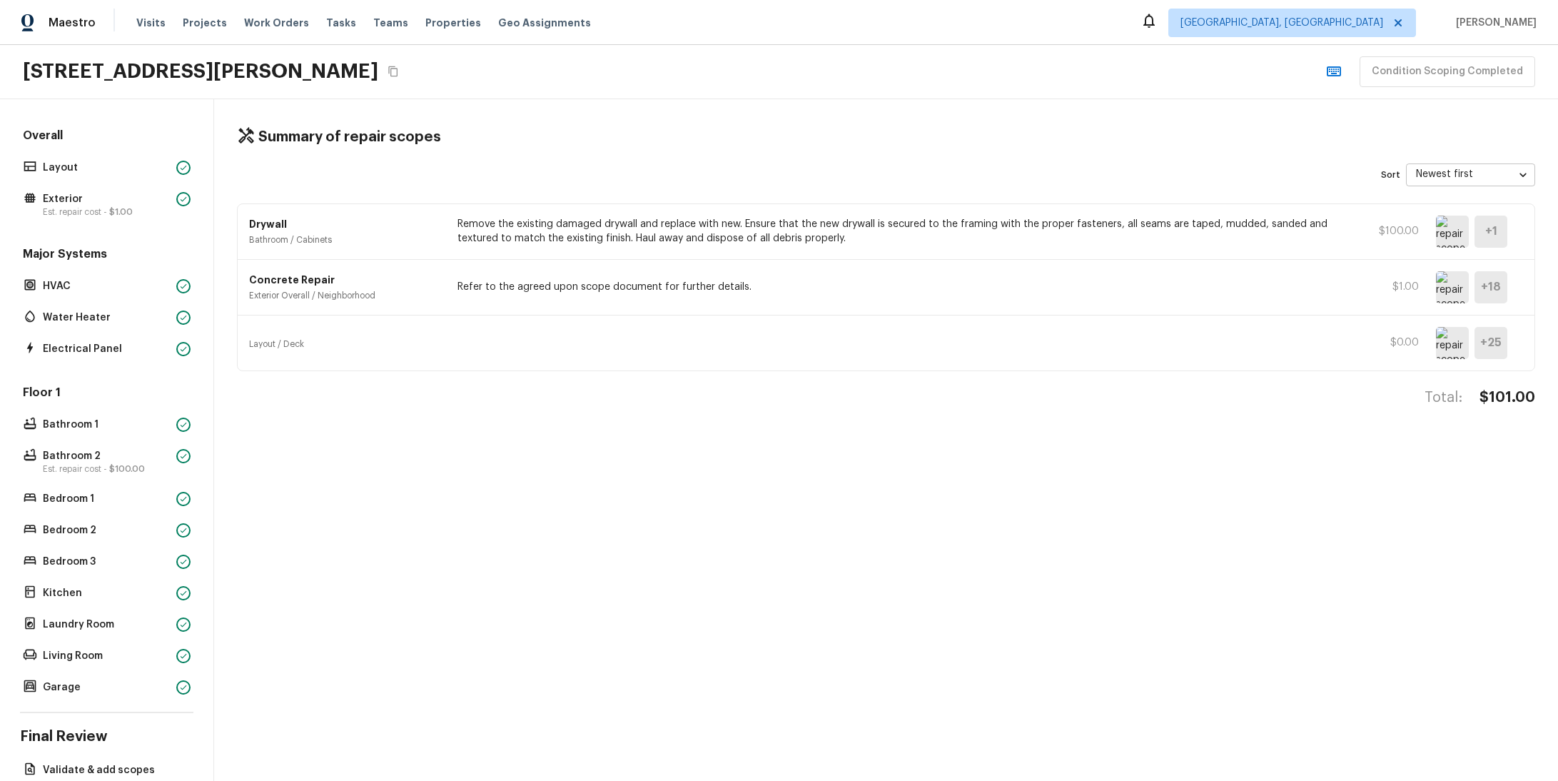
click at [1480, 74] on div "Condition Scoping Completed" at bounding box center [1428, 71] width 216 height 31
drag, startPoint x: 1520, startPoint y: 69, endPoint x: 1479, endPoint y: 57, distance: 42.5
click at [1471, 60] on div "Condition Scoping Completed" at bounding box center [1428, 71] width 216 height 31
drag, startPoint x: 1530, startPoint y: 69, endPoint x: 1374, endPoint y: 69, distance: 155.6
click at [1374, 69] on div "Condition Scoping Completed" at bounding box center [1428, 71] width 216 height 31
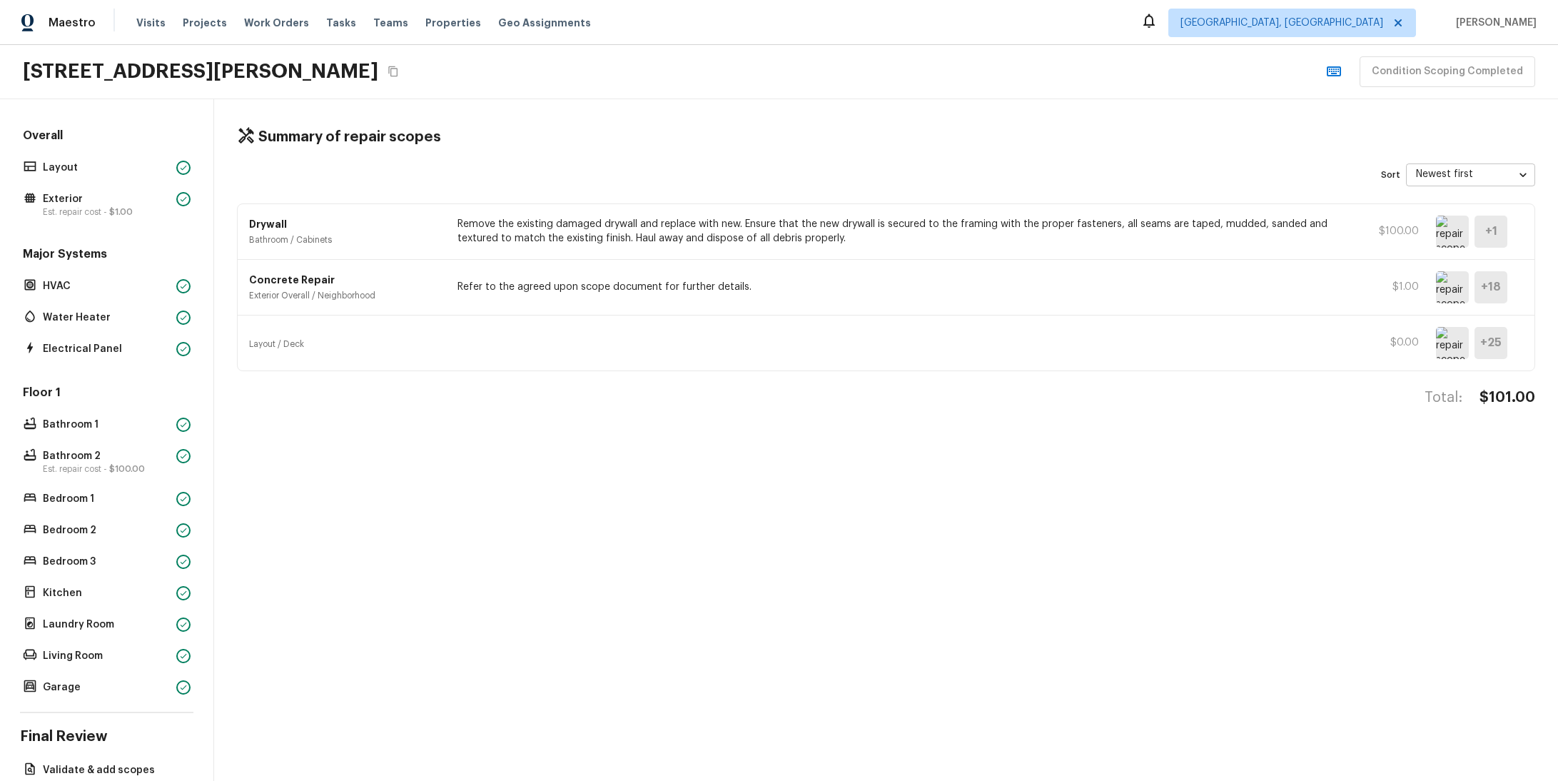
drag, startPoint x: 1374, startPoint y: 69, endPoint x: 1564, endPoint y: 66, distance: 189.9
click at [1557, 66] on html "Maestro Visits Projects Work Orders Tasks Teams Properties Geo Assignments [GEO…" at bounding box center [779, 390] width 1558 height 781
click at [667, 315] on div "Layout / Deck $0.00 + 25" at bounding box center [886, 342] width 1297 height 55
click at [1480, 343] on h5 "+ 25" at bounding box center [1490, 343] width 21 height 16
click at [1343, 334] on div "Layout / Deck $0.00 + 25" at bounding box center [886, 342] width 1297 height 55
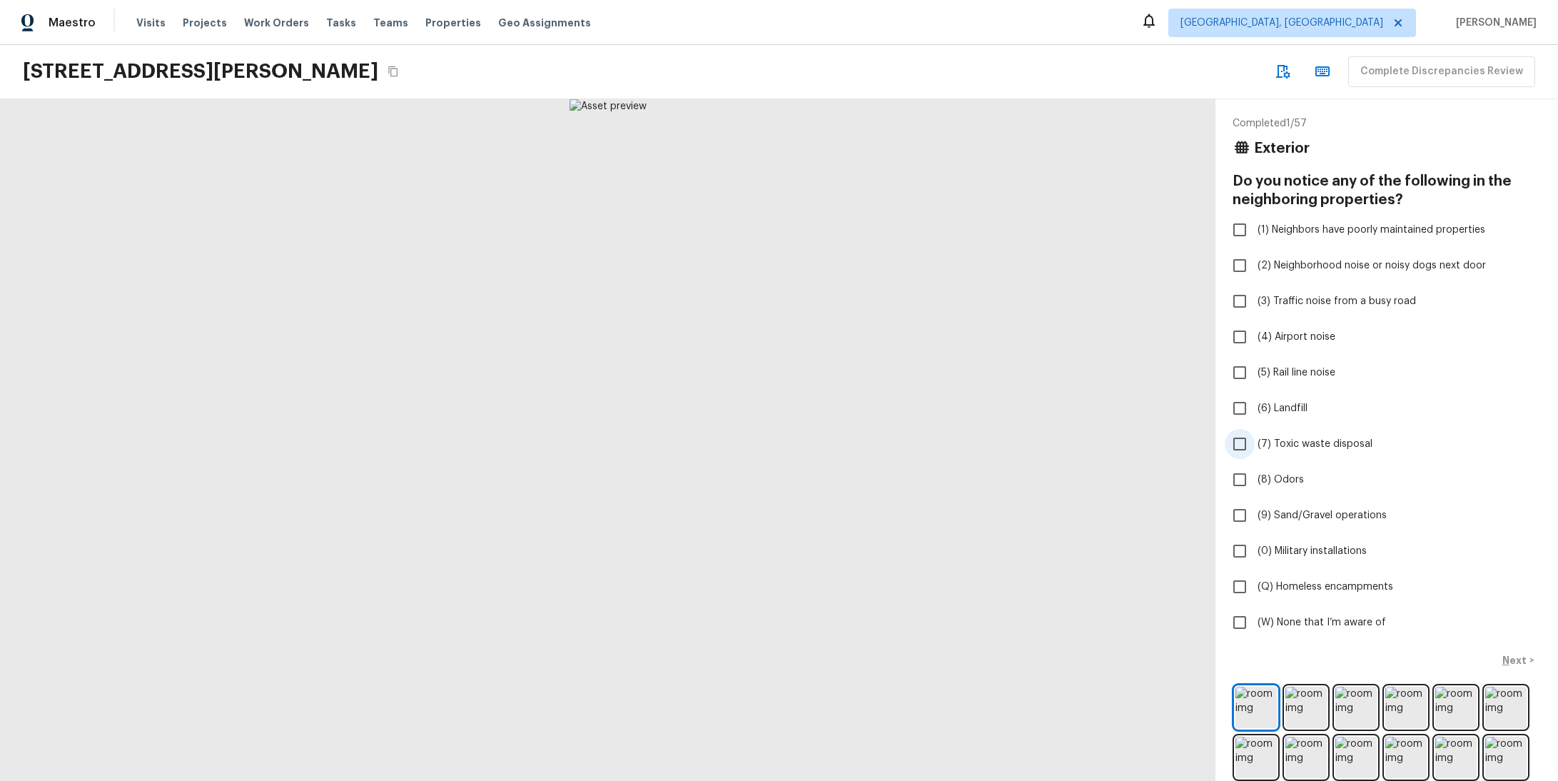
checkbox input "true"
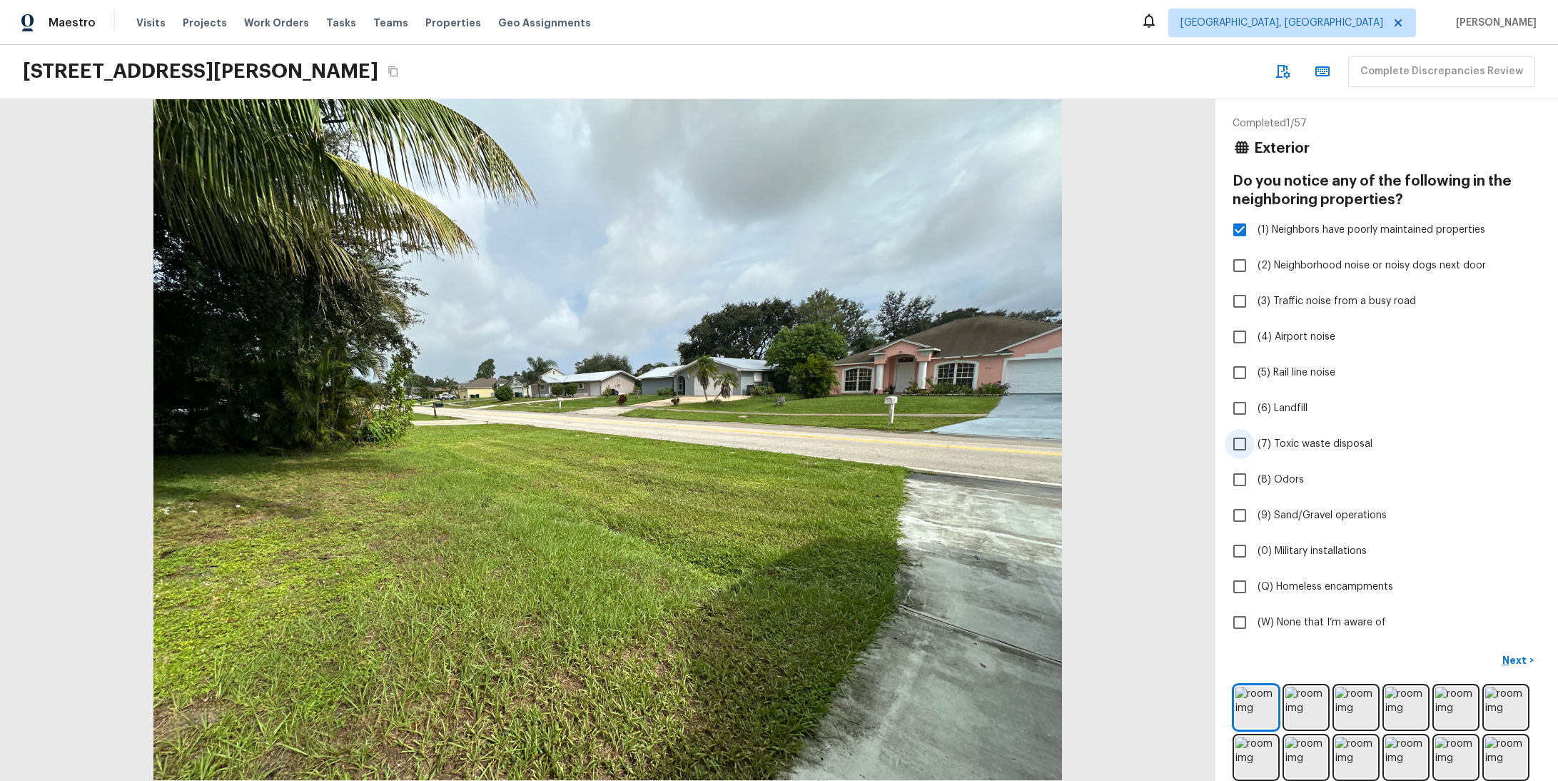
checkbox input "true"
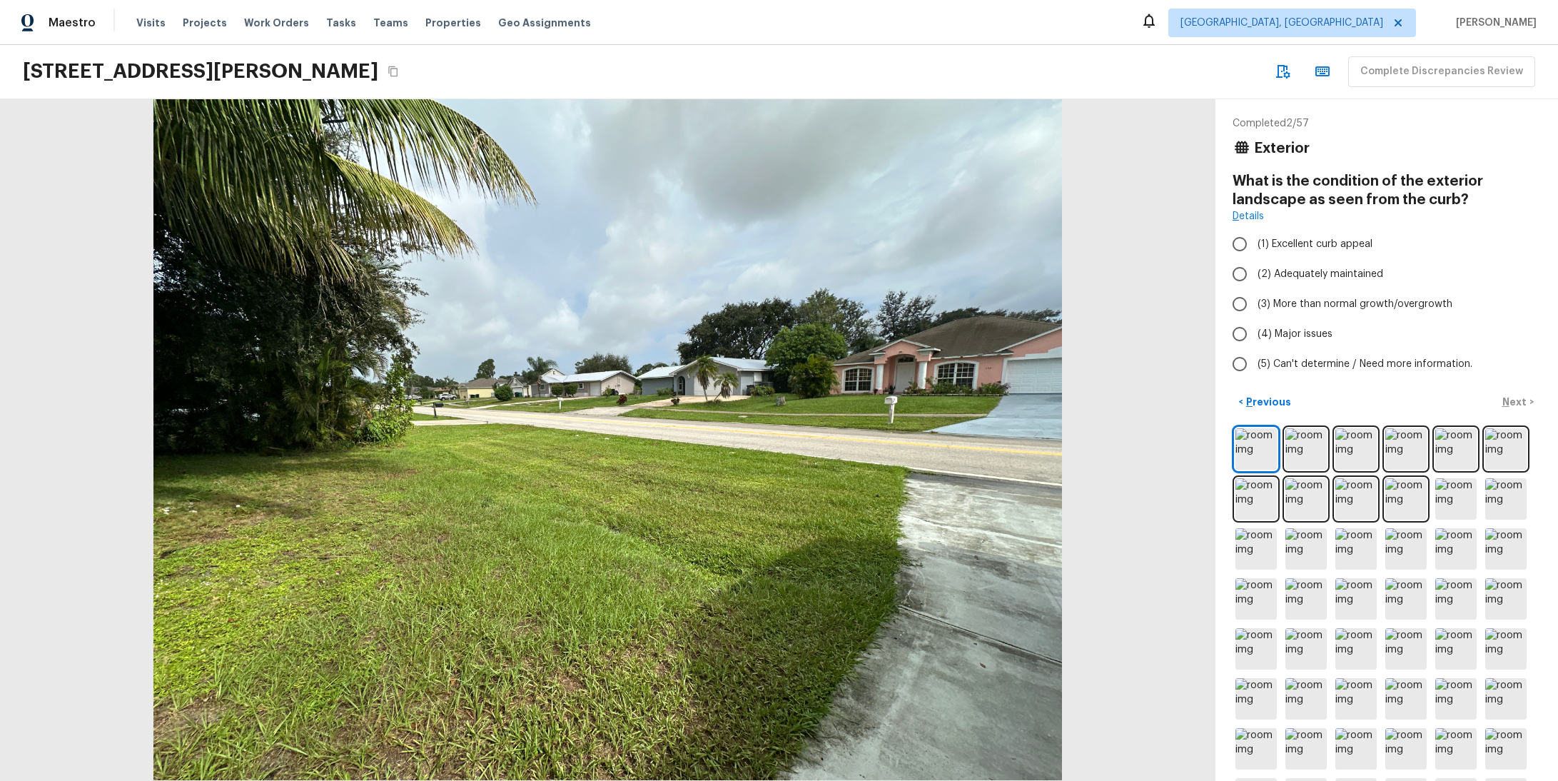
radio input "true"
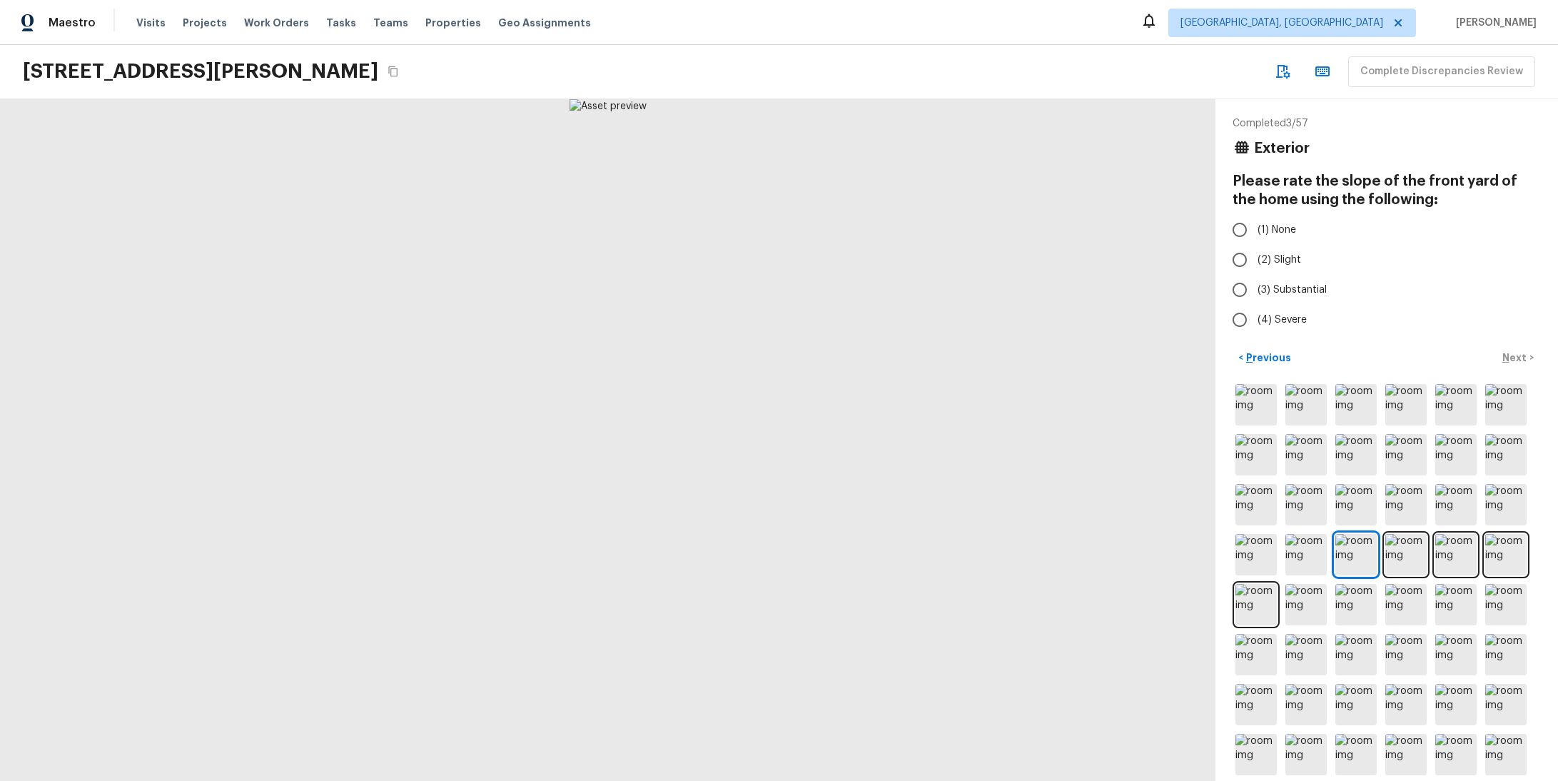
radio input "true"
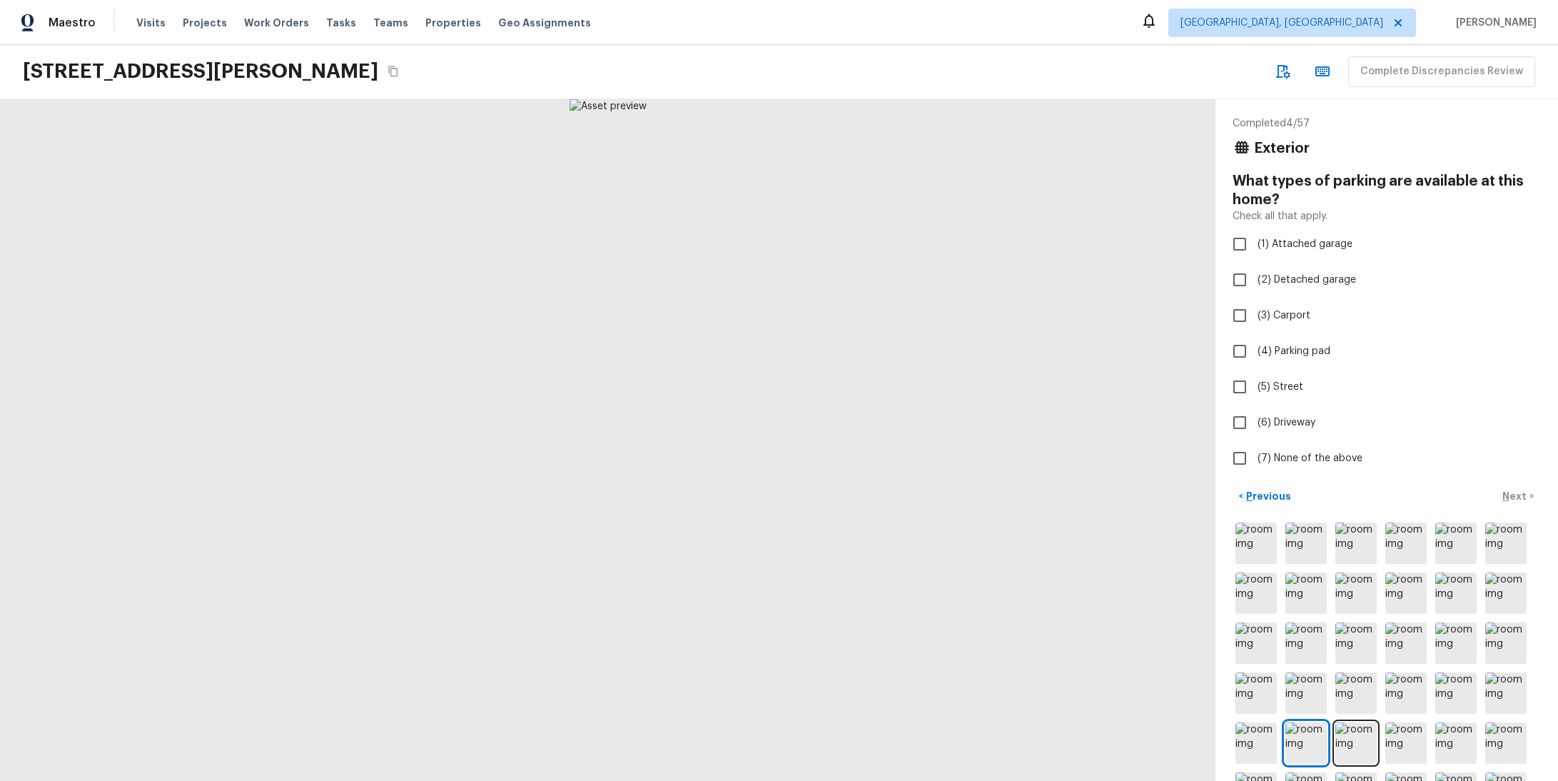
checkbox input "true"
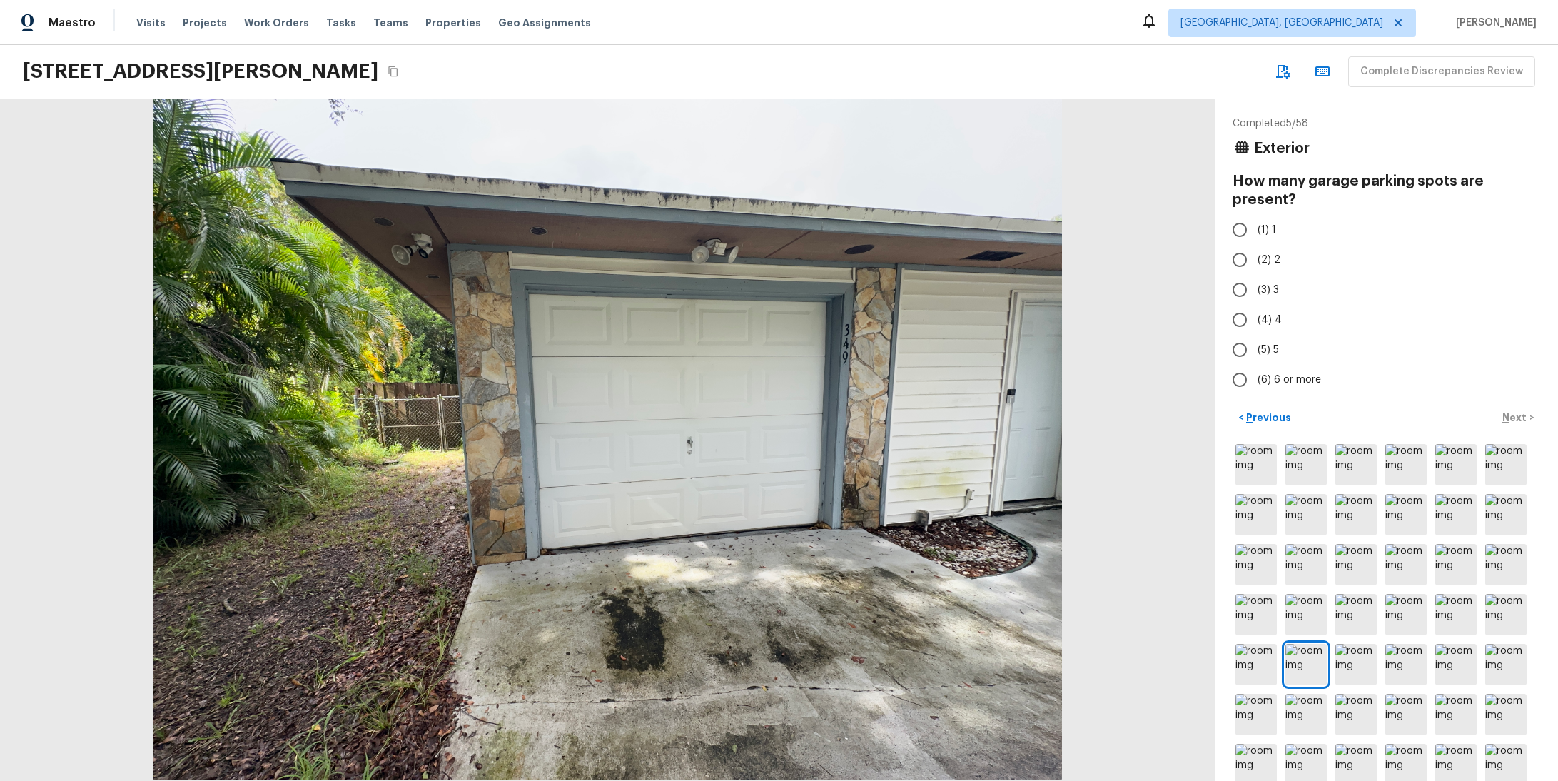
radio input "true"
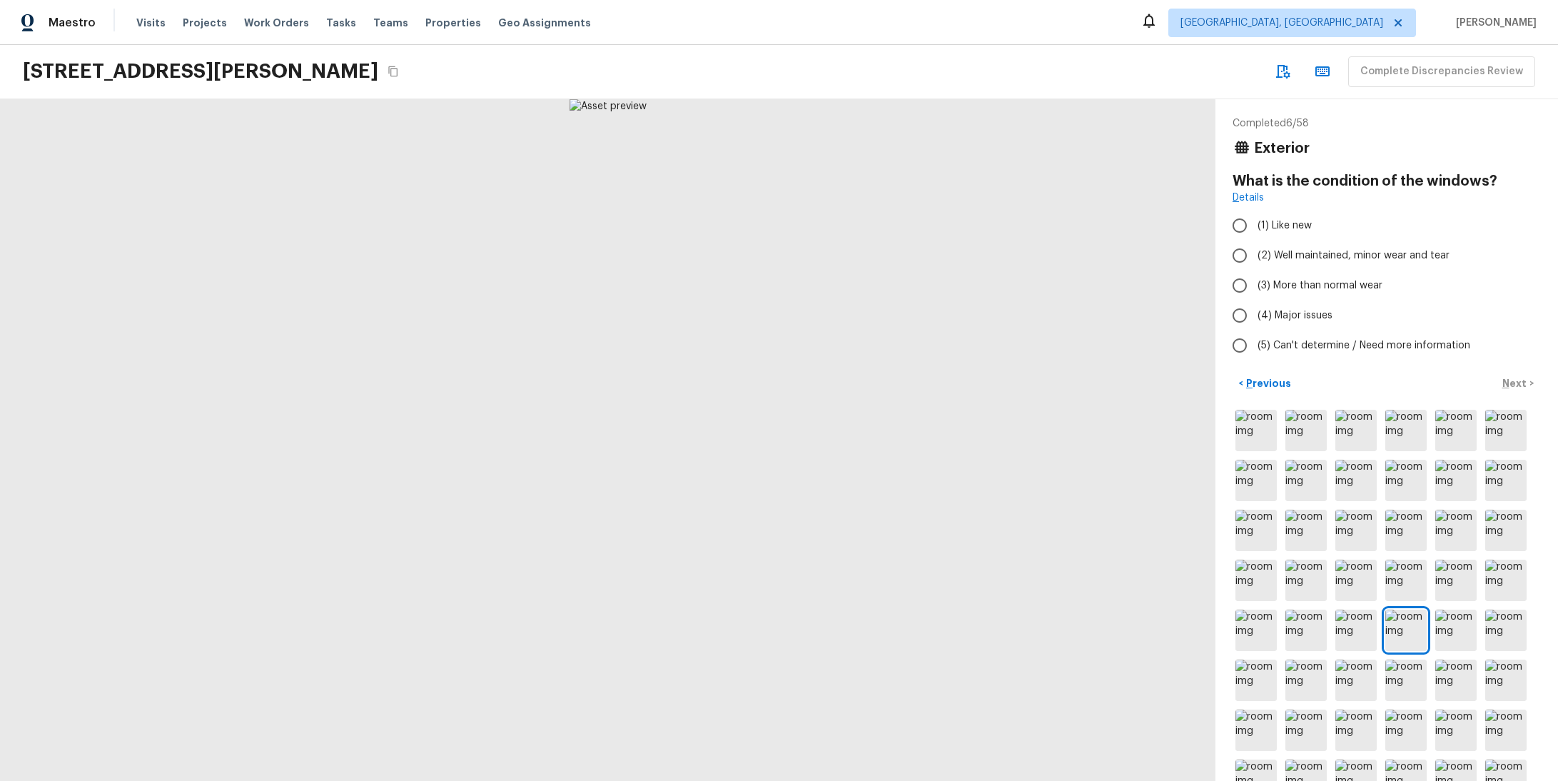
radio input "true"
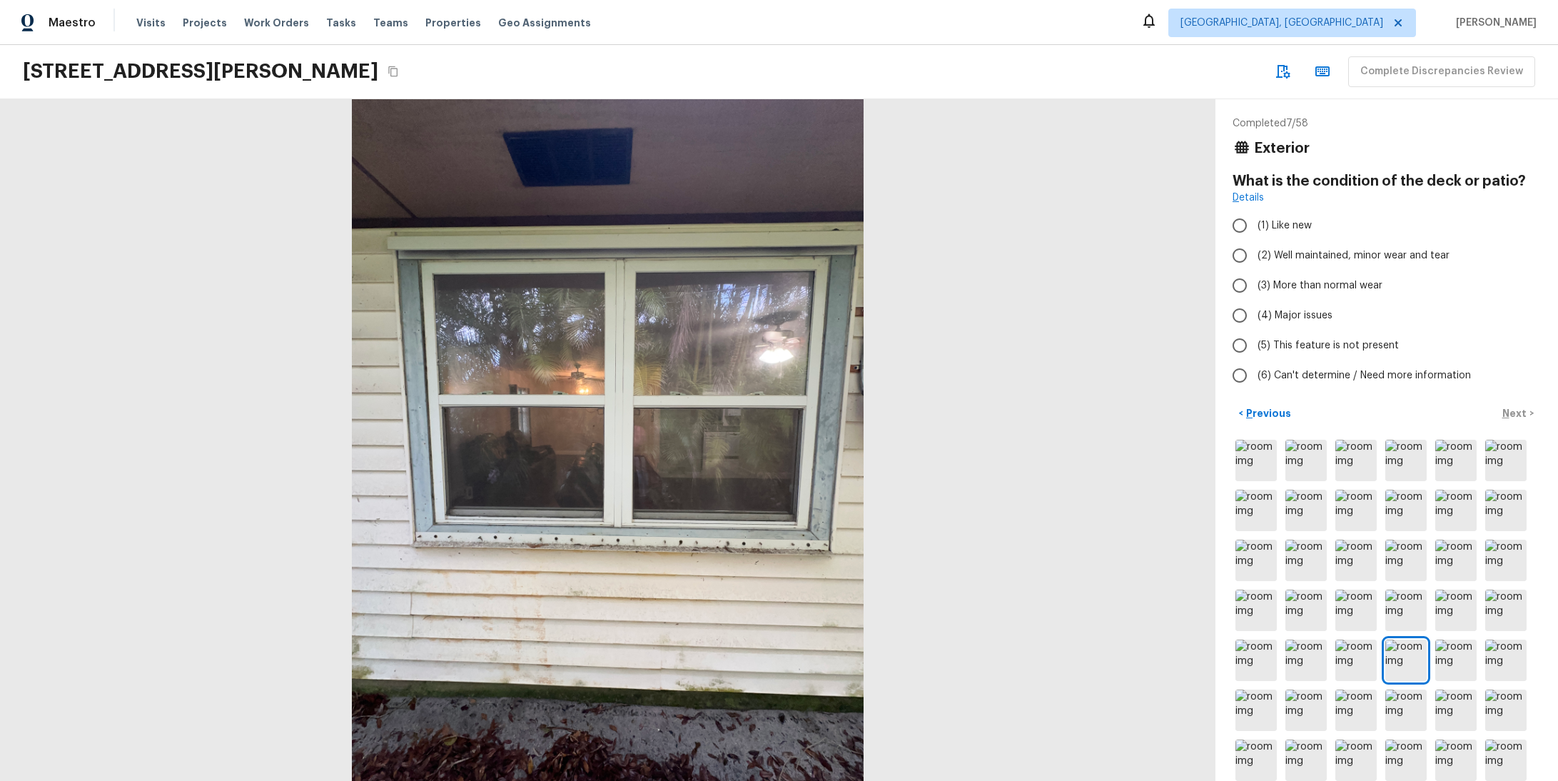
radio input "true"
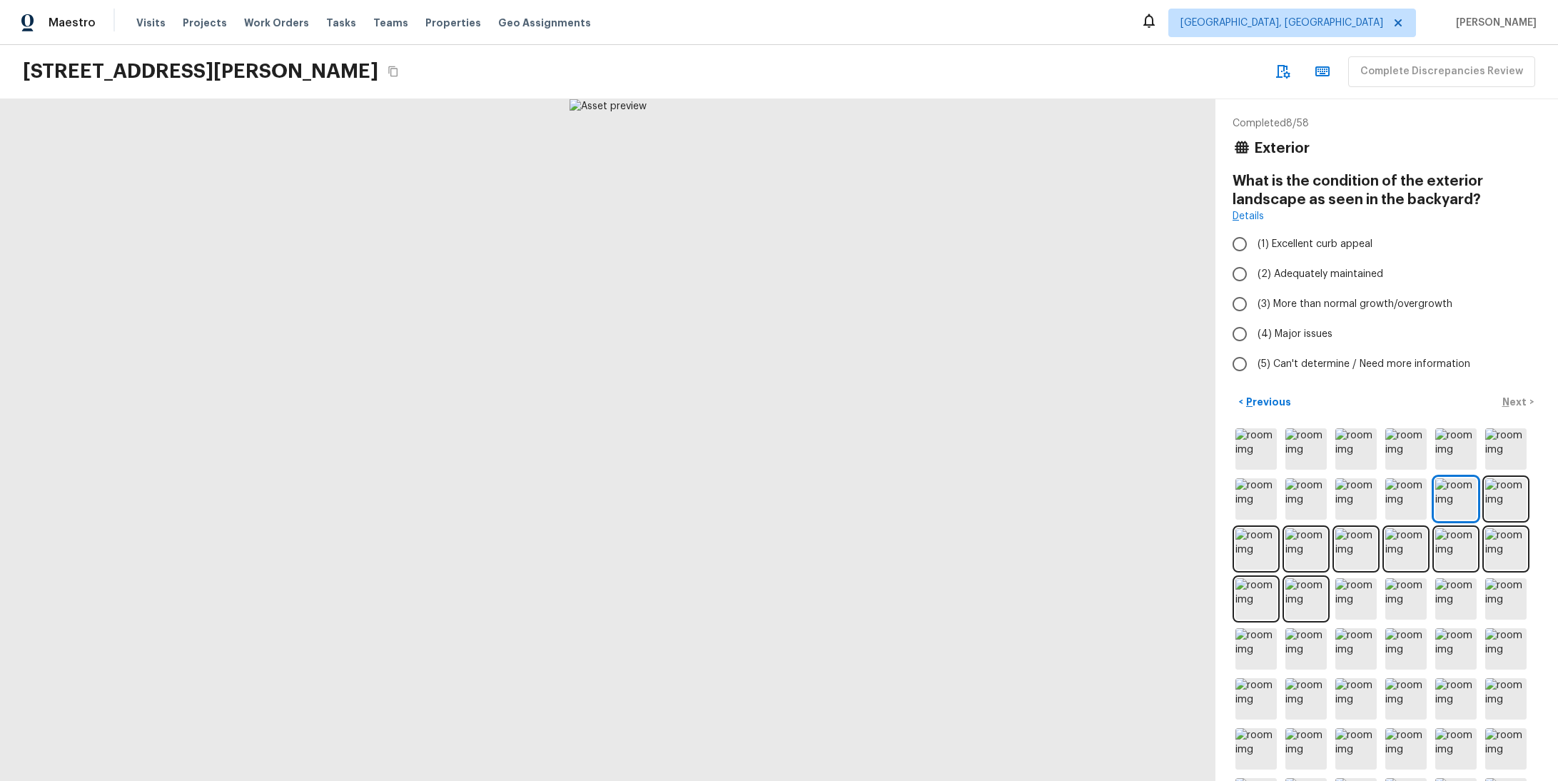
radio input "true"
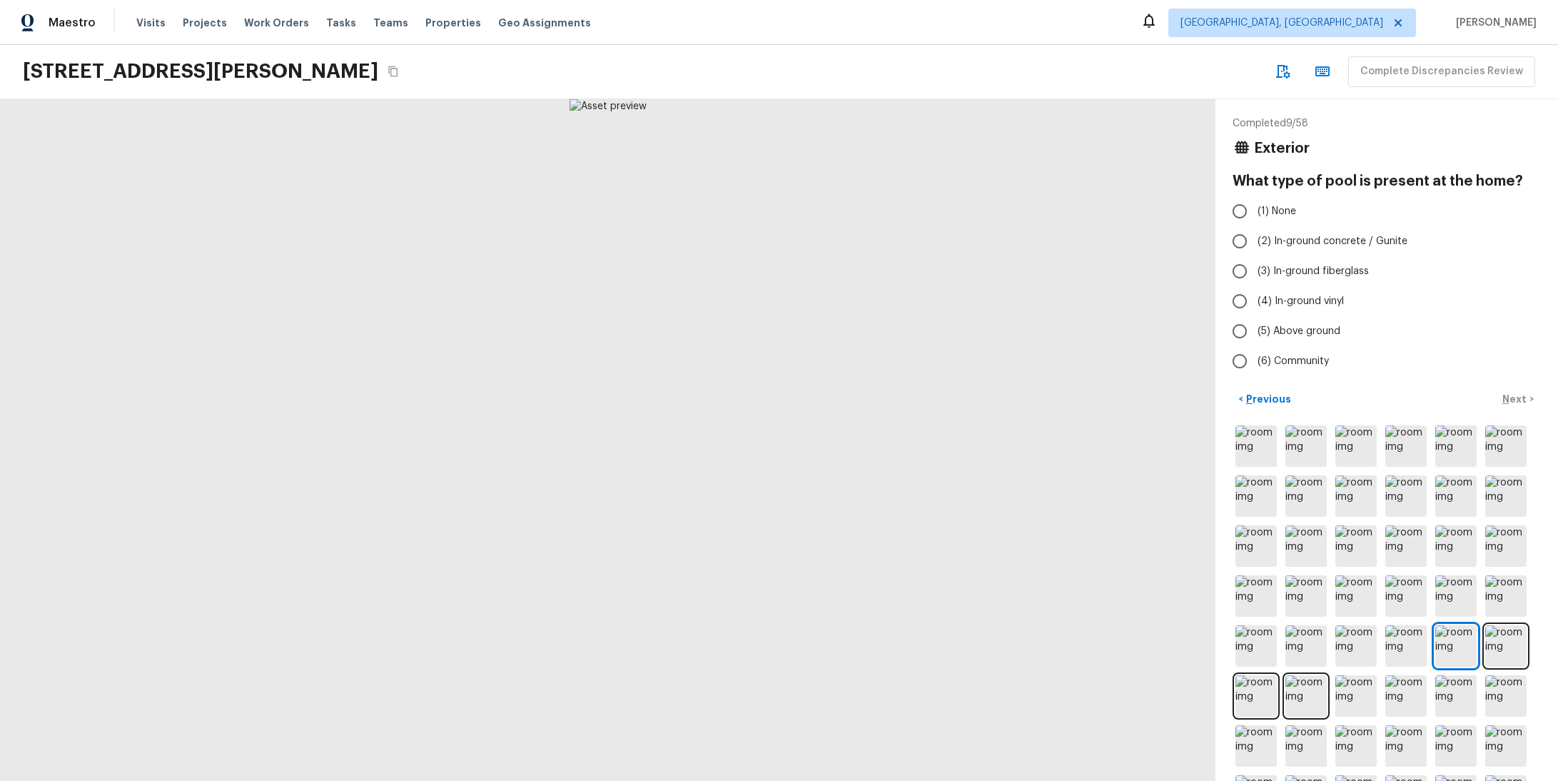
radio input "true"
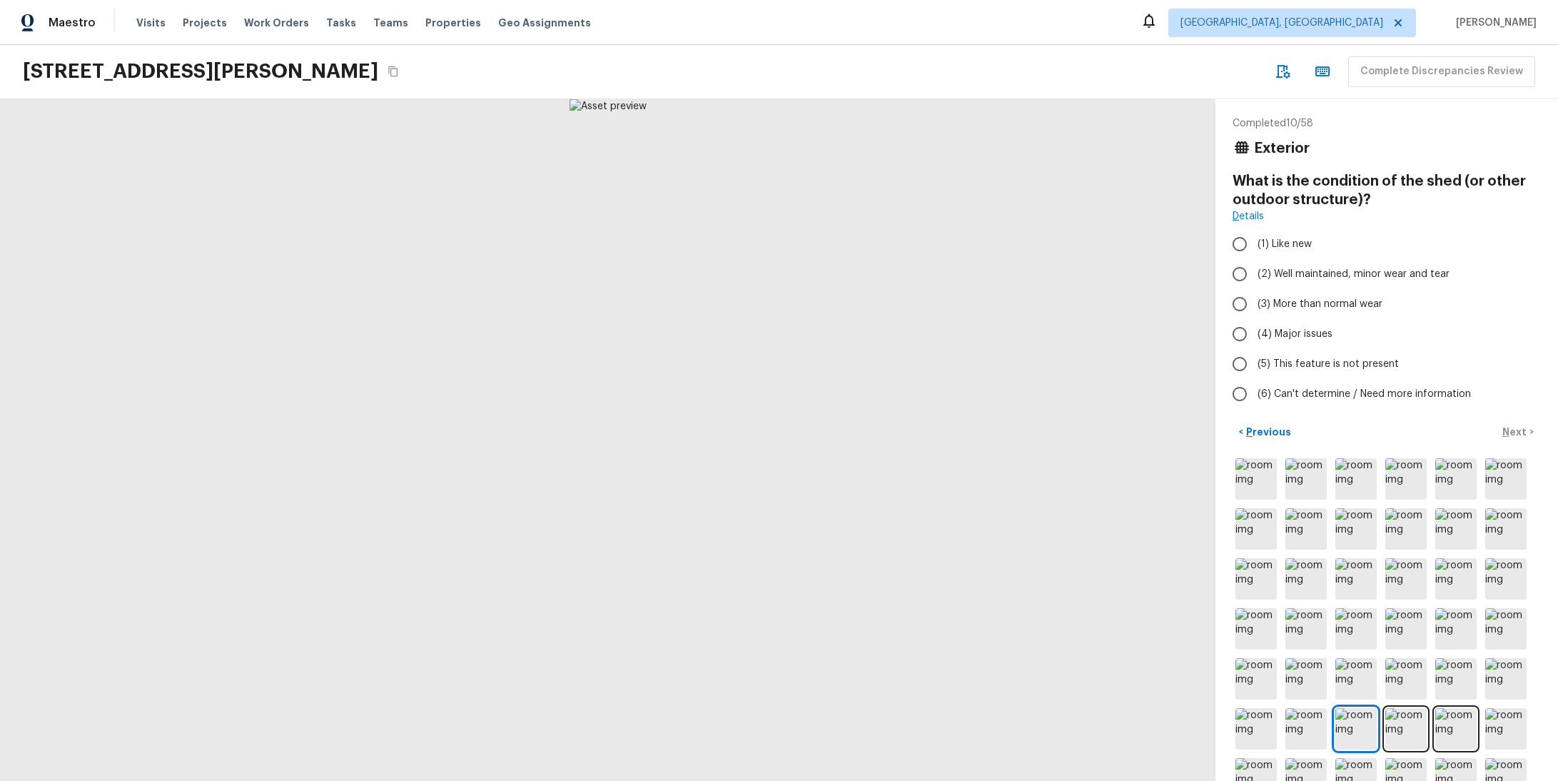
radio input "true"
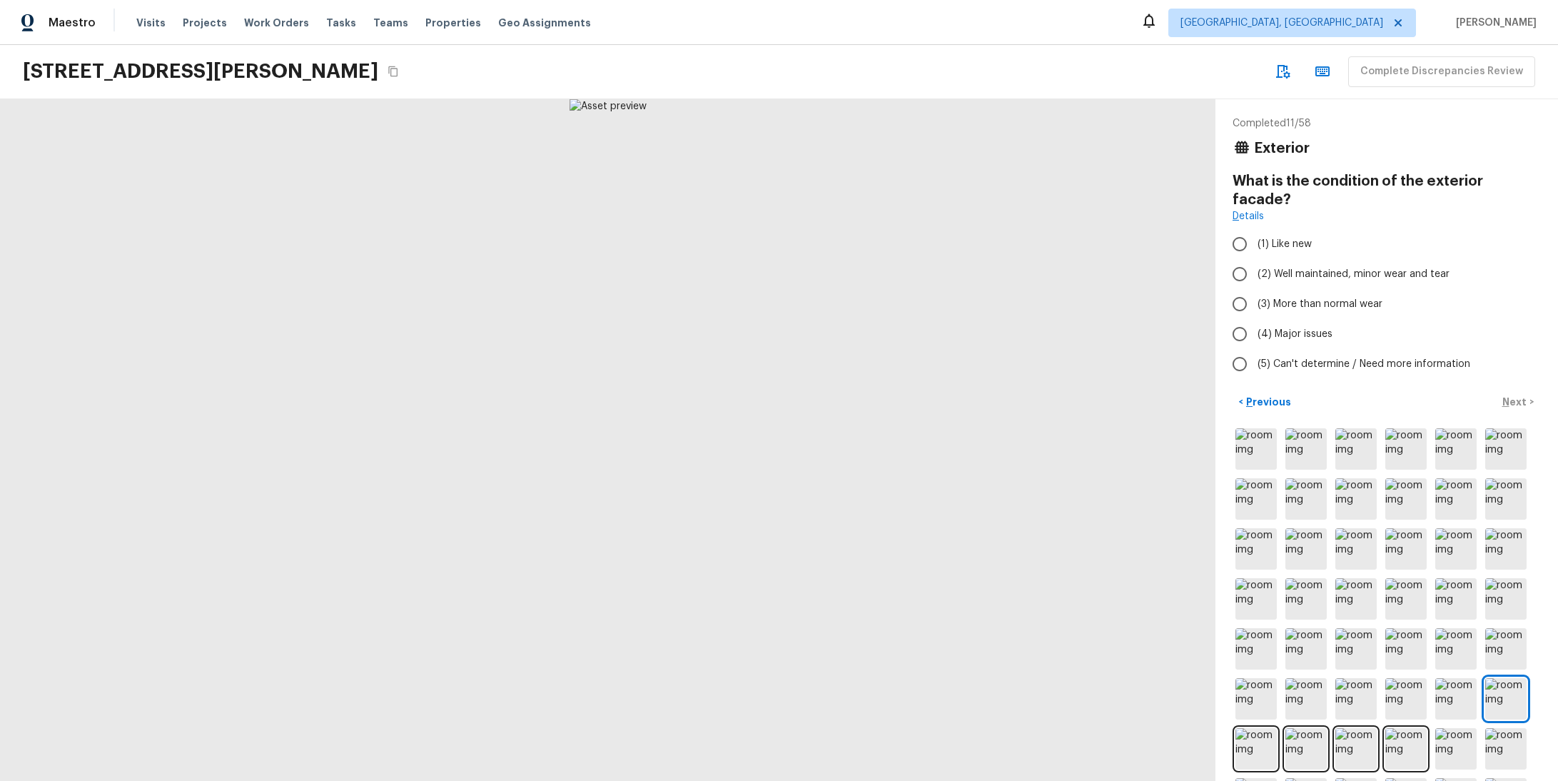
radio input "true"
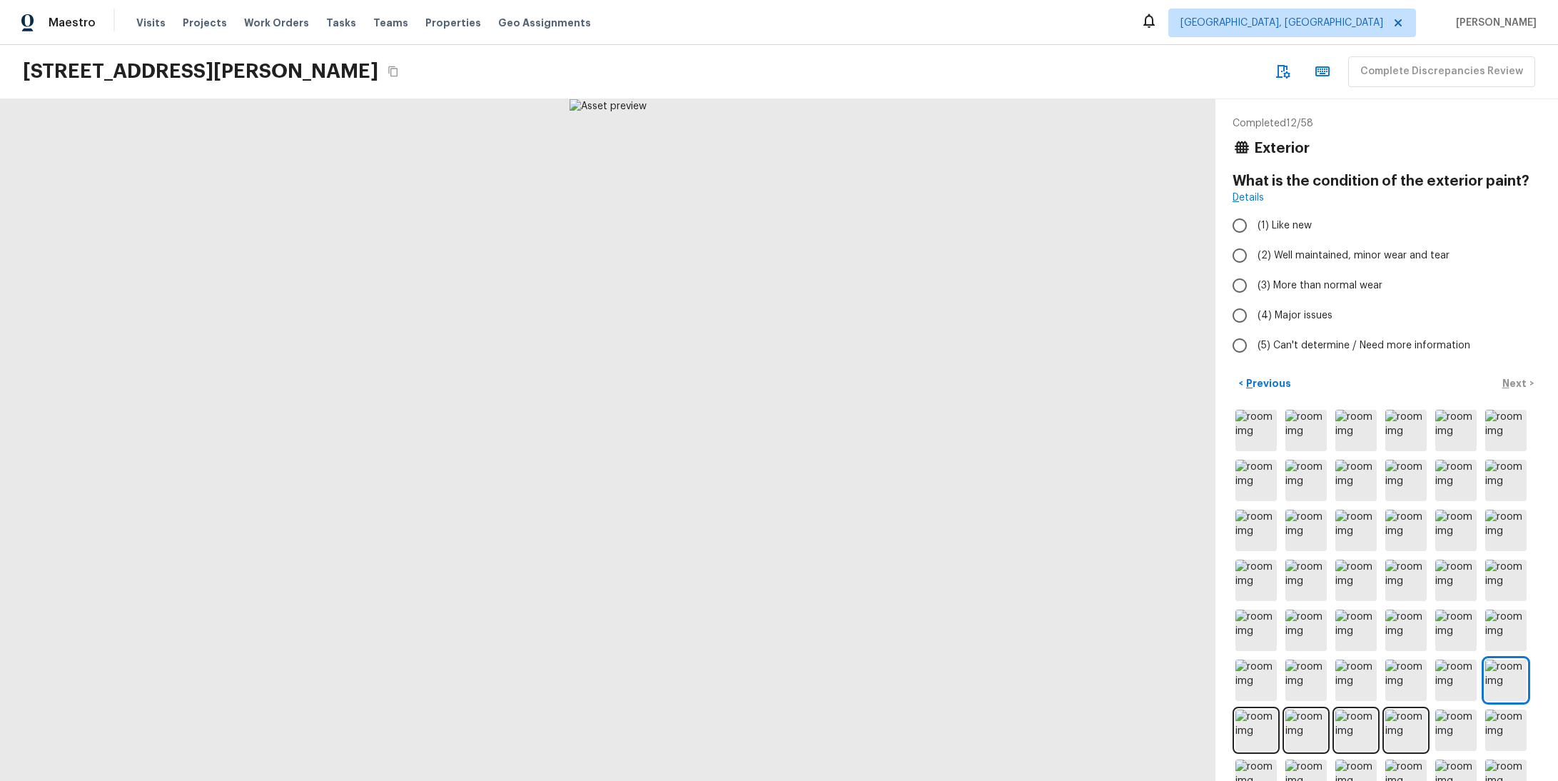
radio input "true"
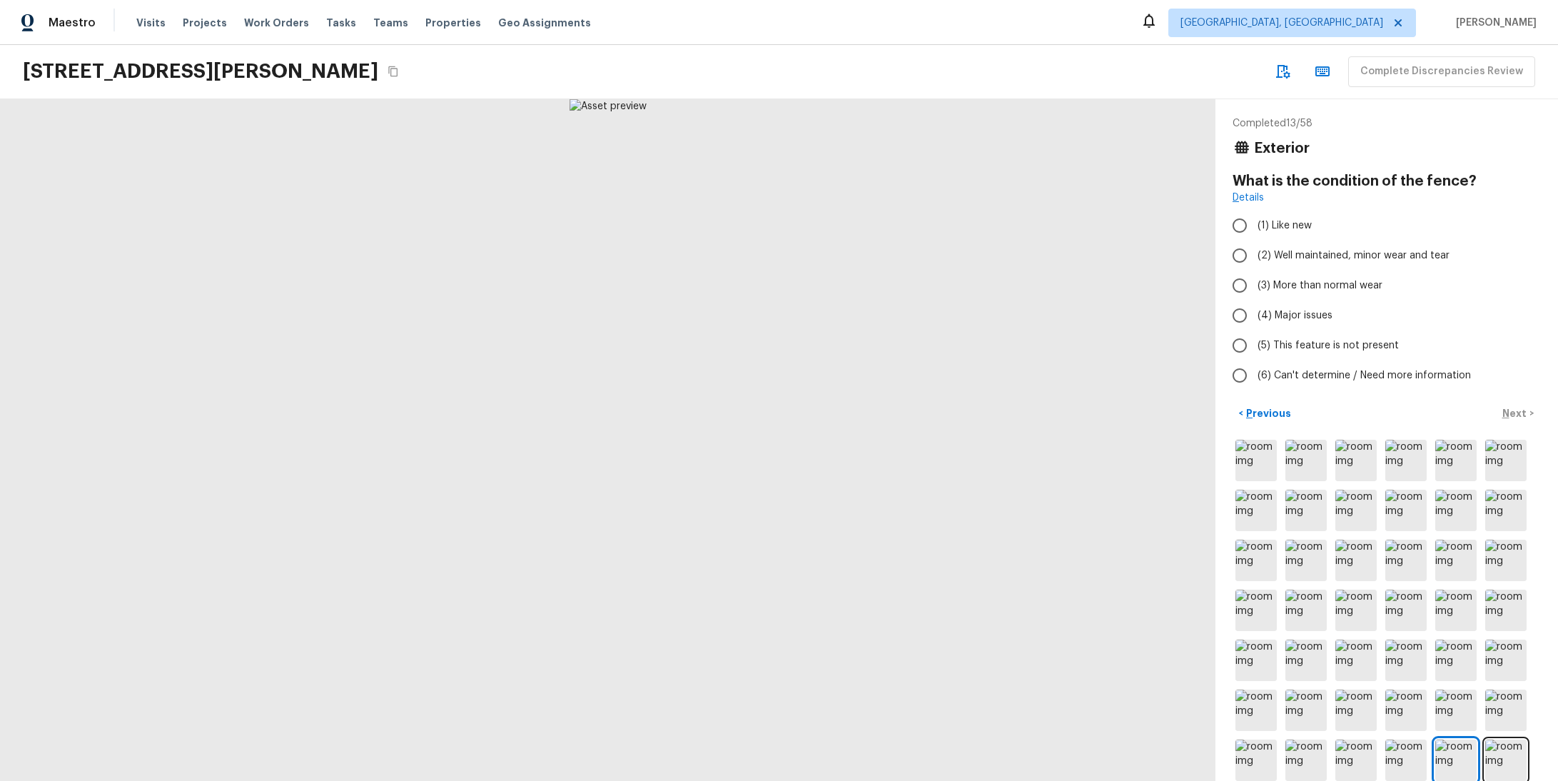
radio input "true"
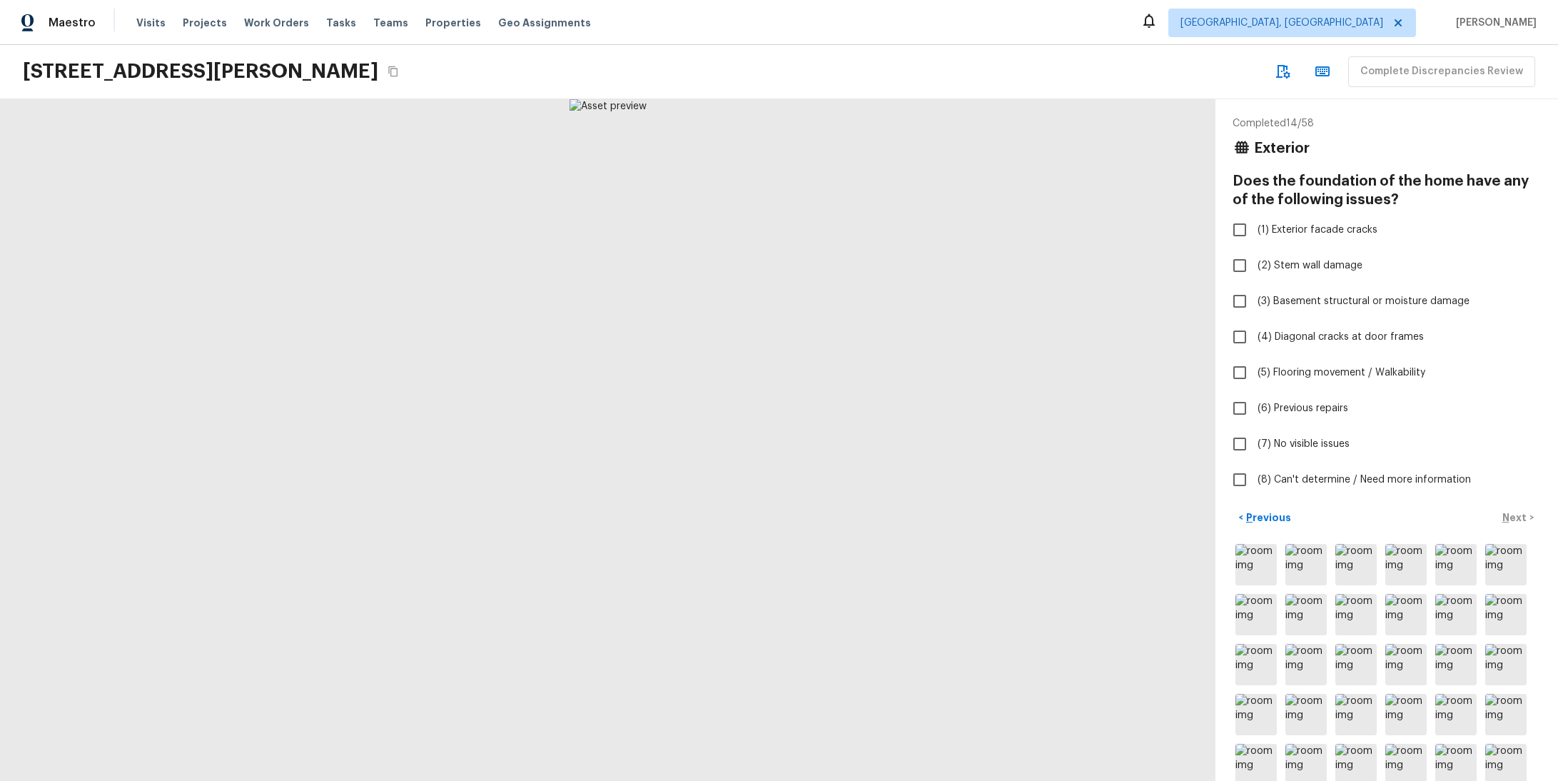
checkbox input "true"
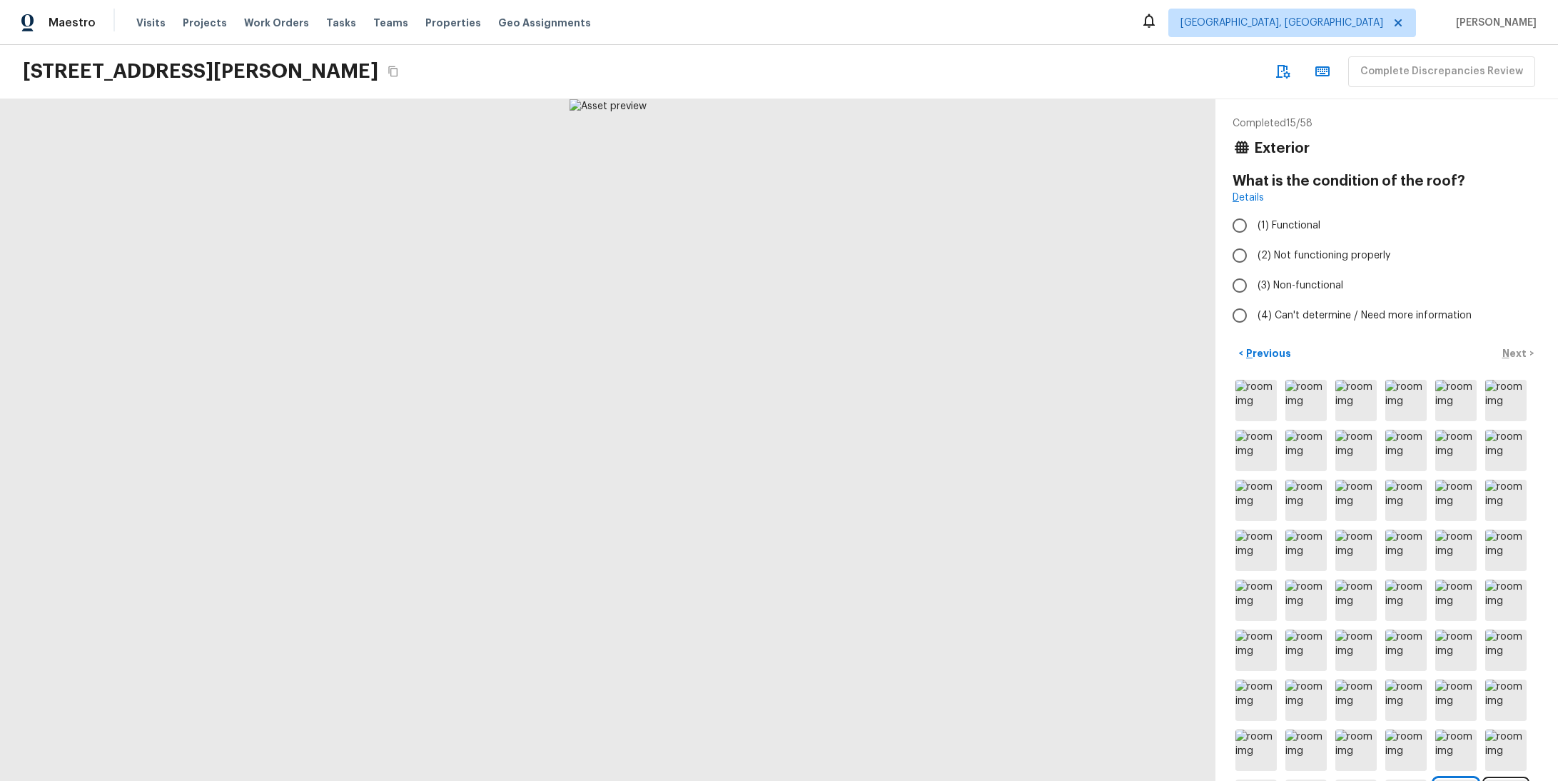
radio input "true"
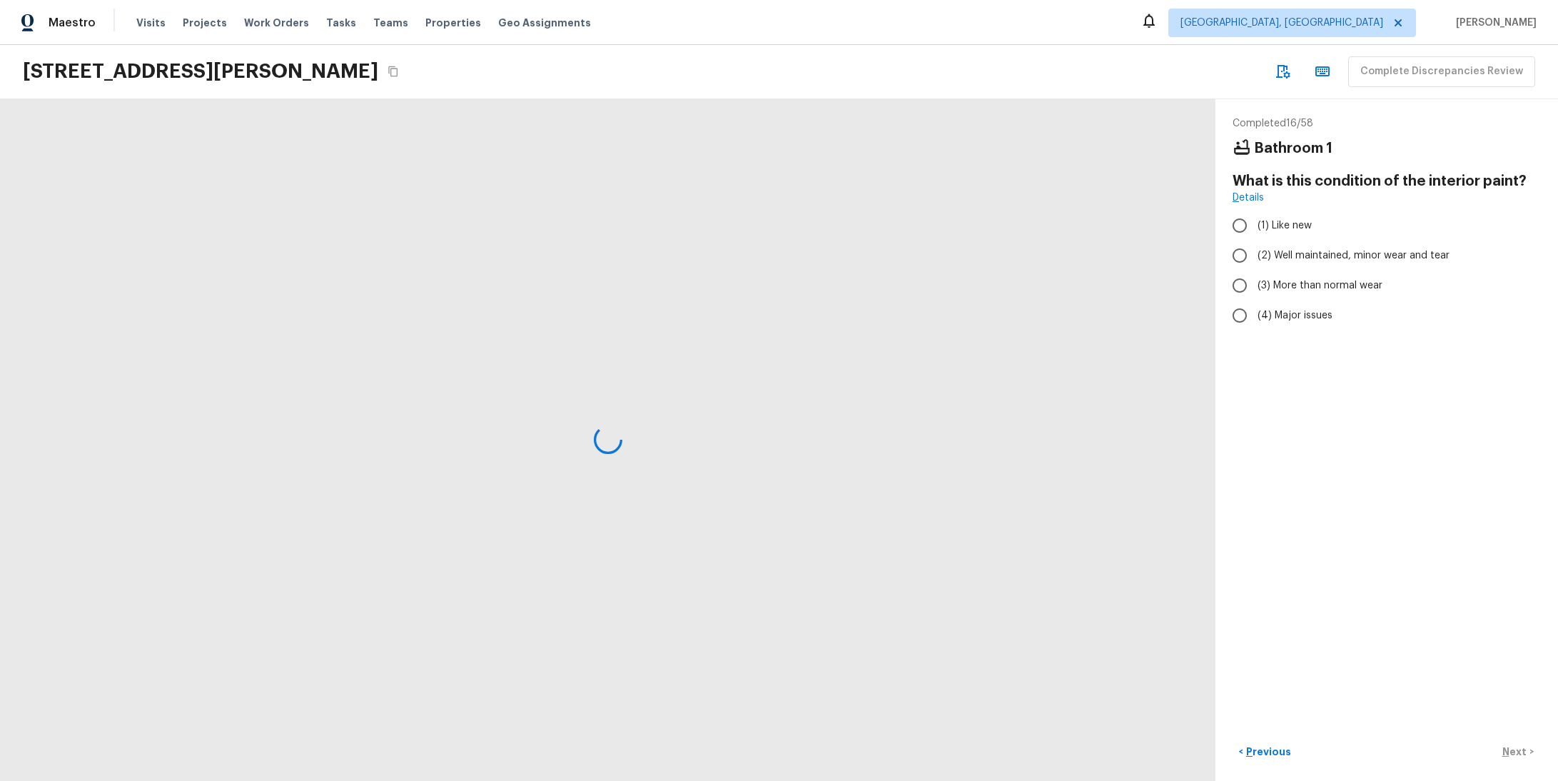
radio input "true"
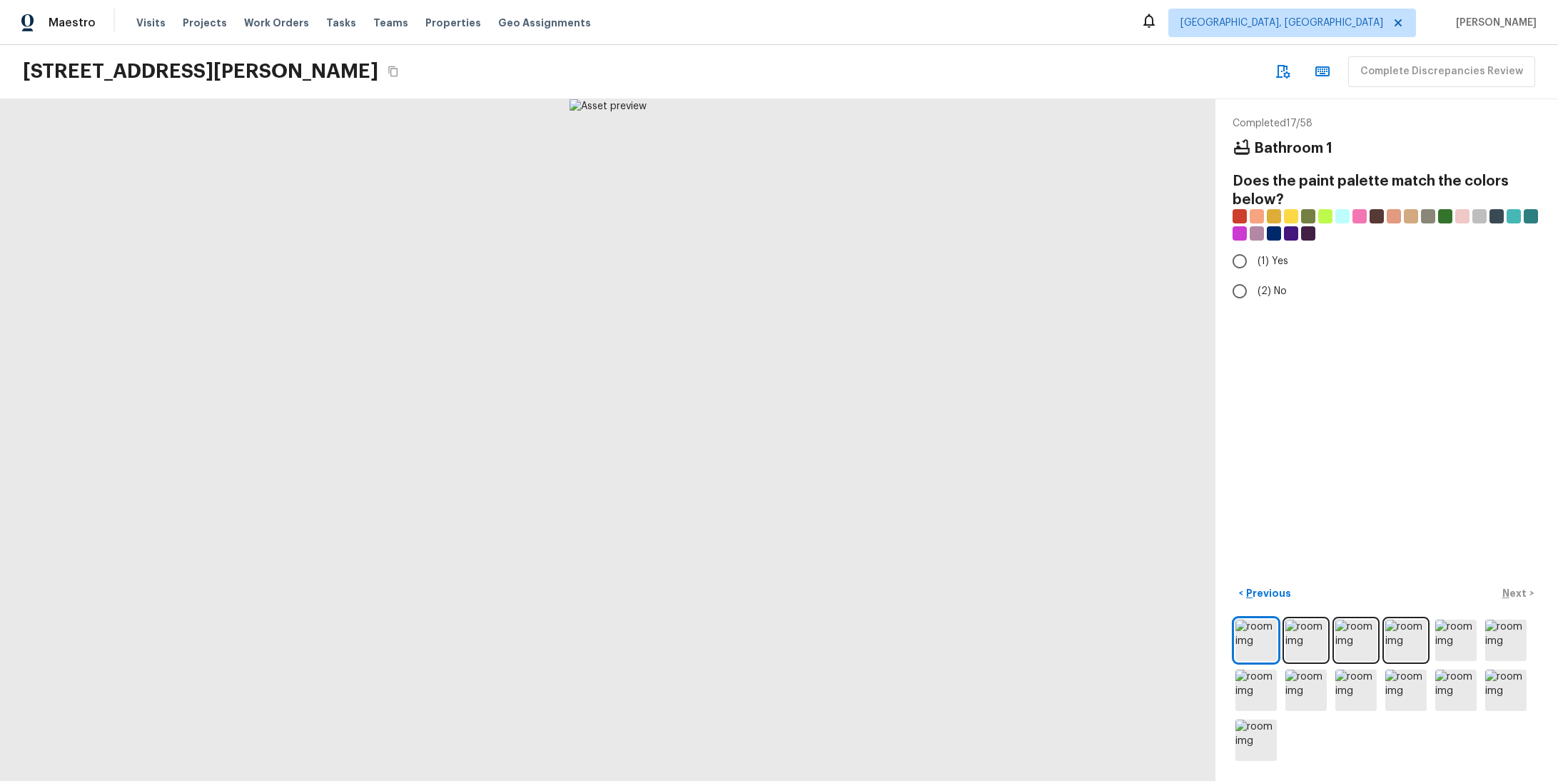
radio input "true"
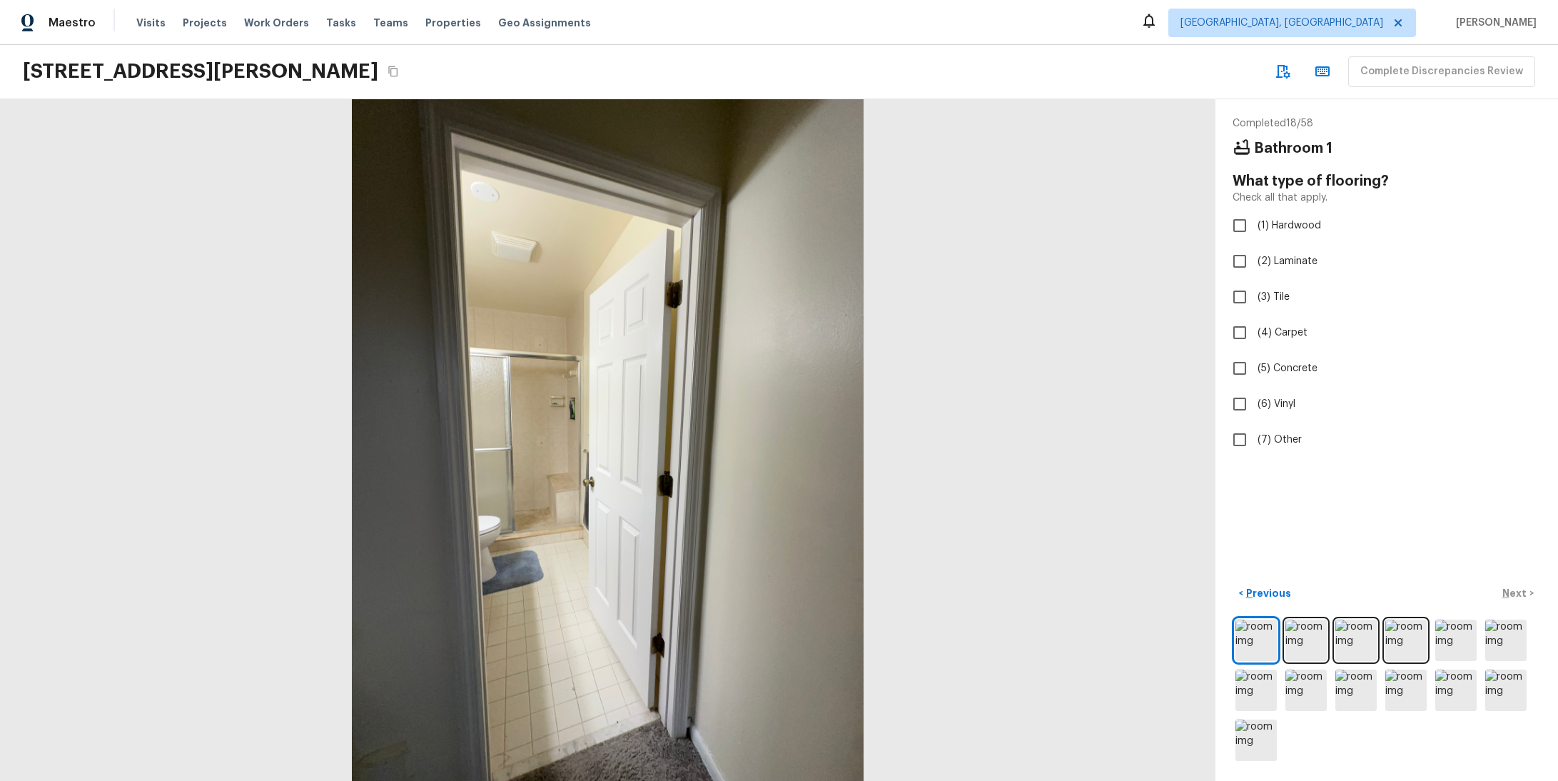
checkbox input "true"
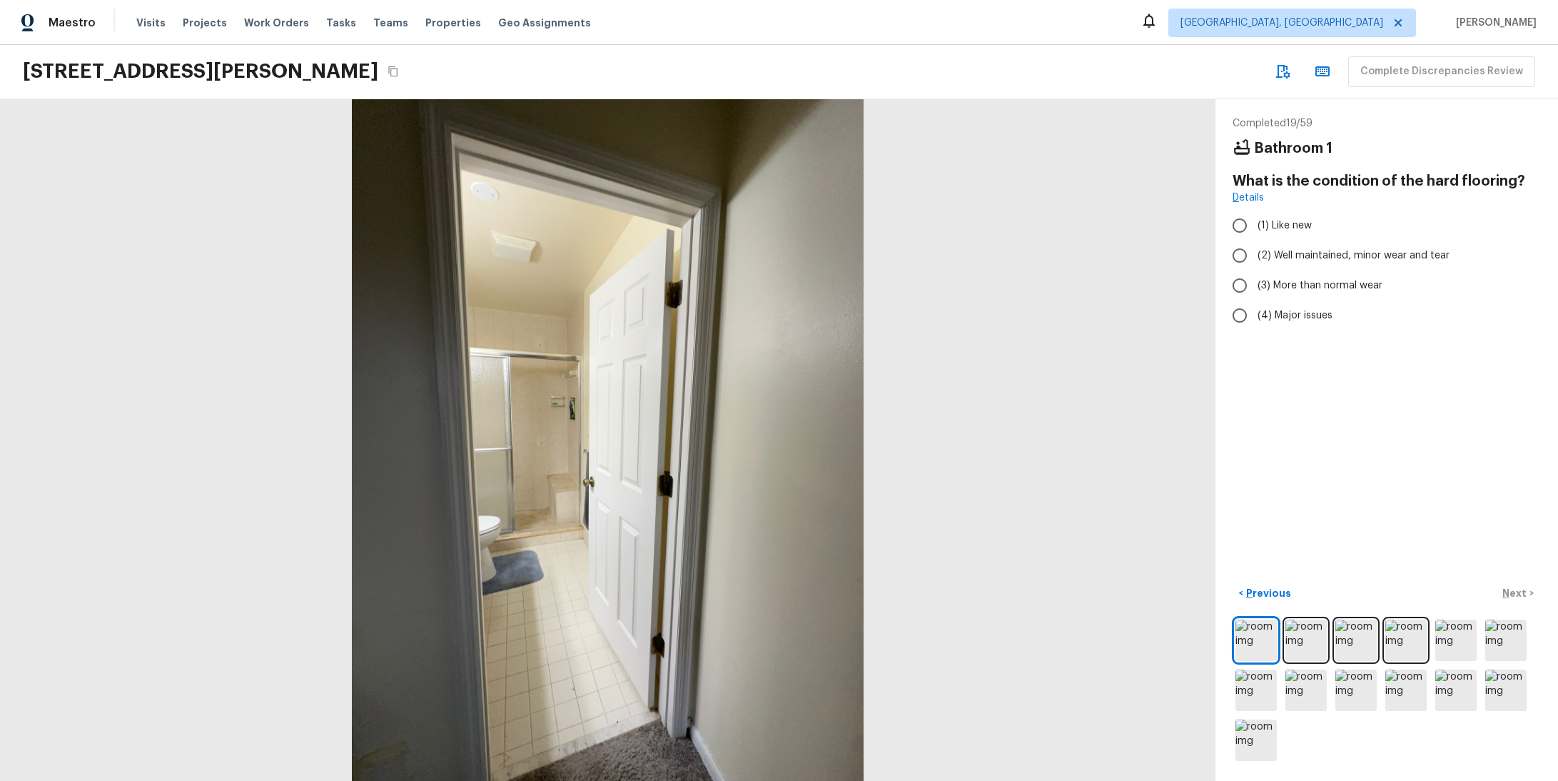
radio input "true"
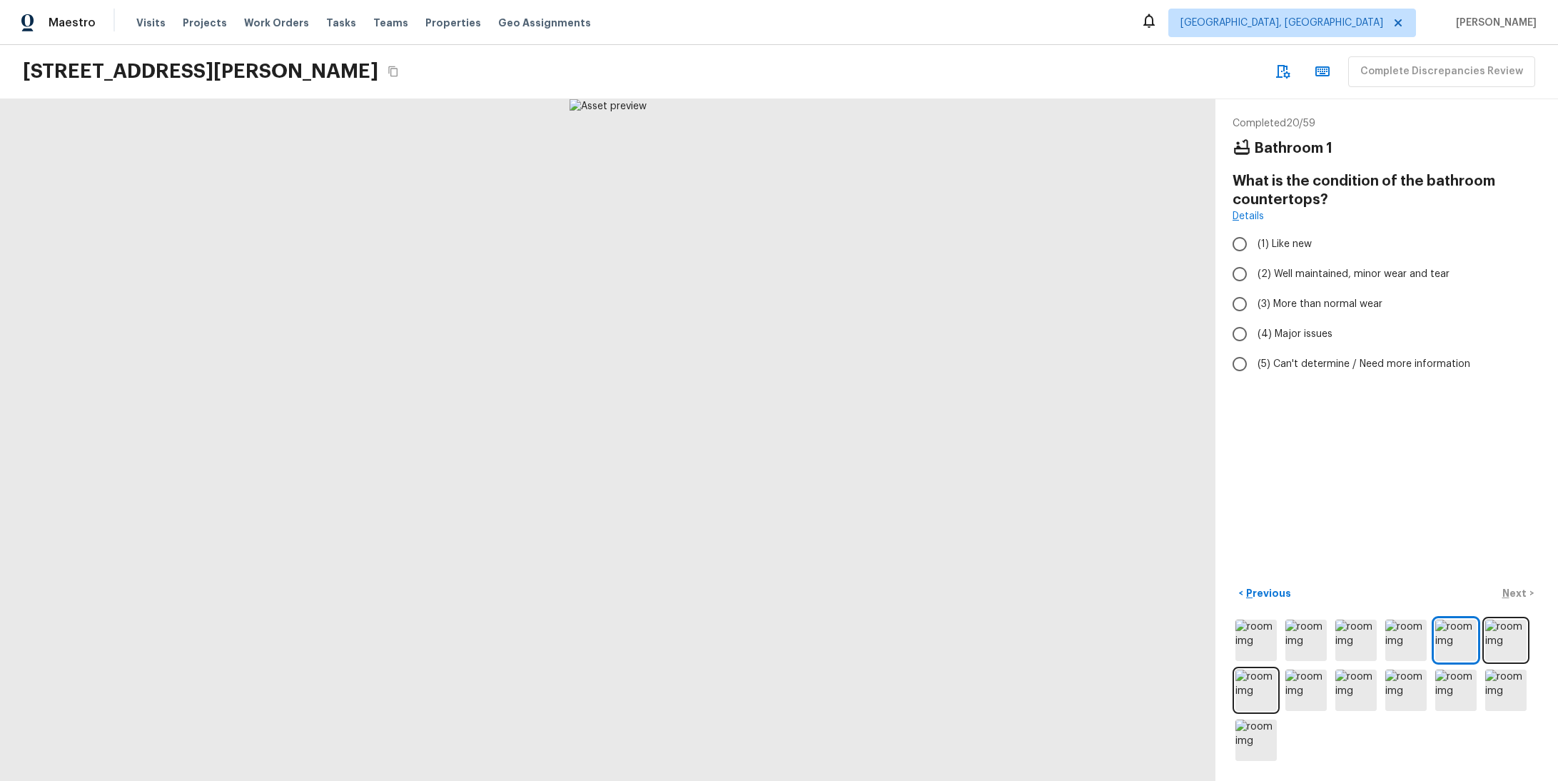
radio input "true"
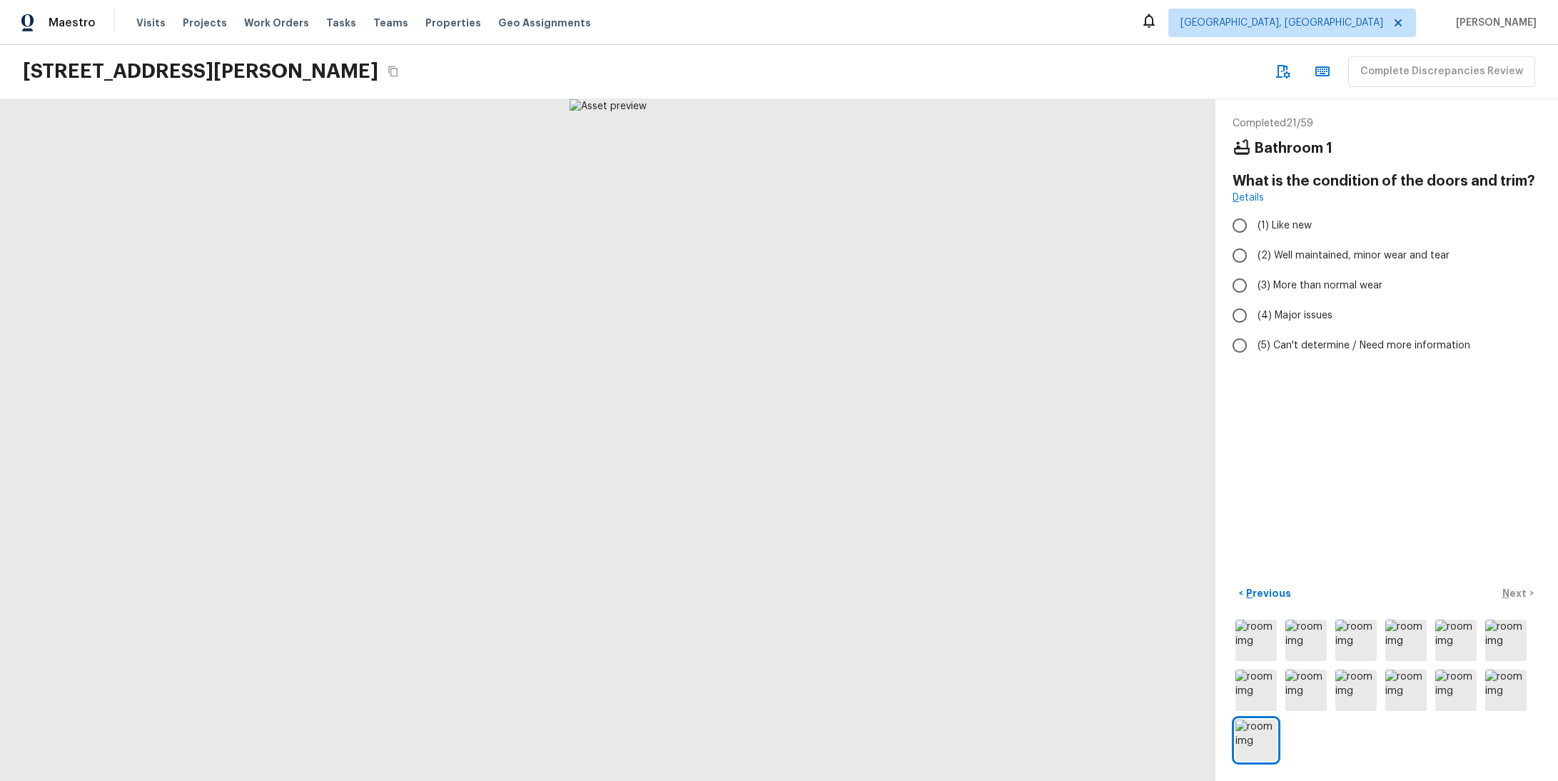
radio input "true"
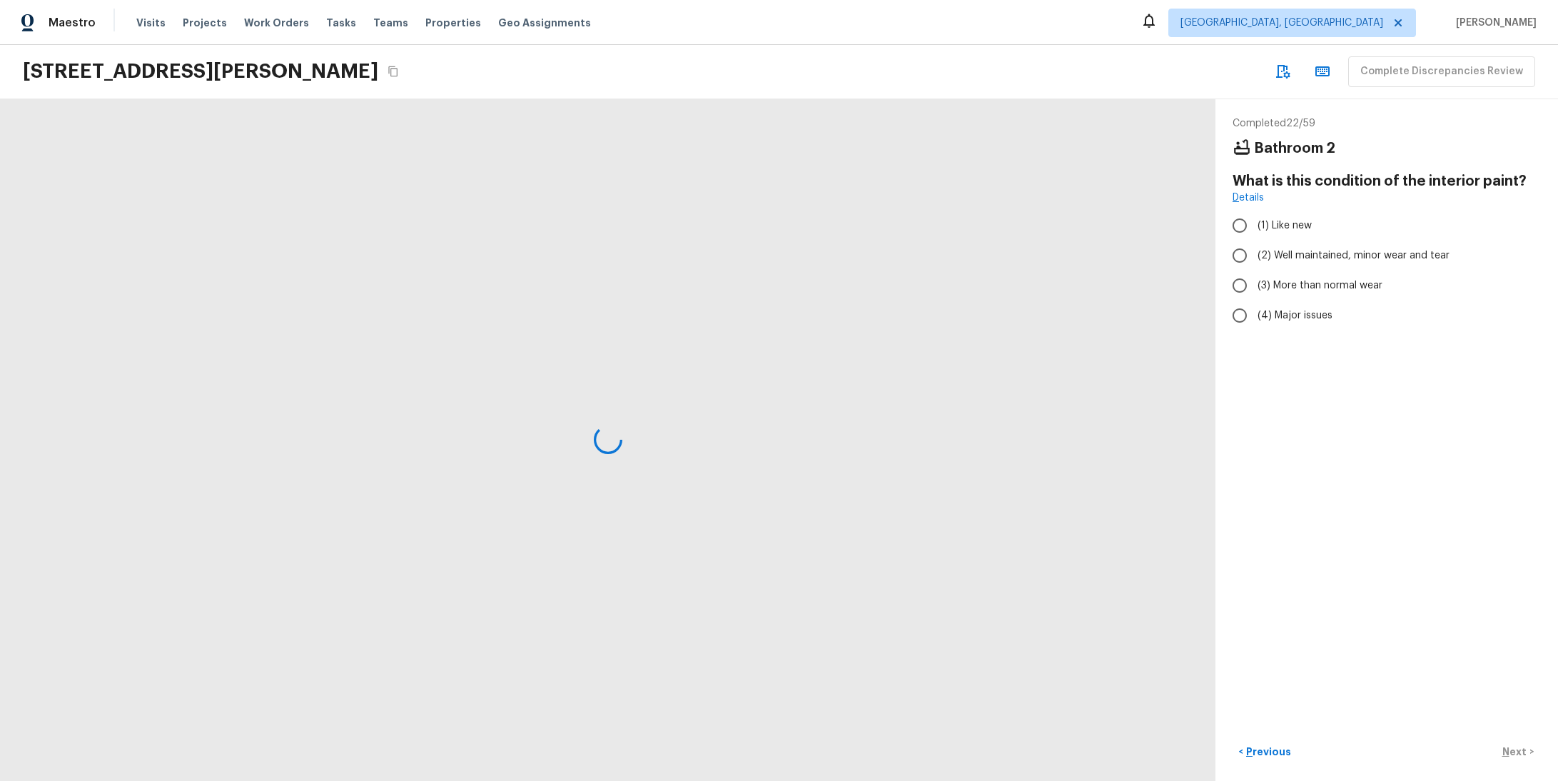
radio input "true"
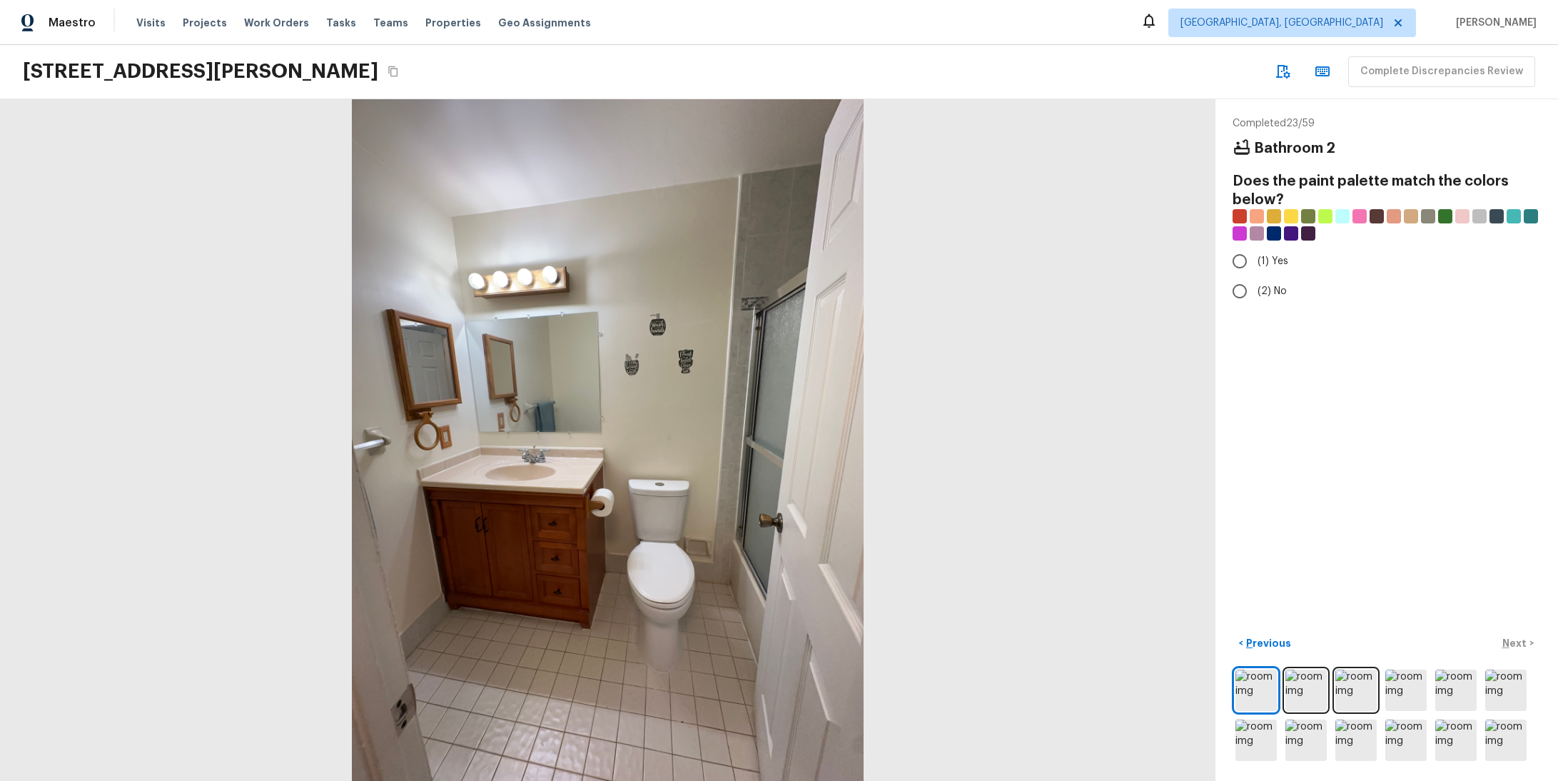
radio input "true"
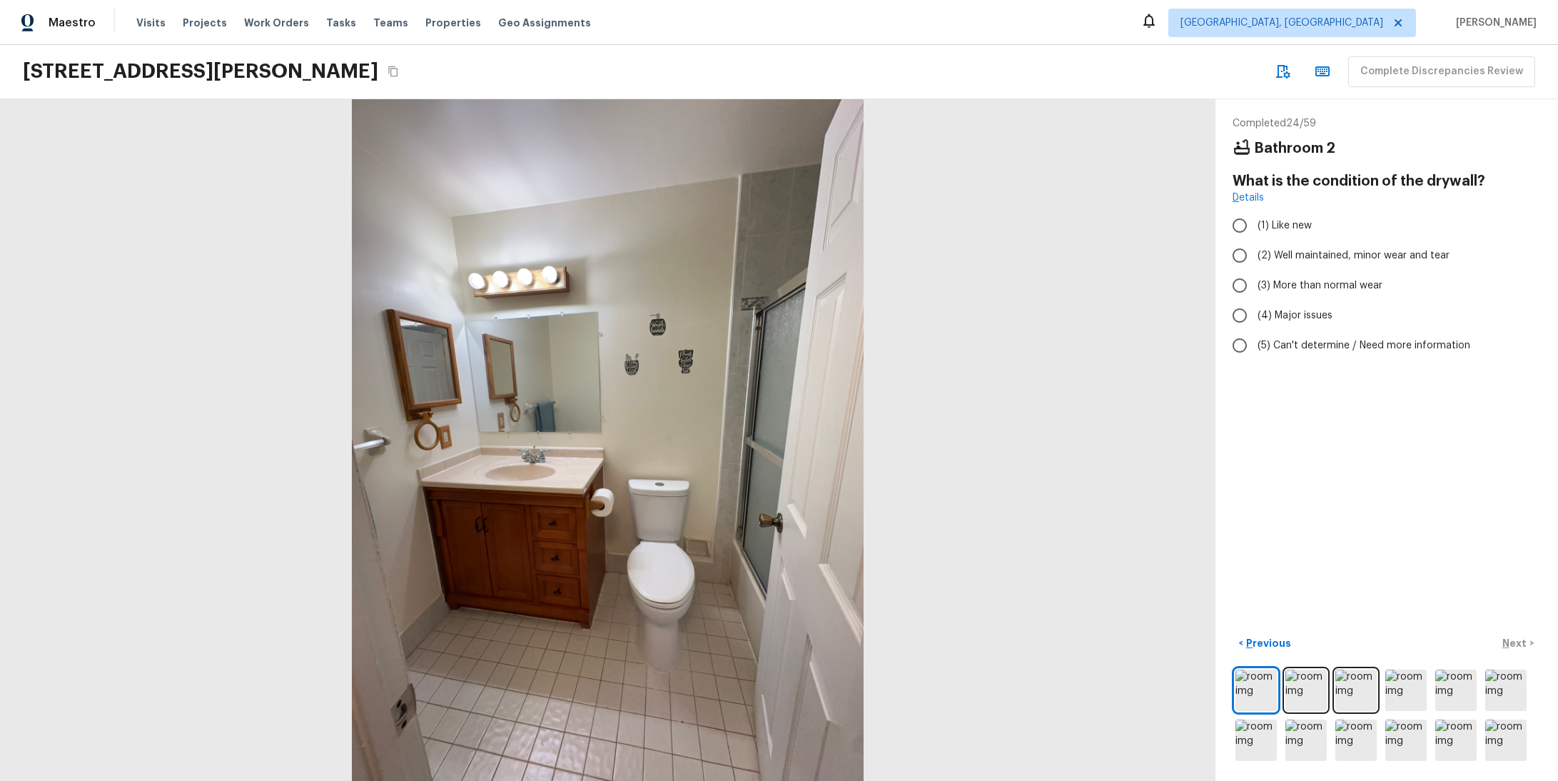
radio input "true"
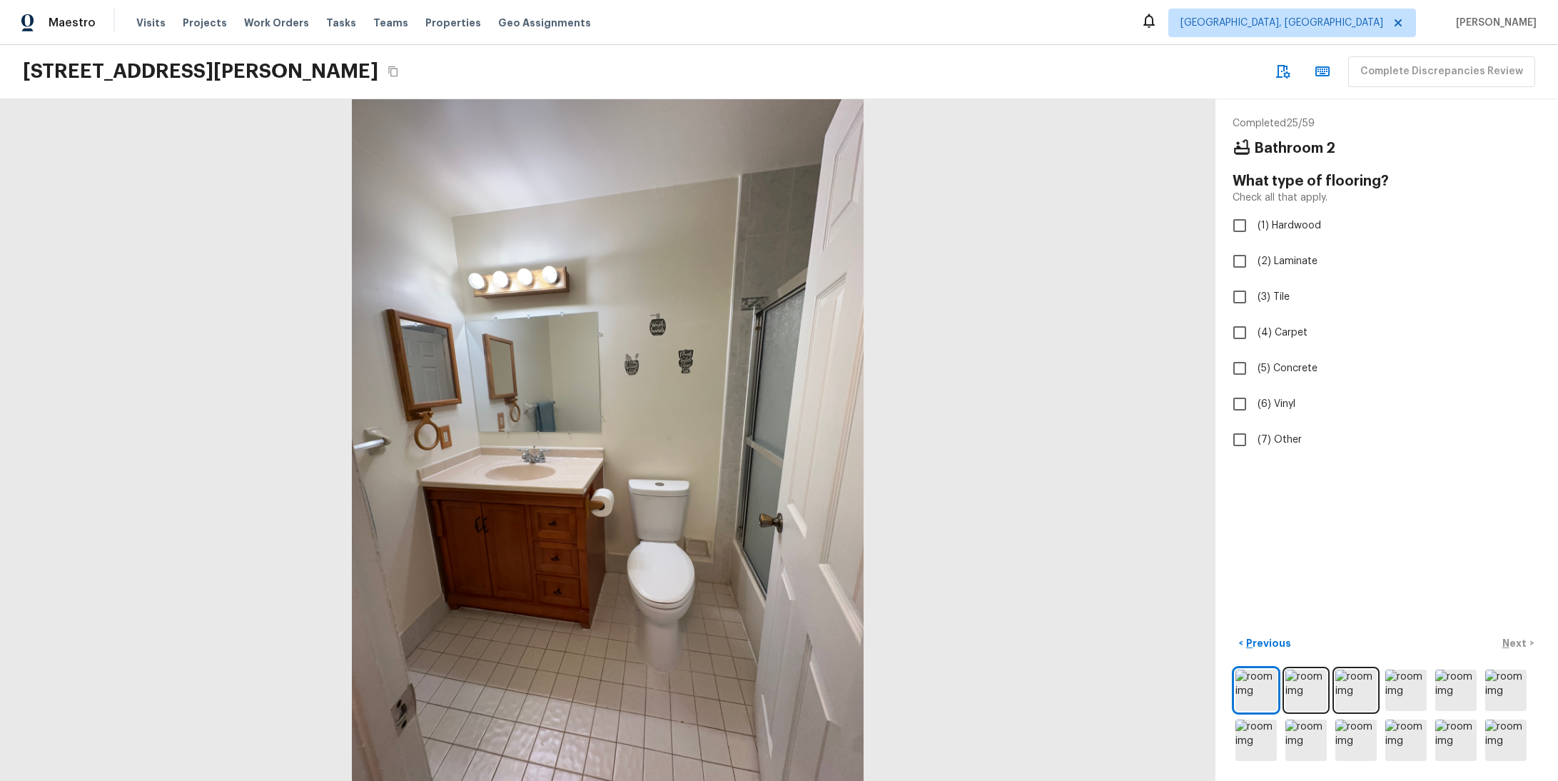
checkbox input "true"
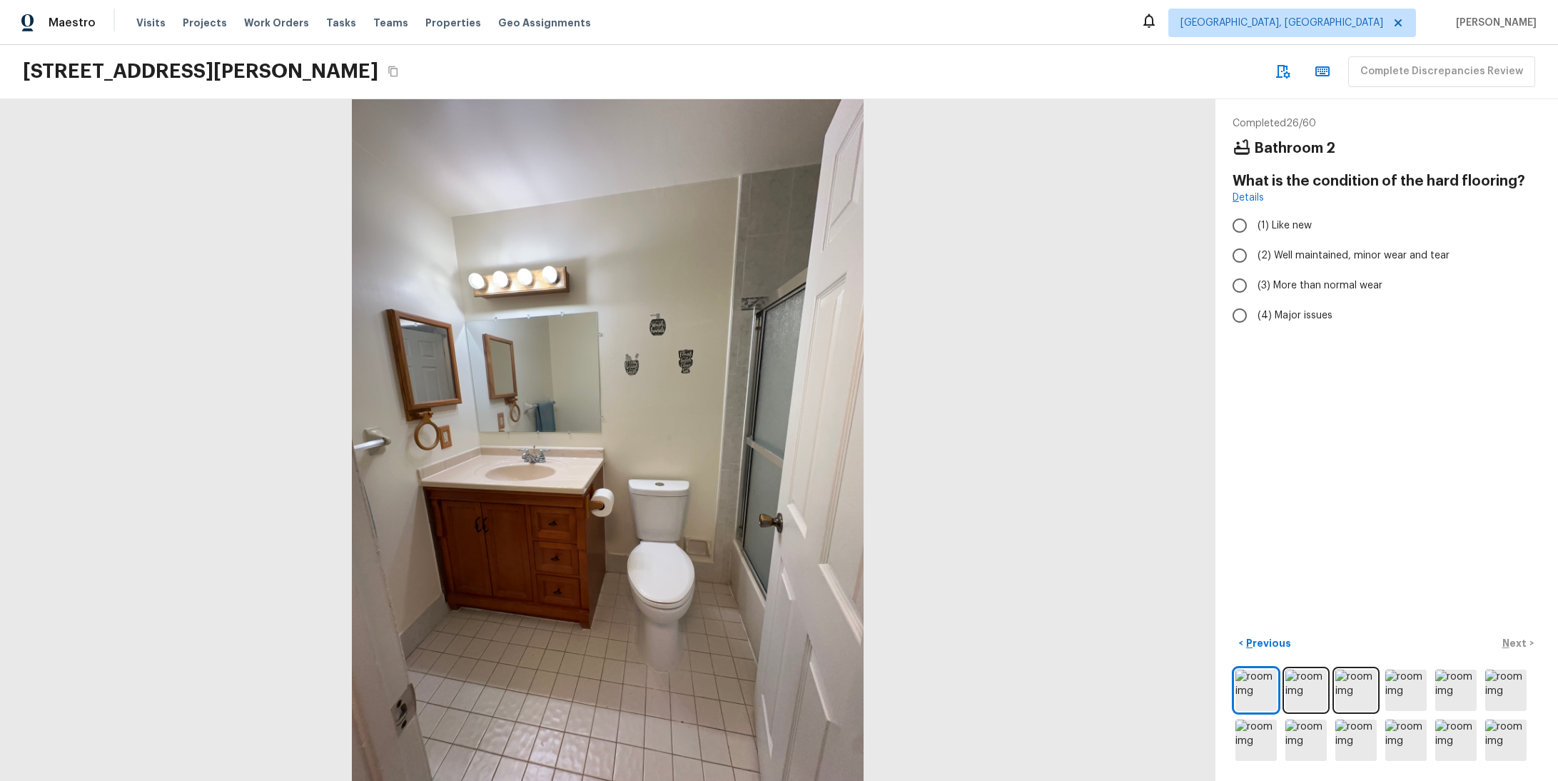
radio input "true"
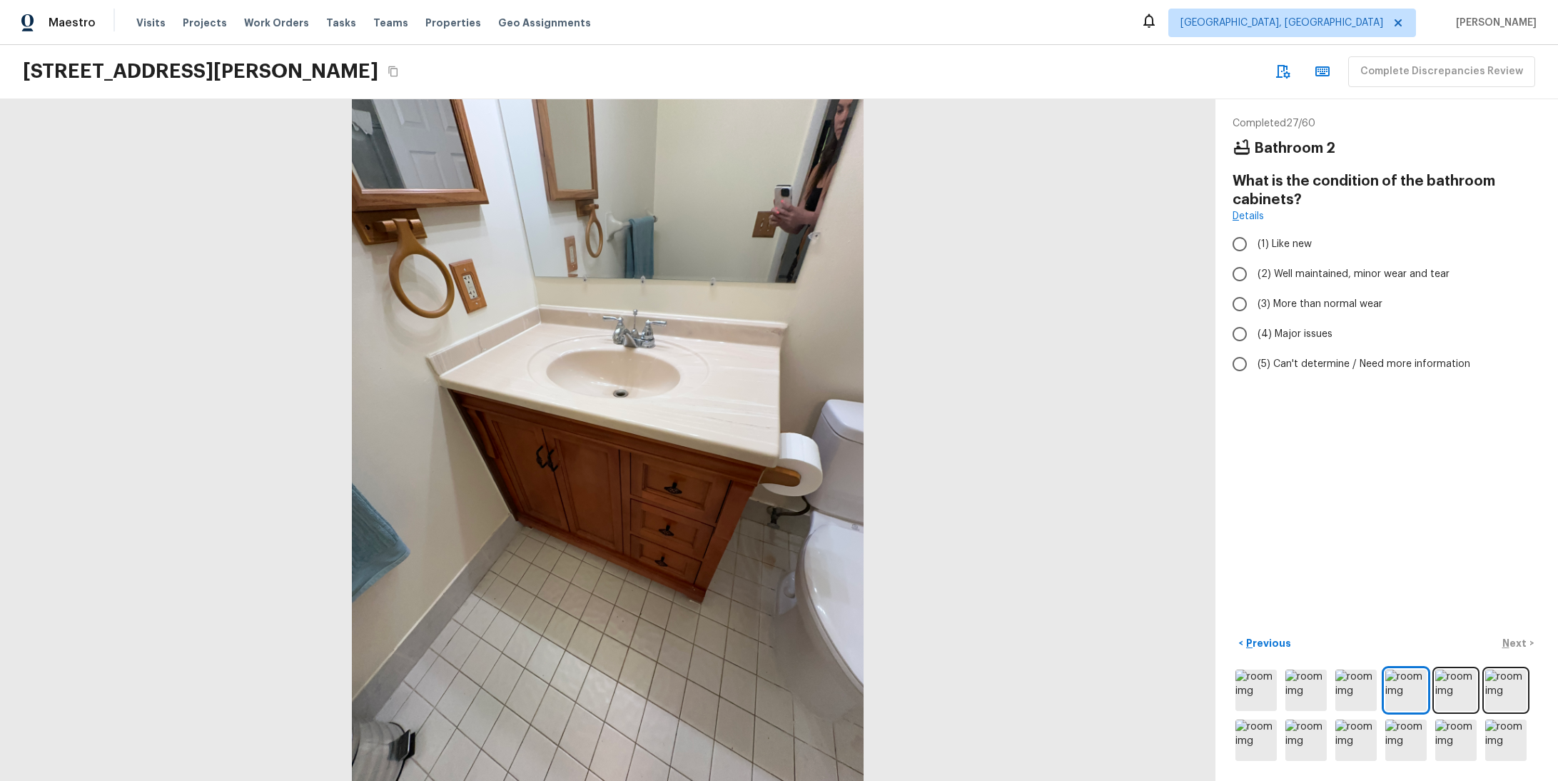
radio input "true"
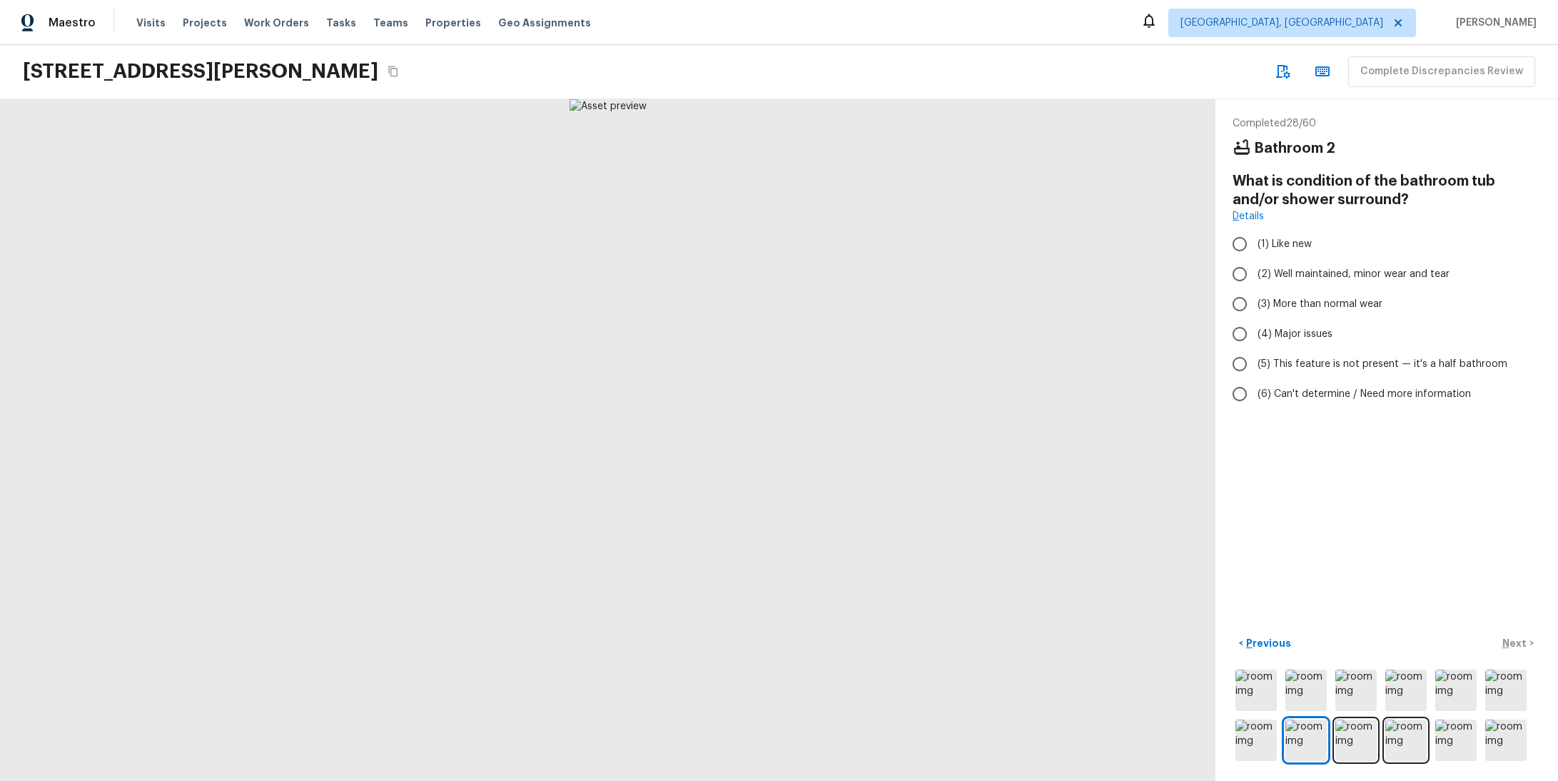
radio input "true"
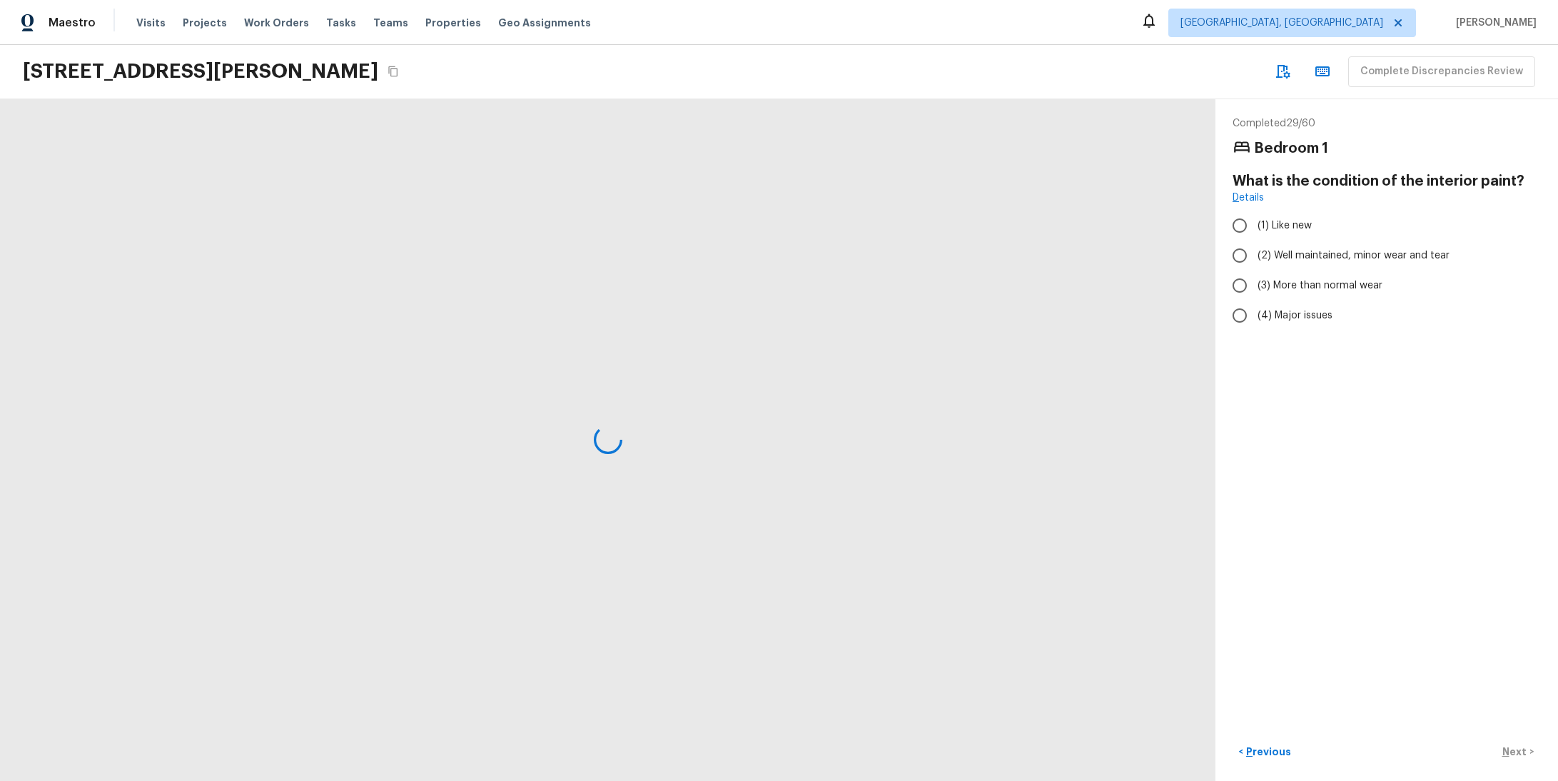
radio input "true"
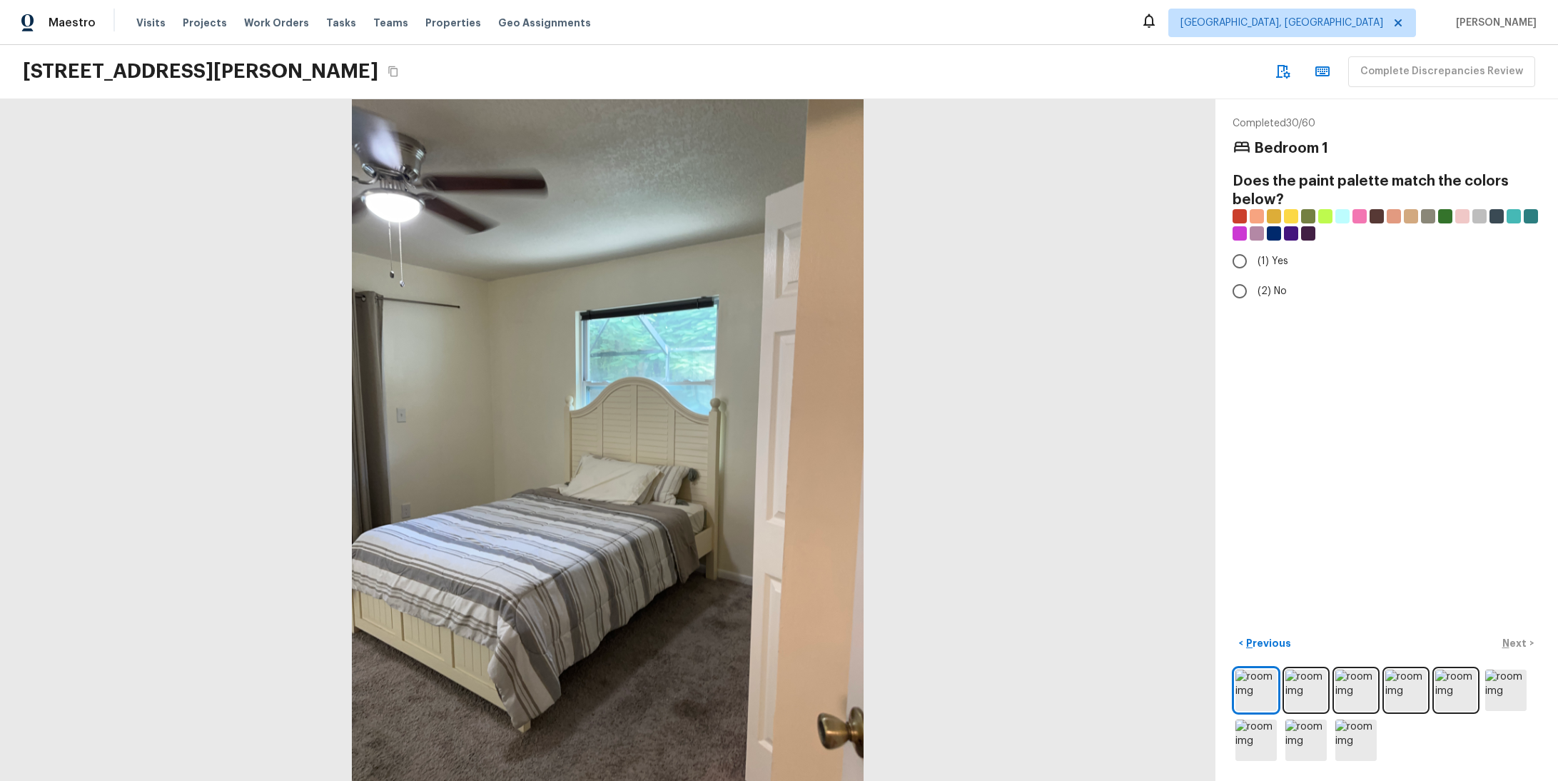
radio input "true"
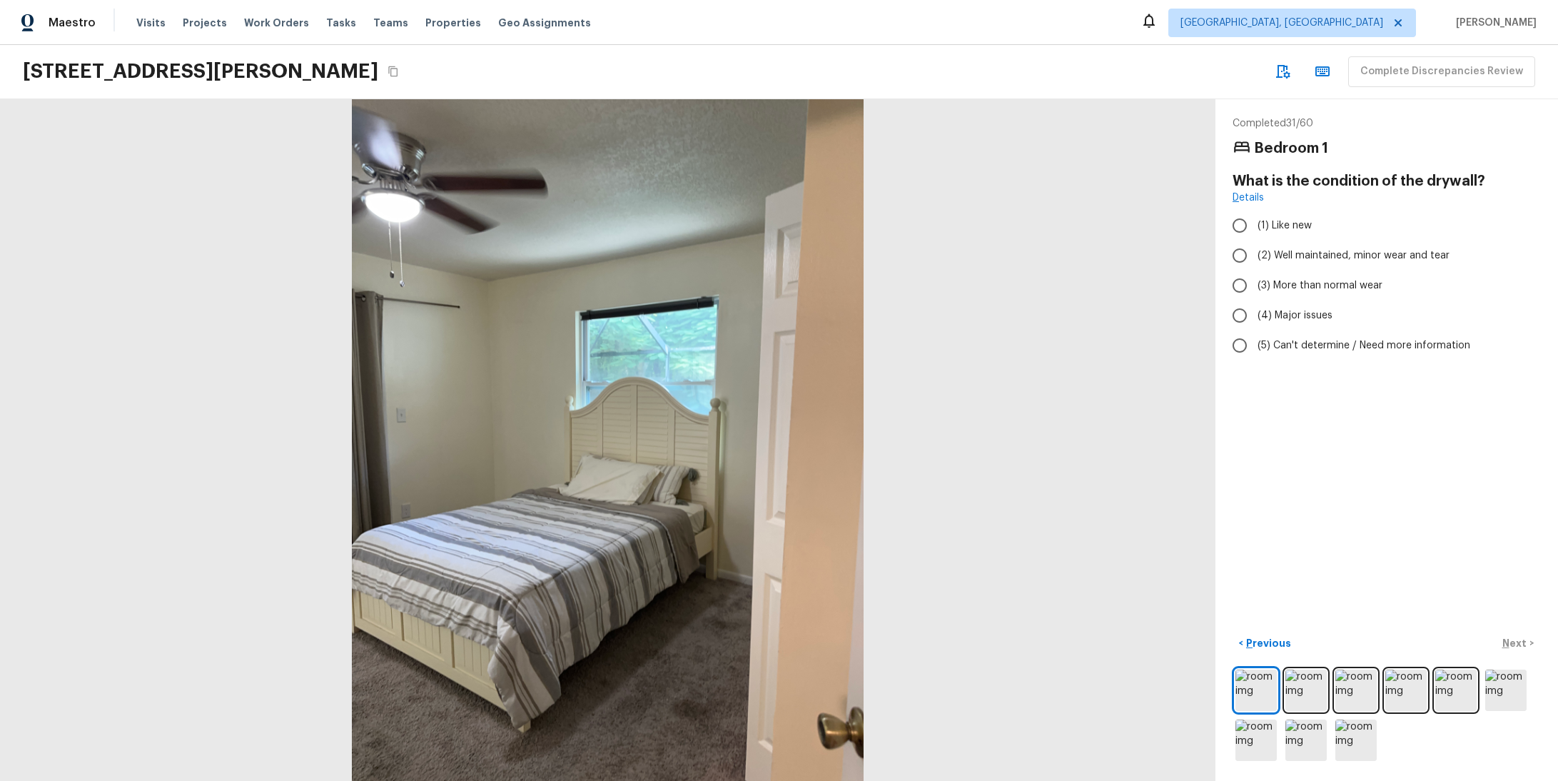
radio input "true"
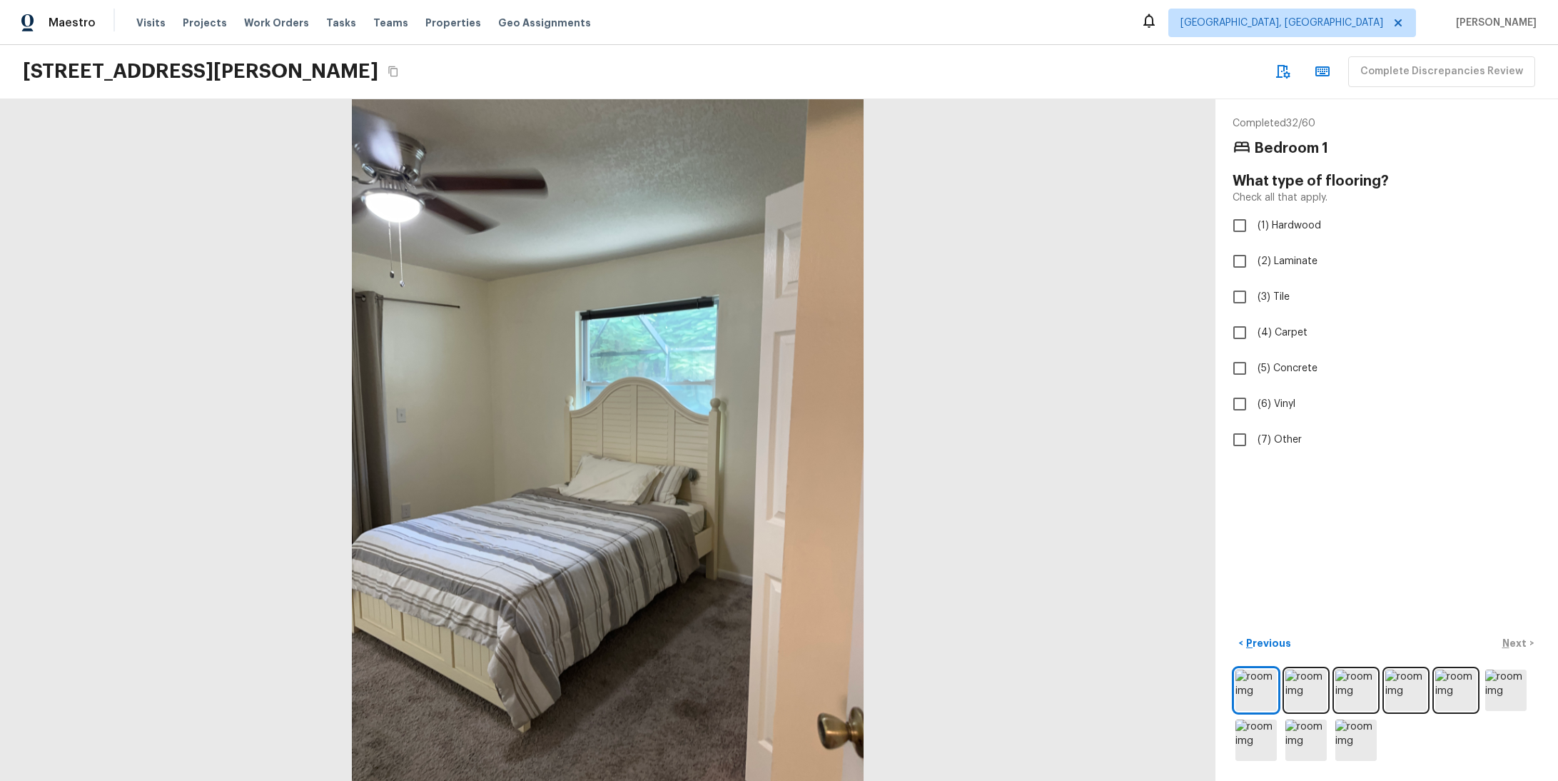
checkbox input "true"
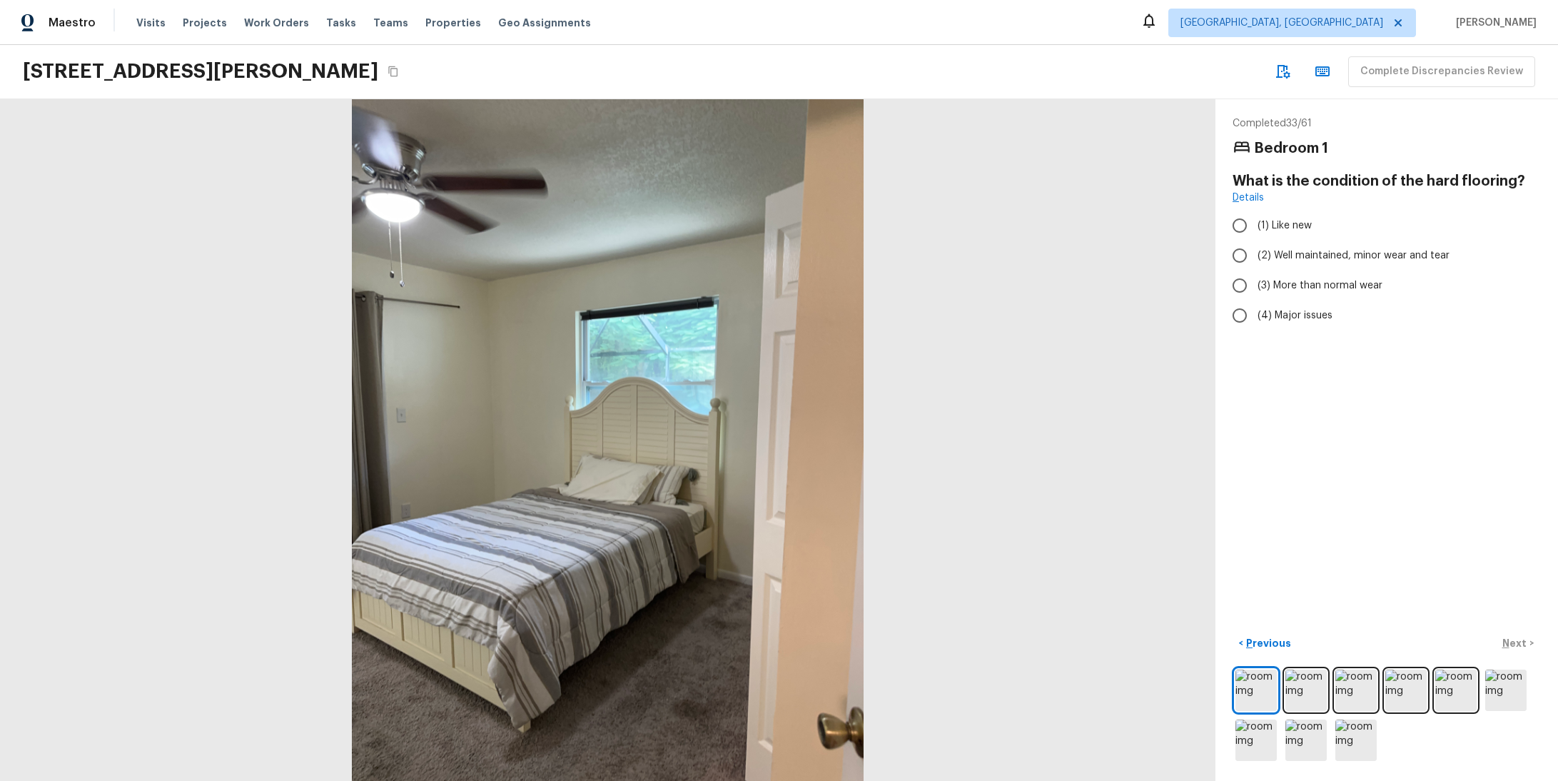
radio input "true"
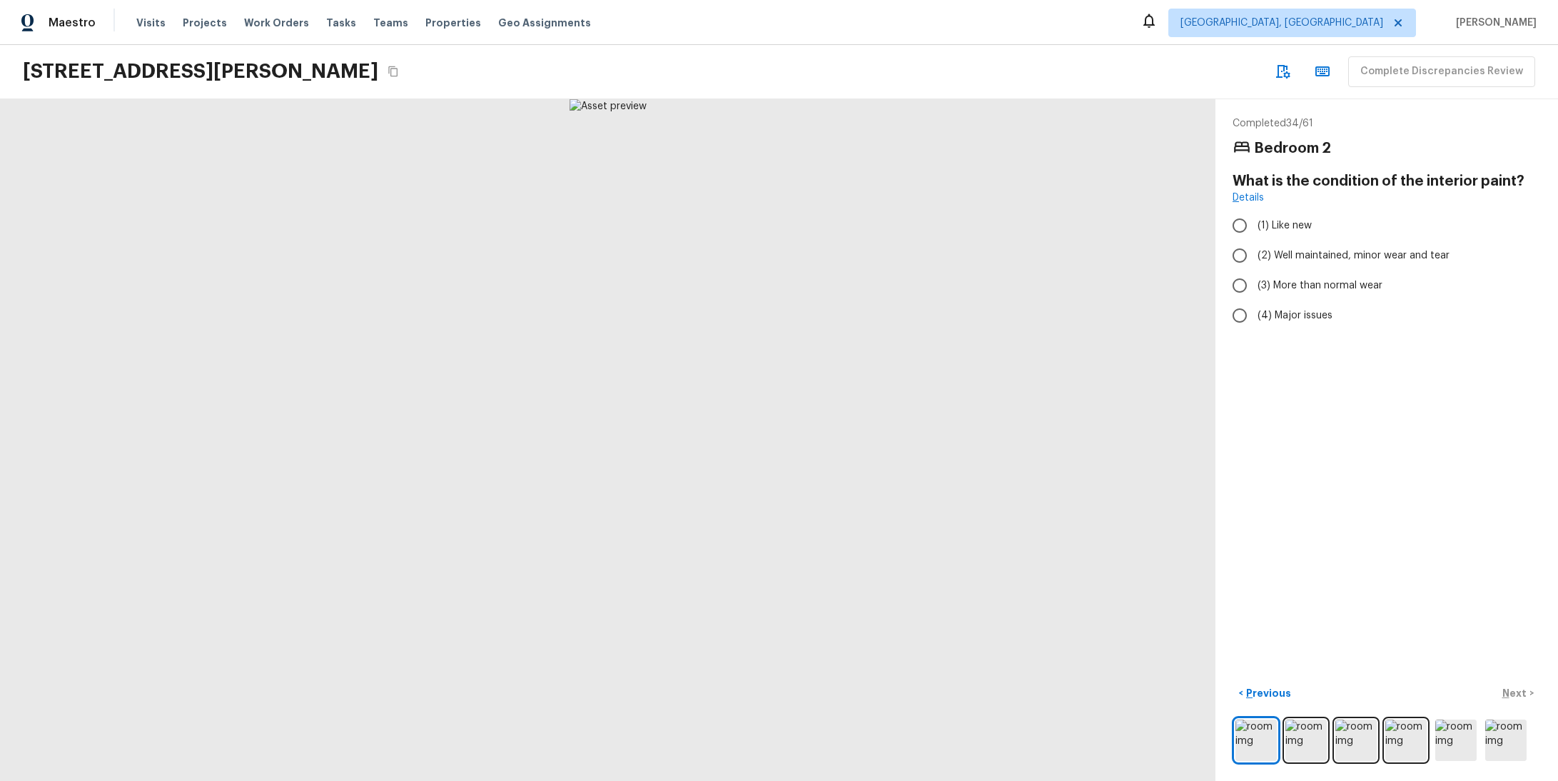
radio input "true"
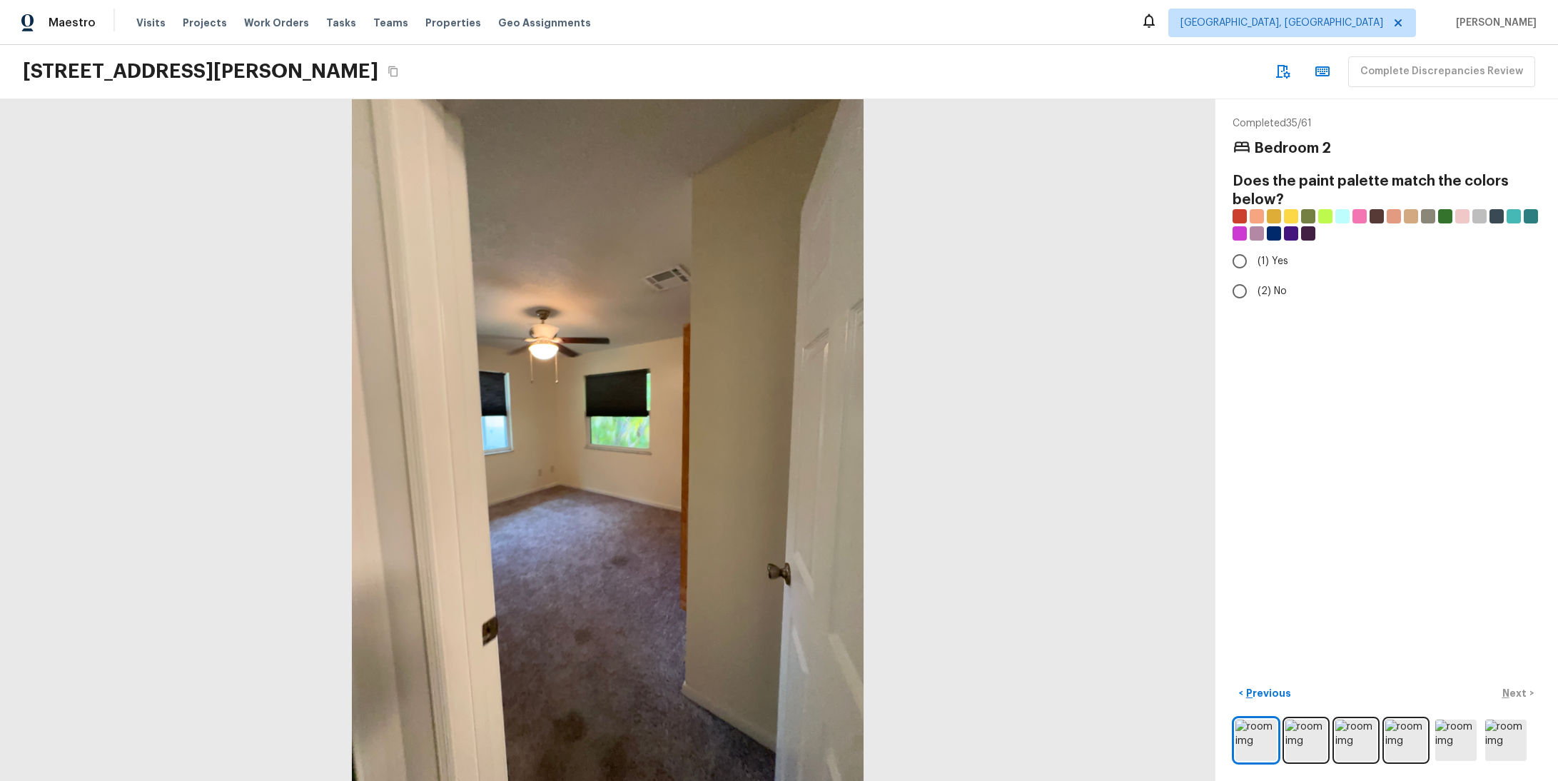
radio input "true"
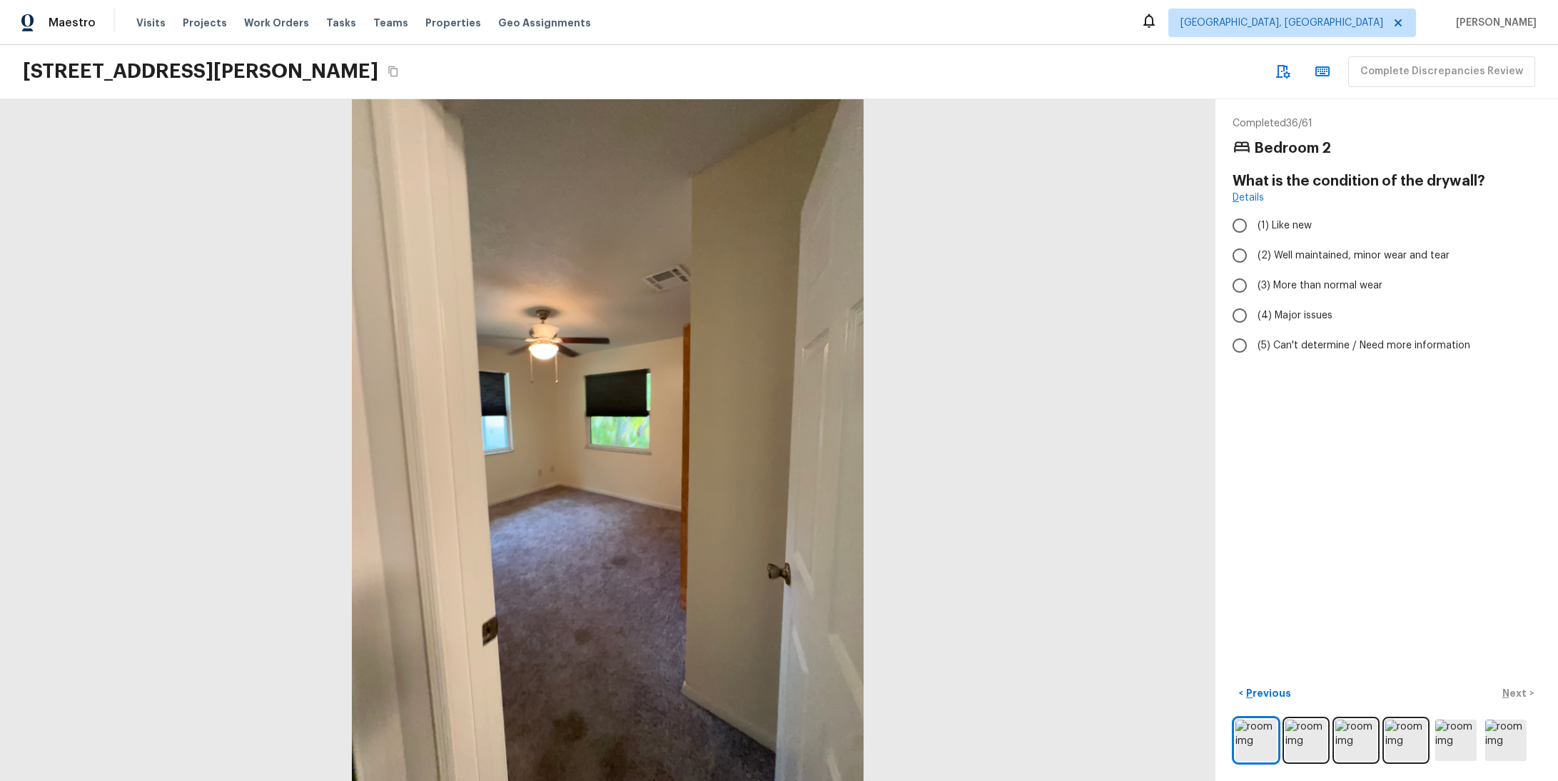
radio input "true"
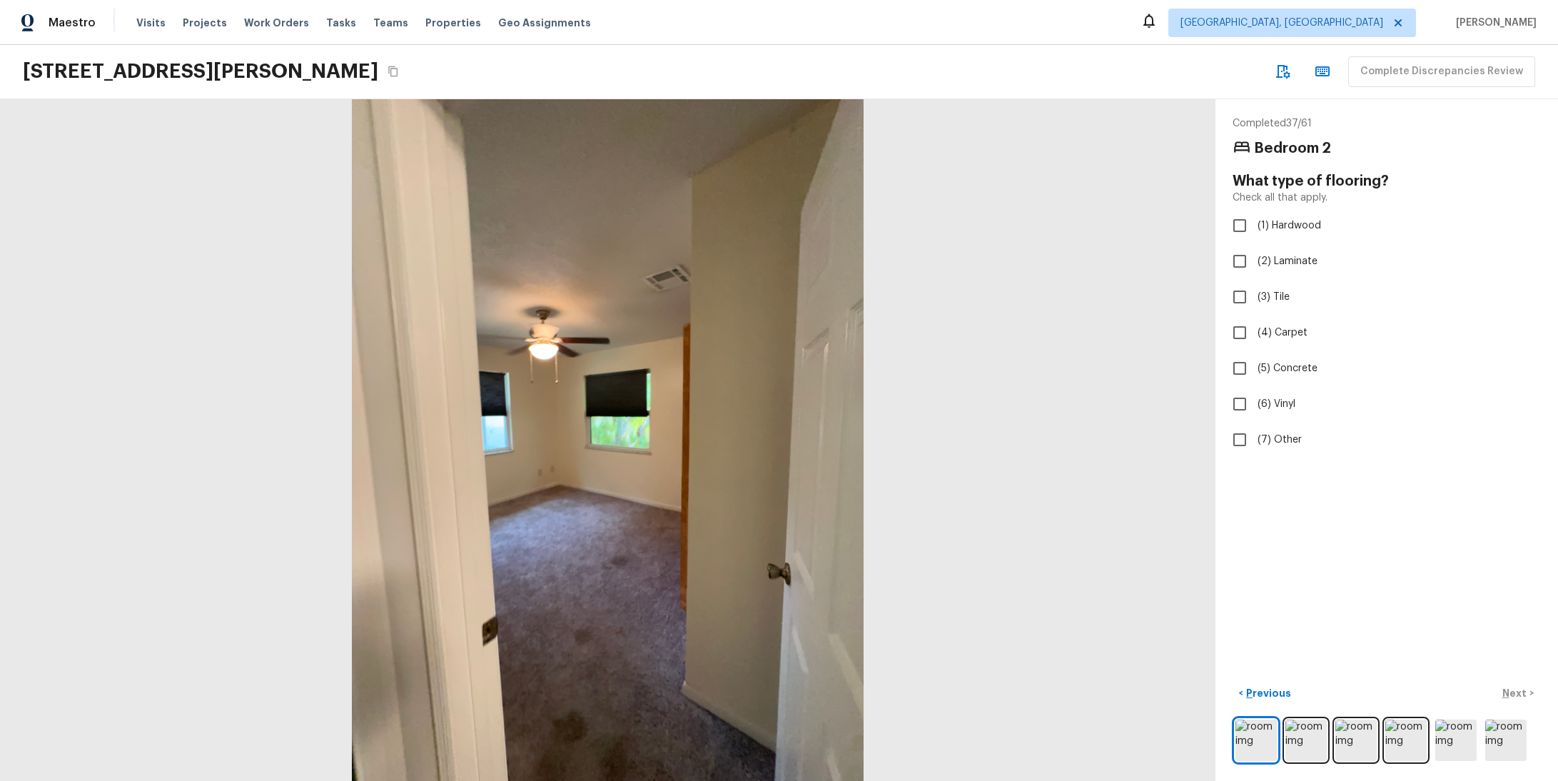
checkbox input "true"
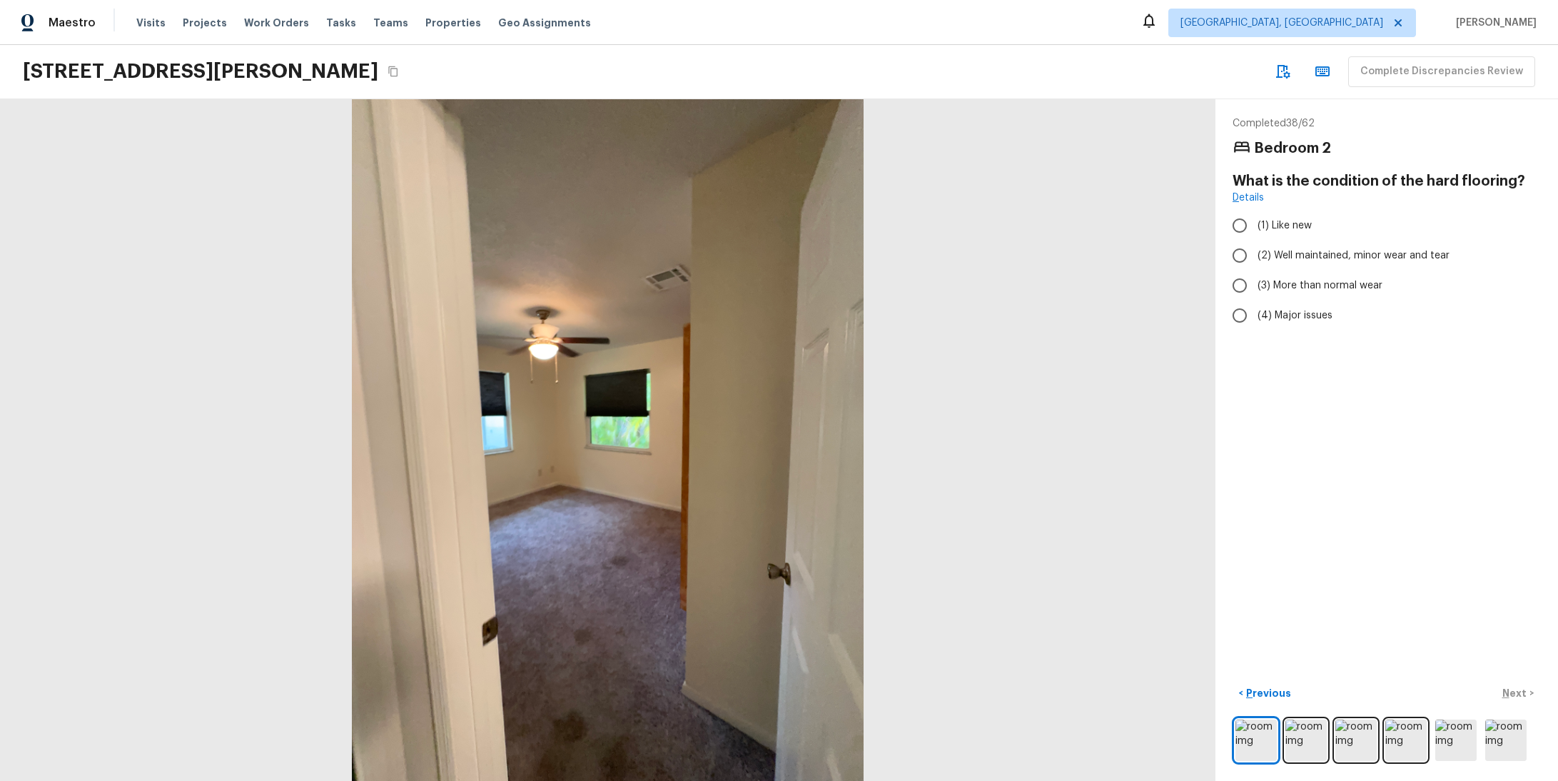
radio input "true"
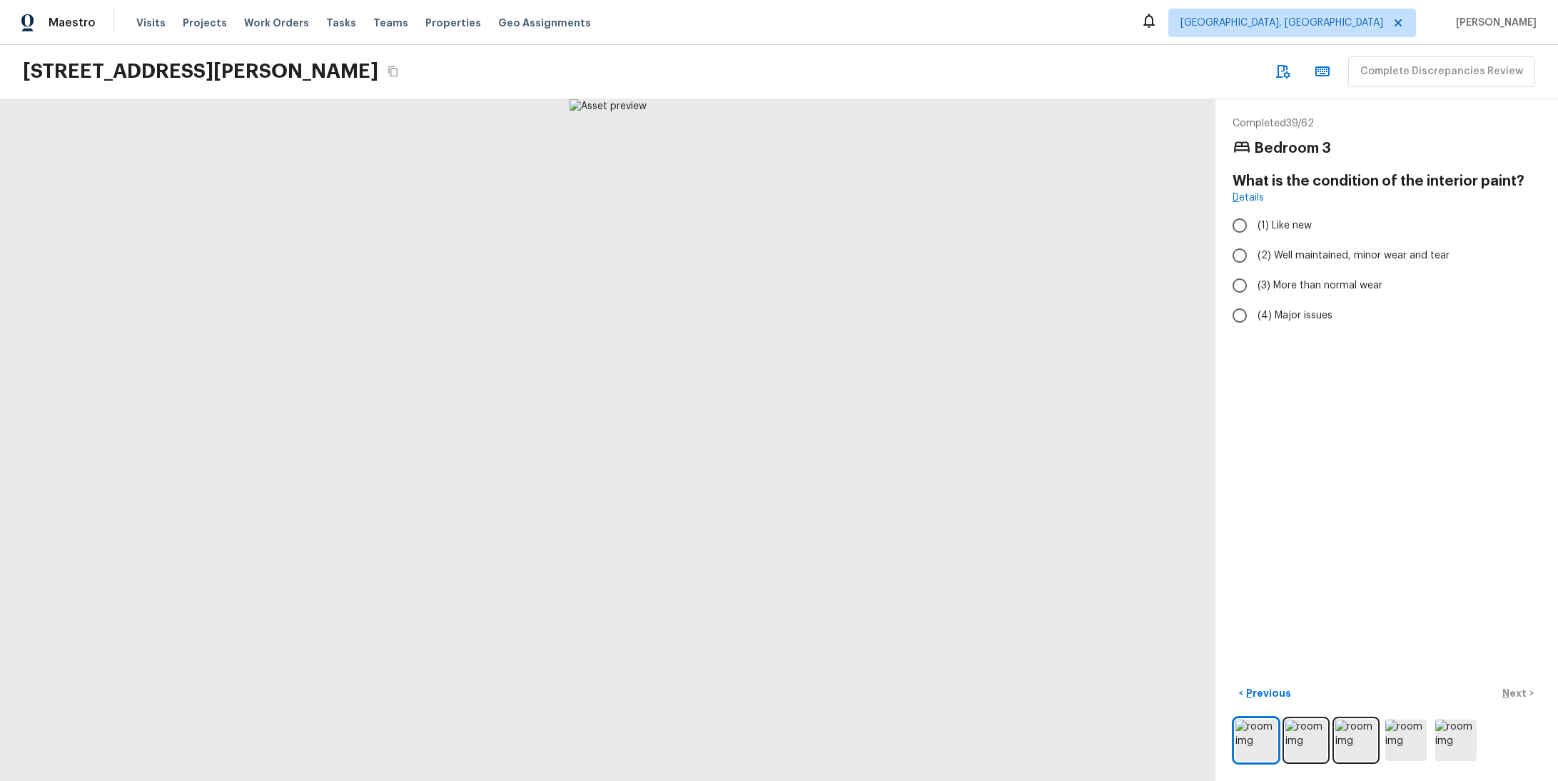
radio input "true"
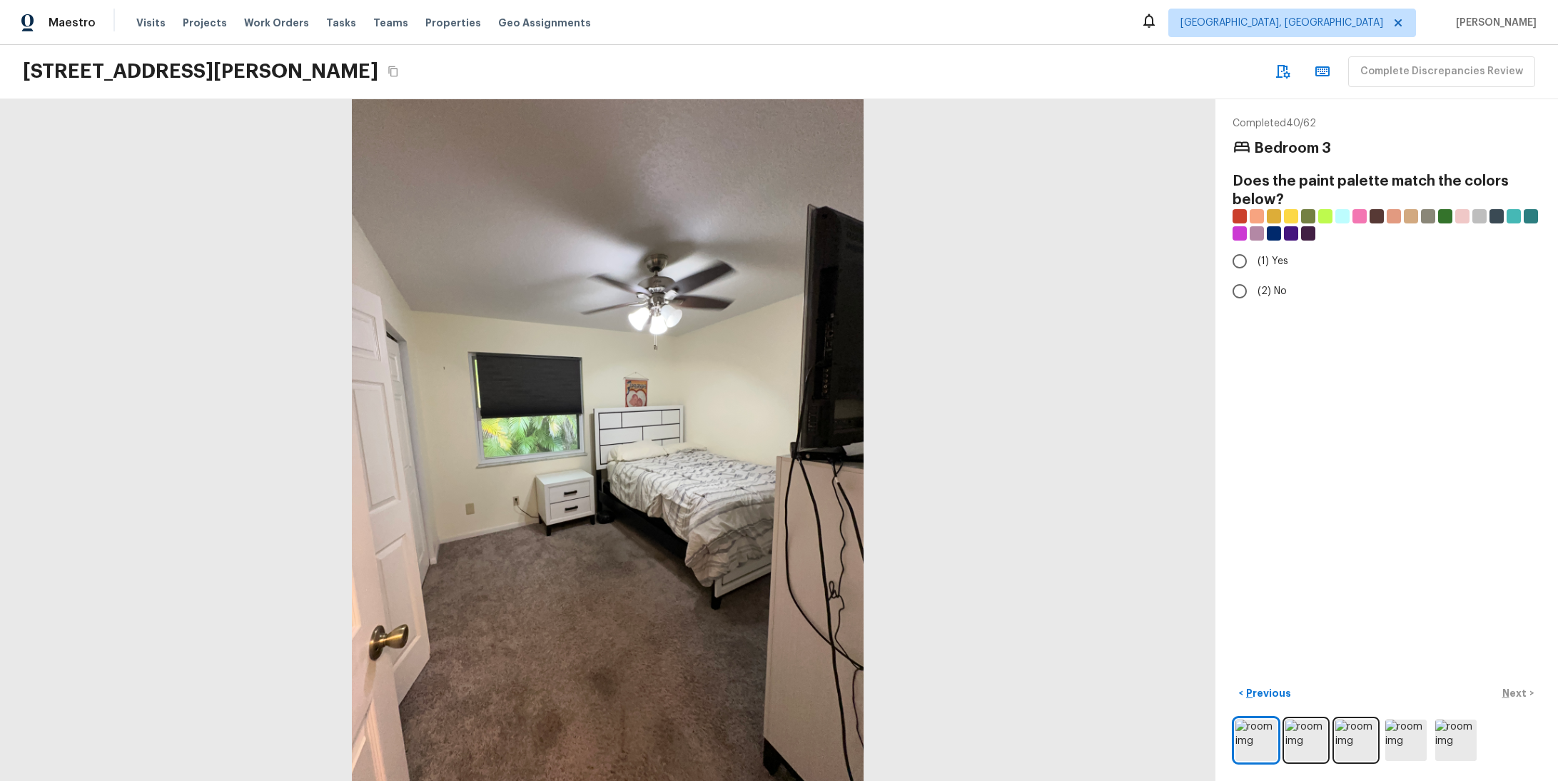
radio input "true"
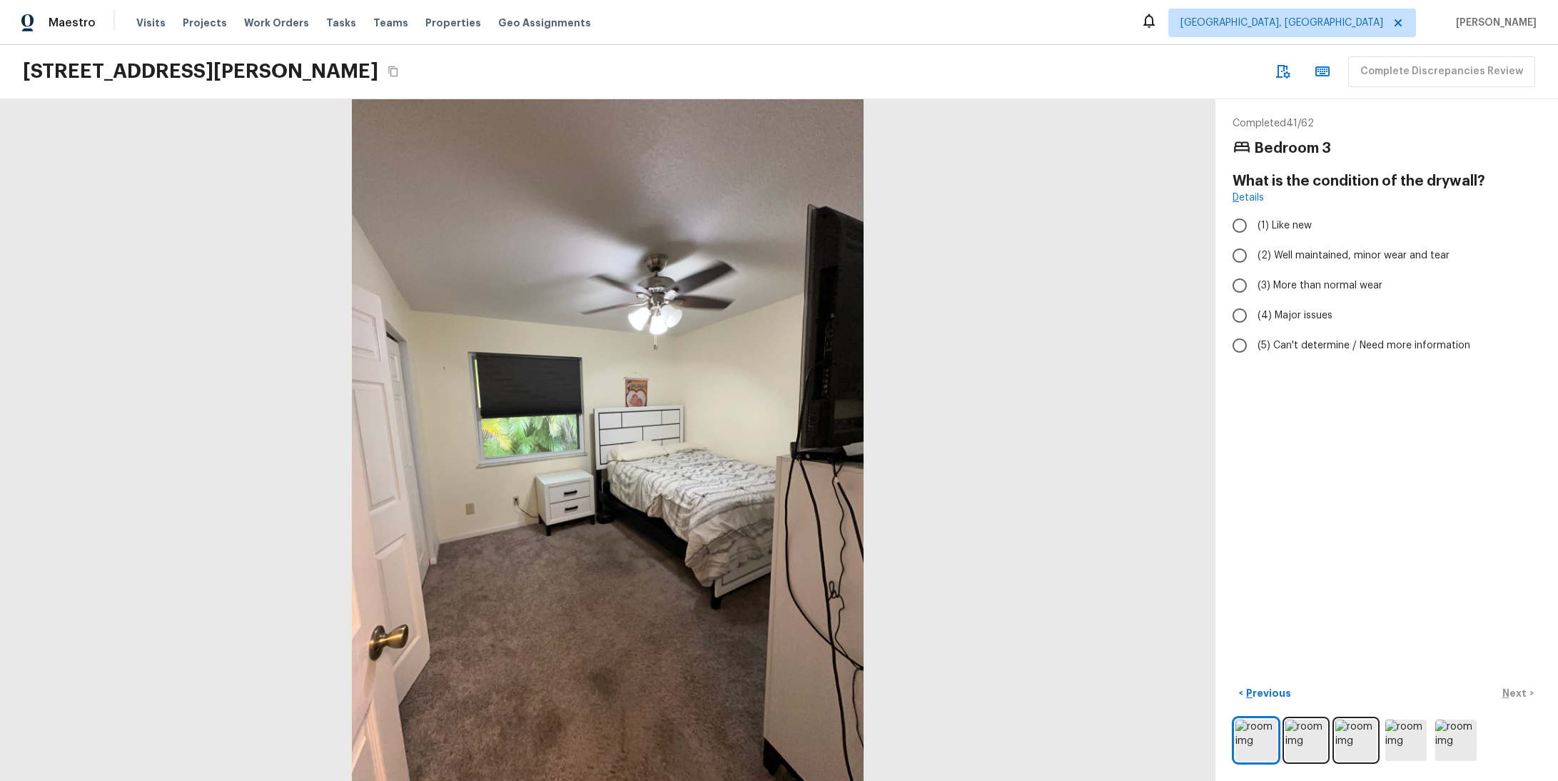
radio input "true"
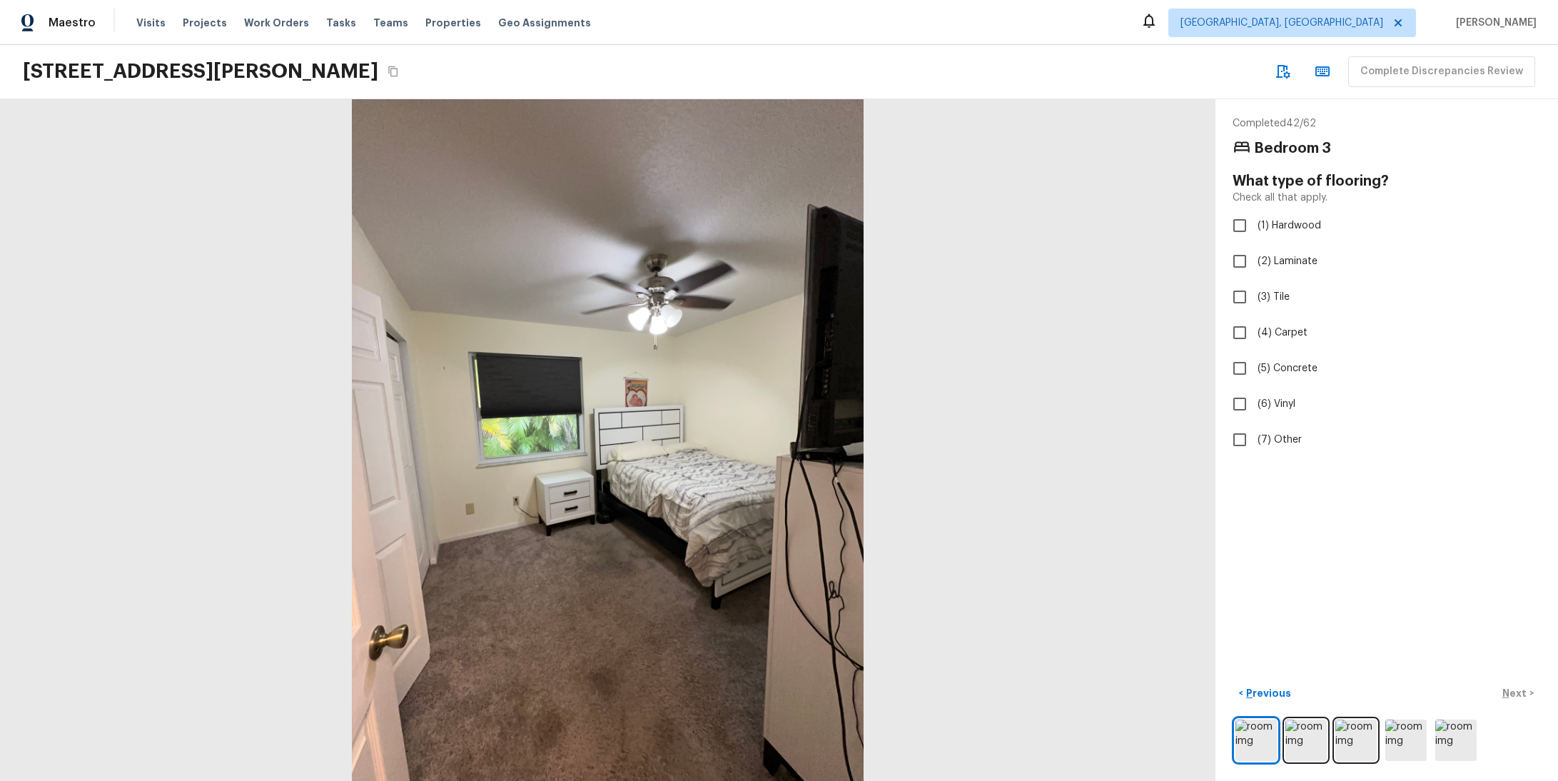
checkbox input "true"
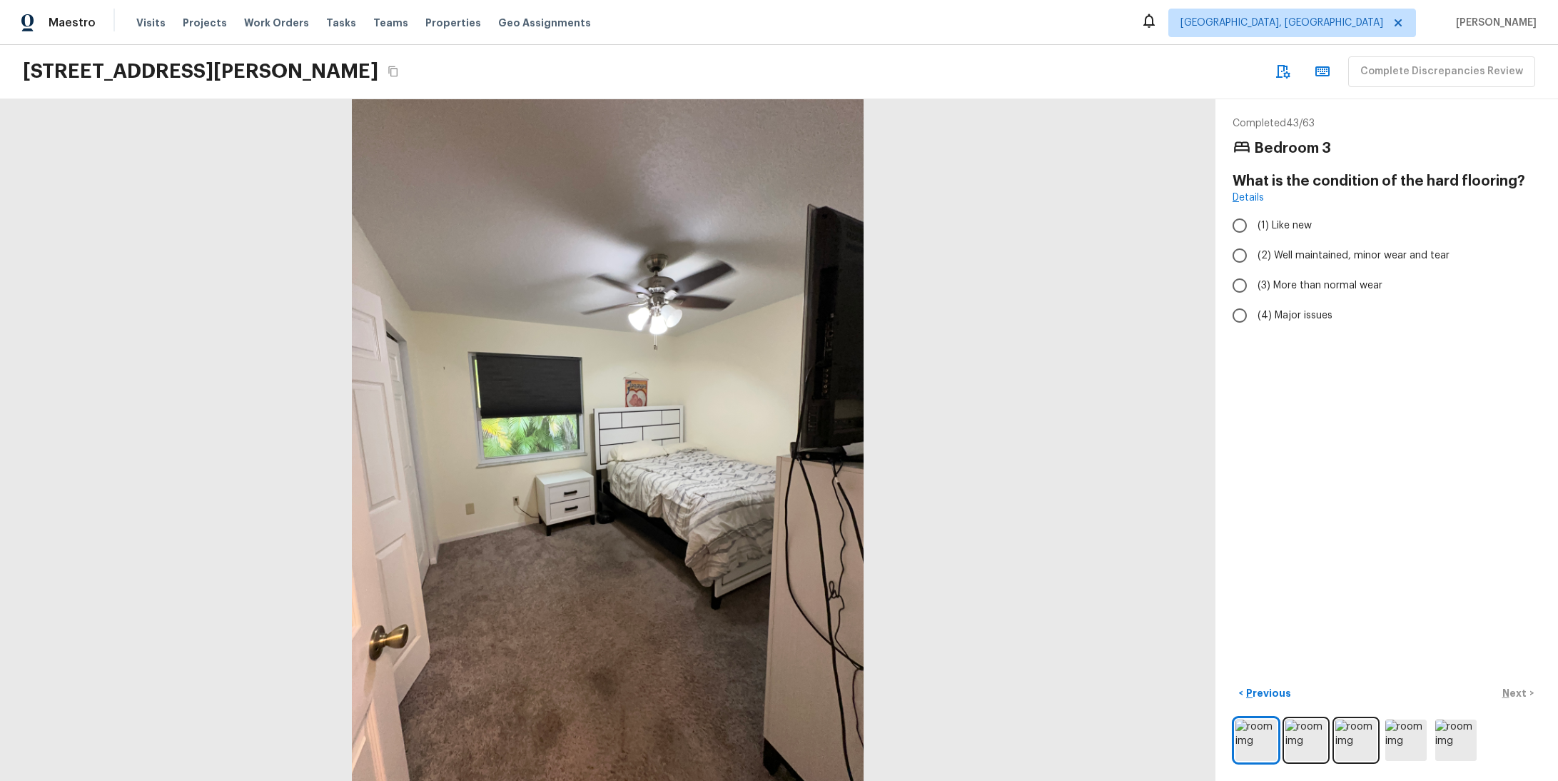
radio input "true"
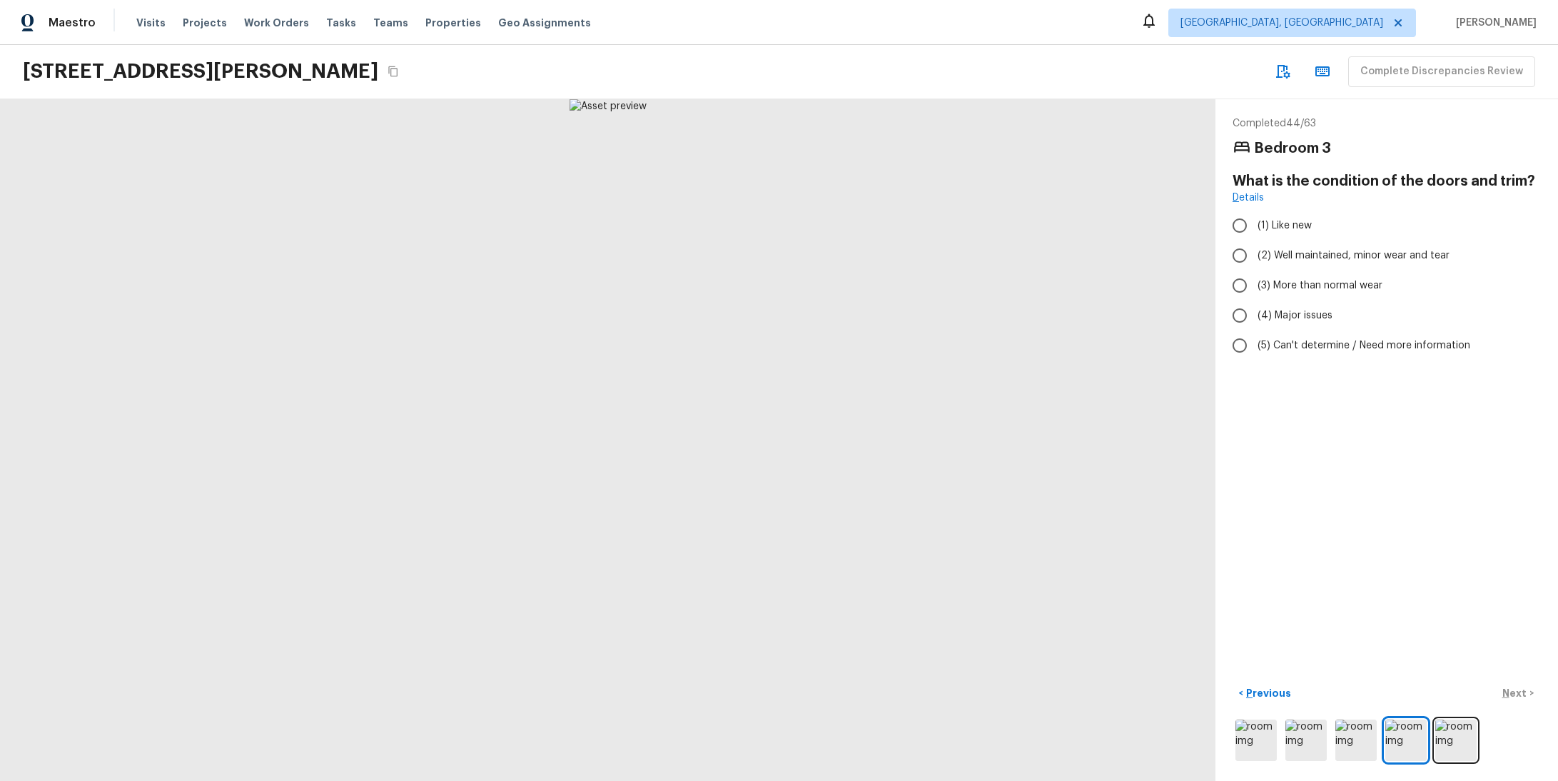
radio input "true"
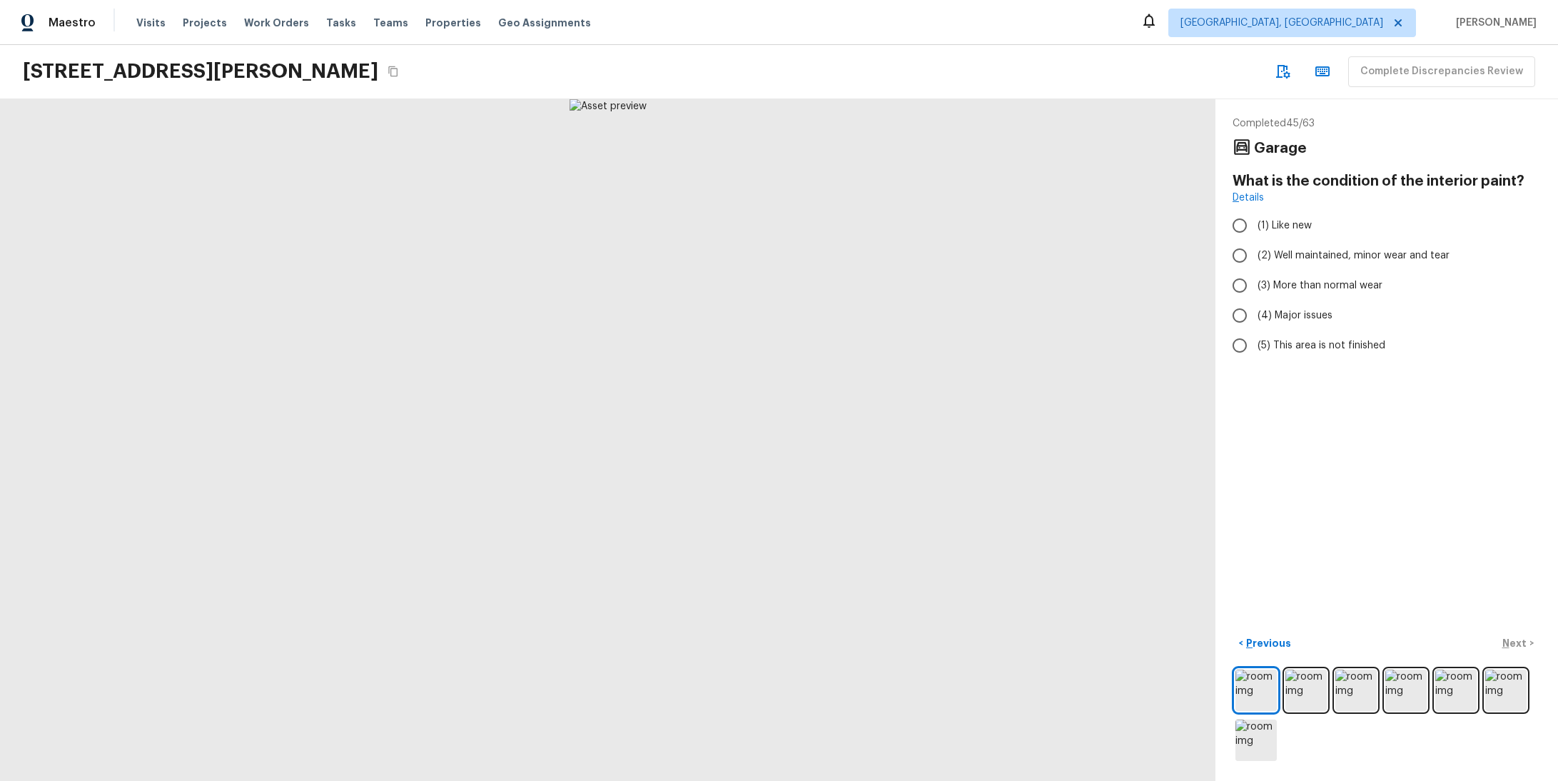
radio input "true"
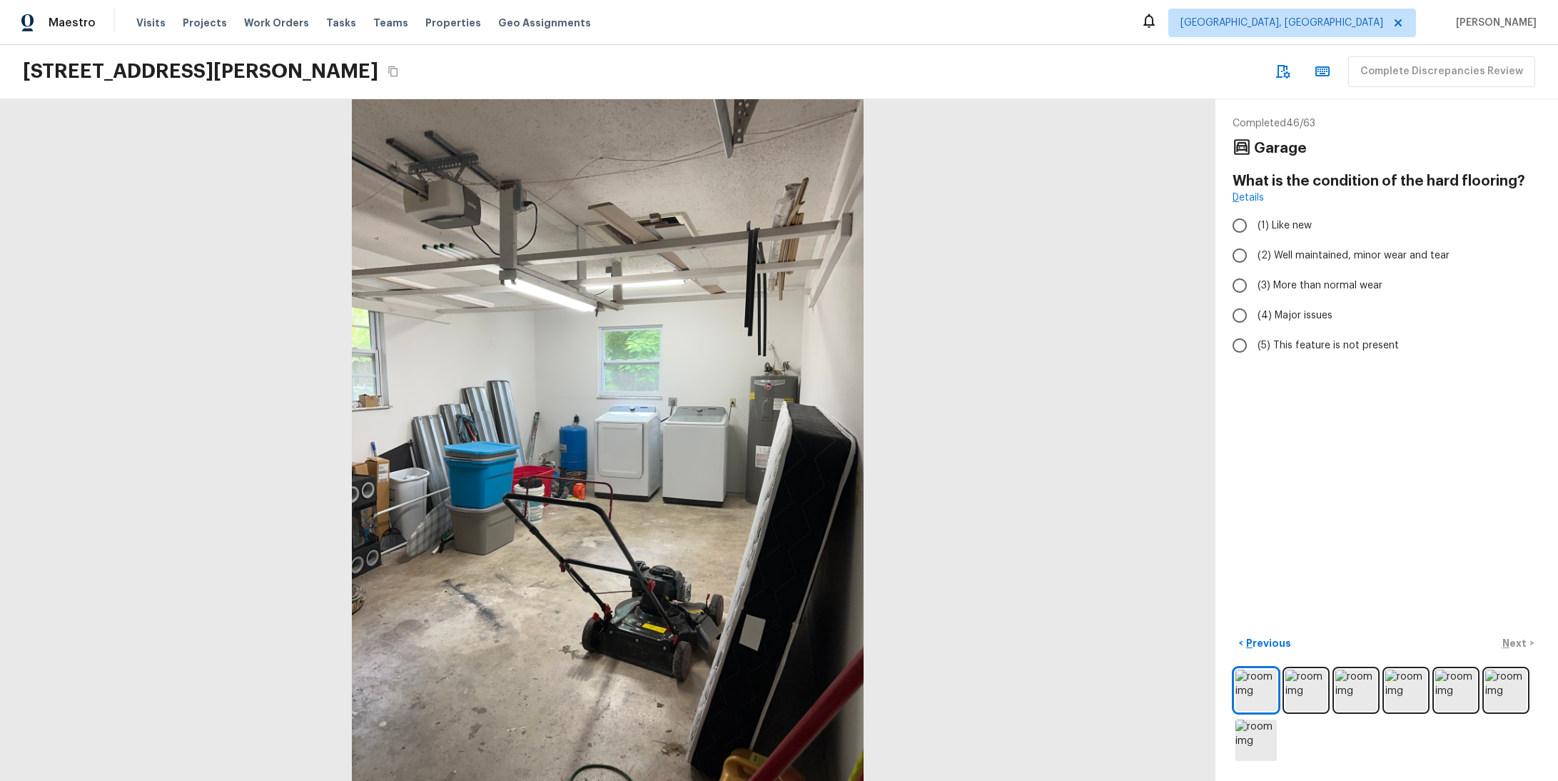
radio input "true"
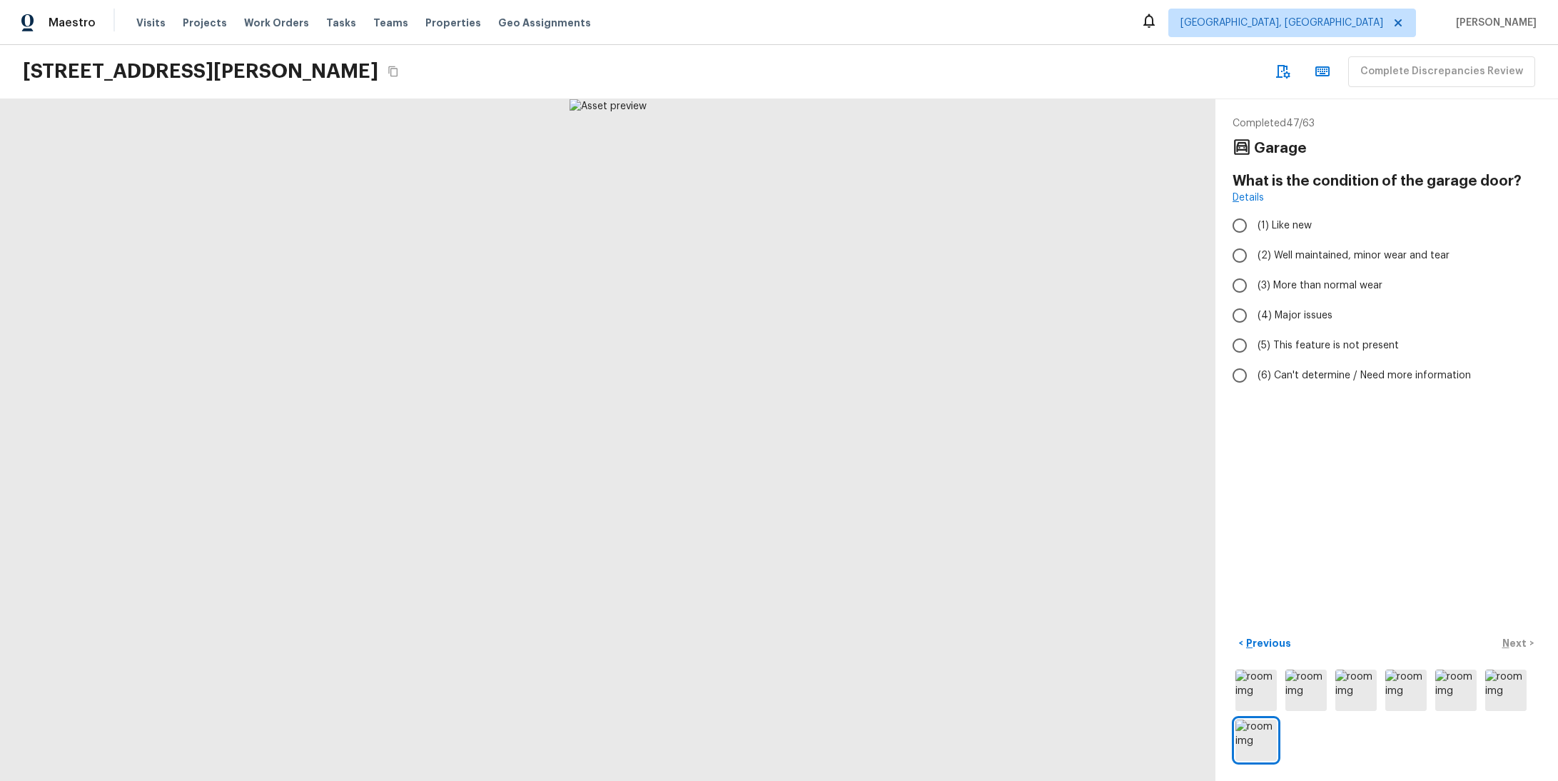
radio input "true"
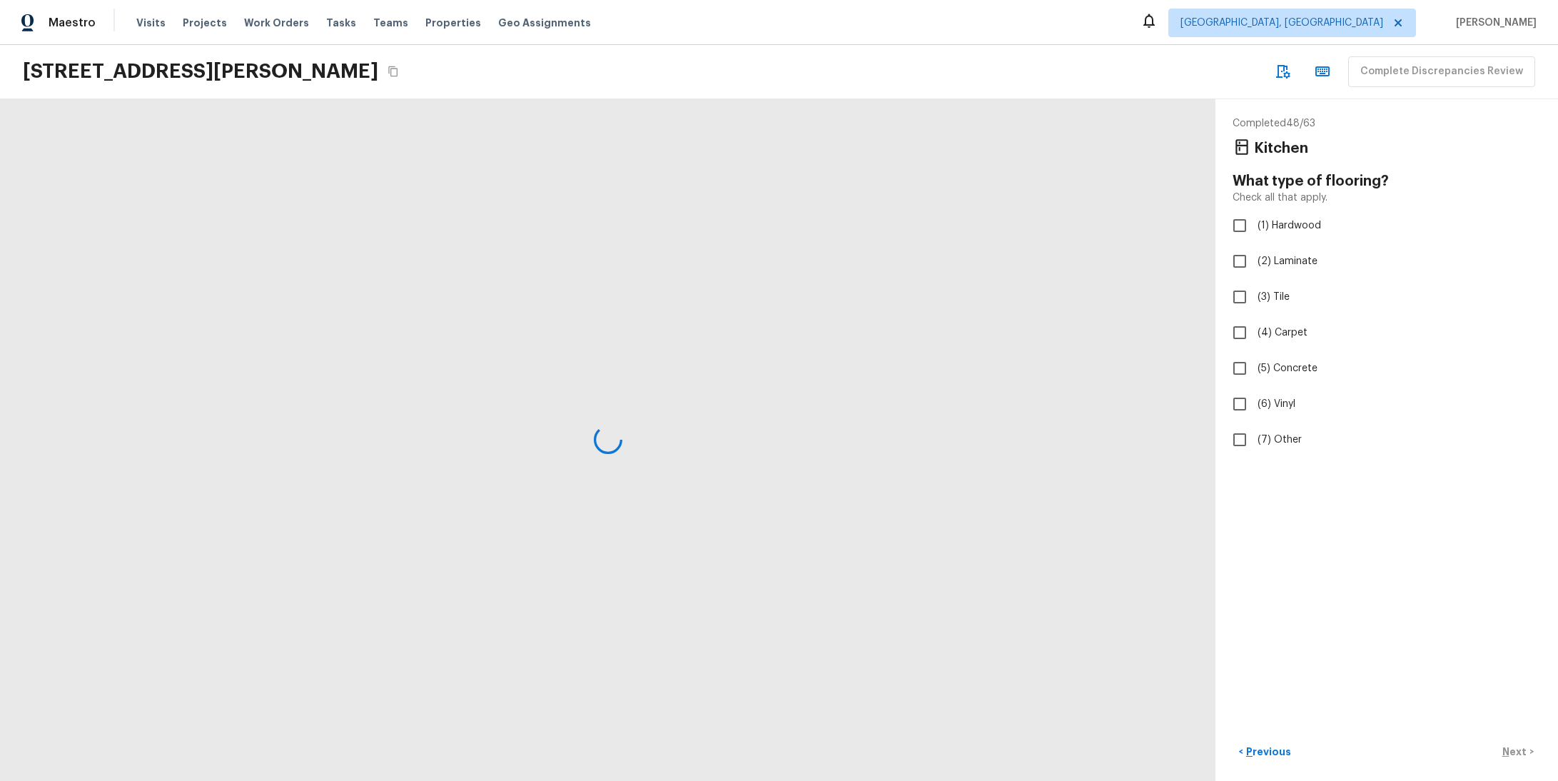
checkbox input "true"
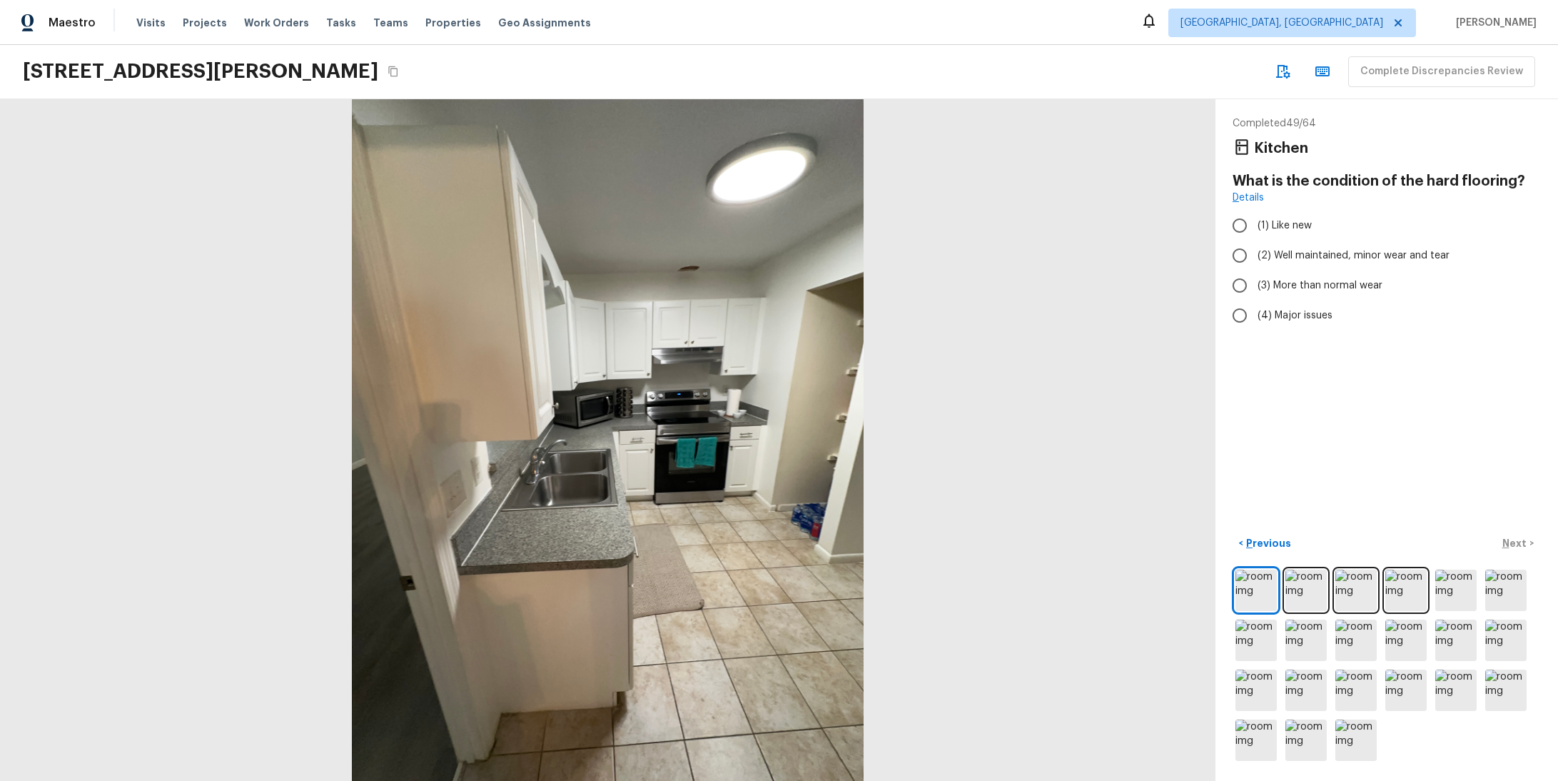
radio input "true"
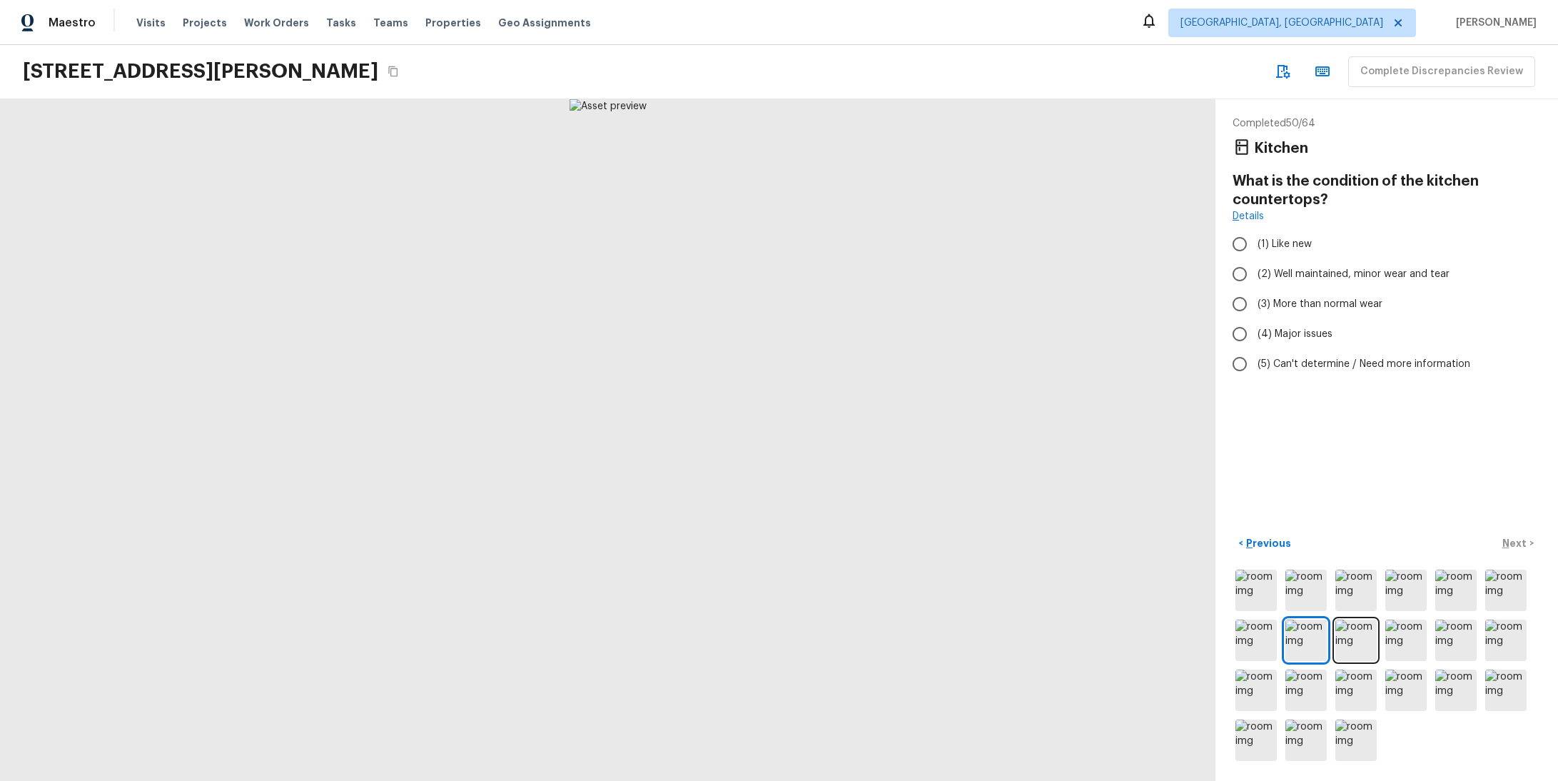
radio input "true"
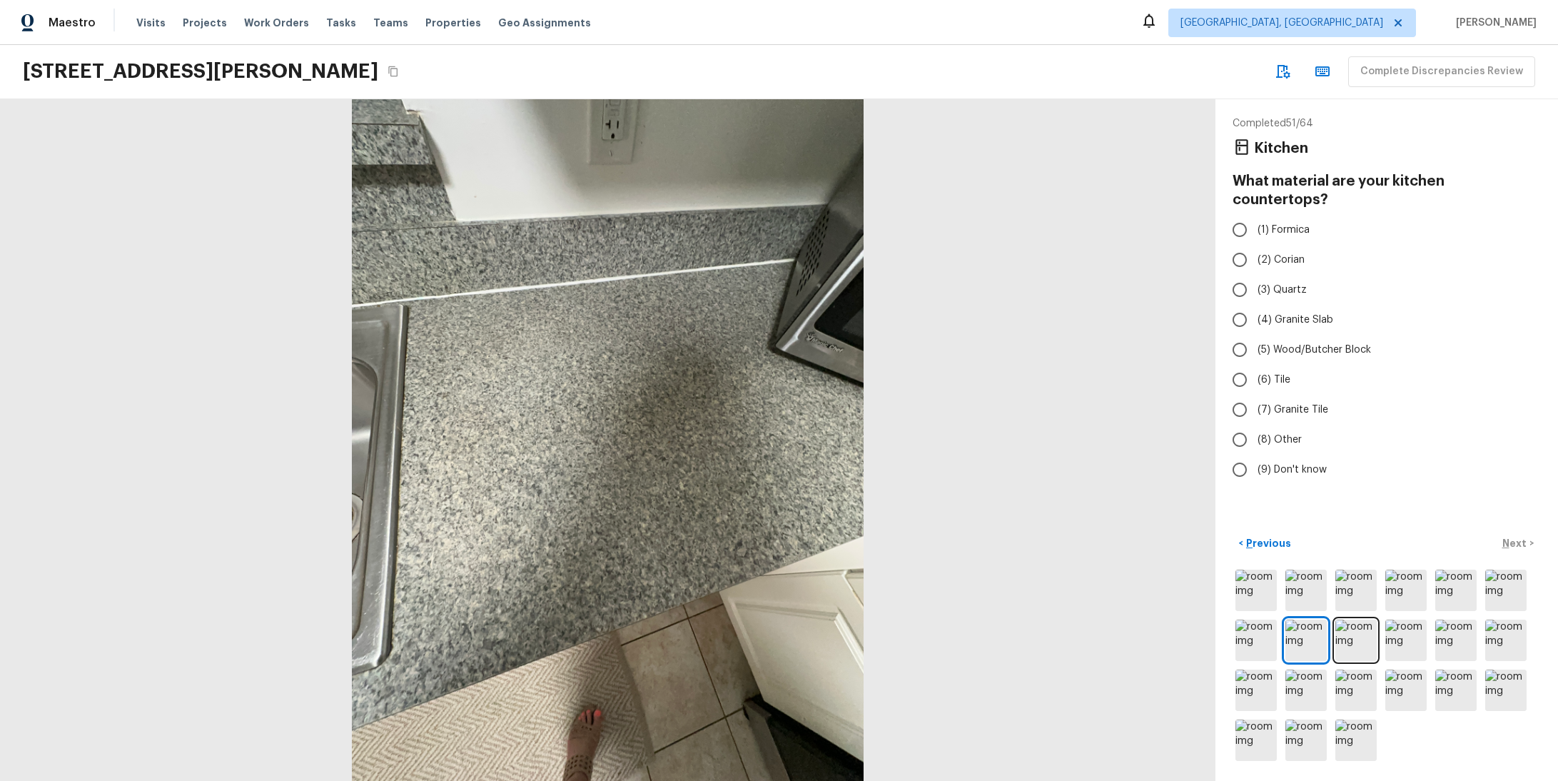
radio input "true"
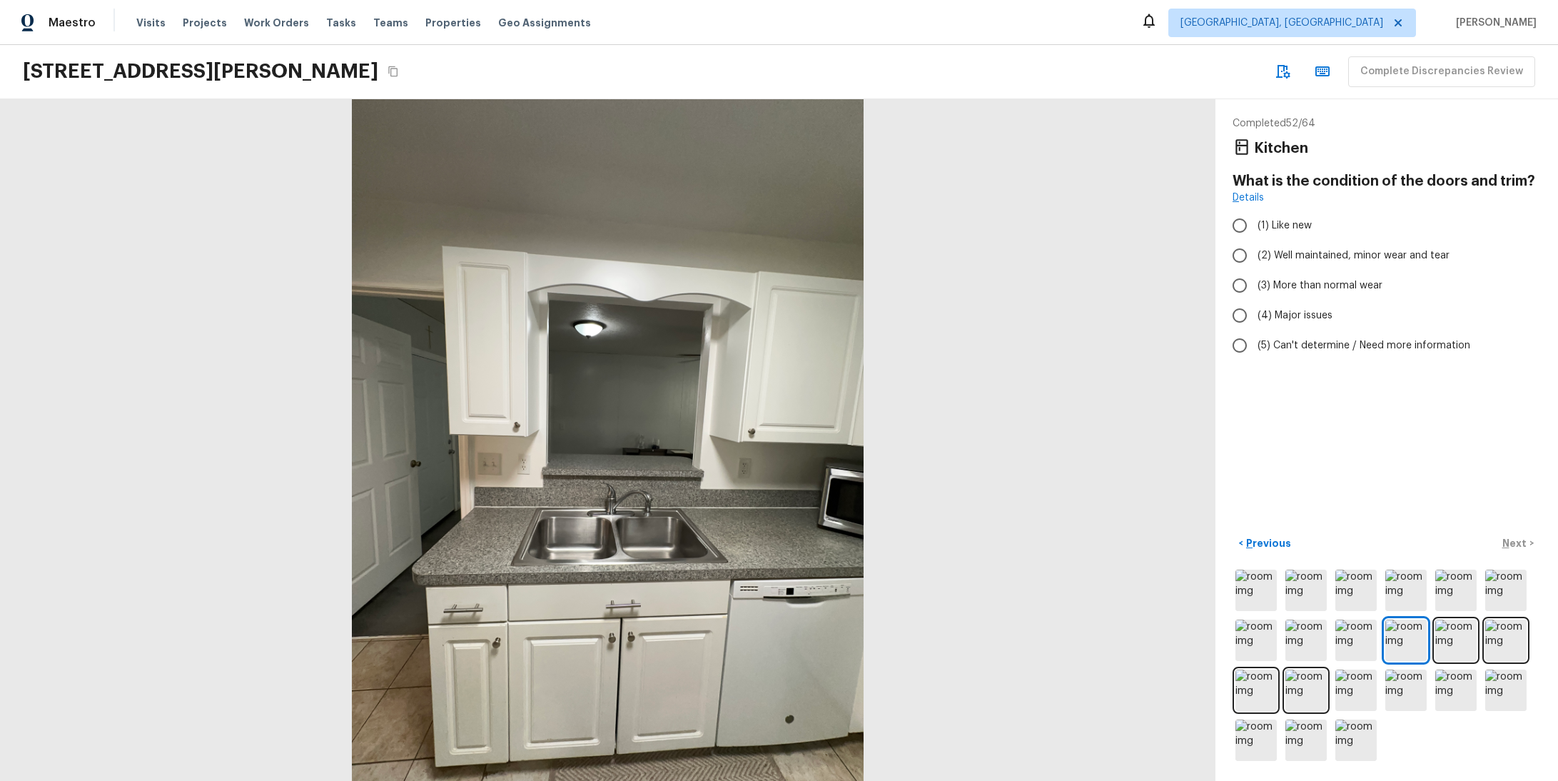
radio input "true"
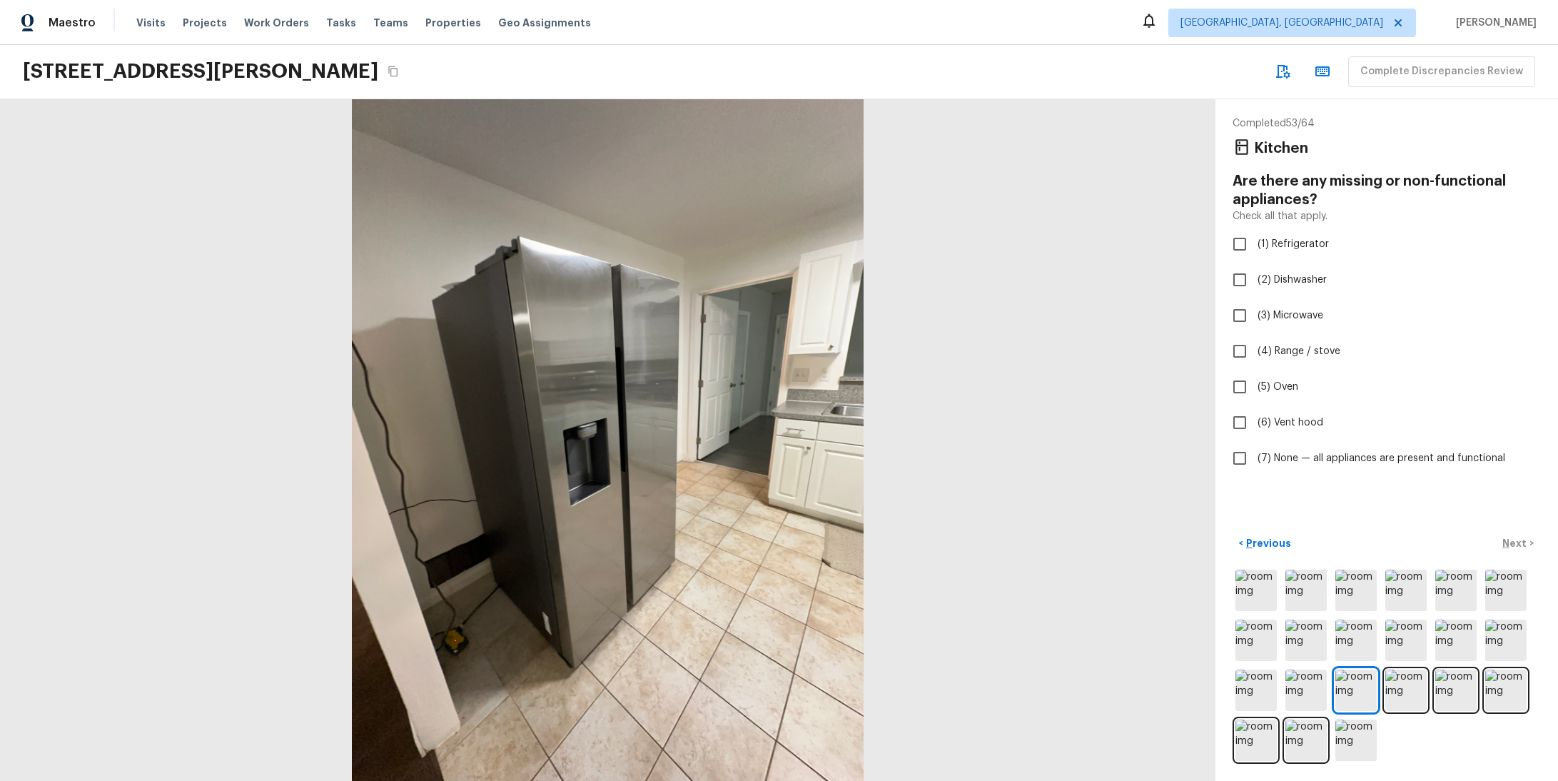
checkbox input "true"
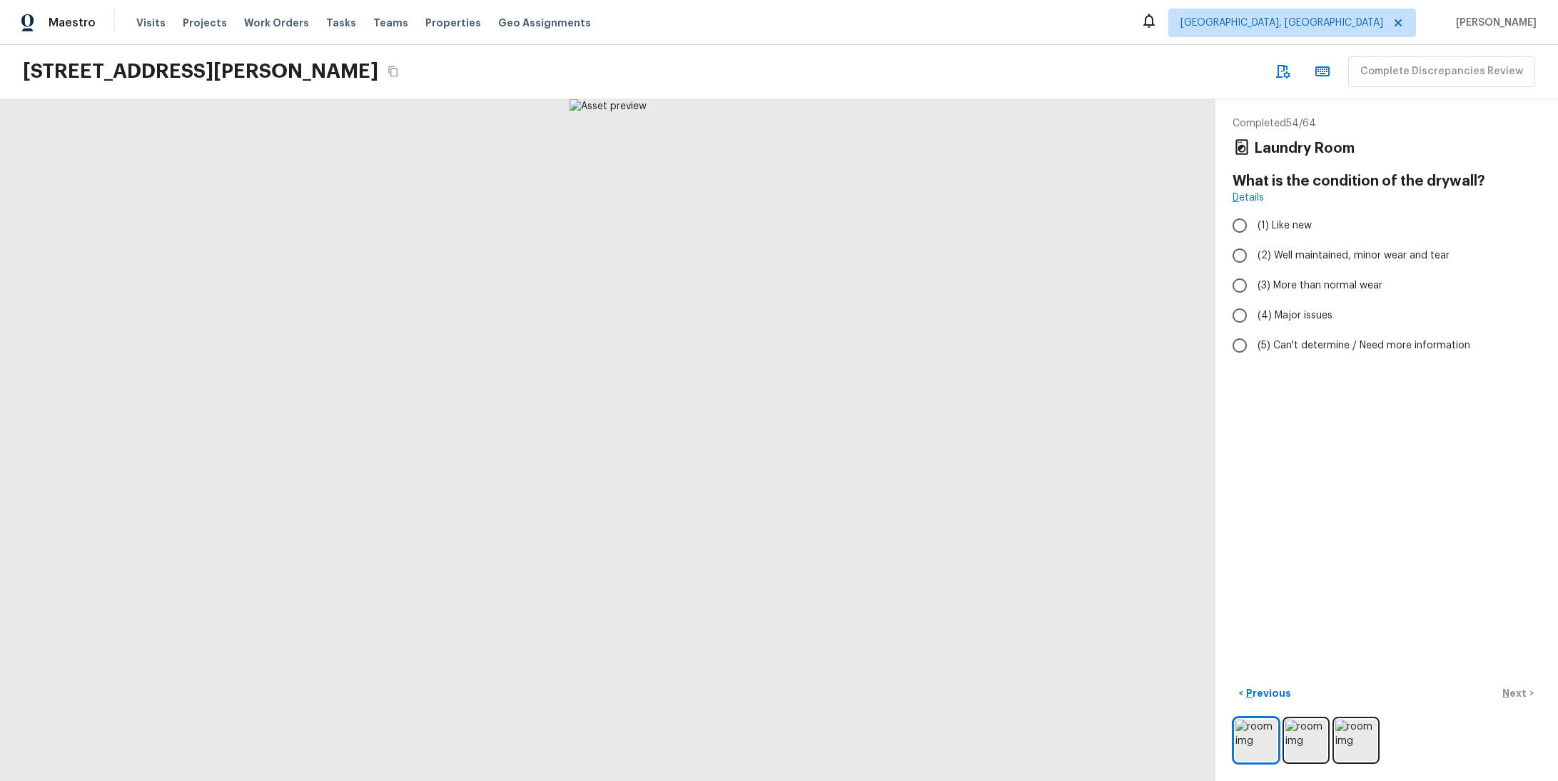
radio input "true"
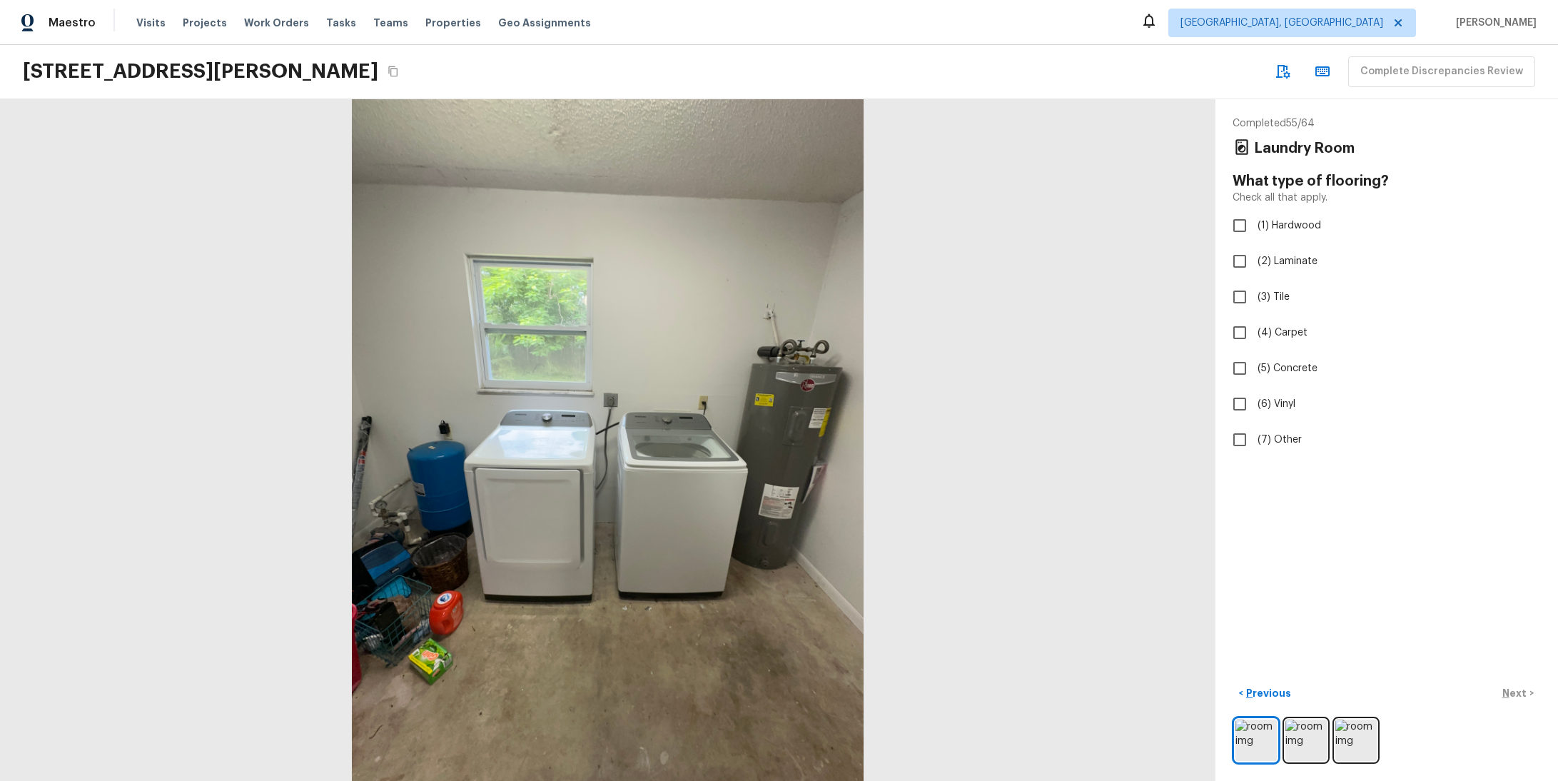
checkbox input "true"
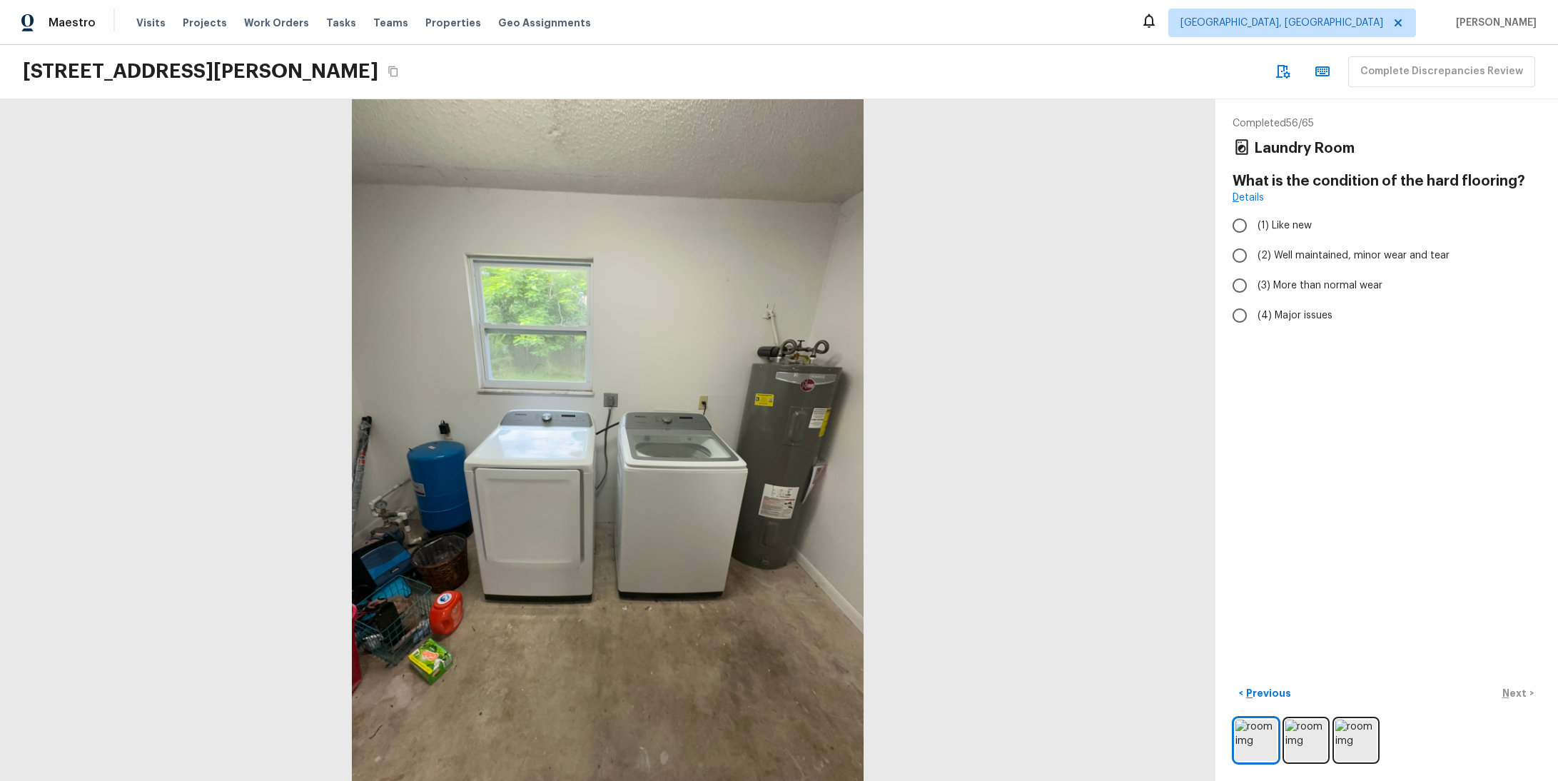
radio input "true"
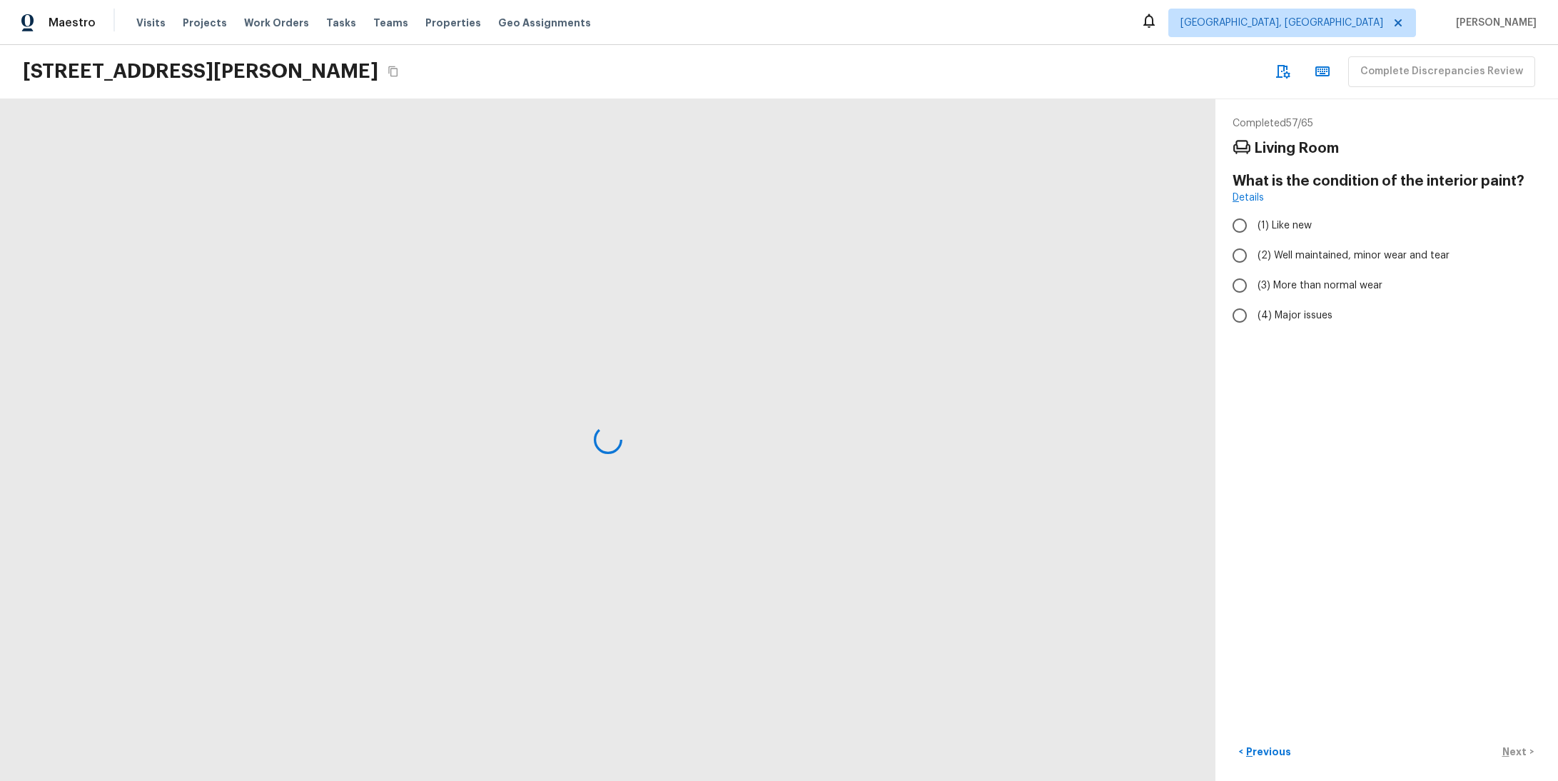
radio input "true"
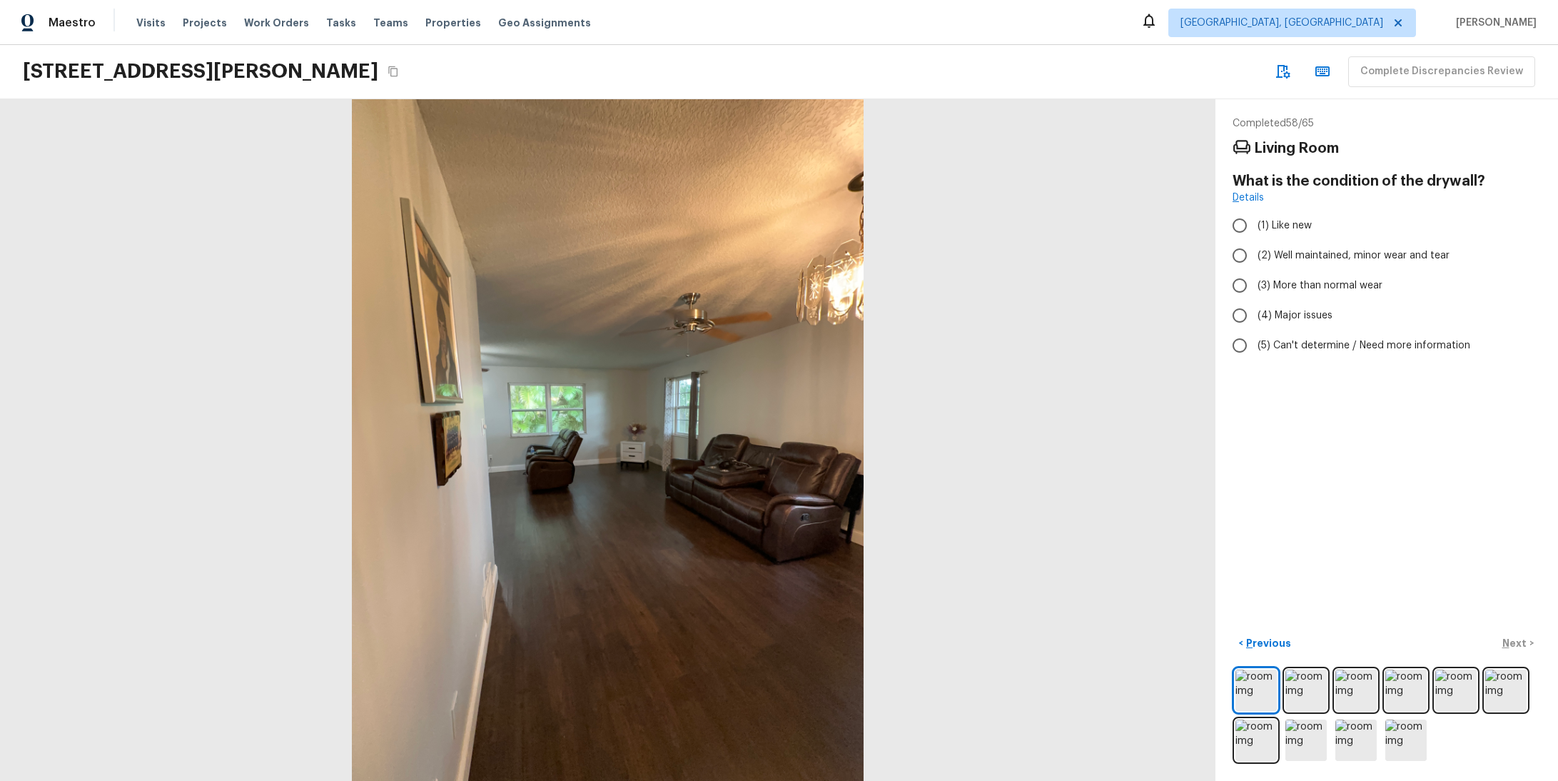
radio input "true"
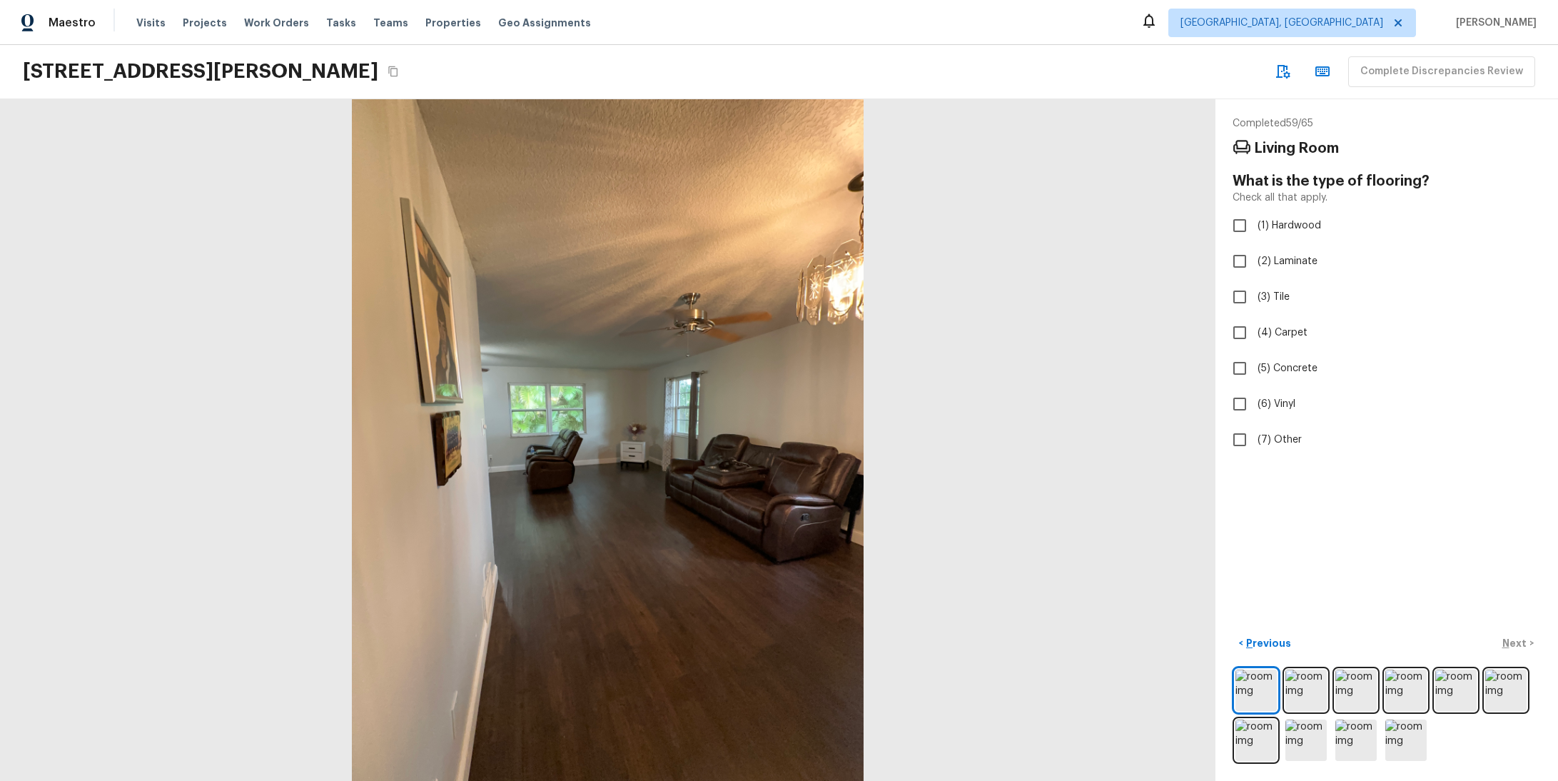
checkbox input "true"
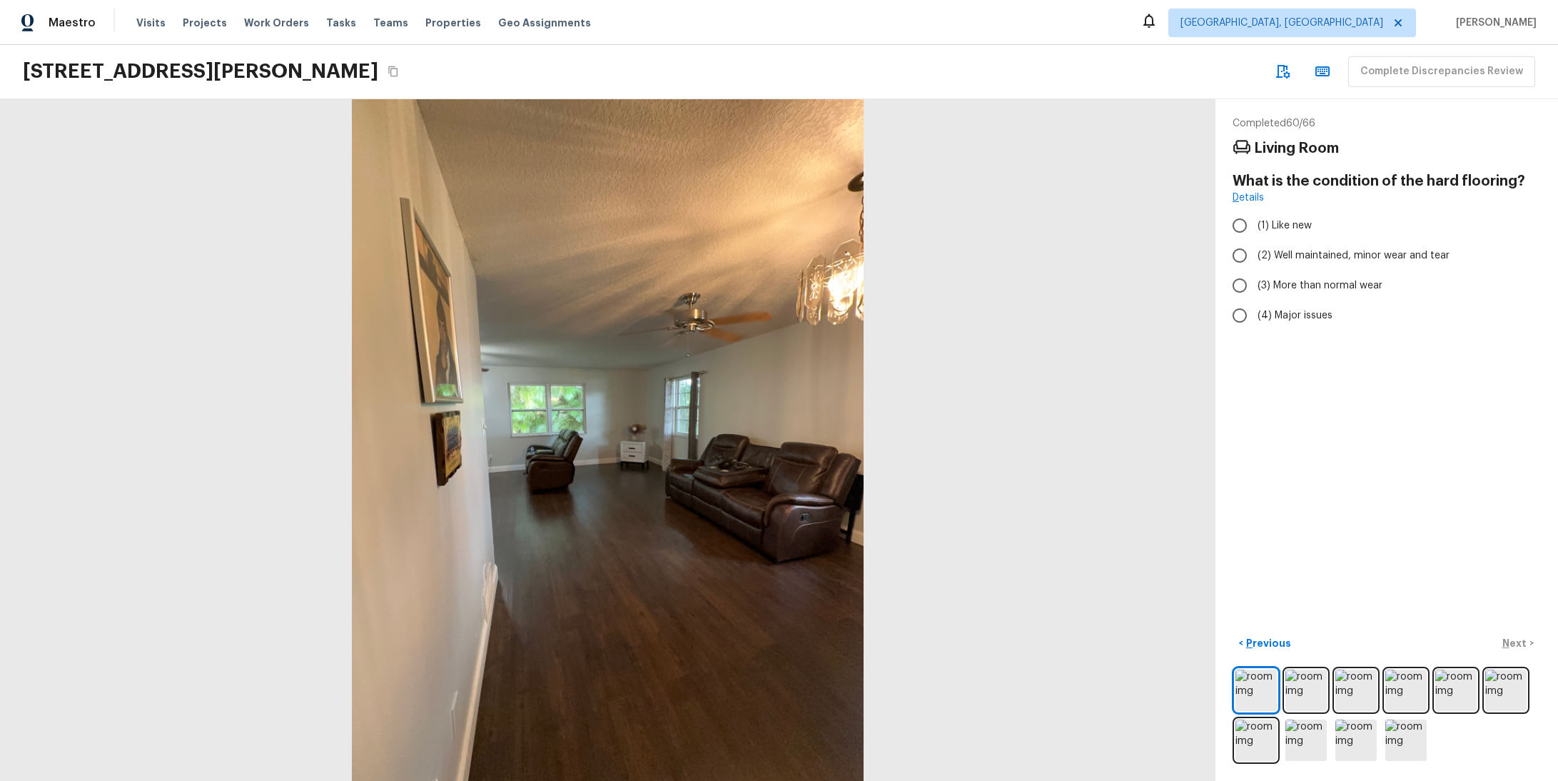
radio input "true"
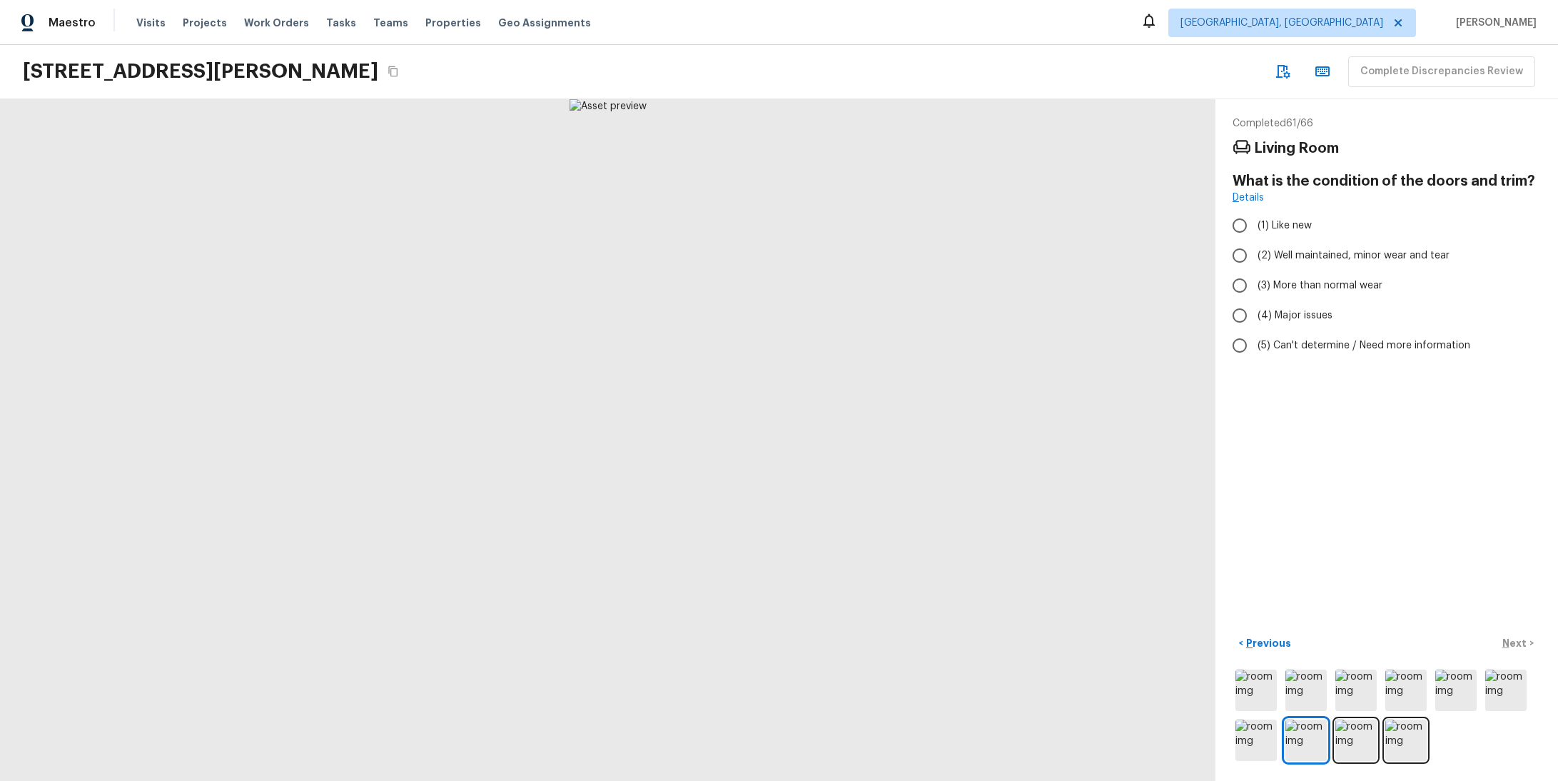
radio input "true"
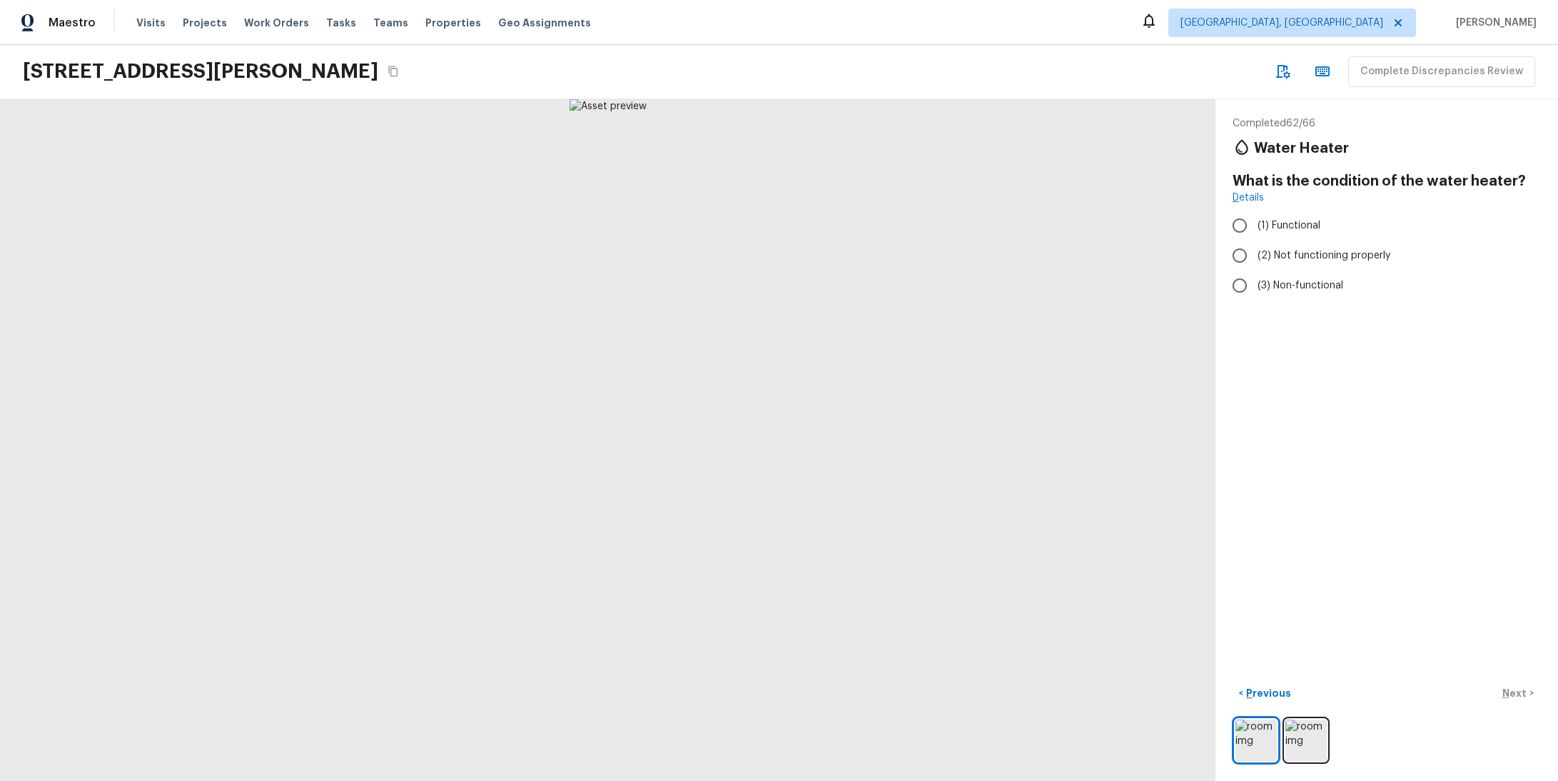
radio input "true"
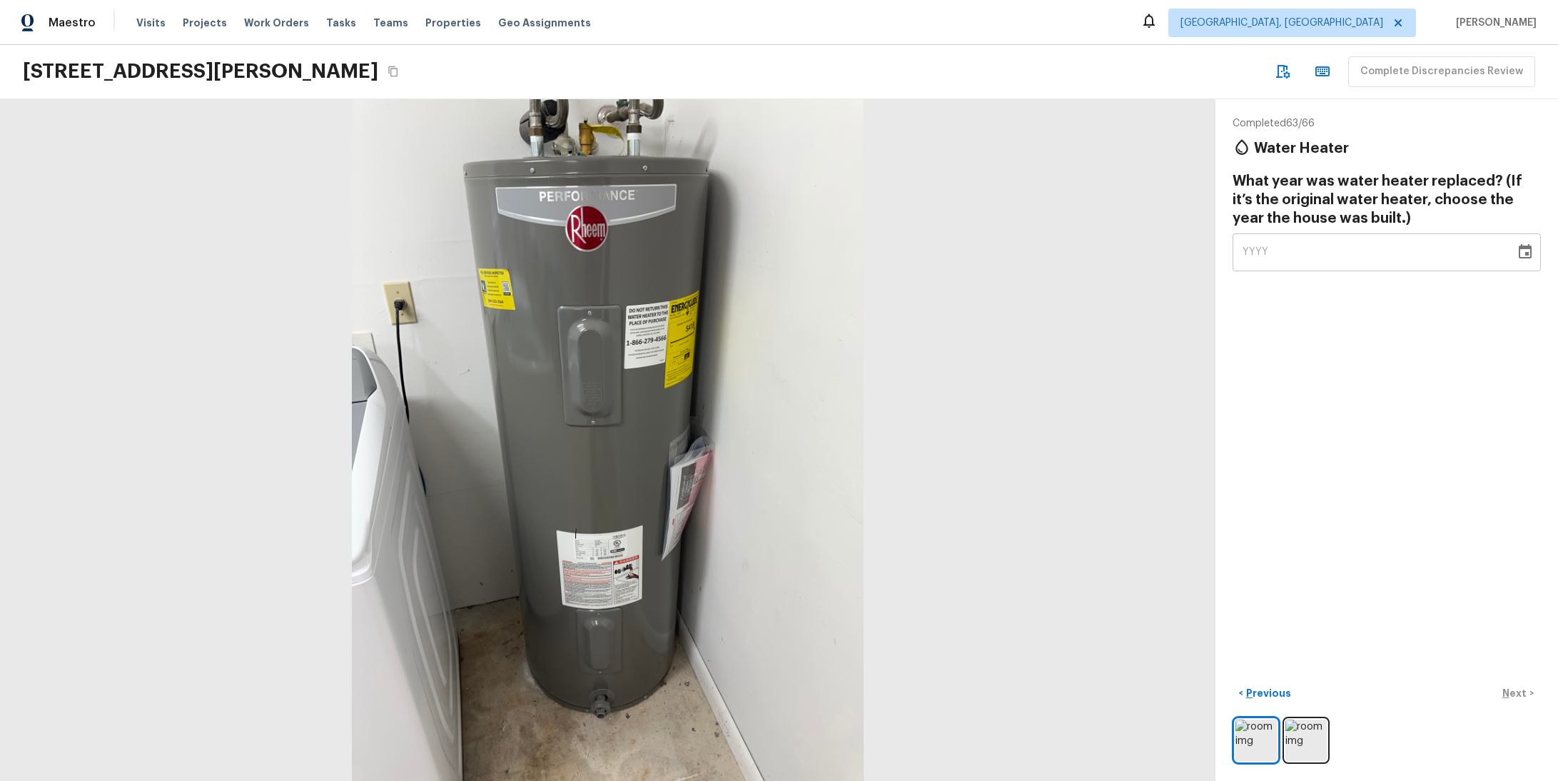
click at [1354, 240] on div "YYYY" at bounding box center [1374, 252] width 263 height 38
click at [1355, 249] on div "YYYY" at bounding box center [1374, 252] width 263 height 38
click at [1519, 246] on icon "Choose date" at bounding box center [1525, 251] width 13 height 14
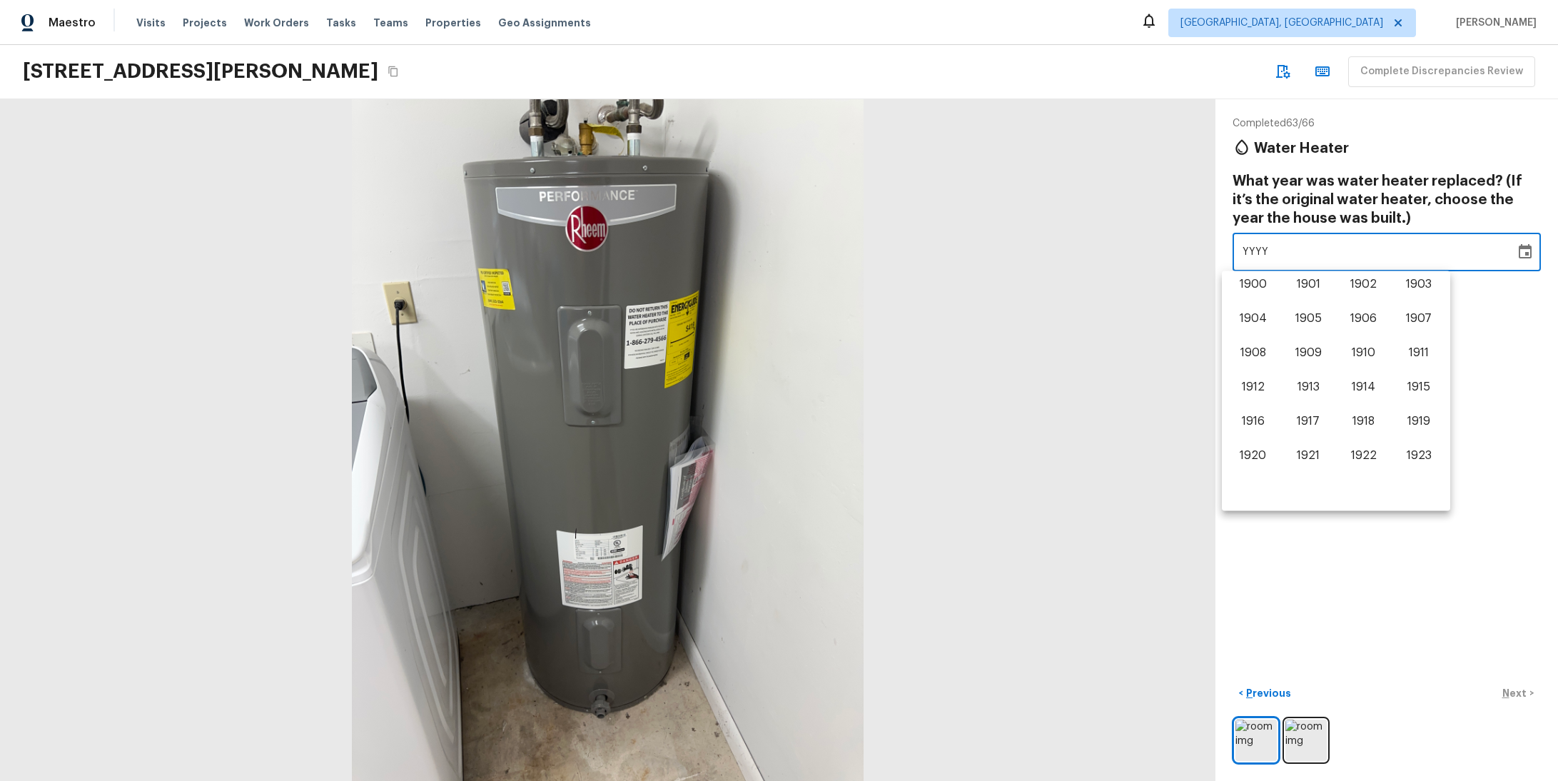
scroll to position [888, 0]
click at [1360, 423] on button "2022" at bounding box center [1363, 424] width 51 height 26
type input "2022"
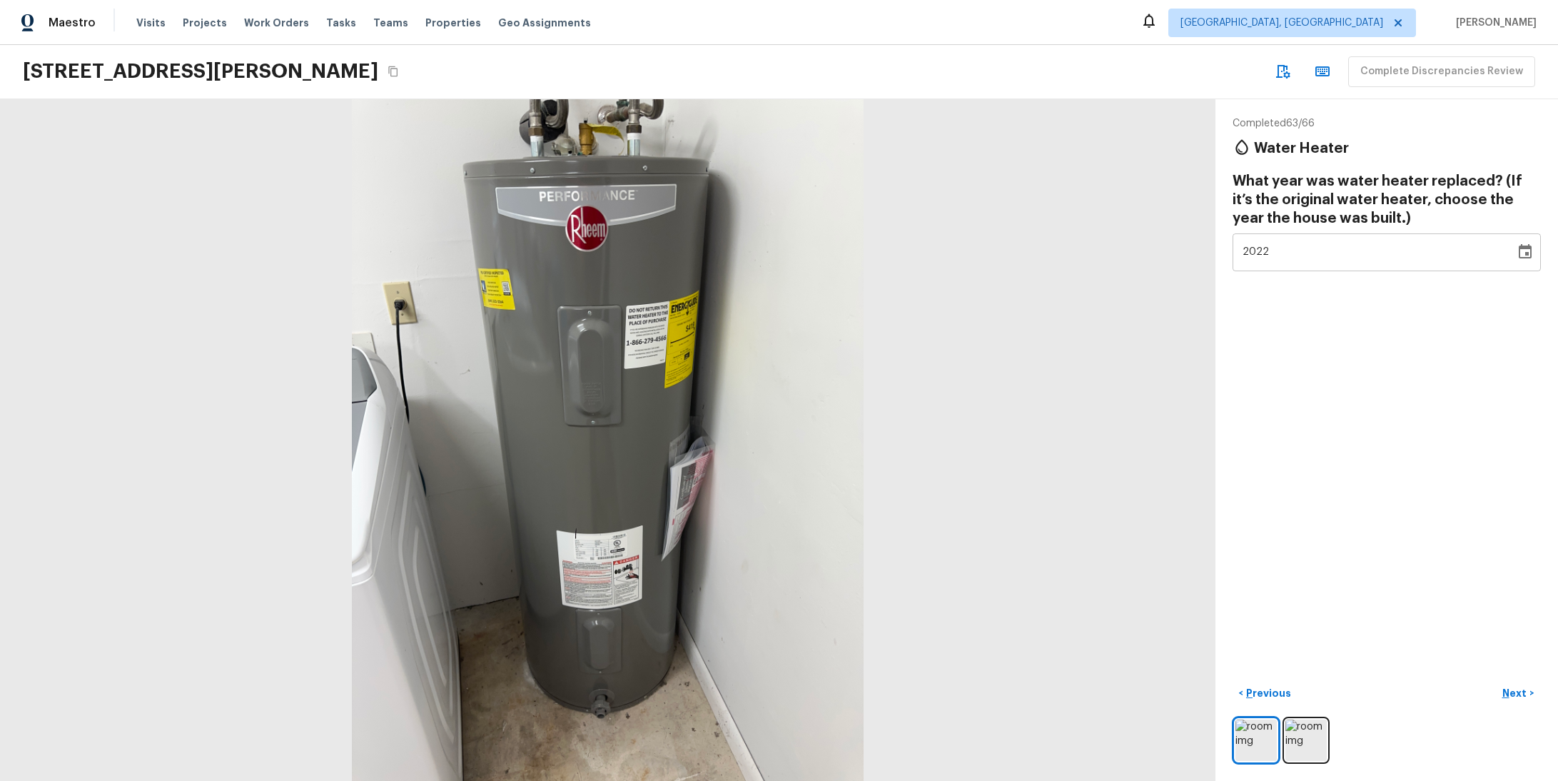
click at [1506, 686] on p "Next" at bounding box center [1515, 693] width 27 height 14
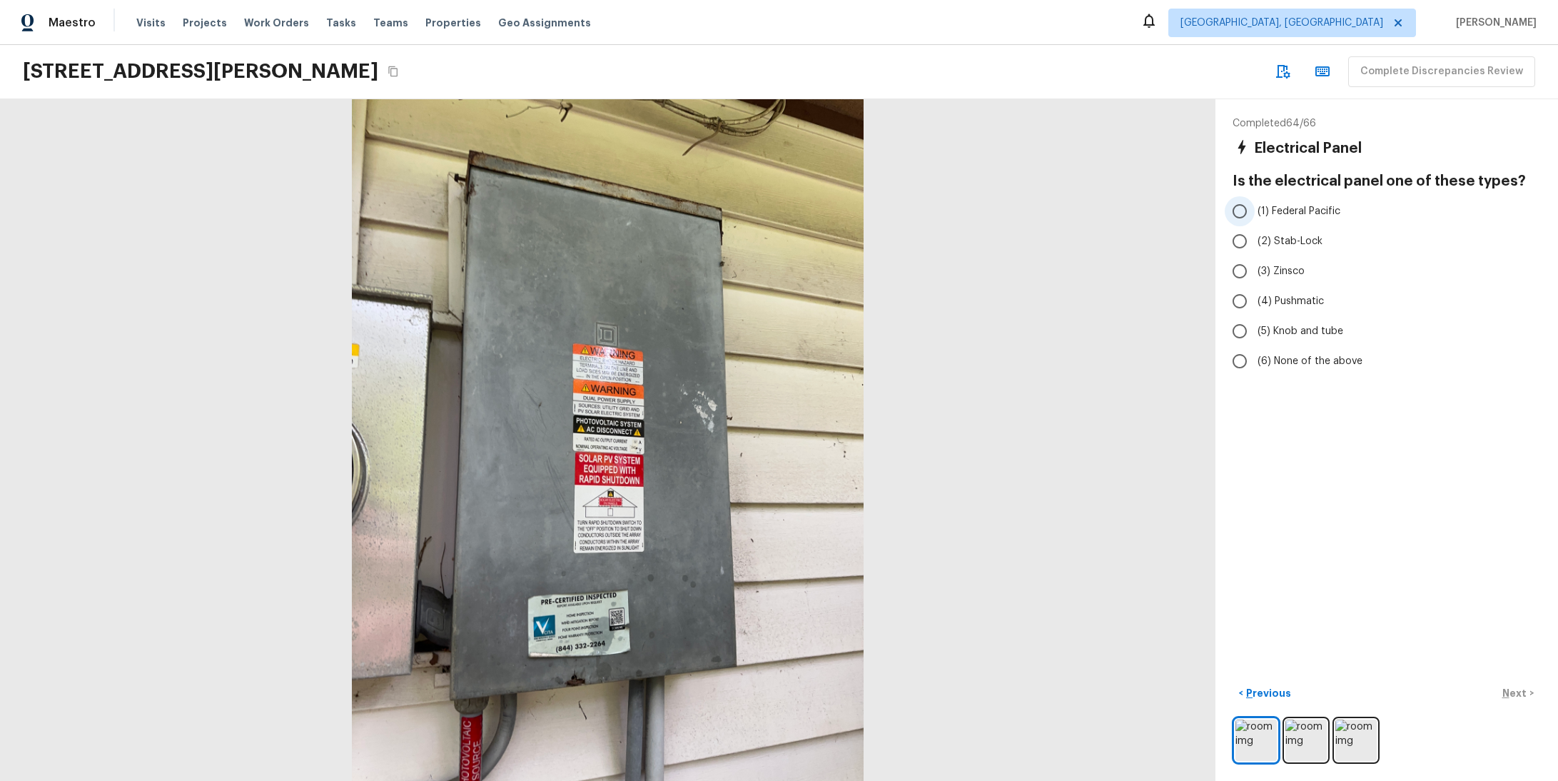
click at [1339, 206] on label "(1) Federal Pacific" at bounding box center [1377, 211] width 305 height 30
click at [1255, 206] on input "(1) Federal Pacific" at bounding box center [1240, 211] width 30 height 30
radio input "true"
click at [1525, 687] on button "Next >" at bounding box center [1518, 694] width 46 height 24
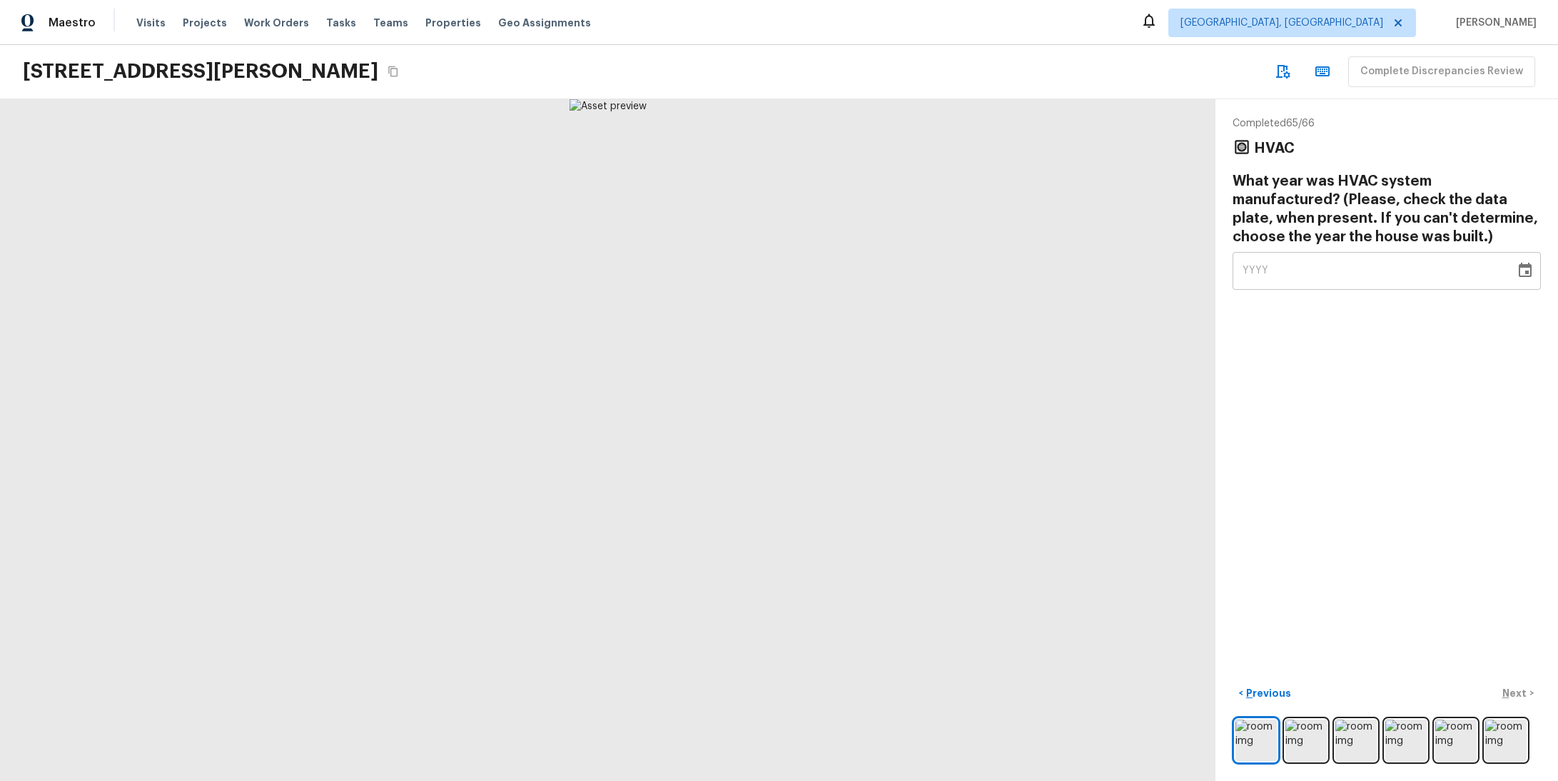
click at [1355, 268] on div "YYYY" at bounding box center [1374, 271] width 263 height 38
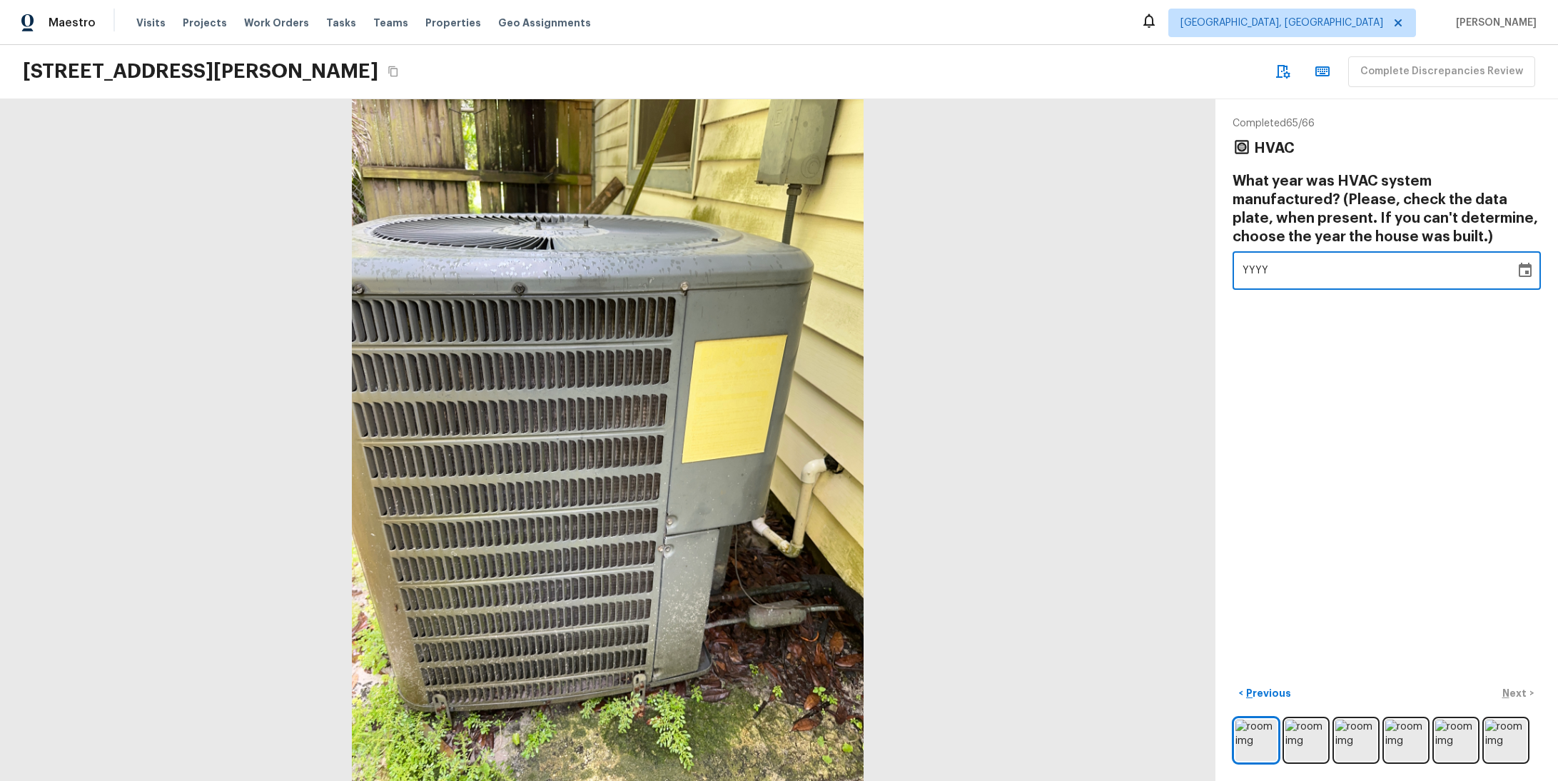
click at [1296, 281] on div "YYYY" at bounding box center [1374, 271] width 263 height 38
click at [1292, 276] on div "YYYY" at bounding box center [1374, 271] width 263 height 38
click at [1518, 269] on icon "Choose date" at bounding box center [1525, 270] width 17 height 17
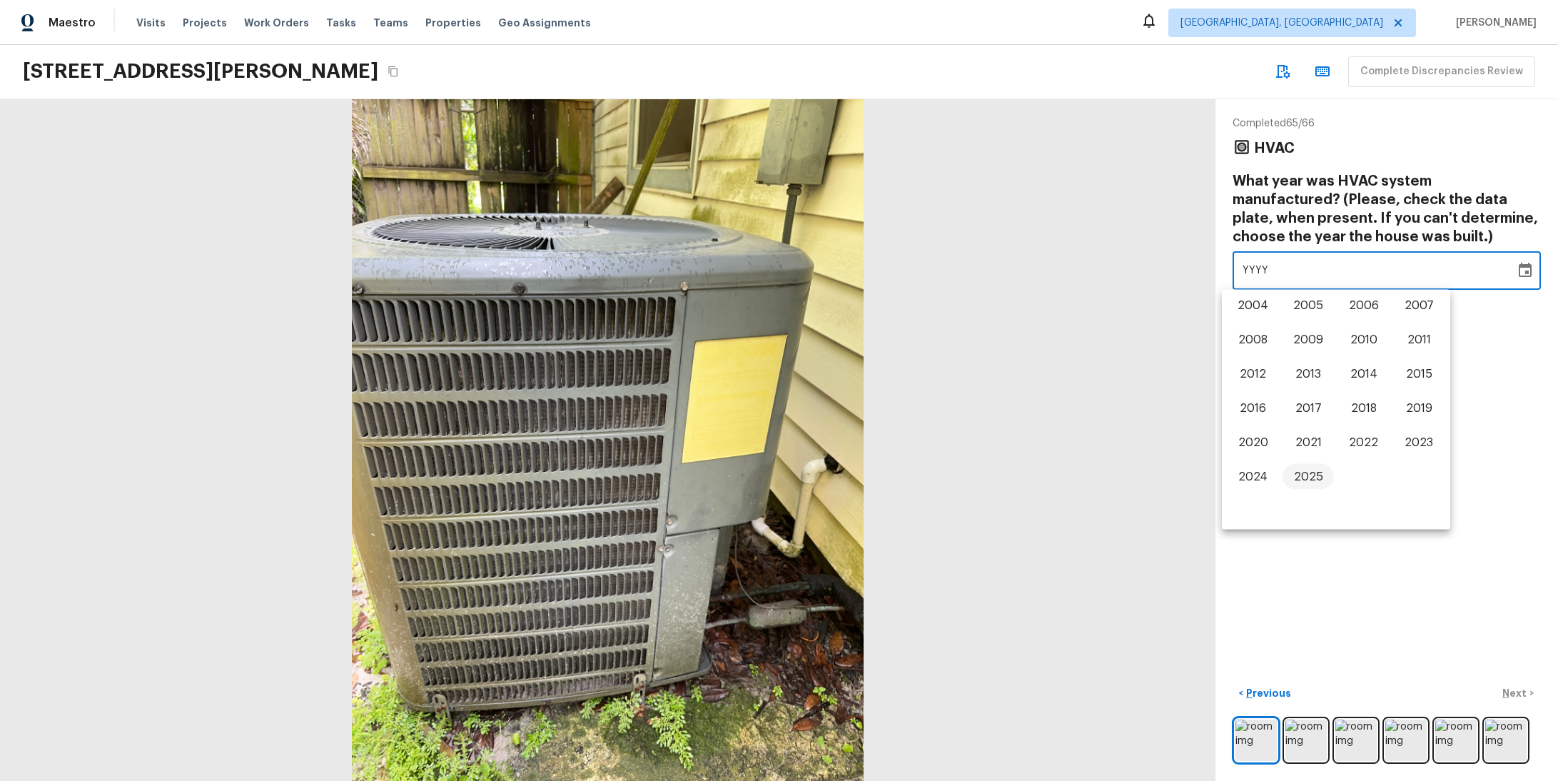
click at [1305, 474] on button "2025" at bounding box center [1308, 477] width 51 height 26
type input "2025"
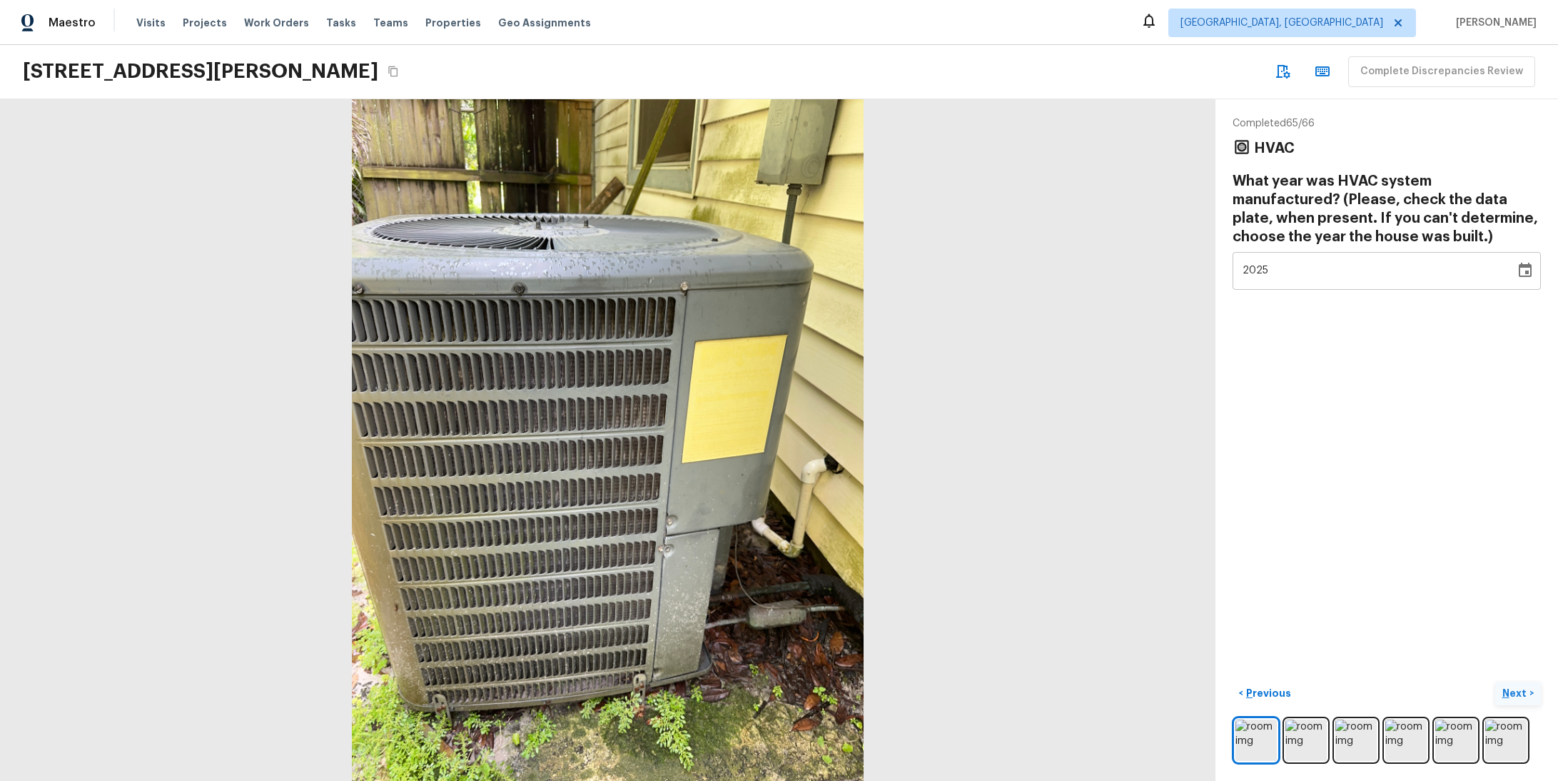
click at [1515, 686] on p "Next" at bounding box center [1515, 693] width 27 height 14
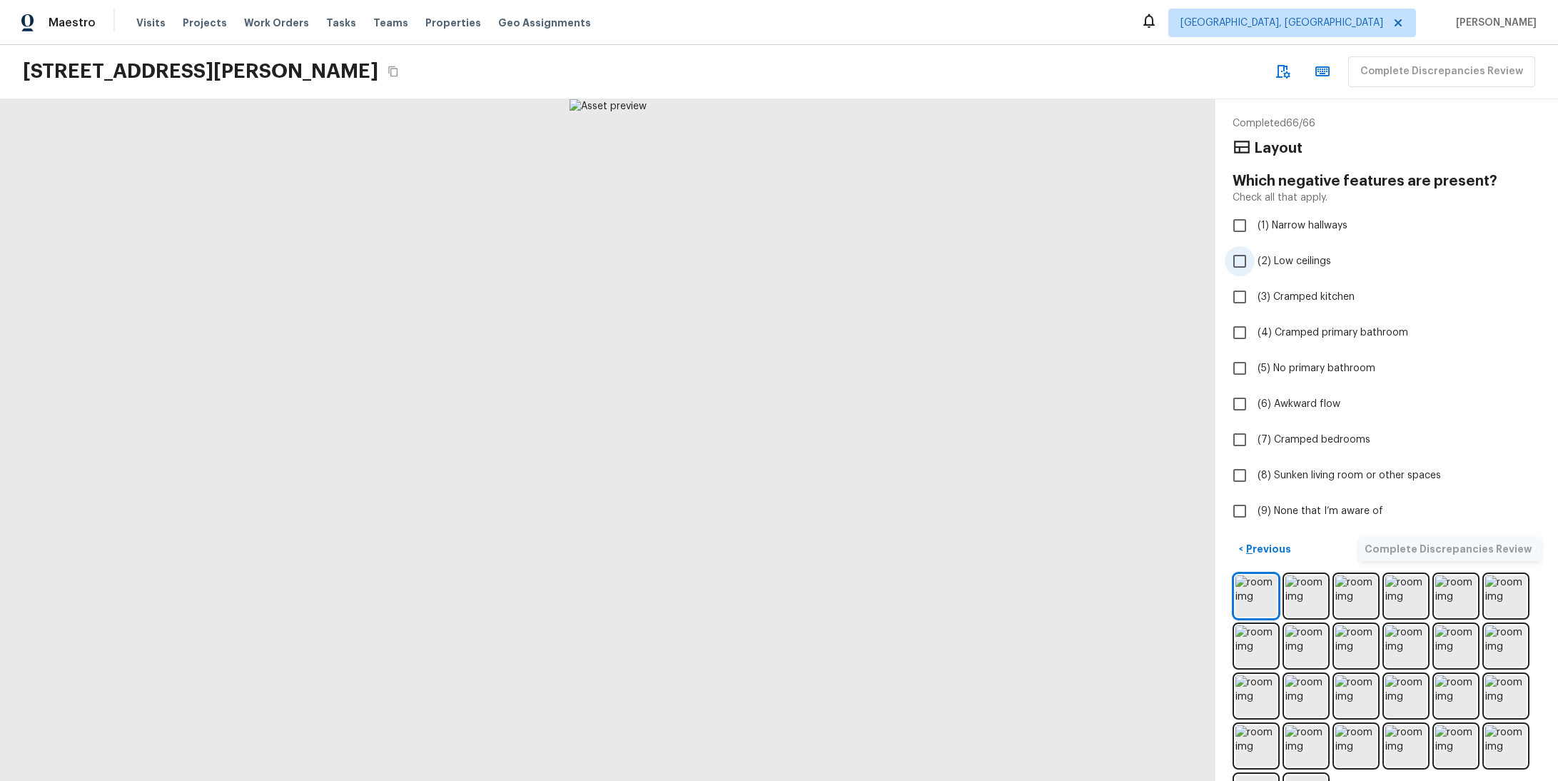
checkbox input "true"
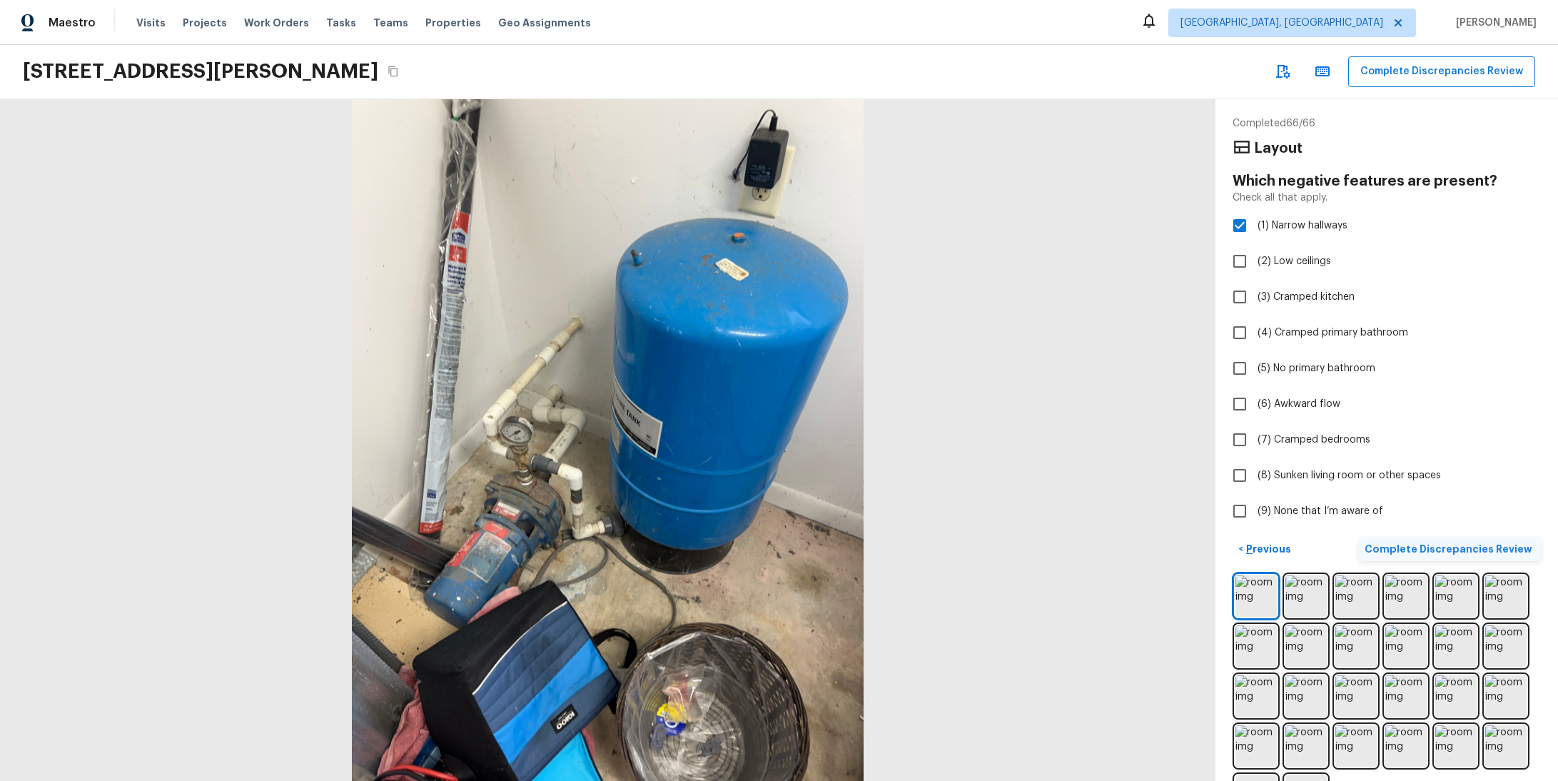
click at [1436, 546] on p "Complete Discrepancies Review" at bounding box center [1450, 549] width 171 height 14
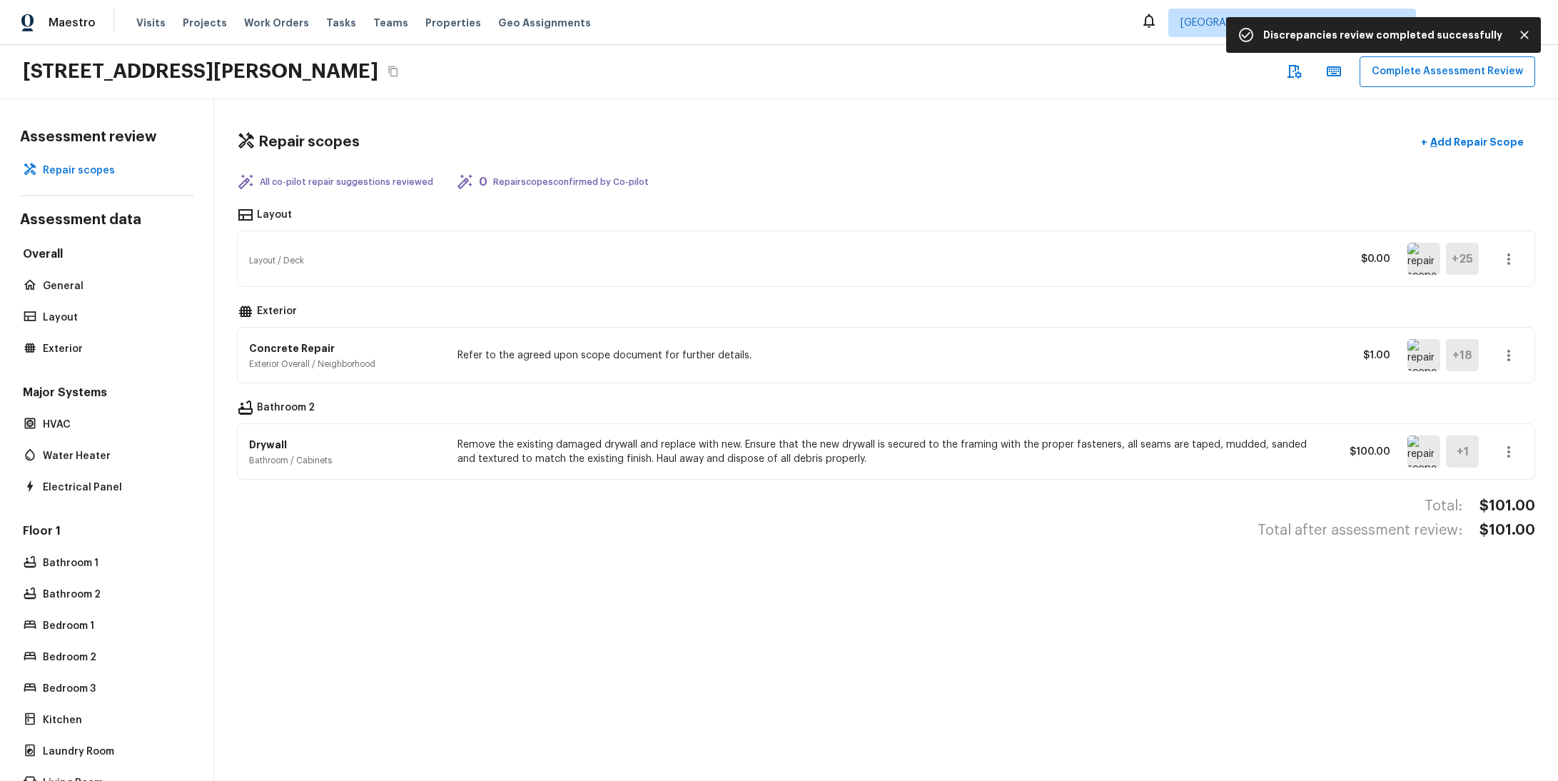
scroll to position [0, 0]
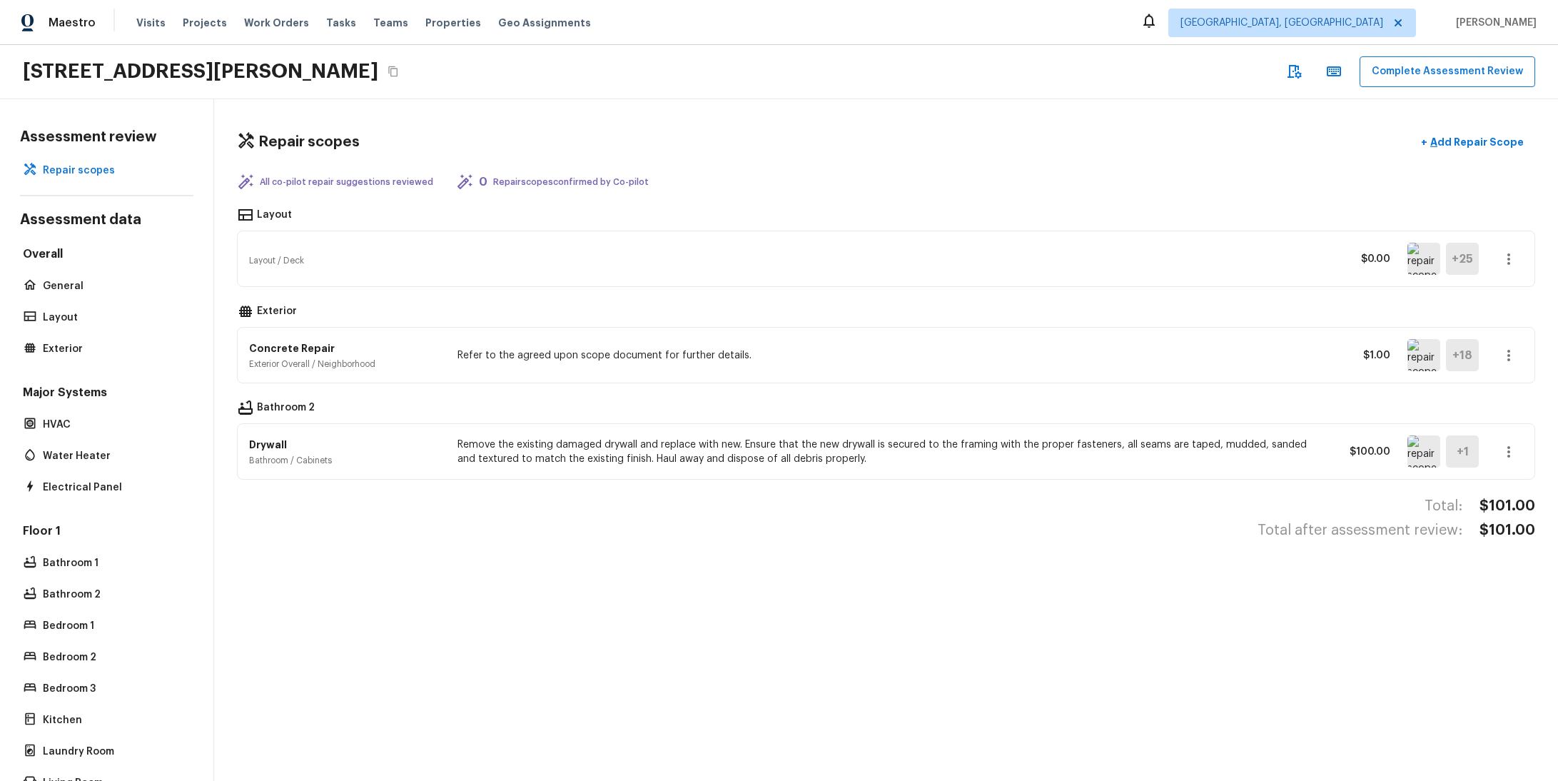
drag, startPoint x: 712, startPoint y: 183, endPoint x: 293, endPoint y: 161, distance: 420.2
click at [293, 161] on div "Repair scopes + Add Repair Scope All co-pilot repair suggestions reviewed 0 Rep…" at bounding box center [886, 440] width 1344 height 682
click at [768, 247] on div "Layout / Deck $0.00 + 25" at bounding box center [886, 258] width 1297 height 55
click at [1412, 464] on img at bounding box center [1424, 451] width 33 height 32
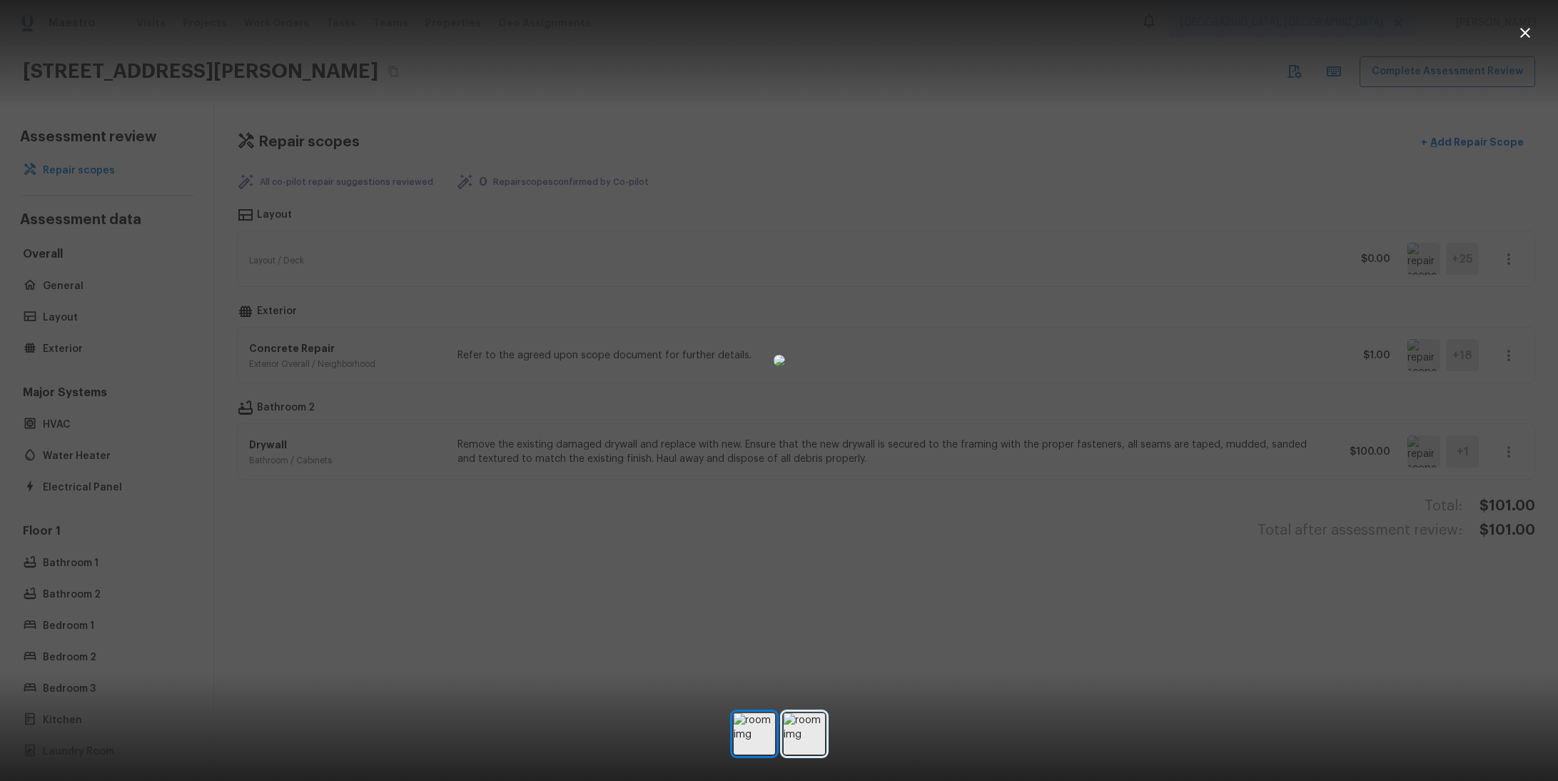
click at [798, 732] on img at bounding box center [804, 733] width 41 height 41
click at [808, 728] on img at bounding box center [804, 733] width 41 height 41
click at [737, 724] on img at bounding box center [754, 733] width 41 height 41
click at [809, 728] on img at bounding box center [804, 733] width 41 height 41
click at [1348, 294] on div at bounding box center [779, 360] width 1558 height 675
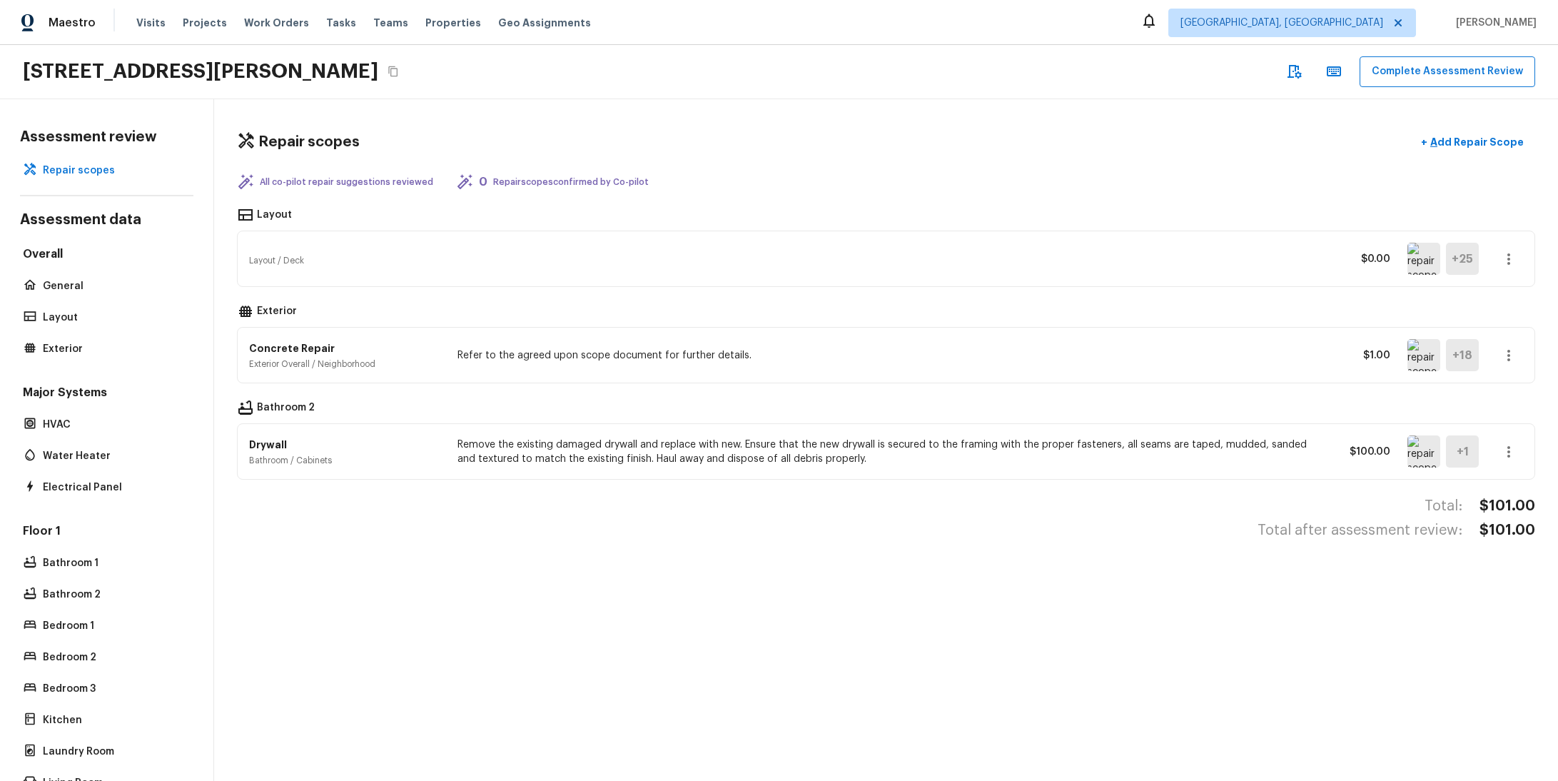
click at [1408, 247] on img at bounding box center [1424, 259] width 33 height 32
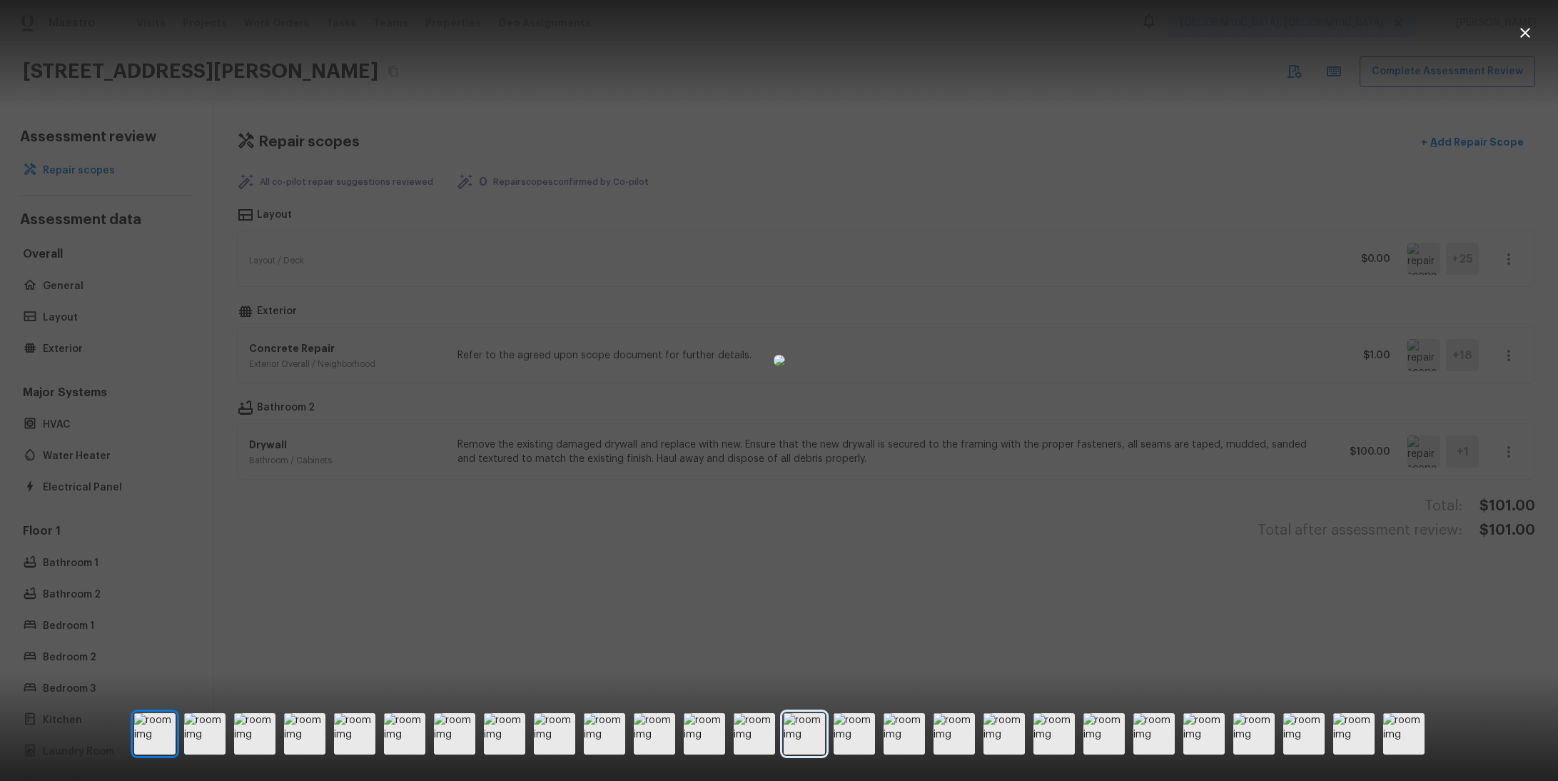
click at [824, 742] on img at bounding box center [804, 733] width 41 height 41
click at [747, 729] on img at bounding box center [754, 733] width 41 height 41
click at [632, 727] on div at bounding box center [779, 733] width 1290 height 41
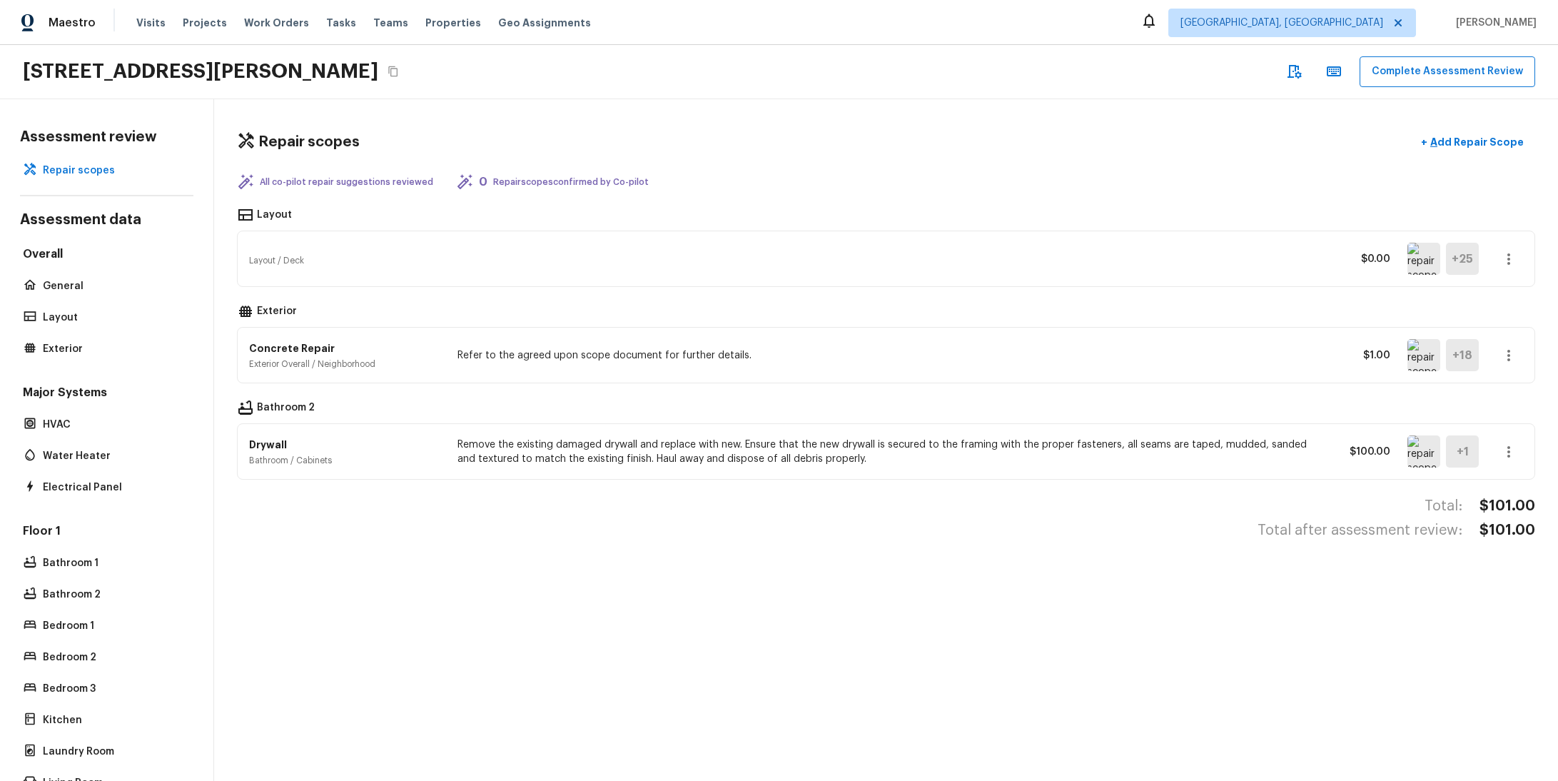
click at [1455, 256] on div "+ 25" at bounding box center [1462, 259] width 33 height 32
click at [1446, 261] on div "+ 25" at bounding box center [1462, 259] width 33 height 32
click at [1415, 262] on img at bounding box center [1424, 259] width 33 height 32
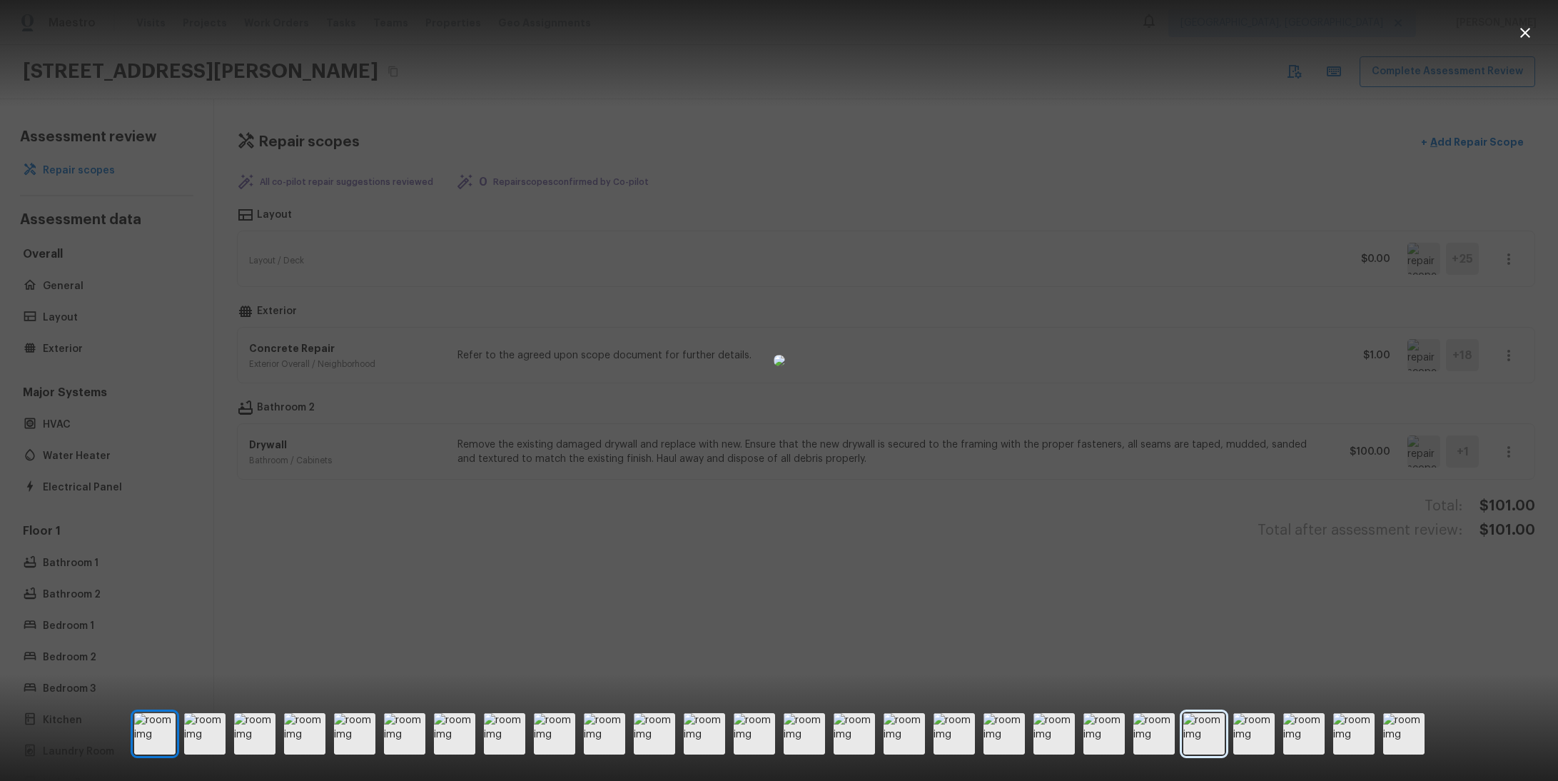
click at [1199, 739] on img at bounding box center [1203, 733] width 41 height 41
click at [1089, 727] on img at bounding box center [1103, 733] width 41 height 41
click at [858, 721] on img at bounding box center [854, 733] width 41 height 41
click at [796, 719] on img at bounding box center [804, 733] width 41 height 41
click at [468, 739] on img at bounding box center [454, 733] width 41 height 41
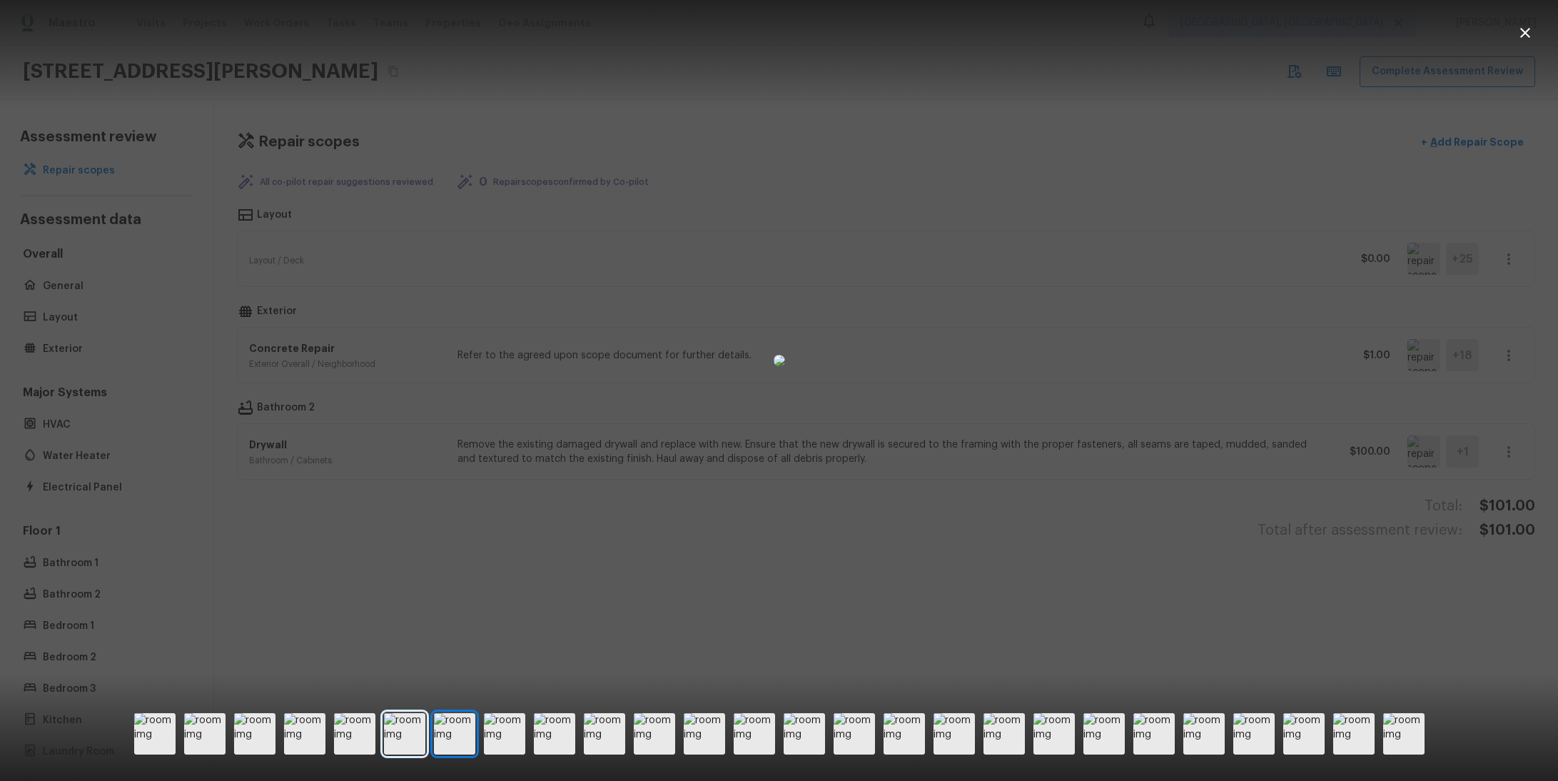
click at [397, 742] on img at bounding box center [404, 733] width 41 height 41
click at [292, 738] on img at bounding box center [304, 733] width 41 height 41
click at [251, 740] on img at bounding box center [254, 733] width 41 height 41
click at [156, 730] on img at bounding box center [154, 733] width 41 height 41
click at [1399, 741] on img at bounding box center [1403, 733] width 41 height 41
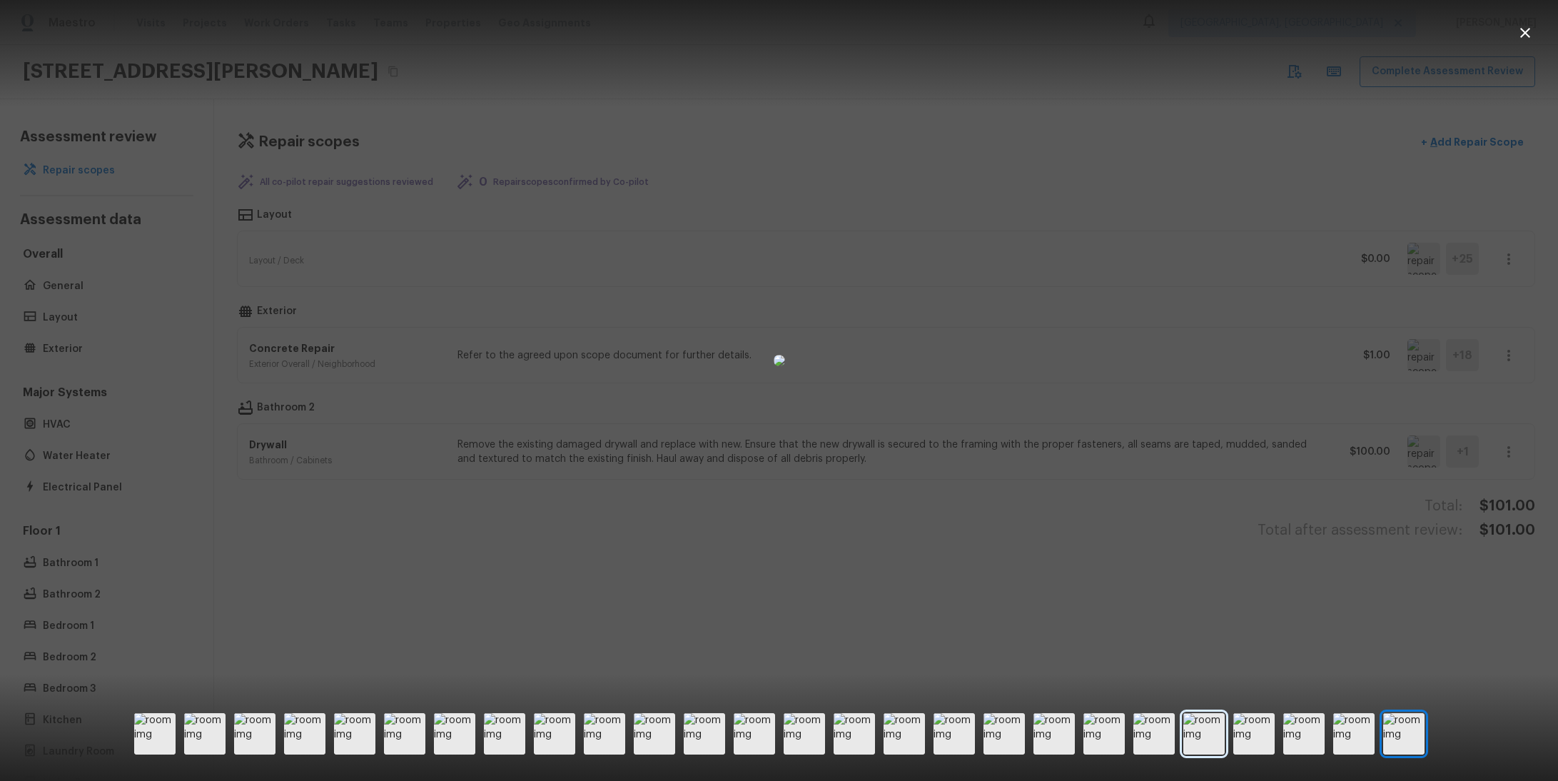
click at [1212, 729] on img at bounding box center [1203, 733] width 41 height 41
click at [1106, 724] on img at bounding box center [1103, 733] width 41 height 41
click at [981, 720] on div at bounding box center [779, 733] width 1290 height 41
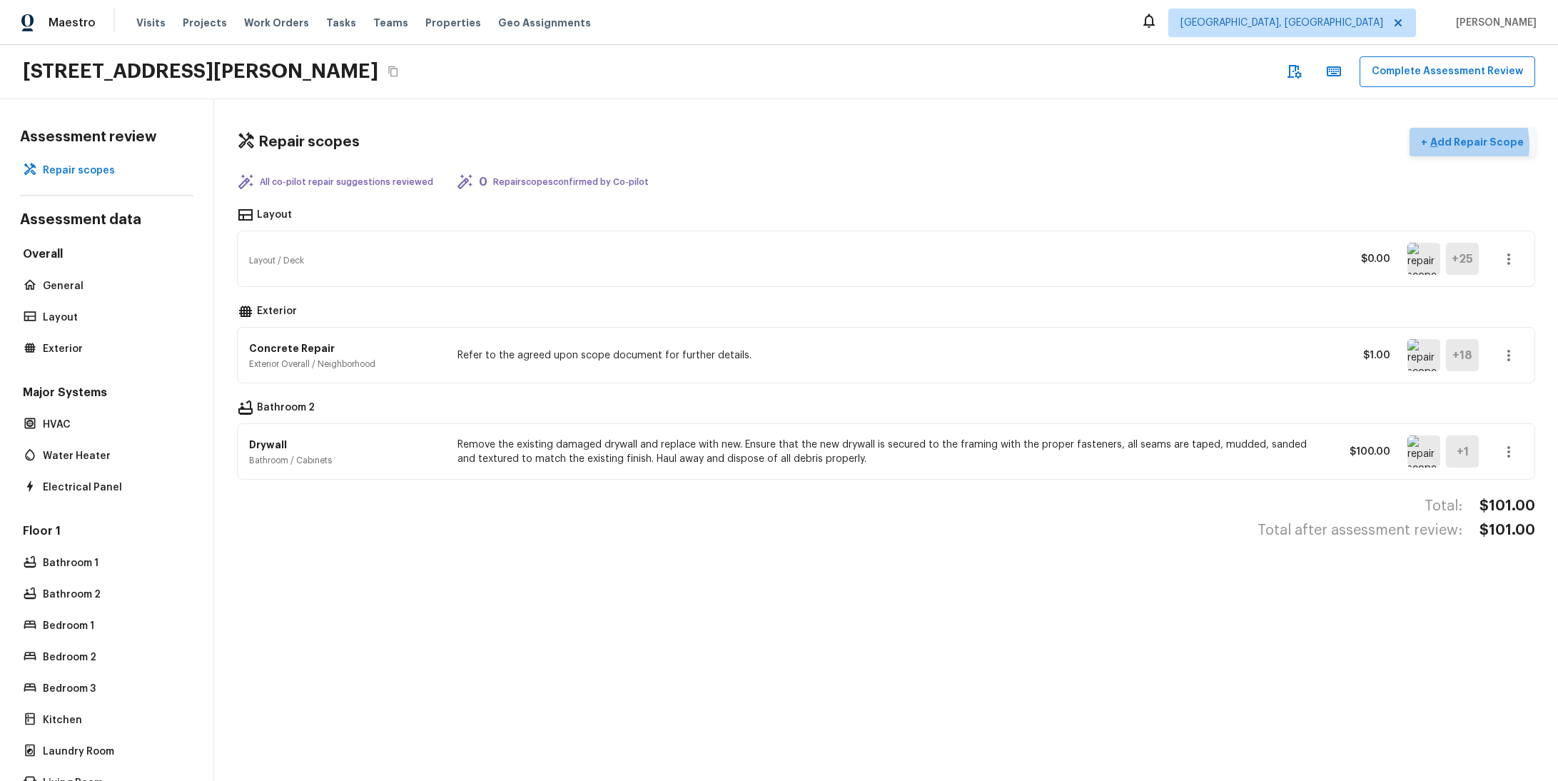
click at [1430, 145] on p "Add Repair Scope" at bounding box center [1476, 142] width 96 height 14
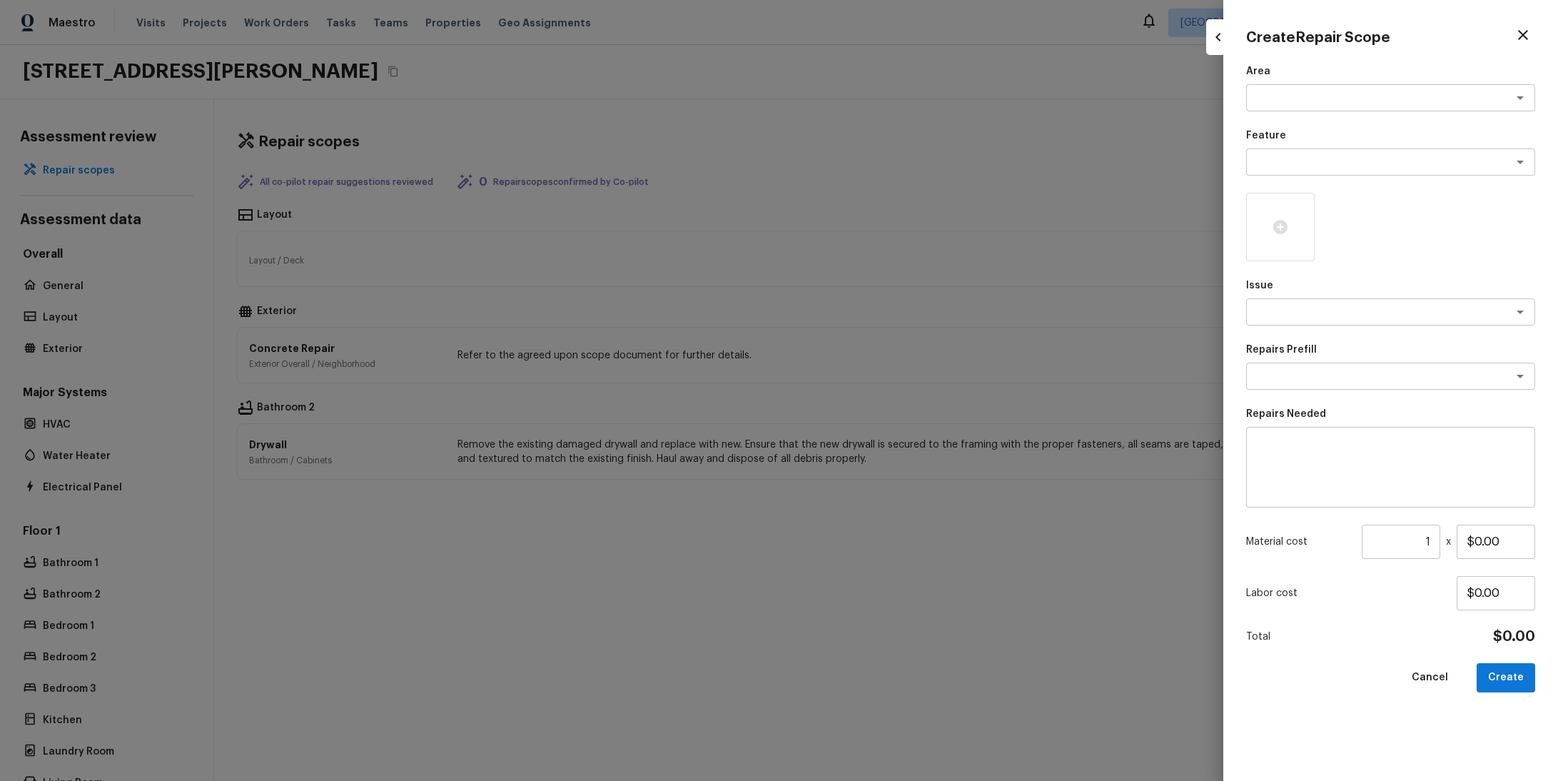
click at [1352, 79] on div "Area x ​" at bounding box center [1390, 87] width 289 height 47
click at [1353, 85] on div "x ​" at bounding box center [1390, 97] width 289 height 27
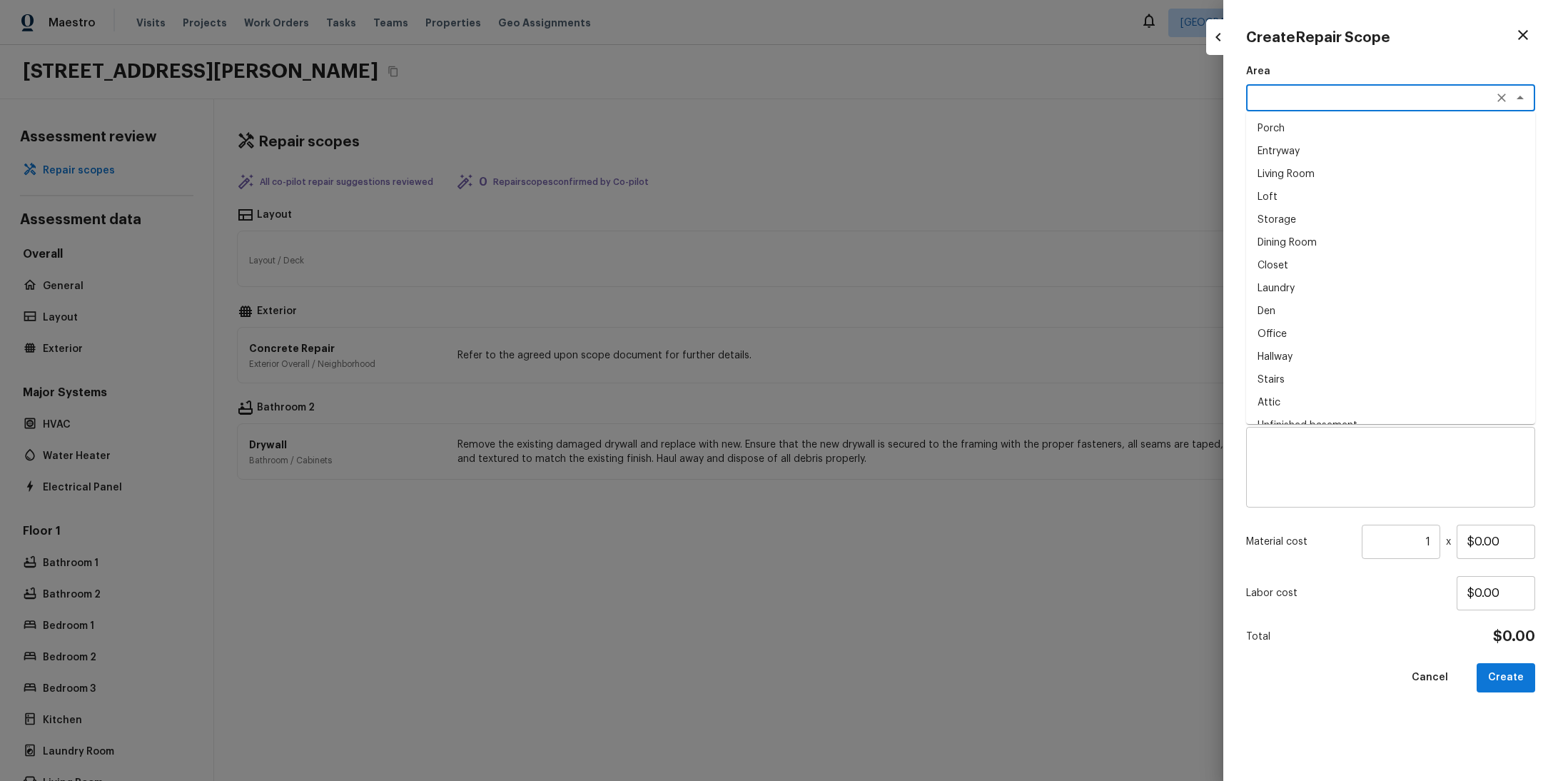
click at [1362, 233] on li "Dining Room" at bounding box center [1390, 242] width 289 height 23
type textarea "Dining Room"
click at [1266, 231] on div at bounding box center [1280, 227] width 69 height 69
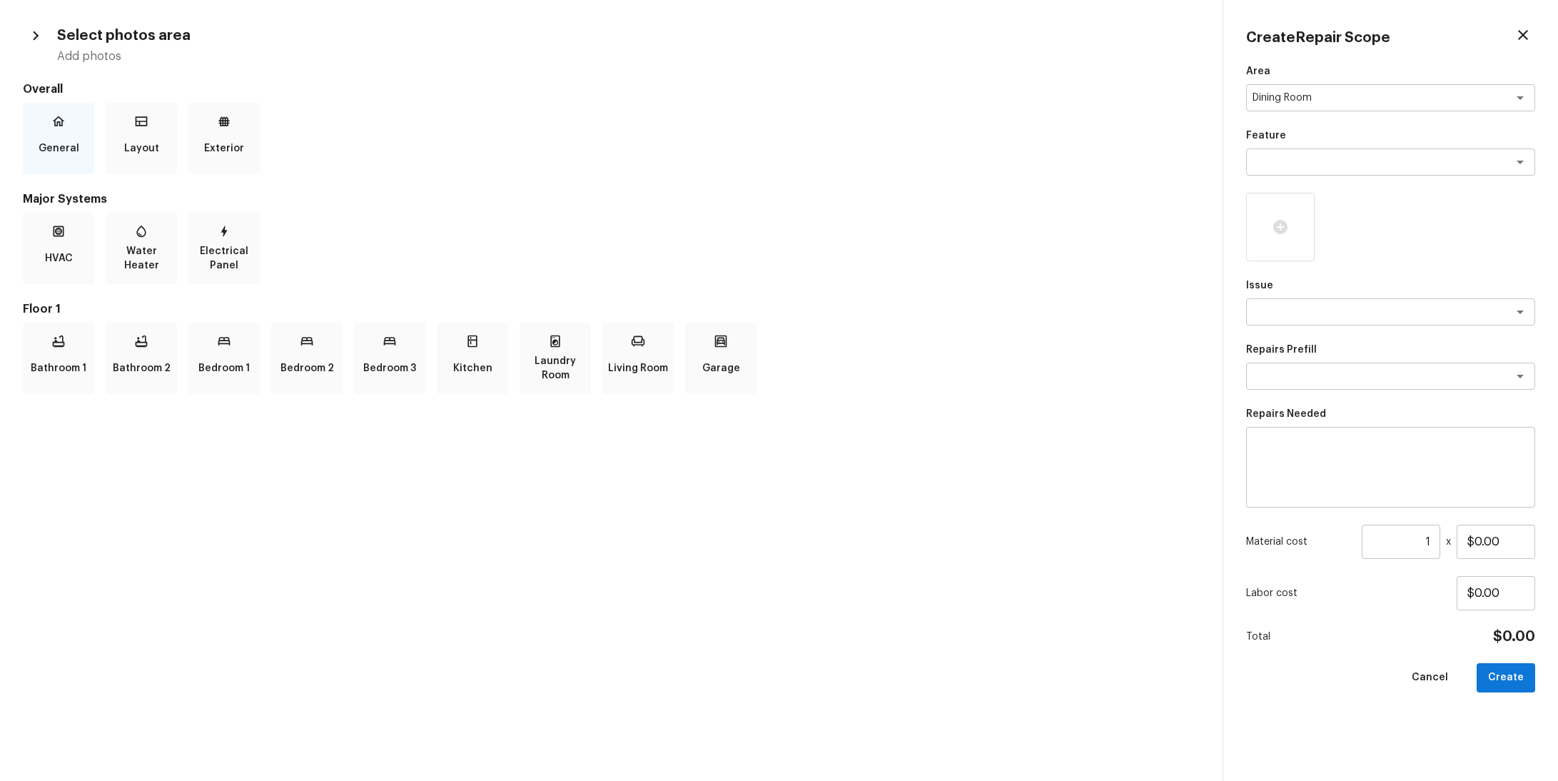
click at [56, 128] on icon at bounding box center [58, 121] width 14 height 14
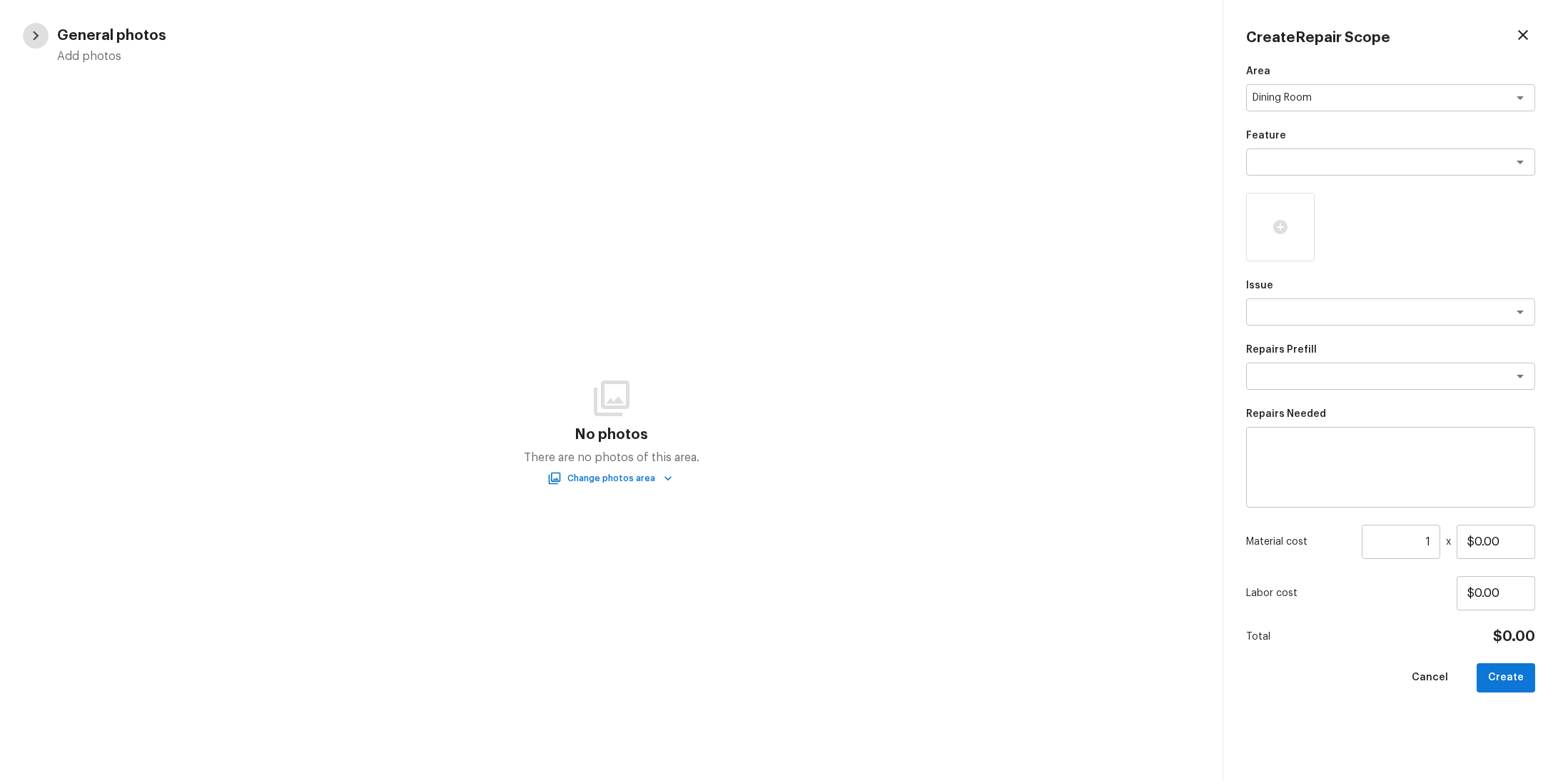
click at [28, 36] on icon "button" at bounding box center [35, 35] width 19 height 19
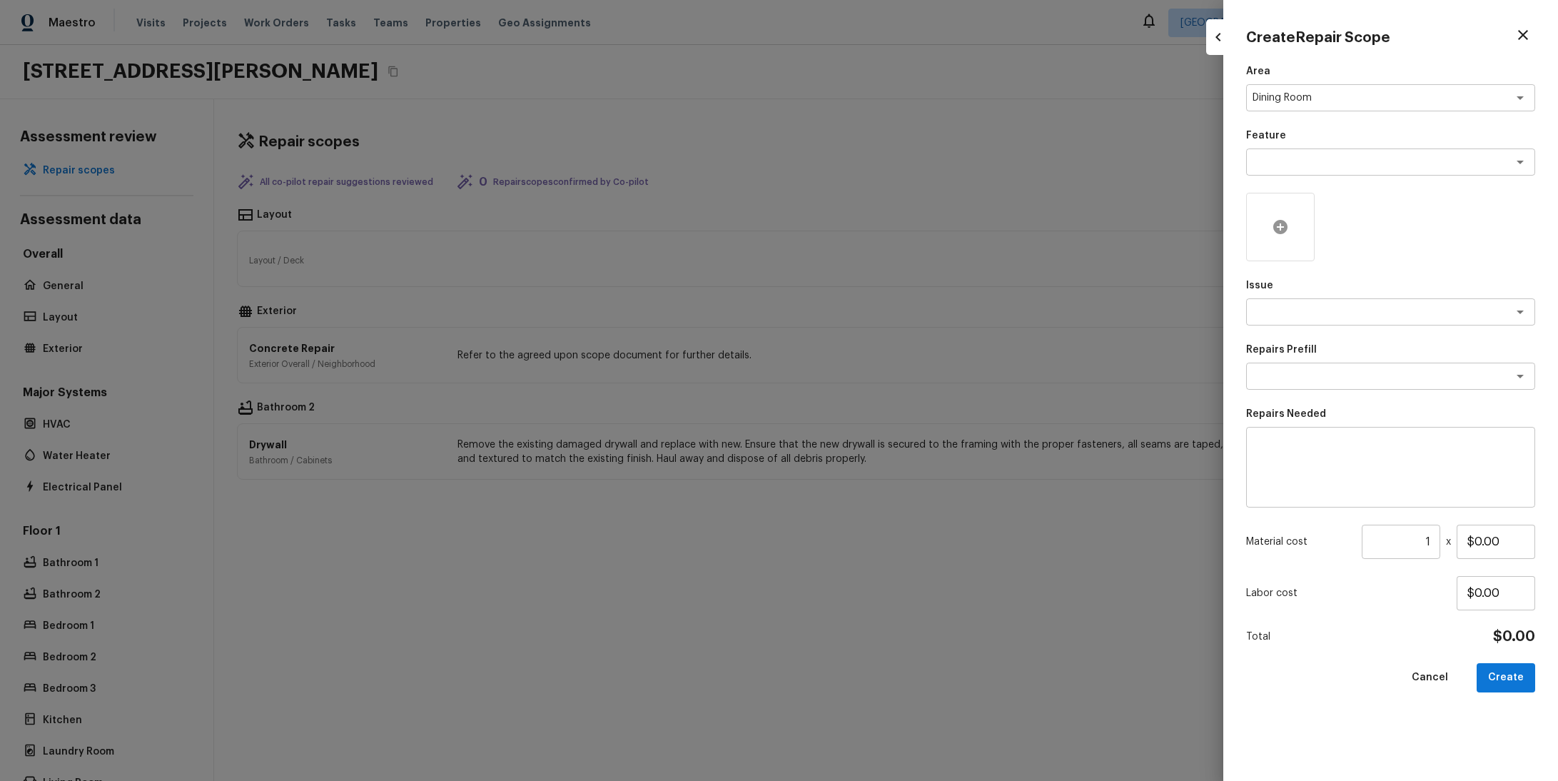
click at [1275, 221] on icon at bounding box center [1280, 226] width 17 height 17
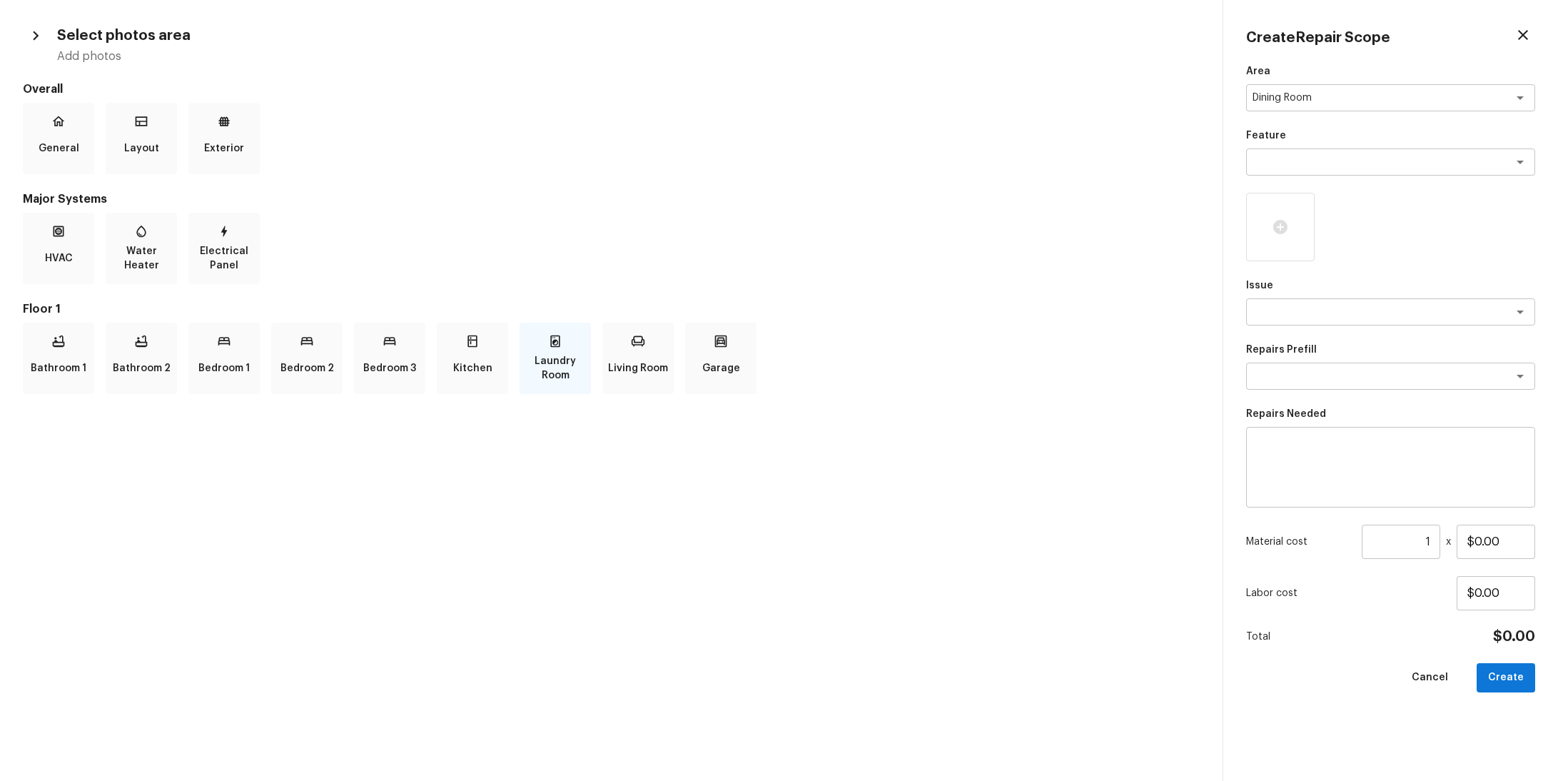
click at [540, 365] on p "Laundry Room" at bounding box center [555, 368] width 66 height 29
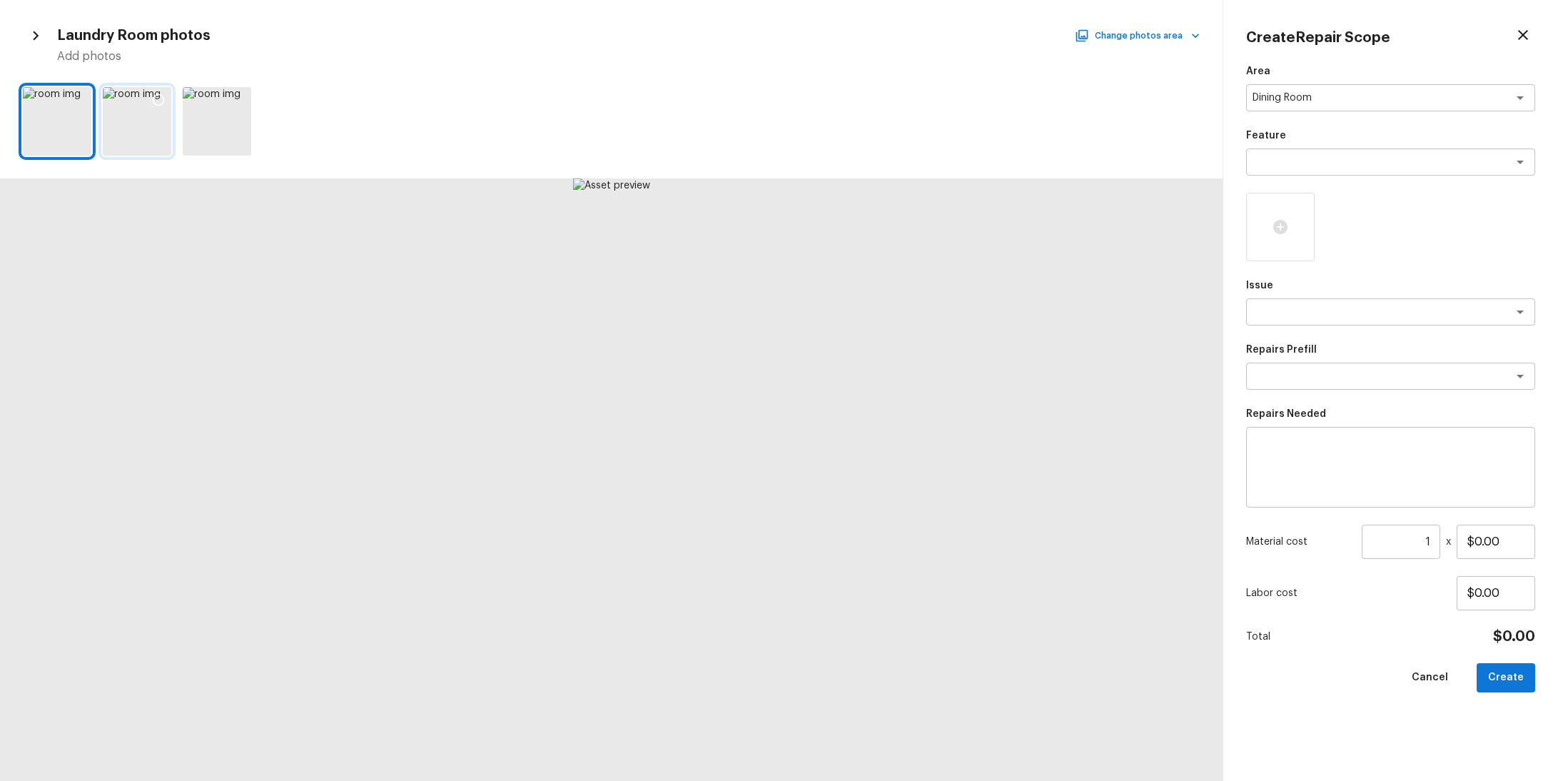
click at [131, 113] on div at bounding box center [137, 121] width 69 height 69
click at [163, 98] on icon at bounding box center [159, 100] width 12 height 12
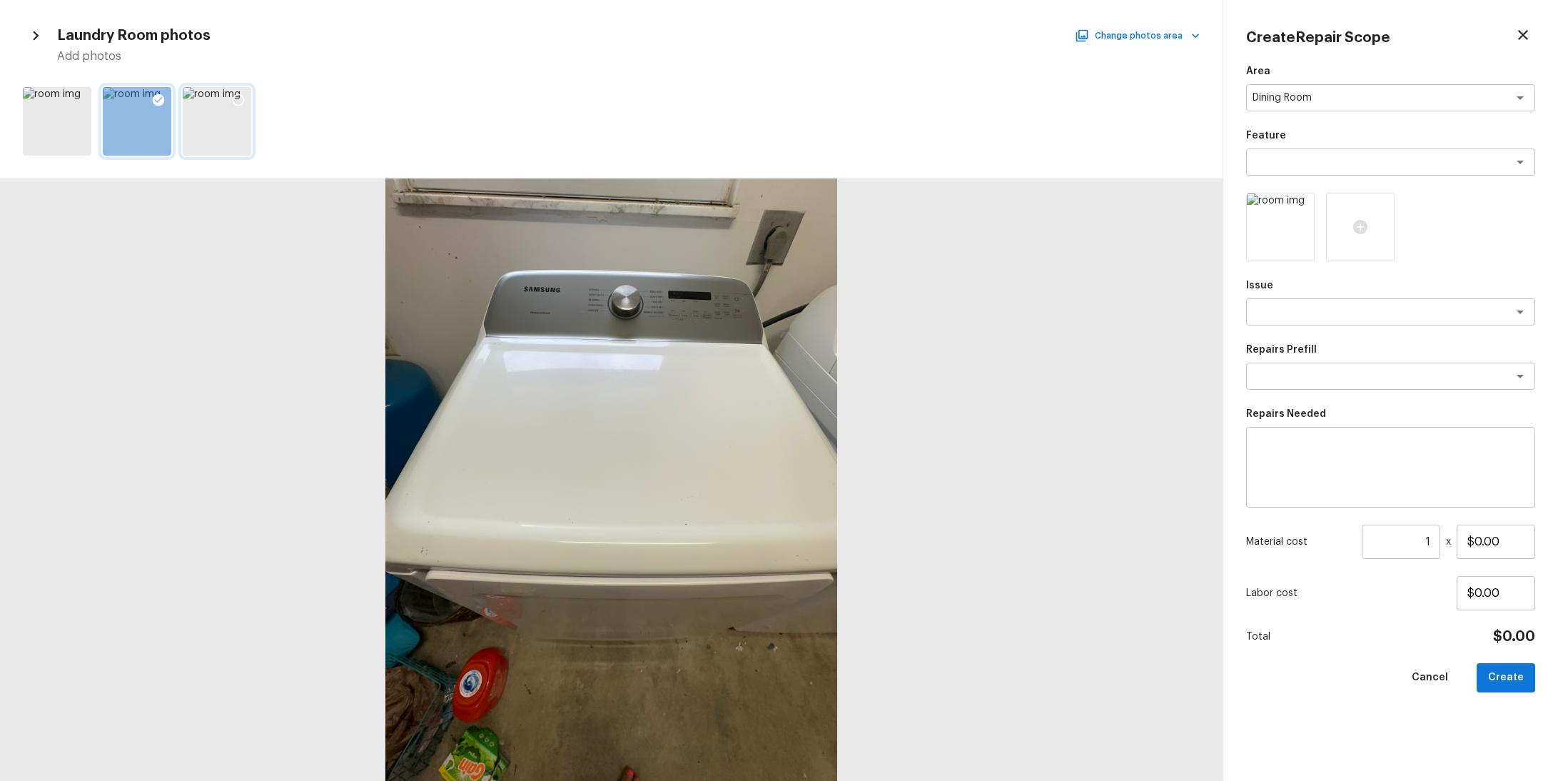
click at [237, 101] on icon at bounding box center [238, 100] width 14 height 14
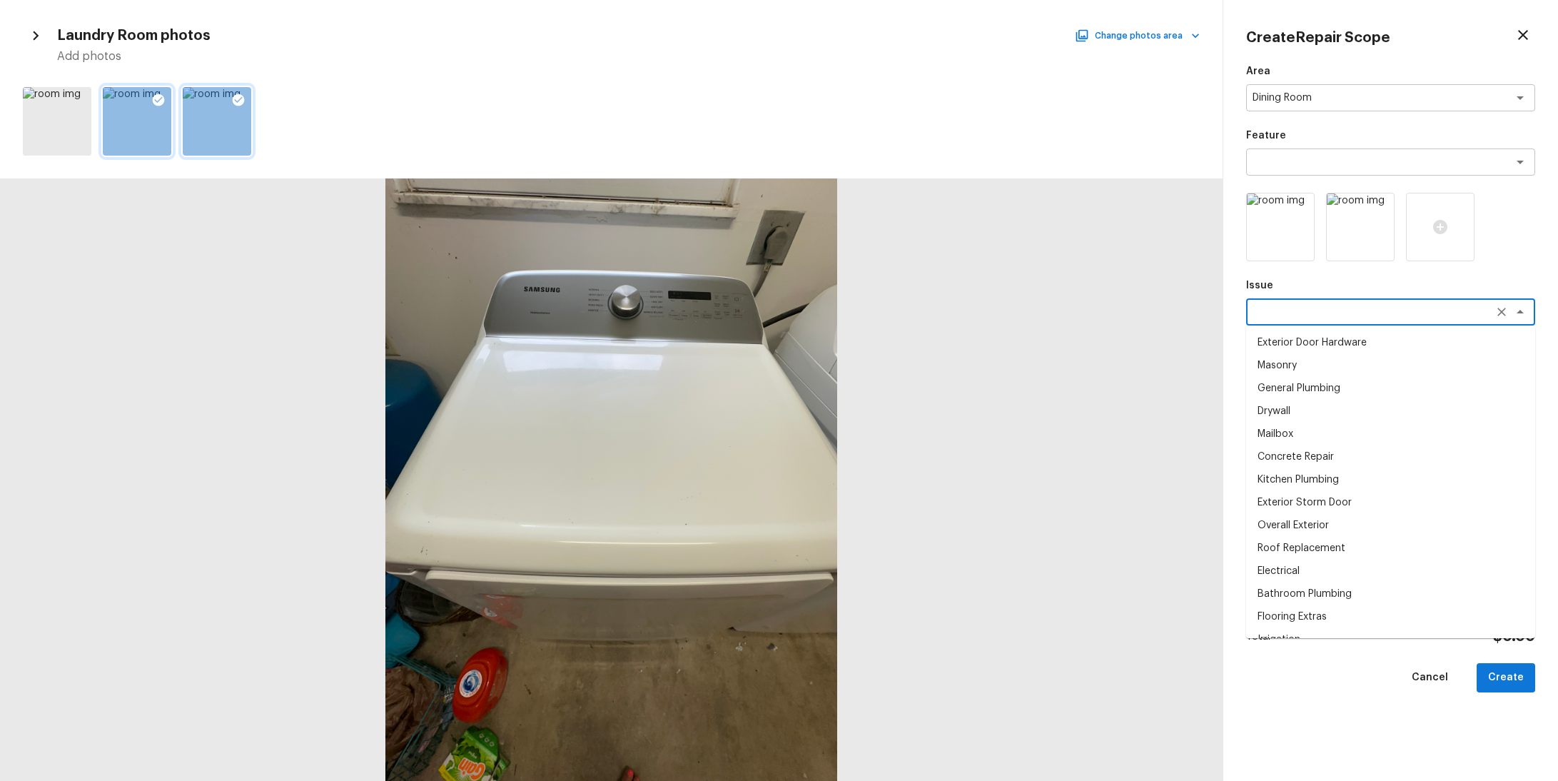
click at [1356, 310] on textarea at bounding box center [1371, 312] width 236 height 14
click at [1340, 374] on li "Masonry" at bounding box center [1390, 365] width 289 height 23
type textarea "Masonry"
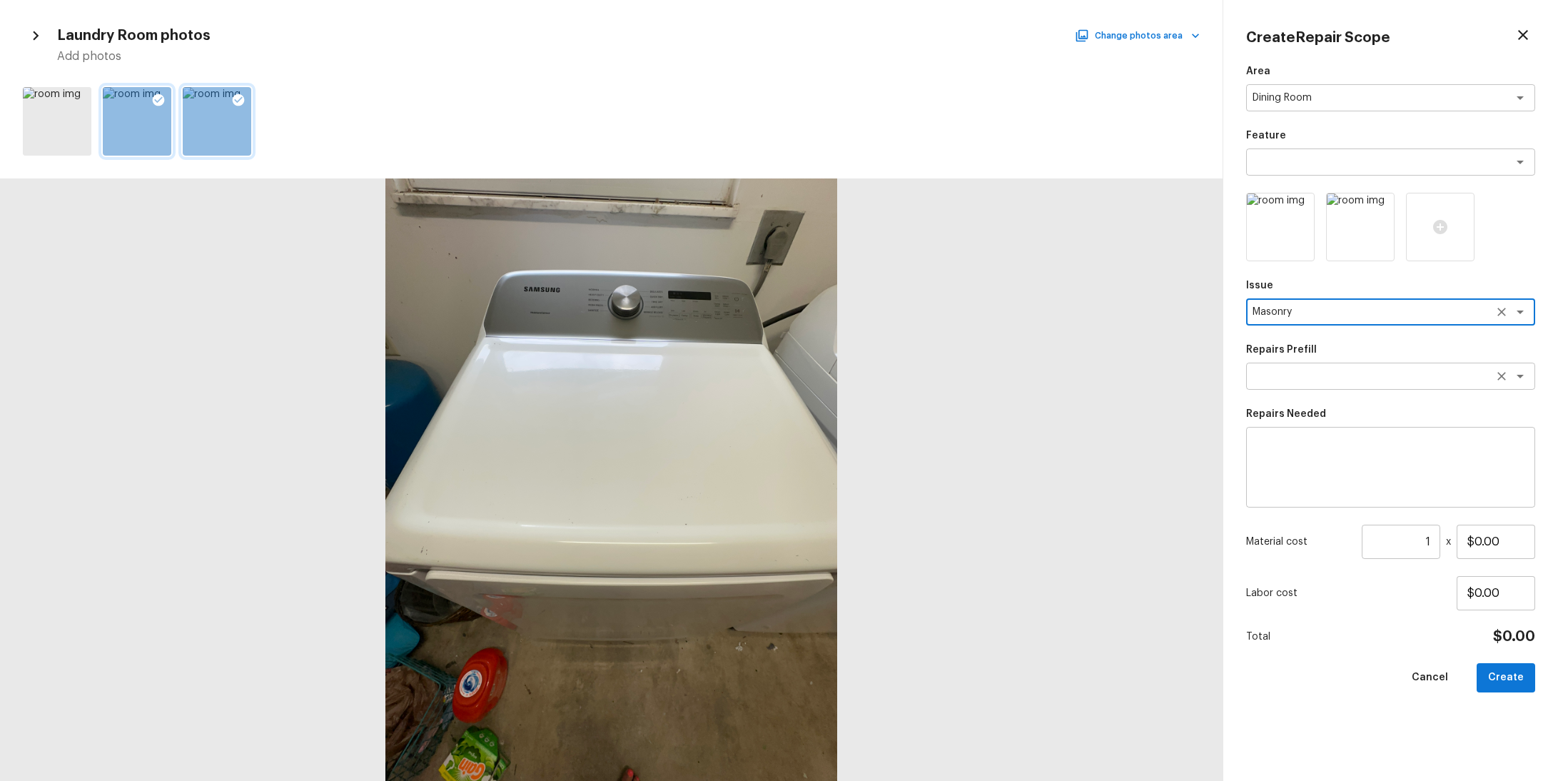
click at [1334, 373] on textarea at bounding box center [1371, 376] width 236 height 14
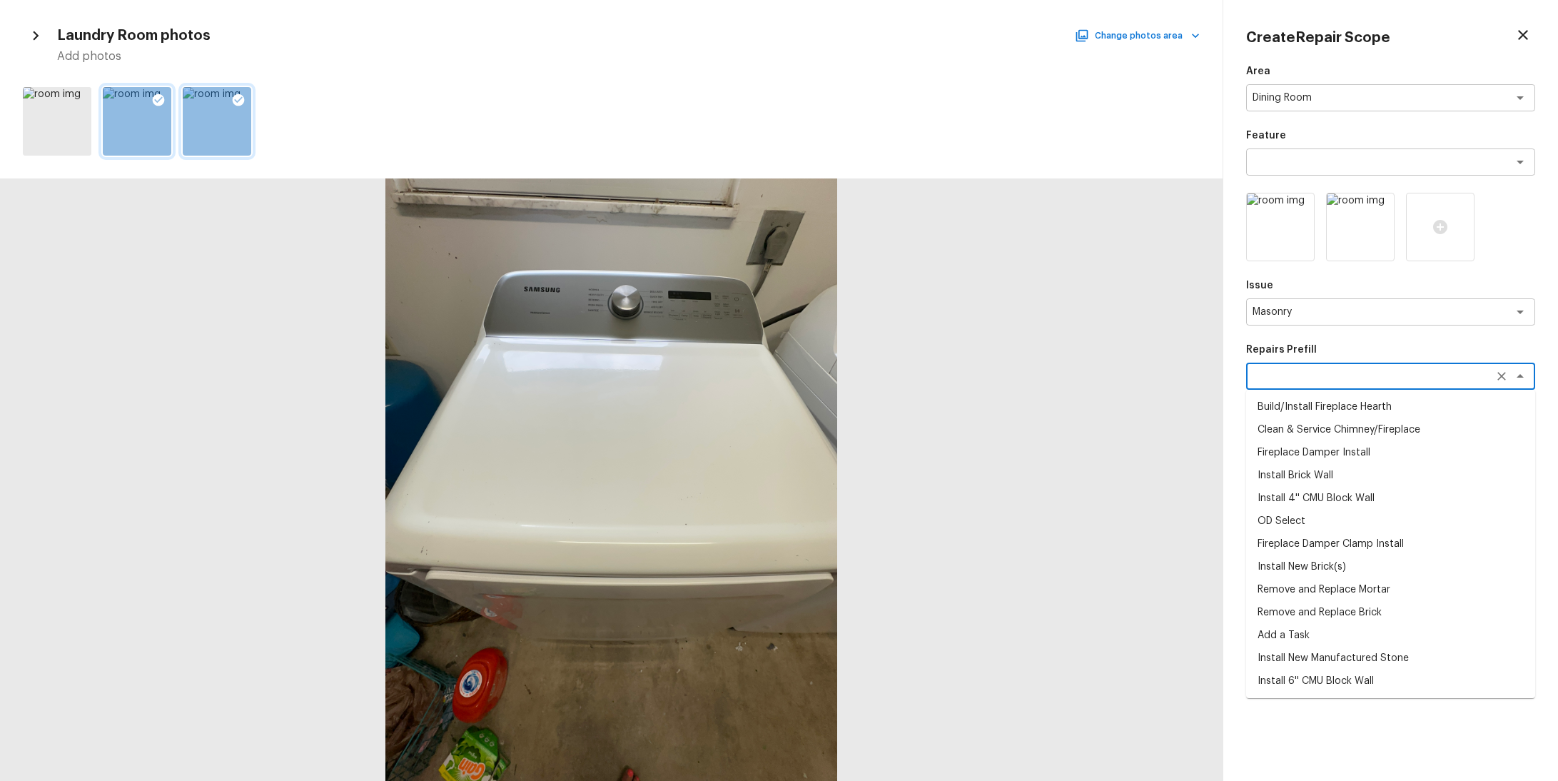
drag, startPoint x: 1320, startPoint y: 448, endPoint x: 1369, endPoint y: 467, distance: 52.2
click at [1320, 448] on li "Fireplace Damper Install" at bounding box center [1390, 452] width 289 height 23
type textarea "Fireplace Damper Install"
type textarea "Remove the existing fireplace damper (if present). Prep the chimney and install…"
type input "$291.69"
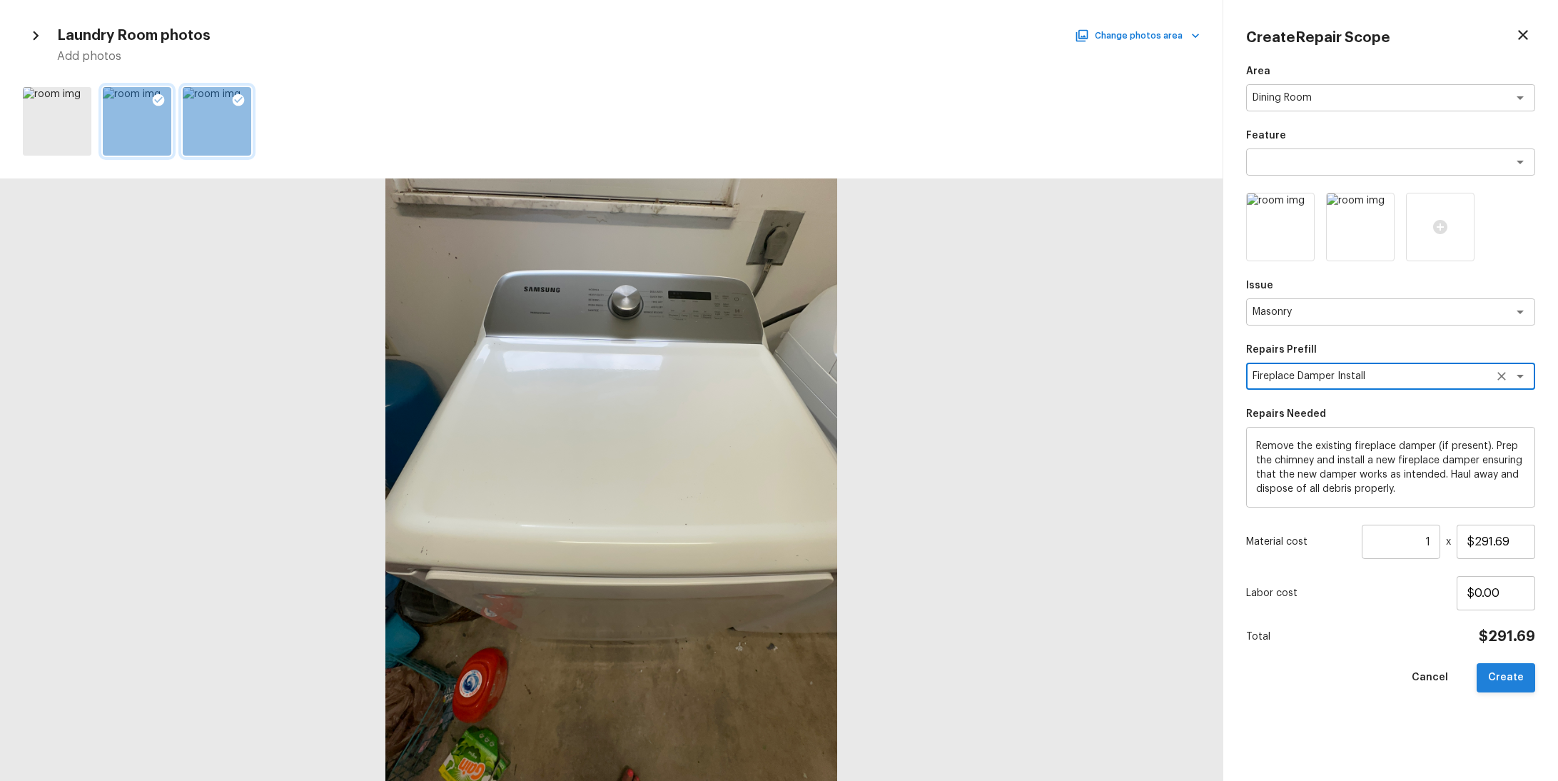
click at [1502, 681] on button "Create" at bounding box center [1506, 677] width 59 height 29
type input "$0.00"
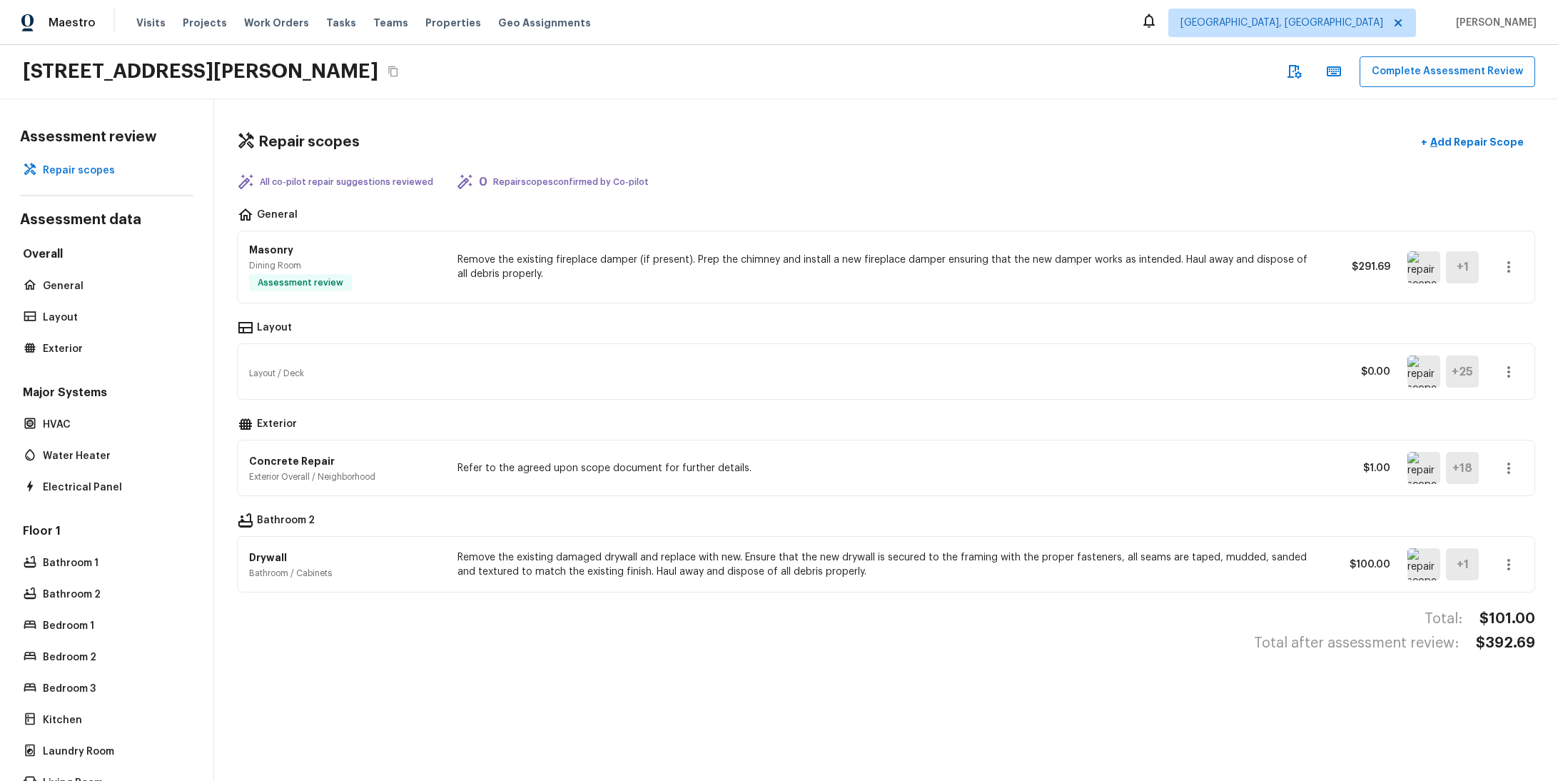
click at [1495, 367] on button "button" at bounding box center [1509, 372] width 29 height 29
click at [1488, 423] on li "Edit" at bounding box center [1503, 413] width 93 height 43
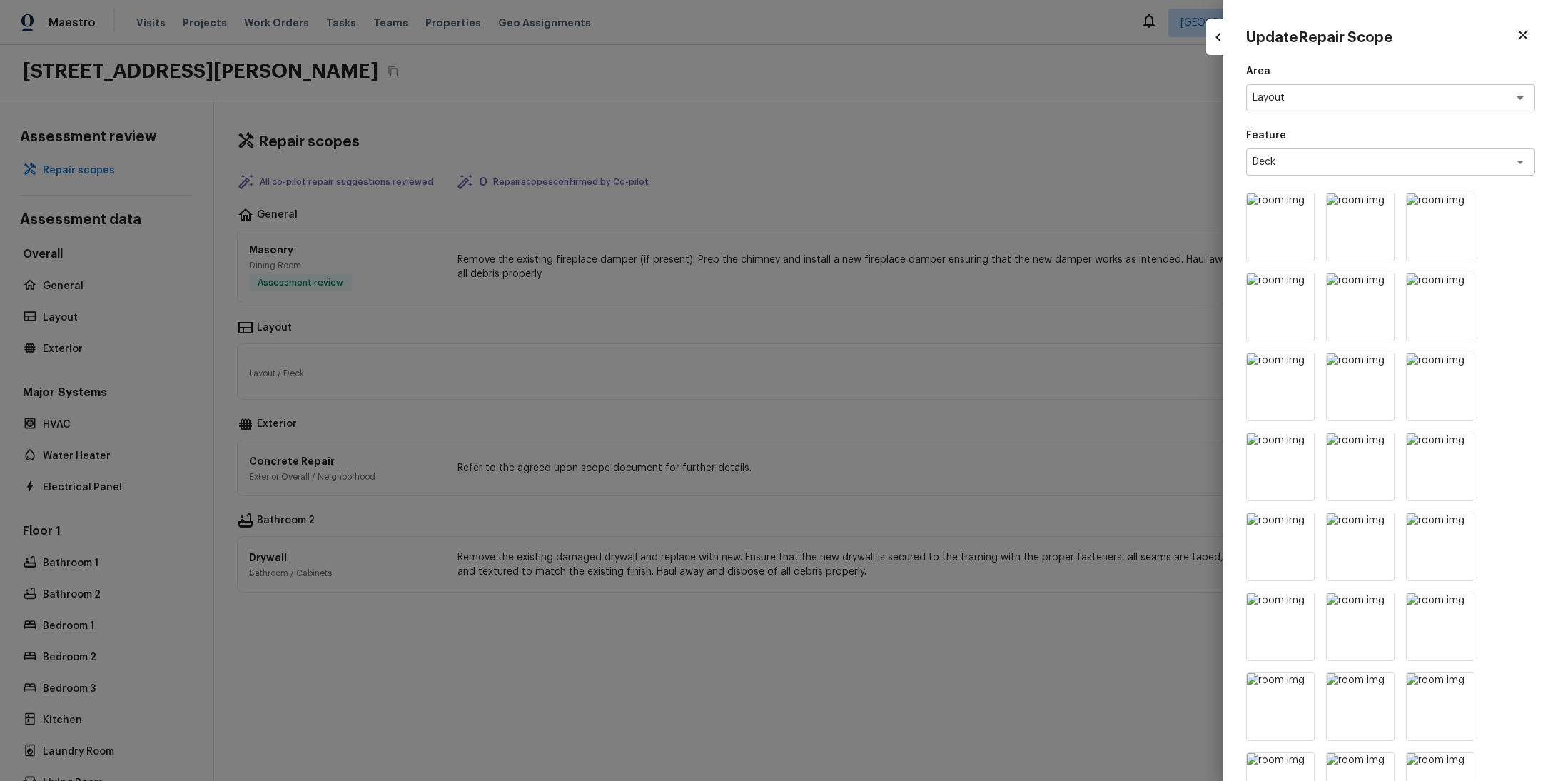
click at [1133, 297] on div at bounding box center [779, 390] width 1558 height 781
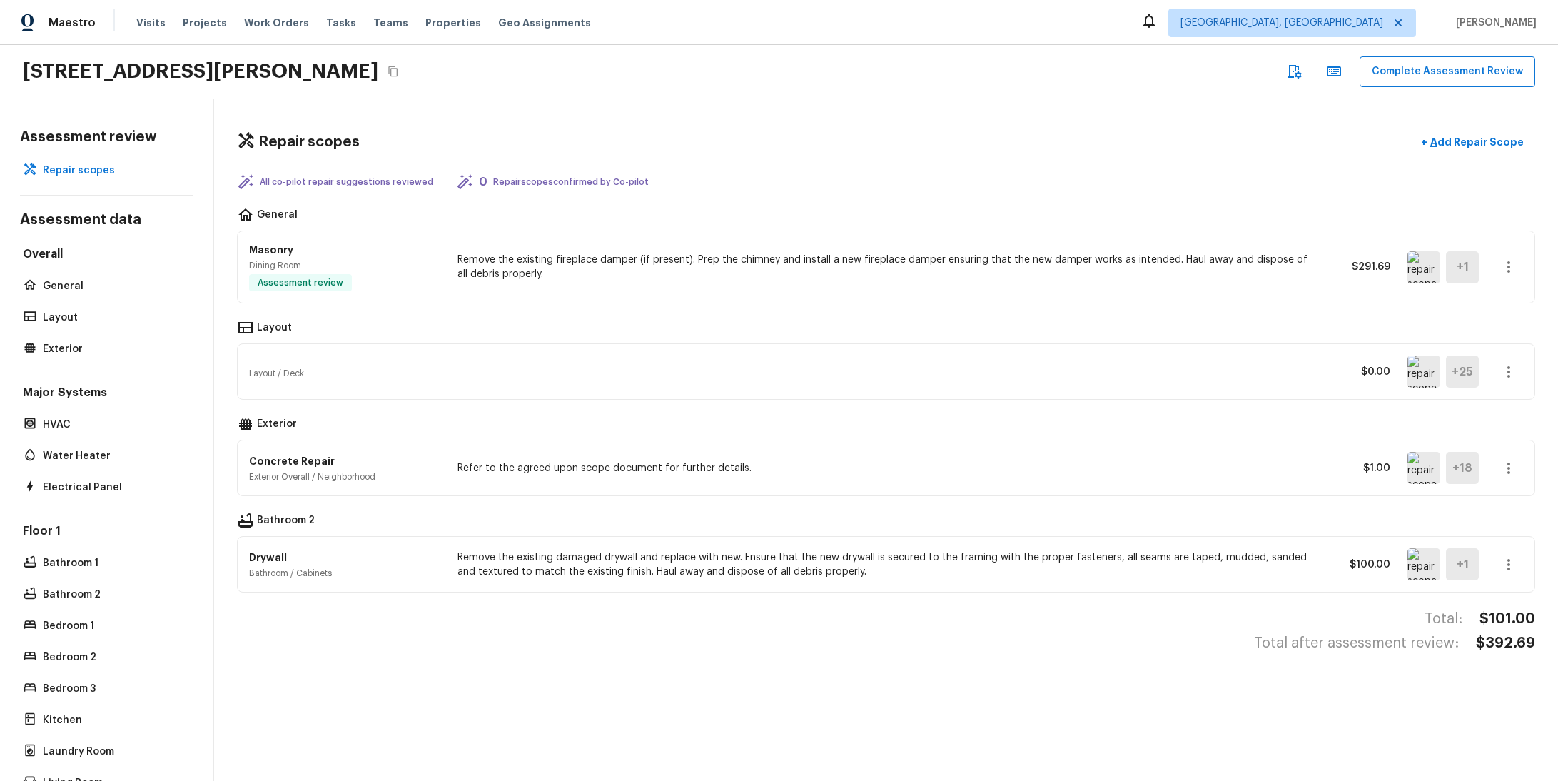
click at [1500, 365] on icon "button" at bounding box center [1508, 371] width 17 height 17
click at [1489, 506] on li "Go To Question" at bounding box center [1503, 498] width 93 height 43
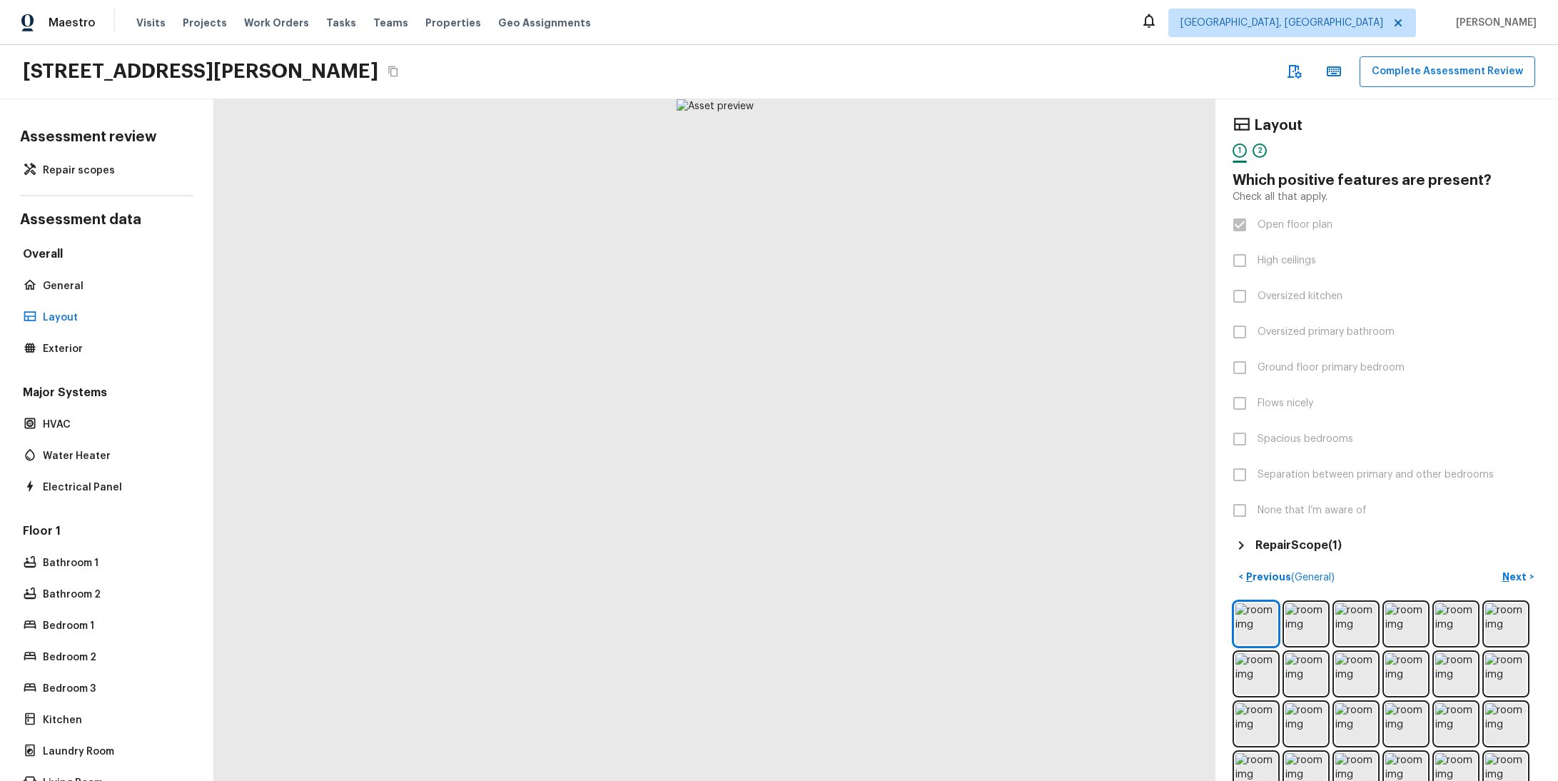
click at [1233, 276] on div "Layout 1 2 Which positive features are present? Check all that apply. Open floo…" at bounding box center [1387, 320] width 308 height 409
click at [1225, 295] on label "Oversized kitchen" at bounding box center [1377, 296] width 305 height 30
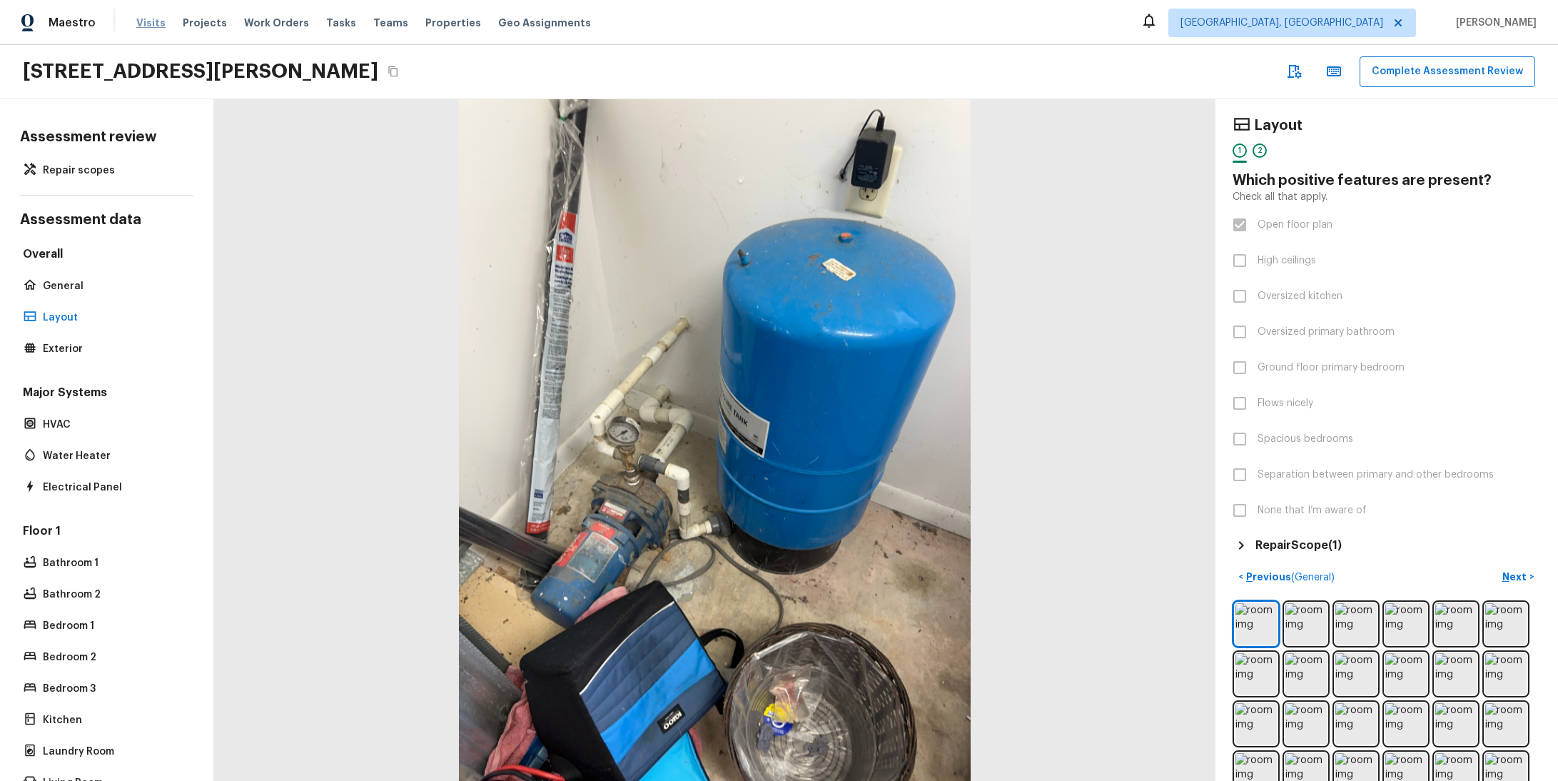
click at [147, 19] on span "Visits" at bounding box center [150, 23] width 29 height 14
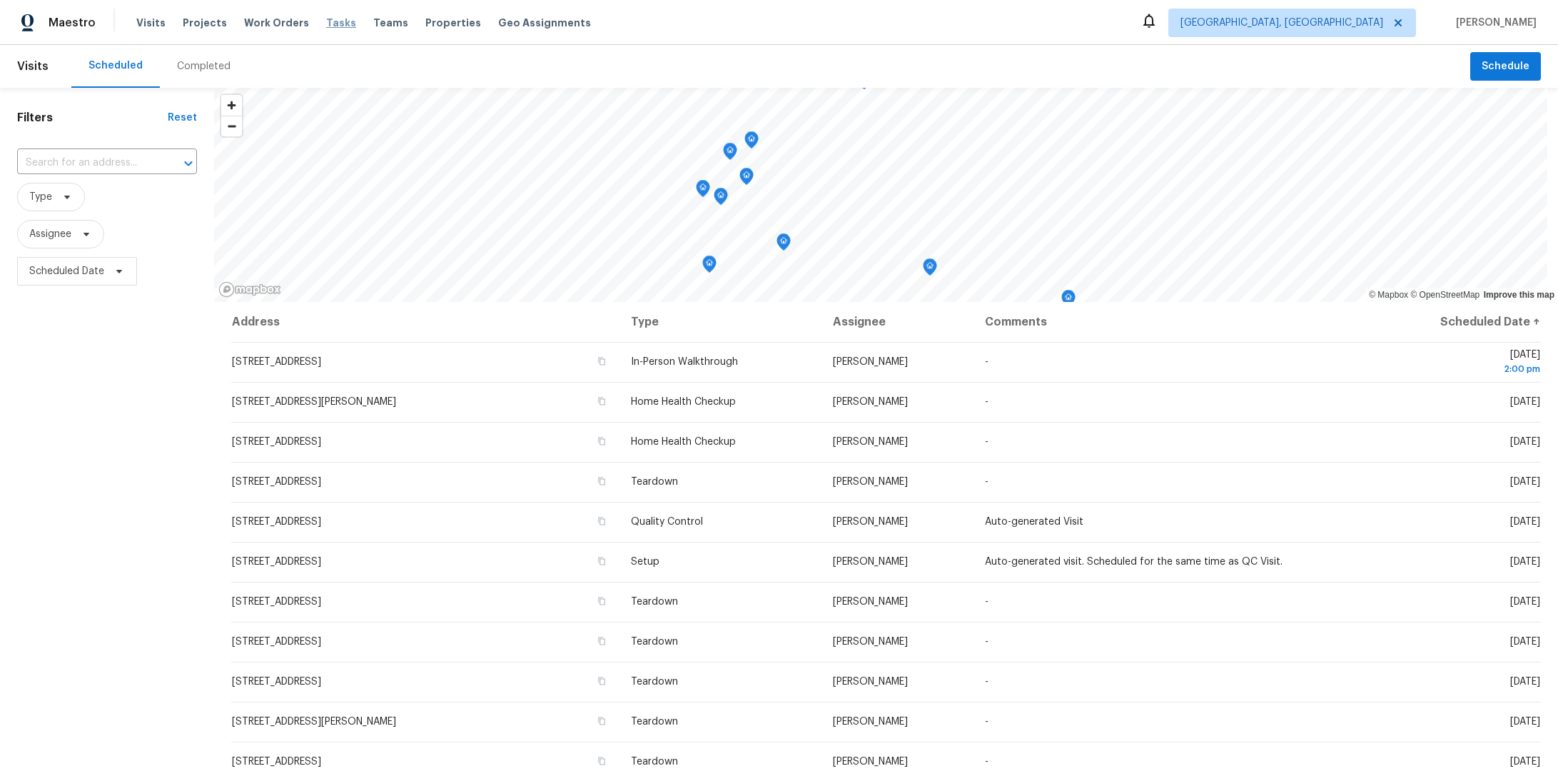
click at [333, 27] on span "Tasks" at bounding box center [341, 23] width 30 height 10
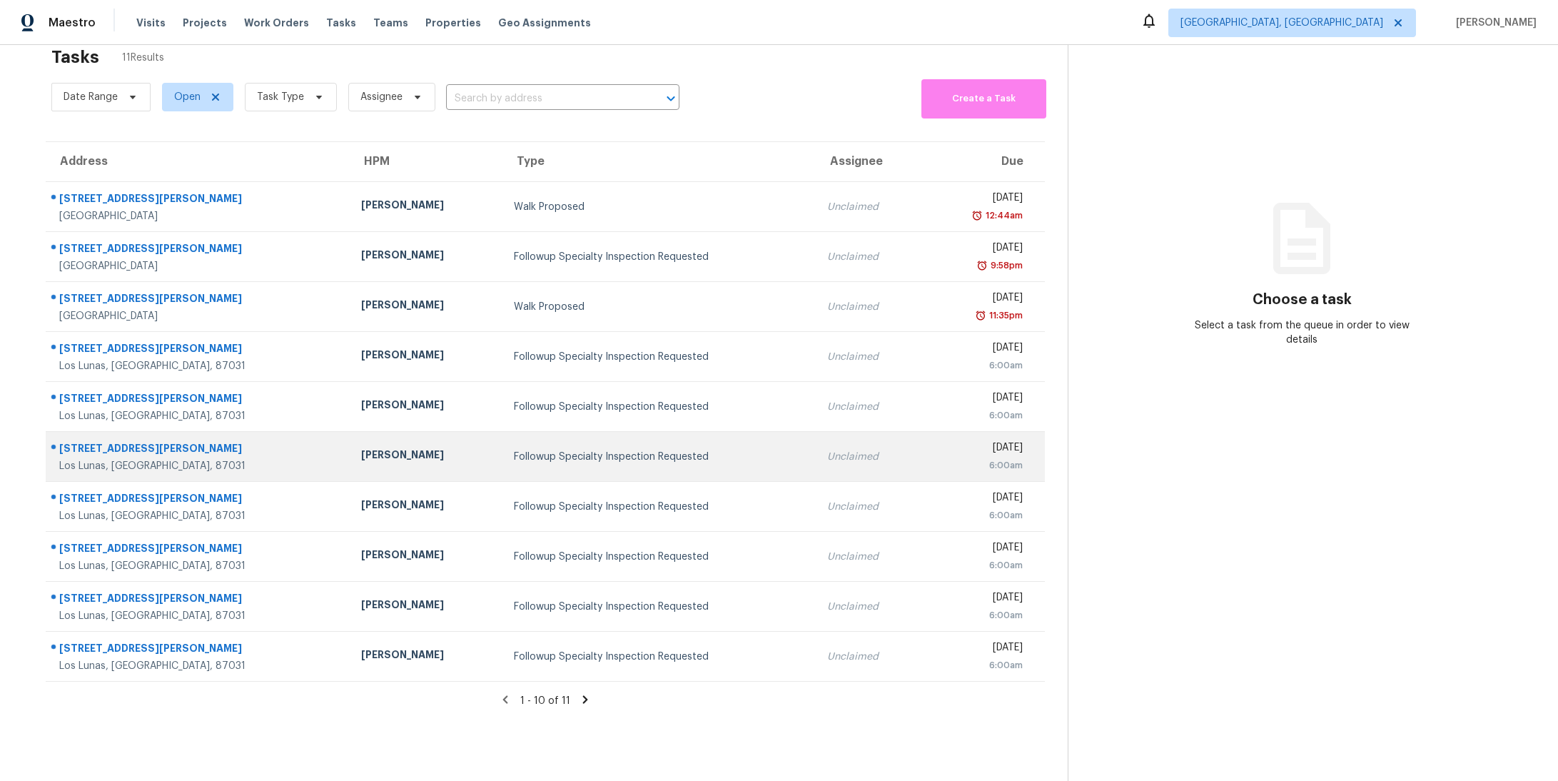
scroll to position [56, 0]
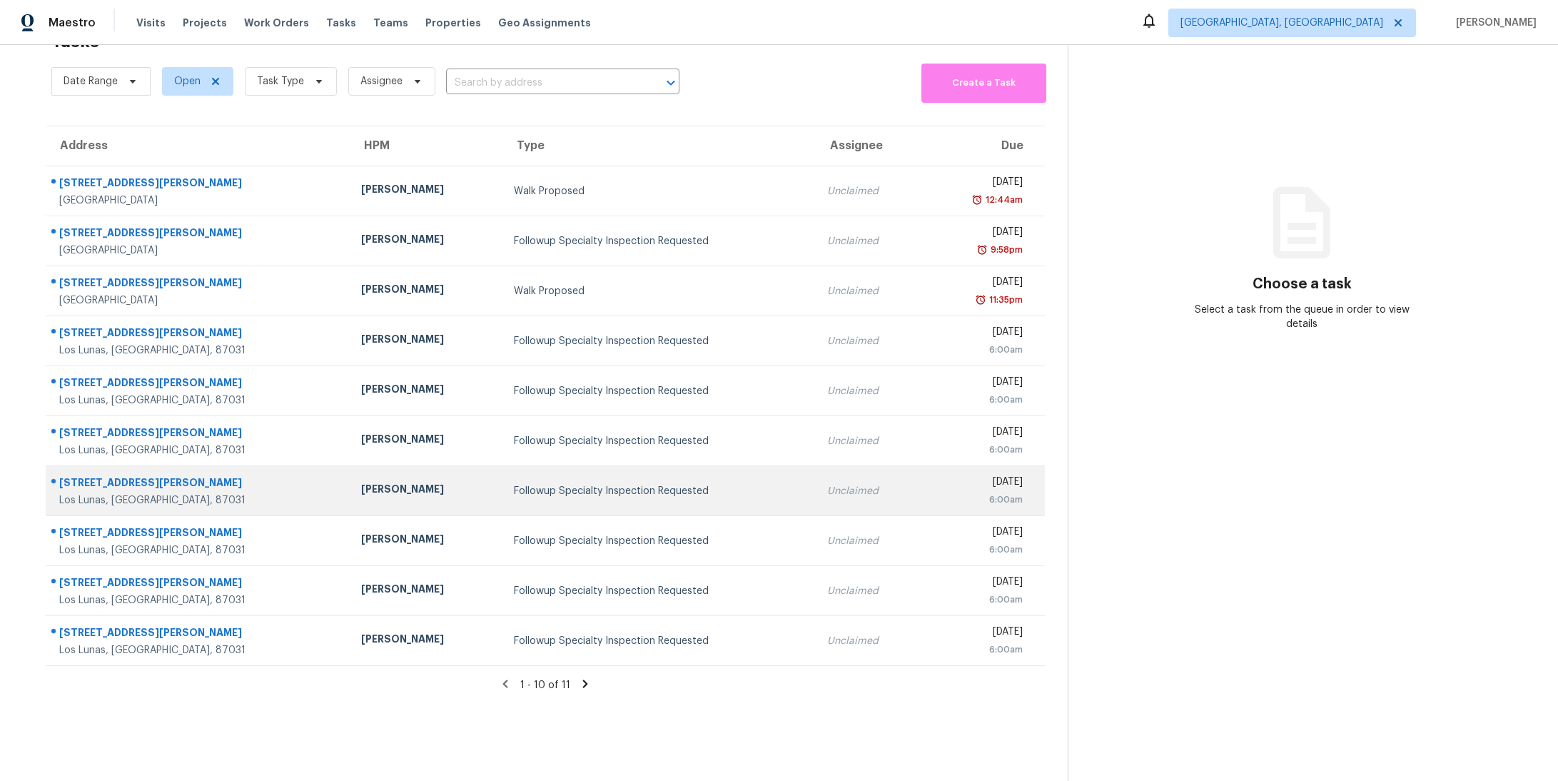
click at [527, 484] on div "Followup Specialty Inspection Requested" at bounding box center [659, 491] width 290 height 14
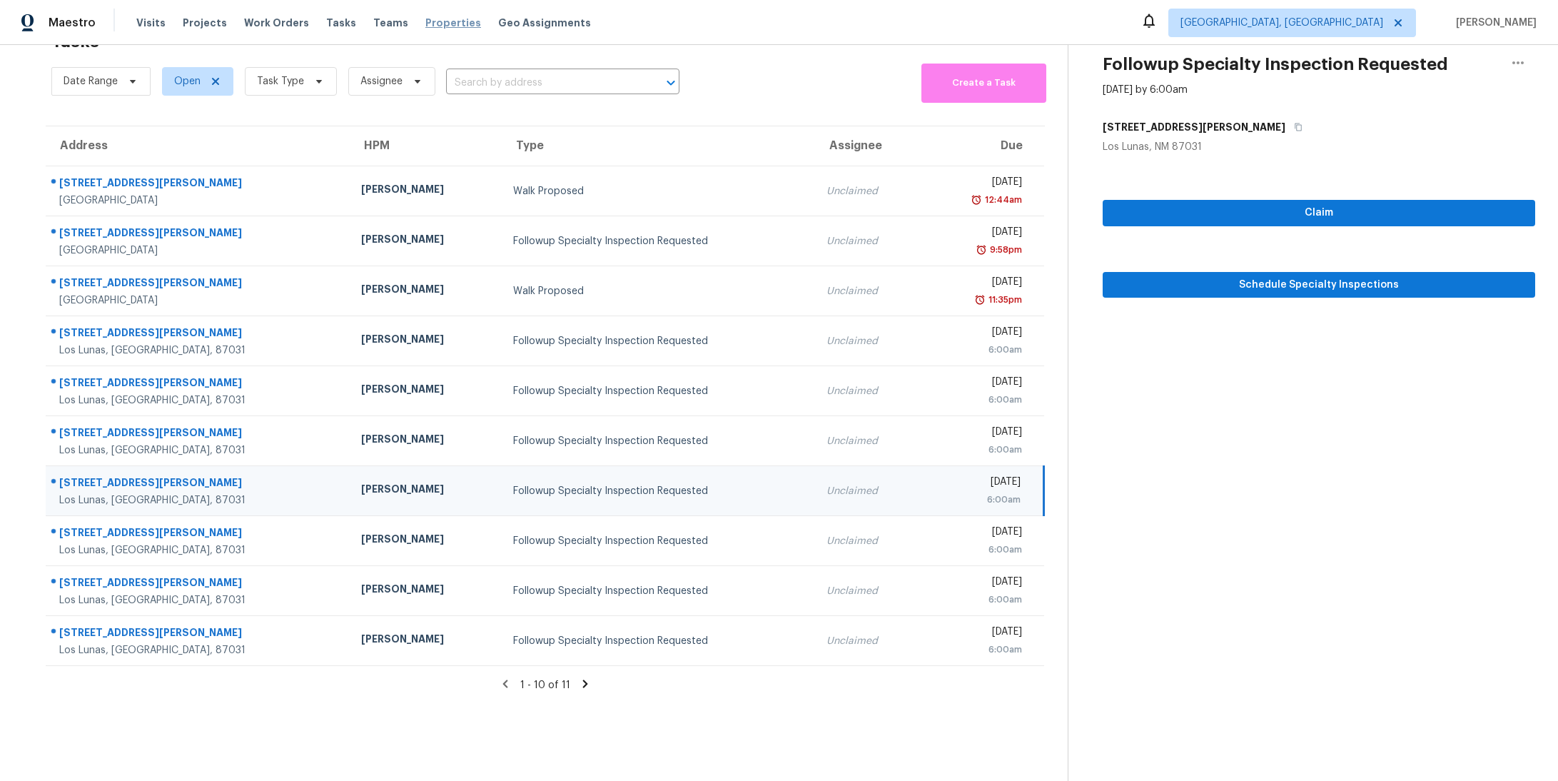
click at [425, 24] on span "Properties" at bounding box center [453, 23] width 56 height 14
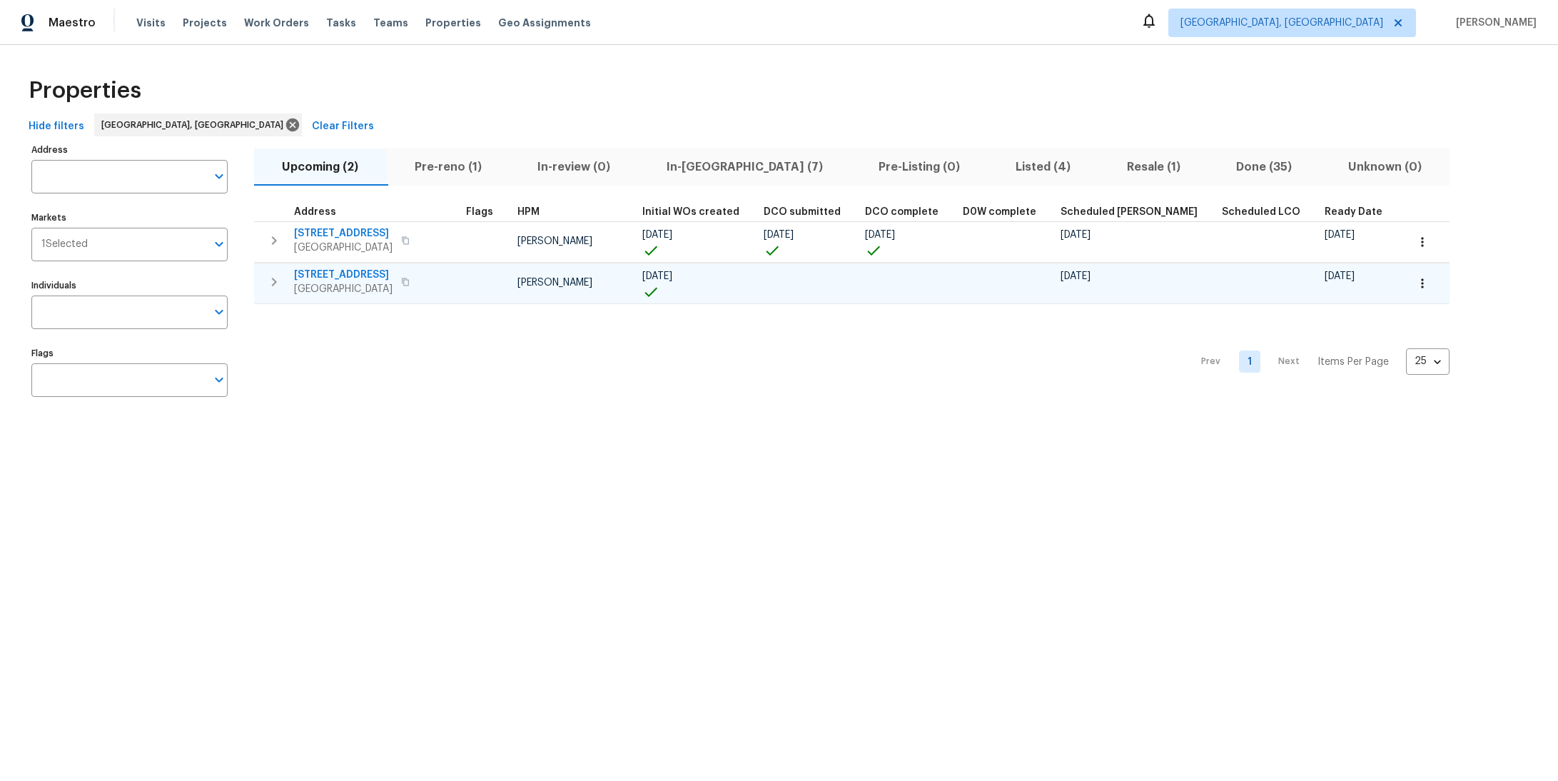
click at [356, 276] on span "804 Buckboard Rd SE" at bounding box center [343, 275] width 98 height 14
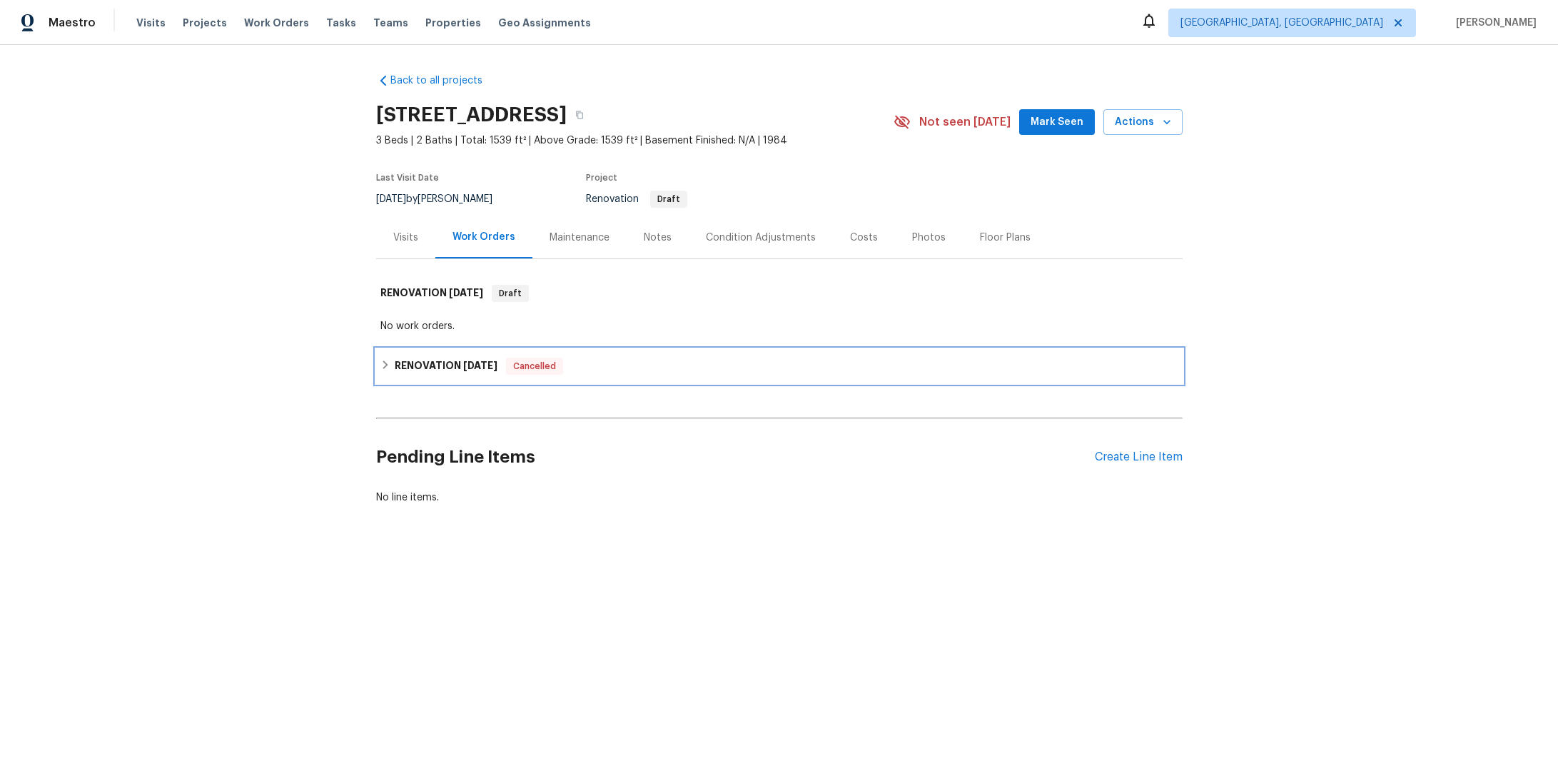
click at [412, 349] on div "RENOVATION [DATE] Cancelled" at bounding box center [779, 366] width 807 height 34
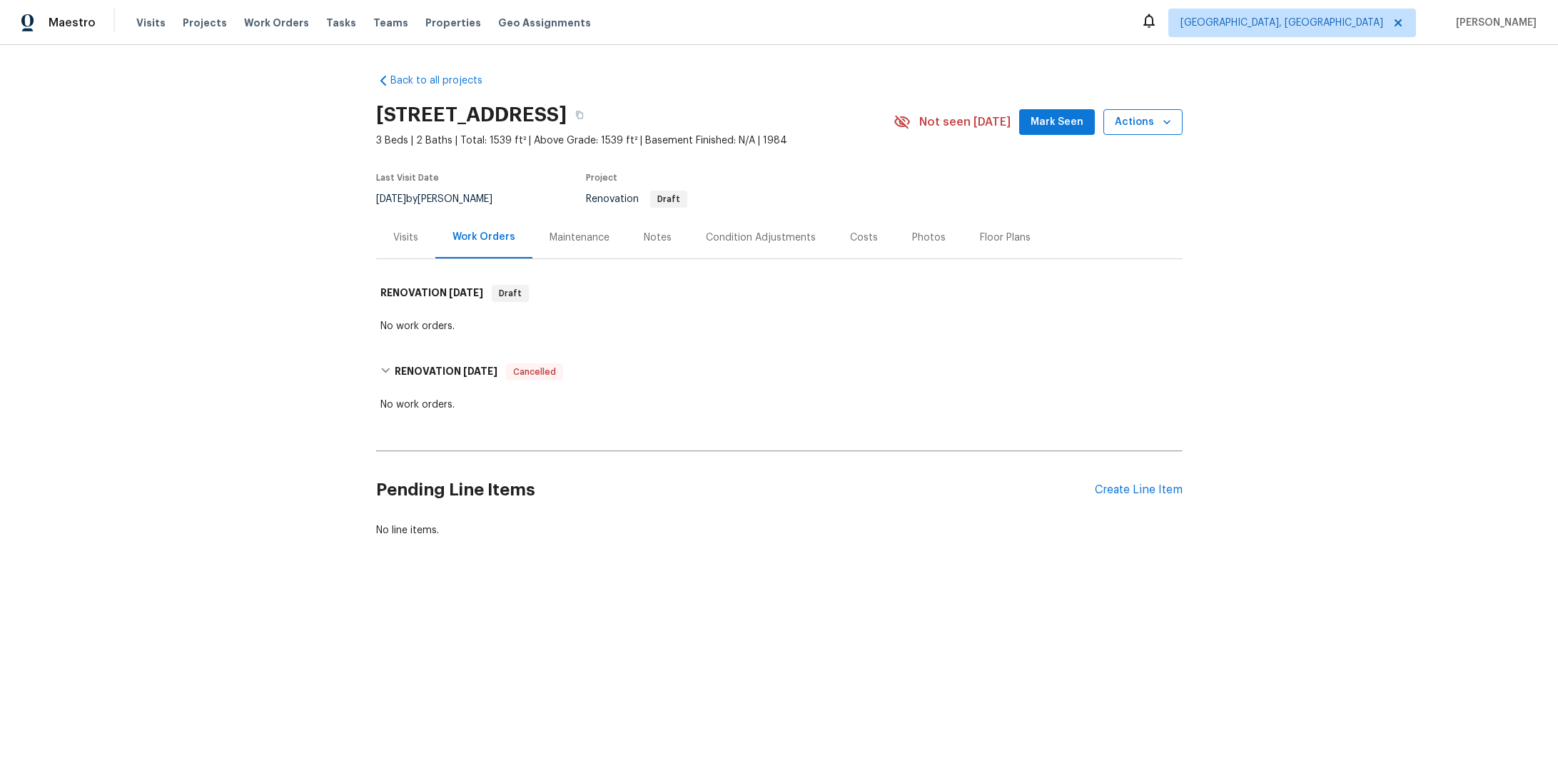
click at [1116, 118] on span "Actions" at bounding box center [1143, 122] width 56 height 18
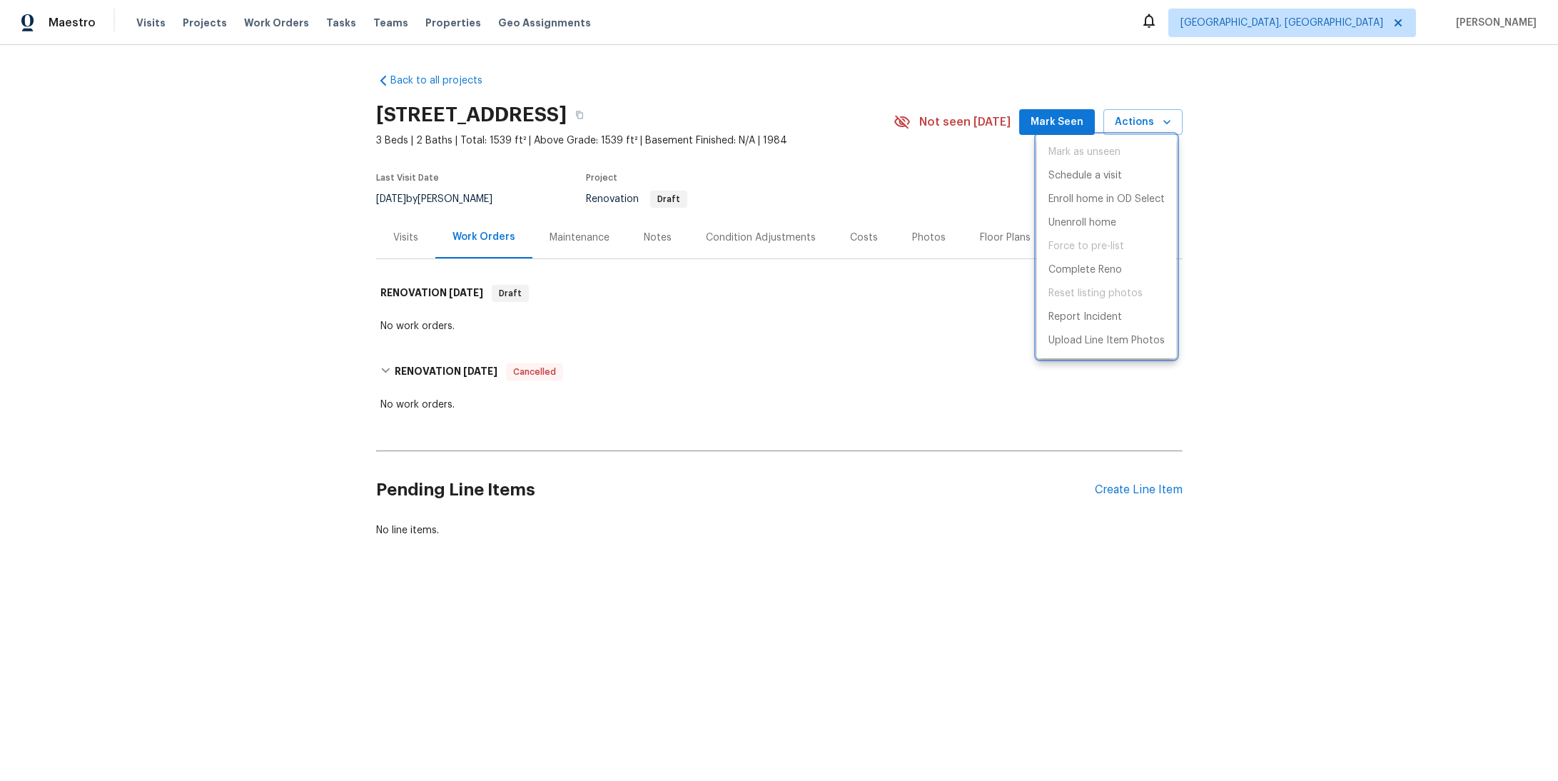
click at [274, 221] on div at bounding box center [779, 390] width 1558 height 781
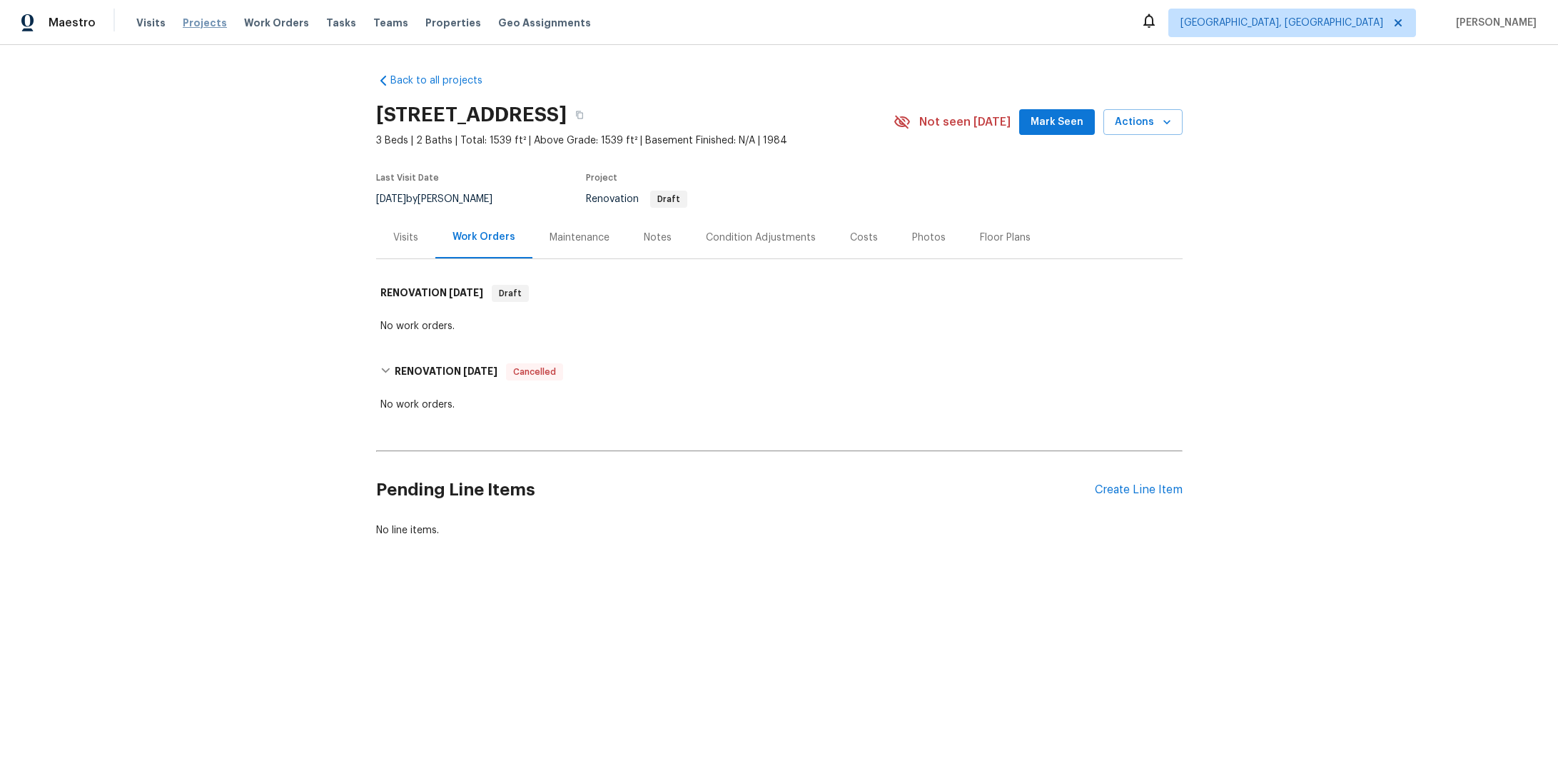
click at [206, 24] on span "Projects" at bounding box center [205, 23] width 44 height 14
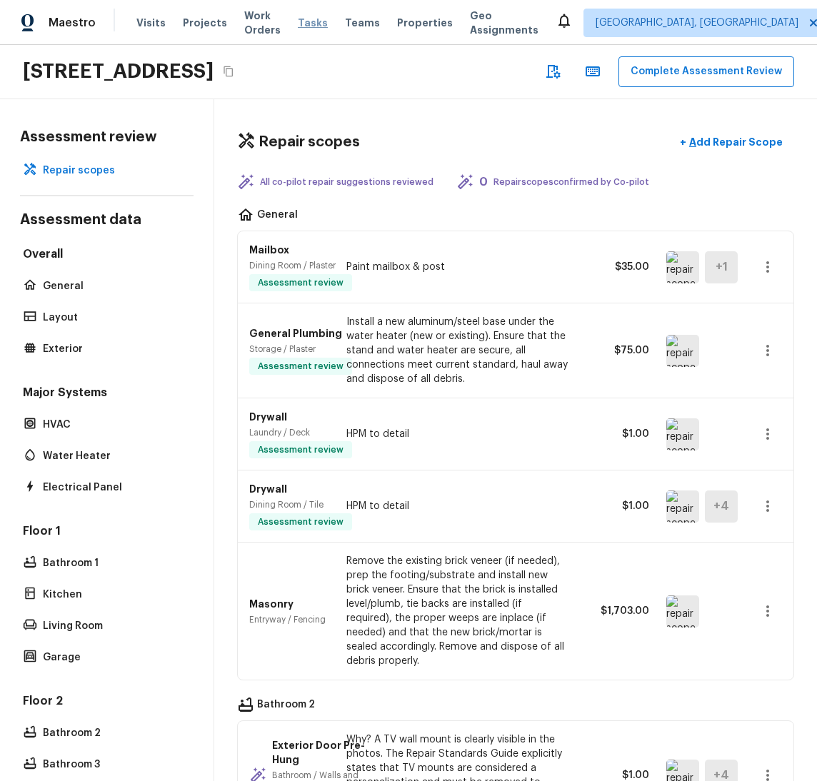
click at [313, 19] on span "Tasks" at bounding box center [313, 23] width 30 height 10
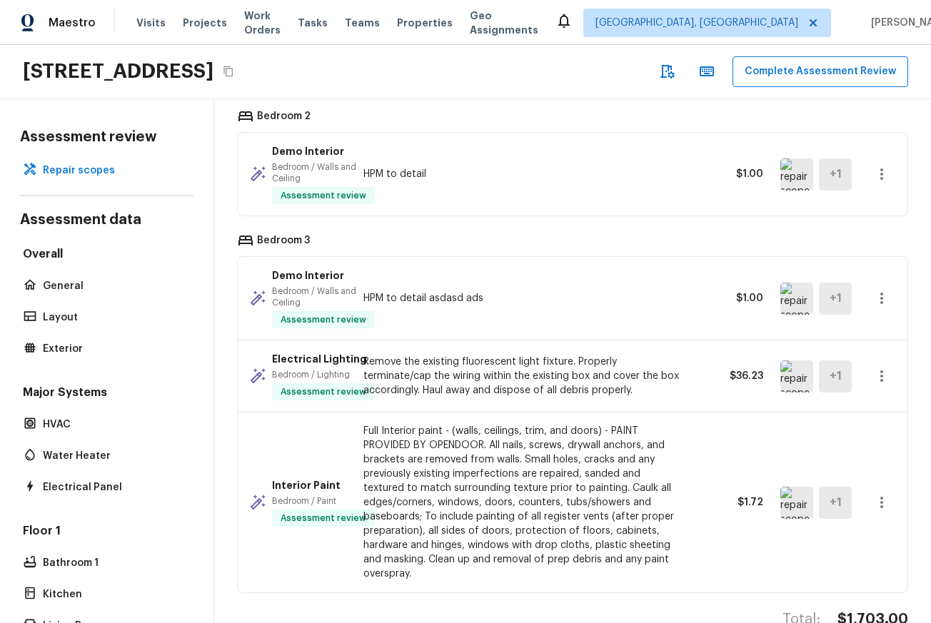
scroll to position [753, 0]
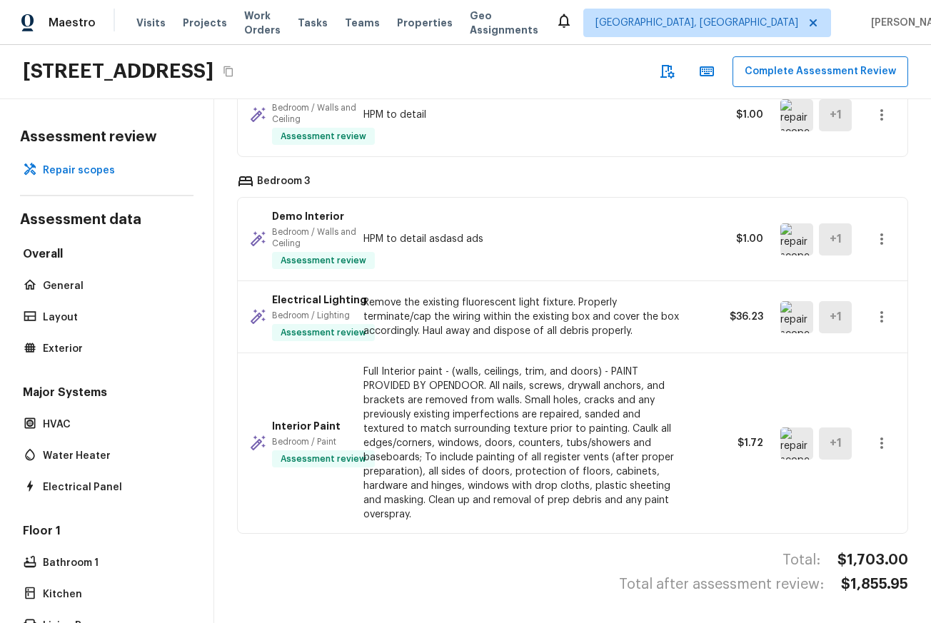
click at [816, 437] on icon "button" at bounding box center [881, 443] width 17 height 17
click at [438, 393] on div at bounding box center [465, 311] width 931 height 623
click at [816, 435] on icon "button" at bounding box center [881, 443] width 17 height 17
click at [816, 478] on li "Edit" at bounding box center [879, 474] width 66 height 43
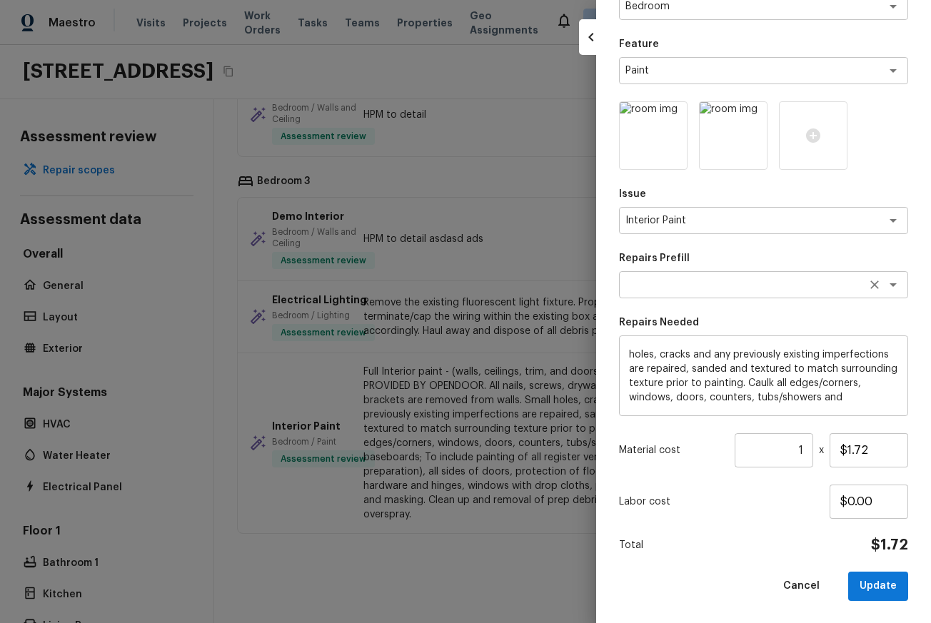
scroll to position [46, 0]
click at [816, 587] on button "Update" at bounding box center [878, 586] width 60 height 29
type input "$0.00"
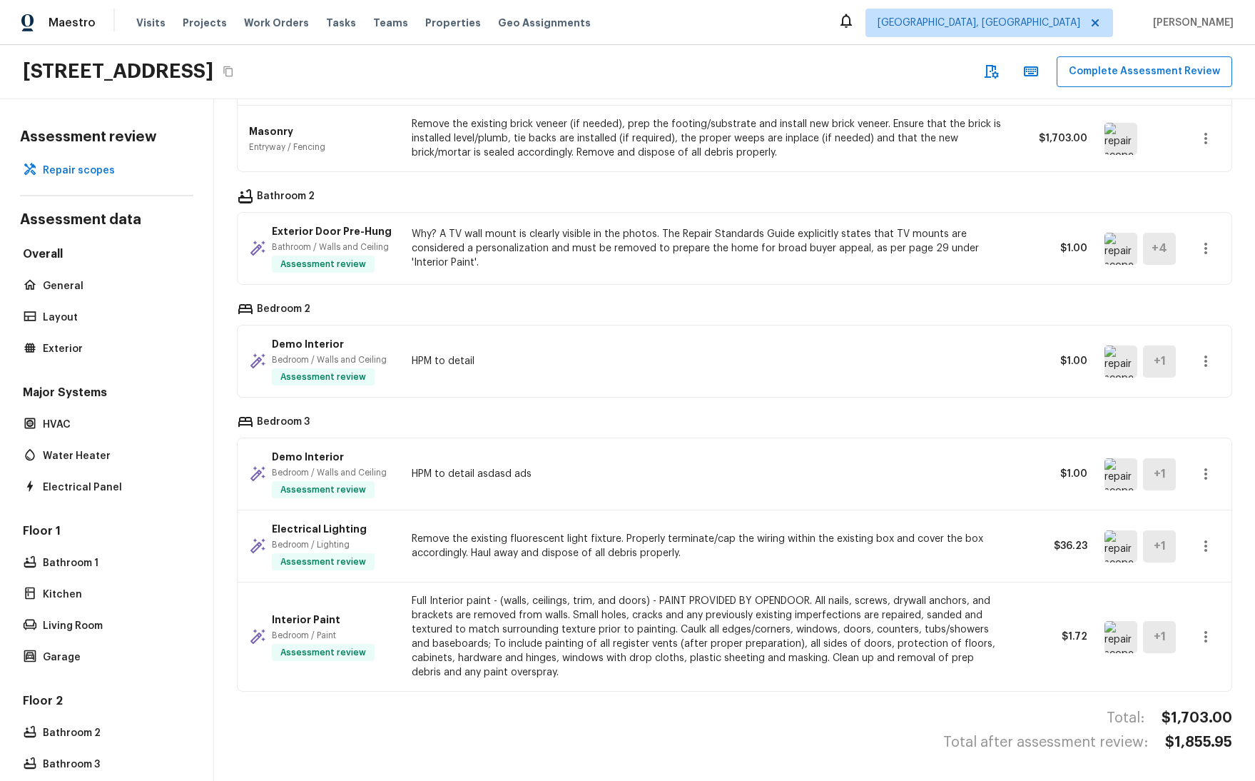
scroll to position [11, 0]
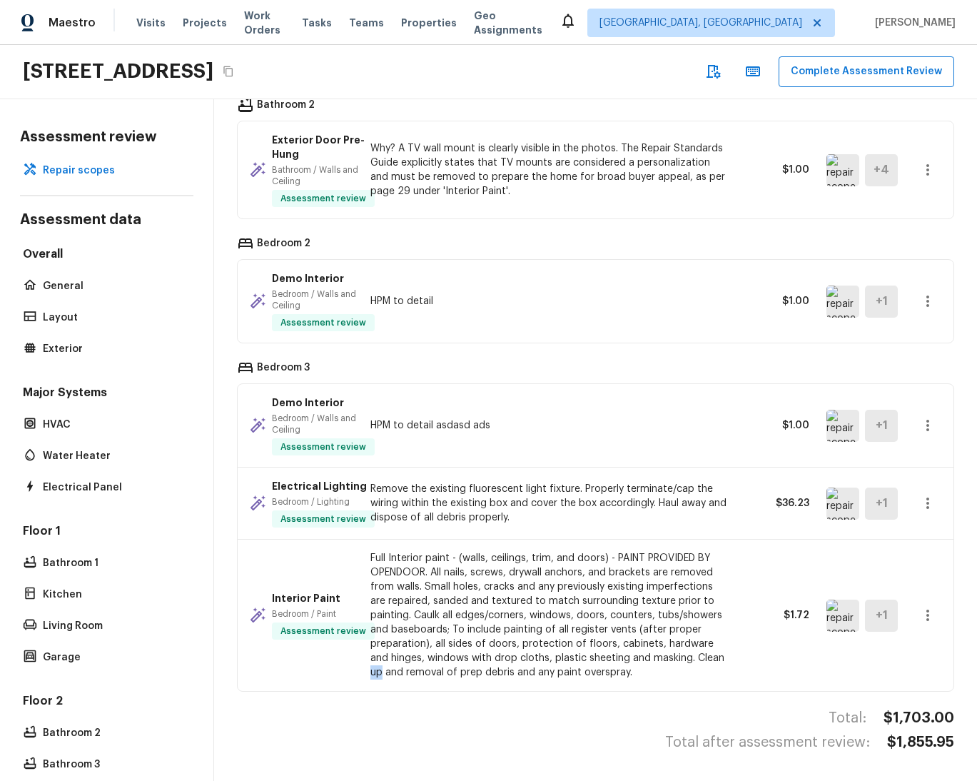
scroll to position [558, 0]
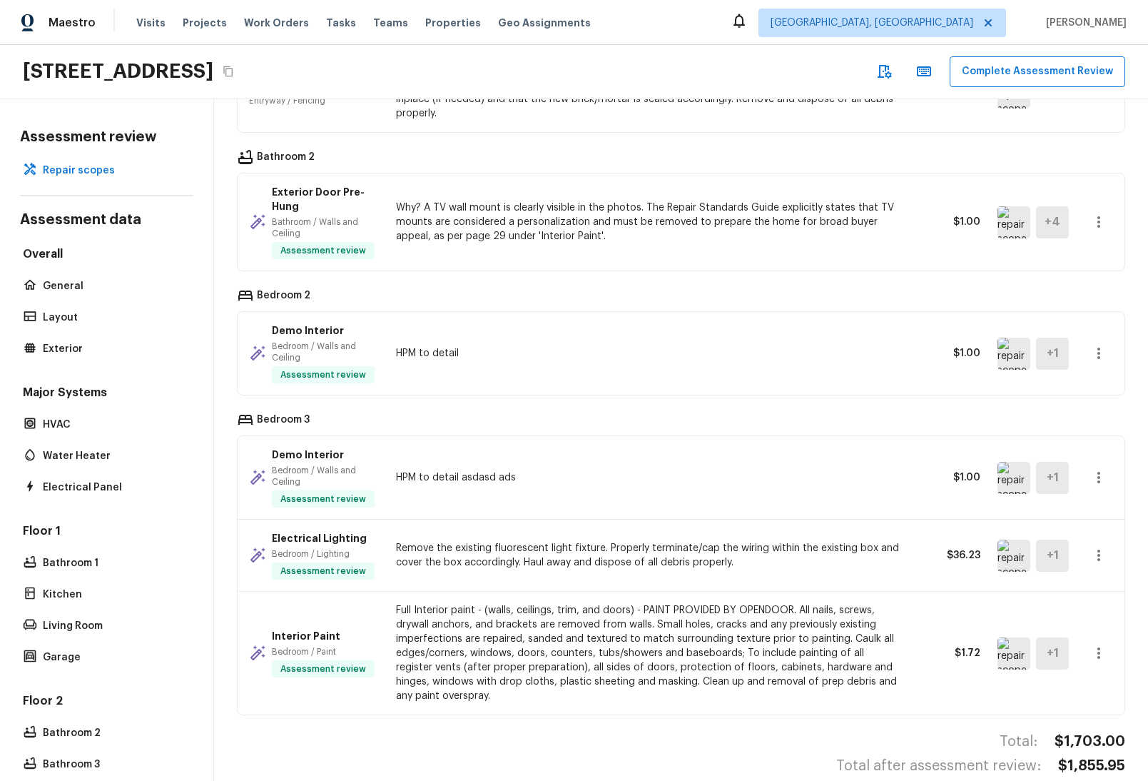
scroll to position [501, 0]
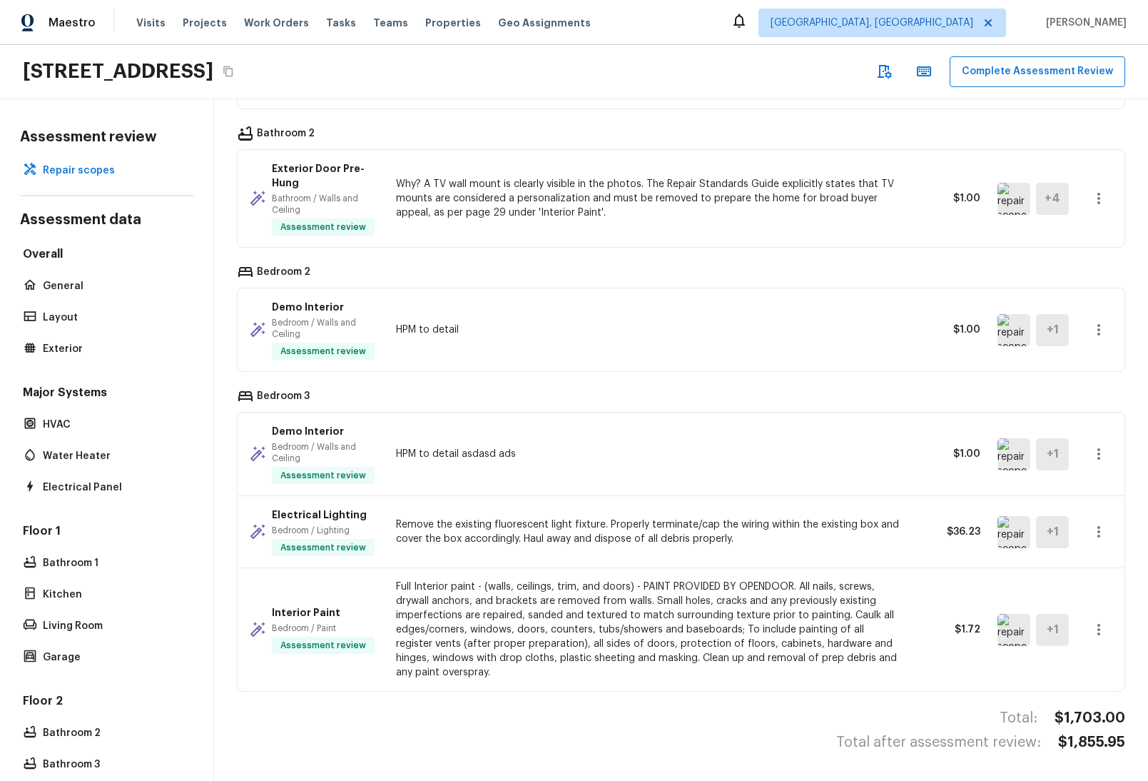
scroll to position [11, 0]
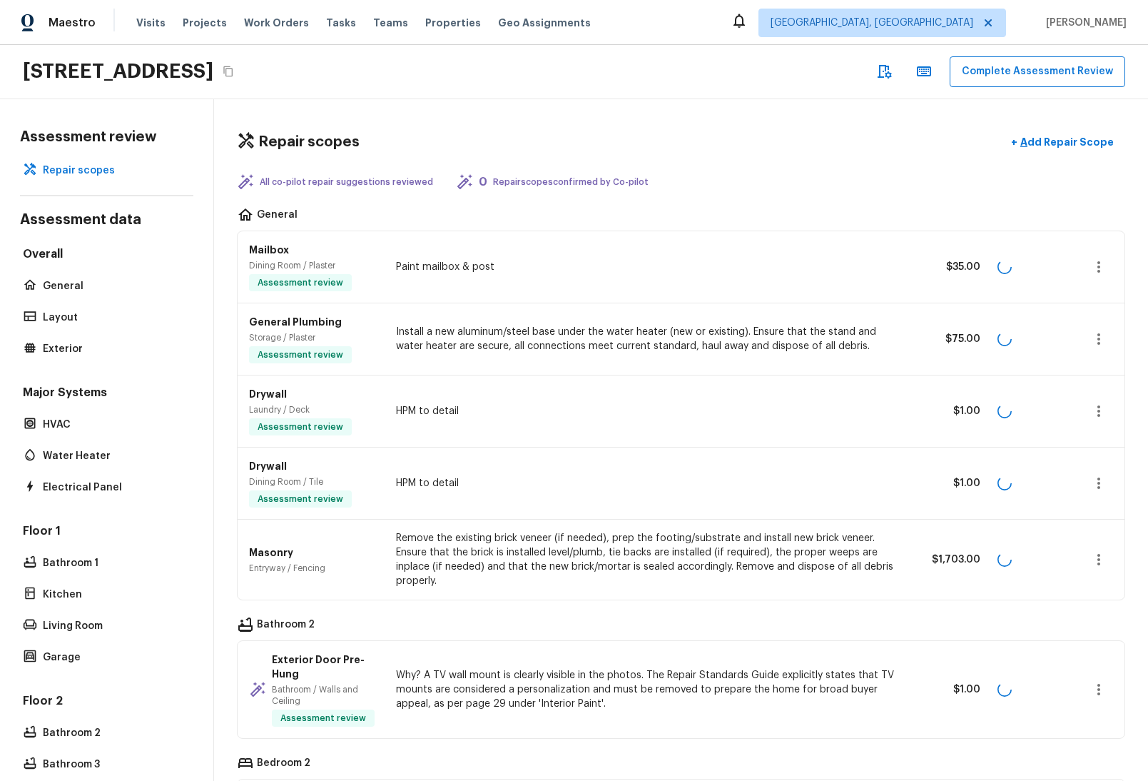
scroll to position [501, 0]
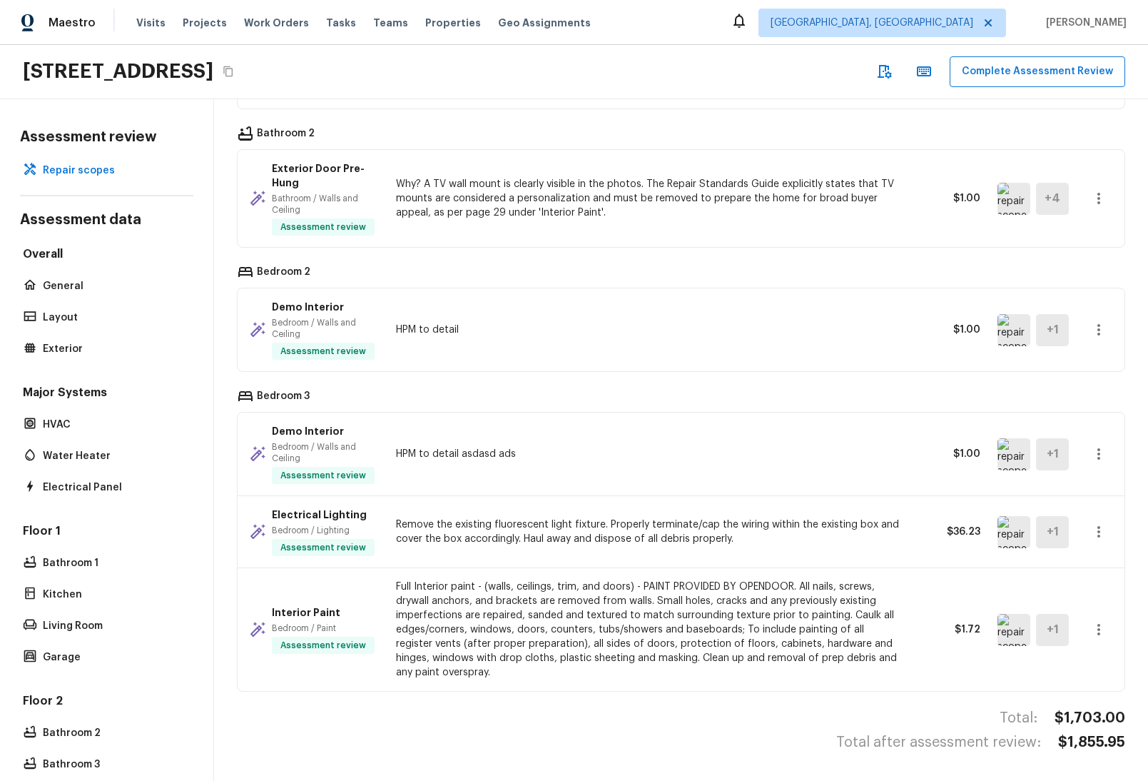
click at [891, 74] on icon "button" at bounding box center [884, 71] width 17 height 17
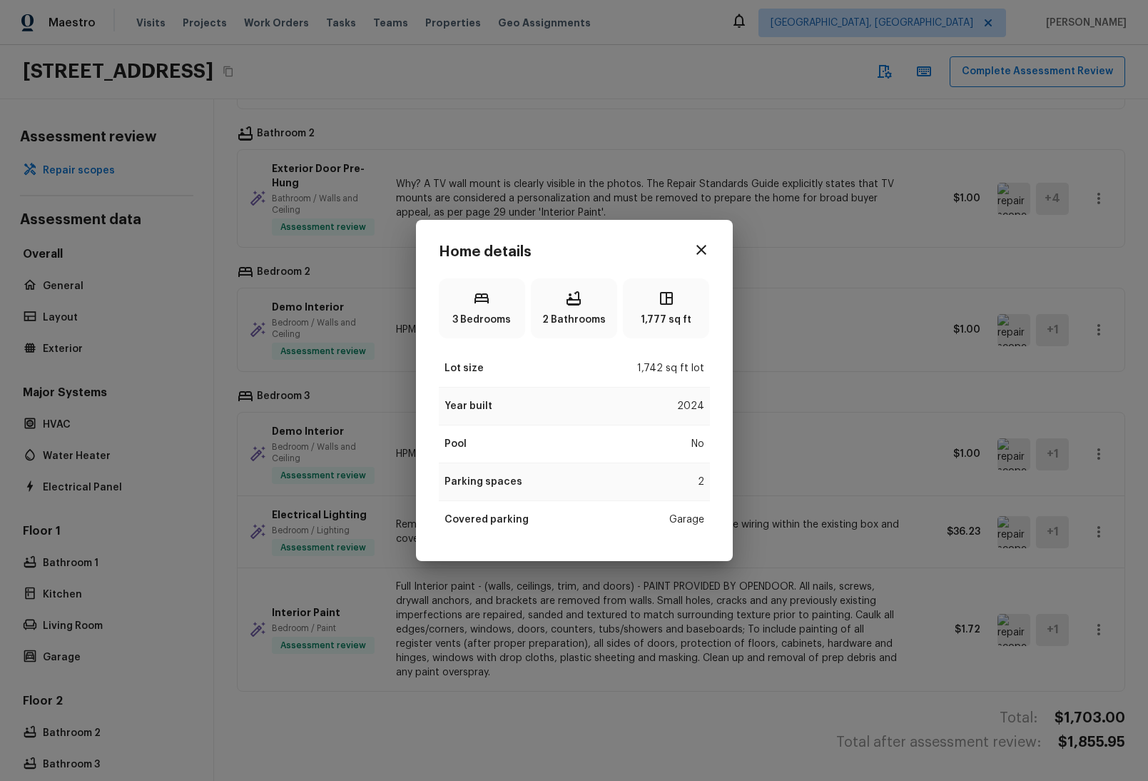
click at [702, 253] on icon "button" at bounding box center [701, 249] width 17 height 17
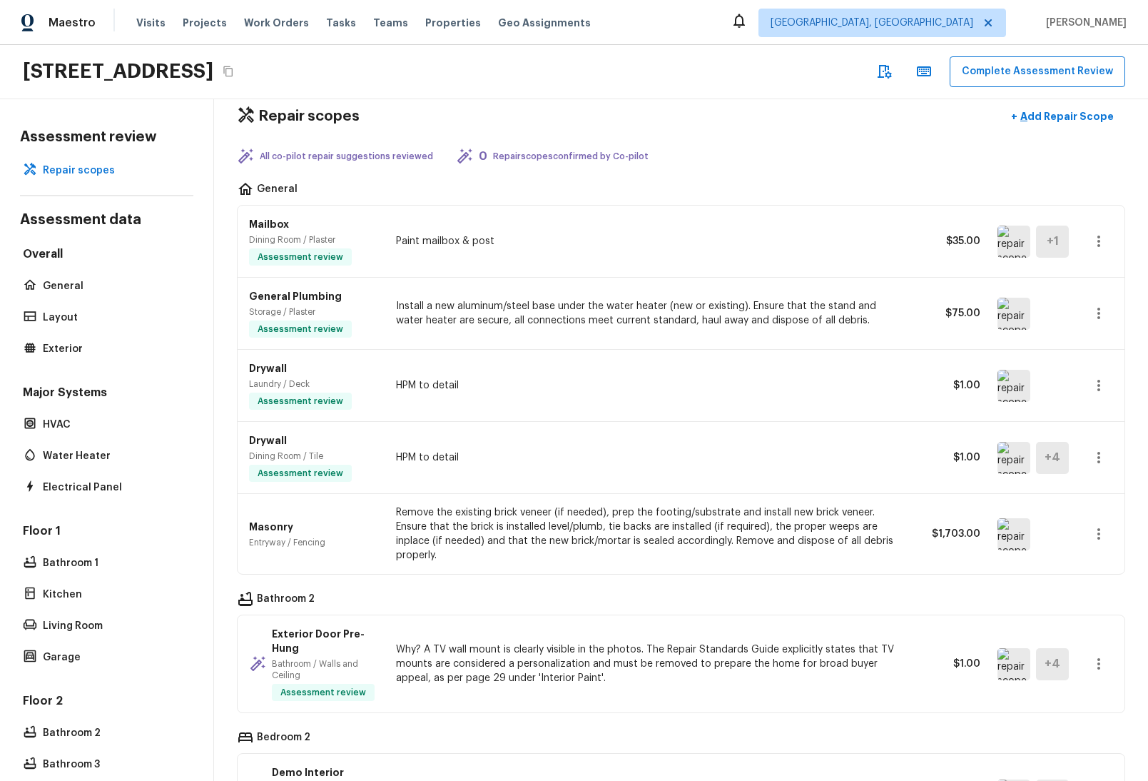
scroll to position [0, 0]
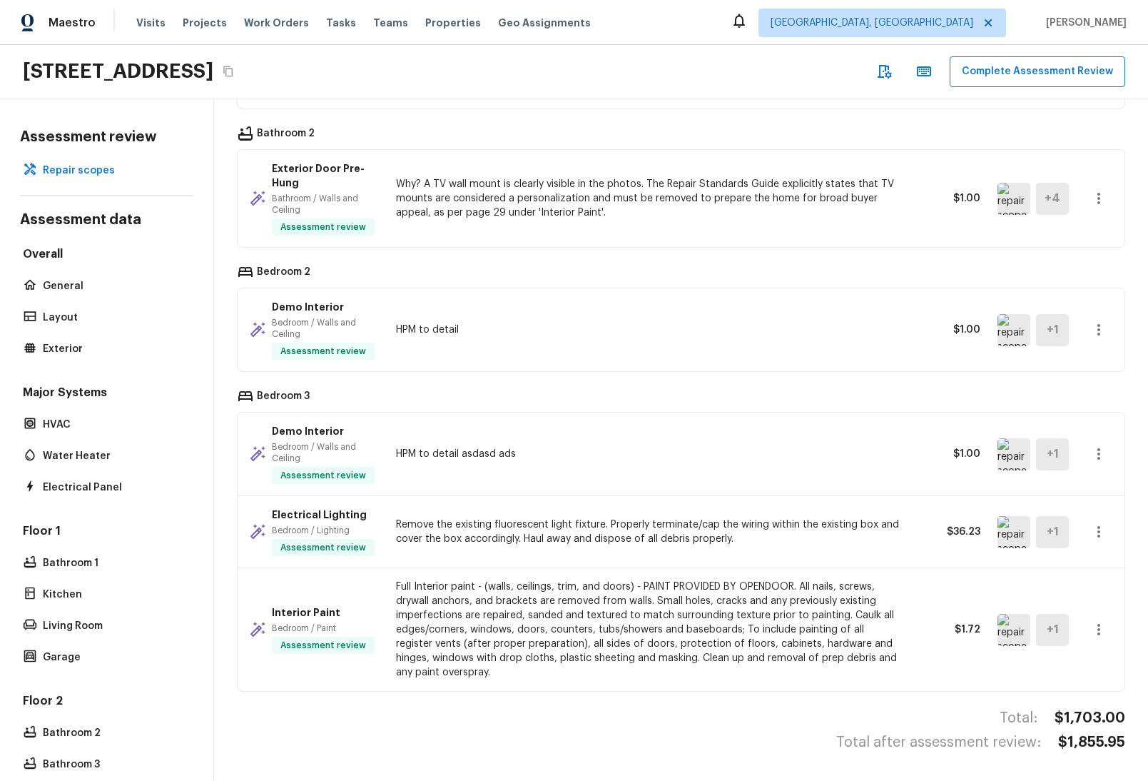
scroll to position [11, 0]
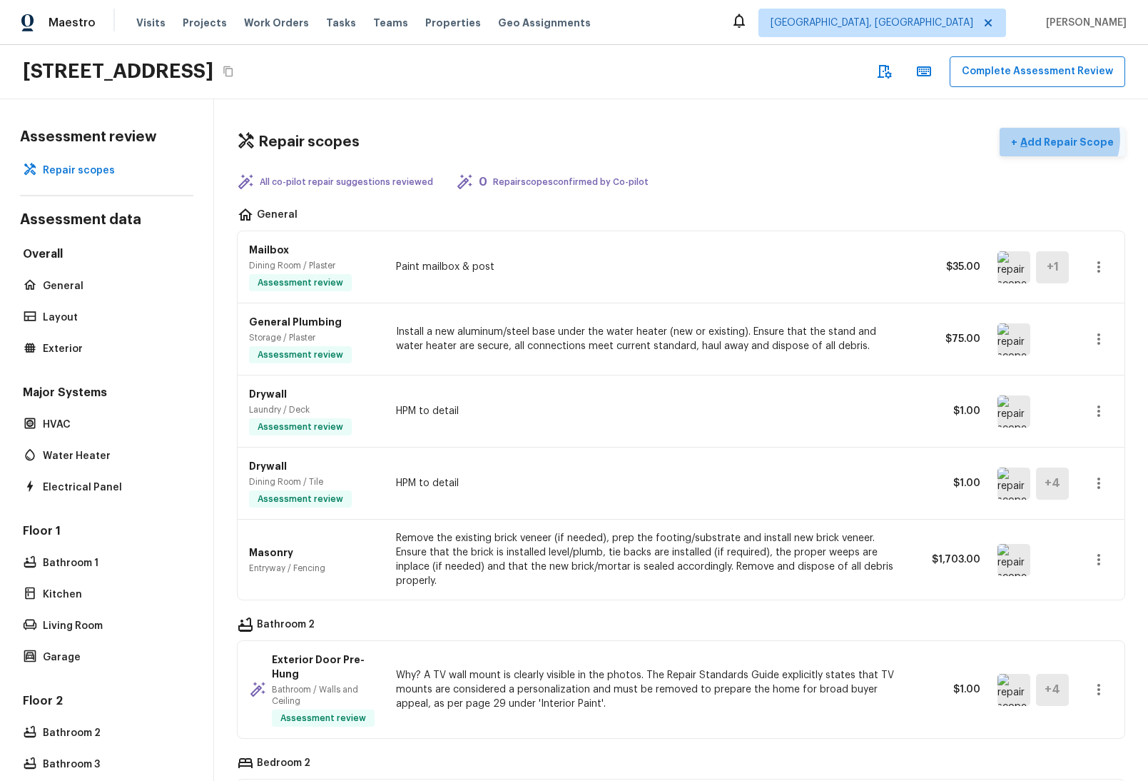
click at [1041, 135] on p "Add Repair Scope" at bounding box center [1066, 142] width 96 height 14
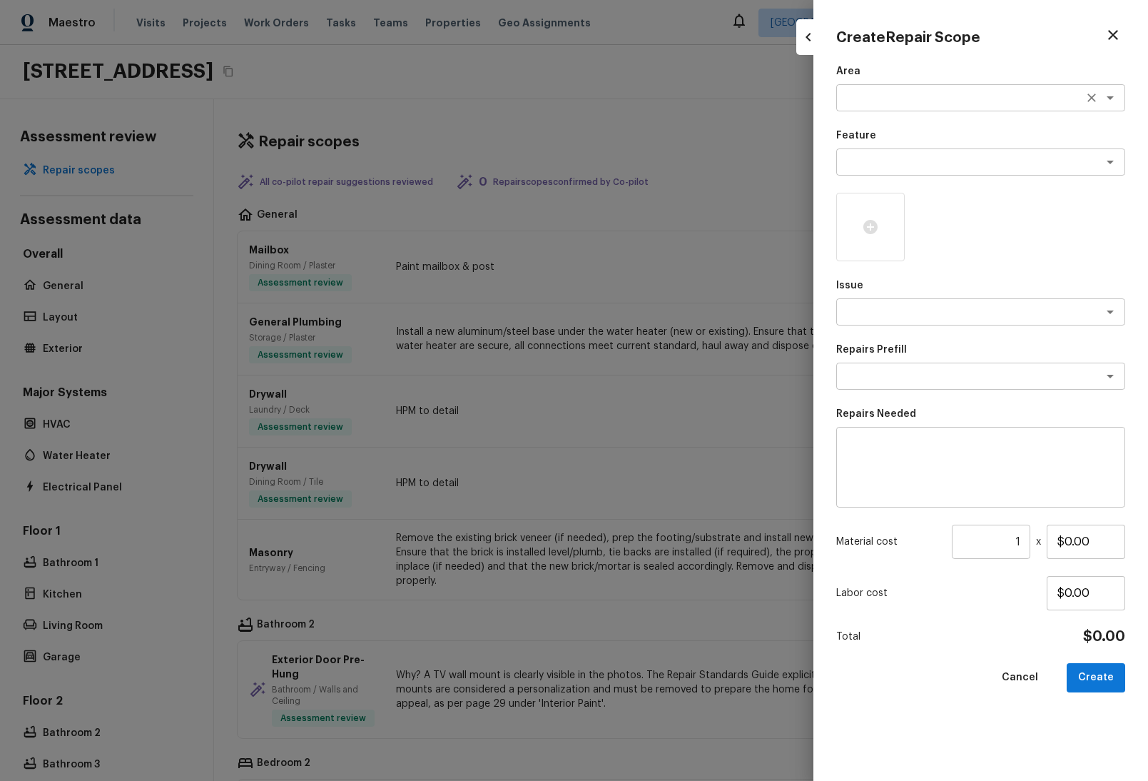
click at [906, 107] on div "x ​" at bounding box center [981, 97] width 289 height 27
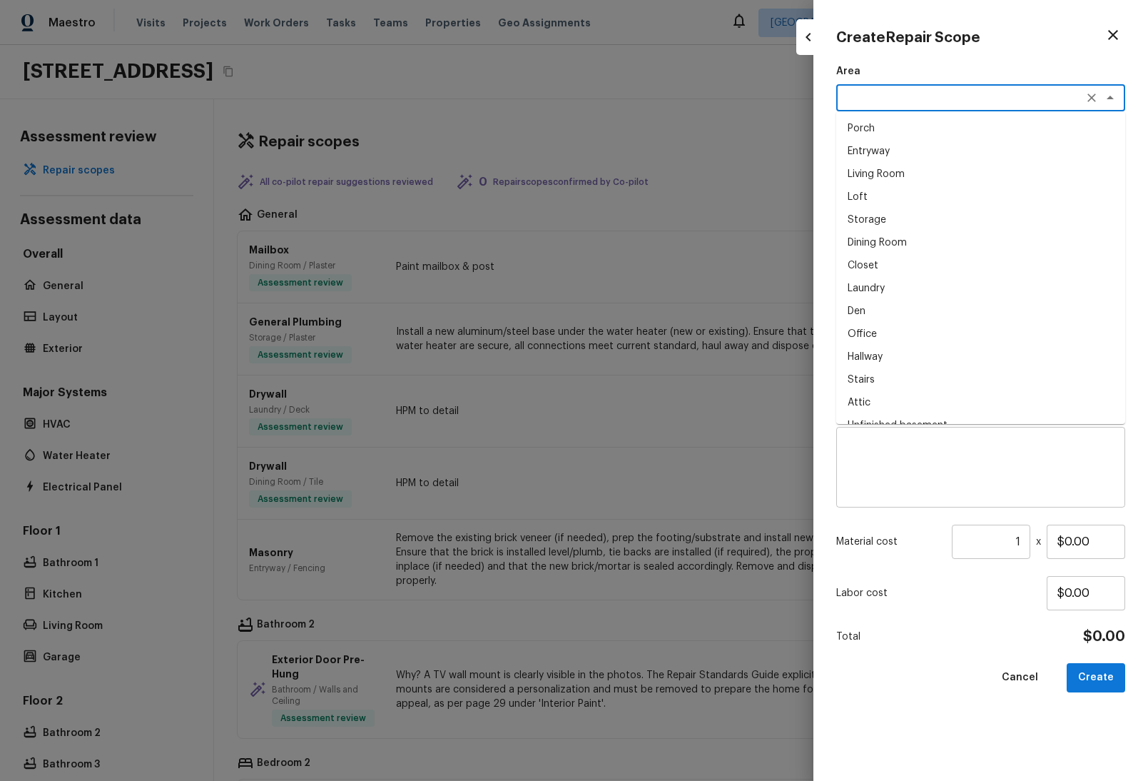
click at [890, 189] on li "Loft" at bounding box center [981, 197] width 289 height 23
type textarea "Loft"
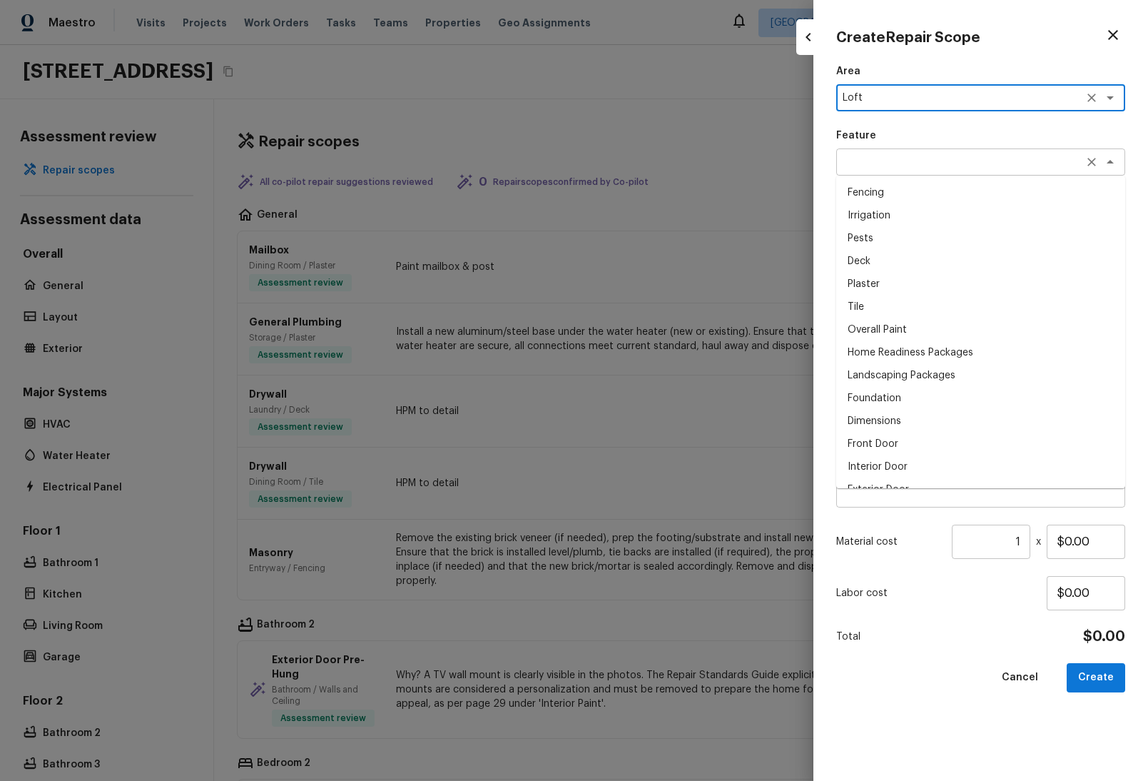
drag, startPoint x: 894, startPoint y: 153, endPoint x: 892, endPoint y: 171, distance: 17.3
click at [894, 153] on div "x ​" at bounding box center [981, 161] width 289 height 27
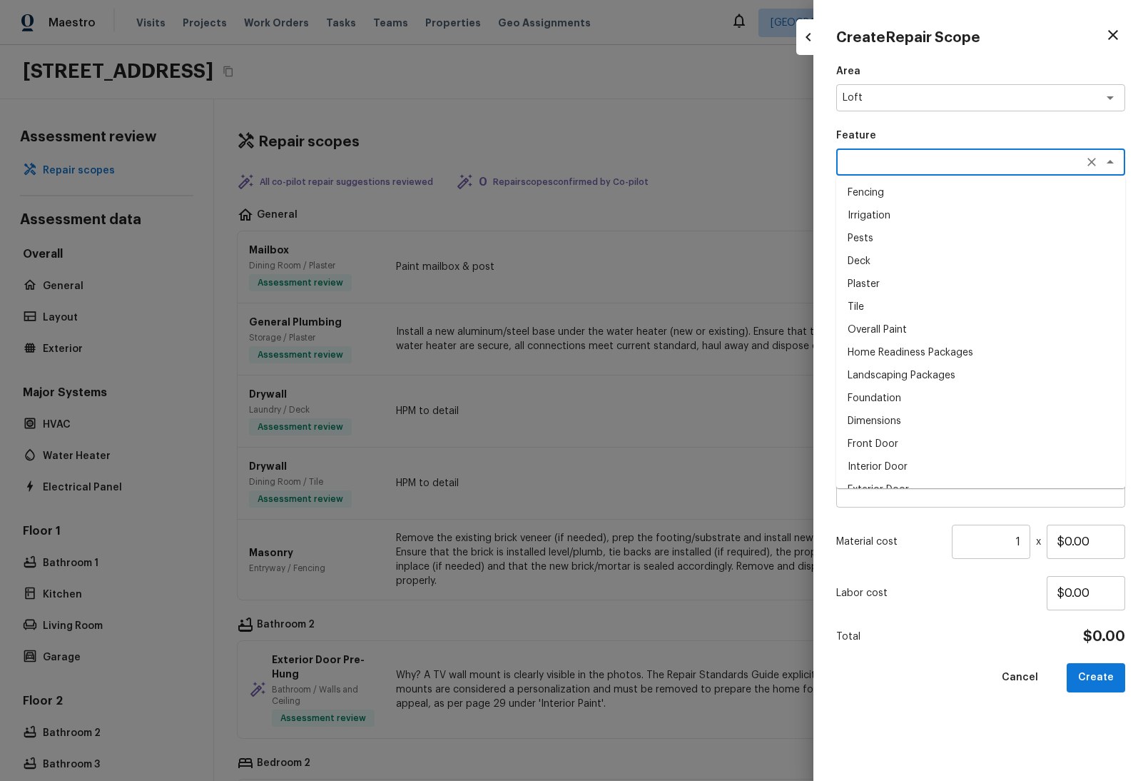
click at [906, 277] on li "Plaster" at bounding box center [981, 284] width 289 height 23
type textarea "Plaster"
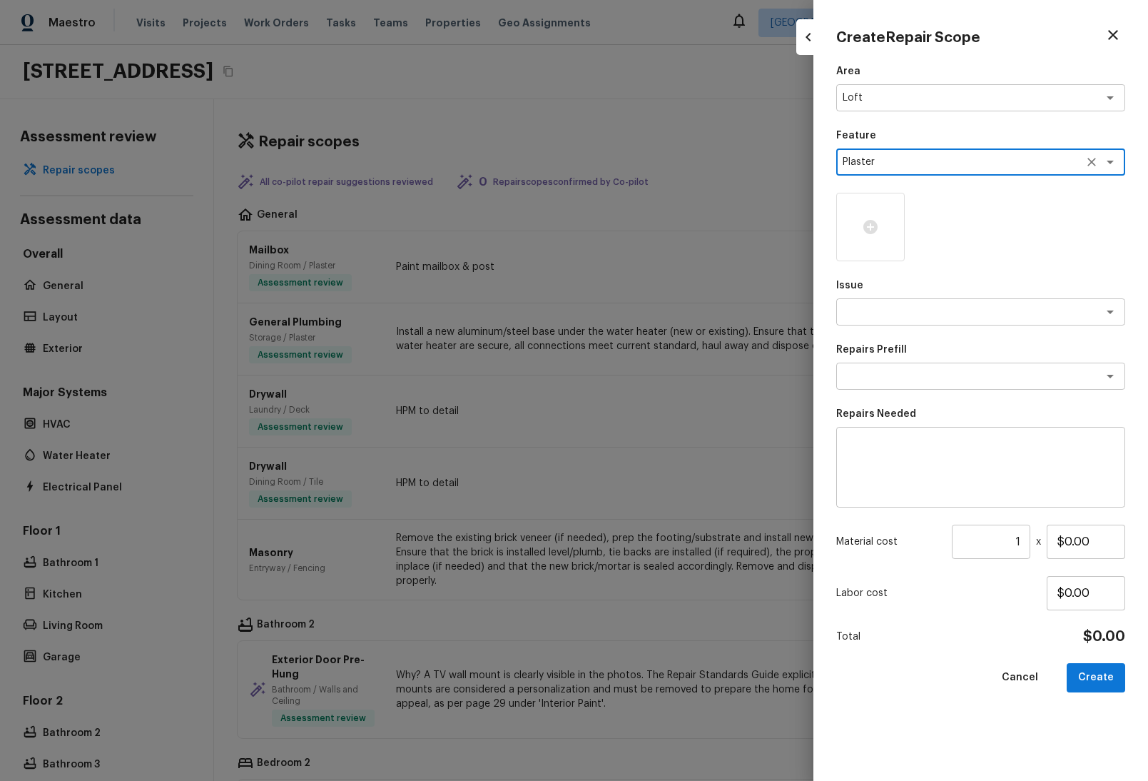
click at [730, 231] on div at bounding box center [574, 390] width 1148 height 781
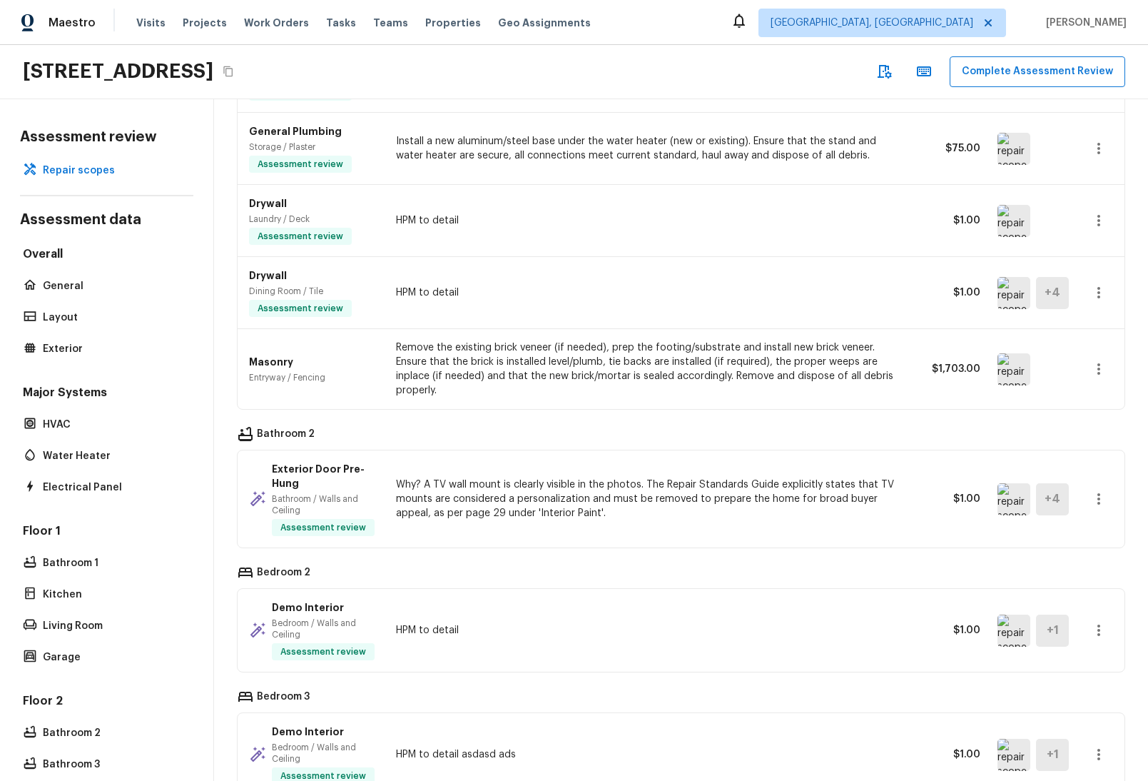
scroll to position [501, 0]
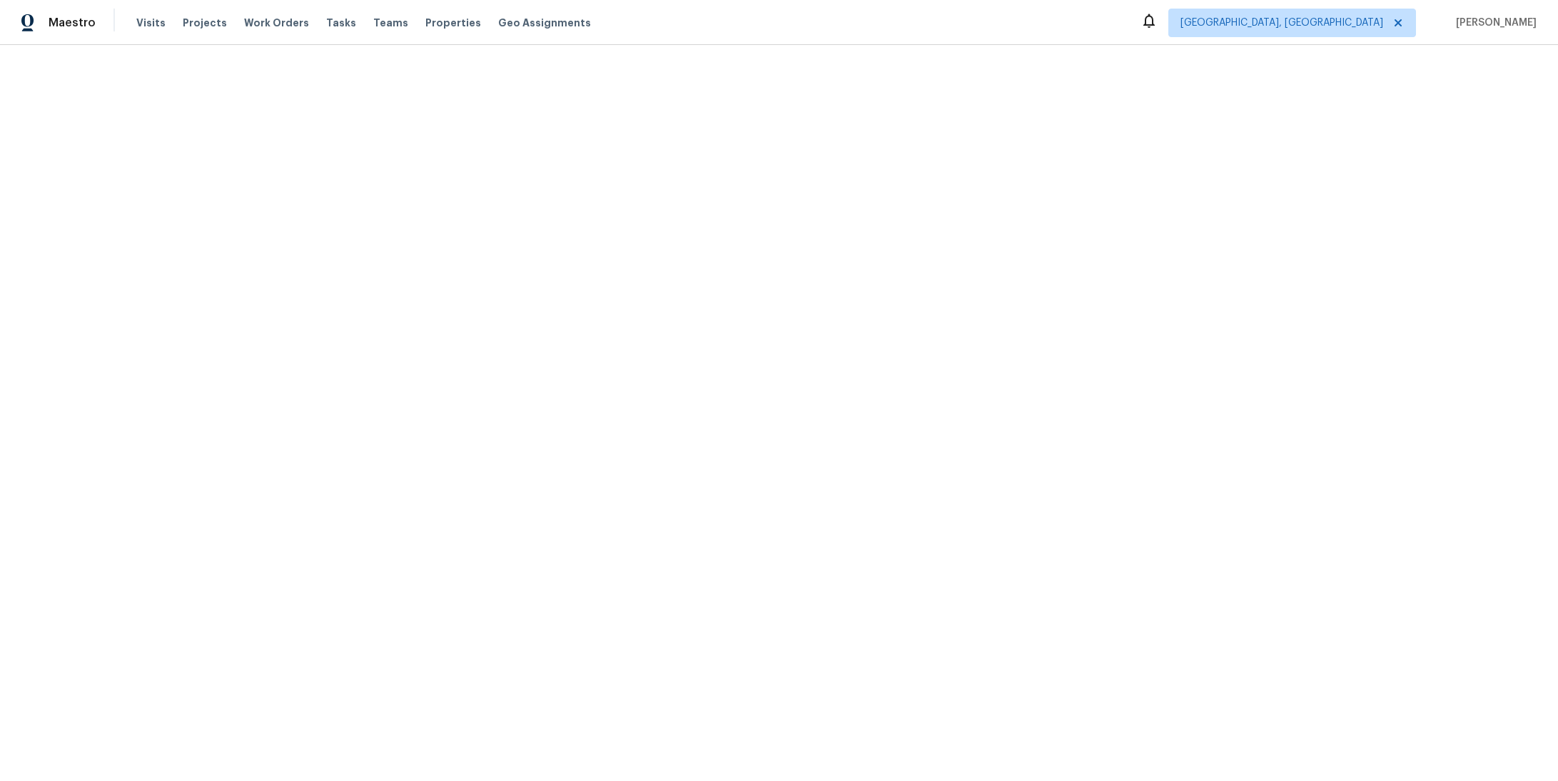
drag, startPoint x: 477, startPoint y: 348, endPoint x: 485, endPoint y: 321, distance: 27.6
click at [477, 45] on html "Maestro Visits Projects Work Orders Tasks Teams Properties Geo Assignments Albu…" at bounding box center [779, 22] width 1558 height 45
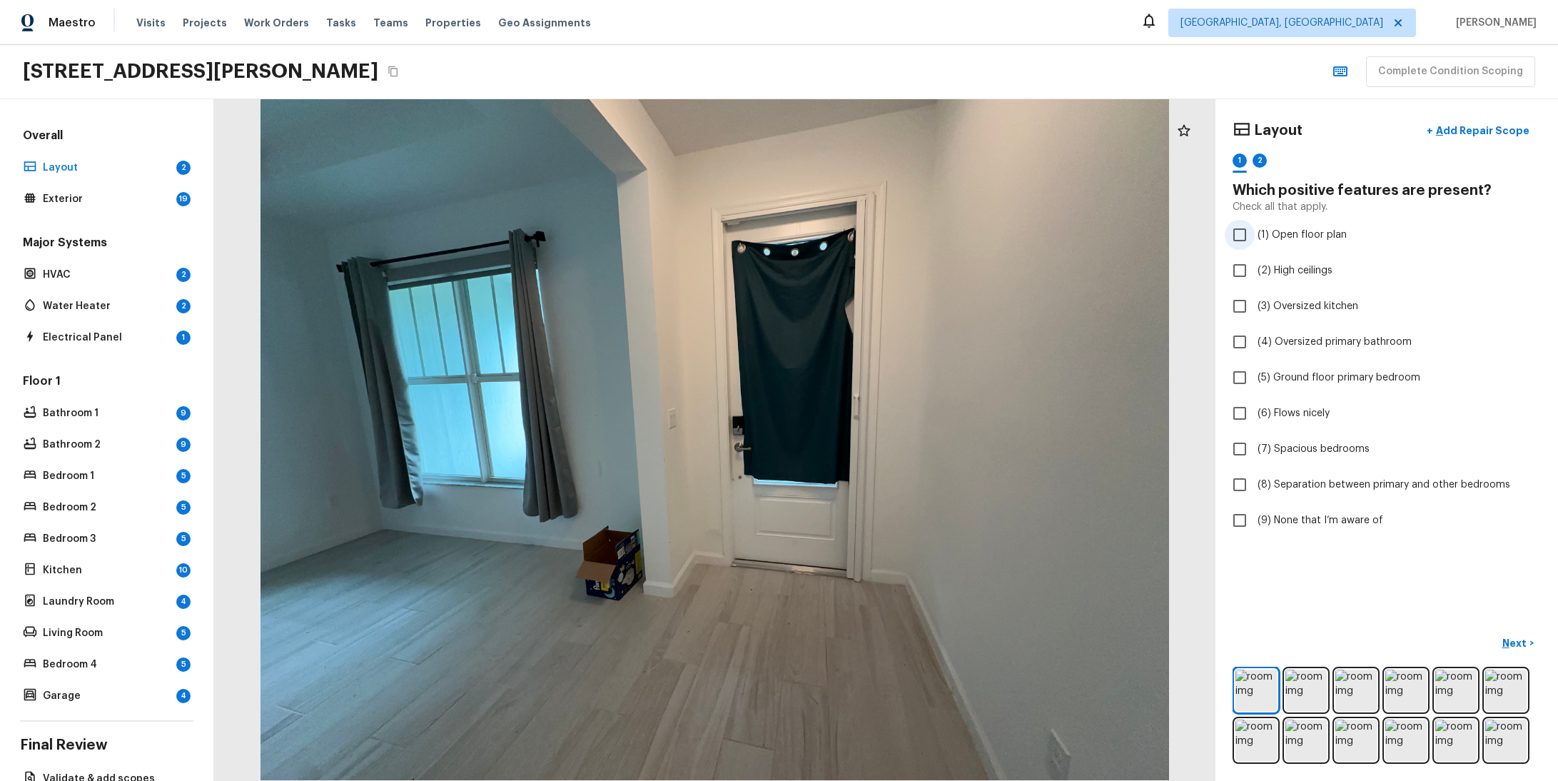
checkbox input "true"
click at [859, 46] on div "[STREET_ADDRESS][PERSON_NAME] Complete Condition Scoping" at bounding box center [779, 72] width 1558 height 54
click at [86, 158] on div "Layout 2" at bounding box center [106, 168] width 173 height 20
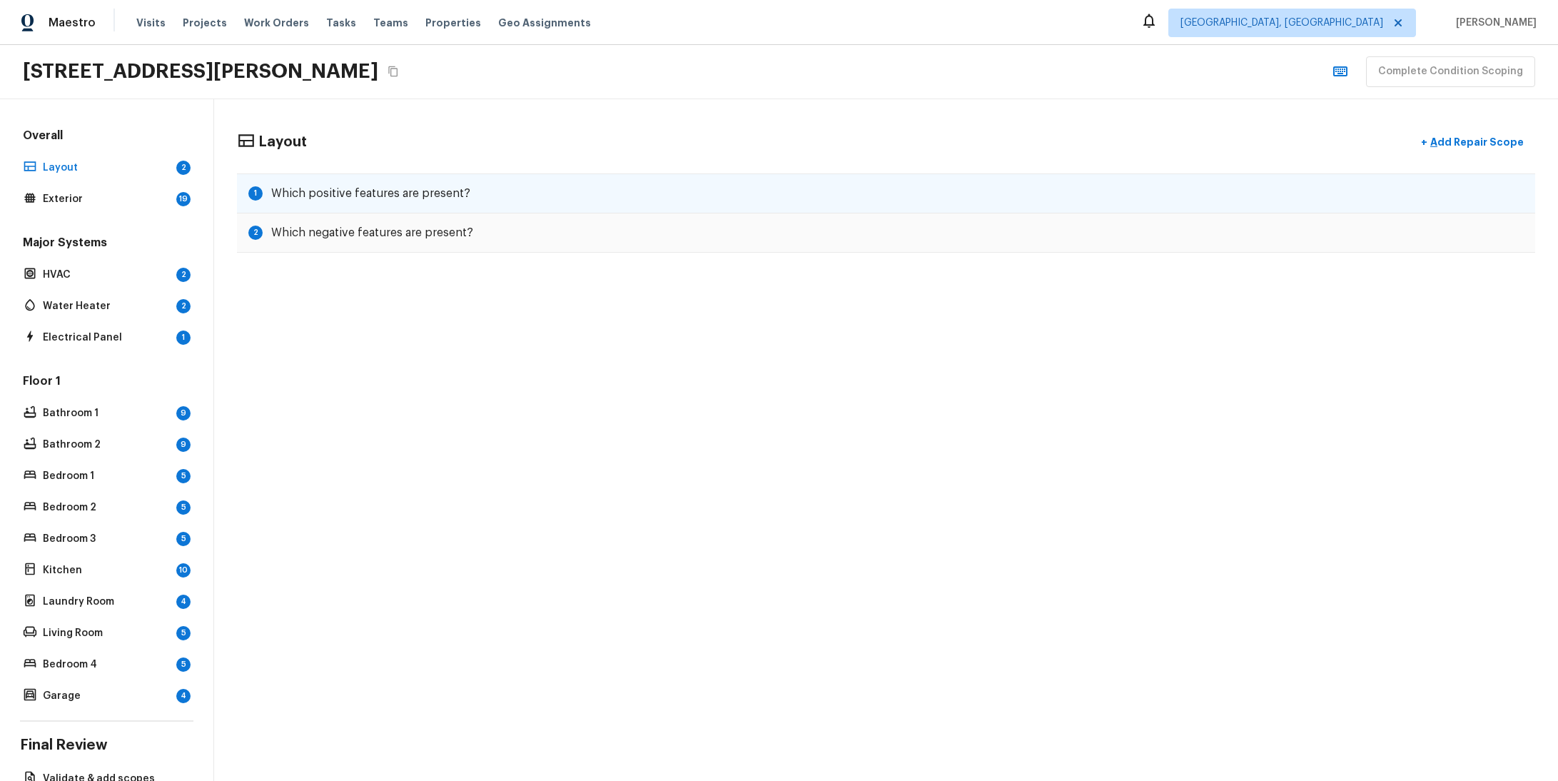
click at [380, 188] on h5 "Which positive features are present?" at bounding box center [370, 194] width 199 height 16
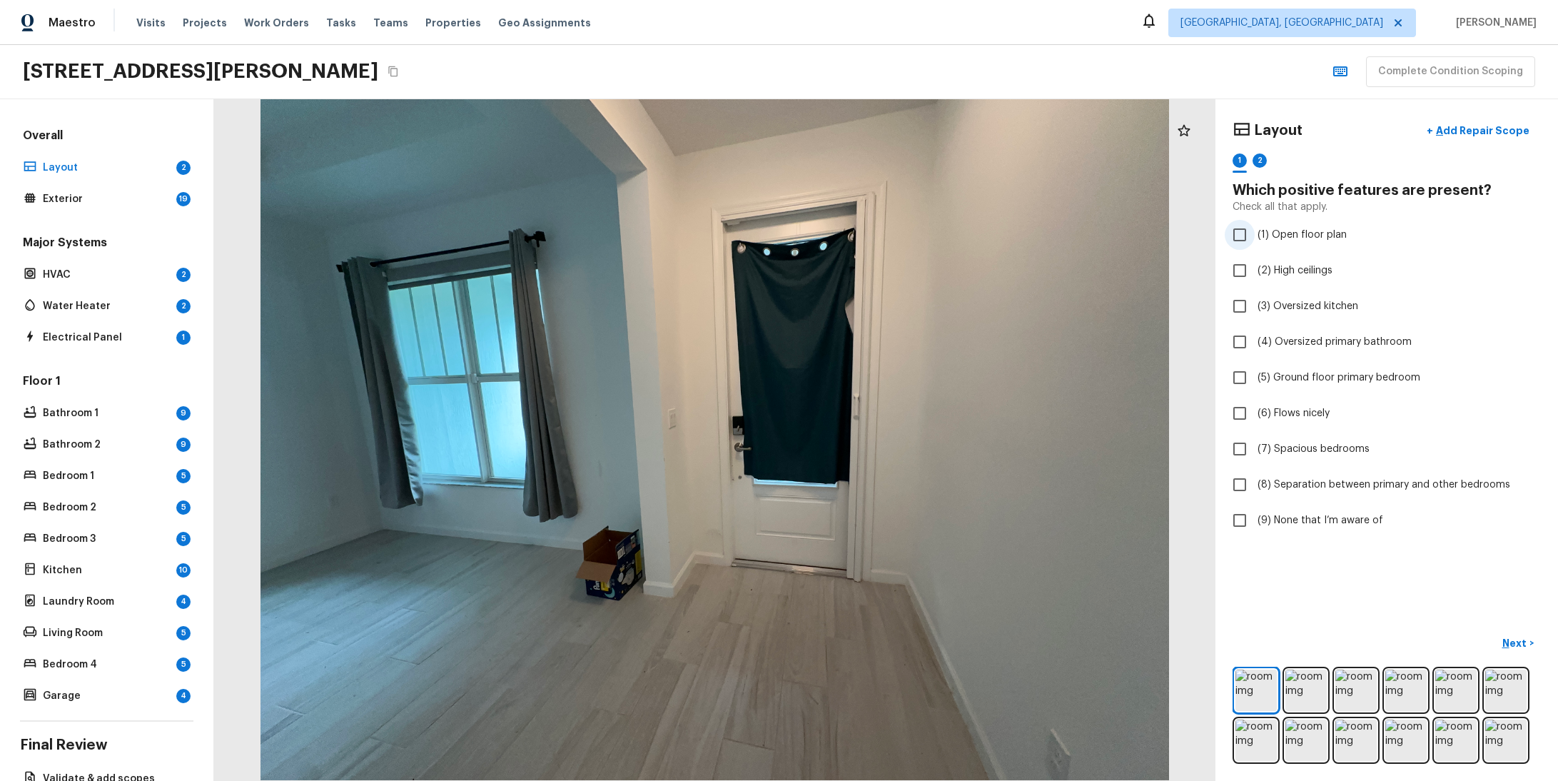
click at [1240, 236] on input "(1) Open floor plan" at bounding box center [1240, 235] width 30 height 30
checkbox input "true"
click at [1510, 636] on p "Next" at bounding box center [1515, 643] width 27 height 14
click at [1293, 322] on div "Layout + Add Repair Scope 1 2 Which negative features are present? Check all th…" at bounding box center [1387, 326] width 308 height 420
click at [1285, 312] on span "(3) Cramped kitchen" at bounding box center [1306, 306] width 97 height 14
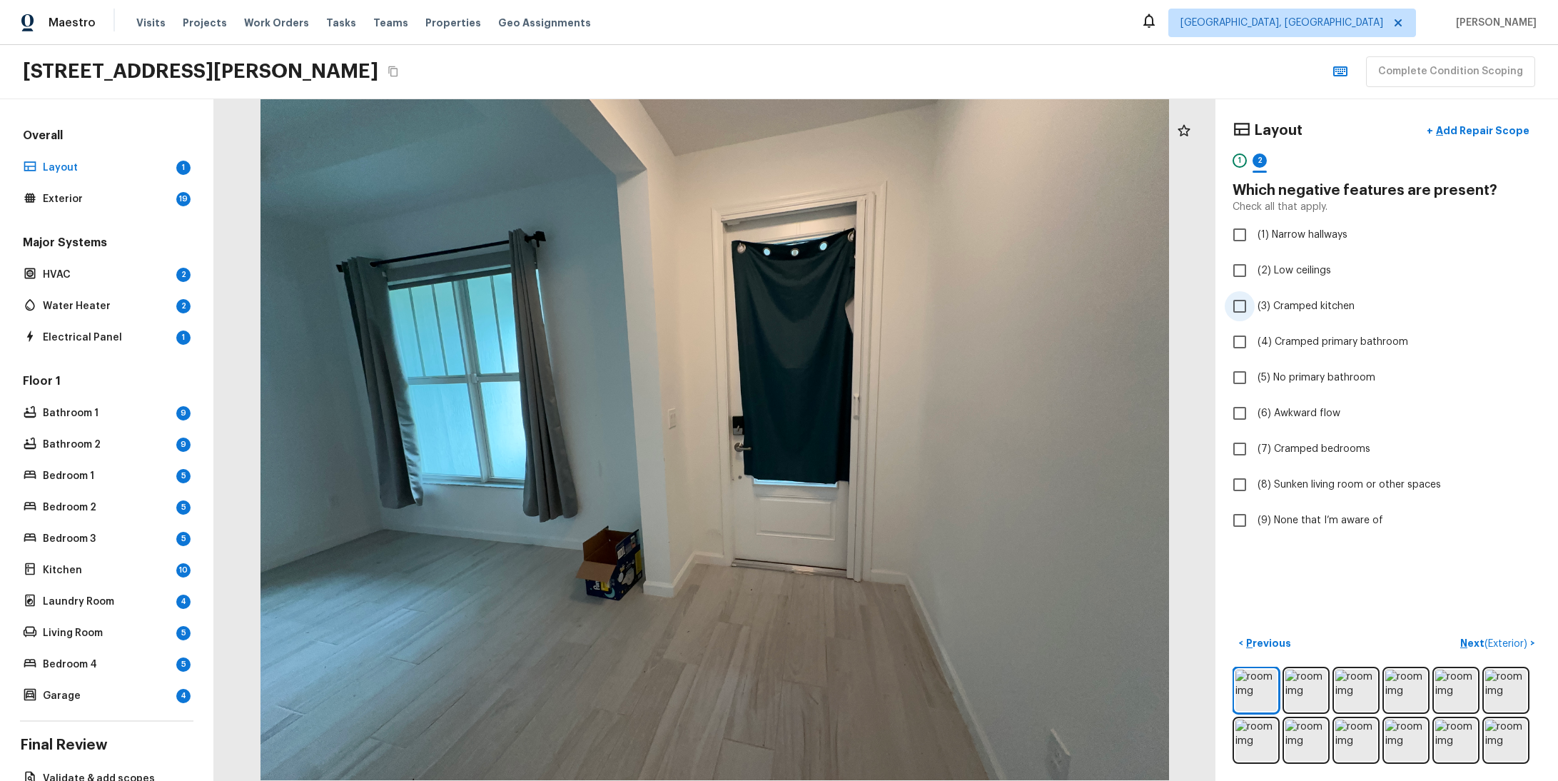
click at [1255, 312] on input "(3) Cramped kitchen" at bounding box center [1240, 306] width 30 height 30
checkbox input "true"
click at [1485, 639] on span "( Exterior )" at bounding box center [1506, 644] width 43 height 10
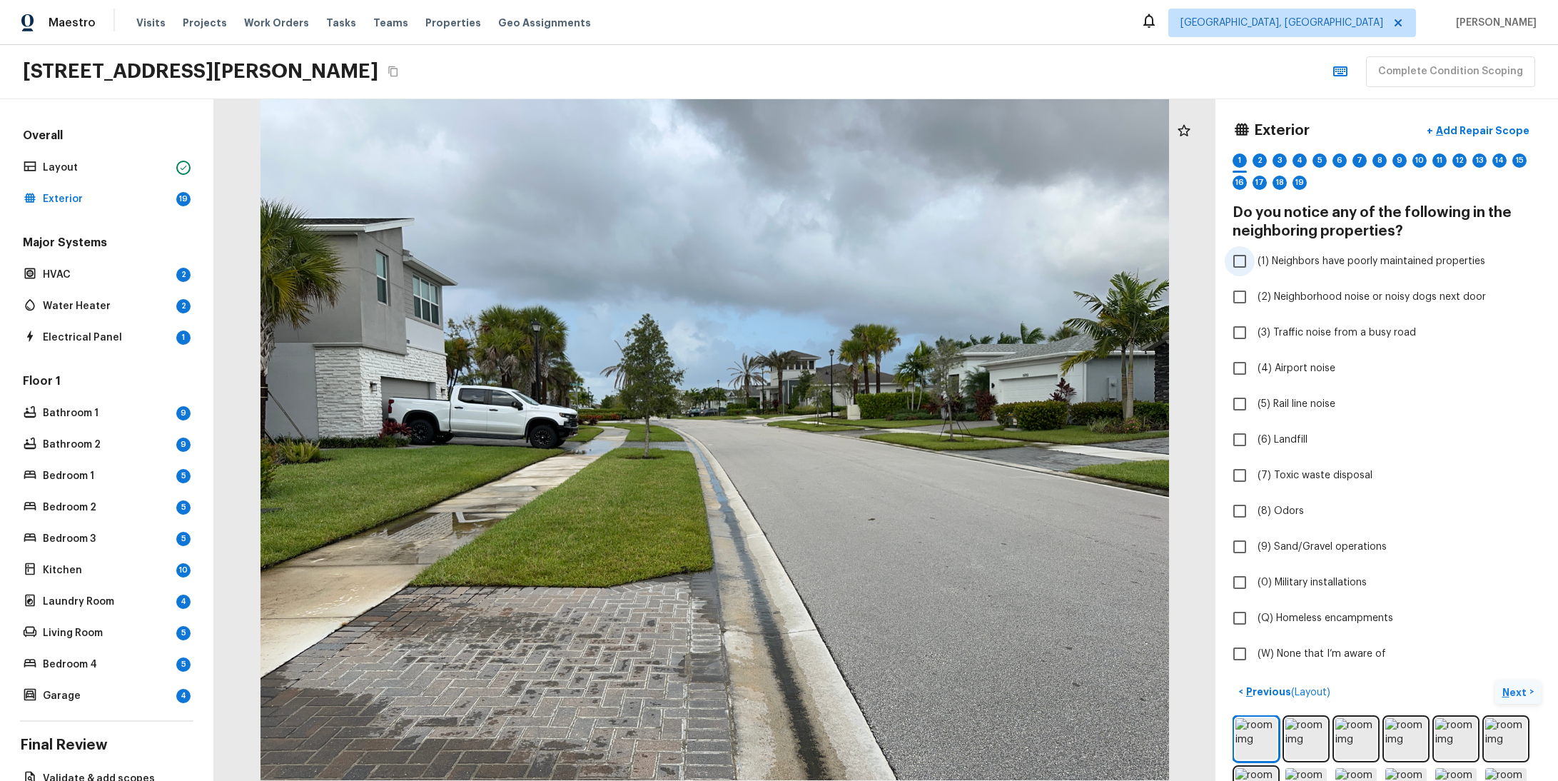
checkbox input "true"
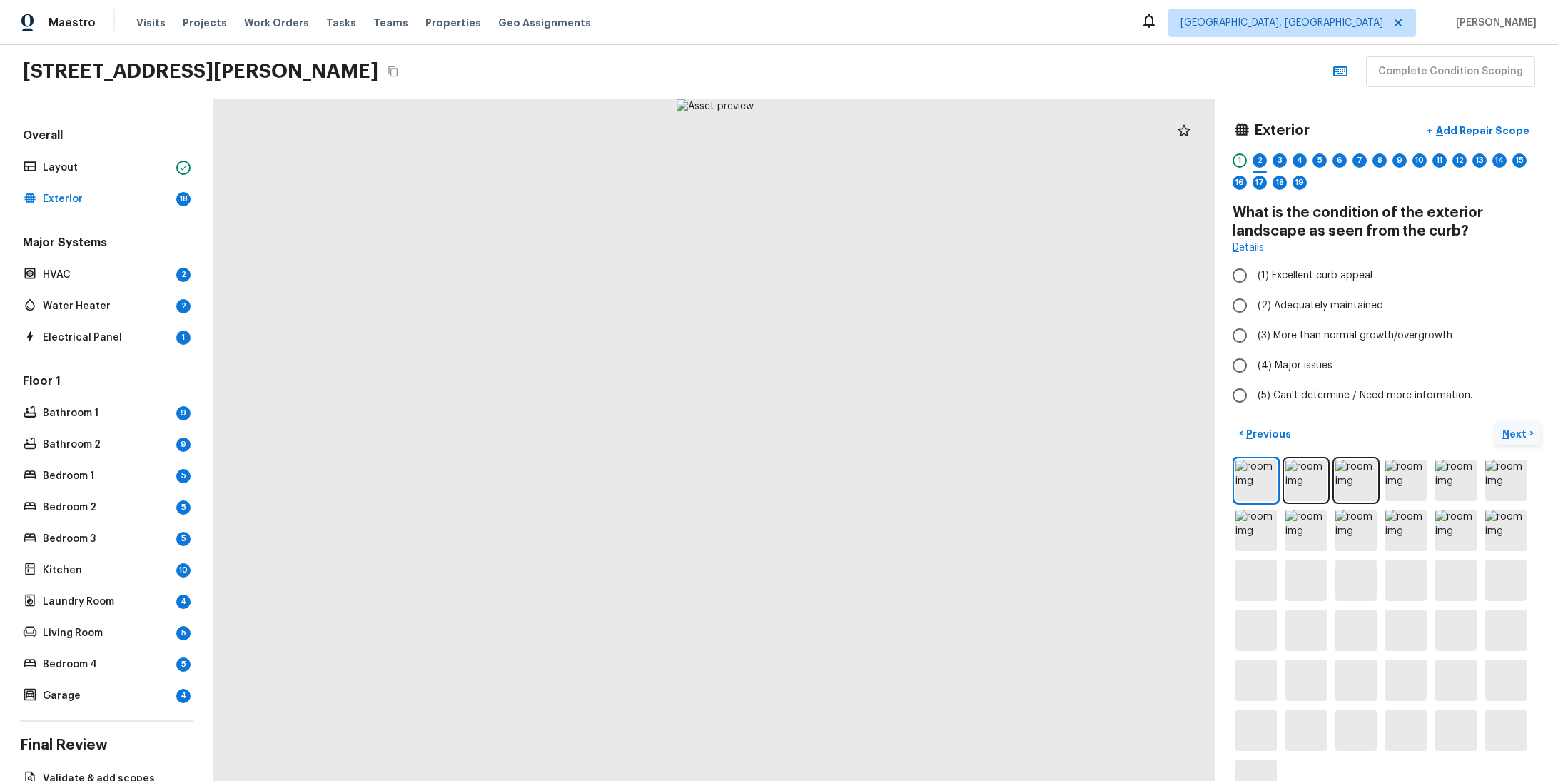
radio input "true"
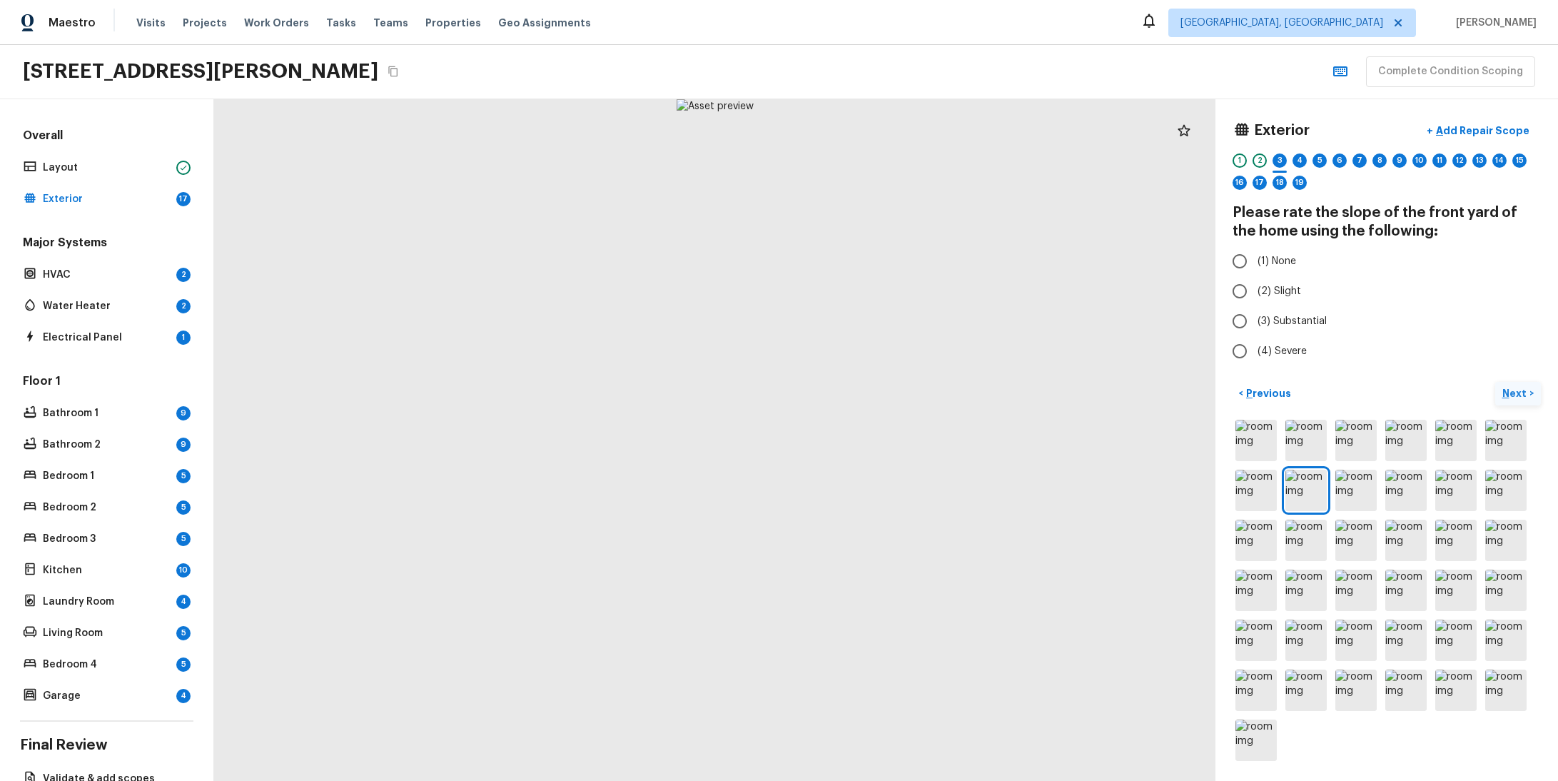
radio input "true"
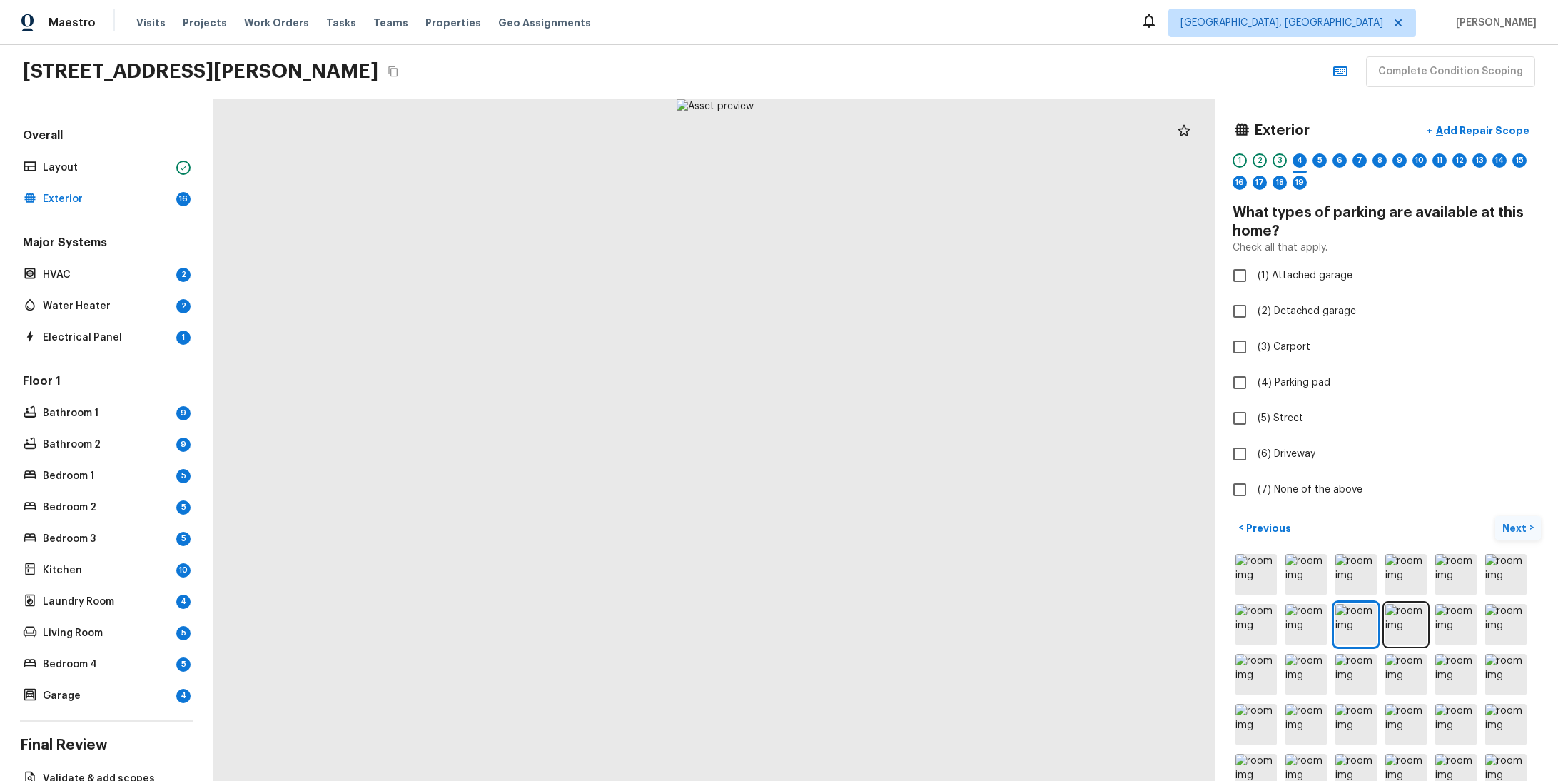
checkbox input "true"
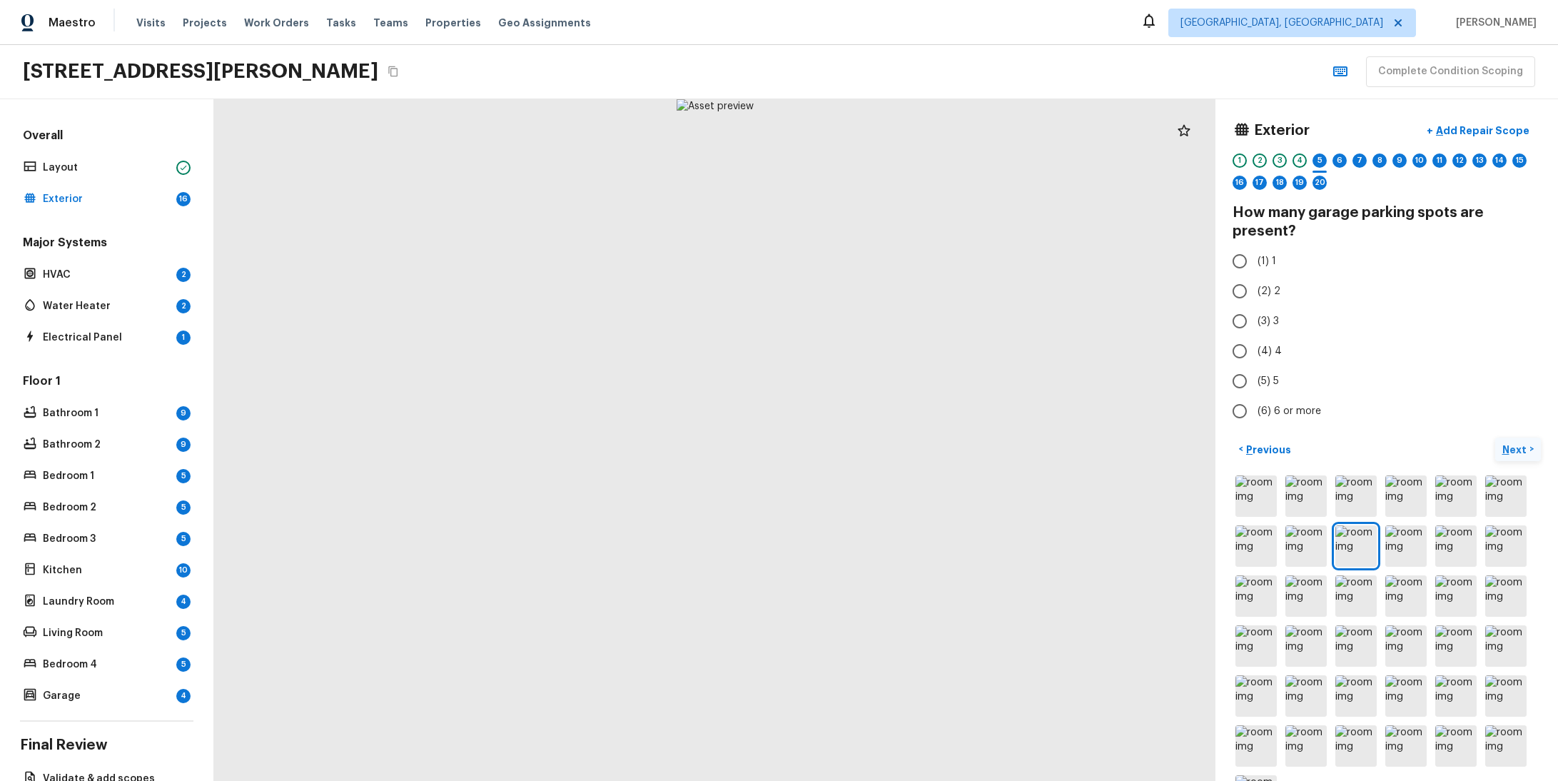
radio input "true"
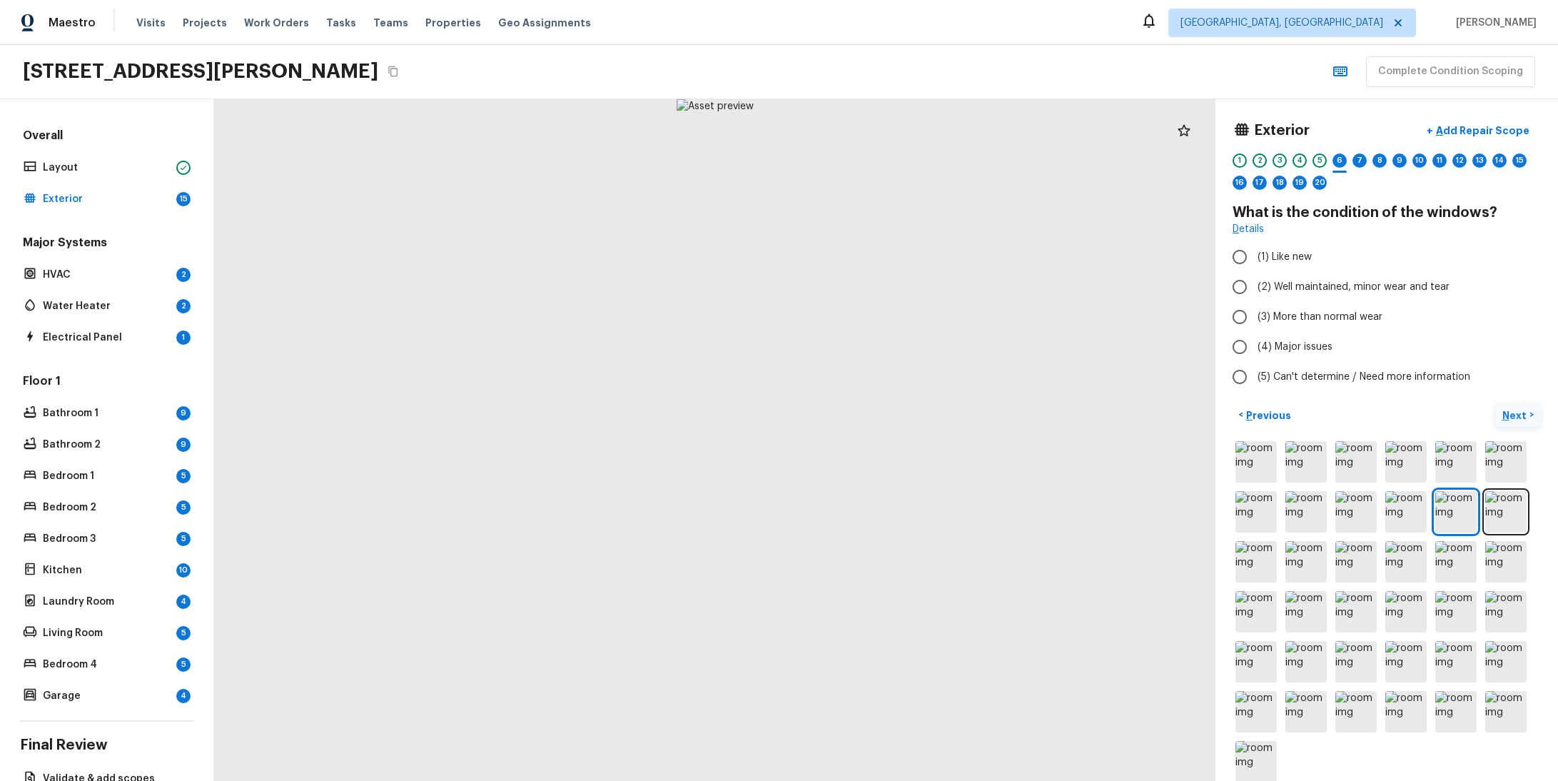
radio input "true"
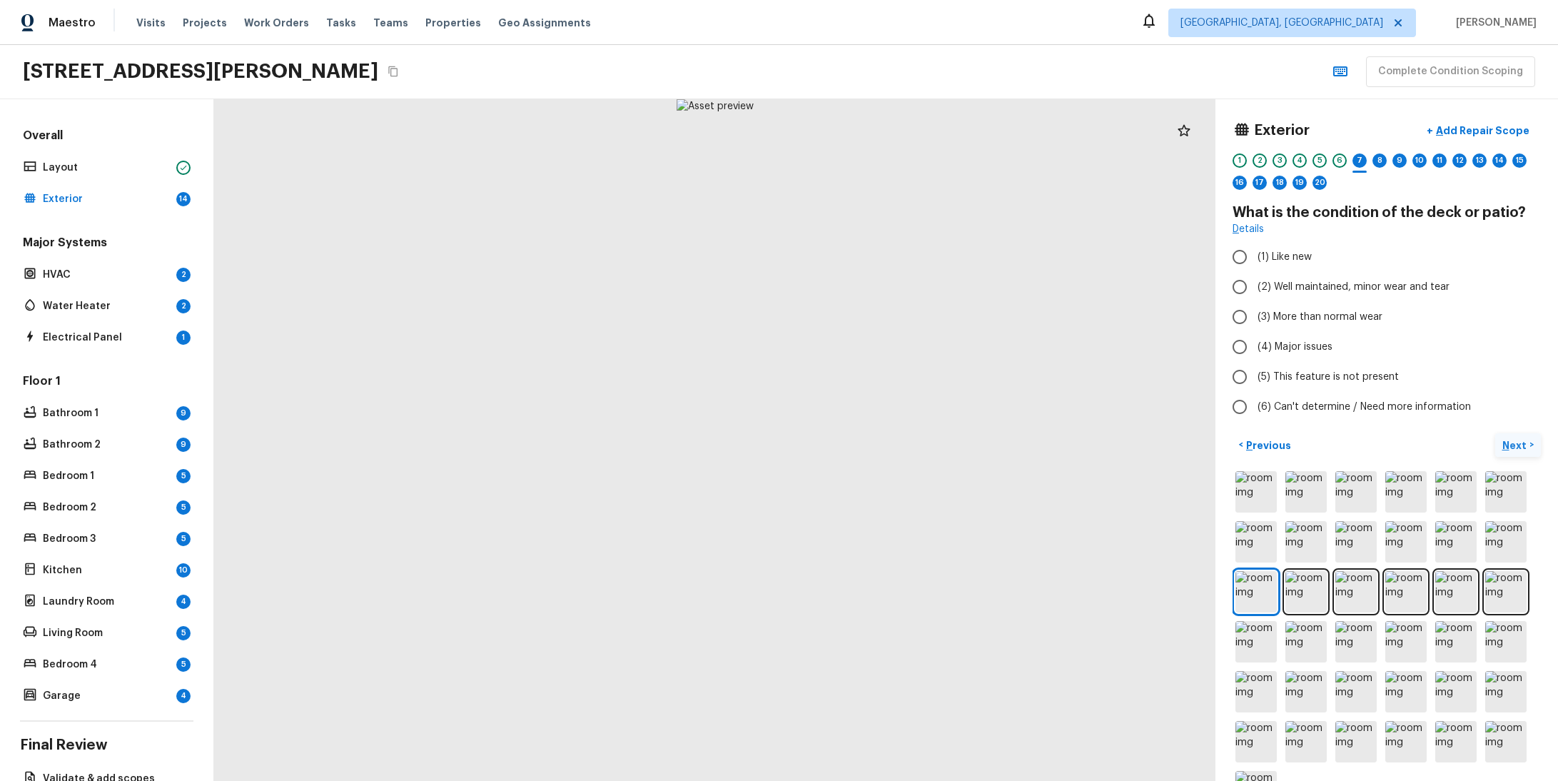
radio input "true"
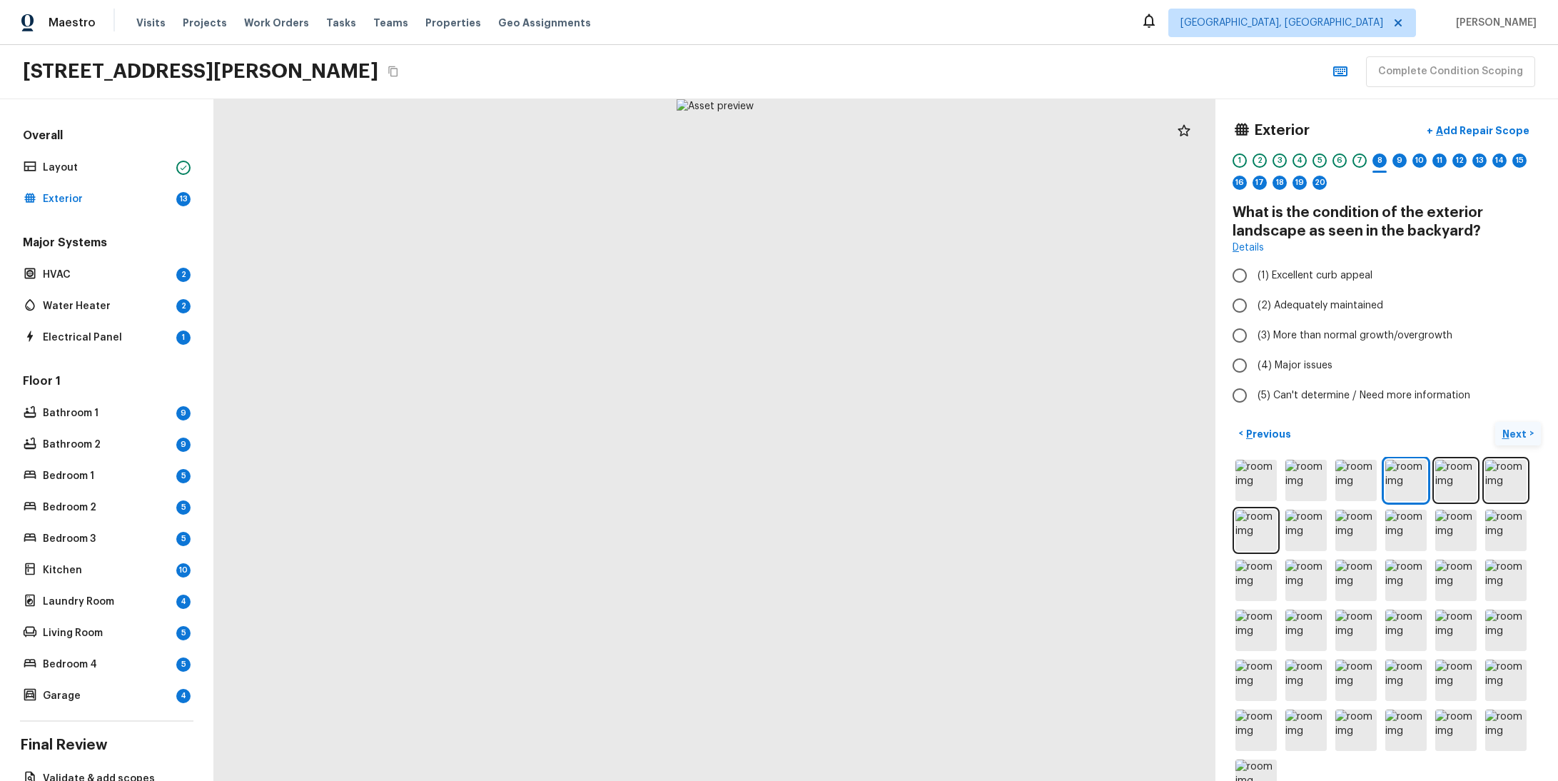
radio input "true"
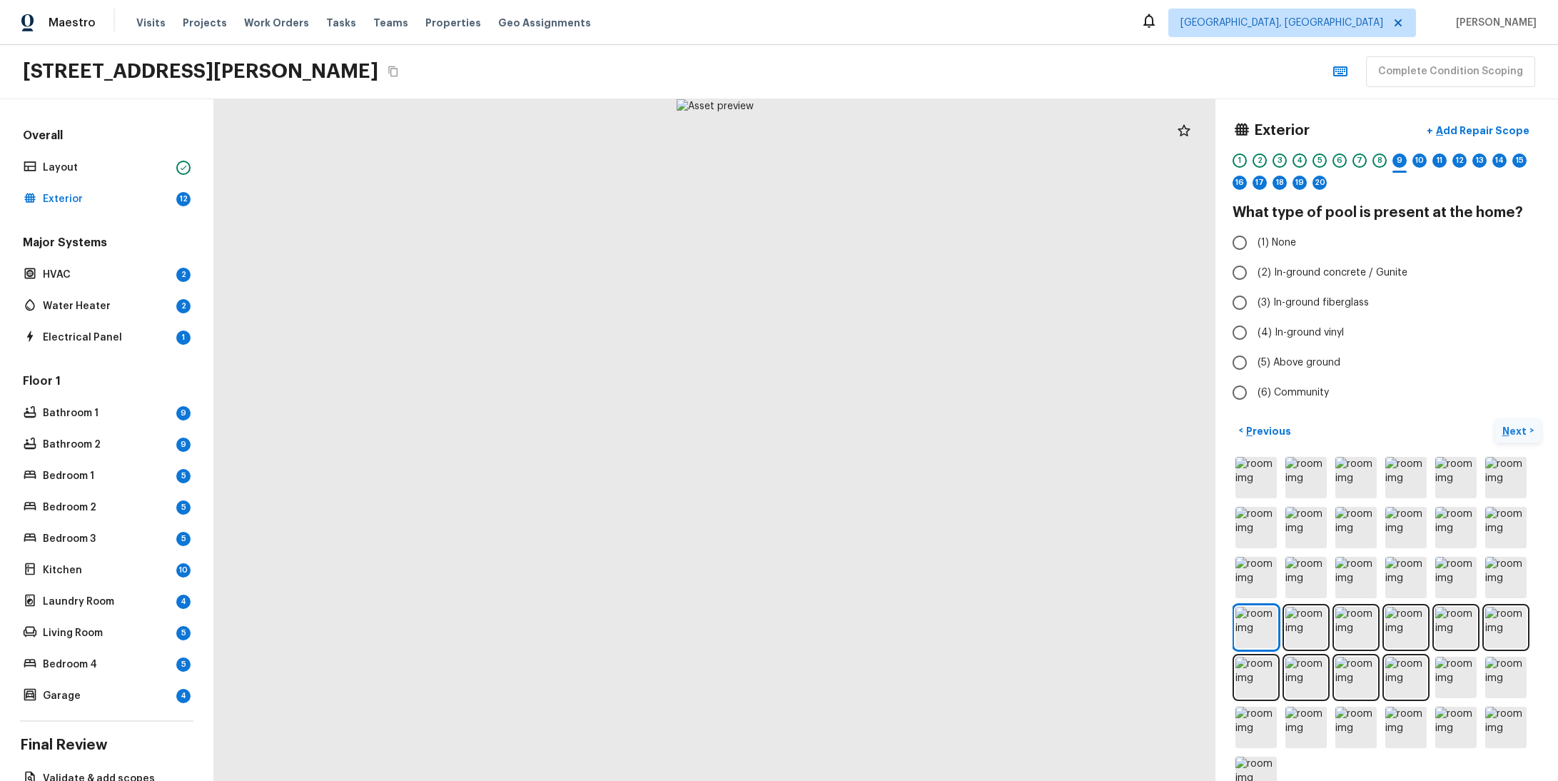
radio input "true"
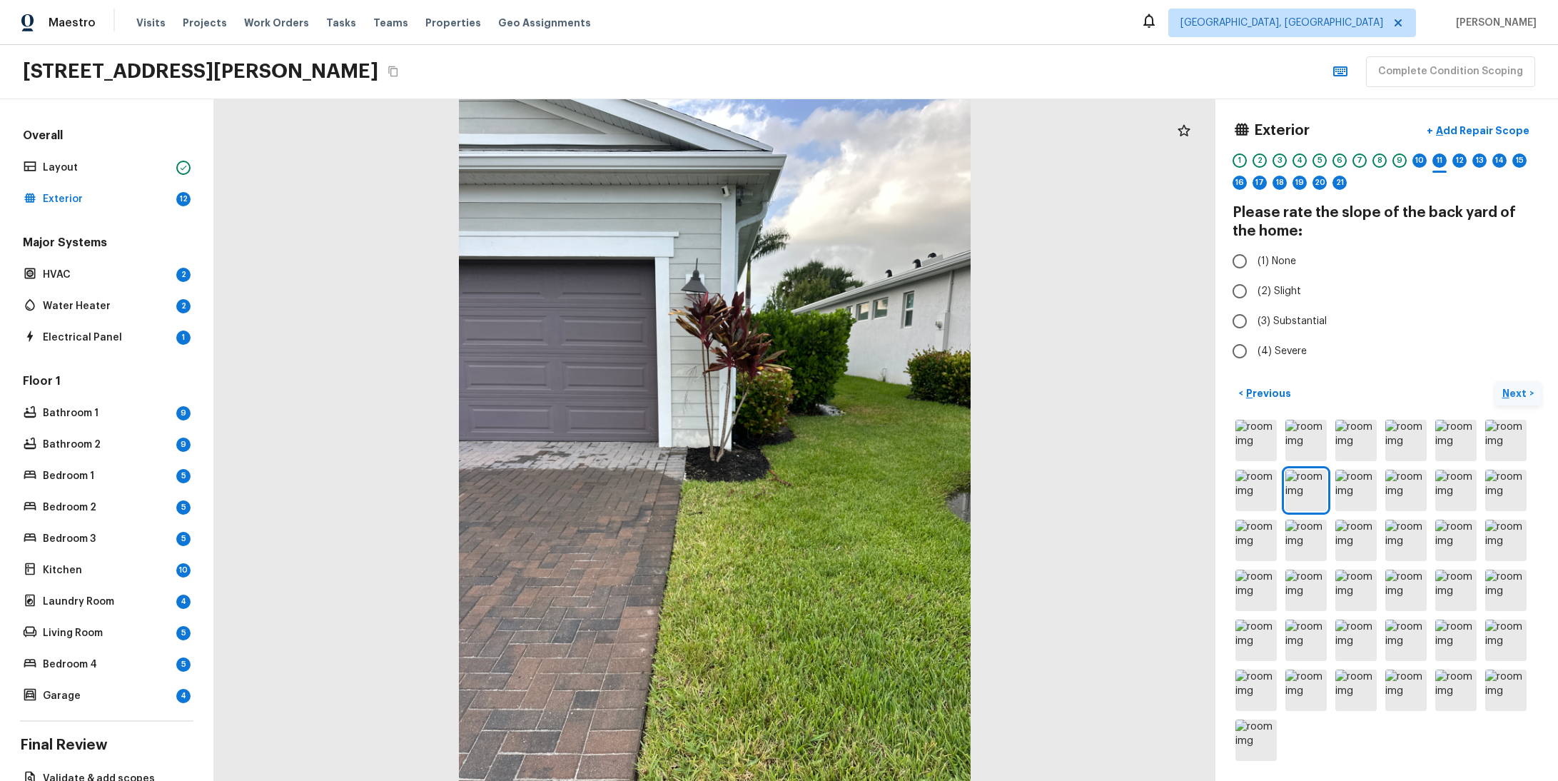
radio input "true"
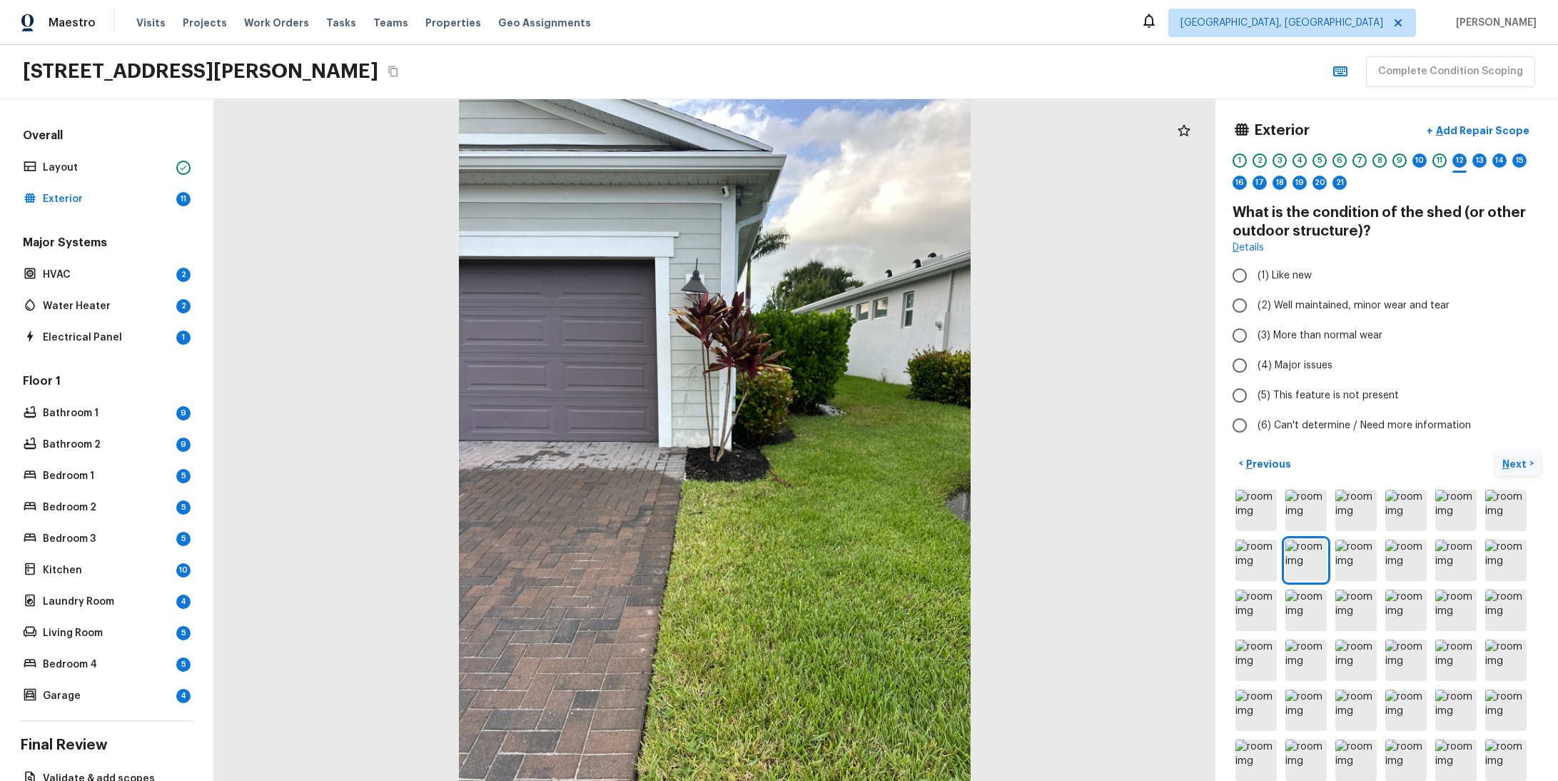
radio input "true"
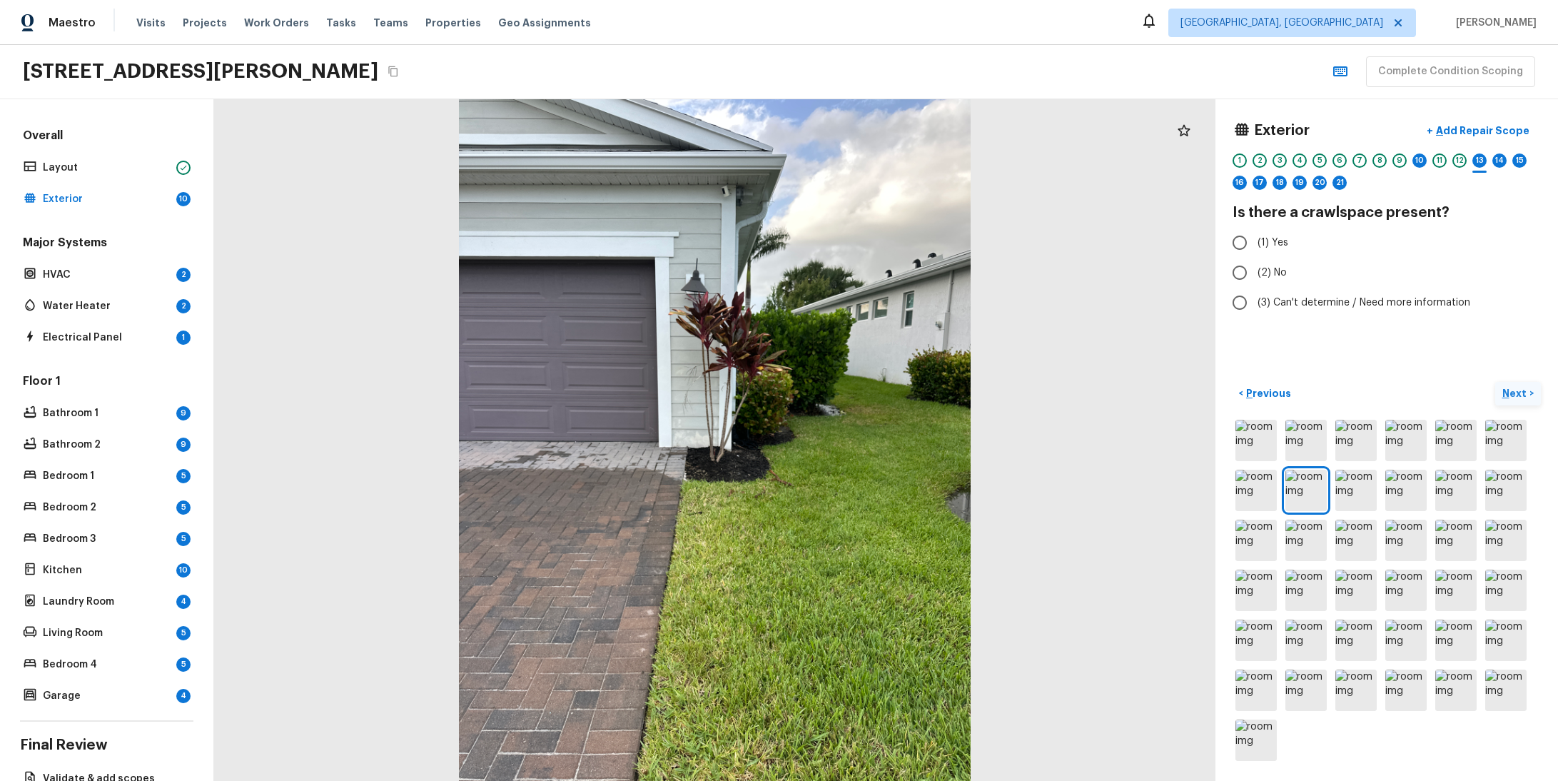
radio input "true"
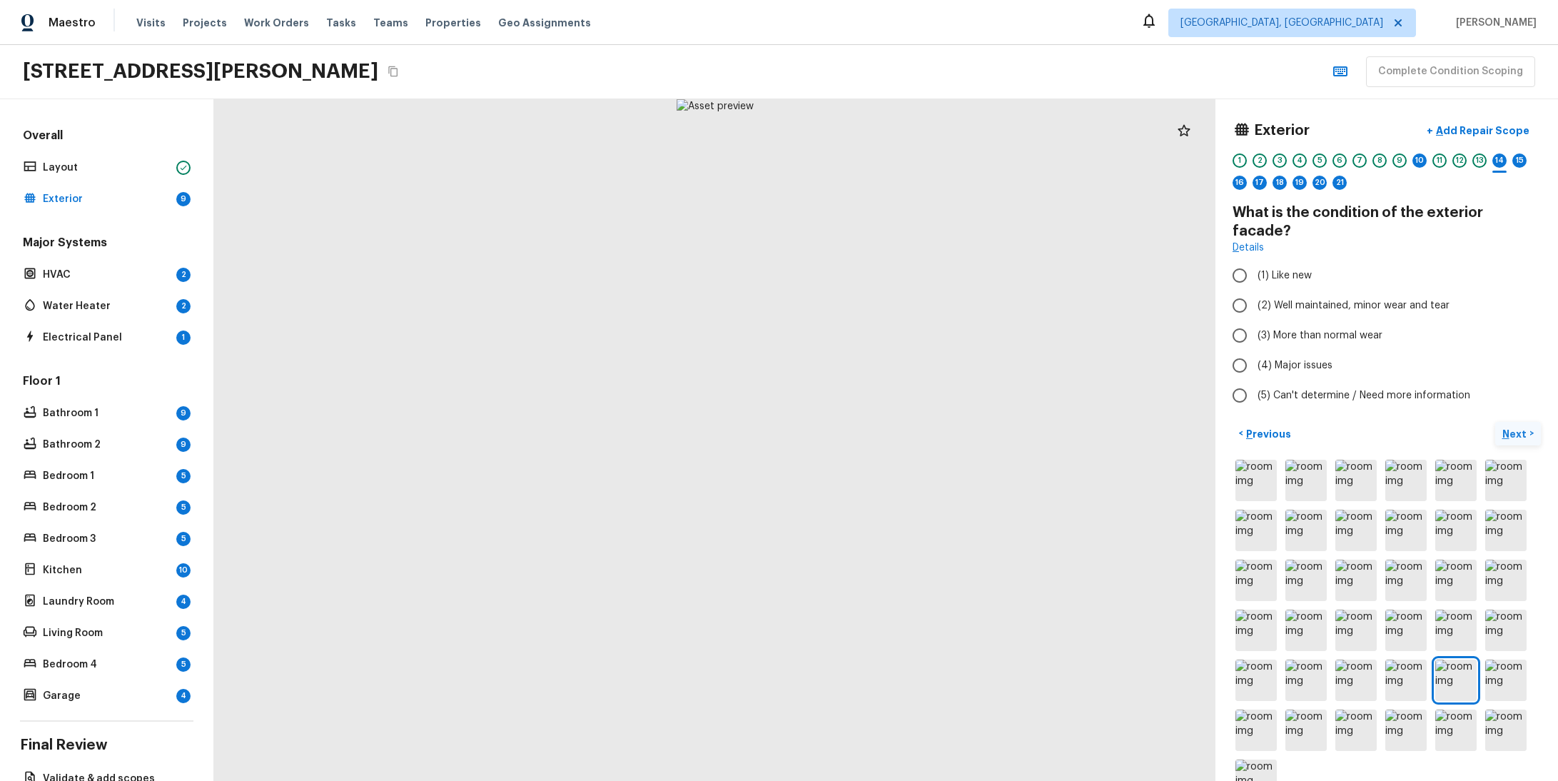
radio input "true"
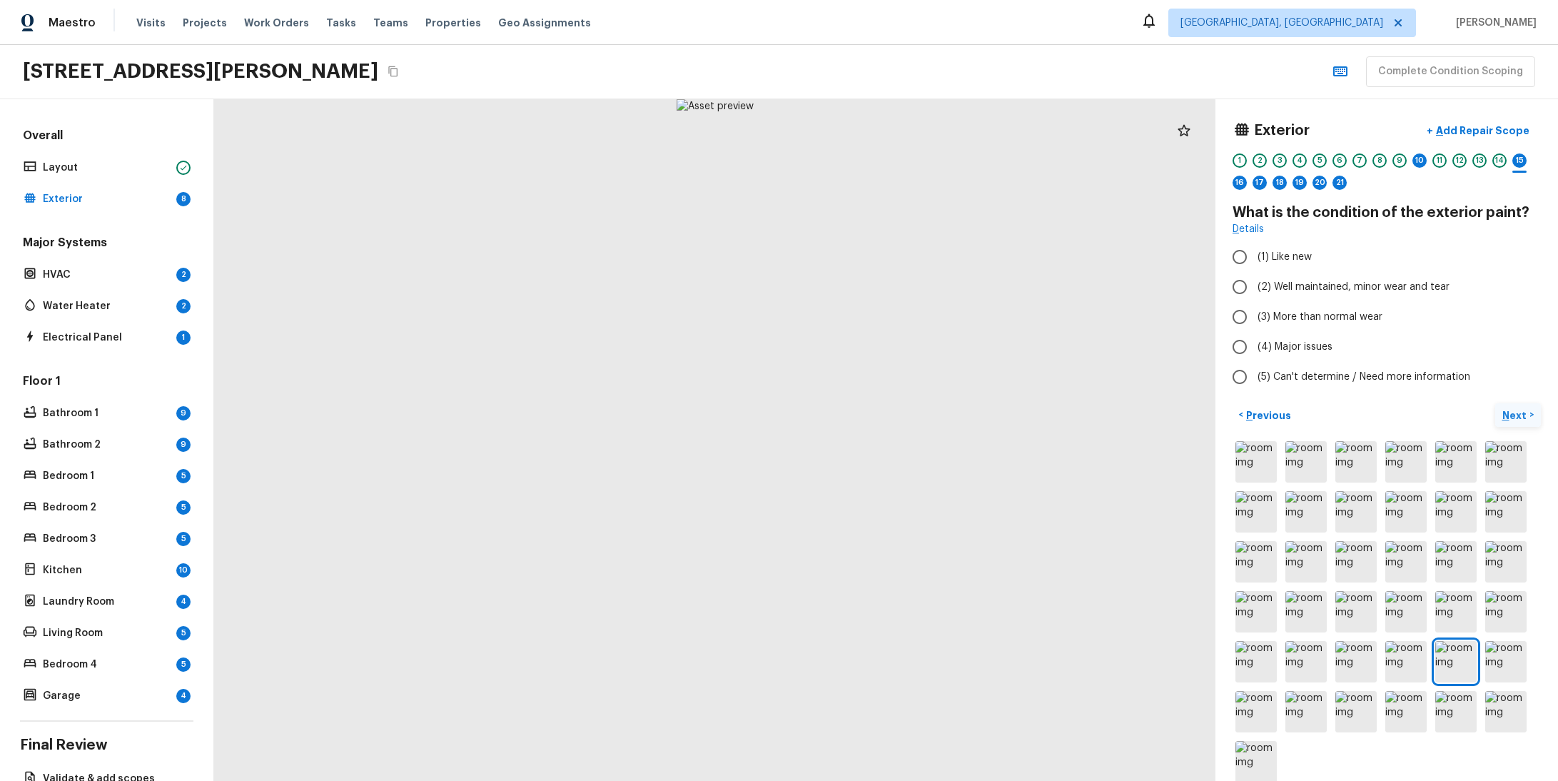
radio input "true"
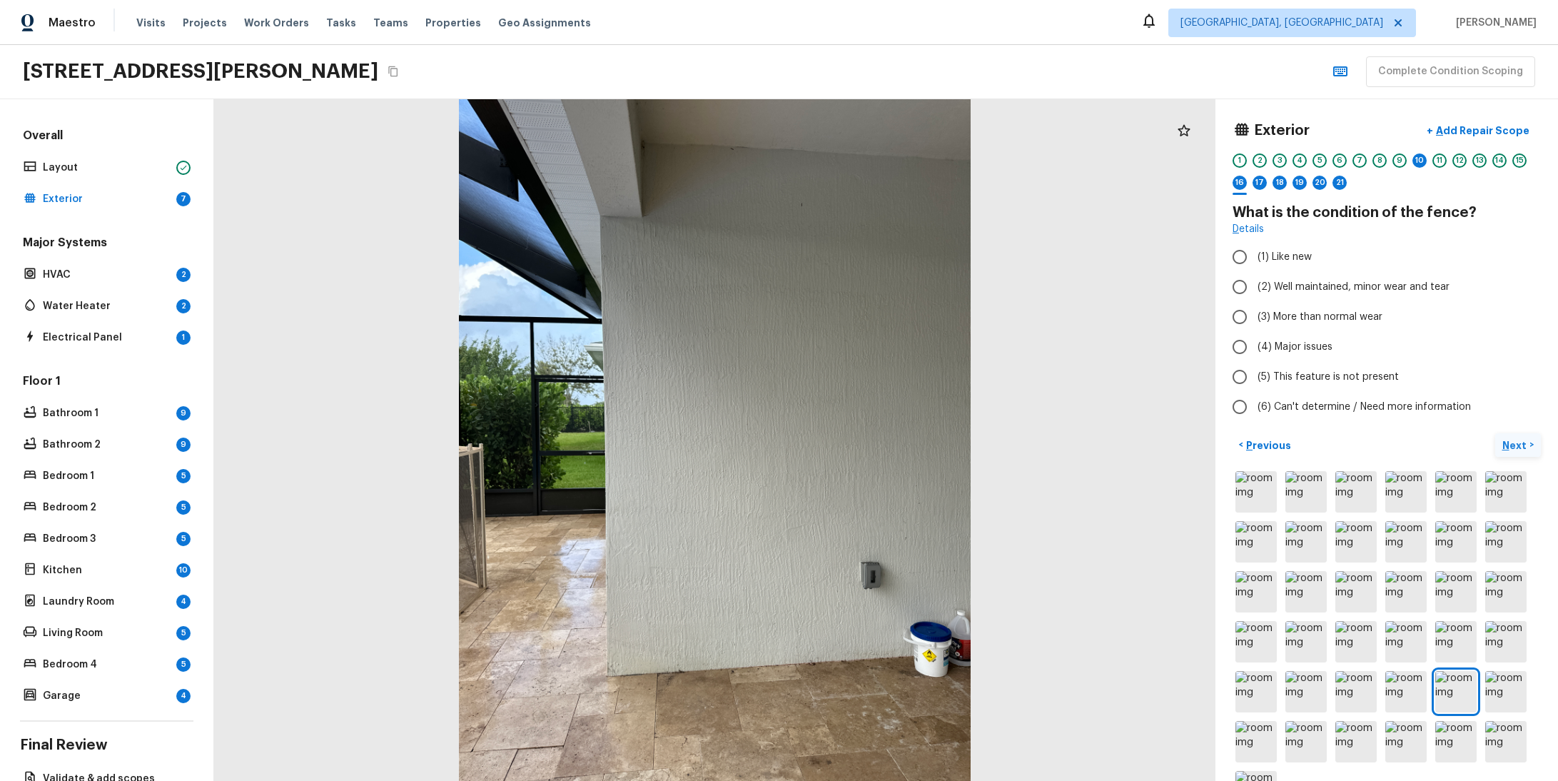
radio input "true"
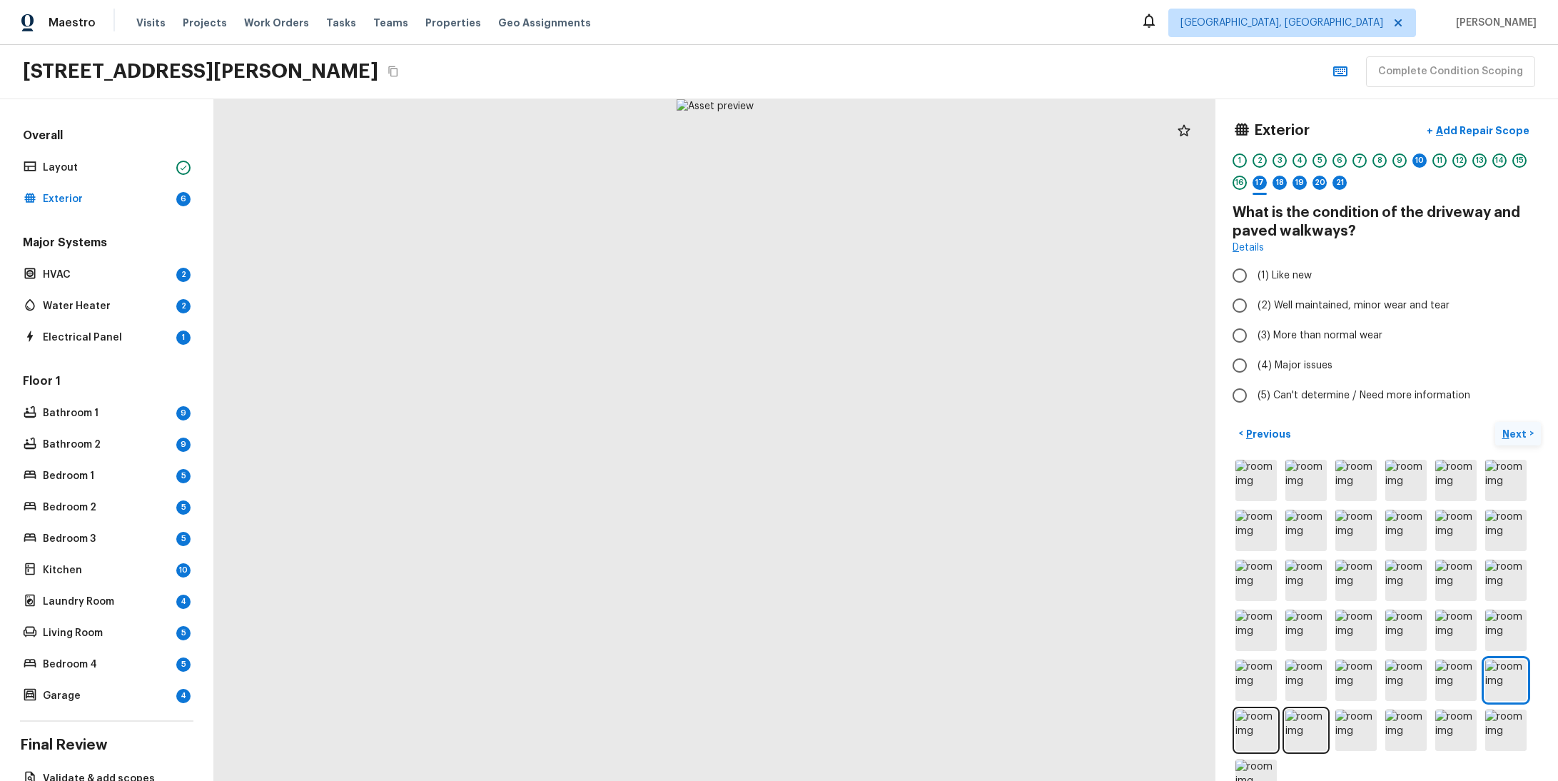
radio input "true"
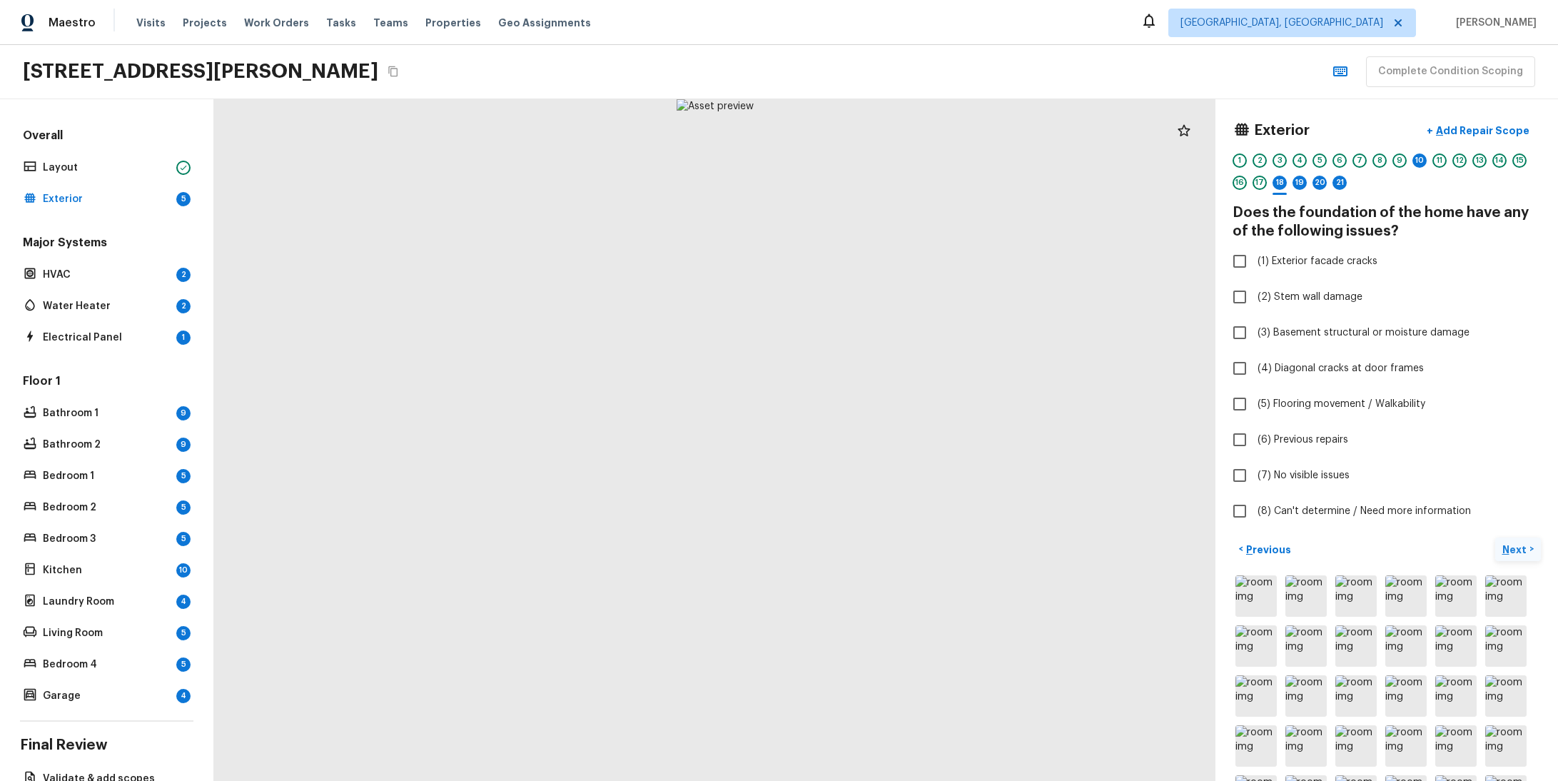
checkbox input "true"
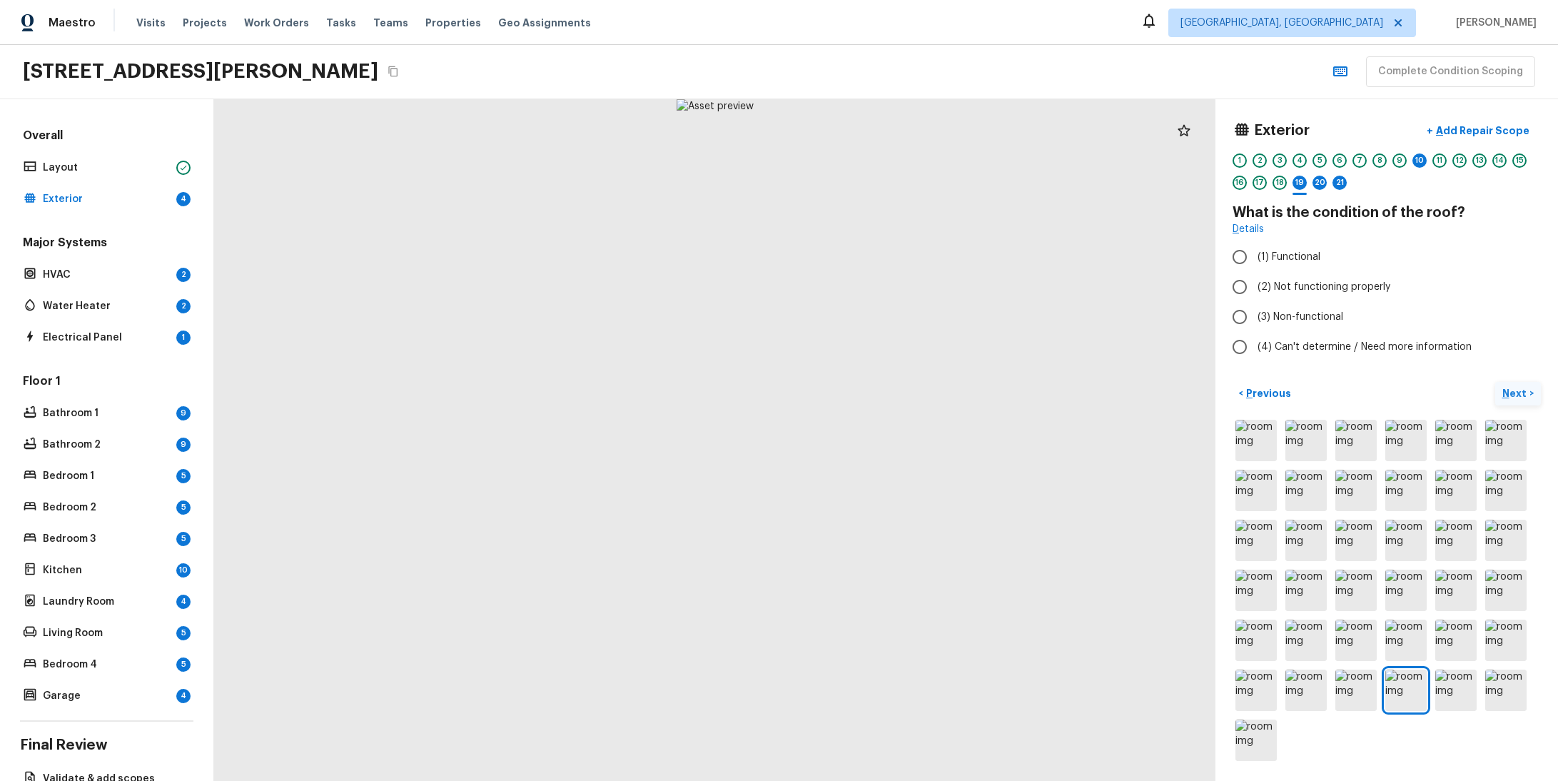
radio input "true"
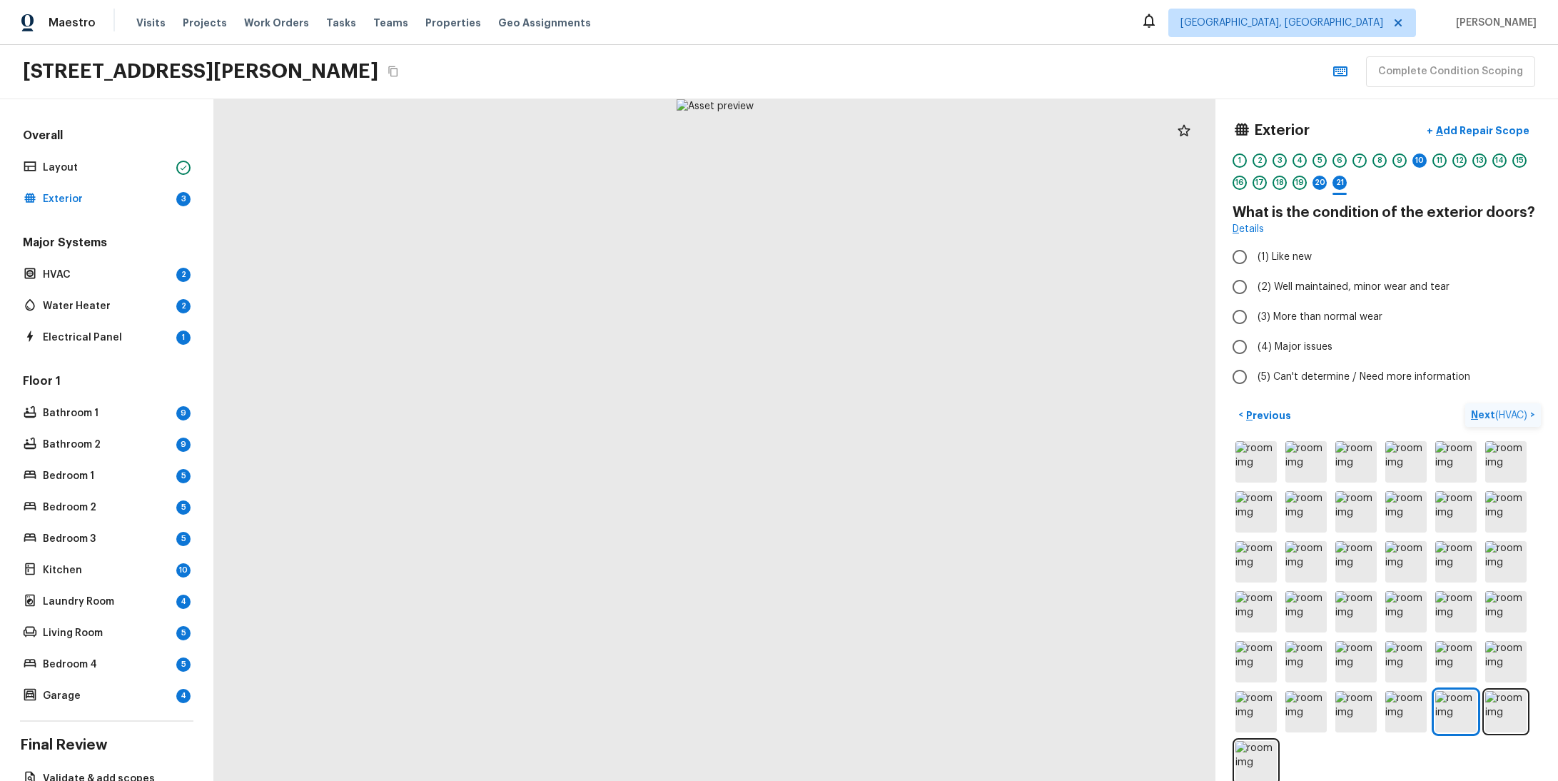
radio input "true"
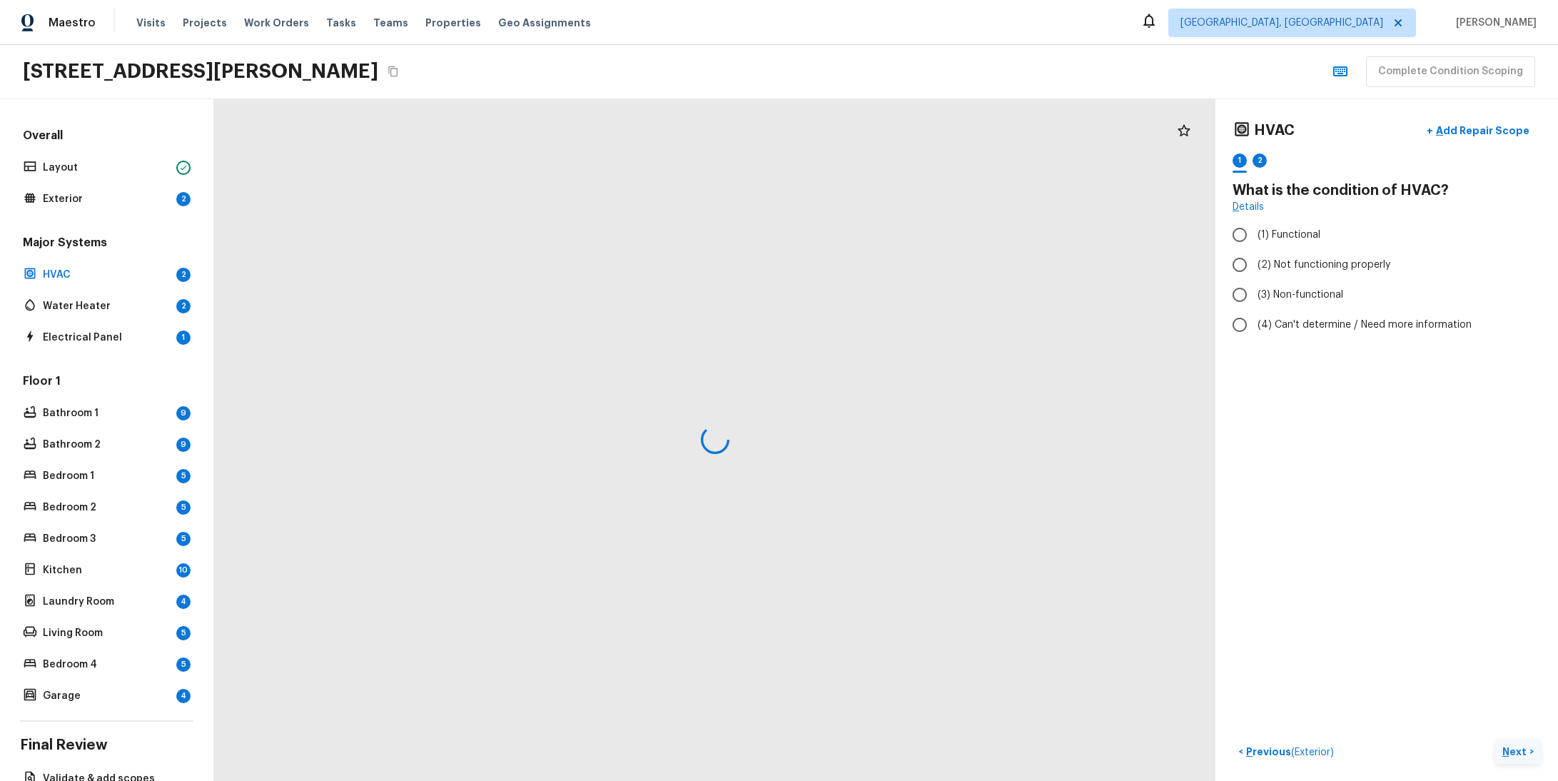
radio input "true"
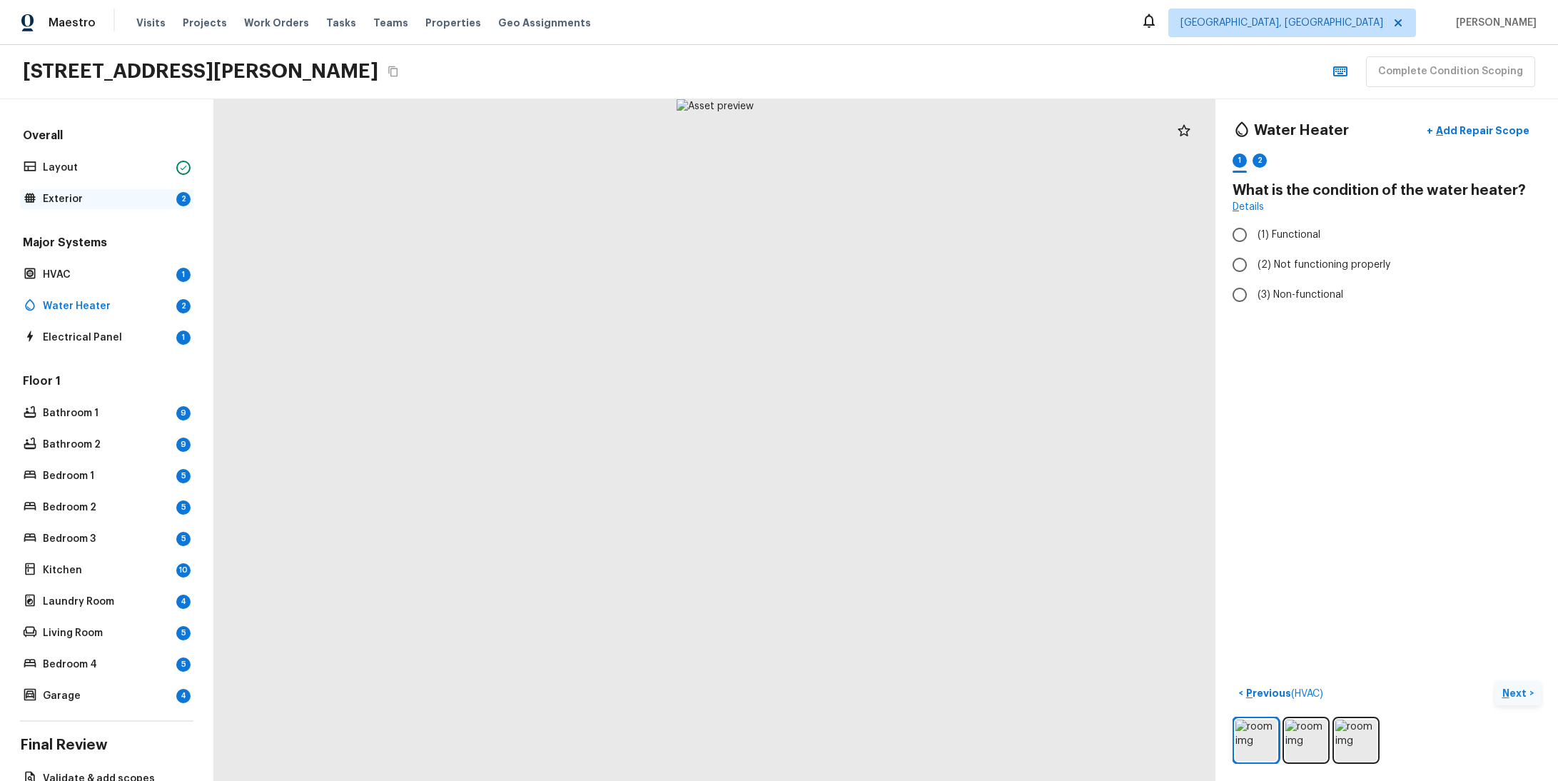
click at [66, 205] on p "Exterior" at bounding box center [107, 199] width 128 height 14
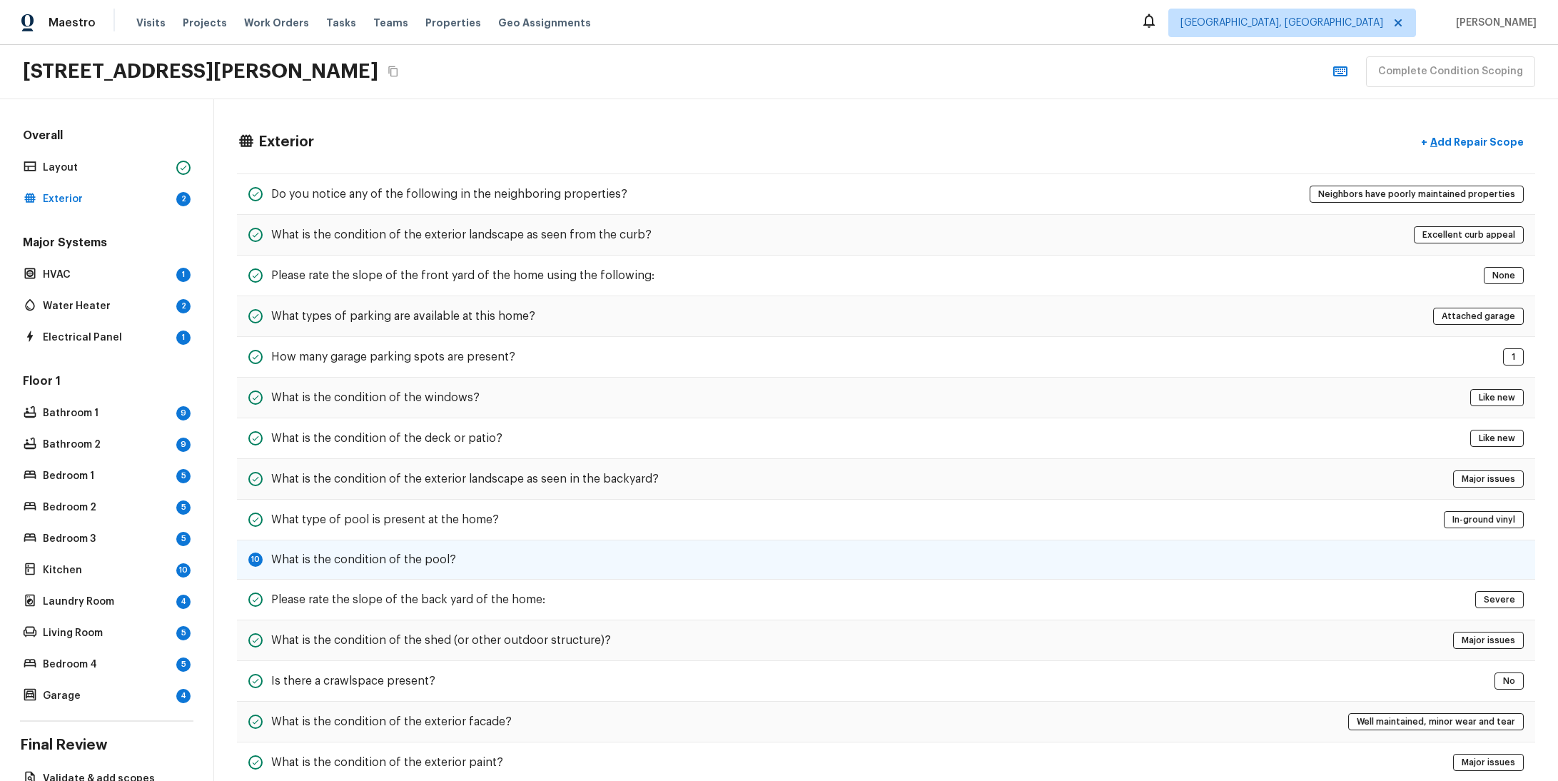
click at [467, 560] on div "10 What is the condition of the pool?" at bounding box center [886, 559] width 1298 height 39
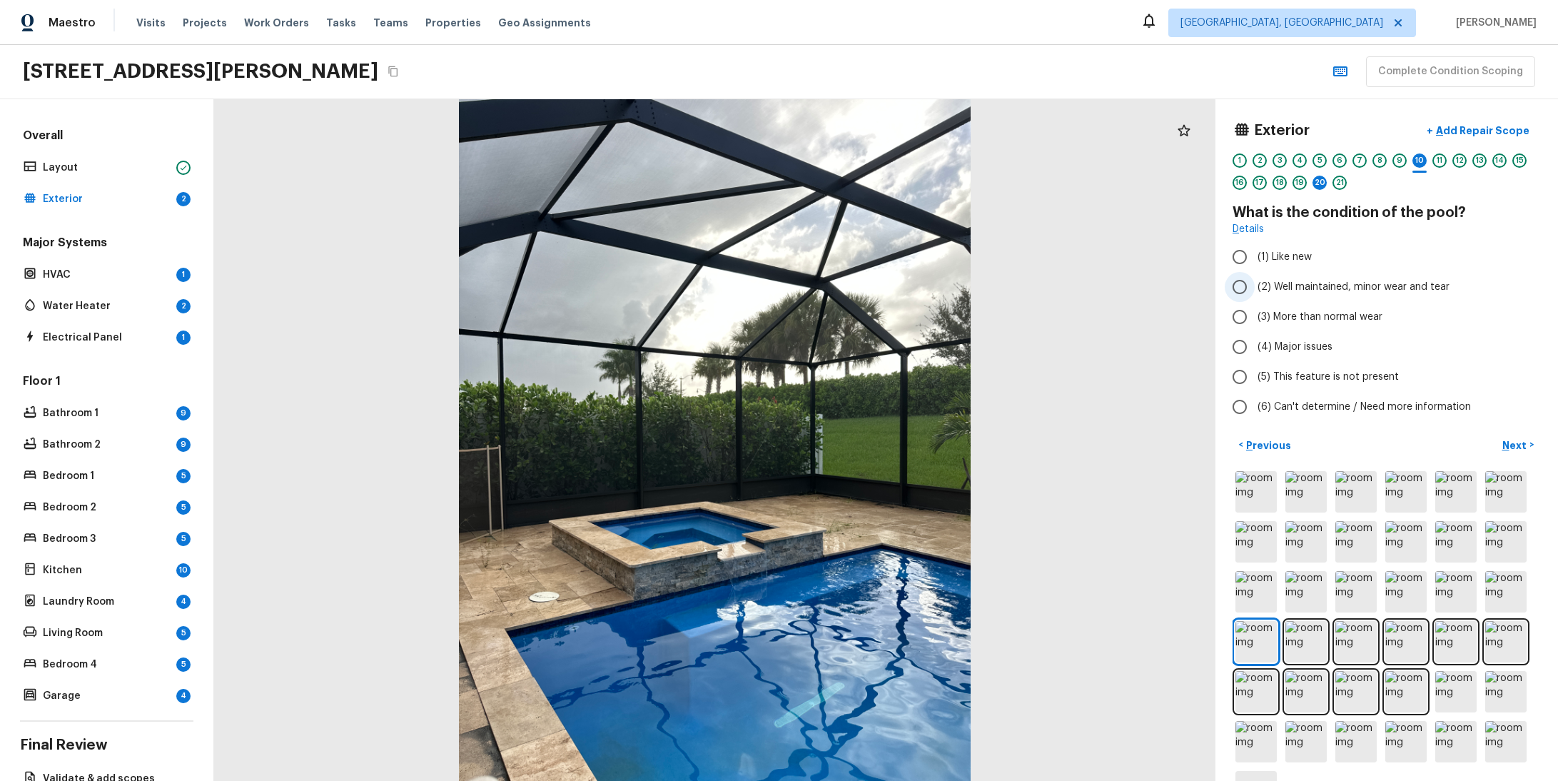
radio input "true"
click at [1502, 438] on p "Next" at bounding box center [1515, 445] width 27 height 14
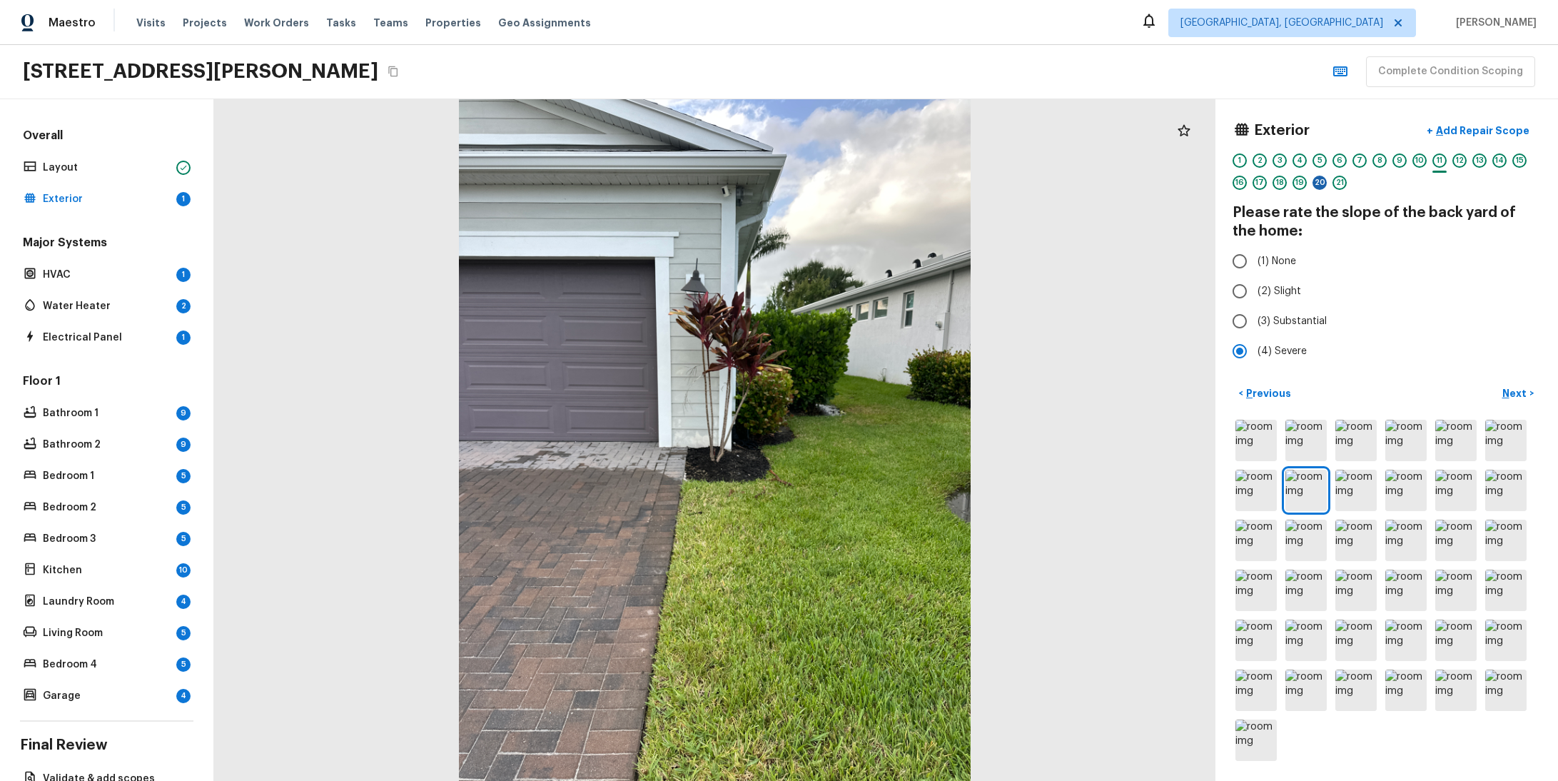
click at [1313, 185] on div "20" at bounding box center [1320, 183] width 14 height 14
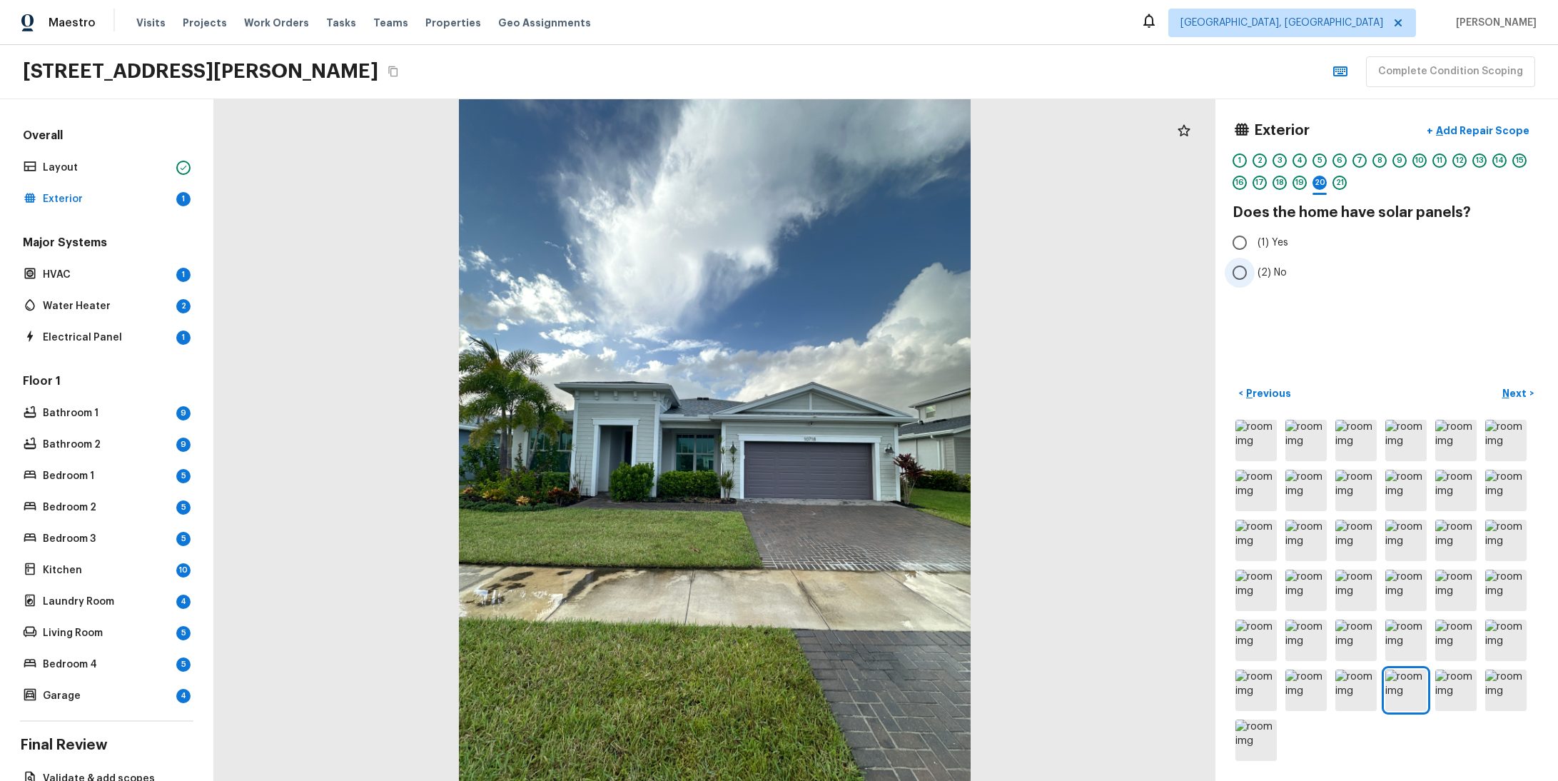
radio input "true"
click at [1512, 386] on p "Next" at bounding box center [1515, 393] width 27 height 14
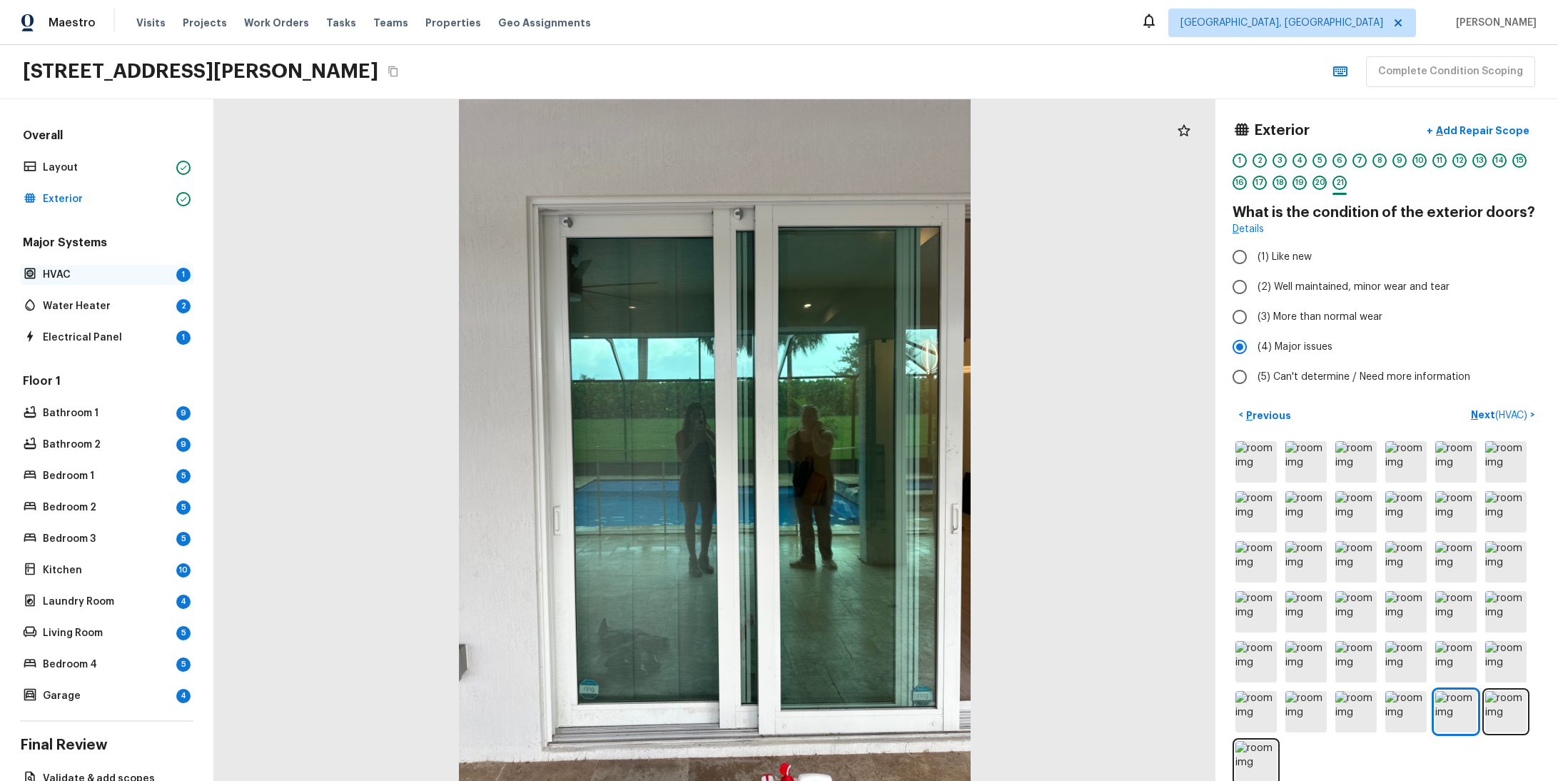
click at [84, 281] on div "HVAC 1" at bounding box center [106, 275] width 173 height 20
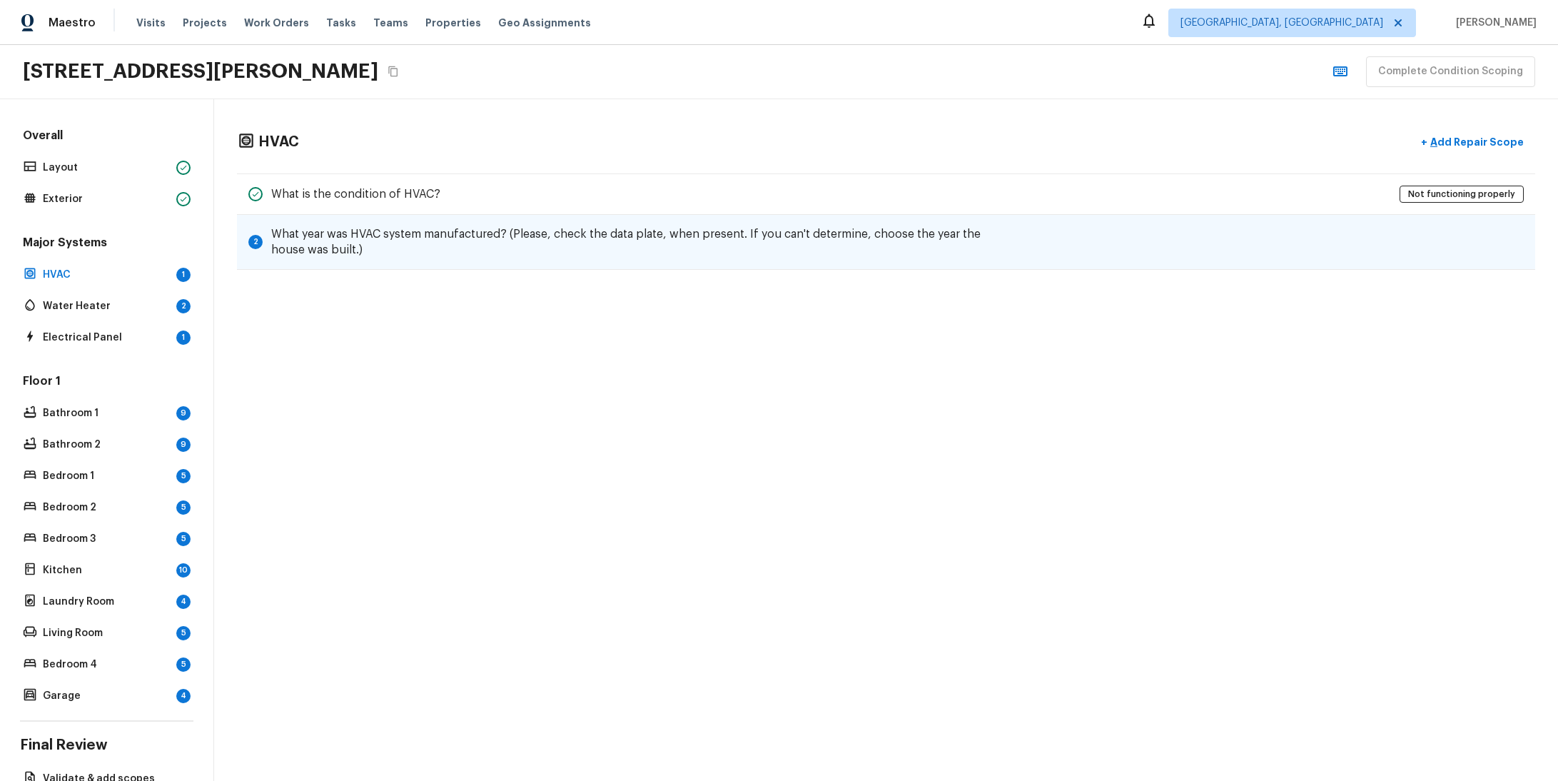
click at [787, 252] on h5 "What year was HVAC system manufactured? (Please, check the data plate, when pre…" at bounding box center [642, 241] width 742 height 31
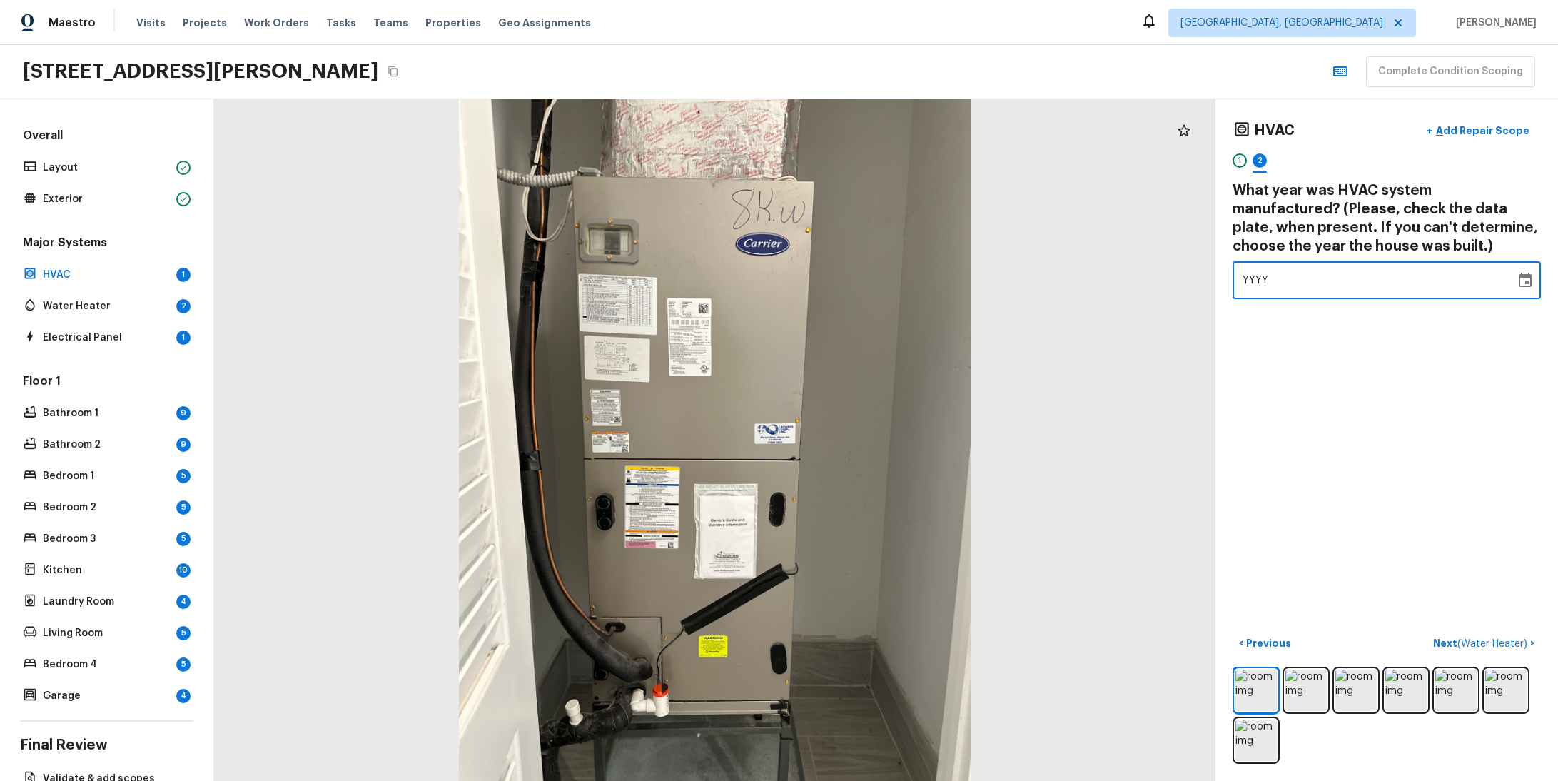
click at [1290, 269] on div "YYYY" at bounding box center [1374, 280] width 263 height 38
click at [1519, 273] on icon "Choose date" at bounding box center [1525, 280] width 13 height 14
click at [1354, 396] on div "1900 1901 1902 1903 1904 1905 1906 1907 1908 1909 1910 1911 1912 1913 1914 1915…" at bounding box center [1336, 399] width 228 height 200
click at [1354, 382] on button "2014" at bounding box center [1363, 383] width 51 height 26
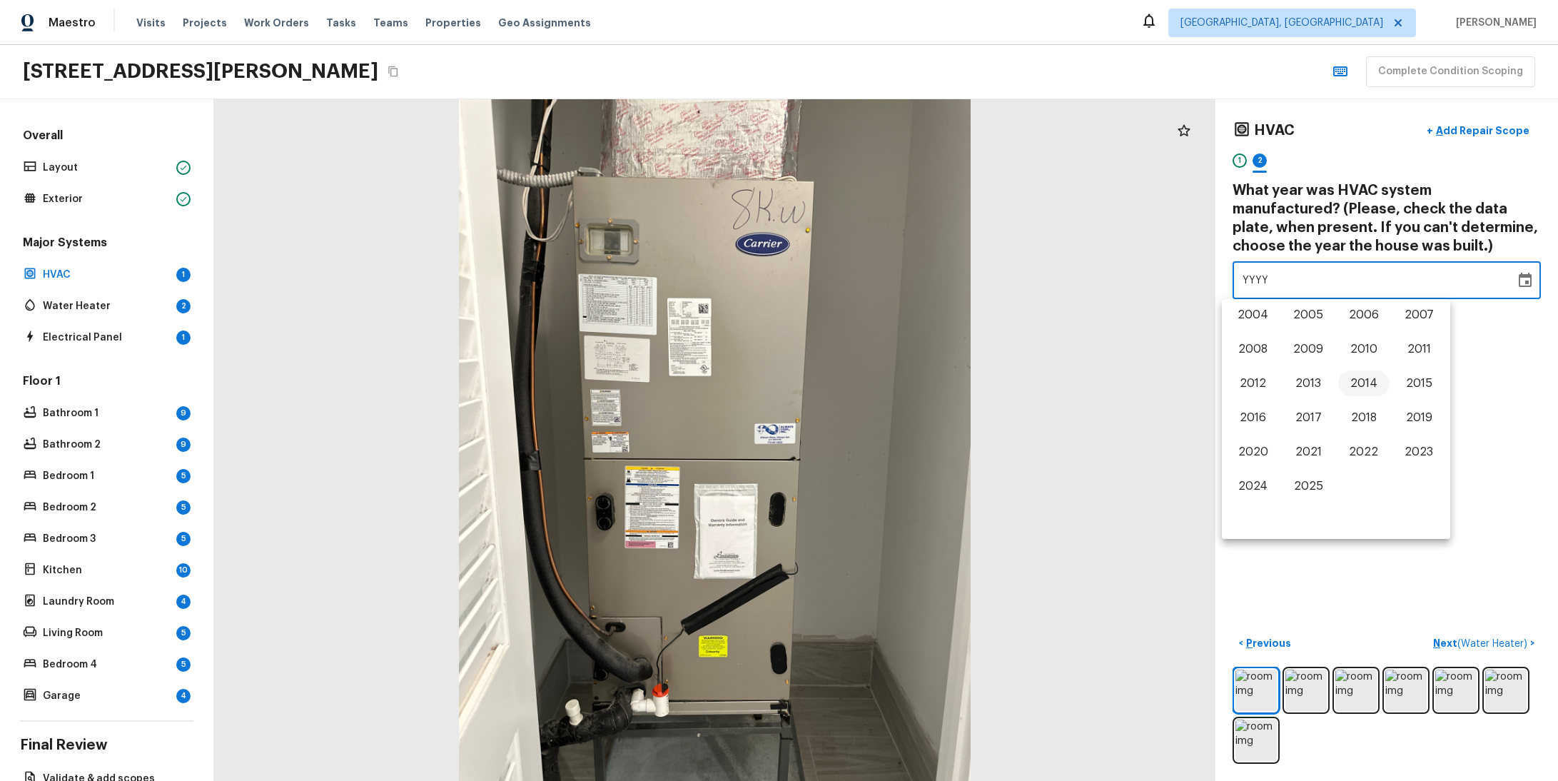
type input "2014"
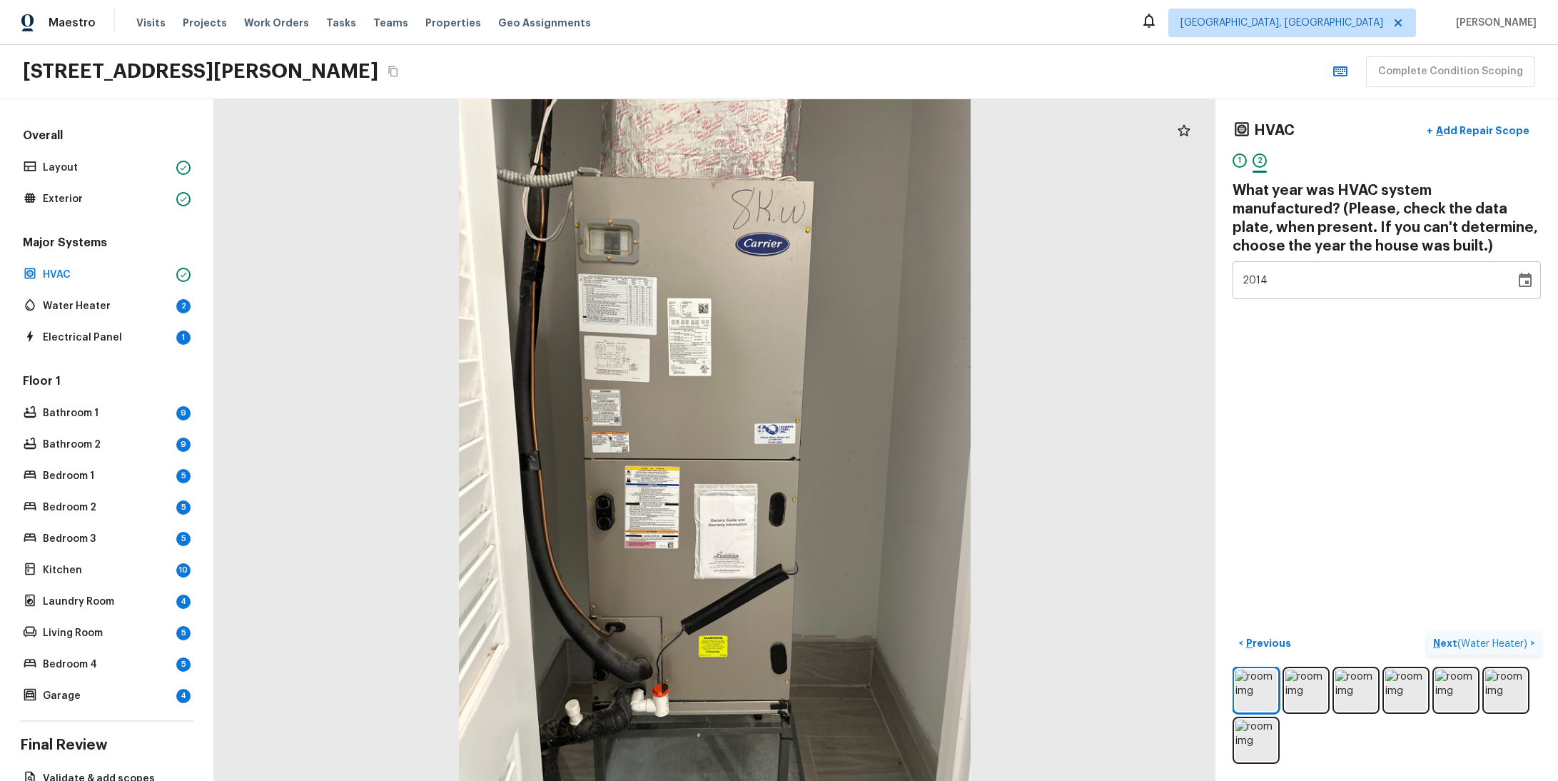
click at [1482, 639] on span "( Water Heater )" at bounding box center [1492, 644] width 70 height 10
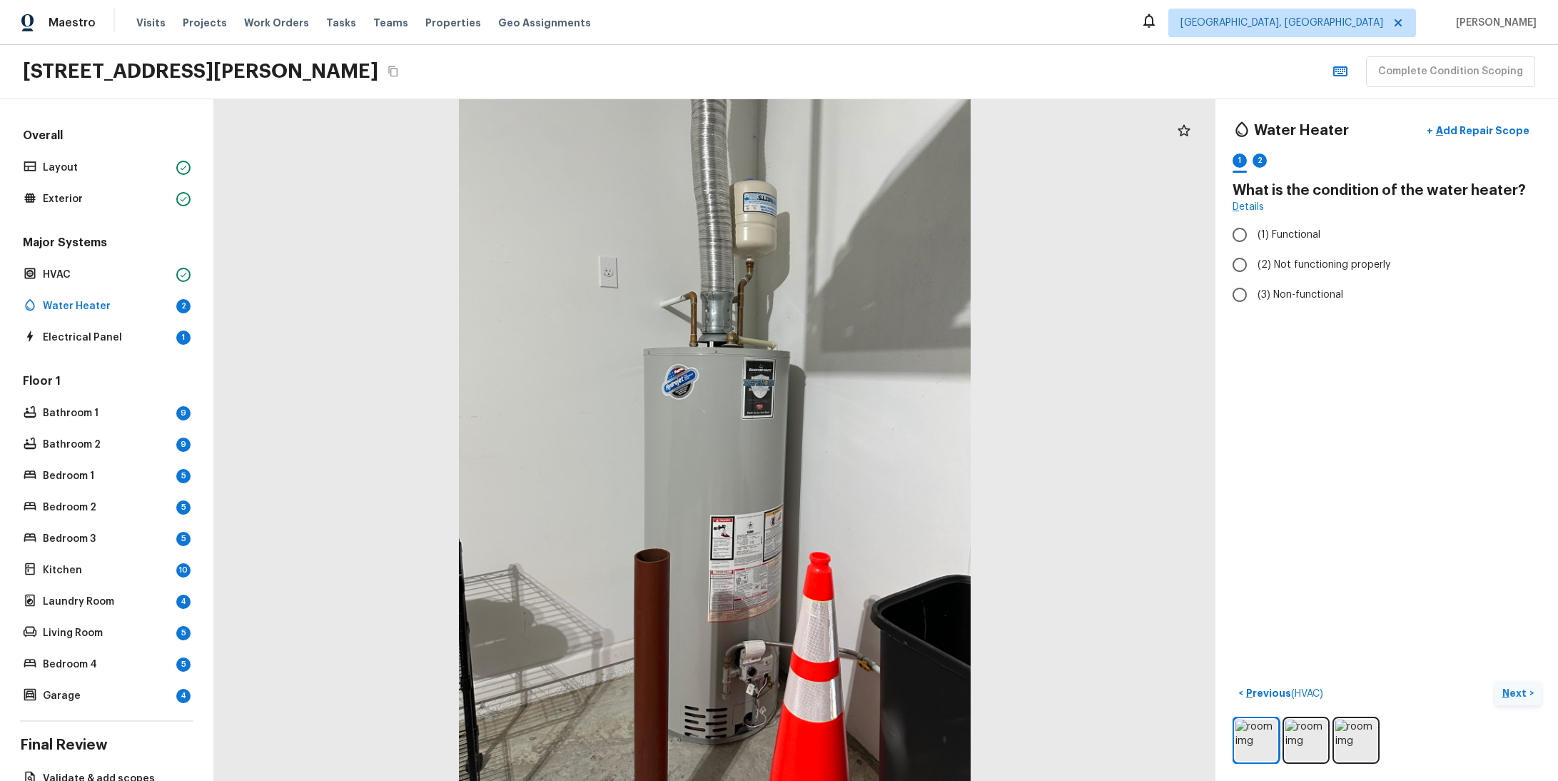
radio input "true"
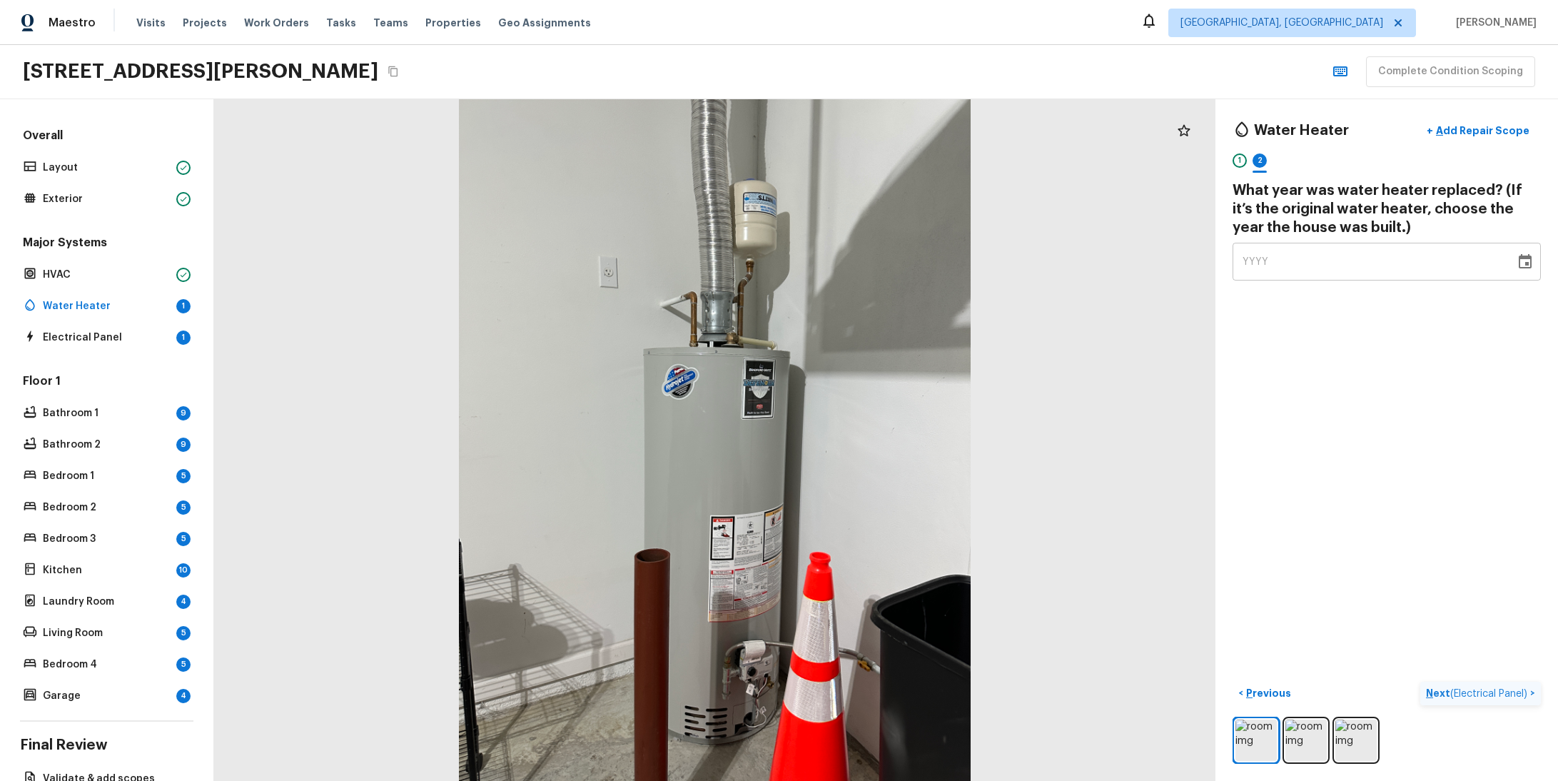
click at [1519, 267] on icon "Choose date" at bounding box center [1525, 261] width 13 height 14
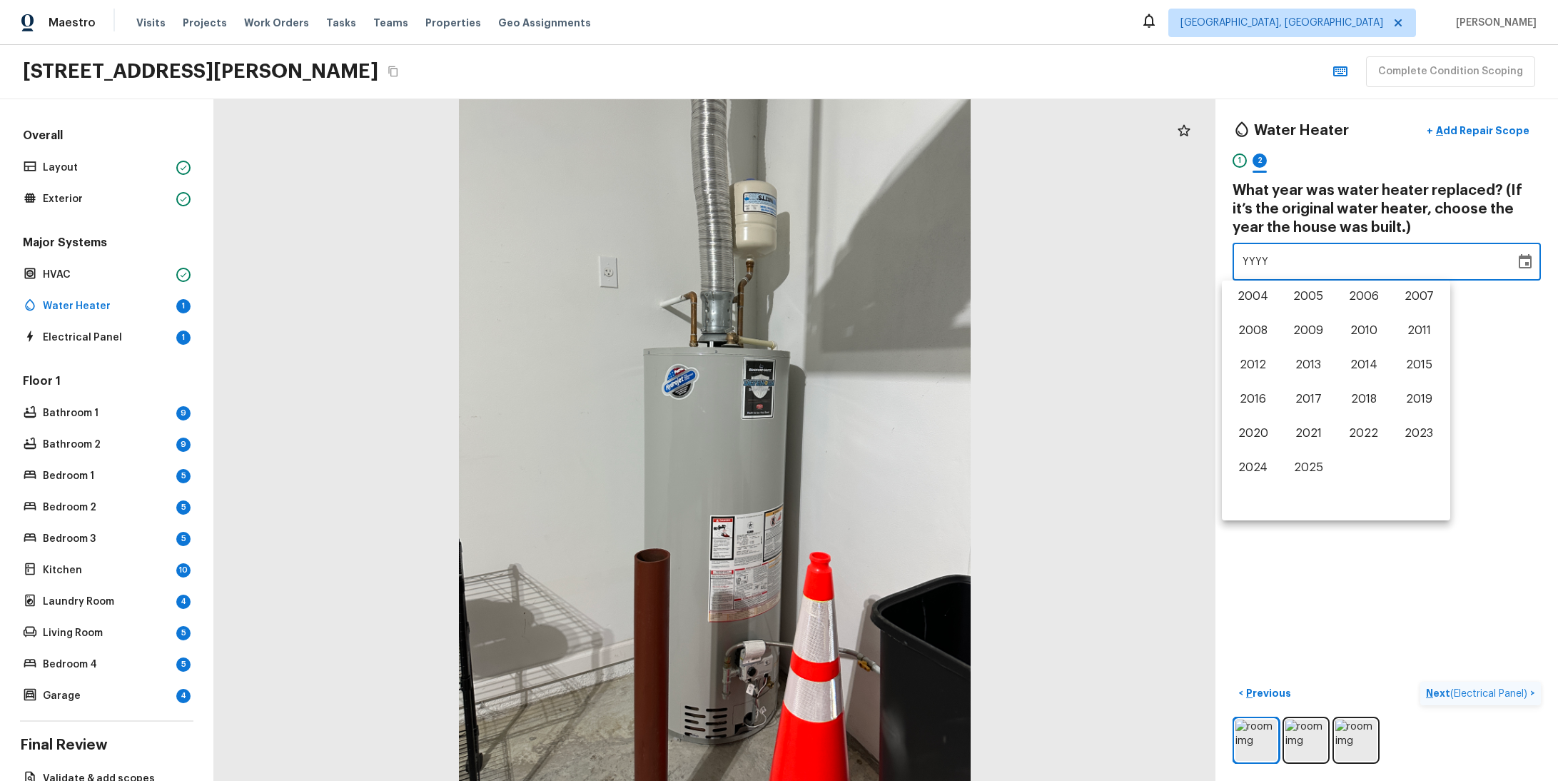
click at [1290, 350] on div "1900 1901 1902 1903 1904 1905 1906 1907 1908 1909 1910 1911 1912 1913 1914 1915…" at bounding box center [1336, 381] width 228 height 200
click at [1301, 363] on button "2013" at bounding box center [1308, 365] width 51 height 26
type input "2013"
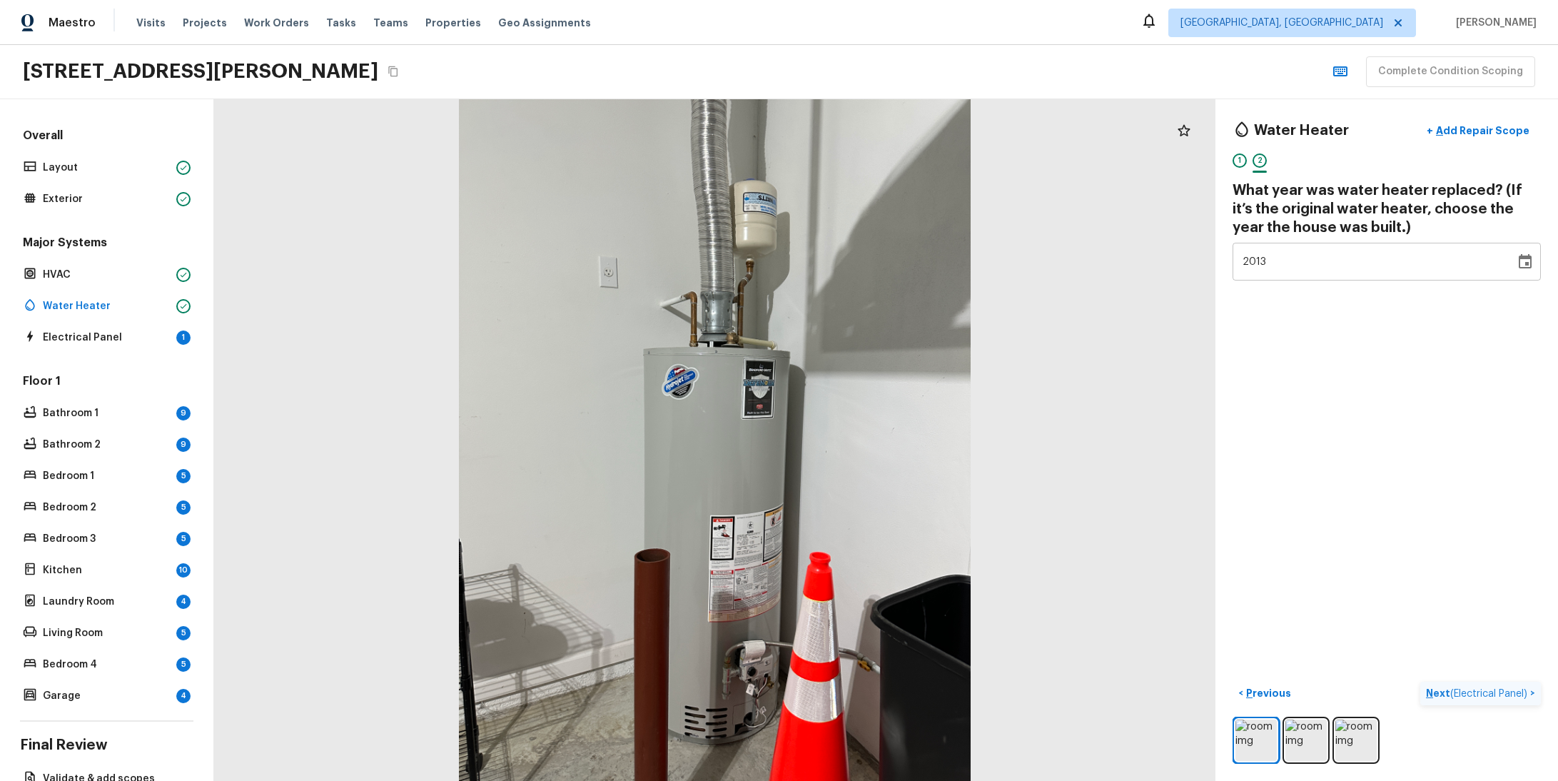
click at [1468, 689] on span "( Electrical Panel )" at bounding box center [1488, 694] width 77 height 10
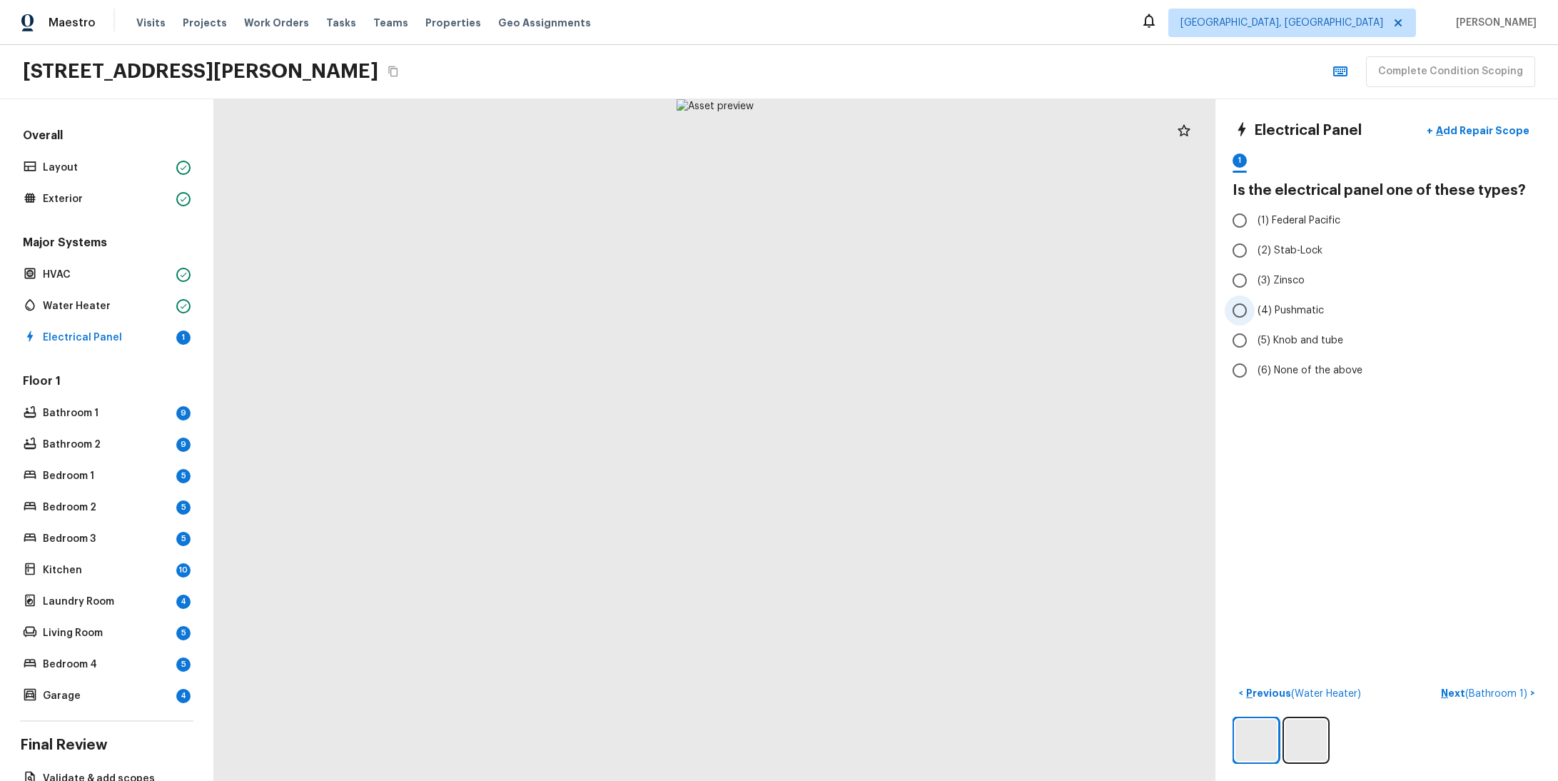
radio input "true"
click at [1465, 689] on span "( Bathroom 1 )" at bounding box center [1496, 694] width 62 height 10
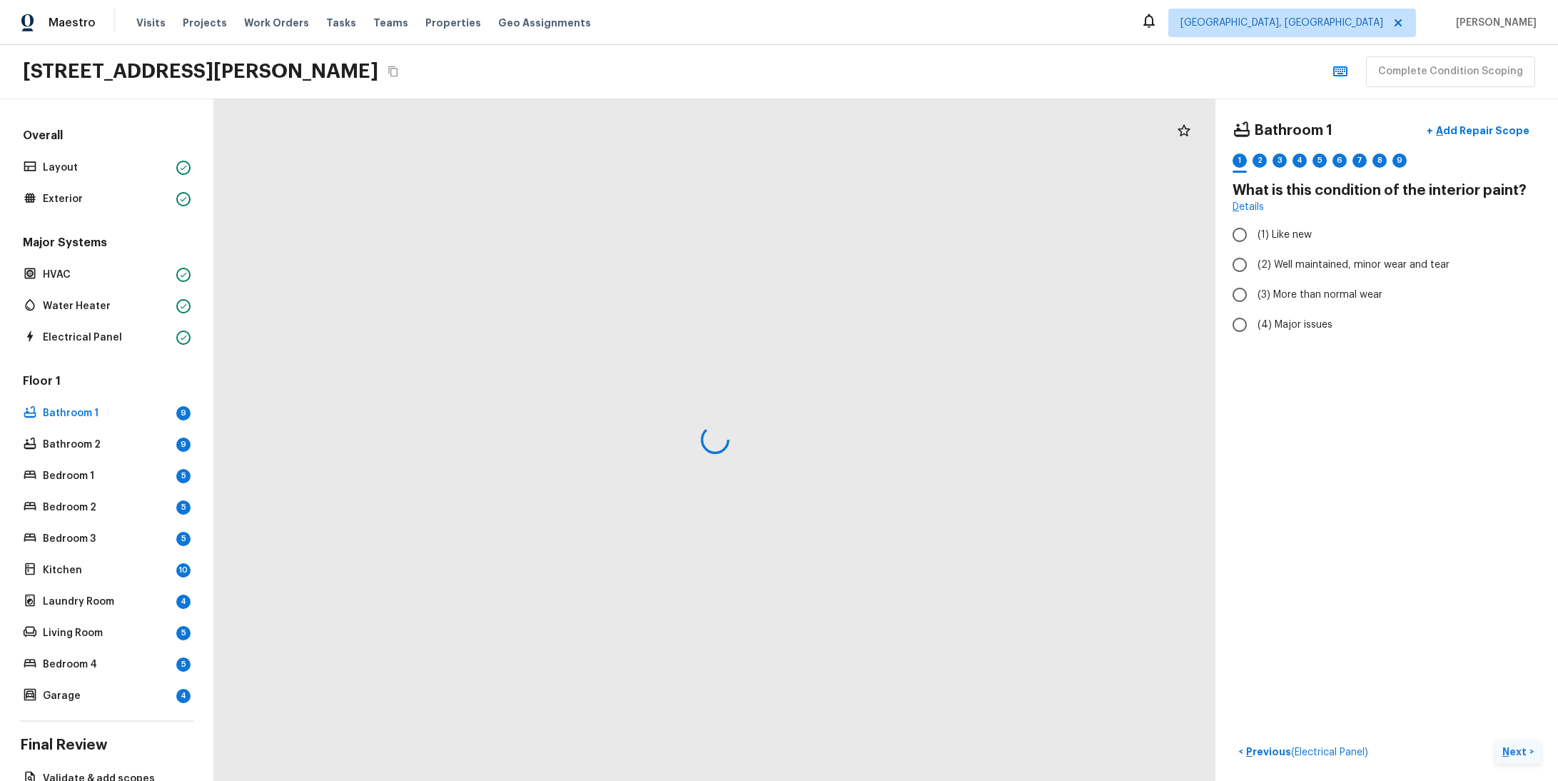
radio input "true"
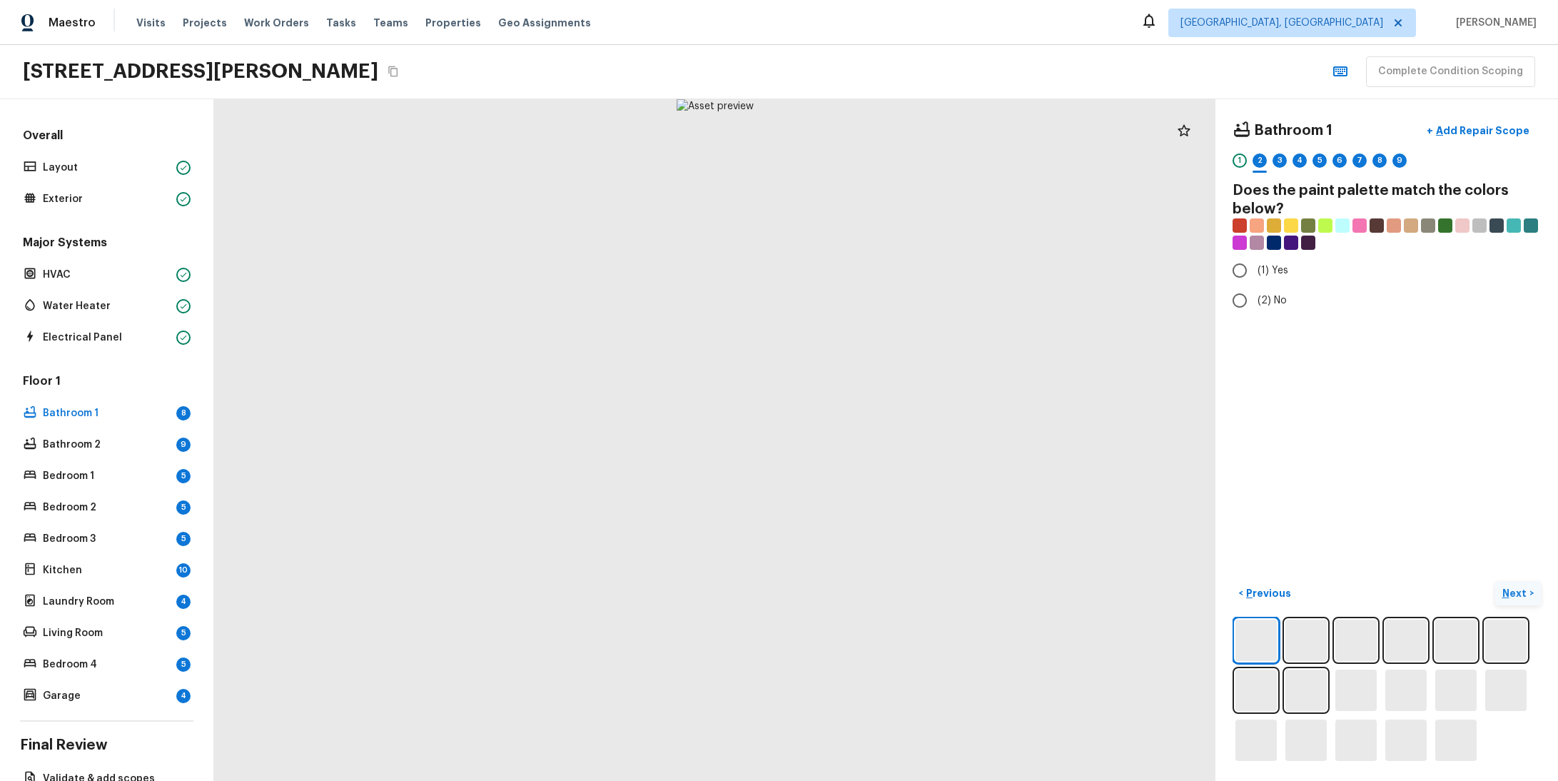
radio input "true"
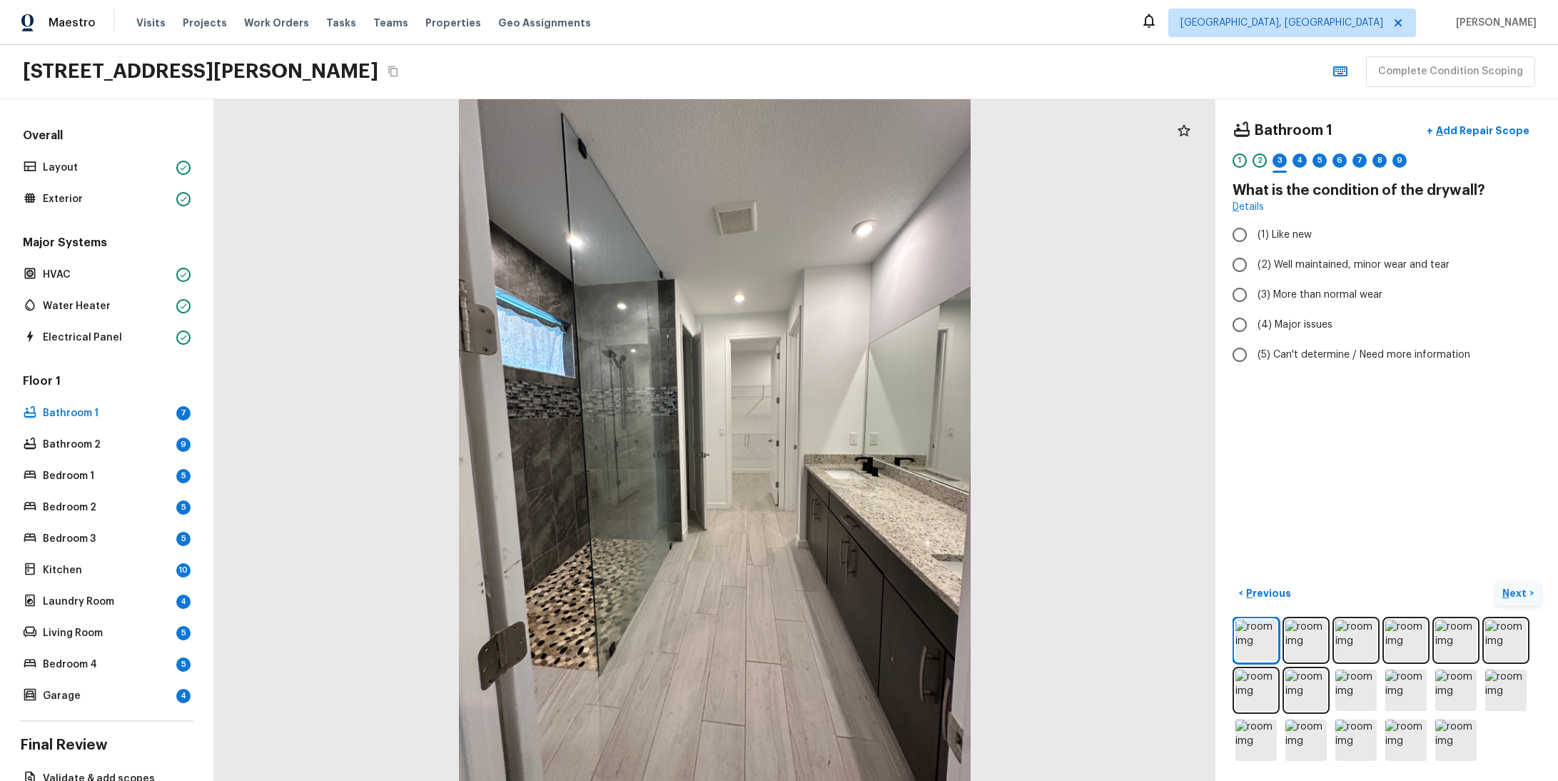
radio input "true"
checkbox input "true"
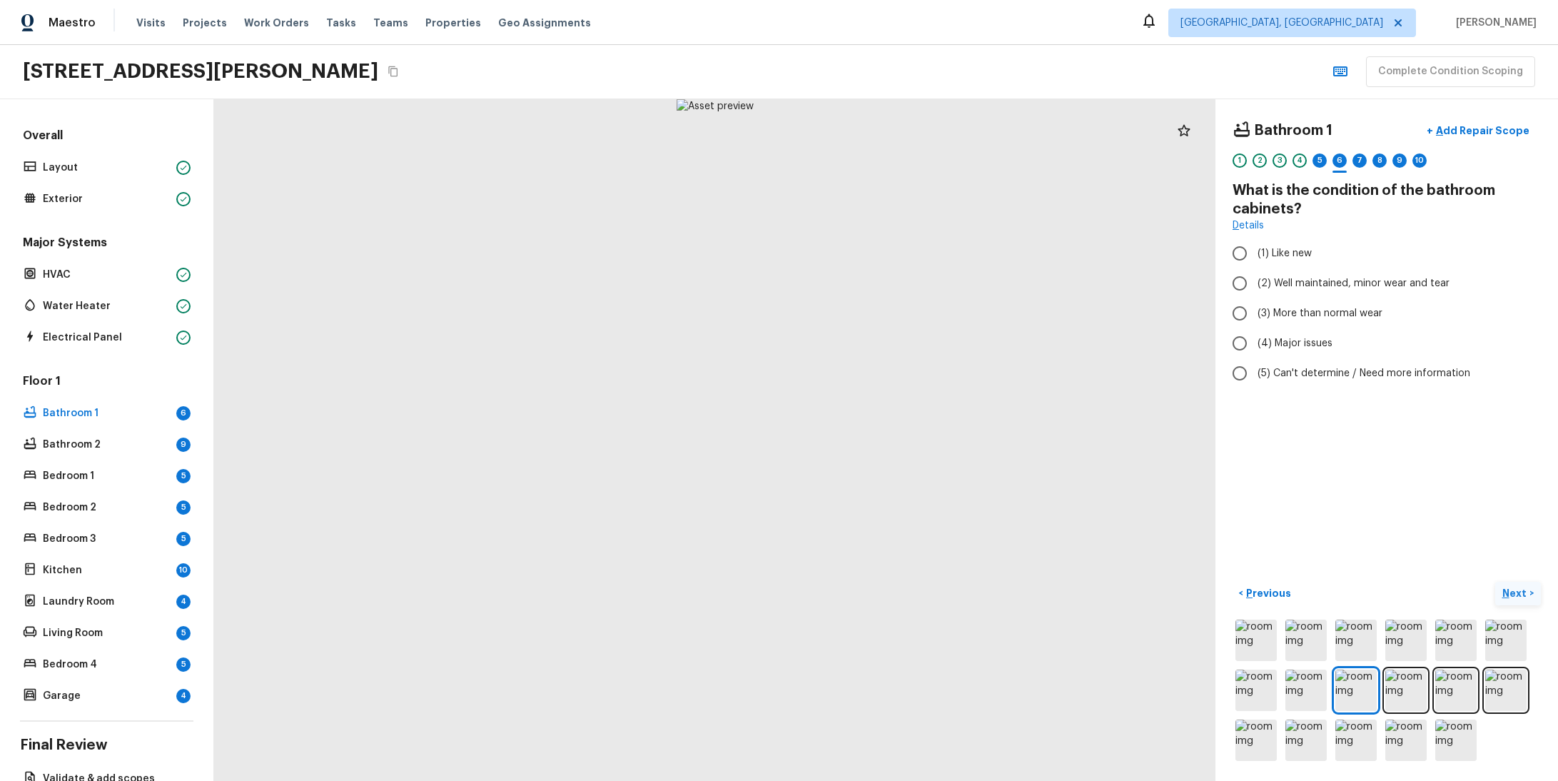
radio input "true"
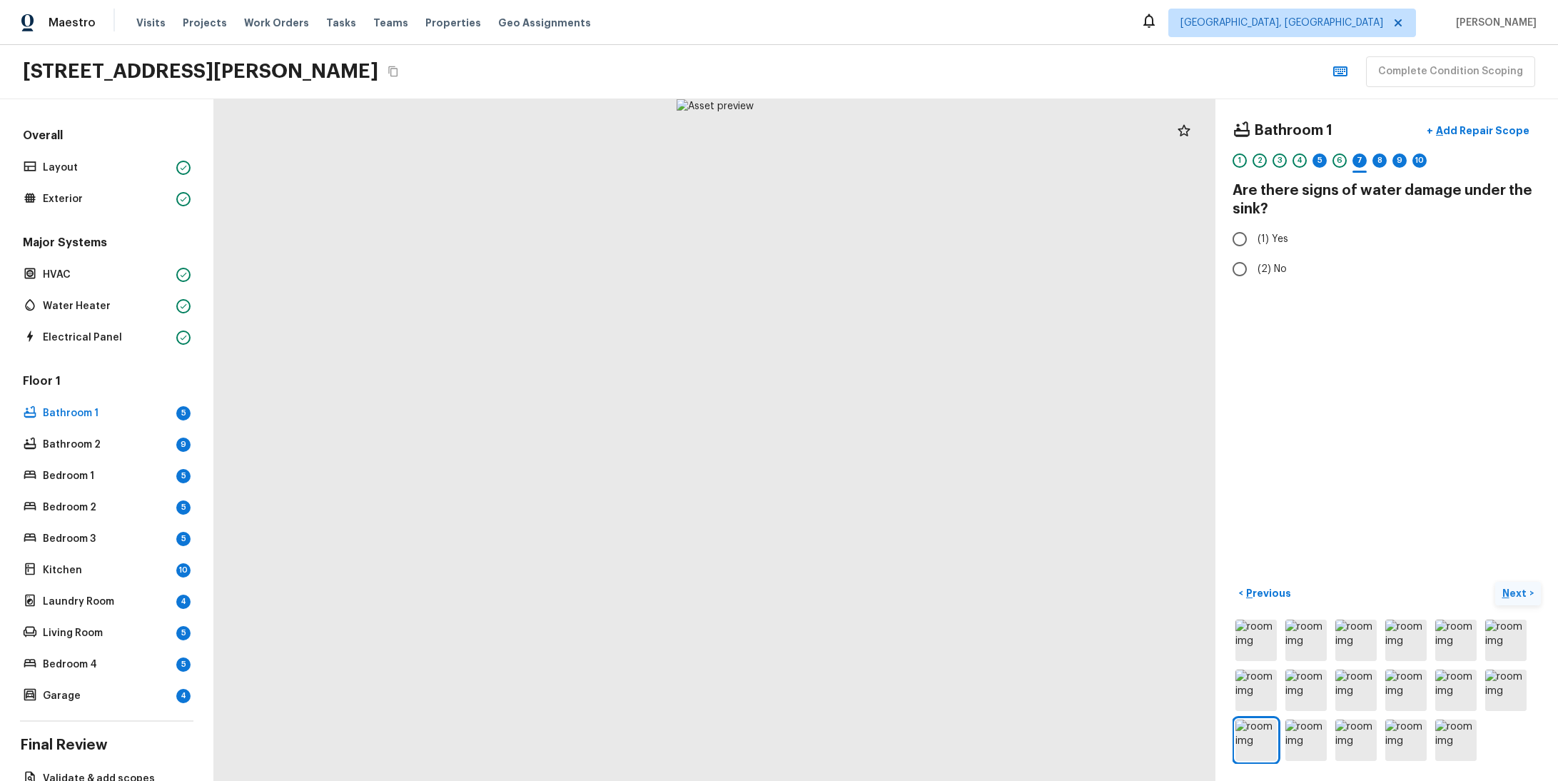
radio input "true"
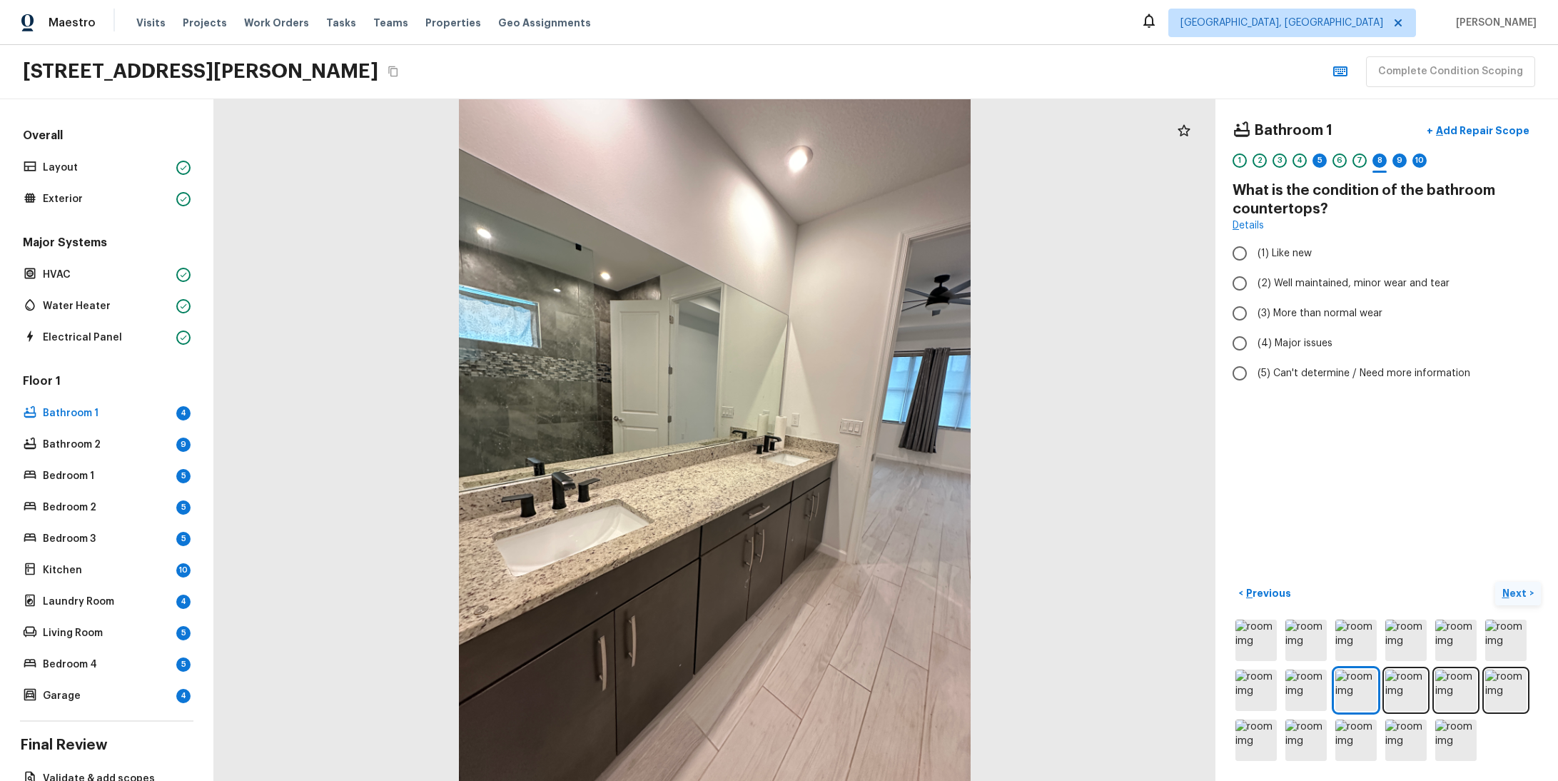
radio input "true"
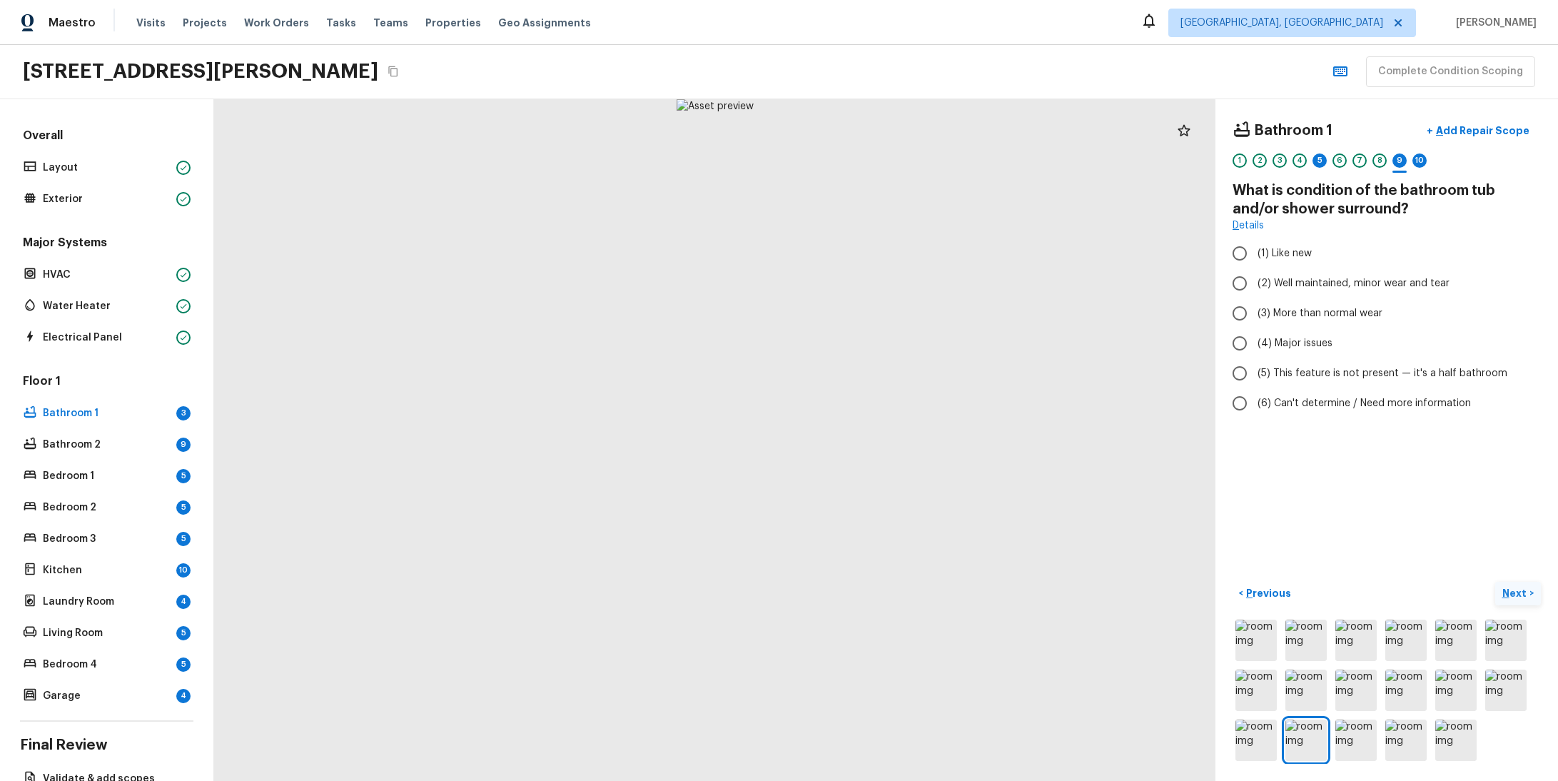
radio input "true"
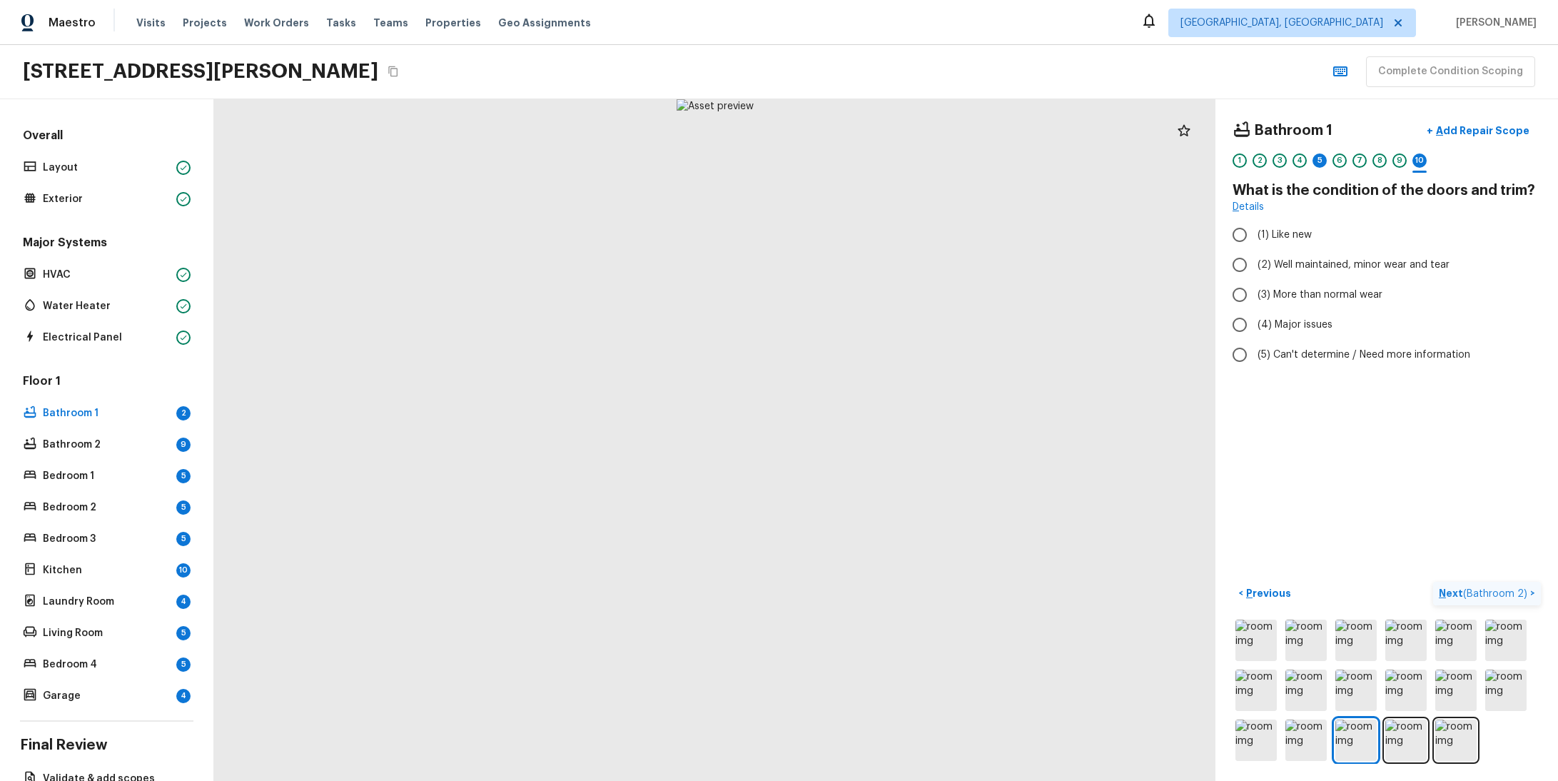
radio input "true"
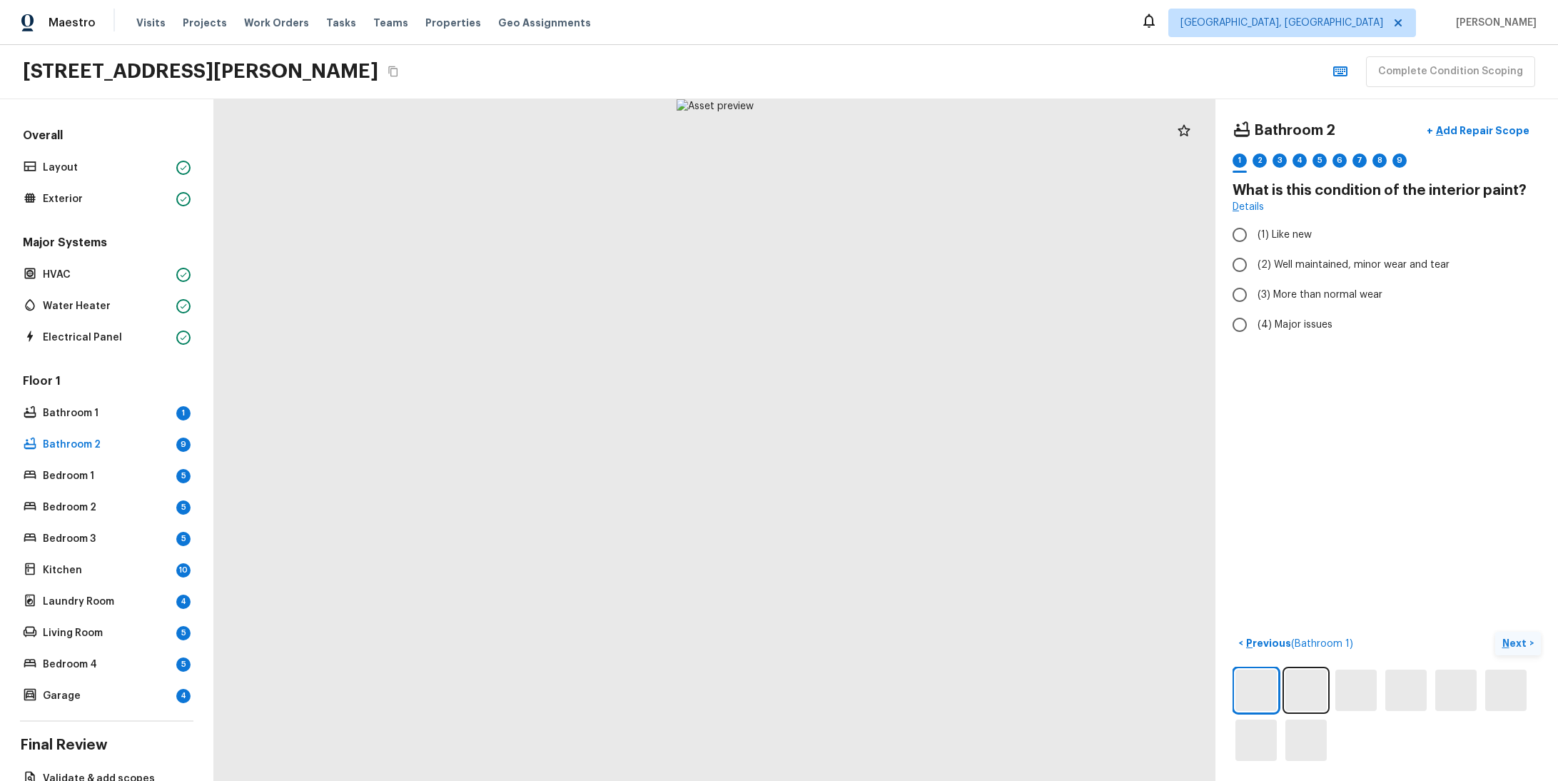
radio input "true"
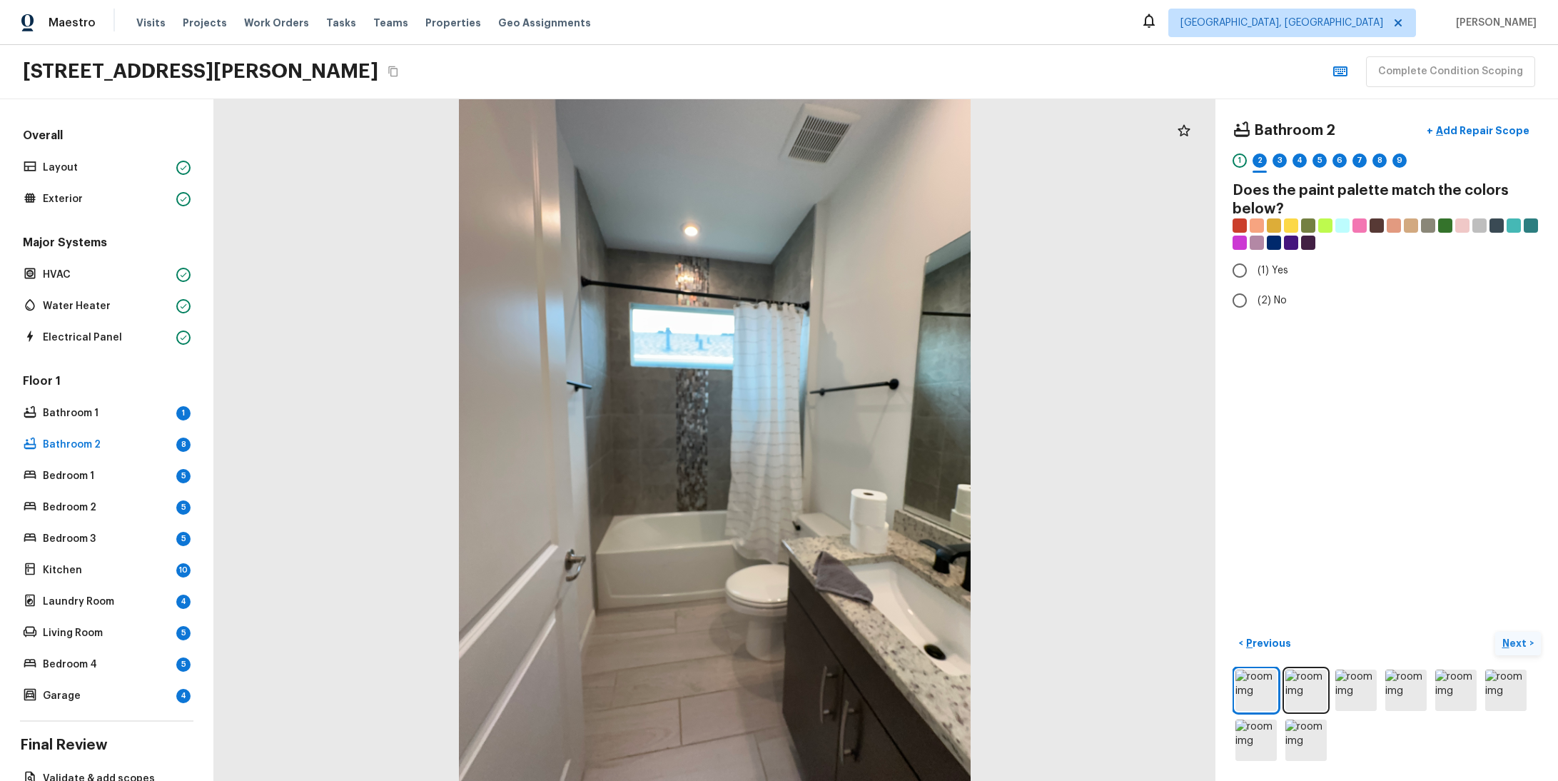
radio input "true"
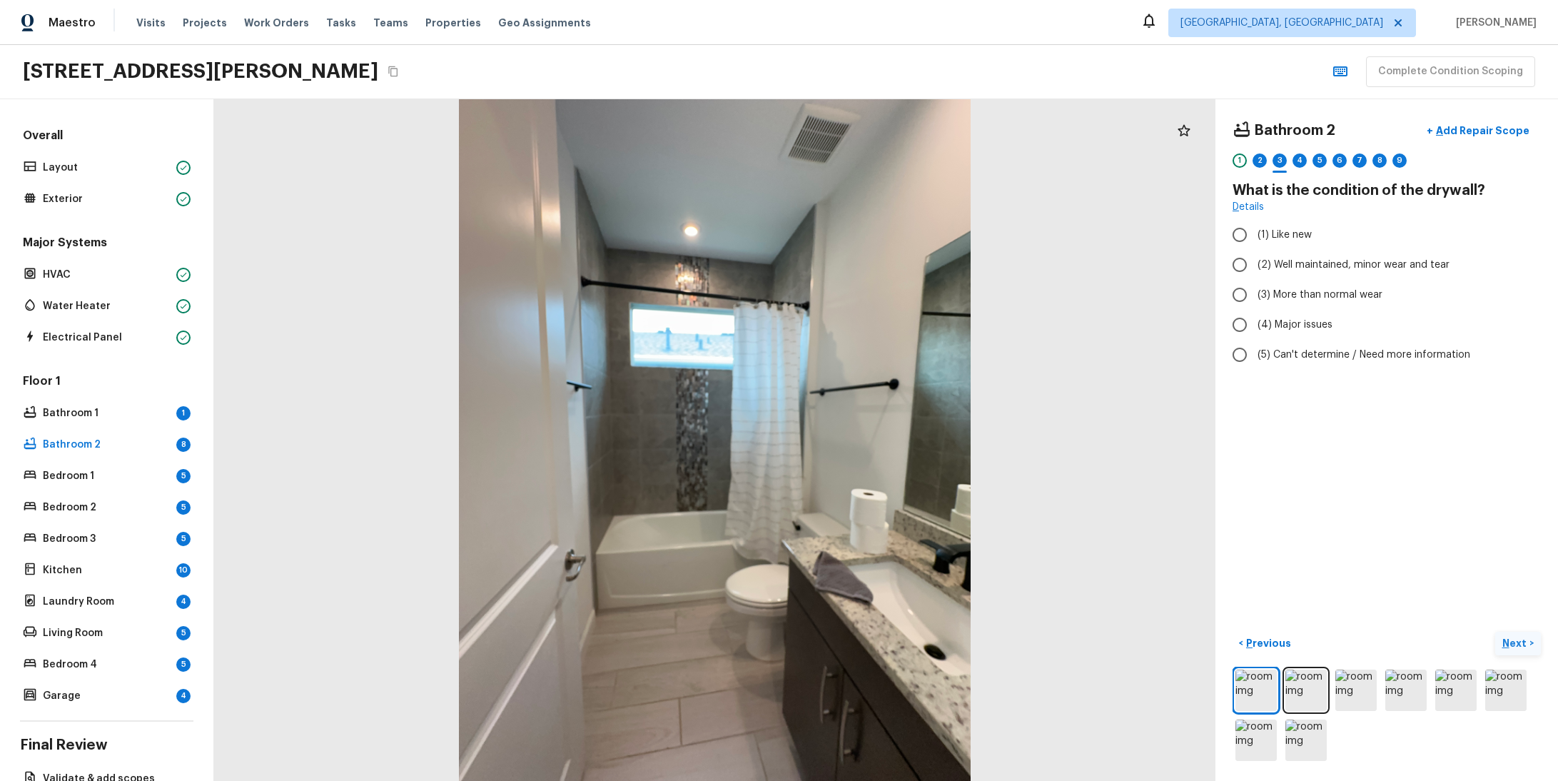
radio input "true"
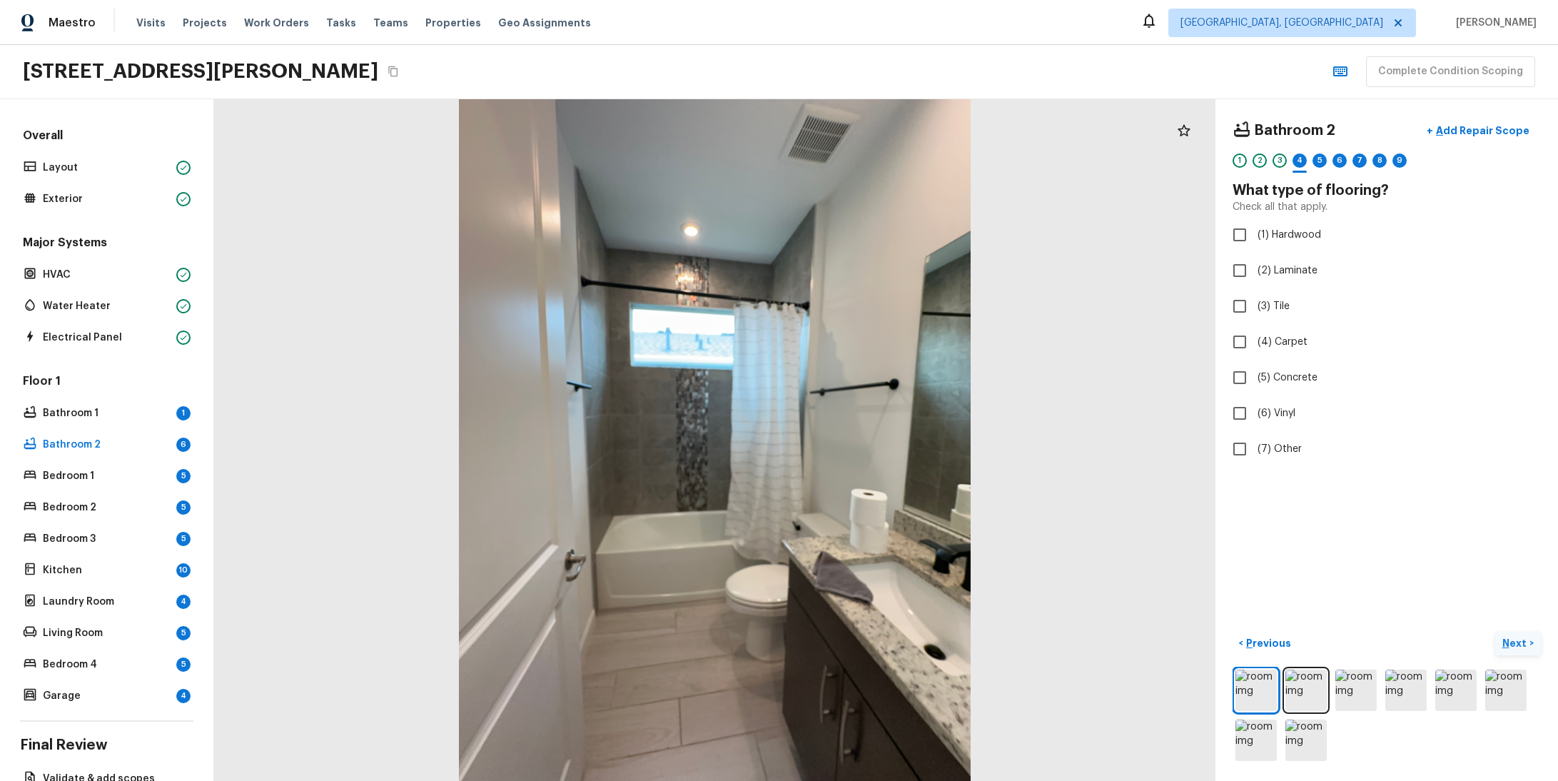
checkbox input "true"
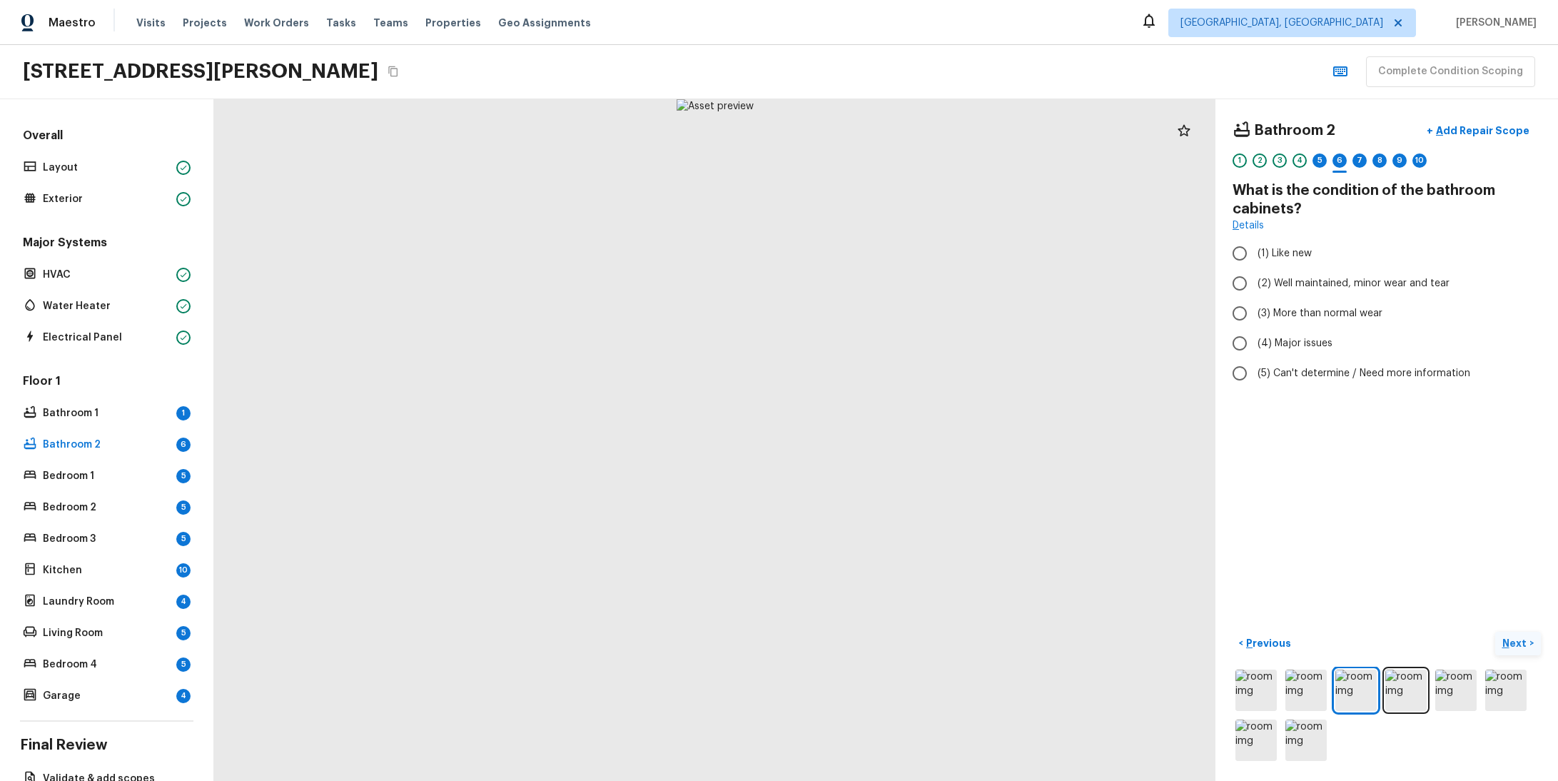
radio input "true"
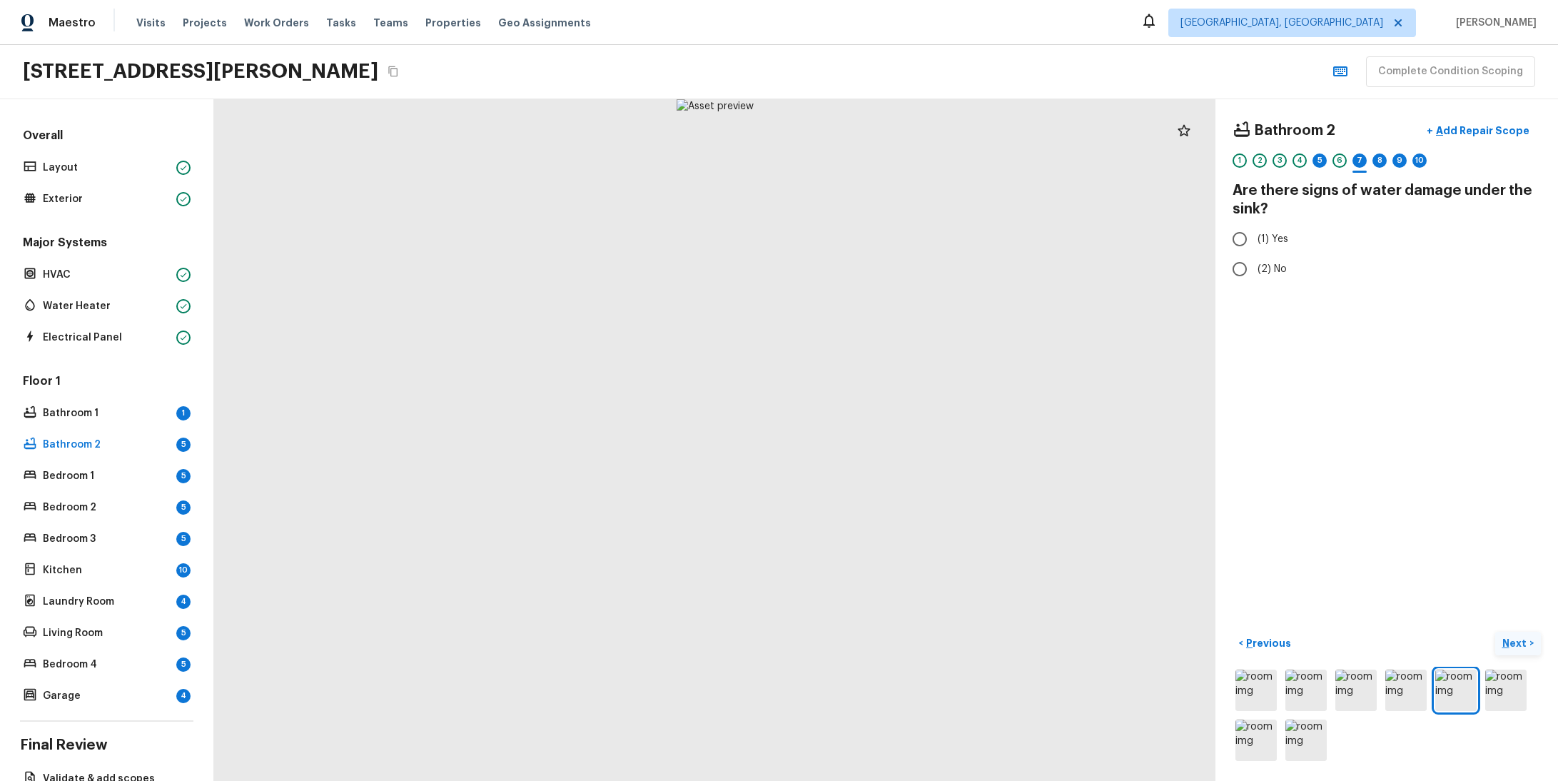
radio input "true"
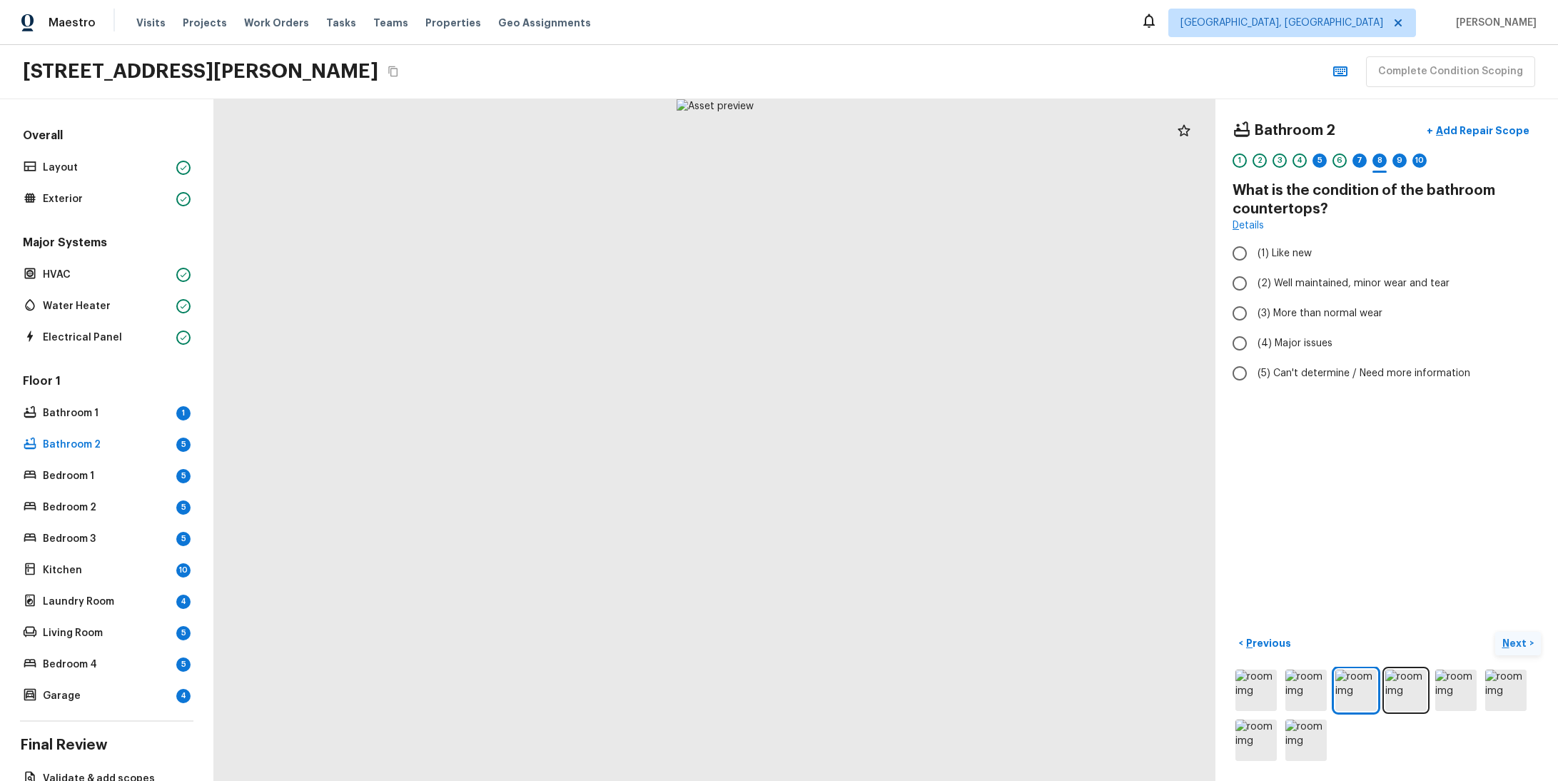
radio input "true"
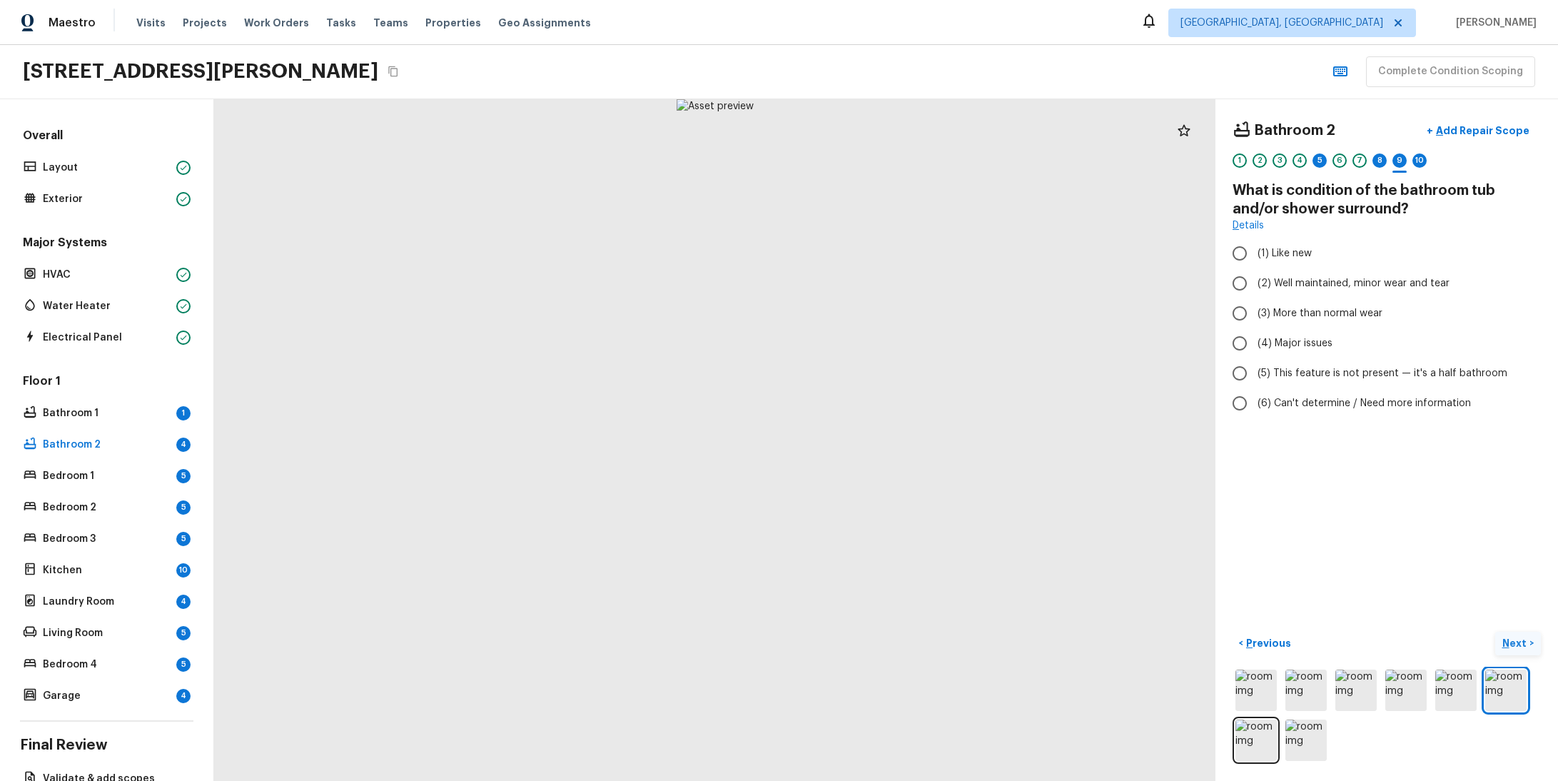
radio input "true"
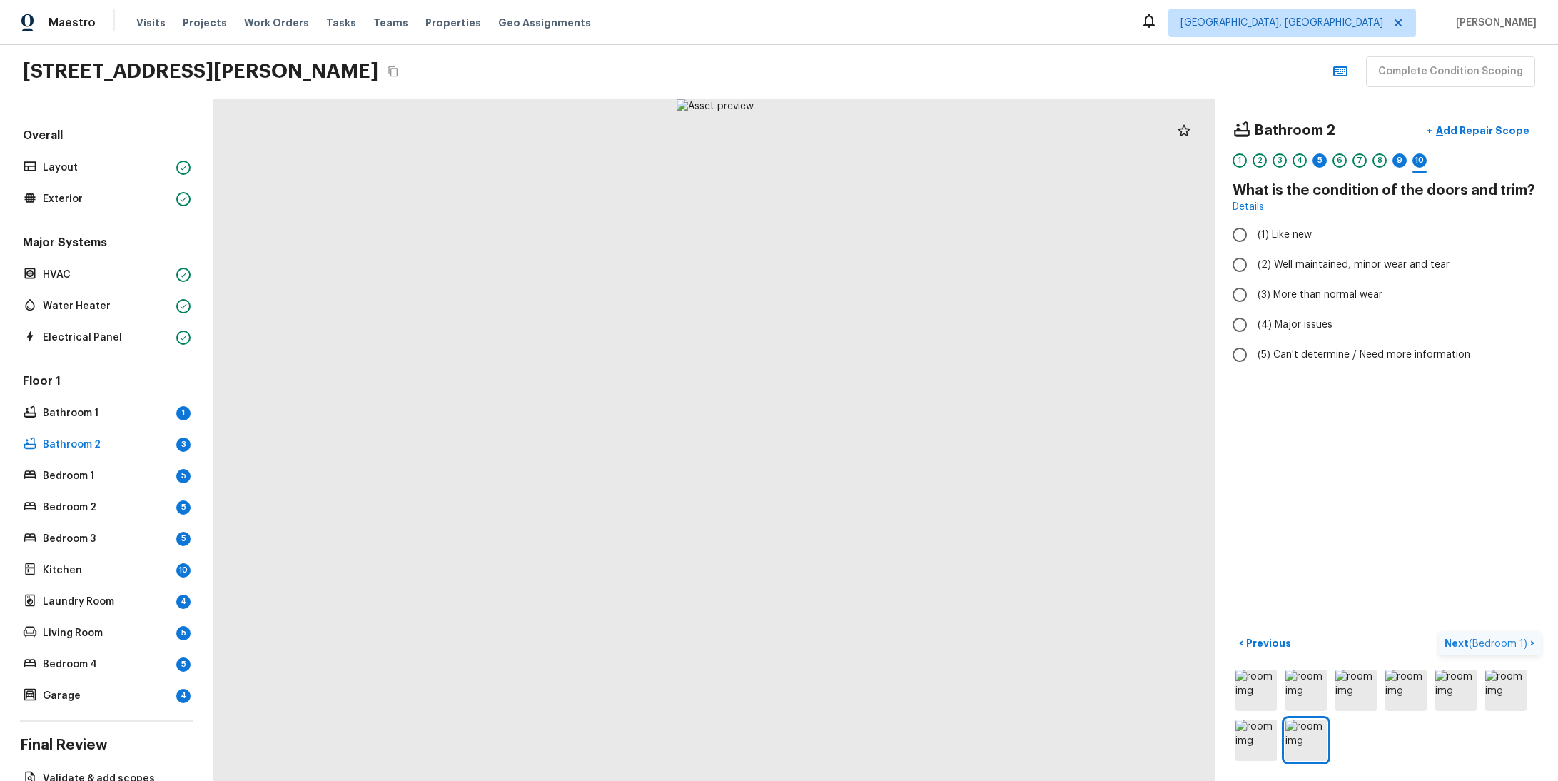
radio input "true"
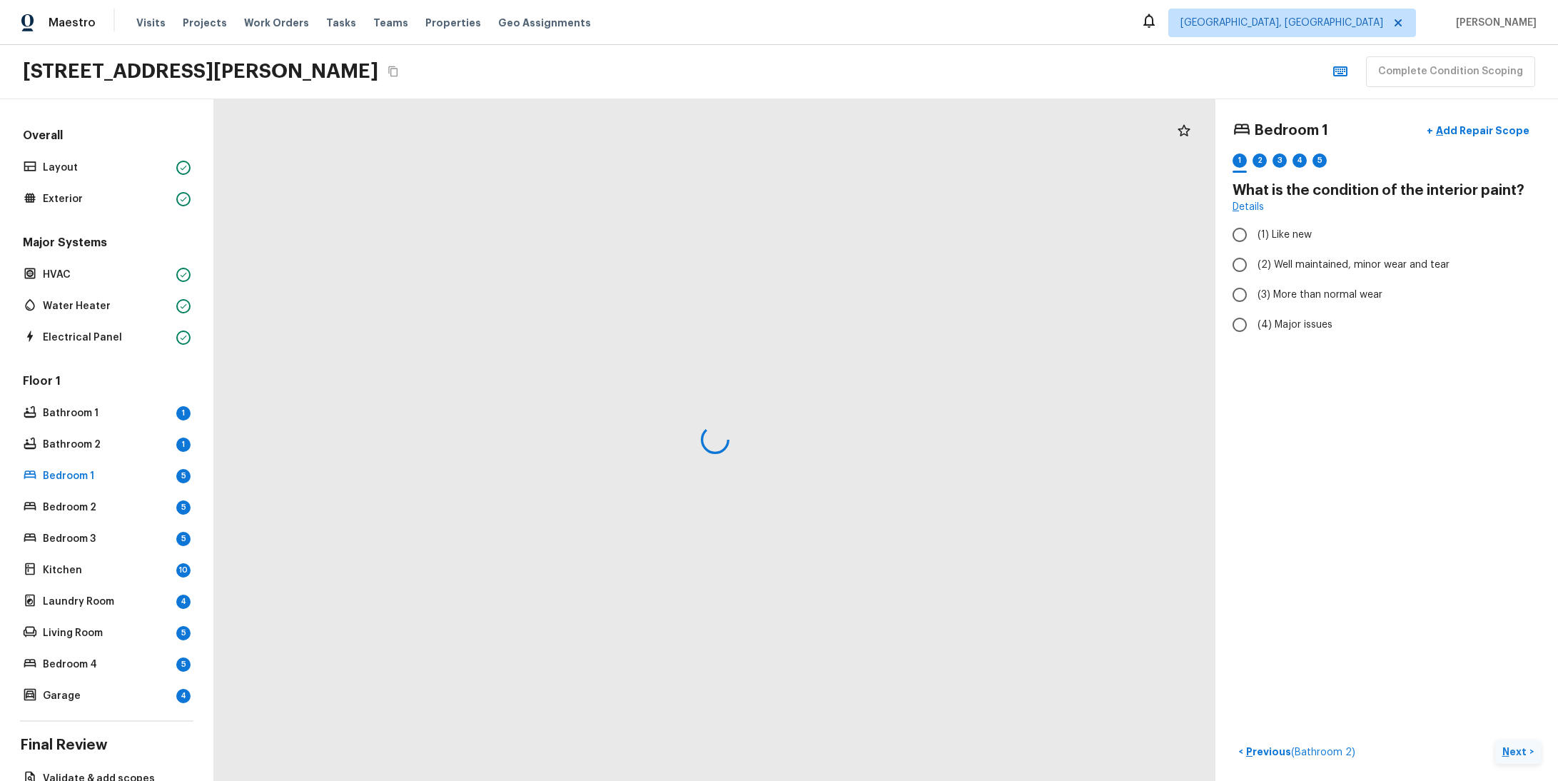
radio input "true"
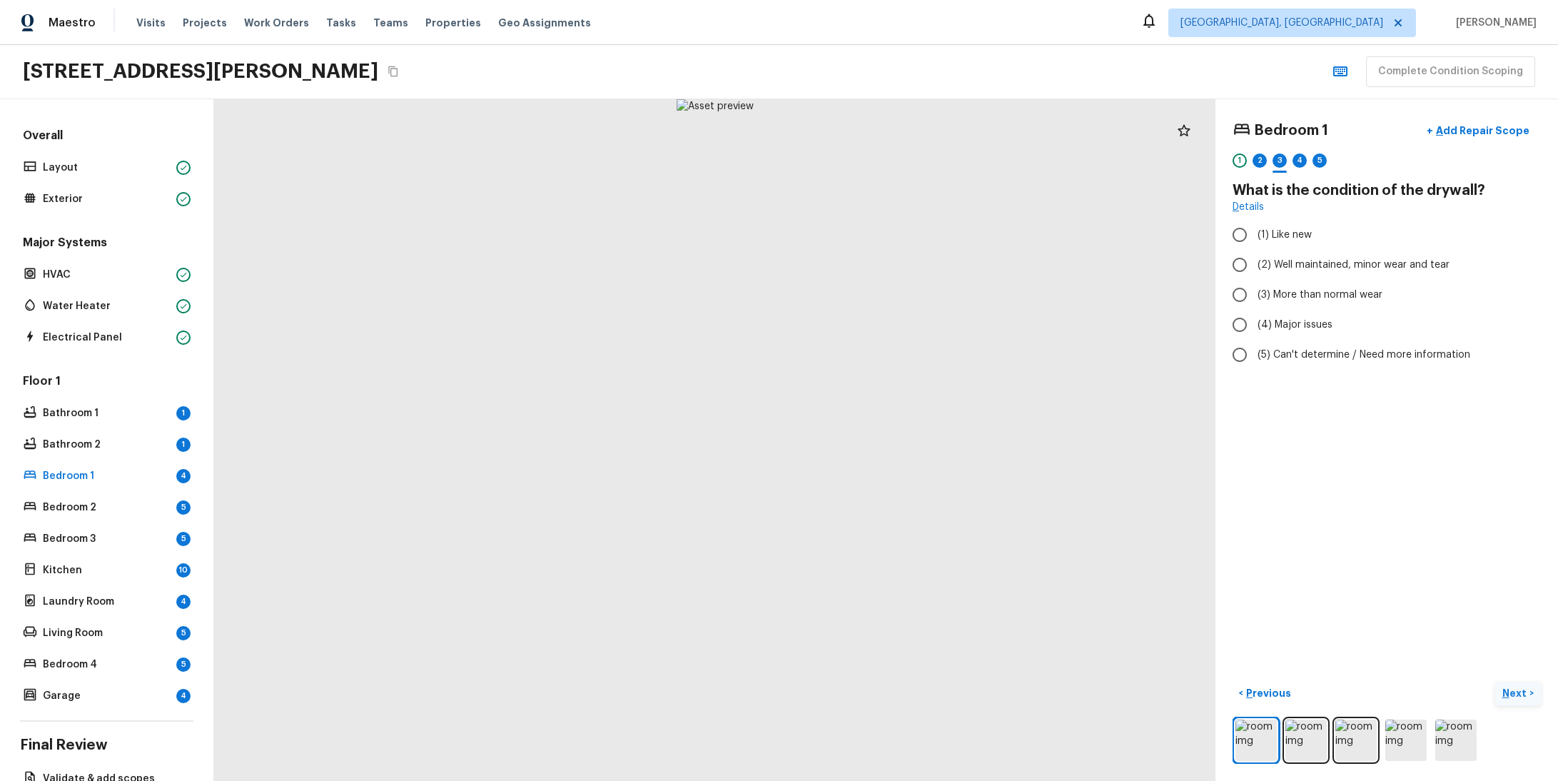
radio input "true"
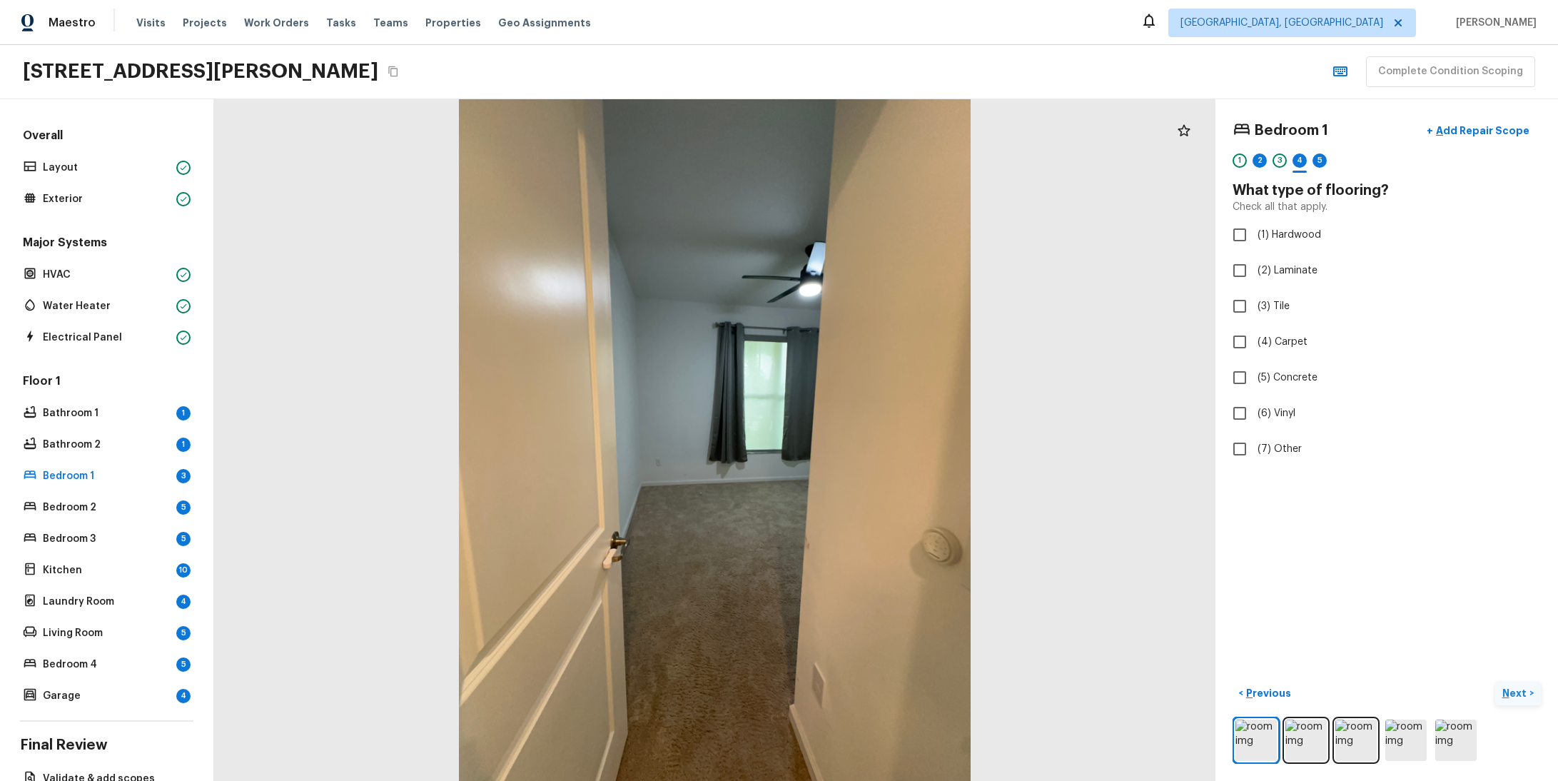
checkbox input "true"
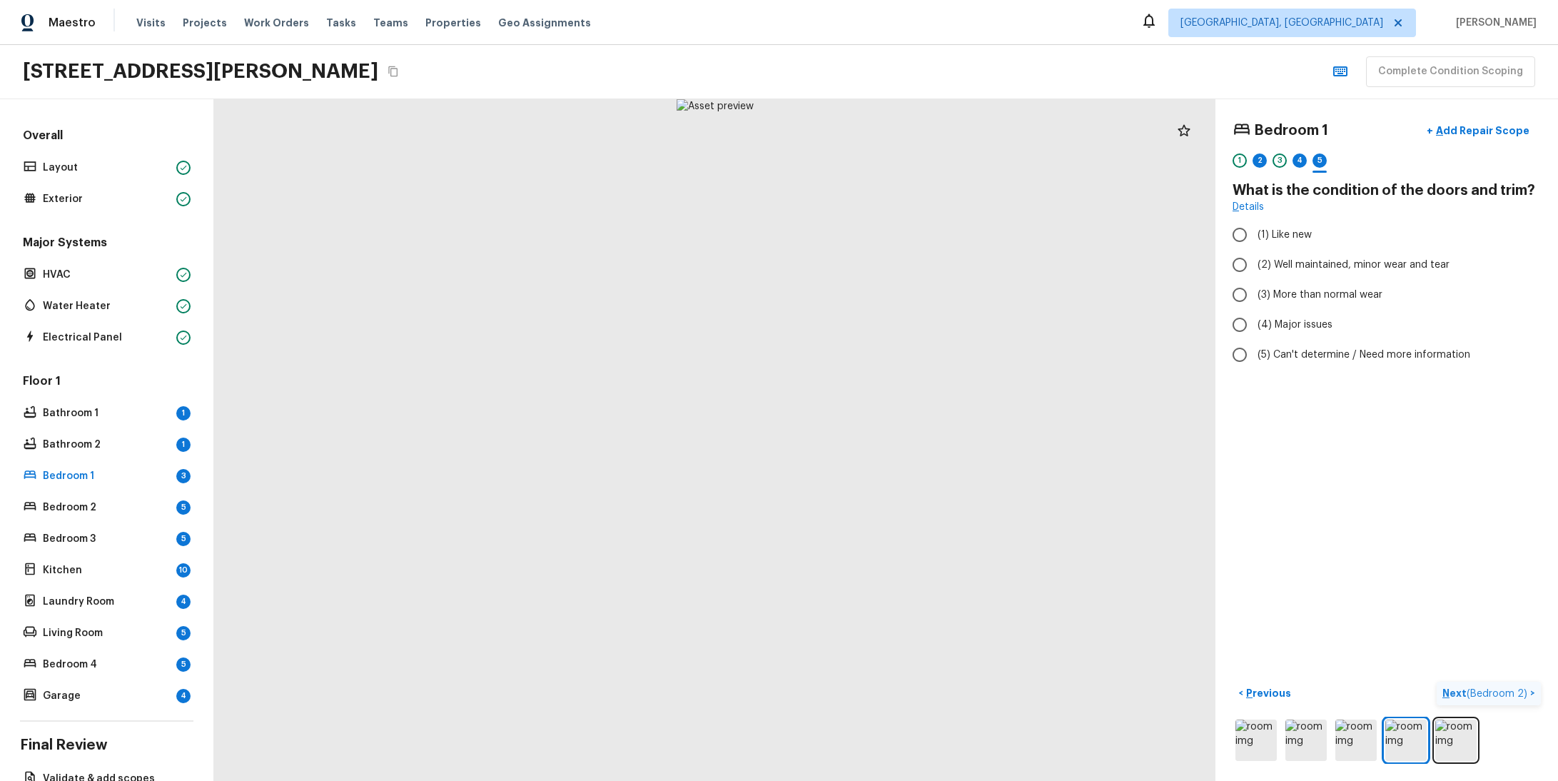
radio input "true"
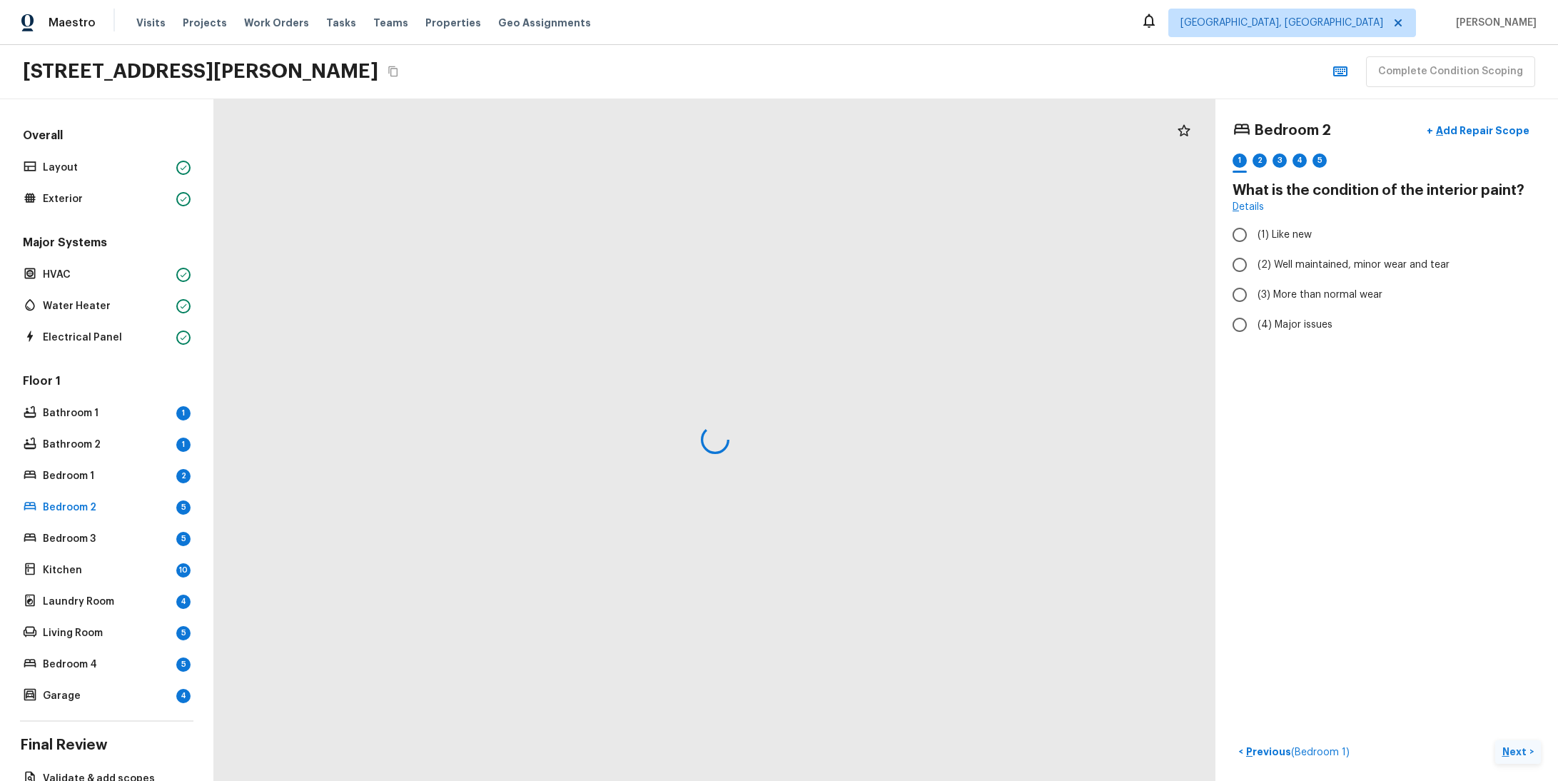
radio input "true"
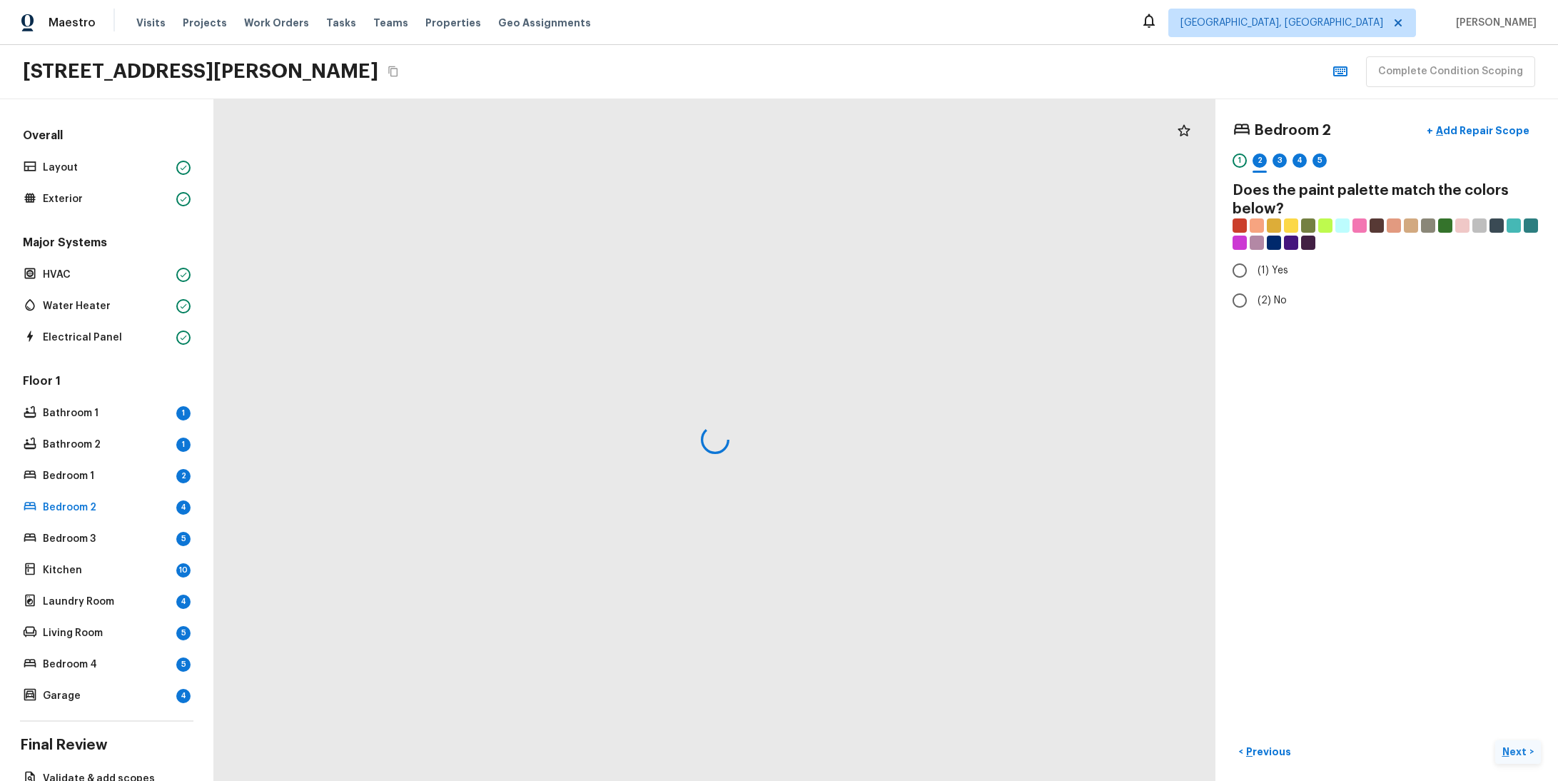
radio input "true"
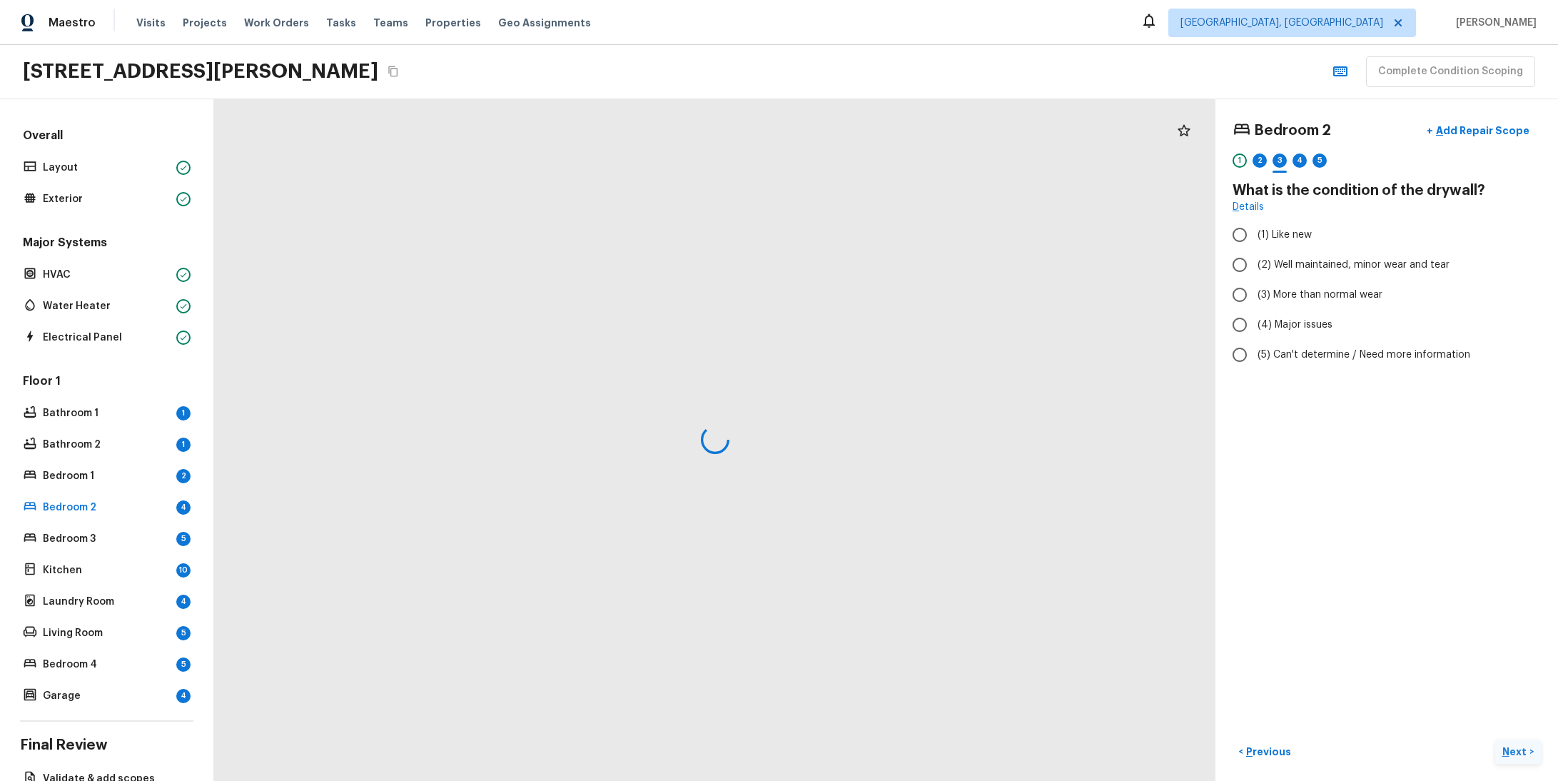
radio input "true"
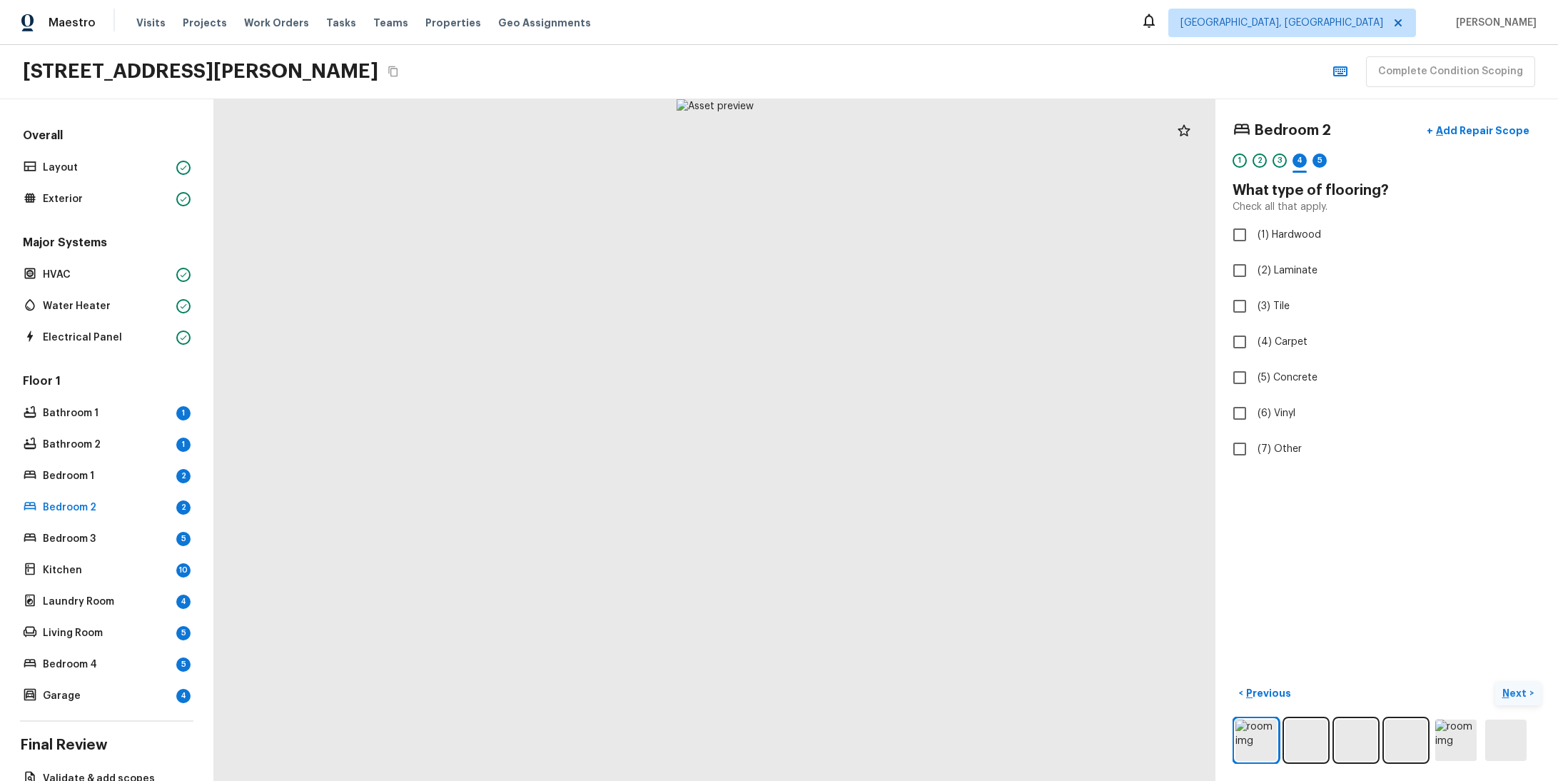
checkbox input "true"
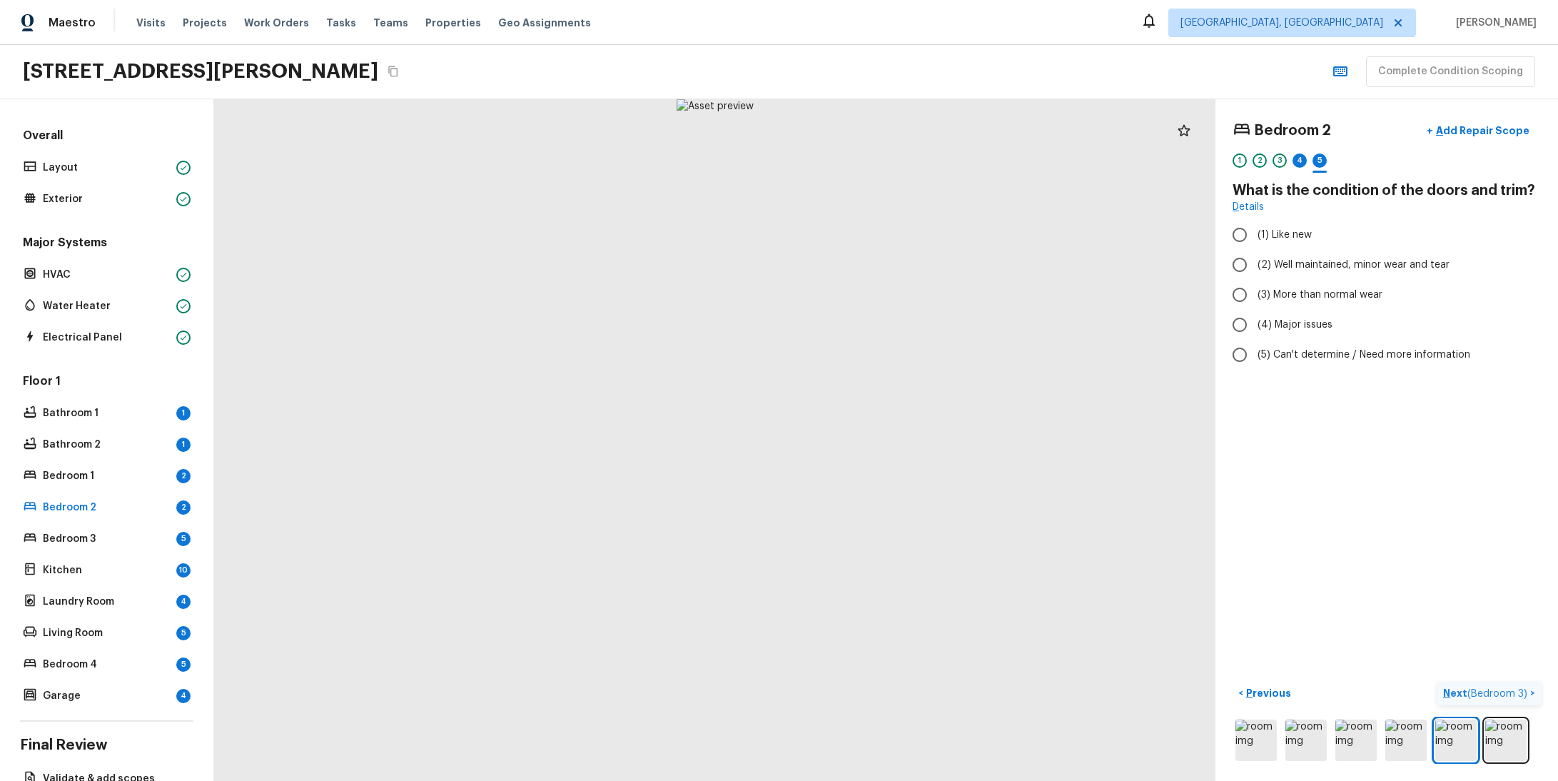
radio input "true"
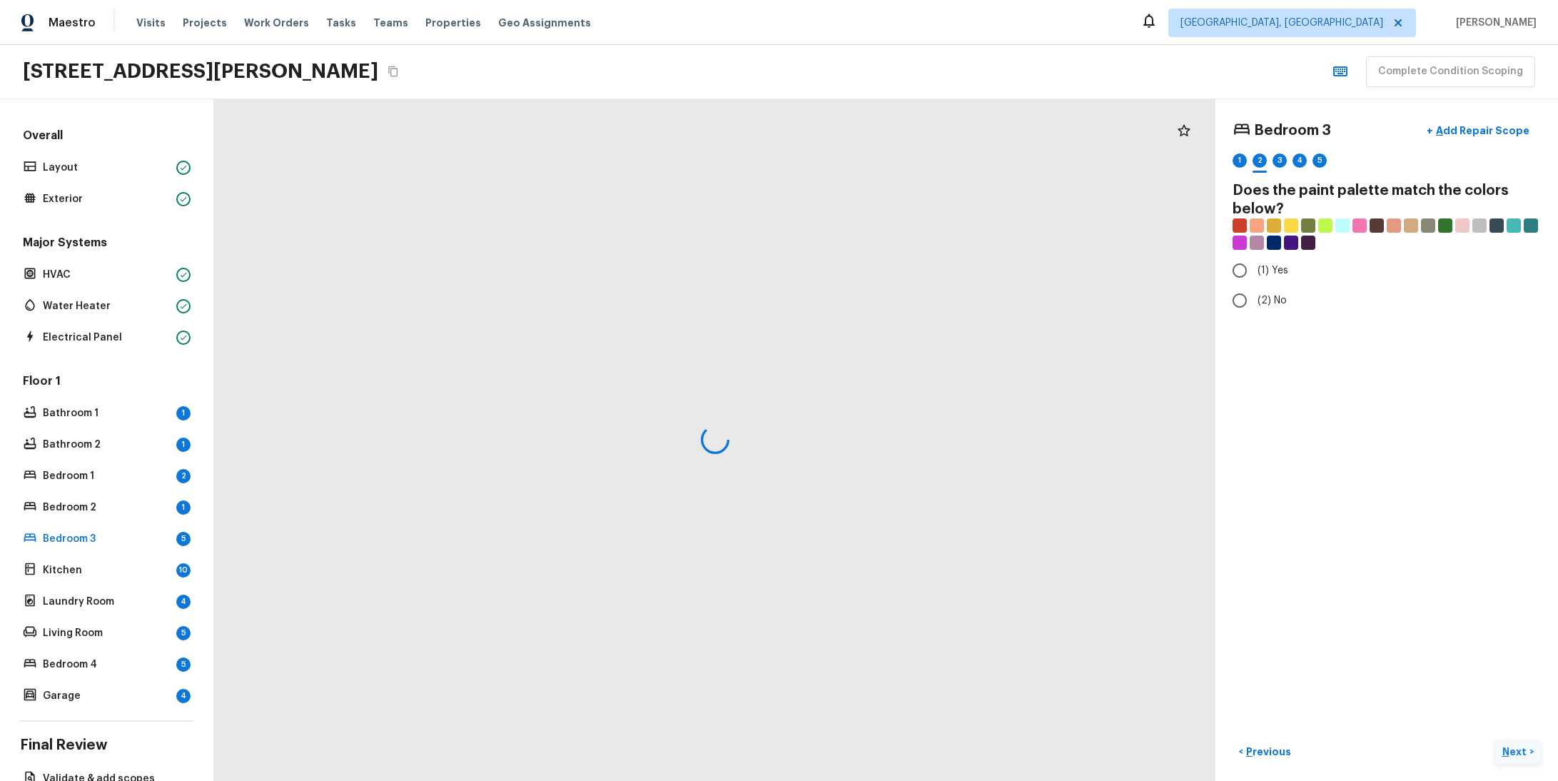
radio input "true"
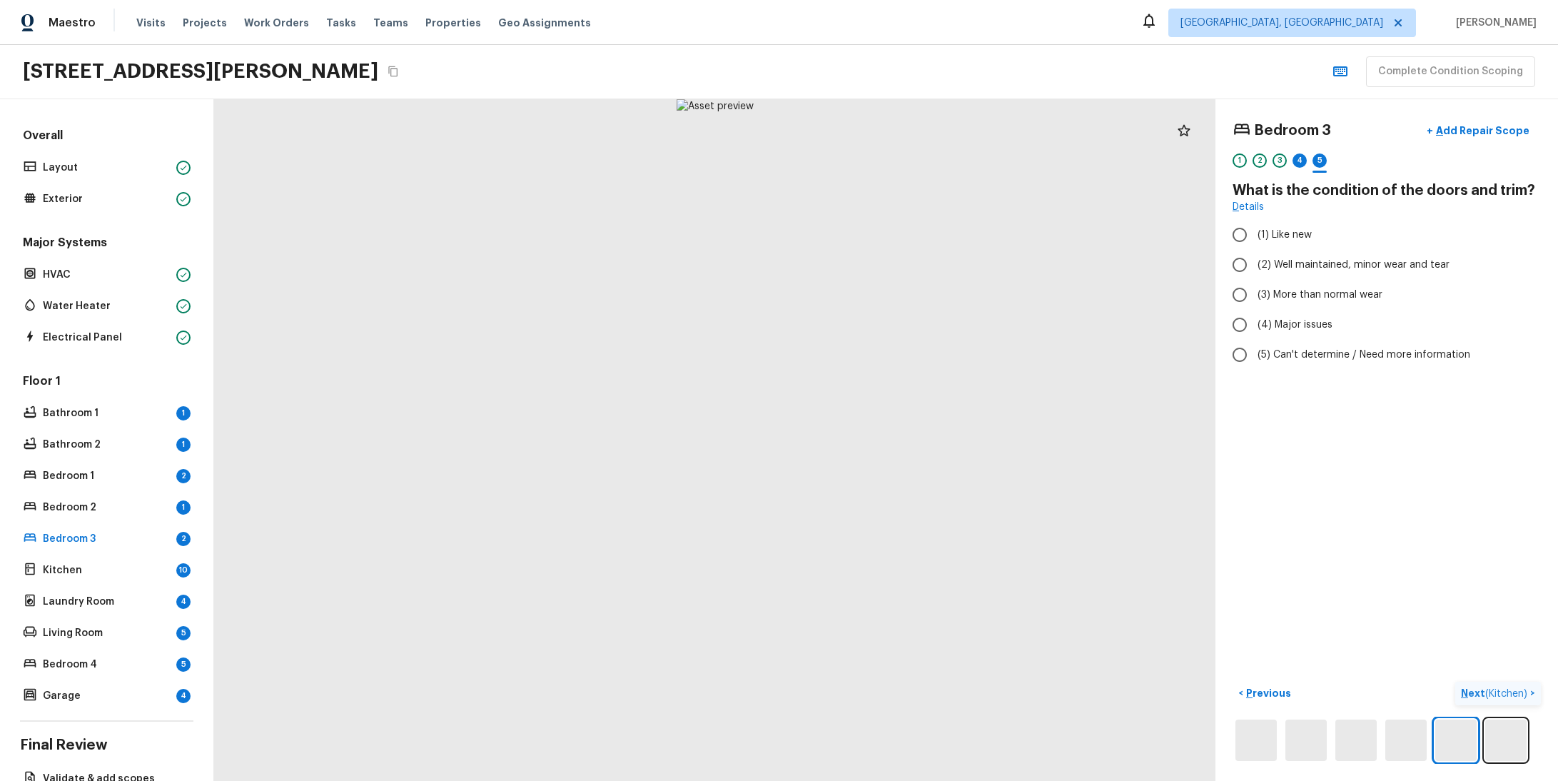
radio input "true"
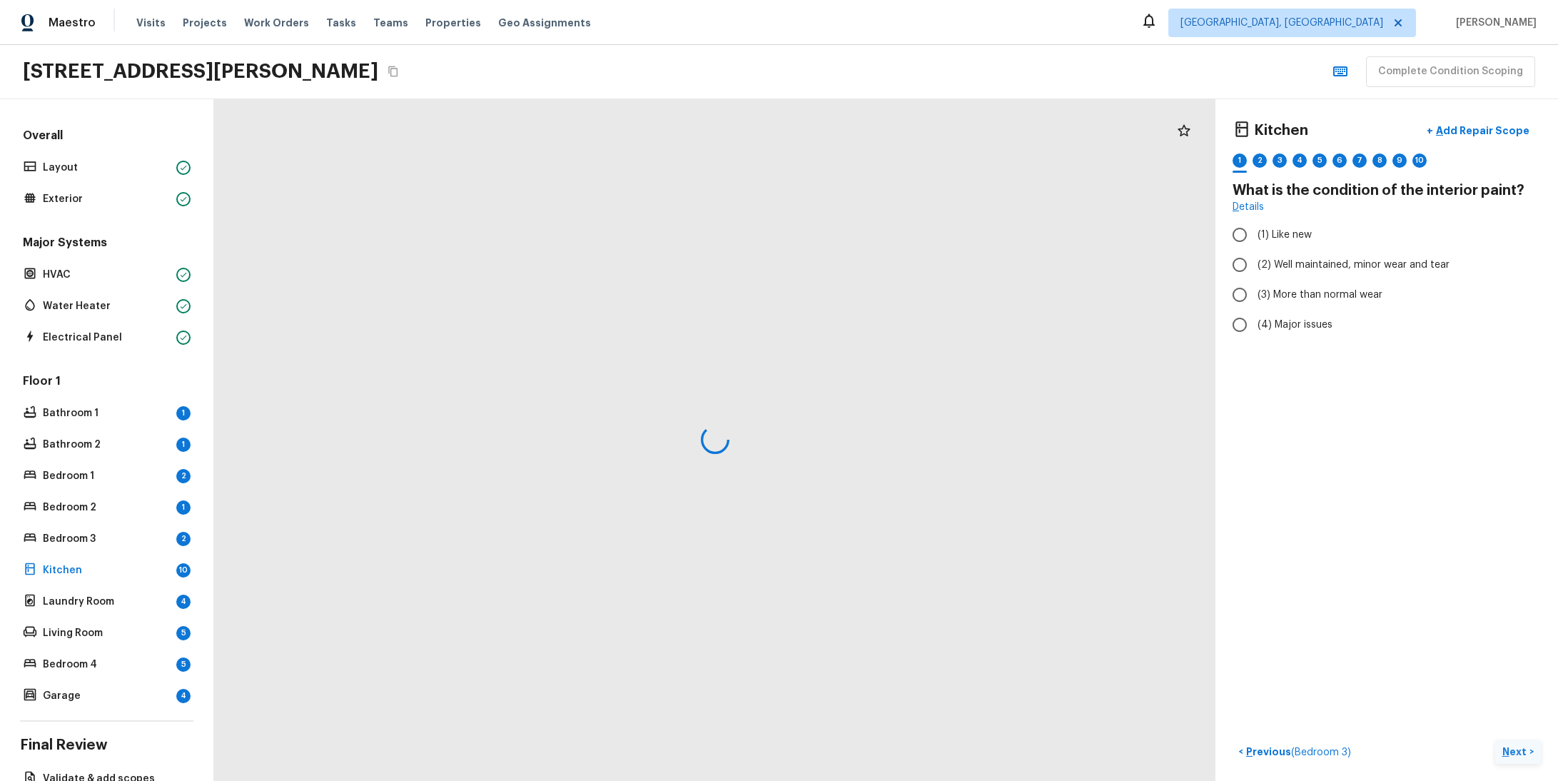
radio input "true"
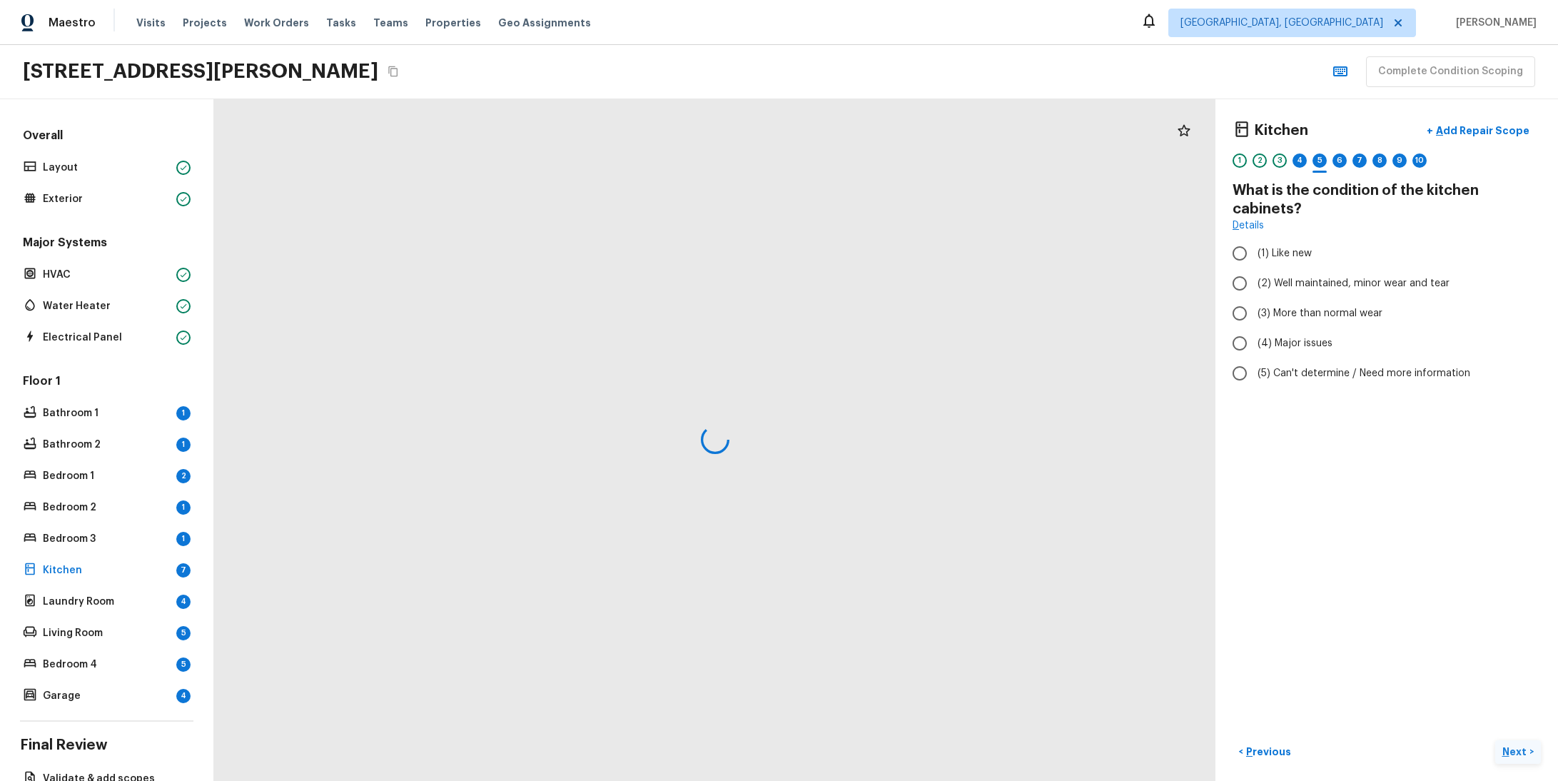
radio input "true"
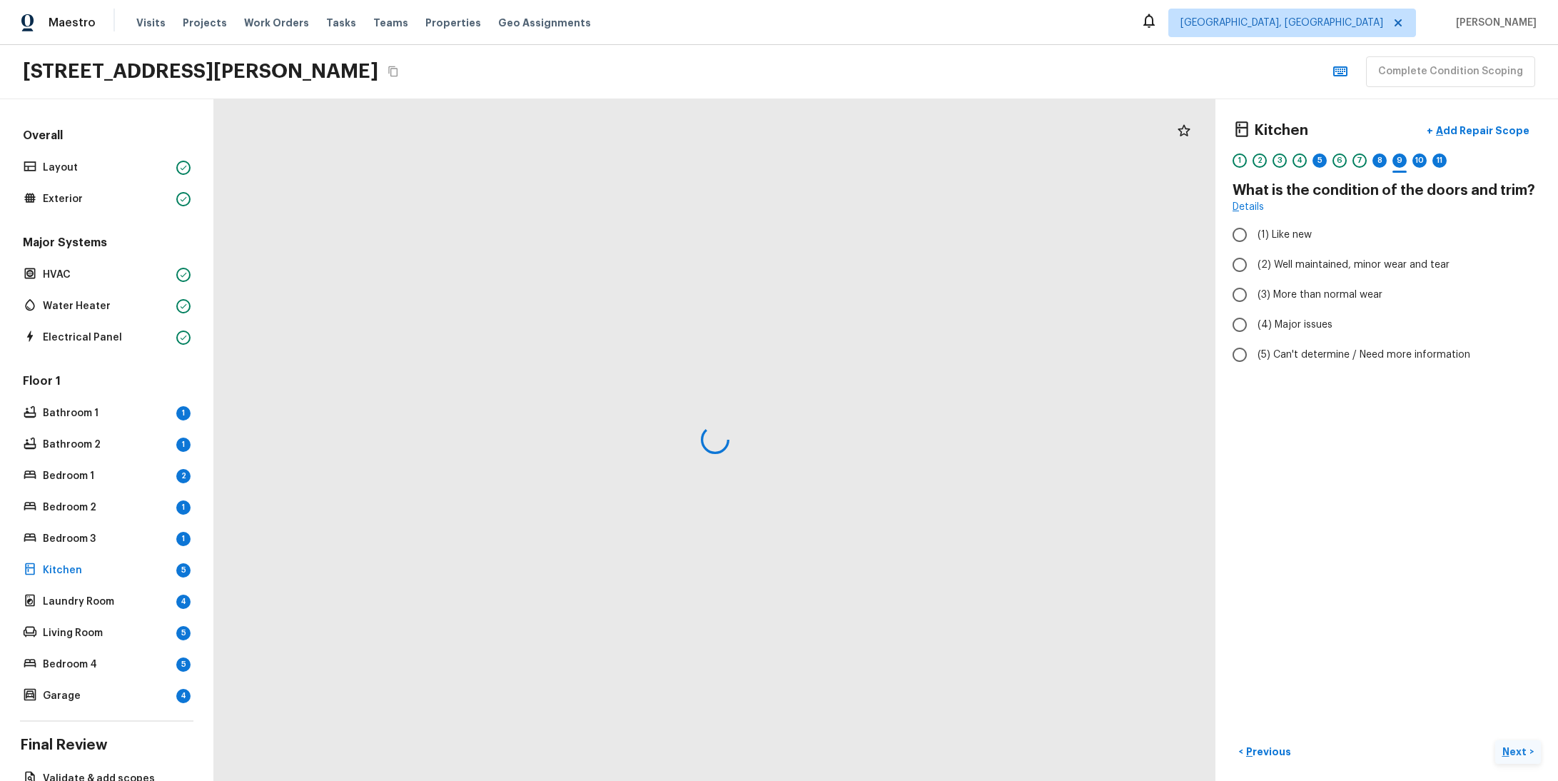
radio input "true"
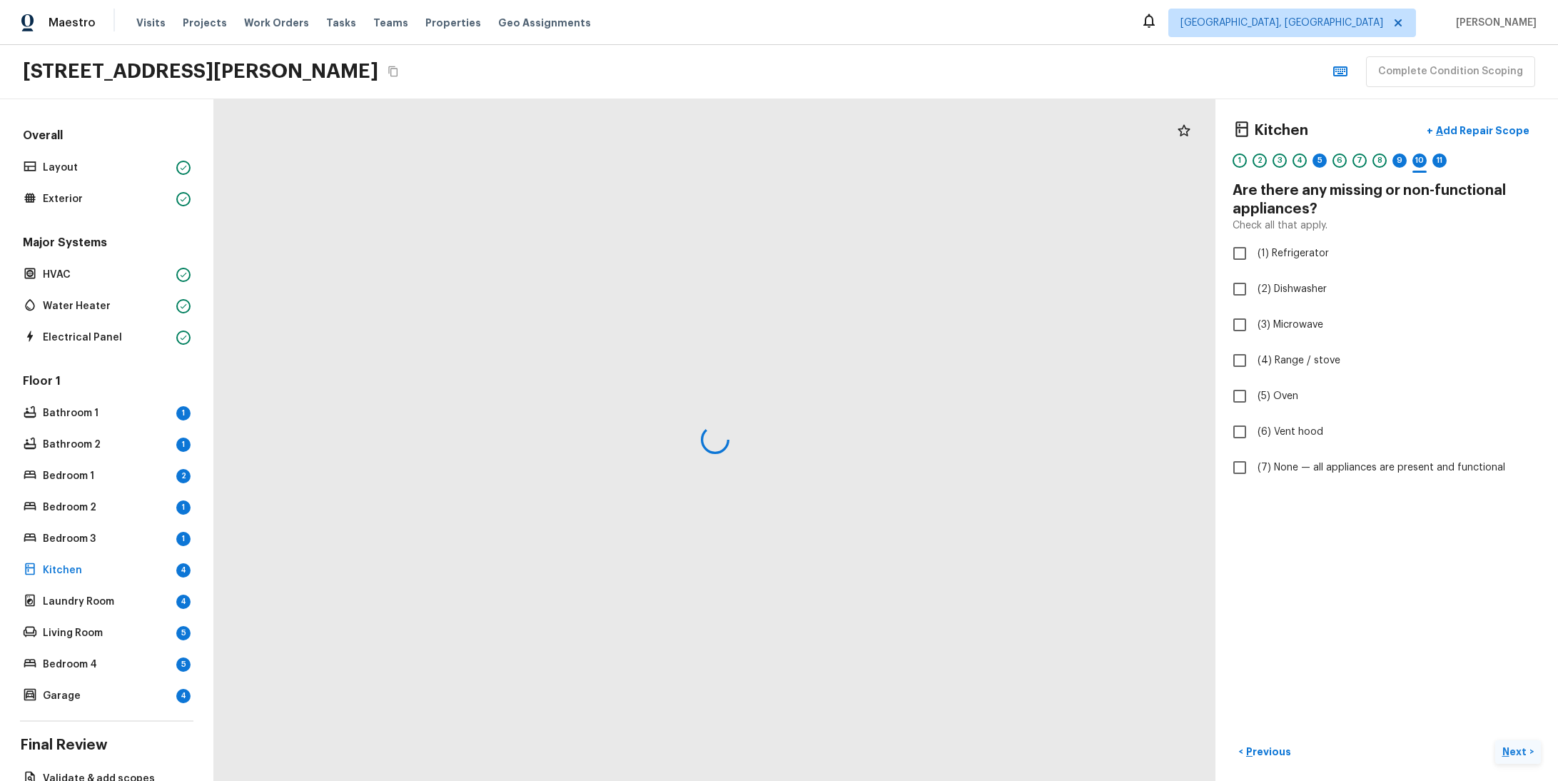
checkbox input "true"
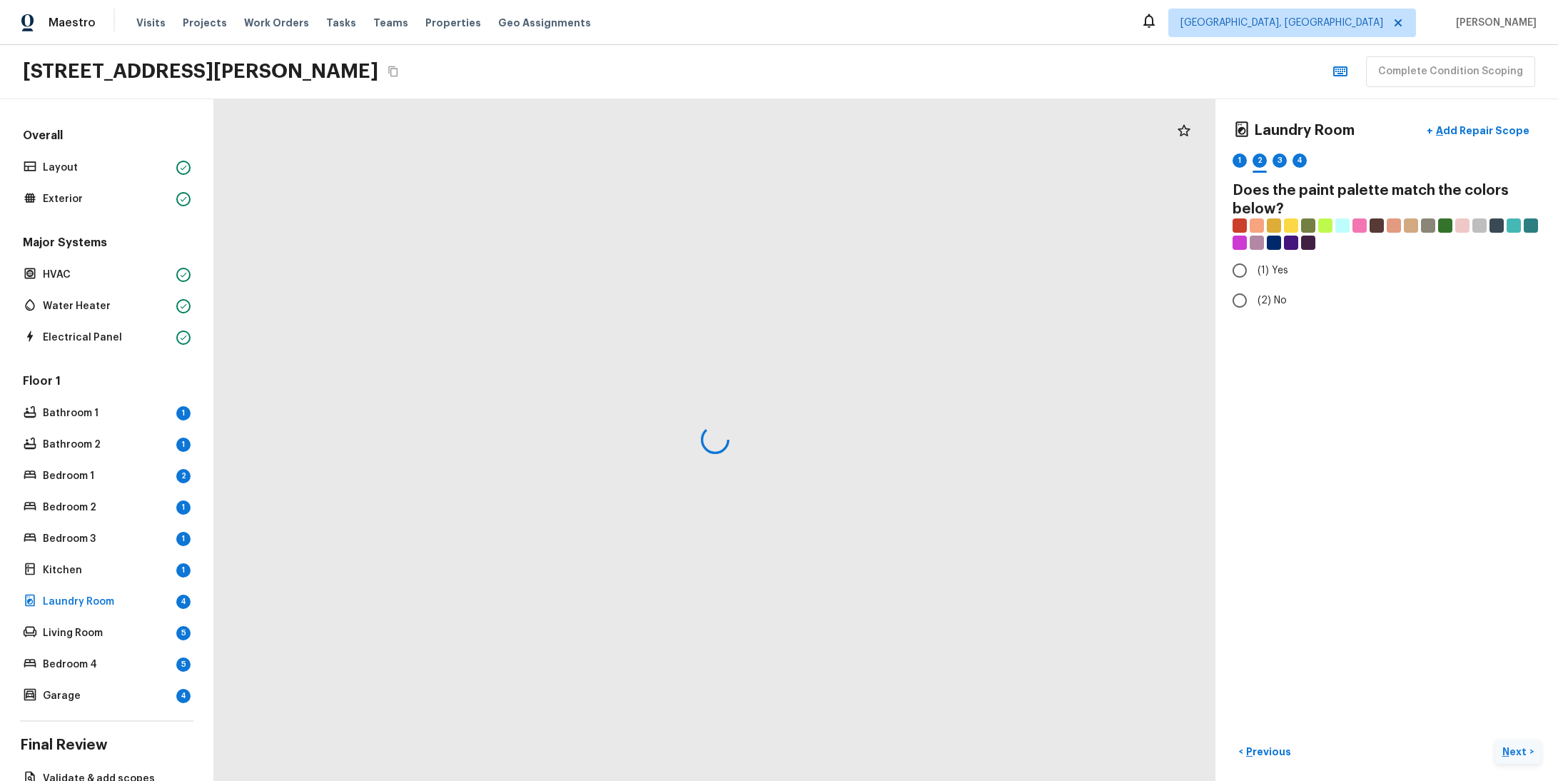
radio input "true"
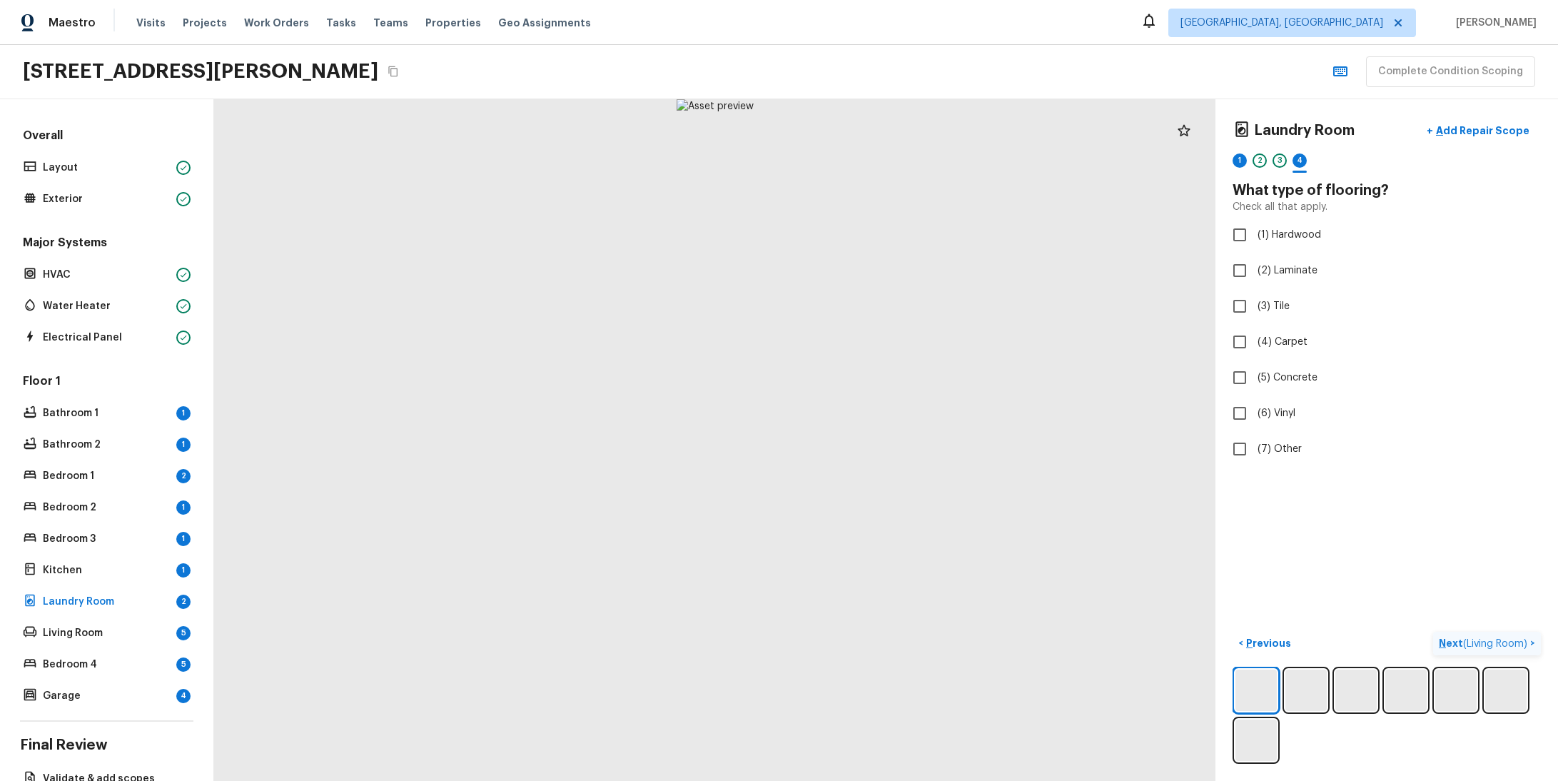
checkbox input "true"
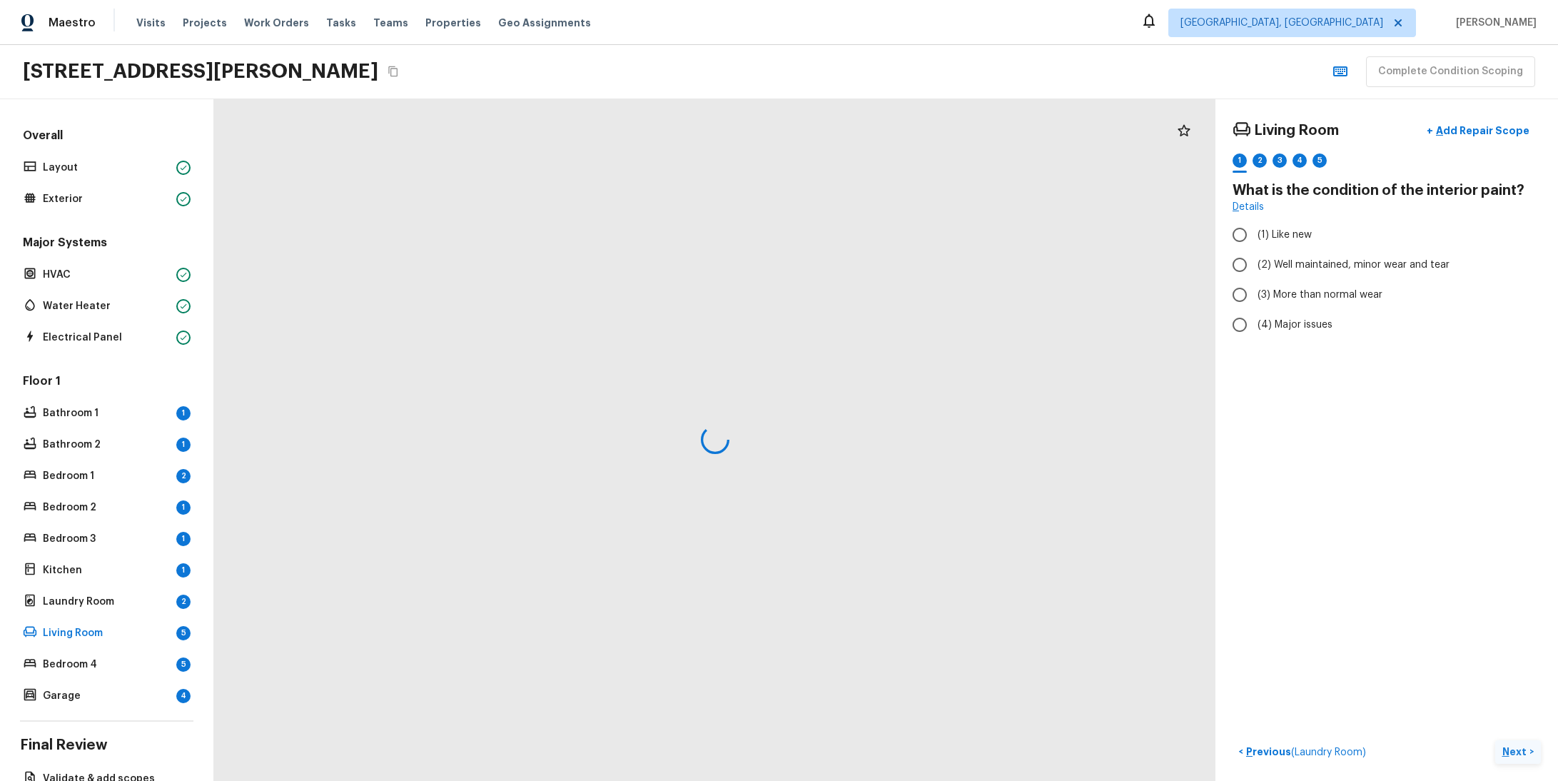
radio input "true"
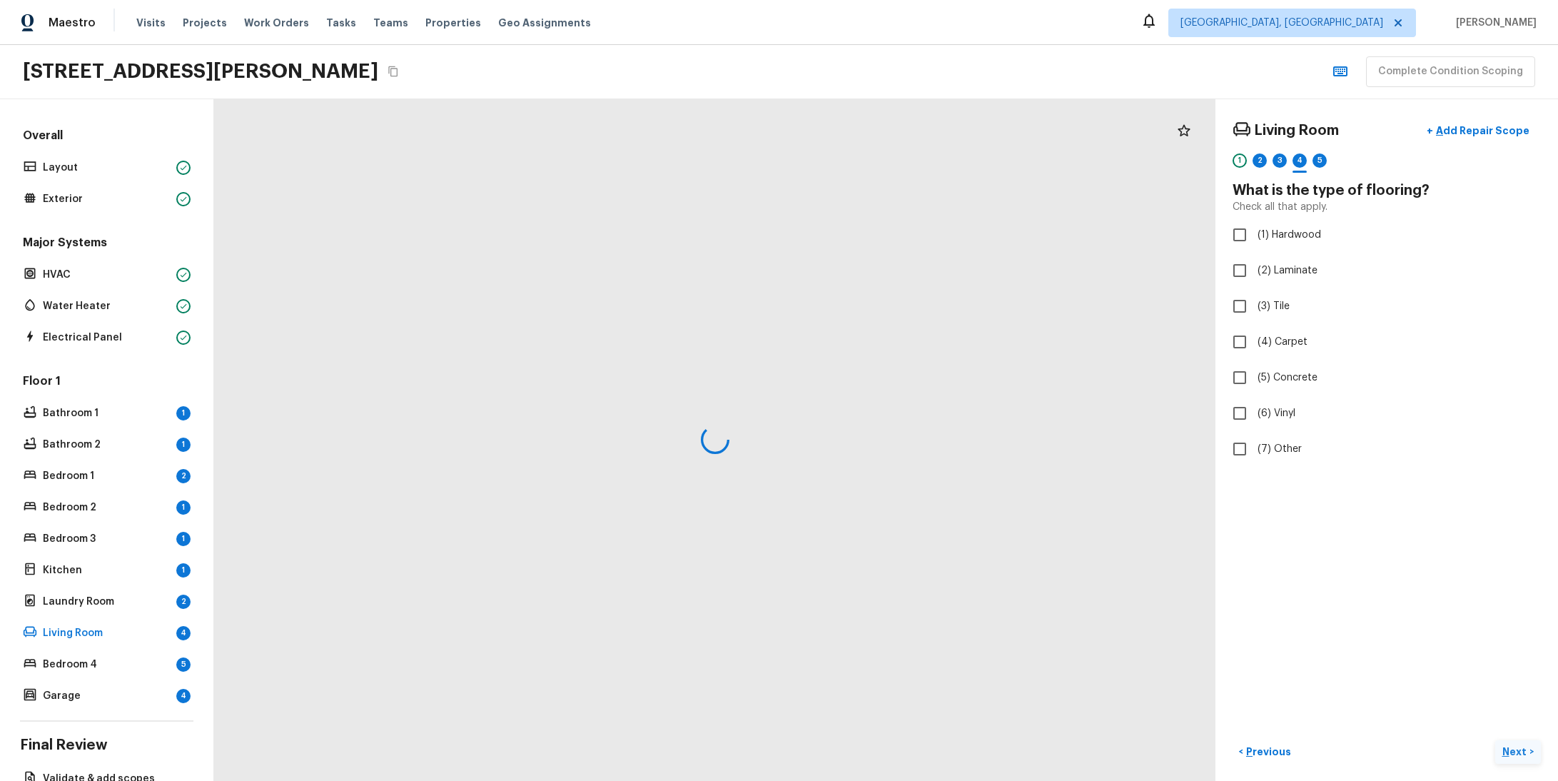
checkbox input "true"
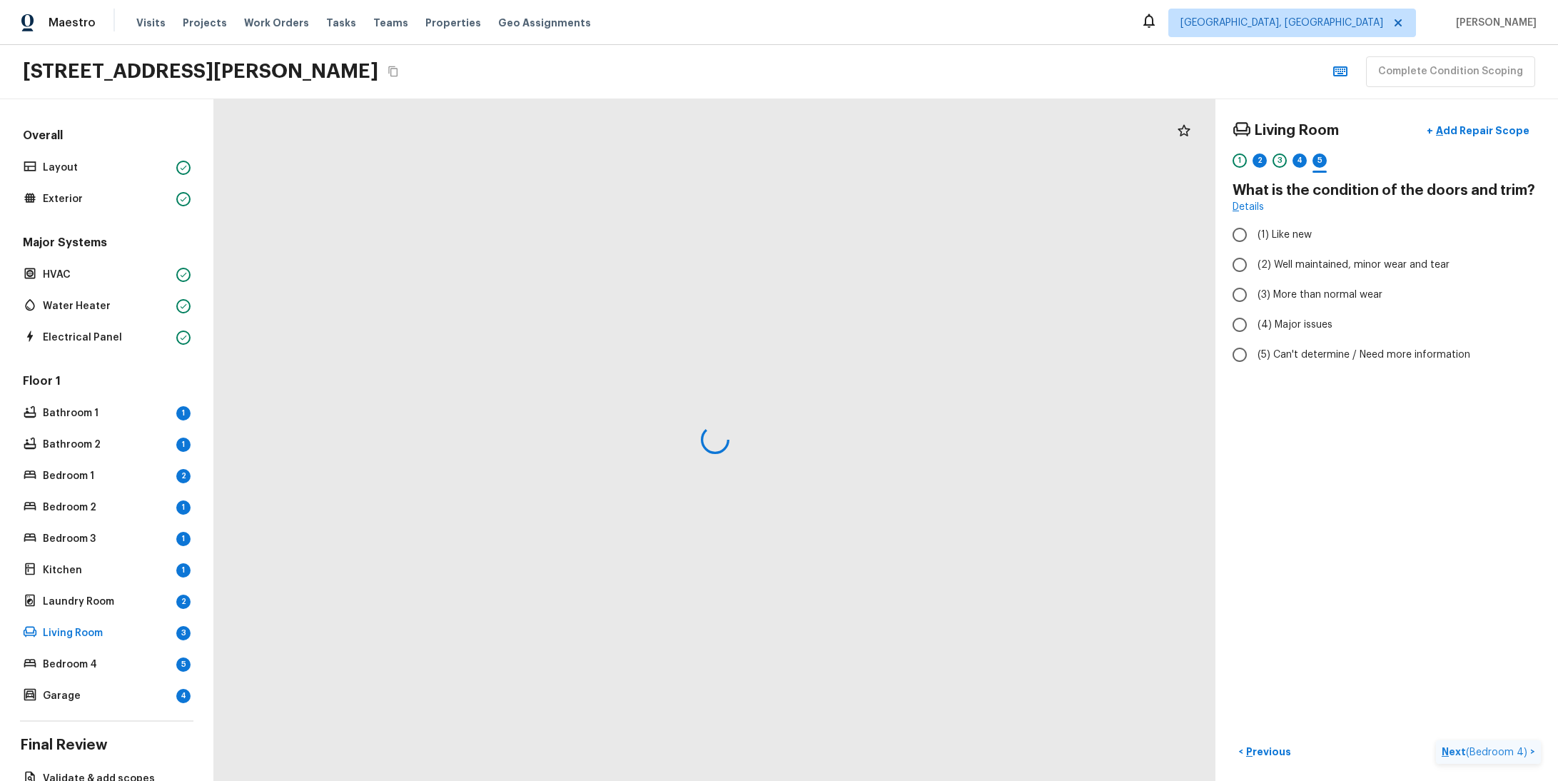
radio input "true"
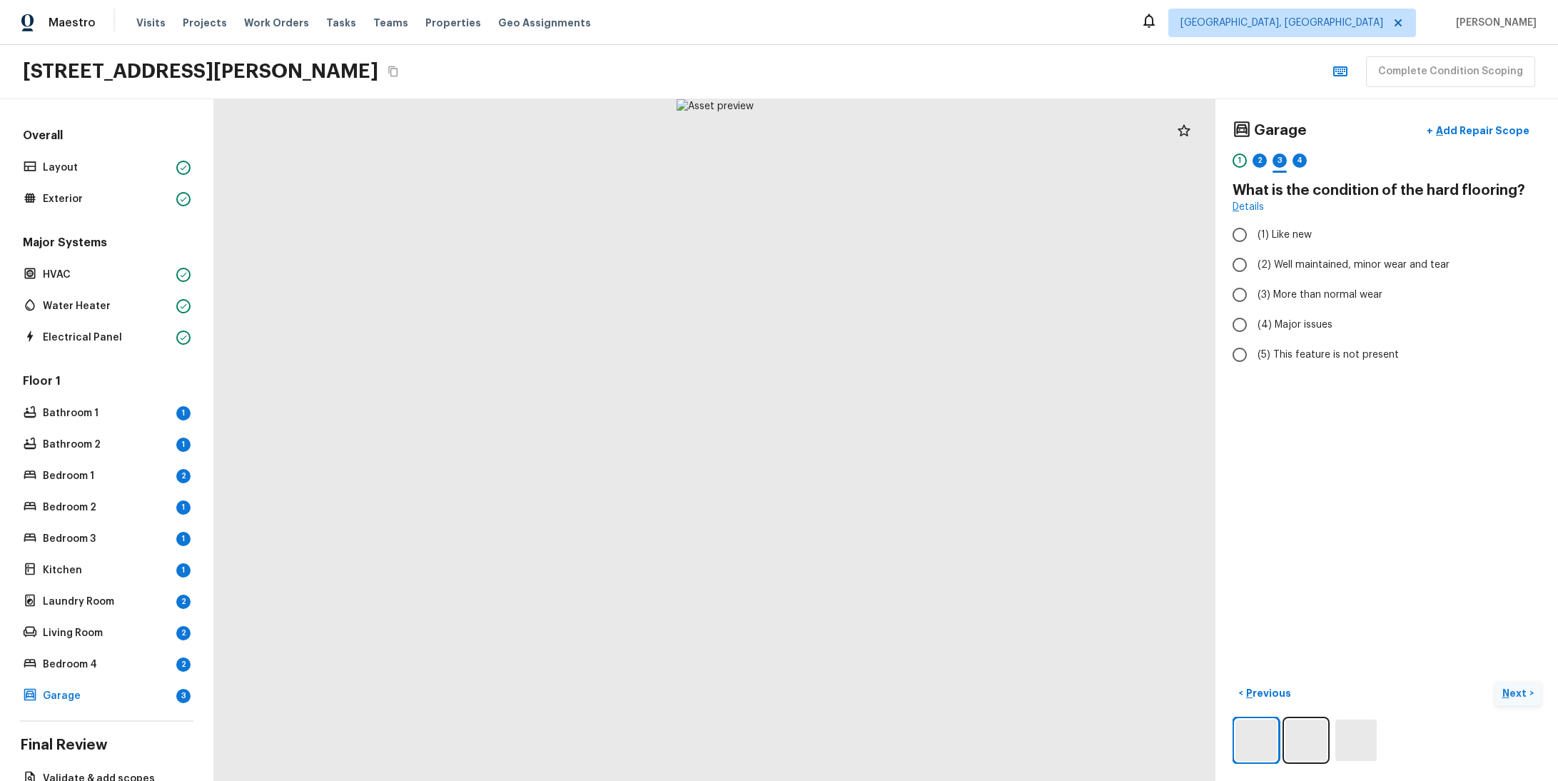
radio input "true"
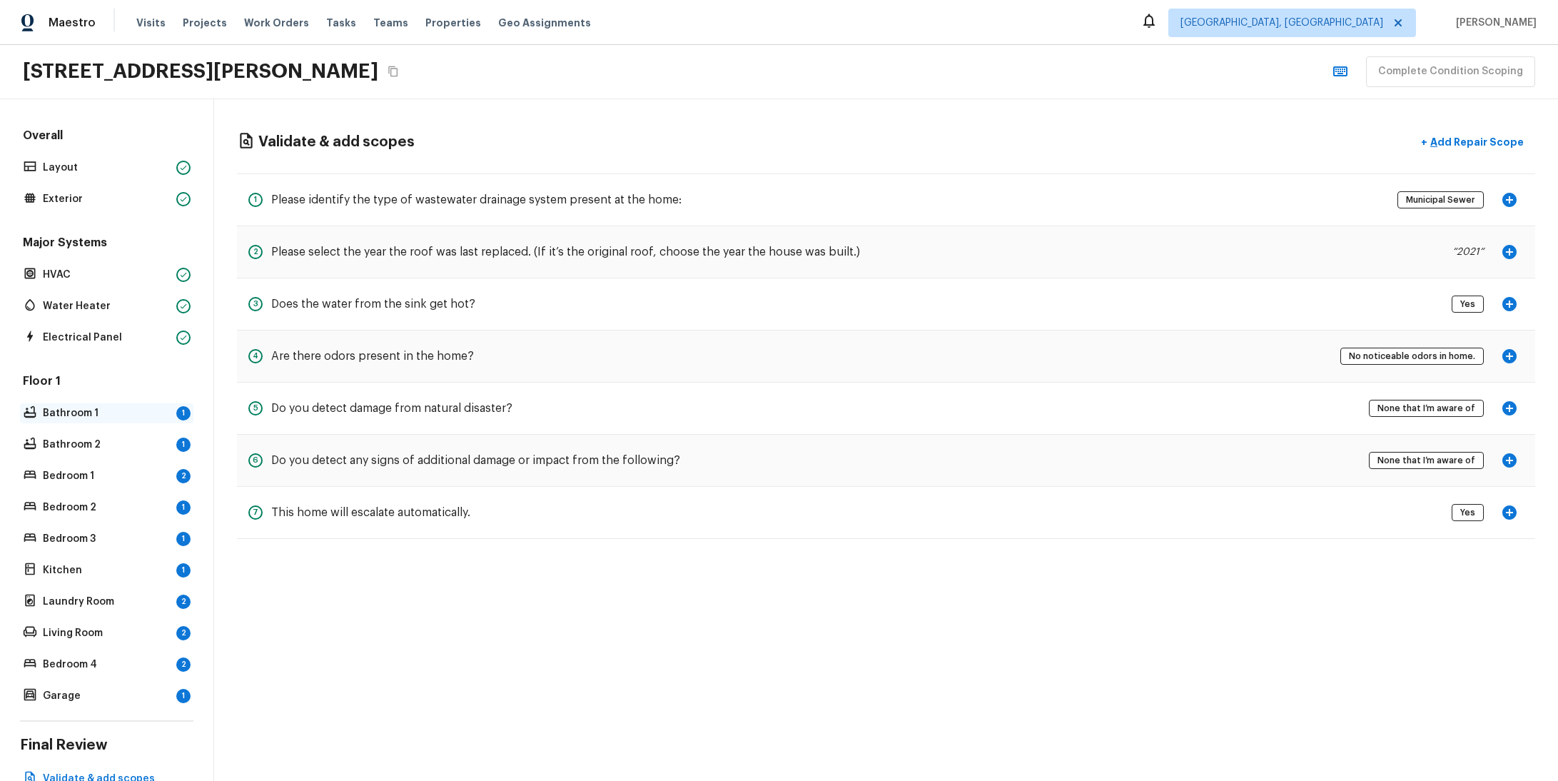
click at [93, 406] on p "Bathroom 1" at bounding box center [107, 413] width 128 height 14
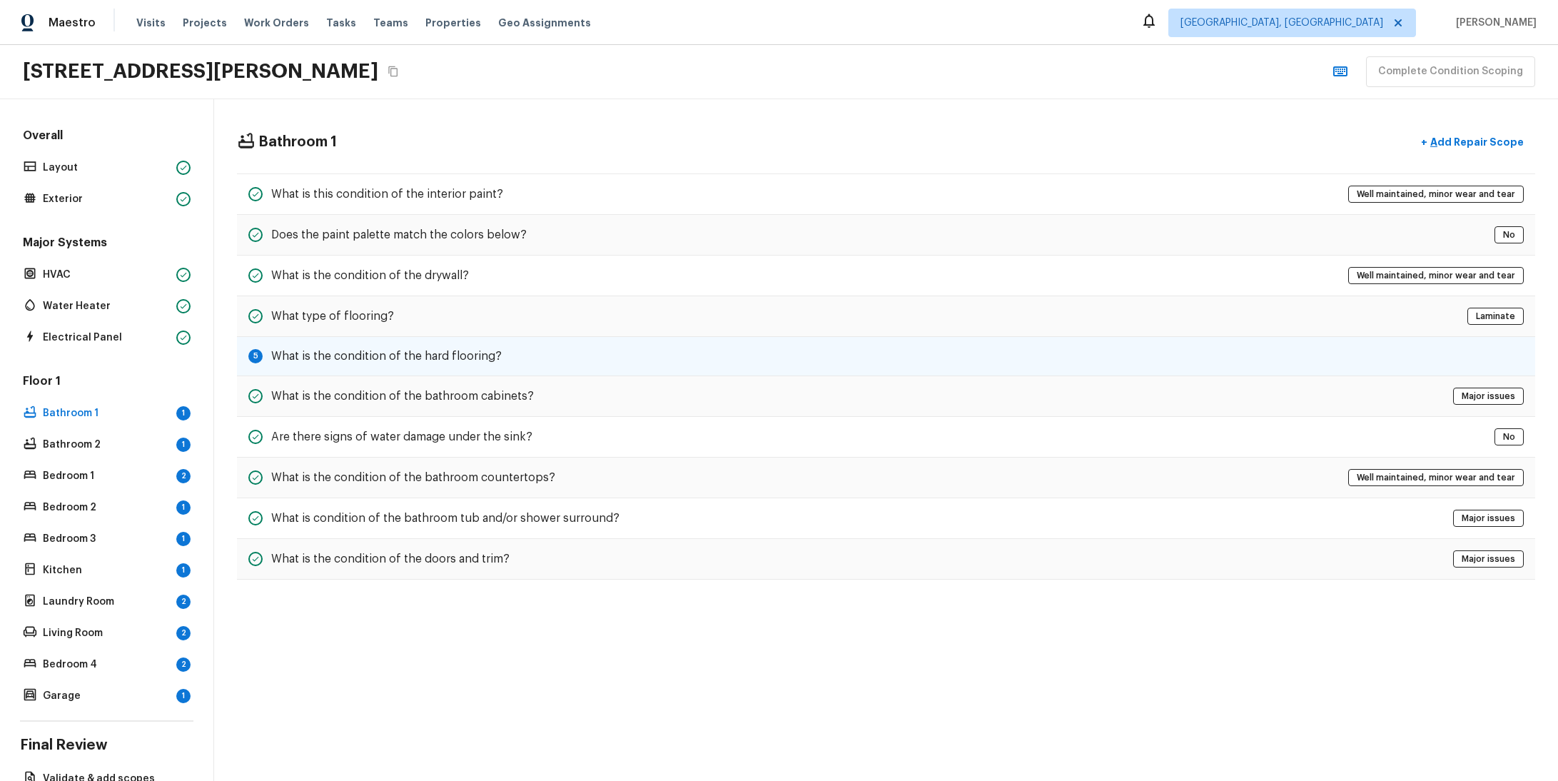
click at [532, 353] on div "5 What is the condition of the hard flooring?" at bounding box center [886, 356] width 1298 height 39
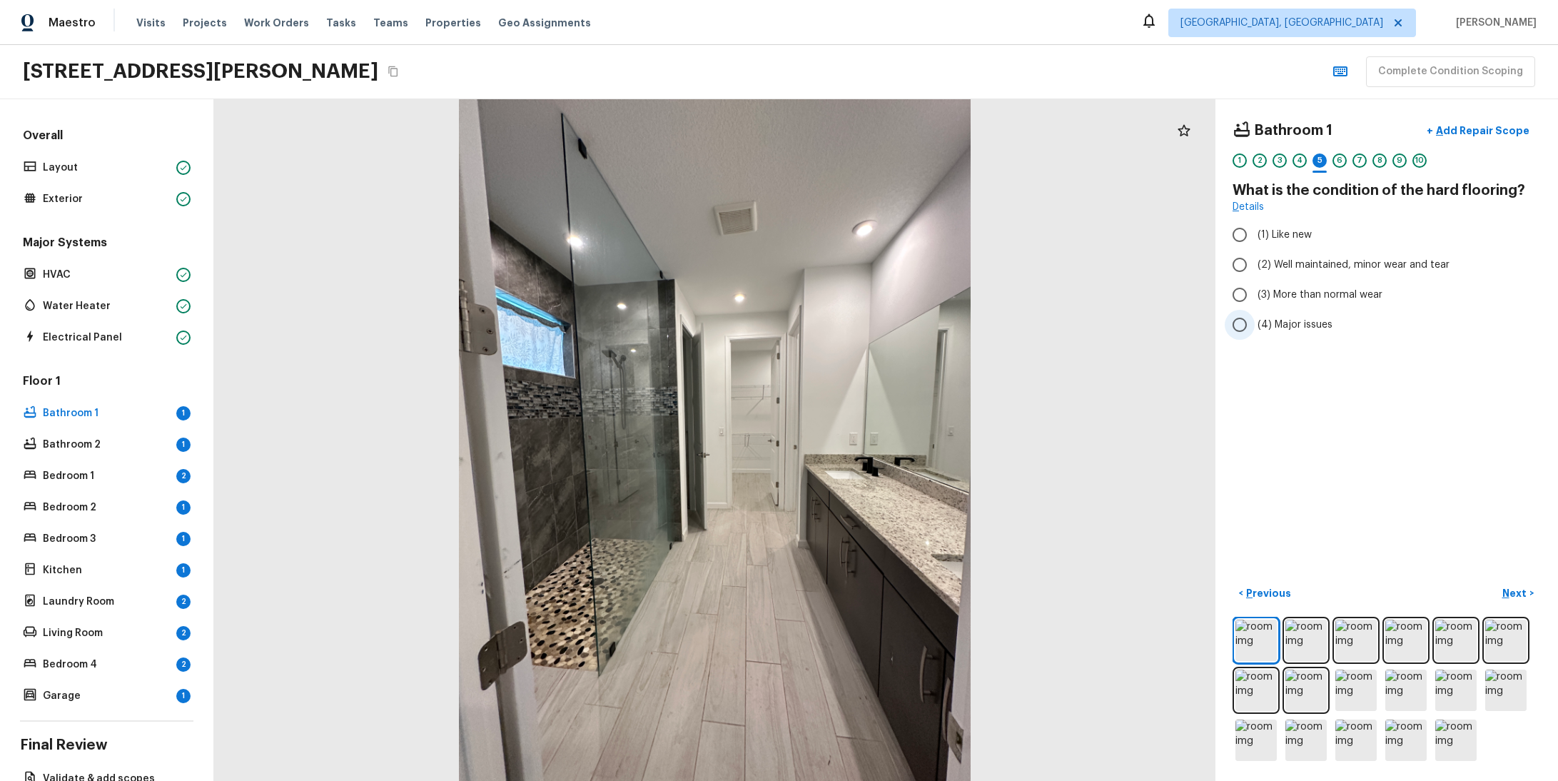
click at [1287, 320] on span "(4) Major issues" at bounding box center [1295, 325] width 75 height 14
click at [1255, 320] on input "(4) Major issues" at bounding box center [1240, 325] width 30 height 30
radio input "true"
click at [1507, 586] on p "Next" at bounding box center [1515, 593] width 27 height 14
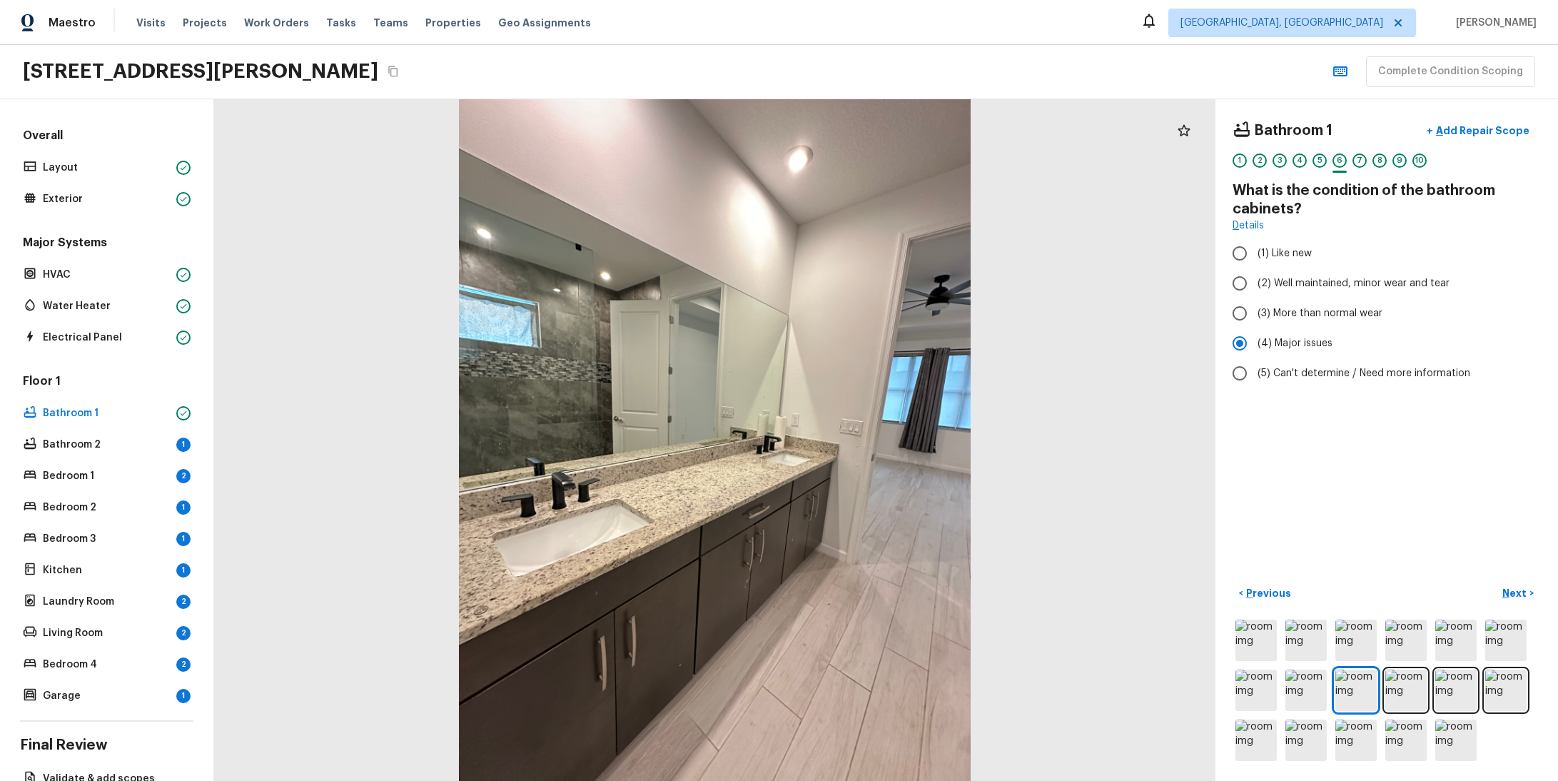
click at [94, 431] on div "Floor 1 Bathroom 1 Bathroom 2 1 Bedroom 1 2 Bedroom 2 1 Bedroom 3 1 Kitchen 1 L…" at bounding box center [106, 539] width 173 height 333
click at [107, 442] on p "Bathroom 2" at bounding box center [107, 445] width 128 height 14
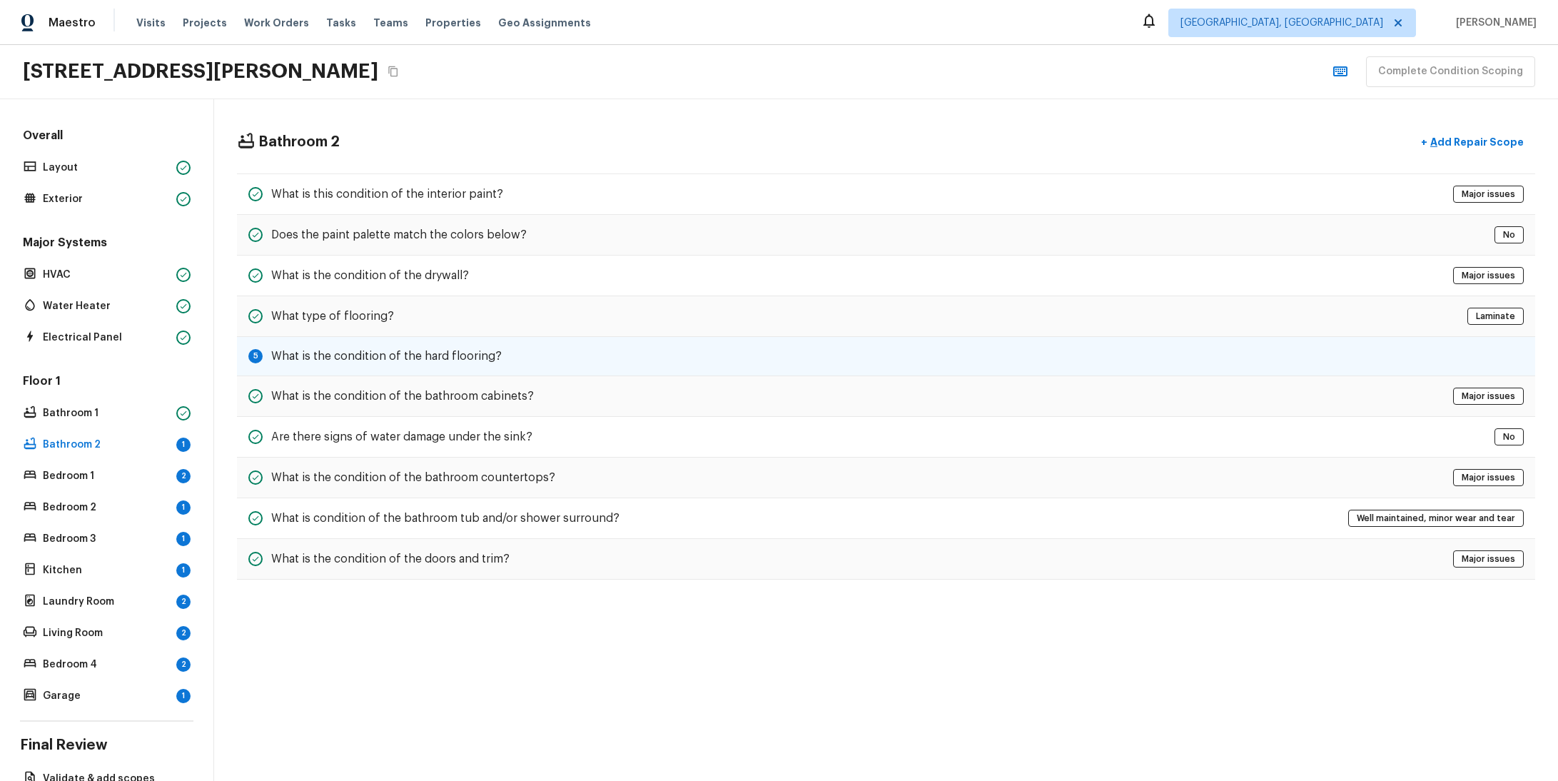
click at [452, 358] on h5 "What is the condition of the hard flooring?" at bounding box center [386, 356] width 231 height 16
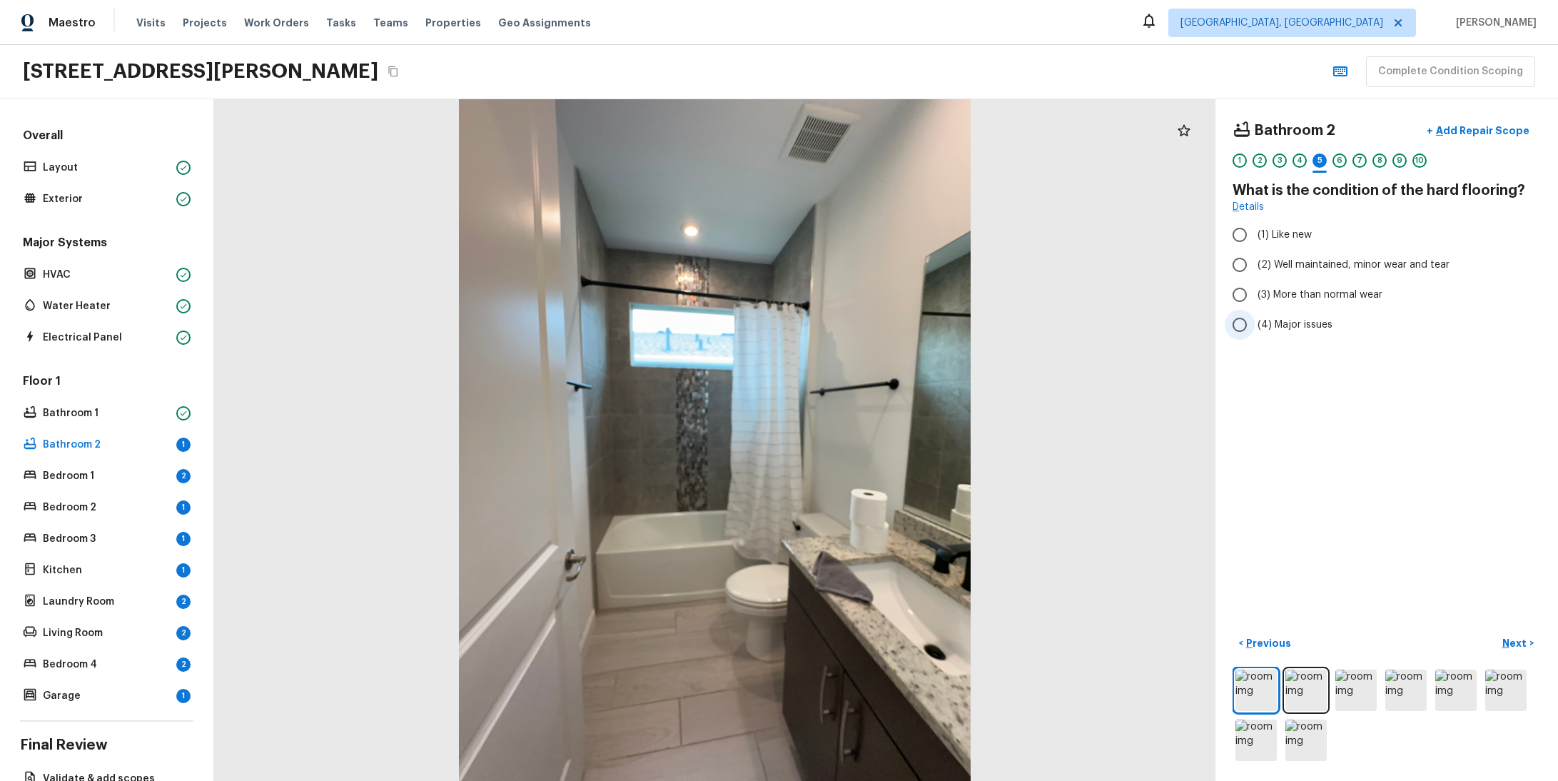
click at [1308, 320] on span "(4) Major issues" at bounding box center [1295, 325] width 75 height 14
click at [1255, 320] on input "(4) Major issues" at bounding box center [1240, 325] width 30 height 30
radio input "true"
click at [1519, 635] on button "Next >" at bounding box center [1518, 644] width 46 height 24
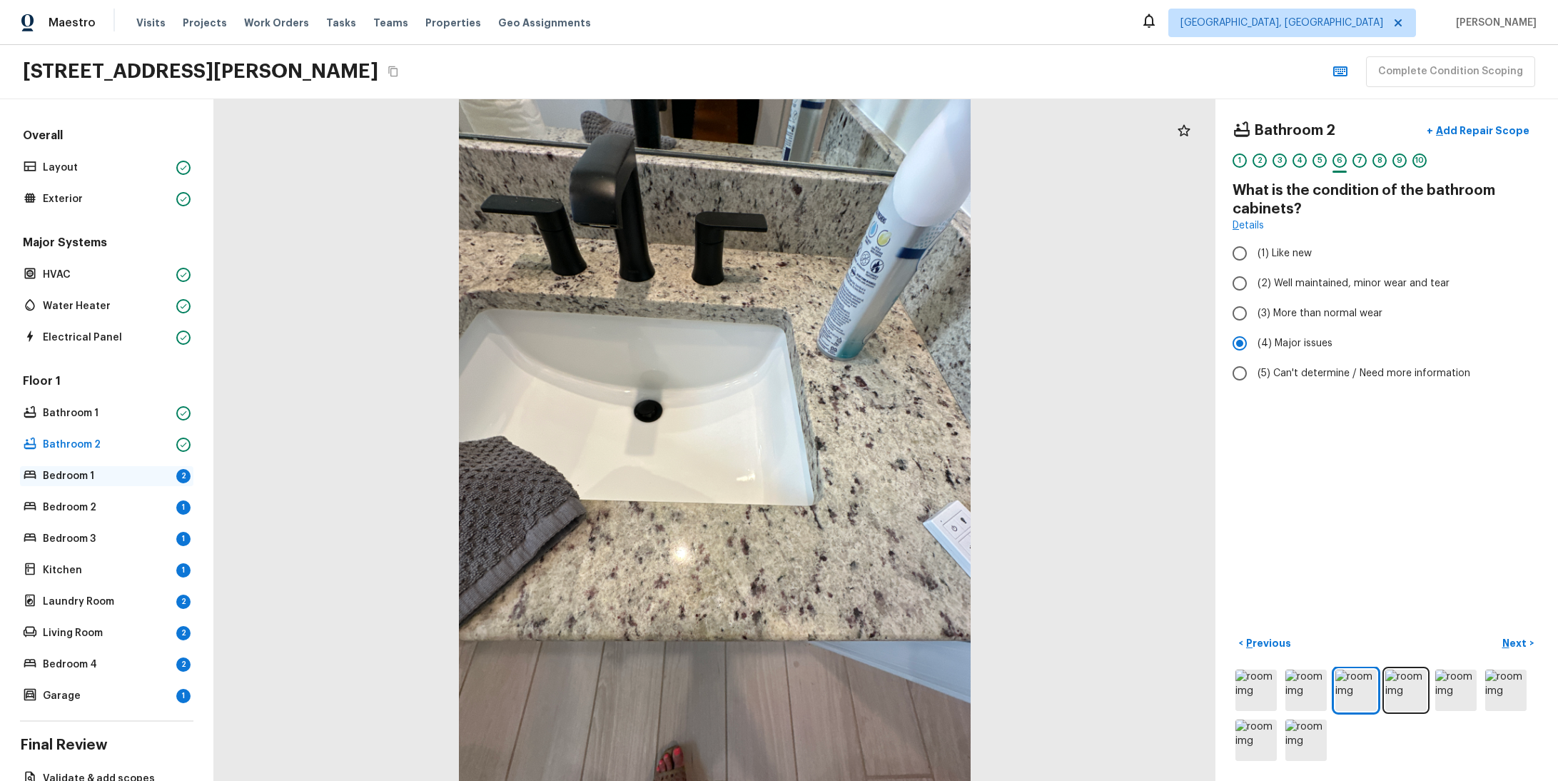
click at [107, 474] on p "Bedroom 1" at bounding box center [107, 476] width 128 height 14
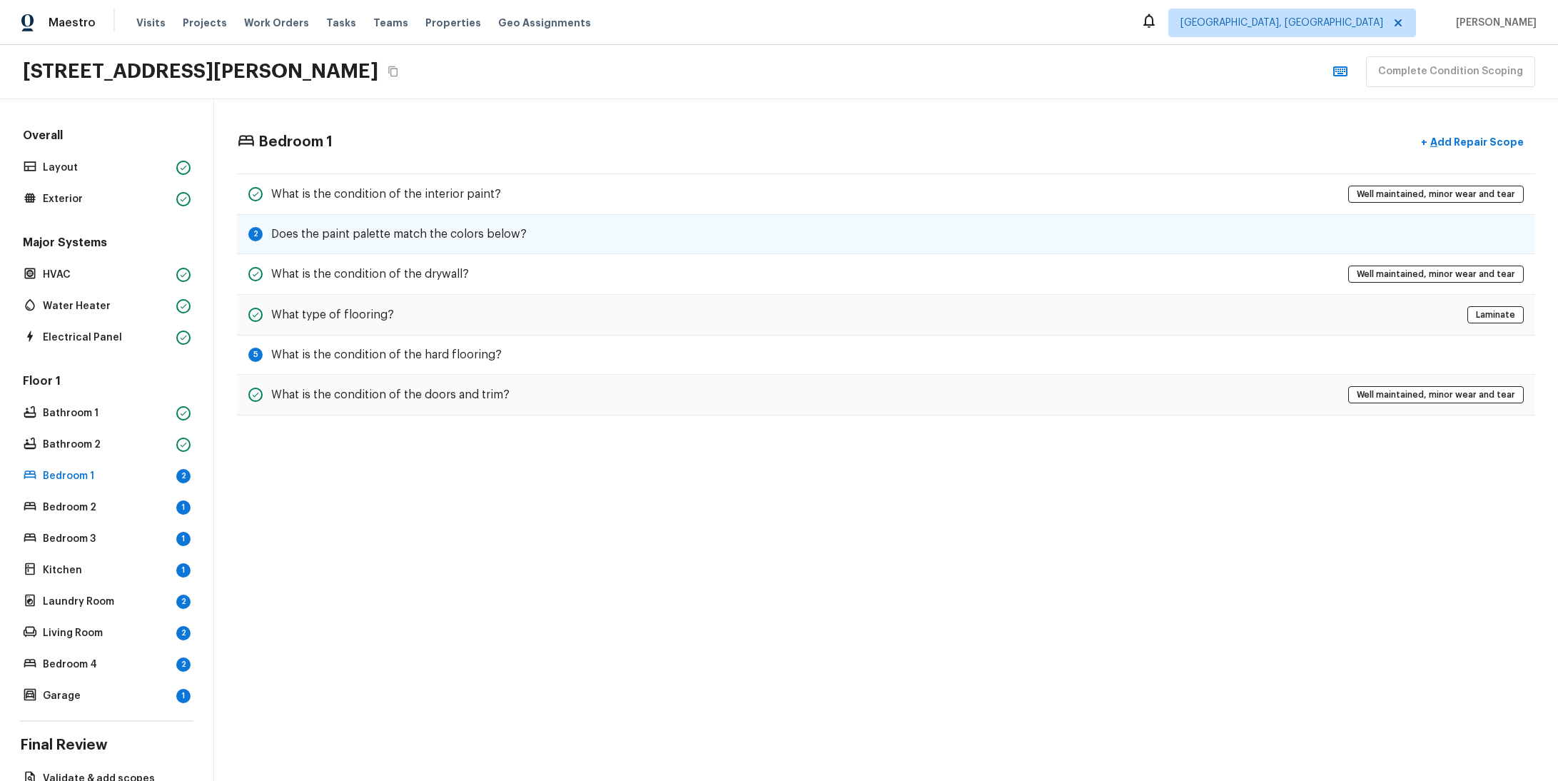
click at [334, 231] on h5 "Does the paint palette match the colors below?" at bounding box center [399, 234] width 256 height 16
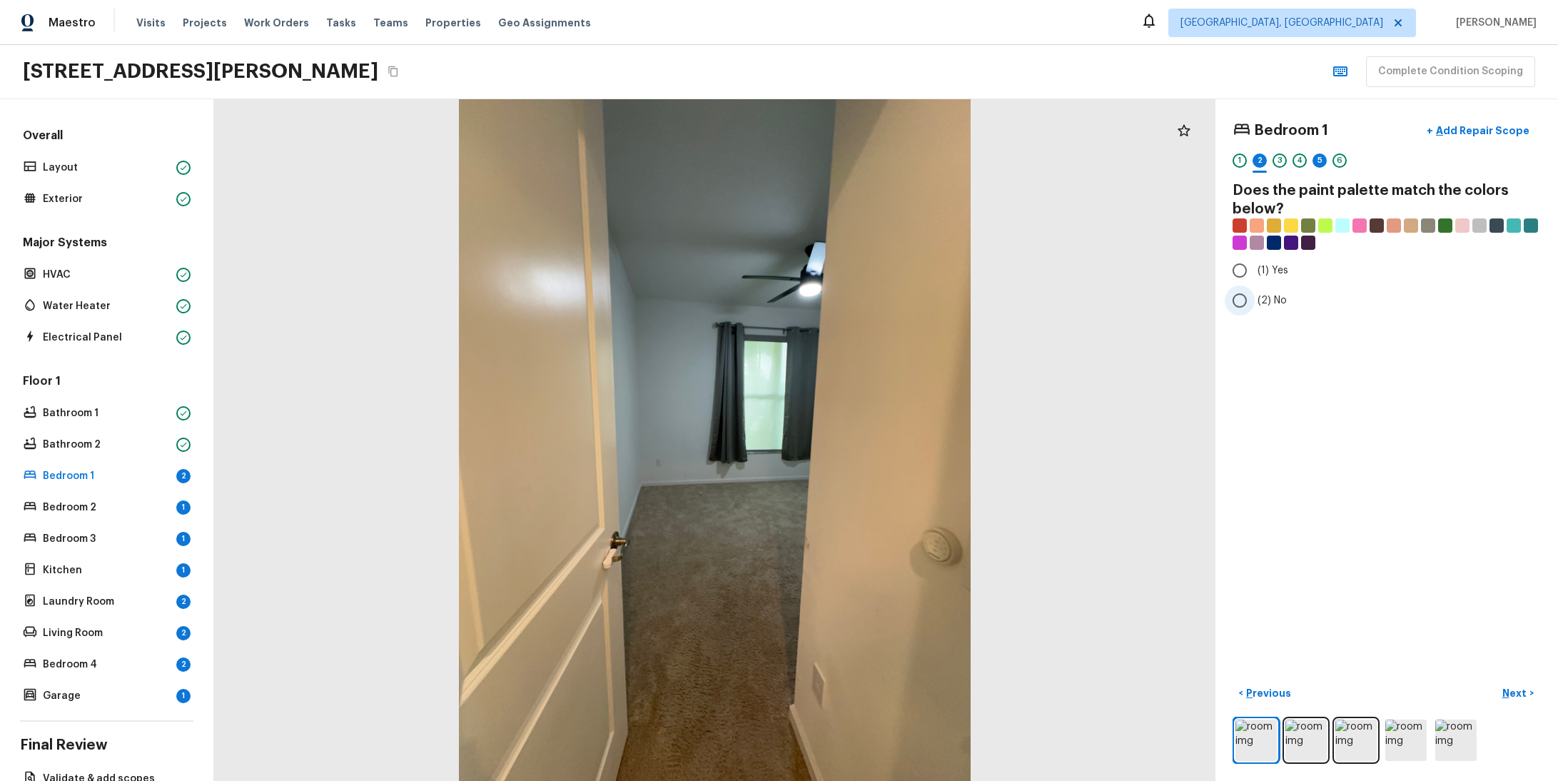
click at [1258, 301] on span "(2) No" at bounding box center [1272, 300] width 29 height 14
click at [1255, 301] on input "(2) No" at bounding box center [1240, 301] width 30 height 30
radio input "true"
click at [1313, 159] on div "5" at bounding box center [1320, 160] width 14 height 14
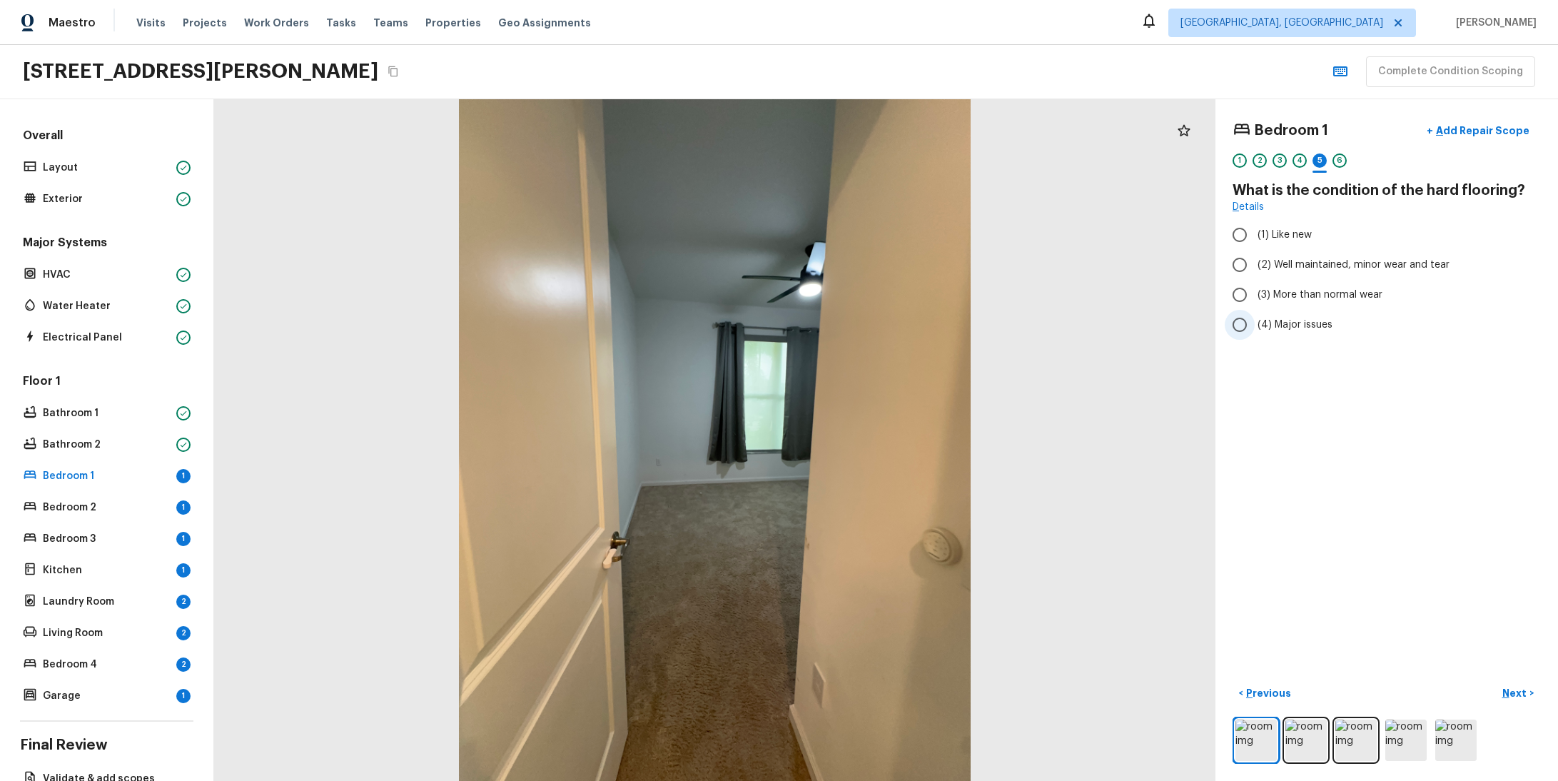
click at [1258, 326] on span "(4) Major issues" at bounding box center [1295, 325] width 75 height 14
click at [1253, 326] on input "(4) Major issues" at bounding box center [1240, 325] width 30 height 30
radio input "true"
click at [1502, 686] on p "Next" at bounding box center [1515, 693] width 27 height 14
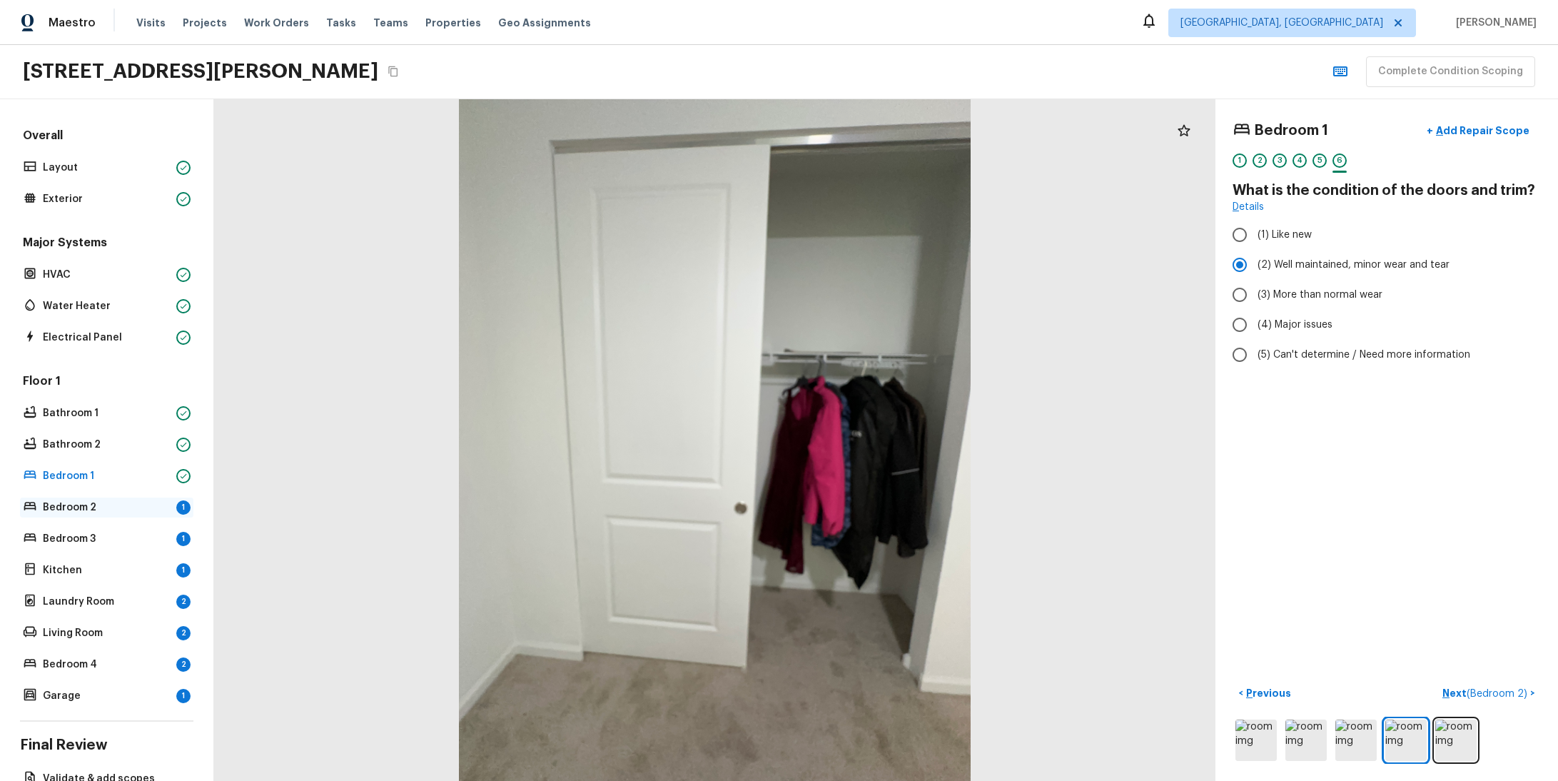
click at [76, 502] on p "Bedroom 2" at bounding box center [107, 507] width 128 height 14
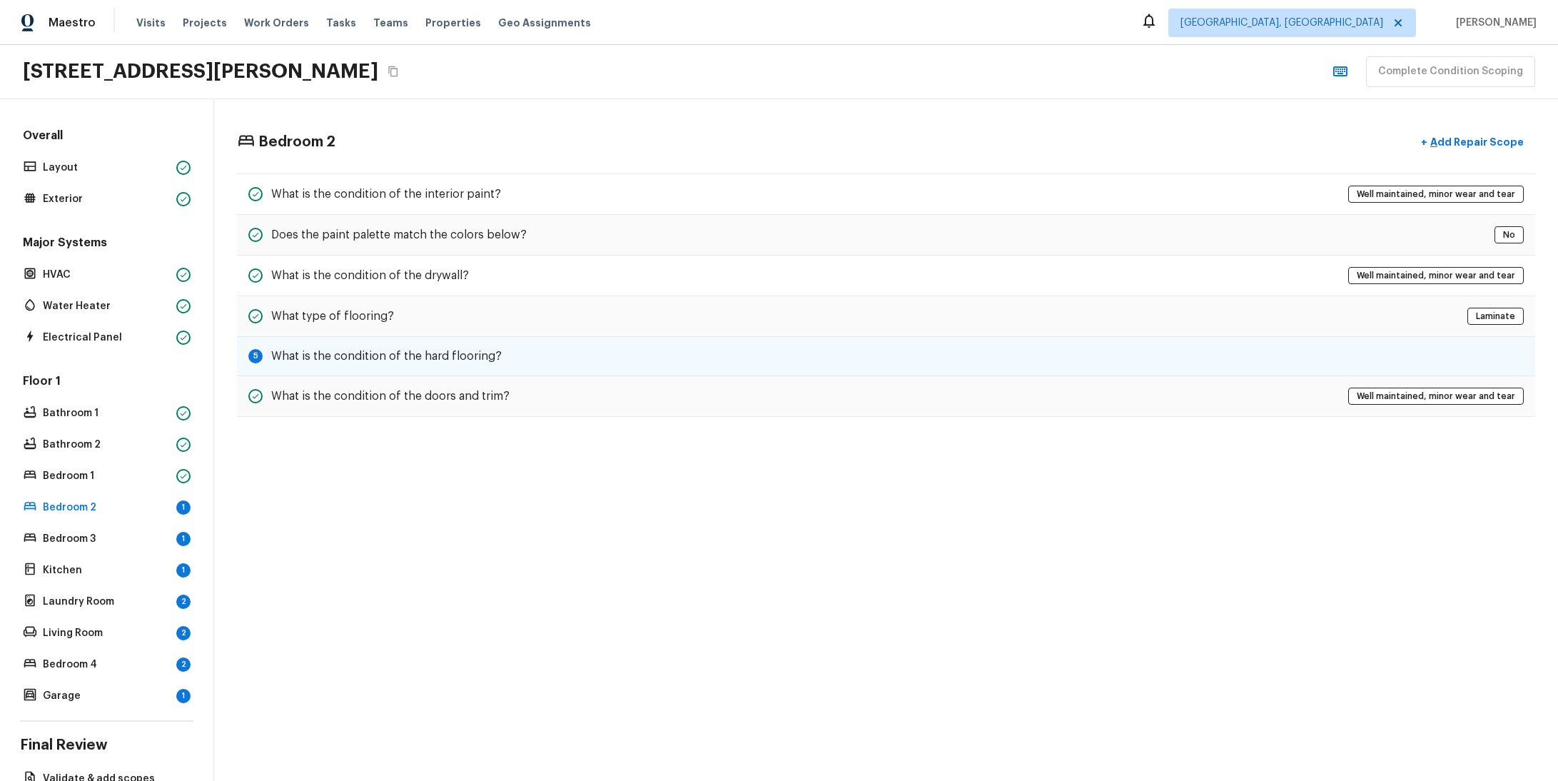
click at [518, 363] on div "5 What is the condition of the hard flooring?" at bounding box center [886, 356] width 1298 height 39
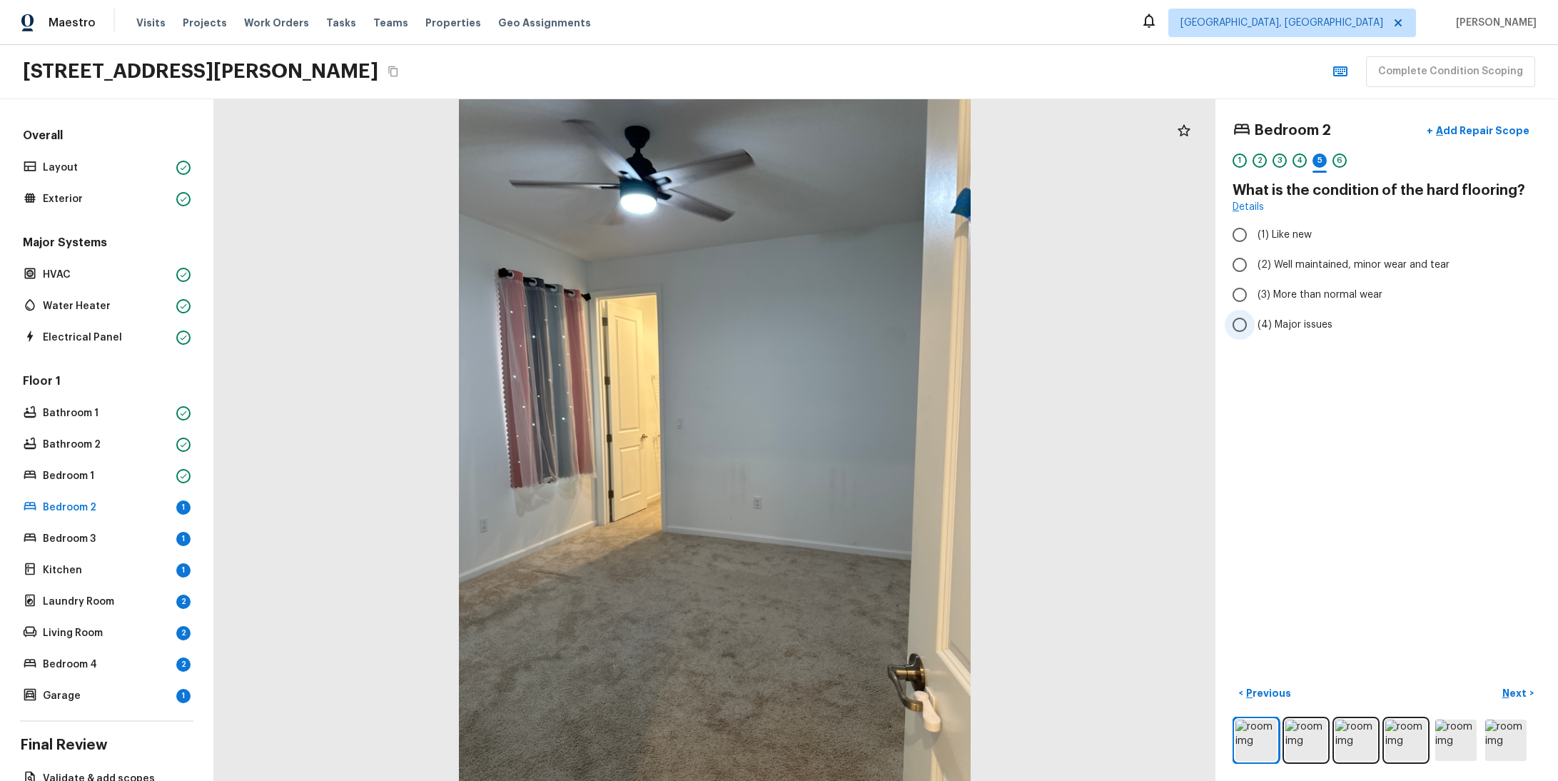
click at [1281, 326] on span "(4) Major issues" at bounding box center [1295, 325] width 75 height 14
click at [1255, 326] on input "(4) Major issues" at bounding box center [1240, 325] width 30 height 30
radio input "true"
click at [1495, 682] on button "Next >" at bounding box center [1518, 694] width 46 height 24
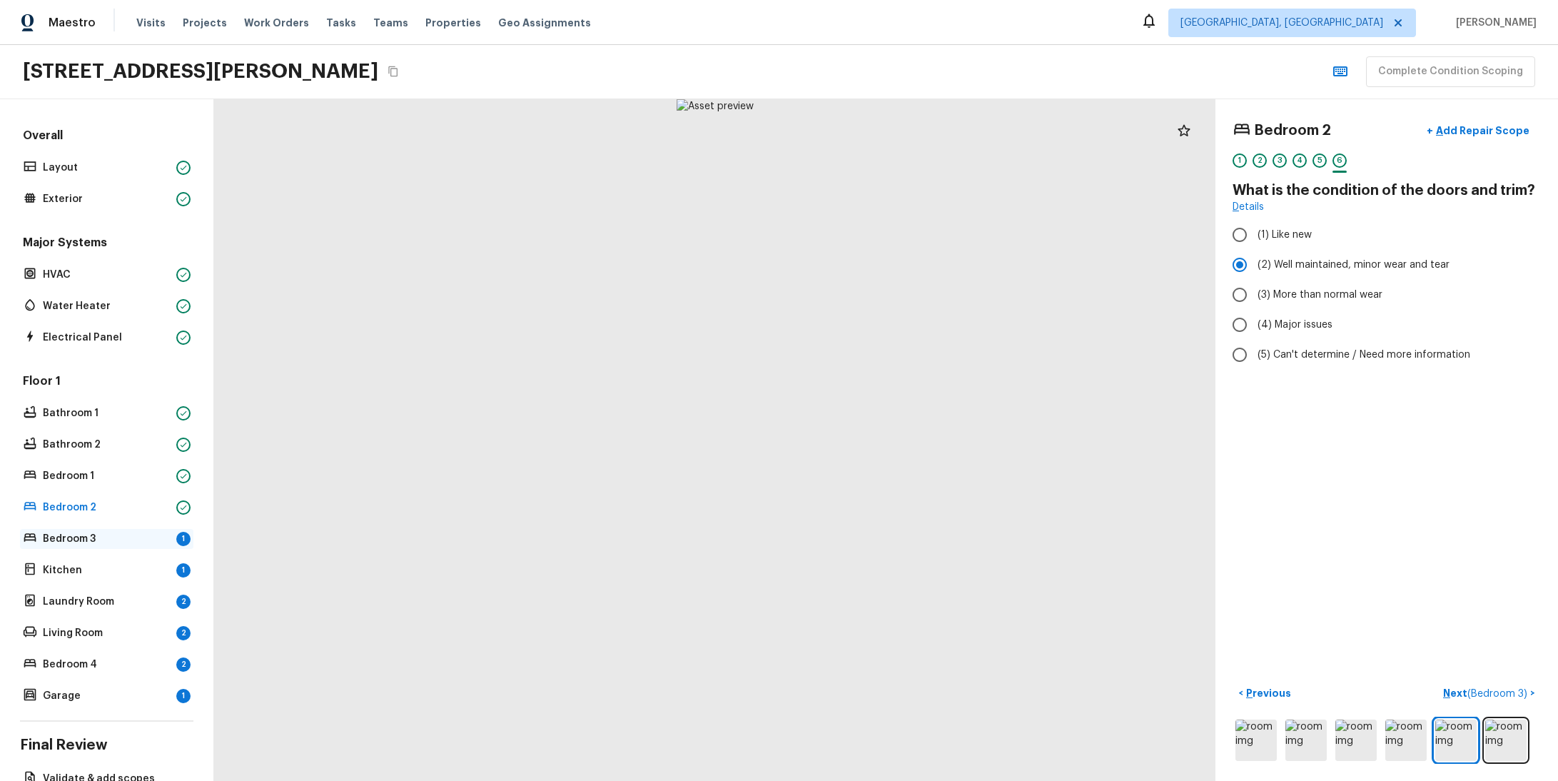
click at [96, 532] on p "Bedroom 3" at bounding box center [107, 539] width 128 height 14
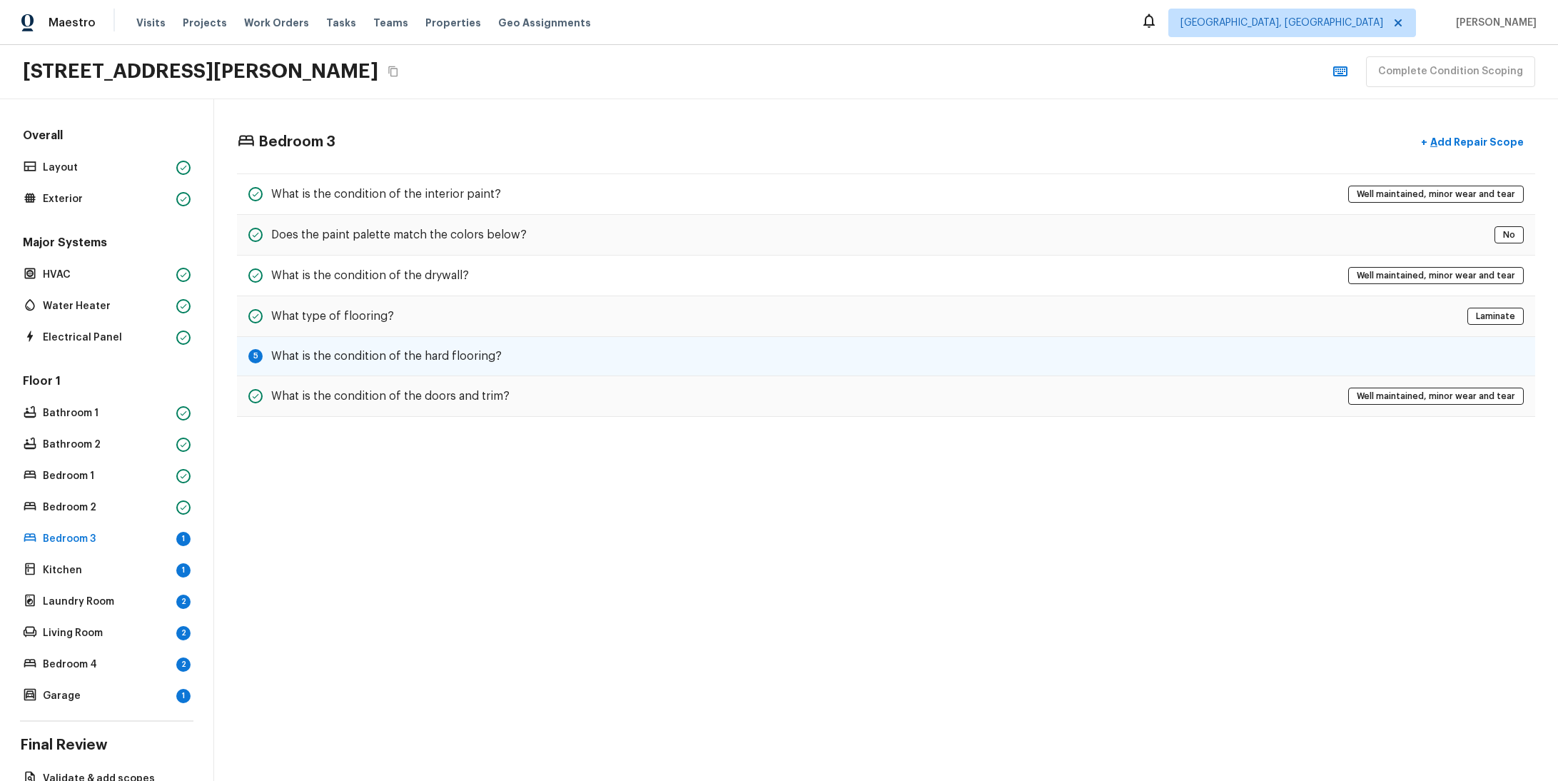
click at [556, 352] on div "5 What is the condition of the hard flooring?" at bounding box center [886, 356] width 1298 height 39
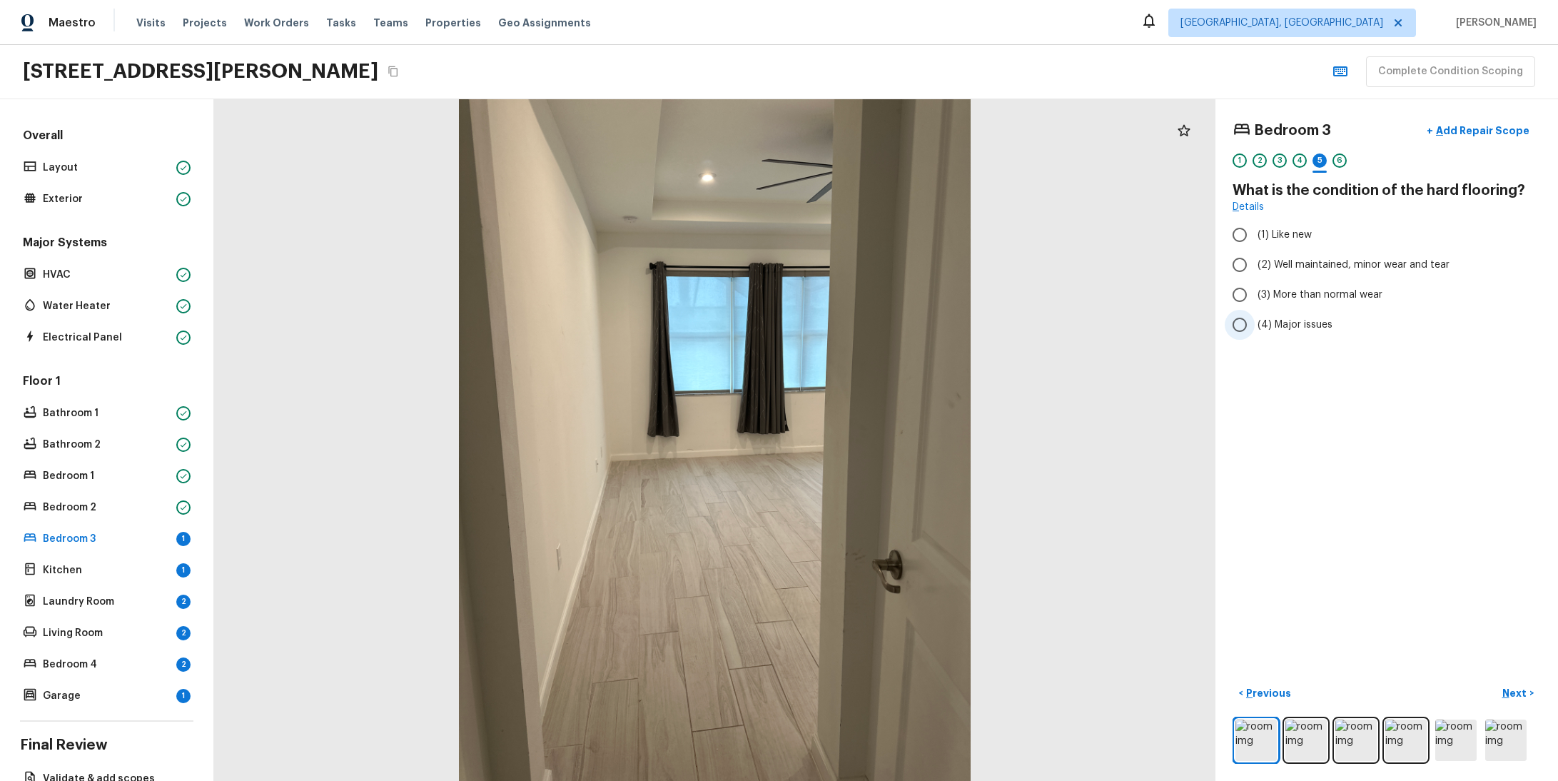
click at [1265, 325] on span "(4) Major issues" at bounding box center [1295, 325] width 75 height 14
click at [1255, 325] on input "(4) Major issues" at bounding box center [1240, 325] width 30 height 30
radio input "true"
click at [1512, 686] on p "Next" at bounding box center [1515, 693] width 27 height 14
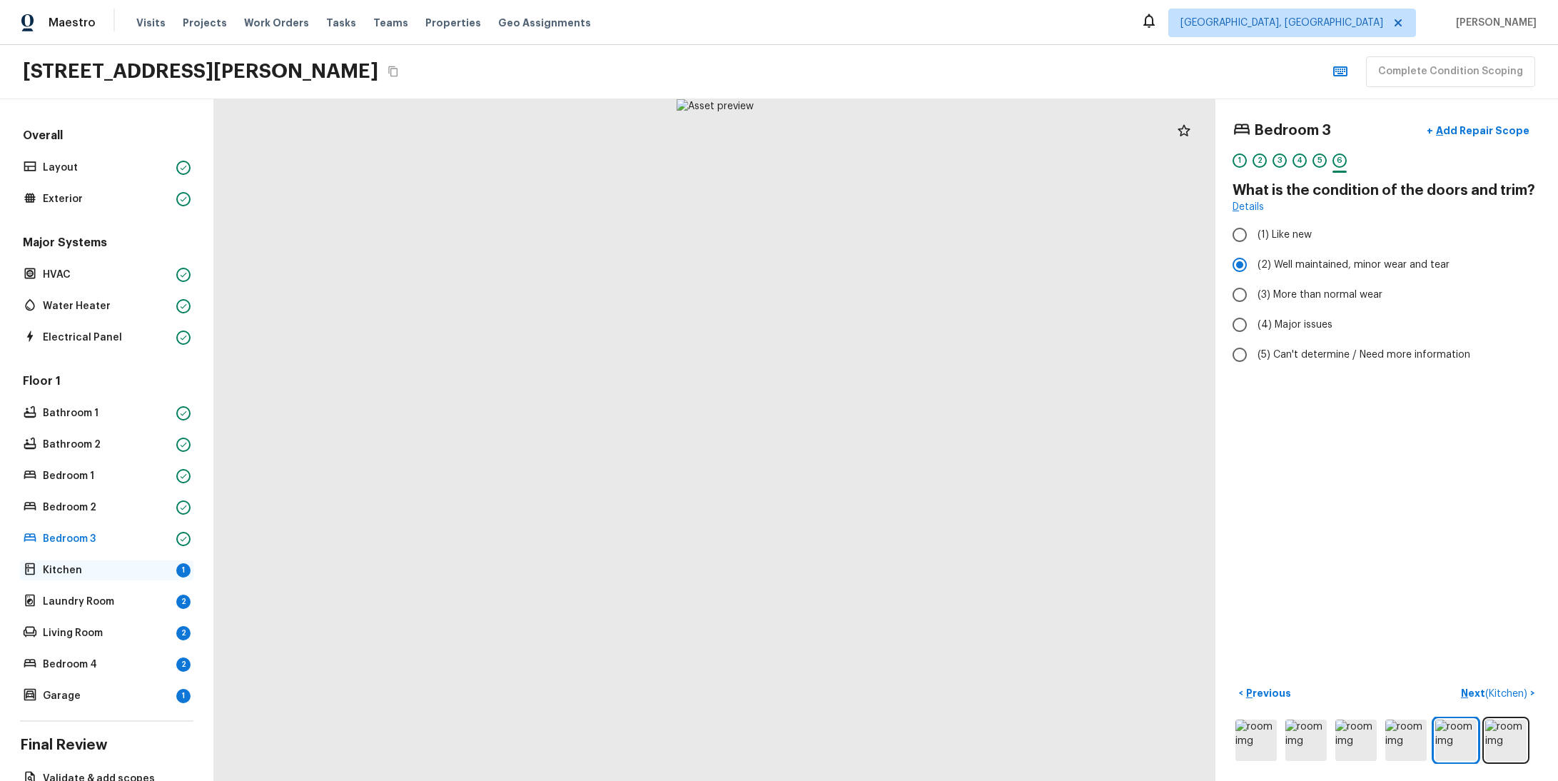
click at [88, 563] on p "Kitchen" at bounding box center [107, 570] width 128 height 14
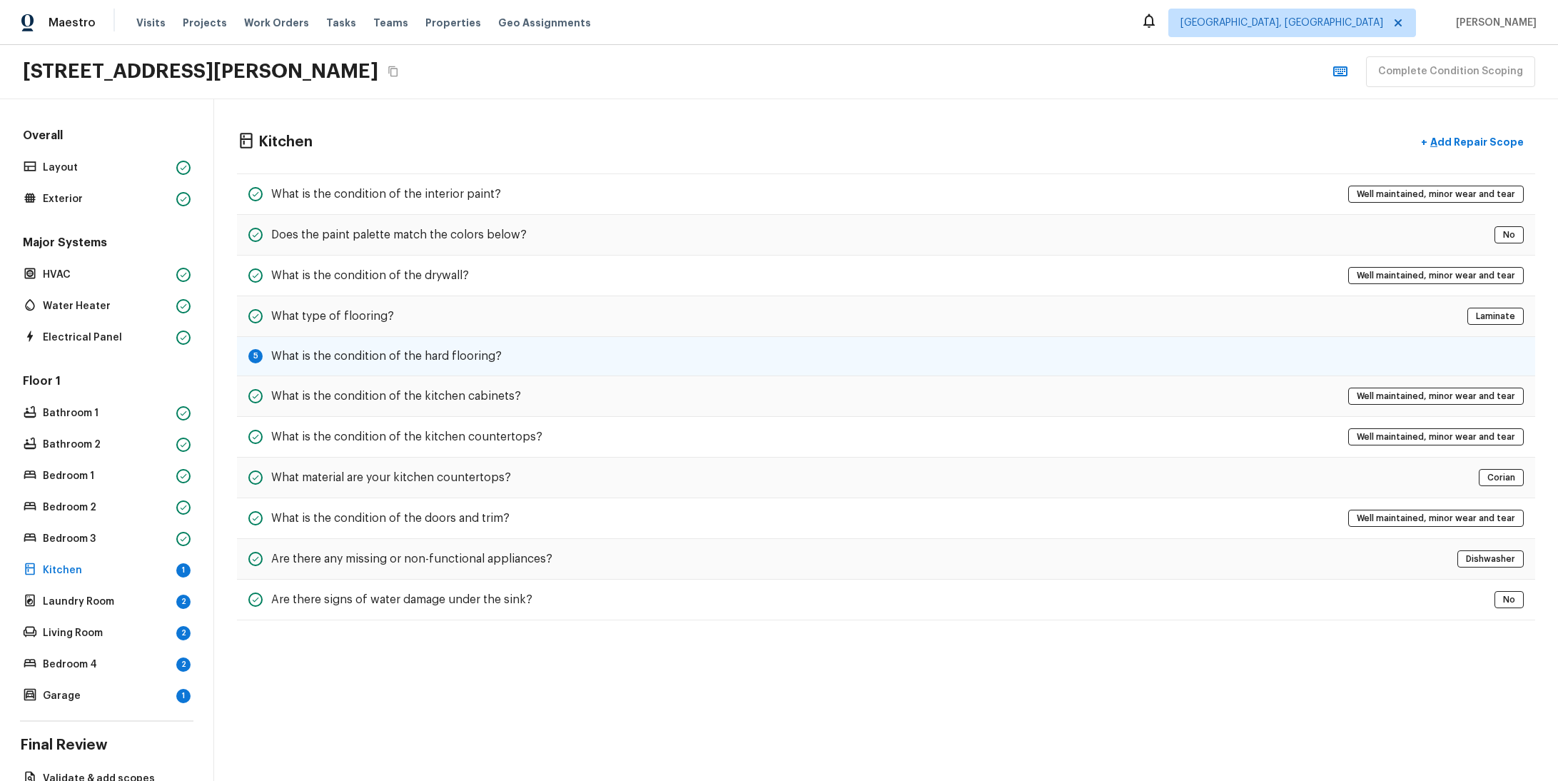
click at [487, 361] on h5 "What is the condition of the hard flooring?" at bounding box center [386, 356] width 231 height 16
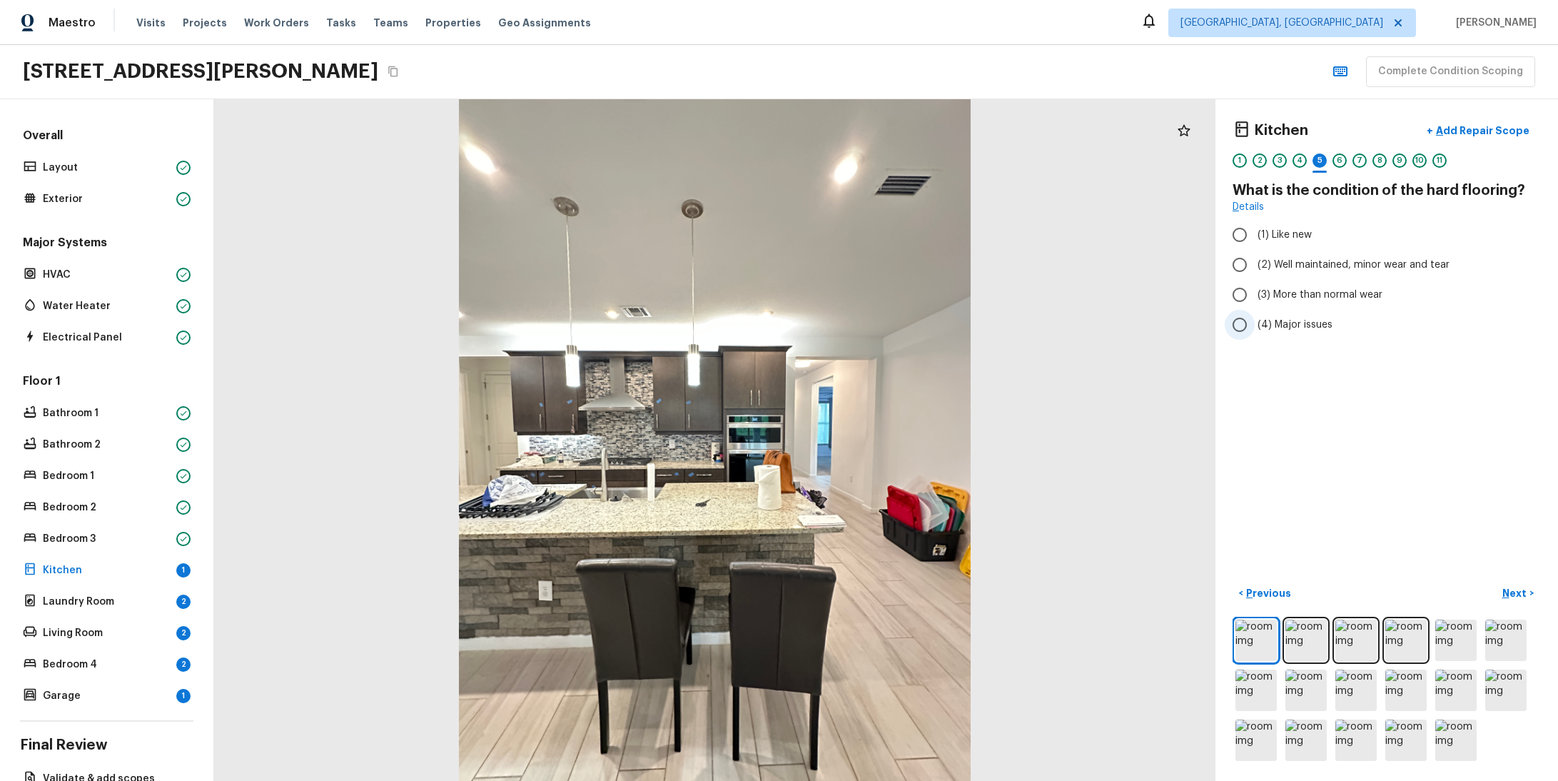
click at [1258, 330] on span "(4) Major issues" at bounding box center [1295, 325] width 75 height 14
click at [1248, 330] on input "(4) Major issues" at bounding box center [1240, 325] width 30 height 30
radio input "true"
click at [1509, 586] on p "Next" at bounding box center [1515, 593] width 27 height 14
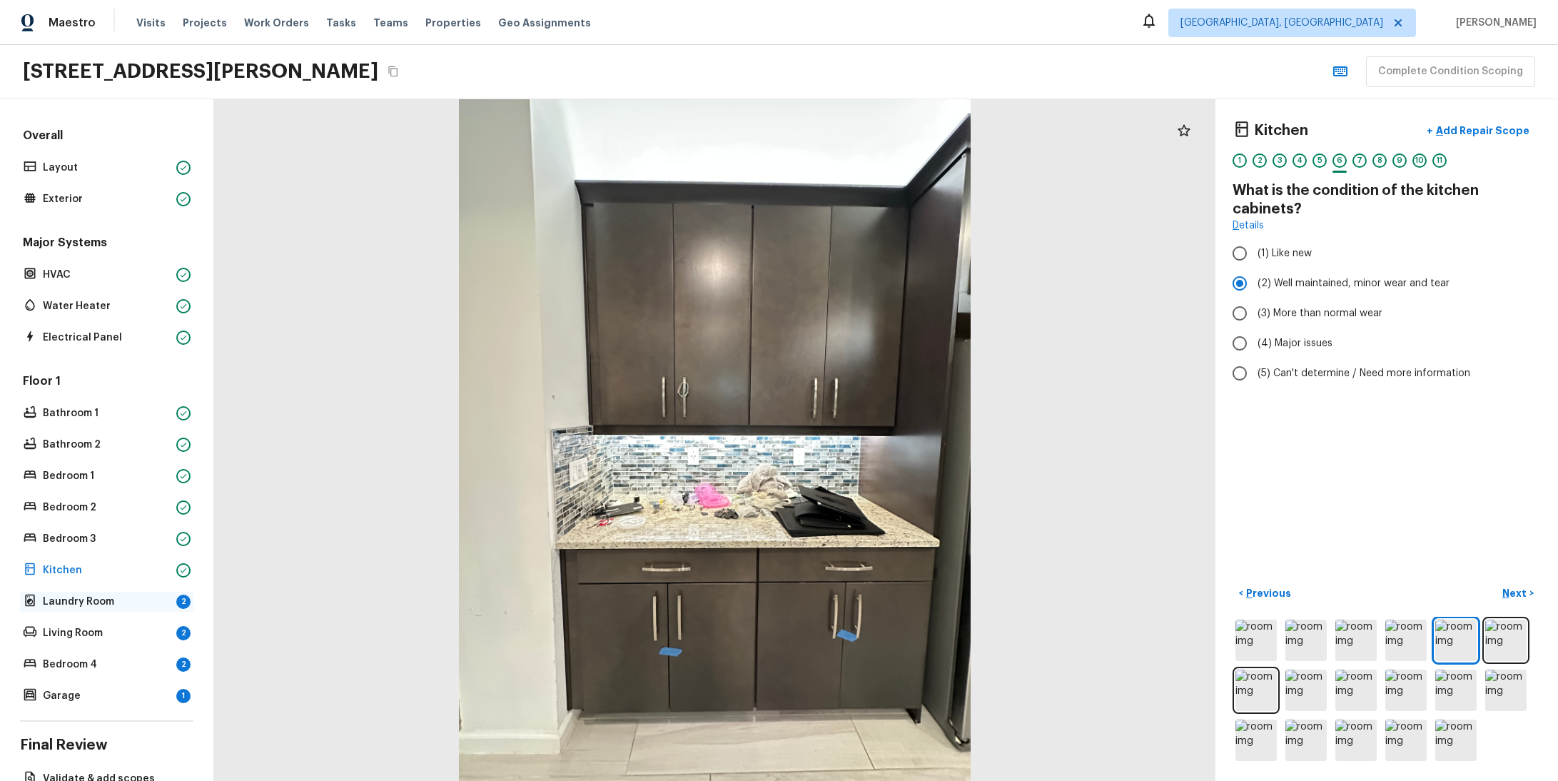
click at [74, 604] on p "Laundry Room" at bounding box center [107, 602] width 128 height 14
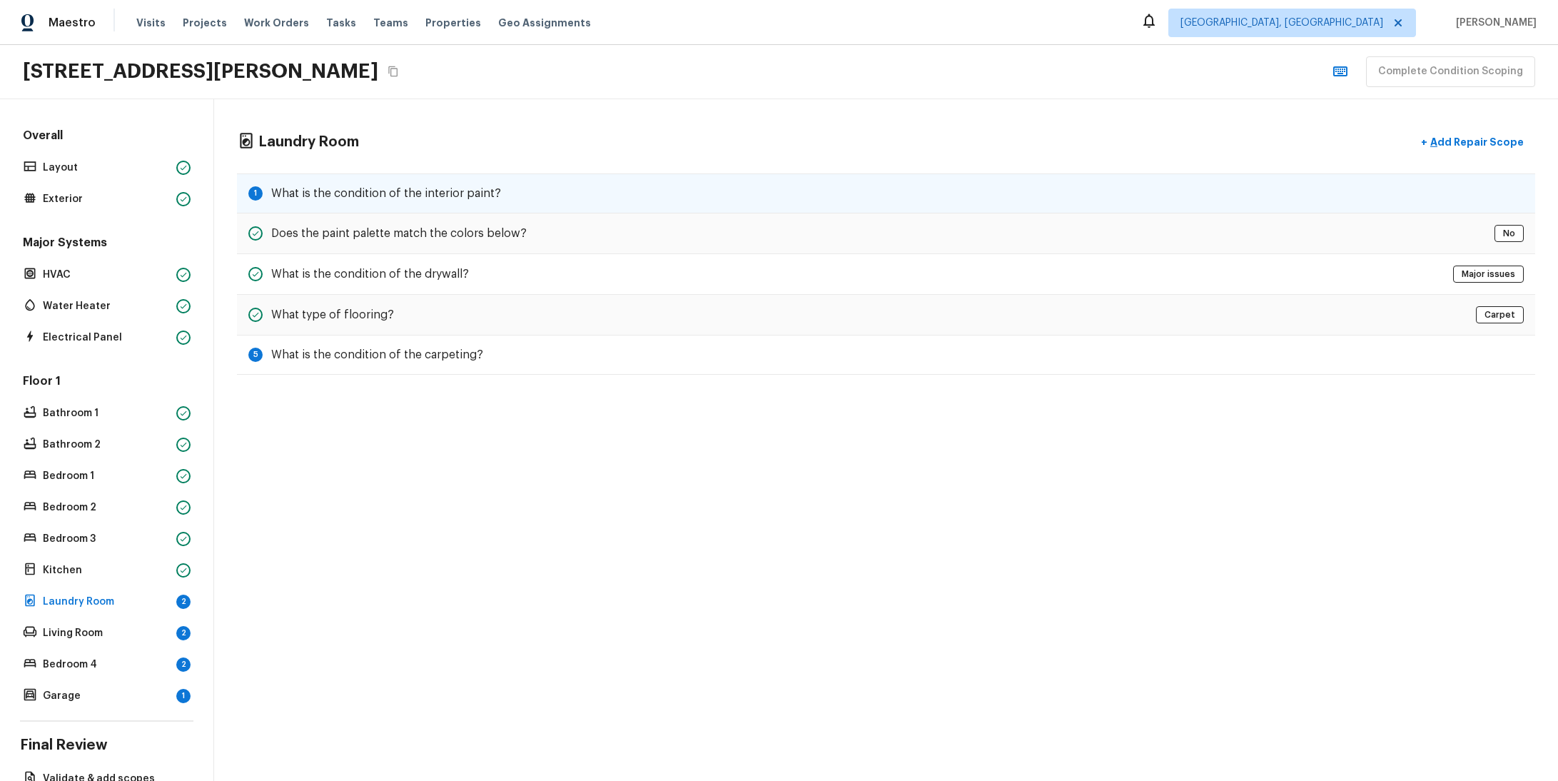
click at [466, 191] on h5 "What is the condition of the interior paint?" at bounding box center [386, 194] width 230 height 16
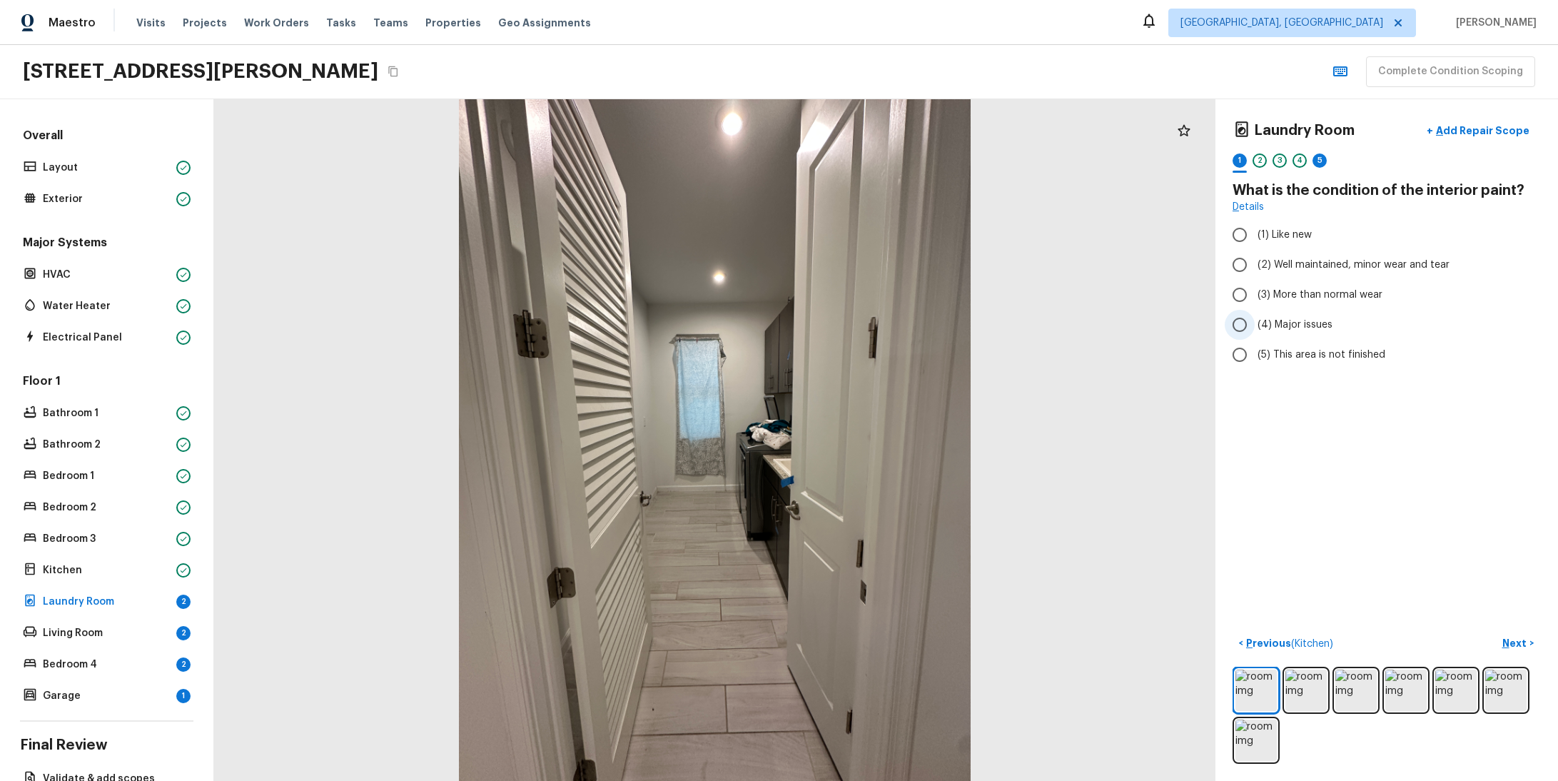
click at [1231, 328] on input "(4) Major issues" at bounding box center [1240, 325] width 30 height 30
radio input "true"
click at [1502, 636] on p "Next" at bounding box center [1515, 643] width 27 height 14
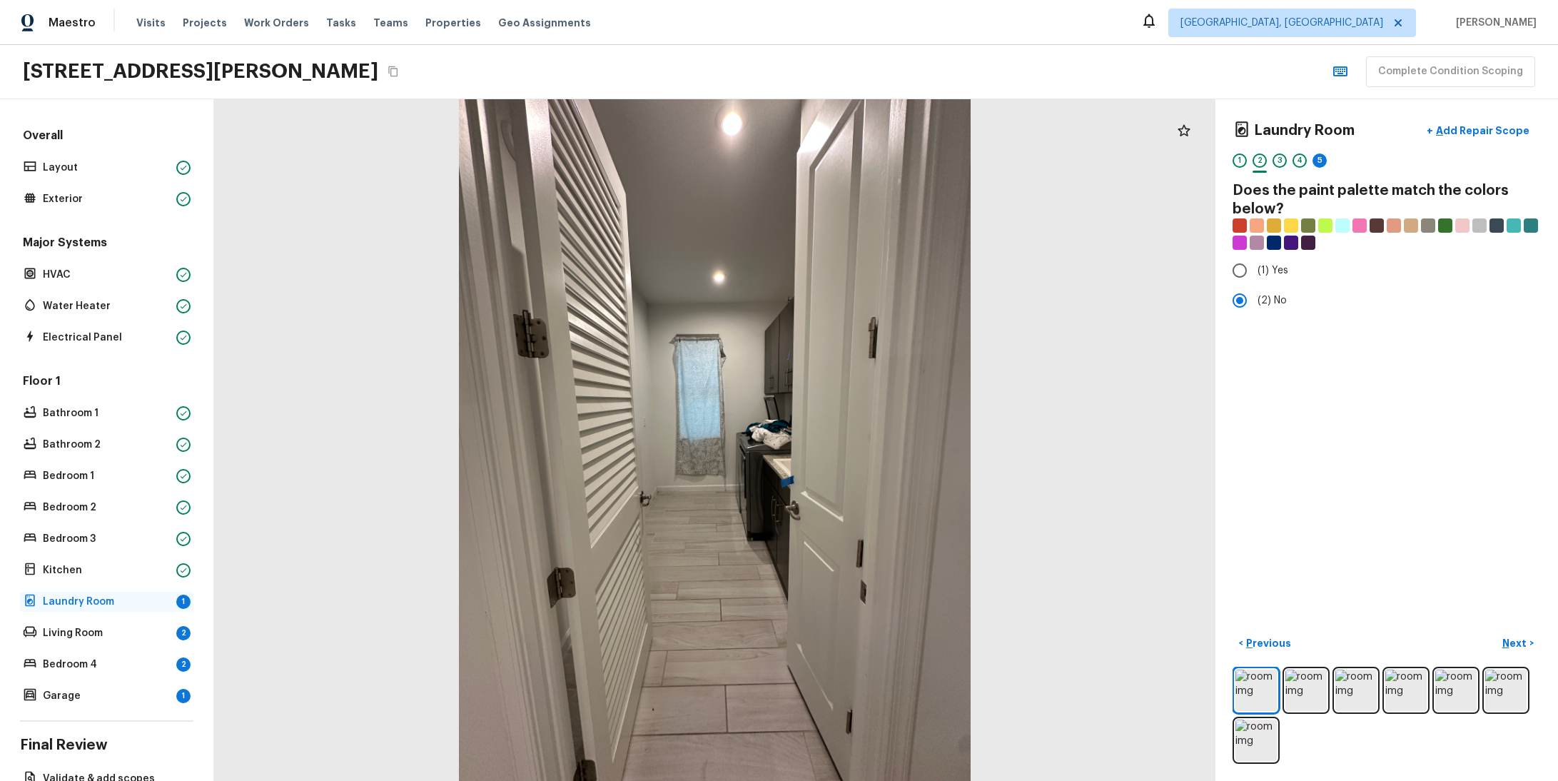
click at [77, 600] on p "Laundry Room" at bounding box center [107, 602] width 128 height 14
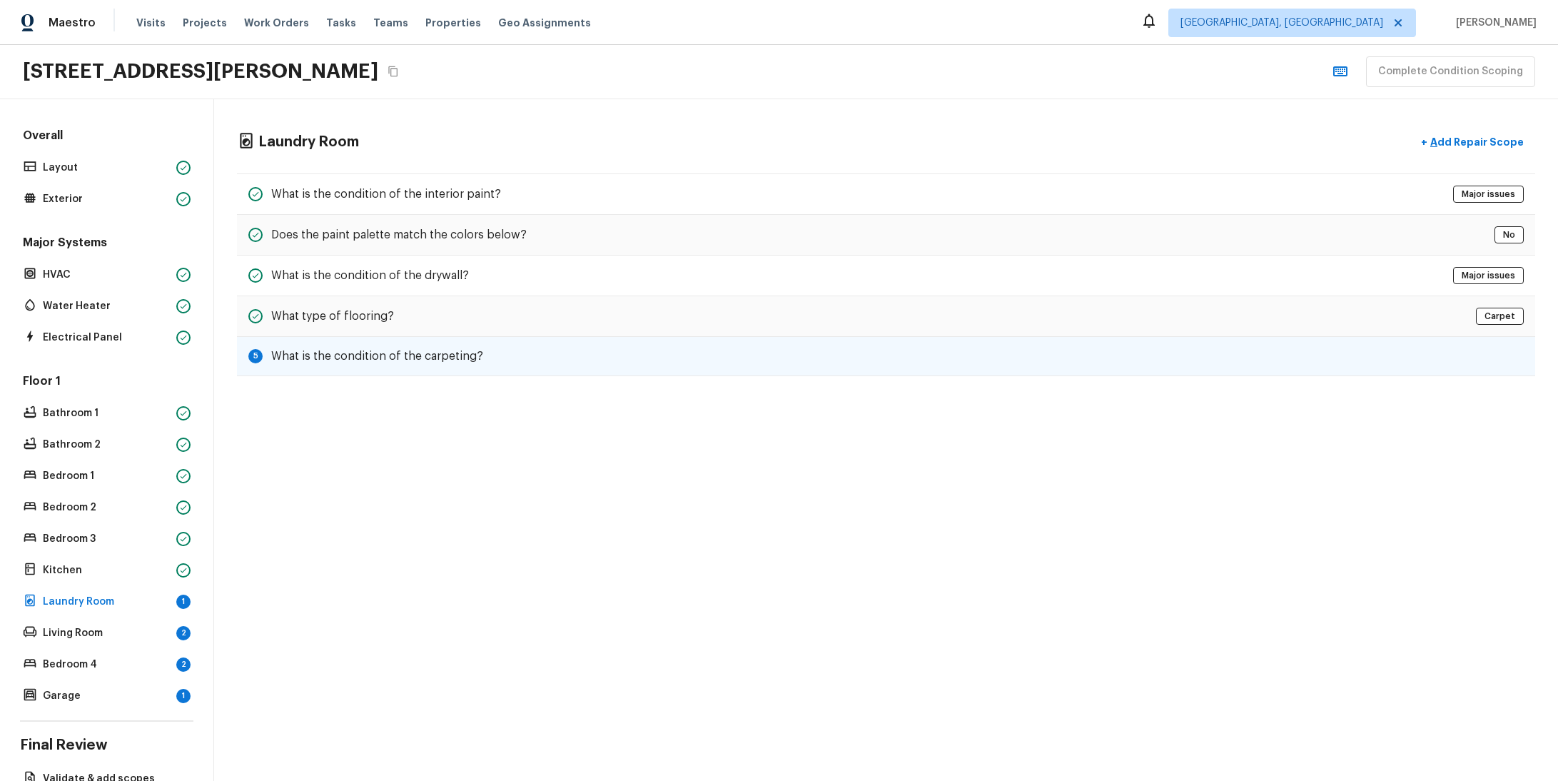
click at [436, 360] on h5 "What is the condition of the carpeting?" at bounding box center [377, 356] width 212 height 16
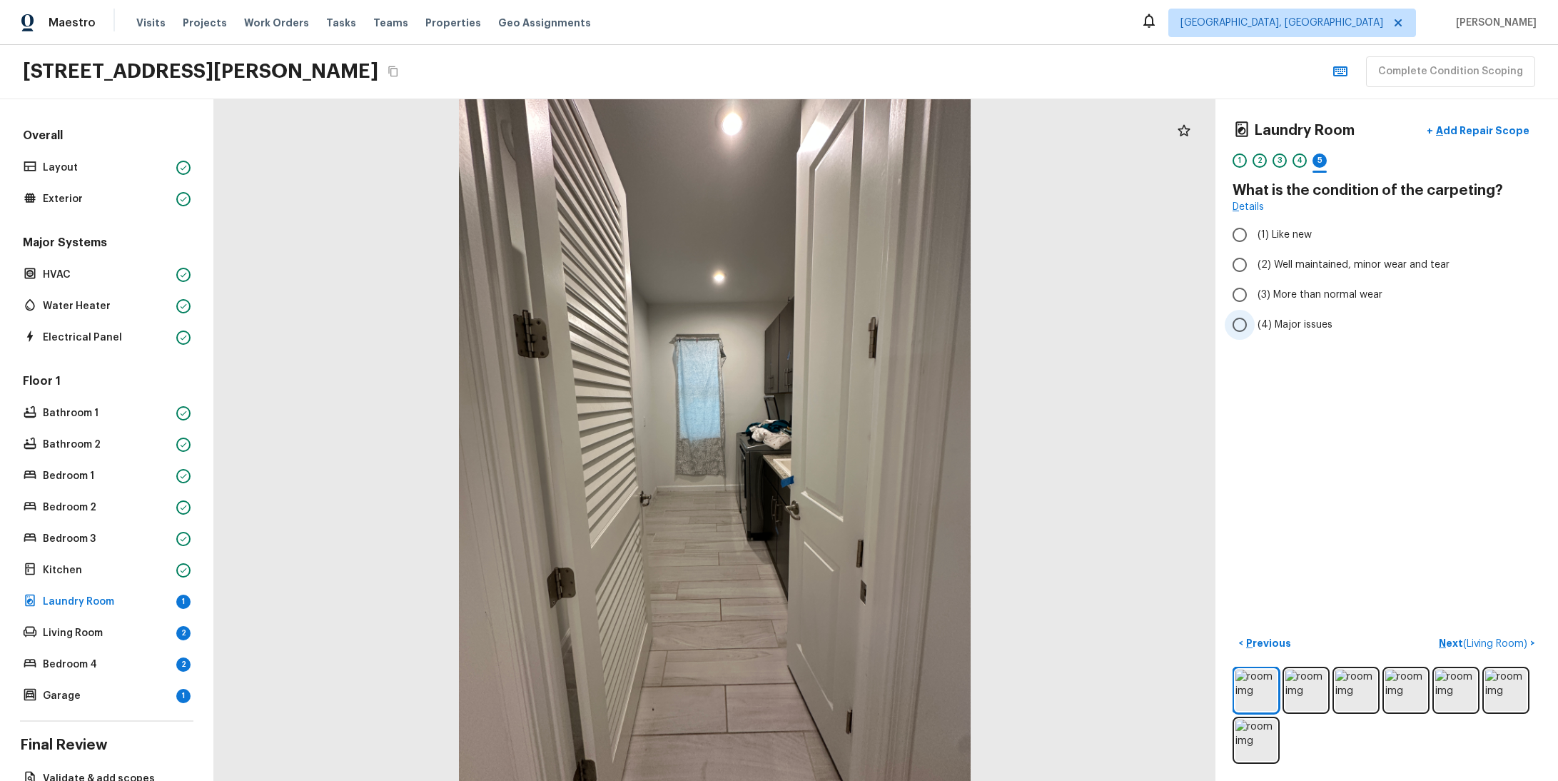
click at [1231, 325] on input "(4) Major issues" at bounding box center [1240, 325] width 30 height 30
radio input "true"
click at [1445, 636] on p "Next ( Living Room )" at bounding box center [1484, 643] width 91 height 15
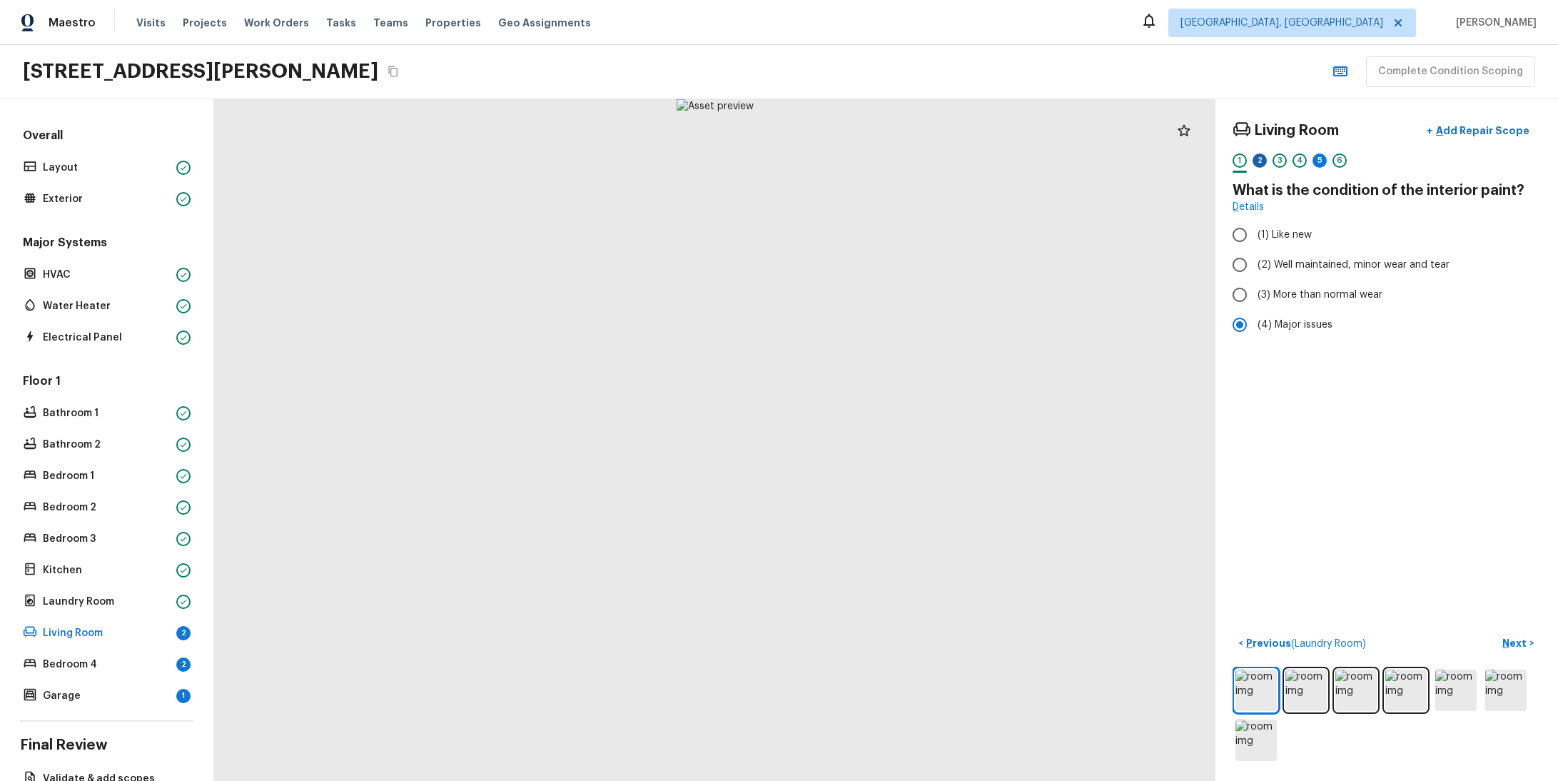
click at [1253, 166] on div "2" at bounding box center [1260, 160] width 14 height 14
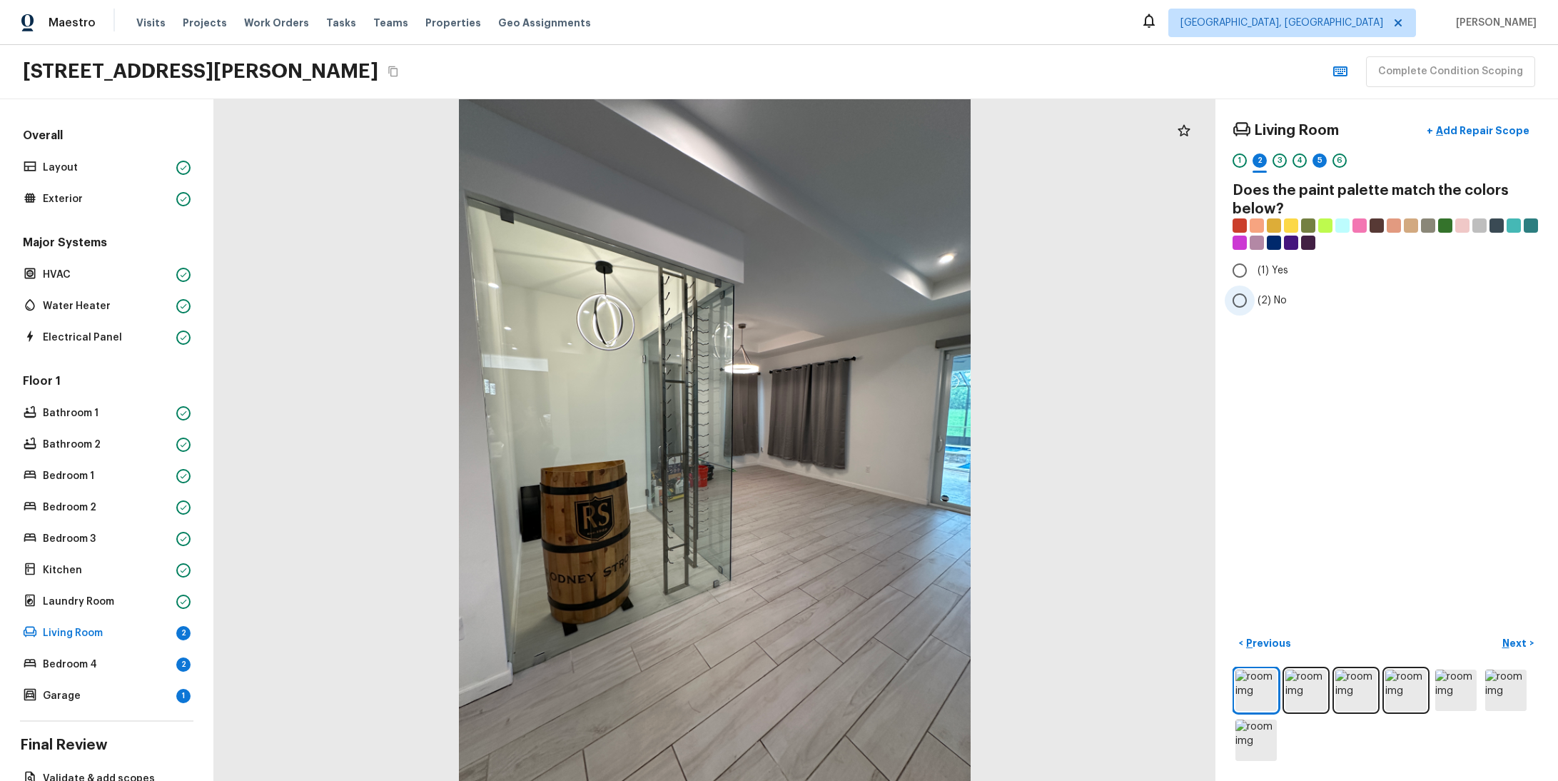
click at [1268, 300] on span "(2) No" at bounding box center [1272, 300] width 29 height 14
click at [1255, 300] on input "(2) No" at bounding box center [1240, 301] width 30 height 30
radio input "true"
click at [1300, 156] on div "1 2 3 4 5 6" at bounding box center [1387, 164] width 308 height 22
click at [1313, 157] on div "5" at bounding box center [1320, 160] width 14 height 14
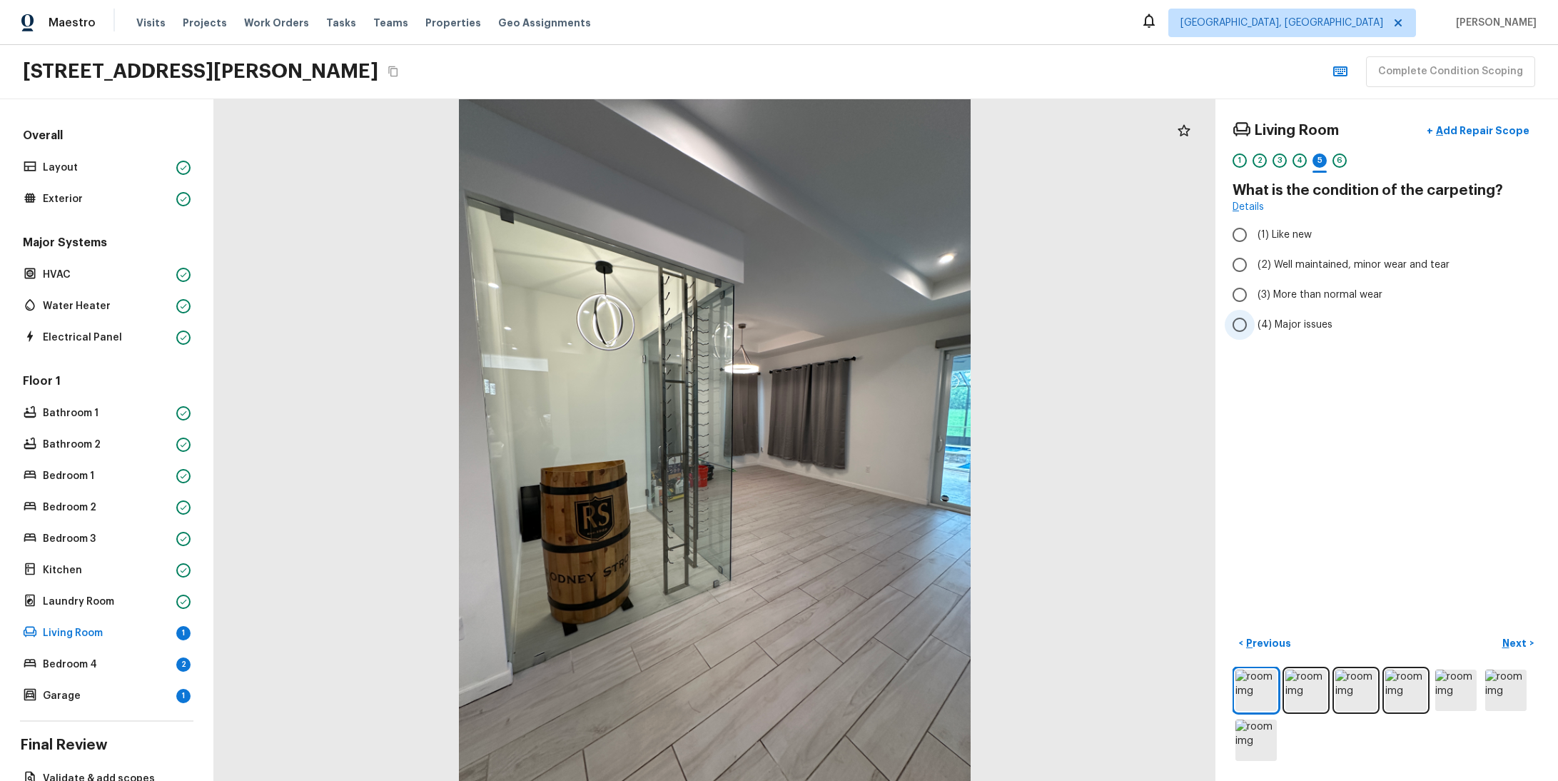
click at [1269, 312] on label "(4) Major issues" at bounding box center [1377, 325] width 305 height 30
click at [1255, 312] on input "(4) Major issues" at bounding box center [1240, 325] width 30 height 30
radio input "true"
click at [1502, 636] on p "Next" at bounding box center [1515, 643] width 27 height 14
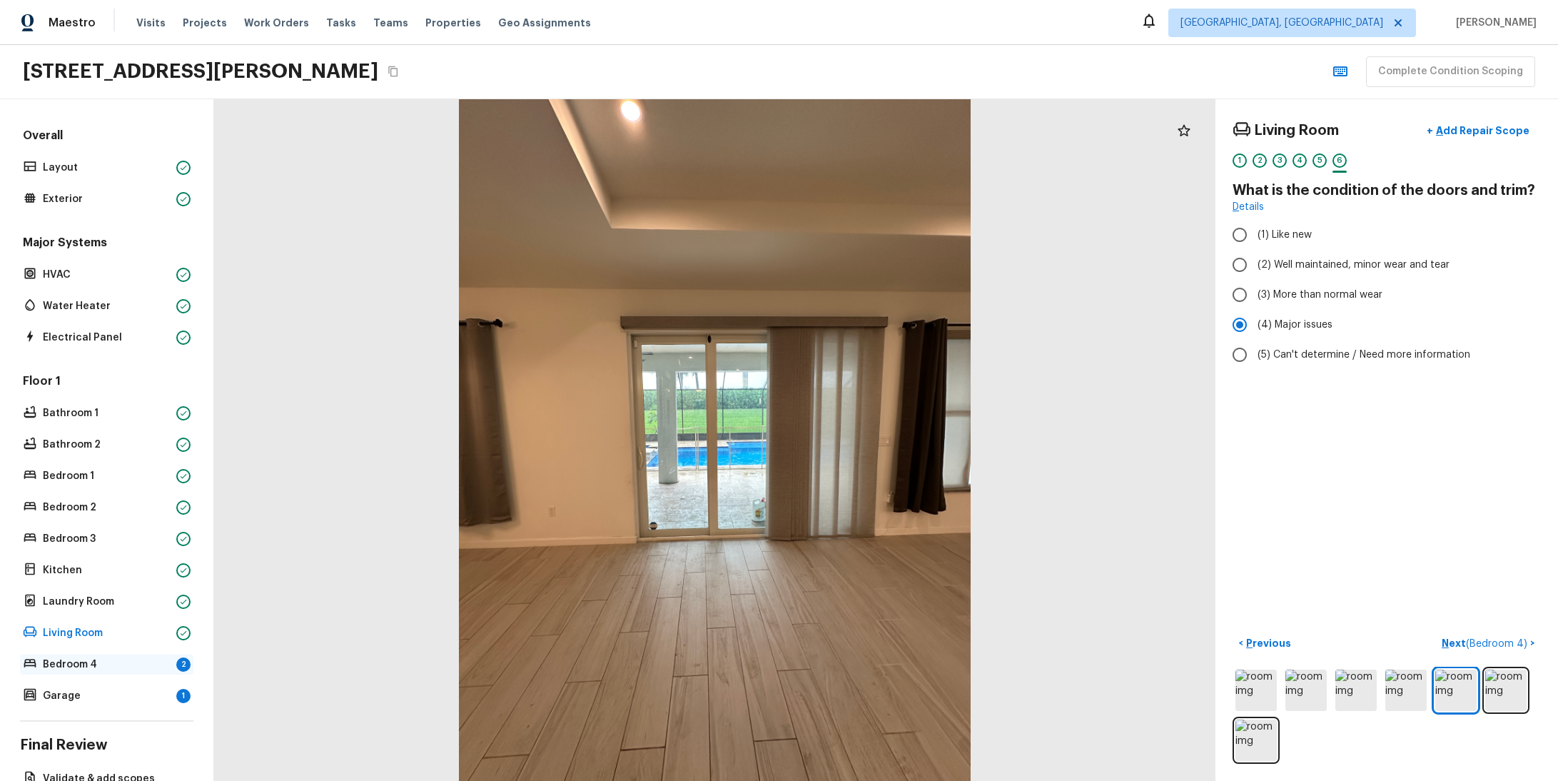
click at [89, 665] on p "Bedroom 4" at bounding box center [107, 664] width 128 height 14
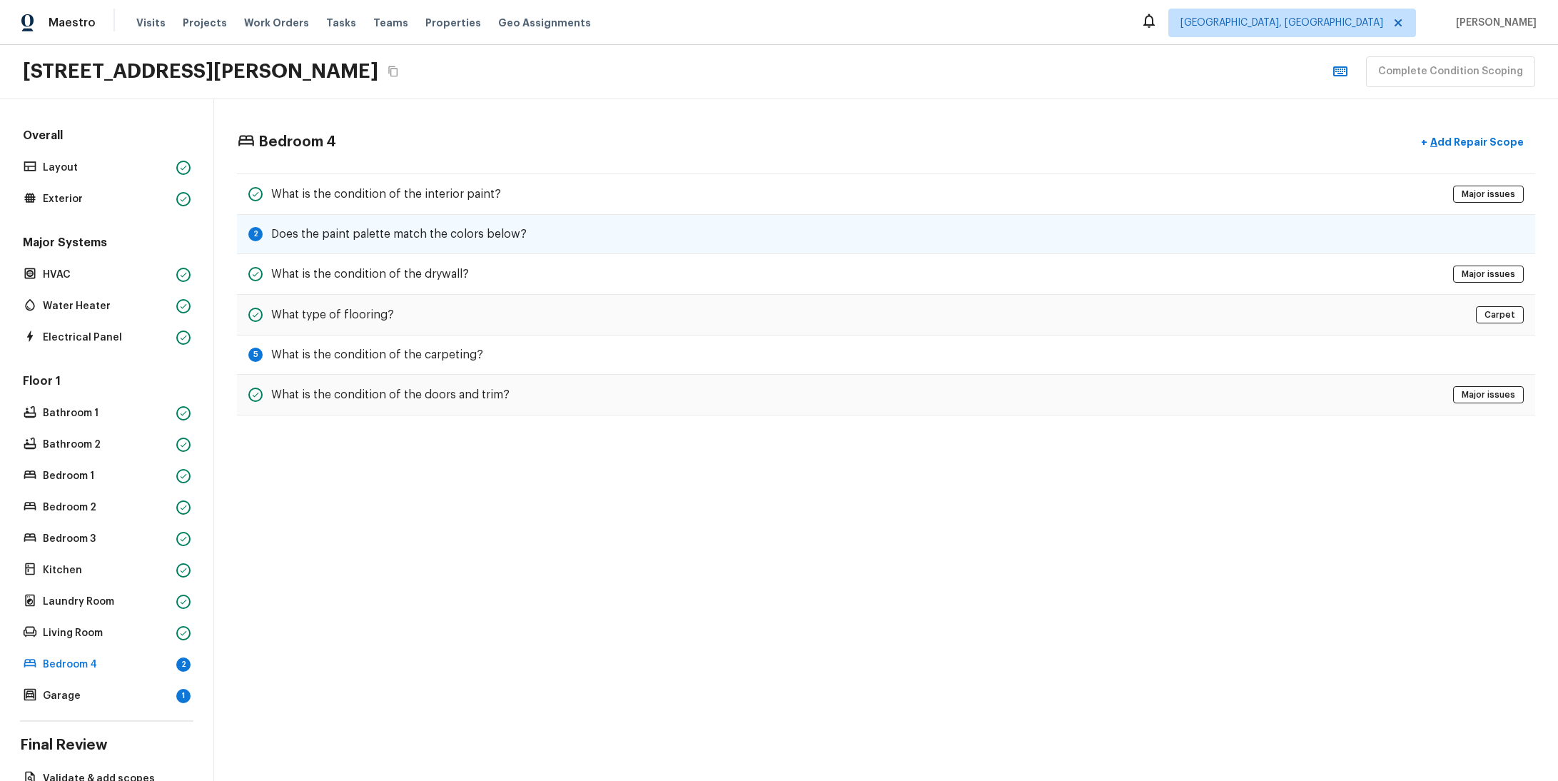
click at [388, 228] on h5 "Does the paint palette match the colors below?" at bounding box center [399, 234] width 256 height 16
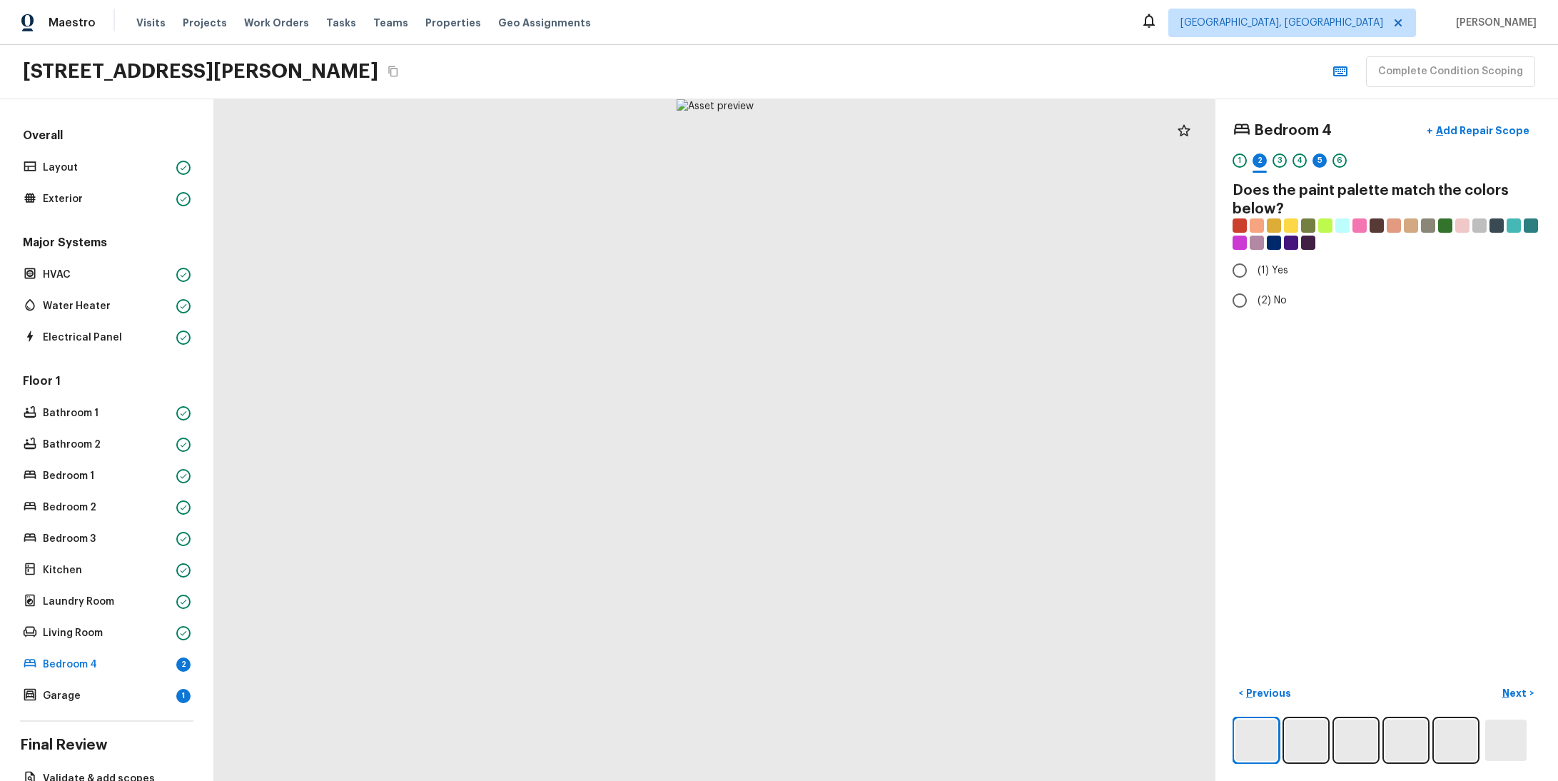
radio input "true"
click at [1502, 686] on p "Next" at bounding box center [1515, 693] width 27 height 14
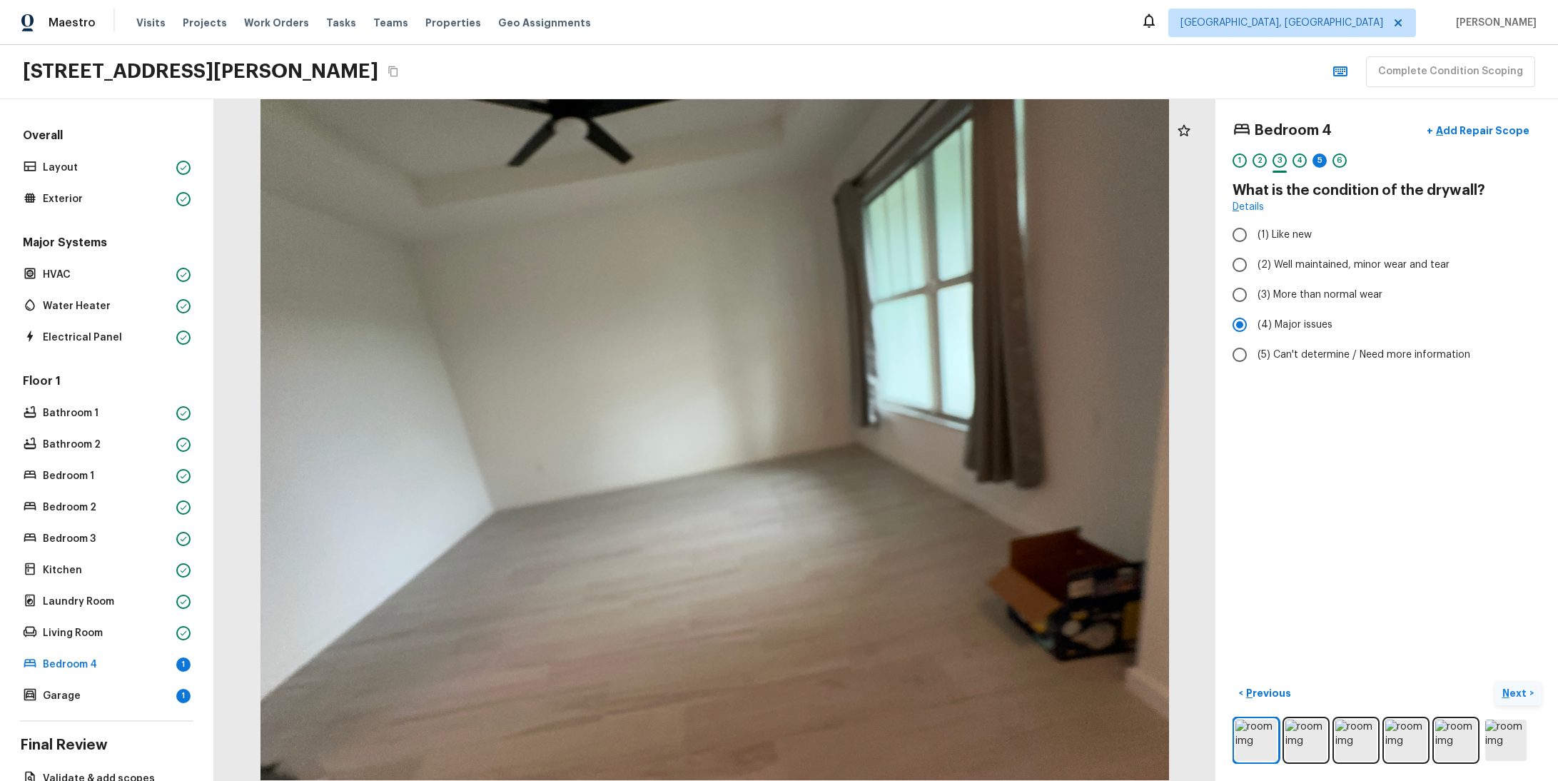
click at [1505, 682] on button "Next >" at bounding box center [1518, 694] width 46 height 24
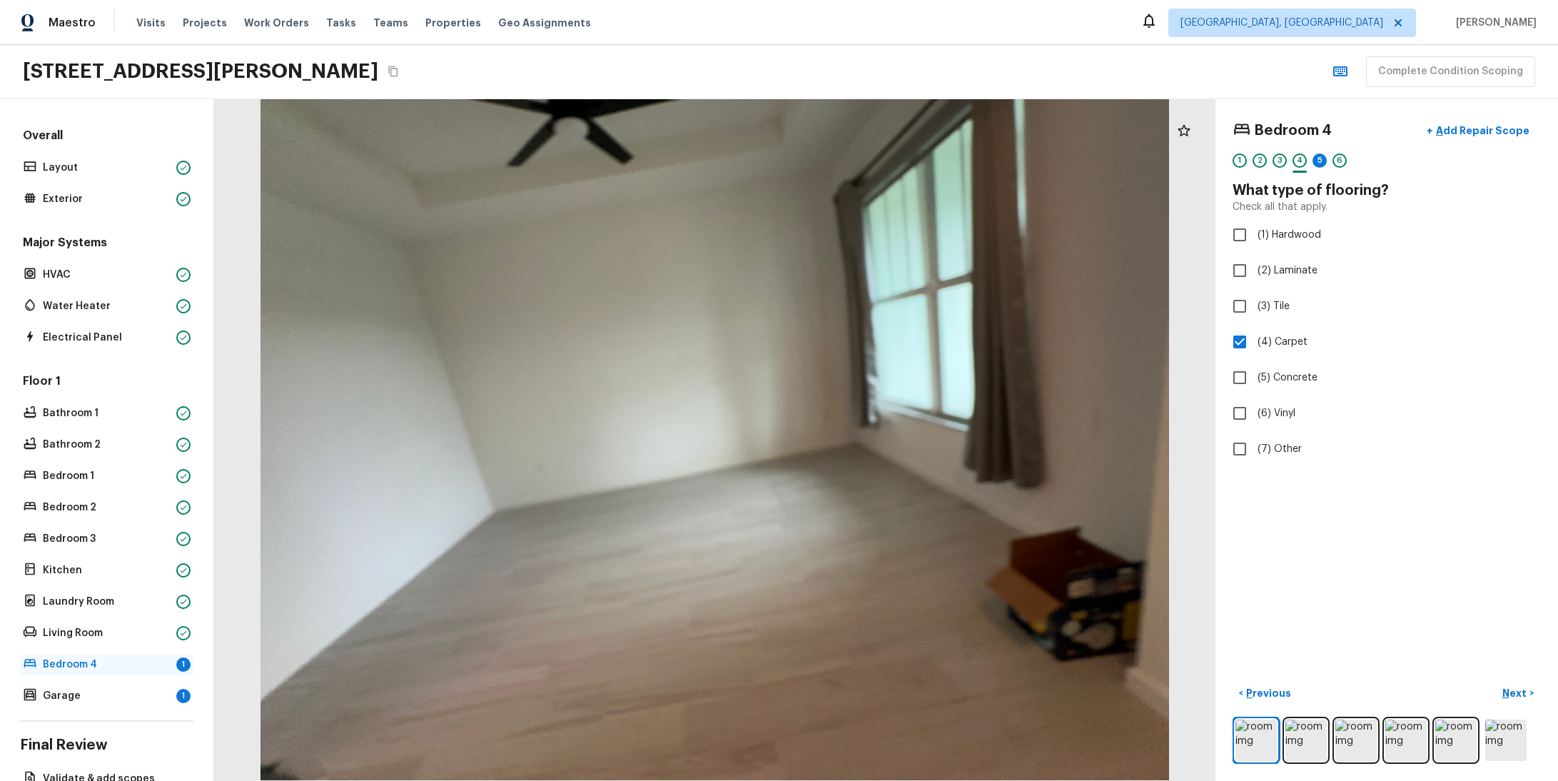
click at [106, 671] on div "Bedroom 4 1" at bounding box center [106, 665] width 173 height 20
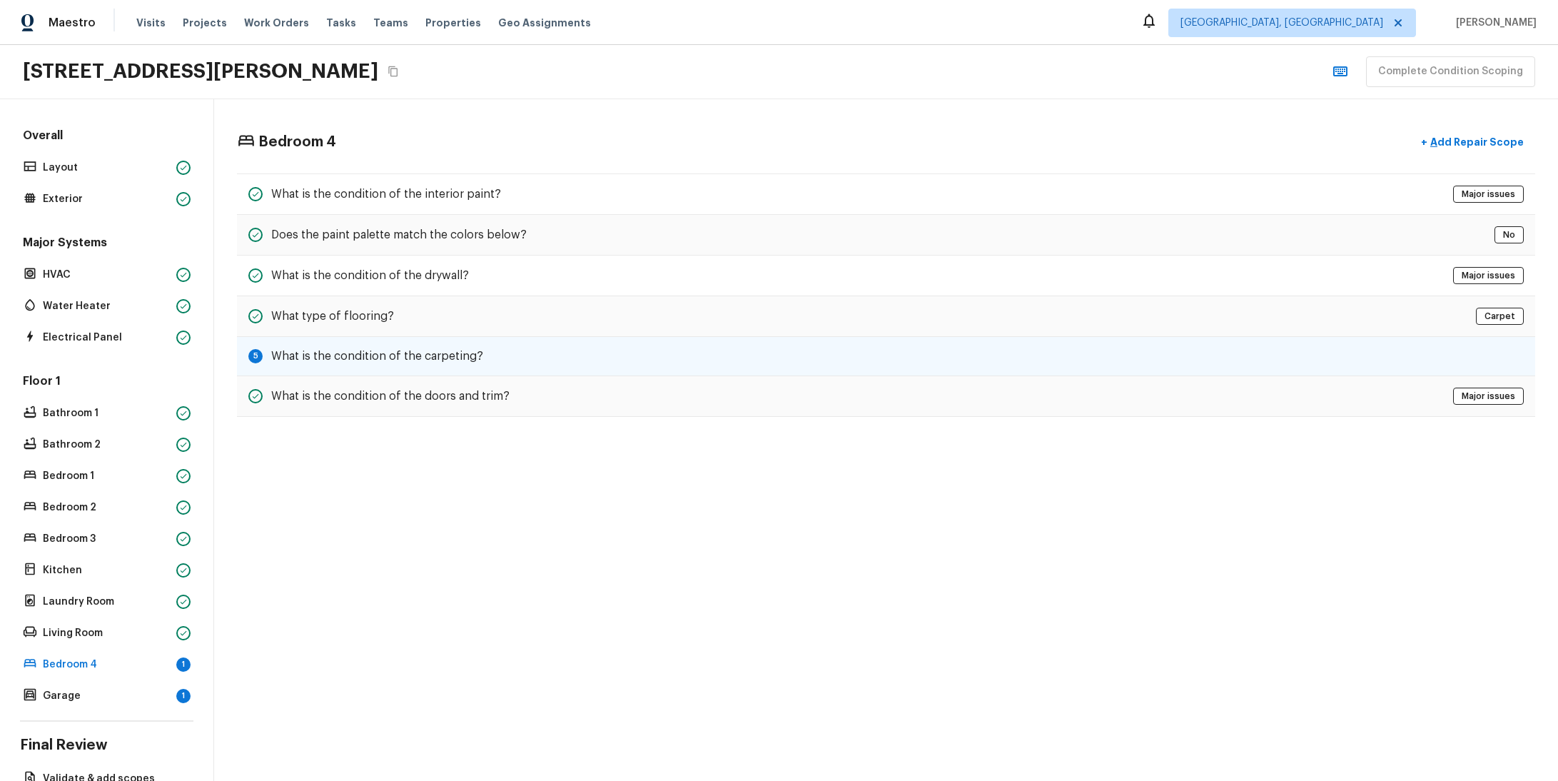
click at [288, 359] on h5 "What is the condition of the carpeting?" at bounding box center [377, 356] width 212 height 16
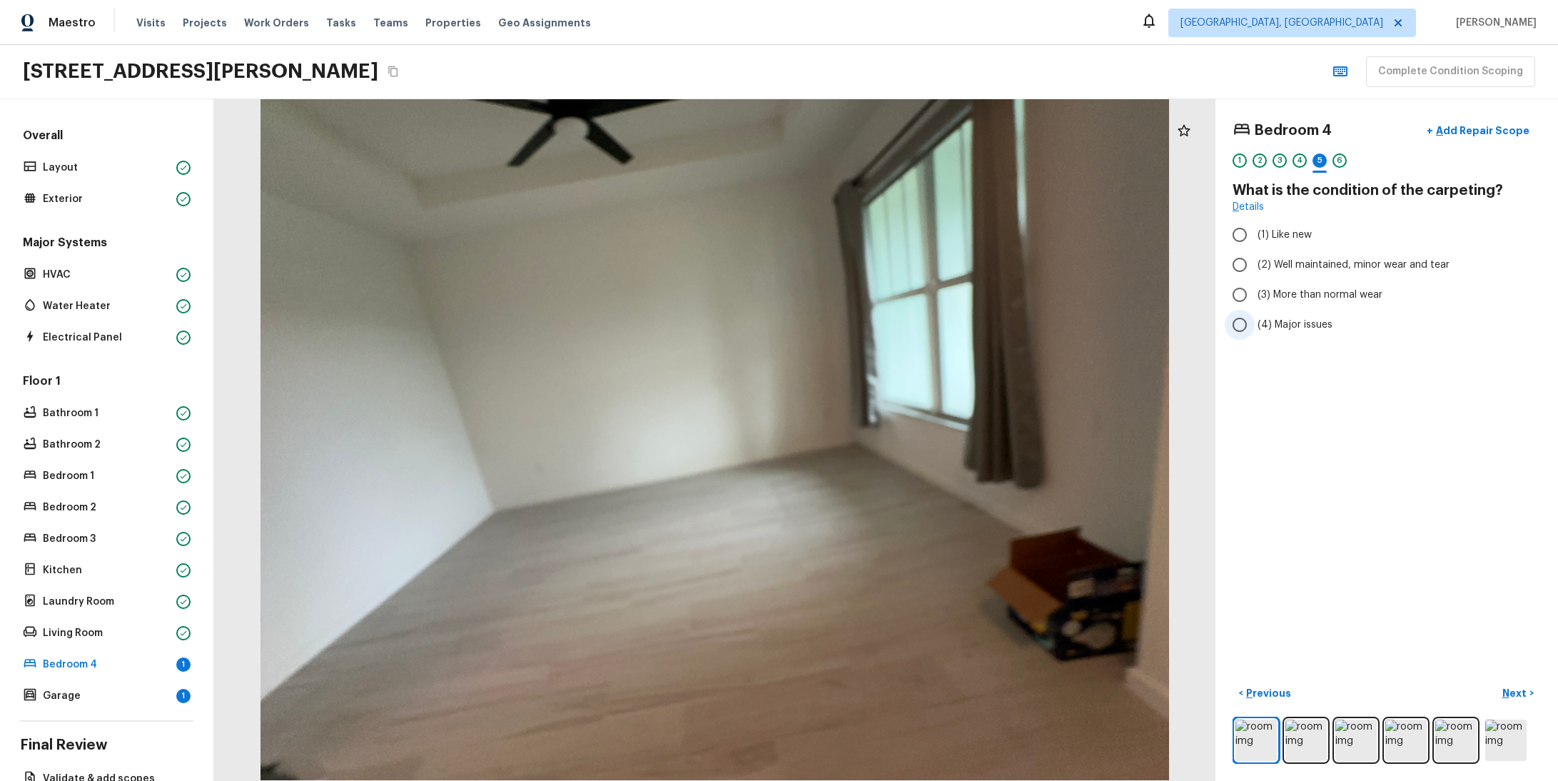
click at [1258, 334] on label "(4) Major issues" at bounding box center [1377, 325] width 305 height 30
click at [1255, 334] on input "(4) Major issues" at bounding box center [1240, 325] width 30 height 30
radio input "true"
click at [1495, 683] on button "Next >" at bounding box center [1518, 694] width 46 height 24
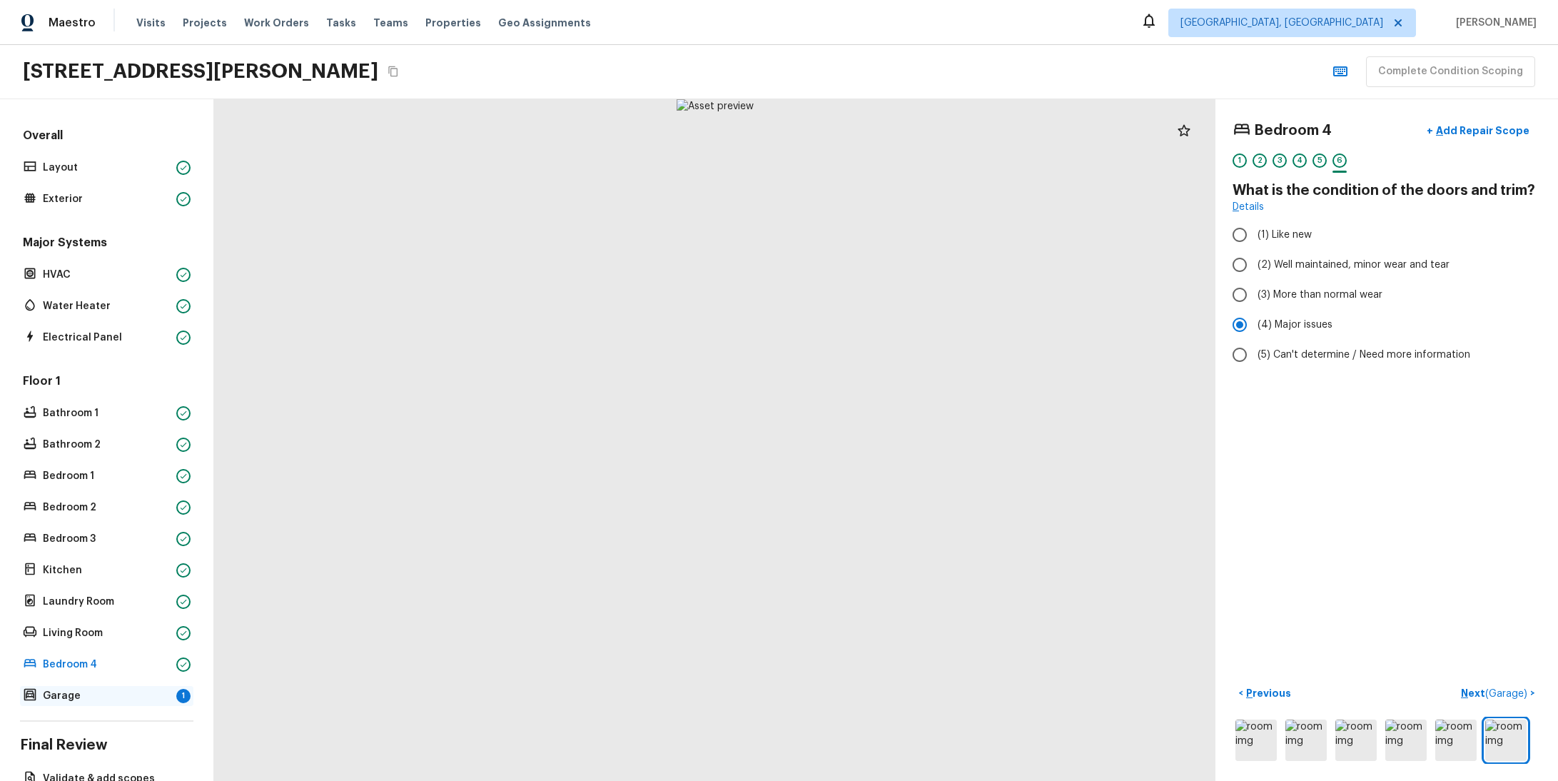
click at [86, 689] on p "Garage" at bounding box center [107, 696] width 128 height 14
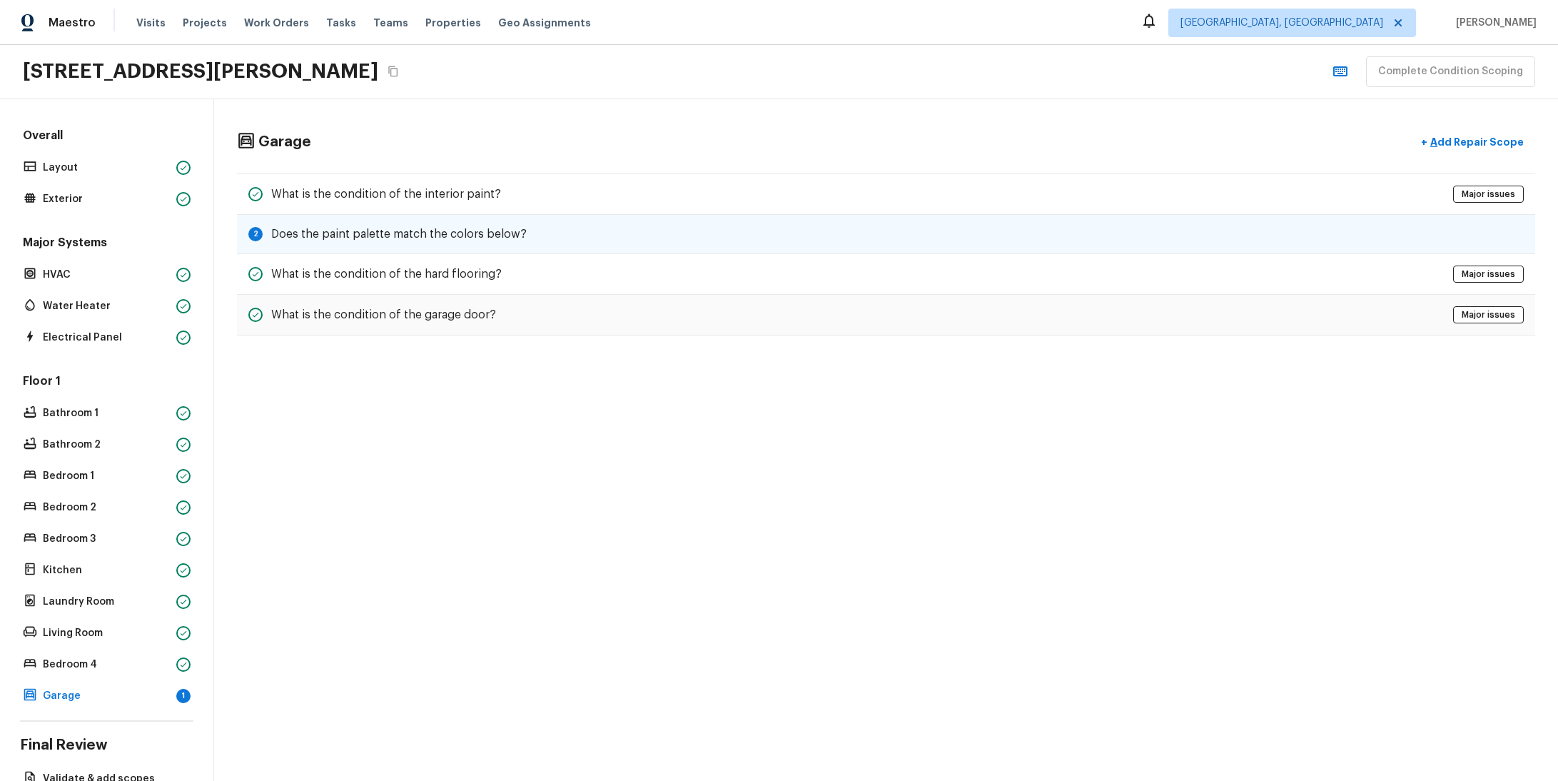
click at [368, 231] on h5 "Does the paint palette match the colors below?" at bounding box center [399, 234] width 256 height 16
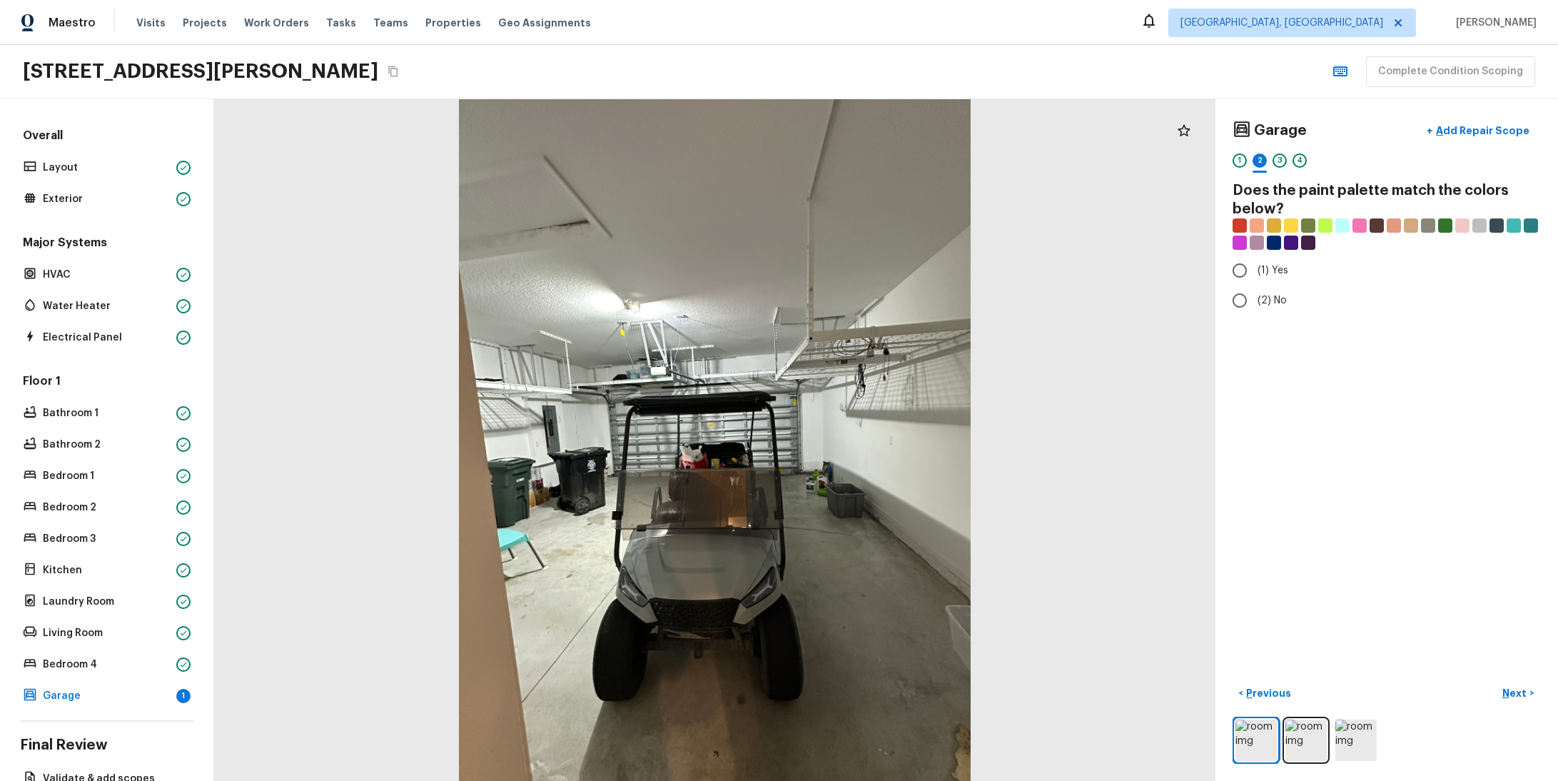
radio input "true"
click at [1510, 686] on p "Next" at bounding box center [1515, 693] width 27 height 14
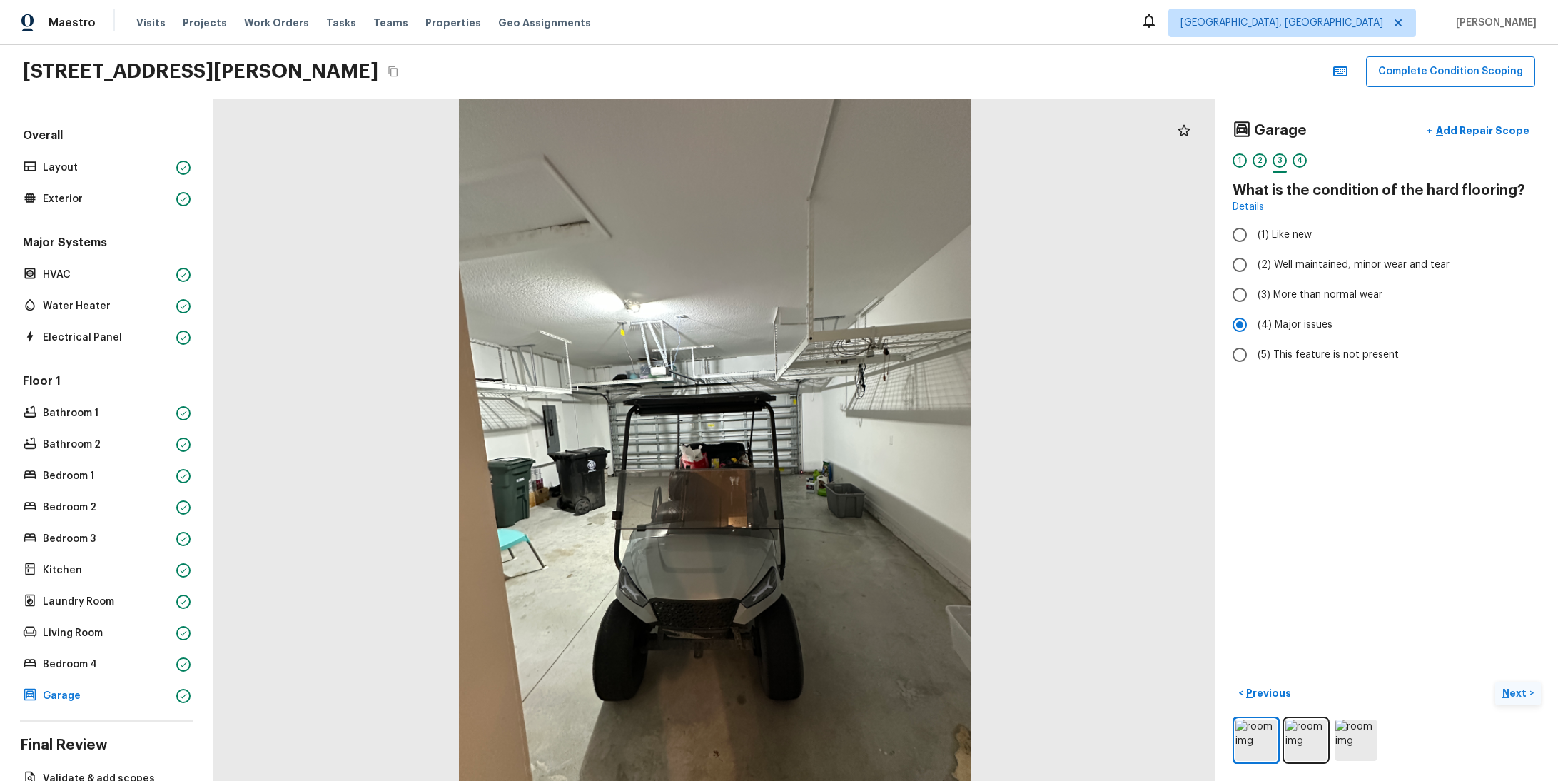
click at [1502, 686] on p "Next" at bounding box center [1515, 693] width 27 height 14
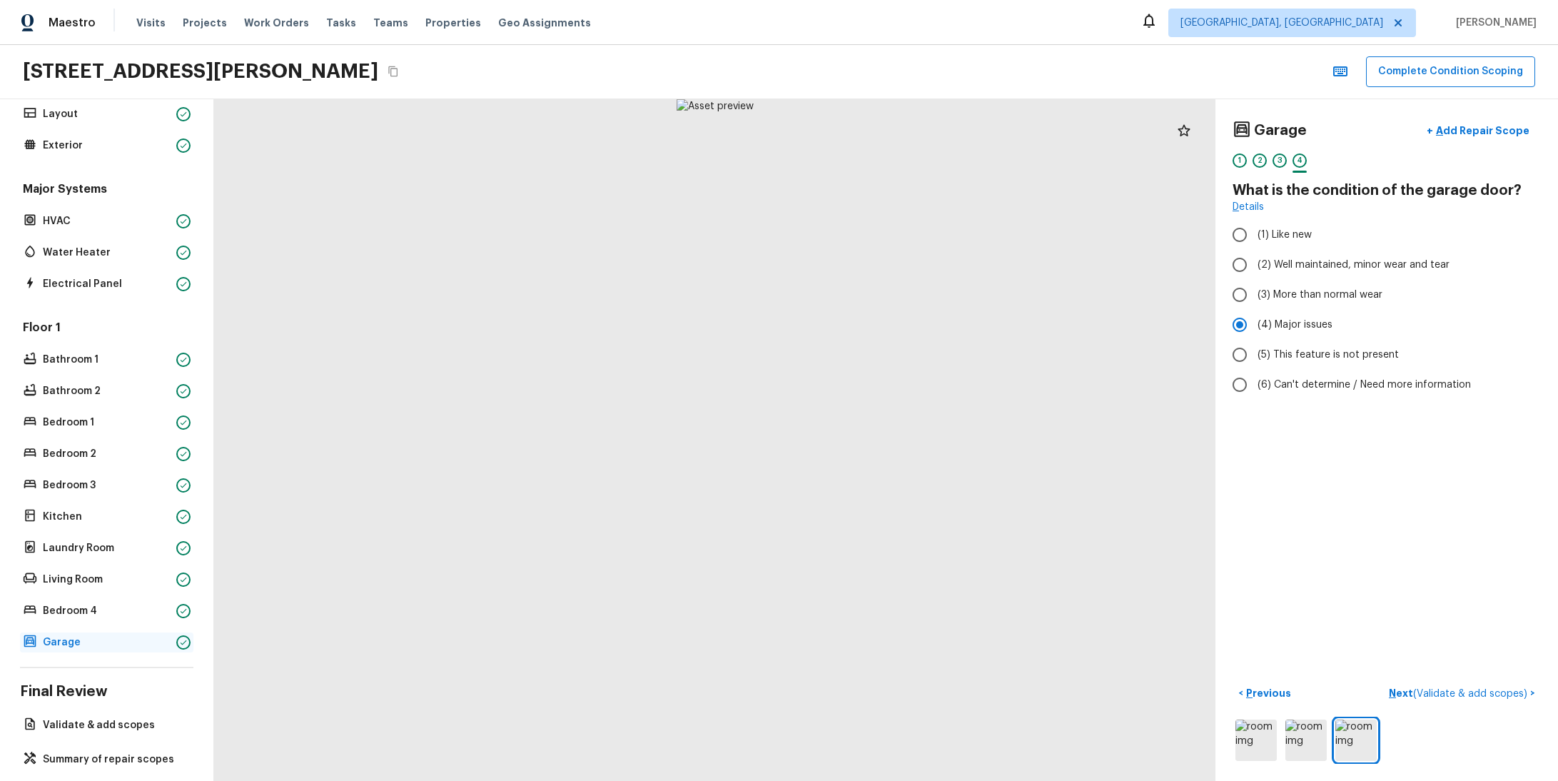
scroll to position [81, 0]
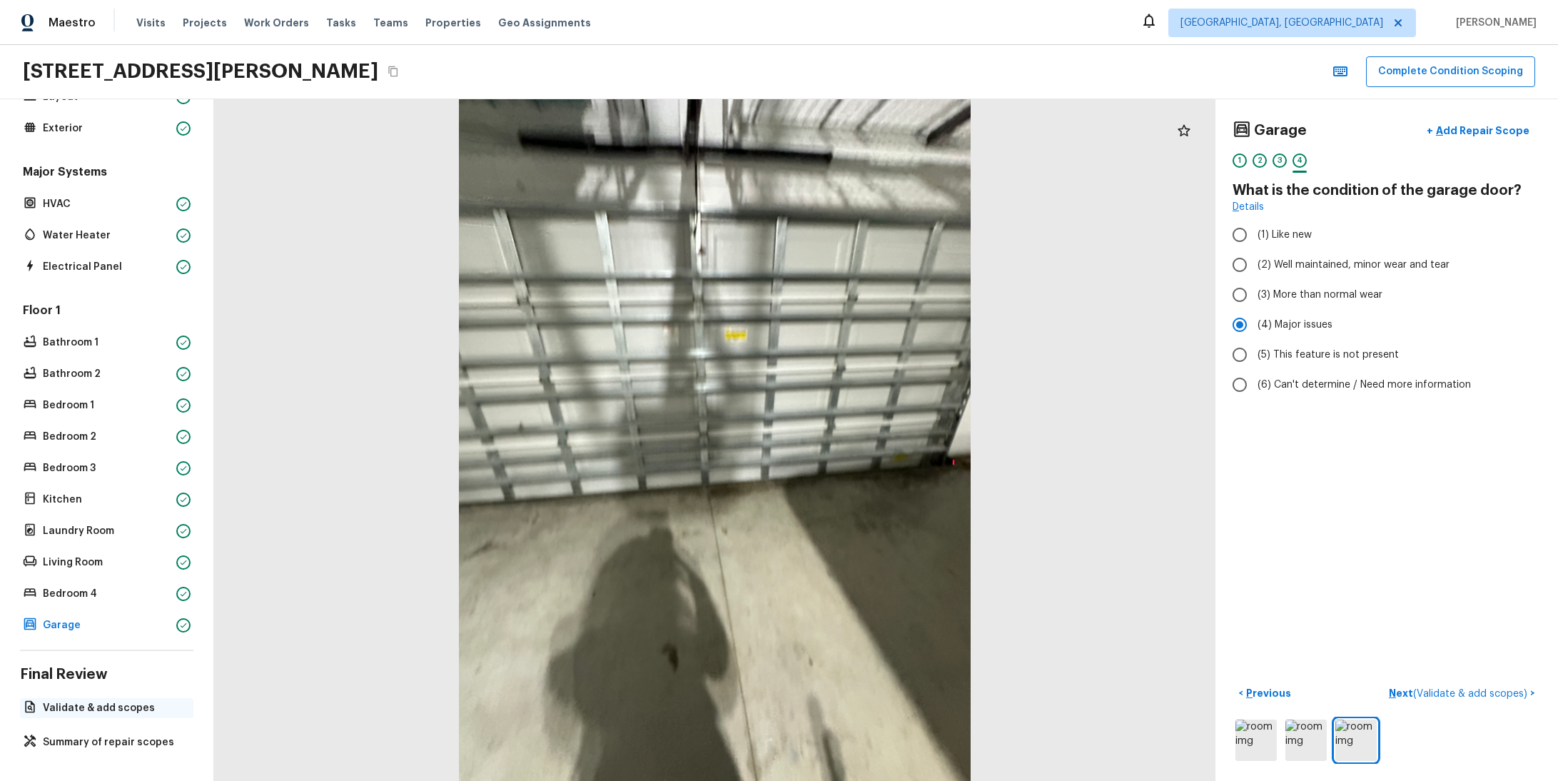
click at [91, 701] on p "Validate & add scopes" at bounding box center [114, 708] width 142 height 14
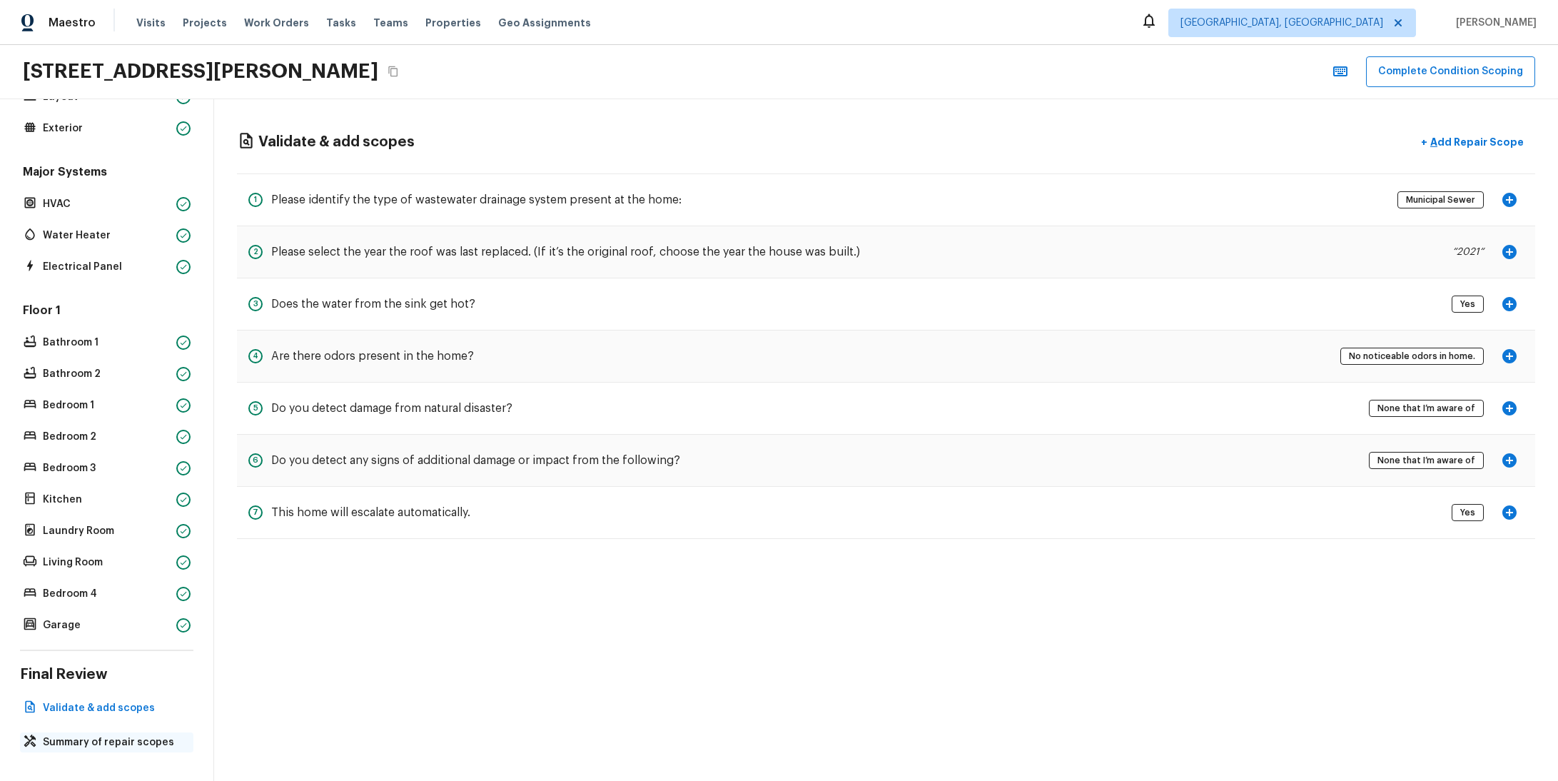
click at [142, 741] on div "Summary of repair scopes" at bounding box center [106, 742] width 173 height 20
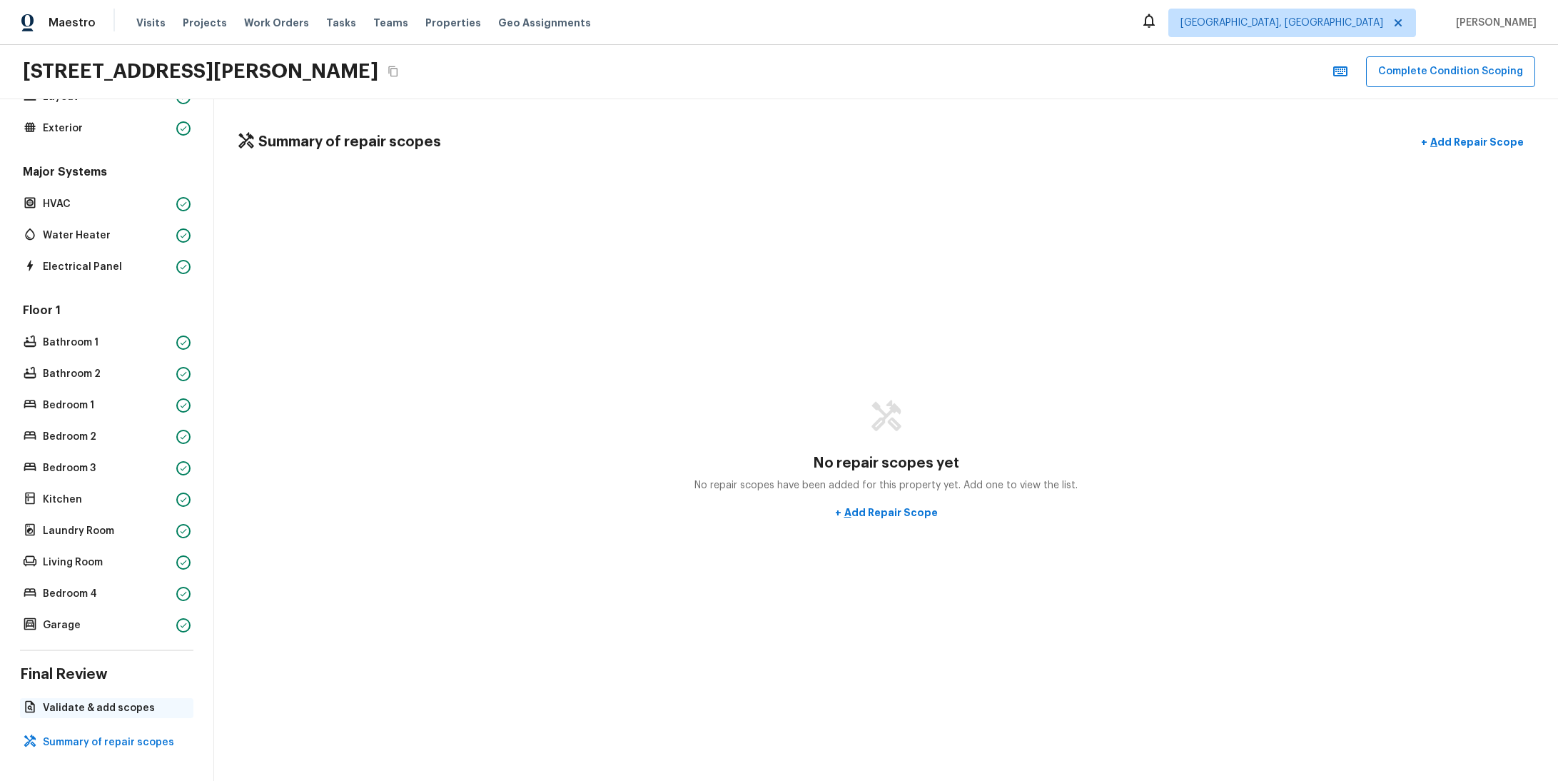
click at [103, 701] on p "Validate & add scopes" at bounding box center [114, 708] width 142 height 14
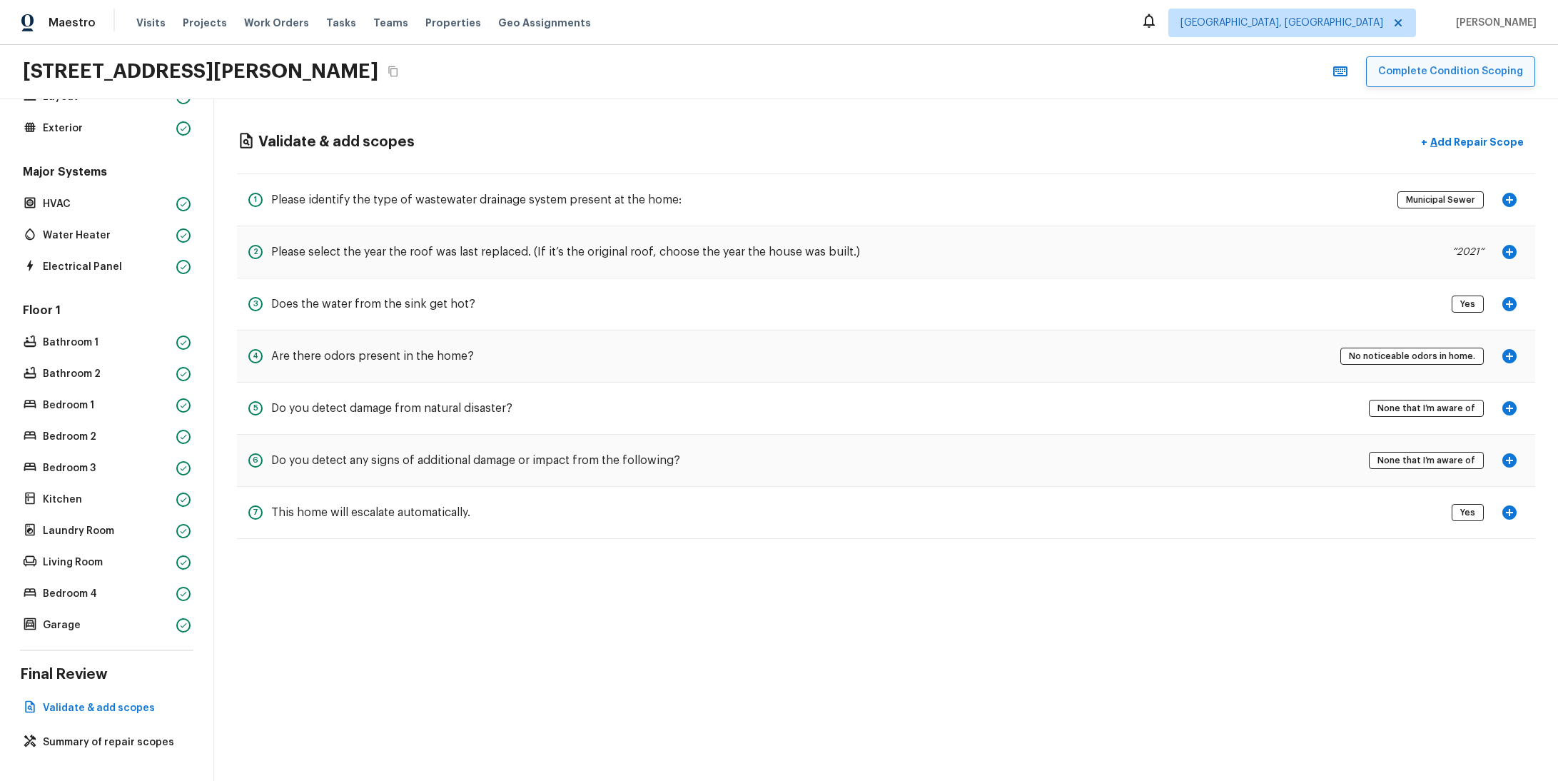
click at [1442, 71] on button "Complete Condition Scoping" at bounding box center [1450, 71] width 169 height 31
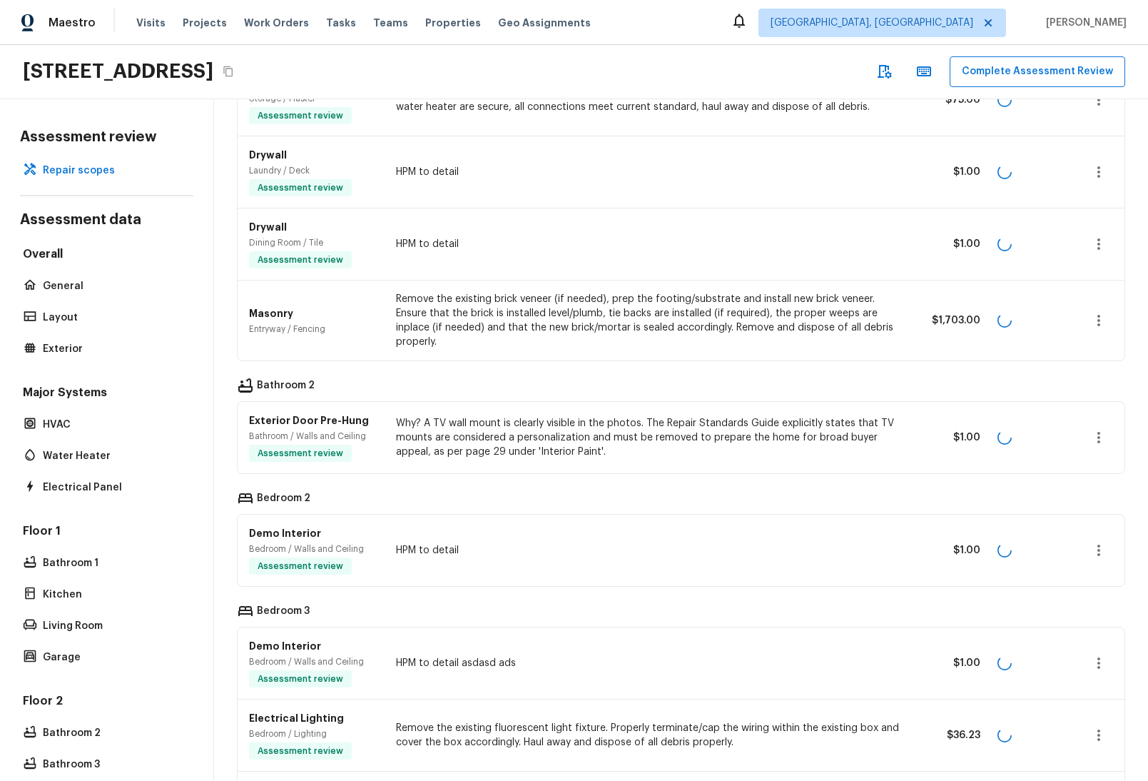
scroll to position [453, 0]
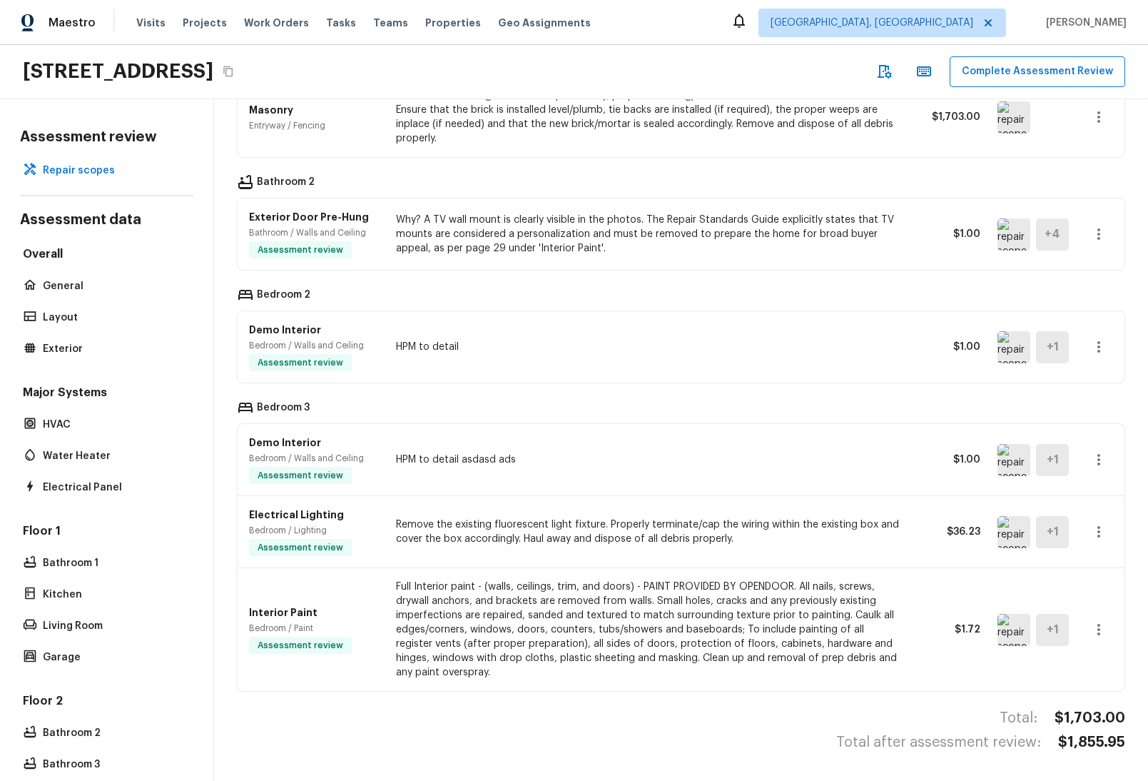
scroll to position [11, 0]
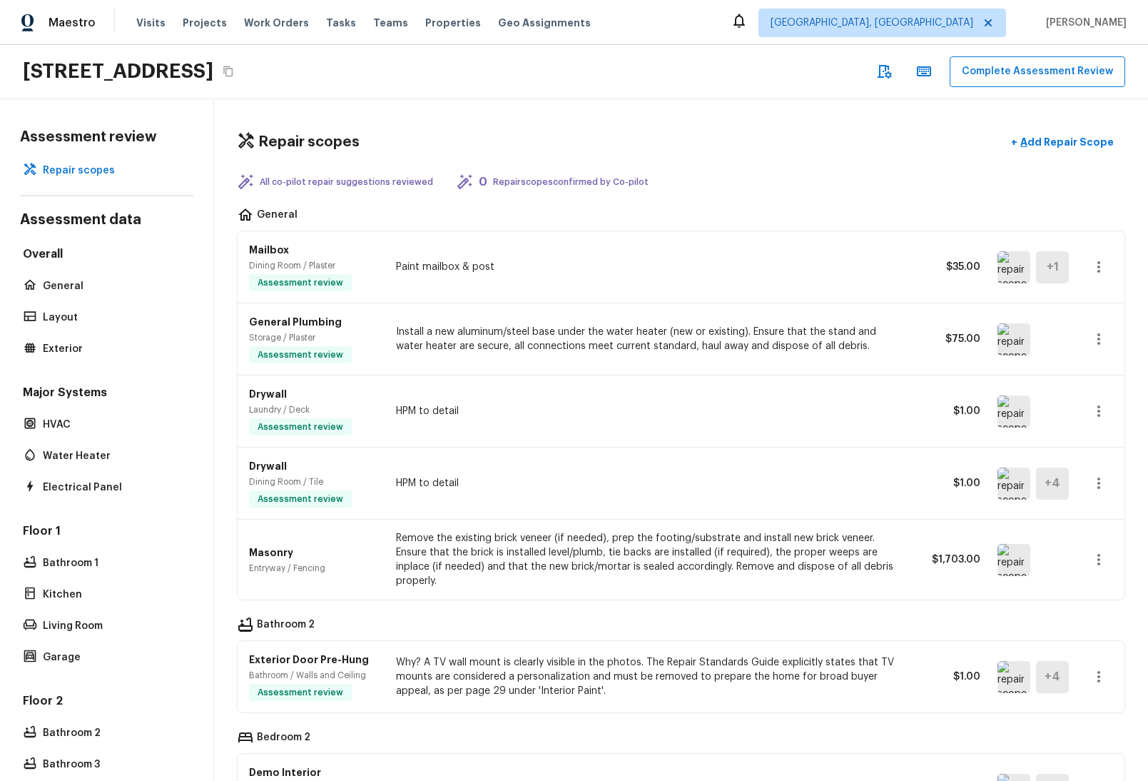
scroll to position [453, 0]
click at [354, 176] on p "All co-pilot repair suggestions reviewed" at bounding box center [346, 181] width 173 height 11
drag, startPoint x: 354, startPoint y: 166, endPoint x: 360, endPoint y: 173, distance: 9.1
click at [354, 176] on p "All co-pilot repair suggestions reviewed" at bounding box center [346, 181] width 173 height 11
click at [360, 176] on p "All co-pilot repair suggestions reviewed" at bounding box center [346, 181] width 173 height 11
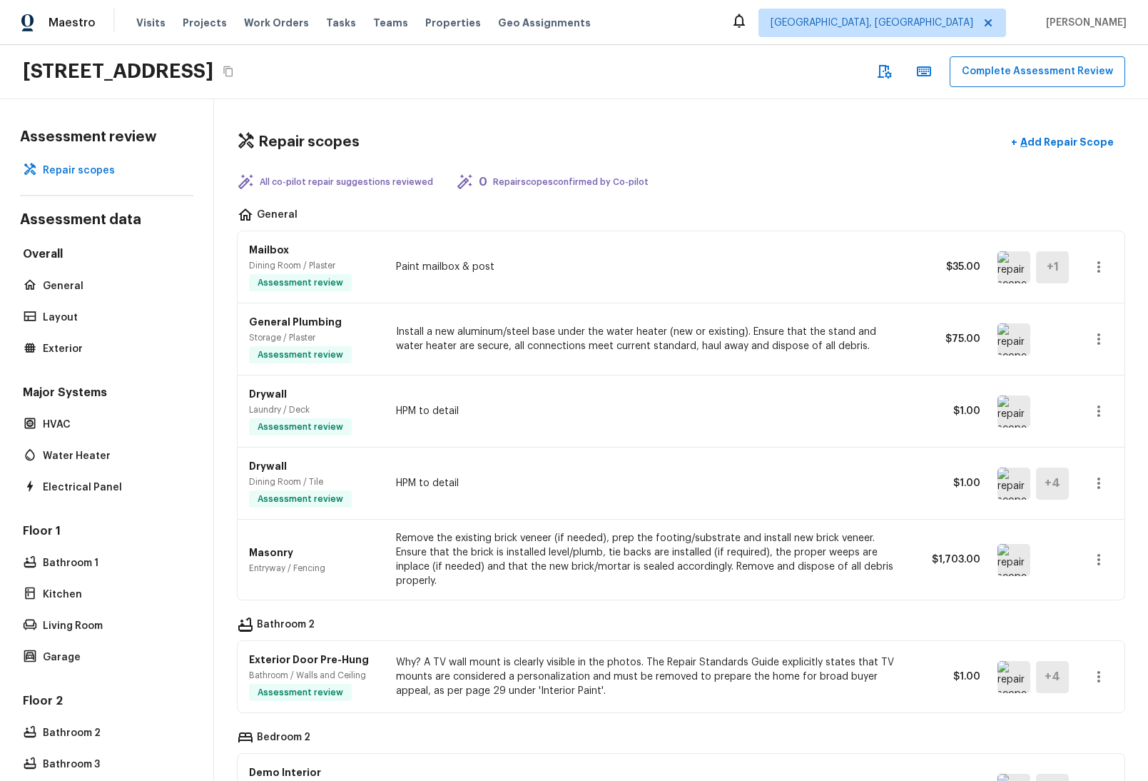
click at [508, 260] on p "Paint mailbox & post" at bounding box center [647, 267] width 503 height 14
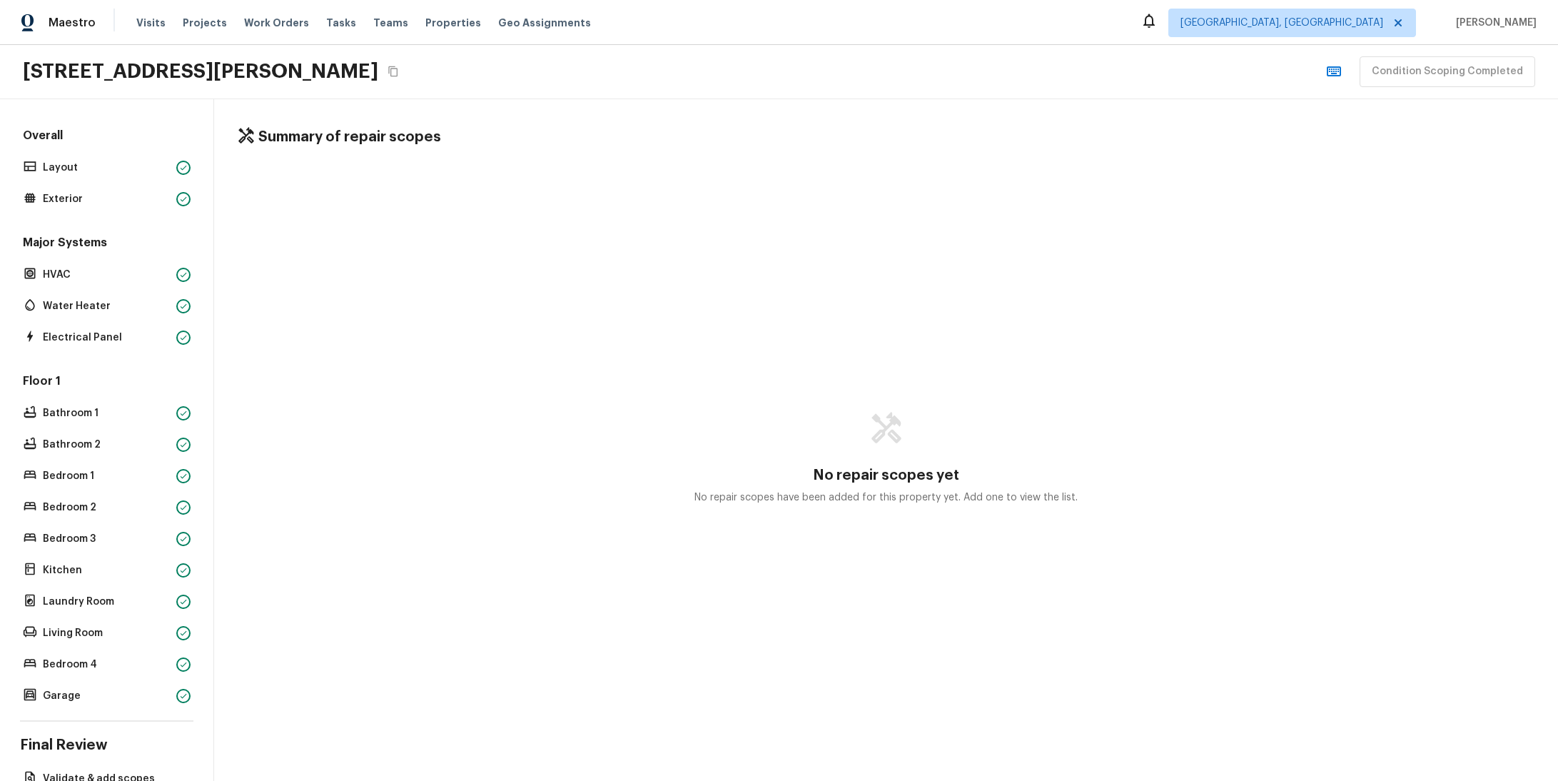
click at [1426, 70] on div "Condition Scoping Completed" at bounding box center [1428, 71] width 216 height 31
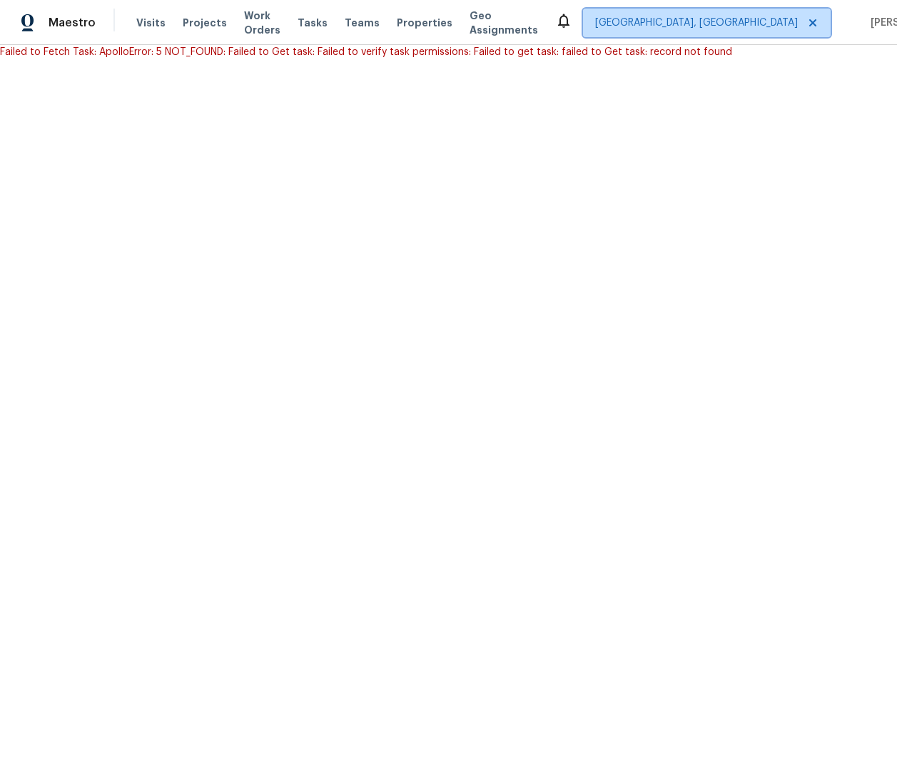
click at [619, 27] on span "[GEOGRAPHIC_DATA], [GEOGRAPHIC_DATA]" at bounding box center [696, 23] width 203 height 14
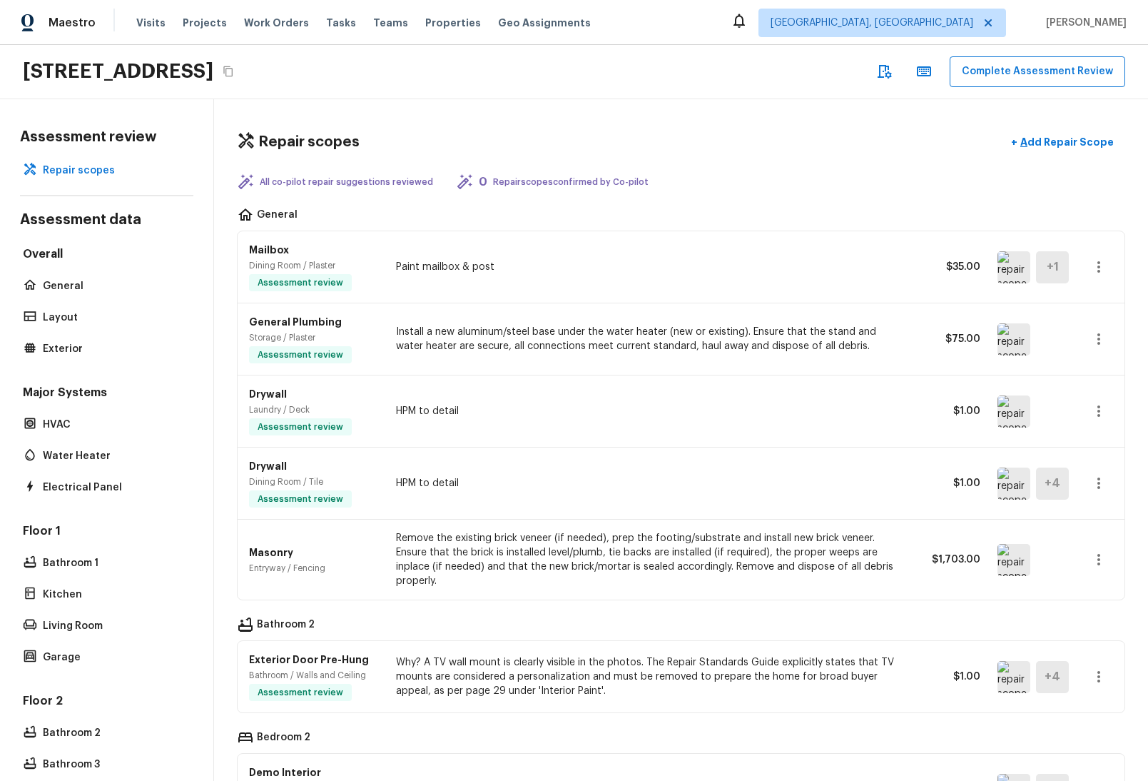
click at [310, 276] on span "Assessment review" at bounding box center [300, 283] width 97 height 14
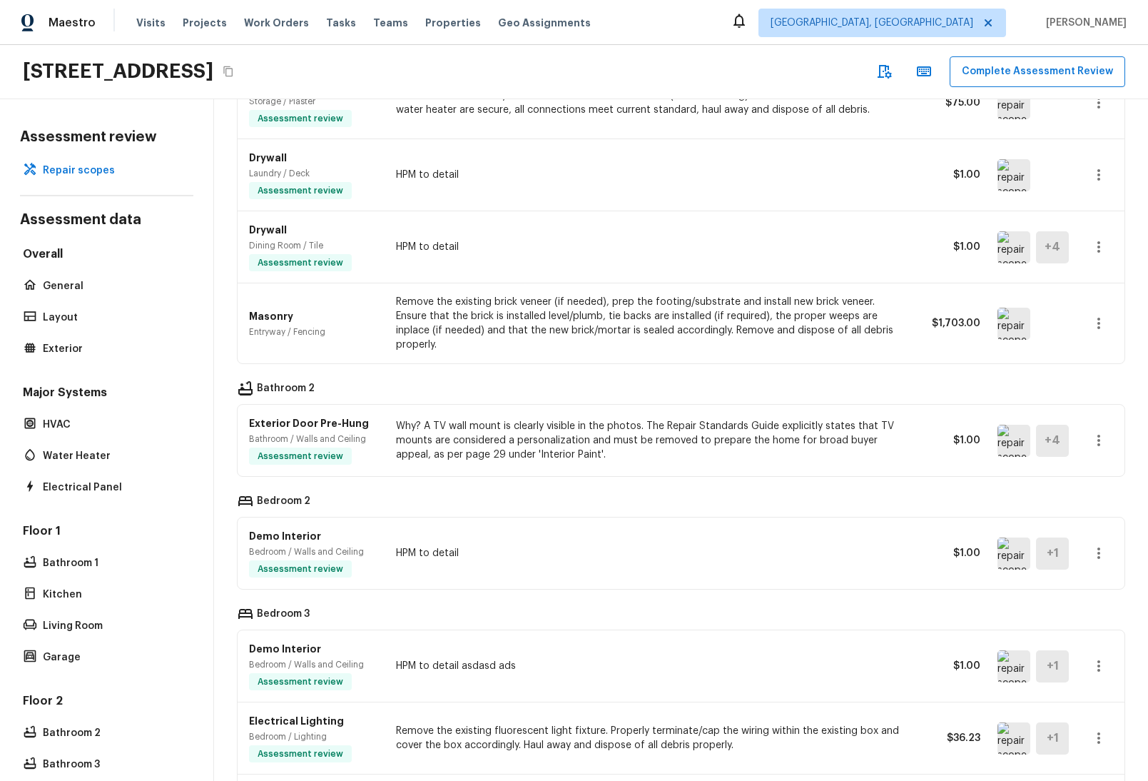
scroll to position [441, 0]
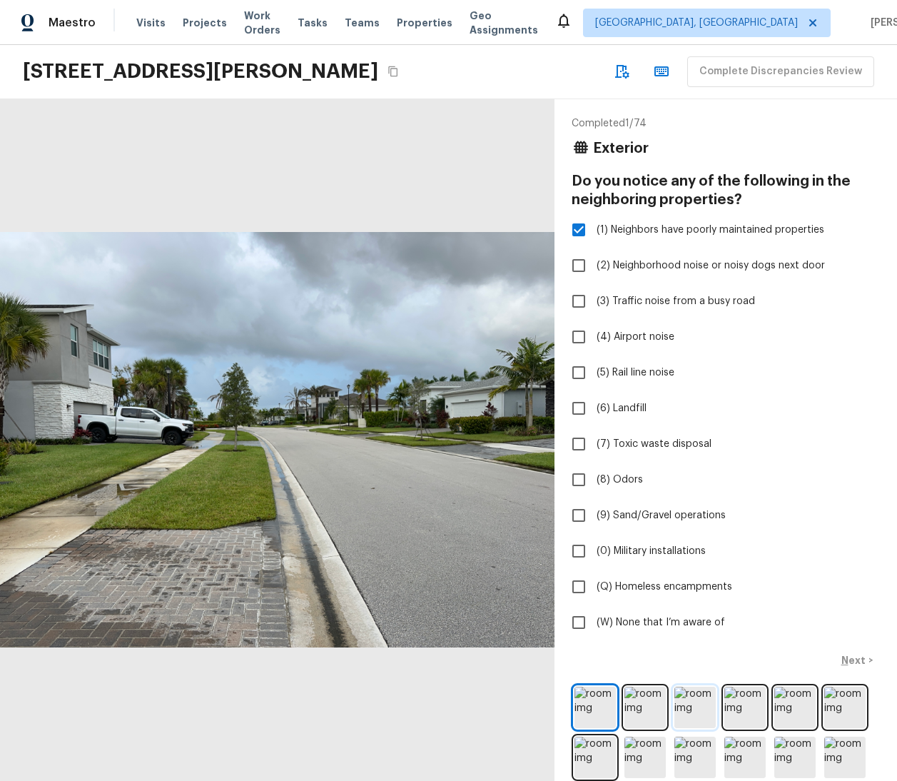
click at [683, 707] on img at bounding box center [694, 707] width 41 height 41
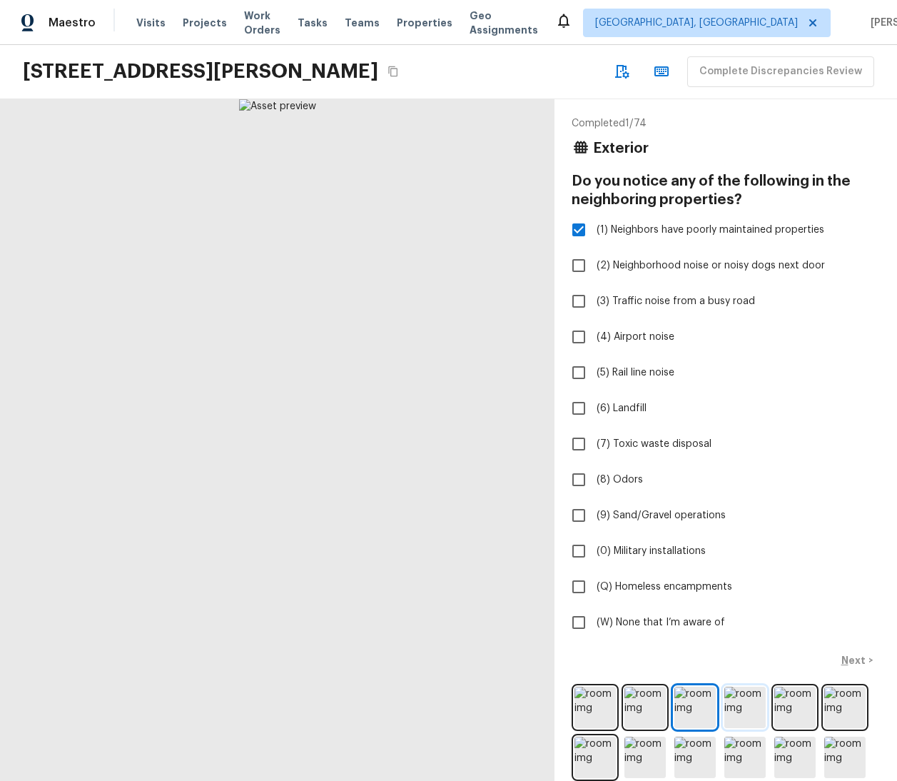
click at [730, 714] on img at bounding box center [744, 707] width 41 height 41
click at [575, 700] on img at bounding box center [595, 707] width 41 height 41
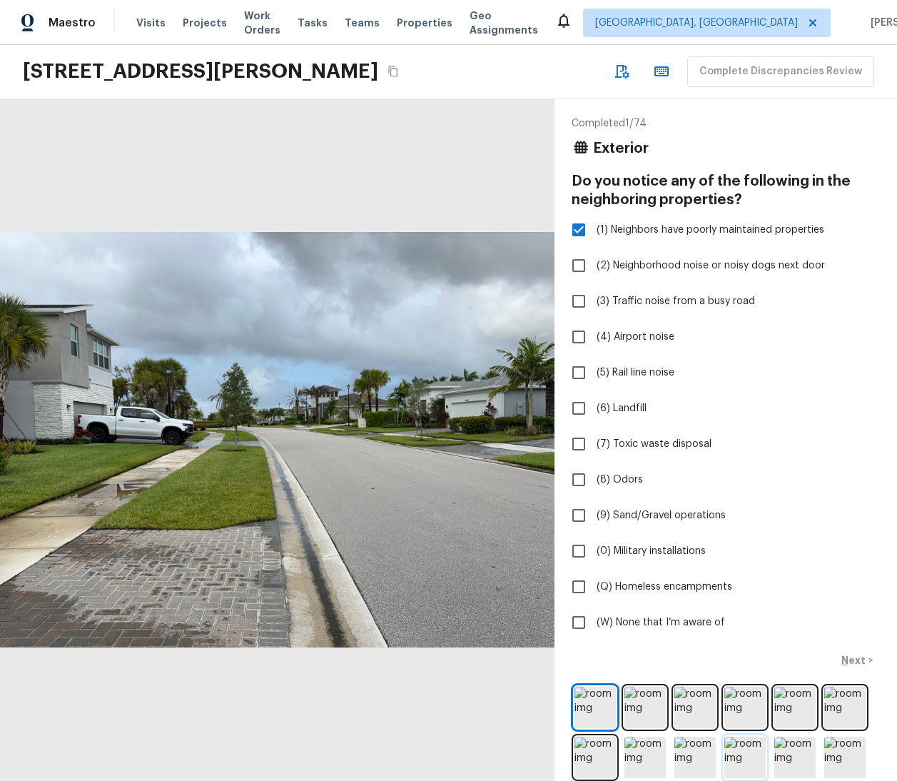
click at [729, 757] on img at bounding box center [744, 757] width 41 height 41
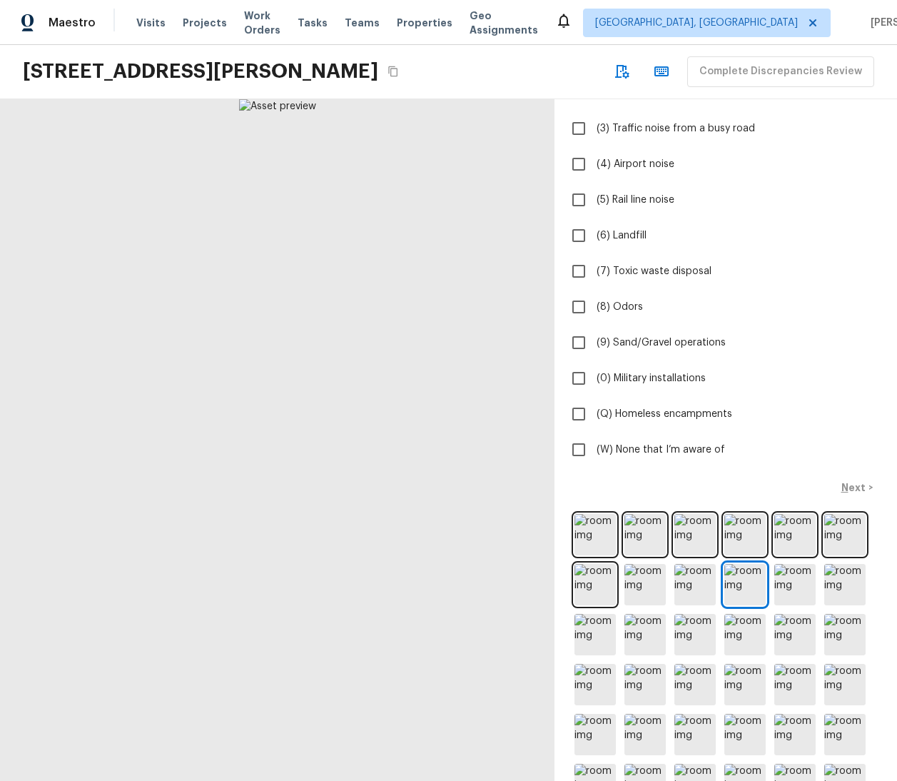
scroll to position [278, 0]
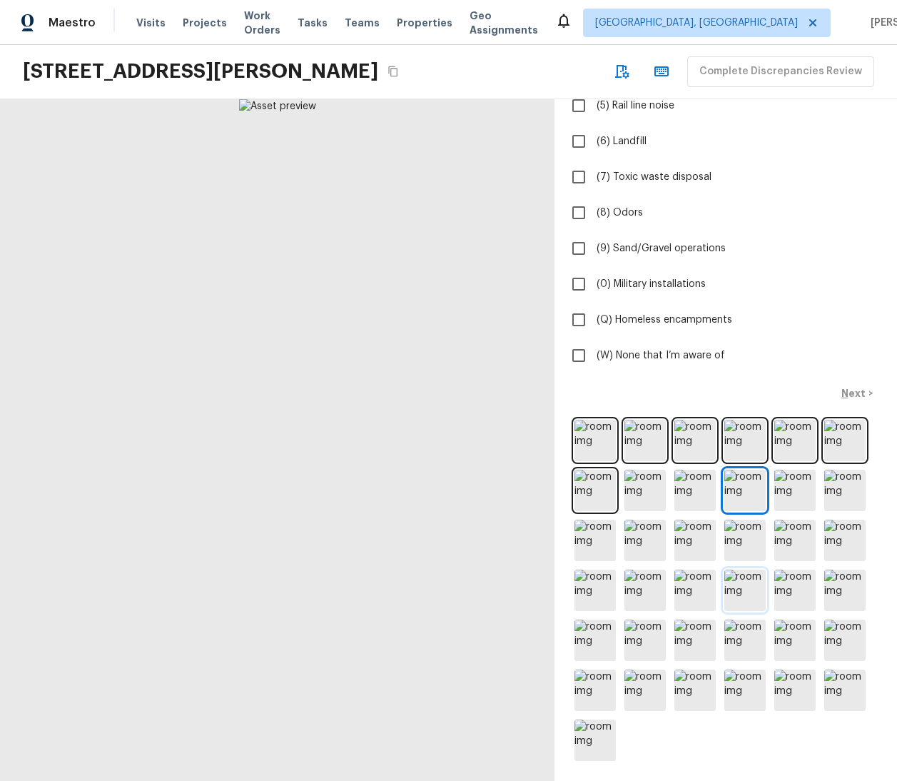
click at [736, 571] on img at bounding box center [744, 590] width 41 height 41
click at [674, 620] on img at bounding box center [694, 640] width 41 height 41
click at [777, 628] on img at bounding box center [794, 640] width 41 height 41
click at [782, 693] on img at bounding box center [794, 689] width 41 height 41
click at [727, 687] on img at bounding box center [744, 689] width 41 height 41
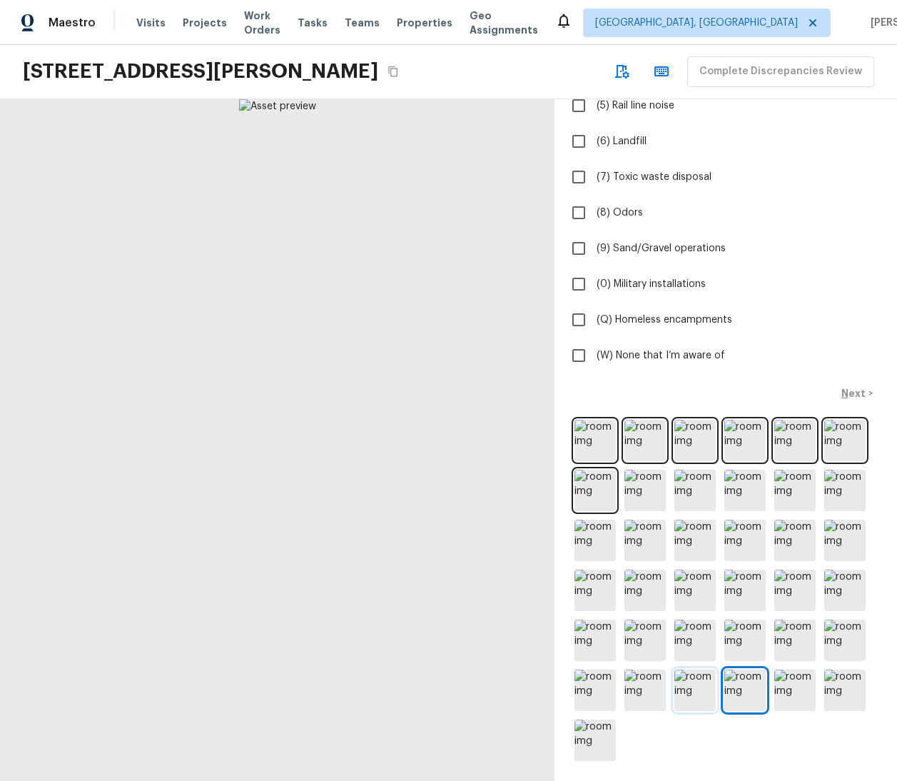
click at [674, 679] on img at bounding box center [694, 689] width 41 height 41
click at [593, 719] on img at bounding box center [595, 739] width 41 height 41
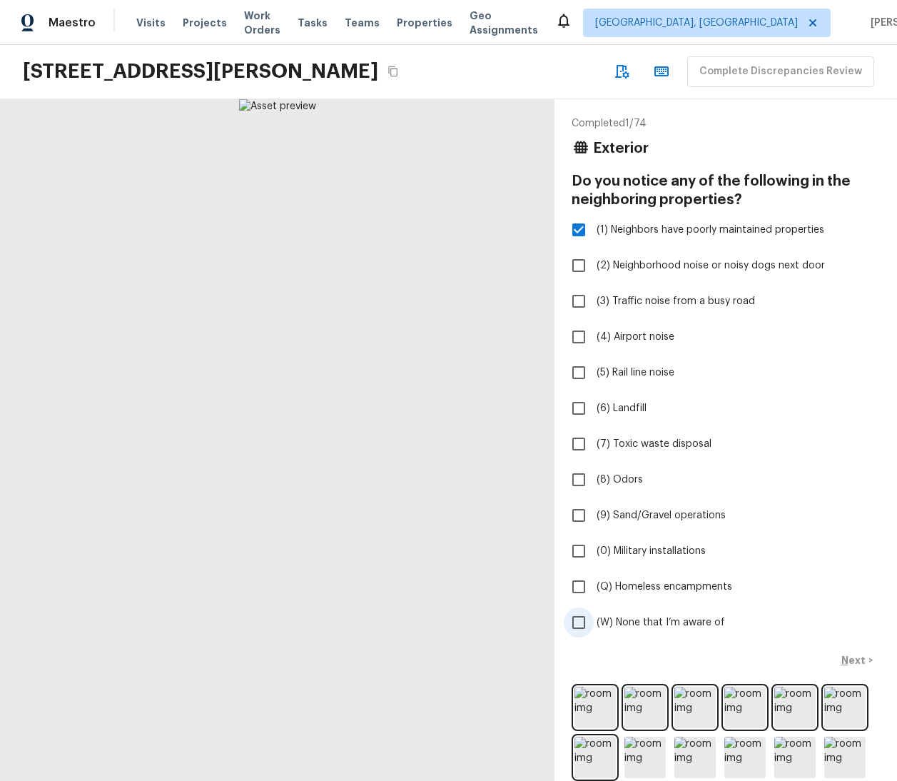
scroll to position [253, 0]
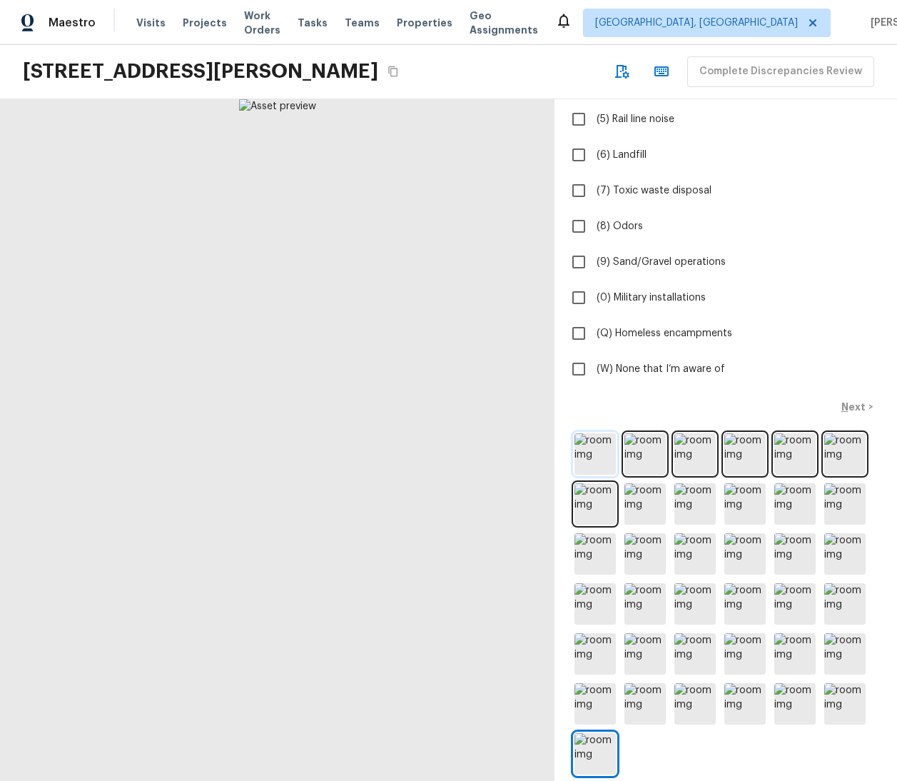
click at [575, 461] on img at bounding box center [595, 453] width 41 height 41
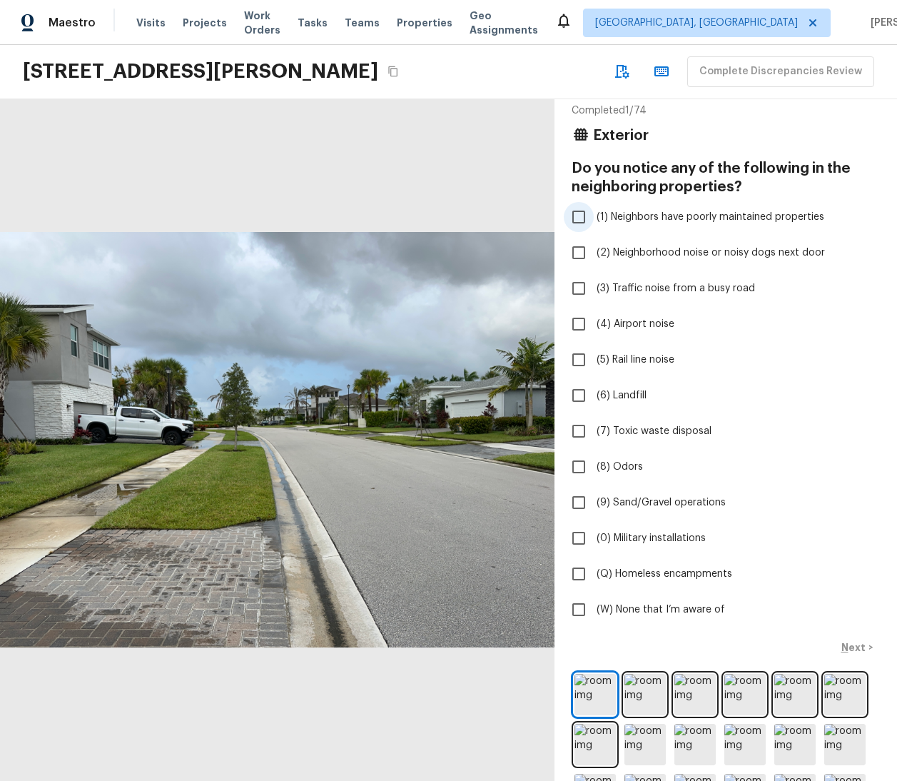
scroll to position [0, 0]
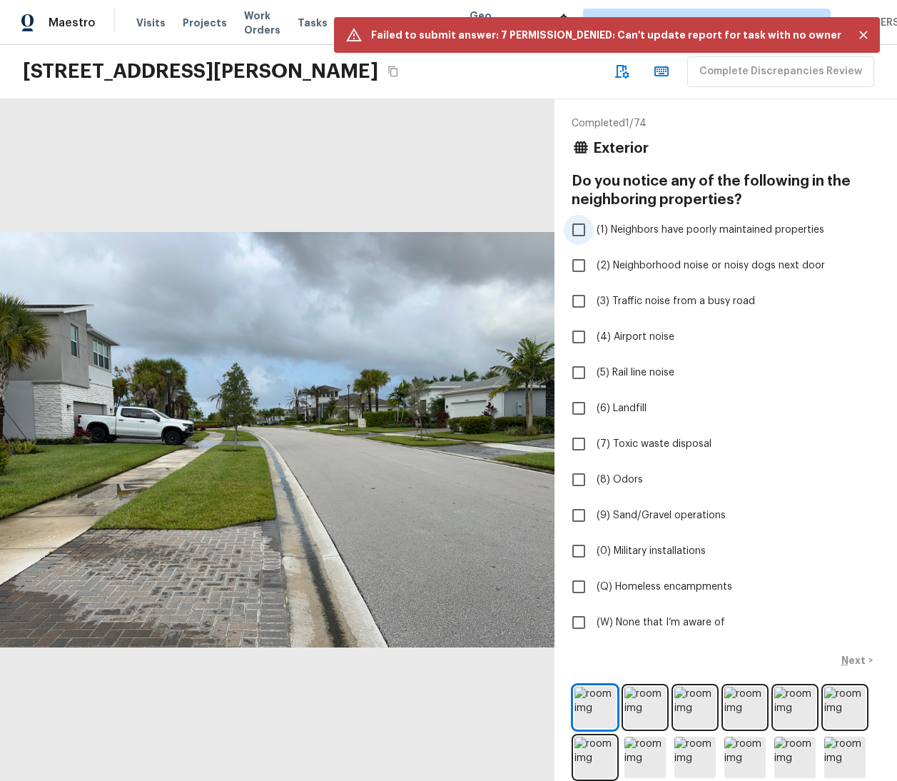
click at [597, 234] on span "(1) Neighbors have poorly maintained properties" at bounding box center [711, 230] width 228 height 14
click at [587, 234] on input "(1) Neighbors have poorly maintained properties" at bounding box center [579, 230] width 30 height 30
checkbox input "true"
click at [549, 85] on div "[STREET_ADDRESS][PERSON_NAME] Complete Discrepancies Review" at bounding box center [448, 72] width 897 height 54
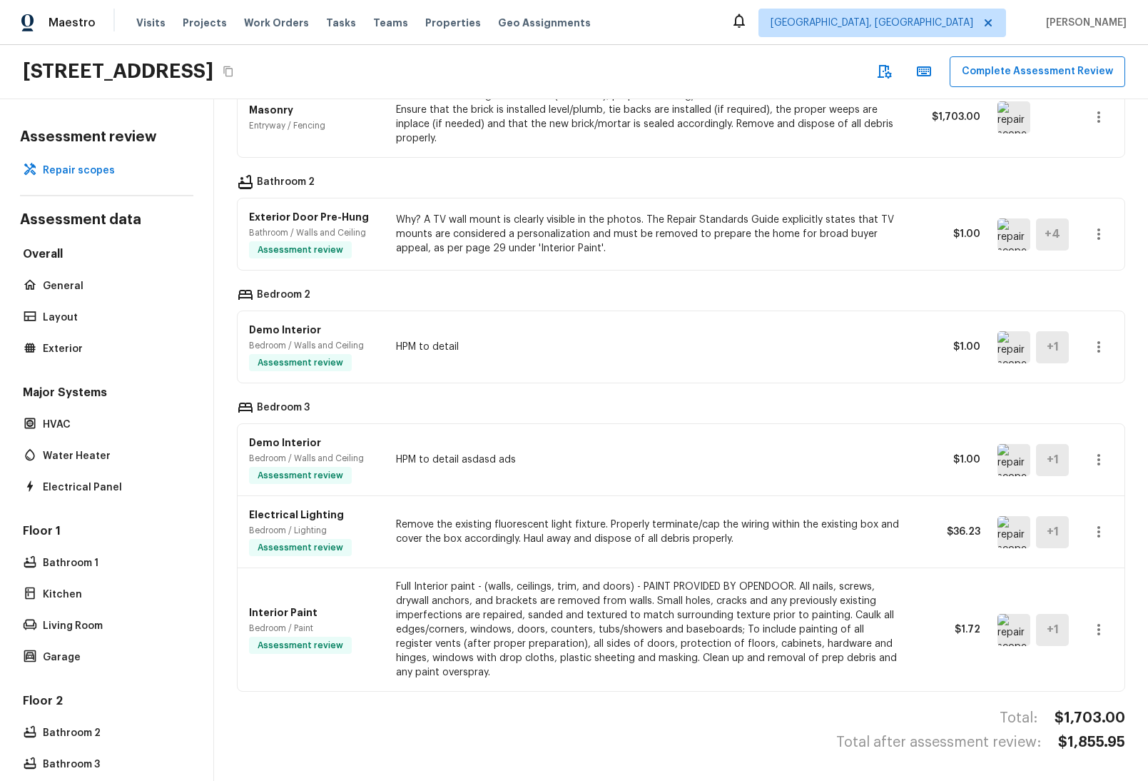
scroll to position [11, 0]
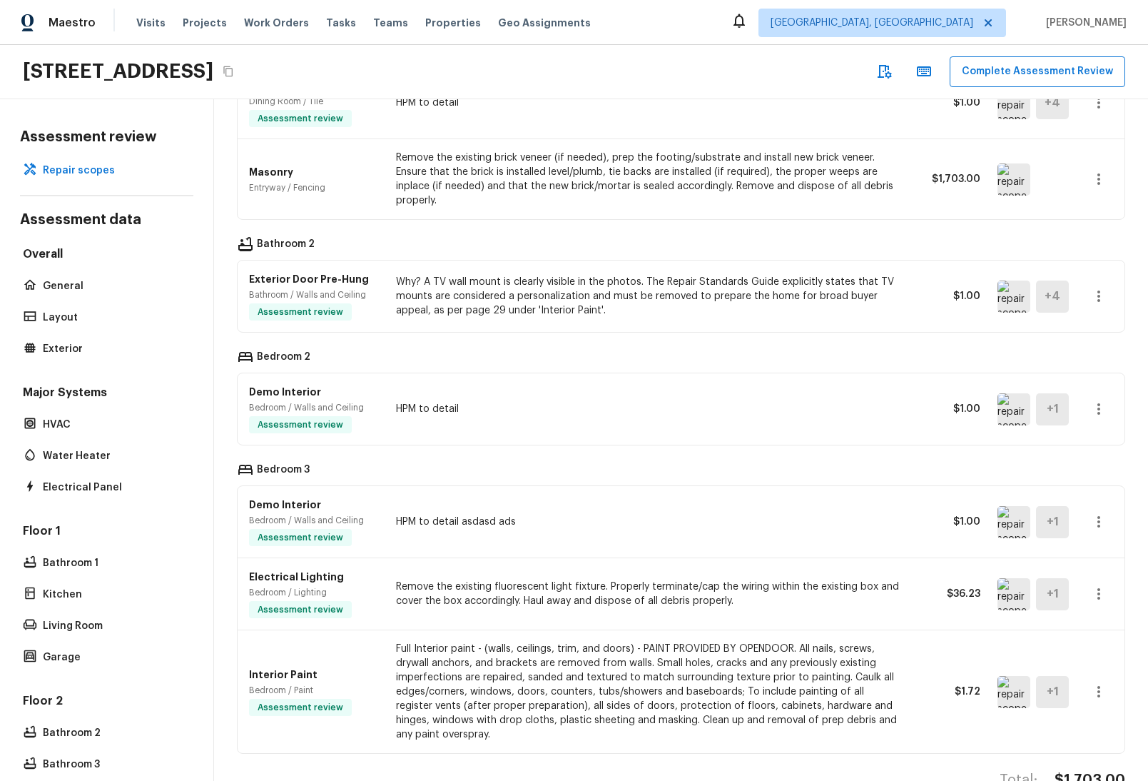
scroll to position [176, 0]
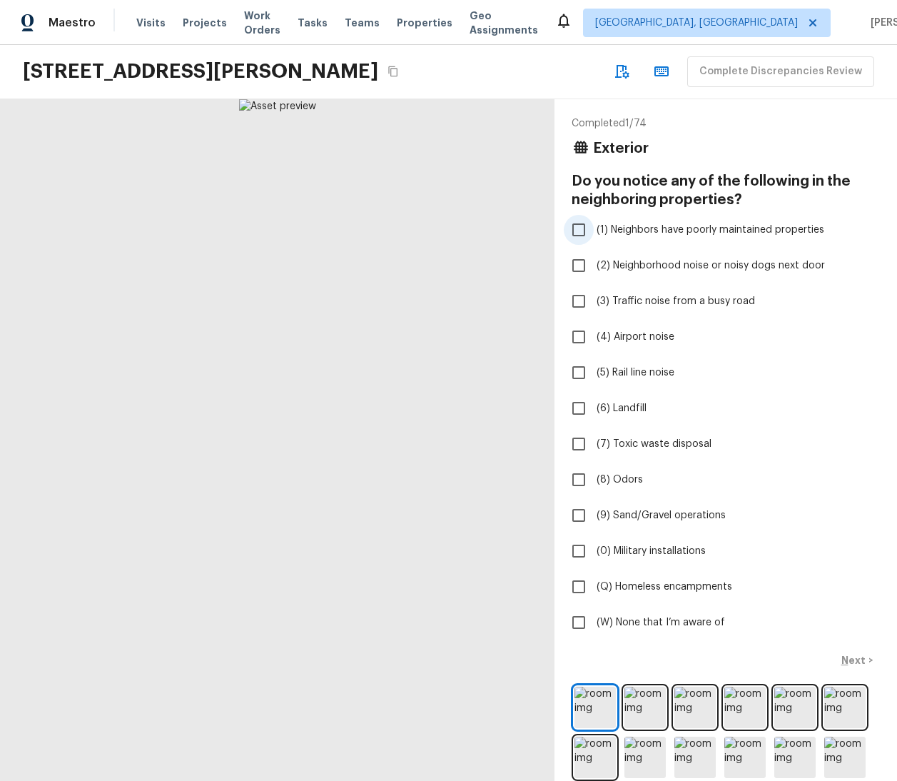
click at [657, 227] on span "(1) Neighbors have poorly maintained properties" at bounding box center [711, 230] width 228 height 14
click at [594, 227] on input "(1) Neighbors have poorly maintained properties" at bounding box center [579, 230] width 30 height 30
checkbox input "true"
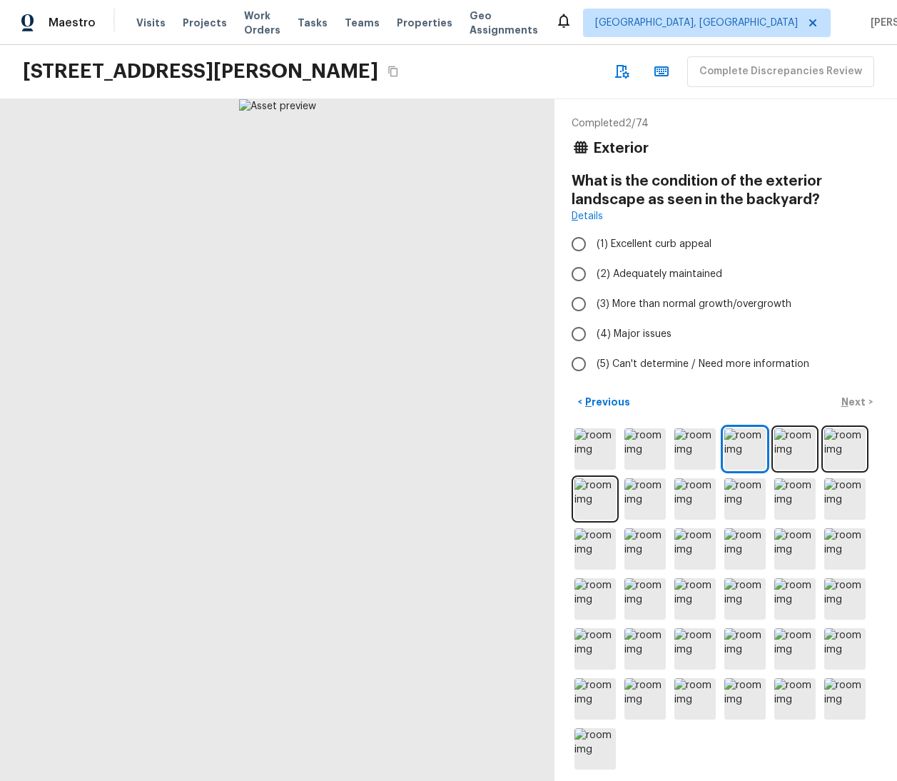
radio input "true"
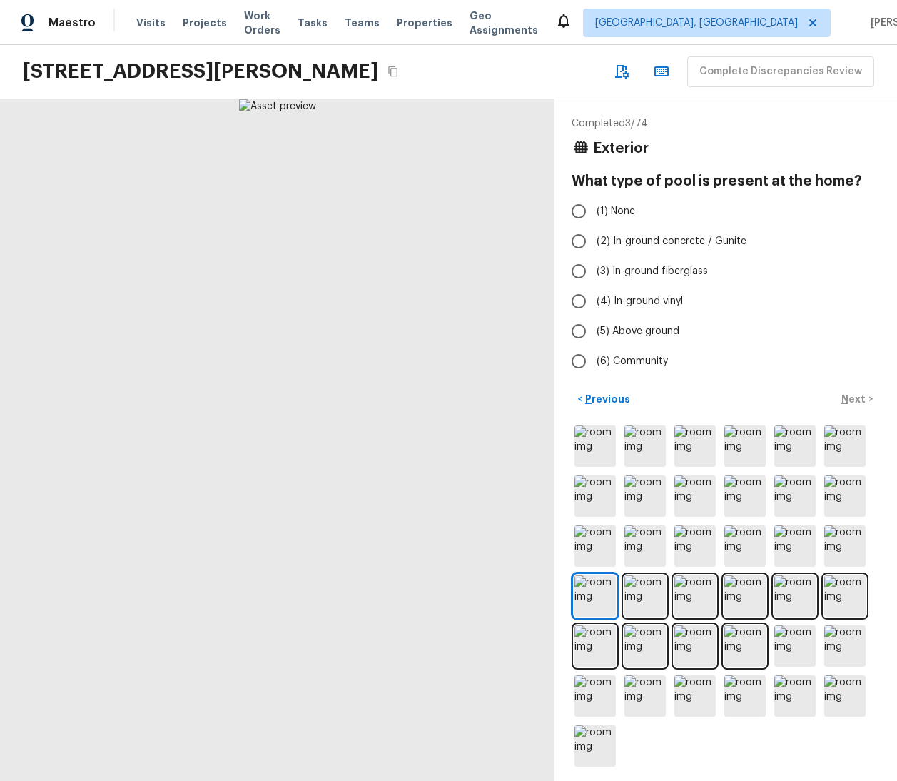
radio input "true"
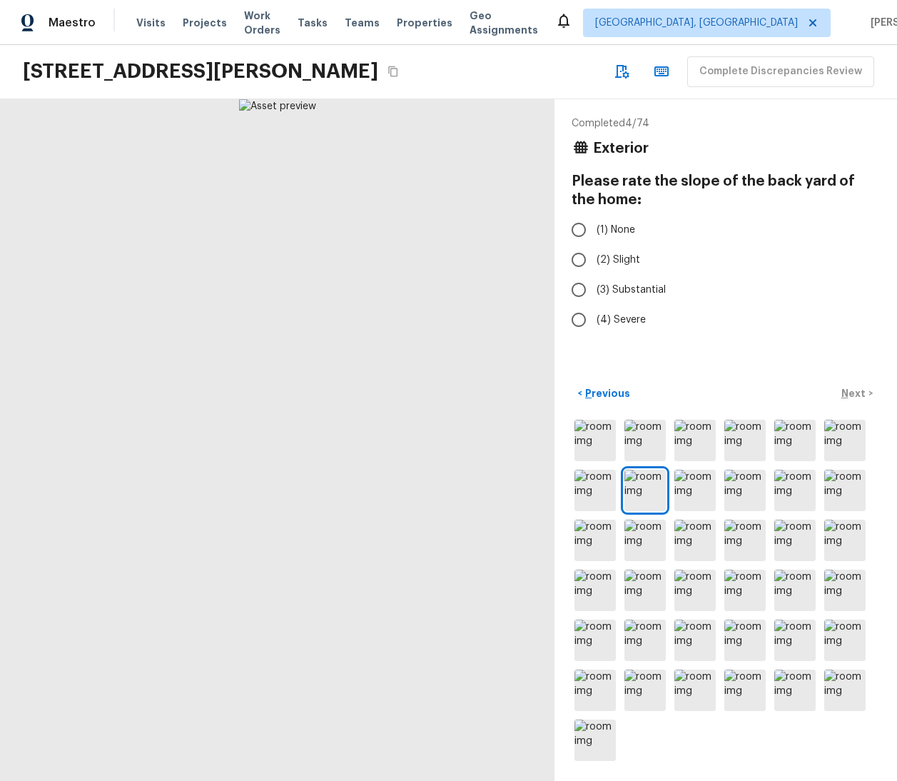
radio input "true"
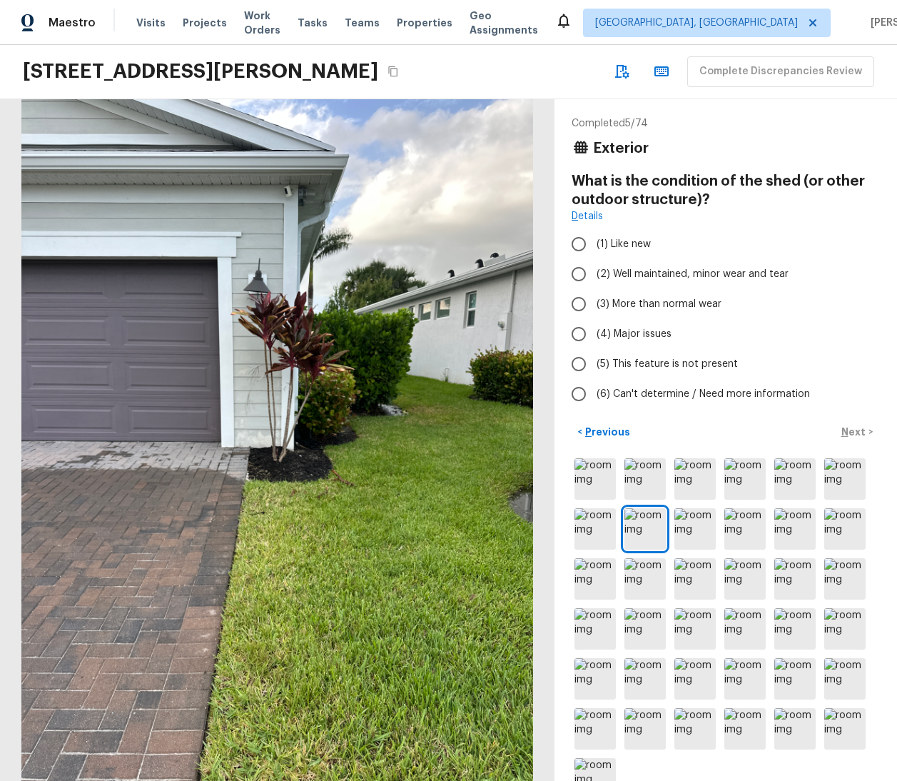
radio input "true"
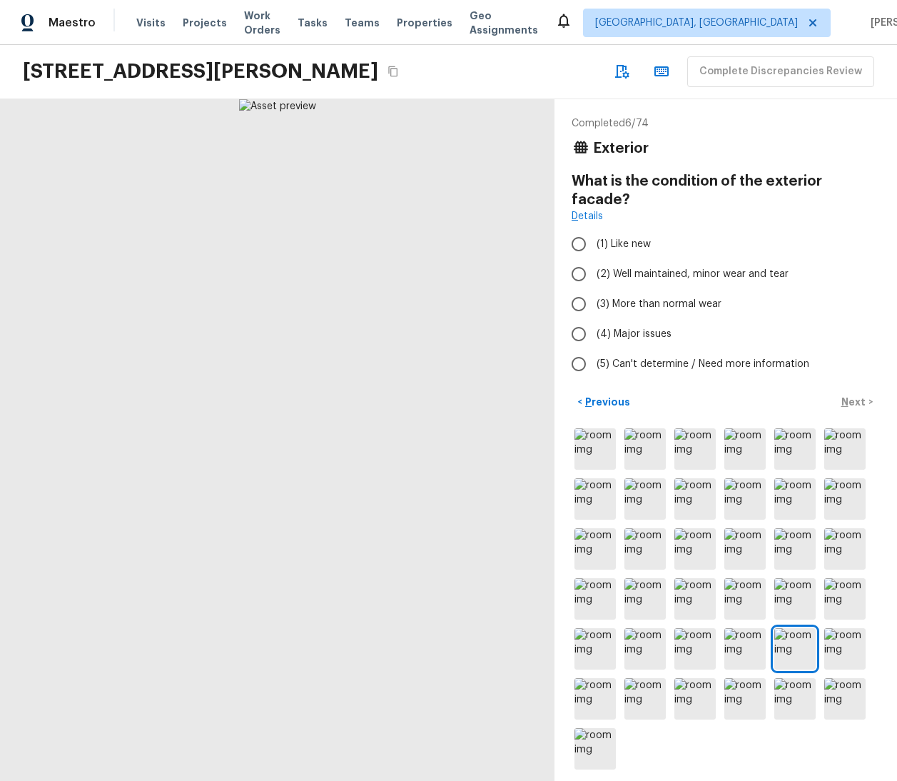
radio input "true"
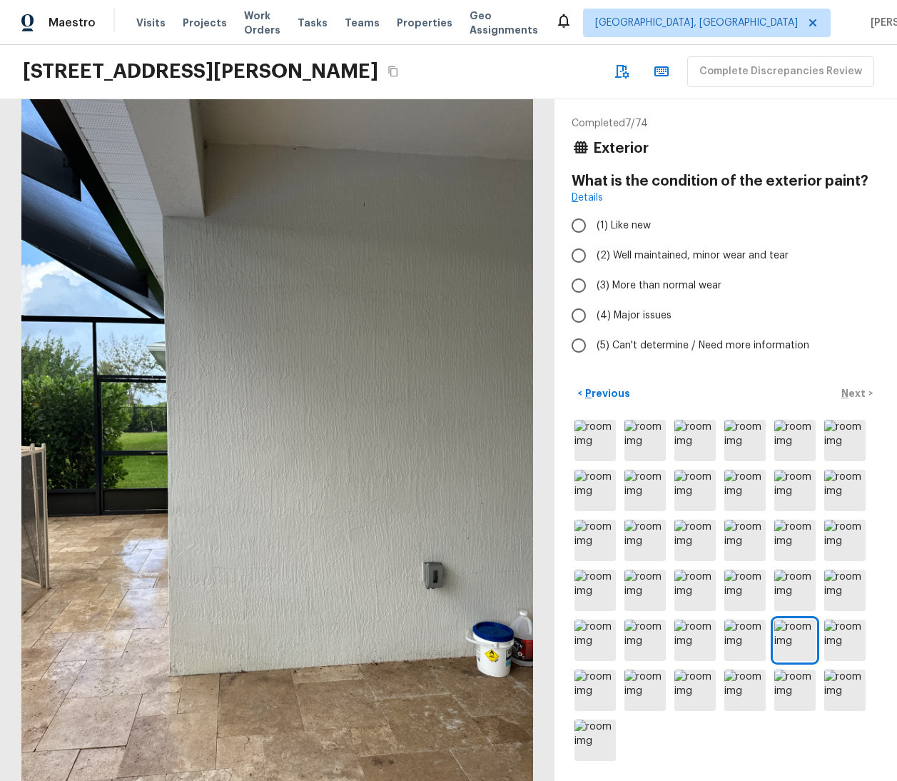
radio input "true"
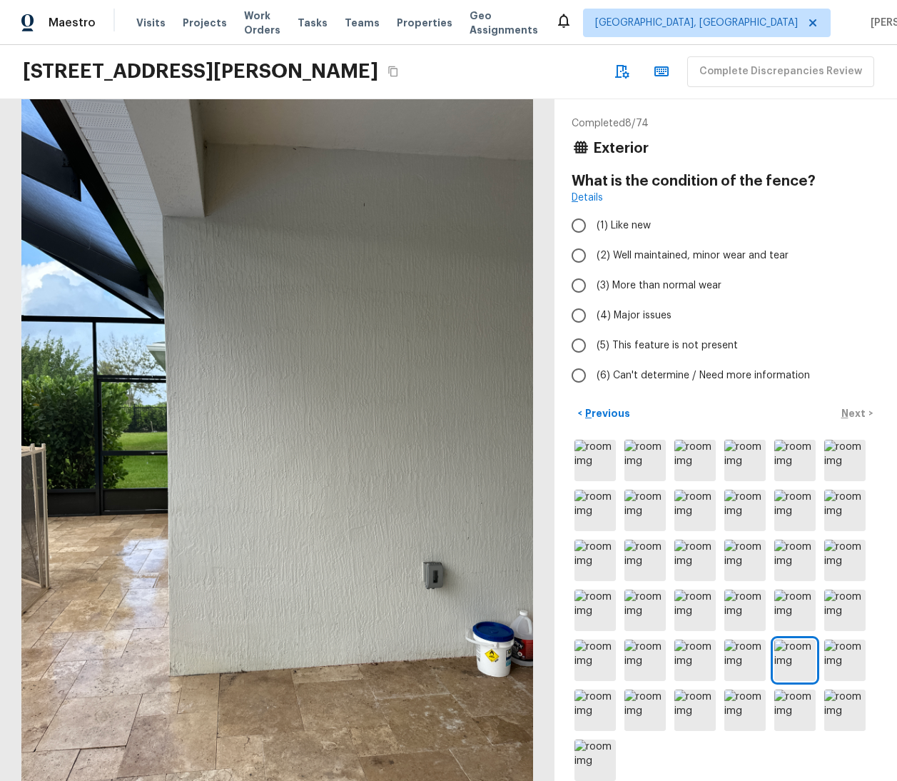
radio input "true"
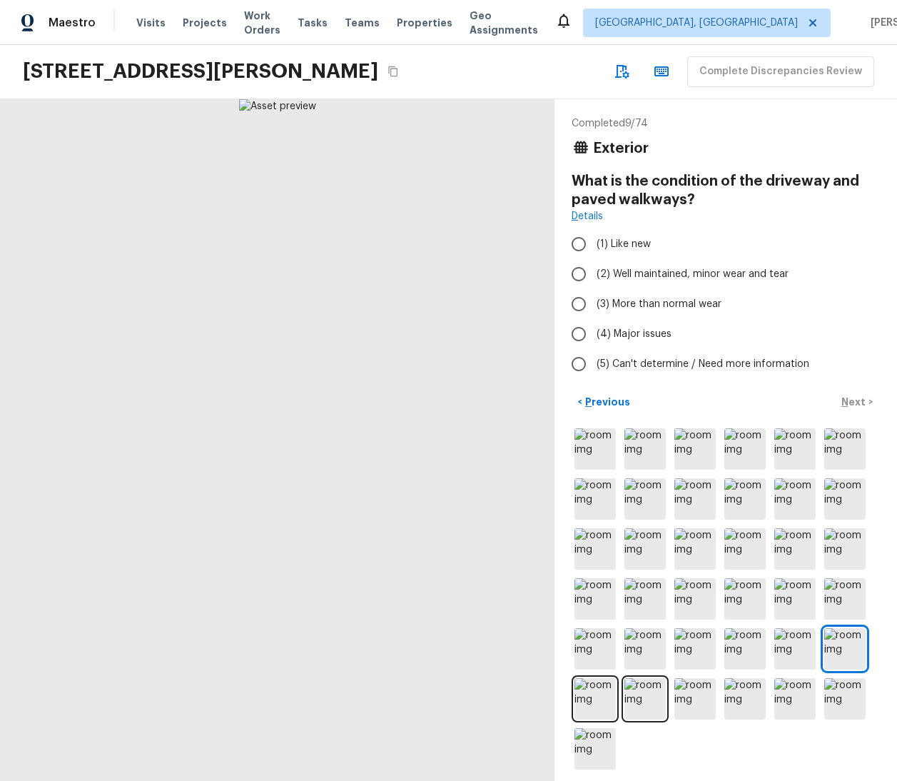
radio input "true"
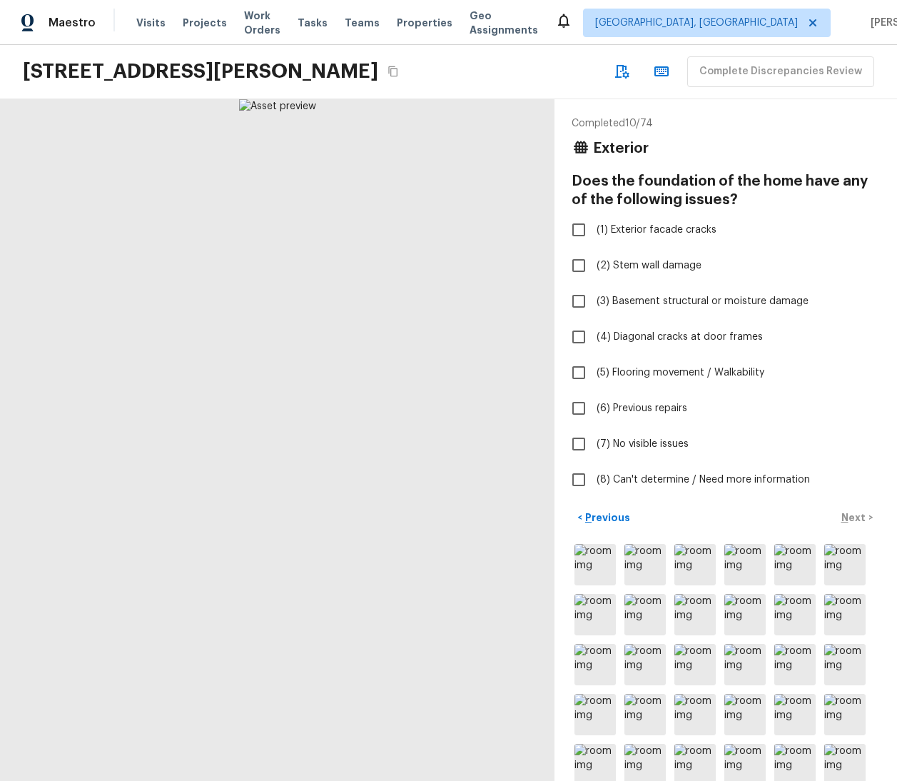
checkbox input "true"
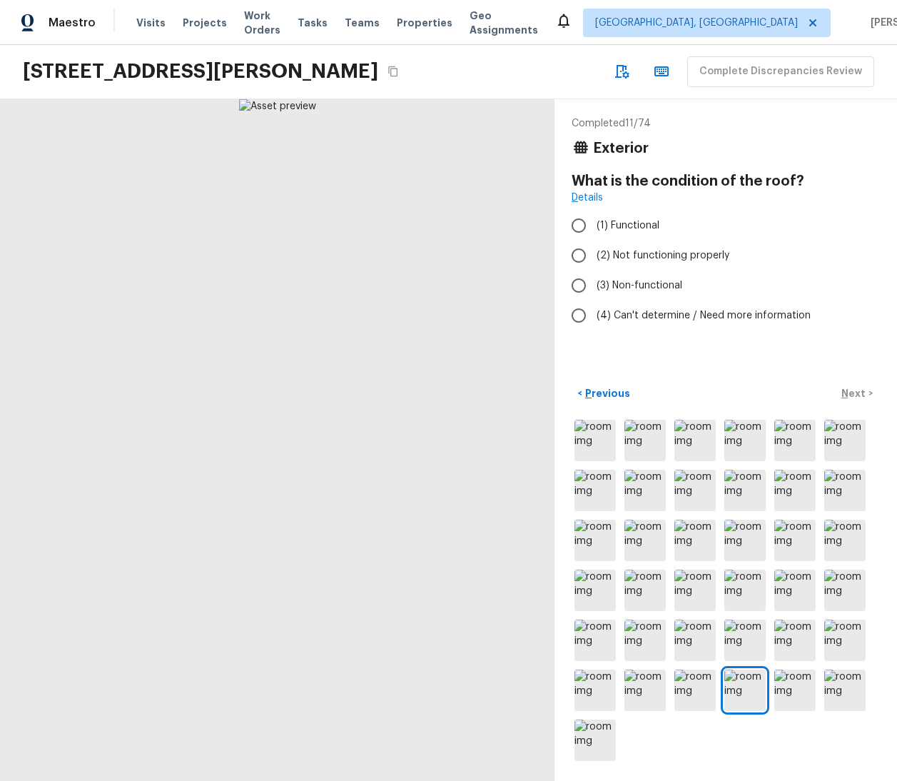
radio input "true"
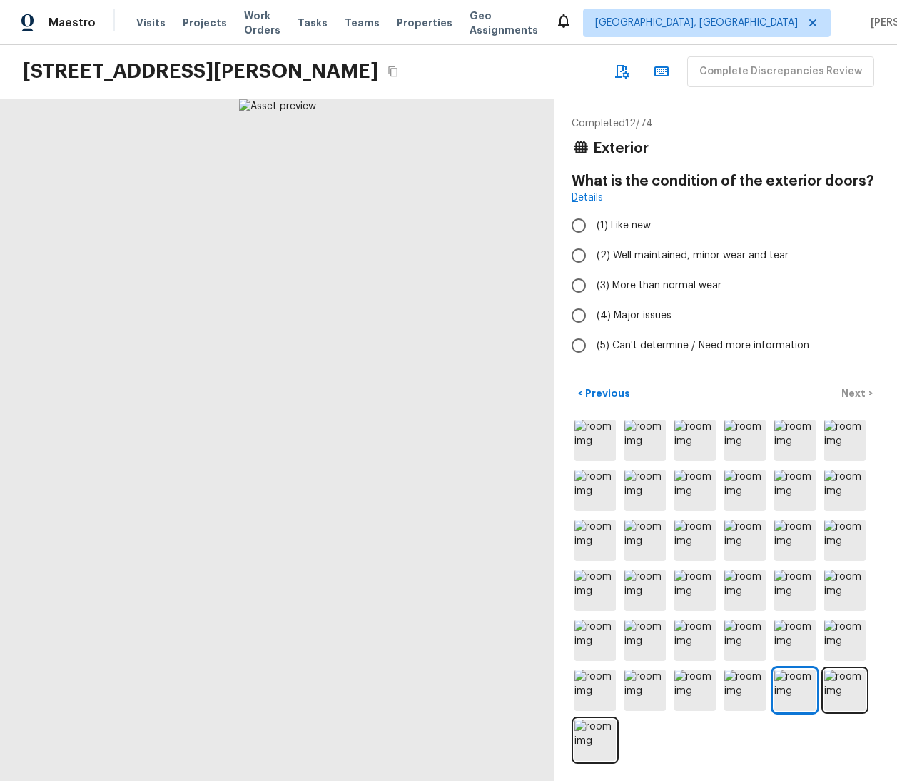
radio input "true"
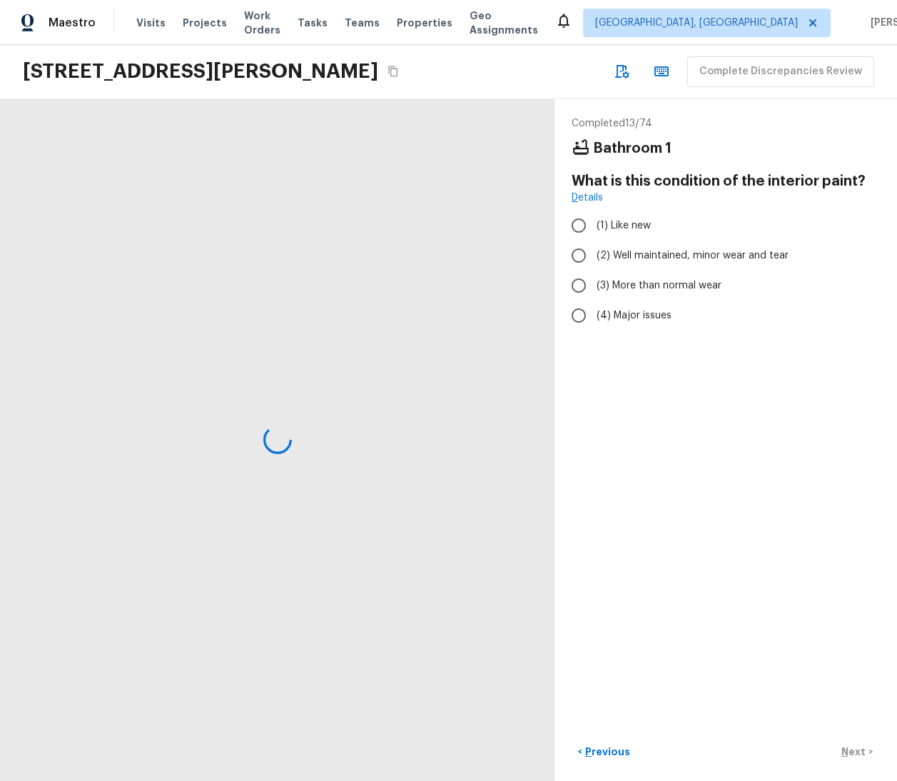
radio input "true"
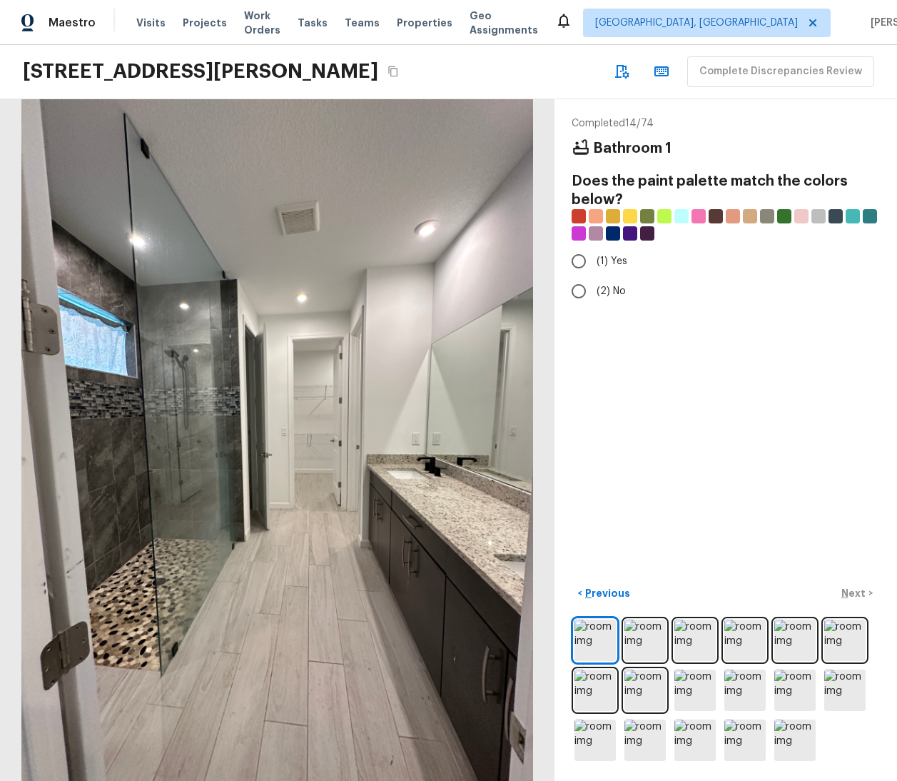
radio input "true"
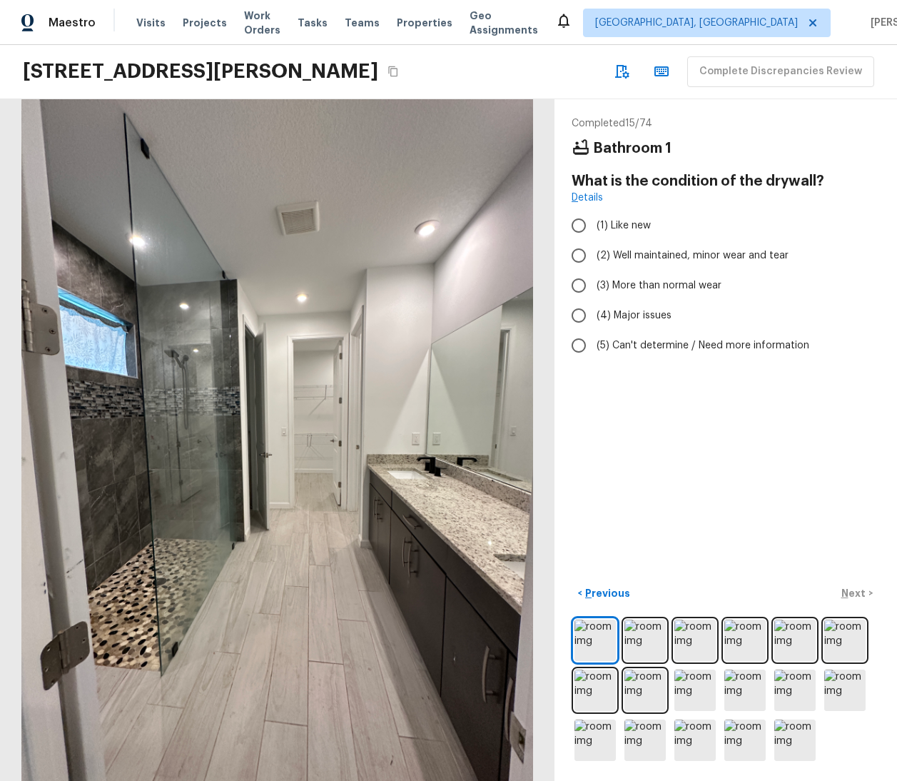
radio input "true"
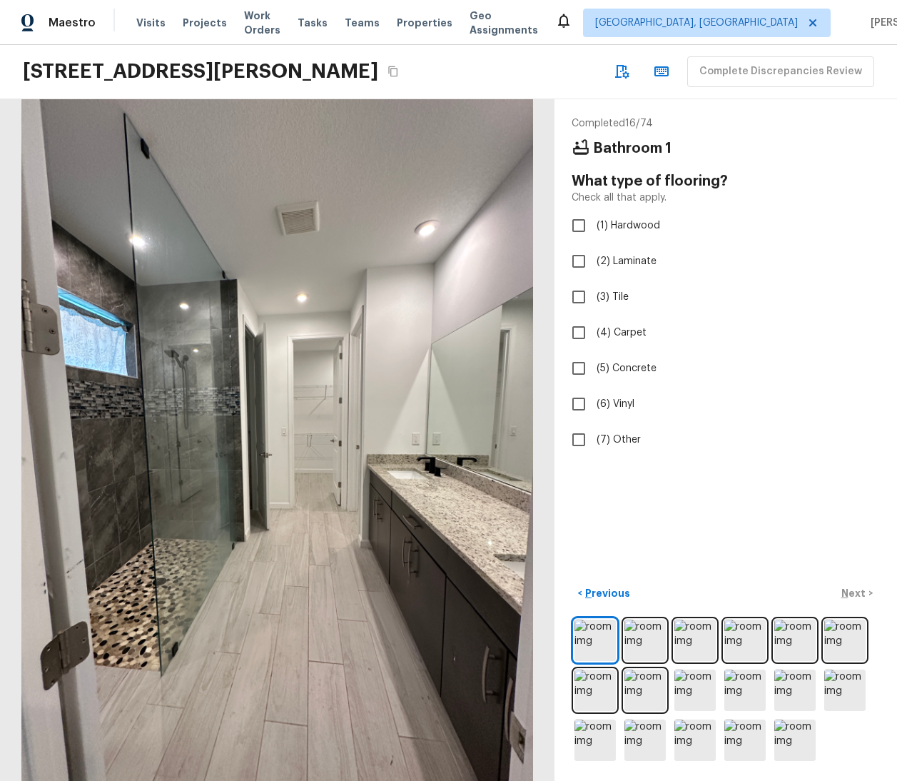
checkbox input "true"
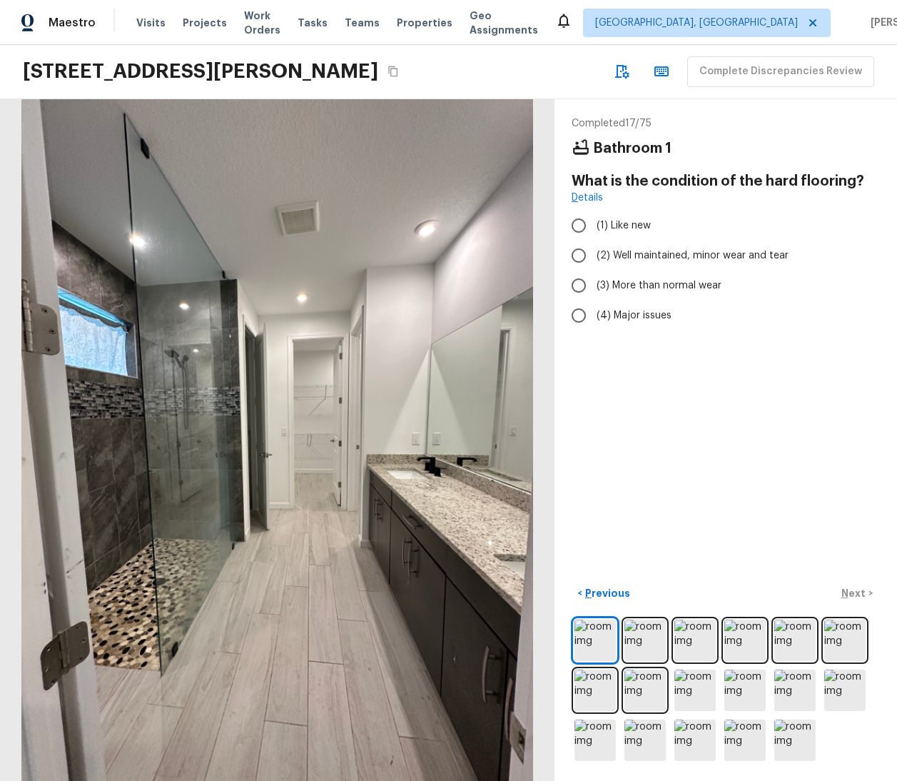
radio input "true"
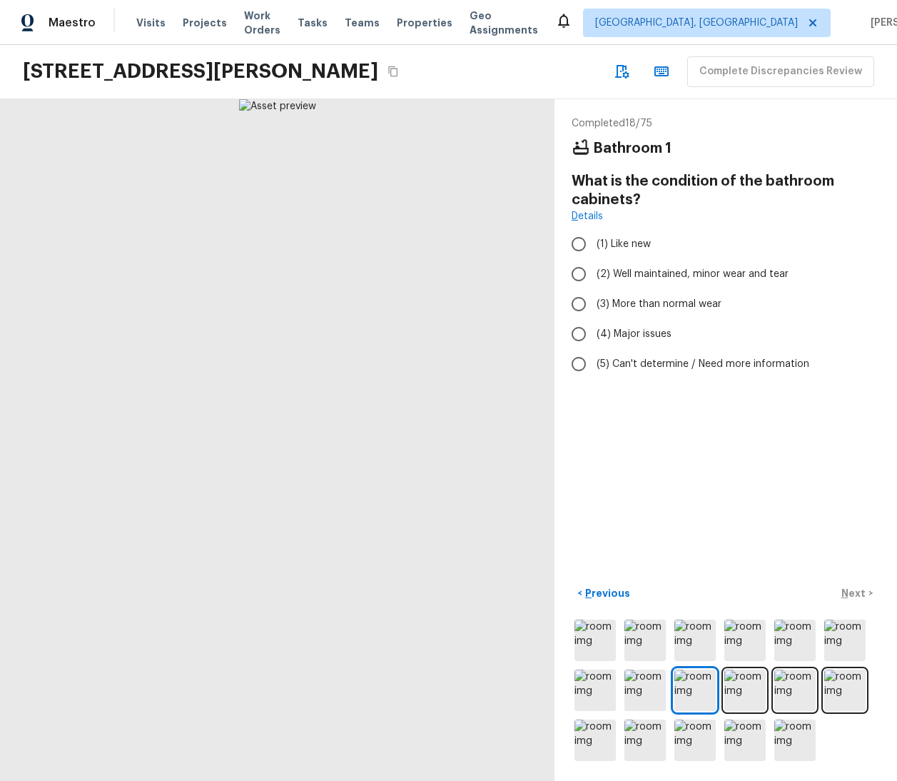
radio input "true"
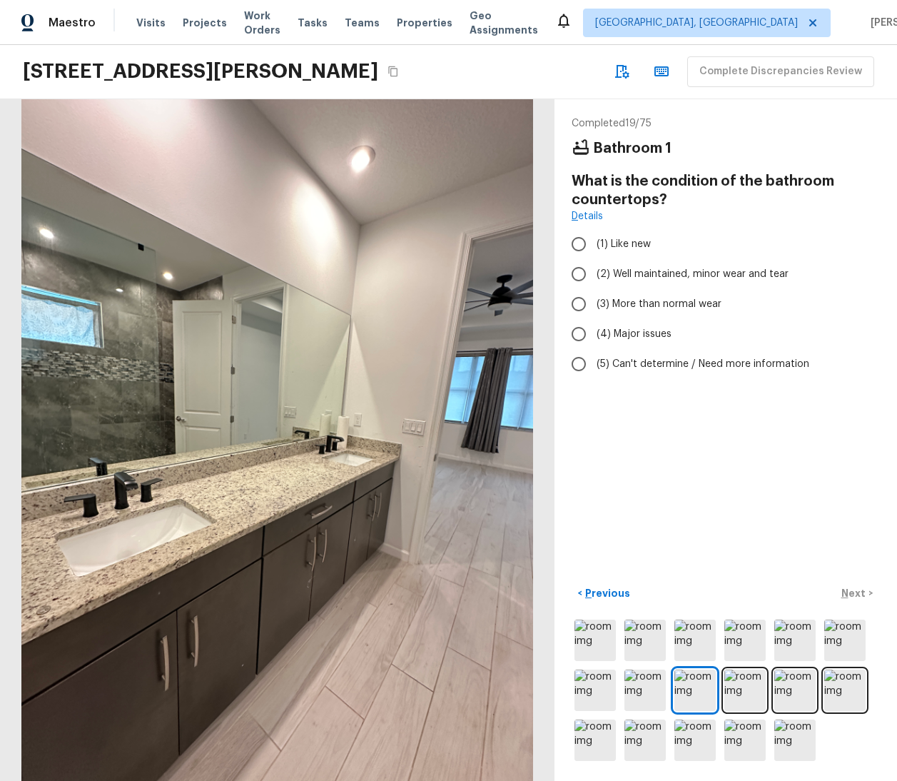
radio input "true"
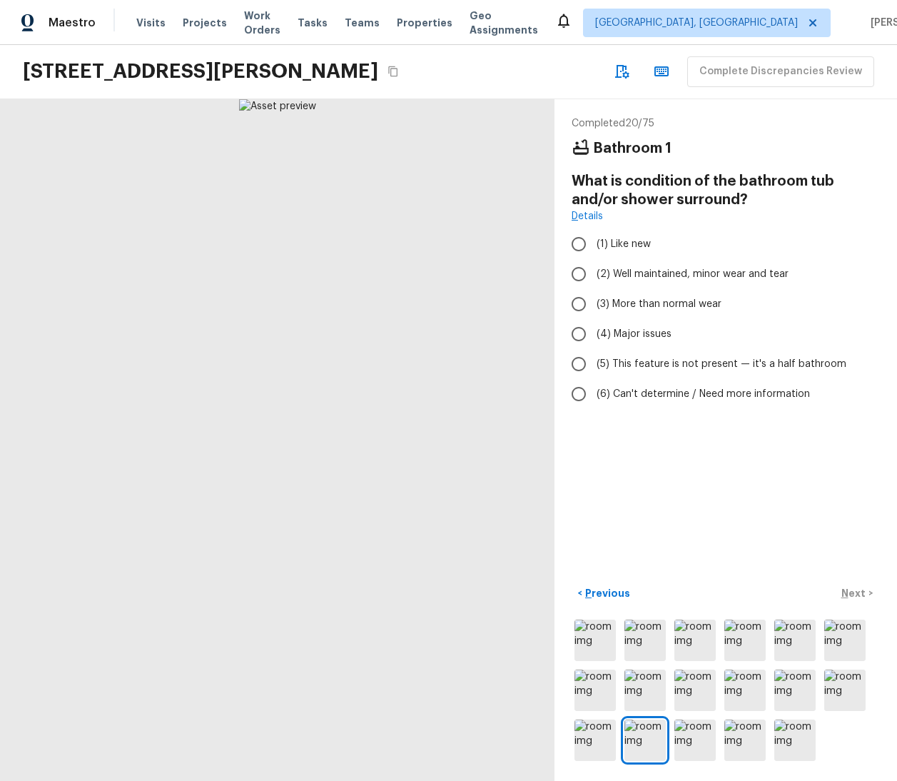
radio input "true"
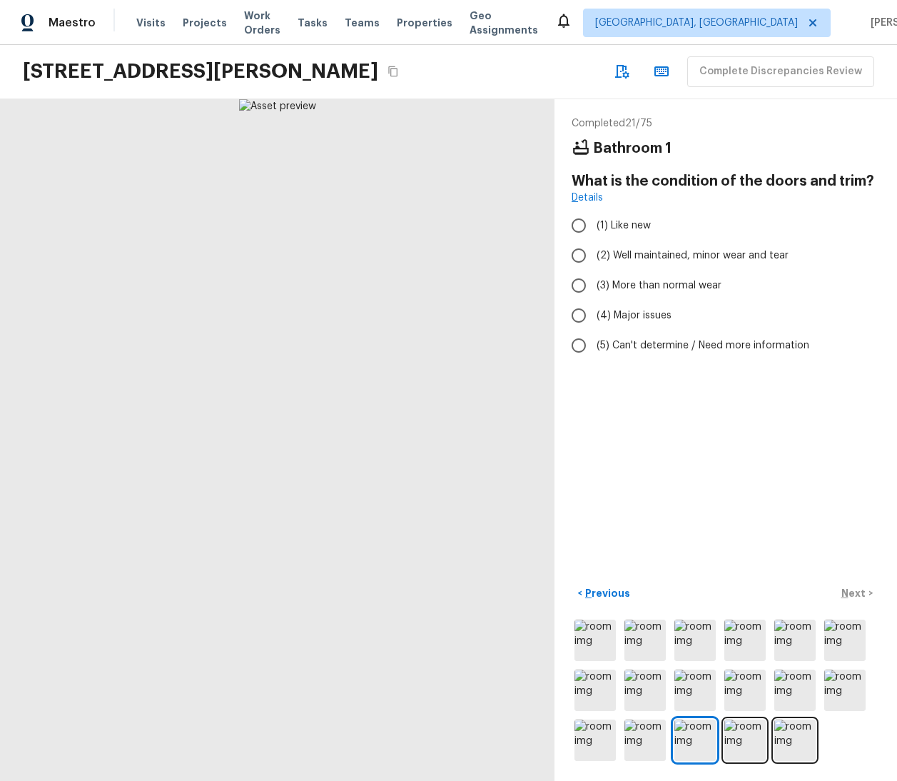
radio input "true"
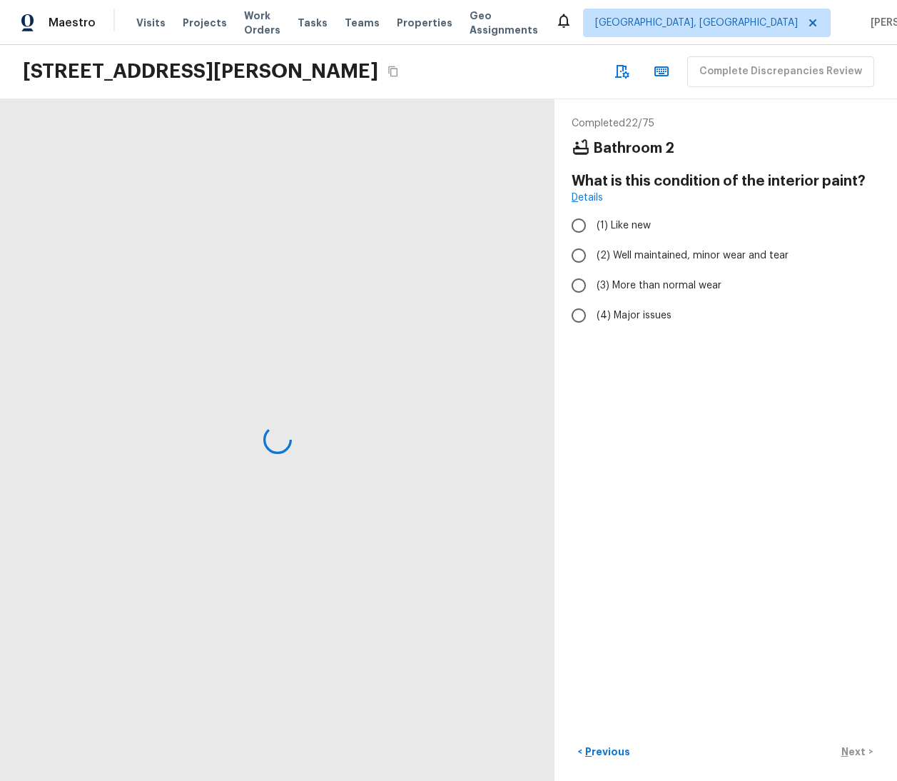
radio input "true"
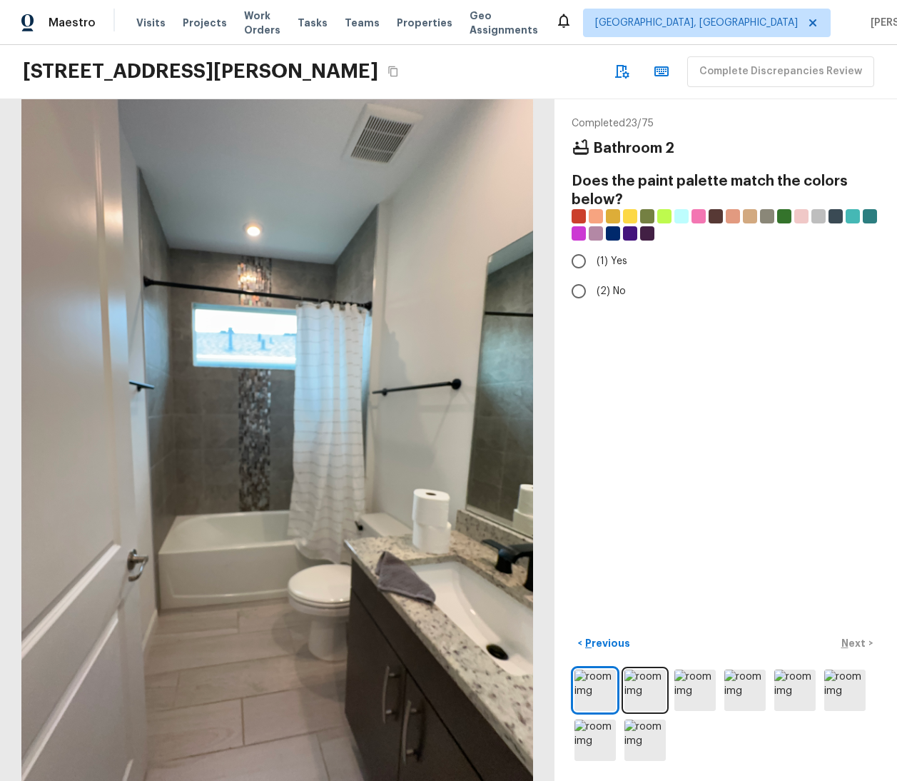
radio input "true"
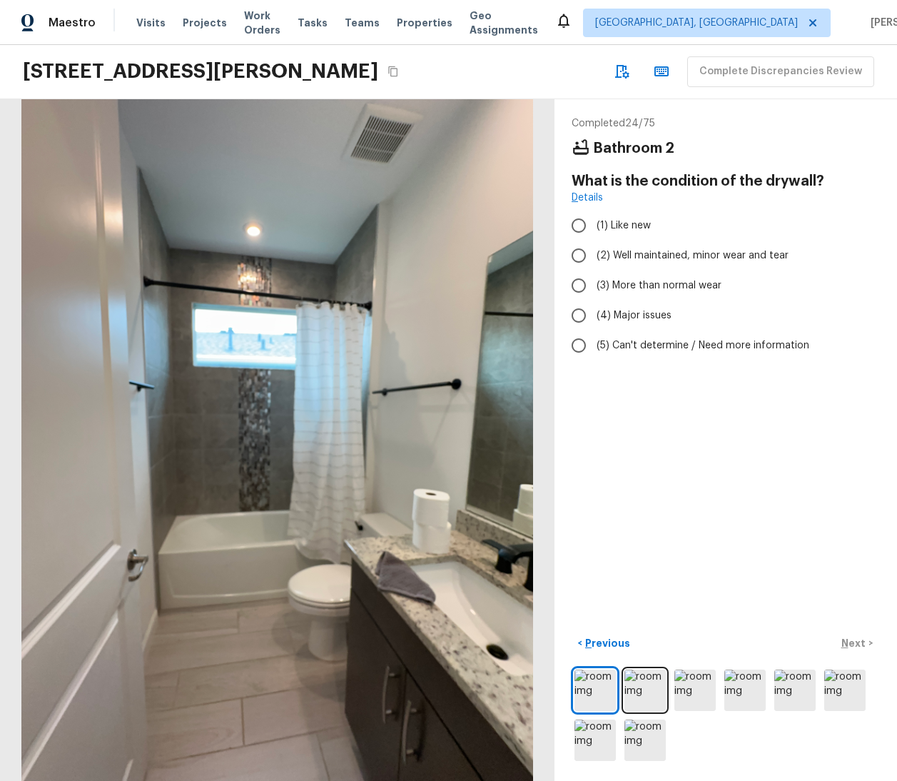
radio input "true"
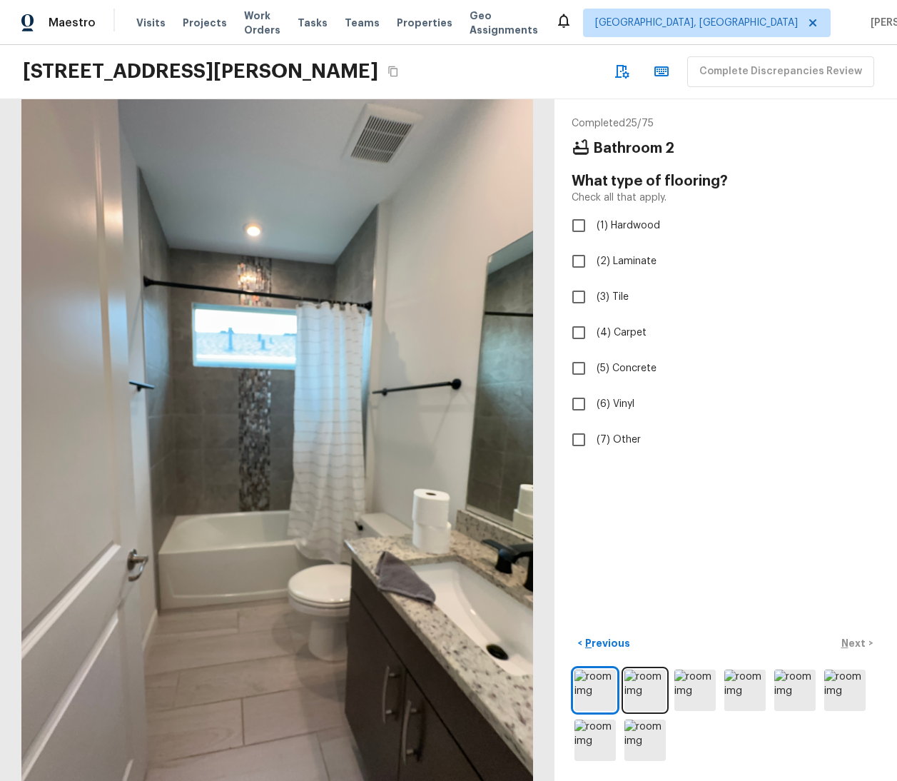
checkbox input "true"
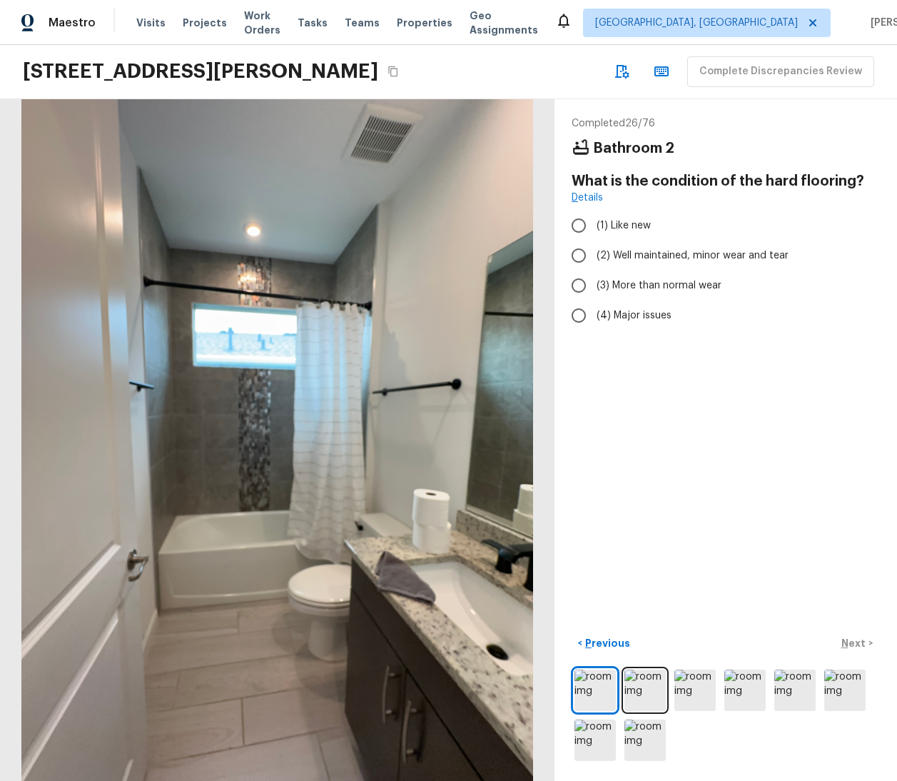
radio input "true"
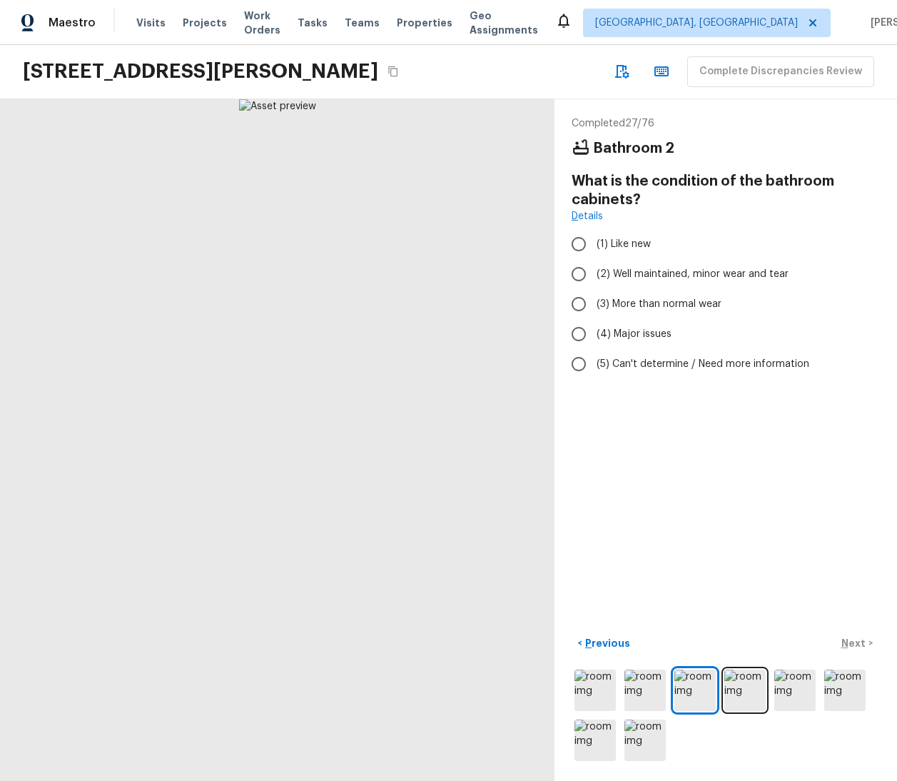
radio input "true"
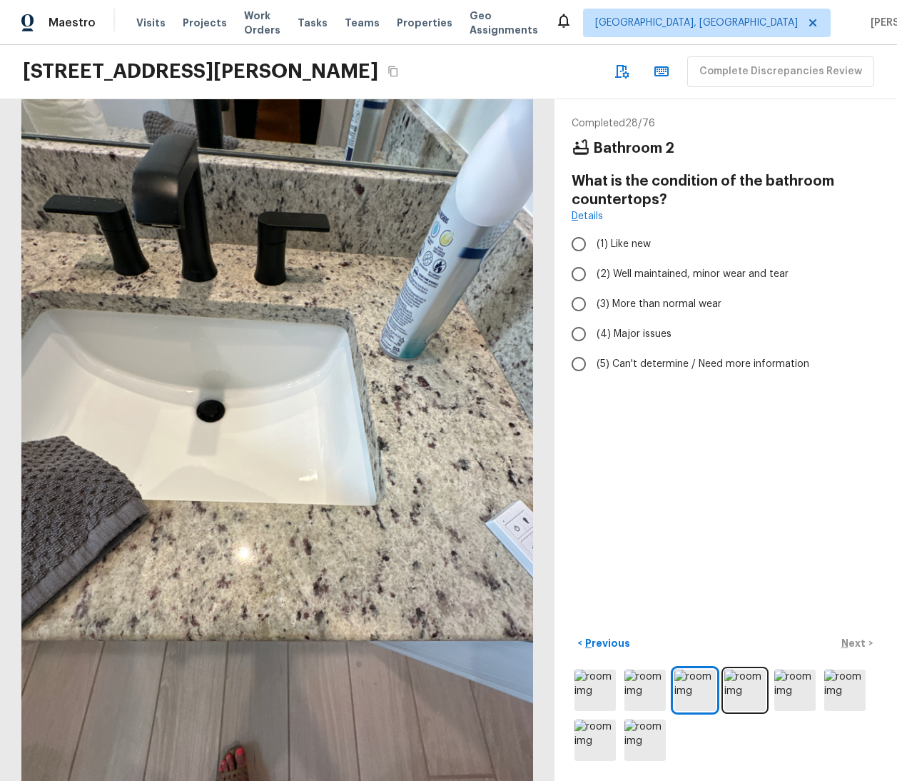
radio input "true"
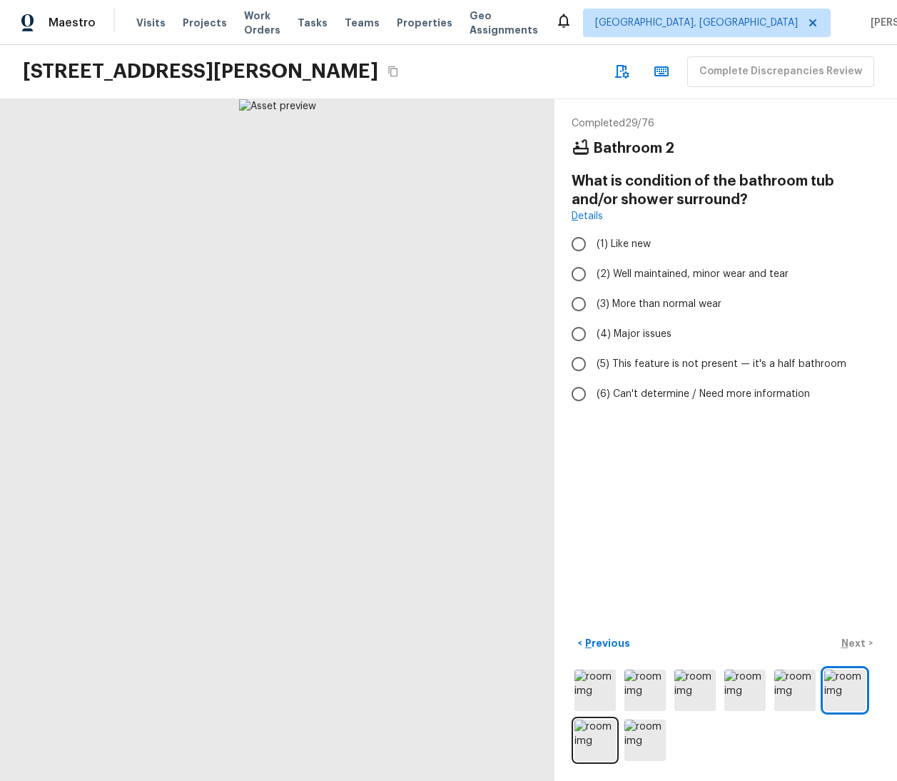
radio input "true"
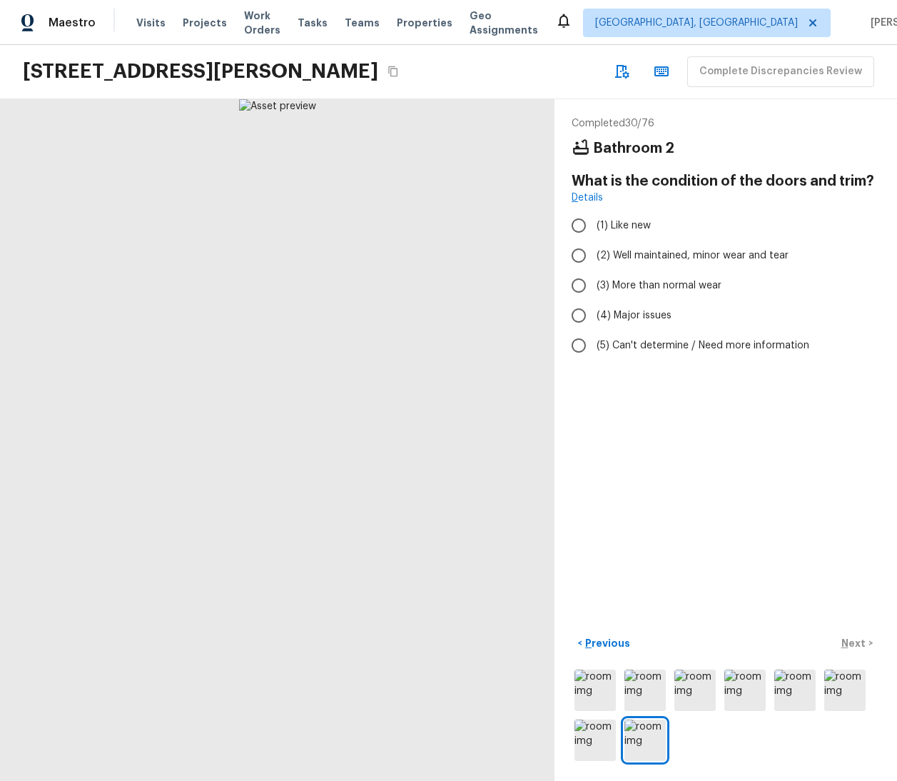
radio input "true"
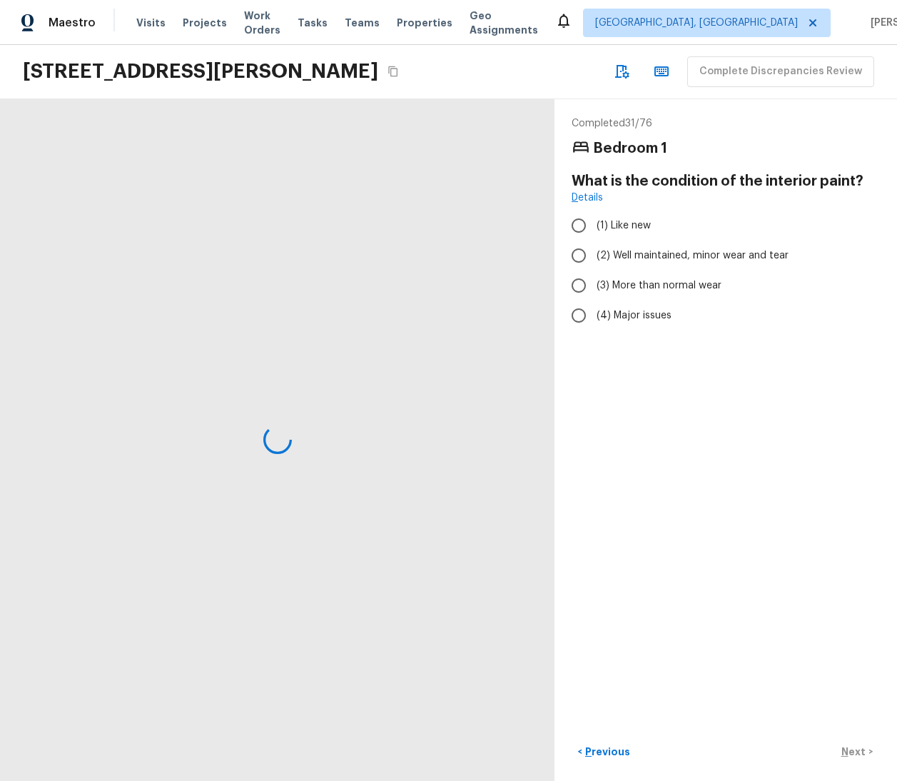
radio input "true"
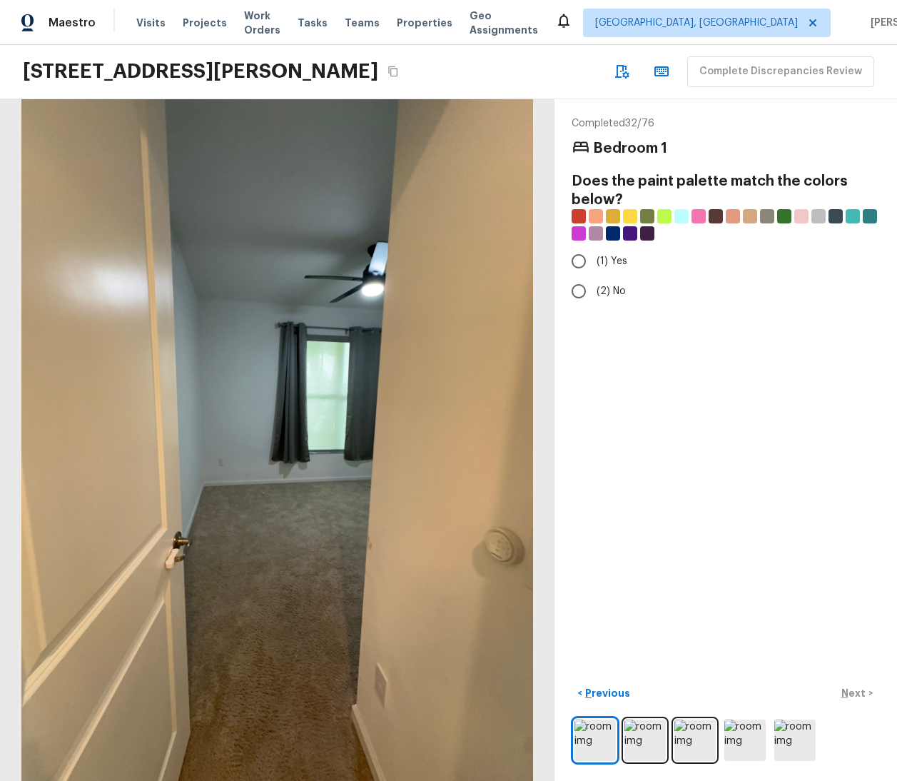
radio input "true"
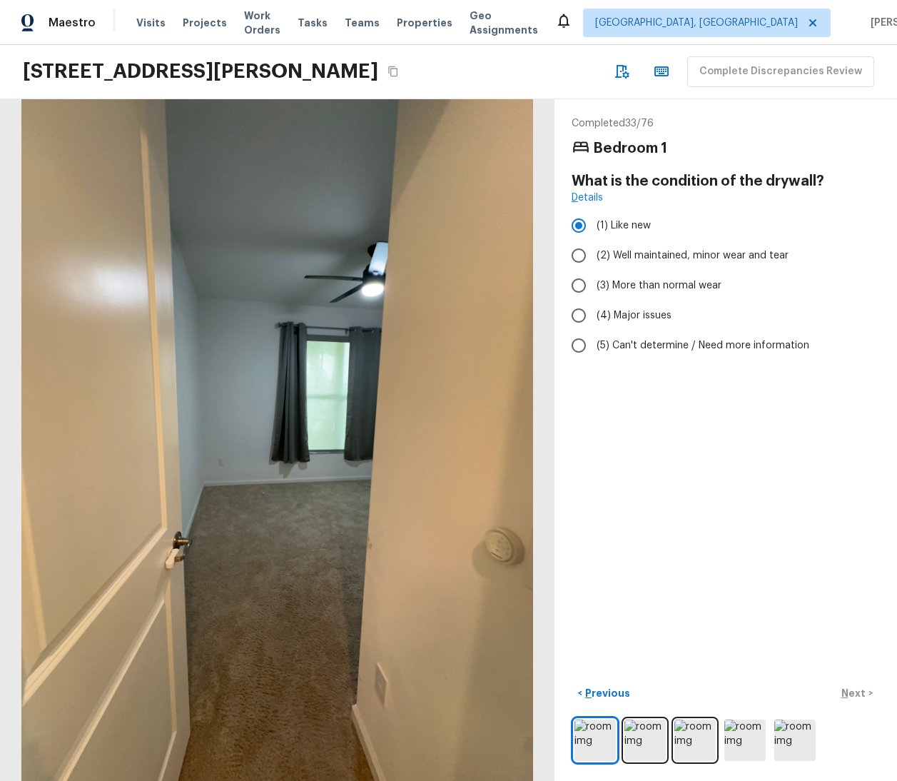
radio input "true"
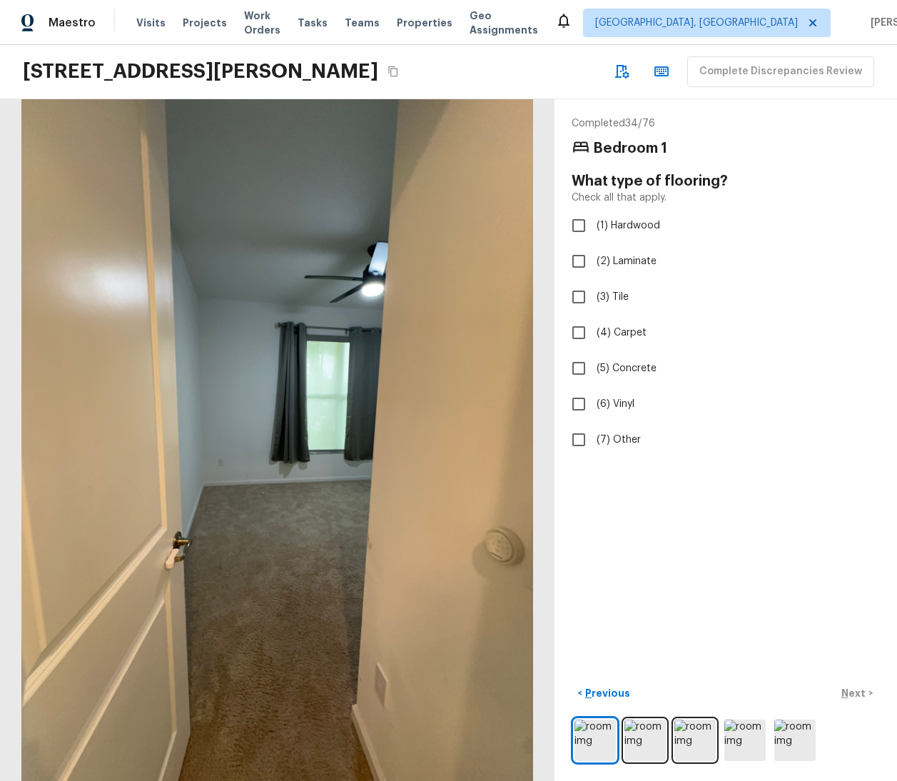
checkbox input "true"
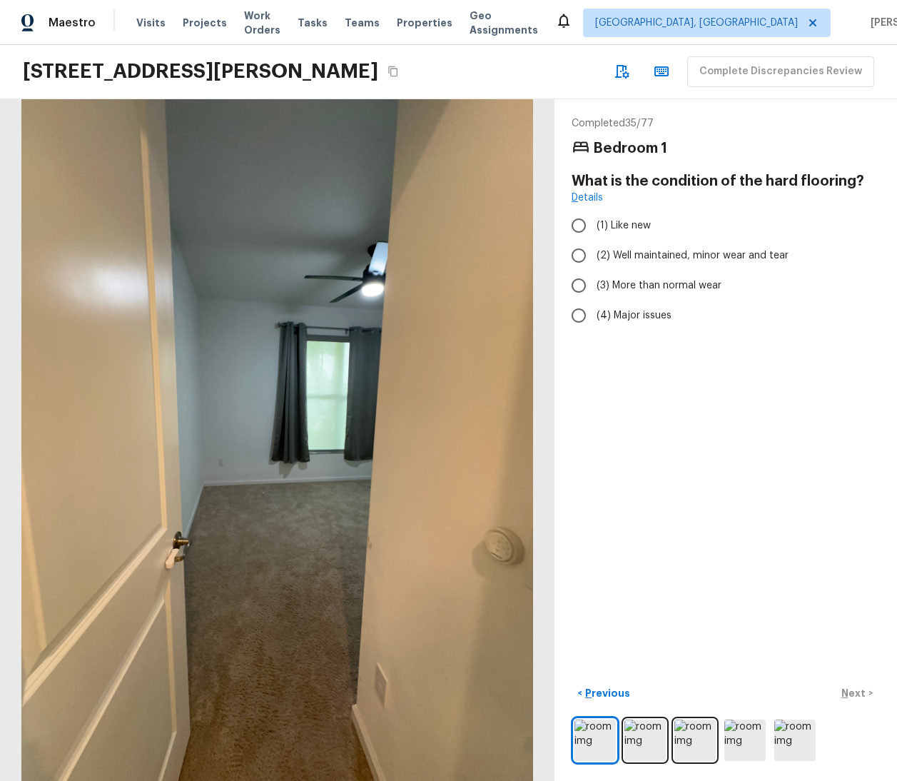
radio input "true"
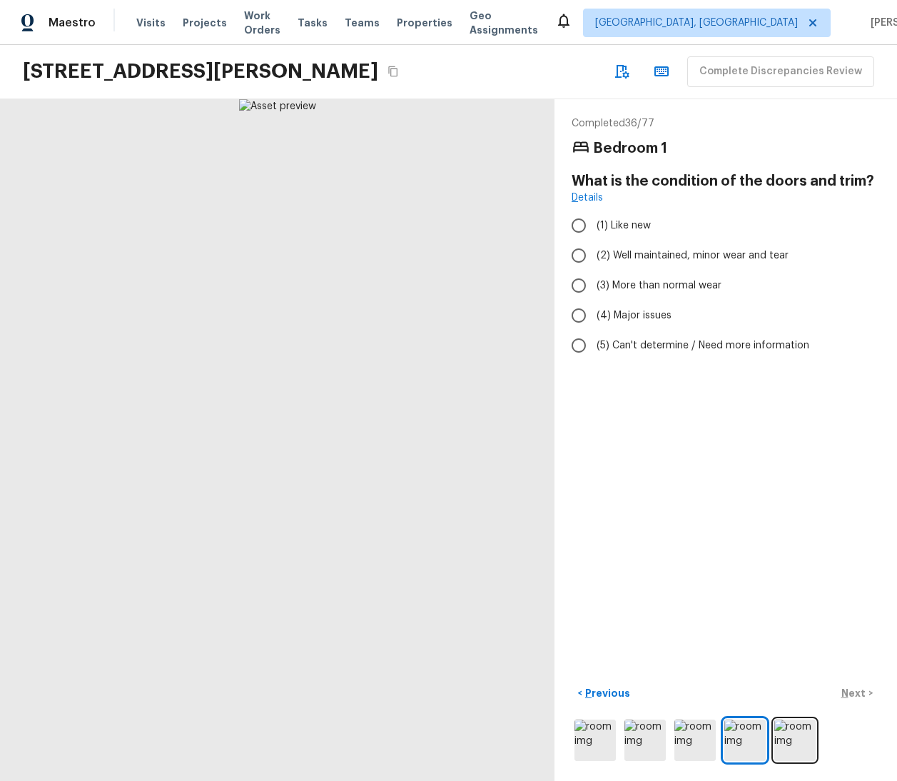
radio input "true"
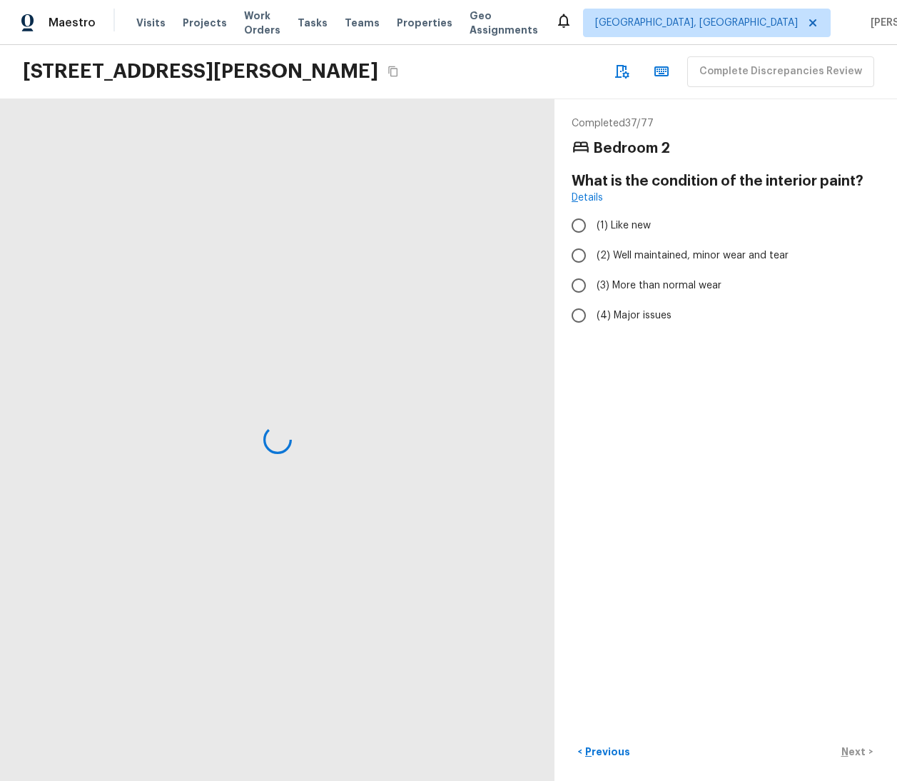
radio input "true"
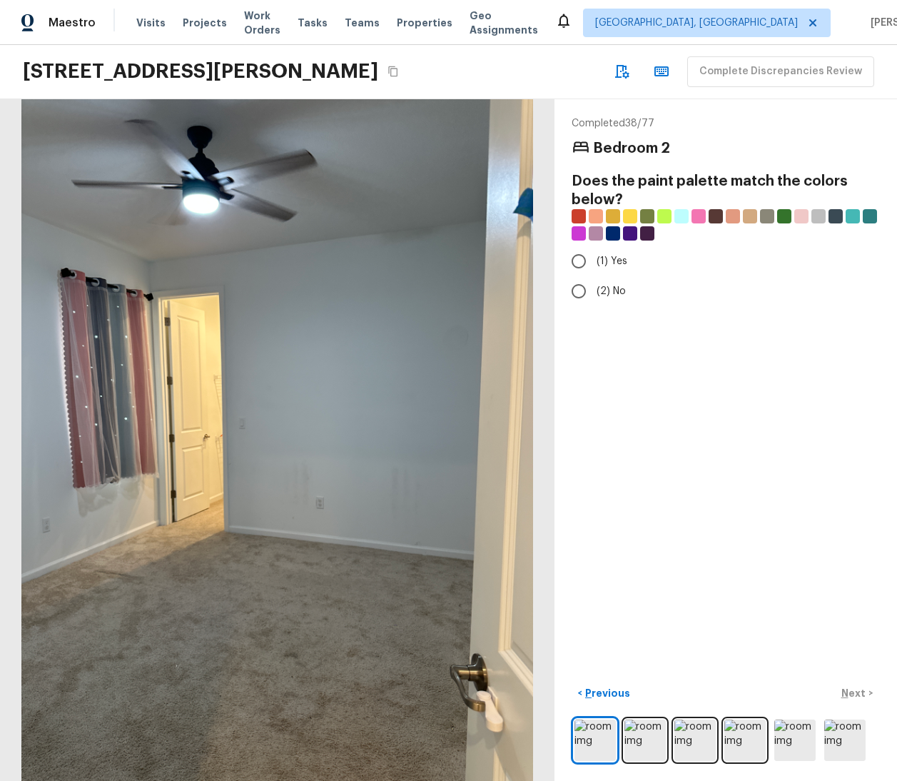
radio input "true"
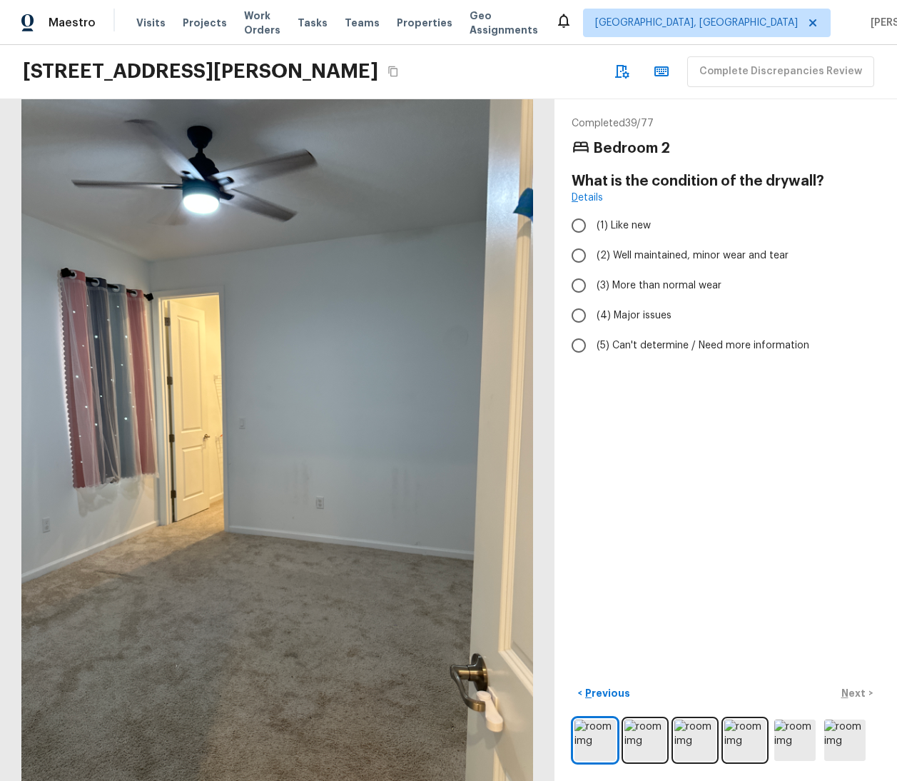
radio input "true"
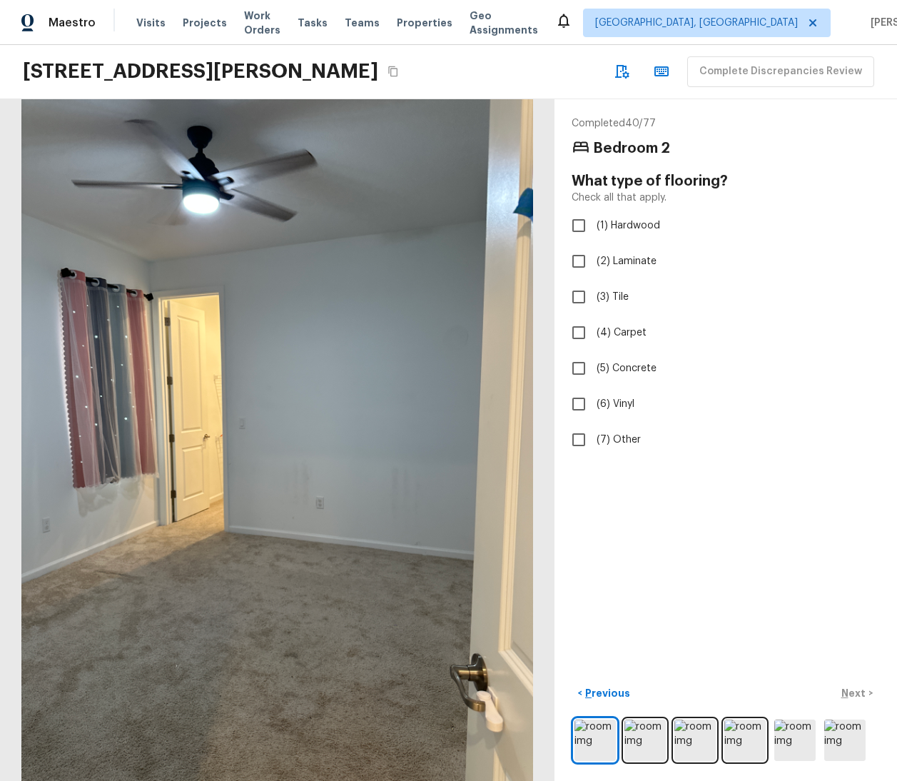
checkbox input "true"
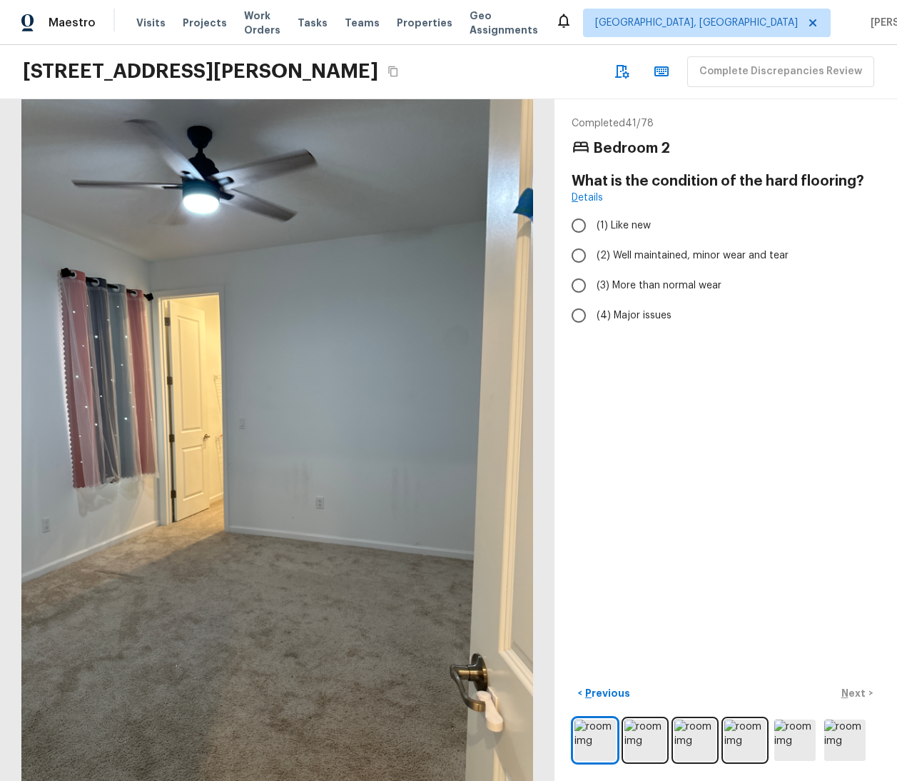
radio input "true"
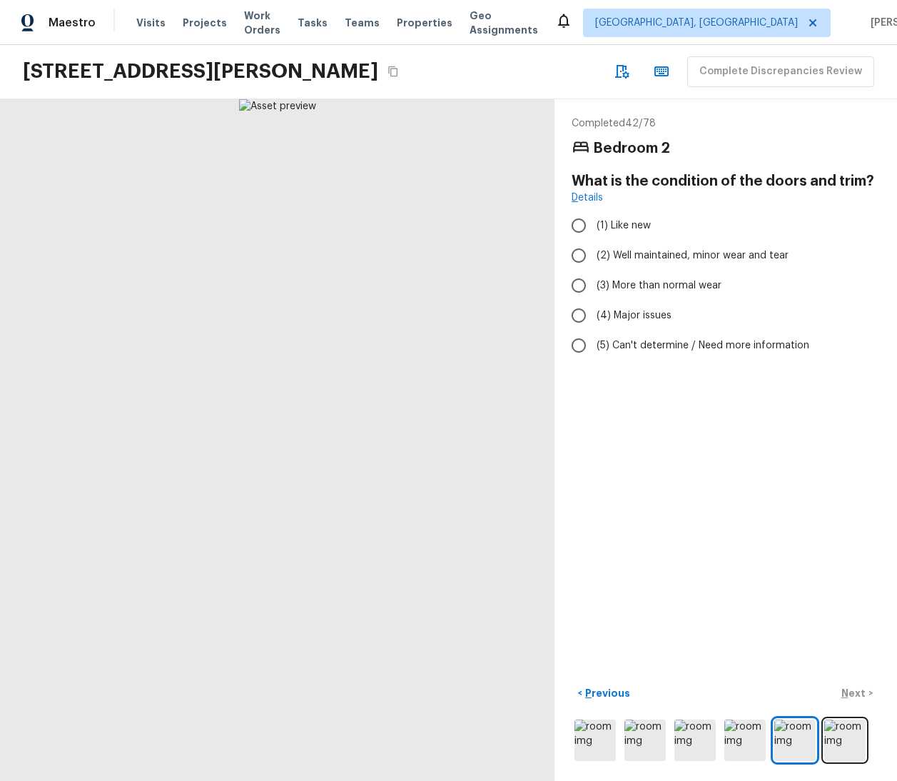
radio input "true"
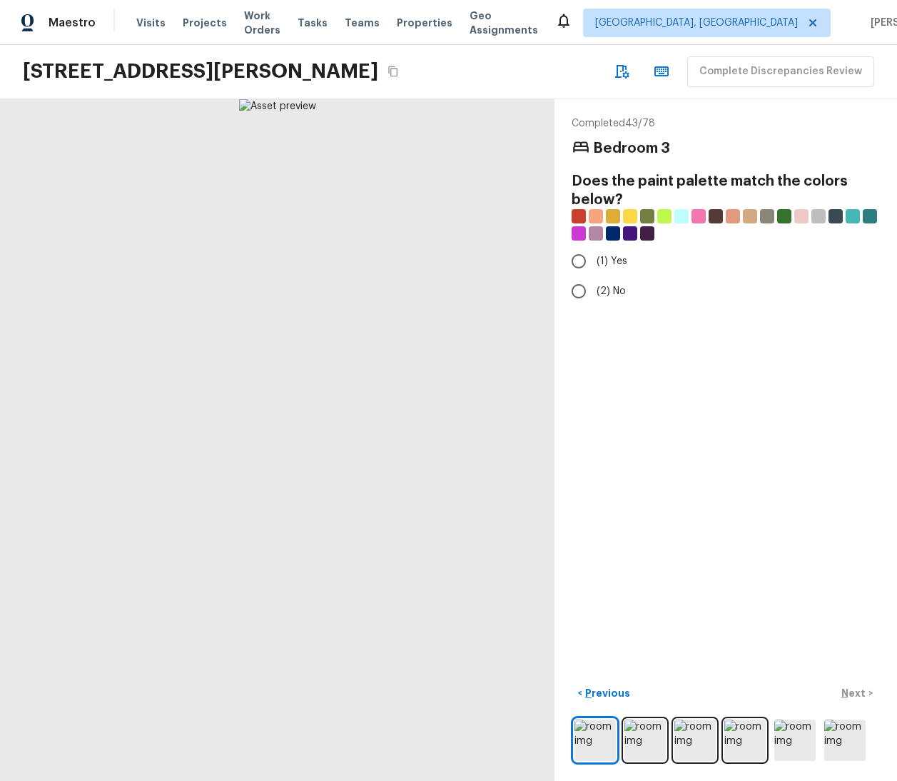
radio input "true"
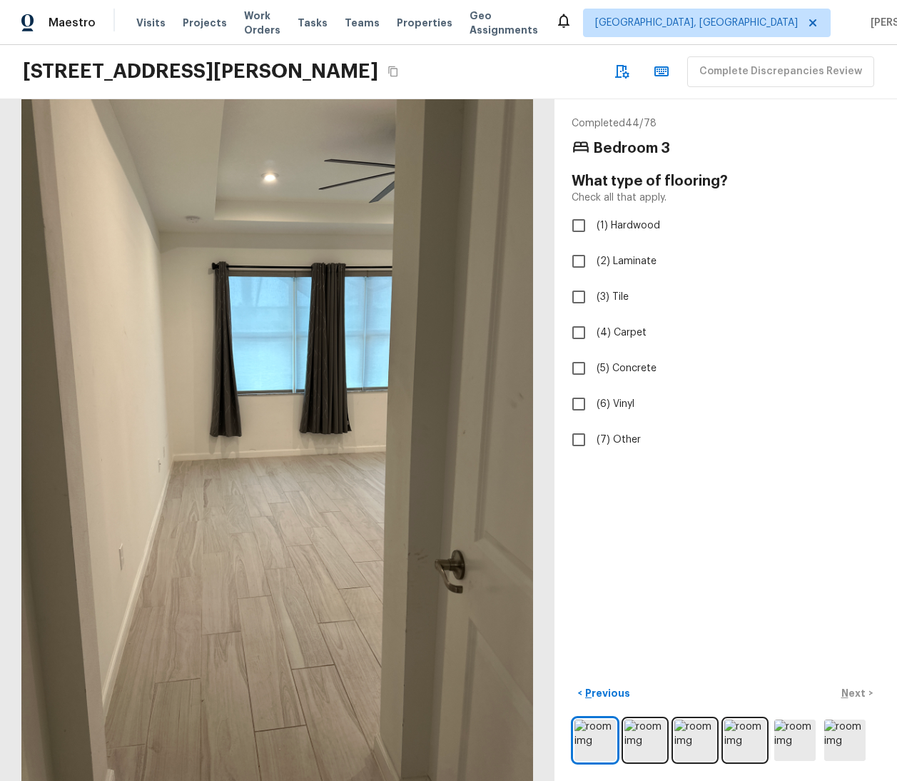
checkbox input "true"
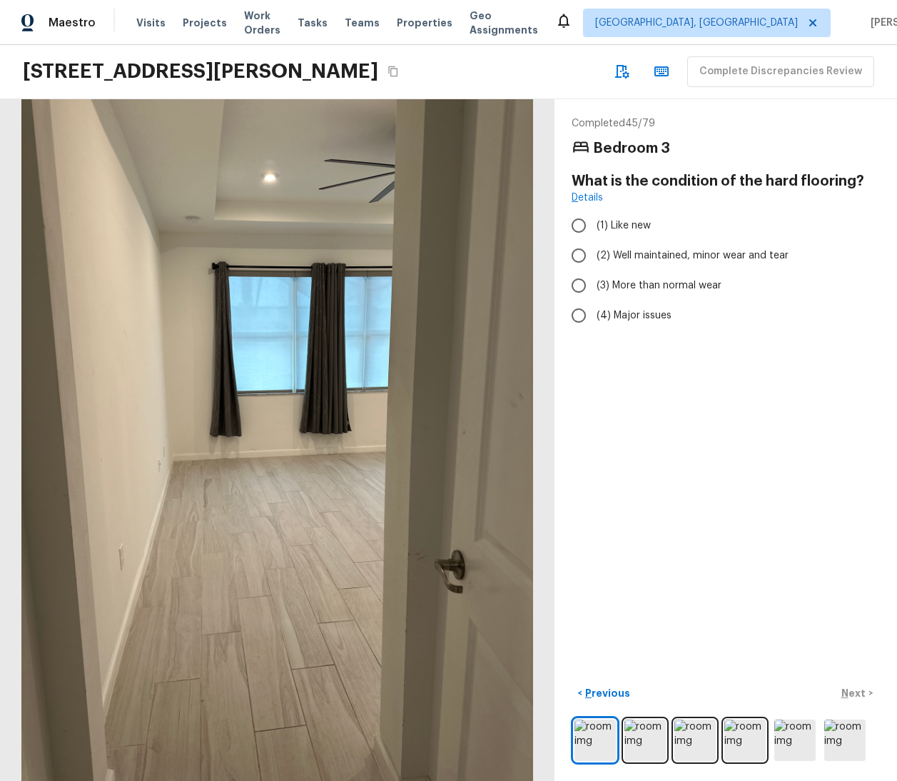
radio input "true"
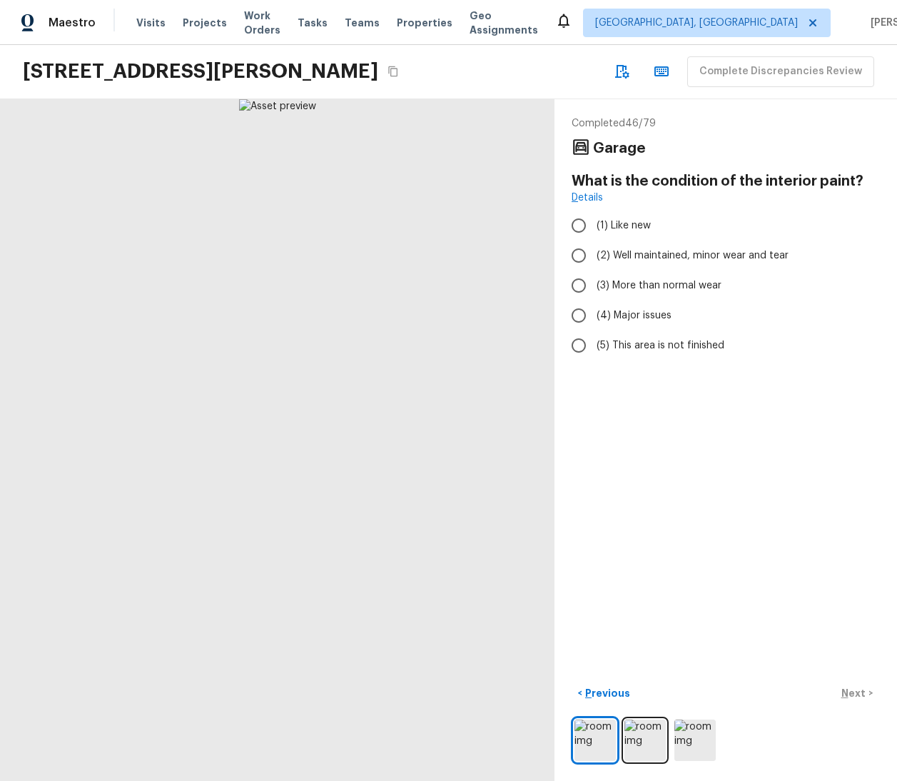
radio input "true"
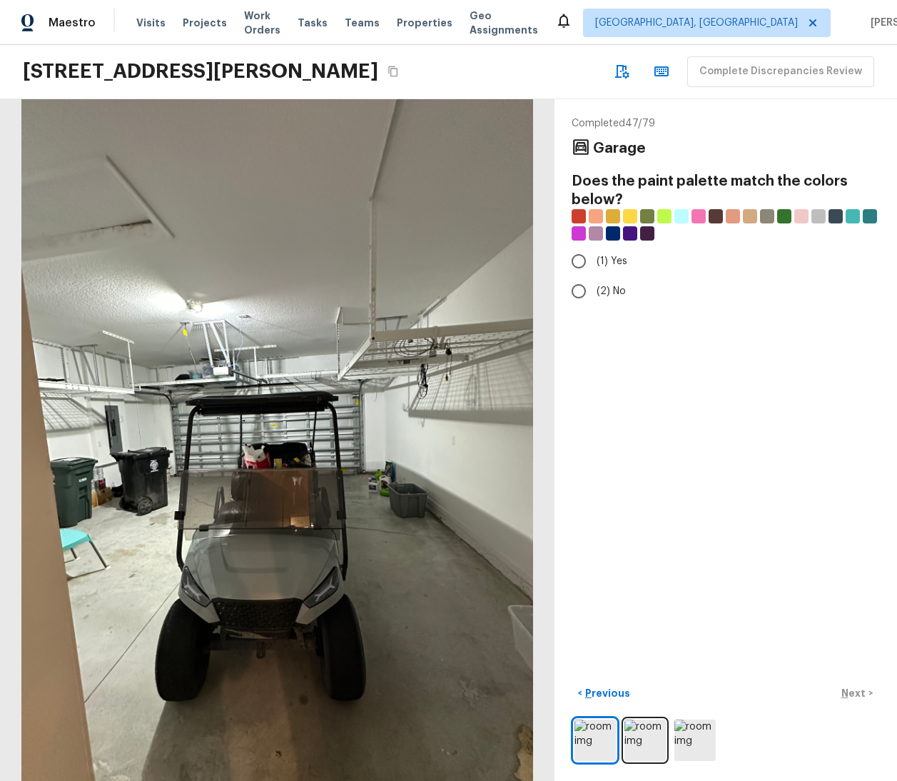
radio input "true"
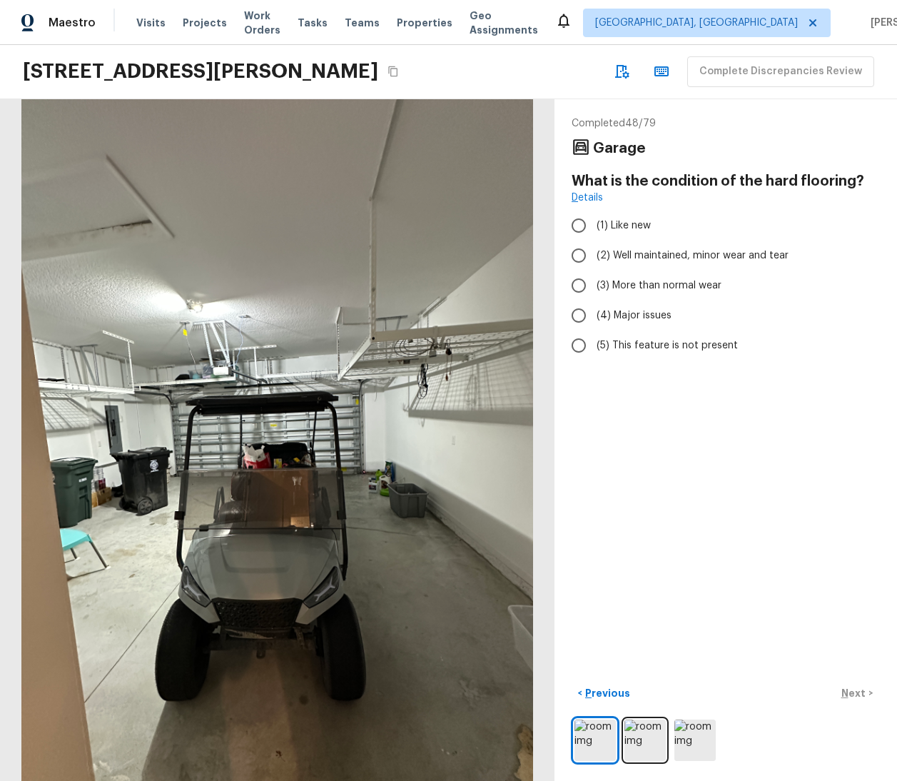
radio input "true"
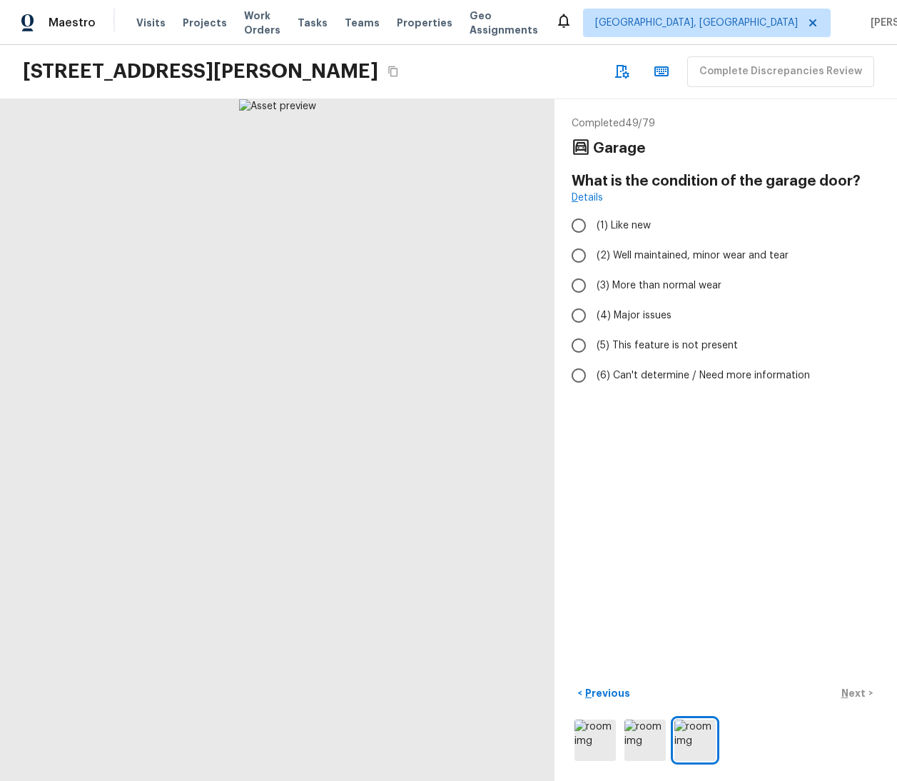
radio input "true"
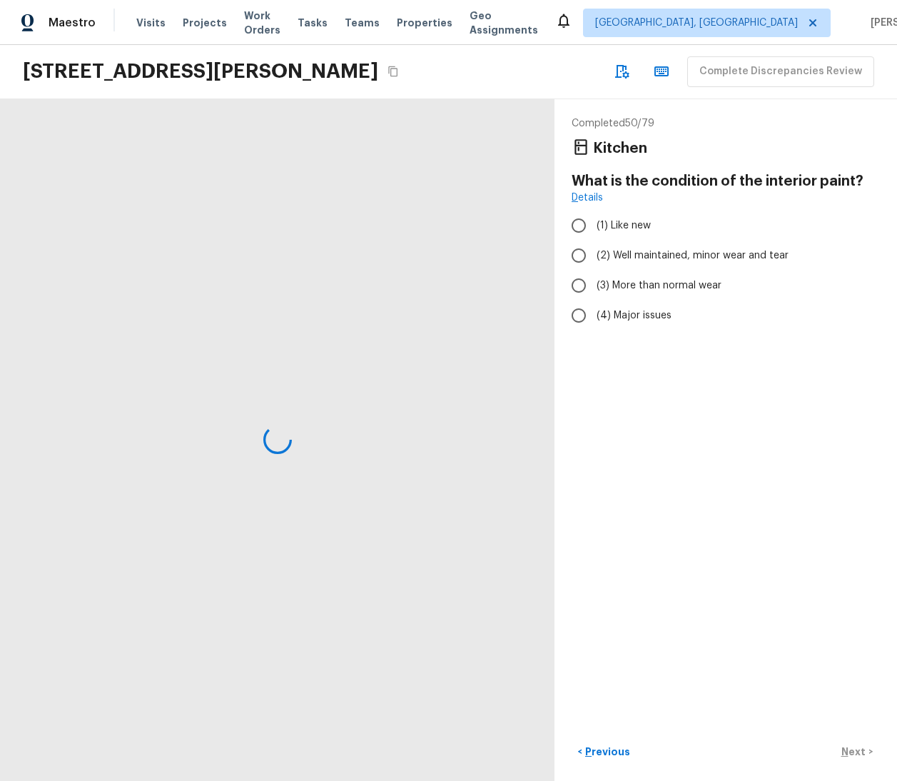
radio input "true"
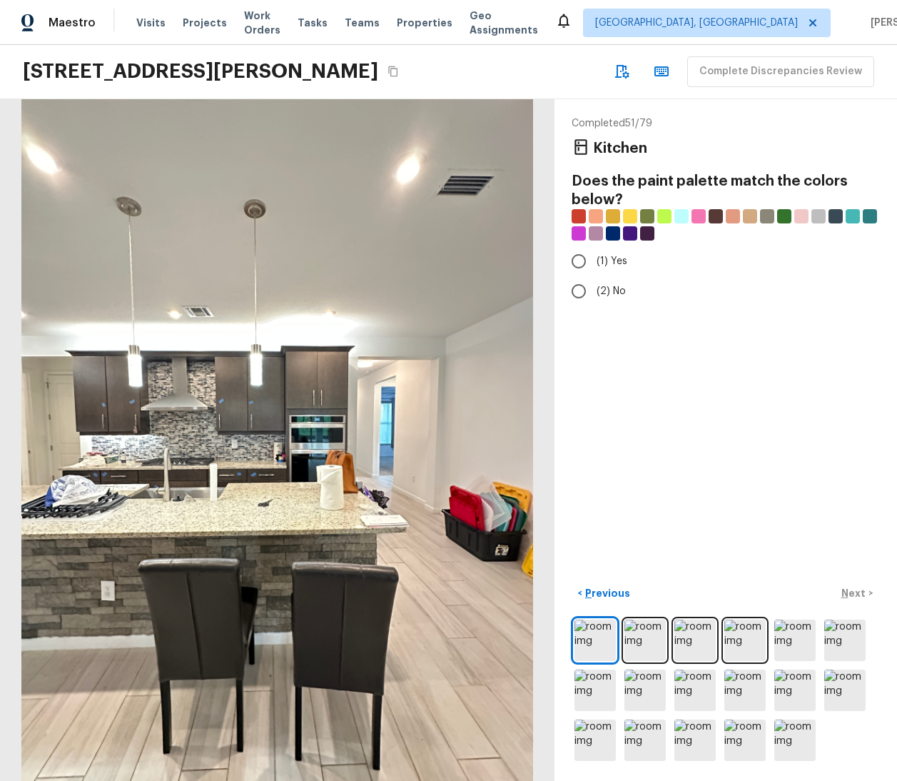
radio input "true"
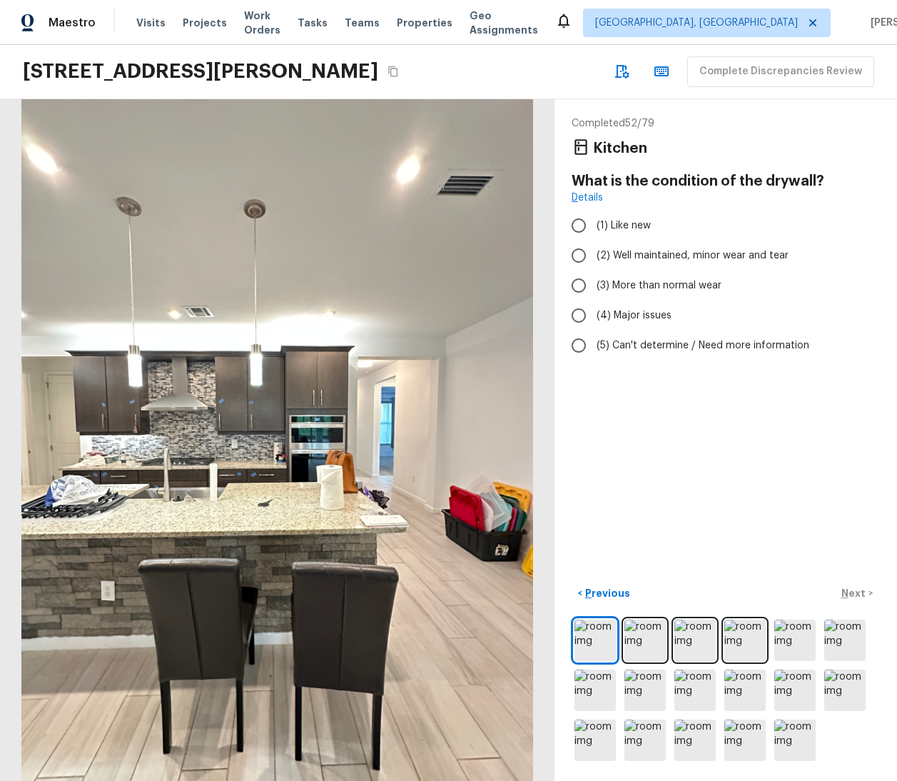
radio input "true"
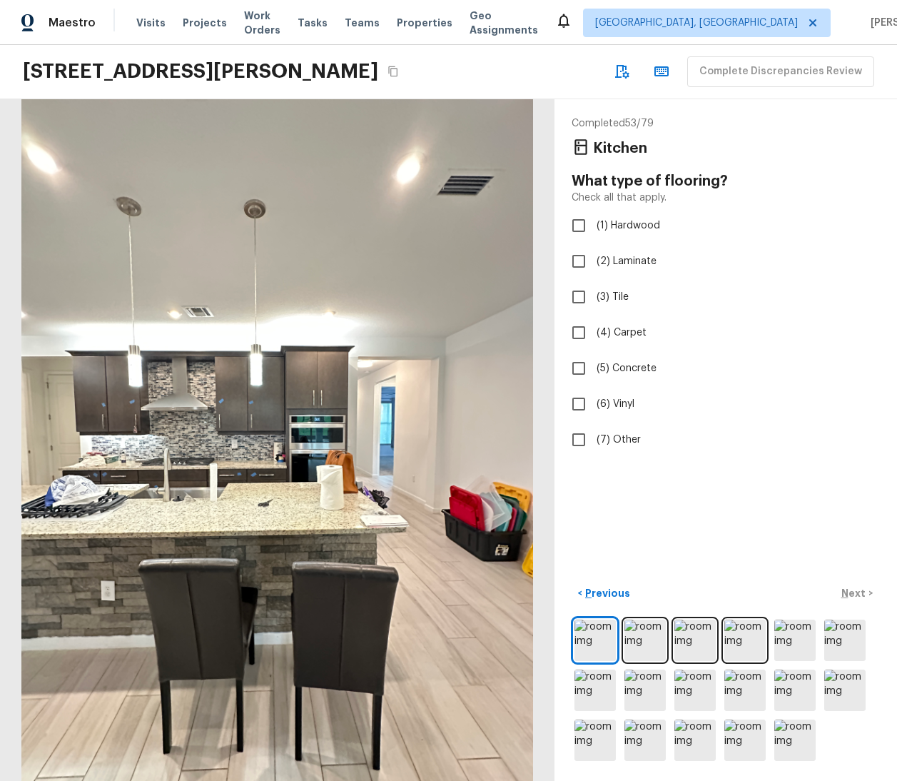
checkbox input "true"
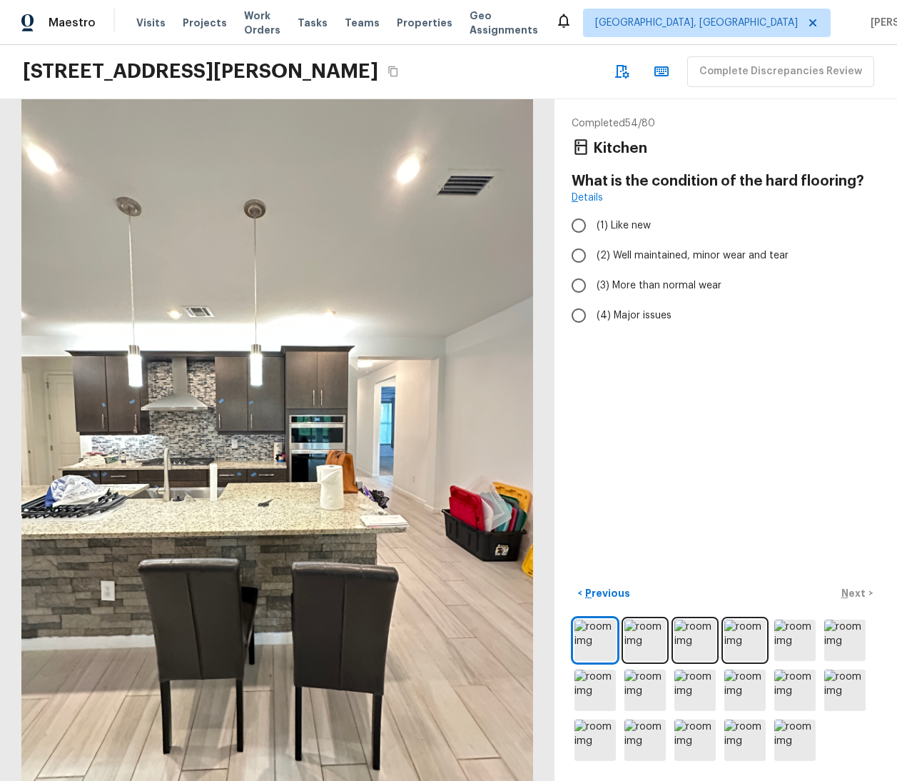
radio input "true"
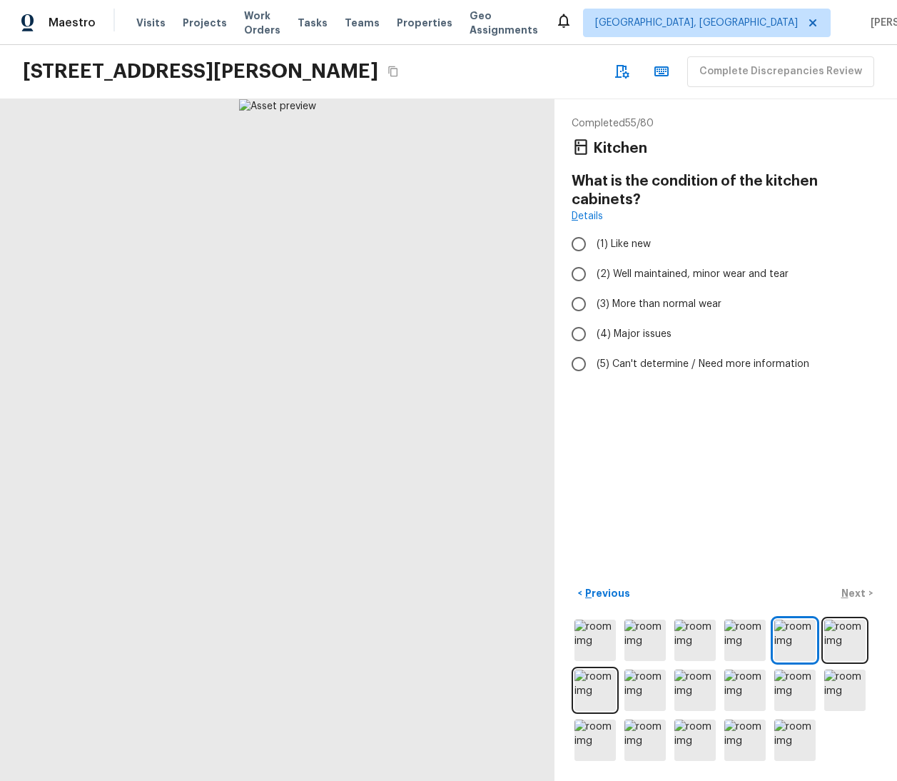
radio input "true"
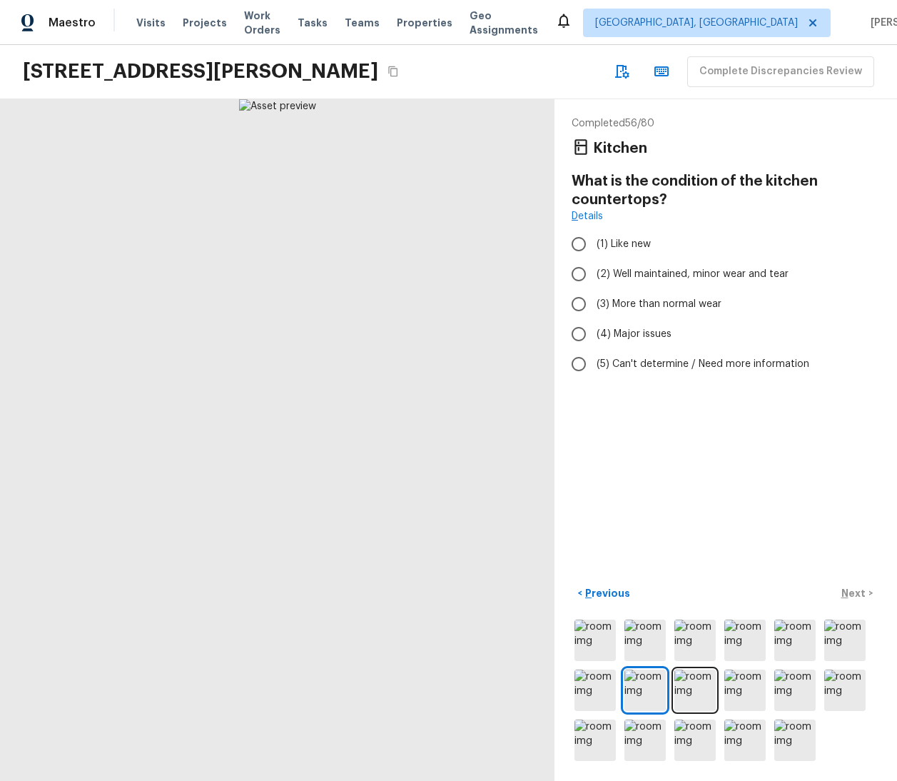
radio input "true"
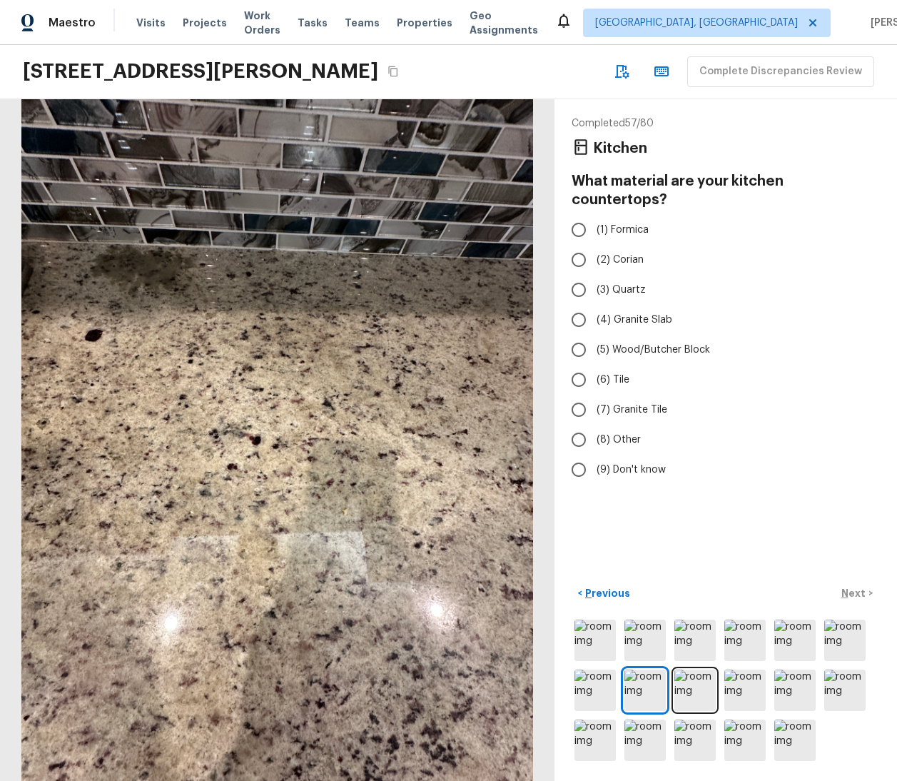
radio input "true"
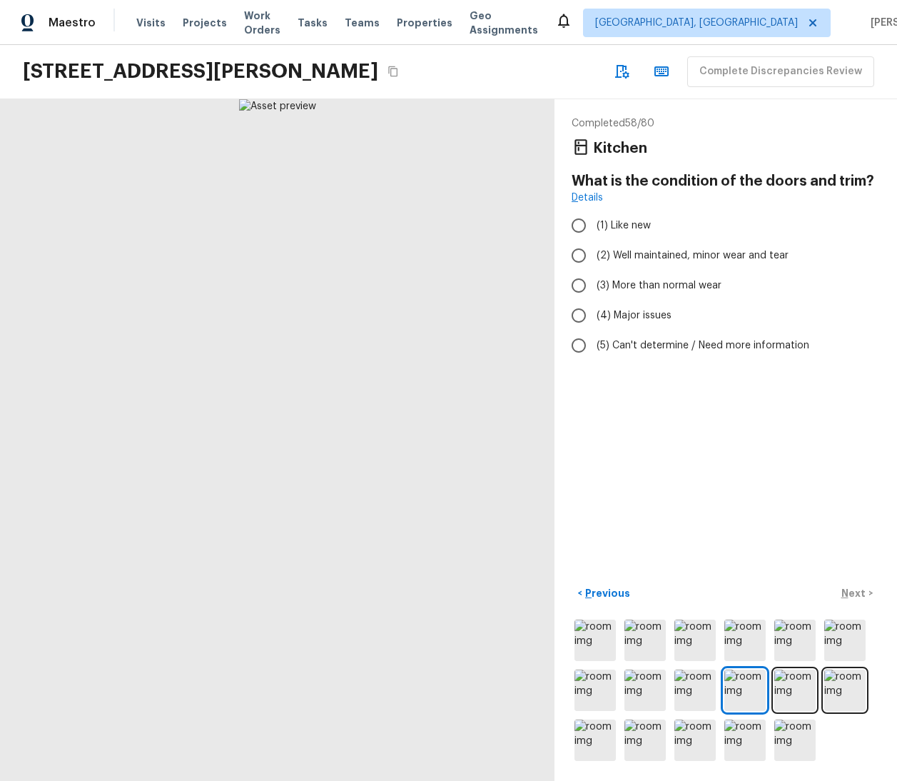
radio input "true"
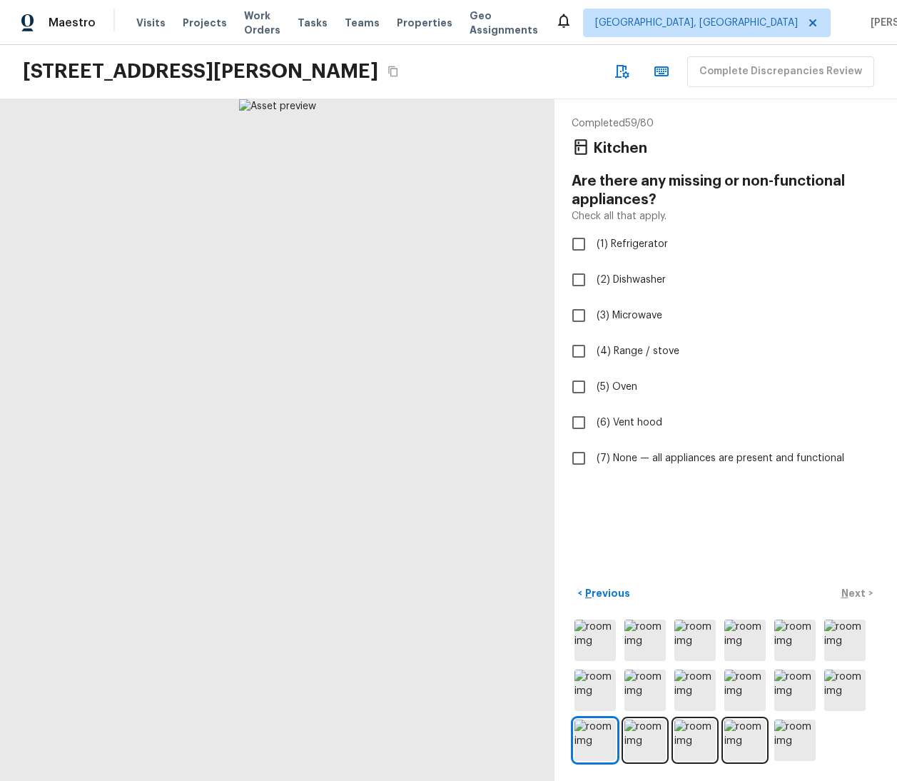
checkbox input "true"
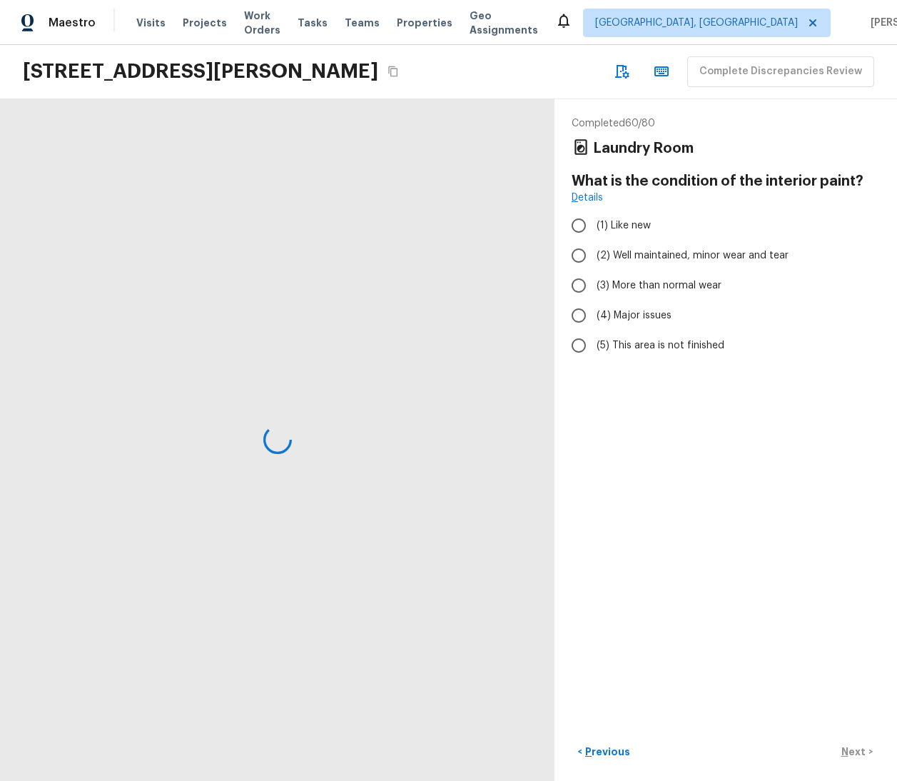
radio input "true"
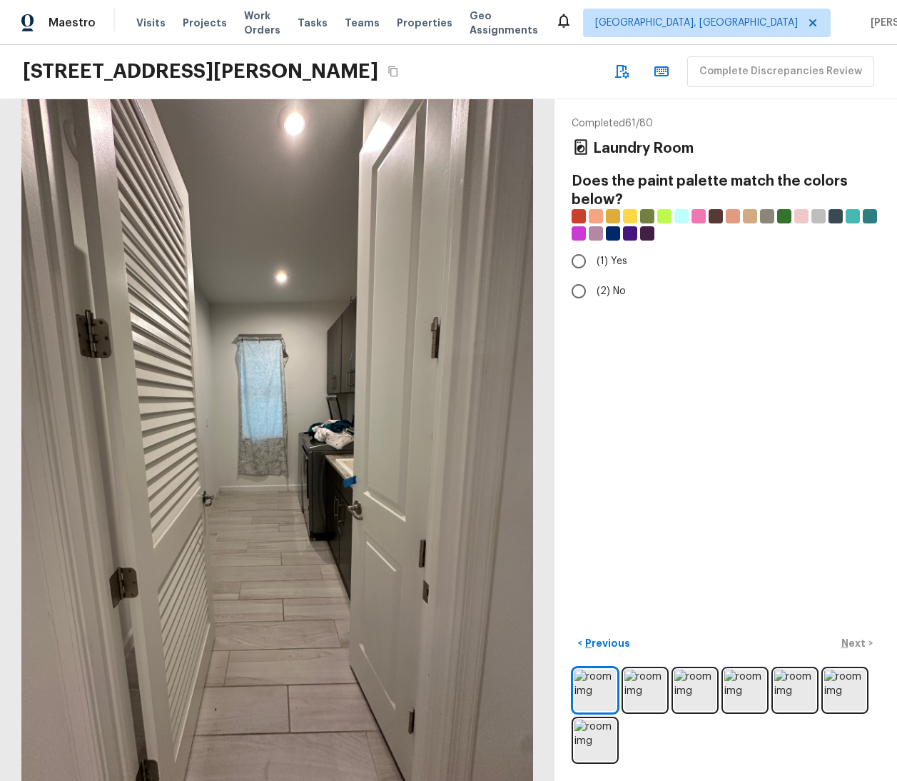
radio input "true"
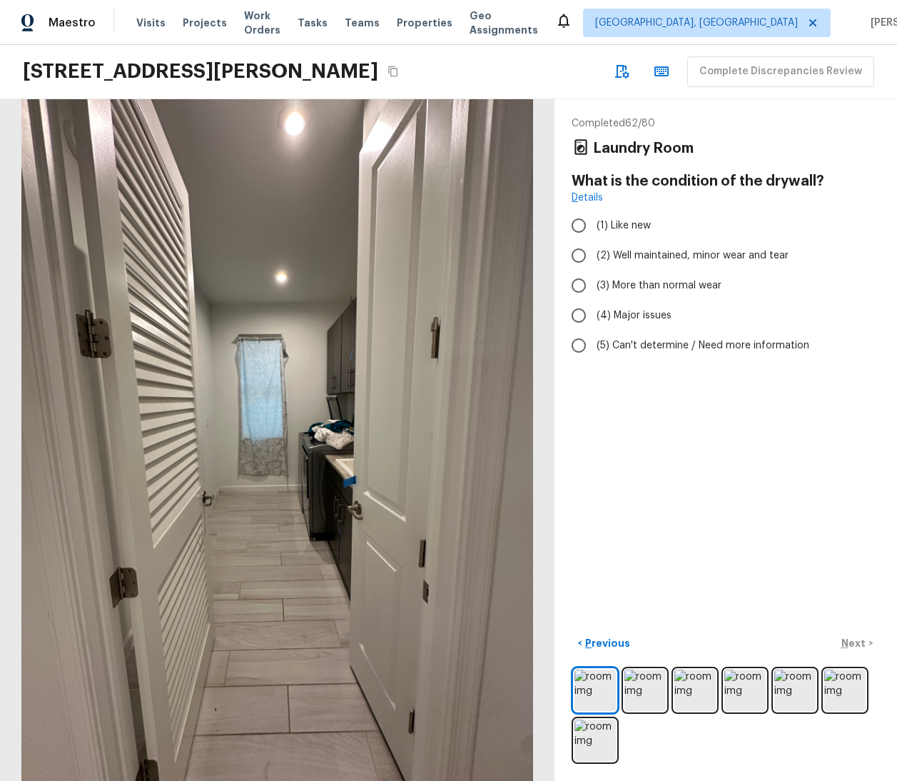
radio input "true"
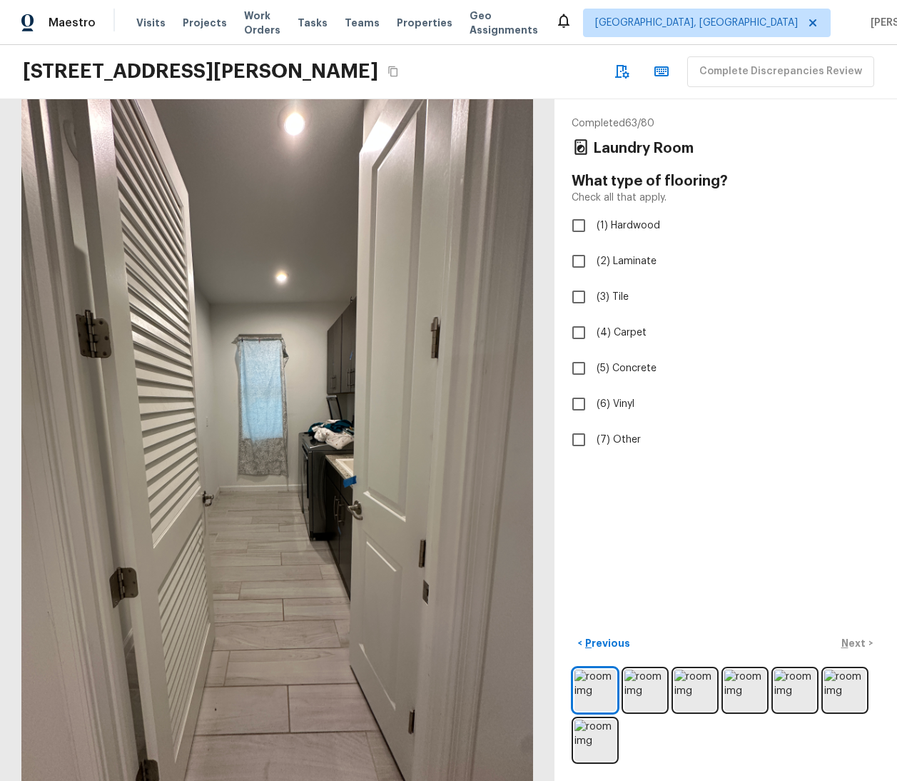
checkbox input "true"
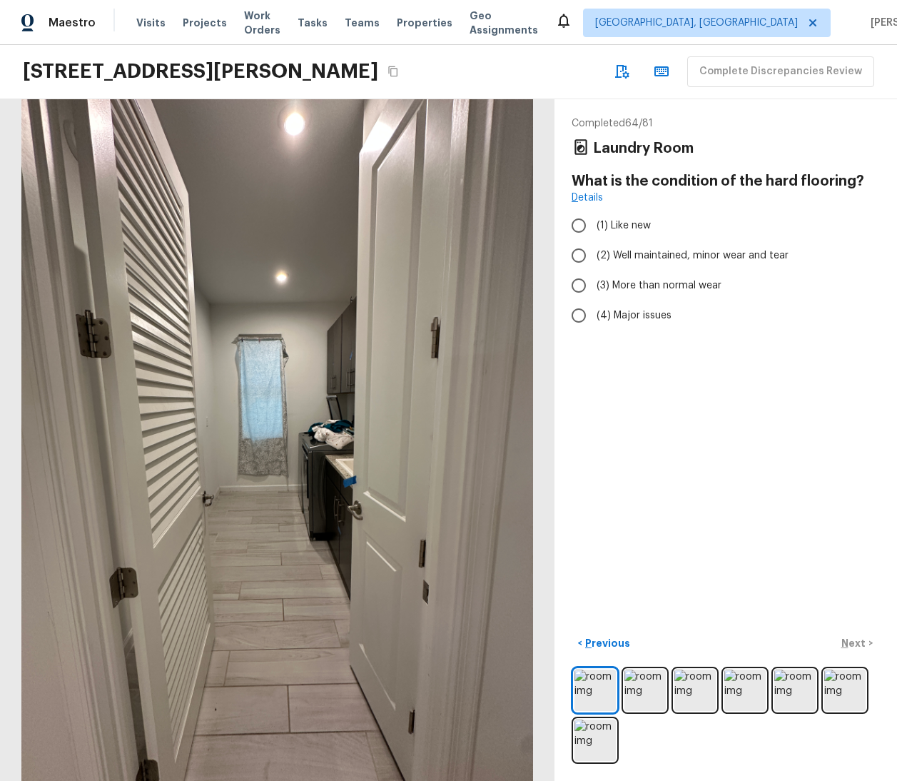
radio input "true"
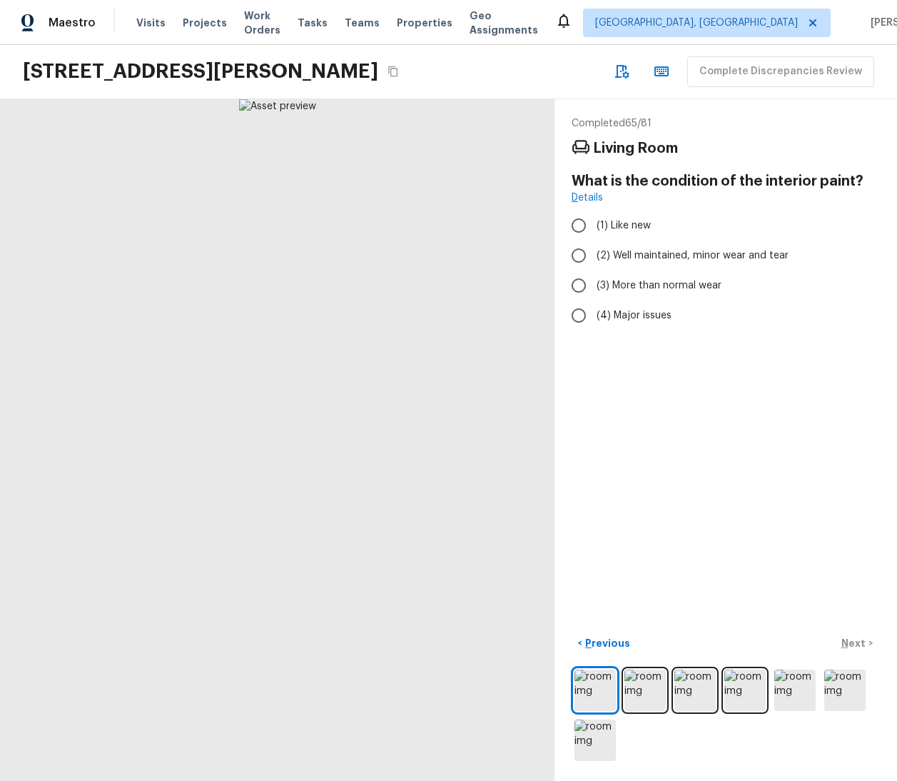
radio input "true"
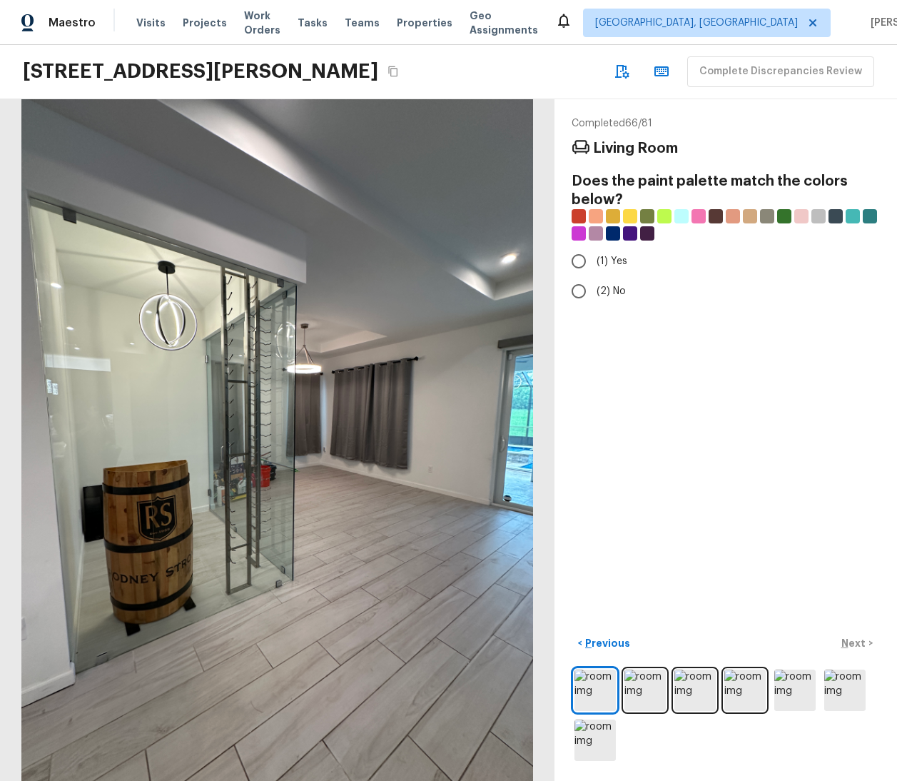
radio input "true"
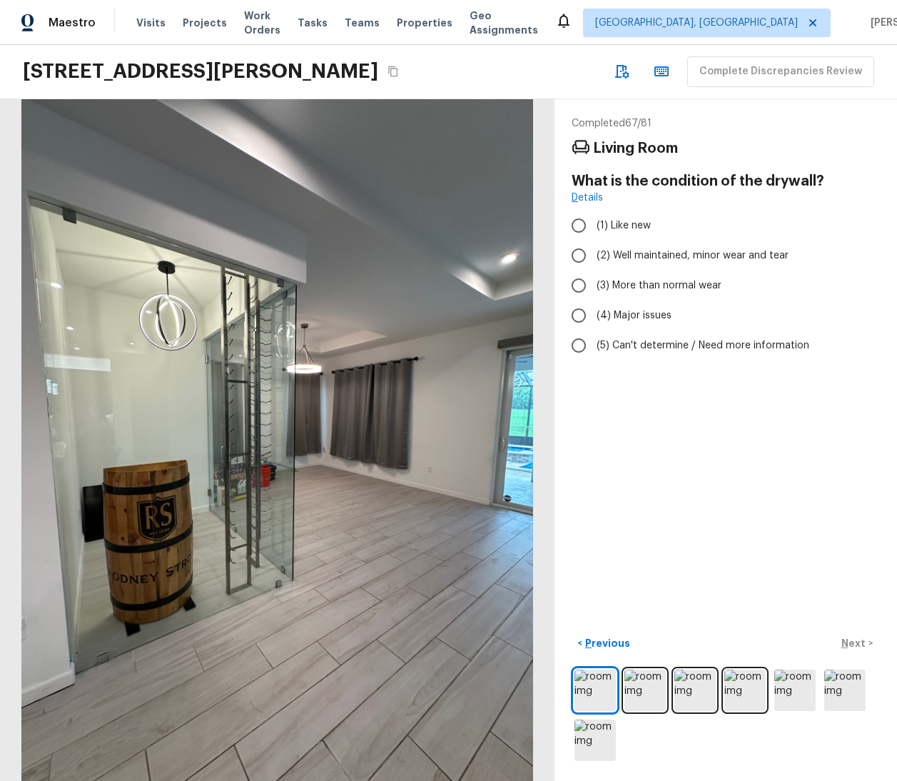
radio input "true"
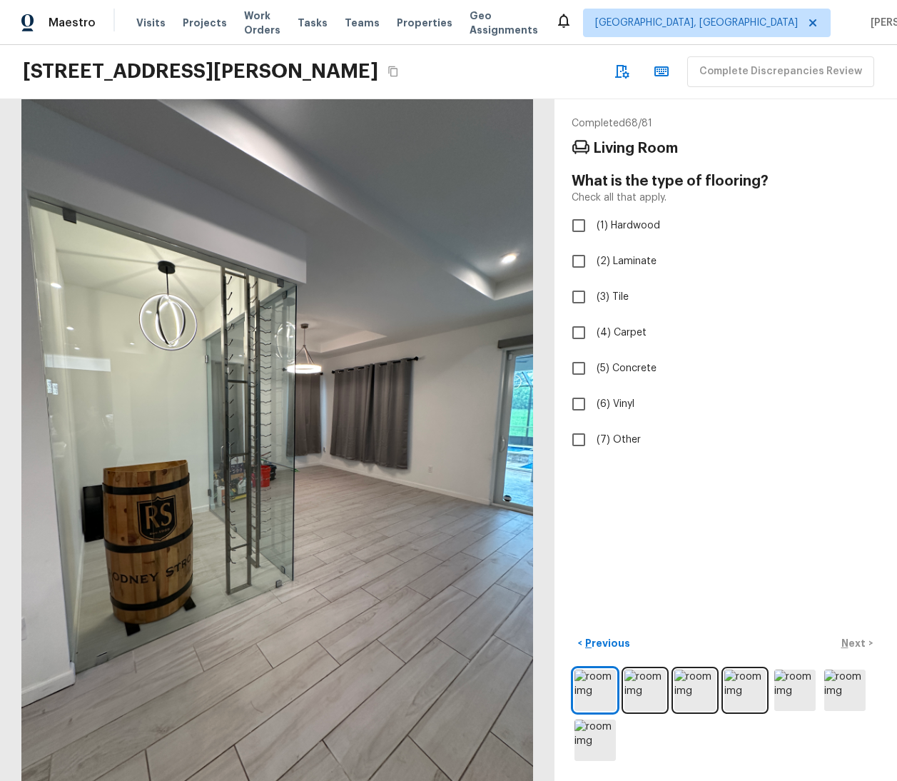
checkbox input "true"
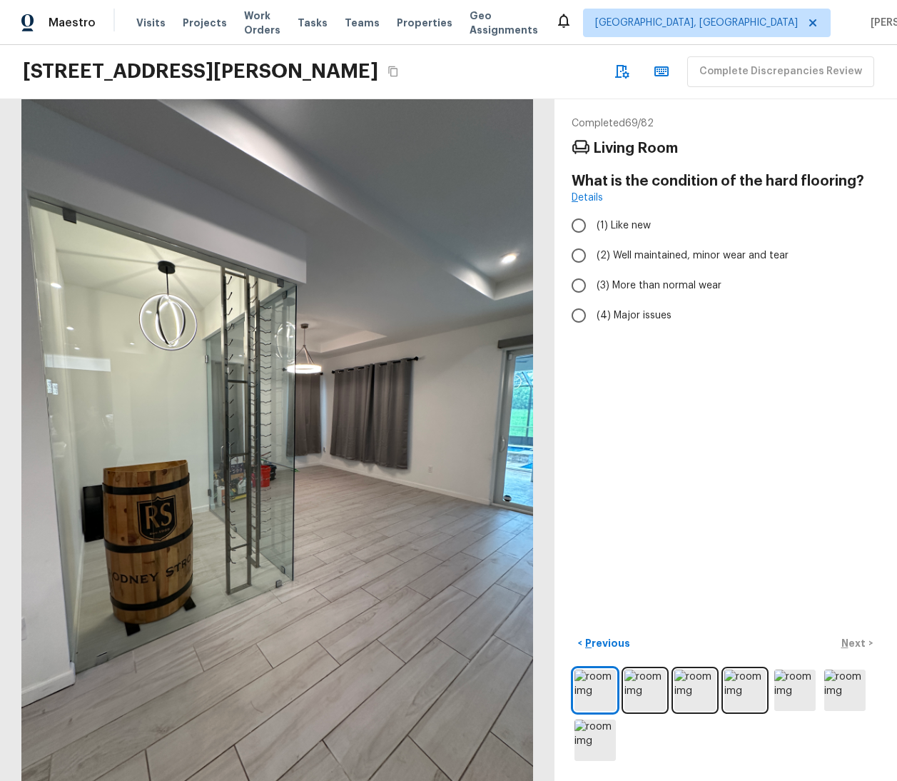
radio input "true"
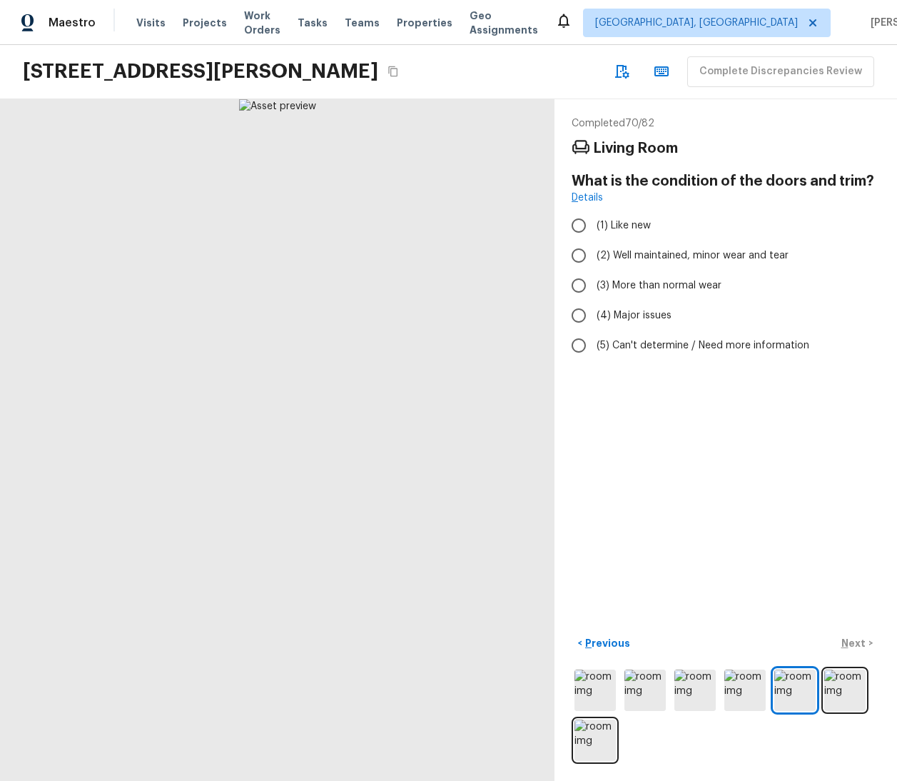
radio input "true"
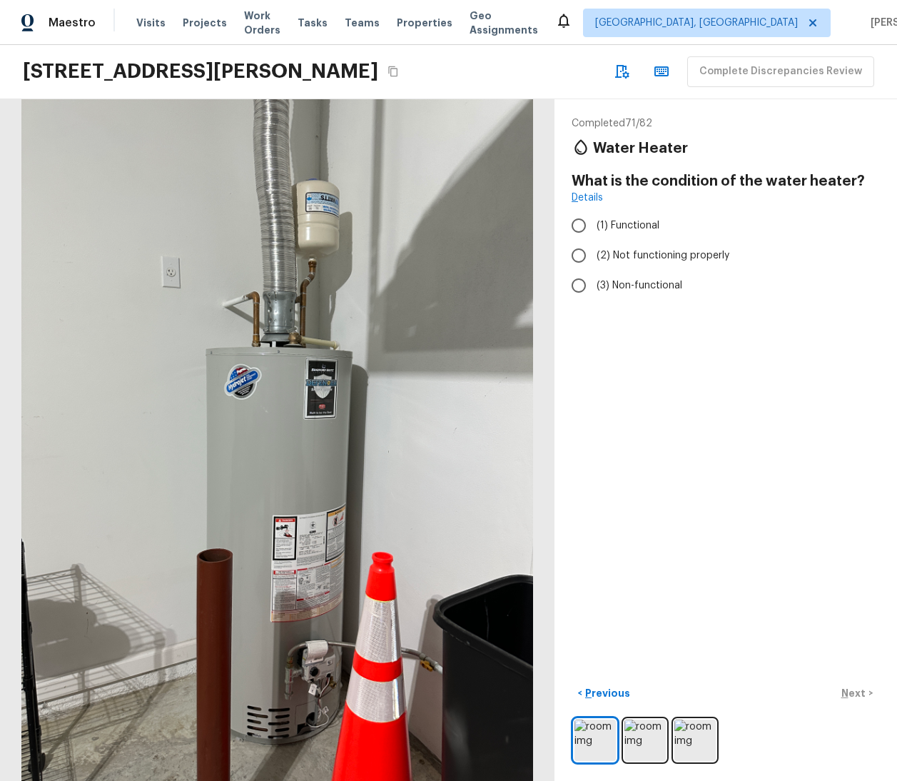
radio input "true"
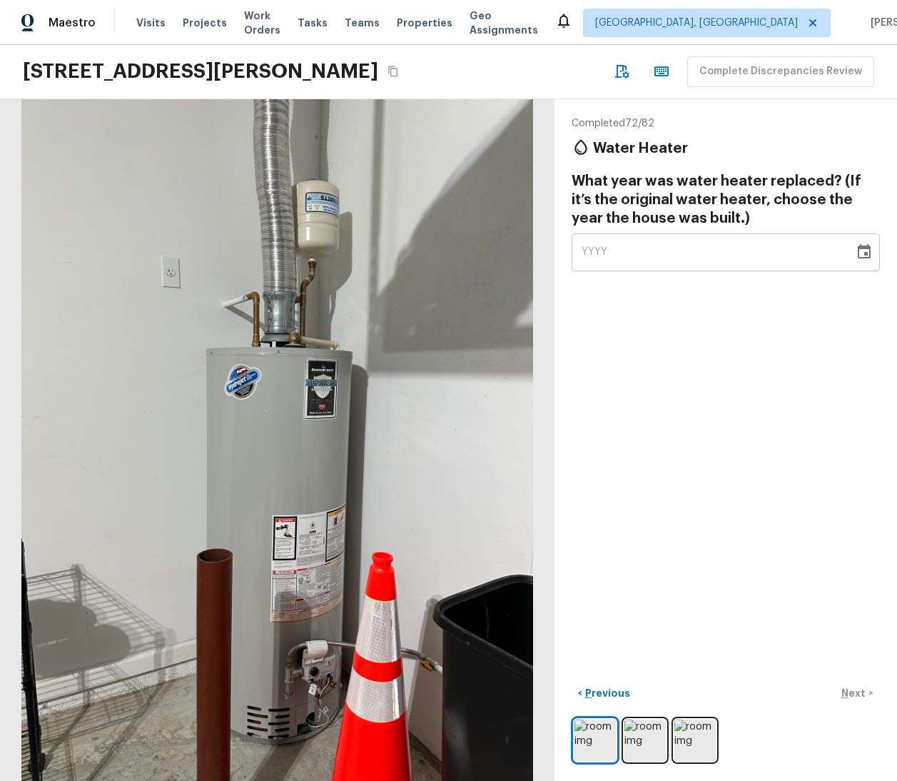
click at [702, 263] on div "YYYY" at bounding box center [713, 252] width 263 height 38
click at [674, 258] on div "YYYY" at bounding box center [713, 252] width 263 height 38
click at [858, 253] on icon "Choose date" at bounding box center [864, 251] width 13 height 14
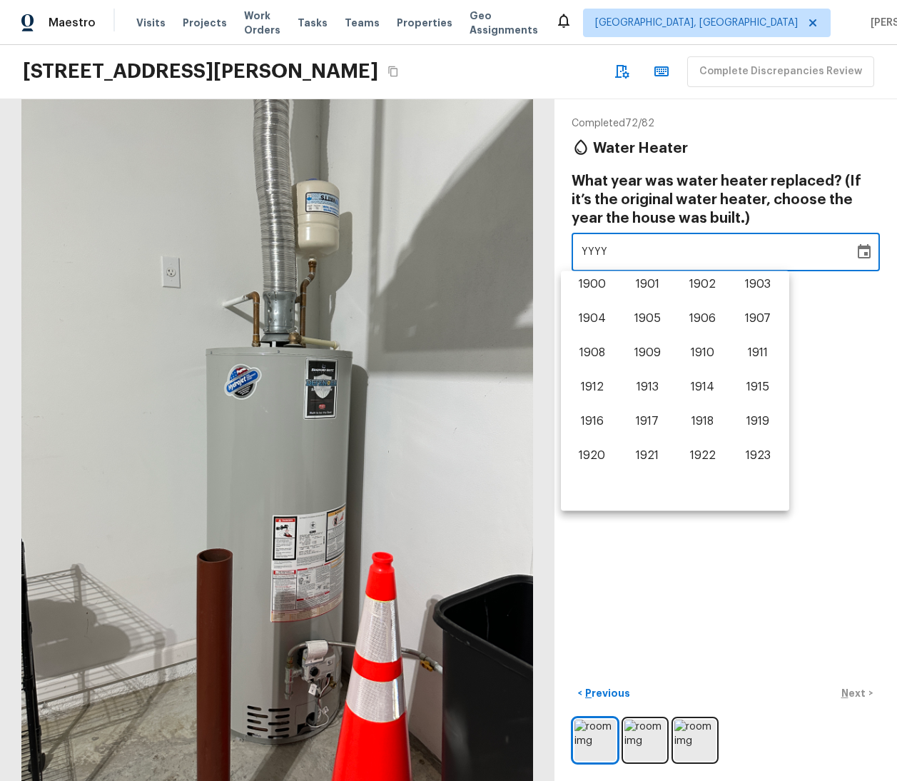
scroll to position [888, 0]
click at [656, 424] on button "2021" at bounding box center [647, 424] width 51 height 26
type input "2021"
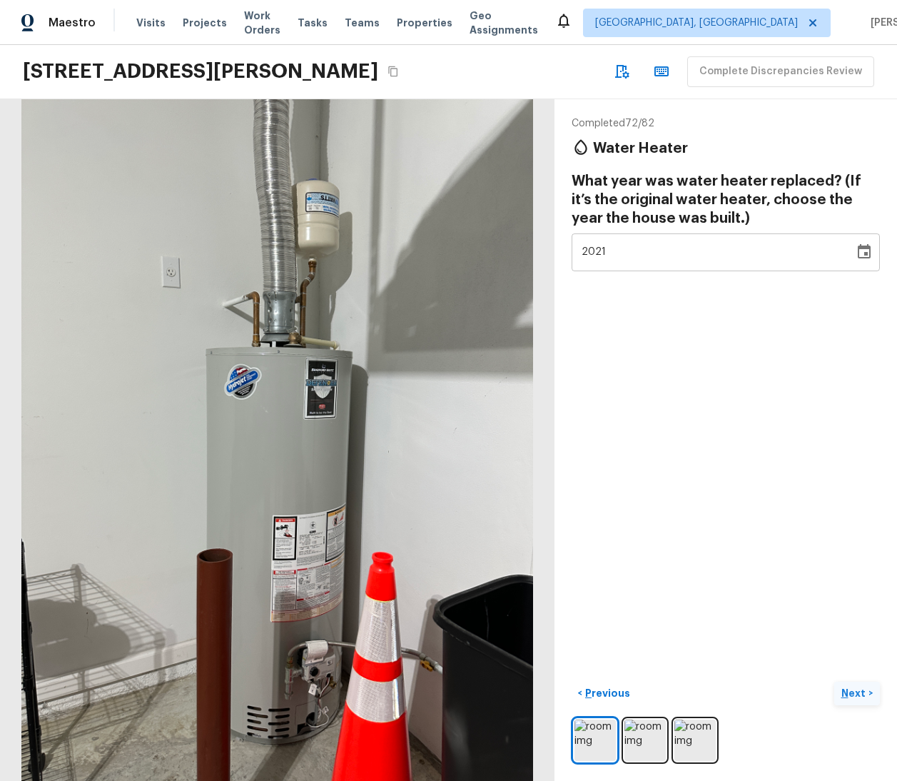
click at [859, 686] on button "Next >" at bounding box center [857, 694] width 46 height 24
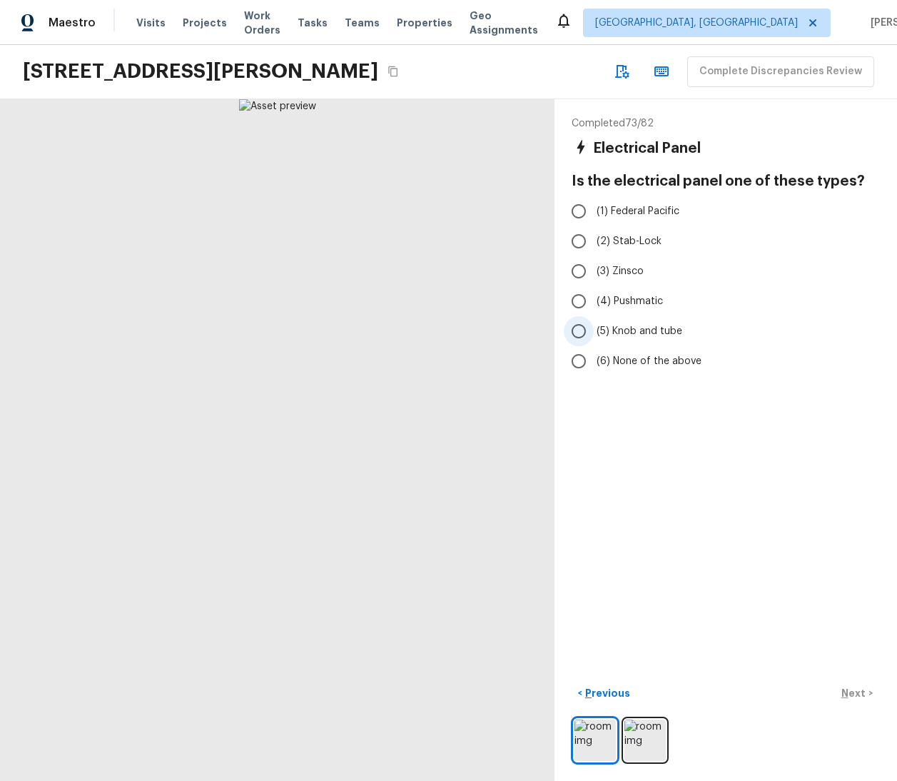
radio input "true"
click at [849, 686] on p "Next" at bounding box center [855, 693] width 27 height 14
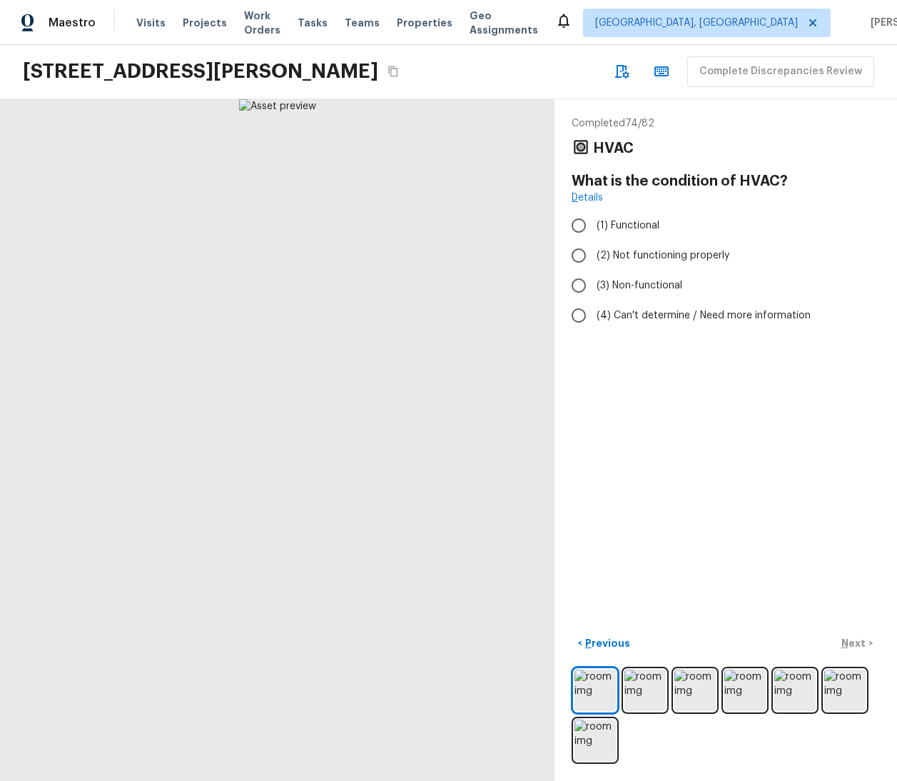
radio input "true"
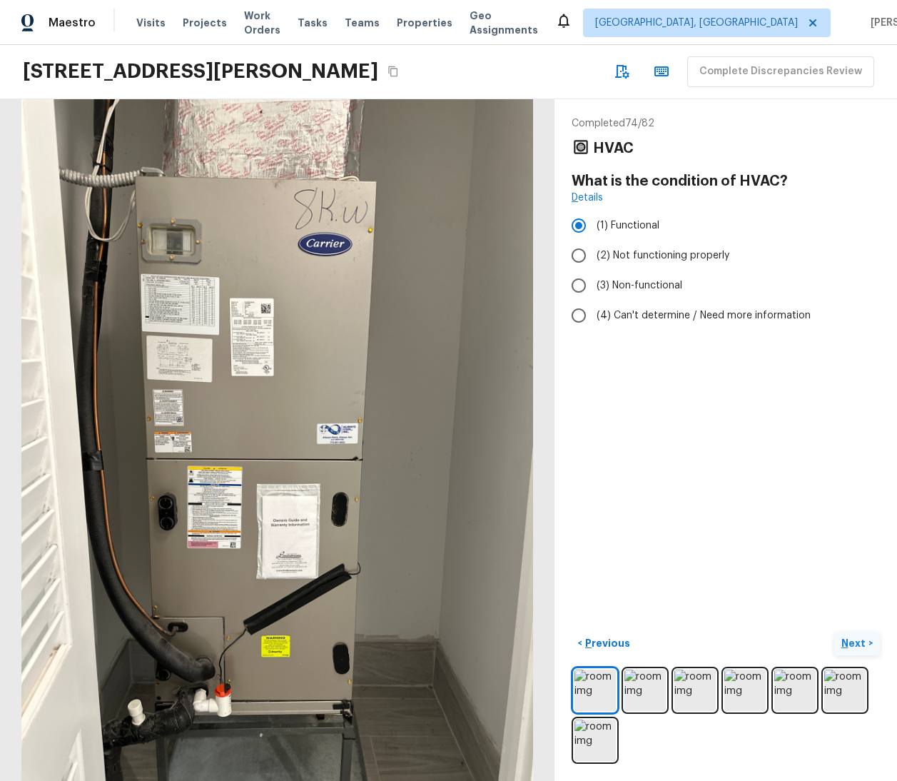
click at [853, 640] on button "Next >" at bounding box center [857, 644] width 46 height 24
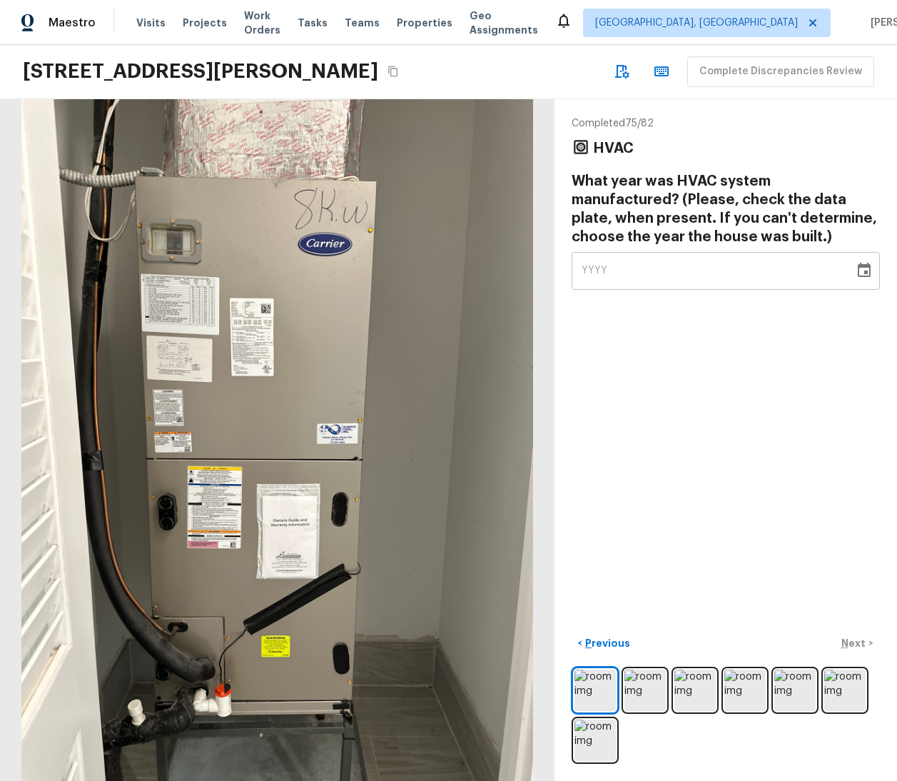
click at [858, 267] on icon "Choose date" at bounding box center [864, 270] width 13 height 14
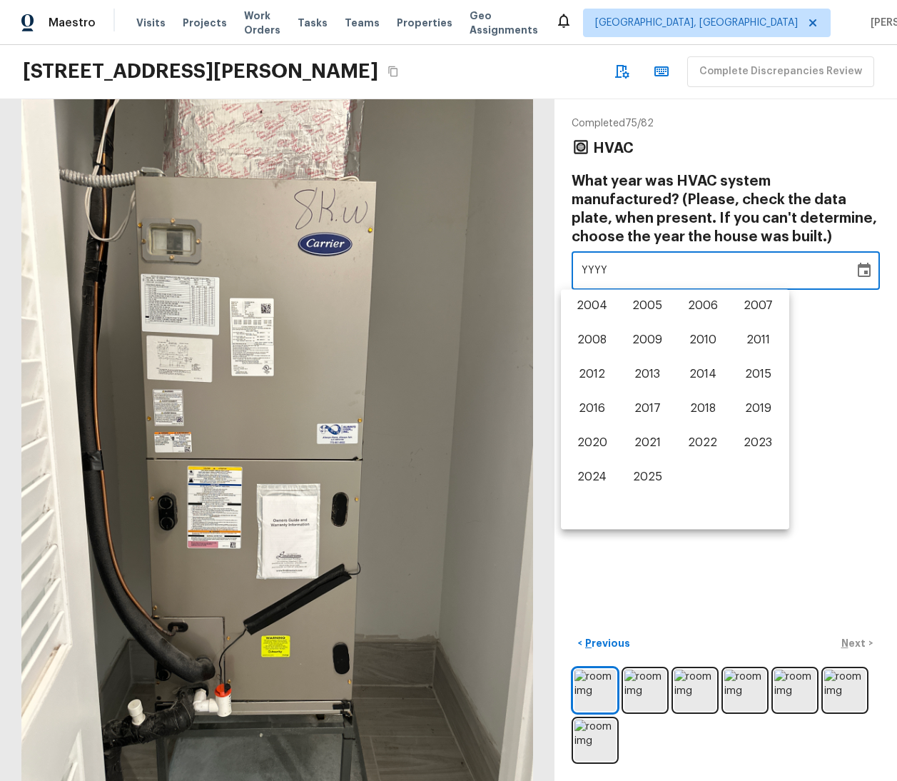
click at [695, 390] on div "1900 1901 1902 1903 1904 1905 1906 1907 1908 1909 1910 1911 1912 1913 1914 1915…" at bounding box center [675, 390] width 228 height 200
click at [701, 408] on button "2018" at bounding box center [702, 408] width 51 height 26
type input "2018"
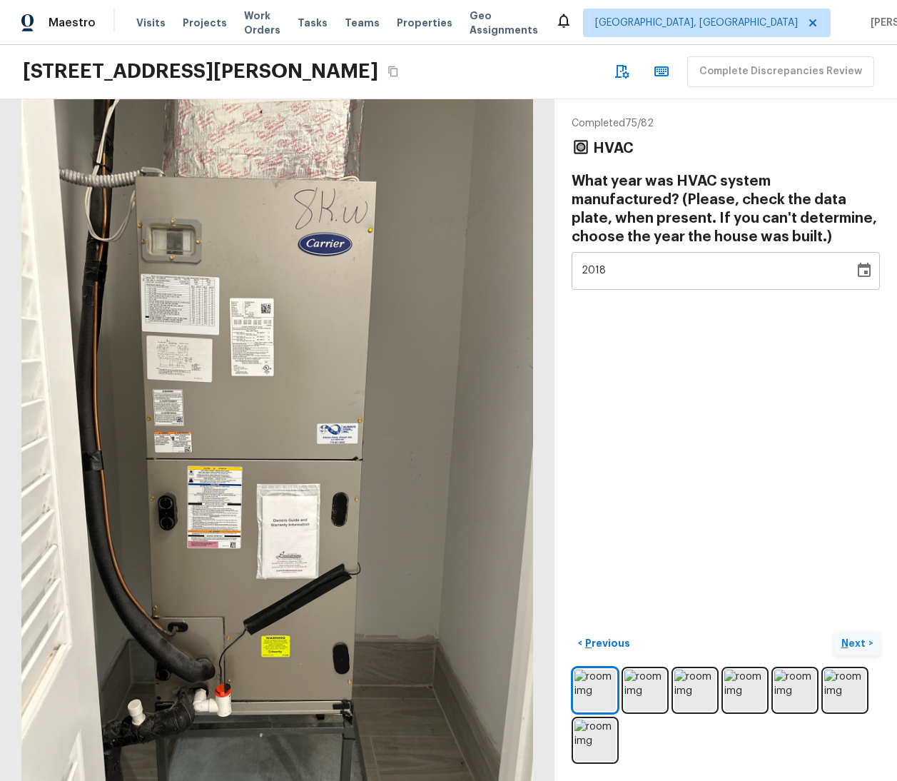
click at [847, 637] on p "Next" at bounding box center [855, 643] width 27 height 14
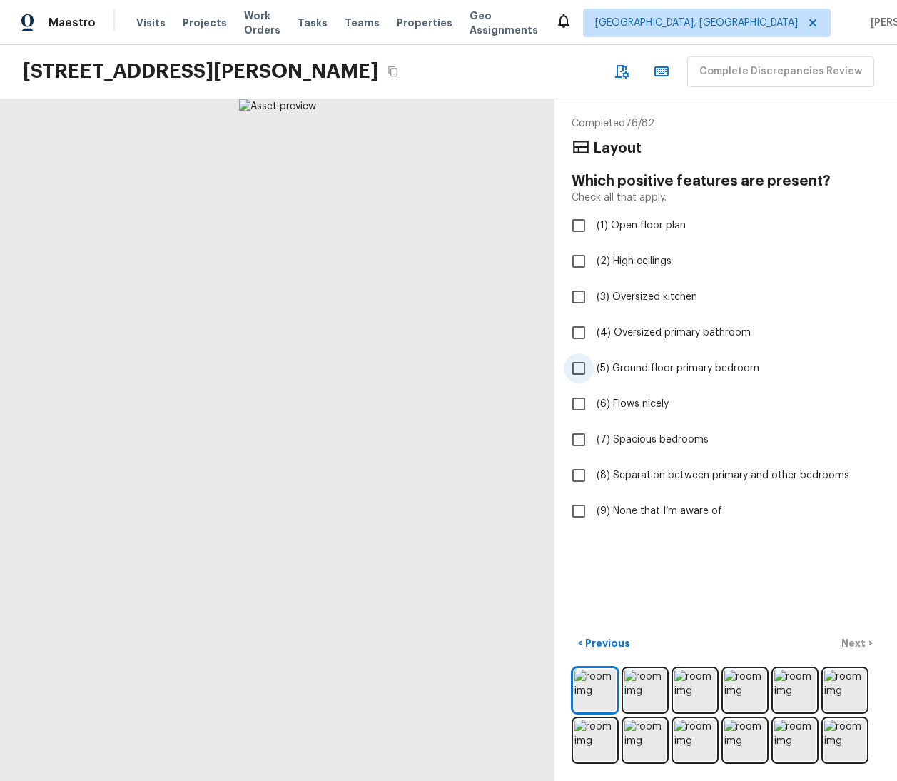
click at [637, 381] on label "(5) Ground floor primary bedroom" at bounding box center [716, 368] width 305 height 30
click at [594, 381] on input "(5) Ground floor primary bedroom" at bounding box center [579, 368] width 30 height 30
checkbox input "true"
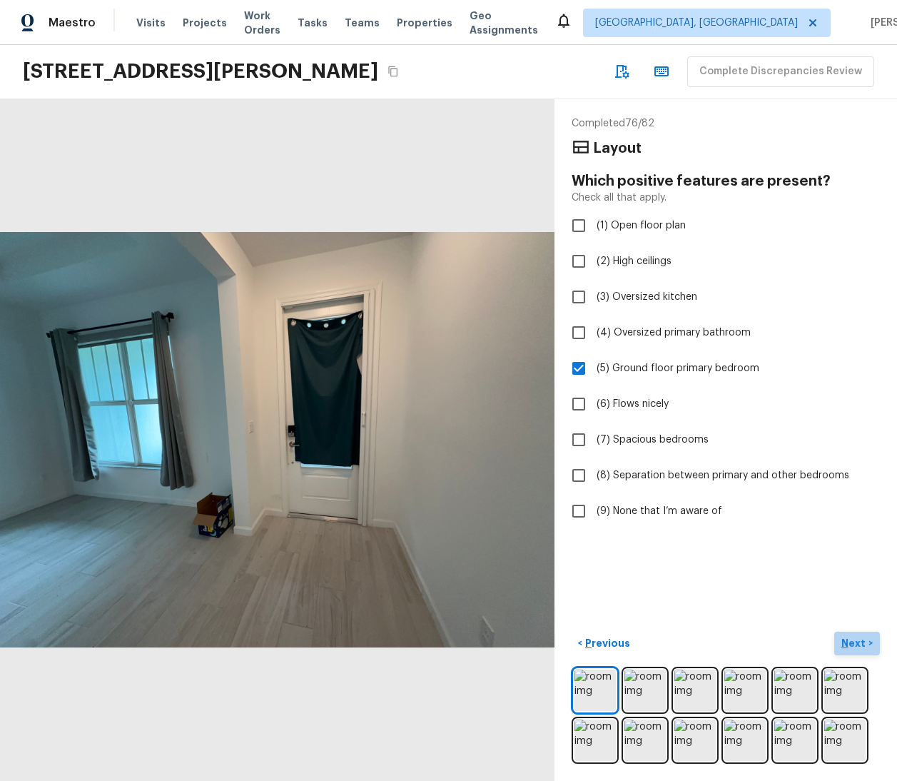
click at [844, 637] on p "Next" at bounding box center [855, 643] width 27 height 14
click at [614, 403] on span "(6) Awkward flow" at bounding box center [638, 404] width 83 height 14
click at [594, 403] on input "(6) Awkward flow" at bounding box center [579, 404] width 30 height 30
checkbox input "true"
click at [842, 636] on p "Next" at bounding box center [855, 643] width 27 height 14
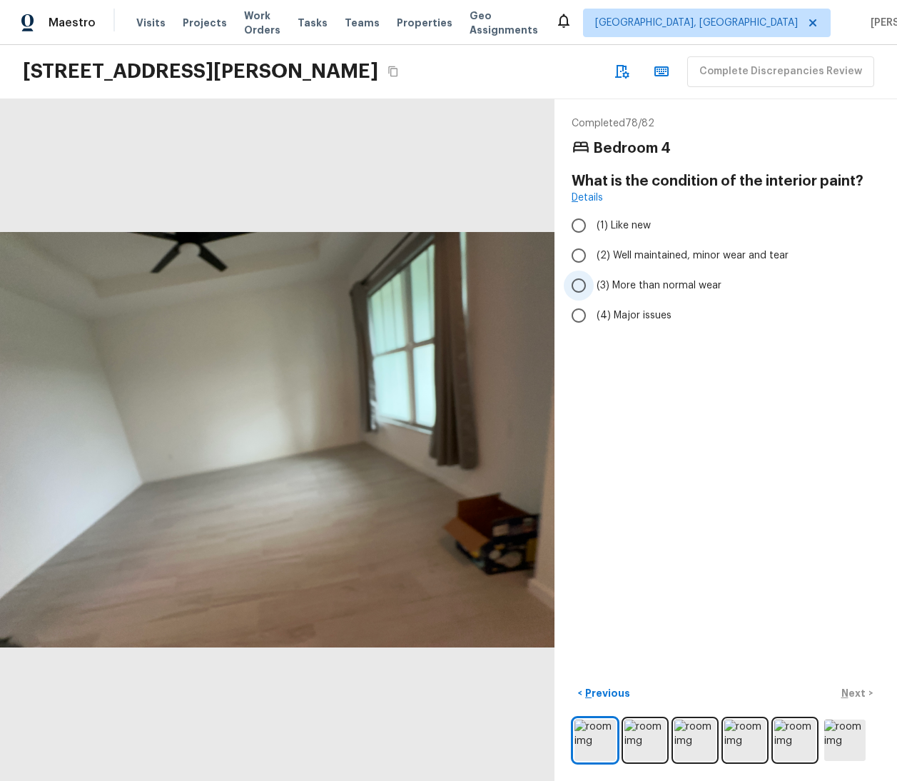
click at [616, 290] on span "(3) More than normal wear" at bounding box center [659, 285] width 125 height 14
click at [594, 290] on input "(3) More than normal wear" at bounding box center [579, 286] width 30 height 30
radio input "true"
click at [849, 689] on p "Next" at bounding box center [855, 693] width 27 height 14
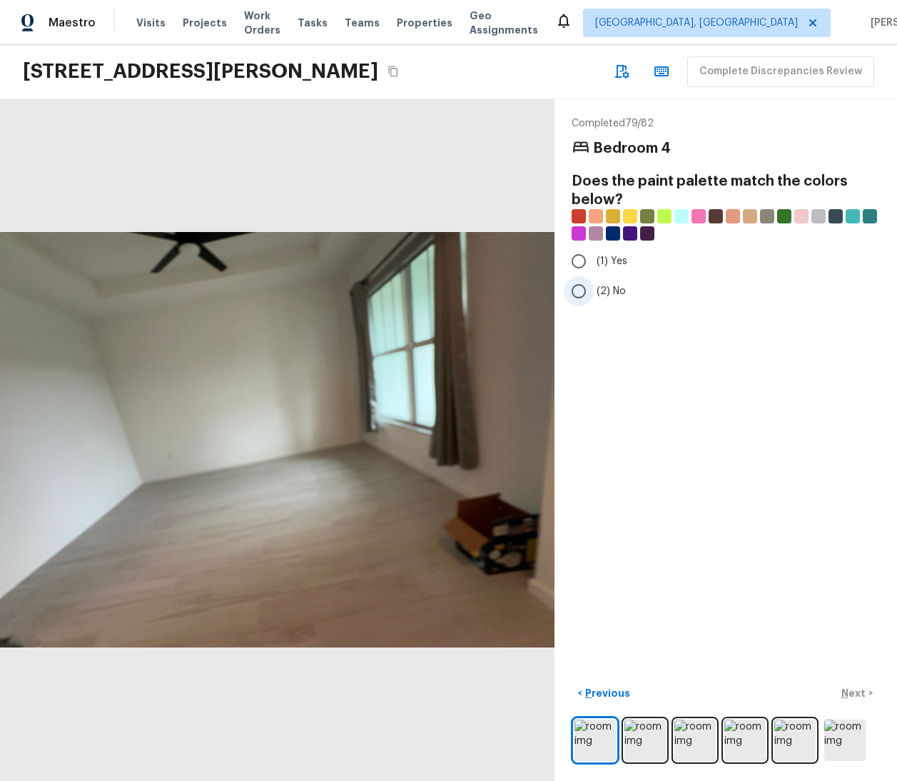
click at [601, 292] on span "(2) No" at bounding box center [611, 291] width 29 height 14
click at [594, 292] on input "(2) No" at bounding box center [579, 291] width 30 height 30
radio input "true"
click at [842, 682] on button "Next >" at bounding box center [857, 694] width 46 height 24
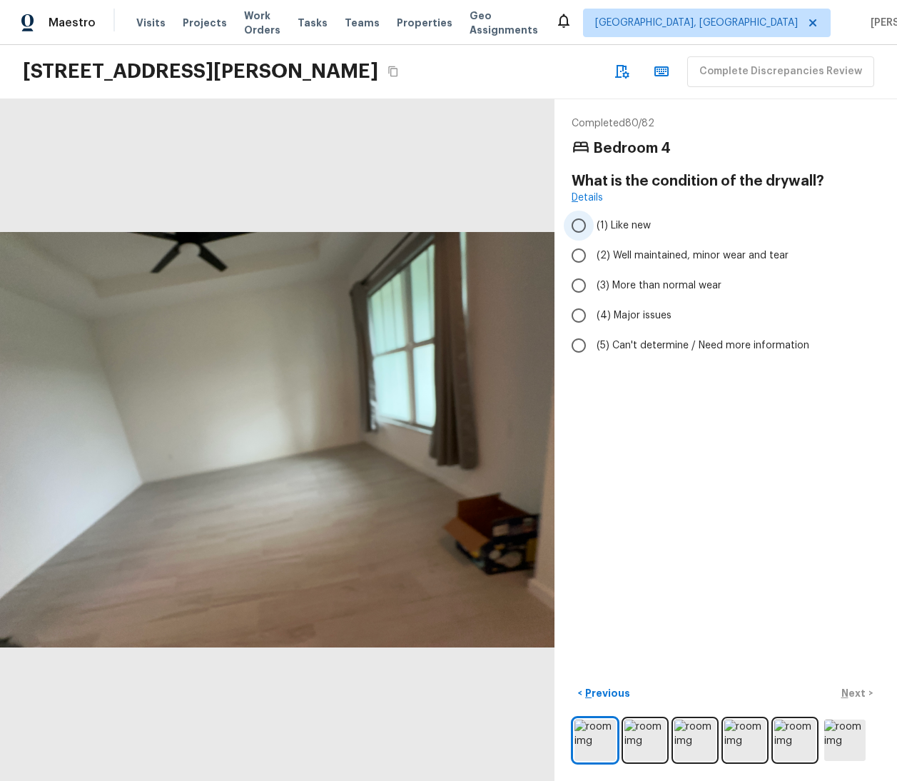
click at [602, 228] on span "(1) Like new" at bounding box center [624, 225] width 54 height 14
click at [594, 228] on input "(1) Like new" at bounding box center [579, 226] width 30 height 30
radio input "true"
click at [844, 690] on button "Next >" at bounding box center [857, 694] width 46 height 24
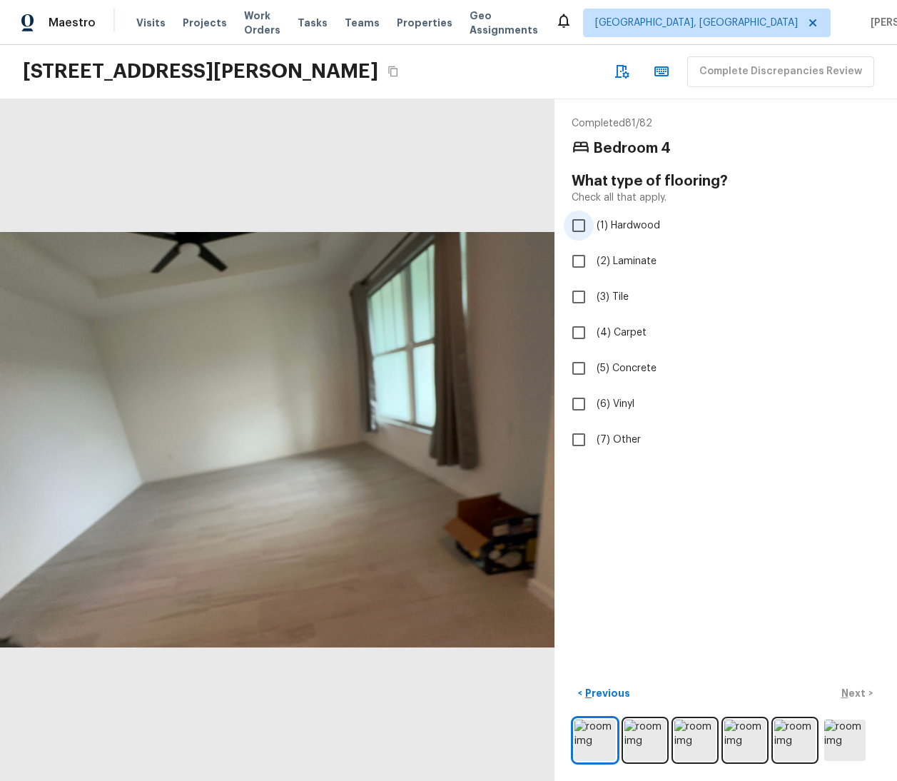
checkbox input "true"
click at [842, 686] on p "Next" at bounding box center [855, 693] width 27 height 14
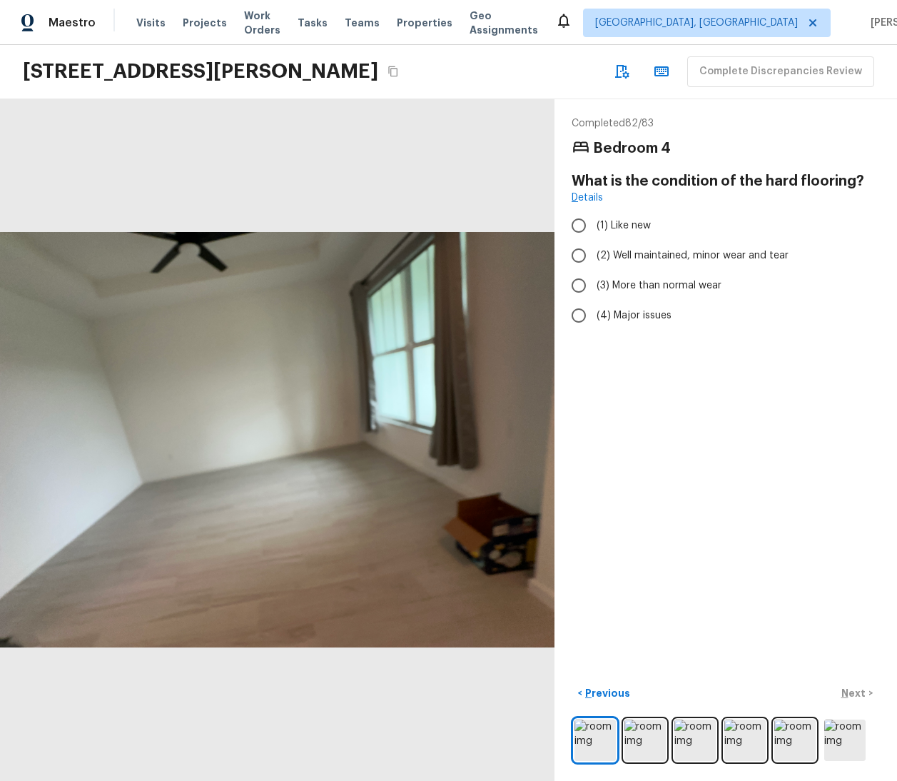
radio input "true"
click at [847, 686] on p "Next" at bounding box center [855, 693] width 27 height 14
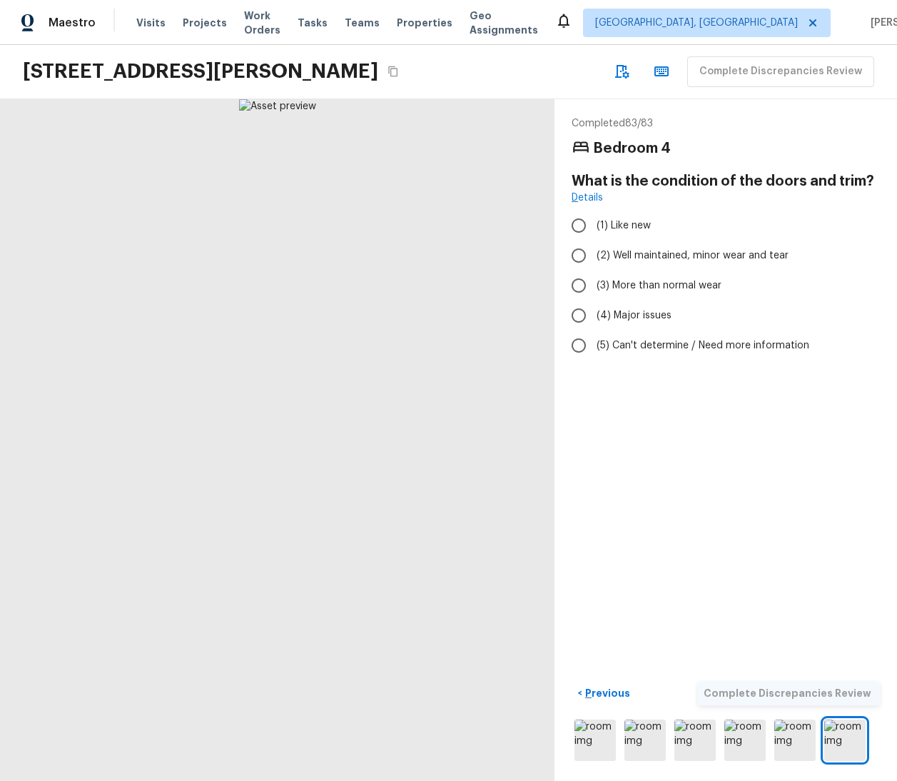
radio input "true"
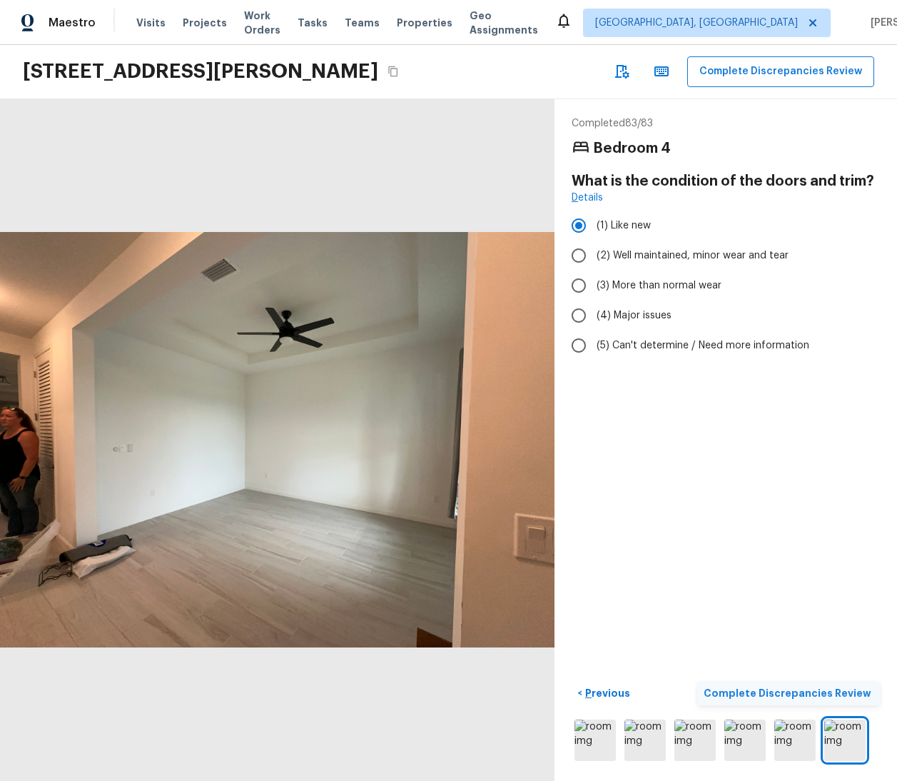
click at [823, 686] on p "Complete Discrepancies Review" at bounding box center [789, 693] width 171 height 14
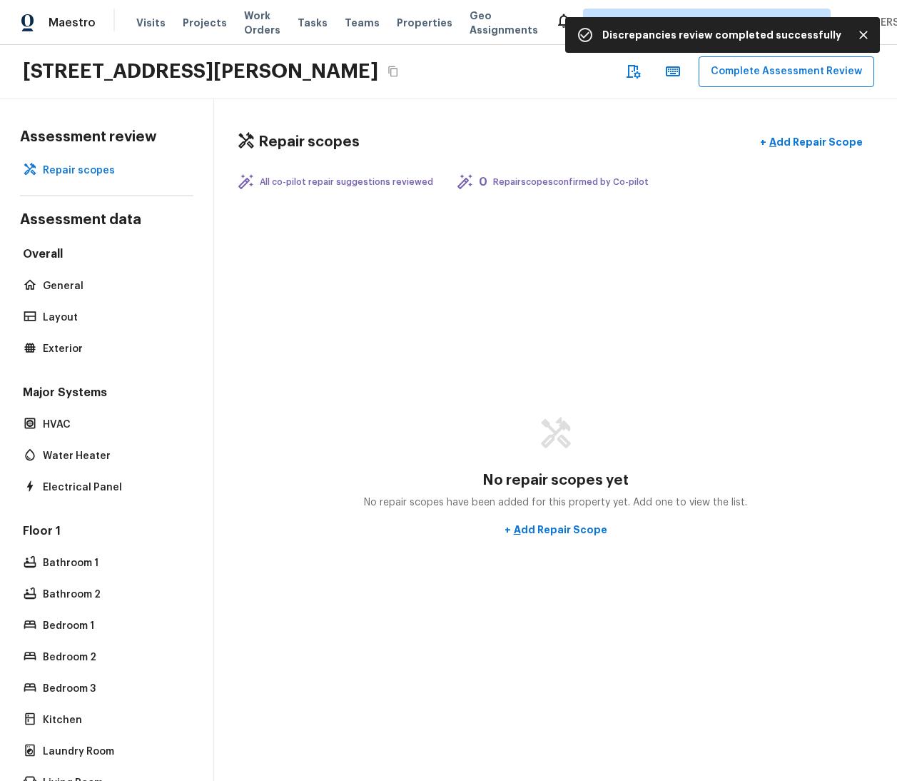
scroll to position [11, 0]
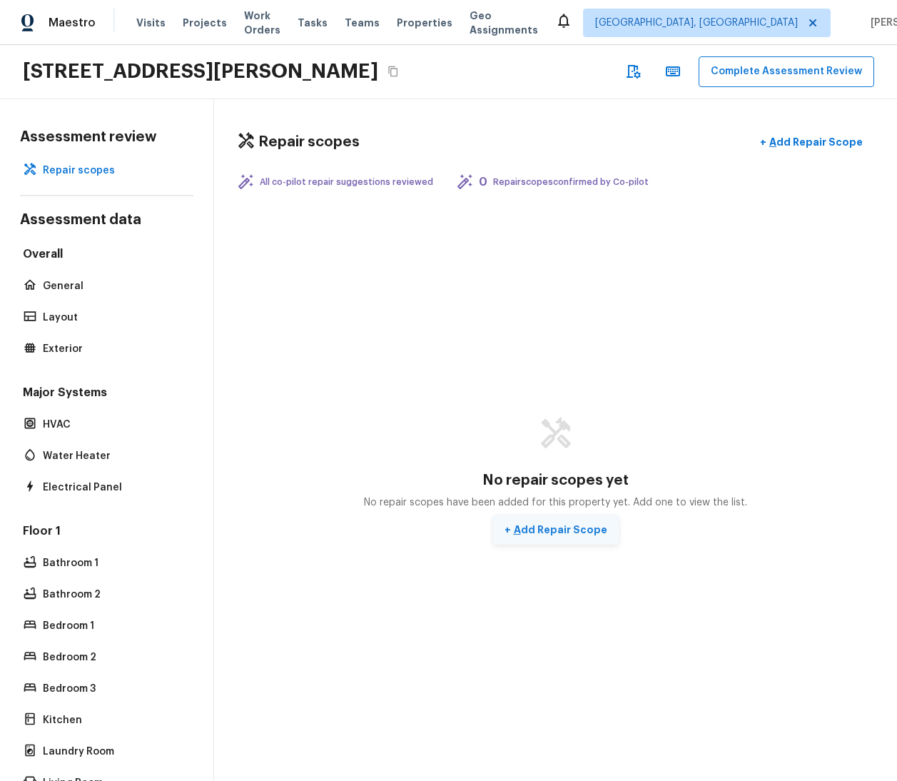
click at [579, 522] on p "Add Repair Scope" at bounding box center [559, 529] width 96 height 14
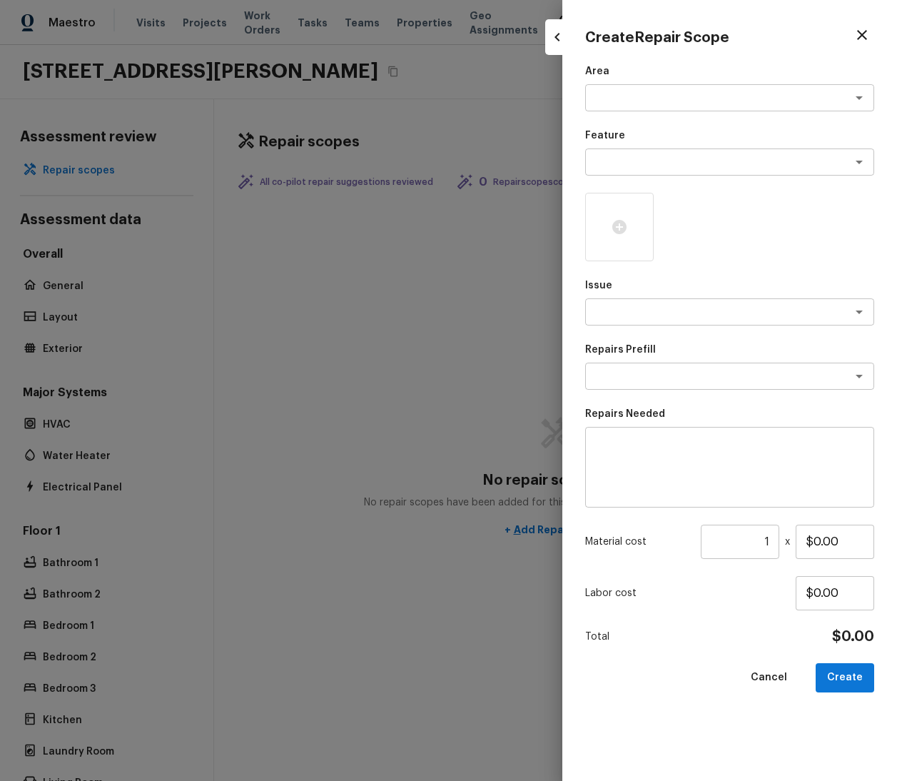
click at [682, 74] on p "Area" at bounding box center [729, 71] width 289 height 14
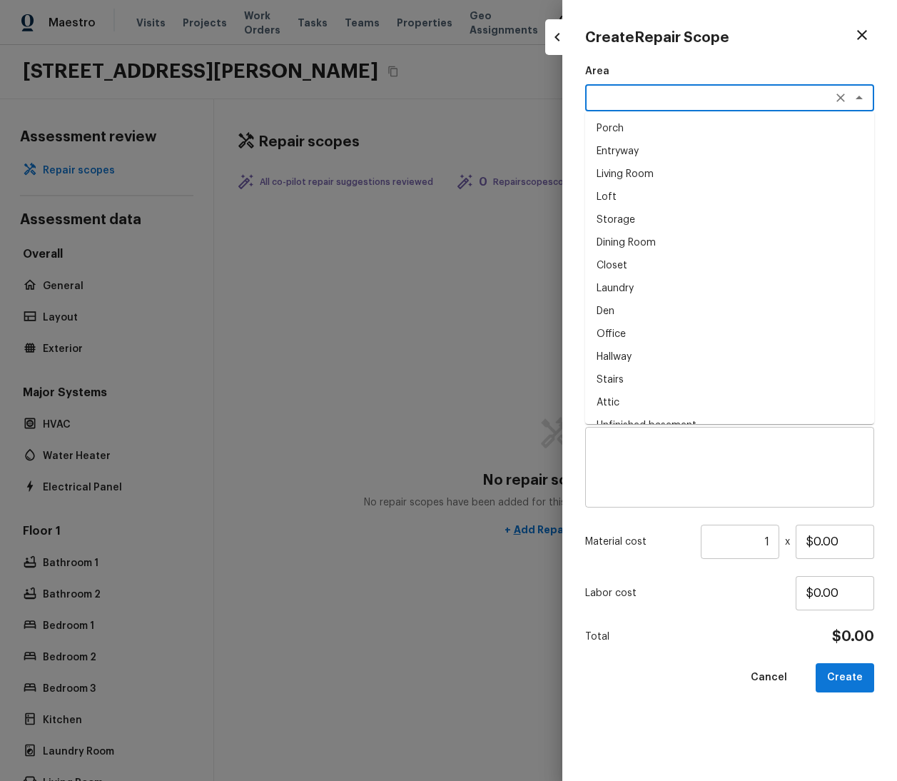
click at [689, 101] on textarea at bounding box center [710, 98] width 236 height 14
click at [664, 253] on li "Dining Room" at bounding box center [729, 242] width 289 height 23
type textarea "Dining Room"
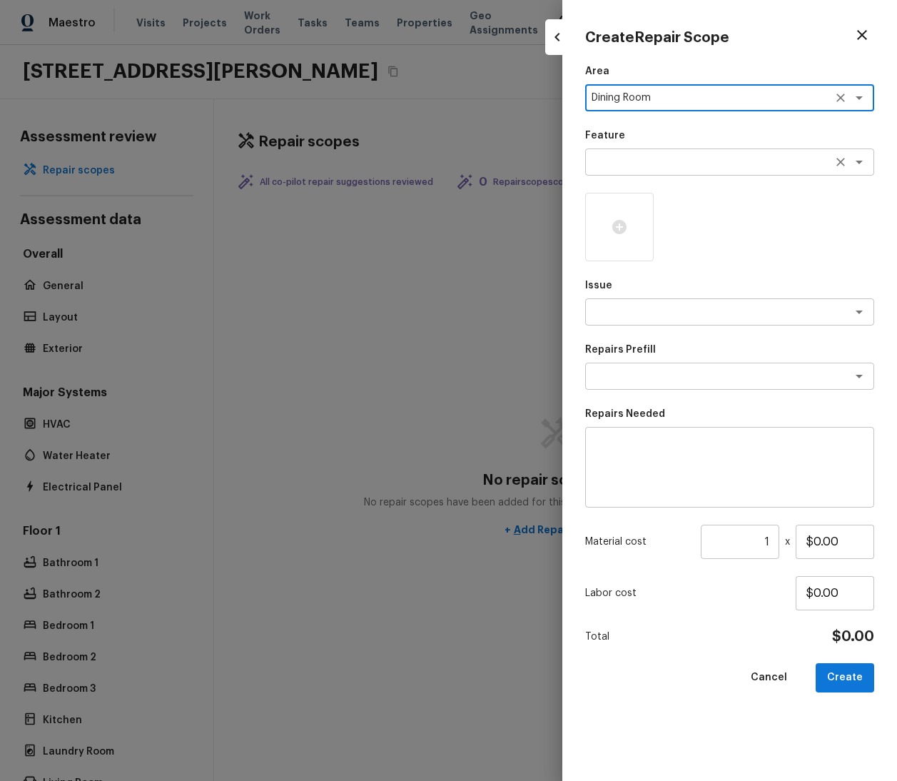
click at [647, 149] on div "x ​" at bounding box center [729, 161] width 289 height 27
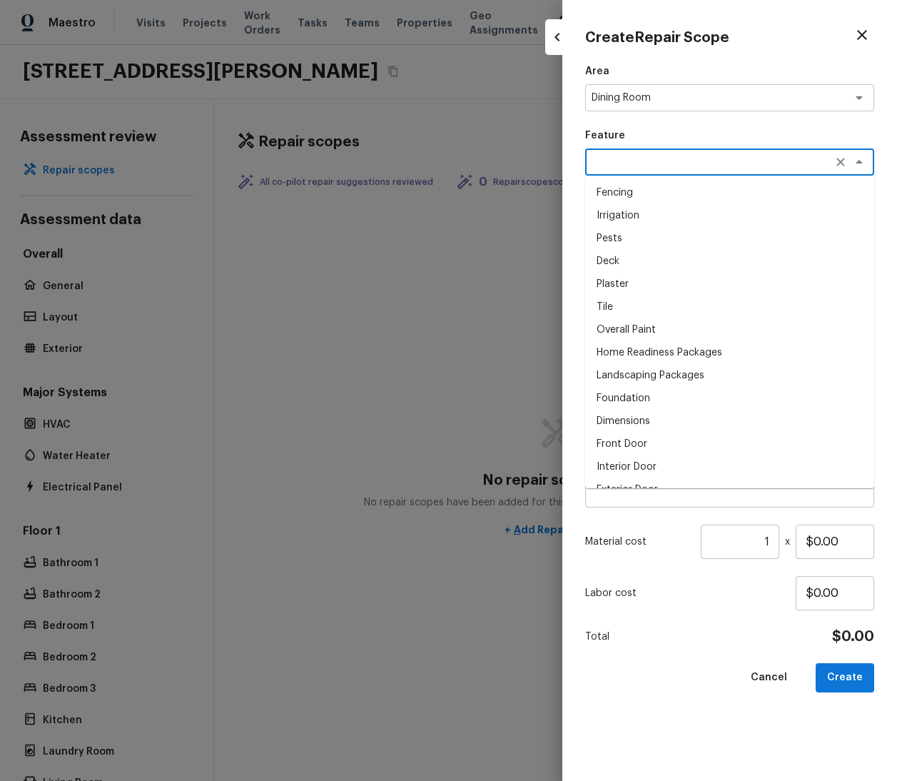
click at [645, 287] on li "Plaster" at bounding box center [729, 284] width 289 height 23
type textarea "Plaster"
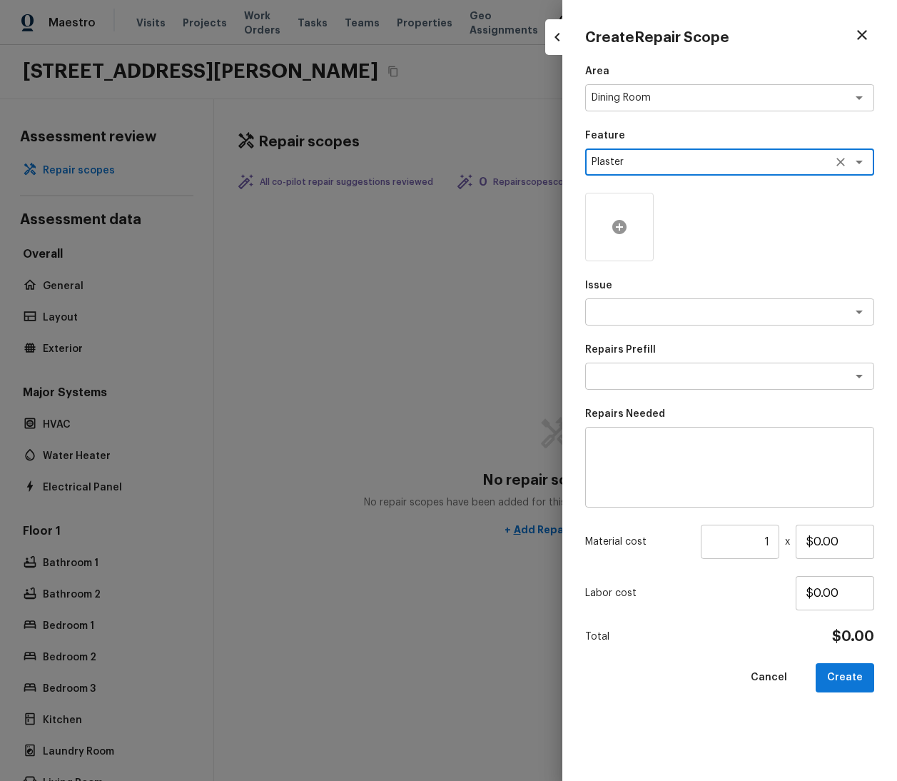
click at [635, 216] on div at bounding box center [619, 227] width 69 height 69
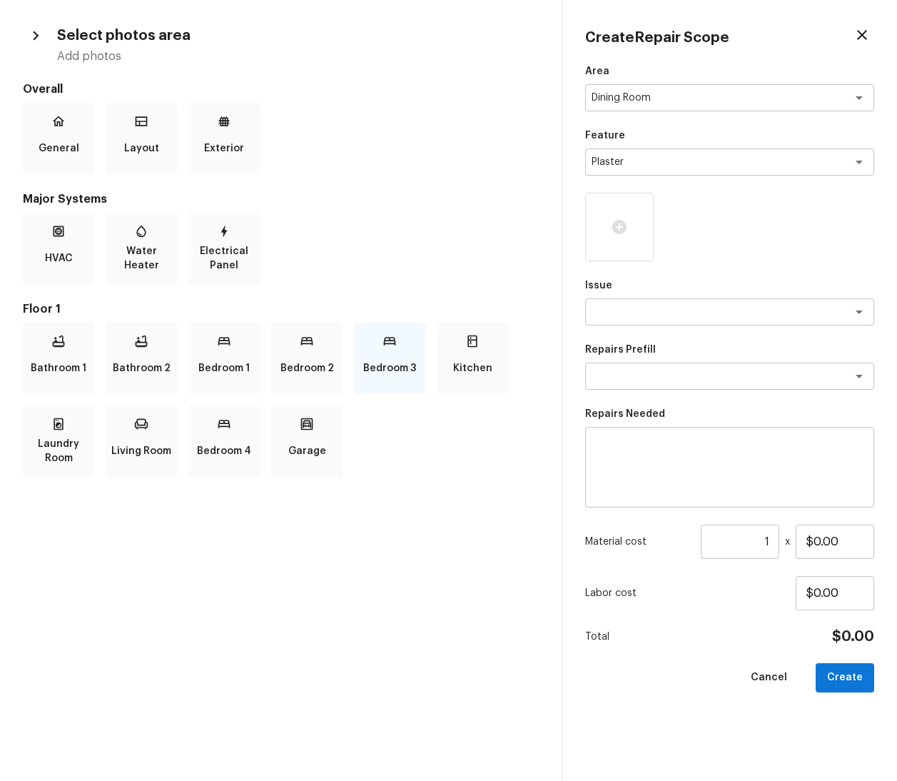
click at [395, 363] on p "Bedroom 3" at bounding box center [389, 368] width 53 height 29
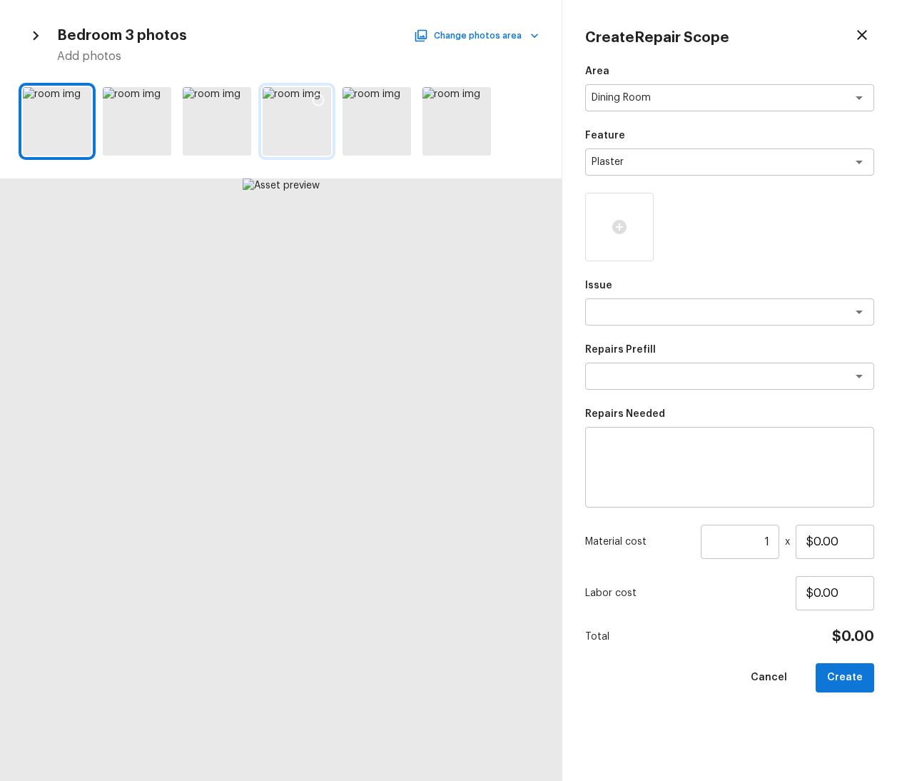
click at [303, 122] on div at bounding box center [297, 121] width 69 height 69
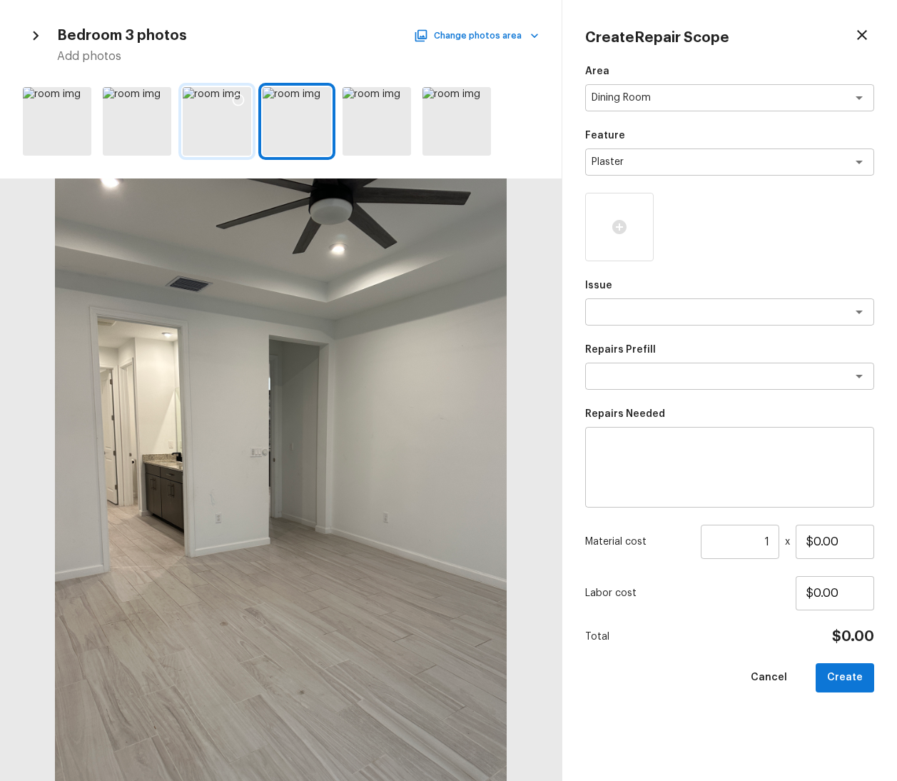
click at [236, 93] on icon at bounding box center [238, 100] width 14 height 14
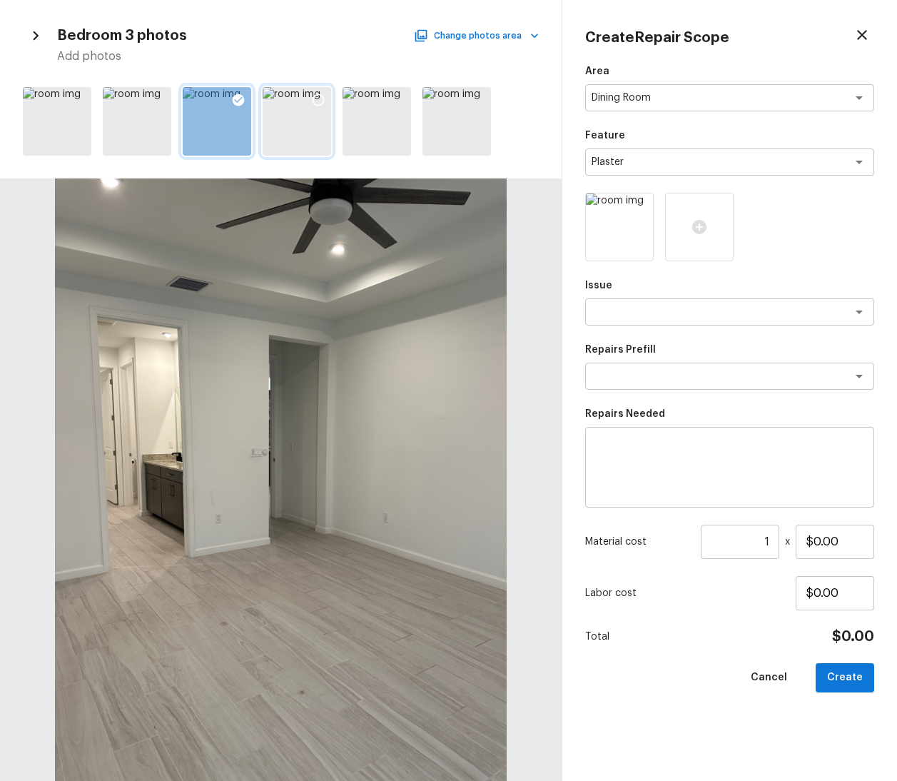
click at [316, 98] on icon at bounding box center [318, 100] width 14 height 14
click at [400, 100] on icon at bounding box center [398, 100] width 14 height 14
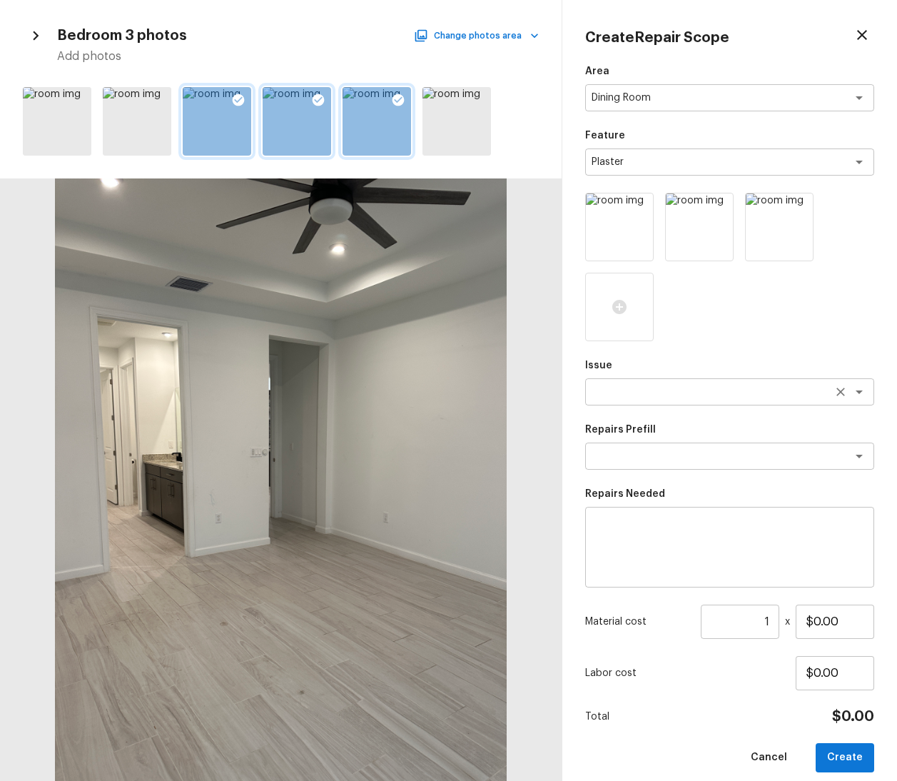
click at [689, 395] on textarea at bounding box center [710, 392] width 236 height 14
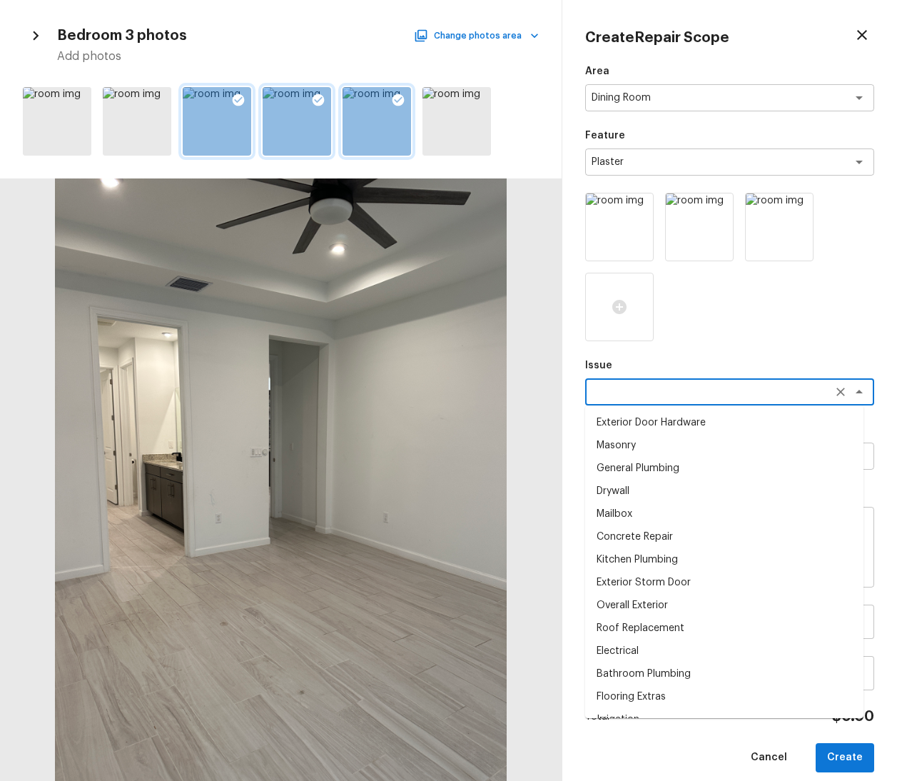
click at [678, 469] on li "General Plumbing" at bounding box center [724, 468] width 278 height 23
type textarea "General Plumbing"
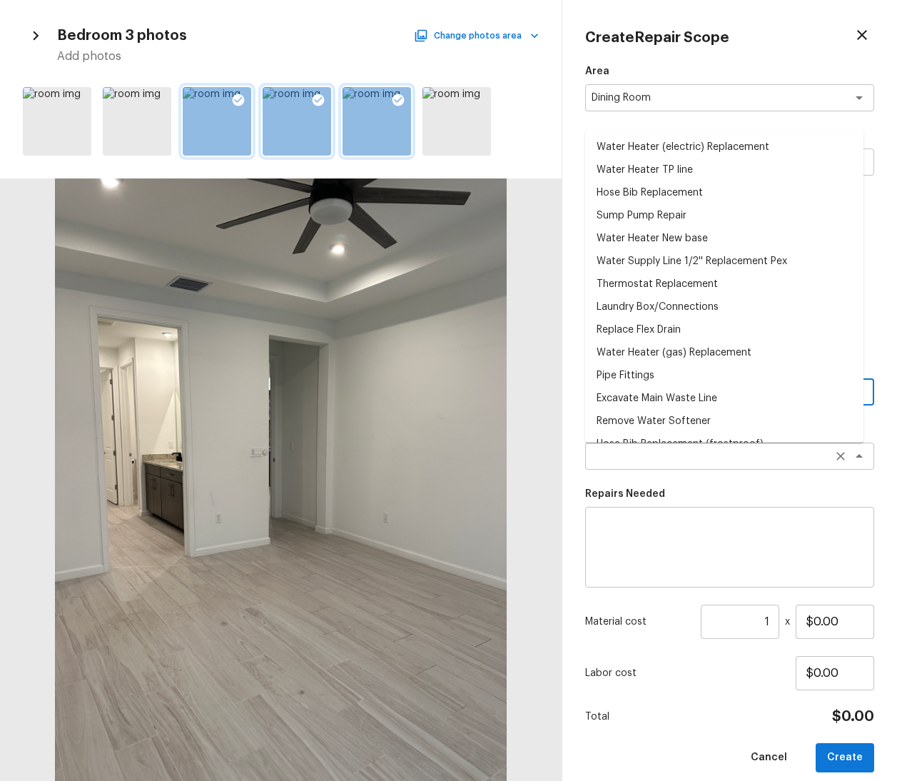
click at [687, 469] on div "x ​" at bounding box center [729, 456] width 289 height 27
click at [663, 379] on li "Pipe Fittings" at bounding box center [724, 375] width 278 height 23
type textarea "Pipe Fittings"
type textarea "Remove and replace the flexible rubber coupling on a sewer drain, waste or vent…"
type input "$40.00"
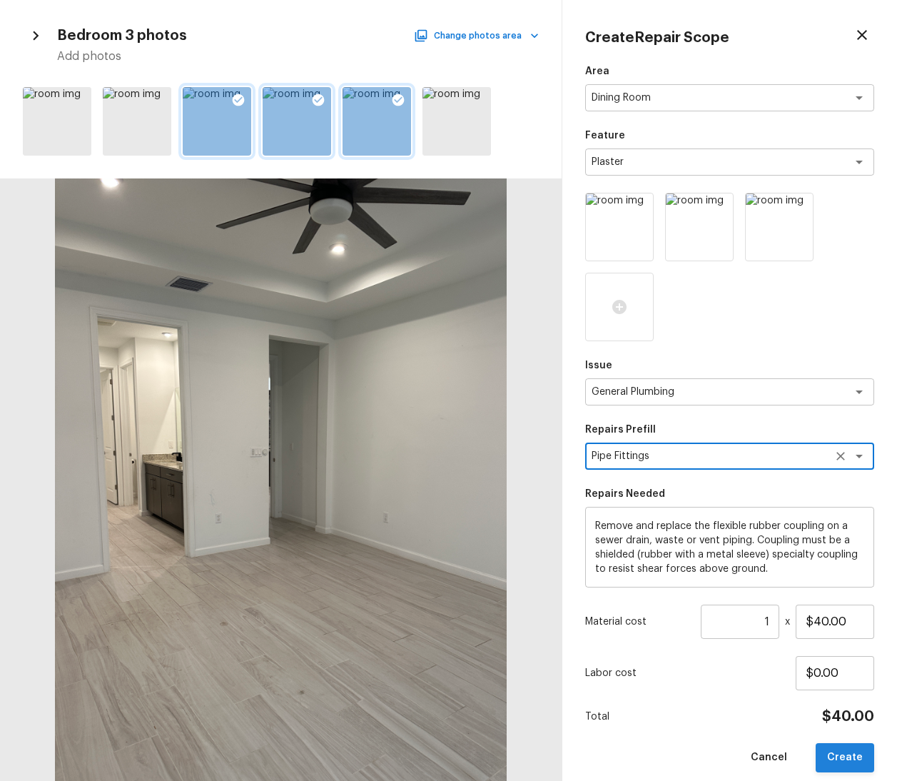
click at [831, 757] on button "Create" at bounding box center [845, 757] width 59 height 29
type input "$0.00"
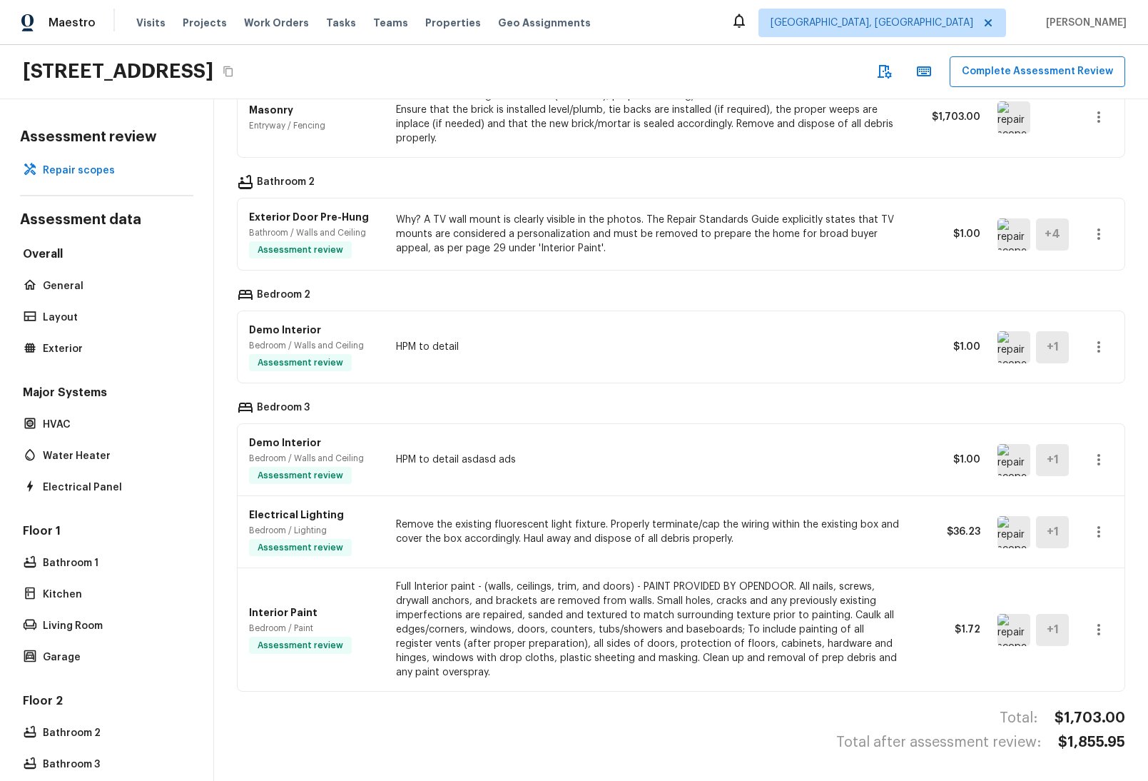
scroll to position [11, 0]
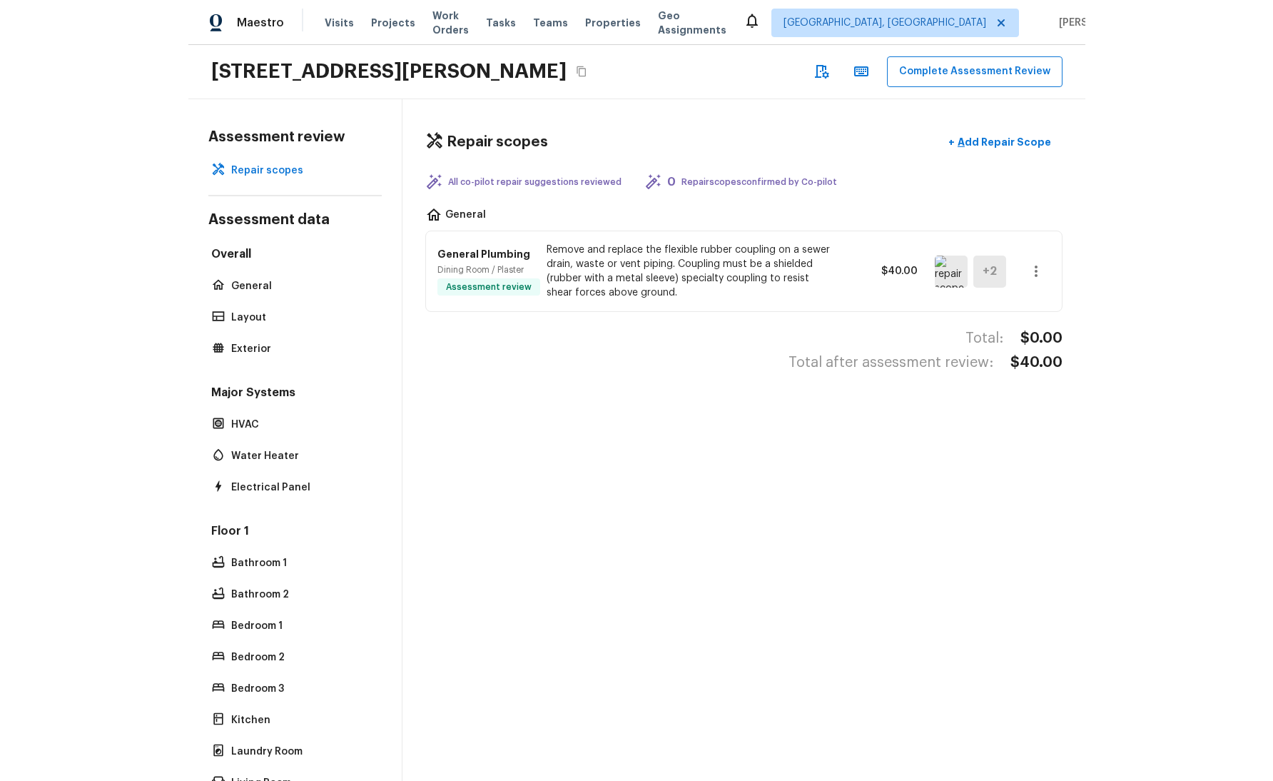
scroll to position [11, 0]
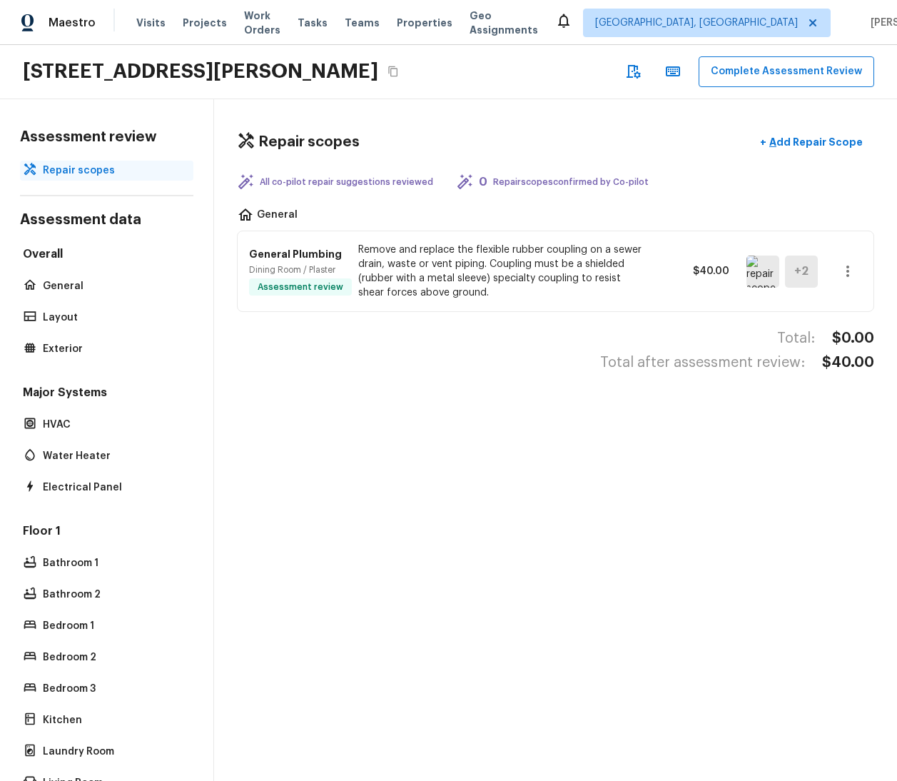
click at [73, 163] on p "Repair scopes" at bounding box center [114, 170] width 142 height 14
click at [799, 135] on p "Add Repair Scope" at bounding box center [815, 142] width 96 height 14
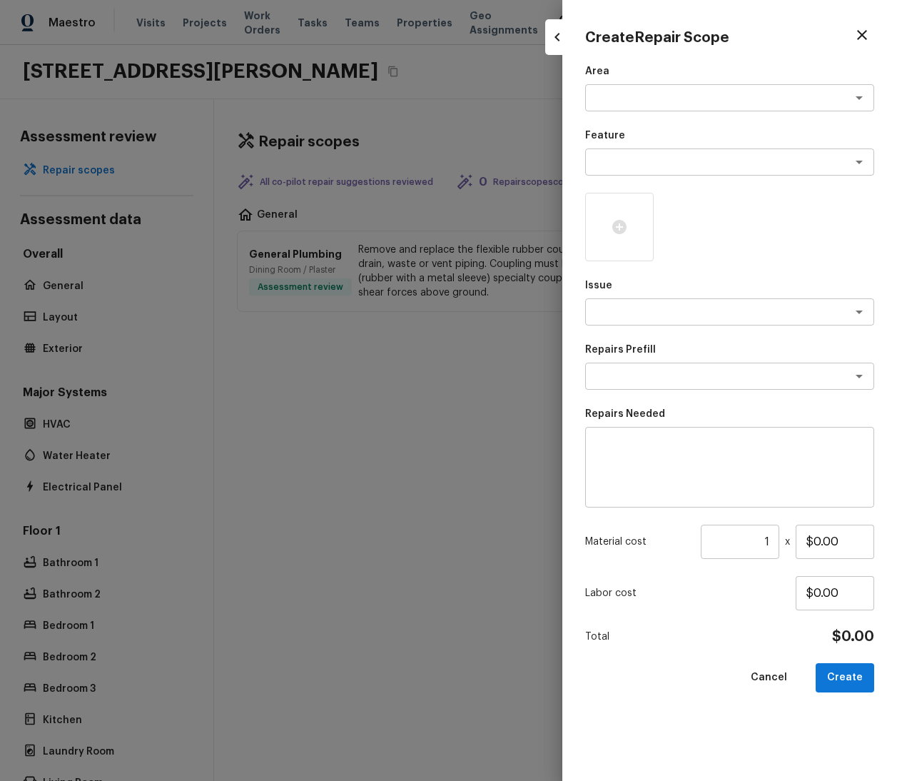
click at [682, 83] on div "Area x ​" at bounding box center [729, 87] width 289 height 47
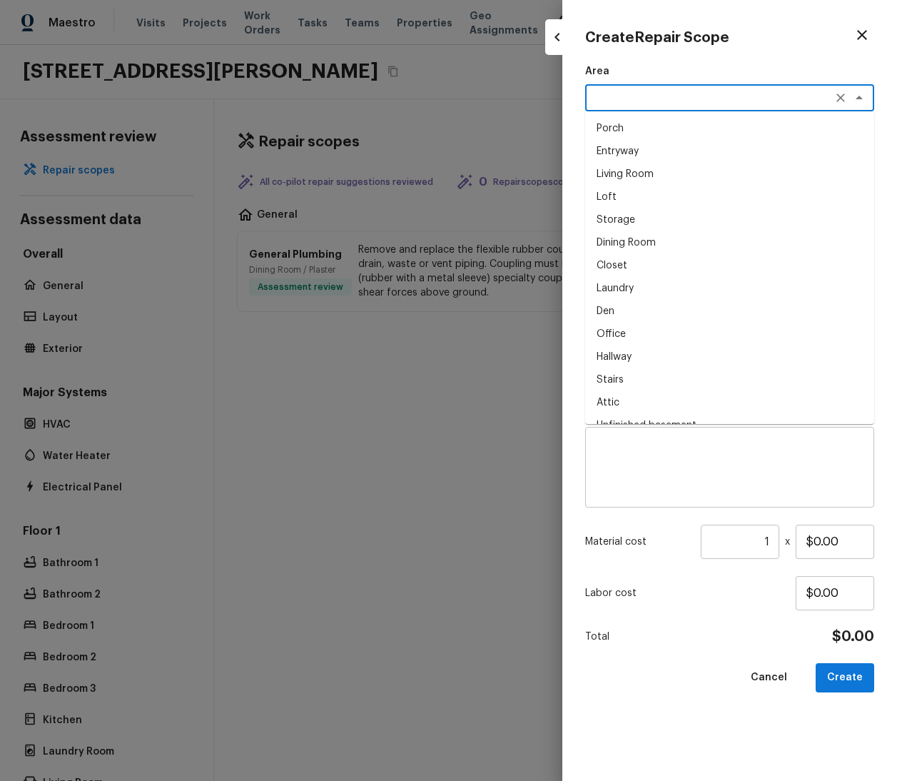
click at [686, 93] on textarea at bounding box center [710, 98] width 236 height 14
click at [670, 290] on li "Laundry" at bounding box center [729, 288] width 289 height 23
type textarea "Laundry"
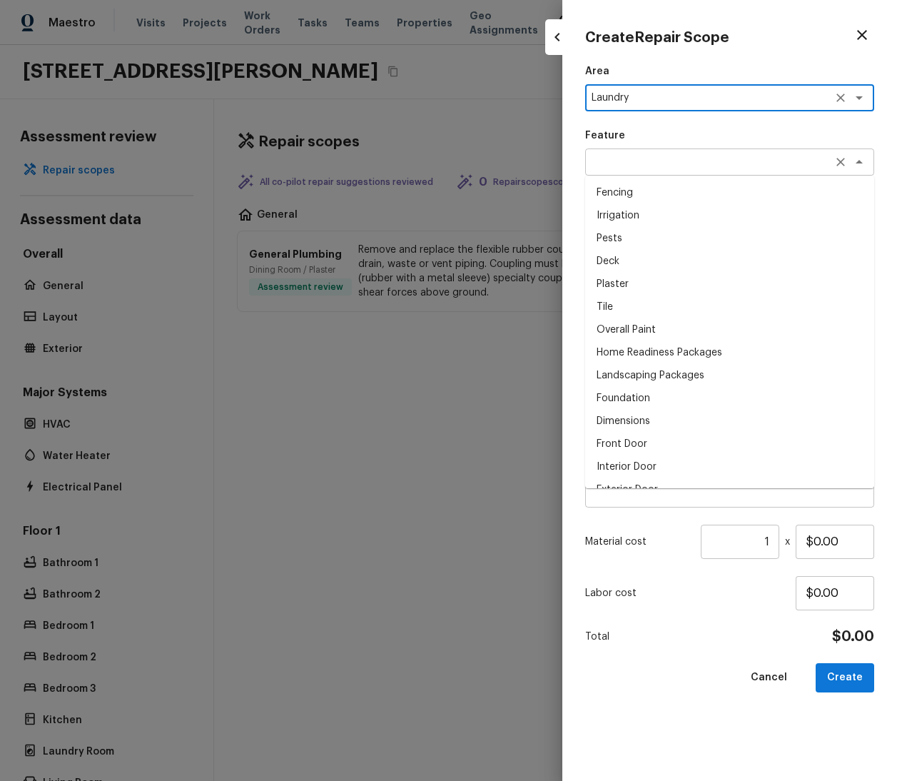
click at [707, 148] on div "x ​" at bounding box center [729, 161] width 289 height 27
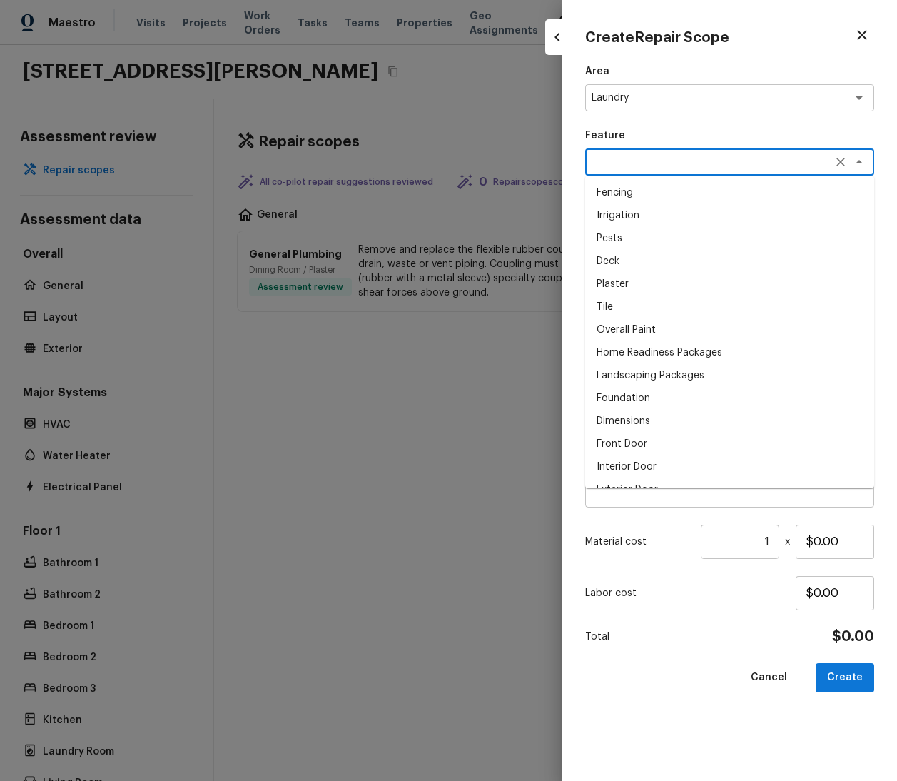
click at [680, 276] on li "Plaster" at bounding box center [729, 284] width 289 height 23
type textarea "Plaster"
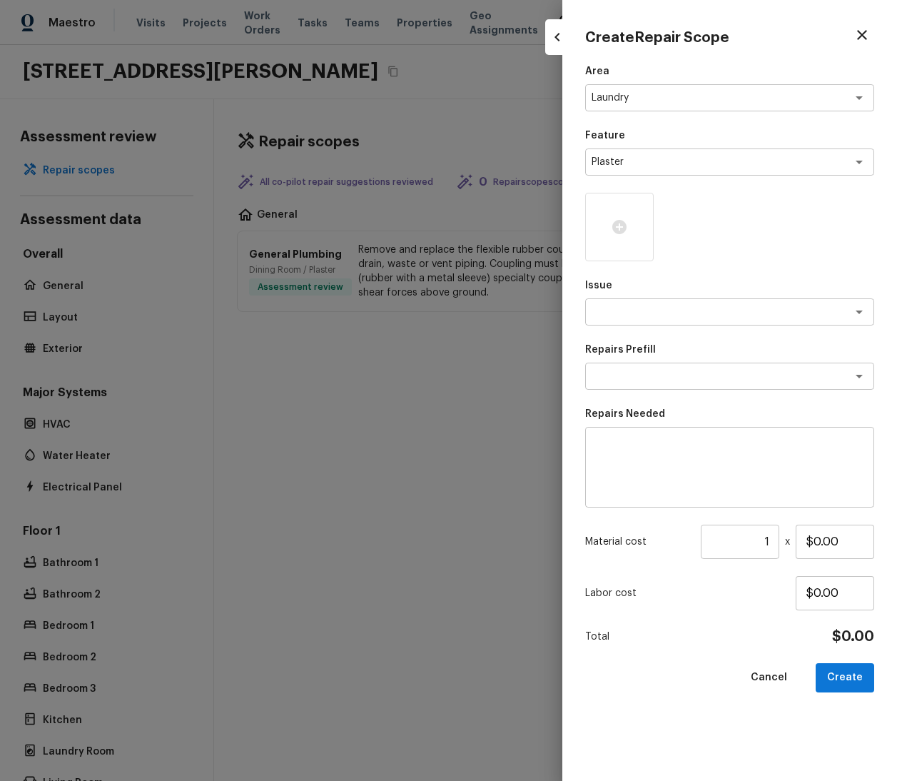
click at [751, 249] on div at bounding box center [729, 227] width 289 height 69
click at [478, 315] on div at bounding box center [448, 390] width 897 height 781
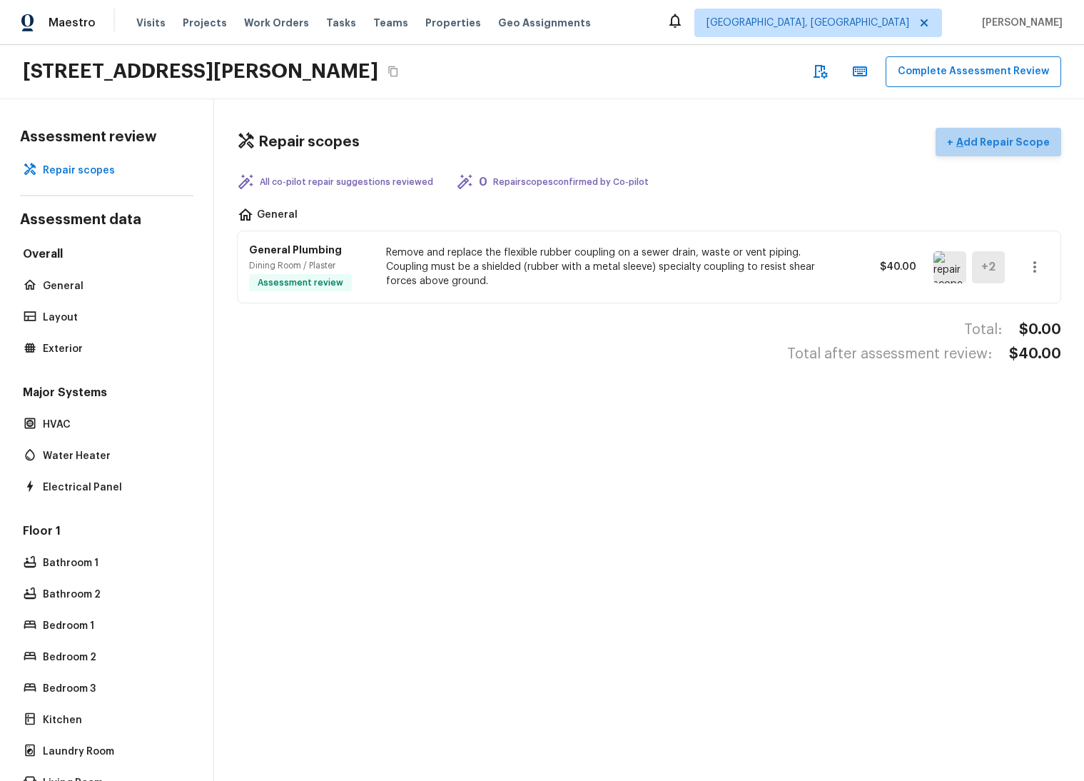
click at [896, 135] on p "Add Repair Scope" at bounding box center [1002, 142] width 96 height 14
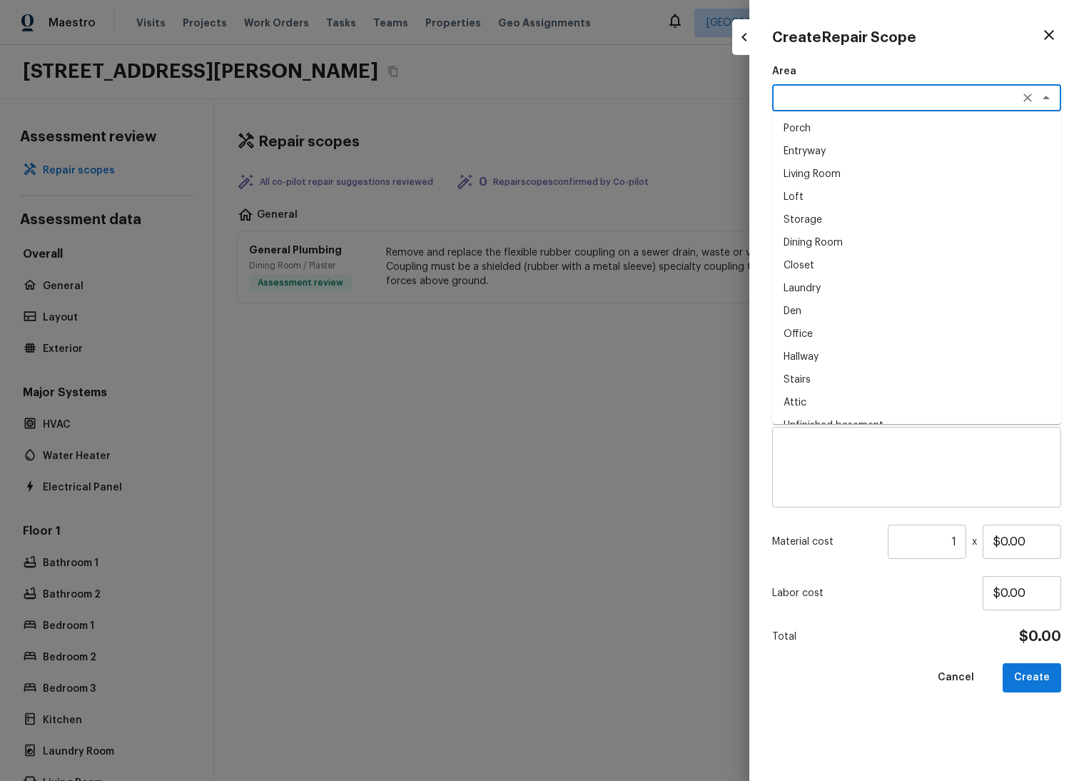
click at [854, 96] on textarea at bounding box center [897, 98] width 236 height 14
click at [837, 296] on li "Laundry" at bounding box center [916, 288] width 289 height 23
type textarea "Laundry"
click at [852, 148] on div "Feature x ​" at bounding box center [916, 151] width 289 height 47
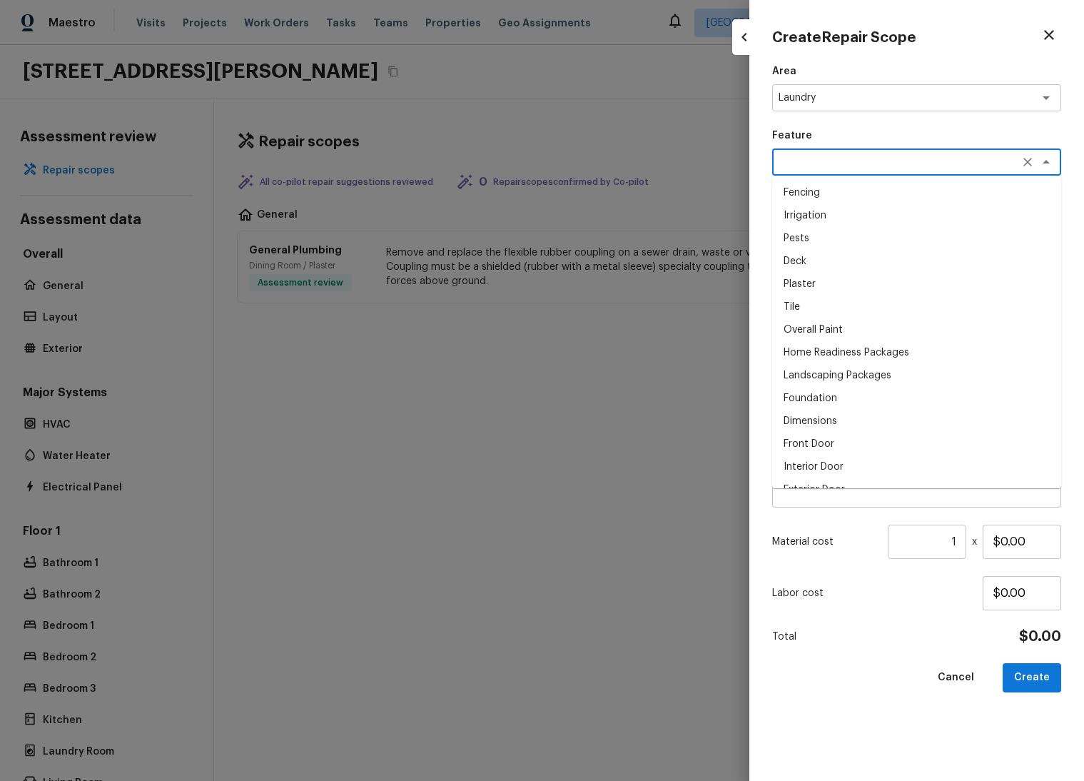
click at [852, 156] on textarea at bounding box center [897, 162] width 236 height 14
click at [829, 298] on li "Tile" at bounding box center [916, 306] width 289 height 23
type textarea "Tile"
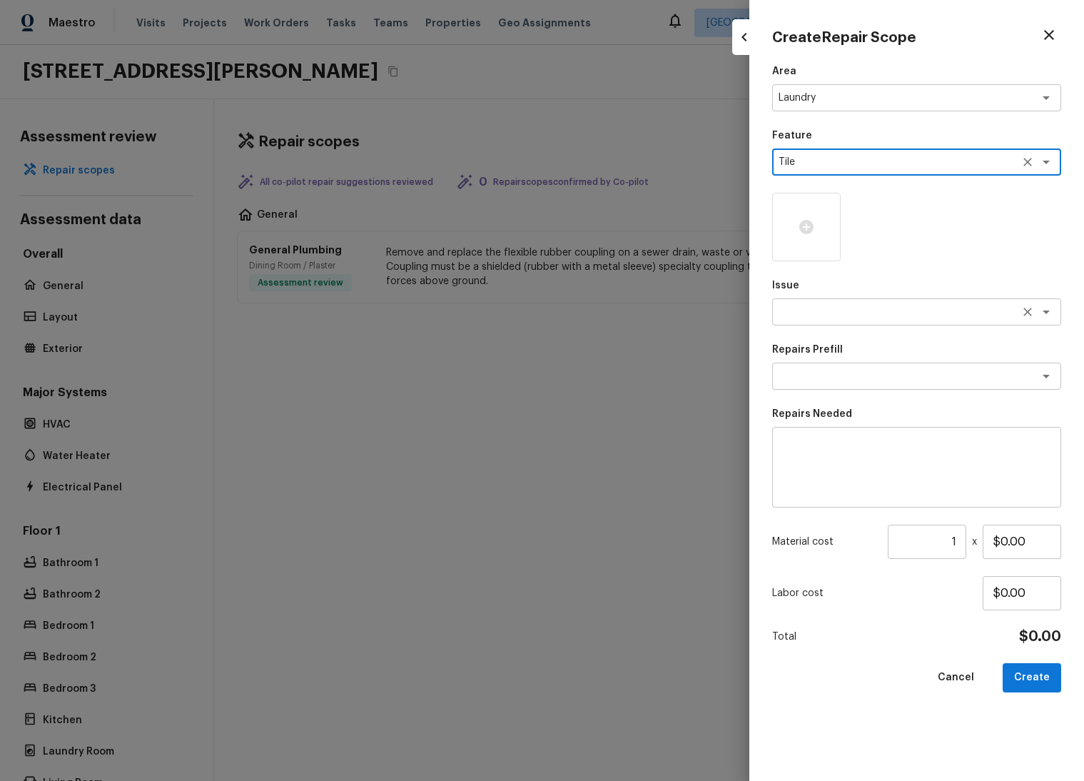
click at [835, 309] on textarea at bounding box center [897, 312] width 236 height 14
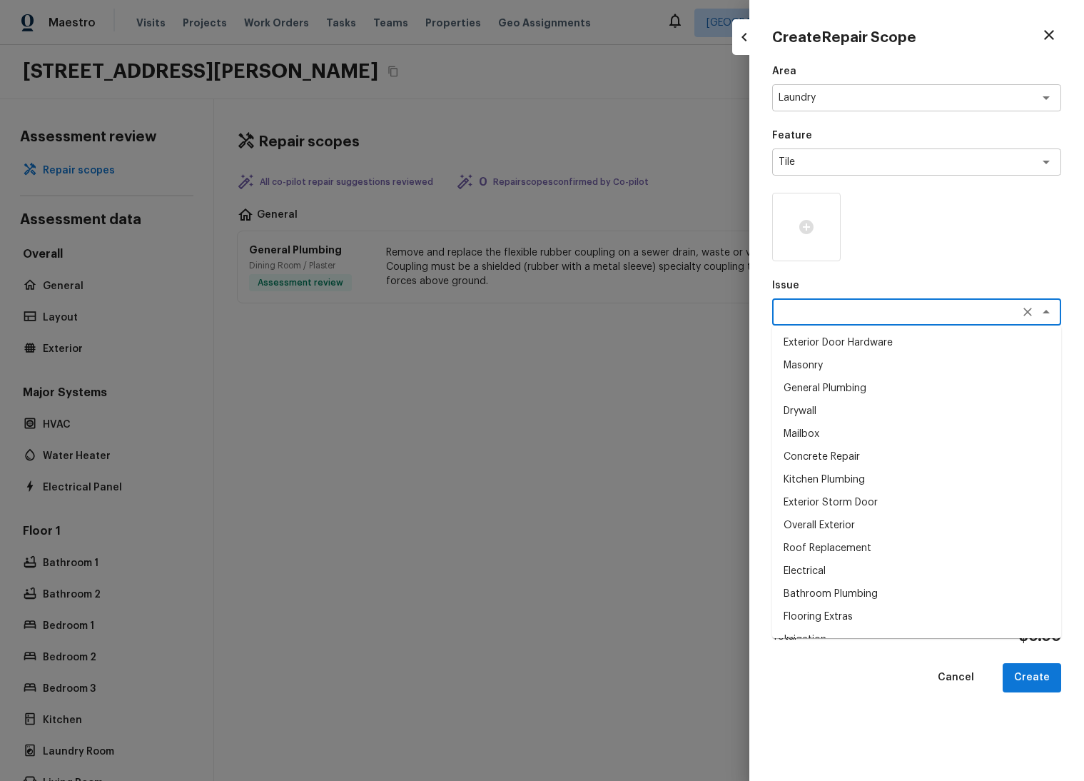
click at [837, 393] on li "General Plumbing" at bounding box center [916, 388] width 289 height 23
type textarea "General Plumbing"
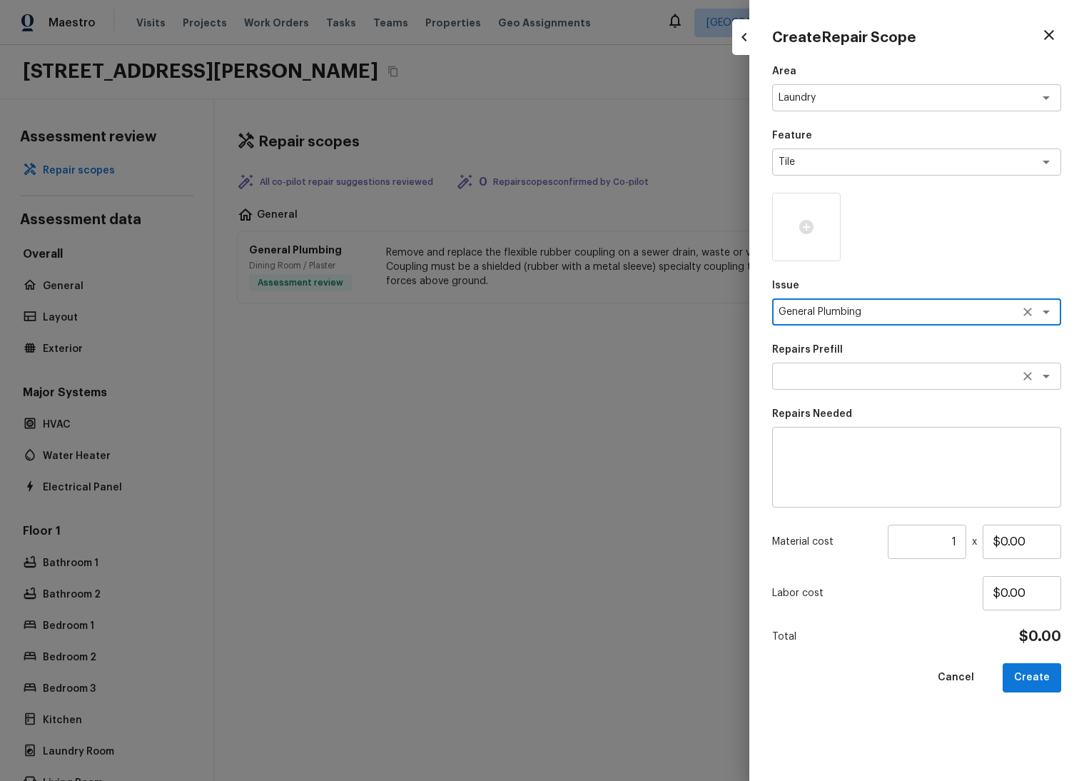
click at [852, 370] on textarea at bounding box center [897, 376] width 236 height 14
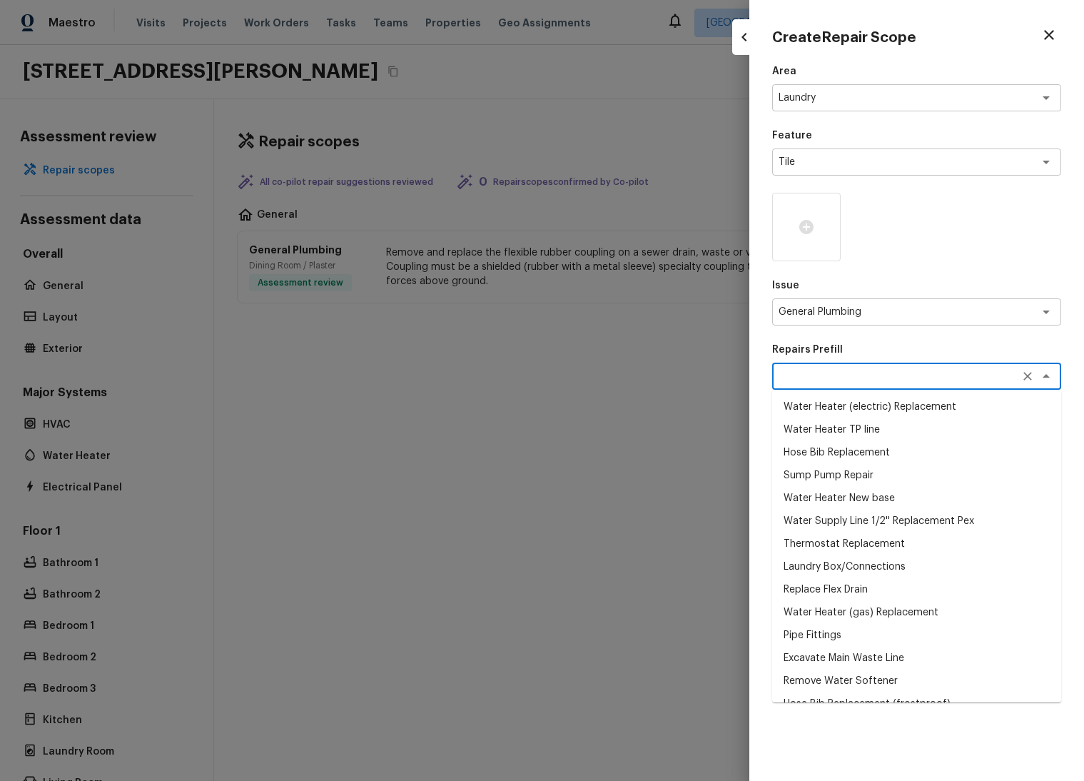
click at [849, 483] on li "Sump Pump Repair" at bounding box center [916, 475] width 289 height 23
type textarea "Sump Pump Repair"
type textarea "Remove the existing sump pump,clean and test all mechanical functions and reins…"
type input "$77.18"
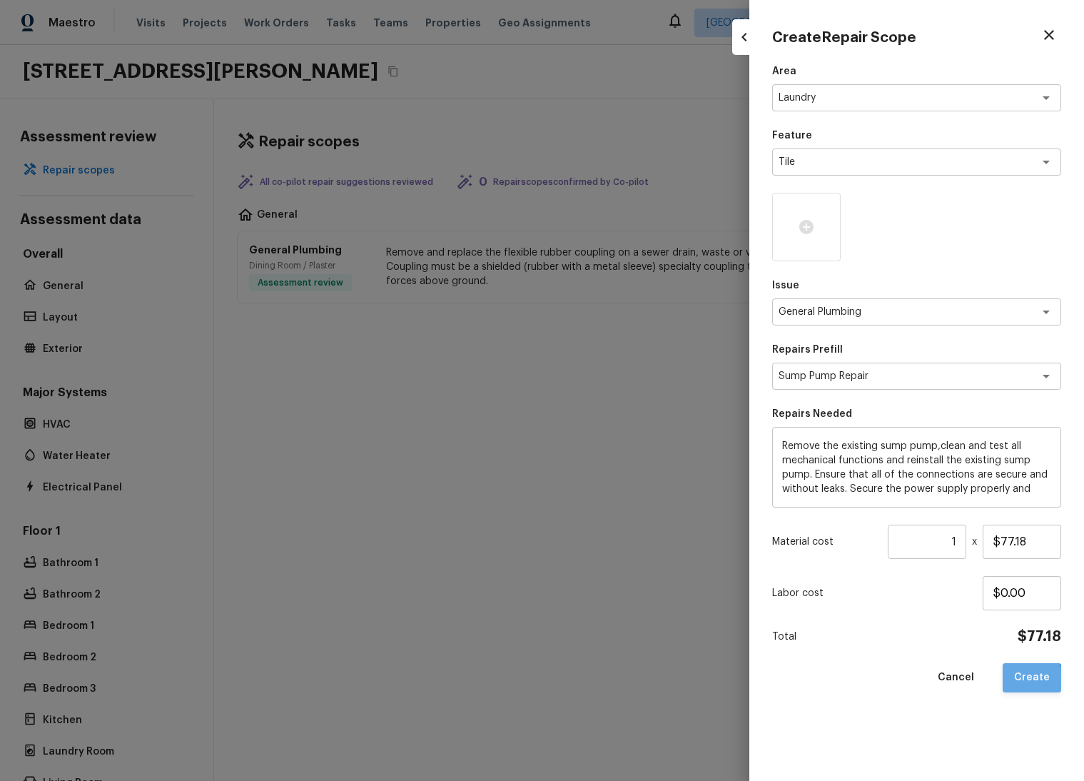
click at [896, 682] on button "Create" at bounding box center [1032, 677] width 59 height 29
type input "$0.00"
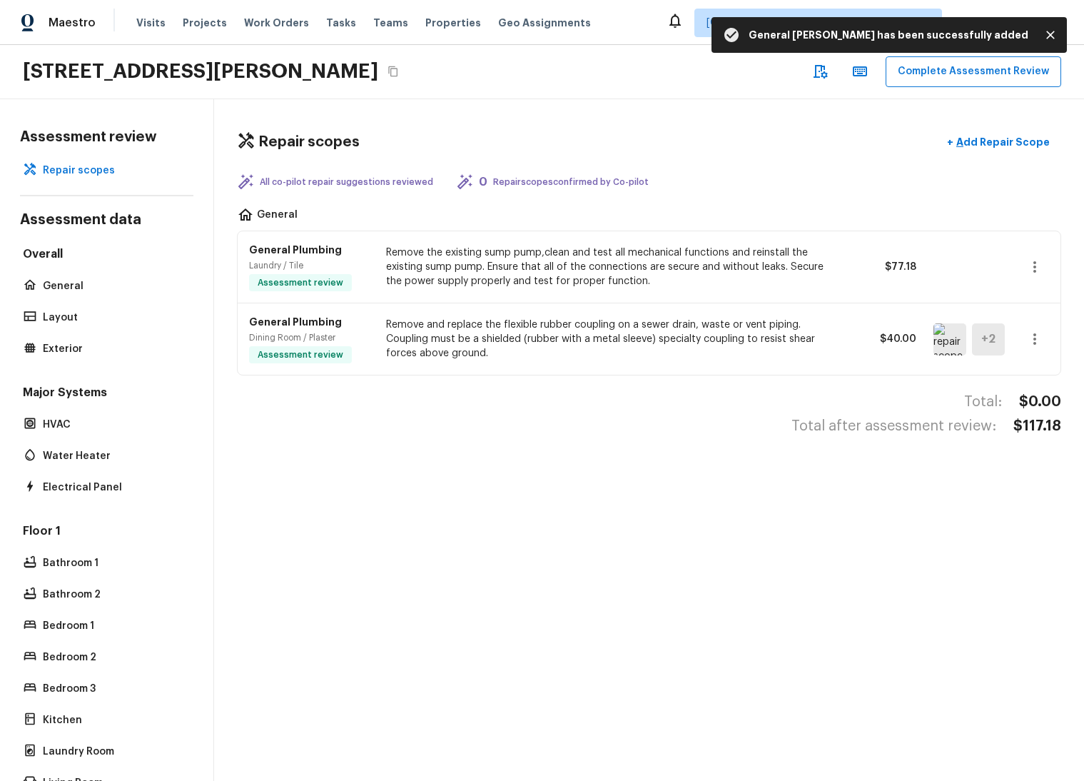
click at [781, 133] on div "Repair scopes + Add Repair Scope" at bounding box center [649, 142] width 824 height 29
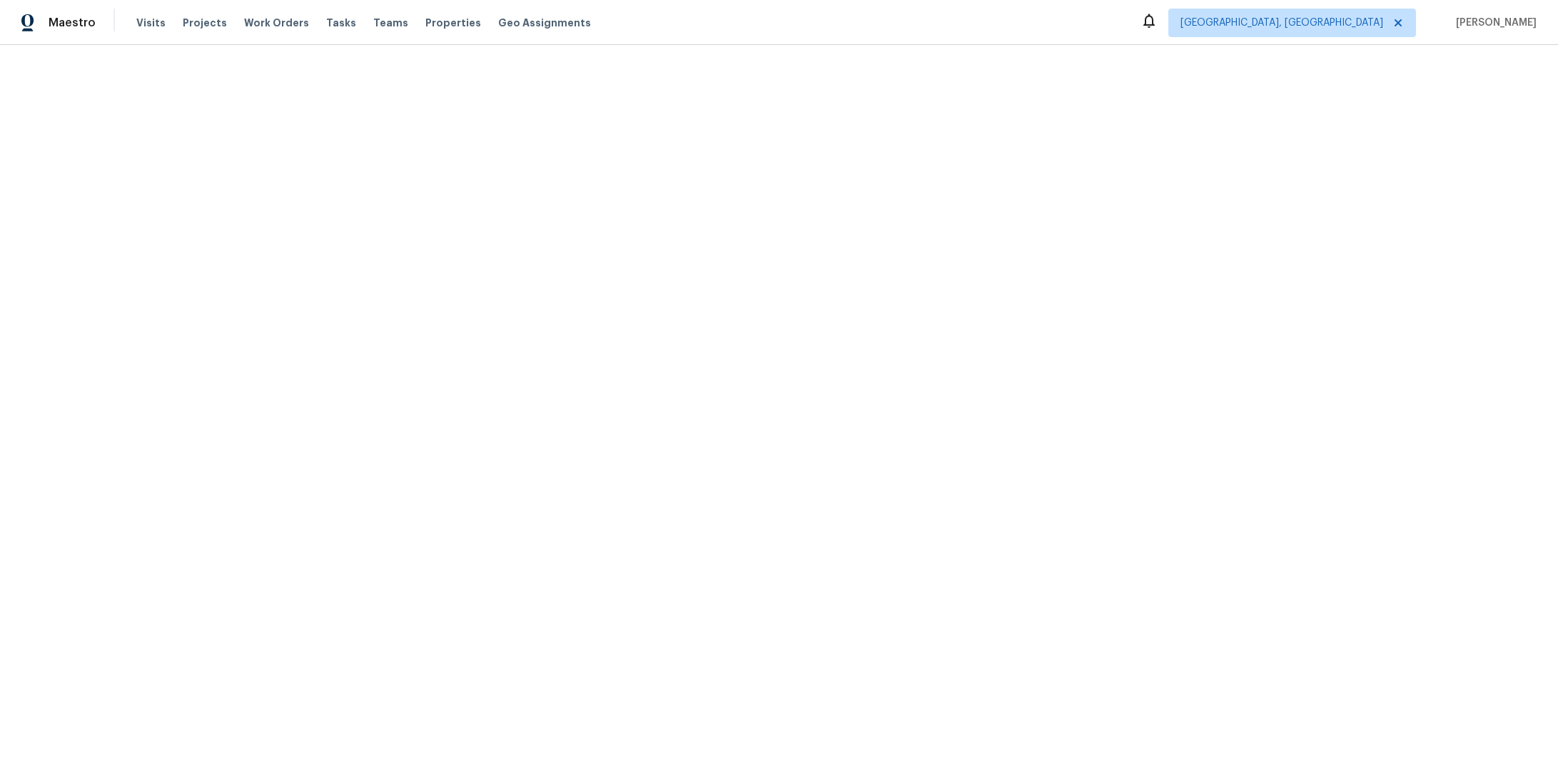
click at [1159, 45] on html "Maestro Visits Projects Work Orders Tasks Teams Properties Geo Assignments [GEO…" at bounding box center [779, 22] width 1558 height 45
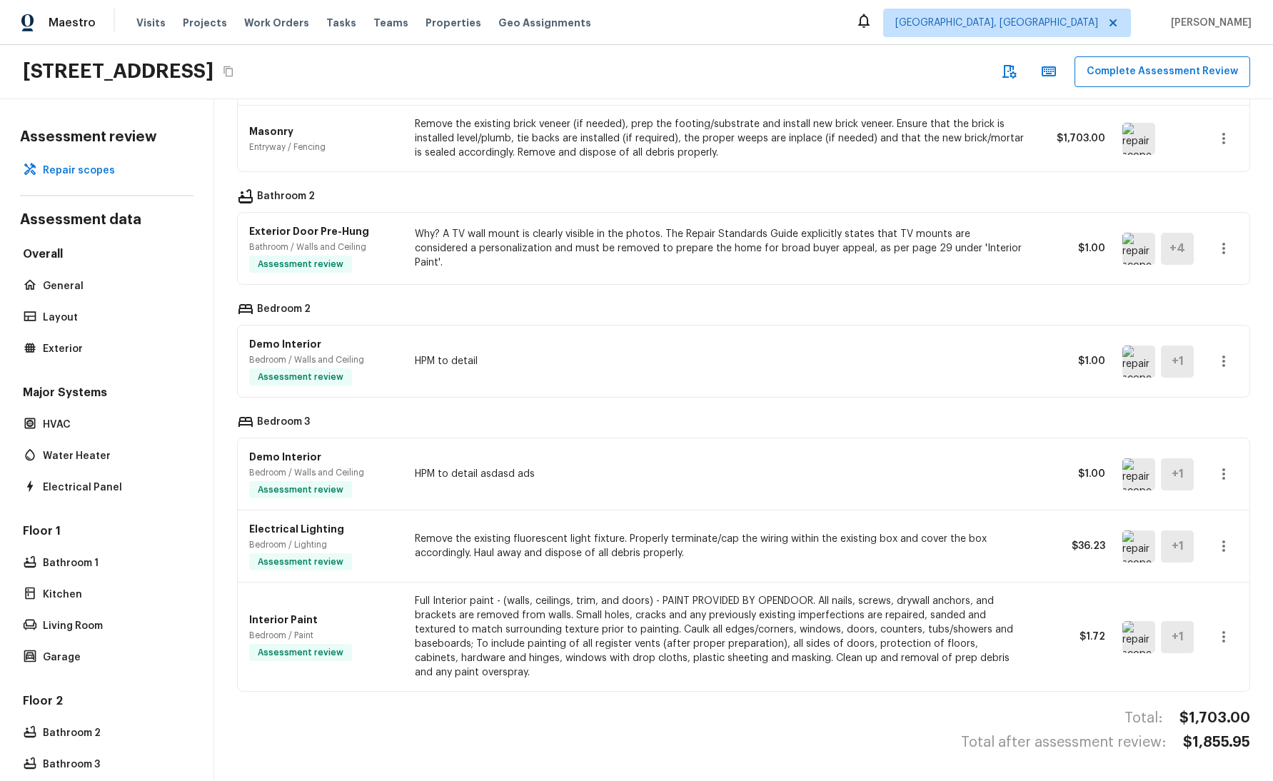
scroll to position [11, 0]
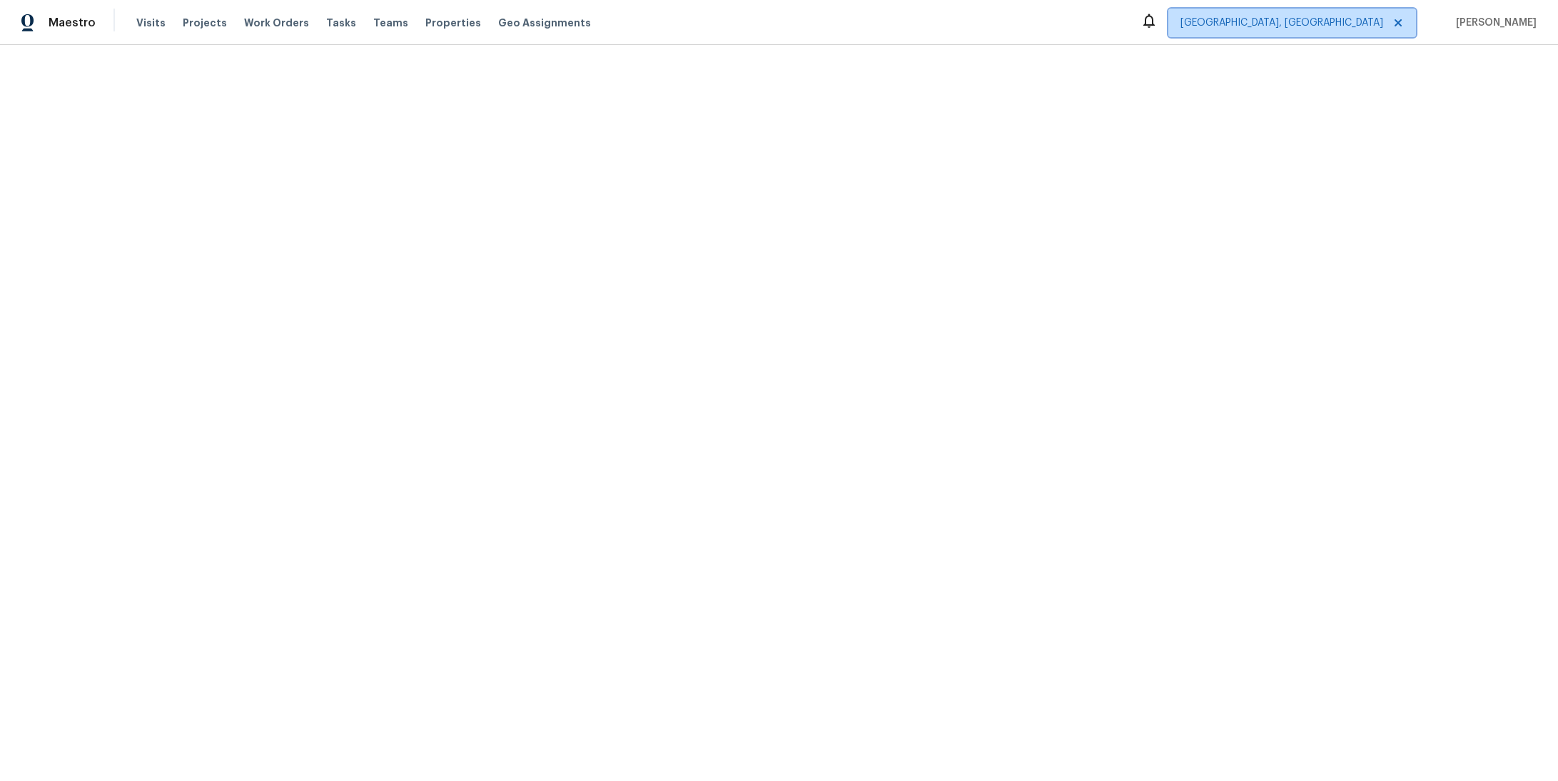
click at [1328, 26] on span "[GEOGRAPHIC_DATA], [GEOGRAPHIC_DATA]" at bounding box center [1282, 23] width 203 height 14
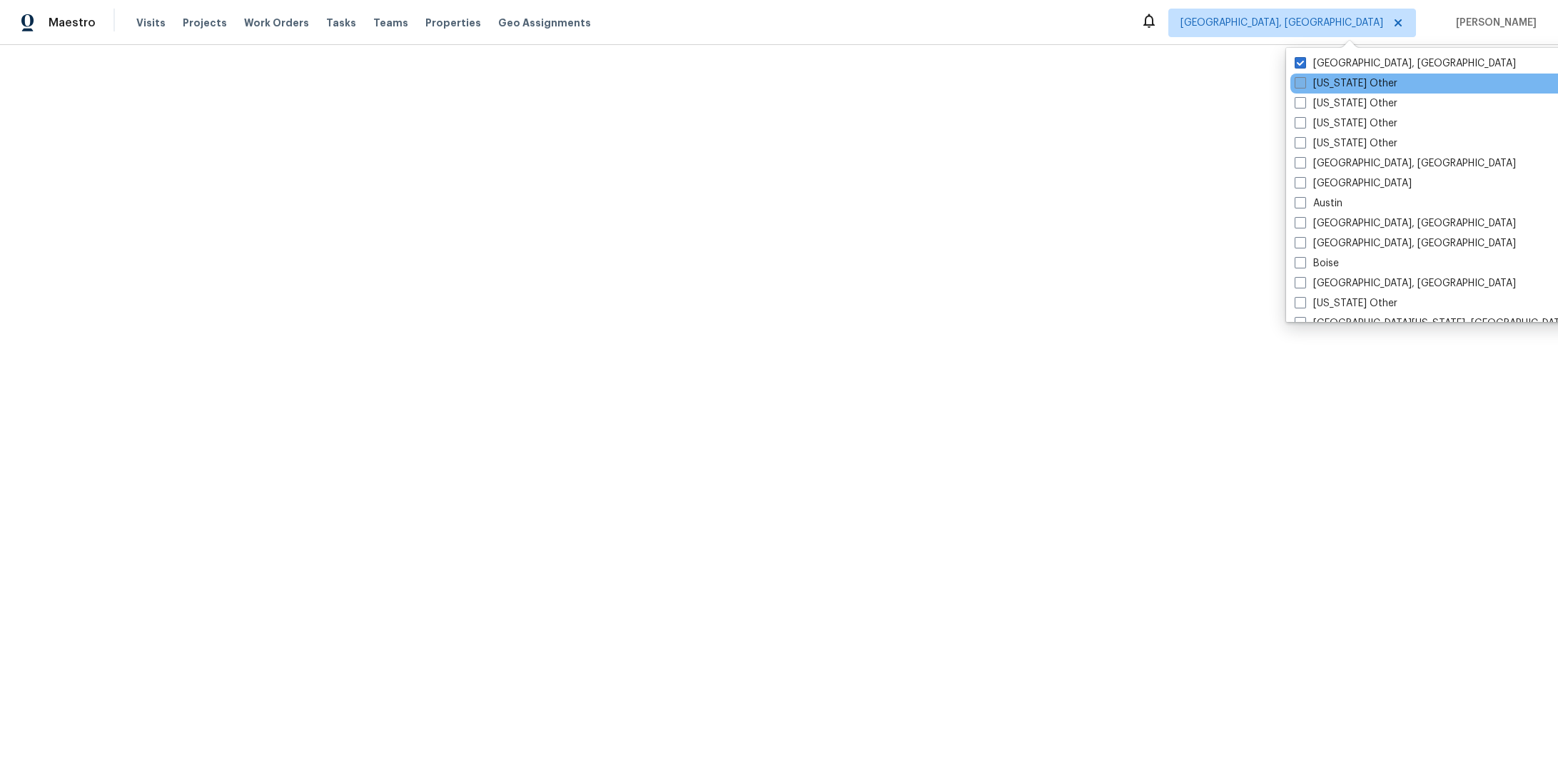
click at [1339, 78] on label "Alabama Other" at bounding box center [1346, 83] width 103 height 14
click at [1304, 78] on input "Alabama Other" at bounding box center [1299, 80] width 9 height 9
checkbox input "true"
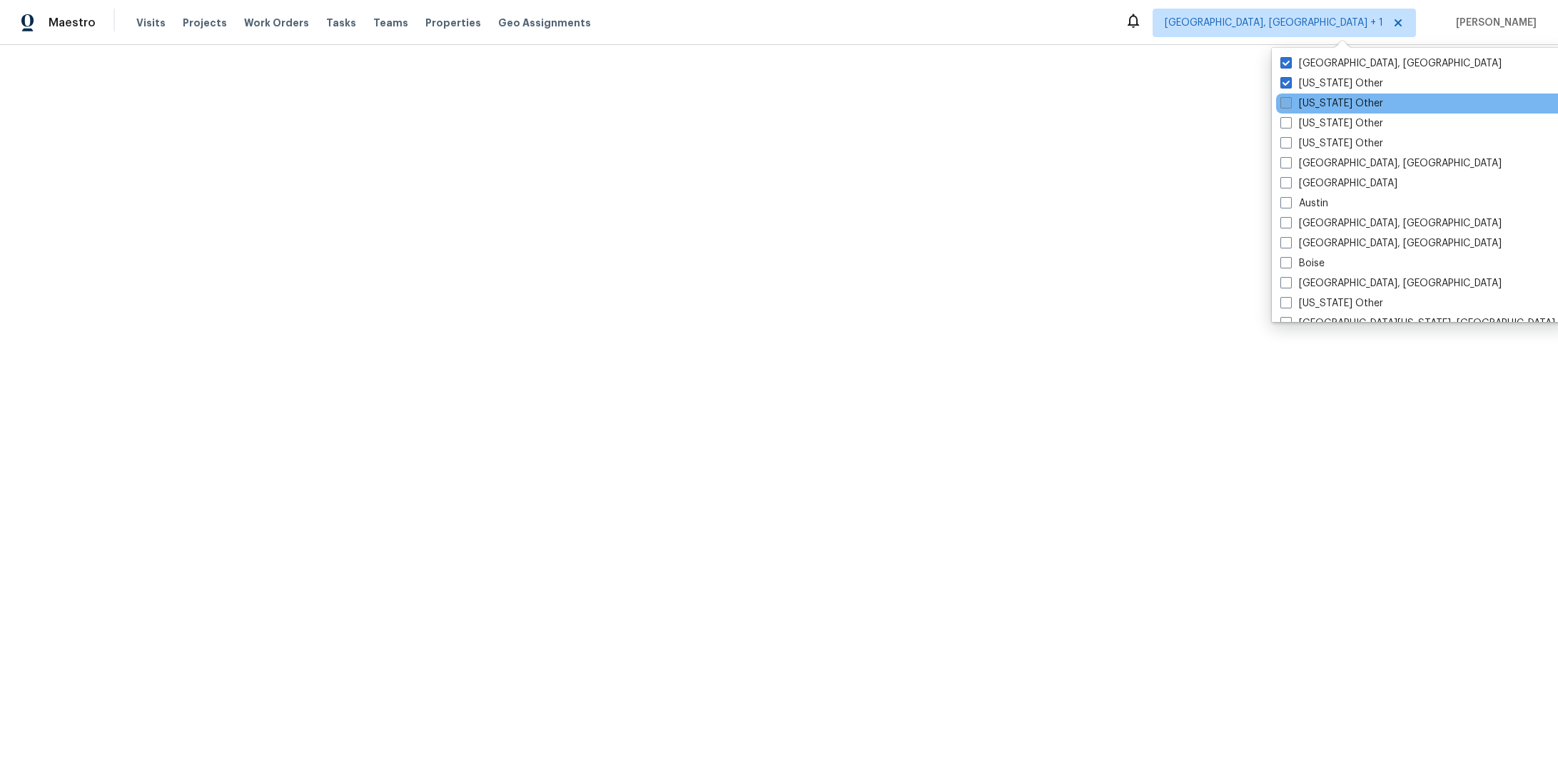
click at [1327, 110] on label "Alaska Other" at bounding box center [1331, 103] width 103 height 14
click at [1290, 106] on input "Alaska Other" at bounding box center [1284, 100] width 9 height 9
checkbox input "true"
click at [802, 45] on html "Maestro Visits Projects Work Orders Tasks Teams Properties Geo Assignments Albu…" at bounding box center [779, 22] width 1558 height 45
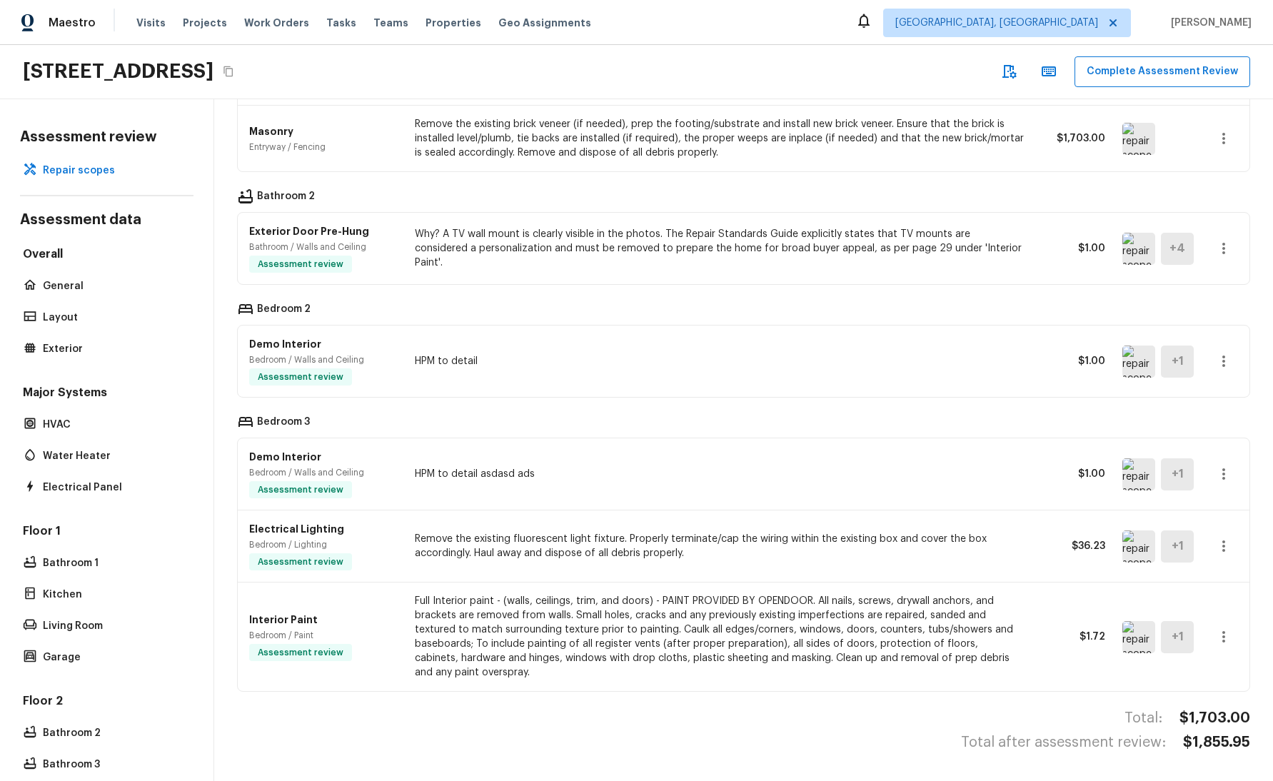
scroll to position [11, 0]
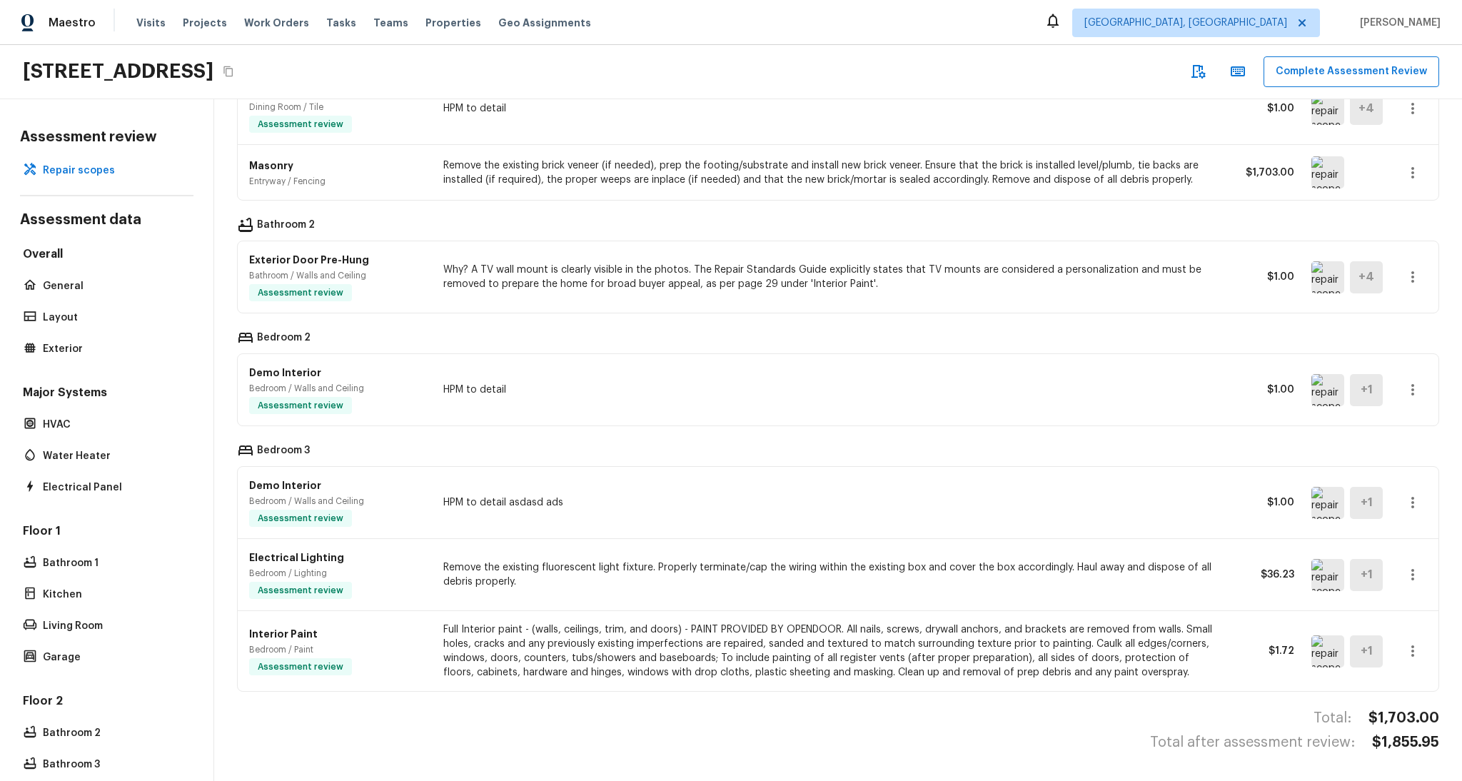
scroll to position [11, 0]
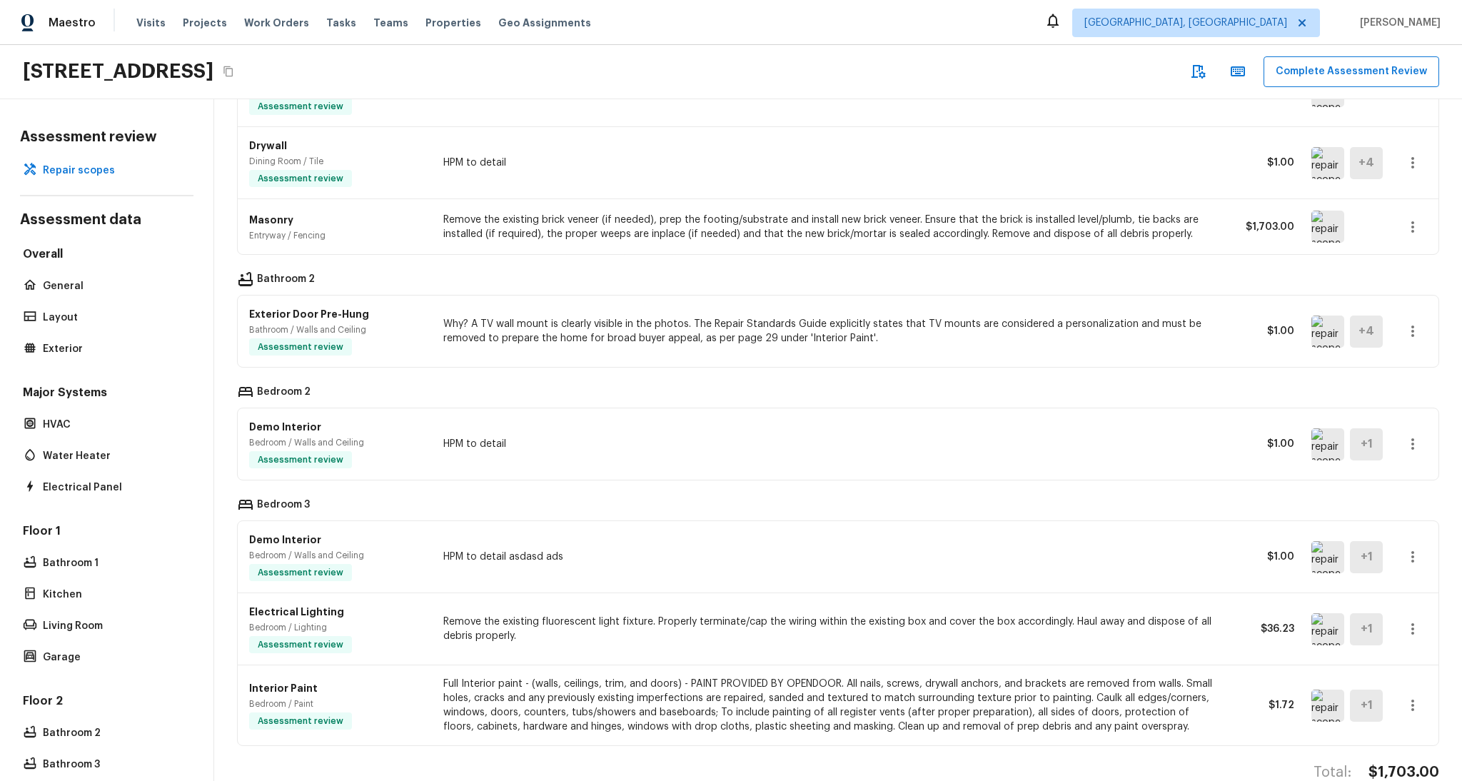
scroll to position [399, 0]
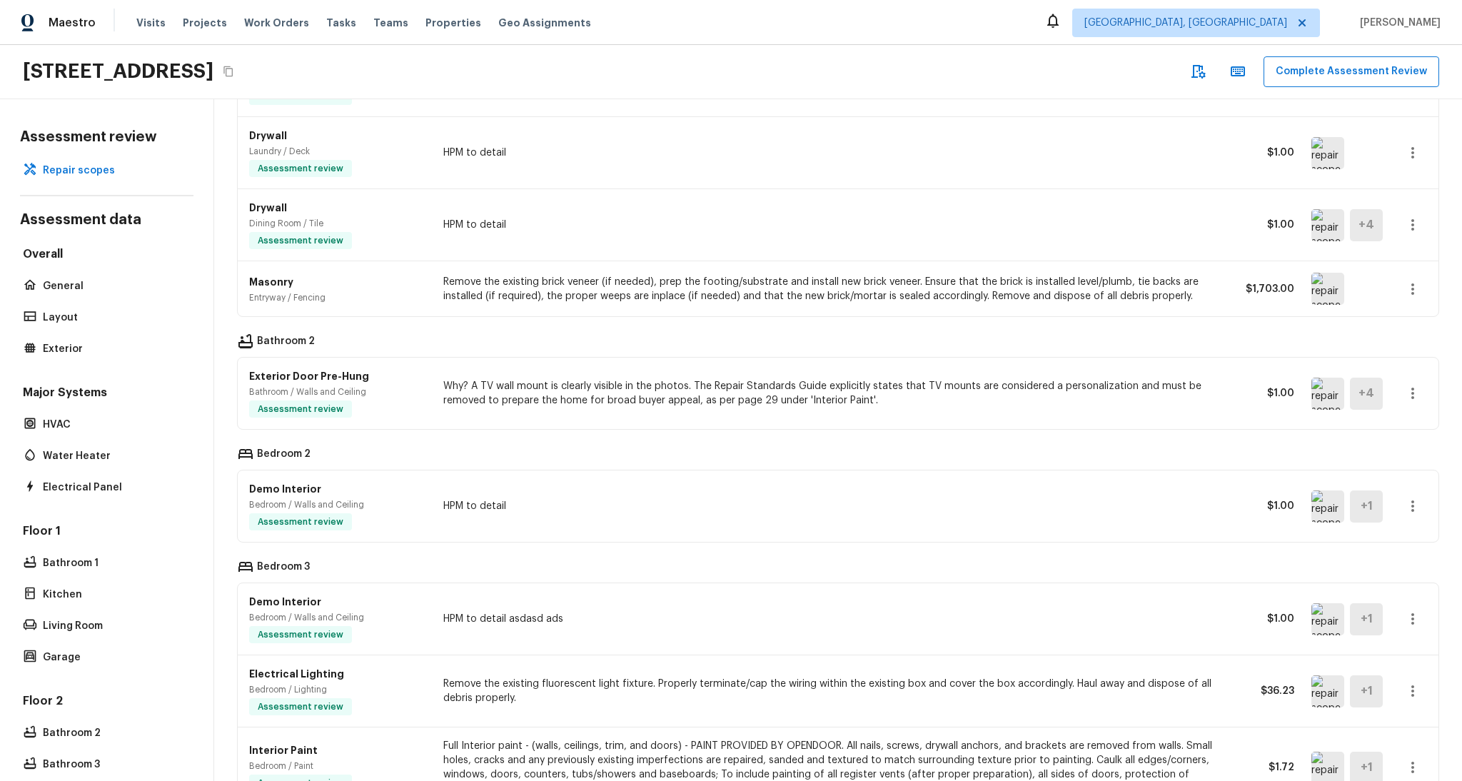
scroll to position [399, 0]
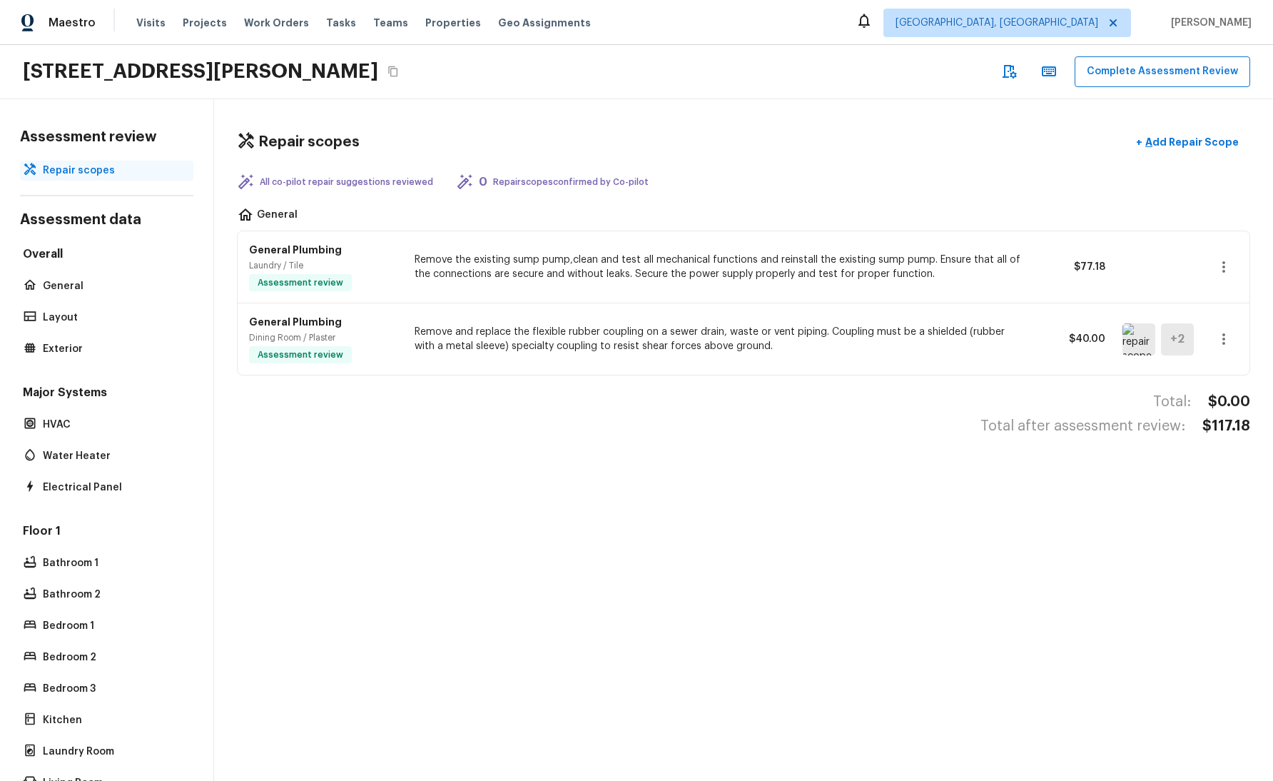
click at [76, 175] on p "Repair scopes" at bounding box center [114, 170] width 142 height 14
click at [69, 169] on p "Repair scopes" at bounding box center [114, 170] width 142 height 14
click at [94, 170] on p "Repair scopes" at bounding box center [114, 170] width 142 height 14
click at [70, 293] on div "General" at bounding box center [106, 286] width 173 height 20
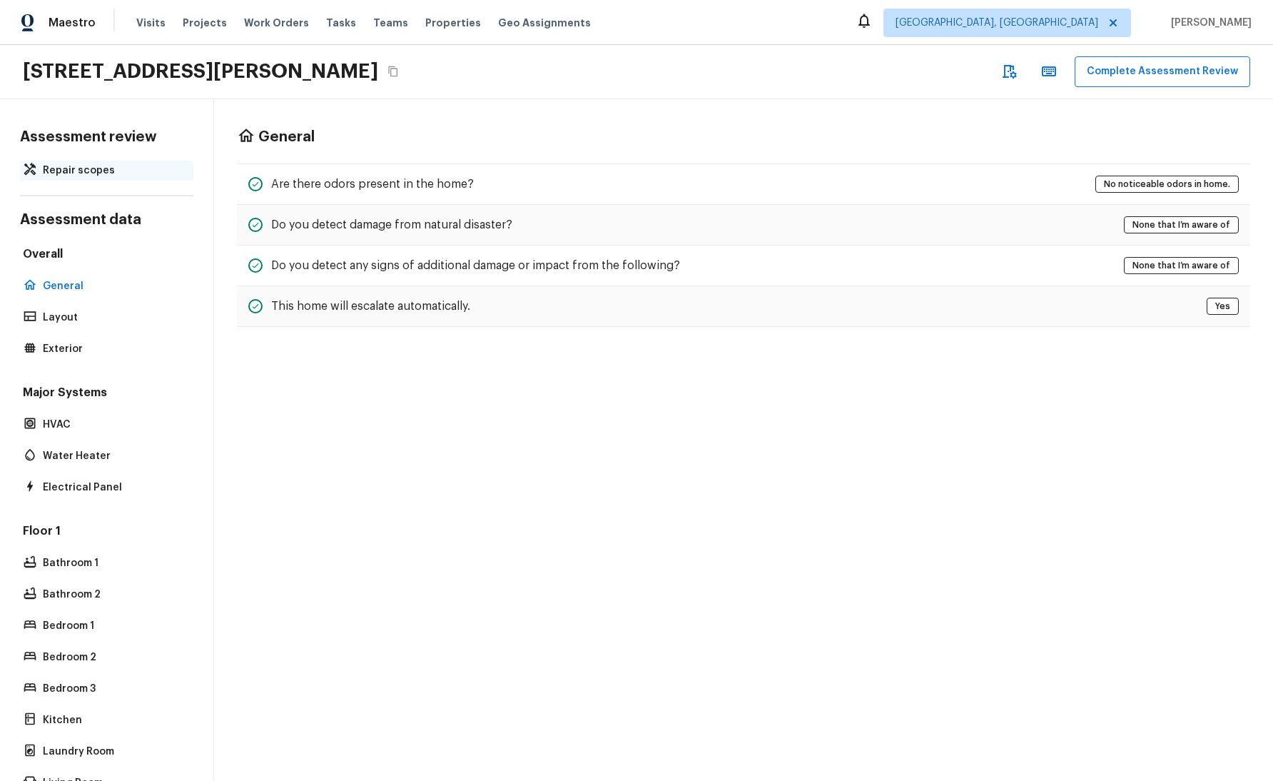
click at [88, 169] on p "Repair scopes" at bounding box center [114, 170] width 142 height 14
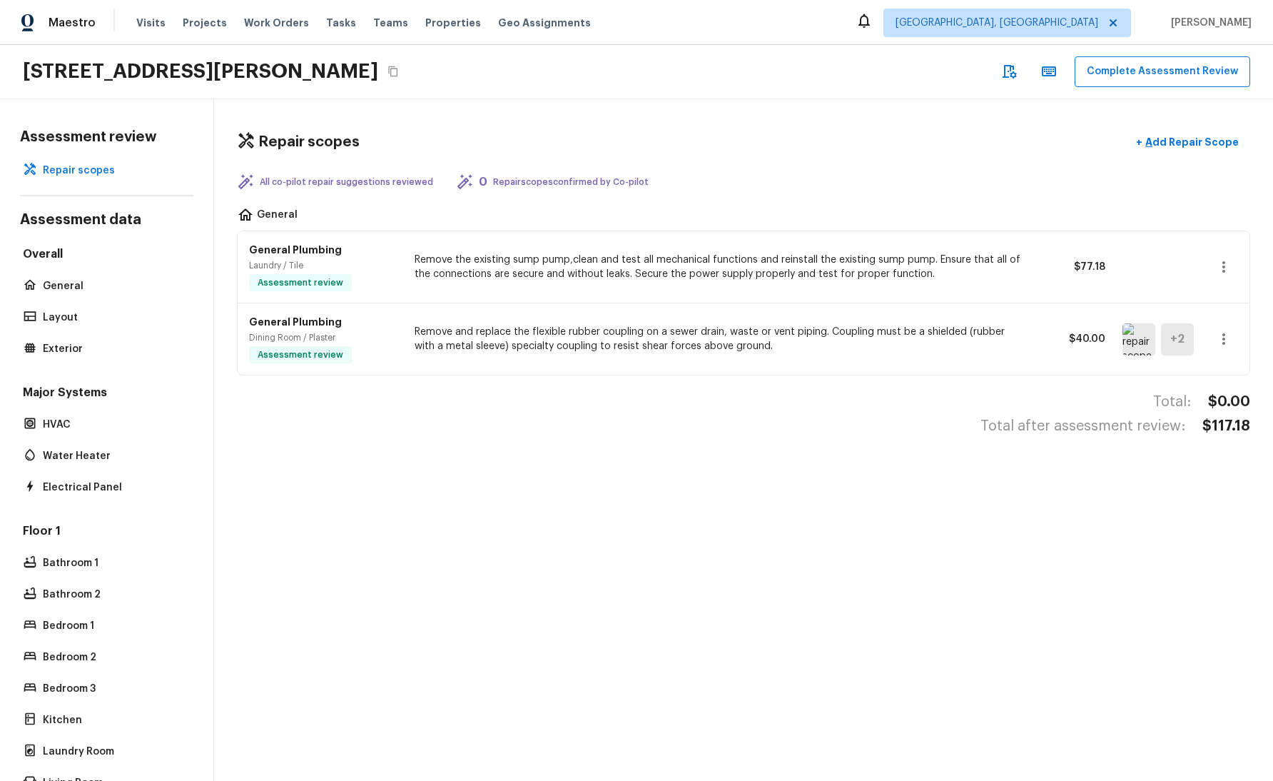
scroll to position [11, 0]
click at [1174, 135] on p "Add Repair Scope" at bounding box center [1191, 142] width 96 height 14
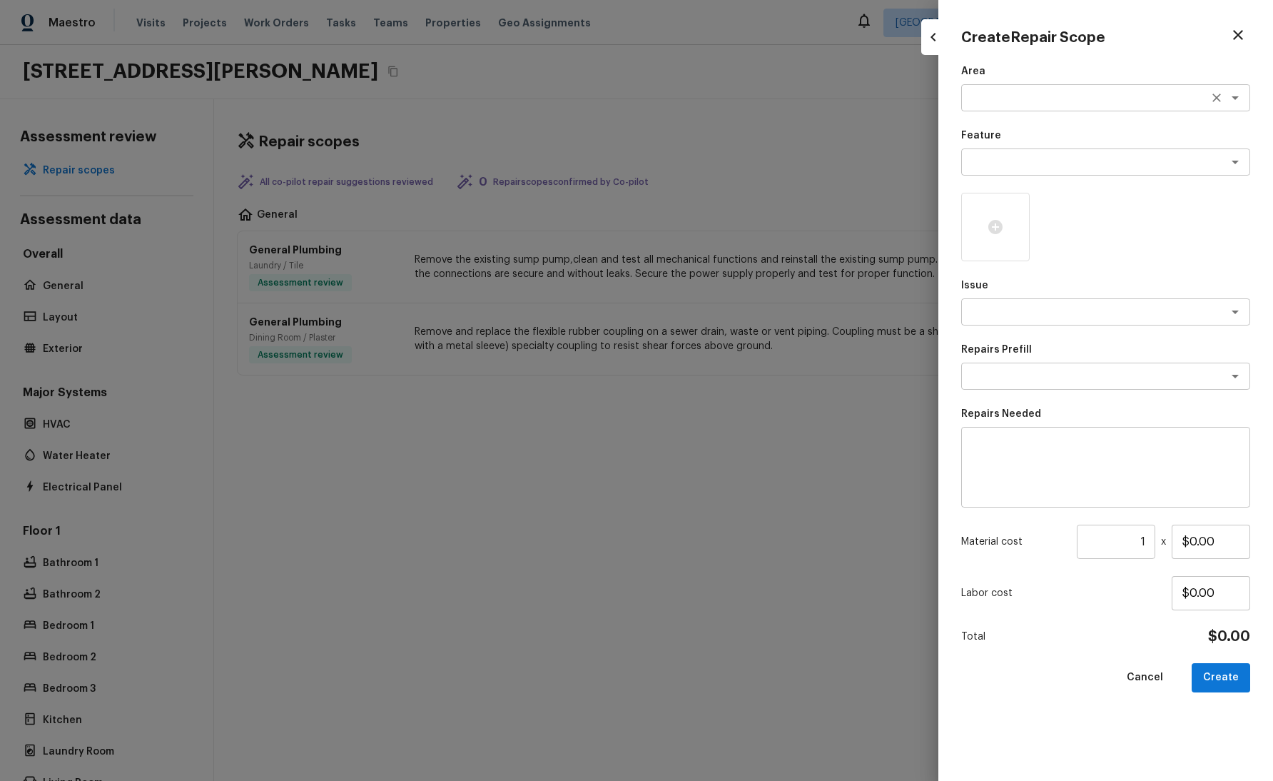
click at [1101, 89] on div "x ​" at bounding box center [1105, 97] width 289 height 27
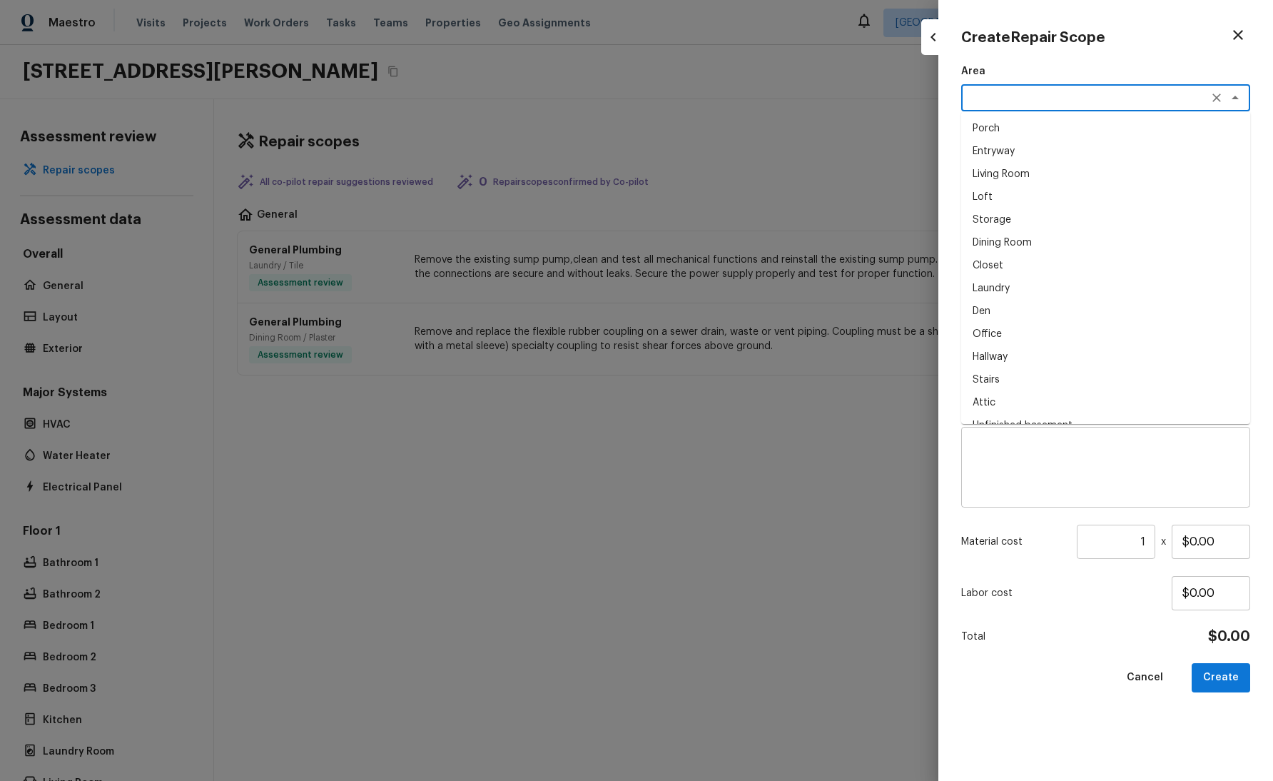
click at [1056, 172] on li "Living Room" at bounding box center [1105, 174] width 289 height 23
type textarea "Living Room"
click at [1055, 166] on textarea at bounding box center [1086, 162] width 236 height 14
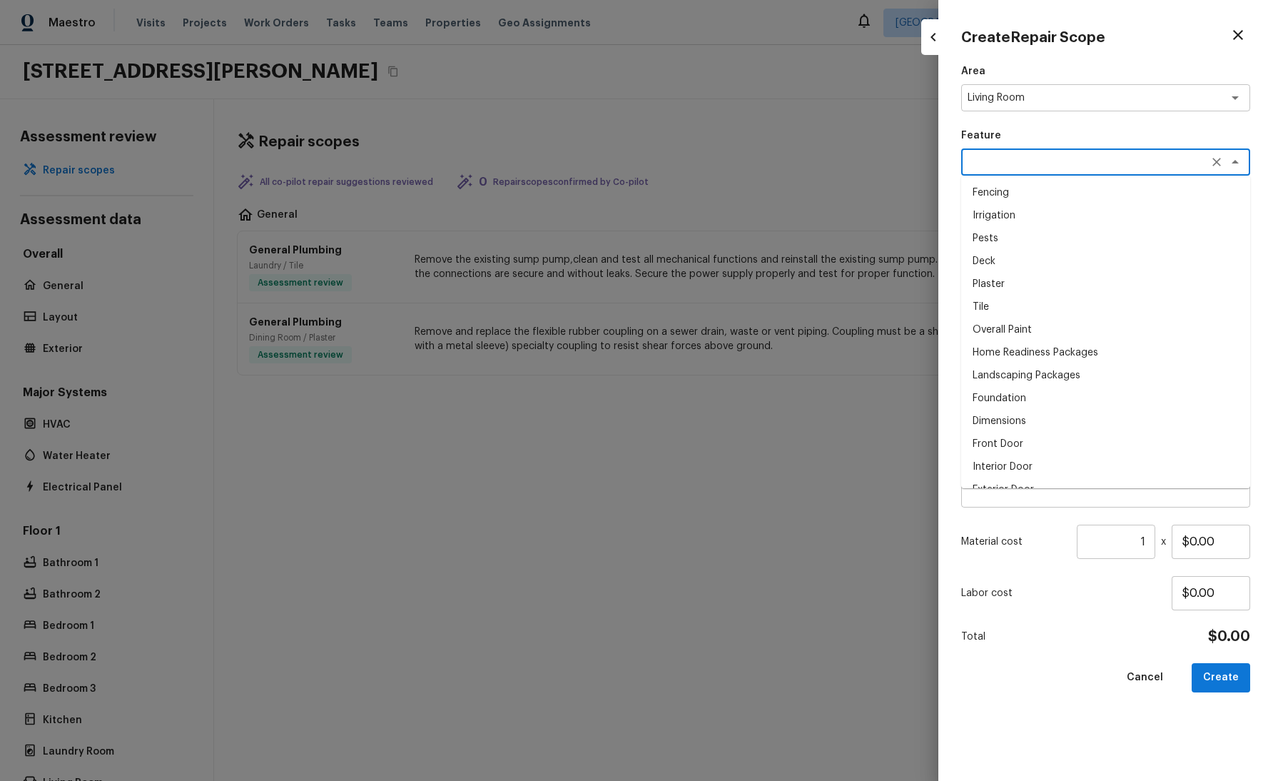
click at [1021, 278] on li "Plaster" at bounding box center [1105, 284] width 289 height 23
type textarea "Plaster"
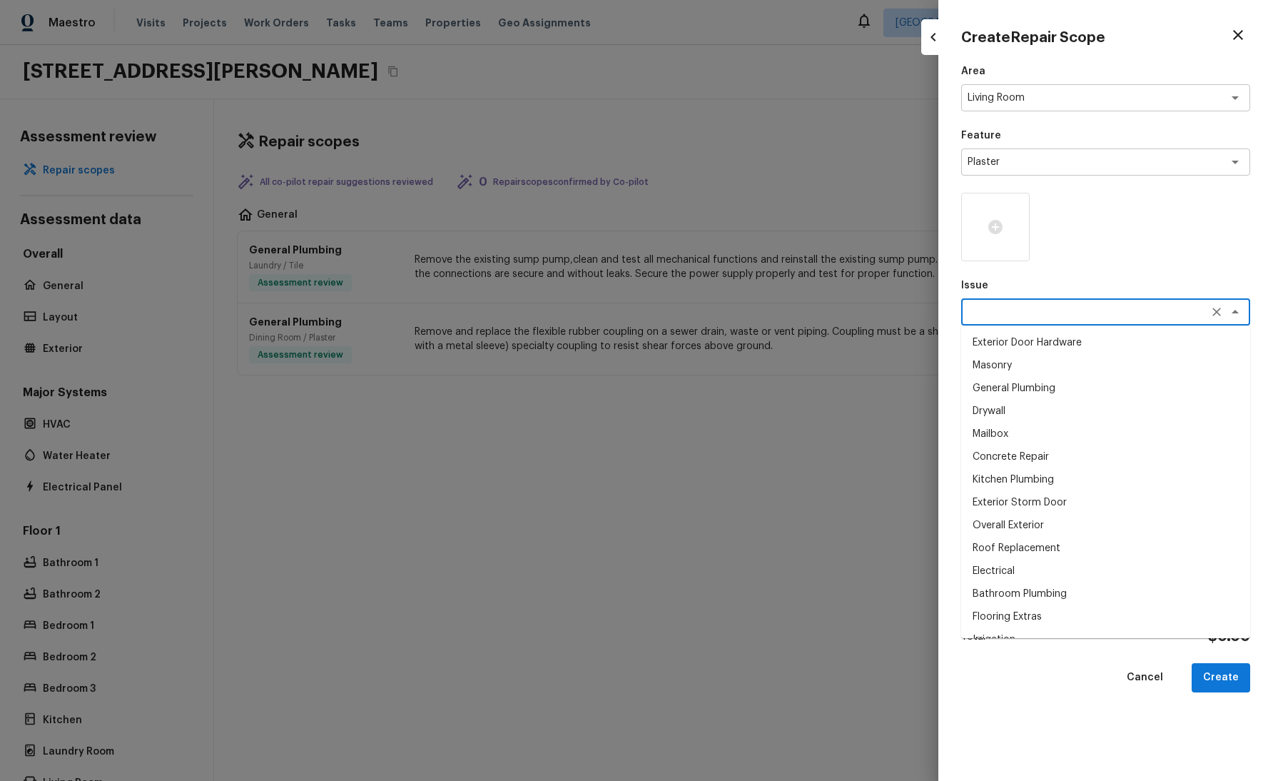
click at [1055, 315] on textarea at bounding box center [1086, 312] width 236 height 14
click at [1028, 425] on ul "Exterior Door Hardware Masonry General Plumbing Drywall Mailbox Concrete Repair…" at bounding box center [1105, 481] width 289 height 313
click at [1049, 395] on li "General Plumbing" at bounding box center [1105, 388] width 289 height 23
type textarea "General Plumbing"
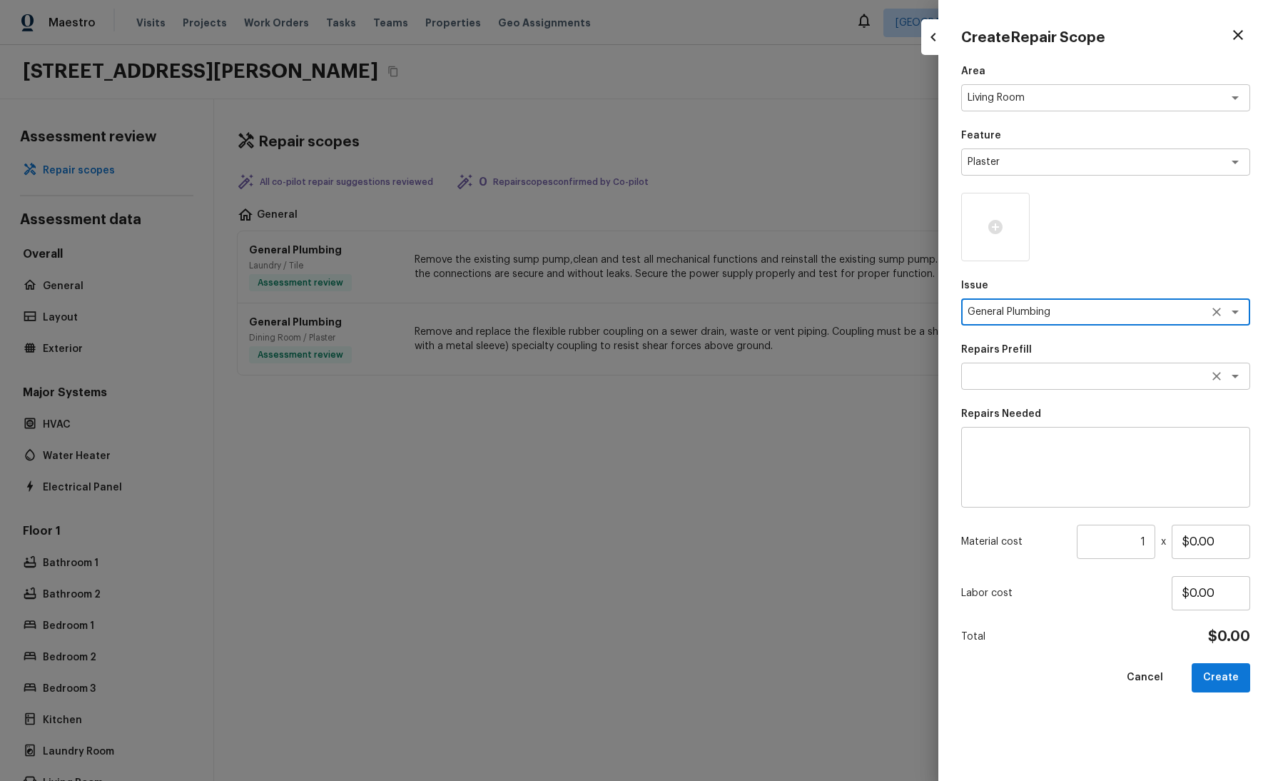
click at [1045, 380] on textarea at bounding box center [1086, 376] width 236 height 14
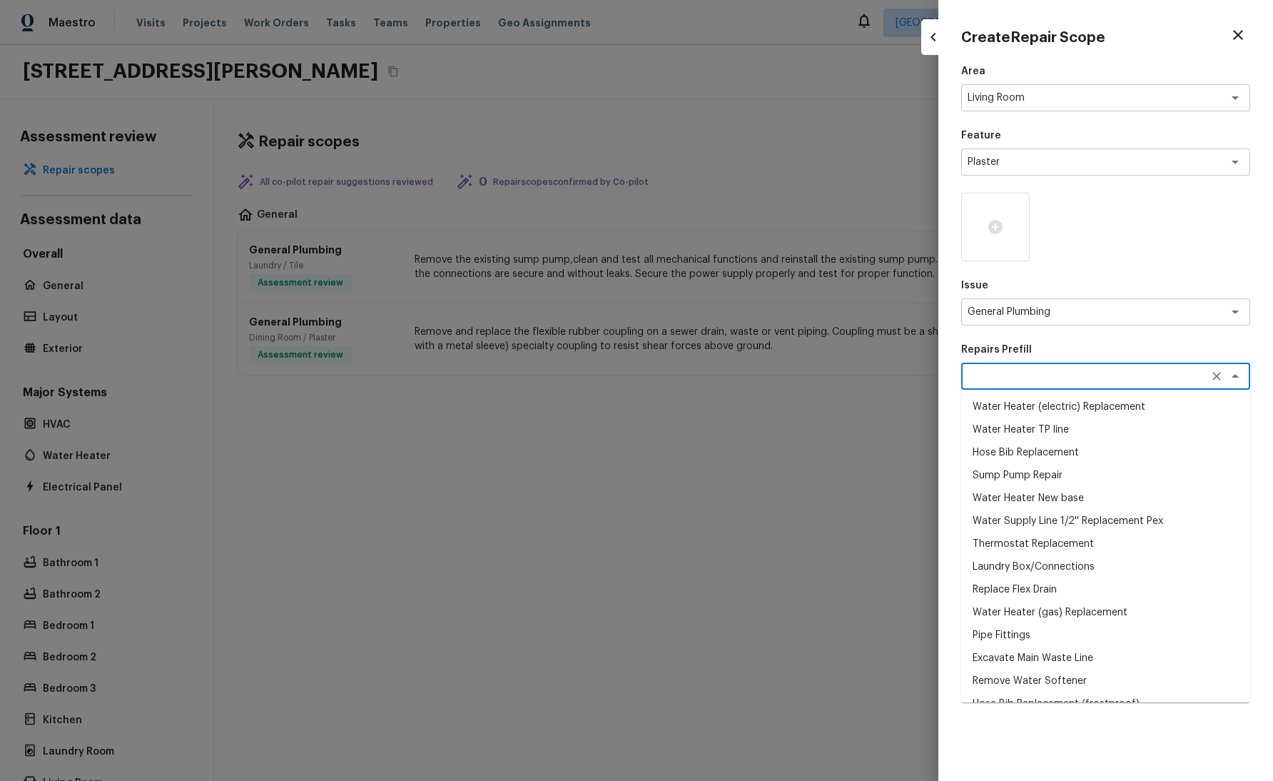
click at [1029, 425] on li "Water Heater TP line" at bounding box center [1105, 429] width 289 height 23
type textarea "Water Heater TP line"
type textarea "Replace bad temp relief valve and add line for drain"
type input "$250.00"
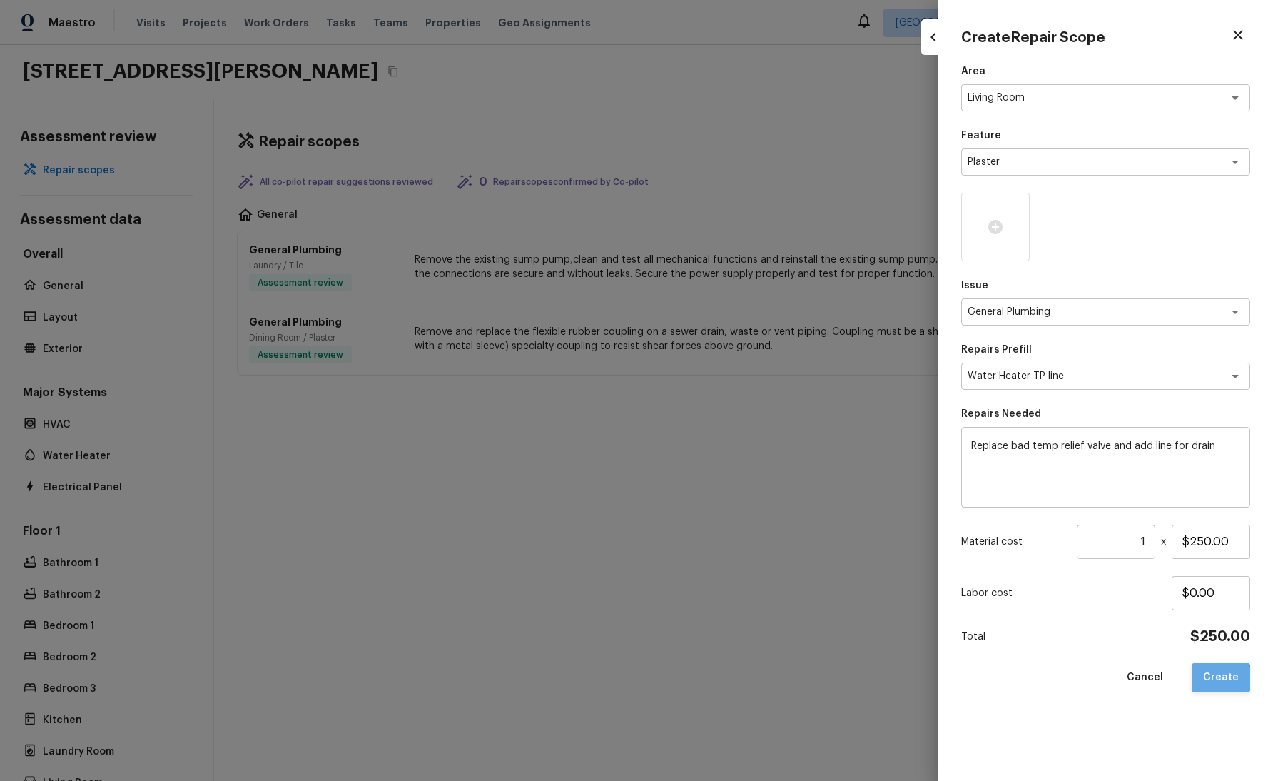
click at [1219, 684] on button "Create" at bounding box center [1221, 677] width 59 height 29
type input "$0.00"
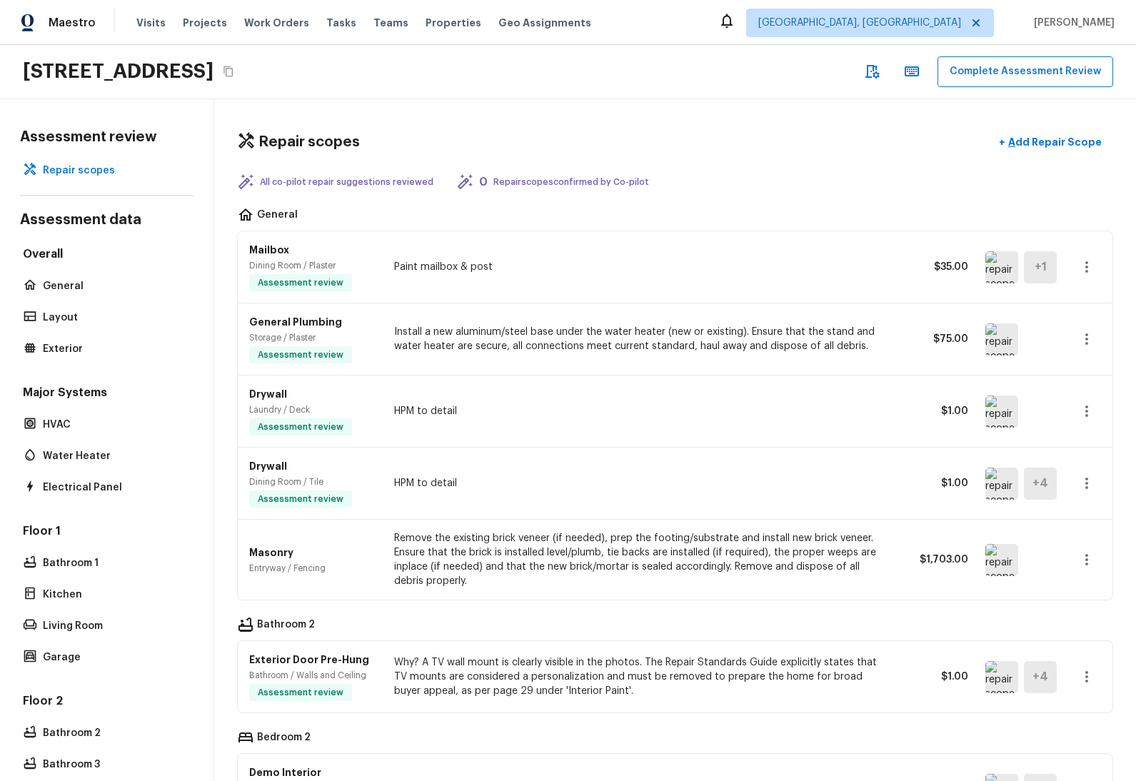
scroll to position [453, 0]
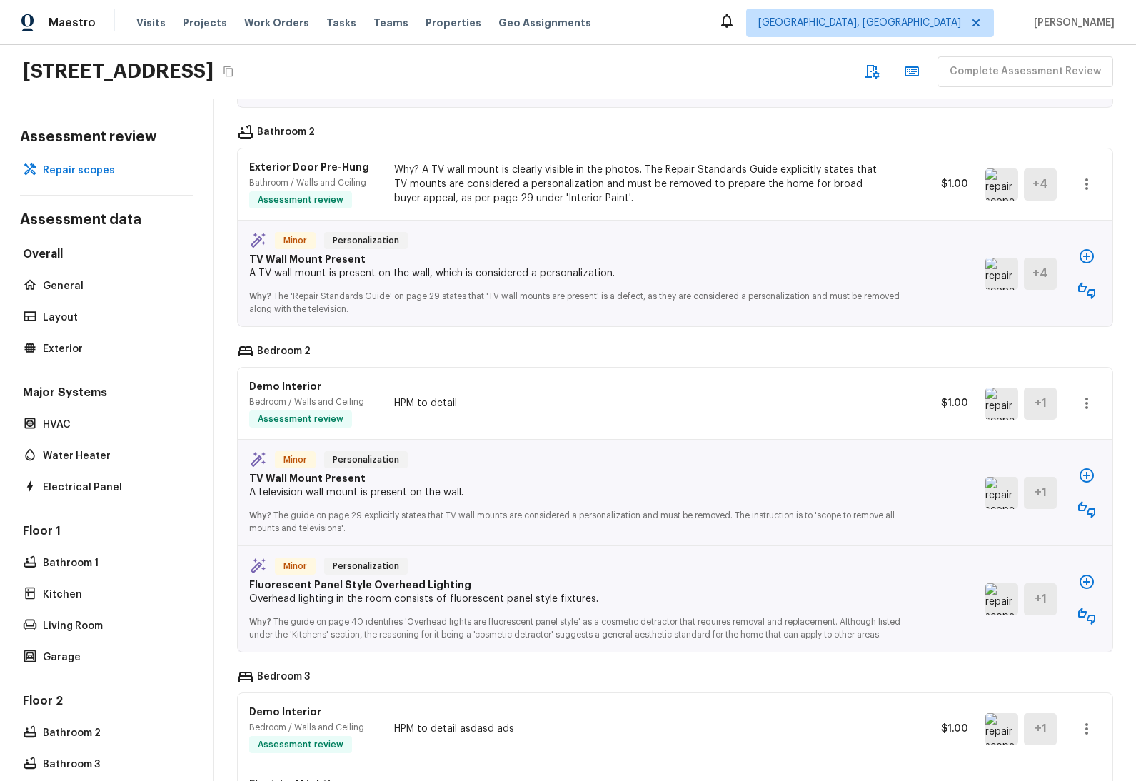
scroll to position [61, 0]
